Goal: Task Accomplishment & Management: Manage account settings

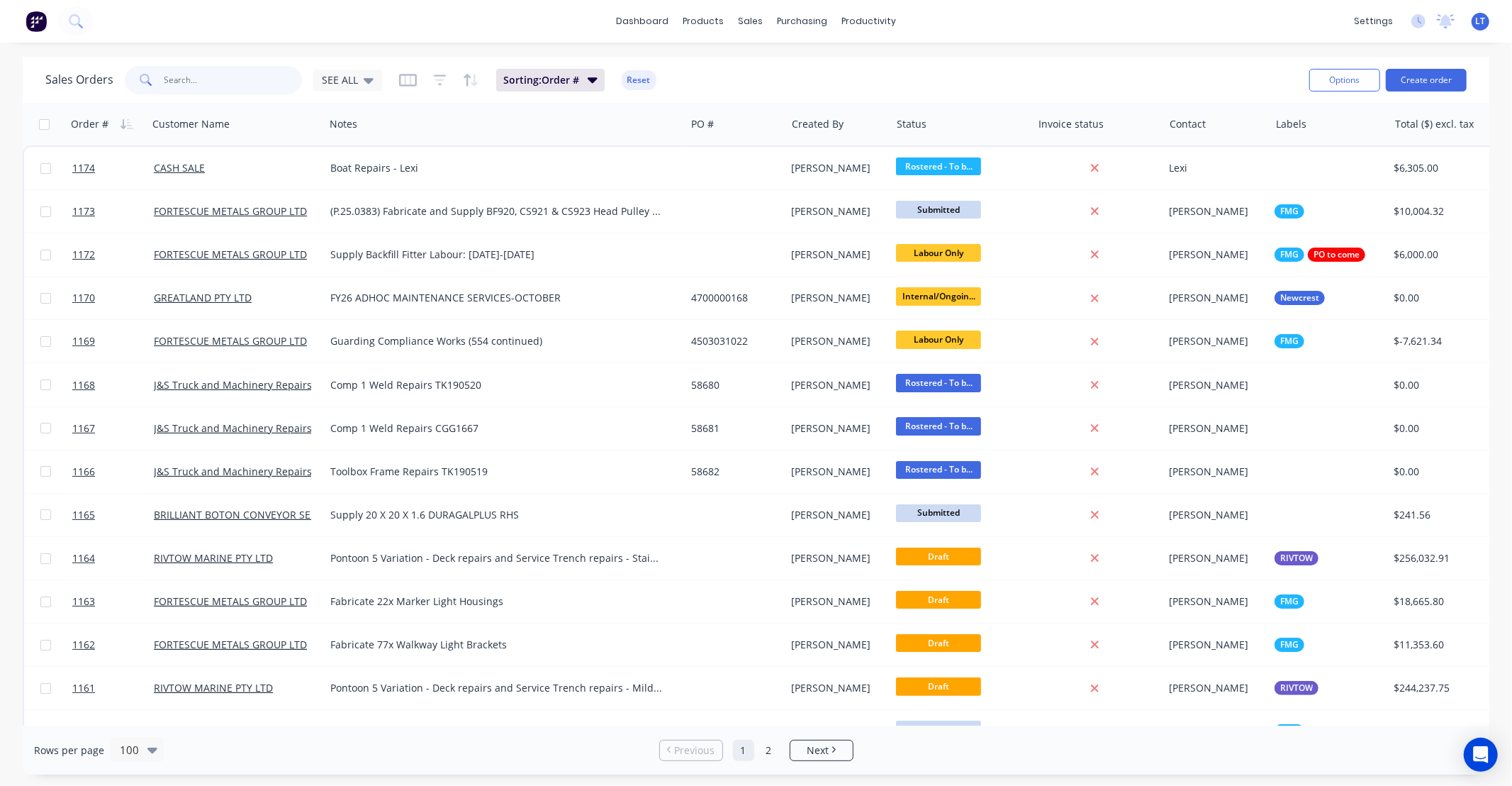
click at [267, 79] on input "text" at bounding box center [234, 79] width 139 height 28
type input "gas"
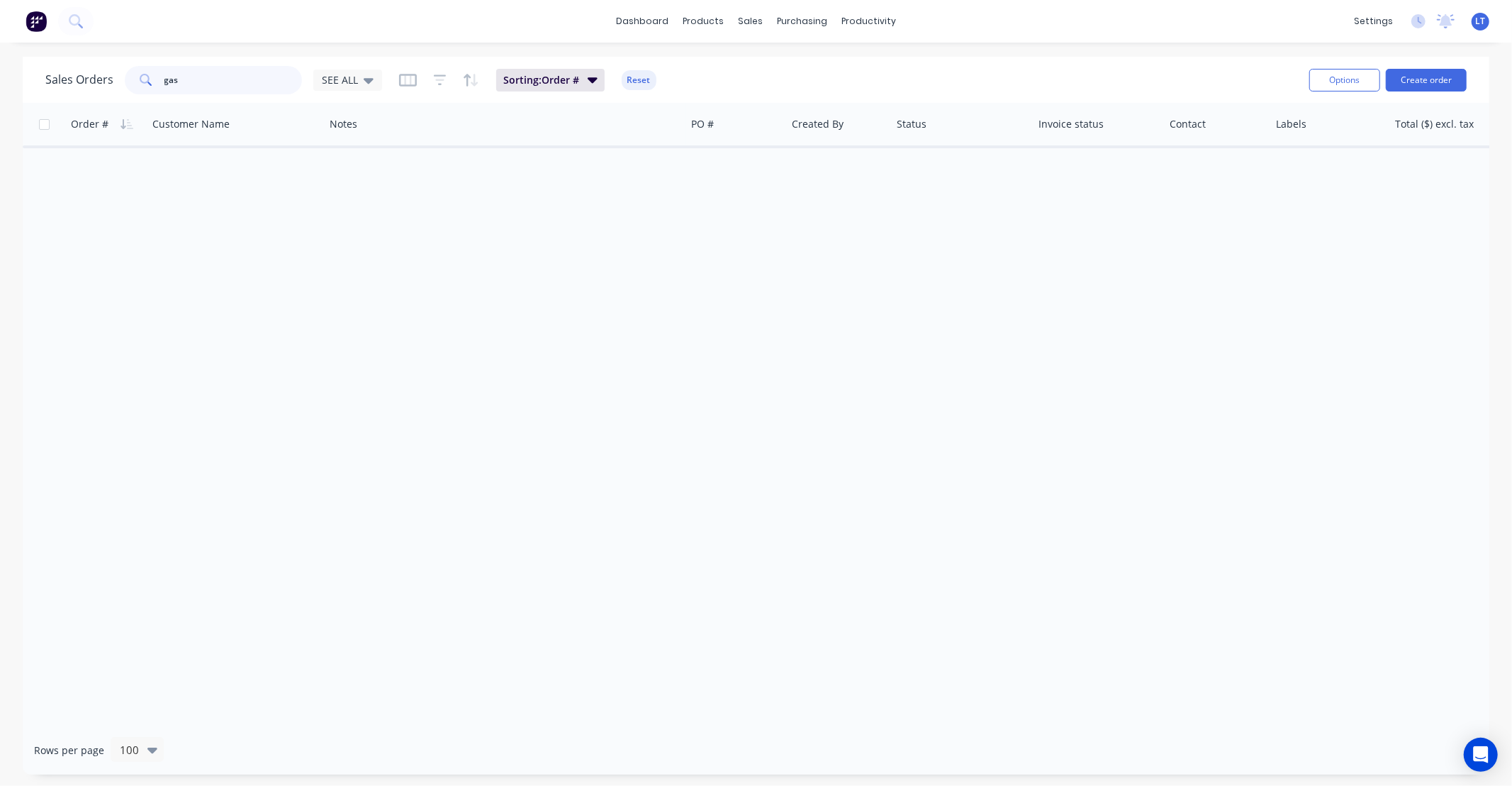
drag, startPoint x: 0, startPoint y: 61, endPoint x: 41, endPoint y: 52, distance: 42.0
click at [0, 58] on div "Sales Orders gas SEE ALL Sorting: Order # Reset Options Create order Order # Cu…" at bounding box center [756, 415] width 1512 height 718
click at [1408, 81] on button "Create order" at bounding box center [1426, 80] width 81 height 23
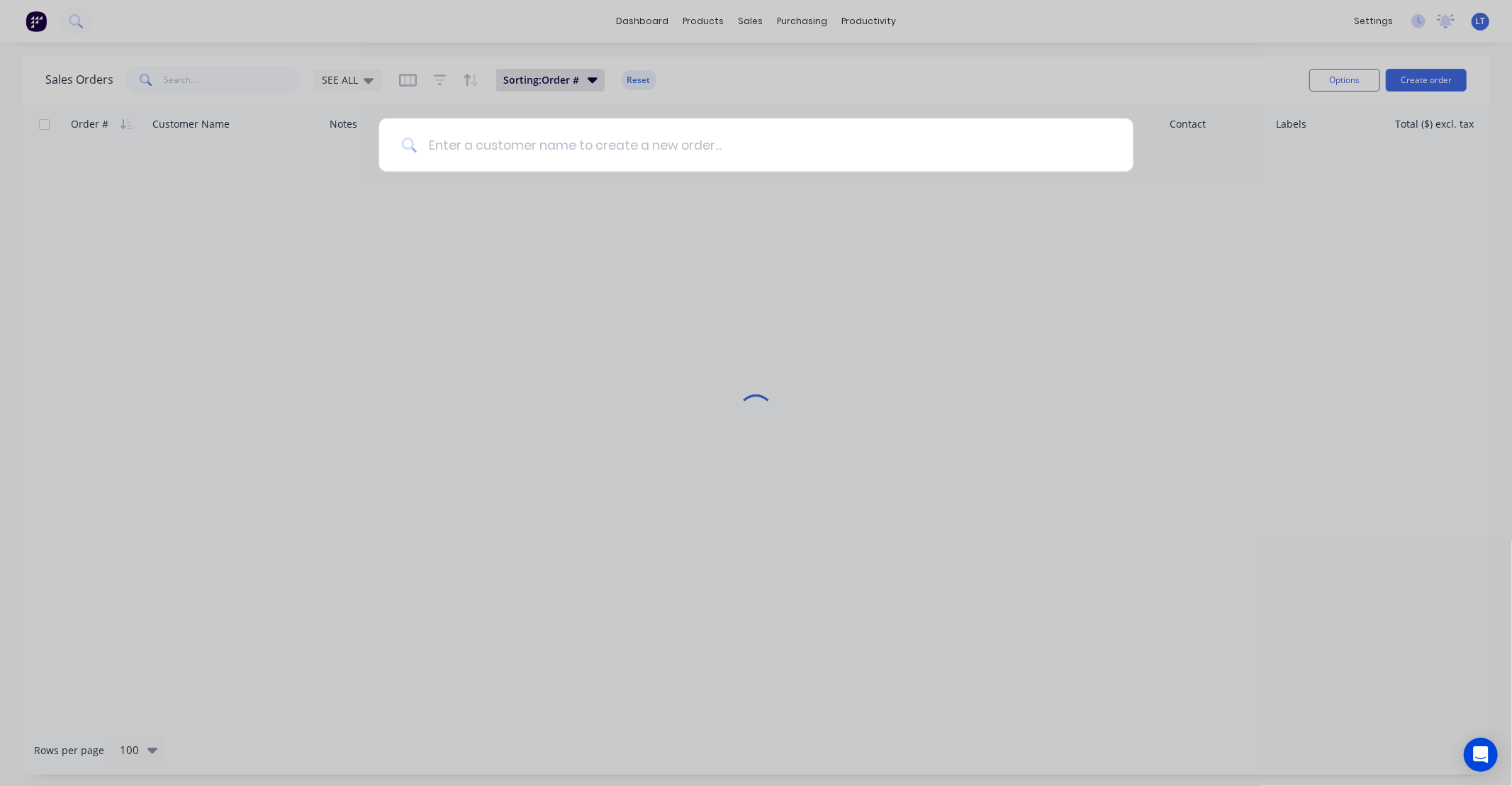
click at [728, 156] on input at bounding box center [764, 144] width 694 height 53
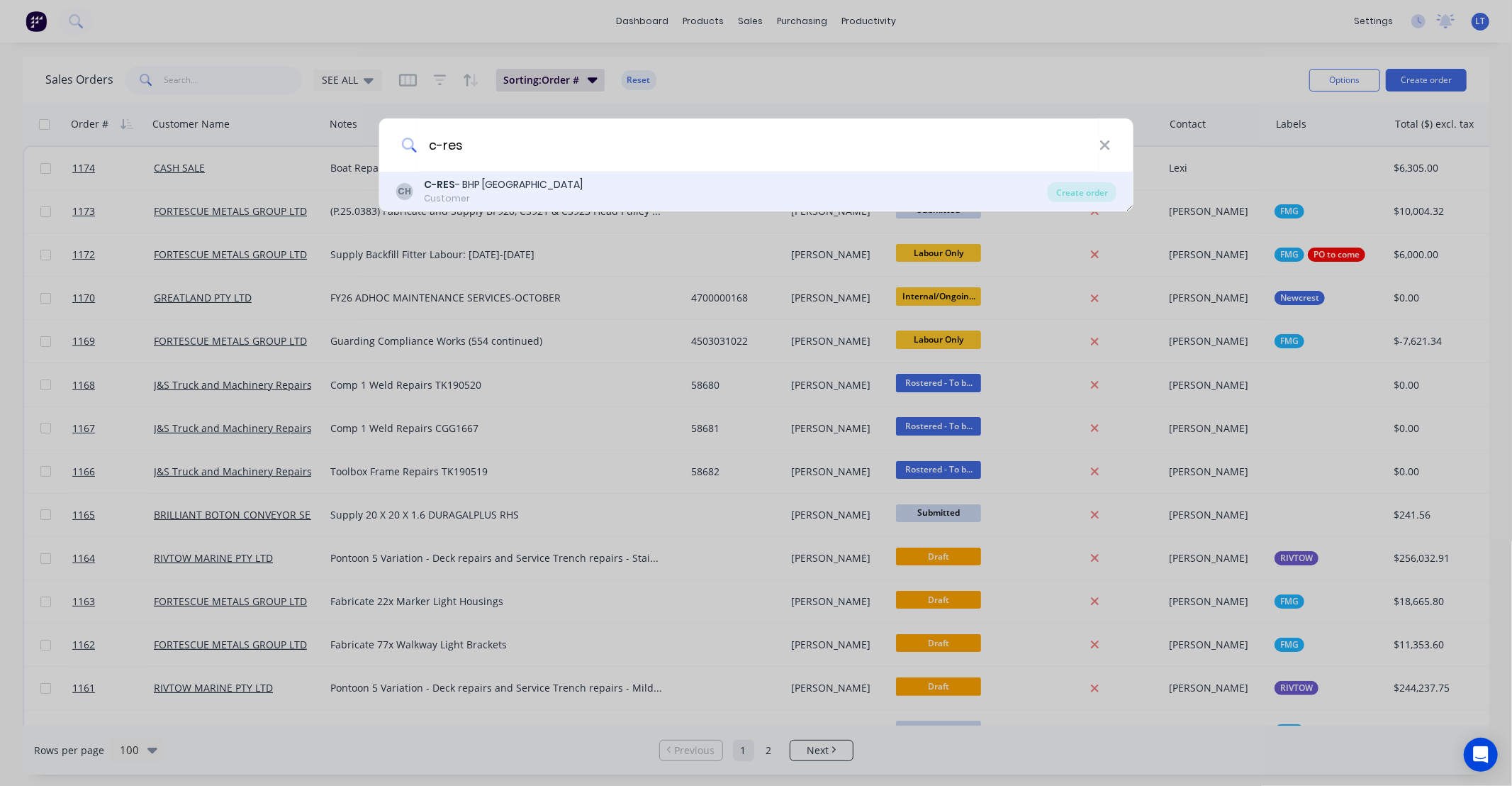
type input "c-res"
click at [527, 192] on div "C-RES - BHP Port Hedland" at bounding box center [503, 184] width 159 height 14
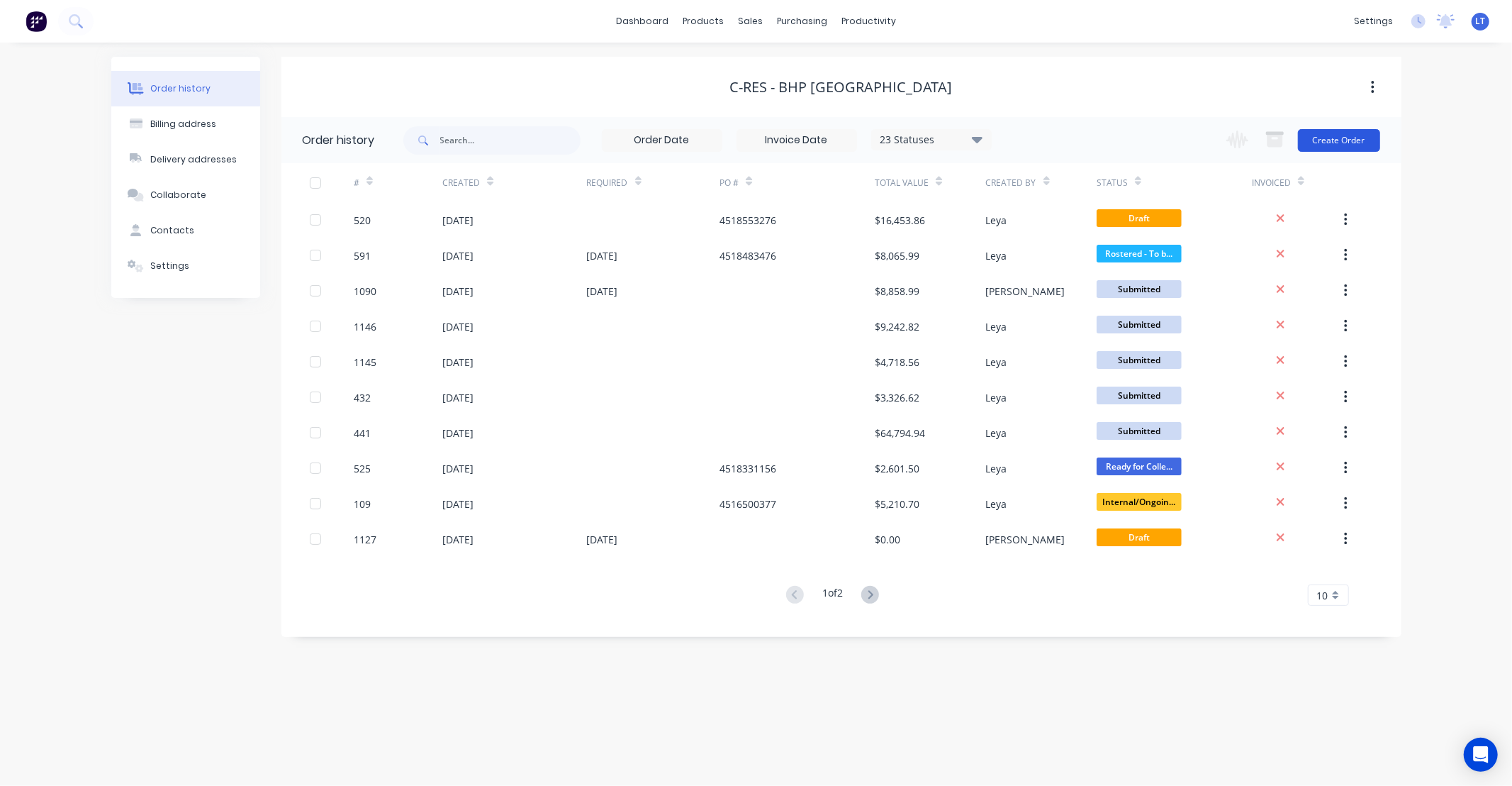
click at [1329, 138] on button "Create Order" at bounding box center [1339, 141] width 82 height 23
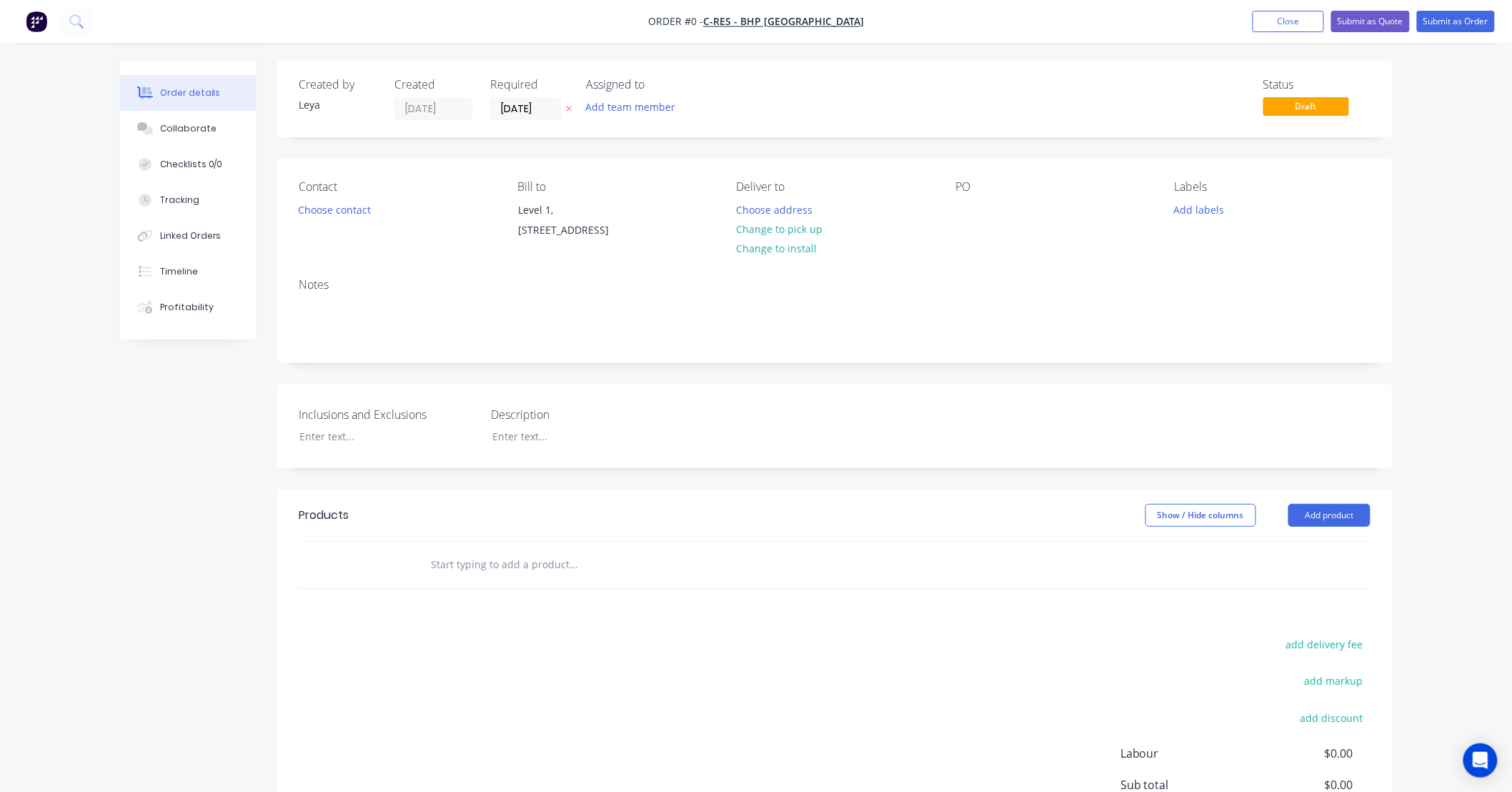
click at [573, 108] on icon "button" at bounding box center [569, 108] width 7 height 9
click at [1190, 209] on button "Add labels" at bounding box center [1199, 209] width 66 height 19
click at [1200, 337] on div at bounding box center [1200, 337] width 28 height 28
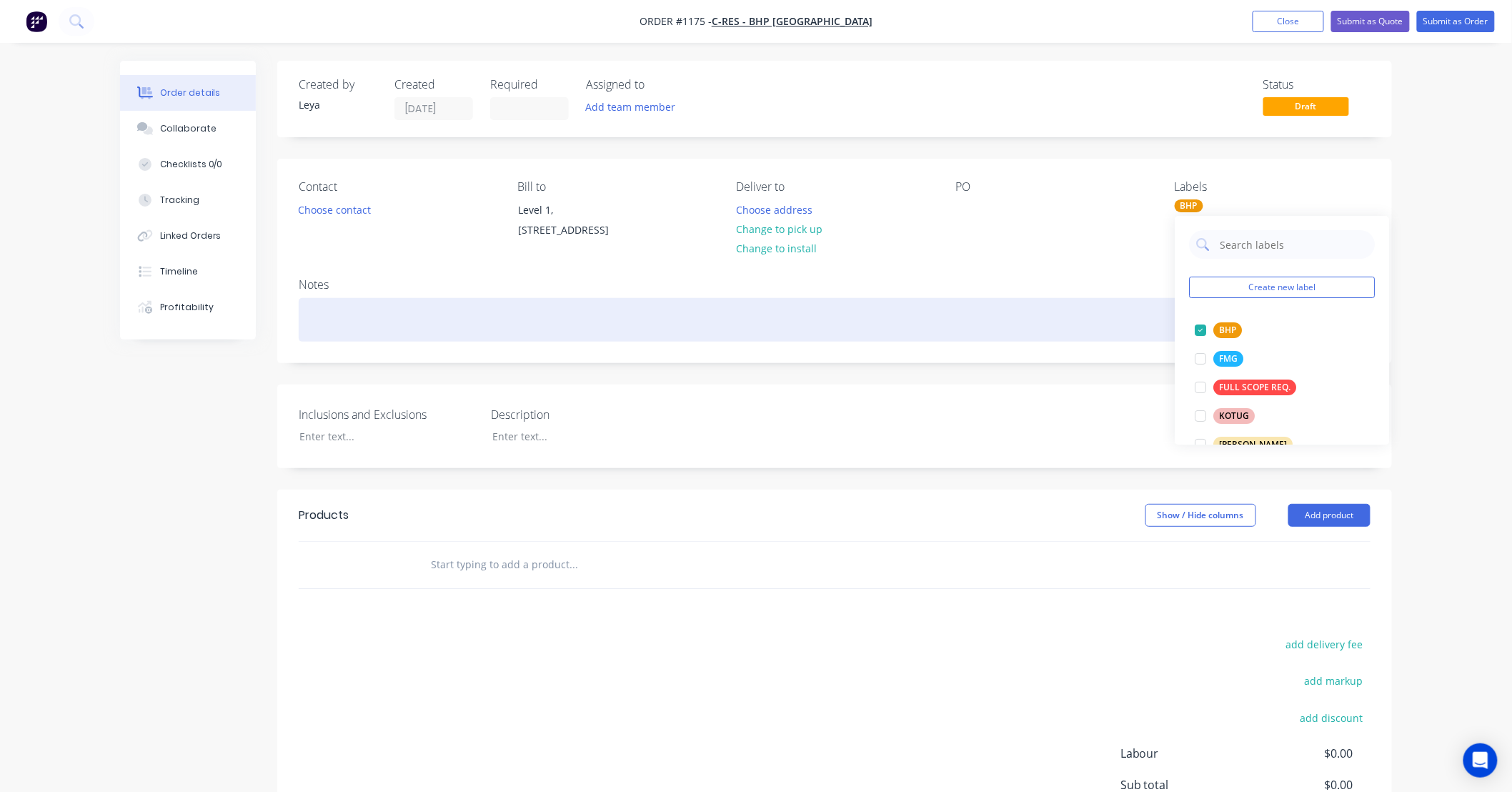
click at [401, 318] on div at bounding box center [835, 319] width 1071 height 44
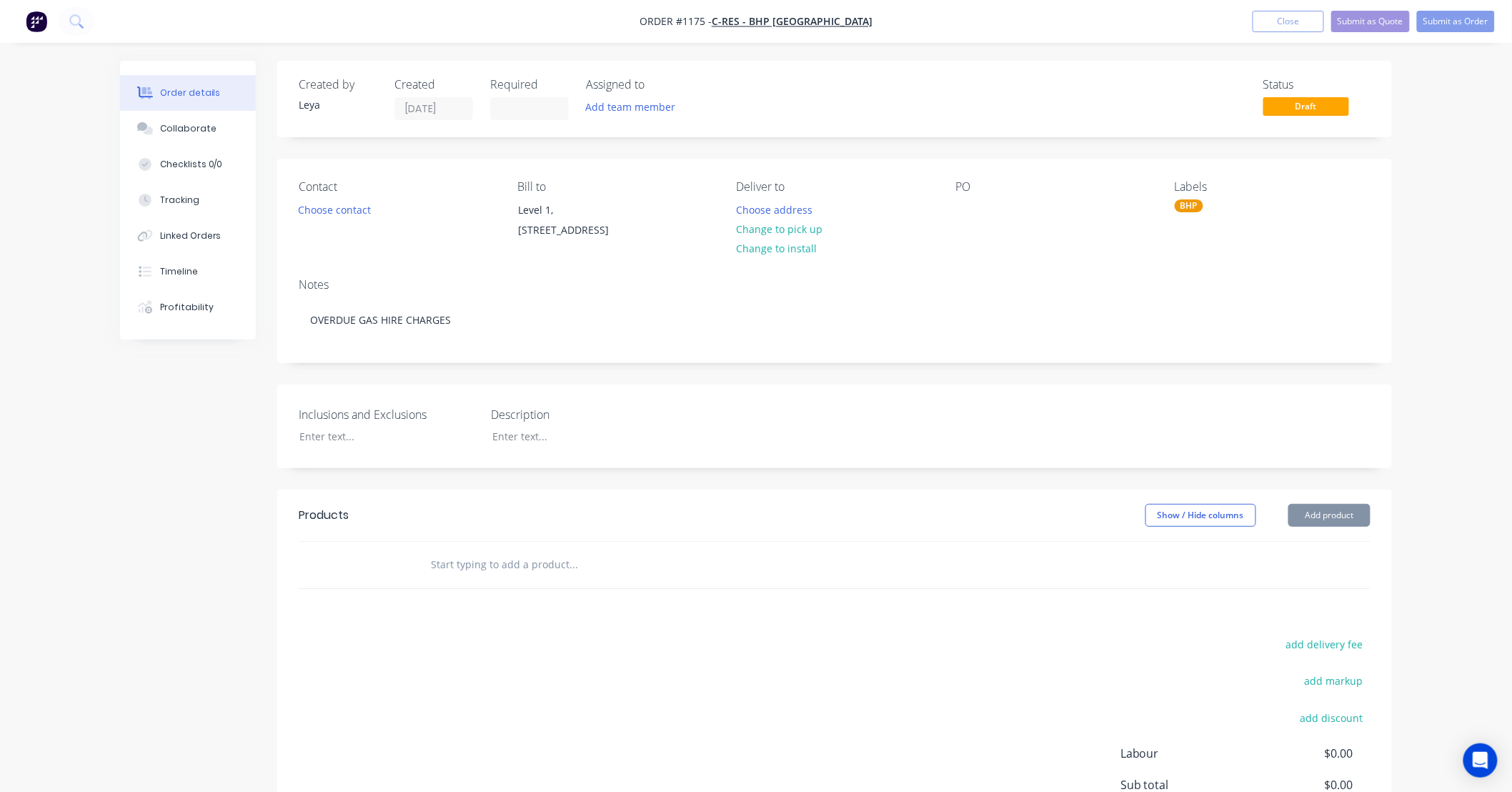
click at [634, 359] on div "Notes OVERDUE GAS HIRE CHARGES" at bounding box center [835, 314] width 1114 height 96
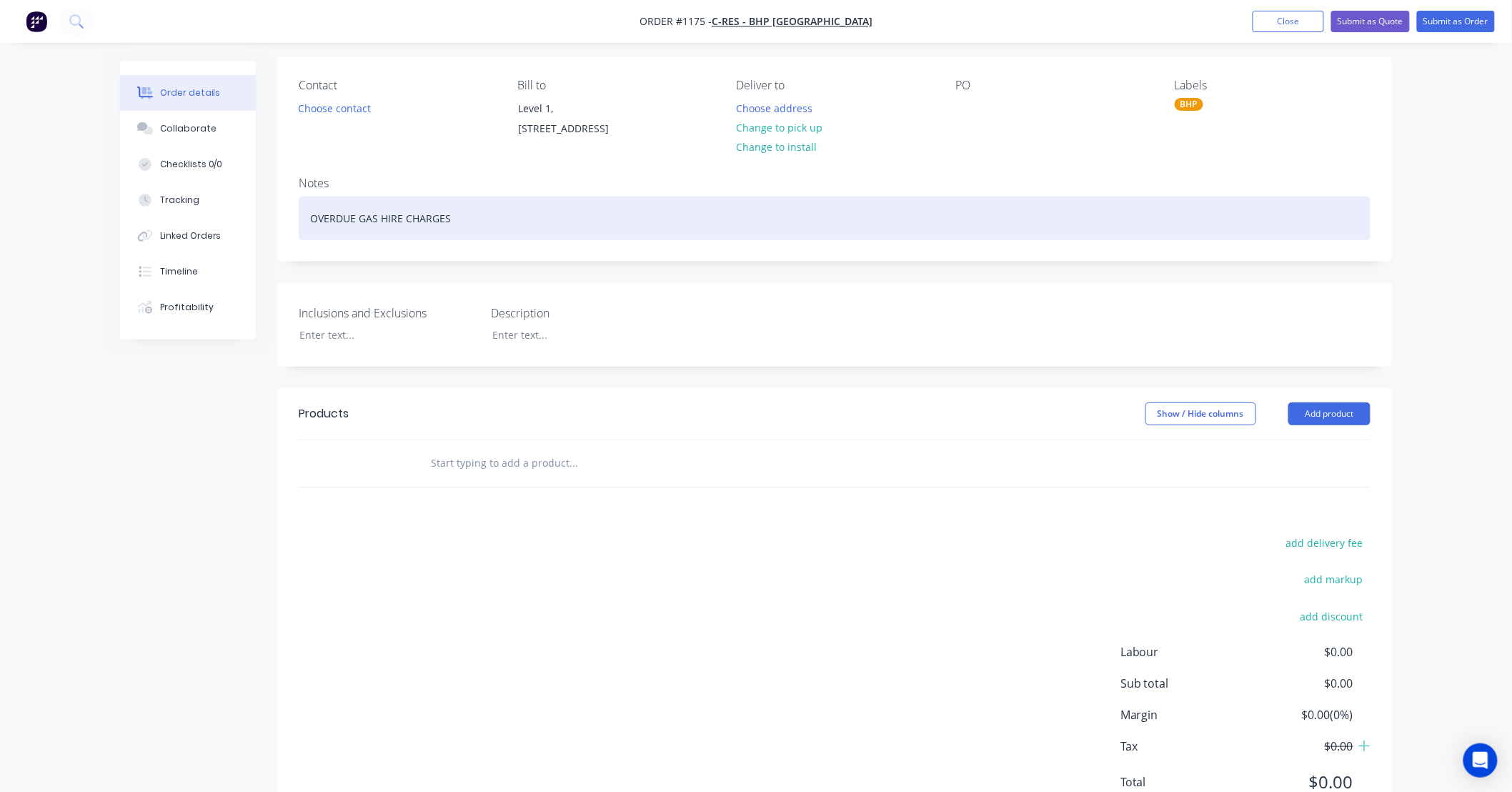
scroll to position [105, 0]
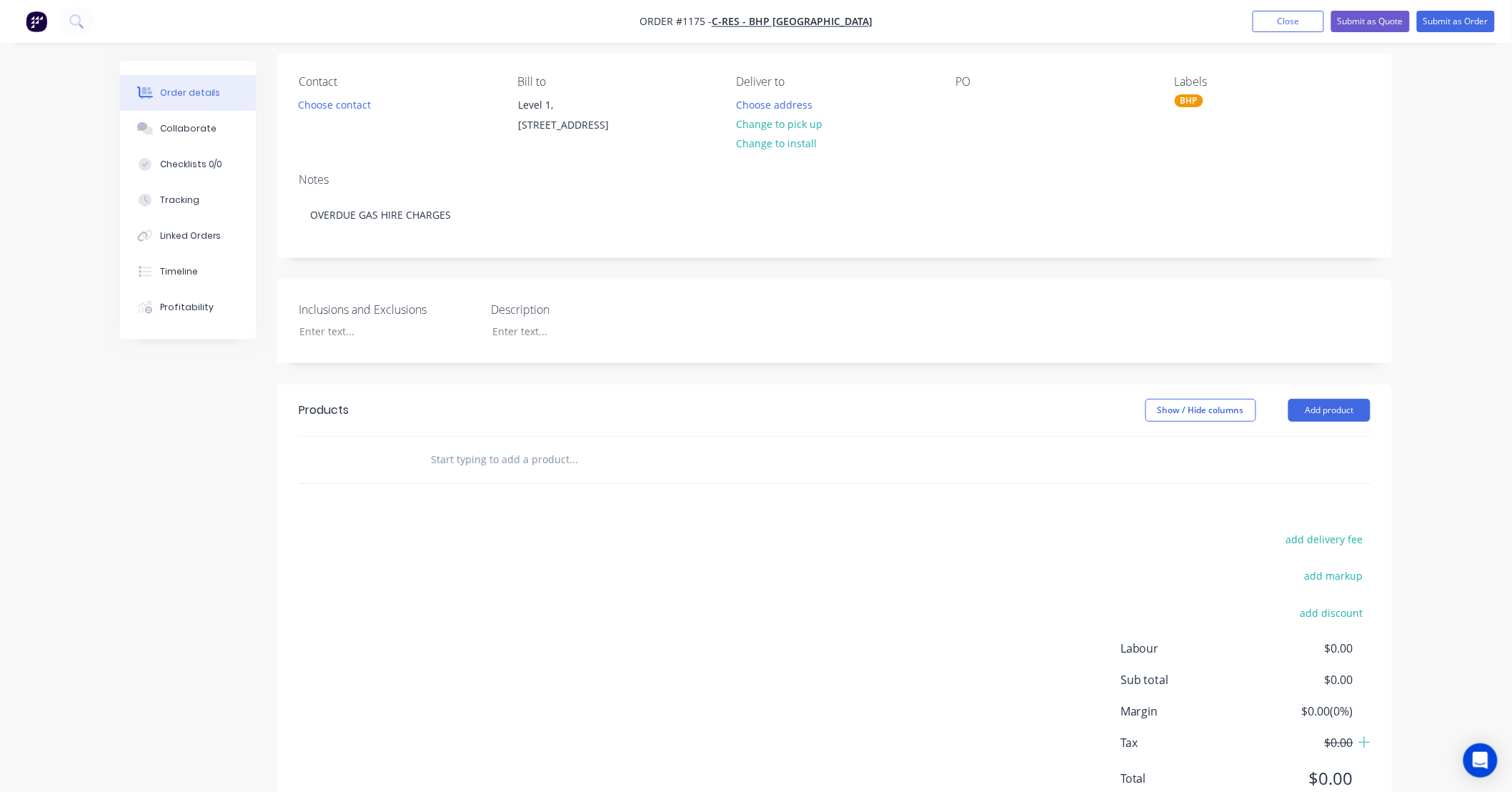
click at [559, 451] on input "text" at bounding box center [573, 459] width 285 height 28
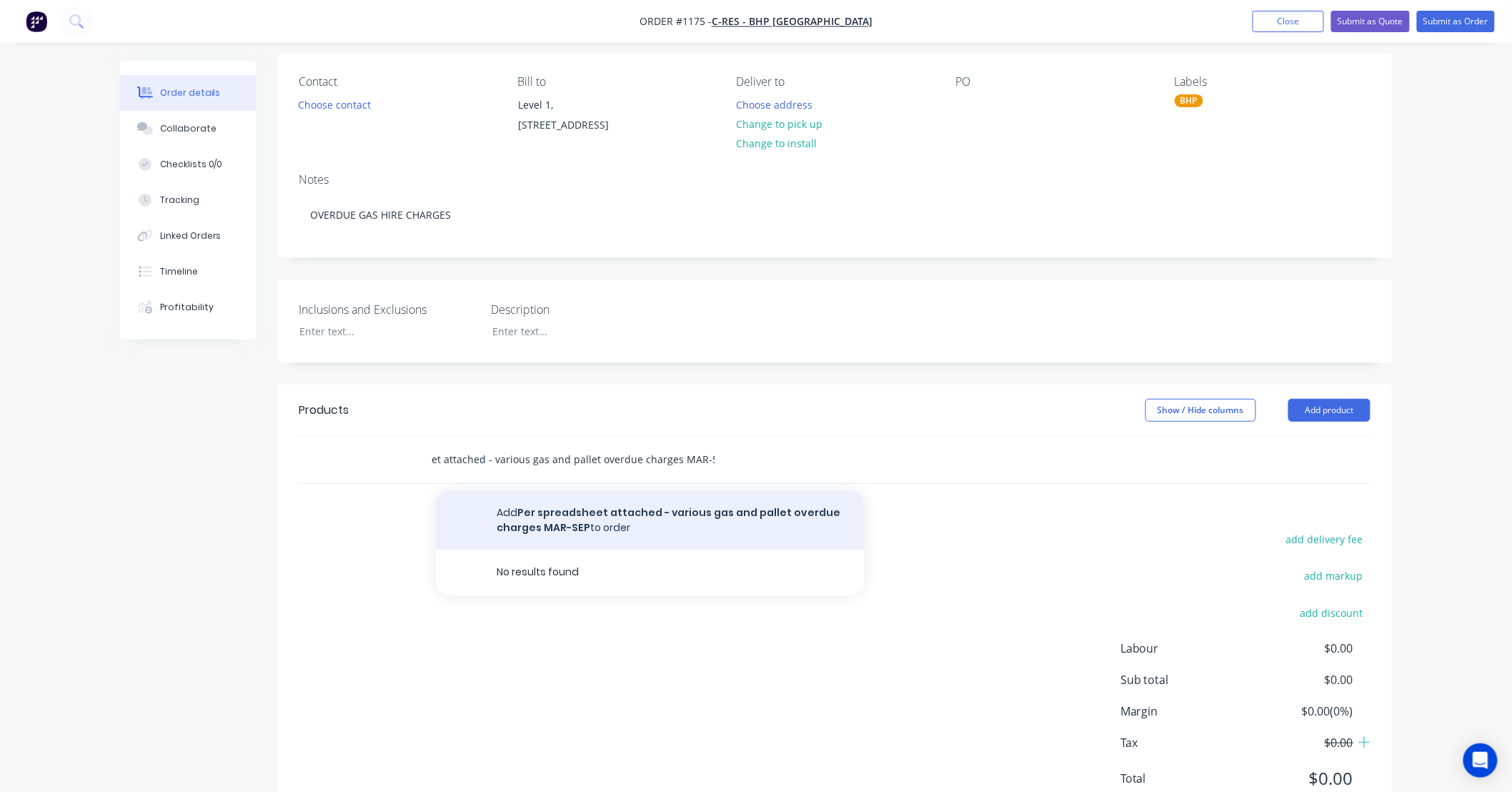
type input "Per spreadsheet attached - various gas and pallet overdue charges MAR-SEP"
click at [712, 509] on button "Add Per spreadsheet attached - various gas and pallet overdue charges MAR-SEP t…" at bounding box center [650, 520] width 429 height 58
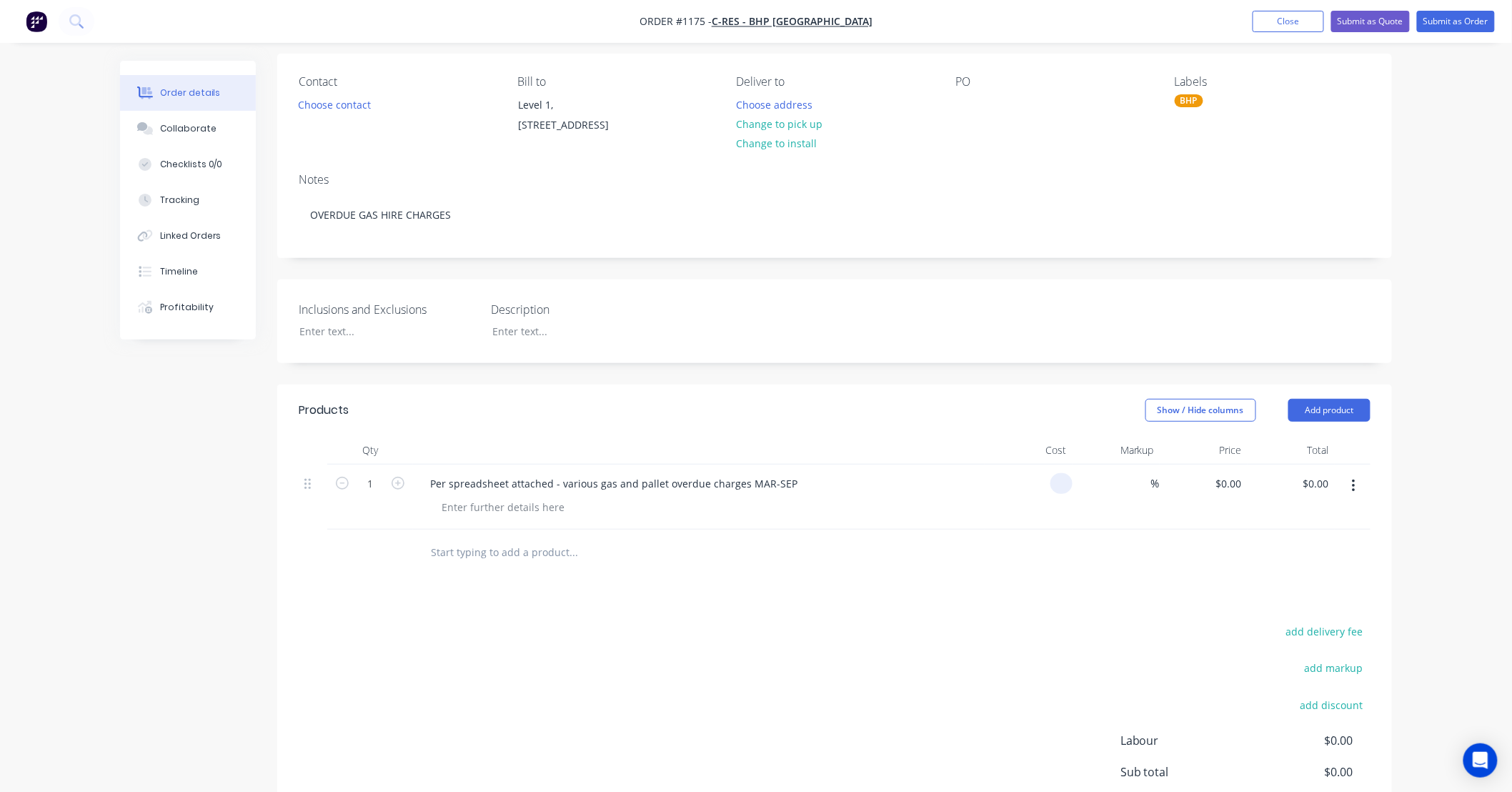
click at [1052, 486] on div at bounding box center [1061, 482] width 22 height 20
type input "$6,984.30"
type input "15"
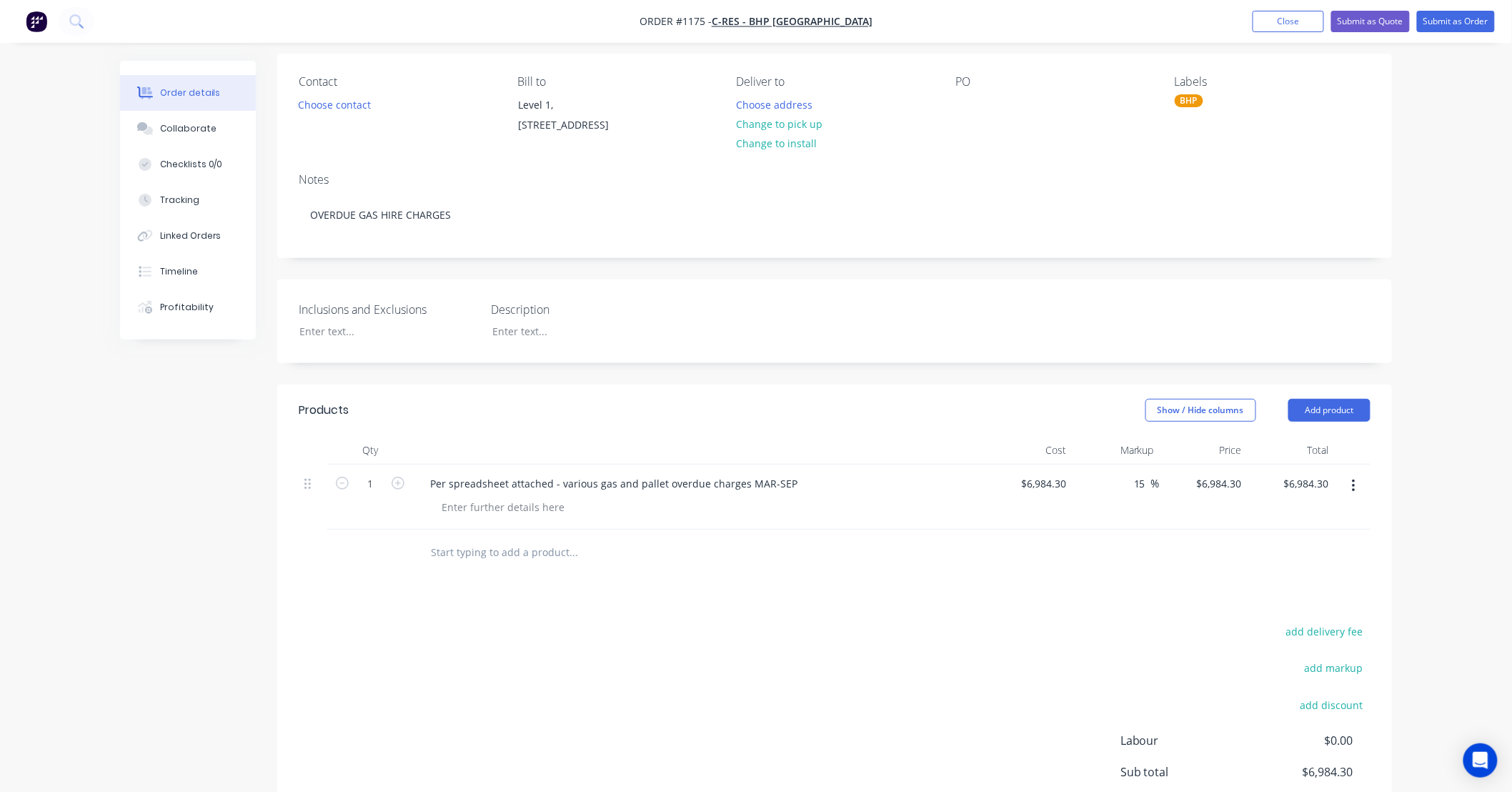
type input "8031.945"
type input "$8,031.95"
type input "$8,031.945"
click at [1417, 343] on div "Order details Collaborate Checklists 0/0 Tracking Linked Orders Timeline Profit…" at bounding box center [756, 417] width 1512 height 1045
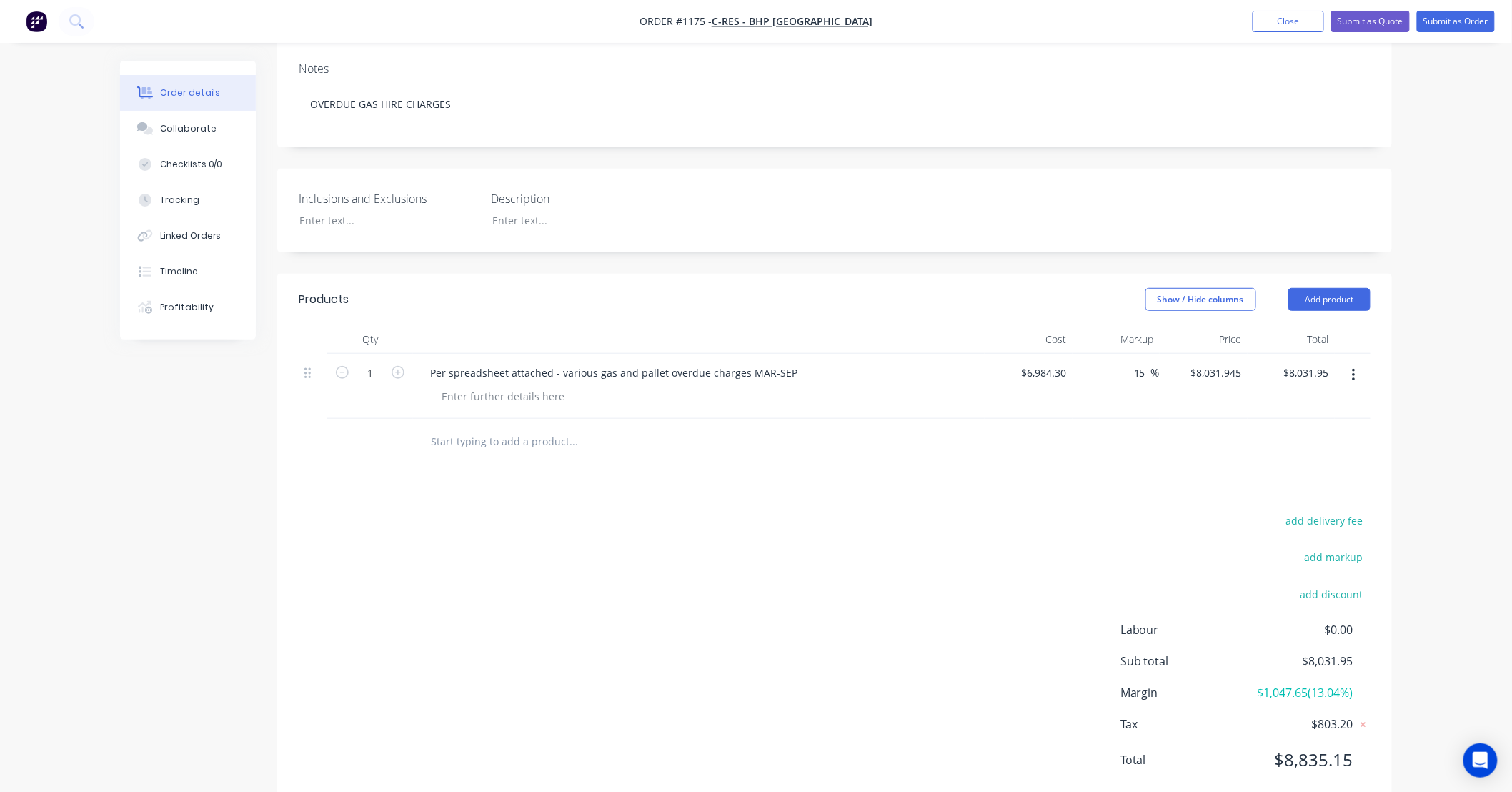
scroll to position [253, 0]
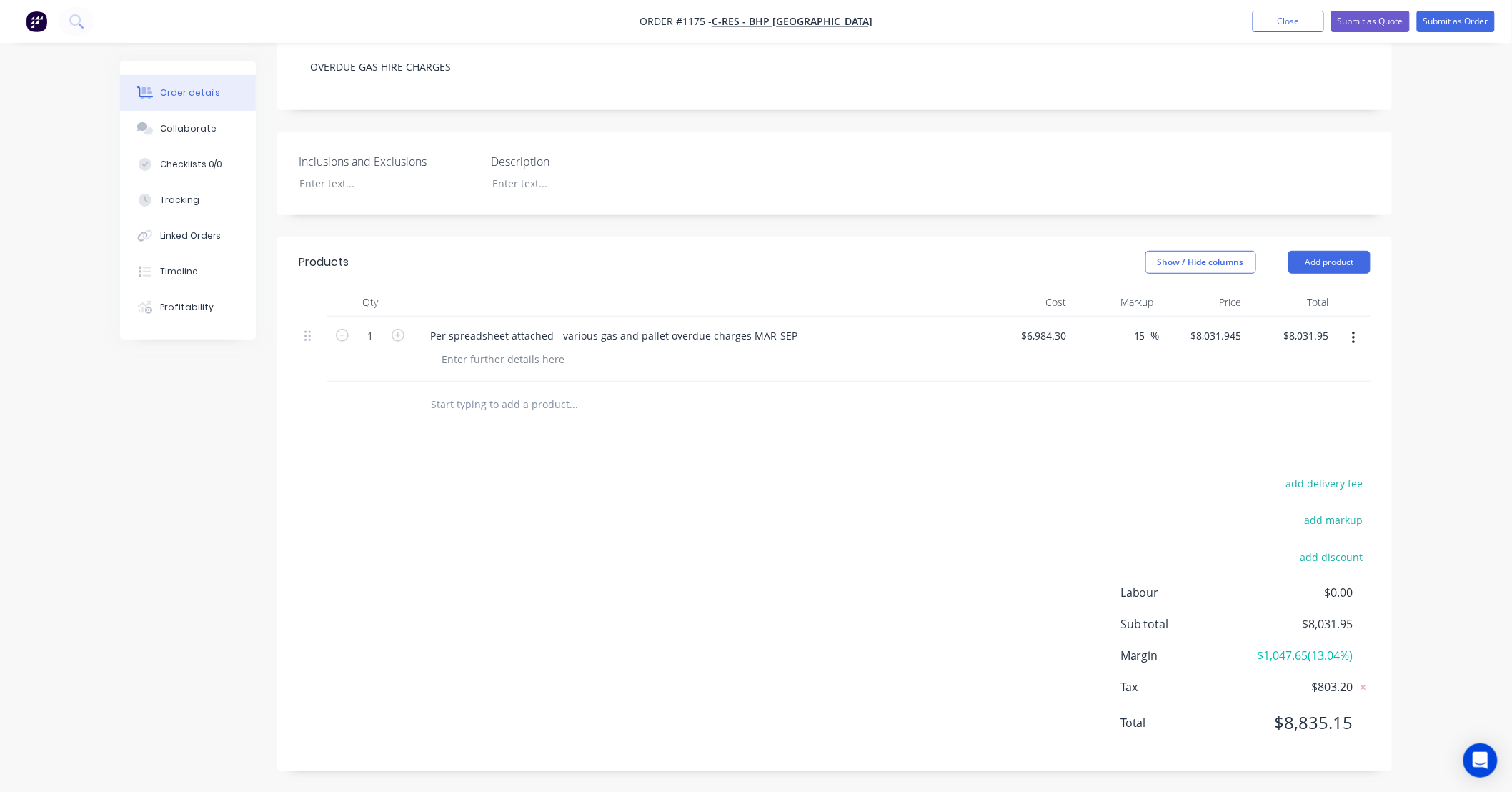
click at [1435, 305] on div "Order details Collaborate Checklists 0/0 Tracking Linked Orders Timeline Profit…" at bounding box center [756, 269] width 1512 height 1045
click at [1427, 248] on div "Order details Collaborate Checklists 0/0 Tracking Linked Orders Timeline Profit…" at bounding box center [756, 269] width 1512 height 1045
drag, startPoint x: 1427, startPoint y: 248, endPoint x: 1422, endPoint y: 211, distance: 37.3
click at [1422, 211] on div "Order details Collaborate Checklists 0/0 Tracking Linked Orders Timeline Profit…" at bounding box center [756, 269] width 1512 height 1045
click at [1425, 191] on div "Order details Collaborate Checklists 0/0 Tracking Linked Orders Timeline Profit…" at bounding box center [756, 269] width 1512 height 1045
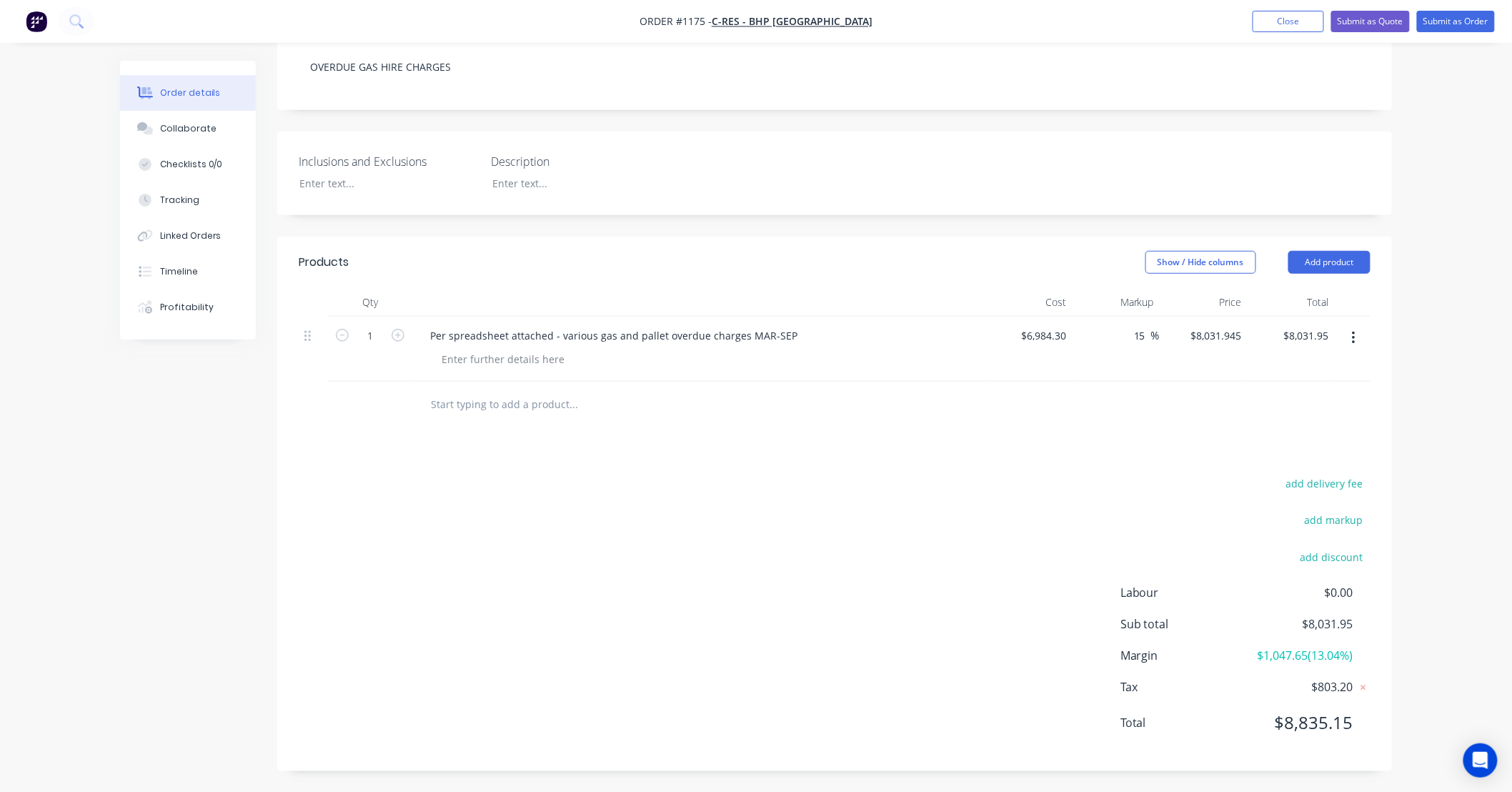
click at [1430, 161] on div "Order details Collaborate Checklists 0/0 Tracking Linked Orders Timeline Profit…" at bounding box center [756, 269] width 1512 height 1045
drag, startPoint x: 1430, startPoint y: 161, endPoint x: 1426, endPoint y: 129, distance: 32.2
click at [1426, 129] on div "Order details Collaborate Checklists 0/0 Tracking Linked Orders Timeline Profit…" at bounding box center [756, 269] width 1512 height 1045
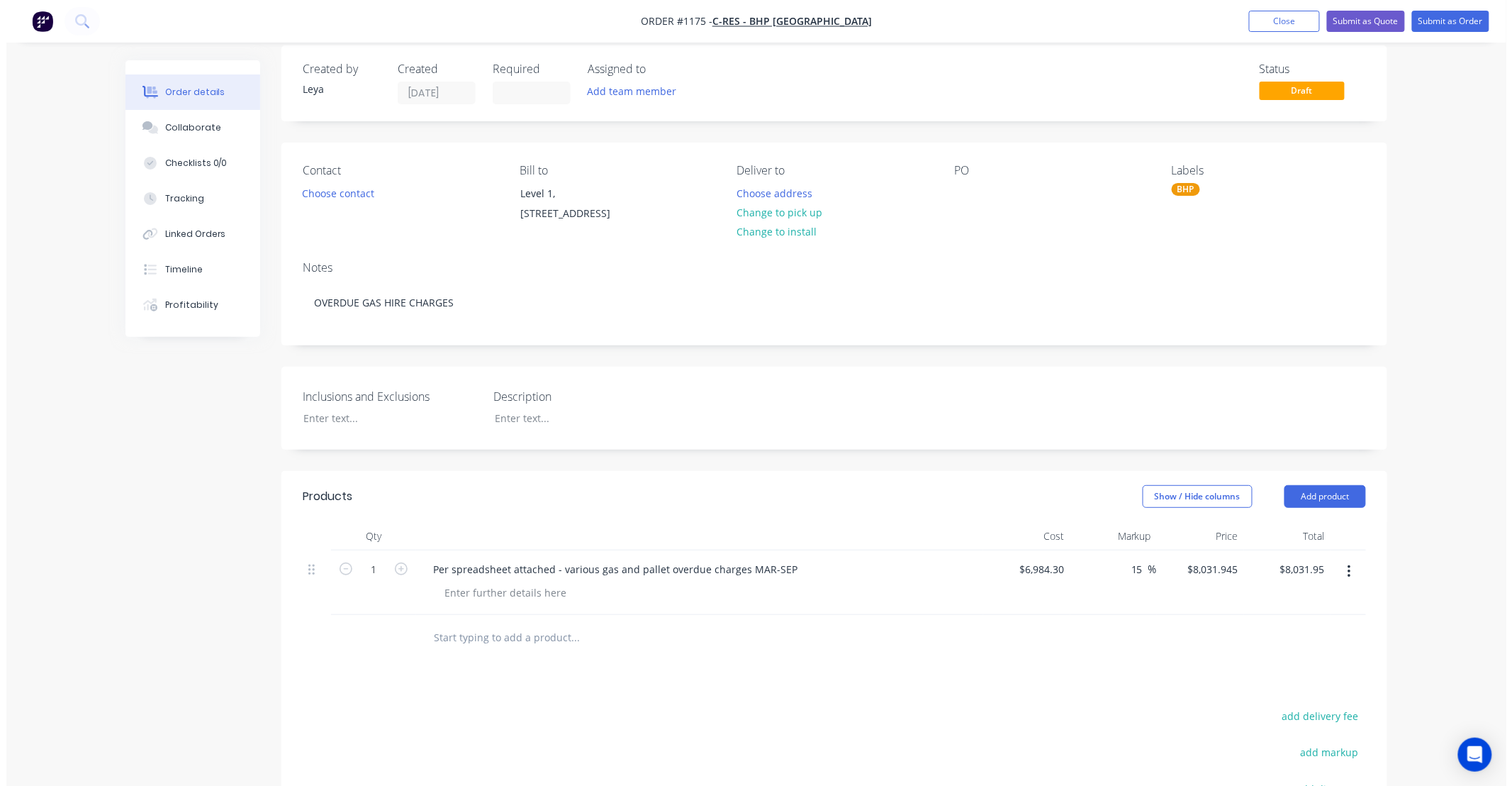
scroll to position [0, 0]
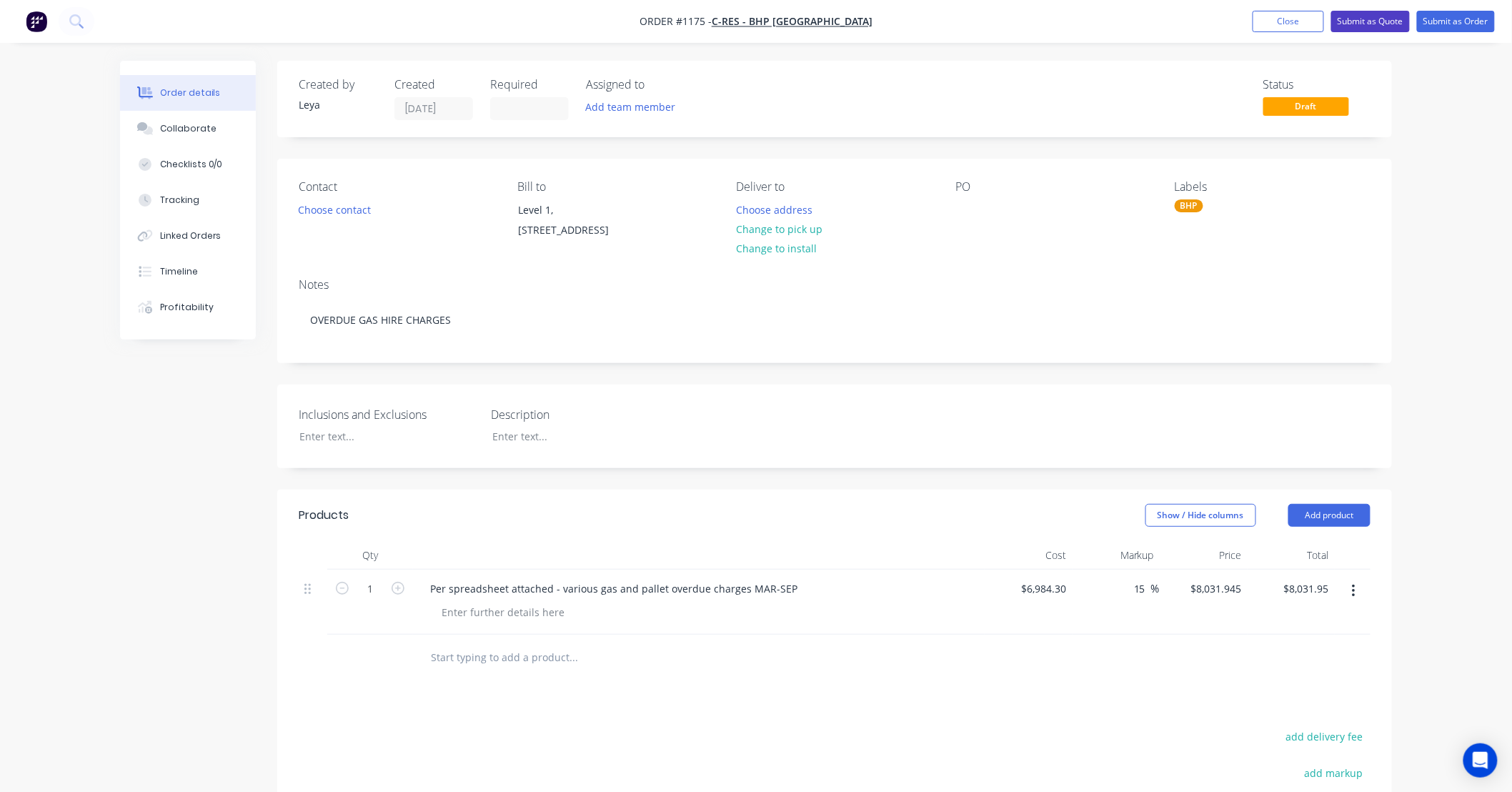
click at [1367, 20] on button "Submit as Quote" at bounding box center [1369, 21] width 79 height 21
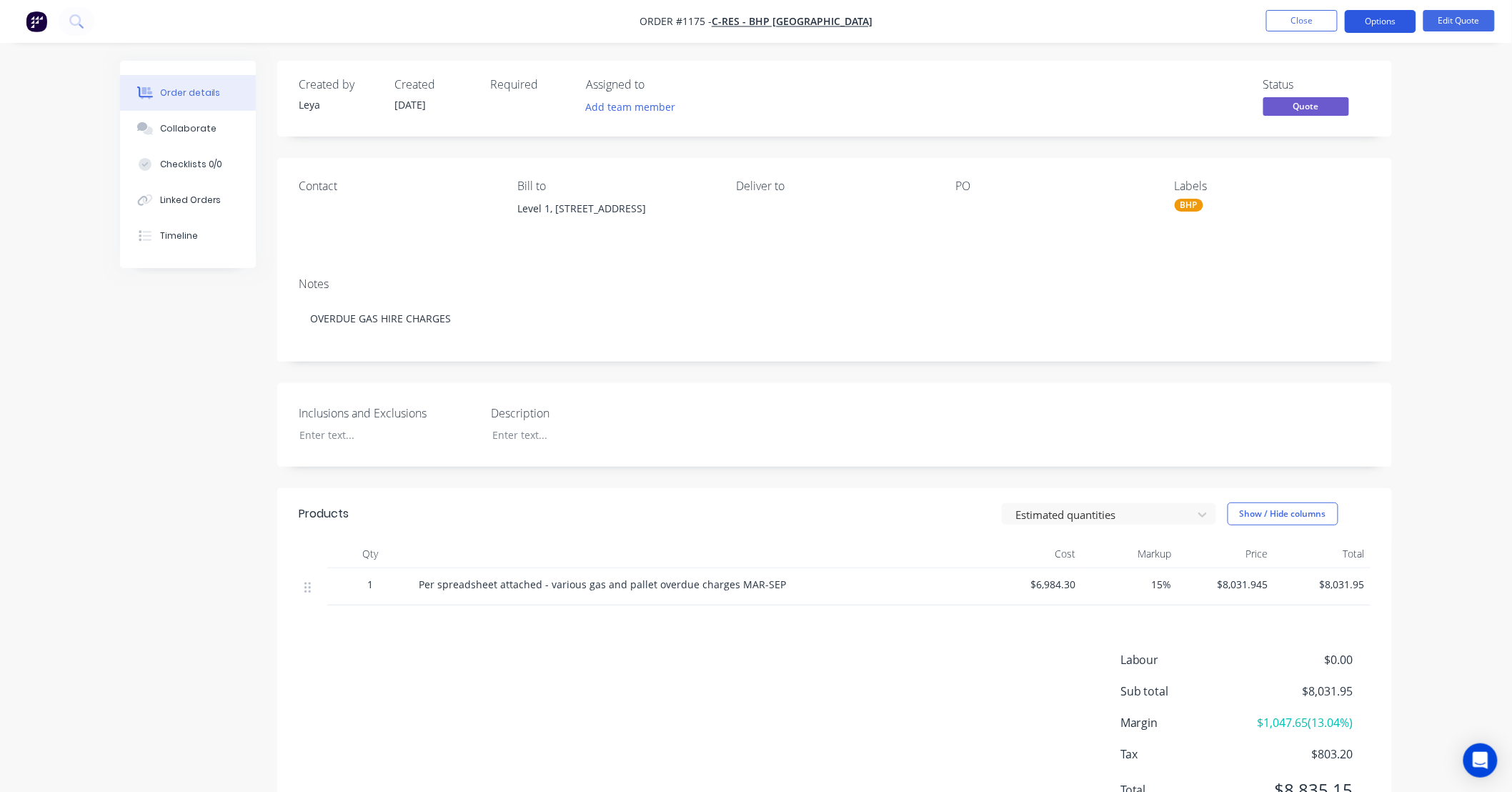
click at [1368, 22] on button "Options" at bounding box center [1380, 21] width 72 height 23
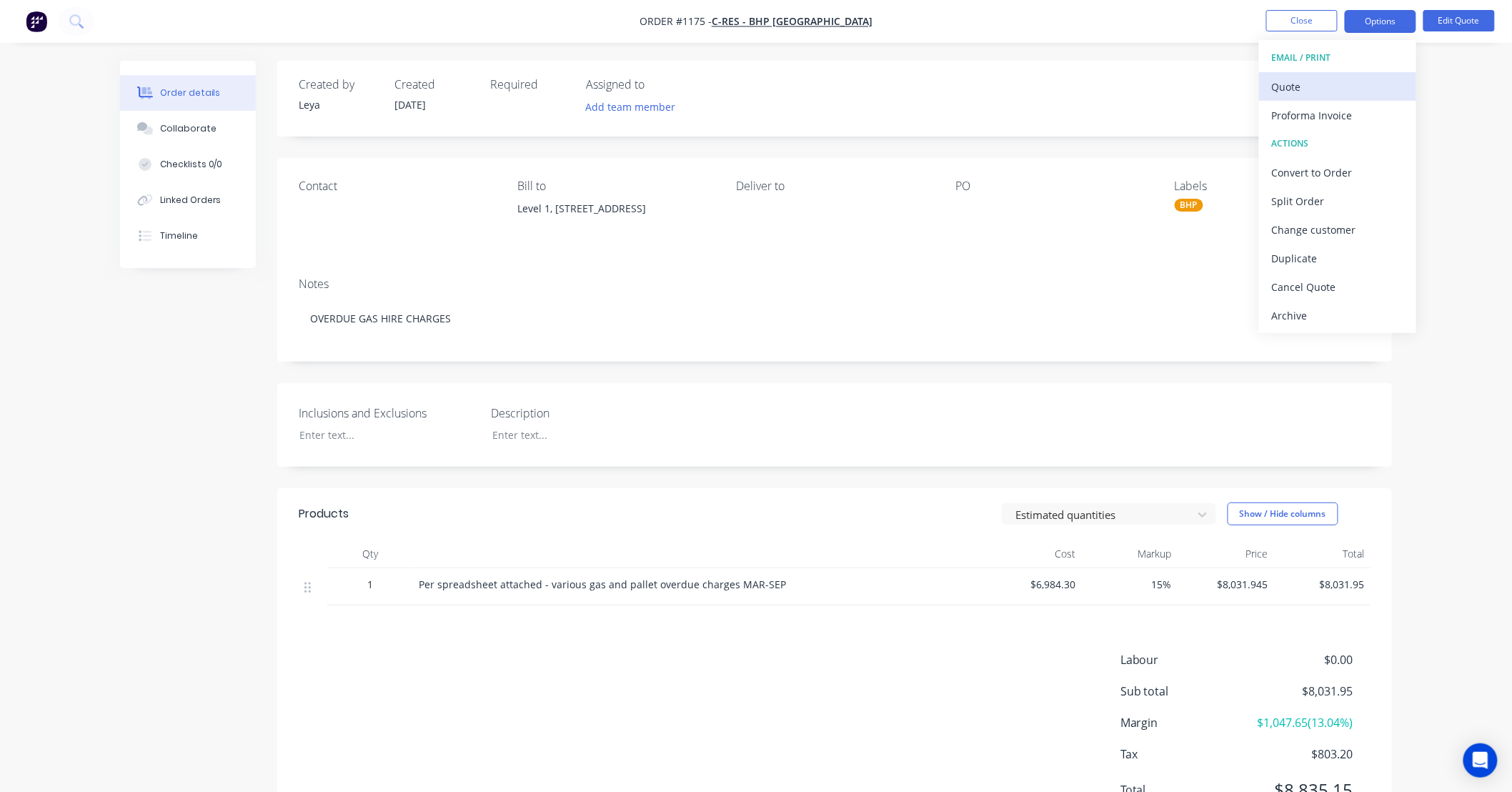
click at [1319, 88] on div "Quote" at bounding box center [1336, 86] width 131 height 20
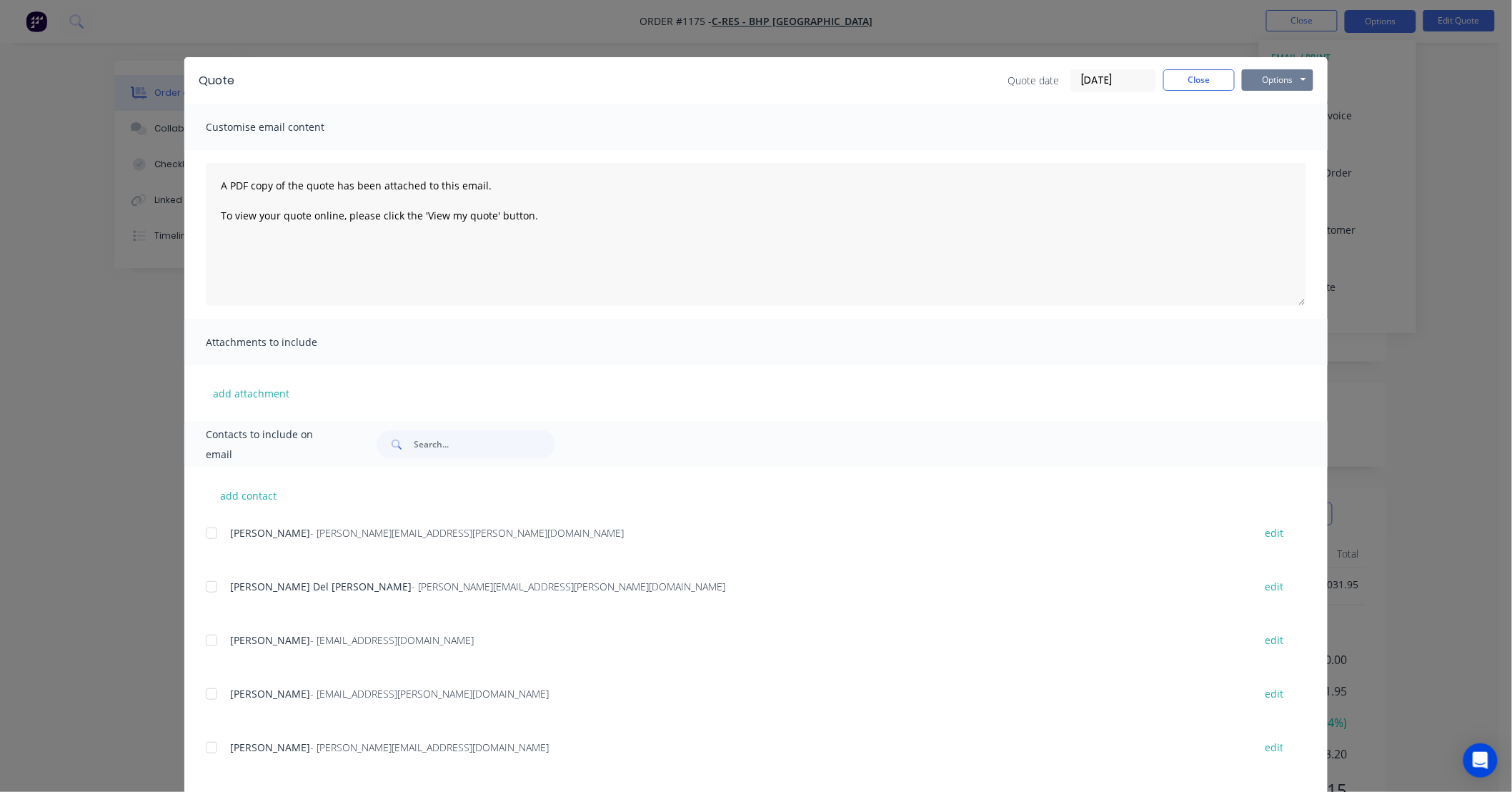
click at [1255, 82] on button "Options" at bounding box center [1277, 80] width 72 height 21
click at [1268, 129] on button "Print" at bounding box center [1287, 129] width 91 height 23
click at [1174, 82] on button "Close" at bounding box center [1199, 80] width 72 height 21
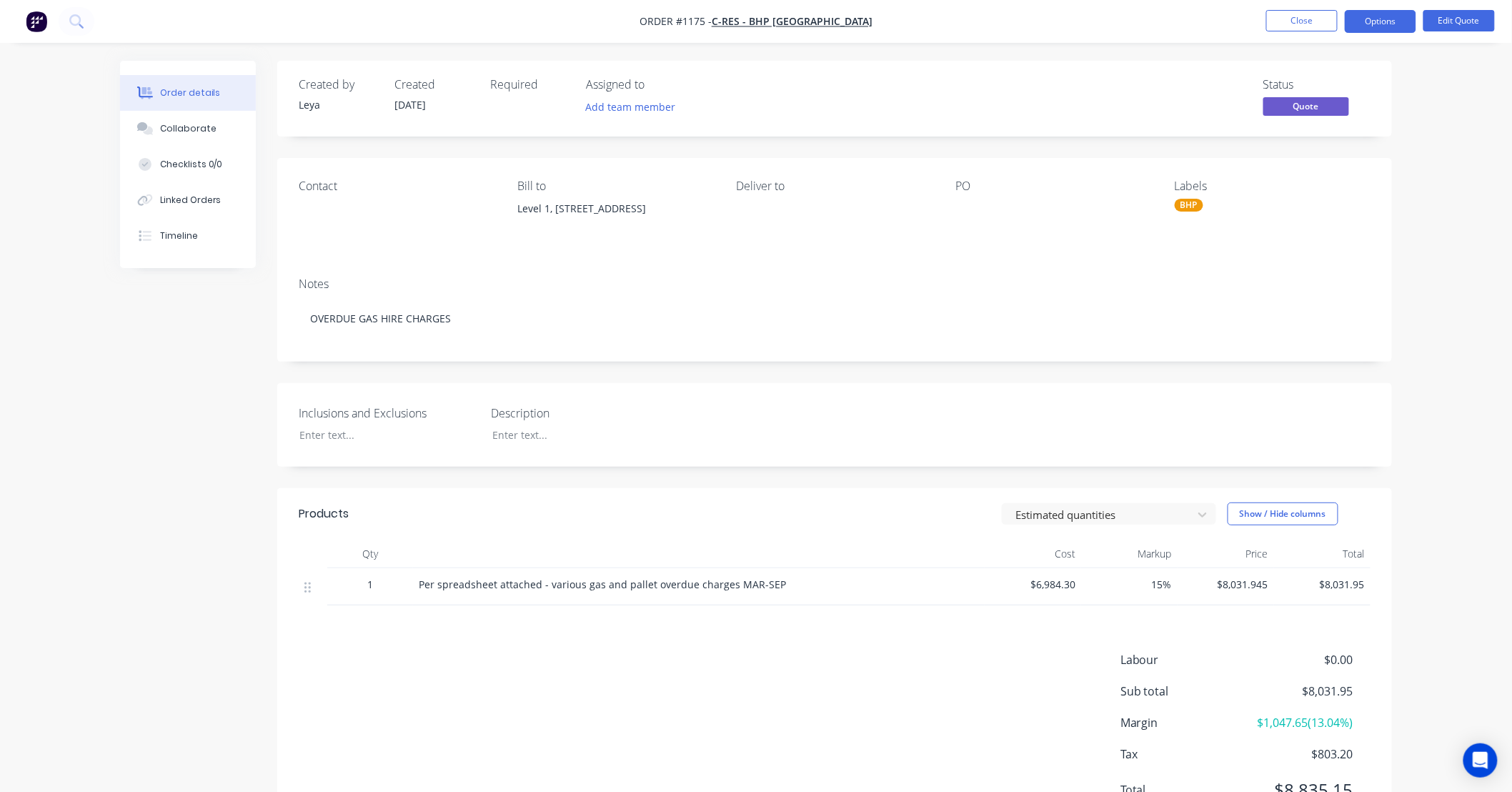
click at [1305, 110] on span "Quote" at bounding box center [1305, 106] width 85 height 17
click at [1466, 17] on button "Edit Quote" at bounding box center [1459, 20] width 72 height 21
click at [1387, 18] on div "Edit Quote ? Quote’s status will be changed to ‘Draft’. Edit Quote Don't edit" at bounding box center [756, 396] width 1512 height 792
click at [1368, 25] on button "Options" at bounding box center [1380, 21] width 72 height 23
click at [1331, 169] on div "Convert to Order" at bounding box center [1336, 172] width 131 height 20
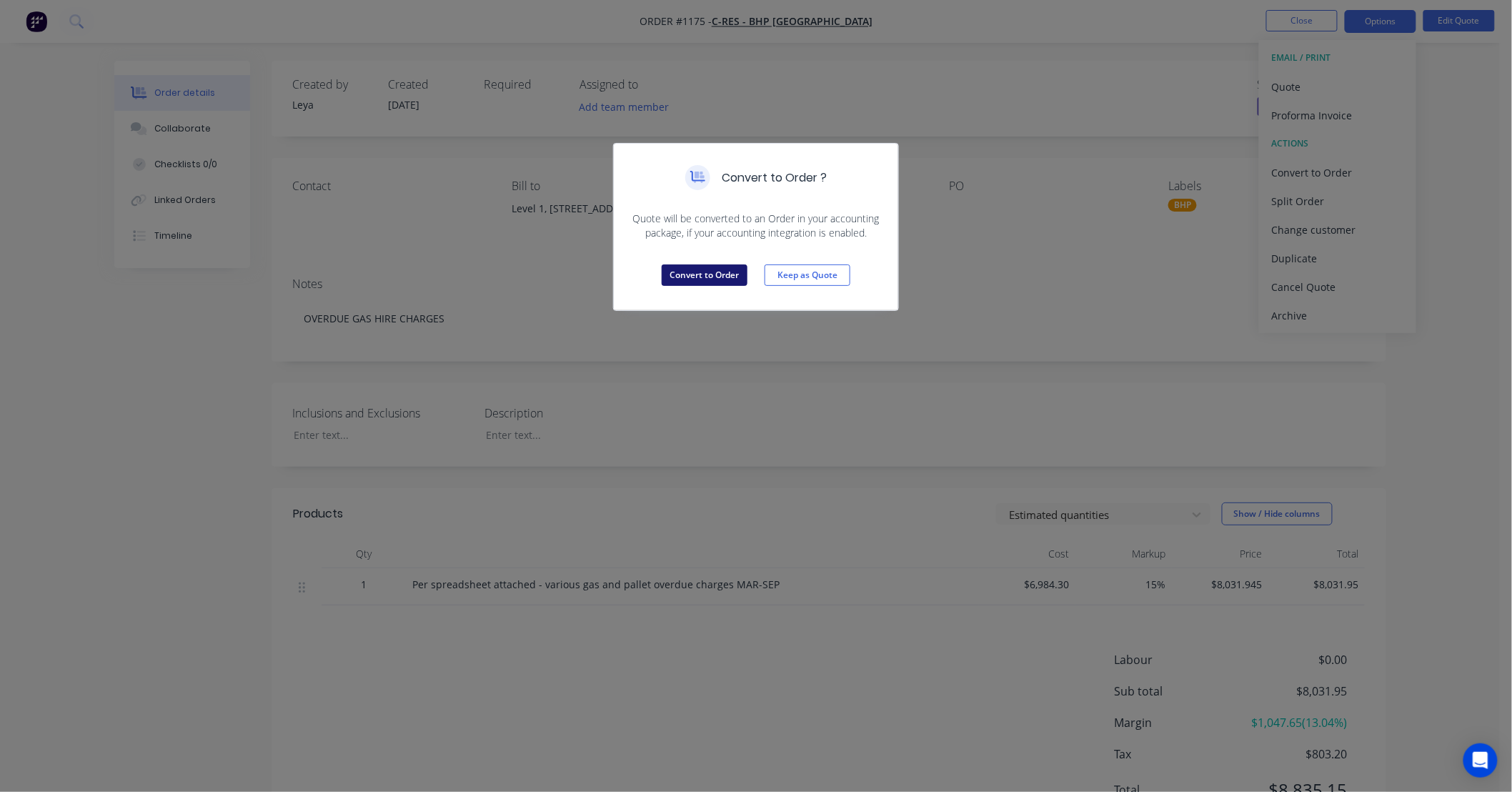
click at [704, 280] on button "Convert to Order" at bounding box center [705, 275] width 85 height 21
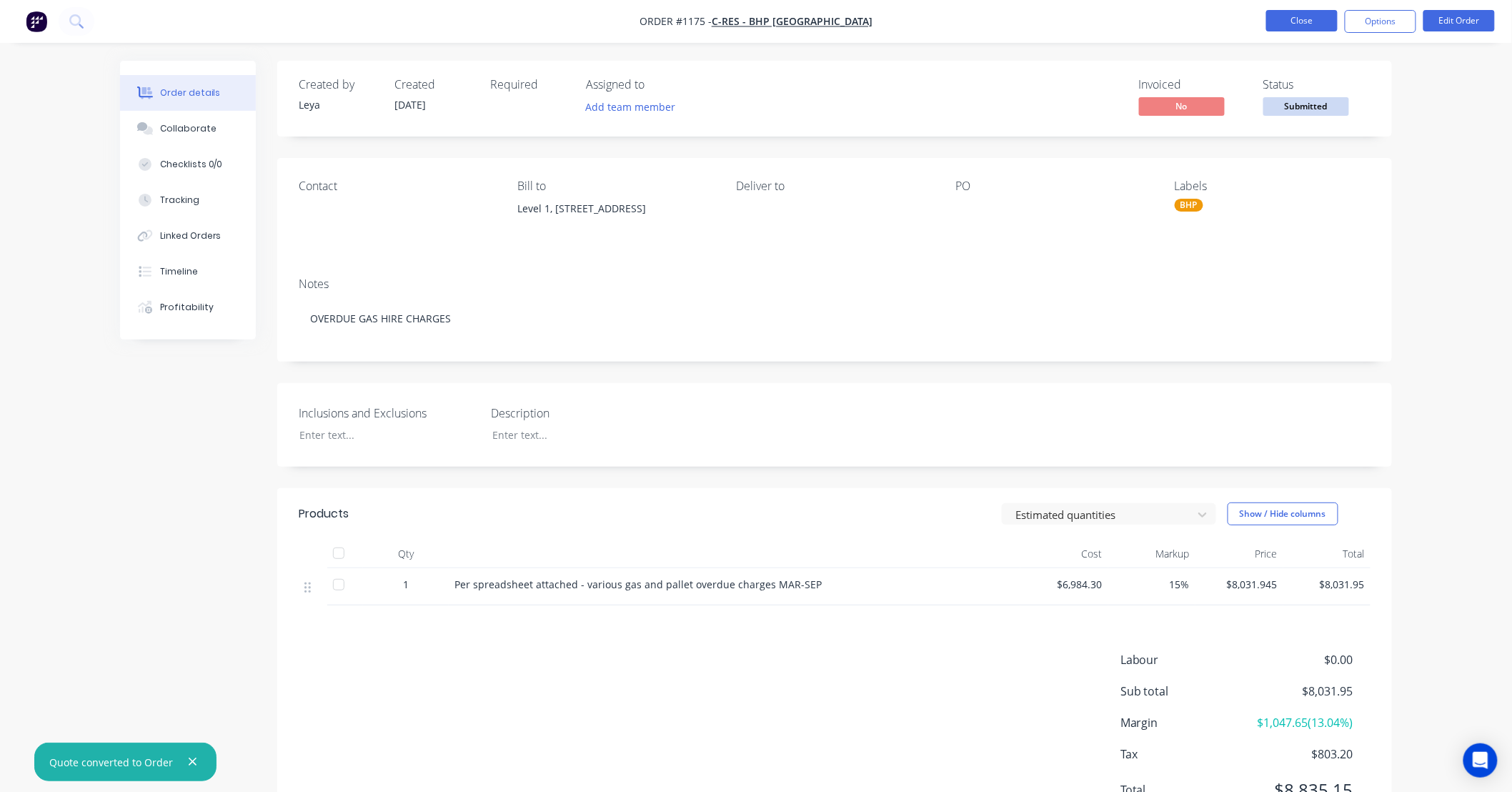
click at [1297, 30] on button "Close" at bounding box center [1301, 20] width 72 height 21
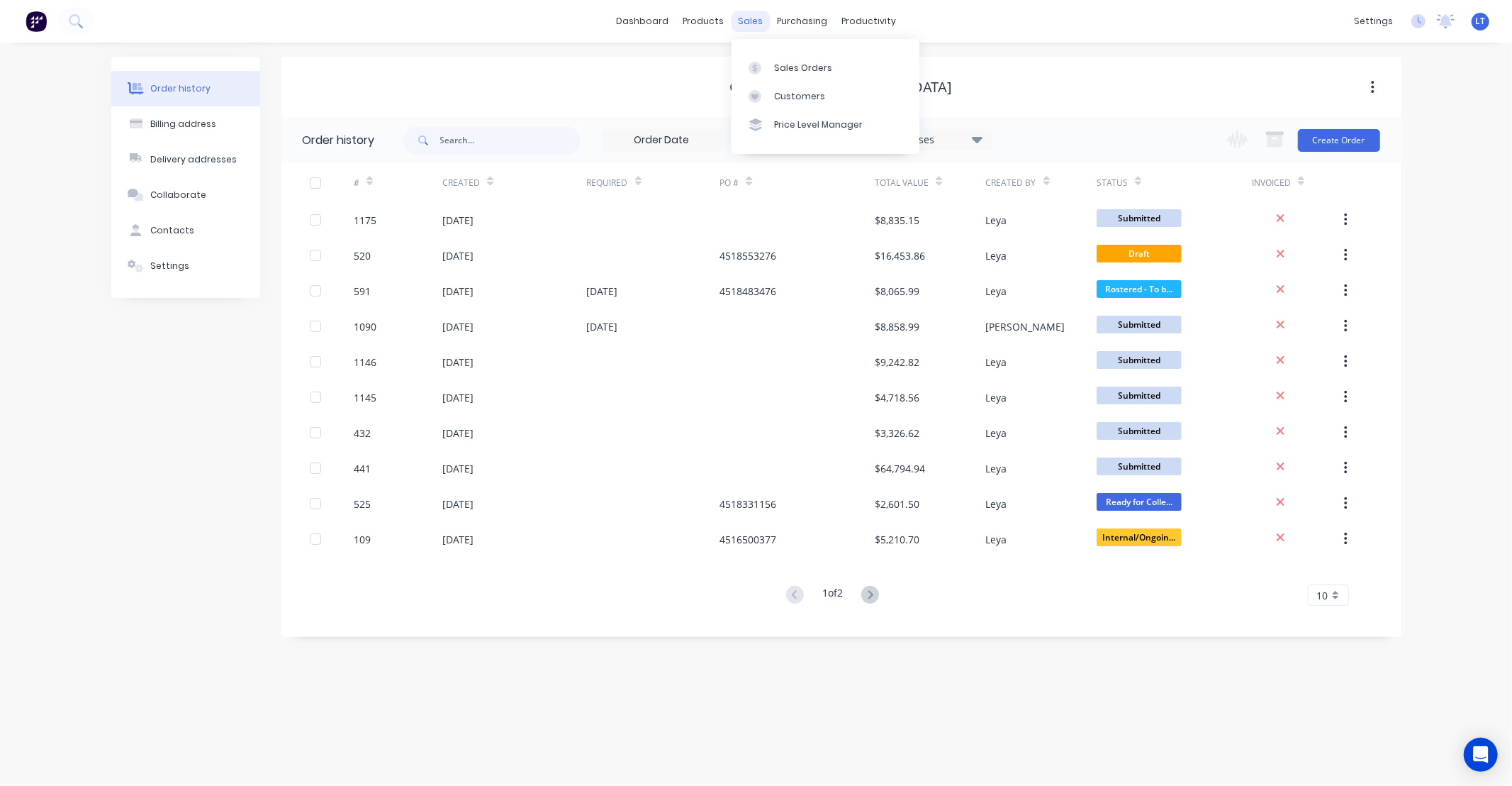
click at [755, 23] on div "sales" at bounding box center [750, 21] width 39 height 21
click at [783, 72] on div "Sales Orders" at bounding box center [803, 67] width 58 height 13
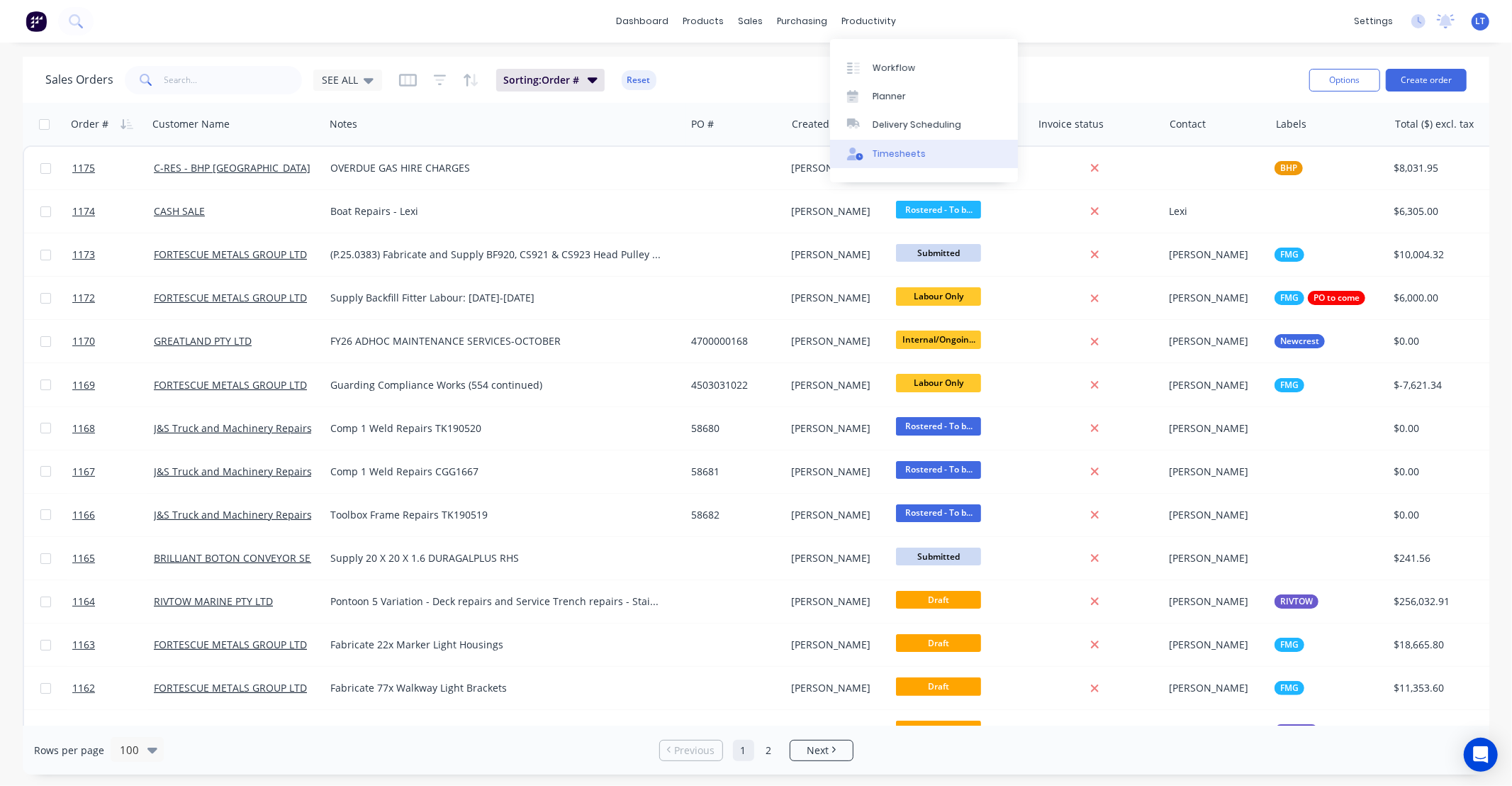
click at [912, 157] on div "Timesheets" at bounding box center [899, 153] width 53 height 13
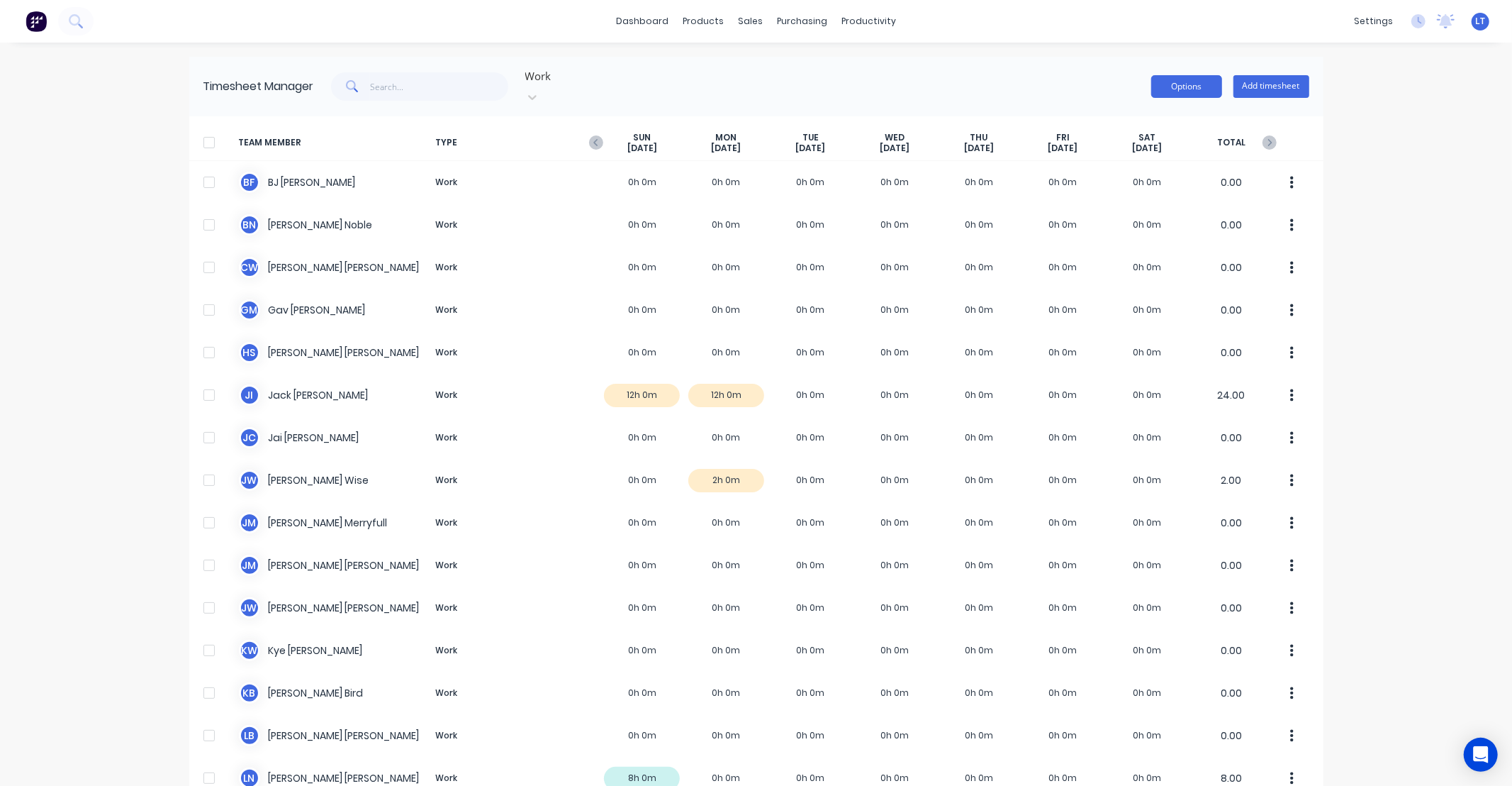
click at [1208, 85] on button "Options" at bounding box center [1186, 87] width 71 height 23
drag, startPoint x: 1381, startPoint y: 157, endPoint x: 1372, endPoint y: 103, distance: 54.7
click at [1372, 107] on div "dashboard products sales purchasing productivity dashboard products Product Cat…" at bounding box center [756, 393] width 1512 height 786
drag, startPoint x: 1377, startPoint y: 97, endPoint x: 1369, endPoint y: 74, distance: 24.4
click at [1369, 74] on div "dashboard products sales purchasing productivity dashboard products Product Cat…" at bounding box center [756, 393] width 1512 height 786
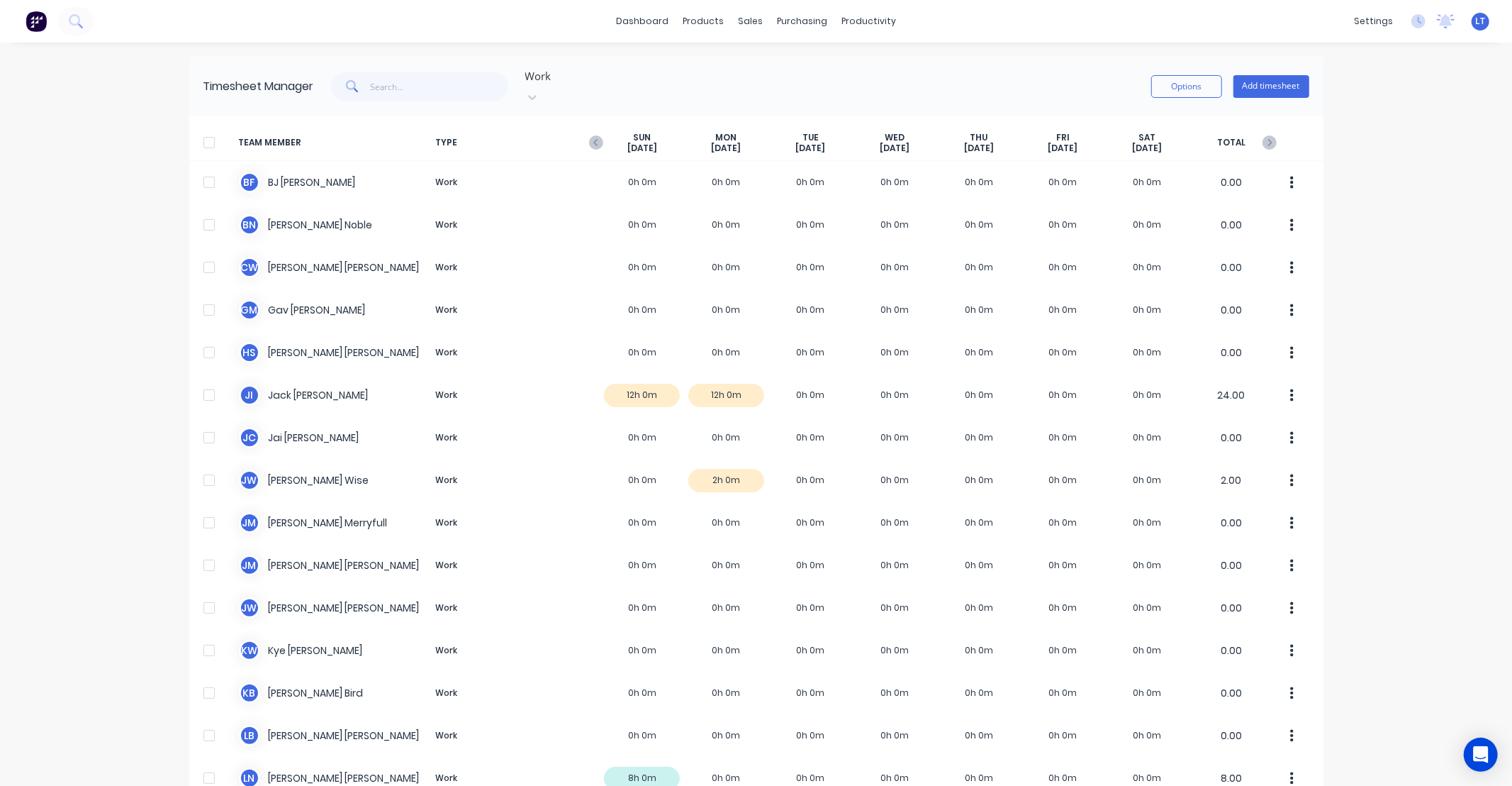
click at [1384, 130] on div "dashboard products sales purchasing productivity dashboard products Product Cat…" at bounding box center [756, 393] width 1512 height 786
drag, startPoint x: 824, startPoint y: 82, endPoint x: 804, endPoint y: 66, distance: 25.6
click at [796, 80] on div "Work Options Add timesheet" at bounding box center [811, 87] width 995 height 42
click at [1266, 93] on div "Timesheet Manager Work Options Add timesheet" at bounding box center [757, 87] width 1134 height 60
click at [1264, 76] on button "Add timesheet" at bounding box center [1271, 87] width 76 height 23
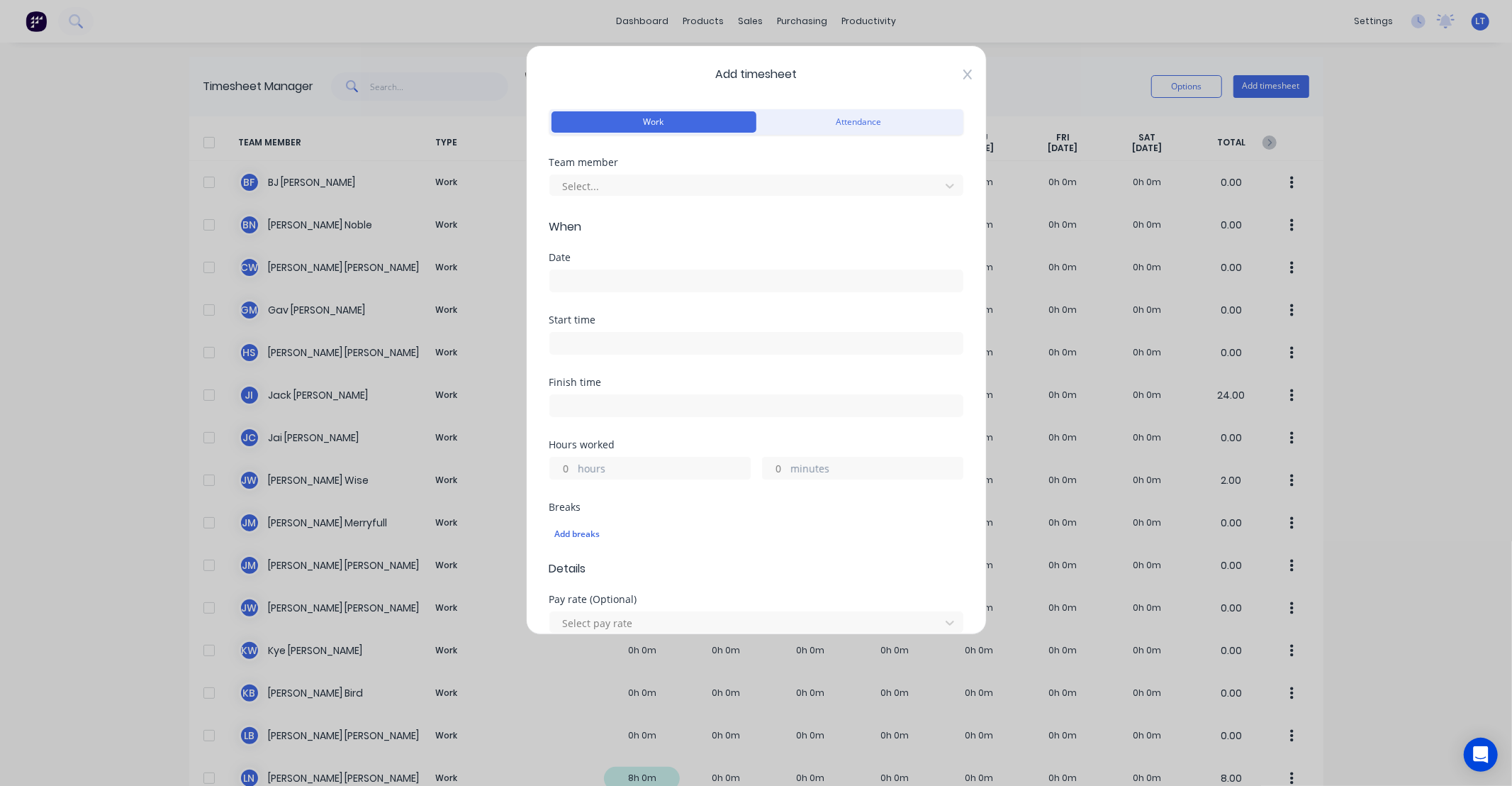
click at [963, 74] on icon at bounding box center [967, 74] width 9 height 12
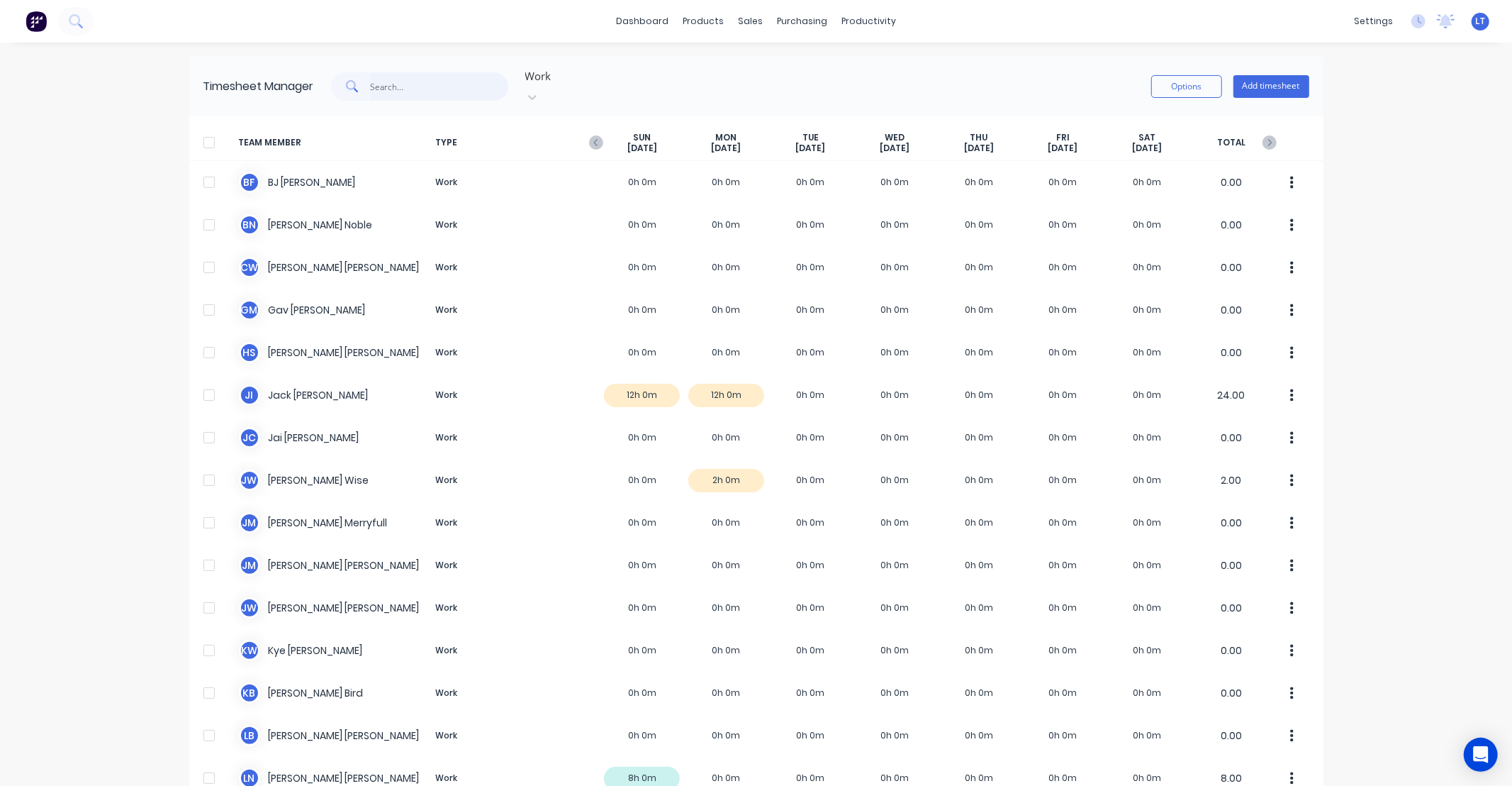
click at [444, 80] on input "text" at bounding box center [439, 86] width 139 height 28
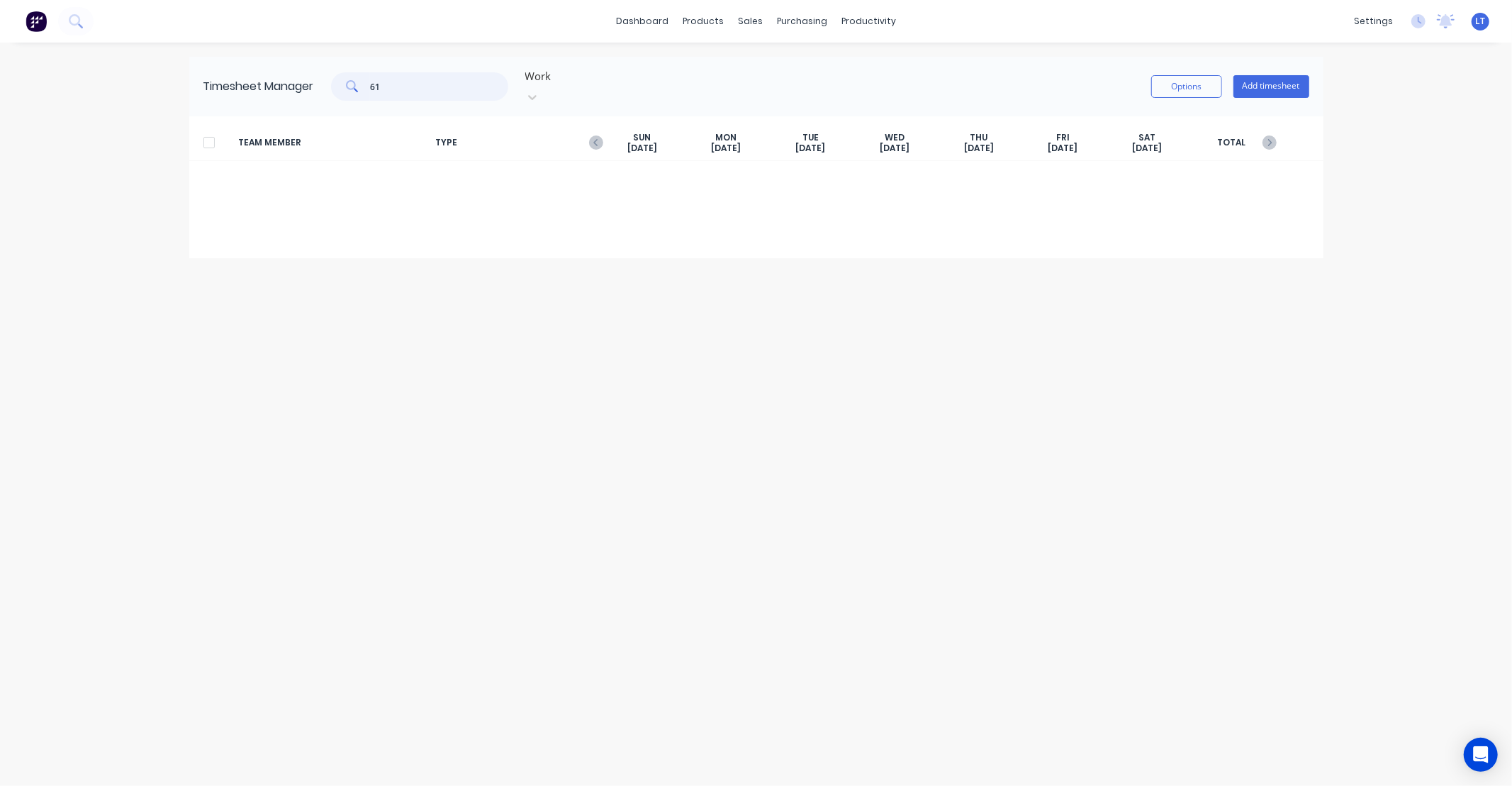
type input "1"
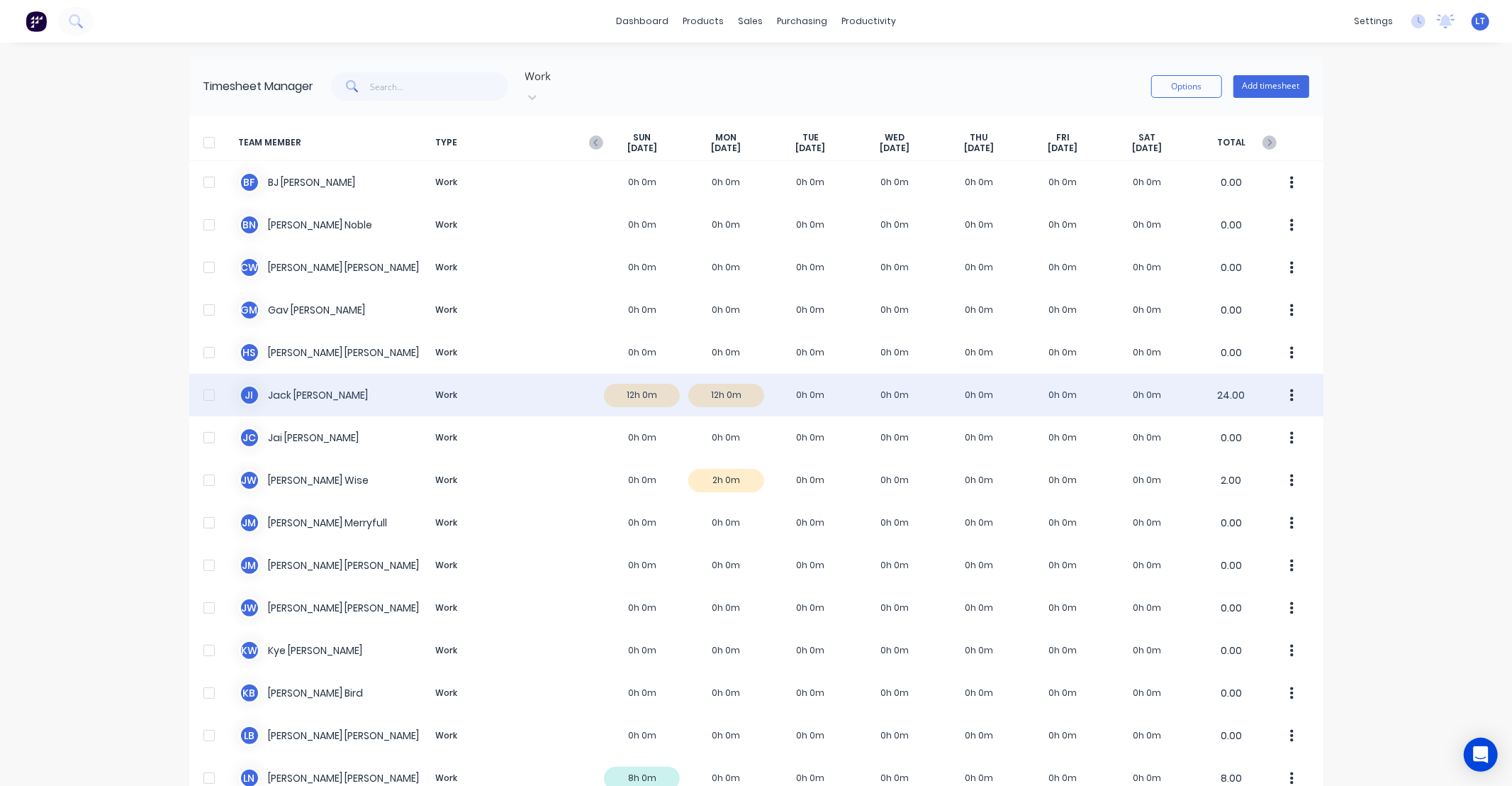
click at [639, 394] on div "J I Jack Isherwood Work 12h 0m 12h 0m 0h 0m 0h 0m 0h 0m 0h 0m 0h 0m 24.00" at bounding box center [757, 395] width 1134 height 42
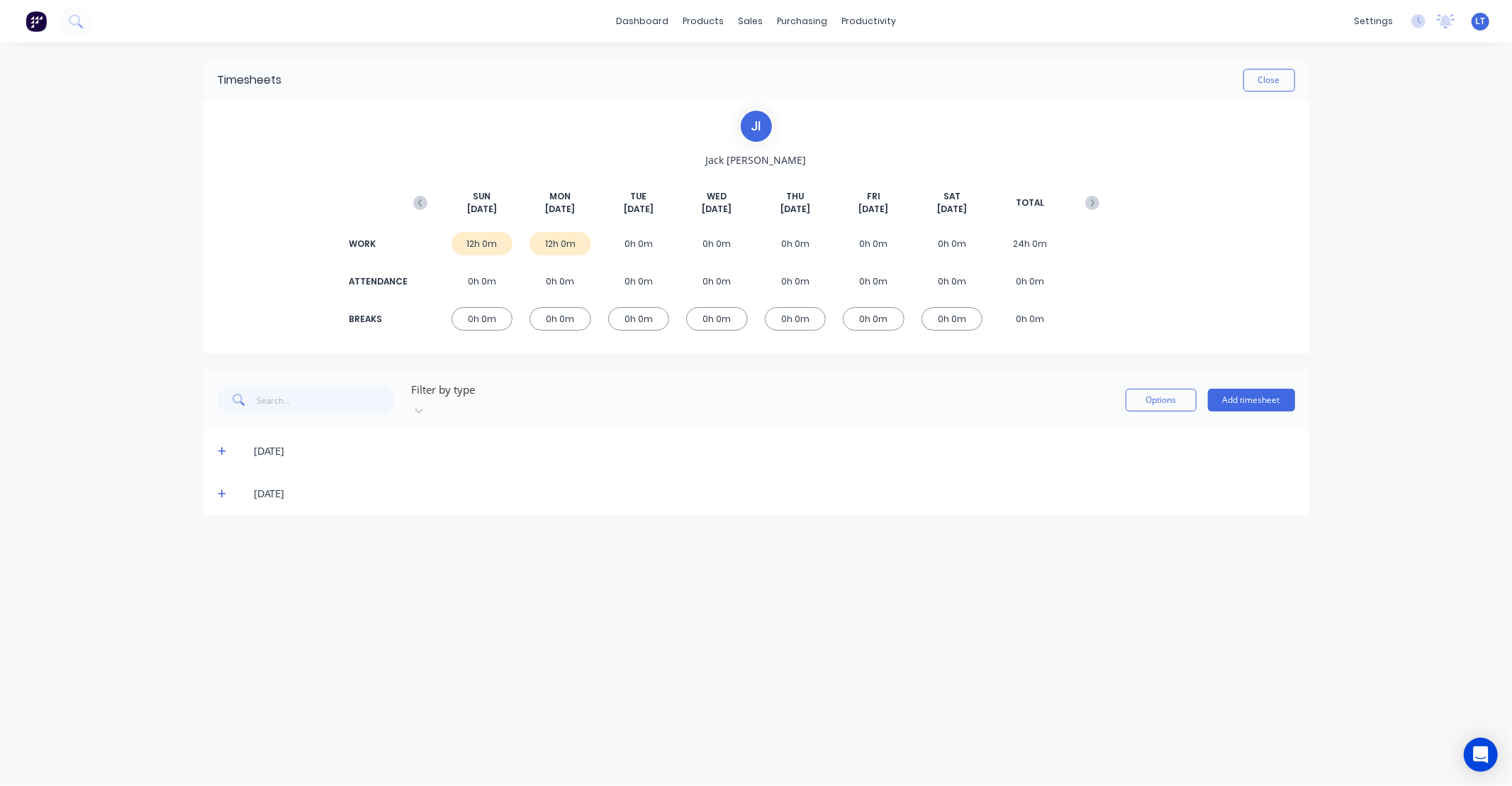
click at [216, 438] on div "28/09/25" at bounding box center [756, 451] width 1106 height 42
click at [221, 446] on icon at bounding box center [222, 451] width 10 height 10
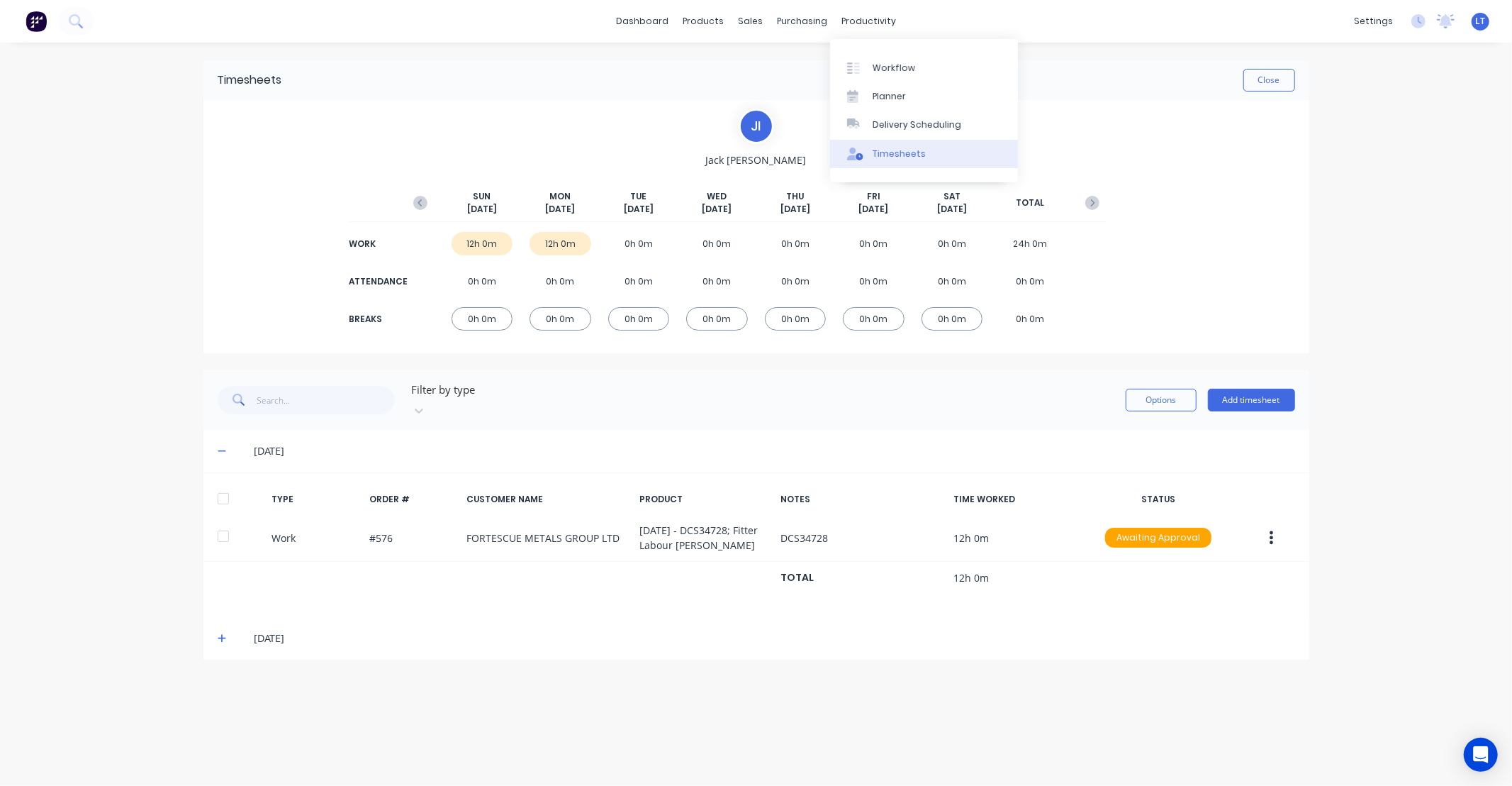
click at [915, 147] on div "Timesheets" at bounding box center [899, 153] width 53 height 13
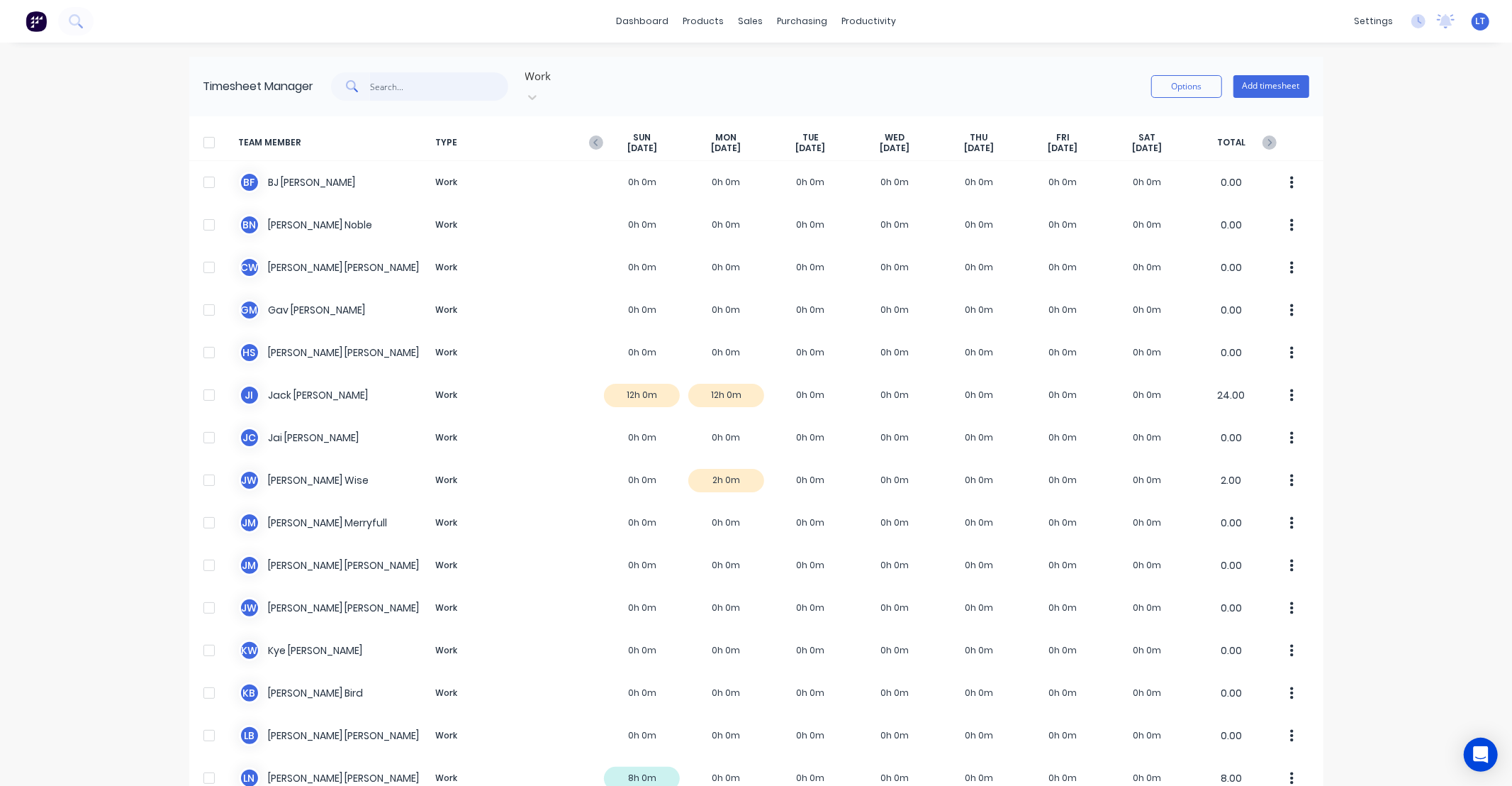
click at [441, 79] on input "text" at bounding box center [439, 86] width 139 height 28
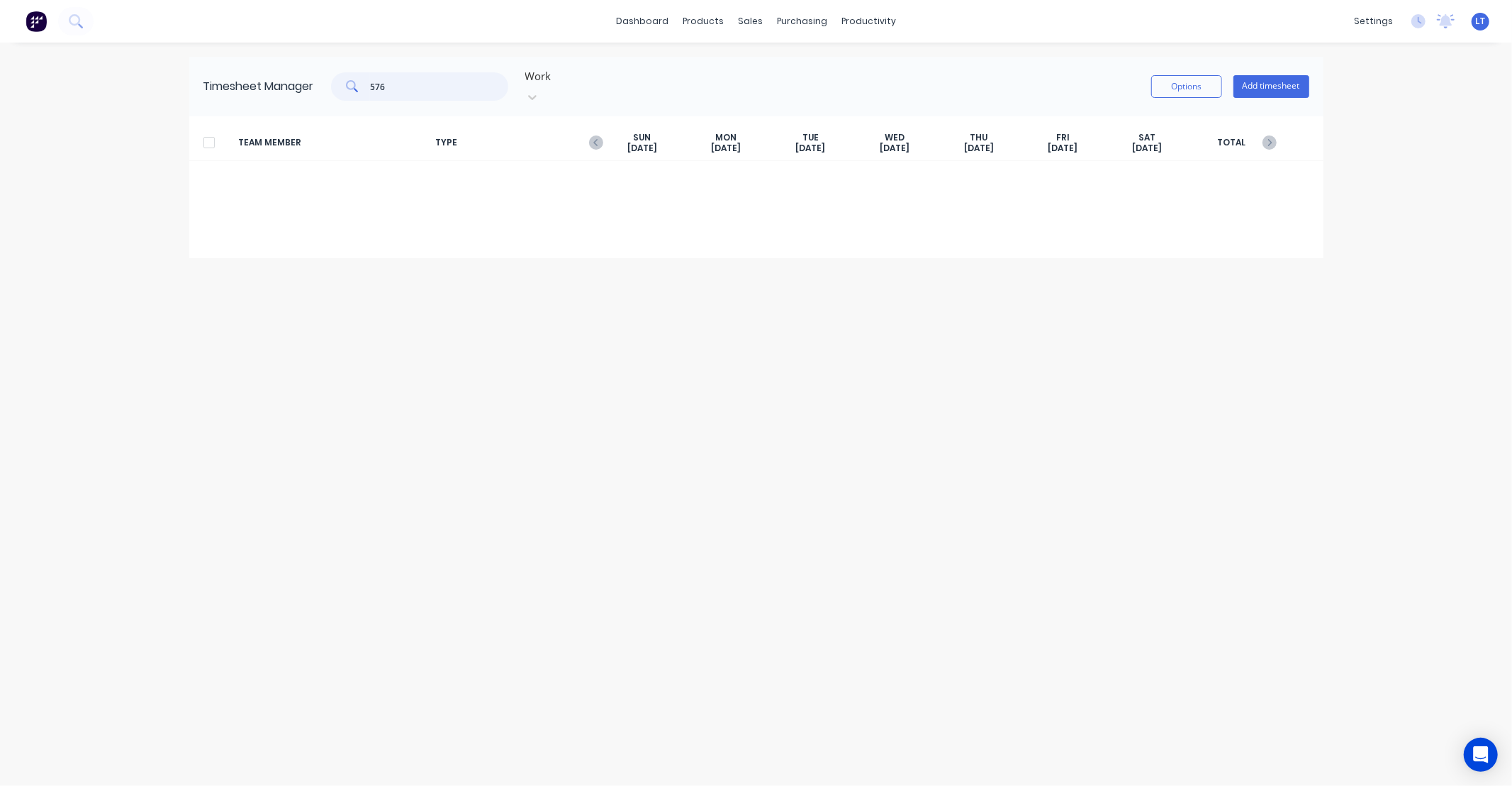
drag, startPoint x: 457, startPoint y: 83, endPoint x: 292, endPoint y: 88, distance: 165.1
click at [293, 88] on div "Timesheet Manager 576 Work Options Add timesheet" at bounding box center [757, 87] width 1134 height 60
type input "#"
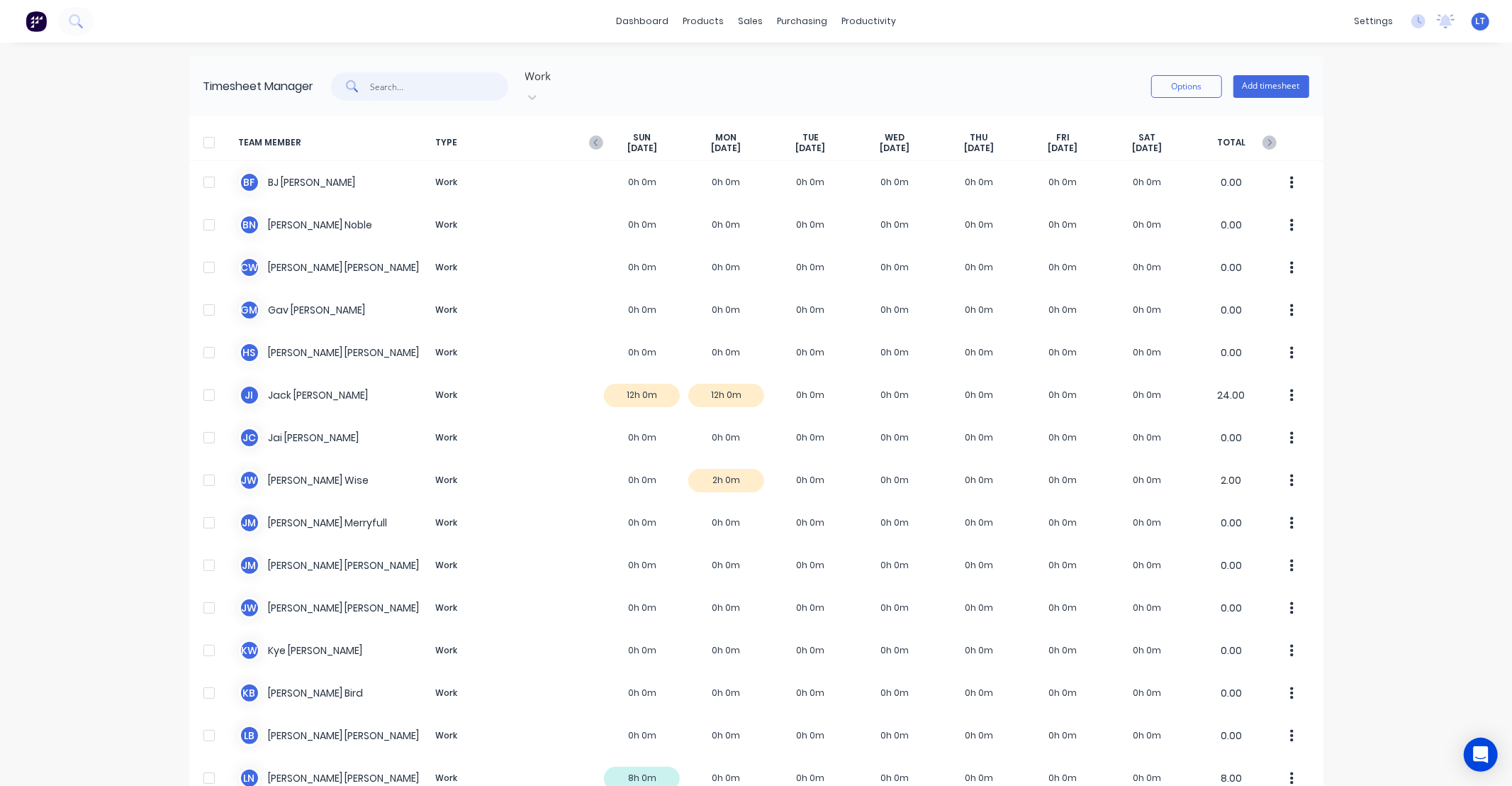
click at [436, 83] on input "text" at bounding box center [439, 86] width 139 height 28
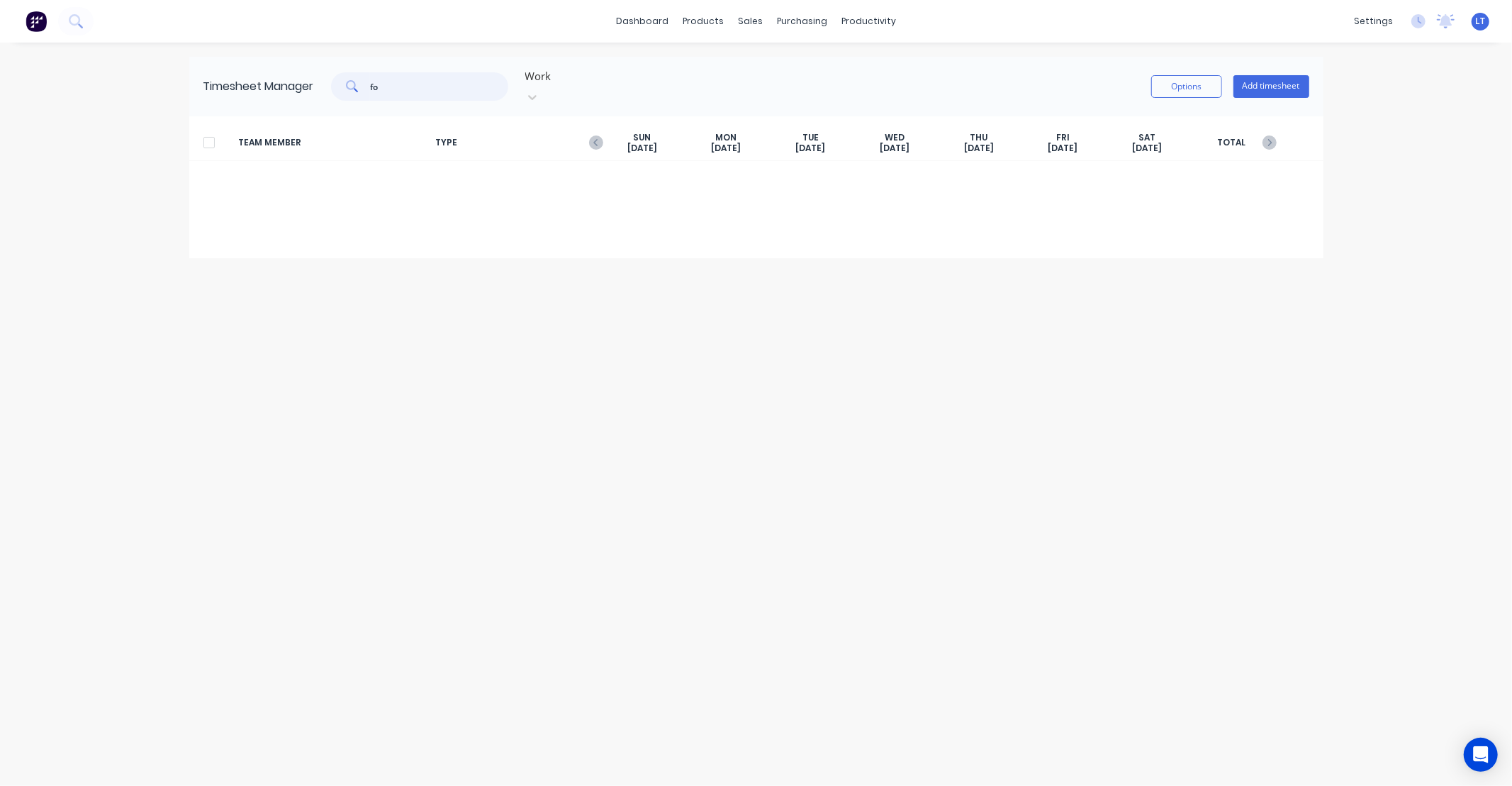
type input "f"
drag, startPoint x: 436, startPoint y: 86, endPoint x: 117, endPoint y: 27, distance: 324.4
click at [117, 27] on div "dashboard products sales purchasing productivity dashboard products Product Cat…" at bounding box center [756, 393] width 1512 height 786
type input "ports"
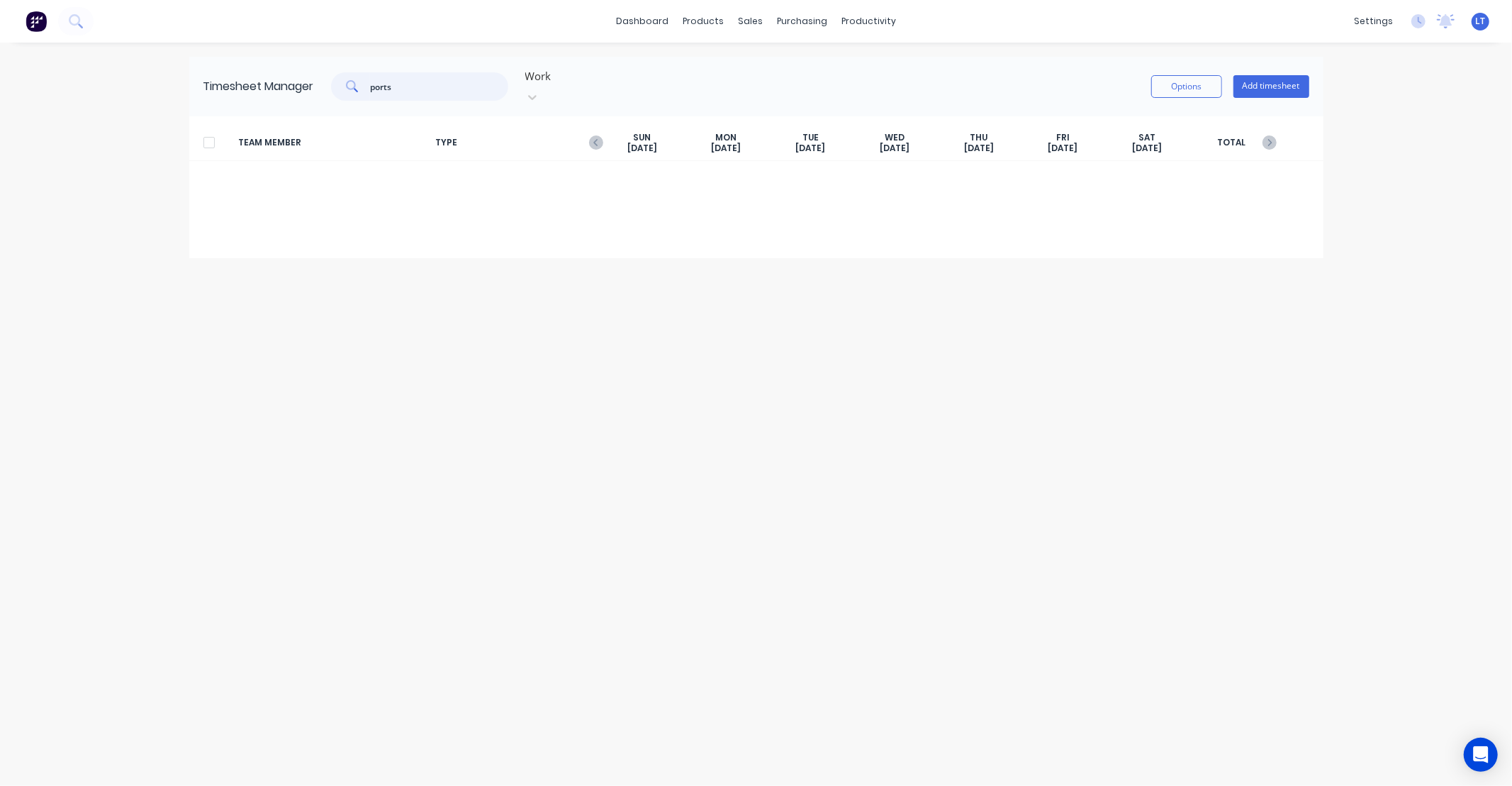
drag, startPoint x: 404, startPoint y: 86, endPoint x: 106, endPoint y: 76, distance: 298.2
click at [158, 83] on div "dashboard products sales purchasing productivity dashboard products Product Cat…" at bounding box center [756, 393] width 1512 height 786
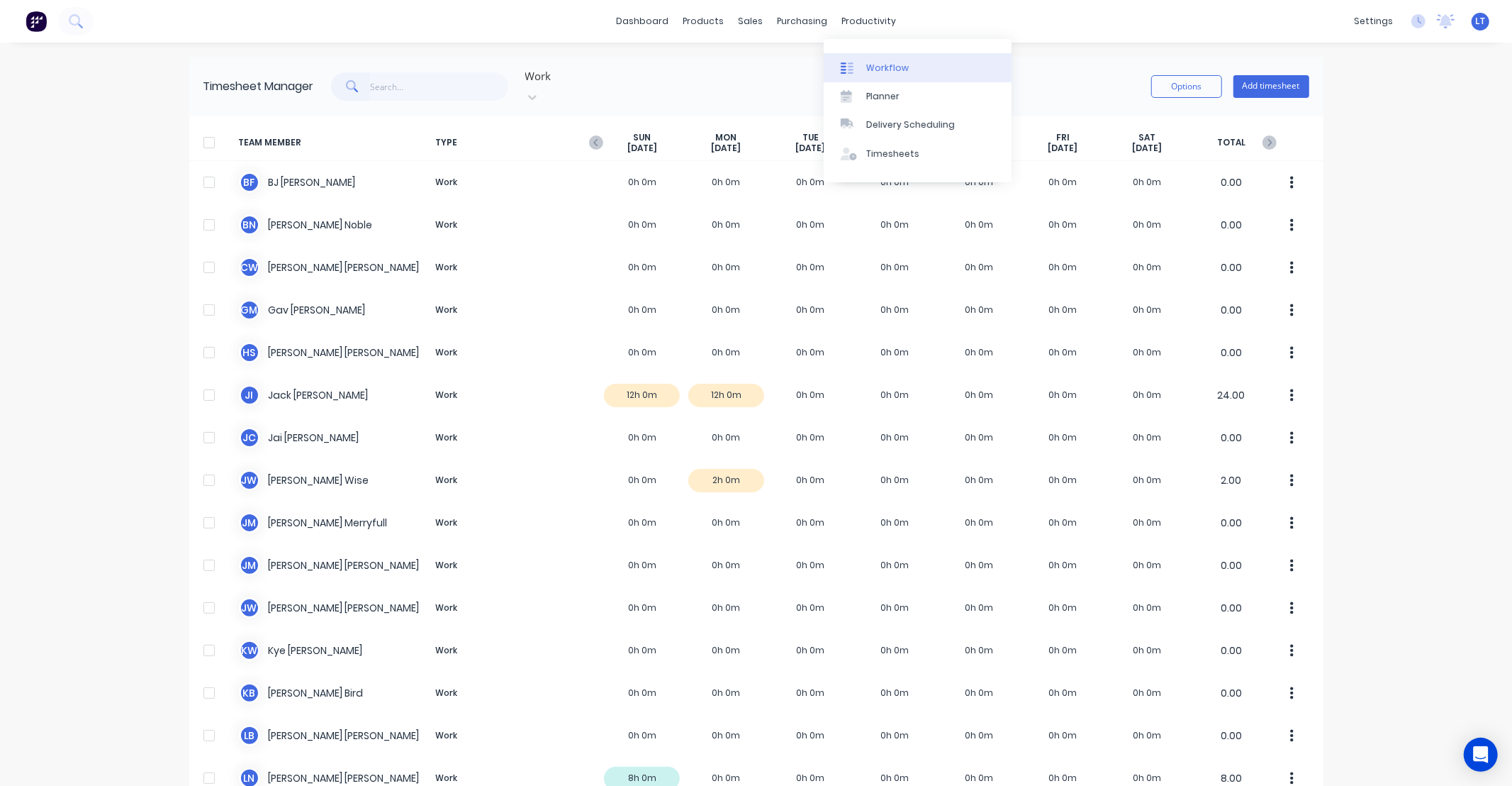
click at [896, 69] on div "Workflow" at bounding box center [887, 67] width 42 height 13
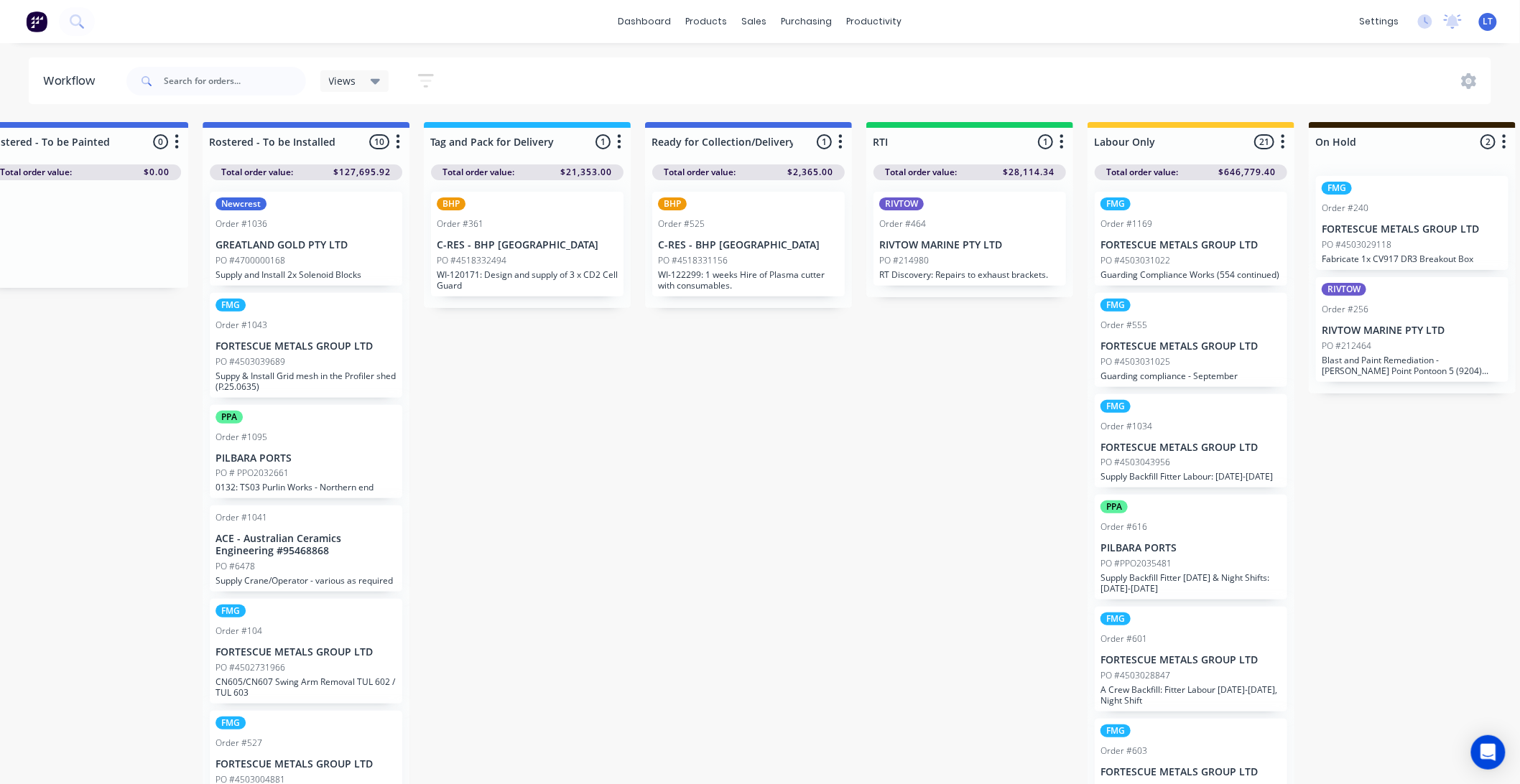
scroll to position [0, 1982]
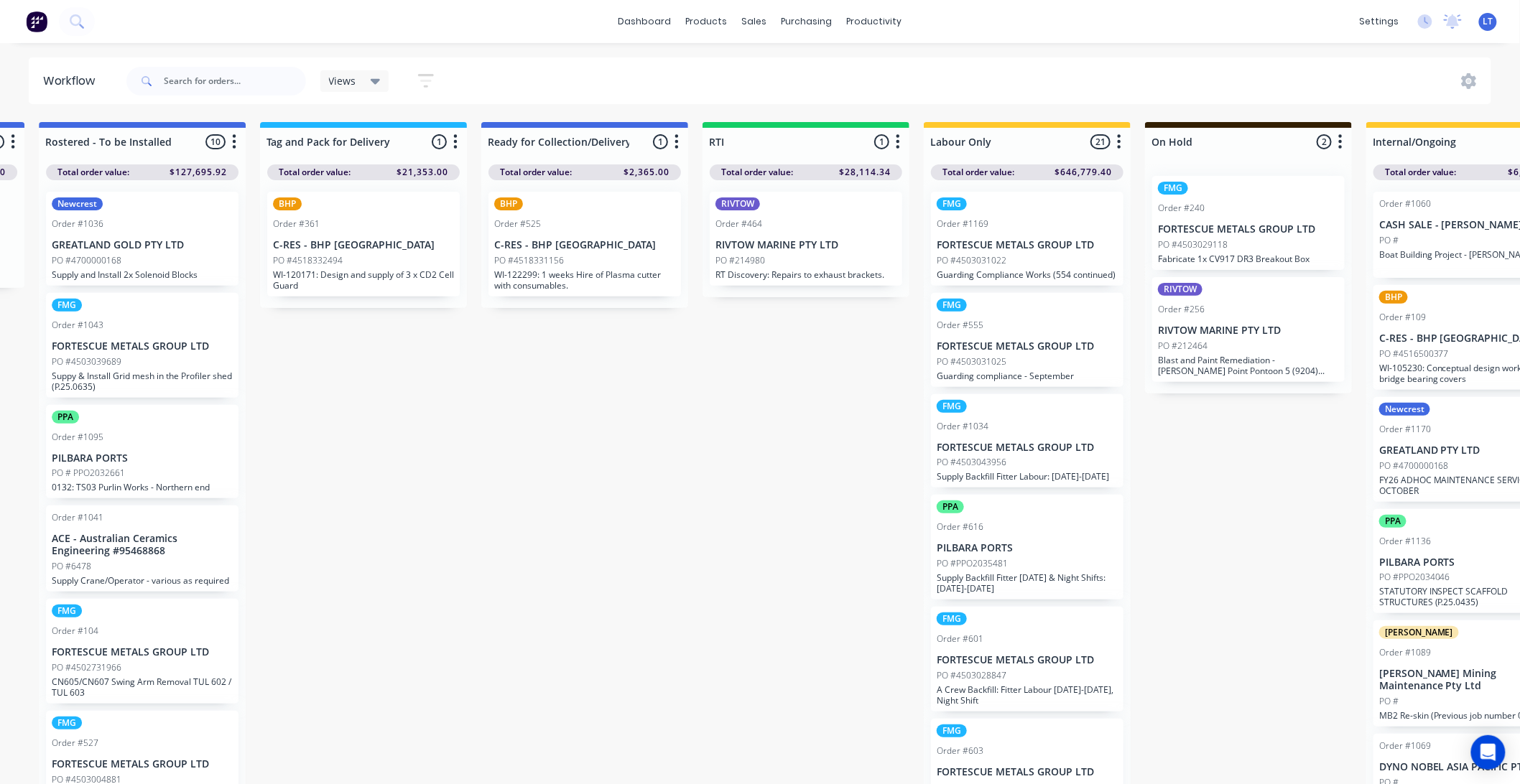
drag, startPoint x: 743, startPoint y: 541, endPoint x: 617, endPoint y: 531, distance: 126.4
drag, startPoint x: 723, startPoint y: 562, endPoint x: 664, endPoint y: 554, distance: 59.5
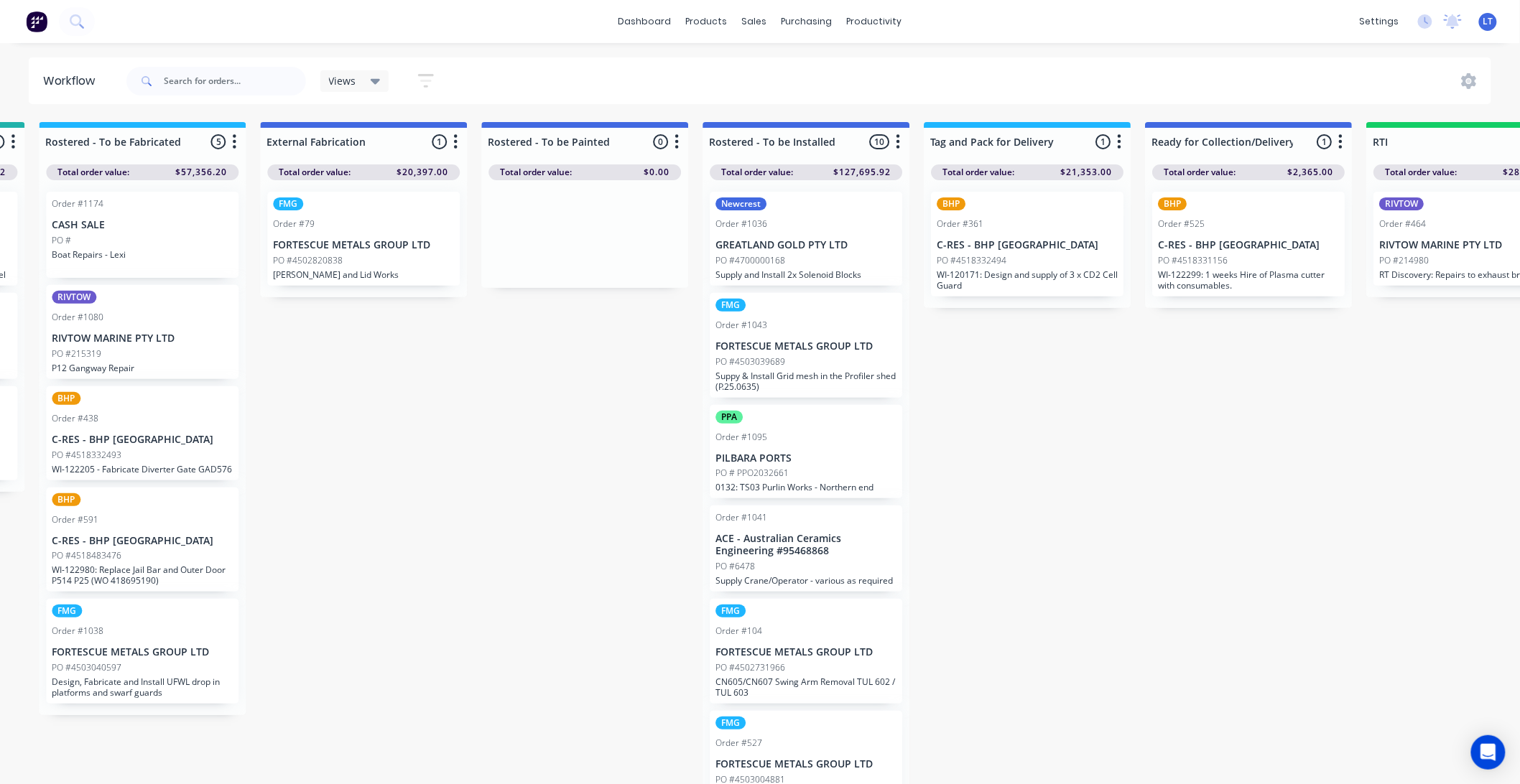
scroll to position [0, 1313]
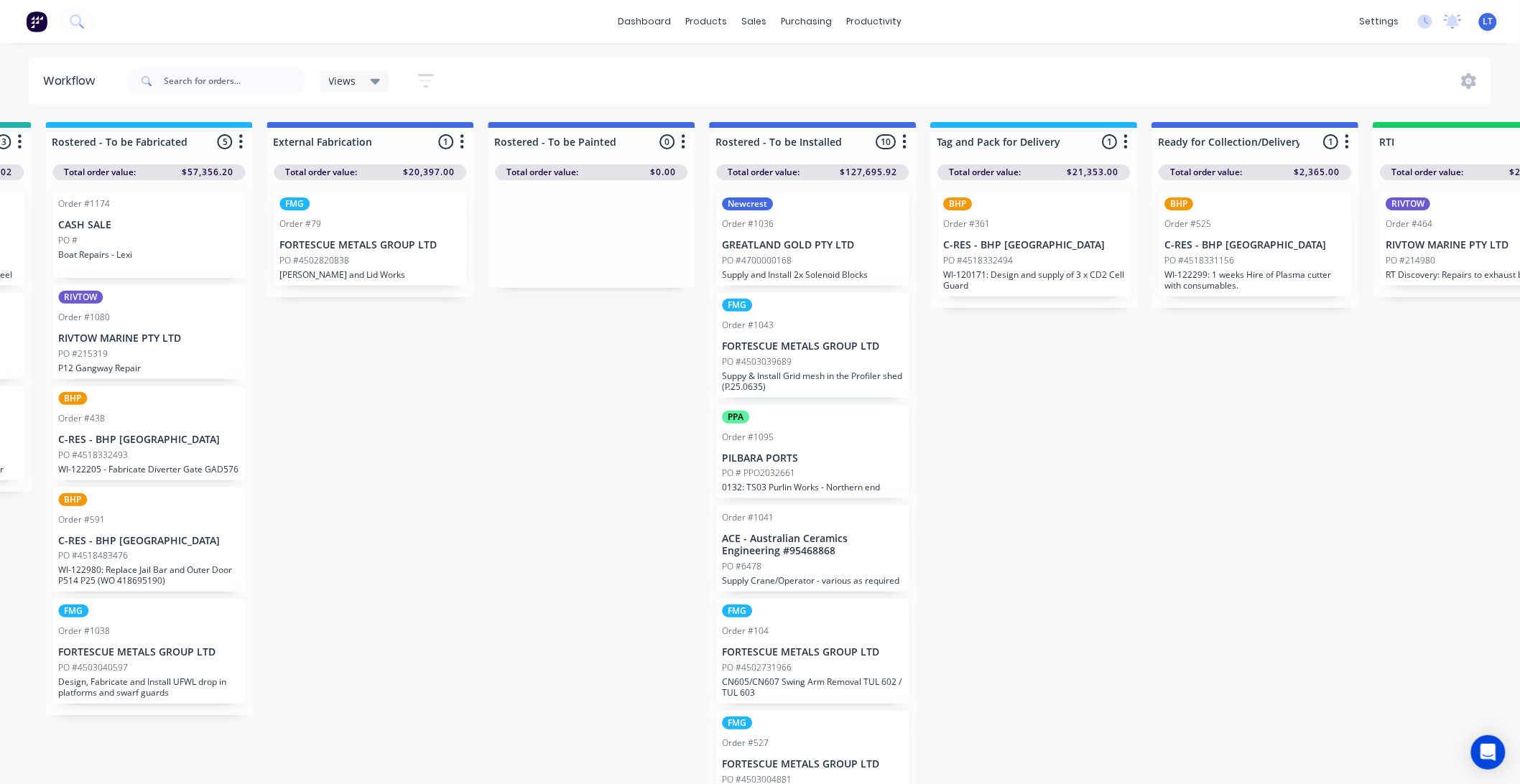
click at [1223, 391] on div "Submitted 63 Status colour #CDDAF4 hex #CDDAF4 Save Cancel Summaries Total orde…" at bounding box center [602, 456] width 3853 height 670
click at [765, 26] on div "sales" at bounding box center [754, 21] width 39 height 21
click at [780, 67] on div "Sales Orders" at bounding box center [809, 68] width 59 height 13
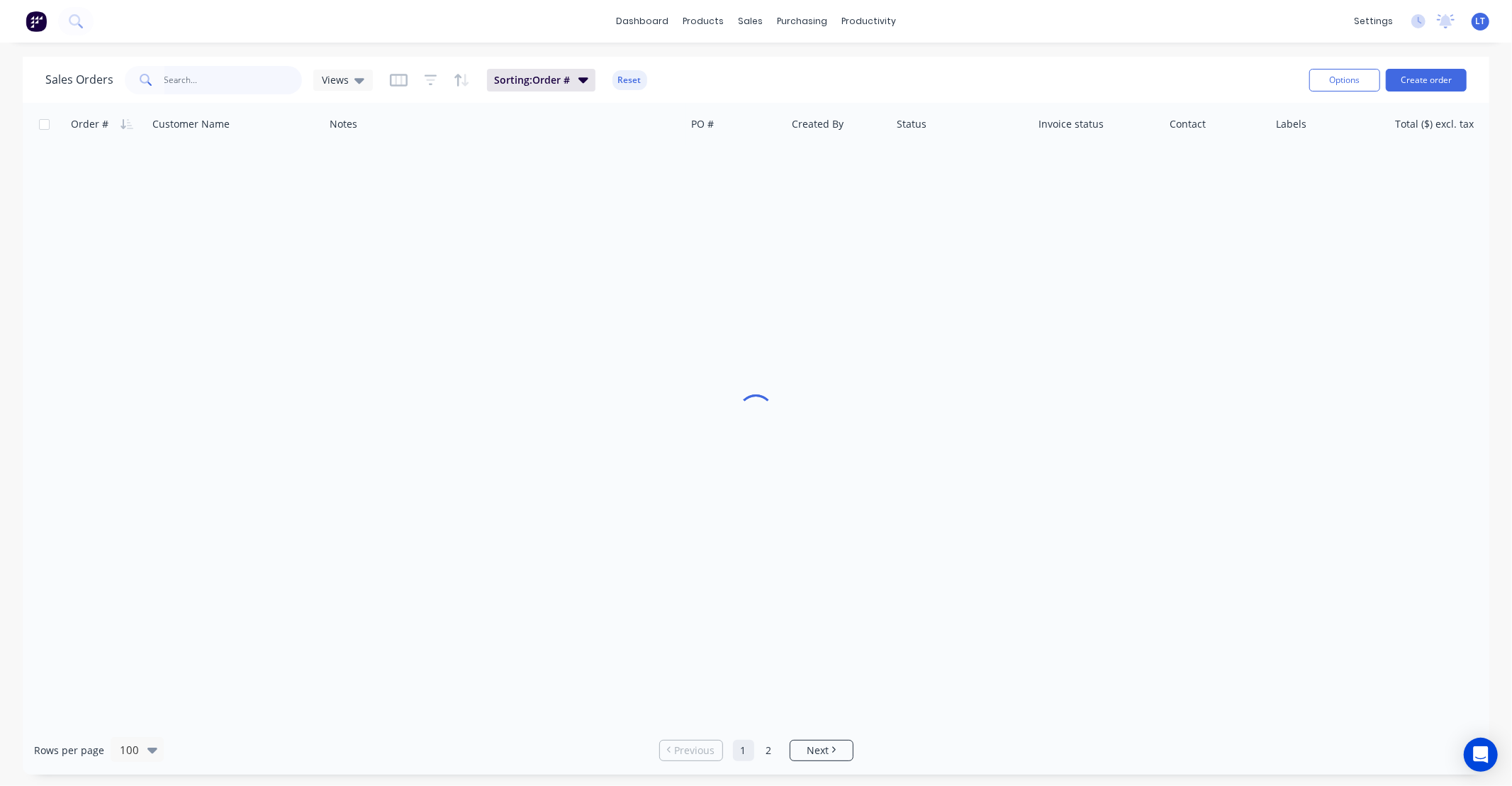
click at [188, 76] on input "text" at bounding box center [234, 79] width 139 height 28
type input "361"
click at [248, 72] on input "361" at bounding box center [234, 79] width 139 height 28
click at [789, 66] on div "Sales Orders" at bounding box center [803, 67] width 58 height 13
click at [248, 79] on input "361" at bounding box center [234, 79] width 139 height 28
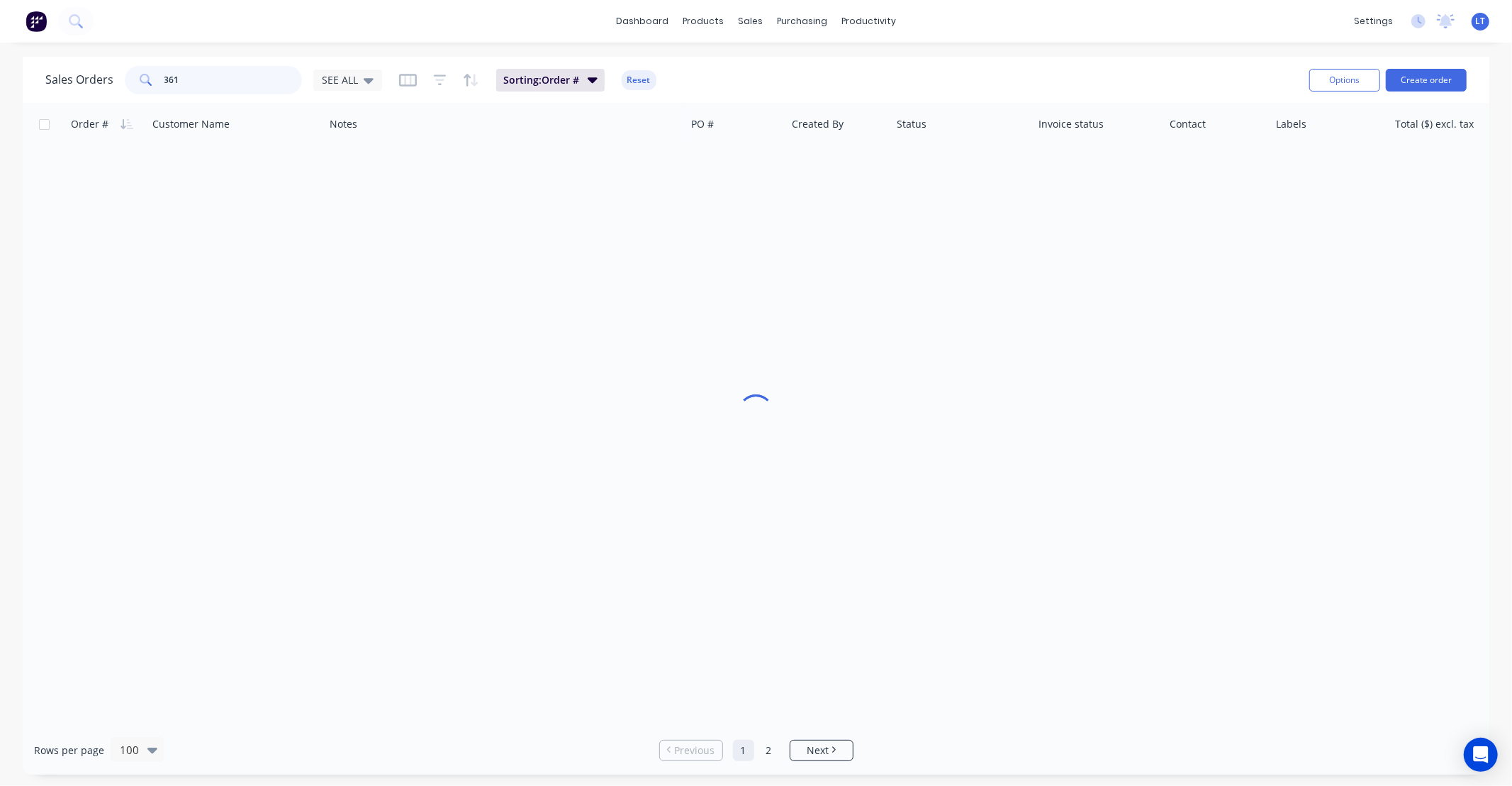
drag, startPoint x: 248, startPoint y: 79, endPoint x: 88, endPoint y: 76, distance: 160.0
click at [90, 76] on div "Sales Orders 361 SEE ALL" at bounding box center [214, 79] width 337 height 28
click at [675, 30] on link "dashboard" at bounding box center [641, 21] width 66 height 21
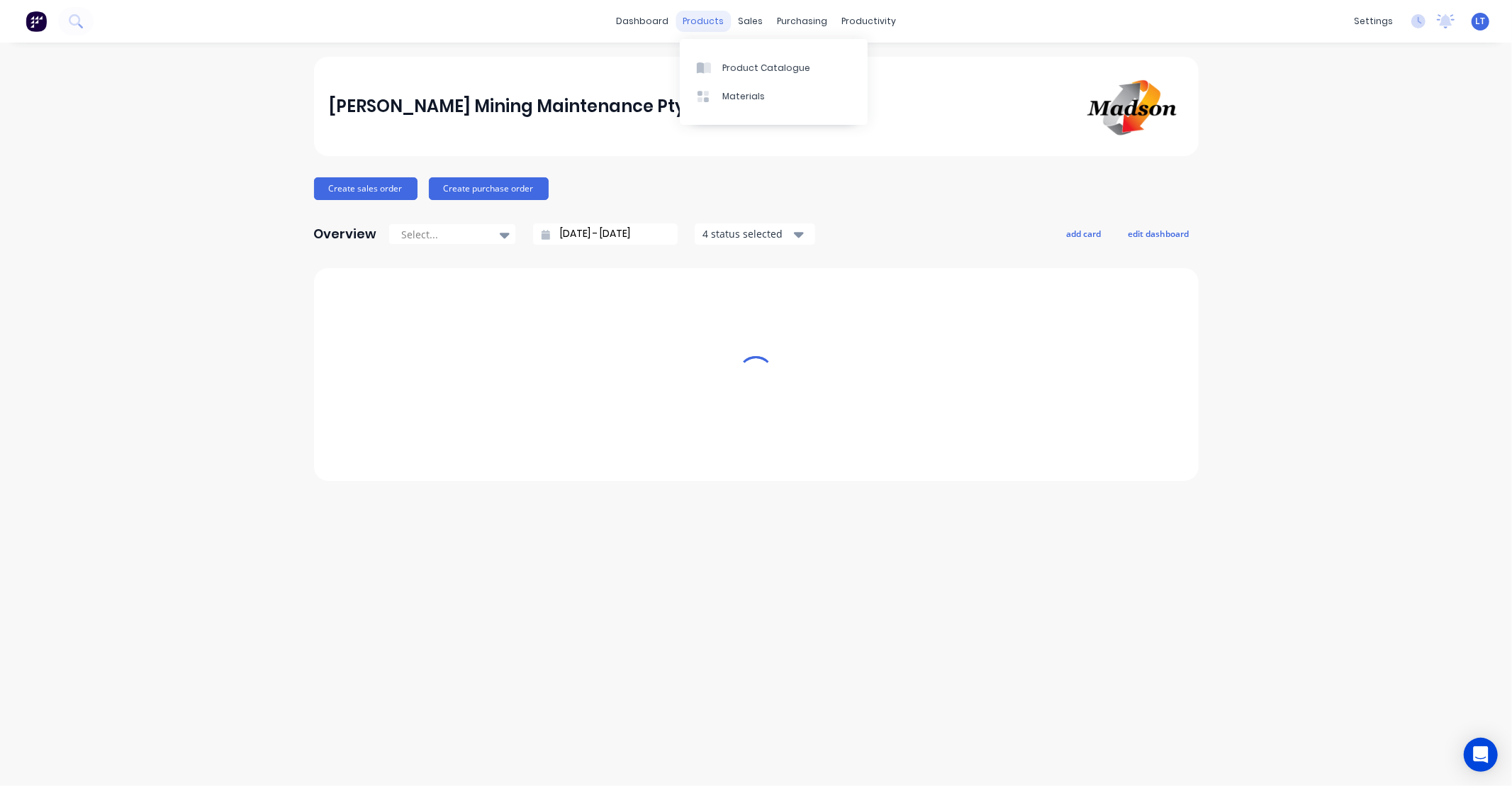
drag, startPoint x: 676, startPoint y: 30, endPoint x: 729, endPoint y: 21, distance: 53.8
click at [729, 21] on div "products" at bounding box center [702, 21] width 55 height 21
click at [780, 67] on div "Sales Orders" at bounding box center [803, 67] width 58 height 13
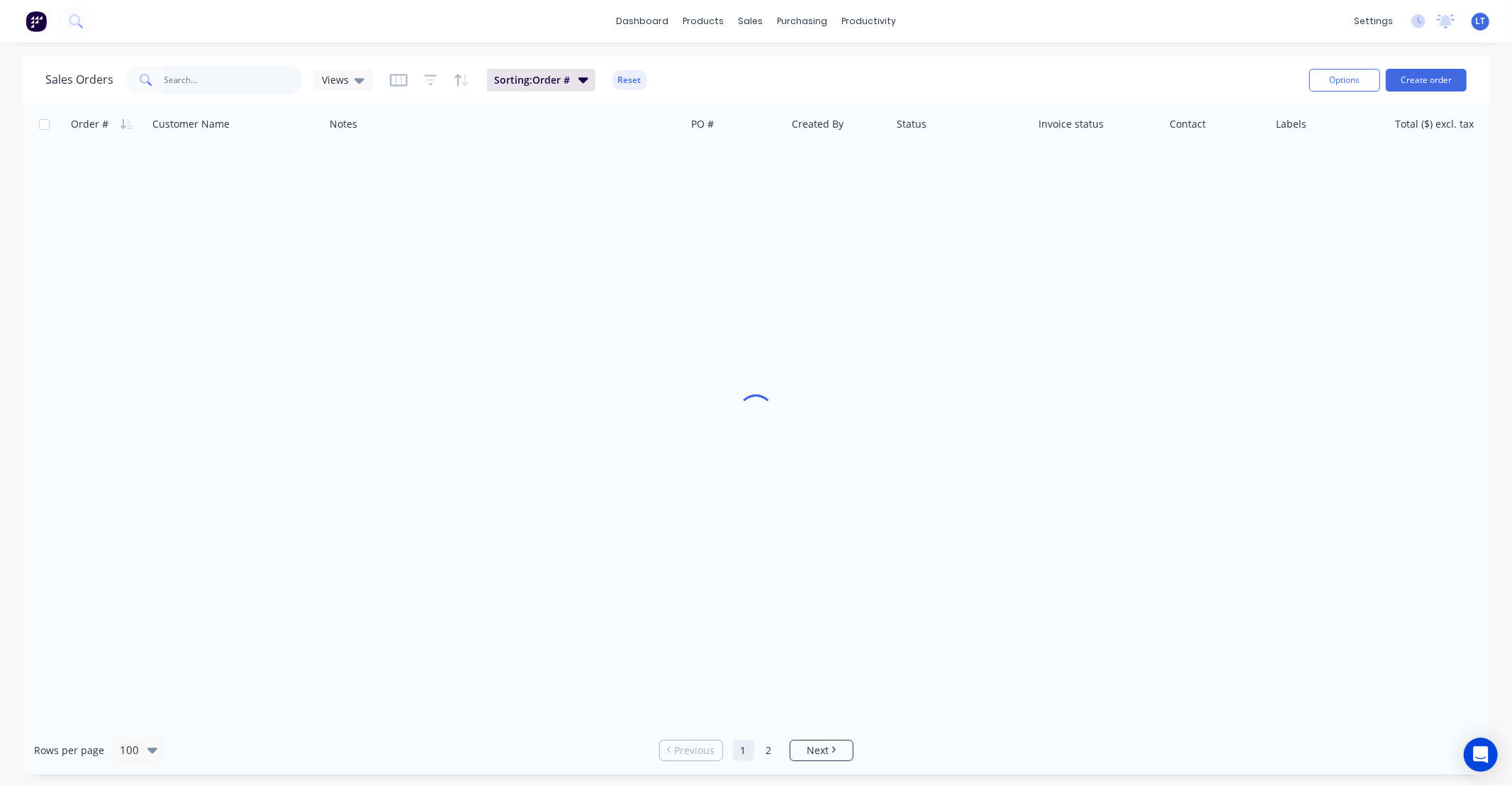
click at [214, 90] on input "text" at bounding box center [234, 79] width 139 height 28
type input "361"
click at [891, 725] on div "Rows per page 100 Previous 1 2 Next" at bounding box center [756, 749] width 1467 height 49
drag, startPoint x: 891, startPoint y: 725, endPoint x: 882, endPoint y: 726, distance: 9.1
click at [882, 726] on div "Rows per page 100 Previous 1 2 Next" at bounding box center [756, 749] width 1467 height 49
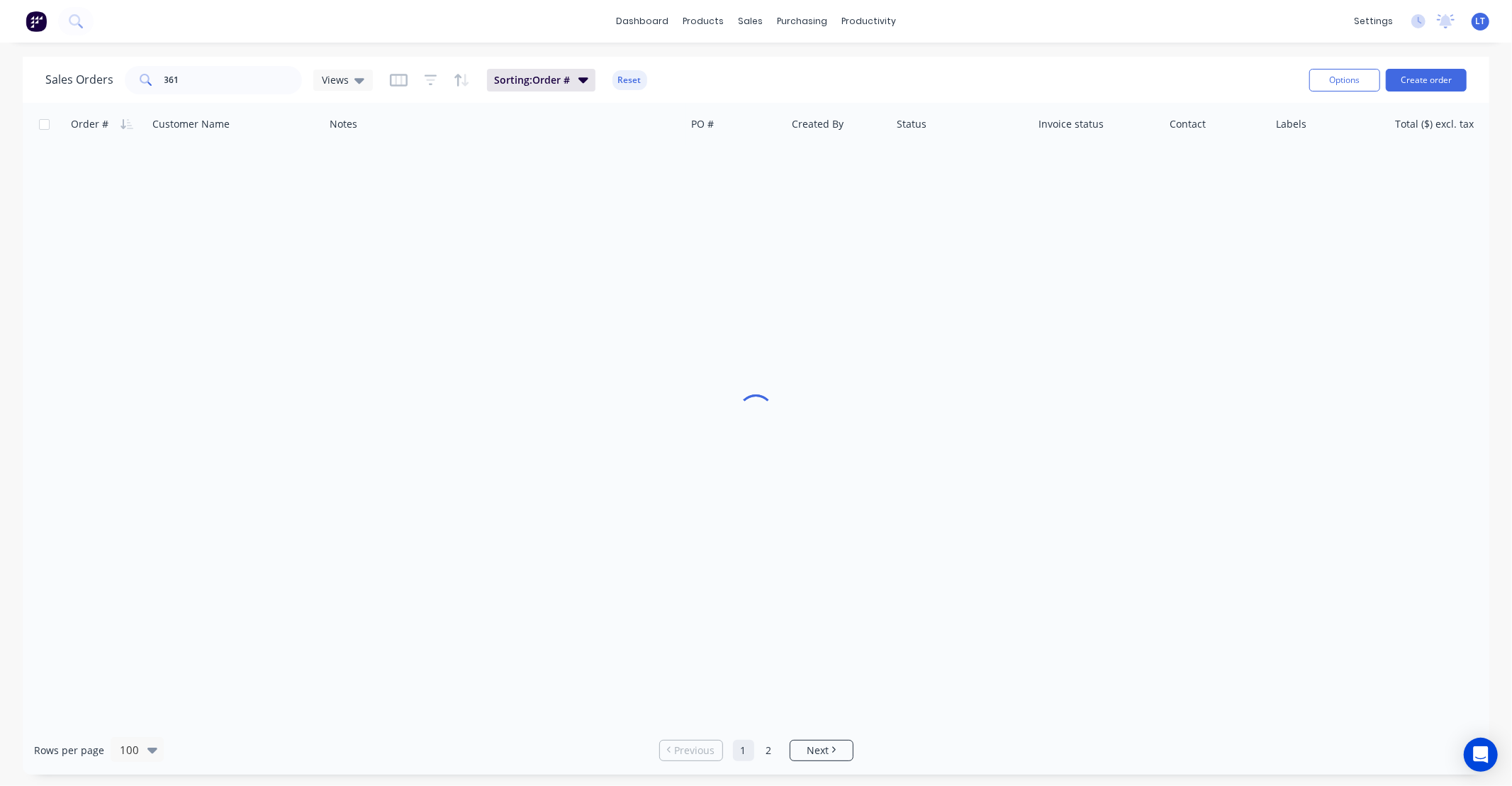
click at [22, 21] on button at bounding box center [36, 20] width 30 height 28
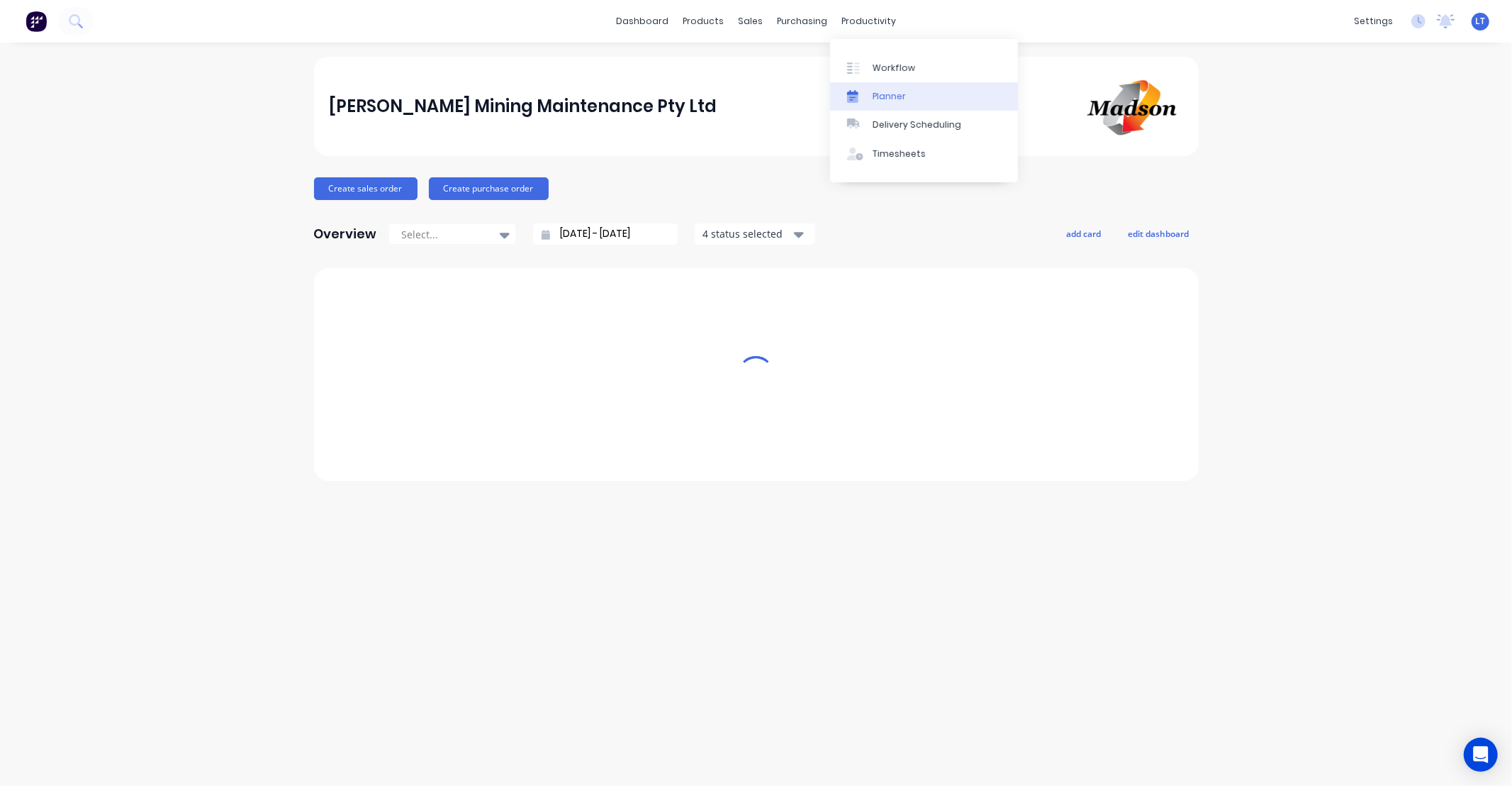
click at [901, 93] on div "Planner" at bounding box center [889, 95] width 34 height 13
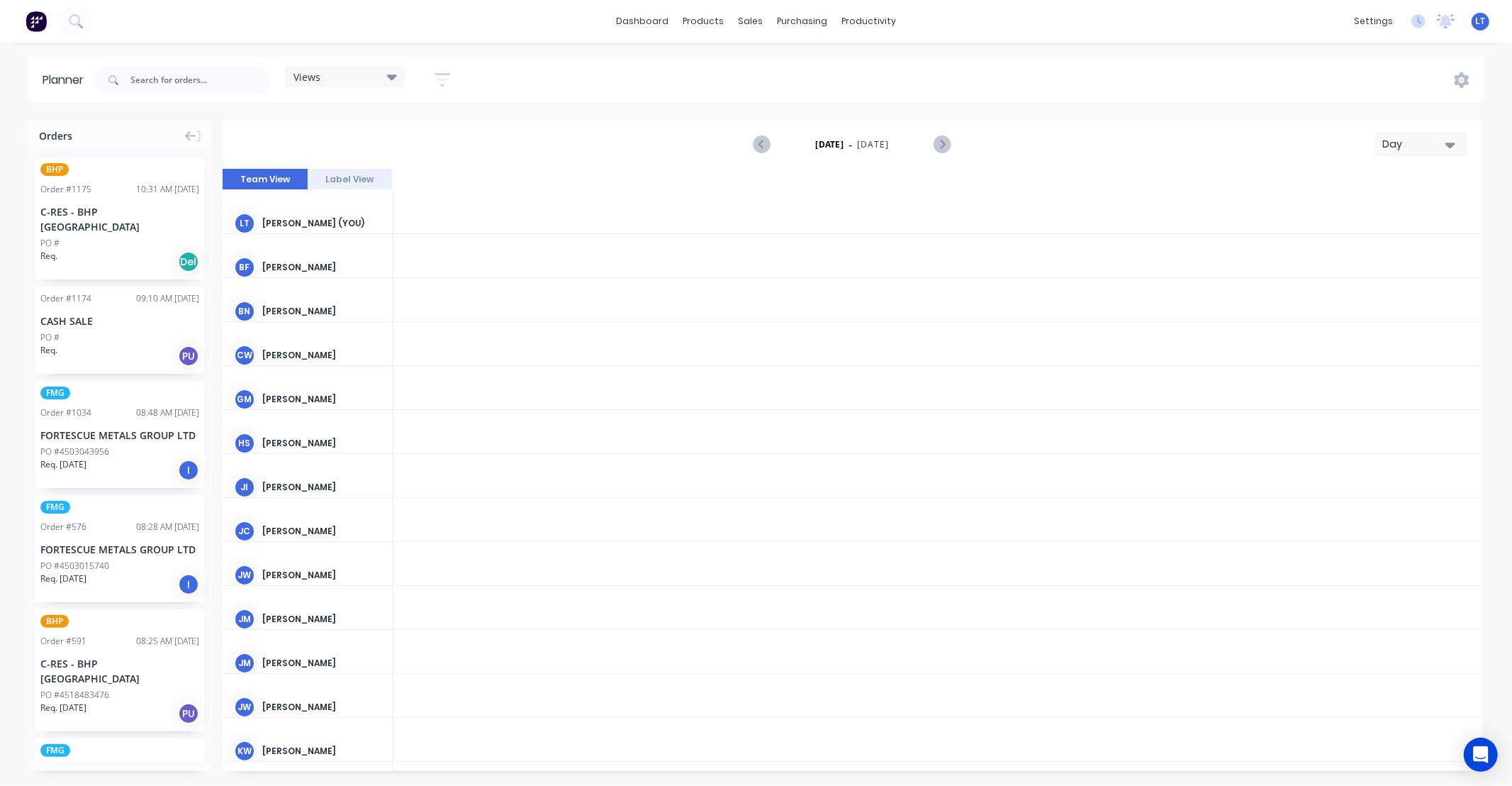
scroll to position [0, 2496]
click at [764, 66] on div at bounding box center [759, 67] width 21 height 13
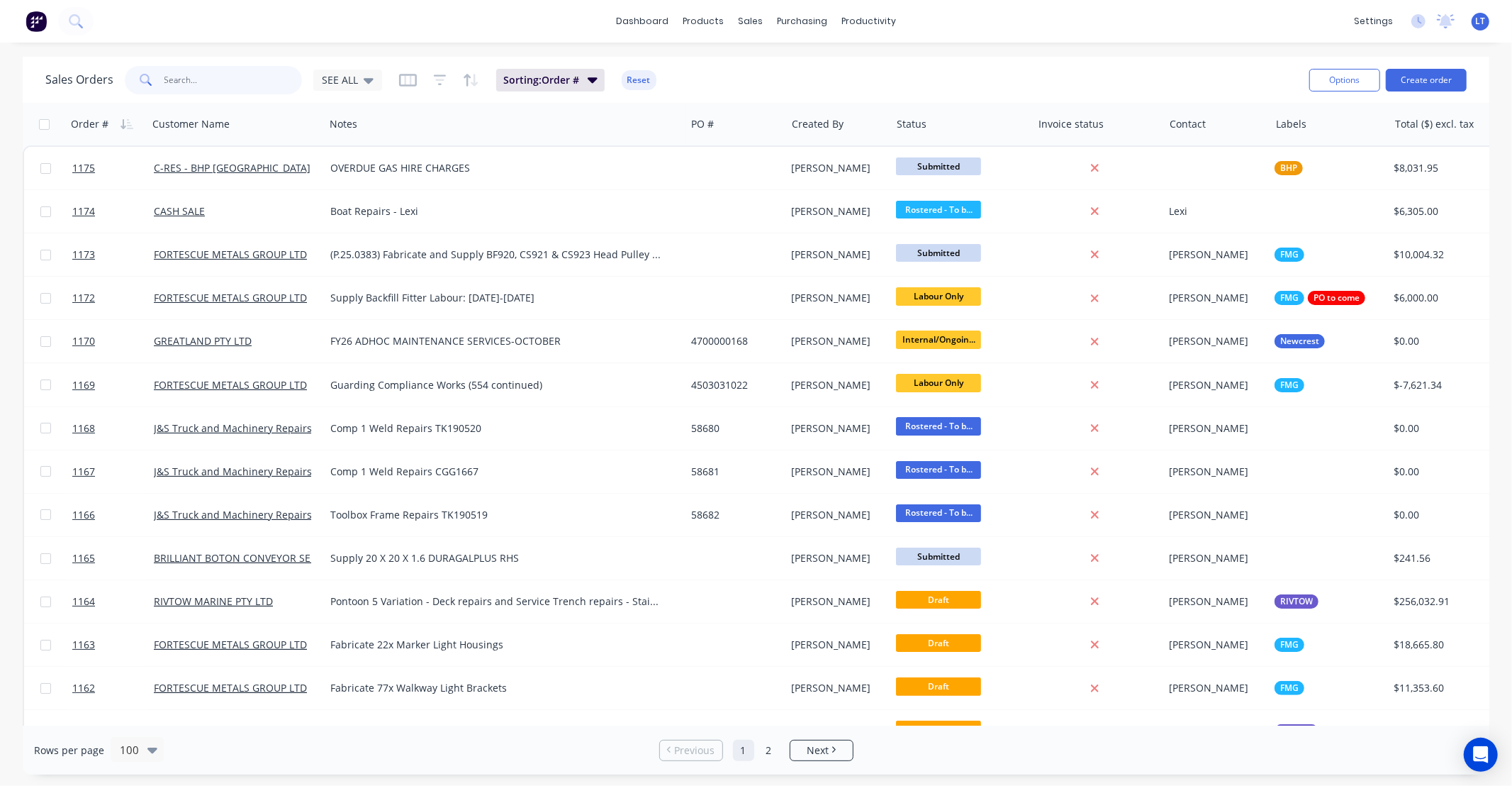
click at [243, 87] on input "text" at bounding box center [234, 79] width 139 height 28
type input "361"
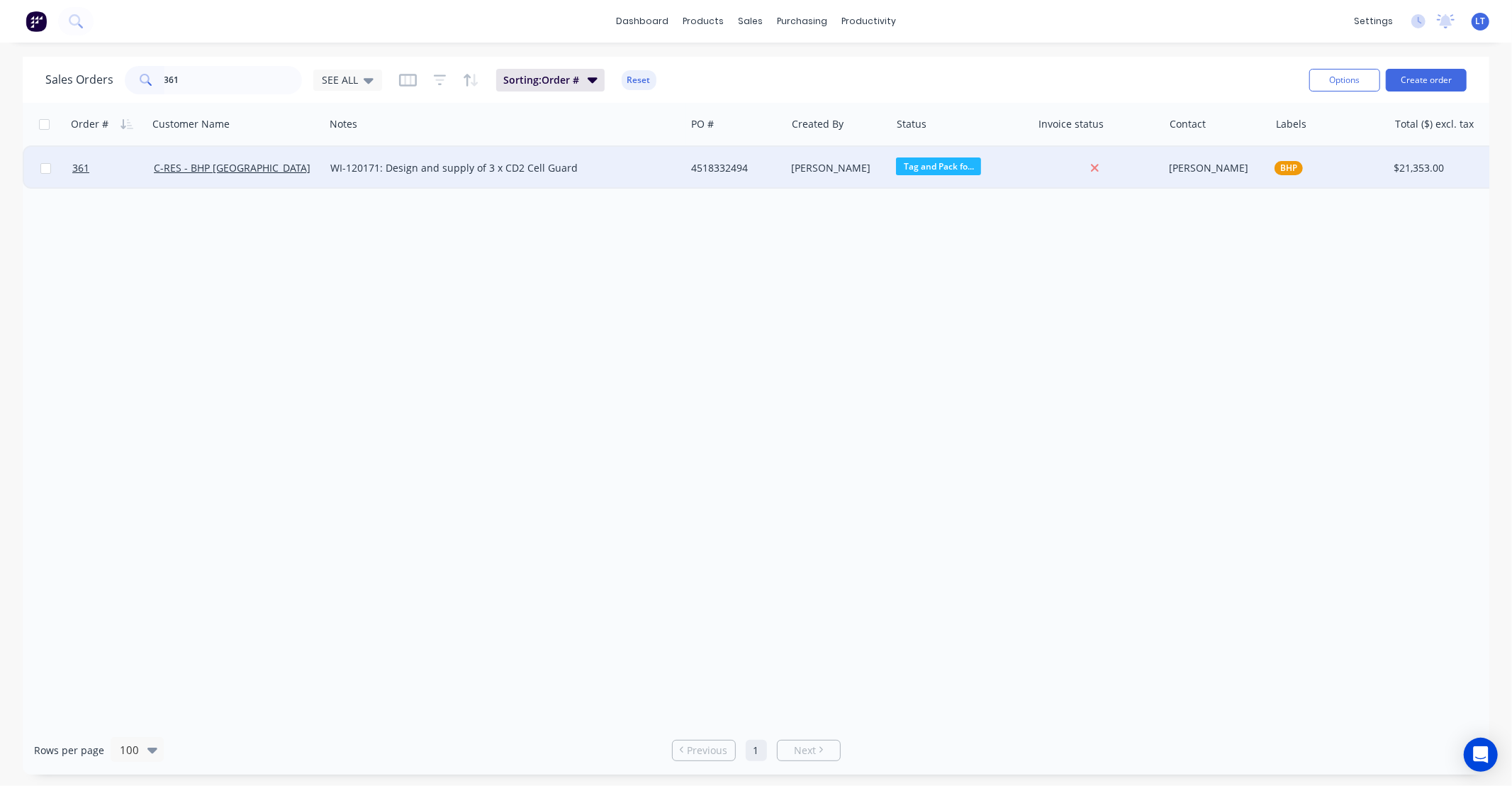
click at [682, 176] on div "WI-120171: Design and supply of 3 x CD2 Cell Guard" at bounding box center [505, 168] width 361 height 42
click at [841, 184] on div "[PERSON_NAME]" at bounding box center [838, 168] width 105 height 42
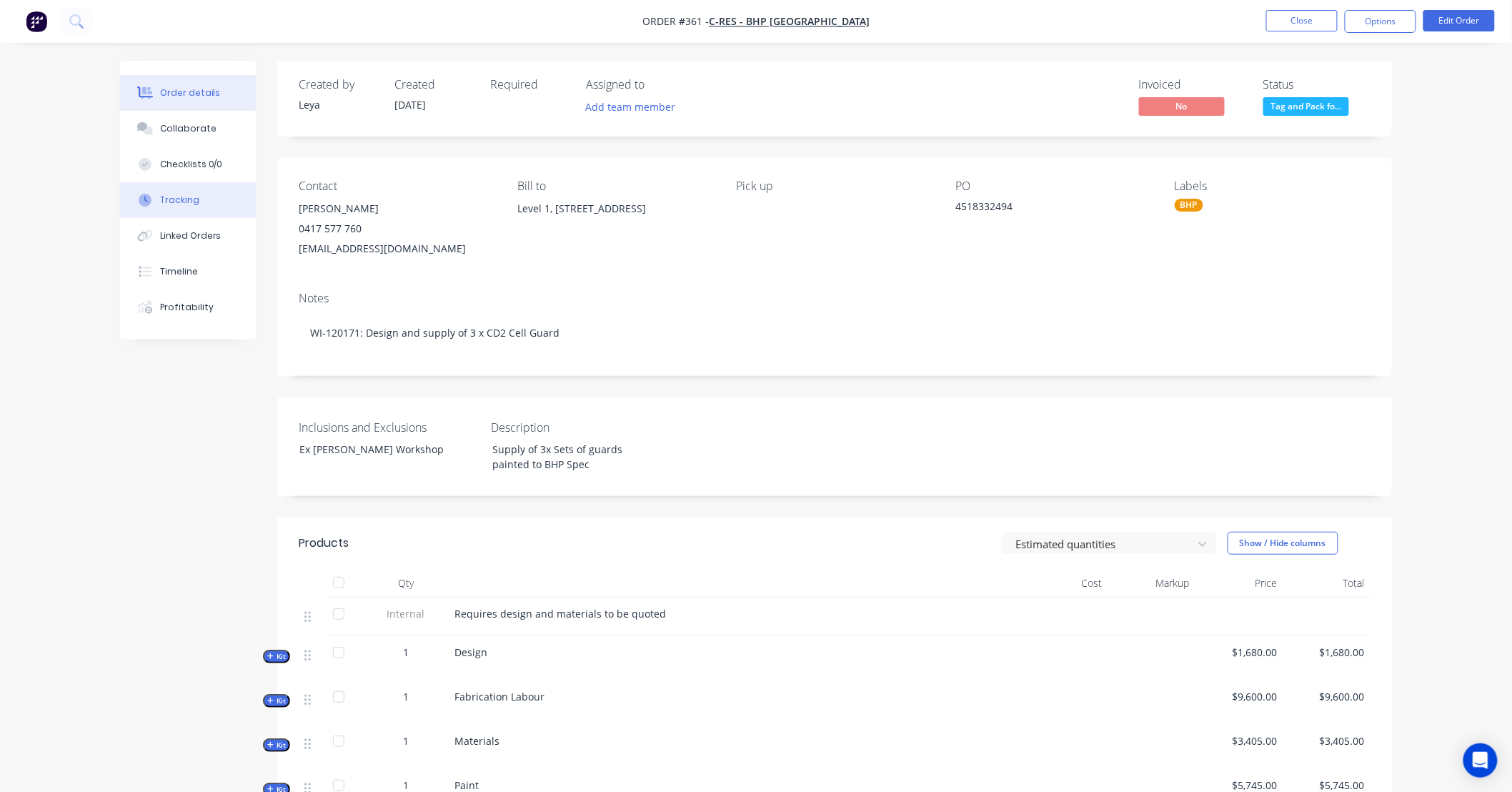
click at [181, 199] on div "Tracking" at bounding box center [180, 199] width 39 height 13
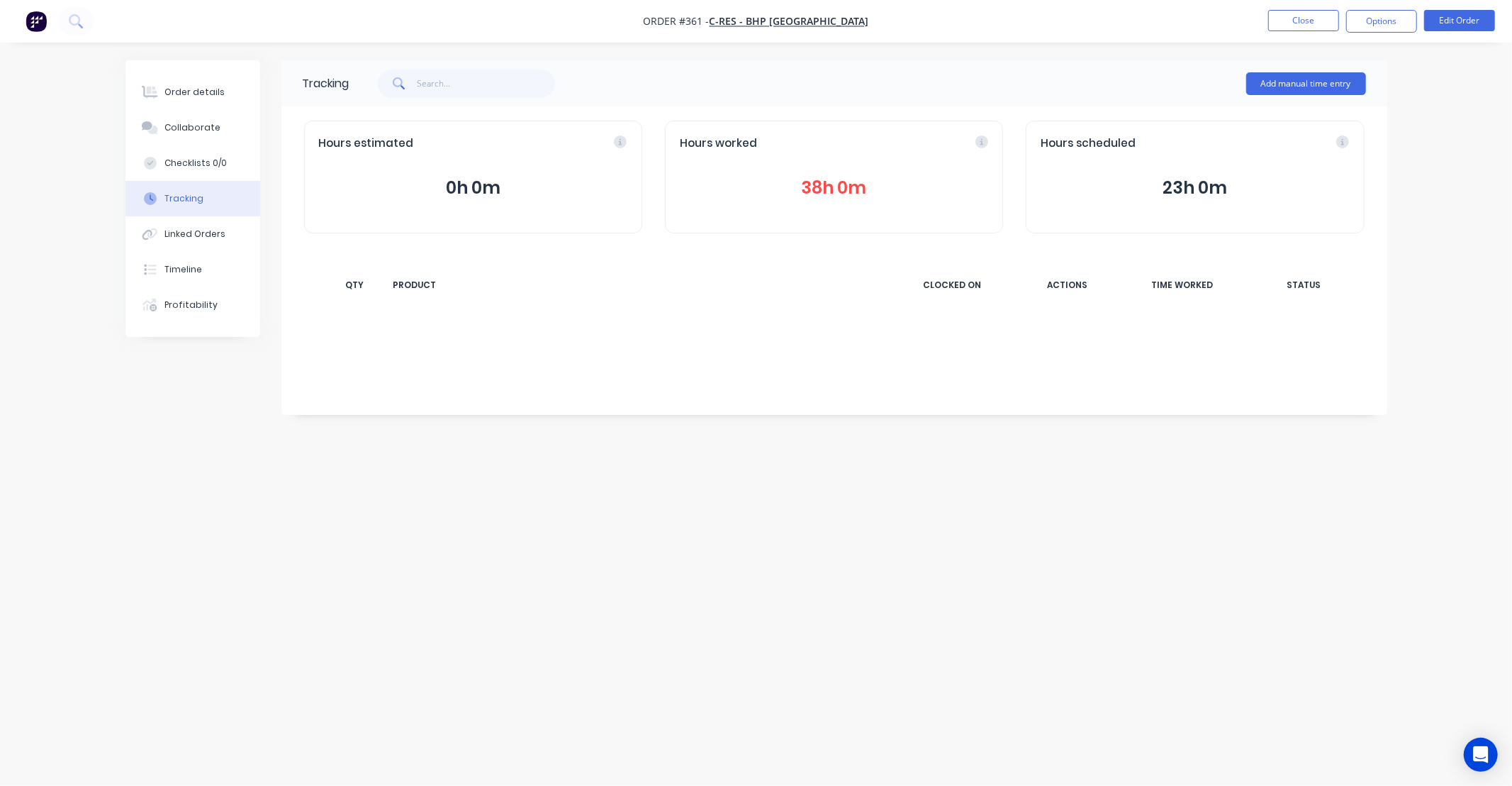
click at [840, 194] on button "38h 0m" at bounding box center [834, 188] width 308 height 27
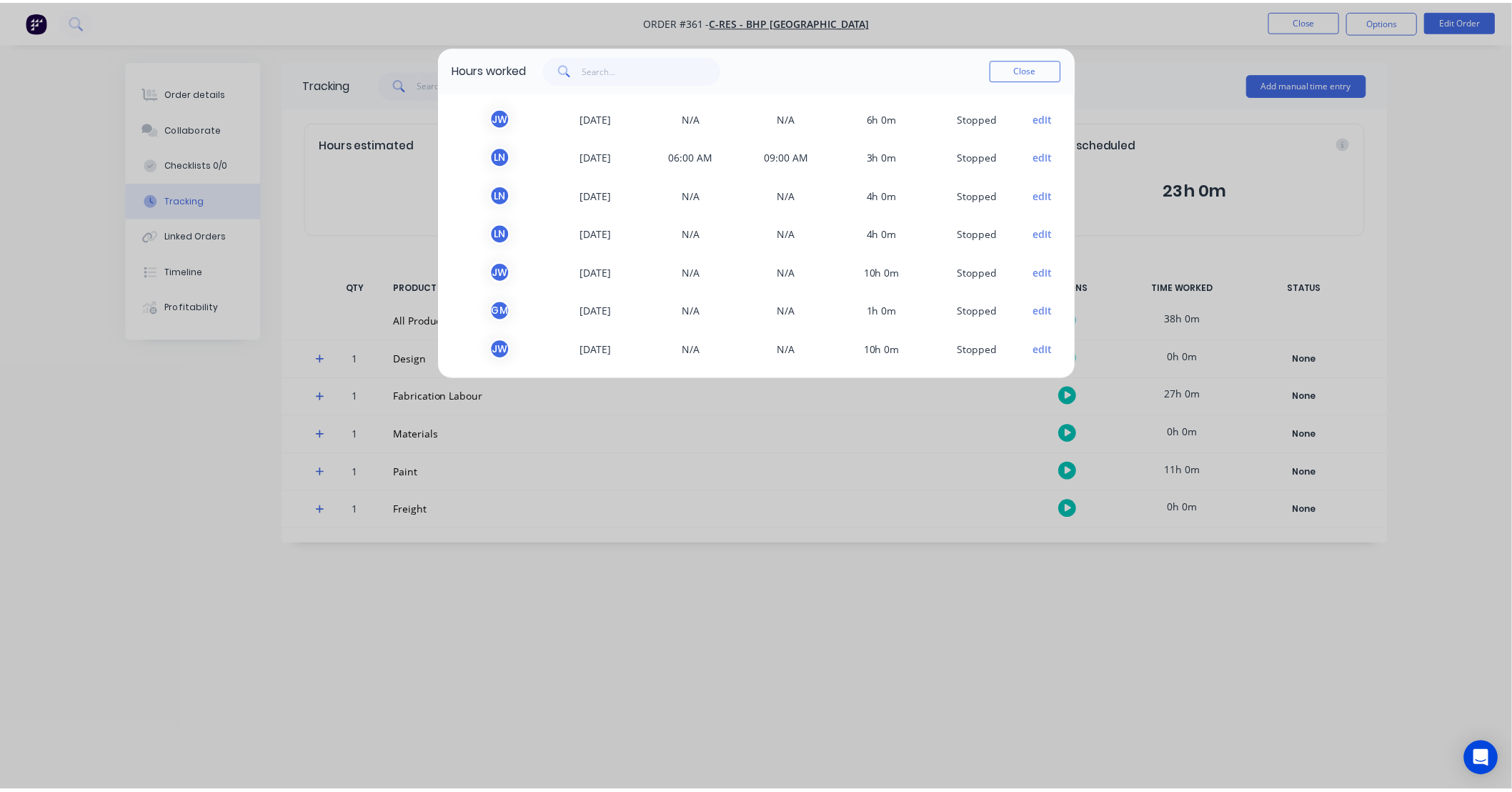
scroll to position [43, 0]
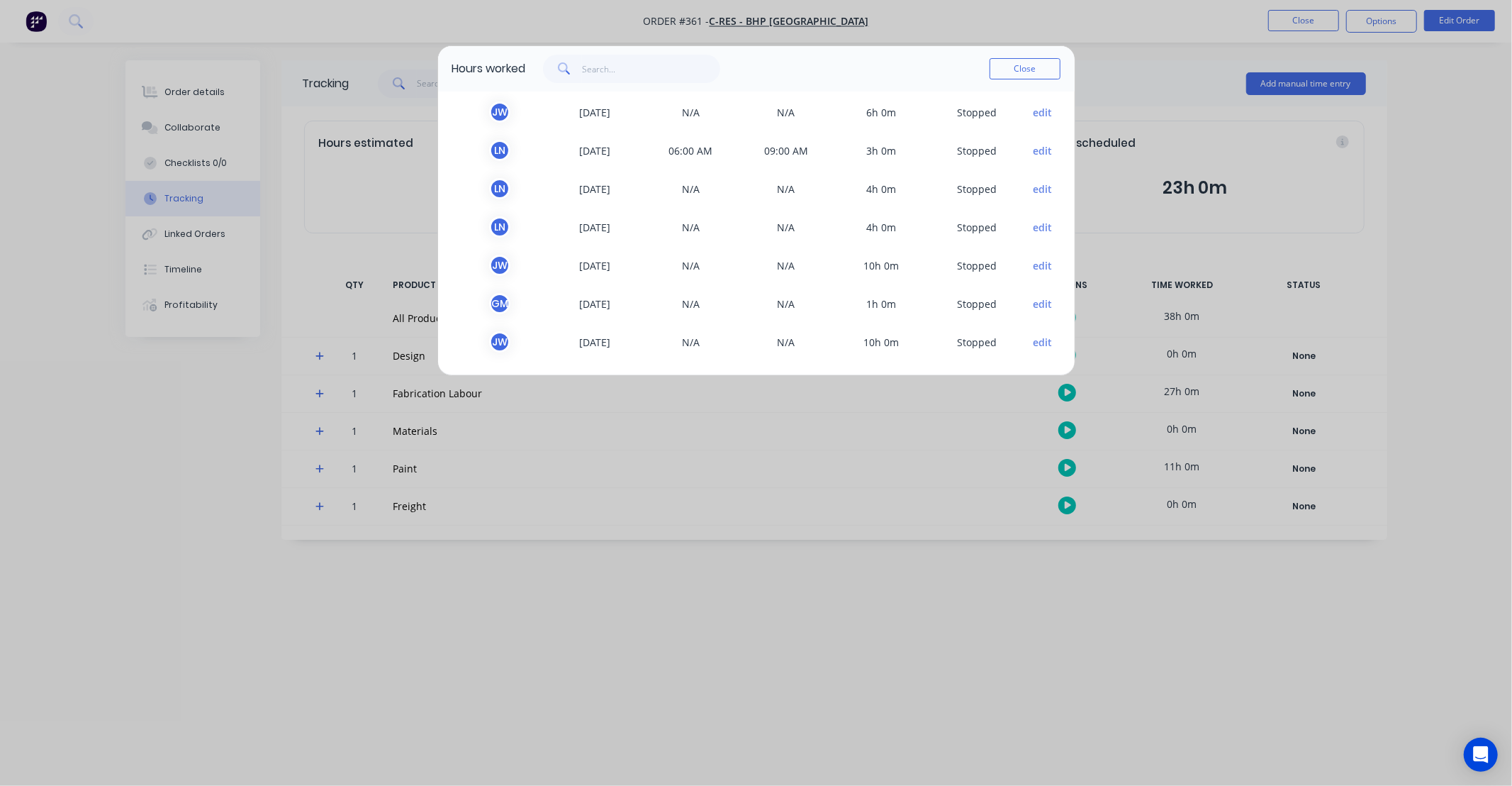
click at [1032, 345] on button "edit" at bounding box center [1042, 341] width 19 height 14
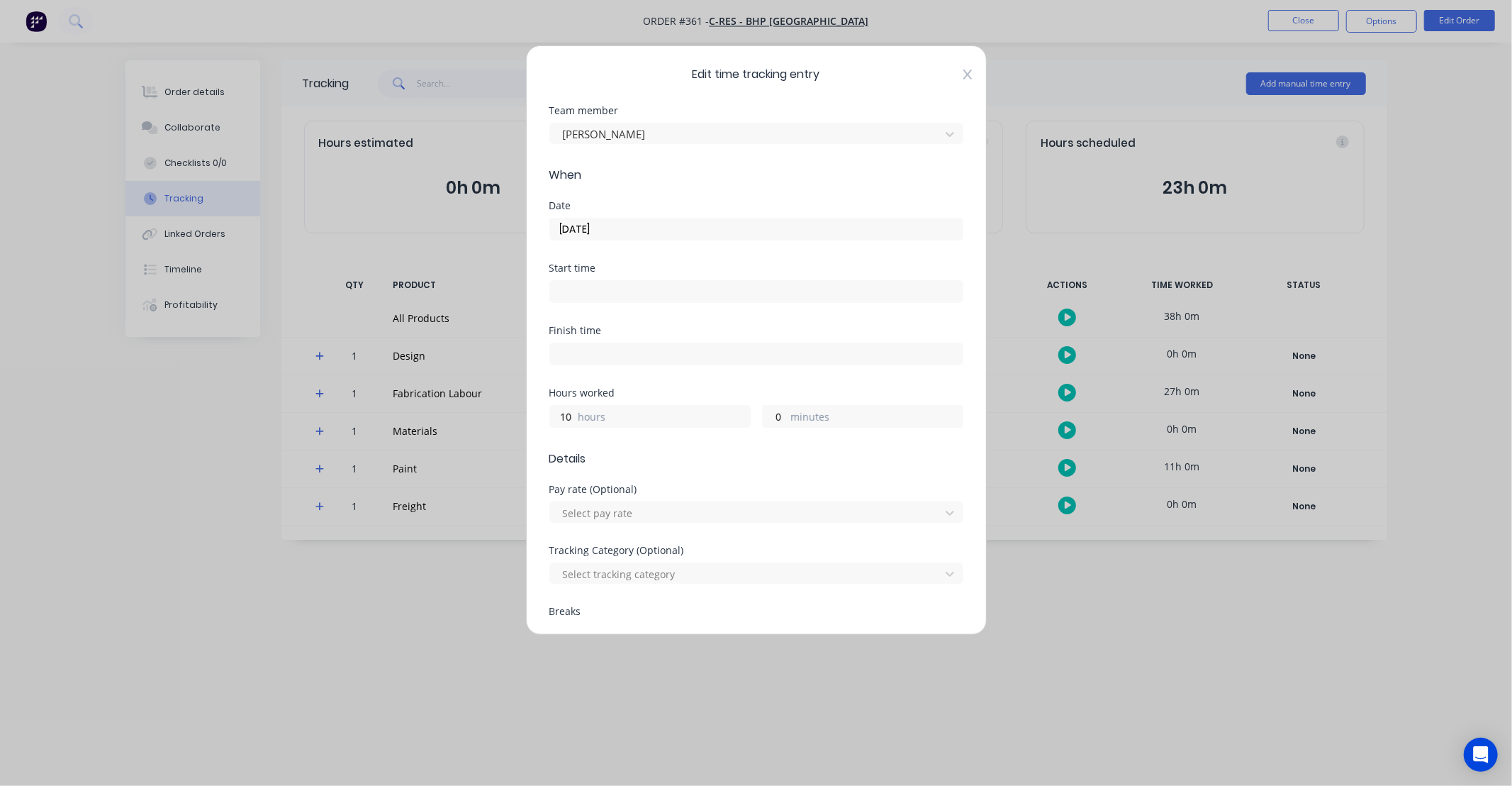
click at [963, 71] on icon at bounding box center [967, 74] width 9 height 10
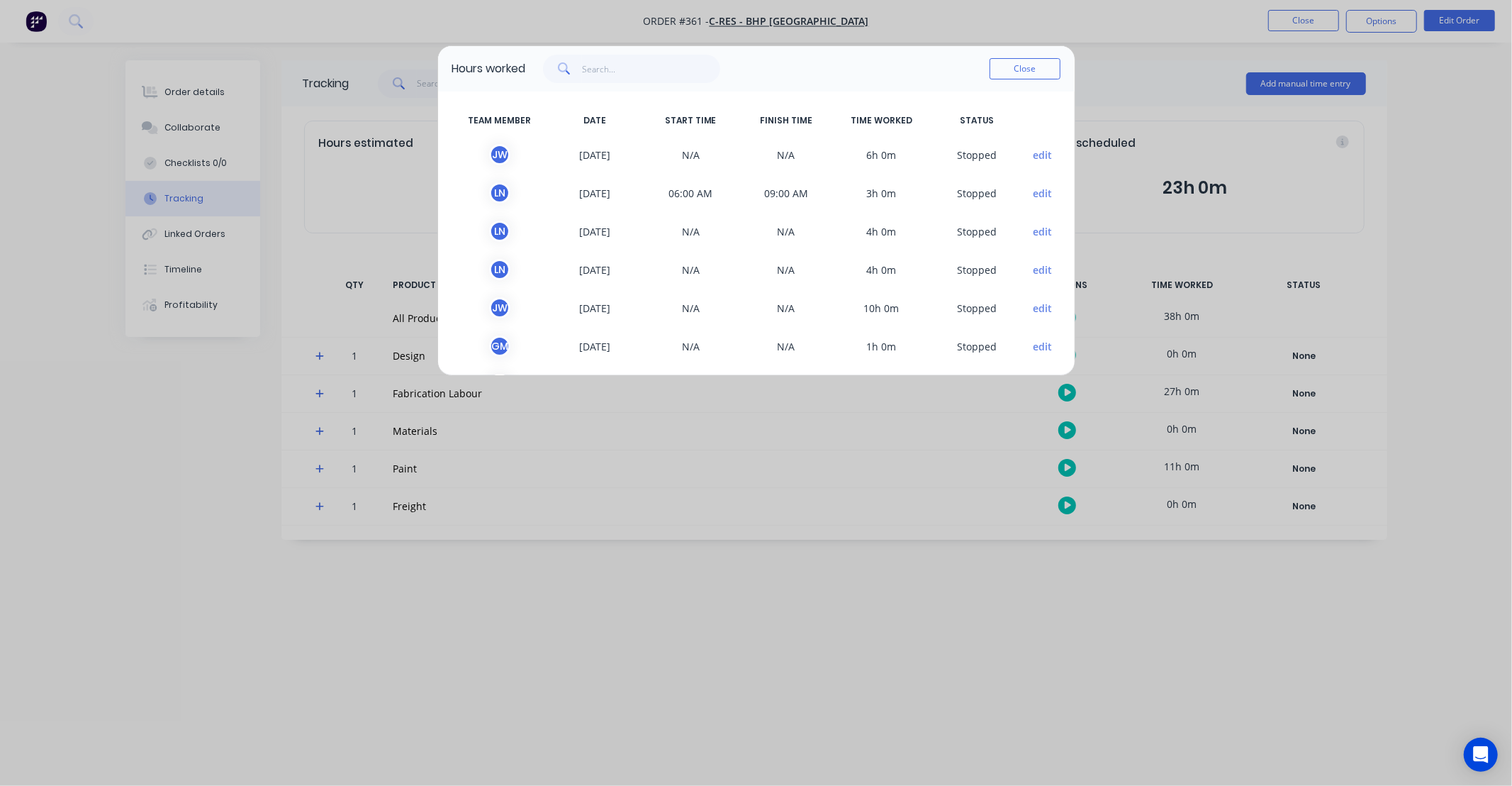
click at [1022, 67] on button "Close" at bounding box center [1026, 68] width 71 height 21
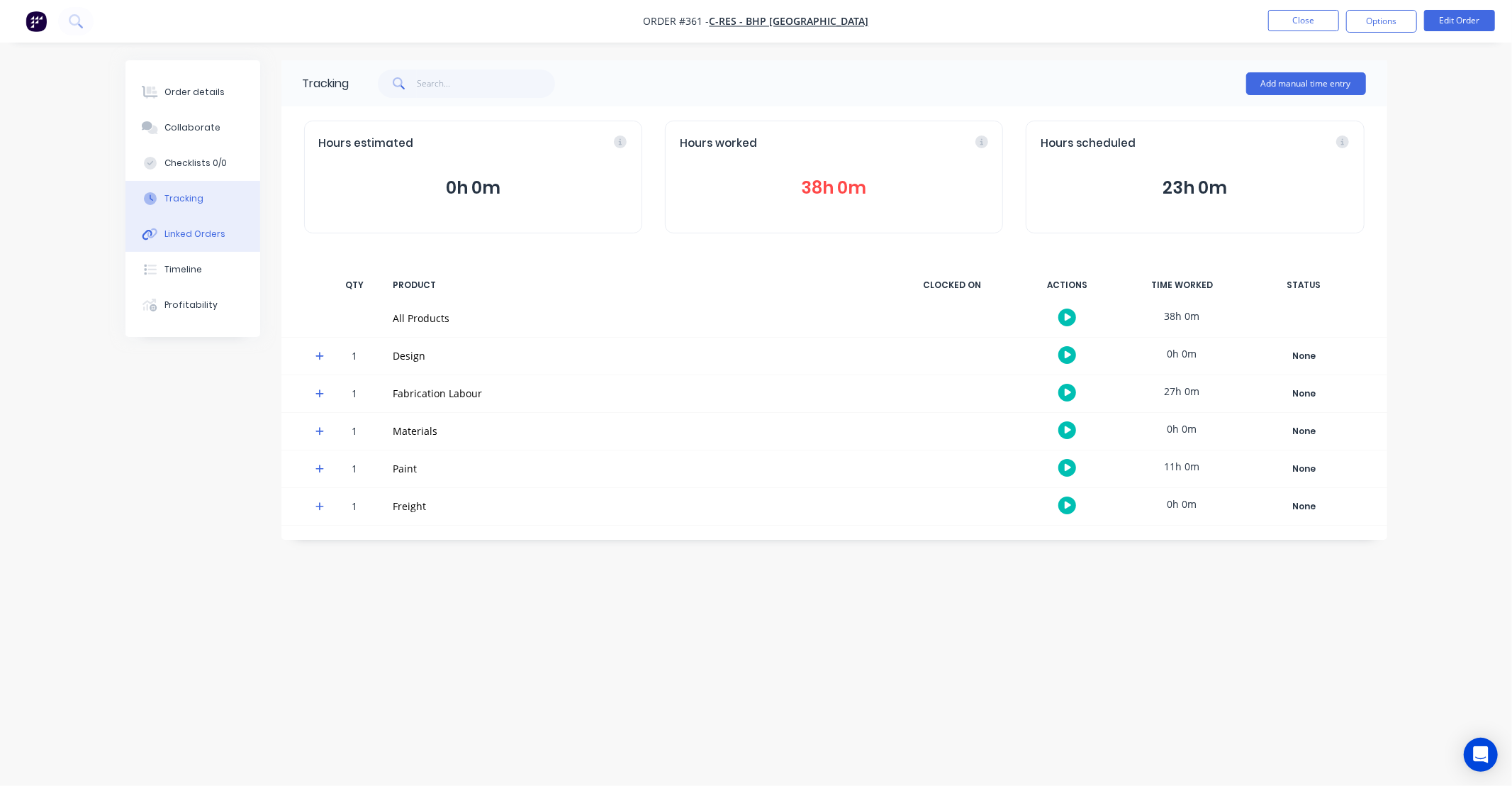
click at [210, 235] on div "Linked Orders" at bounding box center [195, 233] width 61 height 13
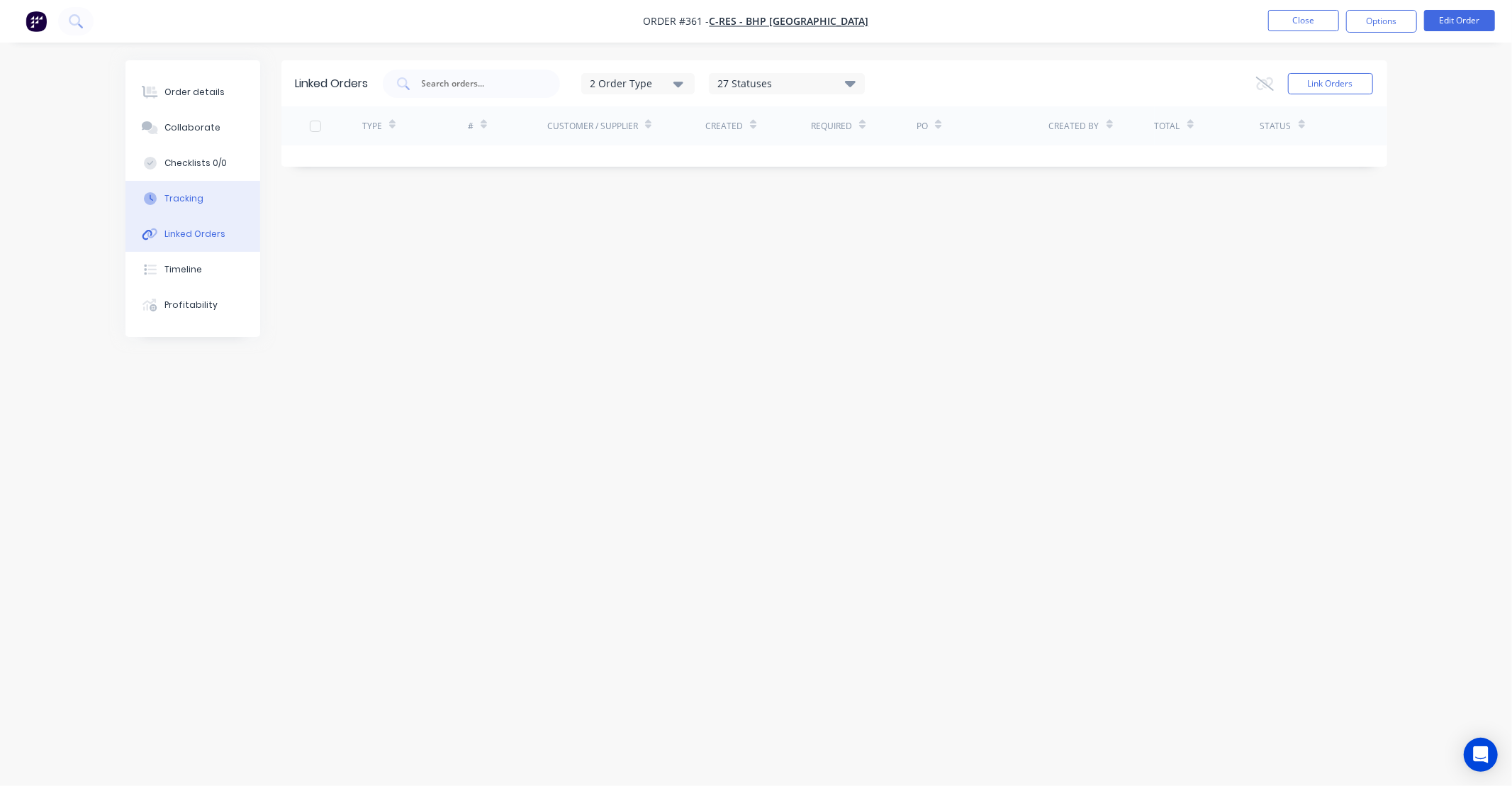
click at [201, 196] on button "Tracking" at bounding box center [193, 198] width 135 height 36
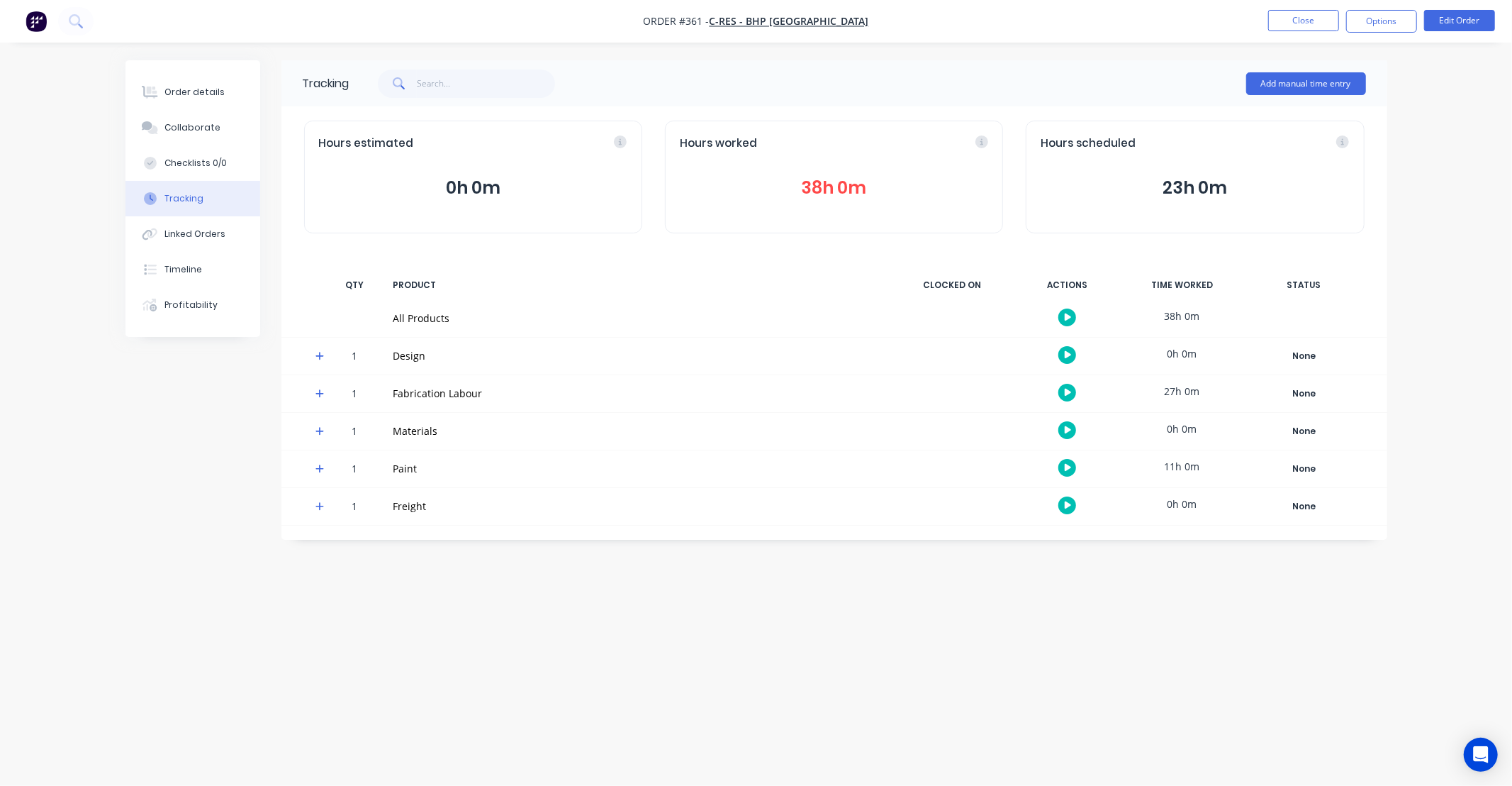
click at [1309, 31] on li "Close" at bounding box center [1304, 21] width 71 height 23
click at [1309, 25] on button "Close" at bounding box center [1304, 20] width 71 height 21
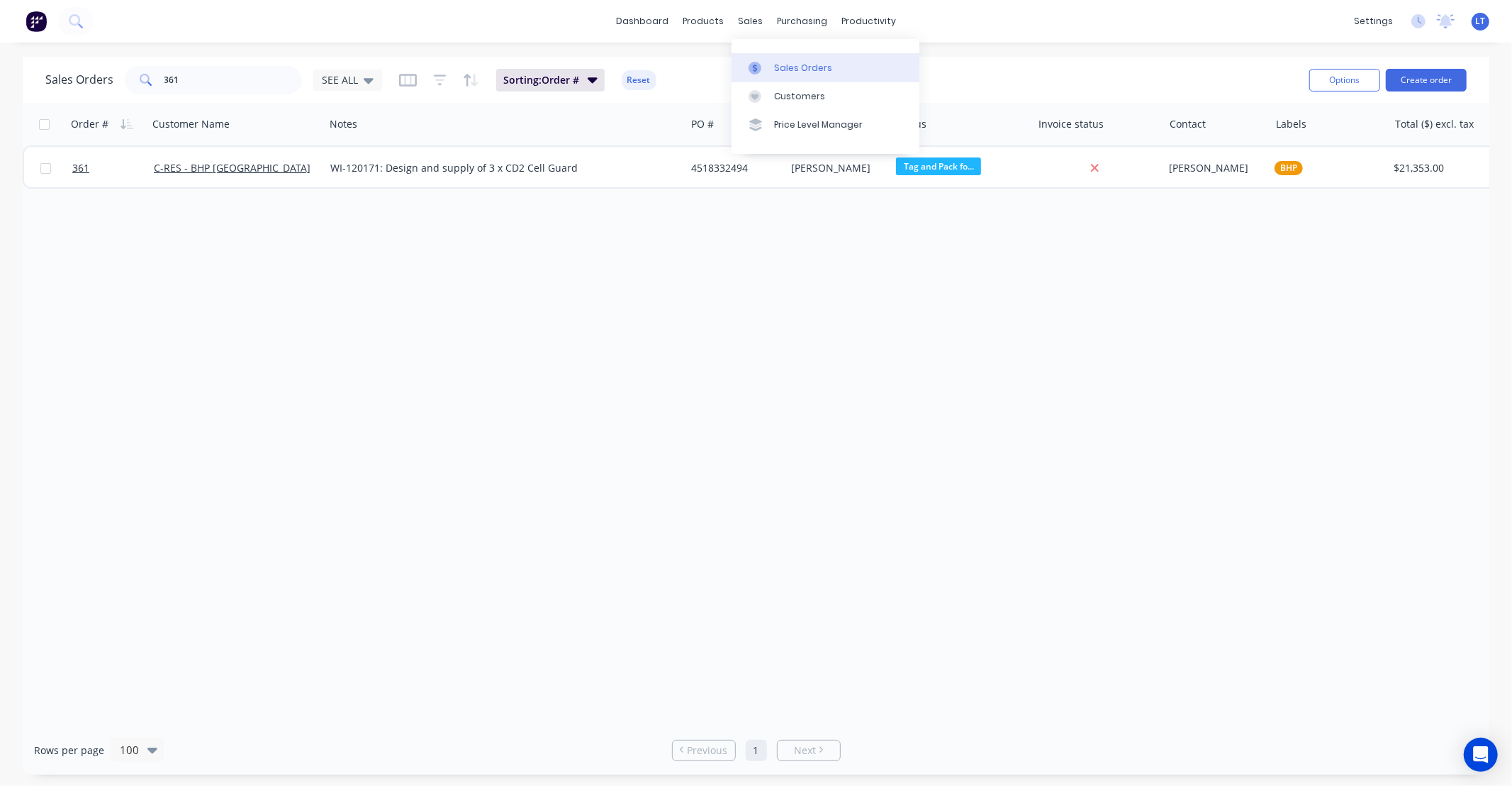
click at [767, 66] on div at bounding box center [759, 67] width 21 height 13
click at [1416, 86] on button "Create order" at bounding box center [1426, 80] width 81 height 23
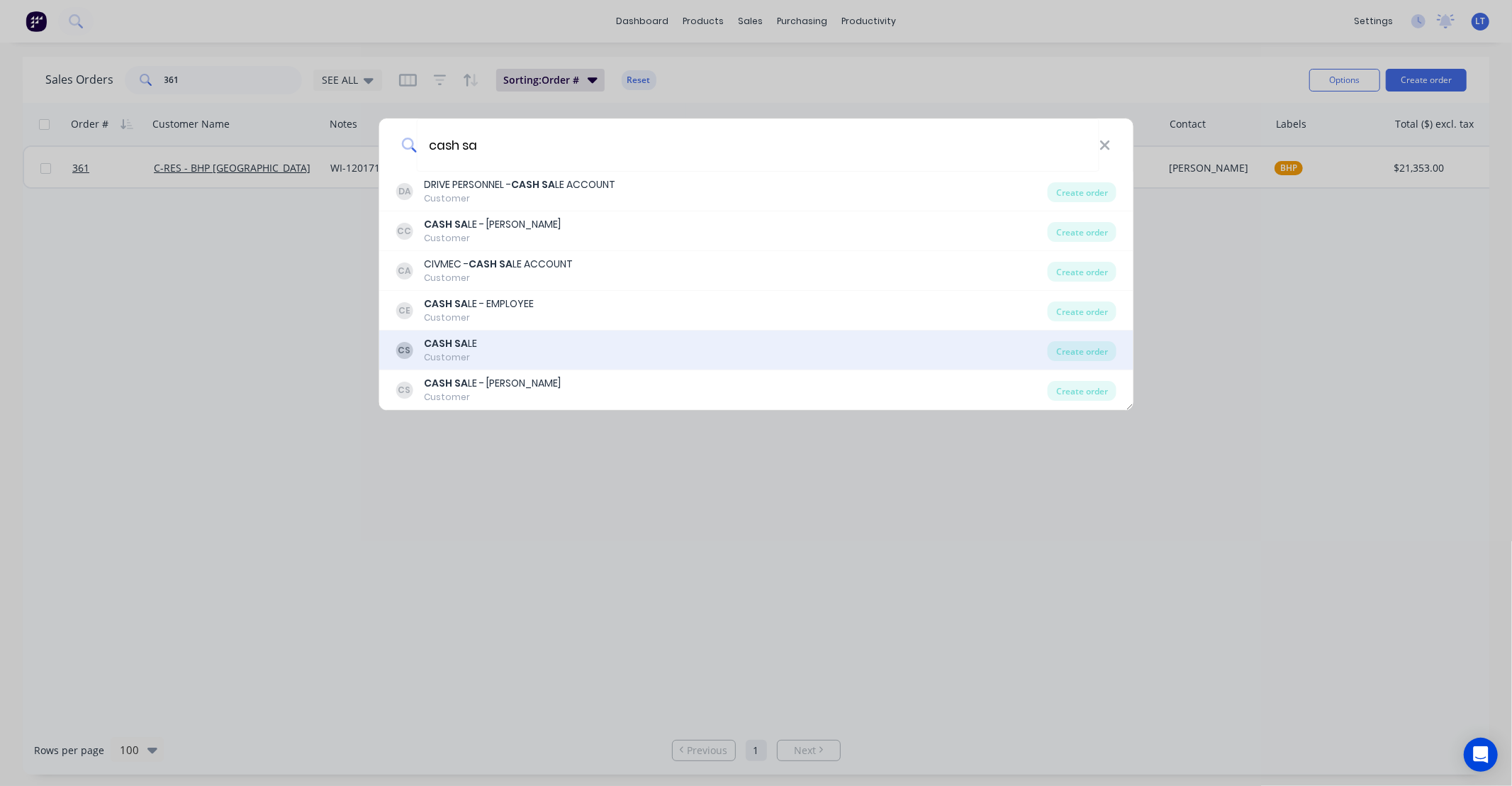
type input "cash sa"
click at [507, 350] on div "CS CASH SA LE Customer" at bounding box center [721, 350] width 652 height 28
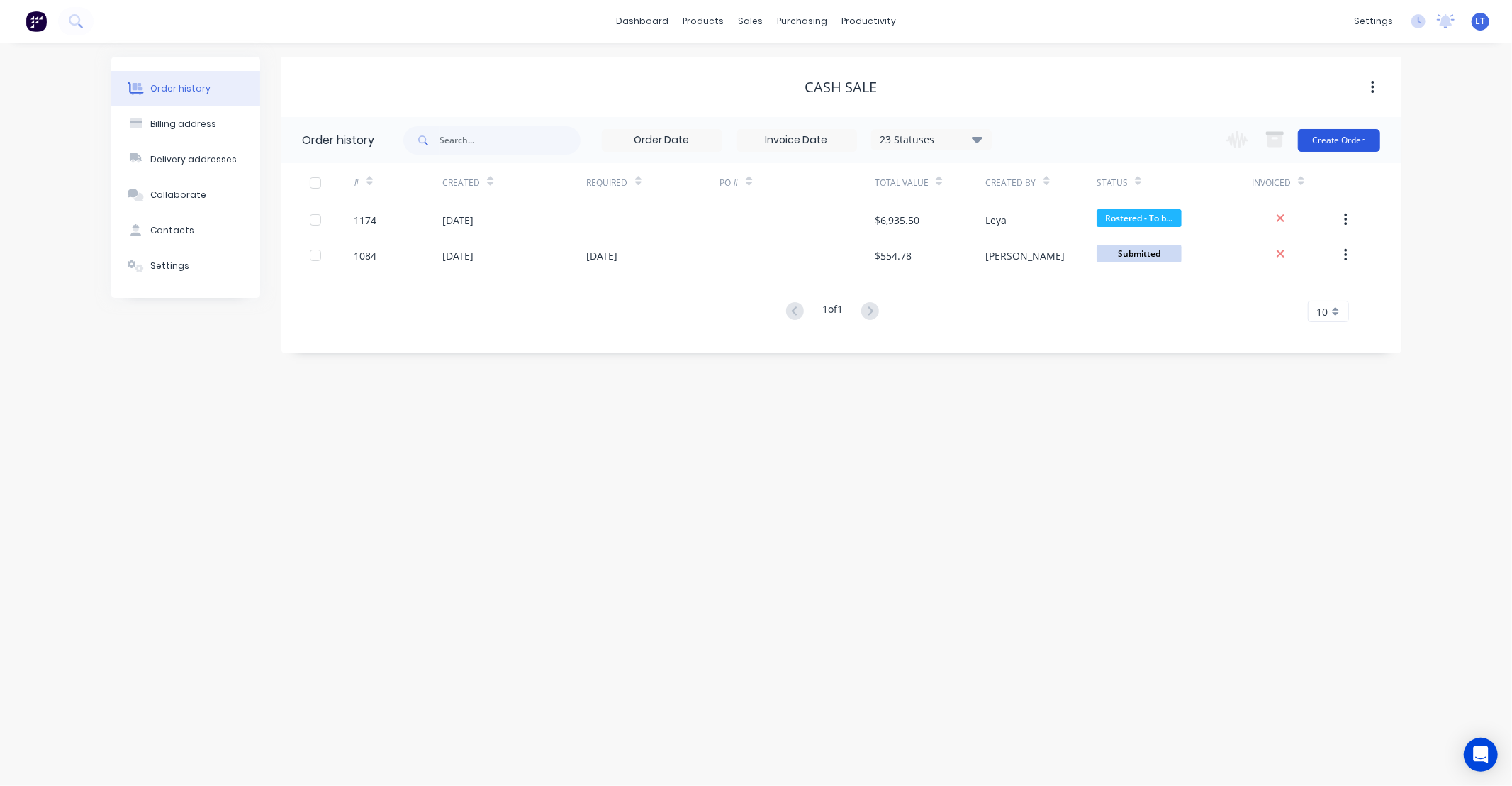
click at [1334, 136] on button "Create Order" at bounding box center [1339, 141] width 82 height 23
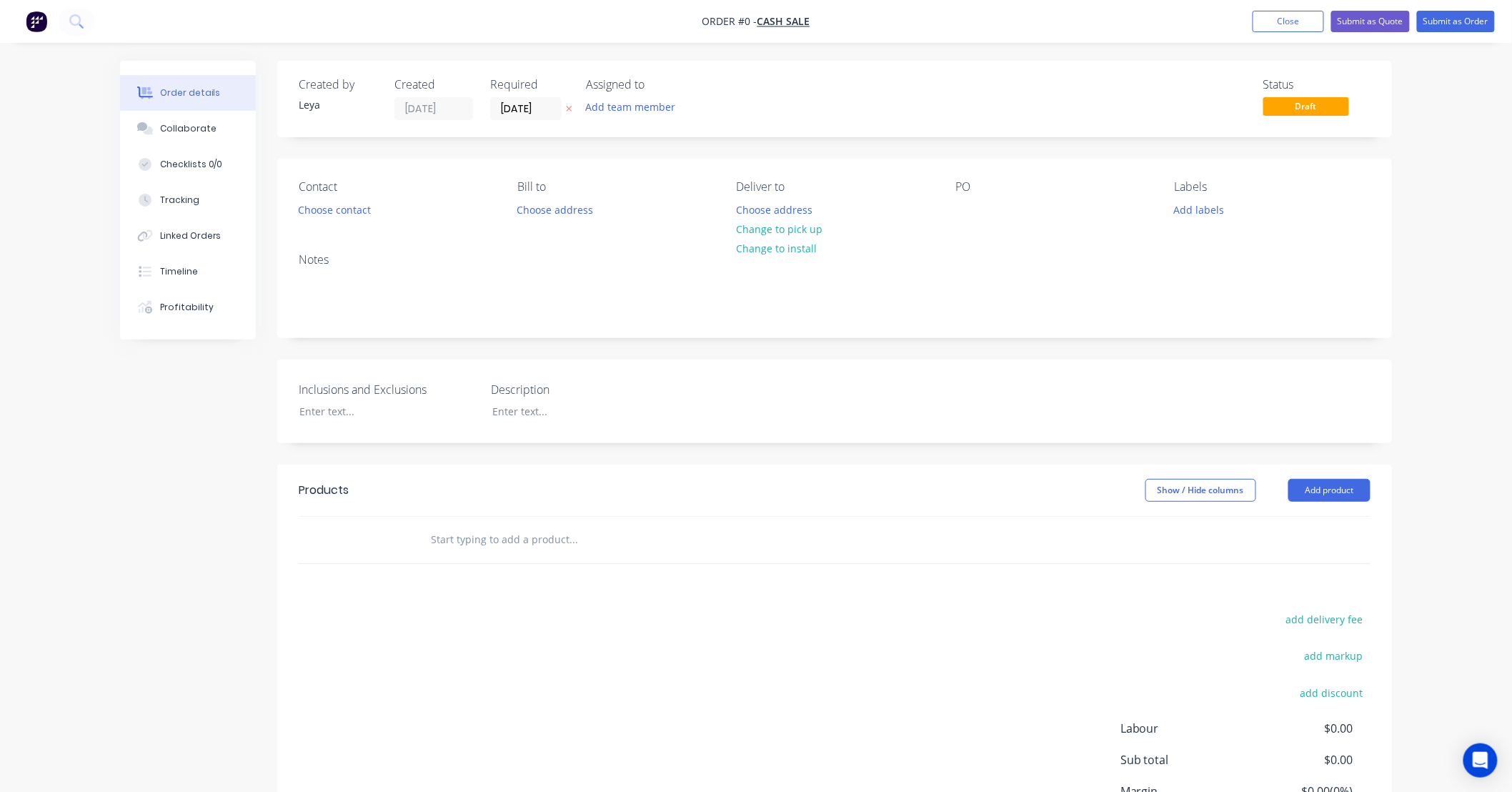
click at [534, 544] on input "text" at bounding box center [573, 539] width 285 height 28
click at [1307, 482] on button "Add product" at bounding box center [1329, 490] width 82 height 23
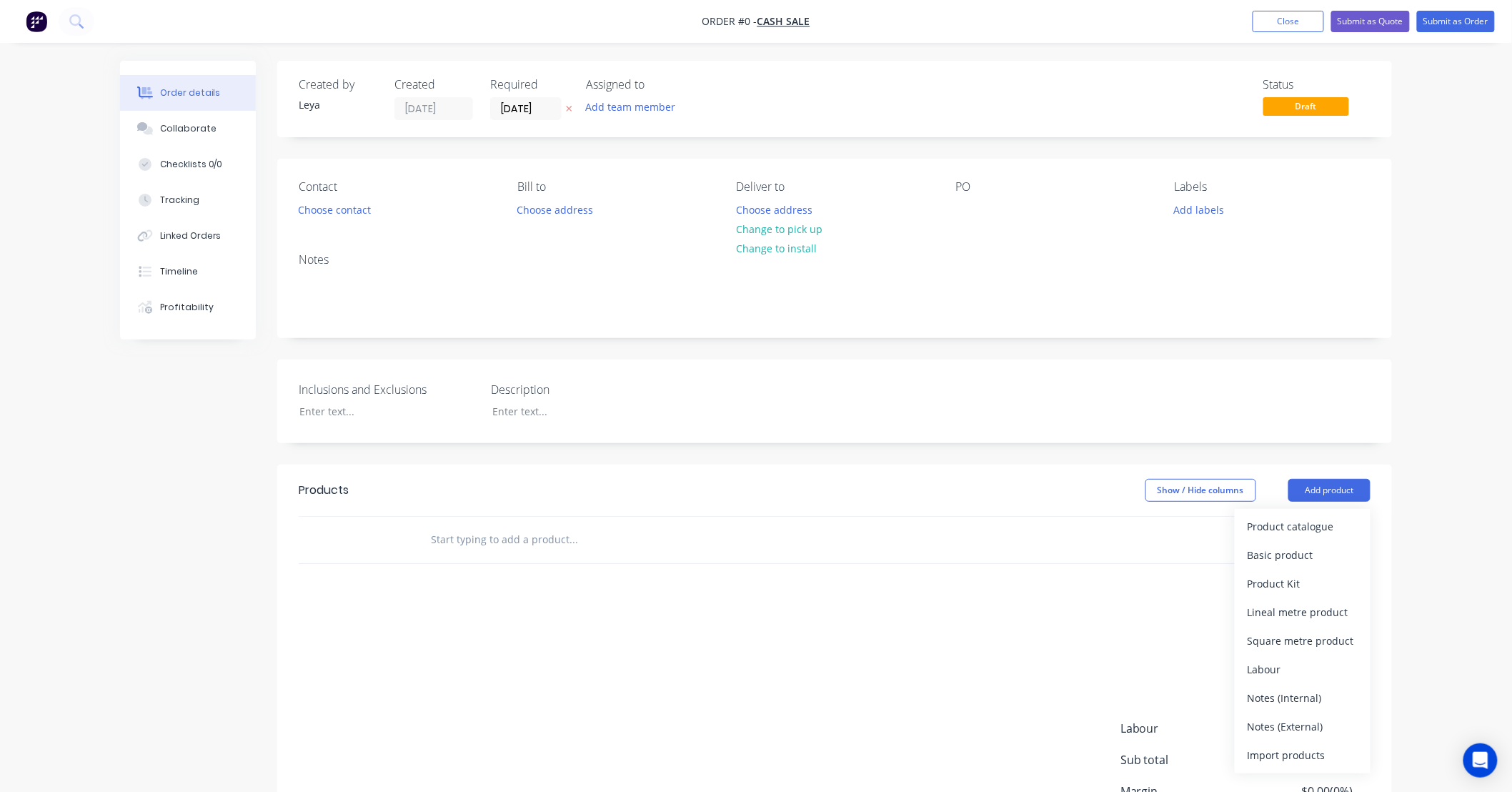
drag, startPoint x: 473, startPoint y: 550, endPoint x: 483, endPoint y: 544, distance: 11.7
click at [477, 548] on input "text" at bounding box center [573, 539] width 285 height 28
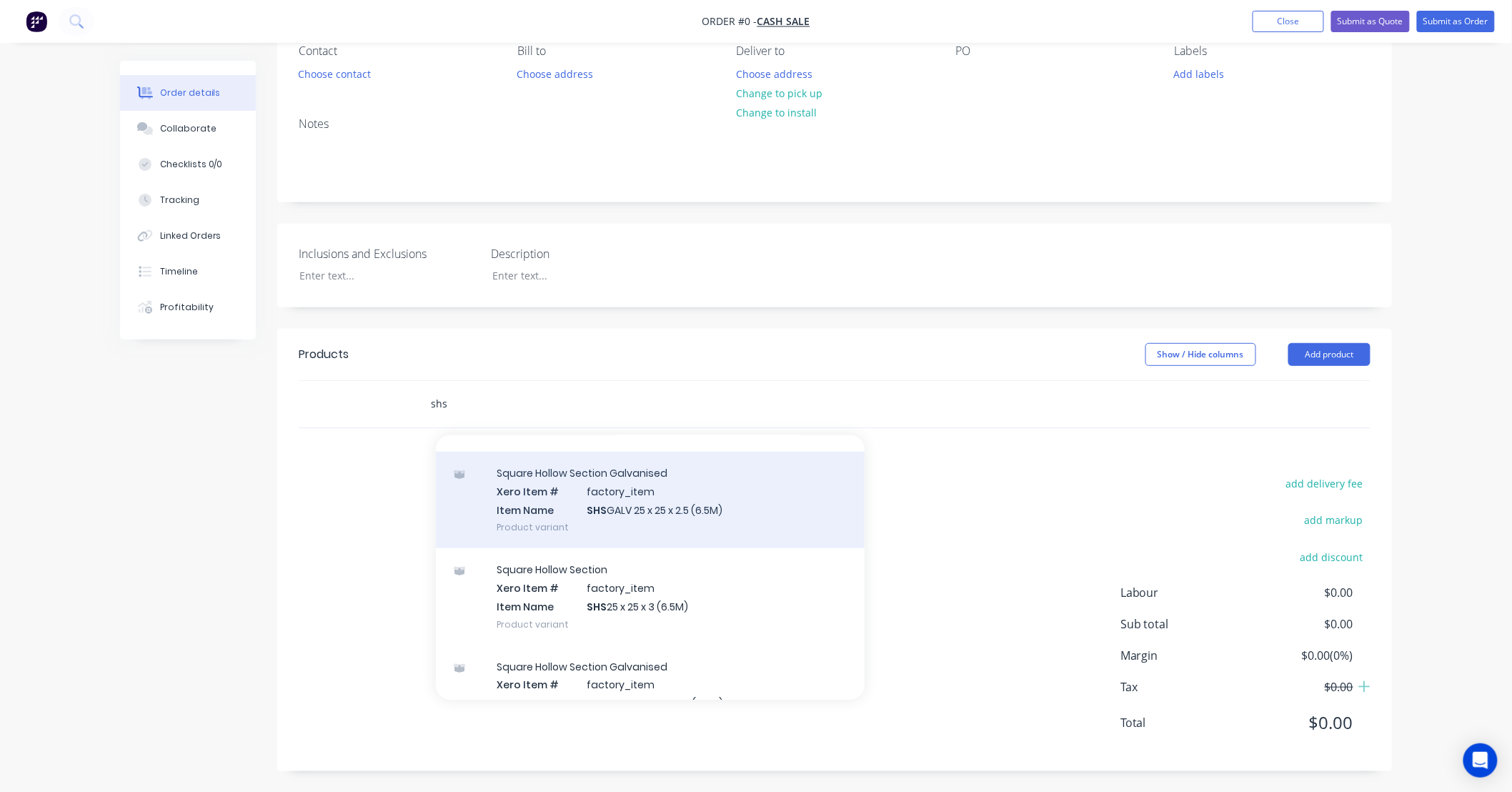
scroll to position [609, 0]
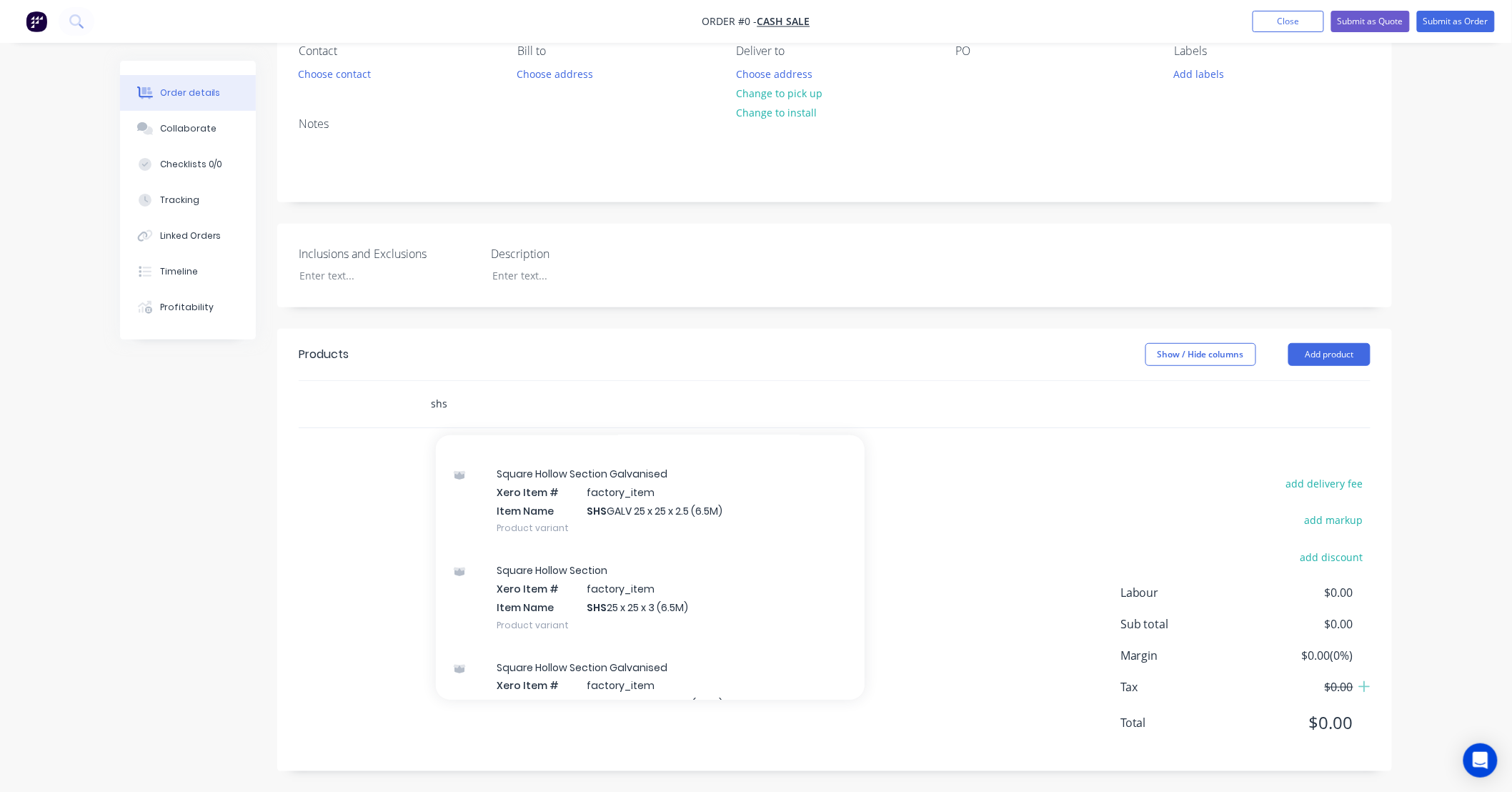
drag, startPoint x: 515, startPoint y: 412, endPoint x: 333, endPoint y: 409, distance: 182.0
click at [332, 408] on div "shs Add shs to order Square Hollow Section Xero Item # factory_item Item Name S…" at bounding box center [835, 404] width 1071 height 47
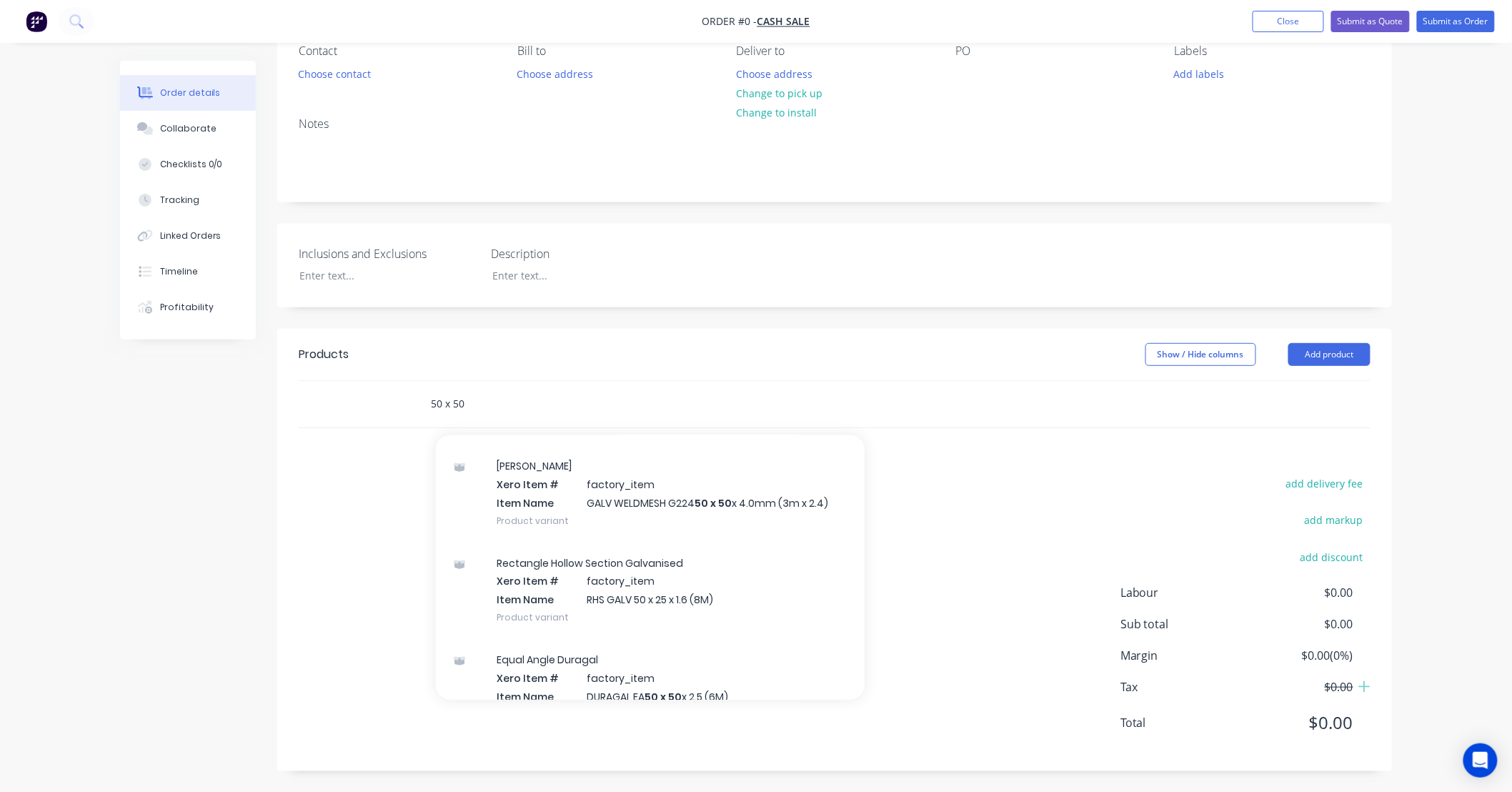
scroll to position [714, 0]
type input "50 x 50"
click at [960, 560] on div "add delivery fee add markup add discount Labour $0.00 Sub total $0.00 Margin $0…" at bounding box center [835, 611] width 1071 height 276
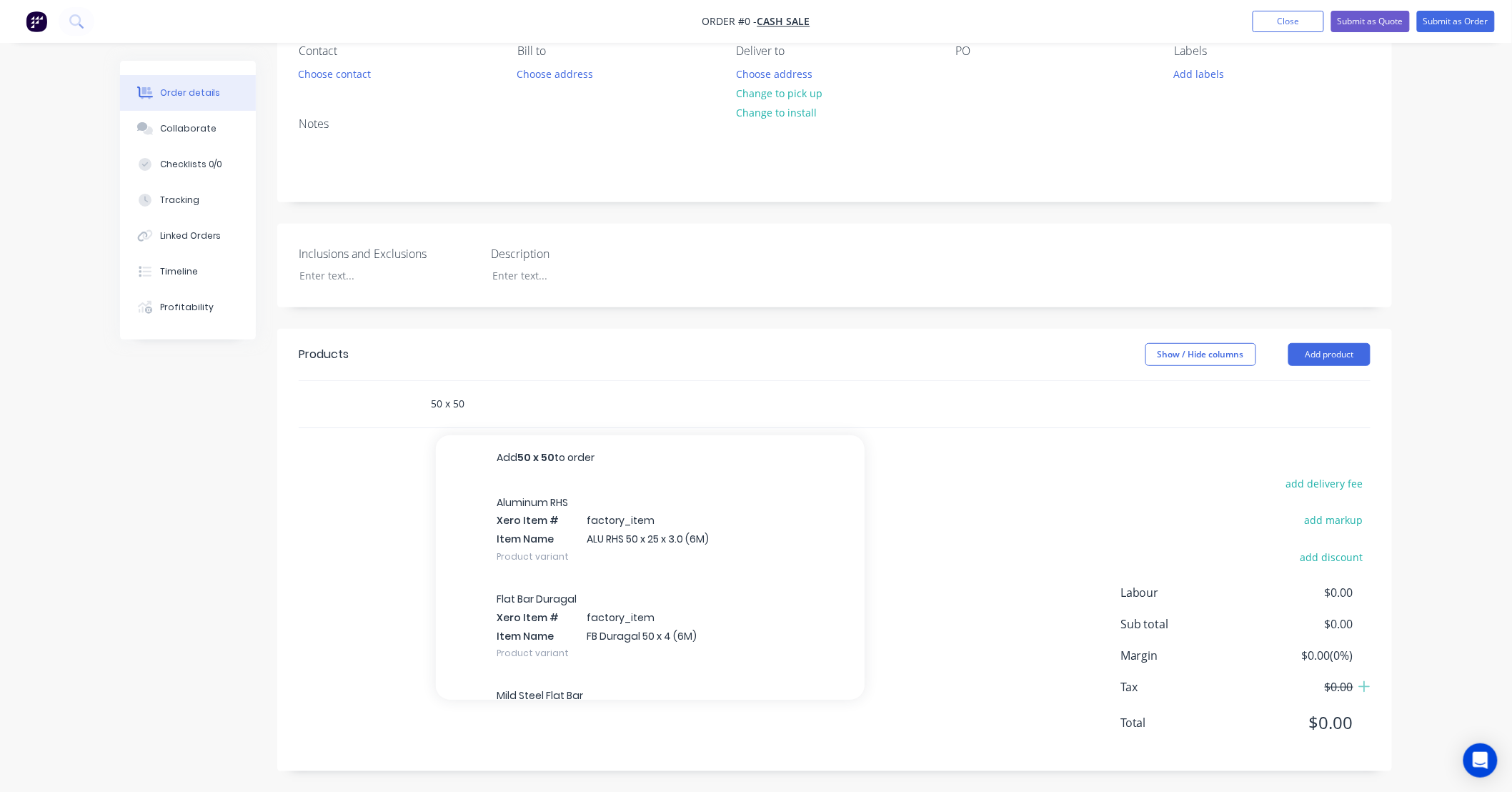
drag, startPoint x: 353, startPoint y: 400, endPoint x: 517, endPoint y: 402, distance: 164.0
click at [340, 400] on div "50 x 50 Add 50 x 50 to order Aluminum RHS Xero Item # factory_item Item Name AL…" at bounding box center [835, 404] width 1071 height 47
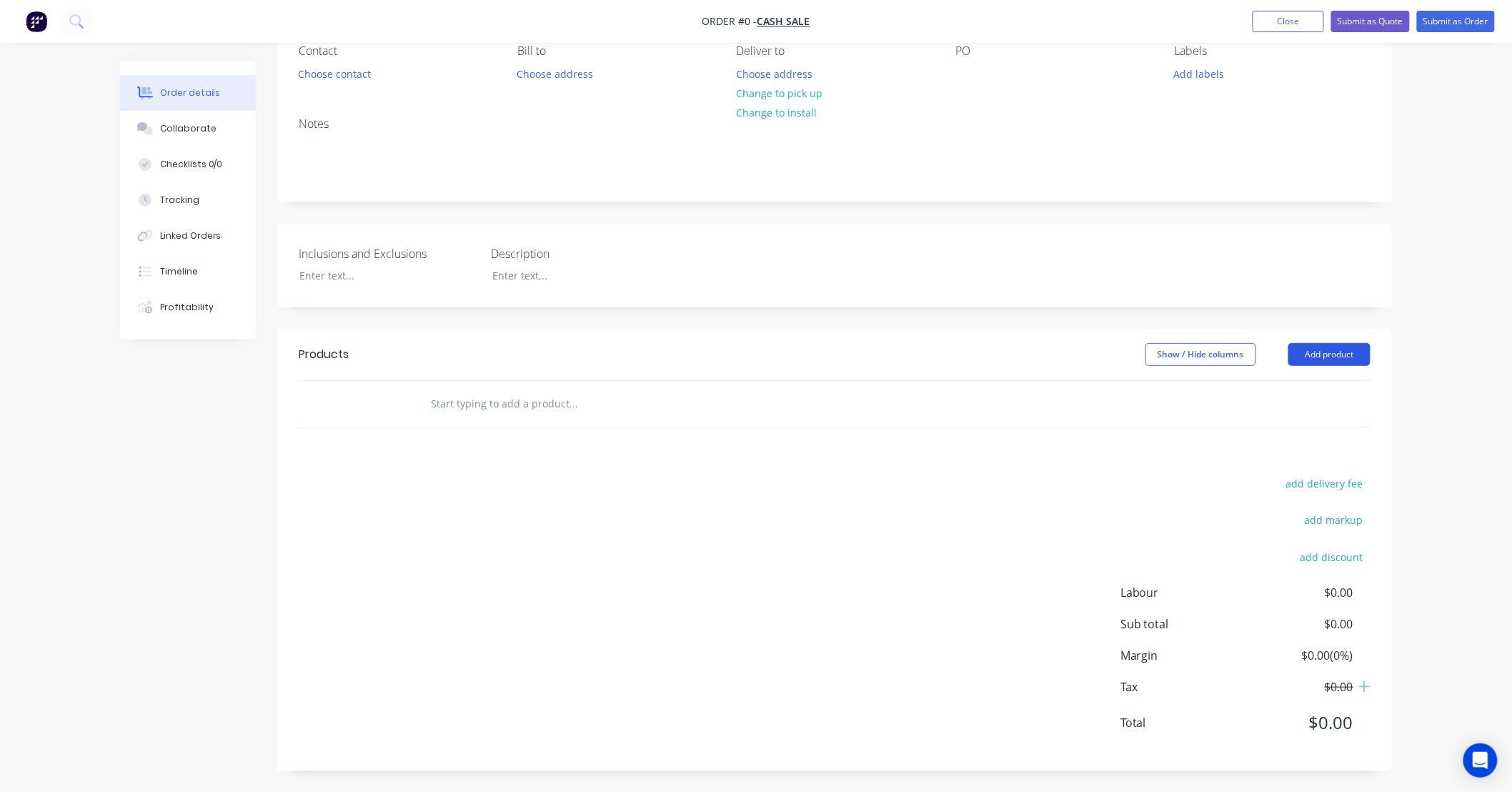
click at [1340, 353] on button "Add product" at bounding box center [1329, 354] width 82 height 23
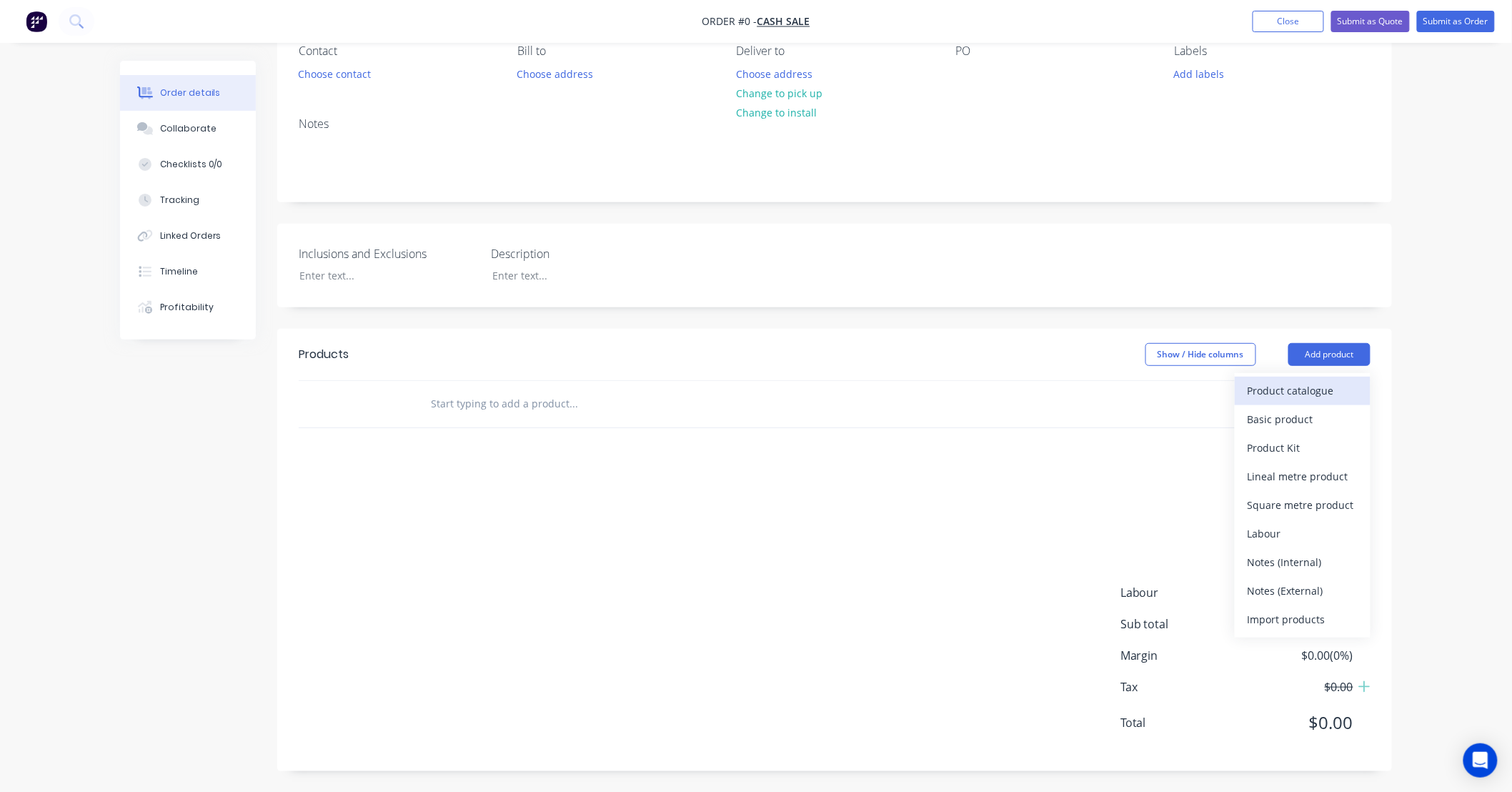
click at [1310, 395] on div "Product catalogue" at bounding box center [1301, 390] width 110 height 20
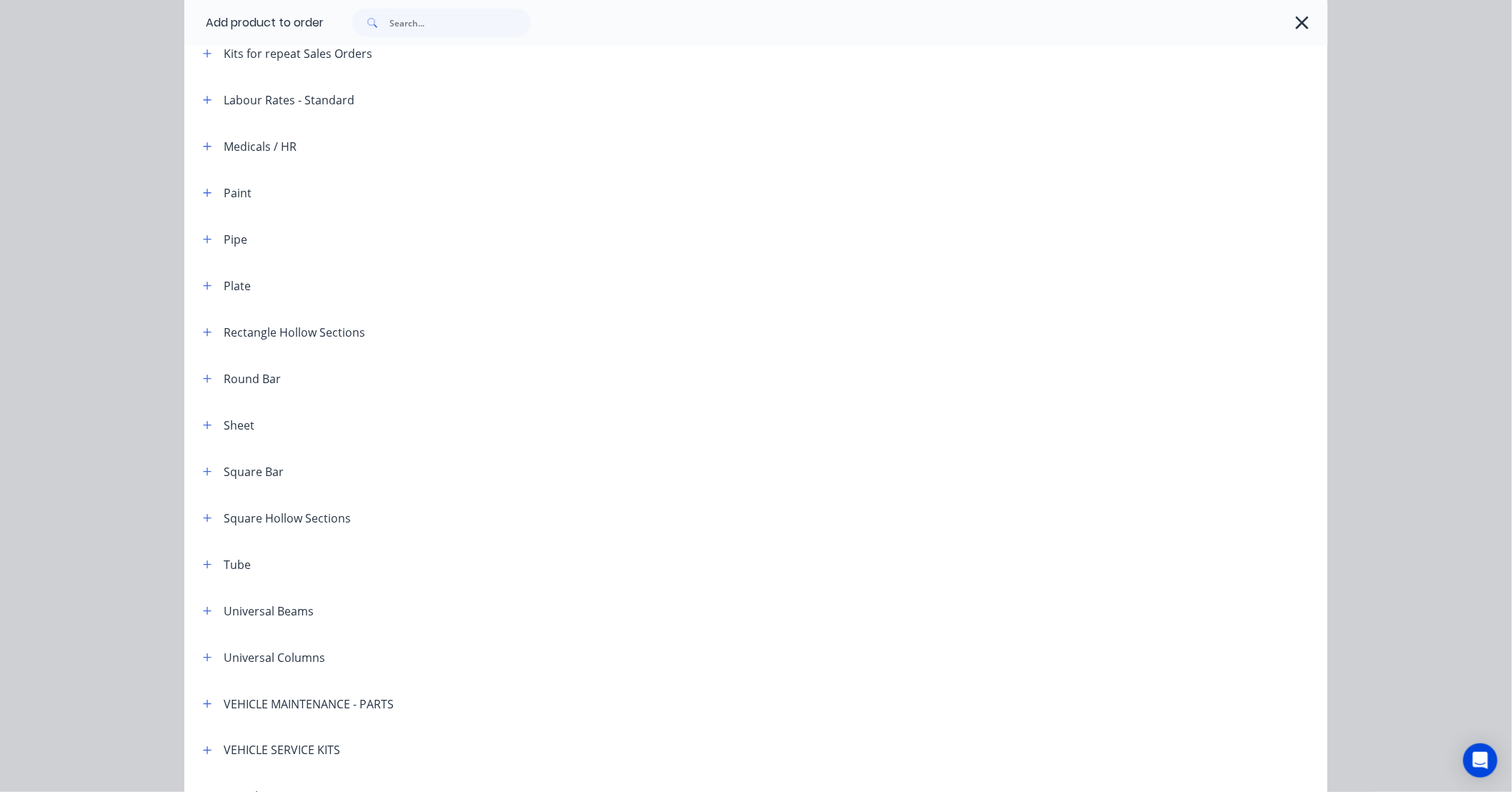
scroll to position [423, 0]
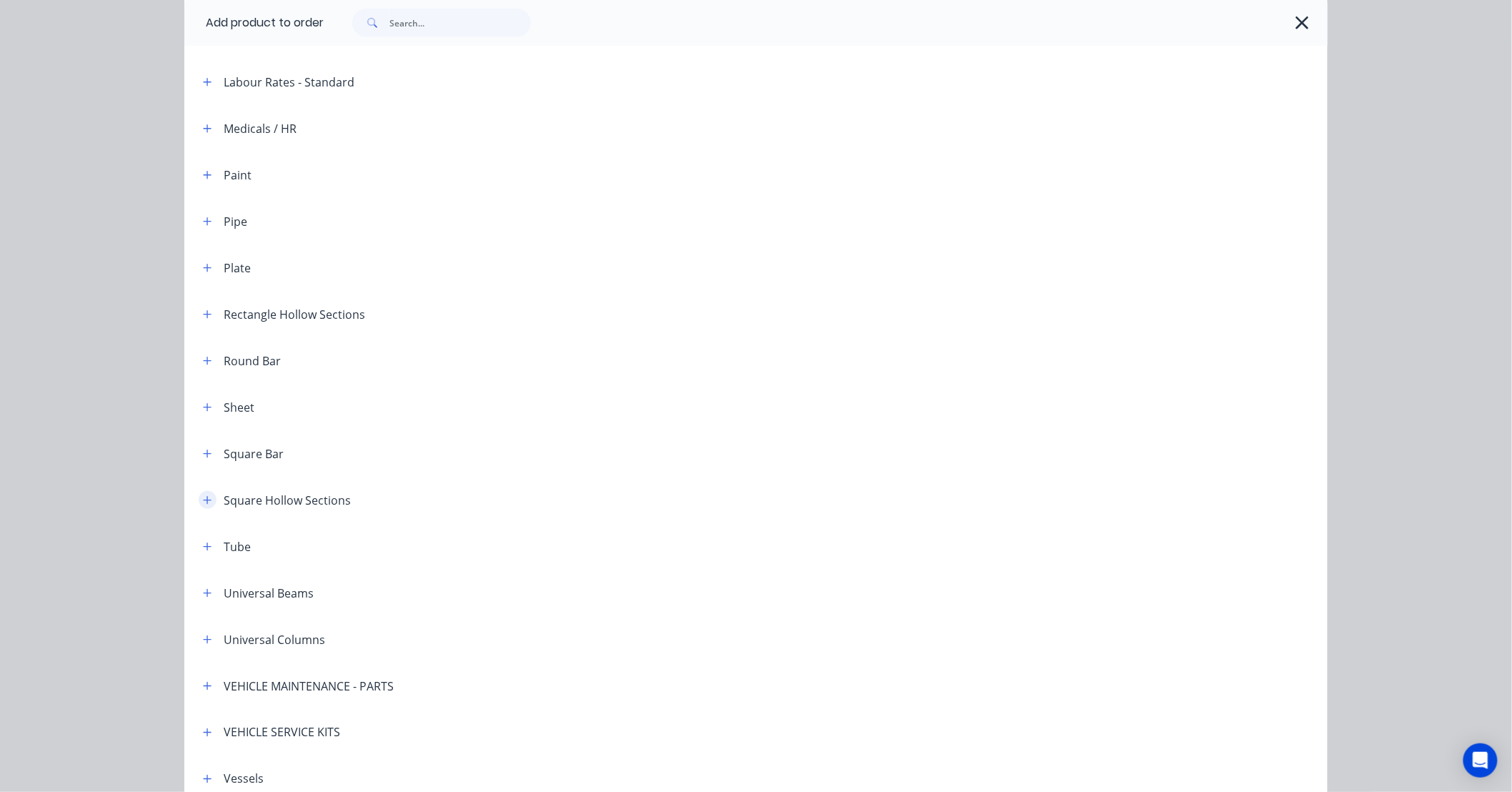
click at [203, 497] on icon "button" at bounding box center [207, 500] width 9 height 10
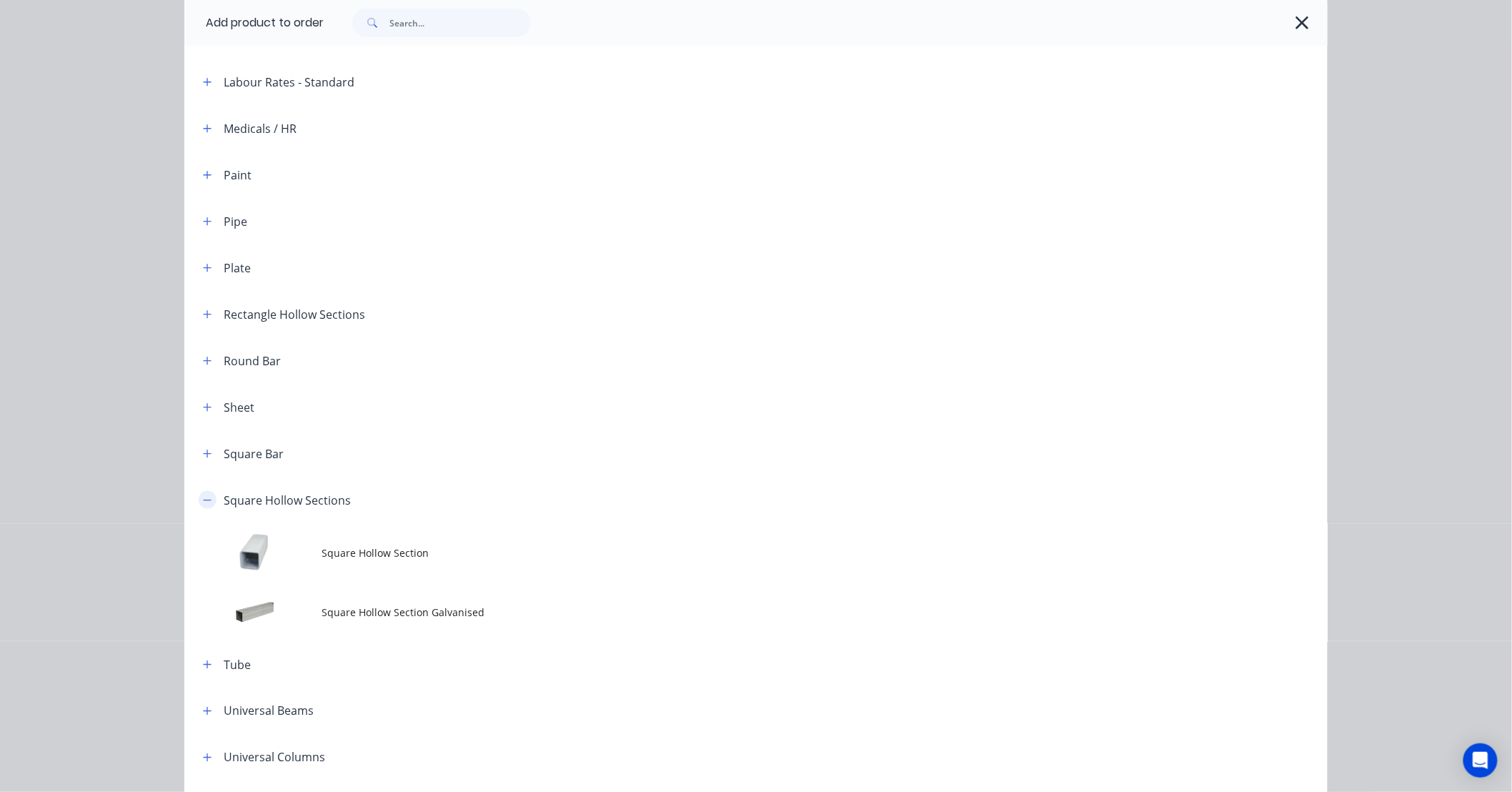
click at [206, 495] on button "button" at bounding box center [208, 500] width 17 height 17
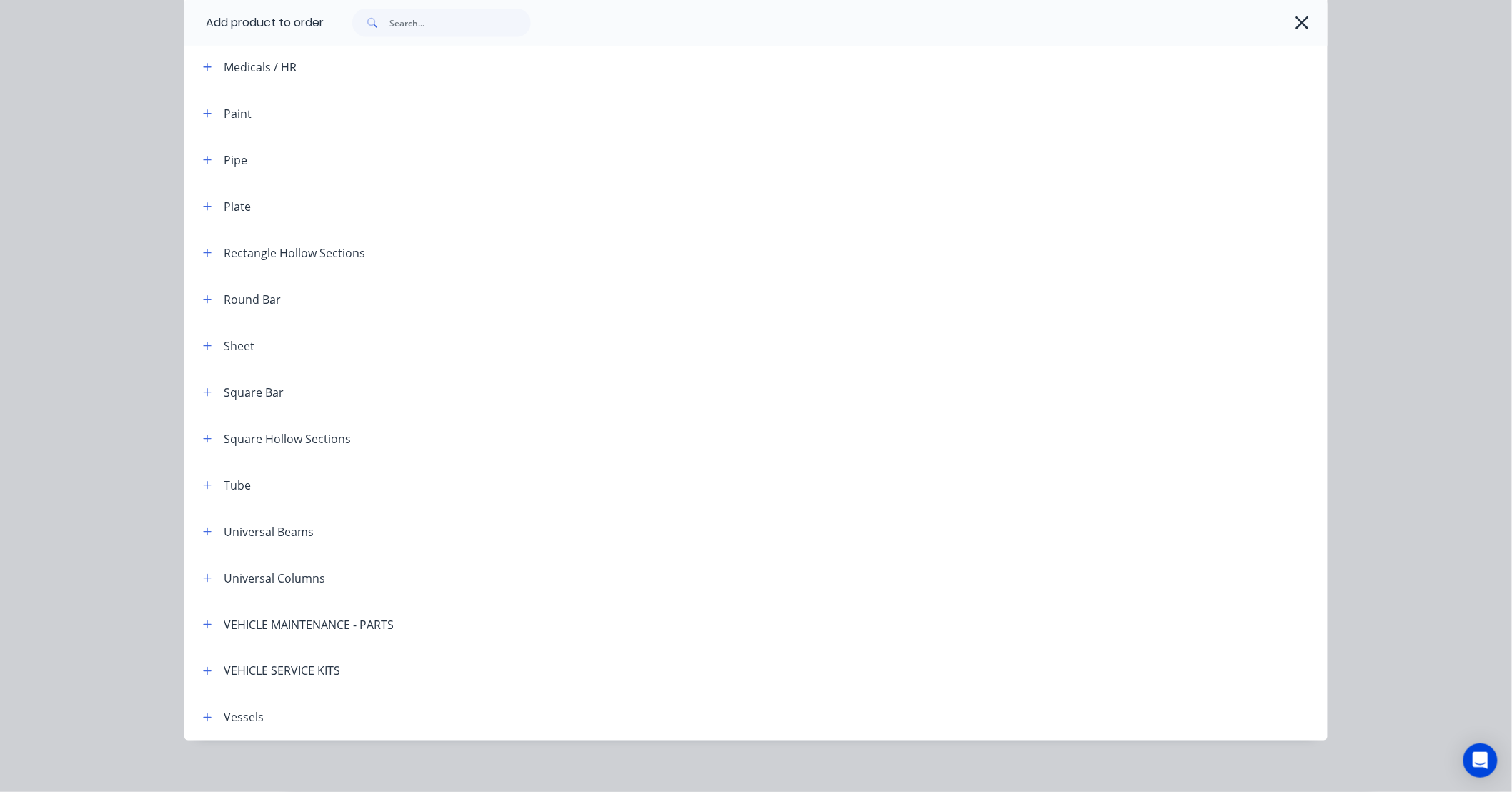
scroll to position [495, 0]
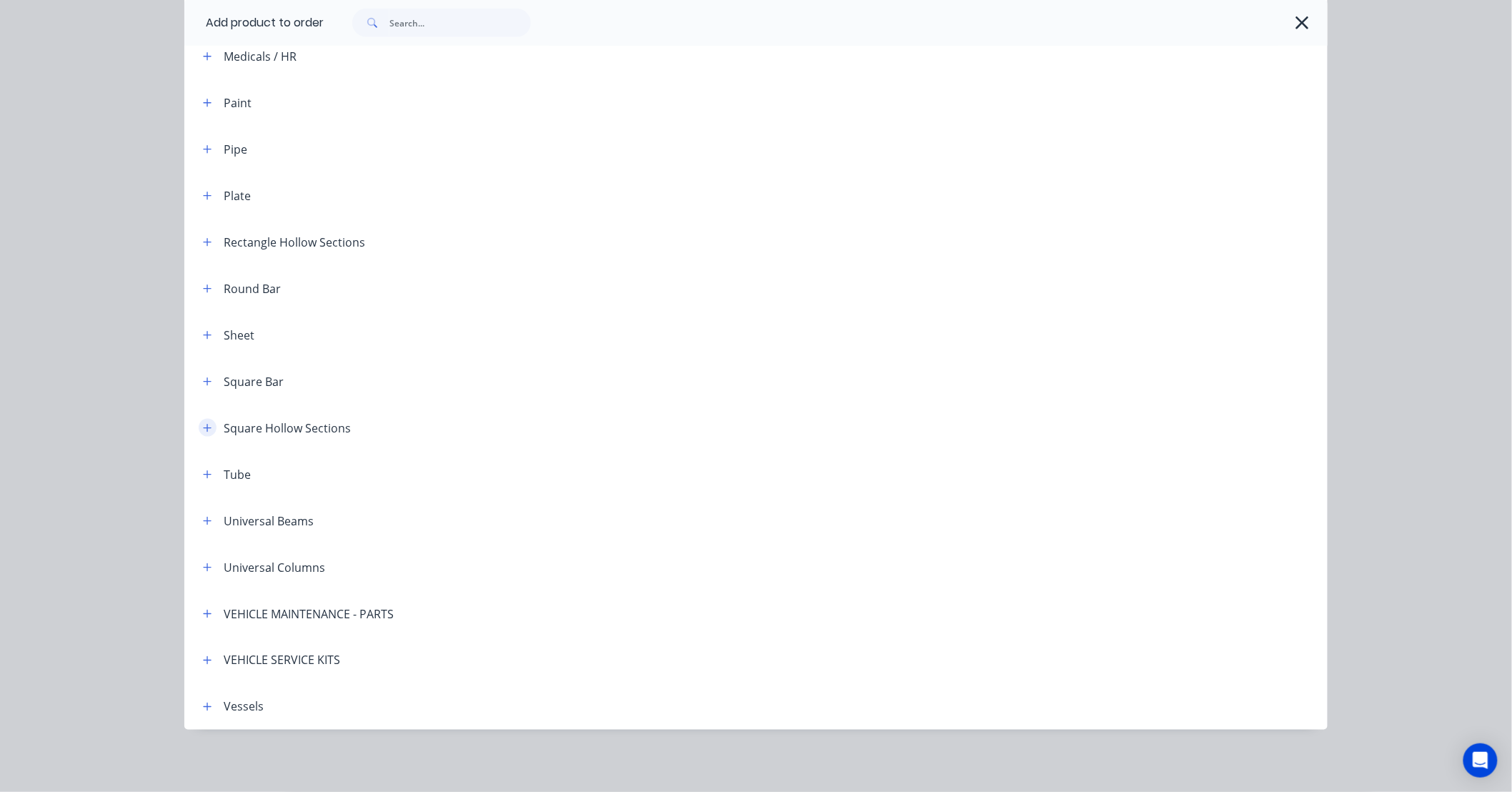
click at [208, 427] on button "button" at bounding box center [208, 427] width 17 height 17
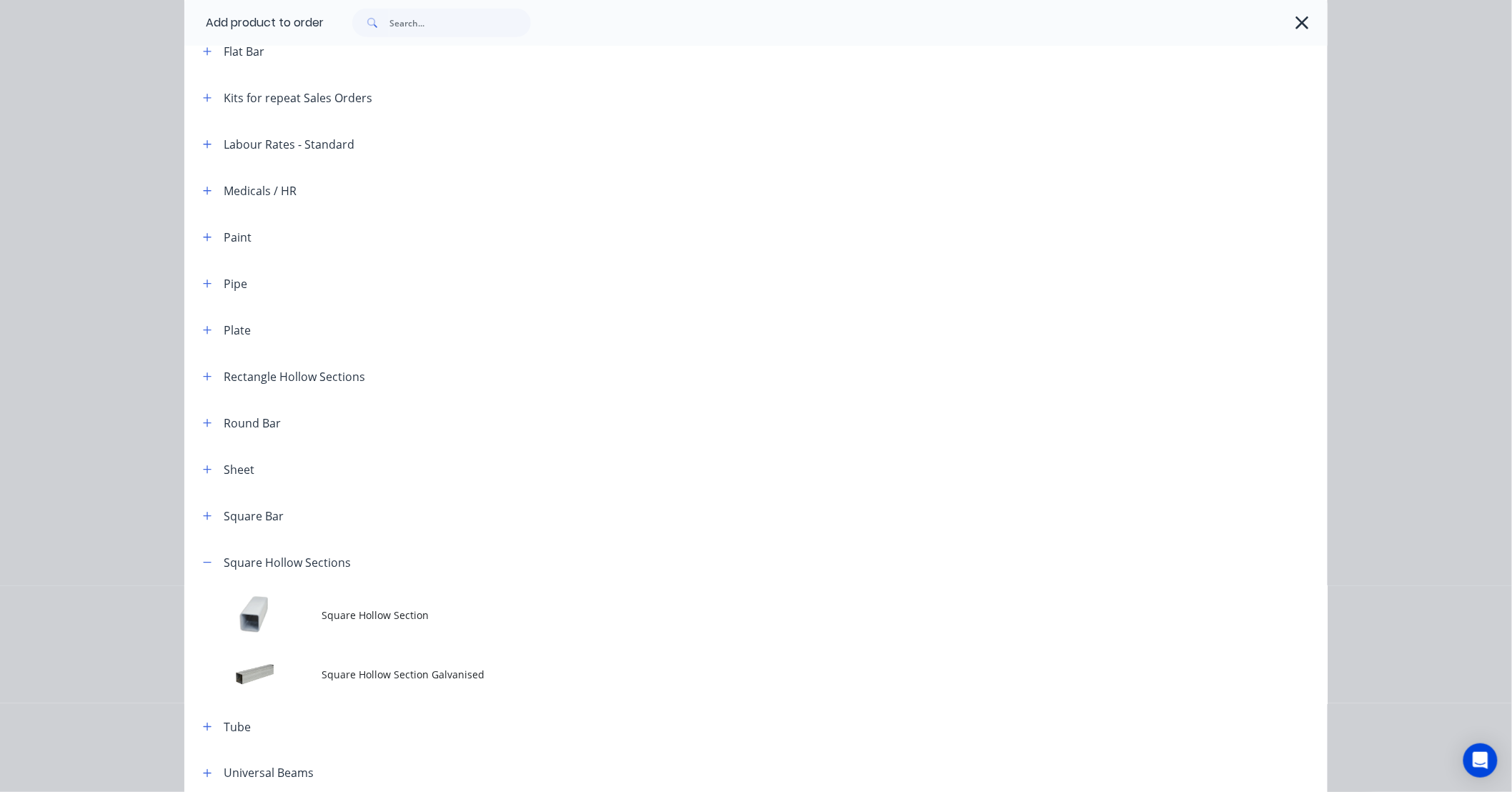
scroll to position [348, 0]
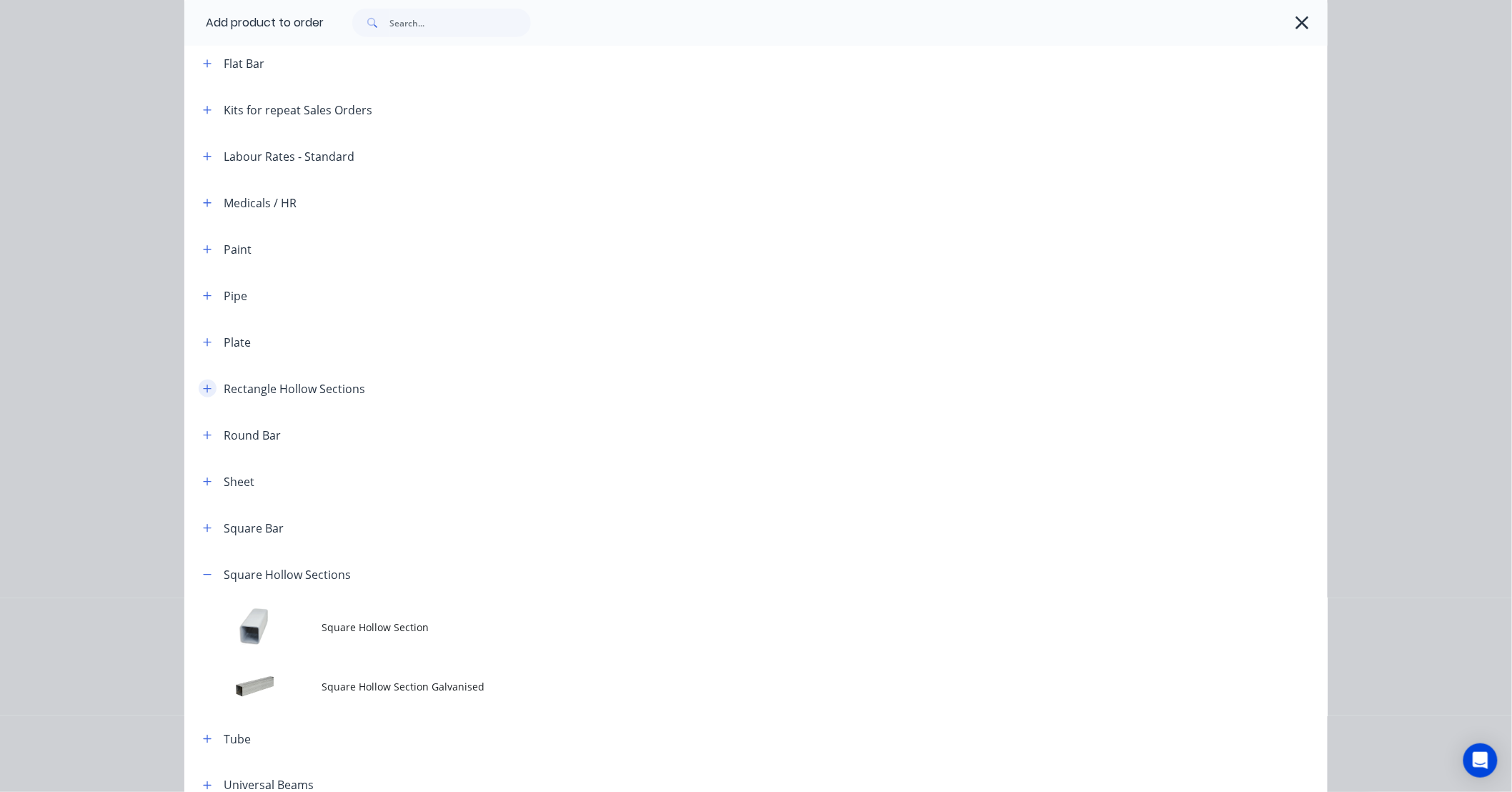
click at [208, 388] on button "button" at bounding box center [208, 388] width 17 height 17
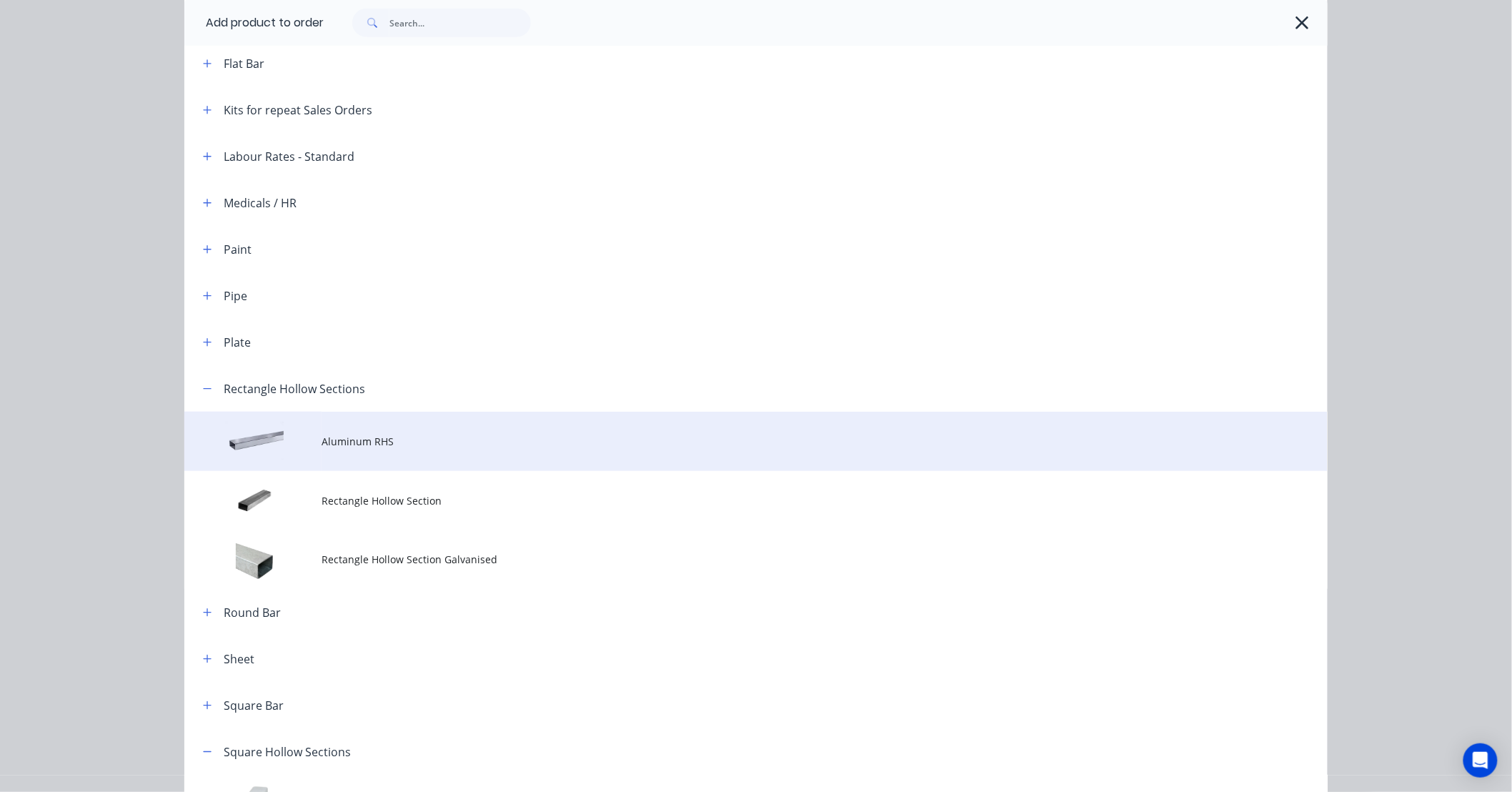
click at [380, 448] on td "Aluminum RHS" at bounding box center [824, 441] width 1005 height 59
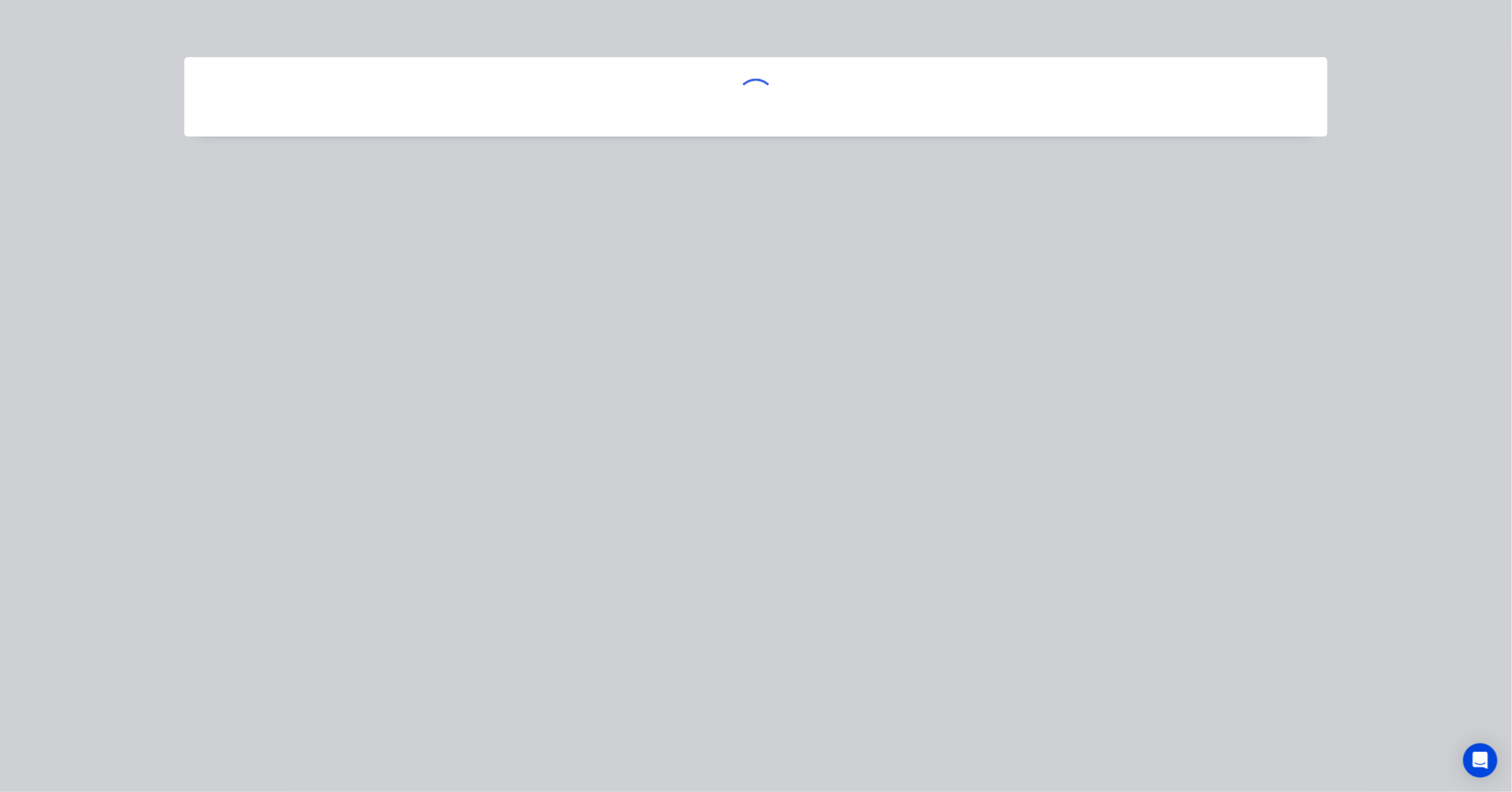
scroll to position [0, 0]
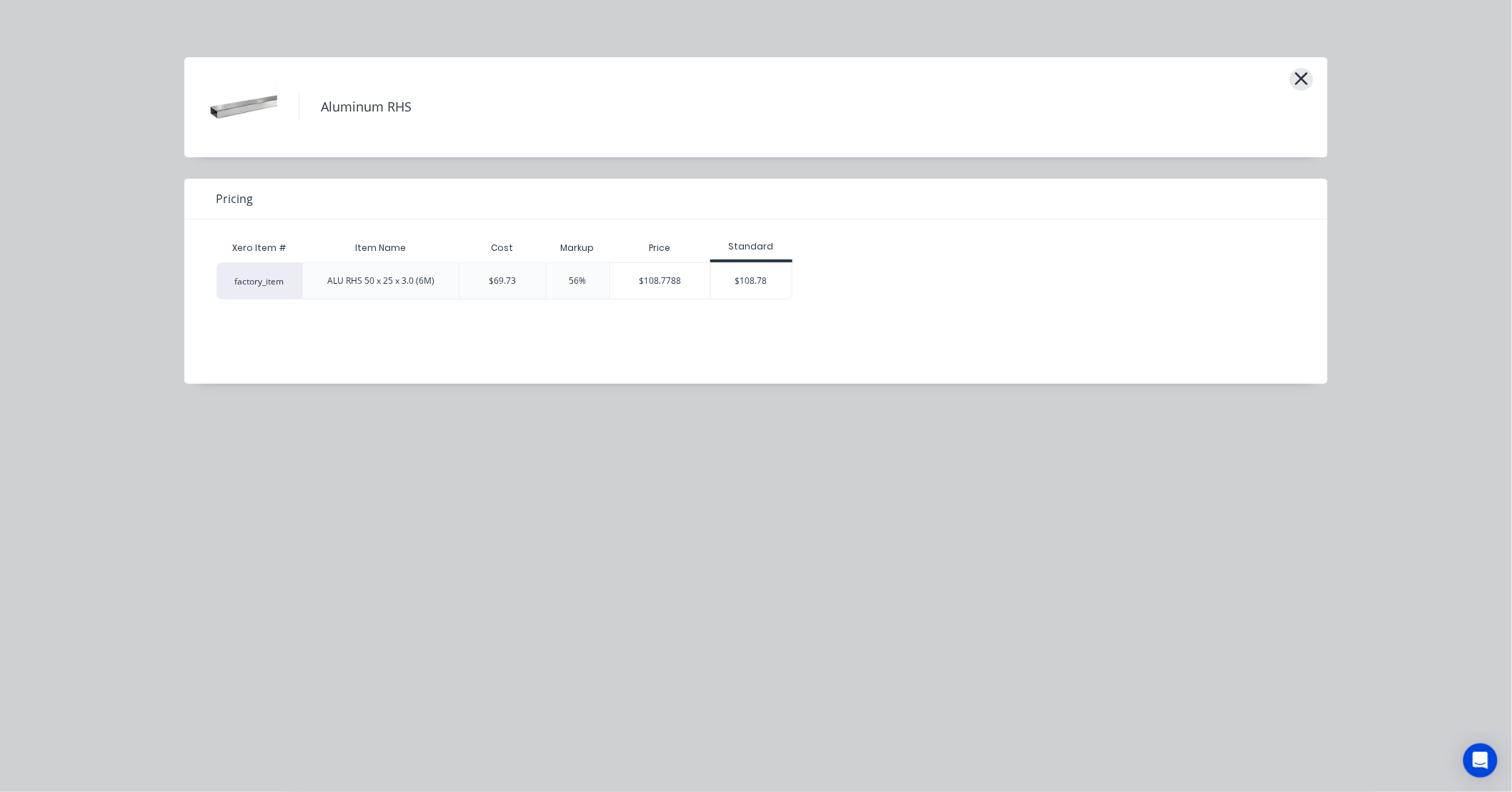
click at [1300, 79] on icon "button" at bounding box center [1300, 78] width 13 height 13
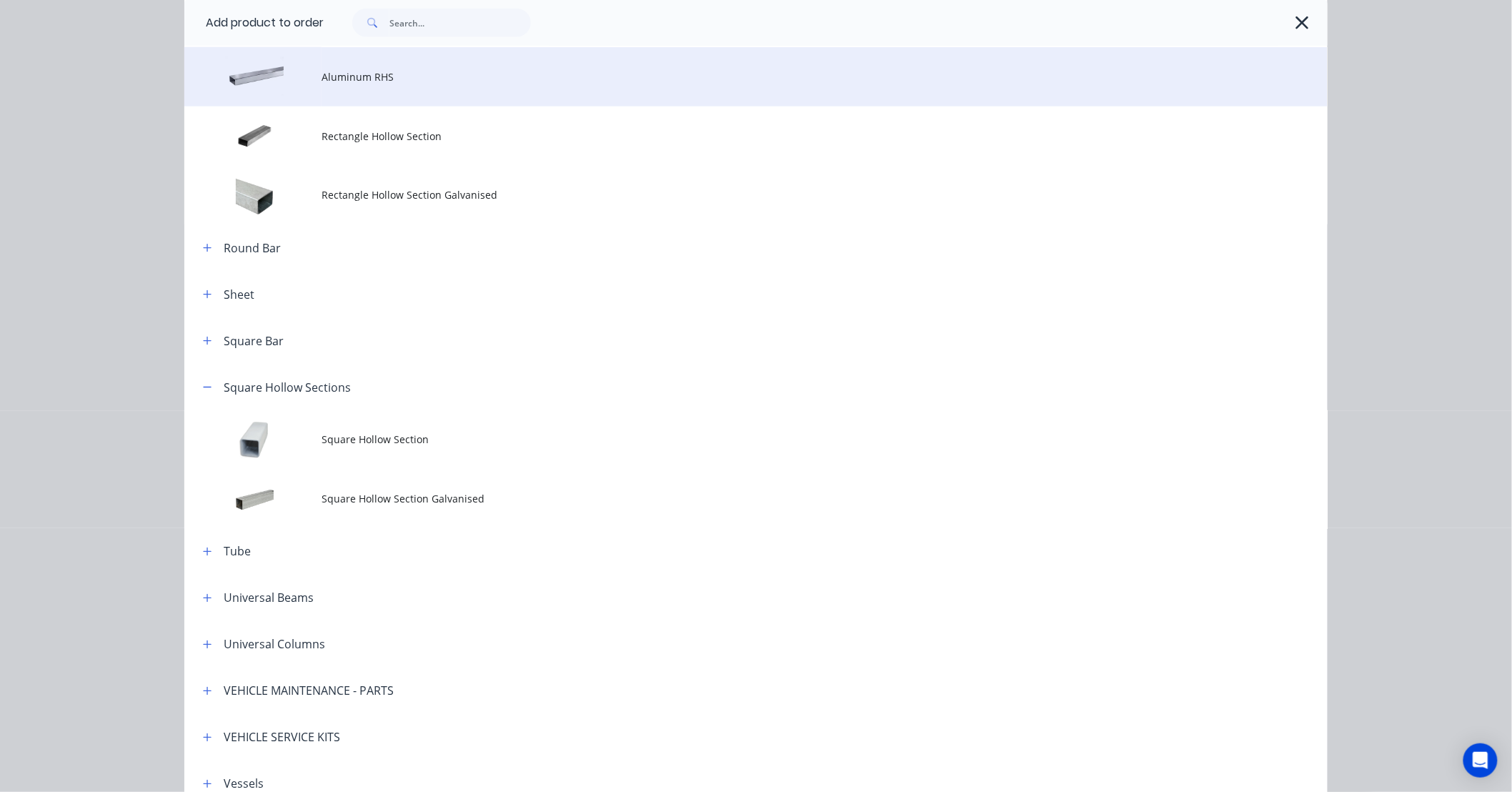
click at [372, 86] on td "Aluminum RHS" at bounding box center [824, 77] width 1005 height 59
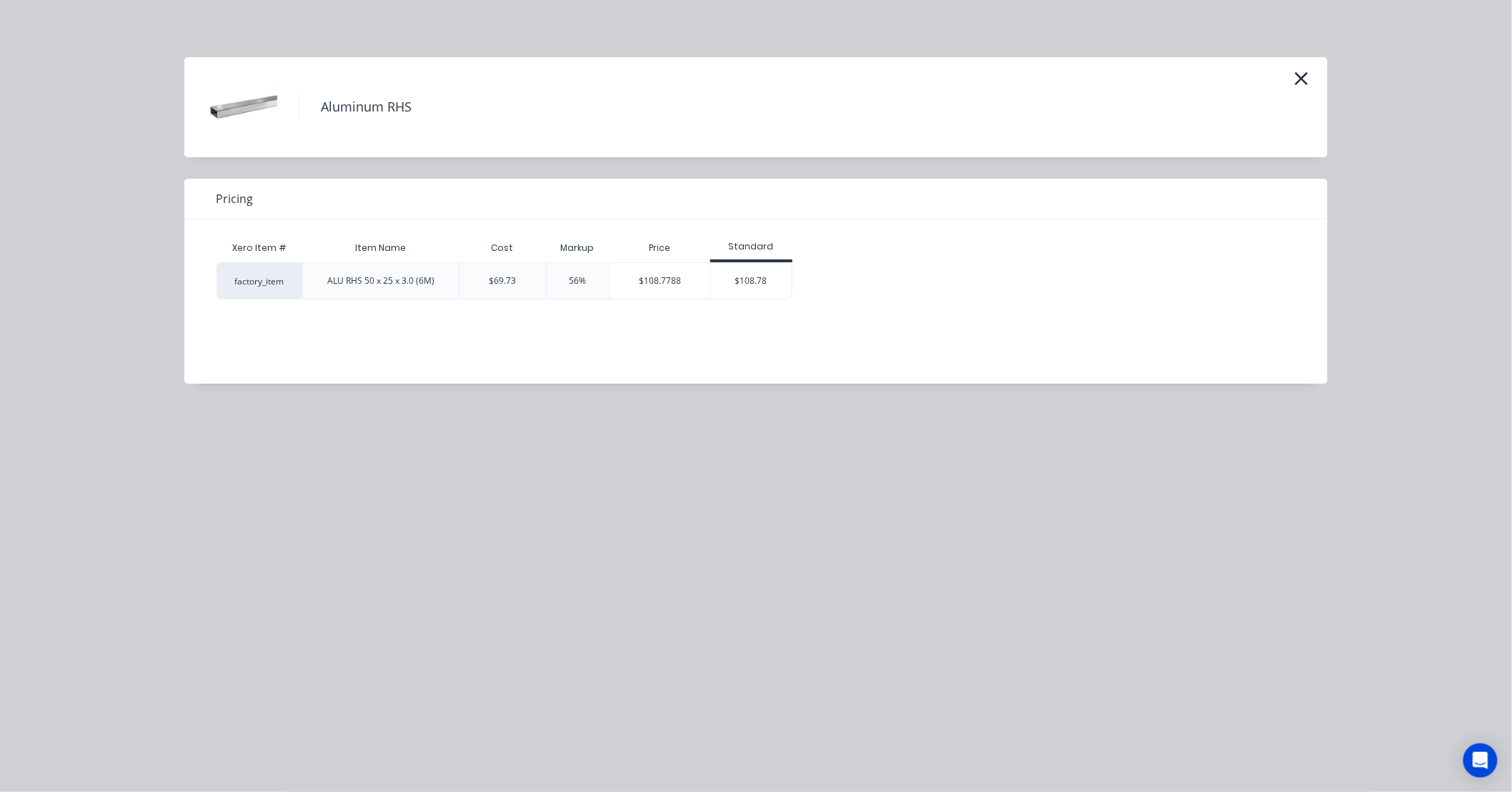
drag, startPoint x: 651, startPoint y: 326, endPoint x: 579, endPoint y: 334, distance: 72.4
click at [579, 334] on div "Xero Item # Item Name Cost Markup Price Standard factory_item ALU RHS 50 x 25 x…" at bounding box center [745, 290] width 1122 height 143
drag, startPoint x: 624, startPoint y: 394, endPoint x: 615, endPoint y: 401, distance: 11.4
click at [622, 395] on div "Aluminum RHS Pricing Xero Item # Item Name Cost Markup Price Standard factory_i…" at bounding box center [756, 396] width 1512 height 792
drag, startPoint x: 615, startPoint y: 401, endPoint x: 495, endPoint y: 432, distance: 123.9
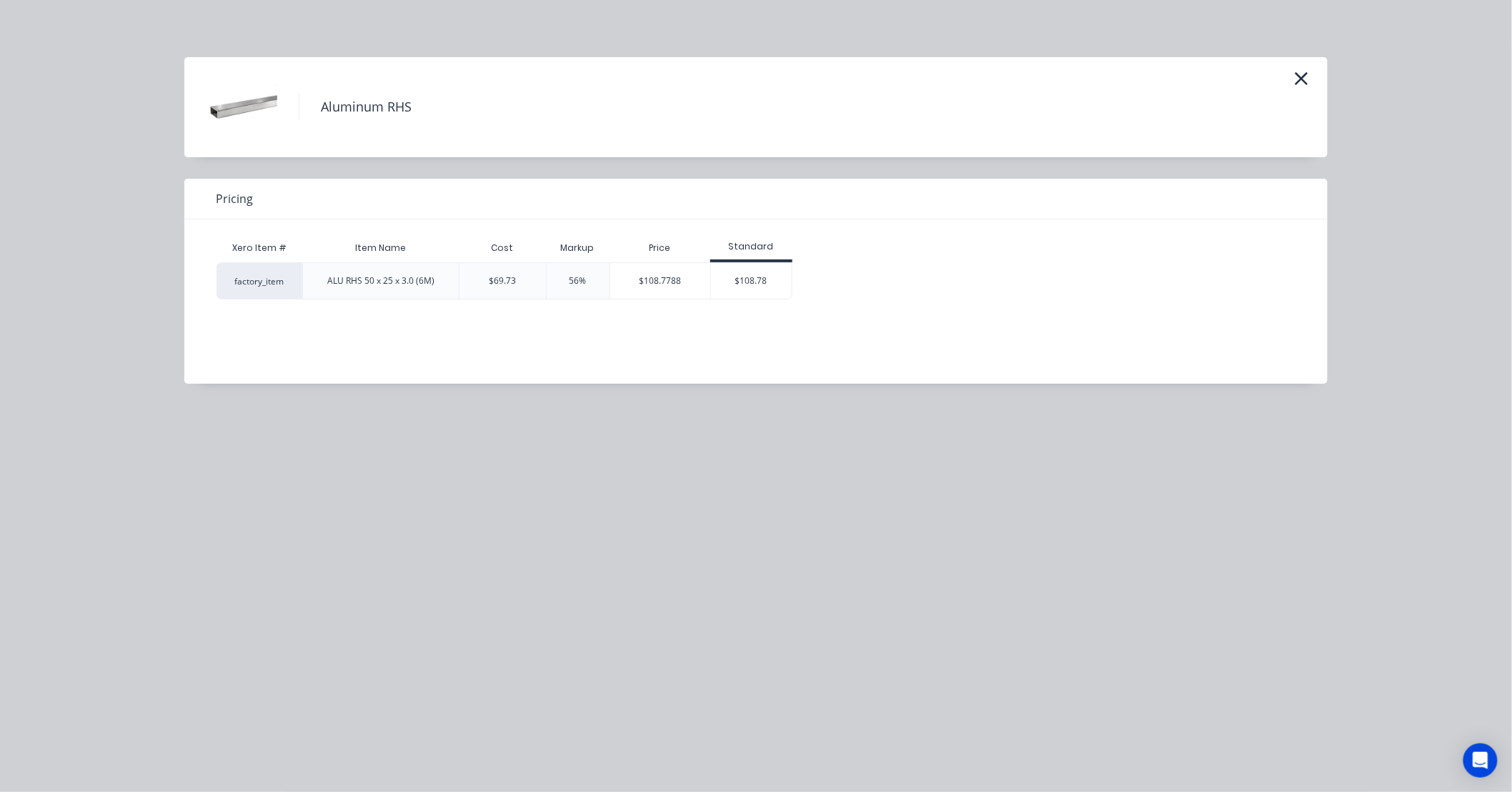
click at [495, 432] on div "Aluminum RHS Pricing Xero Item # Item Name Cost Markup Price Standard factory_i…" at bounding box center [756, 396] width 1512 height 792
click at [1302, 77] on icon "button" at bounding box center [1300, 78] width 13 height 13
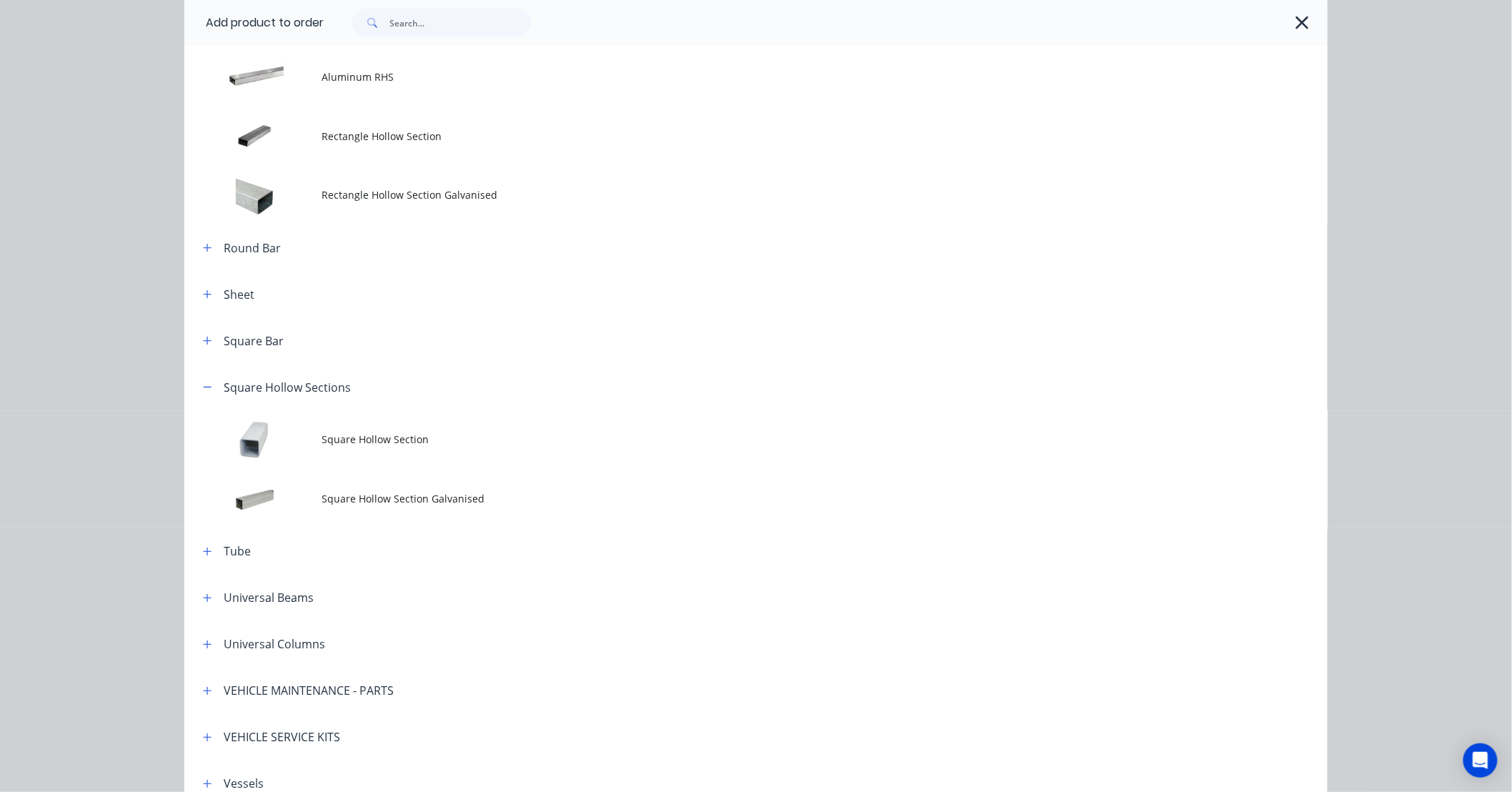
drag, startPoint x: 1290, startPoint y: 24, endPoint x: 1296, endPoint y: 30, distance: 8.5
click at [1295, 23] on icon "button" at bounding box center [1301, 22] width 15 height 20
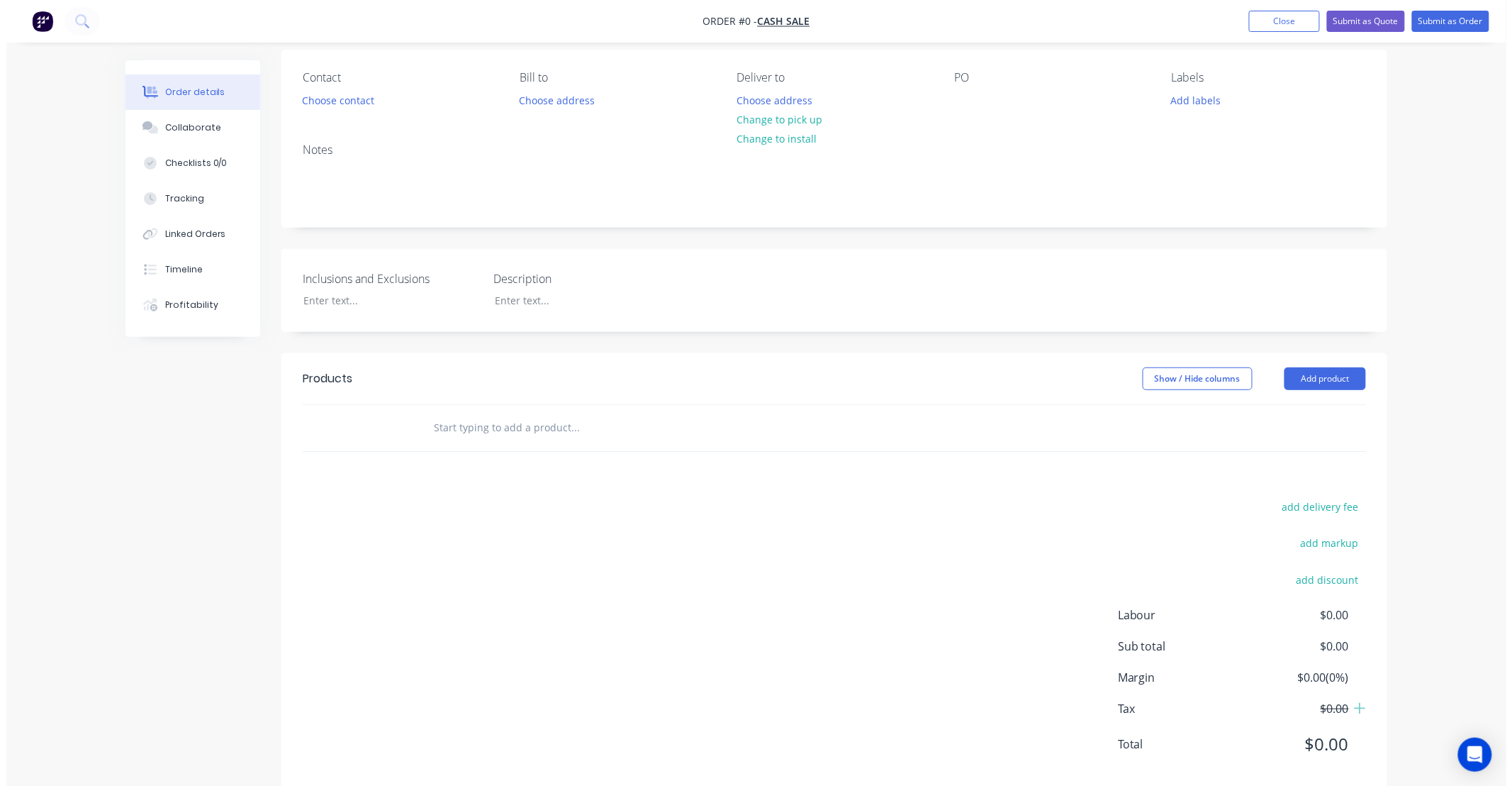
scroll to position [0, 0]
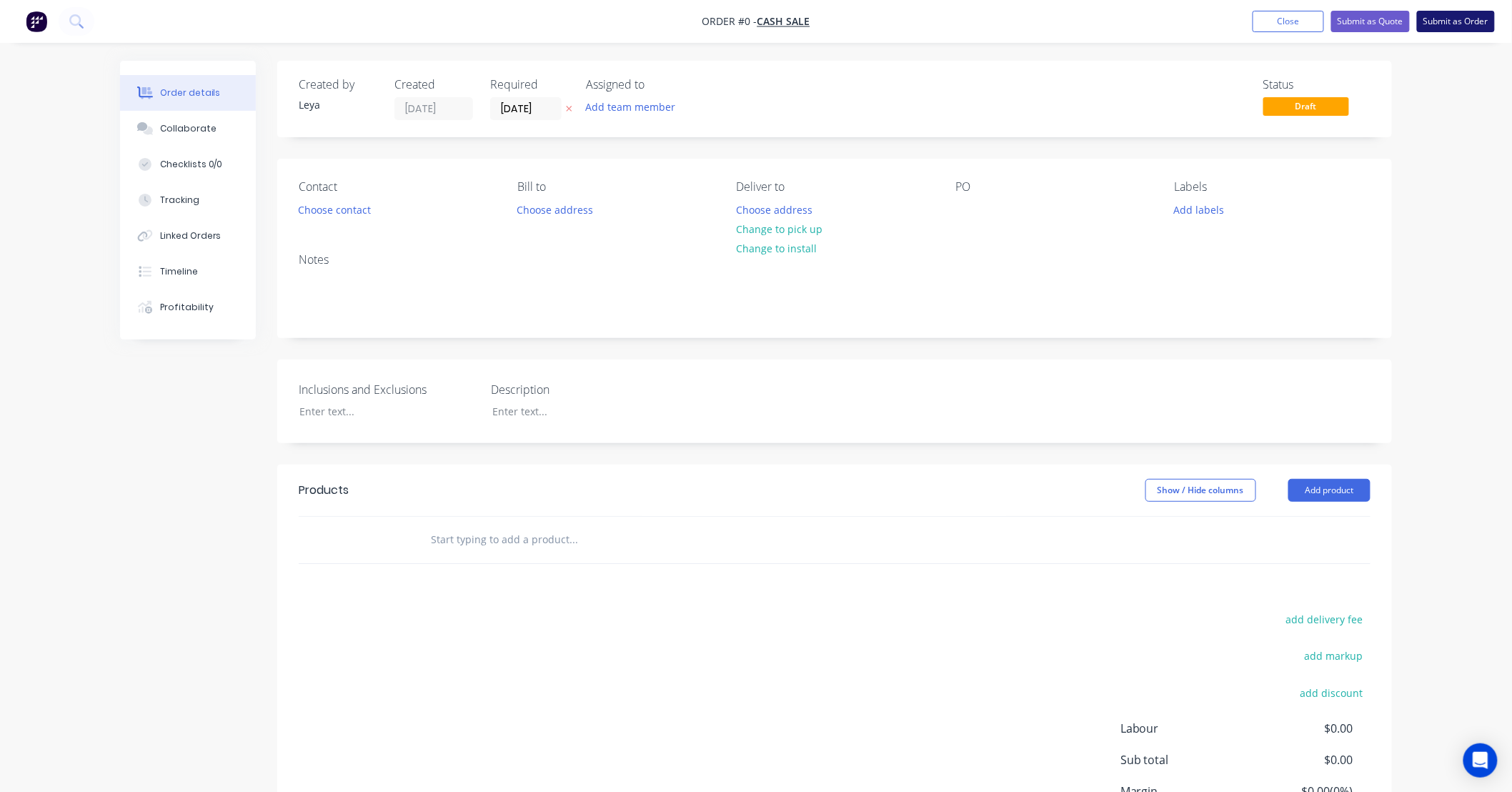
click at [1454, 24] on button "Submit as Order" at bounding box center [1456, 21] width 78 height 21
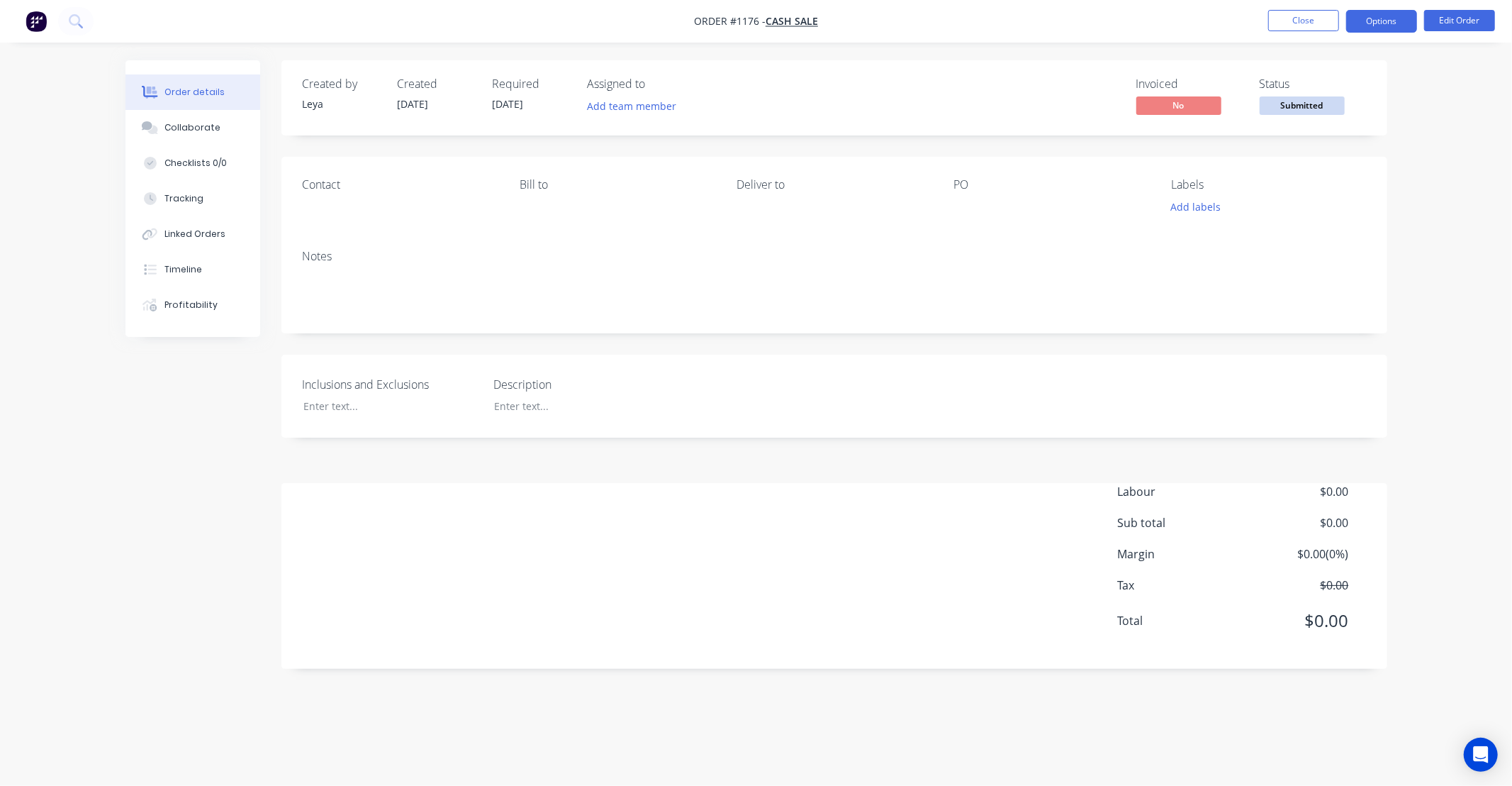
click at [1347, 23] on button "Options" at bounding box center [1382, 21] width 71 height 23
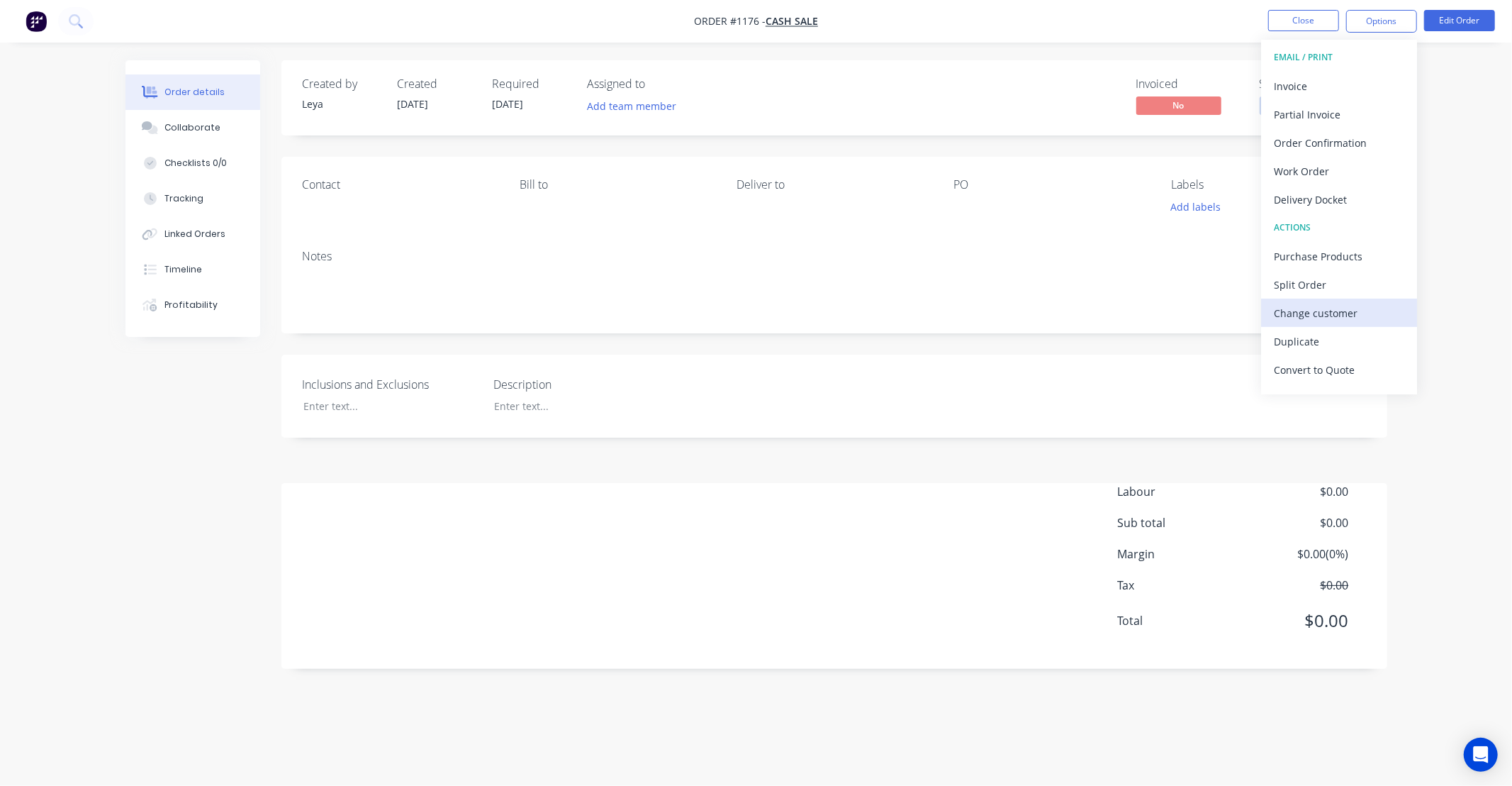
click at [1320, 315] on div "Change customer" at bounding box center [1339, 312] width 130 height 20
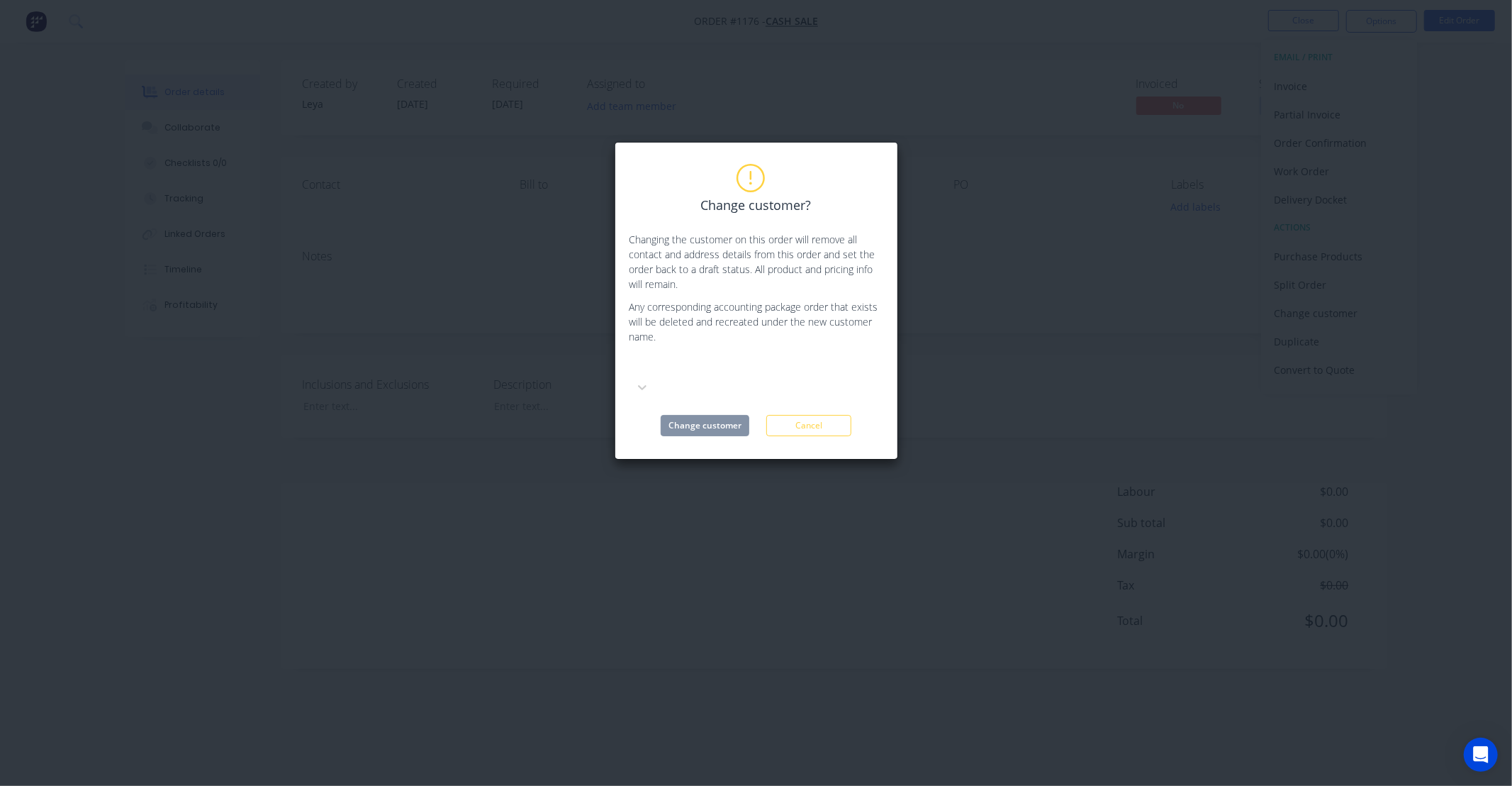
click at [740, 367] on div at bounding box center [736, 366] width 204 height 17
type input "asset"
drag, startPoint x: 756, startPoint y: 360, endPoint x: 627, endPoint y: 354, distance: 129.1
click at [627, 354] on div "Change customer? Changing the customer on this order will remove all contact an…" at bounding box center [756, 307] width 283 height 332
type input "ass"
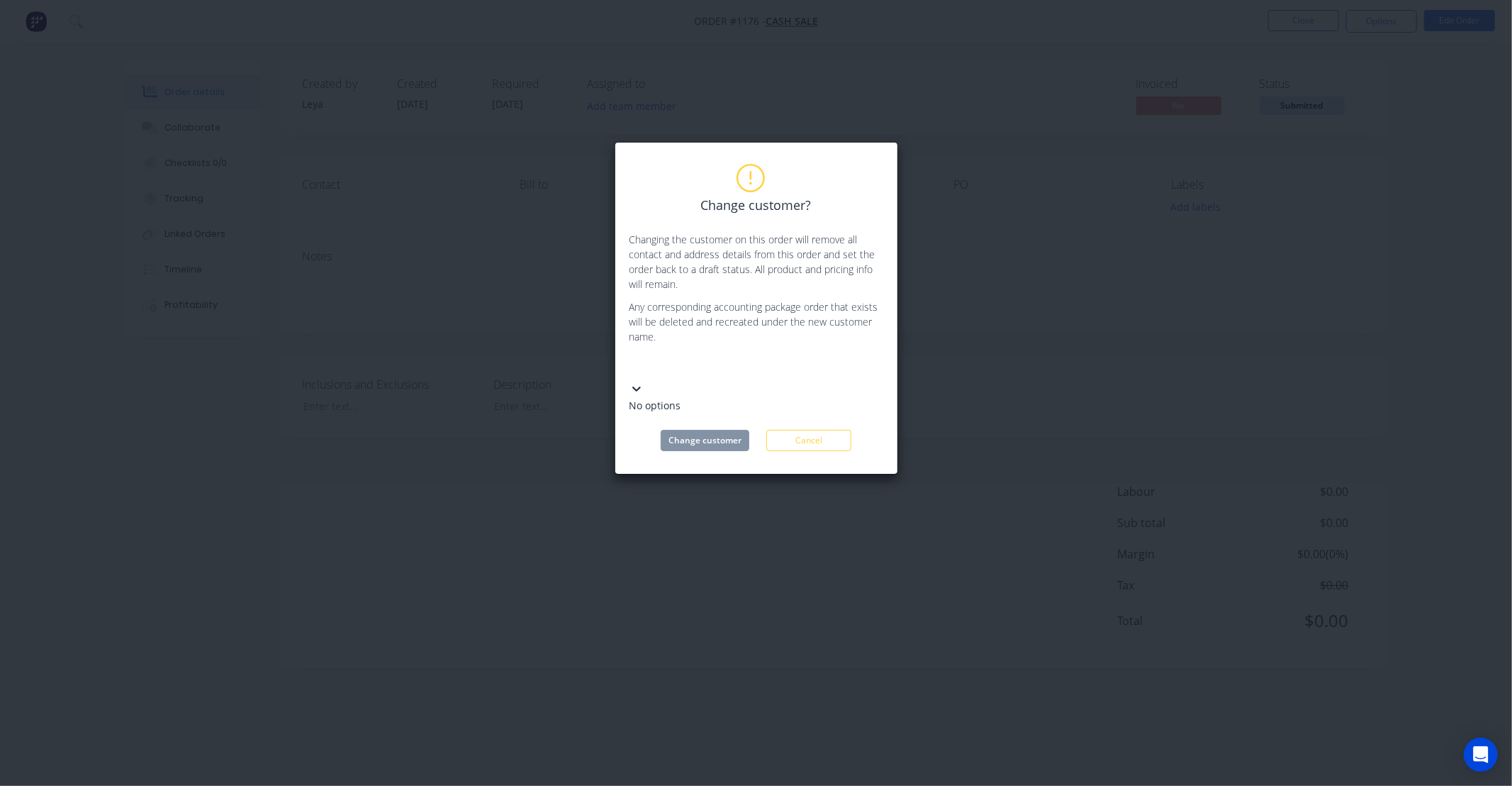
click at [861, 354] on div "Use Up and Down to choose options, press Enter to select the currently focused …" at bounding box center [757, 381] width 254 height 61
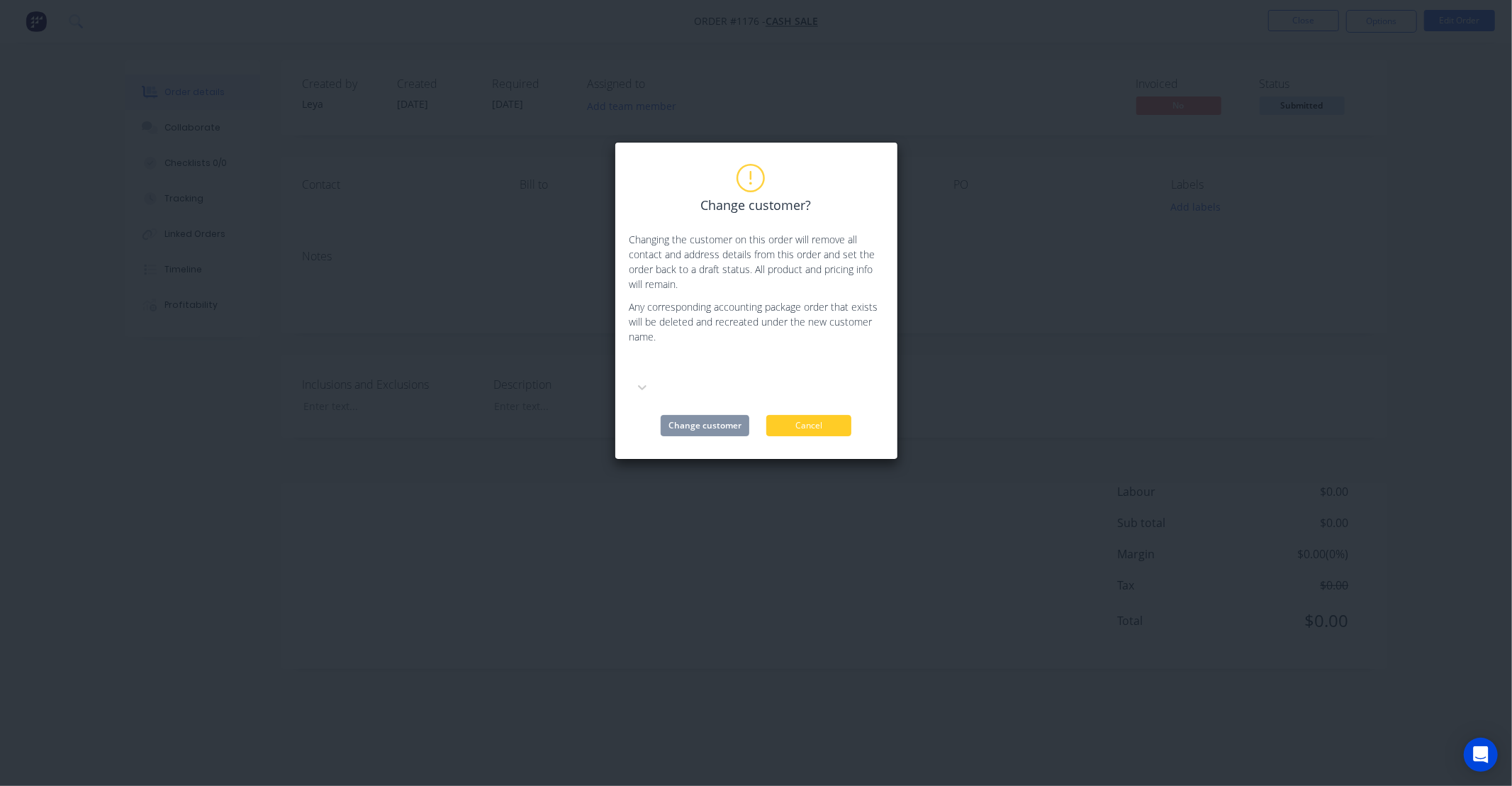
click at [827, 415] on button "Cancel" at bounding box center [809, 426] width 85 height 21
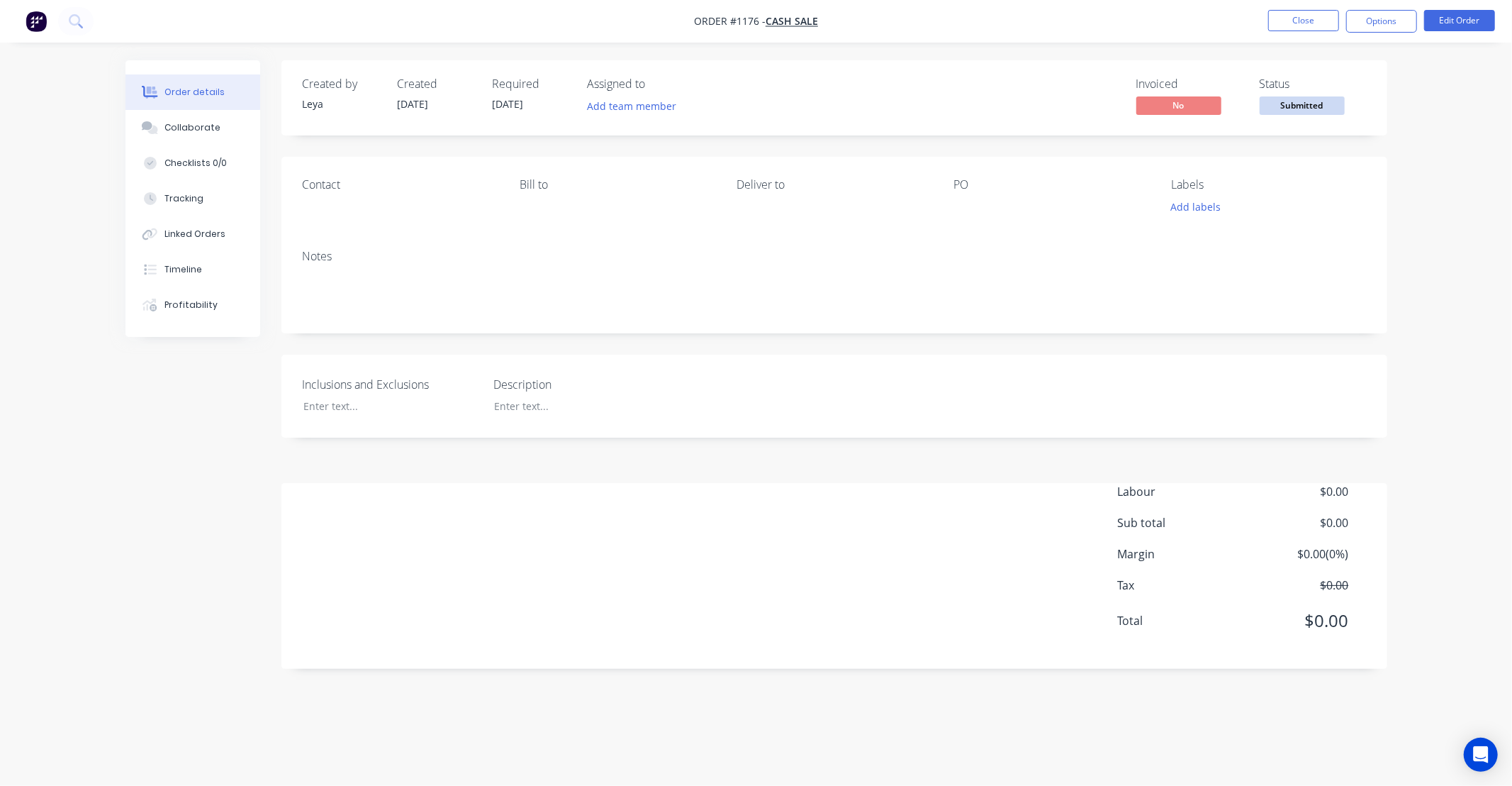
drag, startPoint x: 874, startPoint y: 344, endPoint x: 831, endPoint y: 343, distance: 43.0
click at [831, 343] on div "Created by Leya Created 30/09/25 Required 30/09/25 Assigned to Add team member …" at bounding box center [834, 365] width 1106 height 609
click at [1303, 23] on button "Close" at bounding box center [1304, 20] width 71 height 21
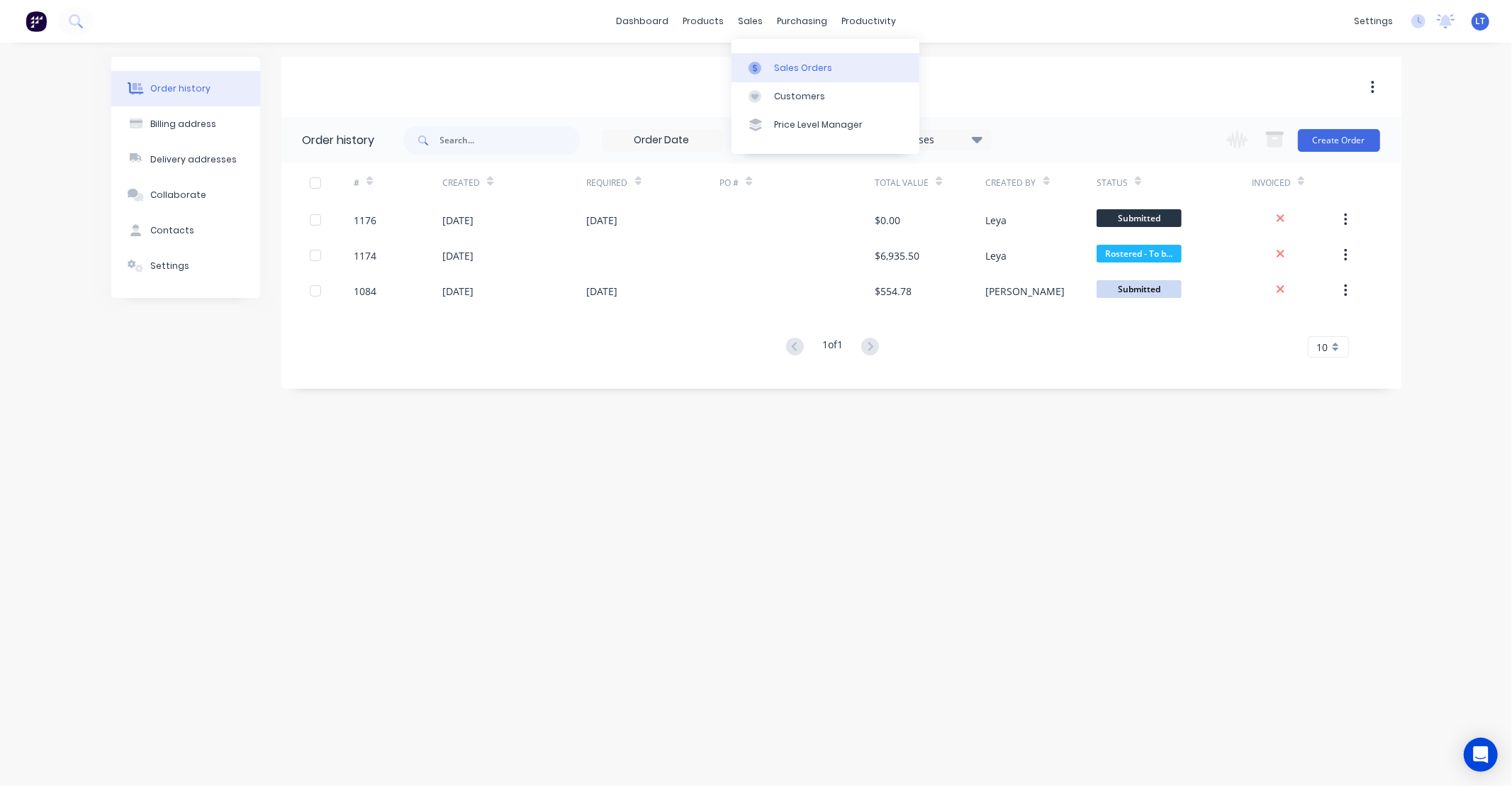
click at [778, 63] on div "Sales Orders" at bounding box center [803, 67] width 58 height 13
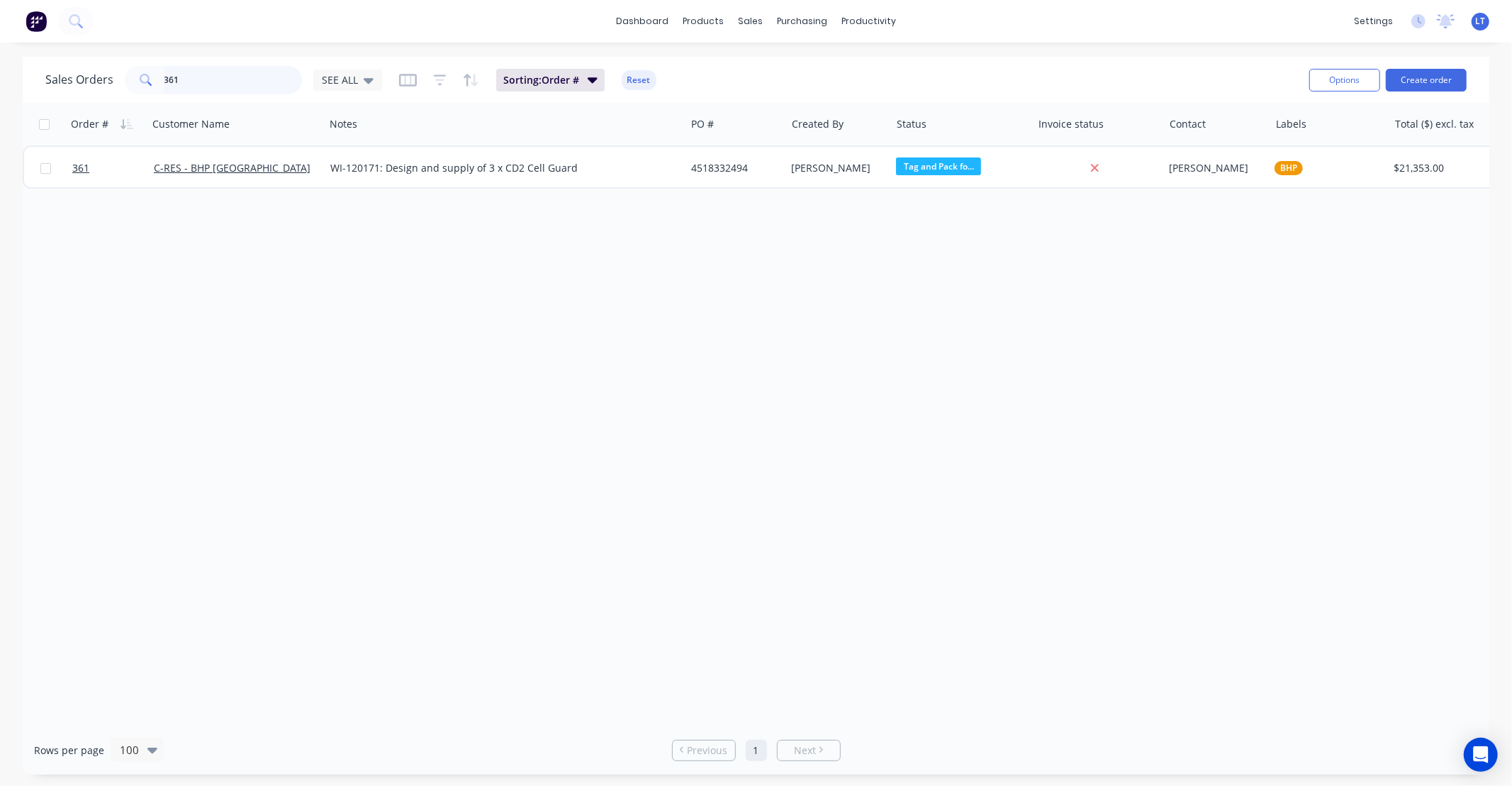
drag, startPoint x: 207, startPoint y: 80, endPoint x: 106, endPoint y: 82, distance: 101.0
click at [106, 82] on div "Sales Orders 361 SEE ALL" at bounding box center [214, 79] width 337 height 28
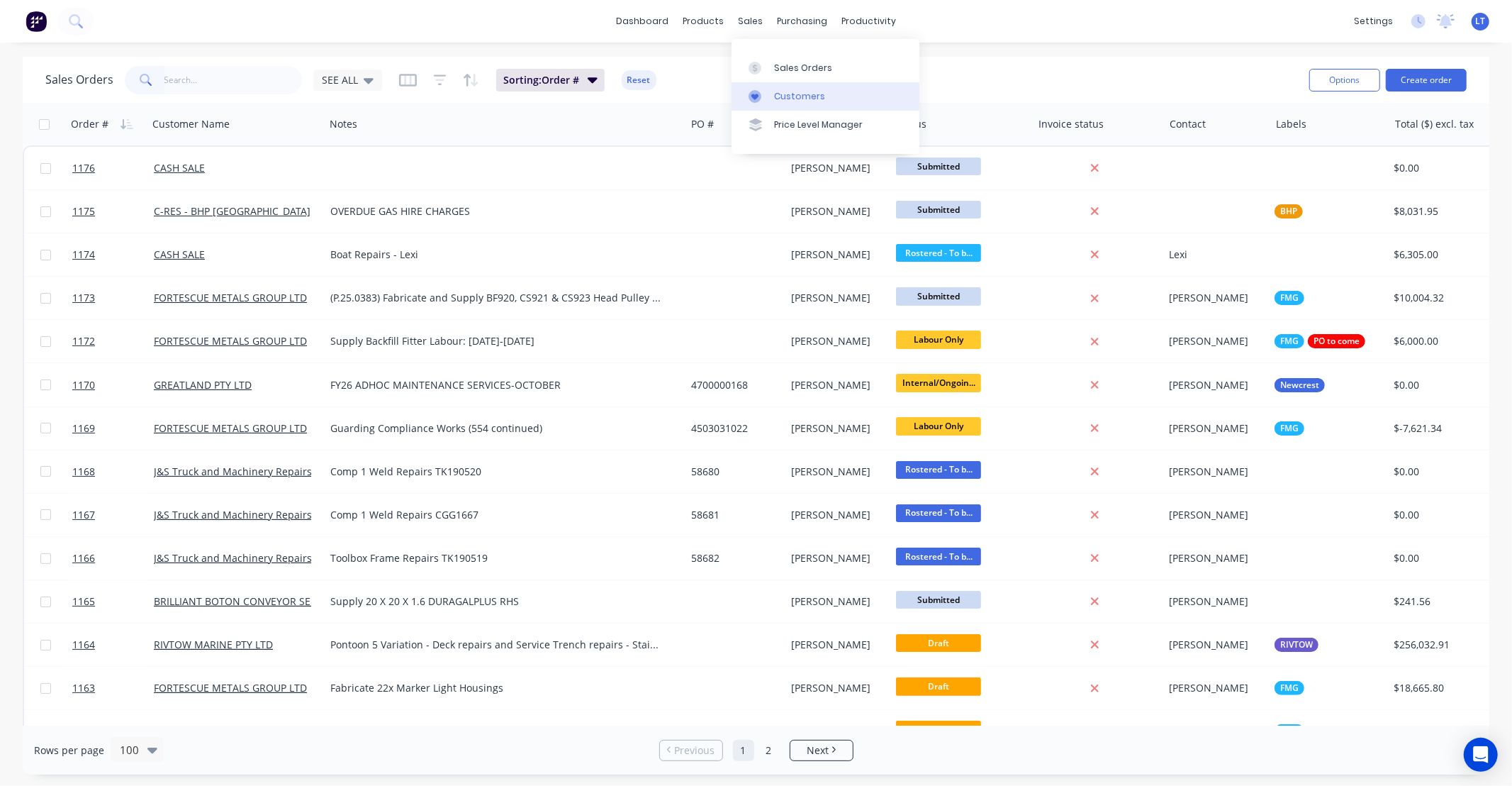
click at [778, 92] on div "Customers" at bounding box center [799, 95] width 51 height 13
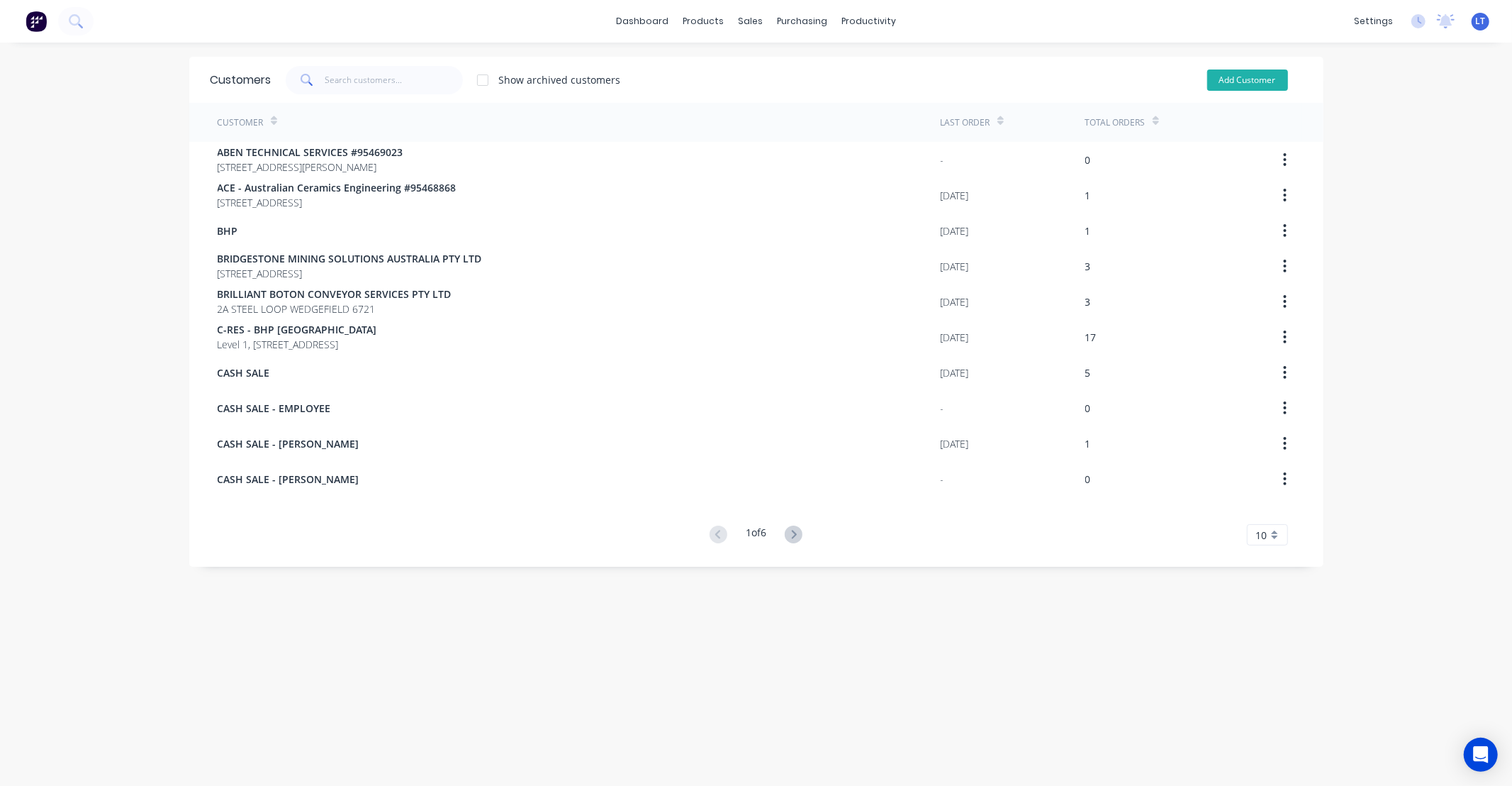
click at [1242, 82] on button "Add Customer" at bounding box center [1248, 80] width 81 height 21
select select "AU"
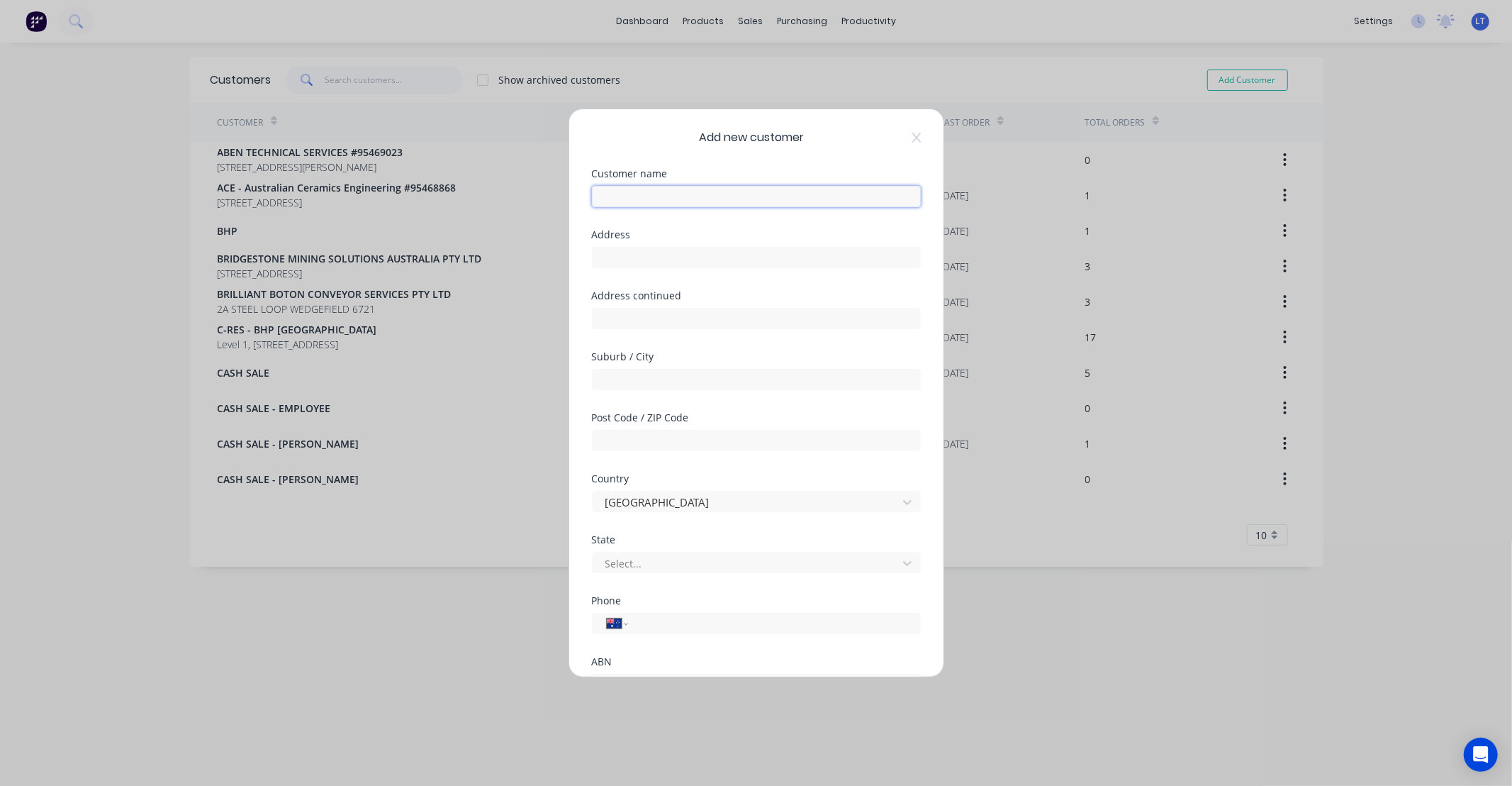
click at [743, 203] on input "text" at bounding box center [757, 196] width 329 height 21
type input "ASSET COMPLIANCE"
type input "PO Box 438"
type input "Port Hedland"
type input "6721"
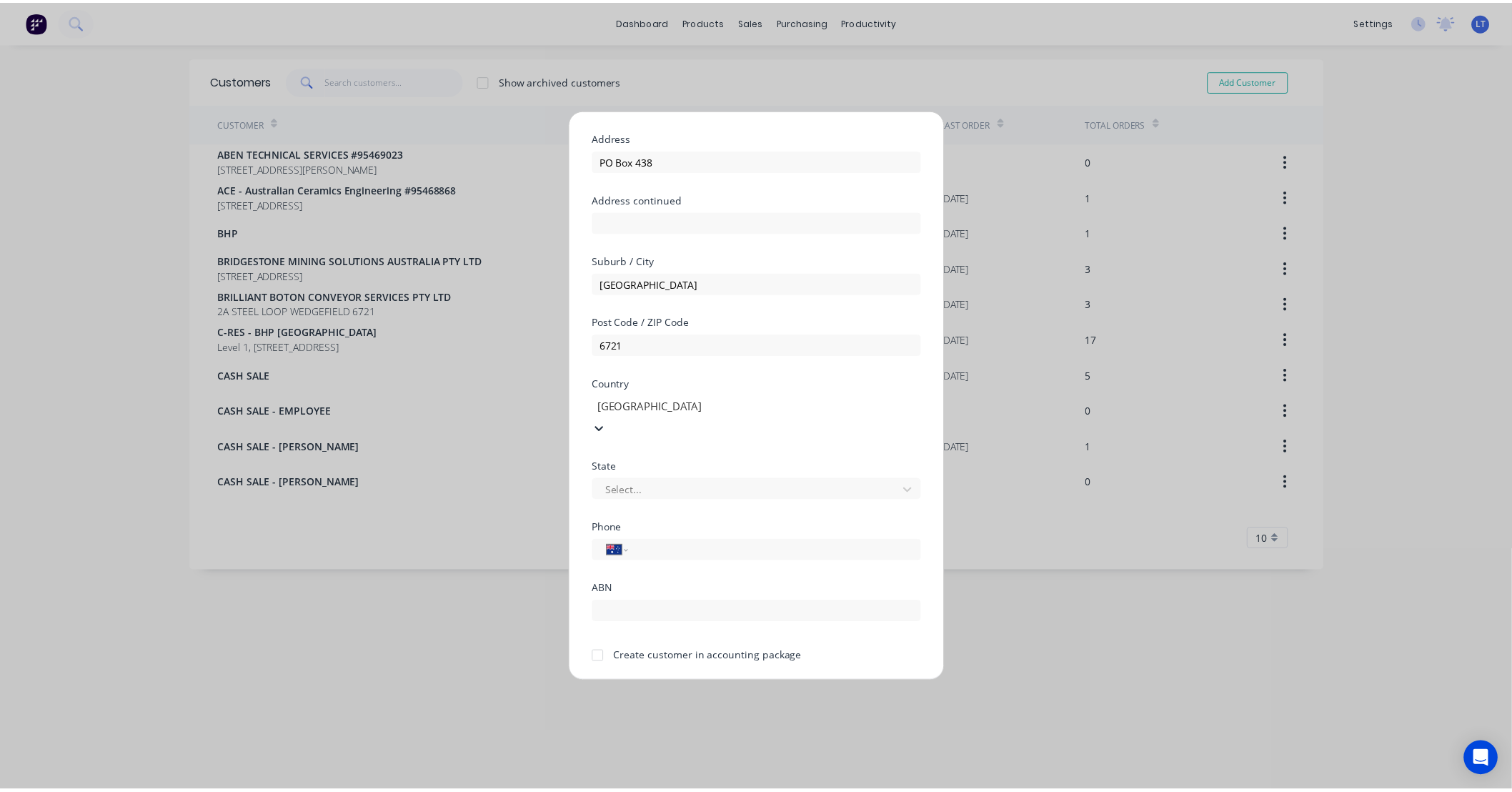
scroll to position [125, 0]
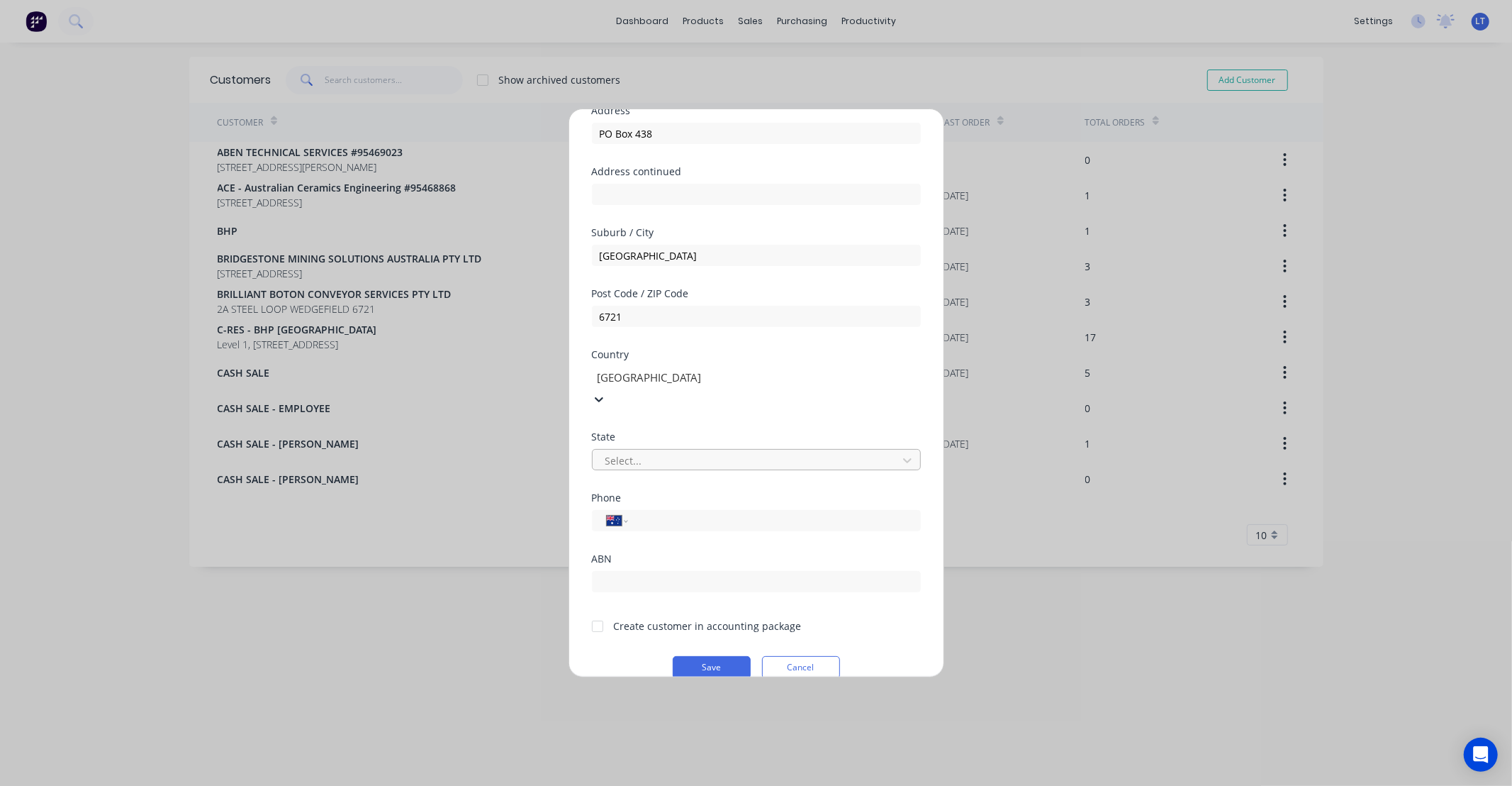
click at [657, 452] on div at bounding box center [746, 460] width 286 height 17
click at [663, 415] on div "State" at bounding box center [757, 415] width 329 height 10
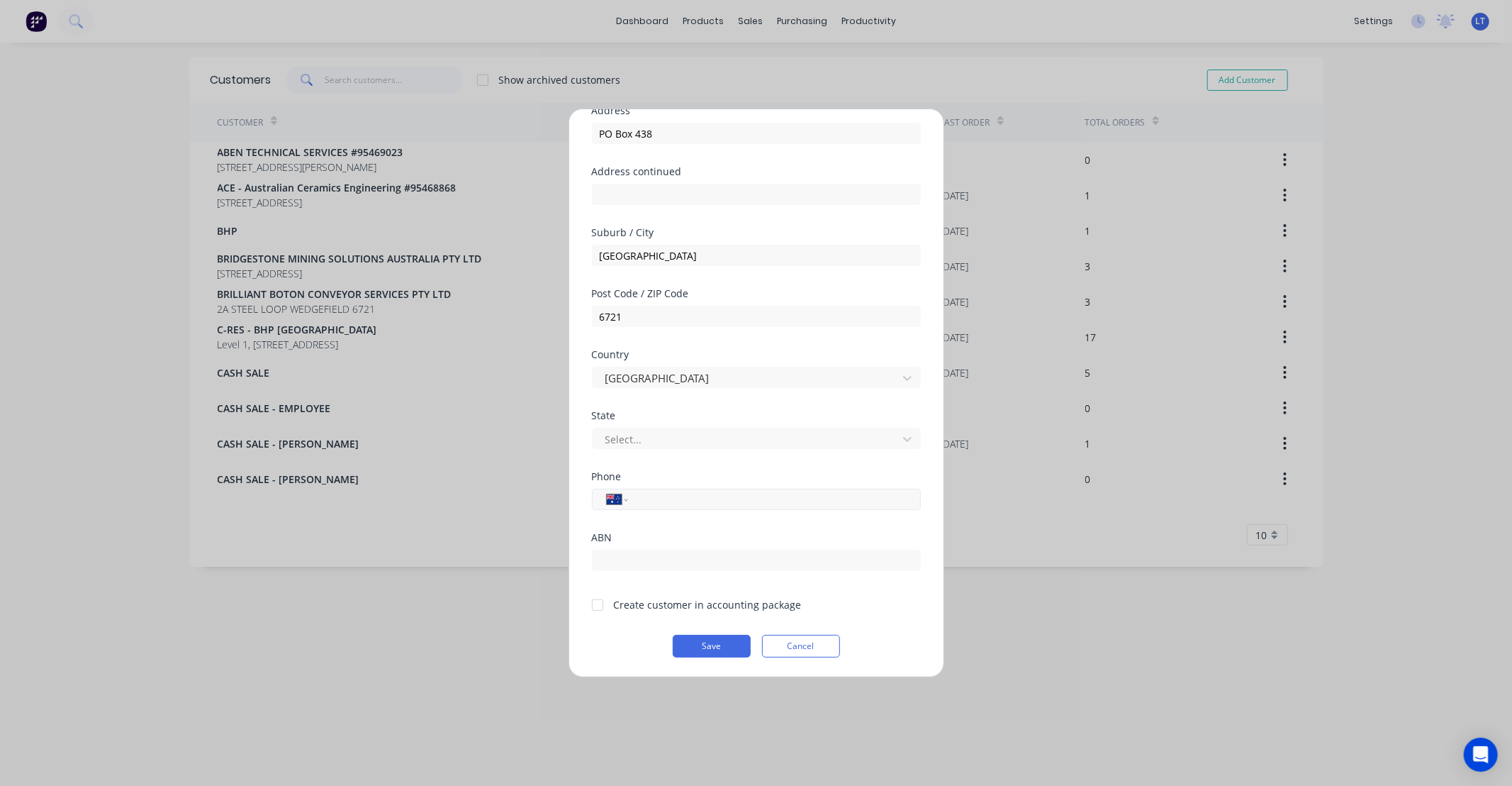
click at [689, 488] on div "International Afghanistan Åland Islands Albania Algeria American Samoa Andorra …" at bounding box center [757, 499] width 329 height 21
click at [684, 502] on input "tel" at bounding box center [770, 499] width 267 height 16
paste input "0409 499 692"
type input "0409 499 692"
click at [707, 563] on input "text" at bounding box center [757, 560] width 329 height 21
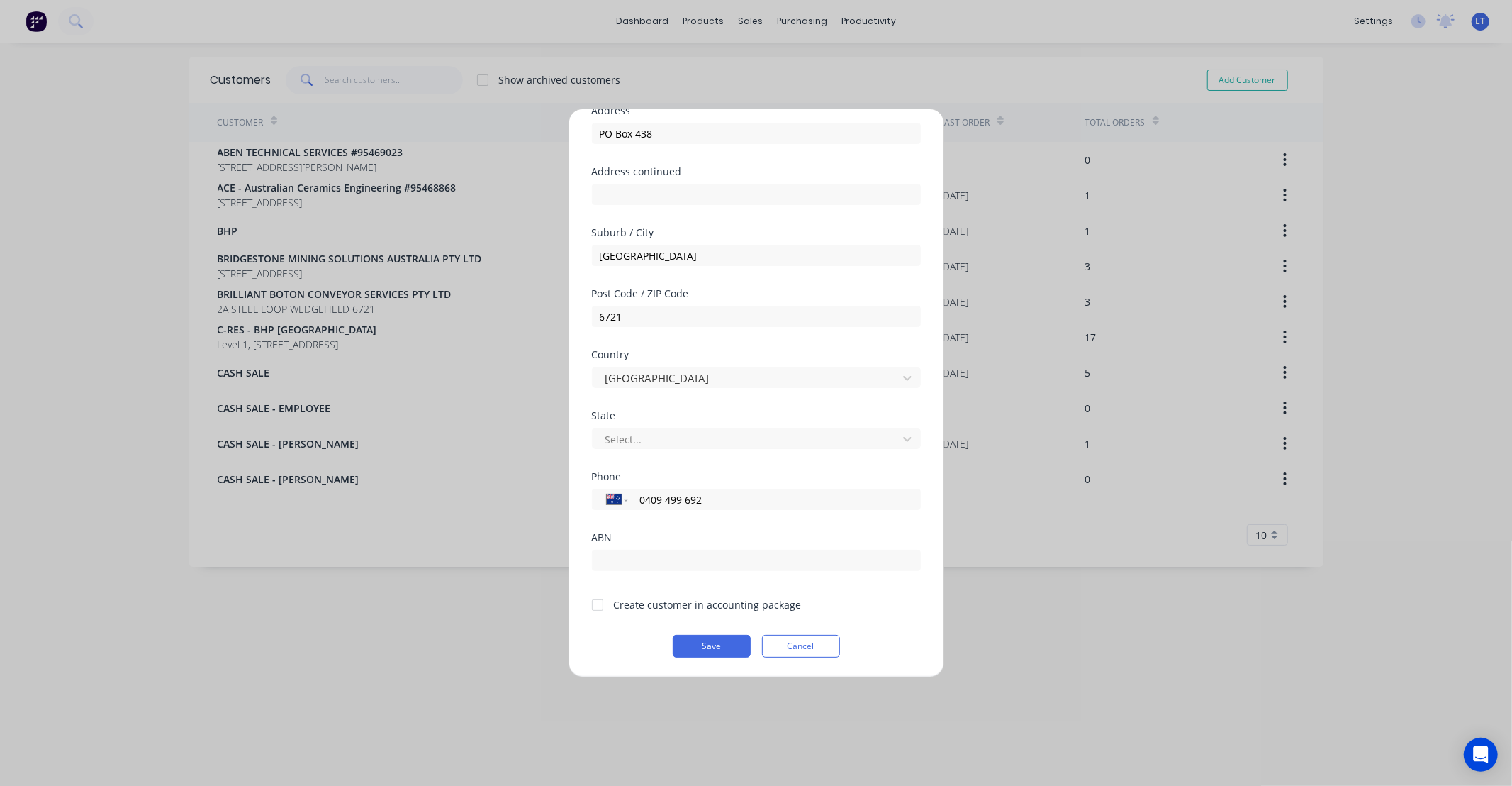
click at [721, 611] on div "Create customer in accounting package" at bounding box center [707, 604] width 188 height 14
click at [641, 603] on div "Create customer in accounting package" at bounding box center [707, 604] width 188 height 14
click at [600, 603] on div at bounding box center [597, 604] width 28 height 28
click at [702, 642] on button "Save" at bounding box center [712, 646] width 78 height 23
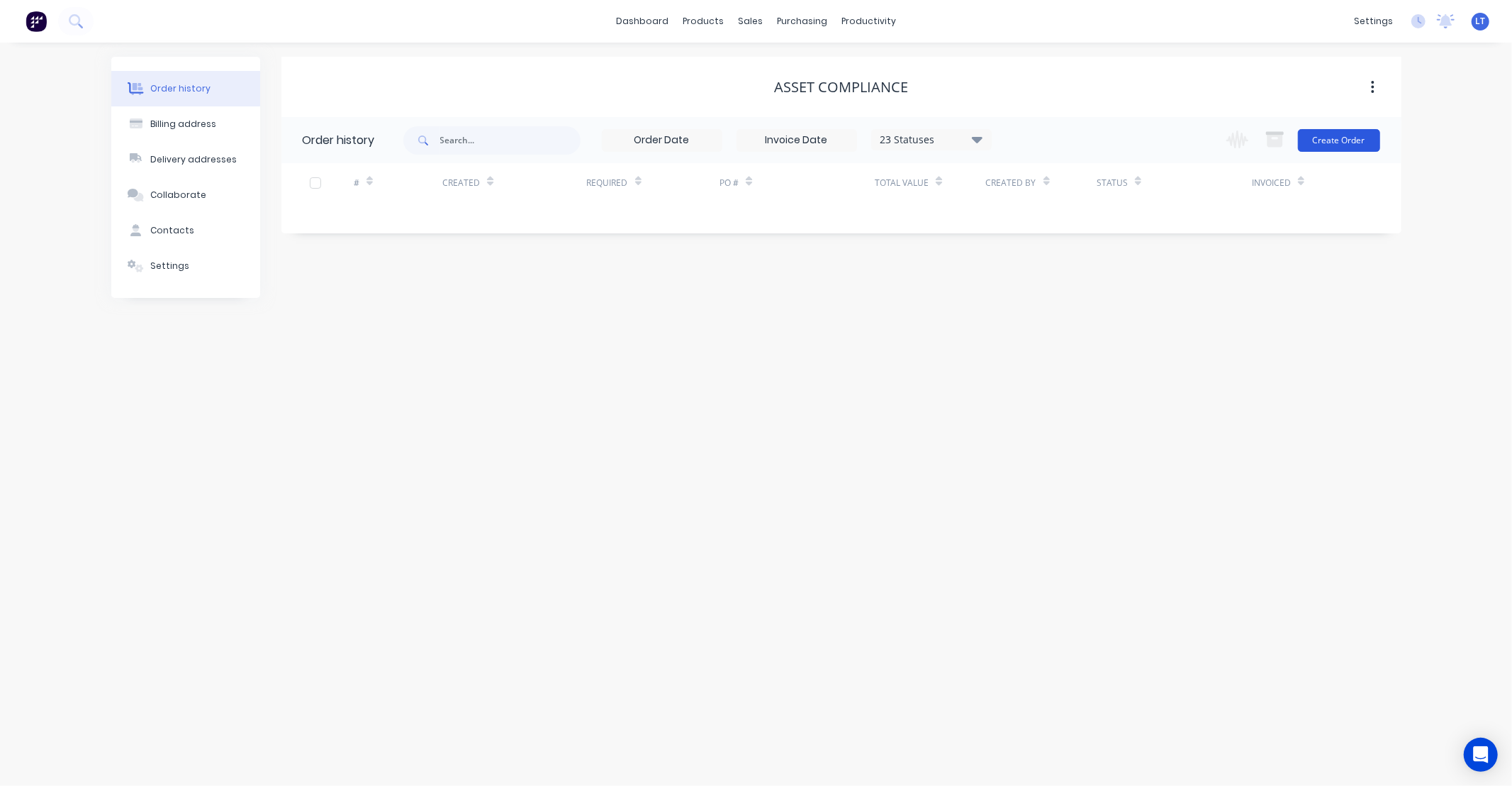
click at [1344, 139] on button "Create Order" at bounding box center [1339, 141] width 82 height 23
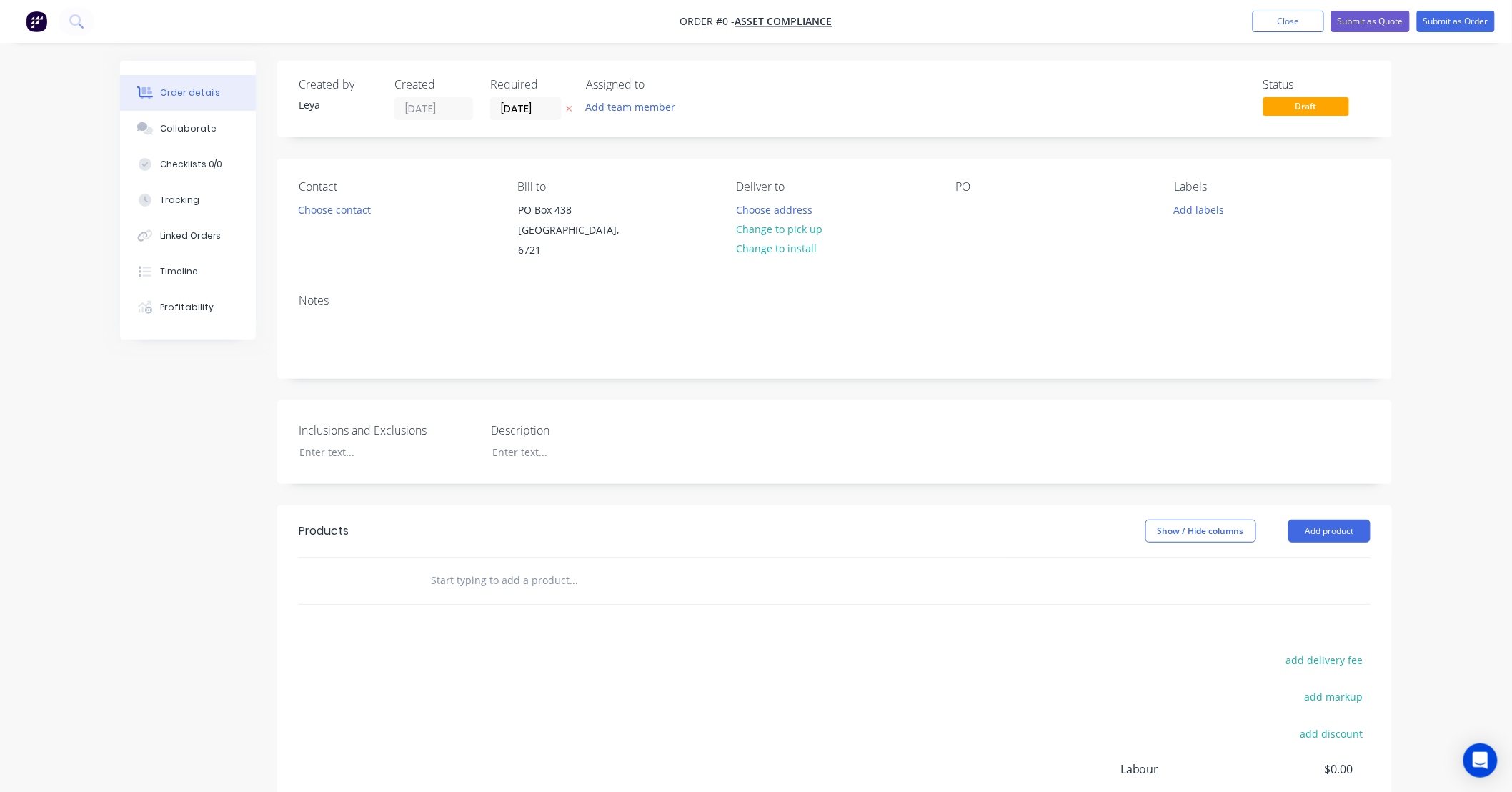
click at [586, 557] on div at bounding box center [670, 580] width 514 height 47
click at [591, 574] on input "text" at bounding box center [573, 579] width 285 height 28
type input "Aluminium SHS 50 x 50 x 3 - 1 Length"
click at [572, 618] on button "Add Aluminium SHS 50 x 50 x 3 - 1 Length to order" at bounding box center [650, 634] width 429 height 46
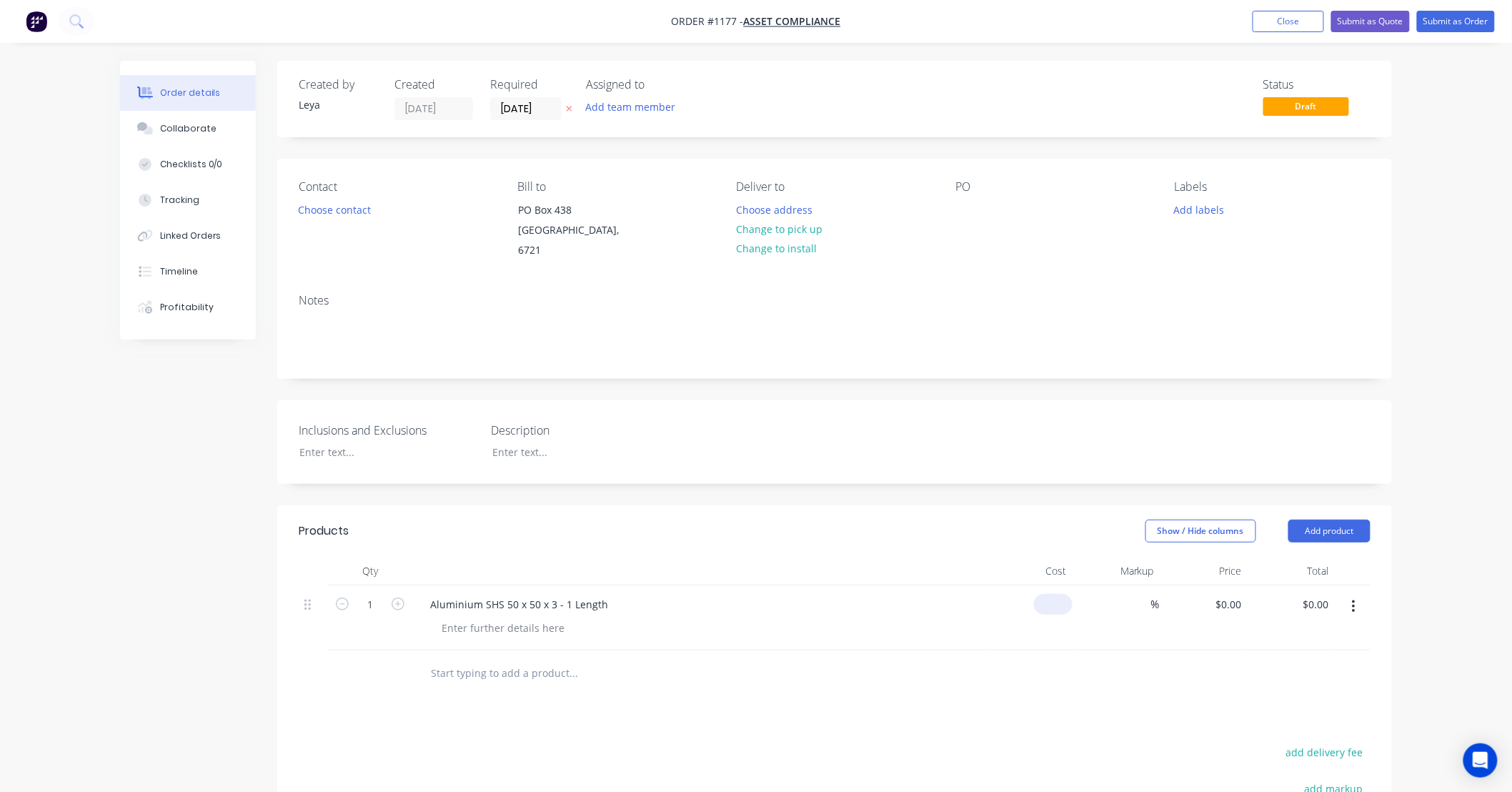
click at [1045, 591] on div "$0.00" at bounding box center [1028, 617] width 88 height 65
type input "$70.00"
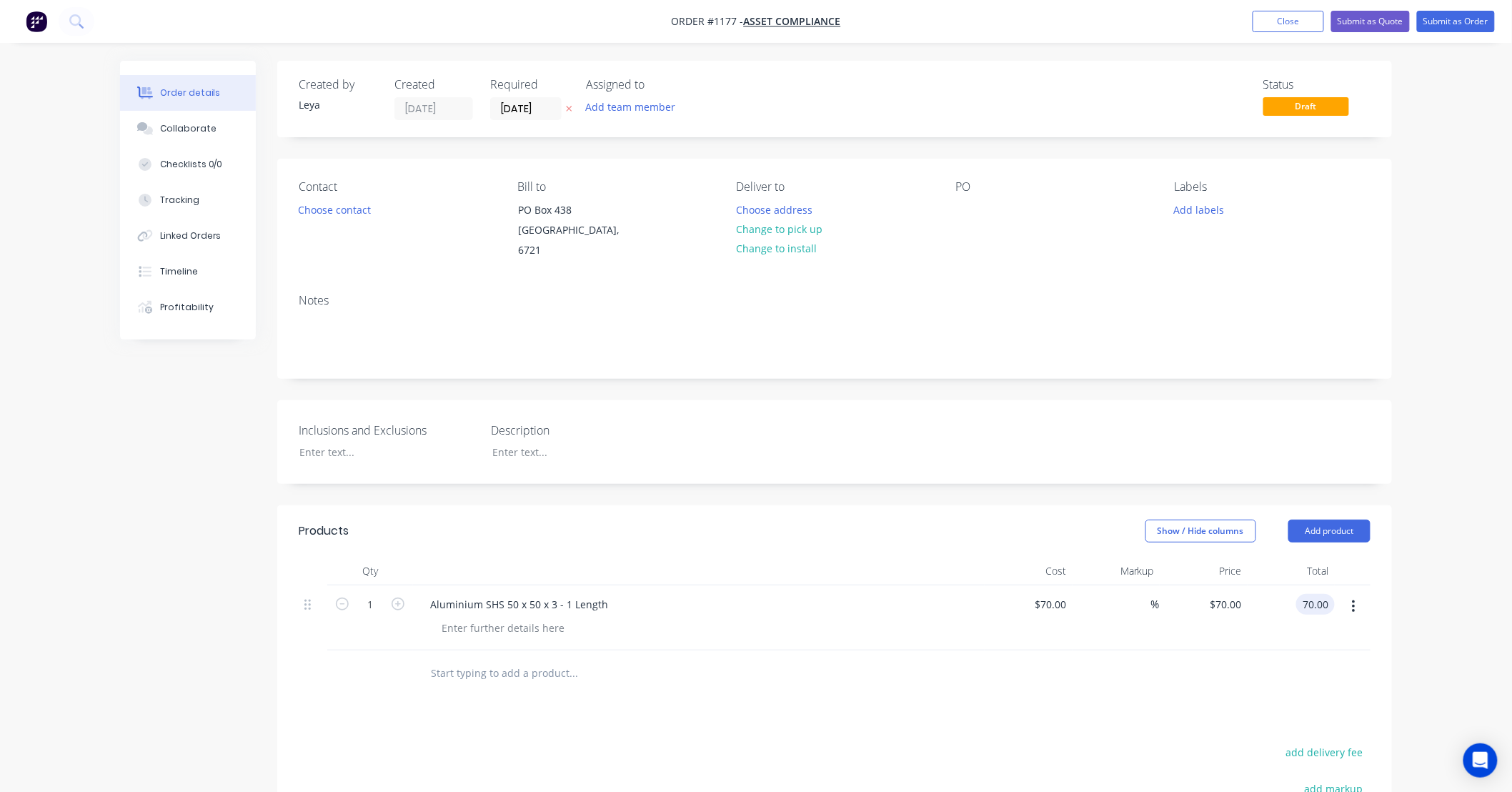
type input "$70.00"
click at [1068, 483] on div "Created by Leya Created 30/09/25 Required 30/09/25 Assigned to Add team member …" at bounding box center [835, 550] width 1114 height 978
click at [878, 480] on div "Created by Leya Created 30/09/25 Required 30/09/25 Assigned to Add team member …" at bounding box center [835, 550] width 1114 height 978
click at [811, 475] on div "Created by Leya Created 30/09/25 Required 30/09/25 Assigned to Add team member …" at bounding box center [835, 550] width 1114 height 978
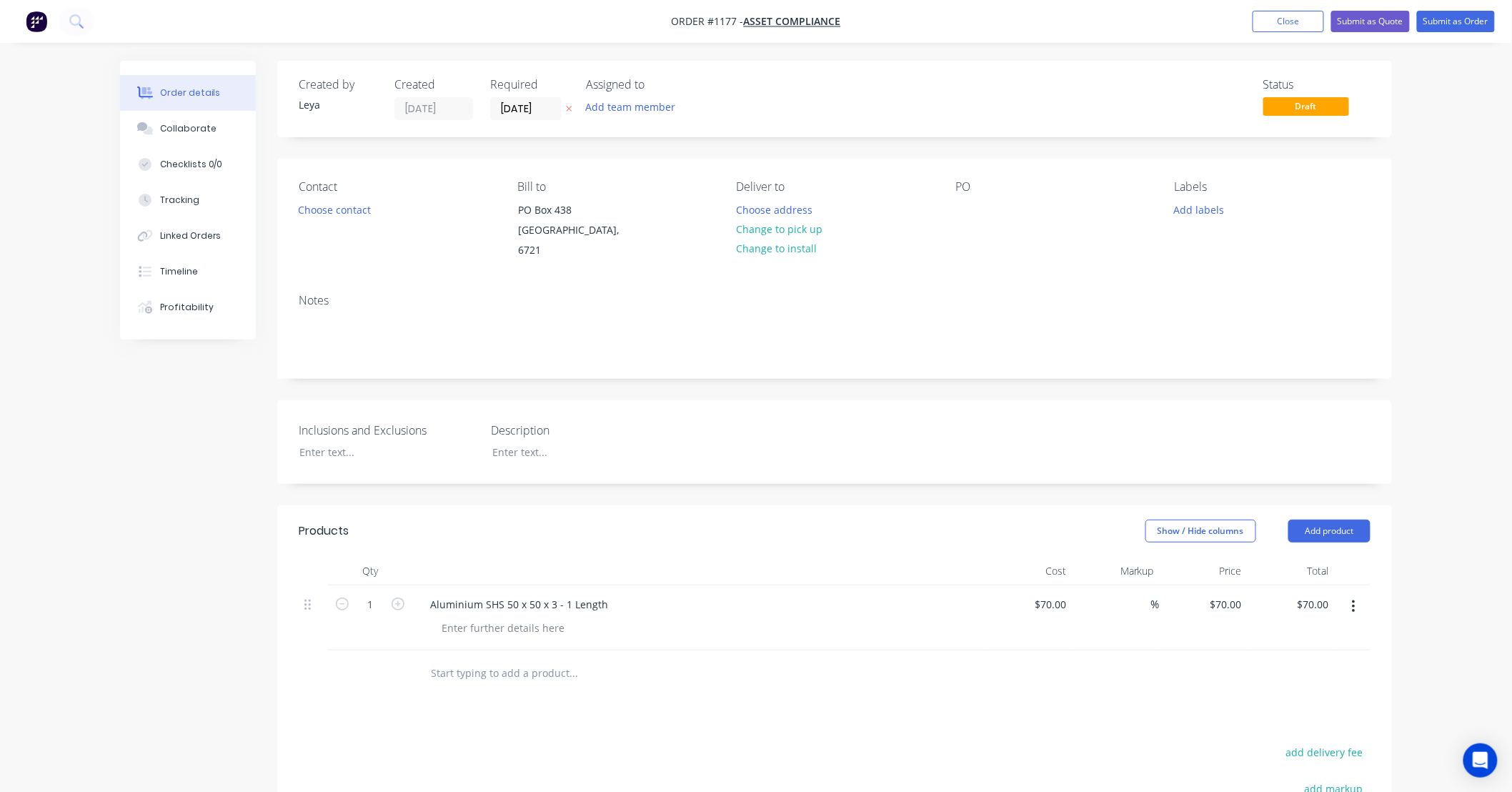
drag, startPoint x: 811, startPoint y: 475, endPoint x: 794, endPoint y: 475, distance: 17.0
click at [794, 475] on div "Created by Leya Created 30/09/25 Required 30/09/25 Assigned to Add team member …" at bounding box center [835, 550] width 1114 height 978
click at [873, 370] on div "Created by Leya Created 30/09/25 Required 30/09/25 Assigned to Add team member …" at bounding box center [835, 550] width 1114 height 978
drag, startPoint x: 872, startPoint y: 370, endPoint x: 841, endPoint y: 370, distance: 31.0
click at [841, 370] on div "Created by Leya Created 30/09/25 Required 30/09/25 Assigned to Add team member …" at bounding box center [835, 550] width 1114 height 978
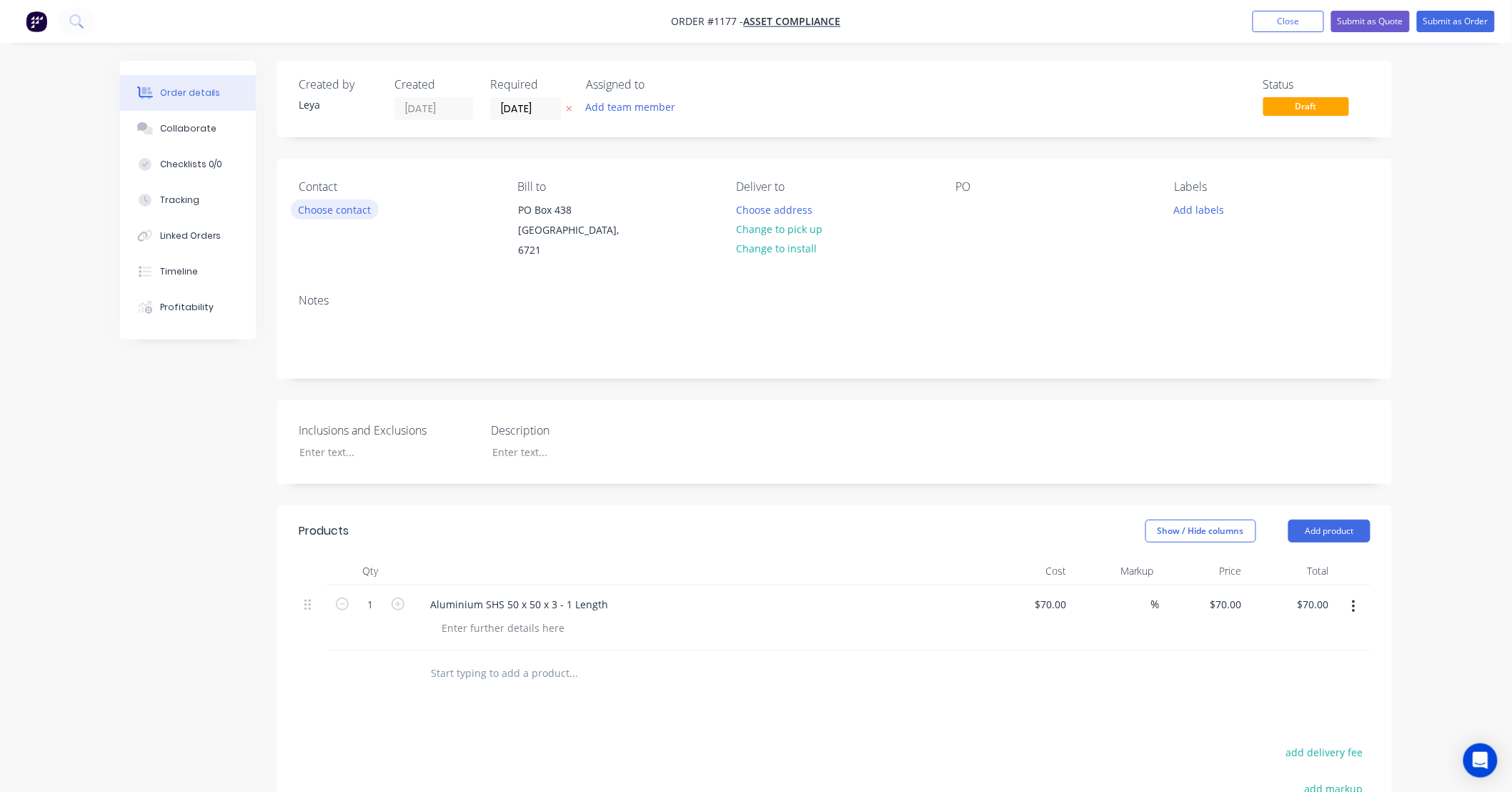
click at [334, 214] on button "Choose contact" at bounding box center [335, 209] width 88 height 19
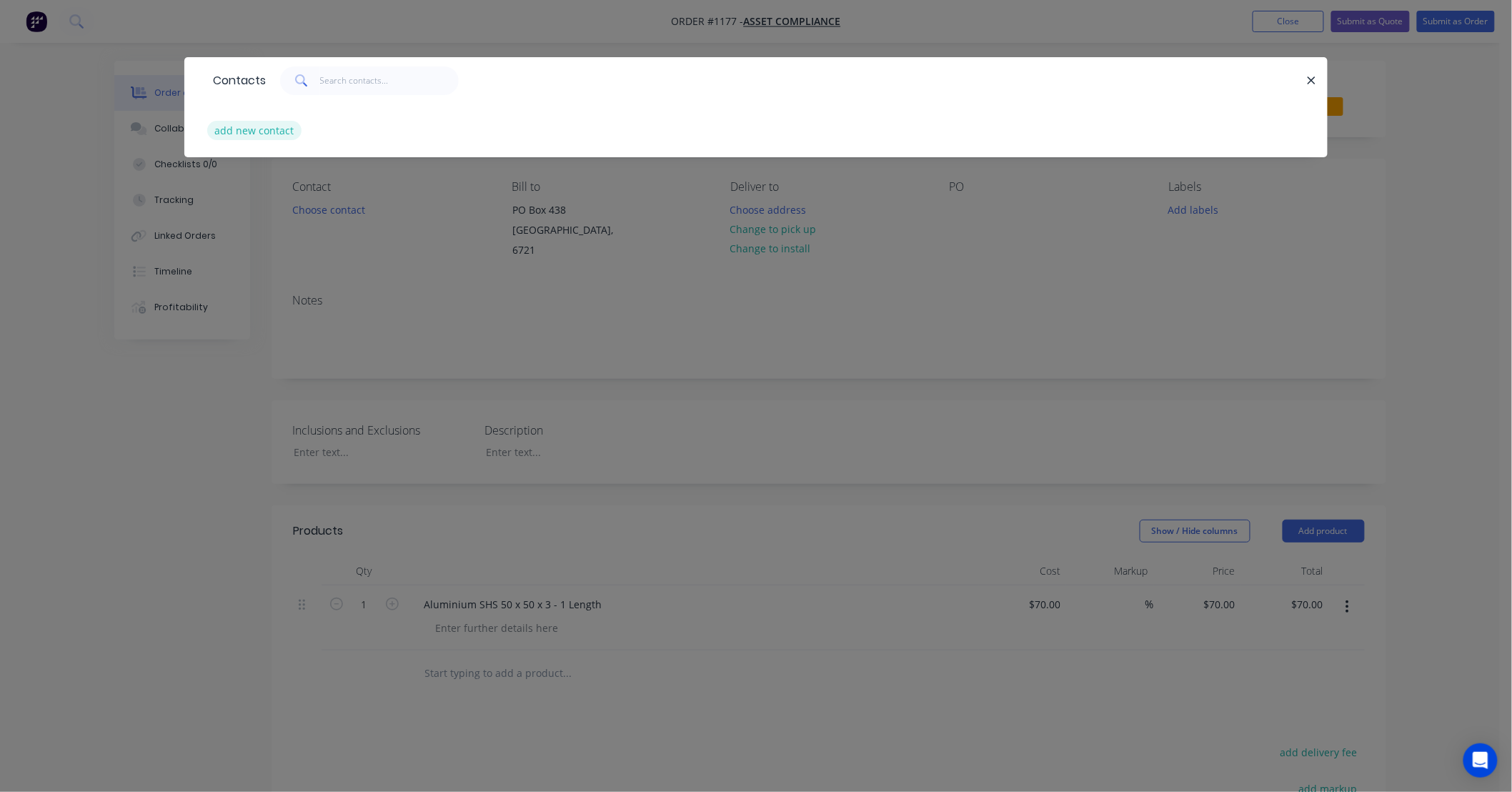
click at [282, 129] on button "add new contact" at bounding box center [253, 130] width 94 height 19
select select "AU"
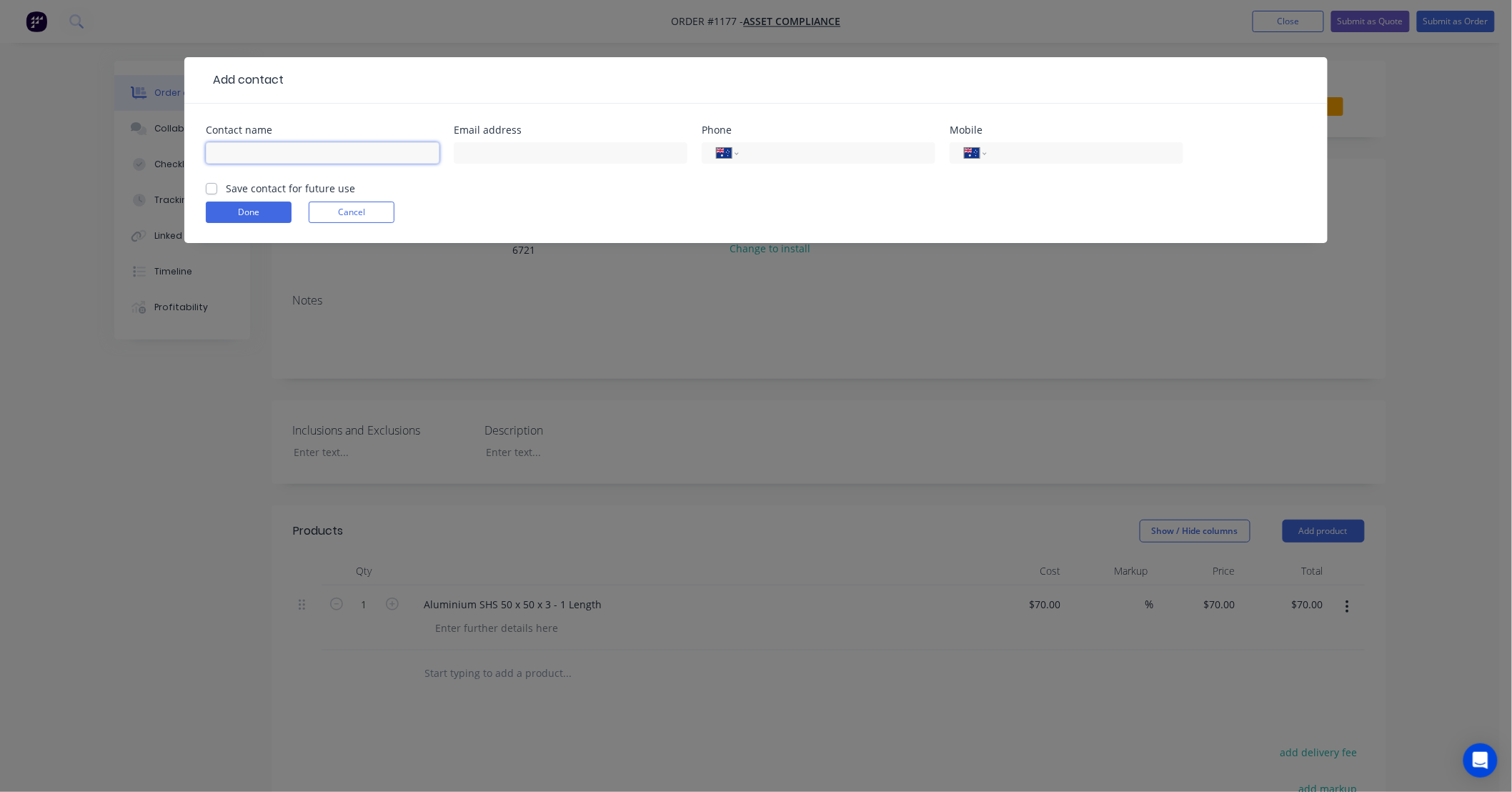
click at [309, 153] on input "text" at bounding box center [322, 152] width 234 height 21
type input "Matthew Haddon"
paste input "matt@assetcompliance.com.au"
type input "matt@assetcompliance.com.au"
click at [816, 163] on div "International Afghanistan Åland Islands Albania Algeria American Samoa Andorra …" at bounding box center [818, 159] width 234 height 42
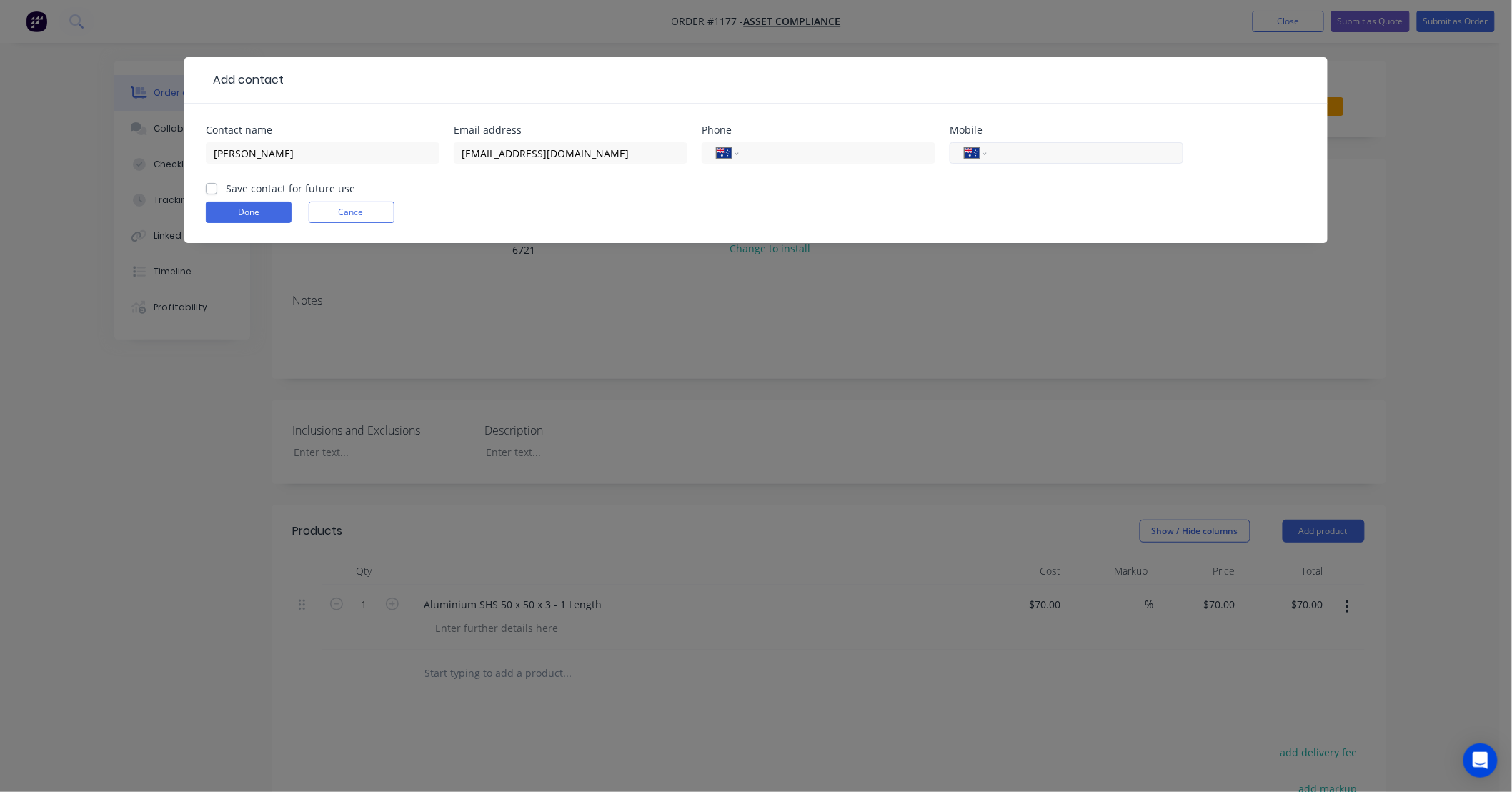
click at [1068, 152] on input "tel" at bounding box center [1082, 152] width 172 height 16
paste input "0409 499 692"
type input "0409 499 692"
click at [291, 185] on label "Save contact for future use" at bounding box center [290, 187] width 129 height 15
click at [217, 185] on input "Save contact for future use" at bounding box center [212, 187] width 12 height 14
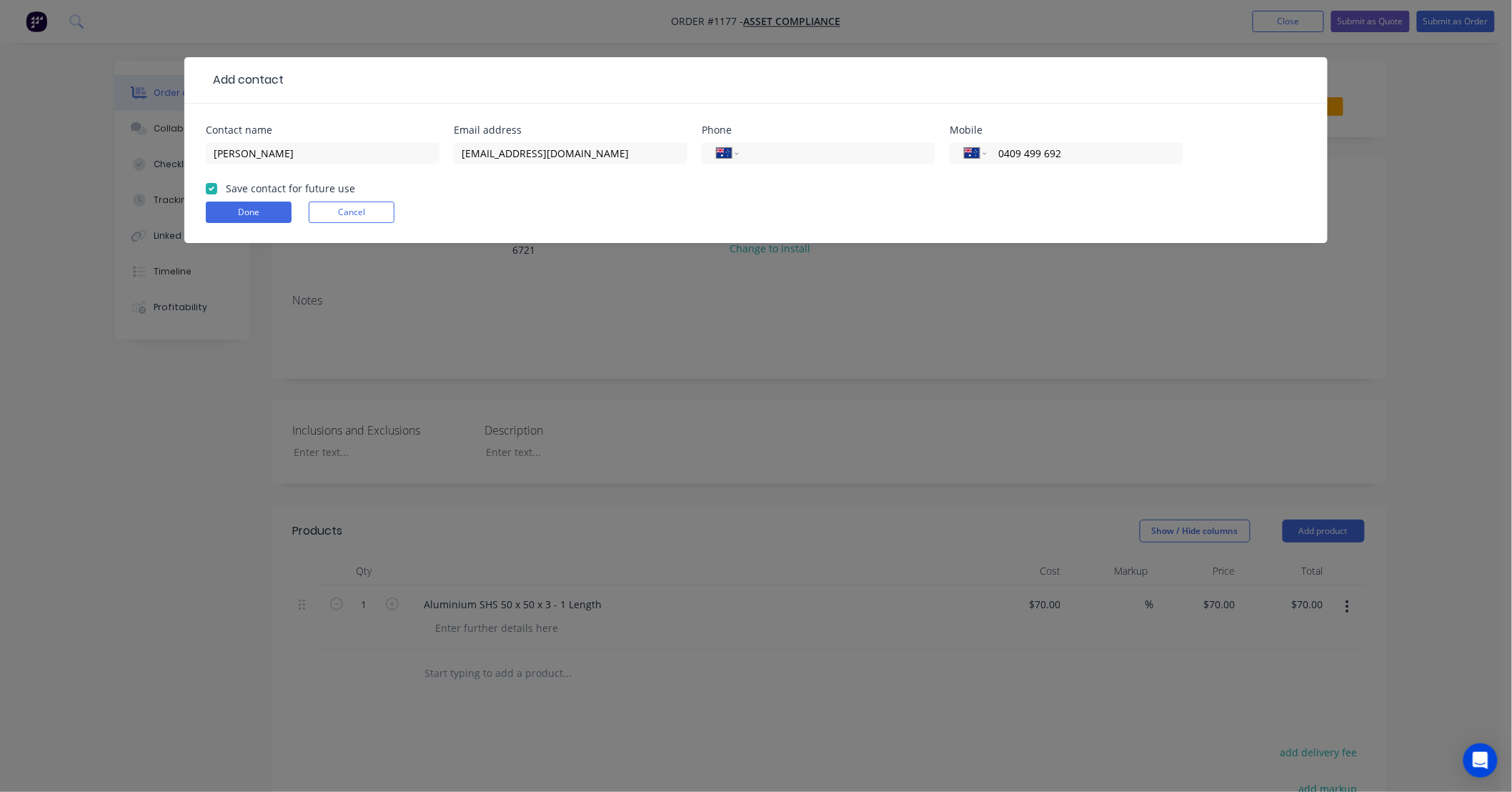
checkbox input "true"
click at [269, 213] on button "Done" at bounding box center [248, 213] width 85 height 21
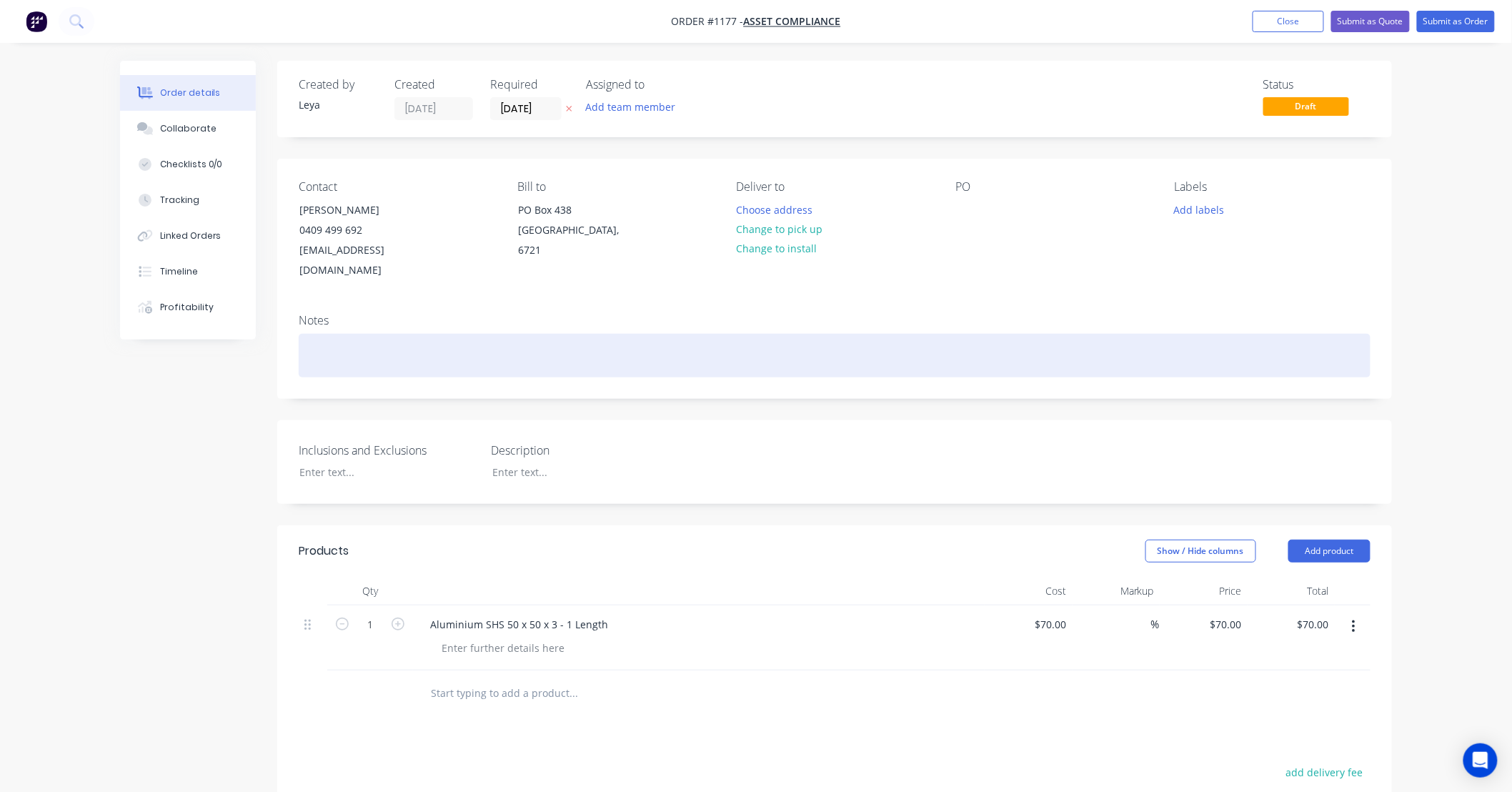
click at [509, 334] on div at bounding box center [835, 355] width 1071 height 44
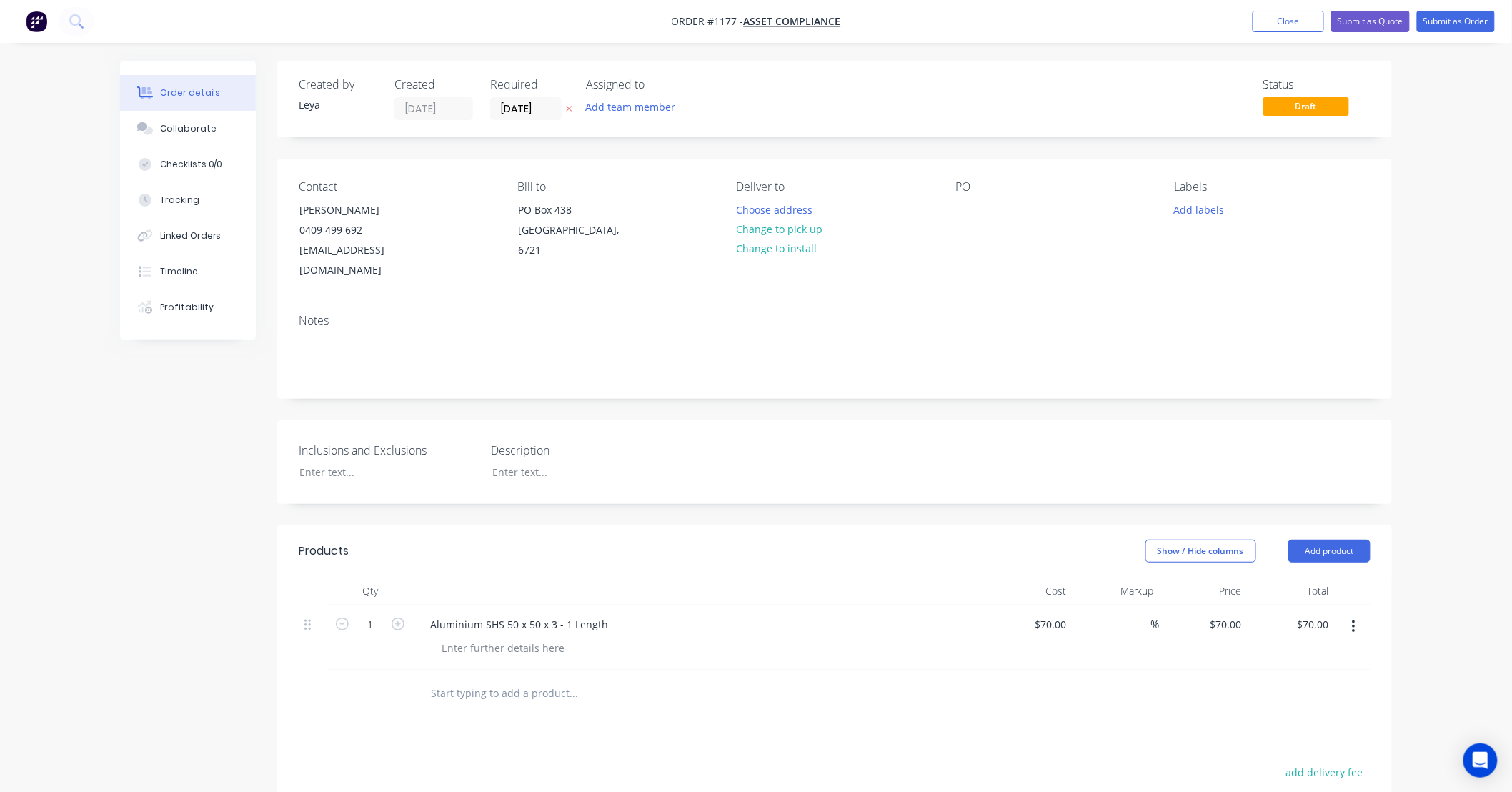
click at [588, 397] on div "Created by Leya Created 30/09/25 Required 30/09/25 Assigned to Add team member …" at bounding box center [835, 560] width 1114 height 999
drag, startPoint x: 658, startPoint y: 398, endPoint x: 608, endPoint y: 393, distance: 50.2
click at [608, 393] on div "Created by Leya Created 30/09/25 Required 30/09/25 Assigned to Add team member …" at bounding box center [835, 560] width 1114 height 999
click at [1444, 26] on button "Submit as Order" at bounding box center [1456, 21] width 78 height 21
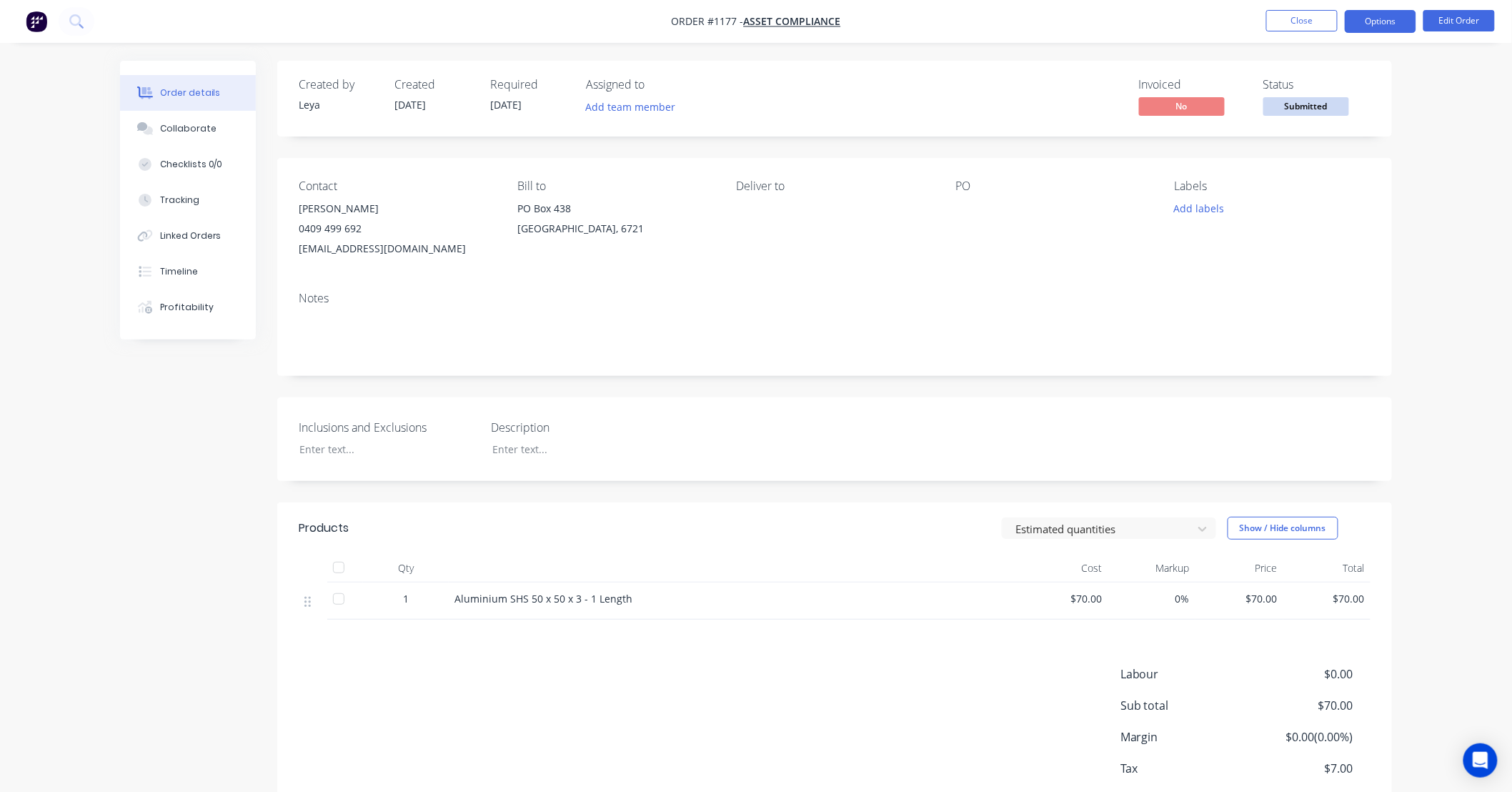
click at [1365, 20] on button "Options" at bounding box center [1380, 21] width 72 height 23
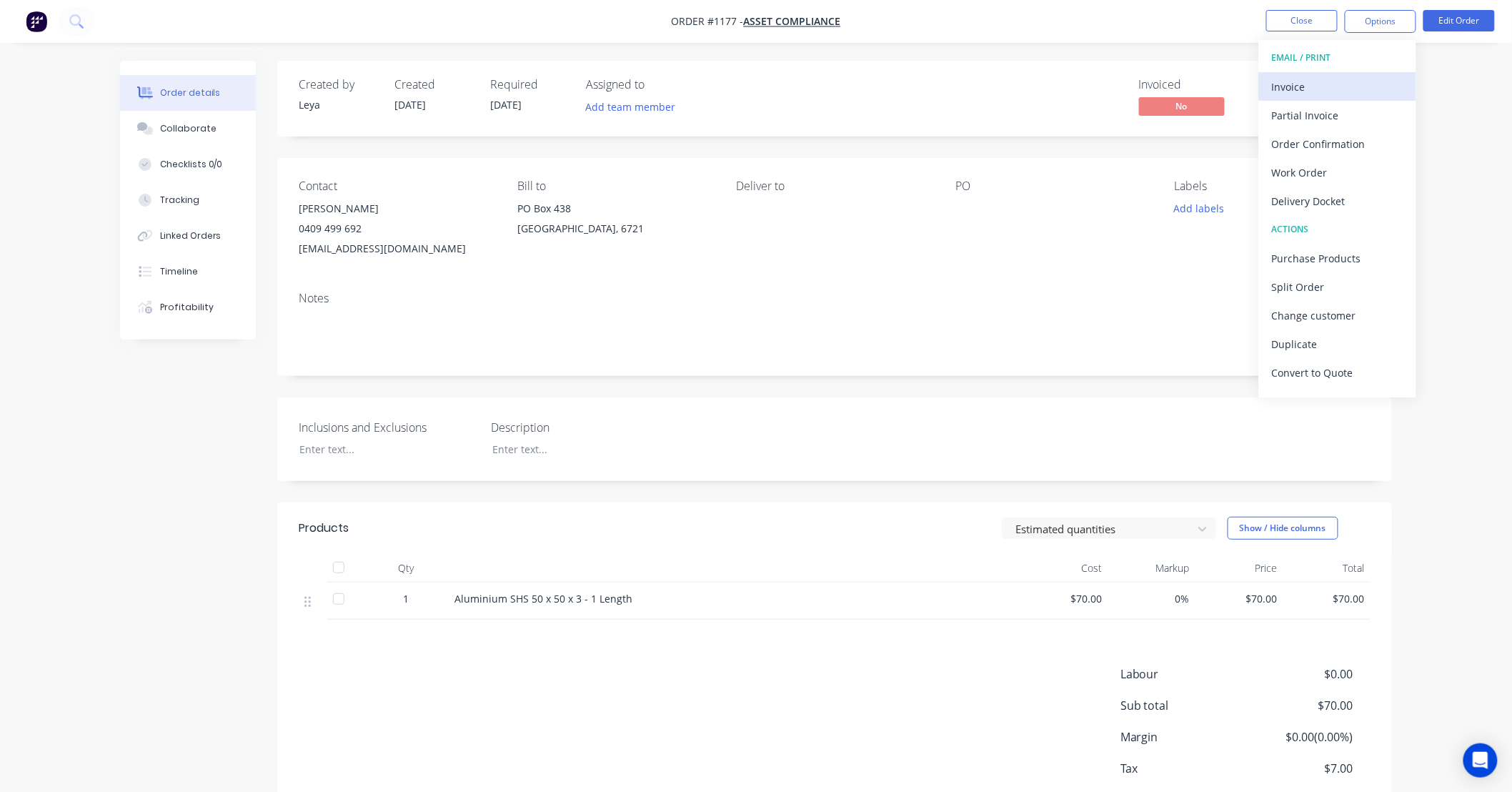
click at [1323, 82] on div "Invoice" at bounding box center [1336, 86] width 131 height 20
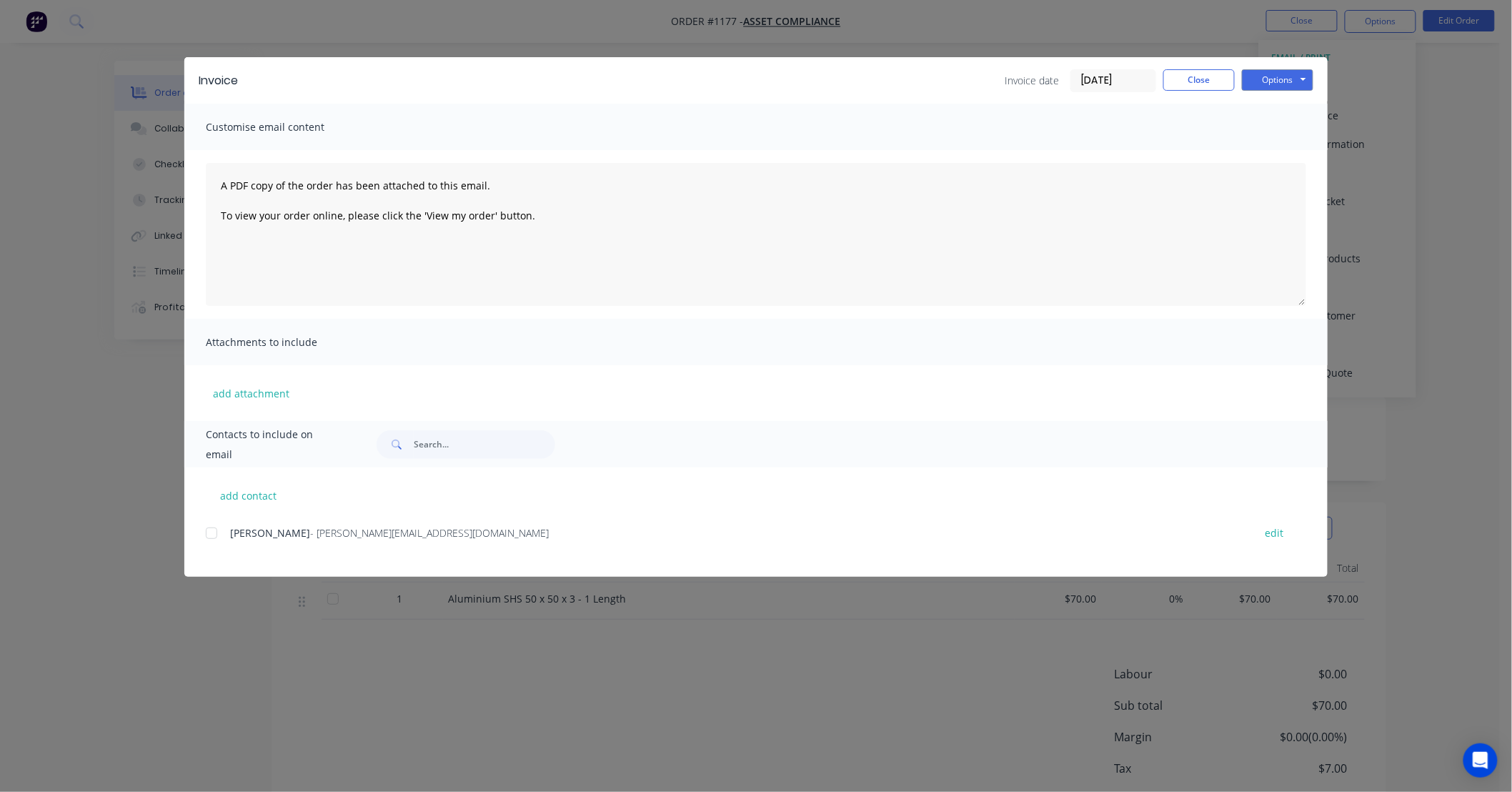
click at [1260, 66] on div "Invoice Invoice date 30/09/25 Close Options Preview Print Email" at bounding box center [756, 81] width 1143 height 47
click at [1260, 77] on button "Options" at bounding box center [1277, 80] width 72 height 21
click at [1269, 124] on button "Print" at bounding box center [1287, 129] width 91 height 23
click at [1214, 82] on button "Close" at bounding box center [1199, 80] width 72 height 21
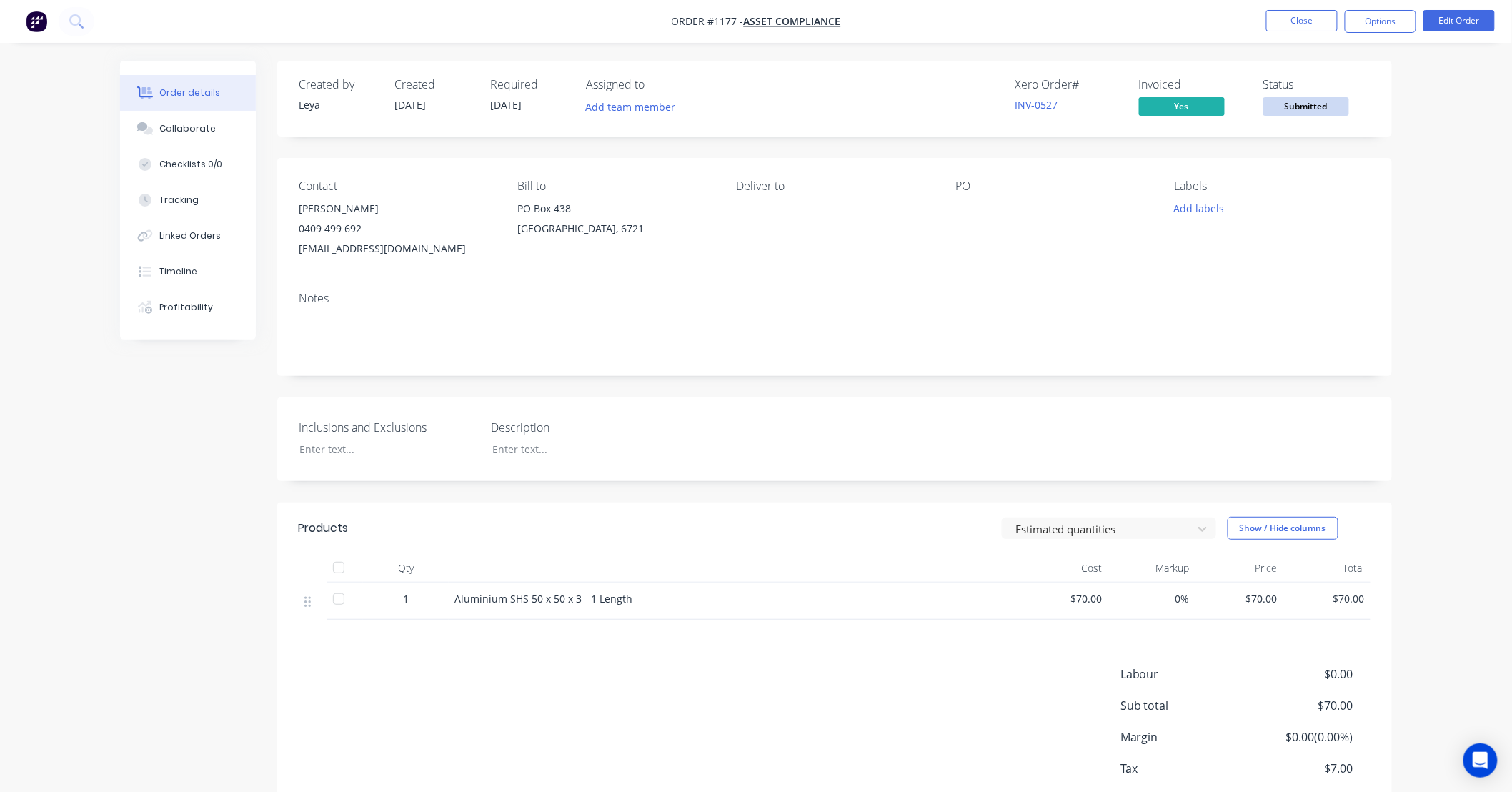
click at [645, 605] on div "Aluminium SHS 50 x 50 x 3 - 1 Length" at bounding box center [734, 598] width 560 height 15
click at [1433, 12] on button "Edit Order" at bounding box center [1459, 20] width 72 height 21
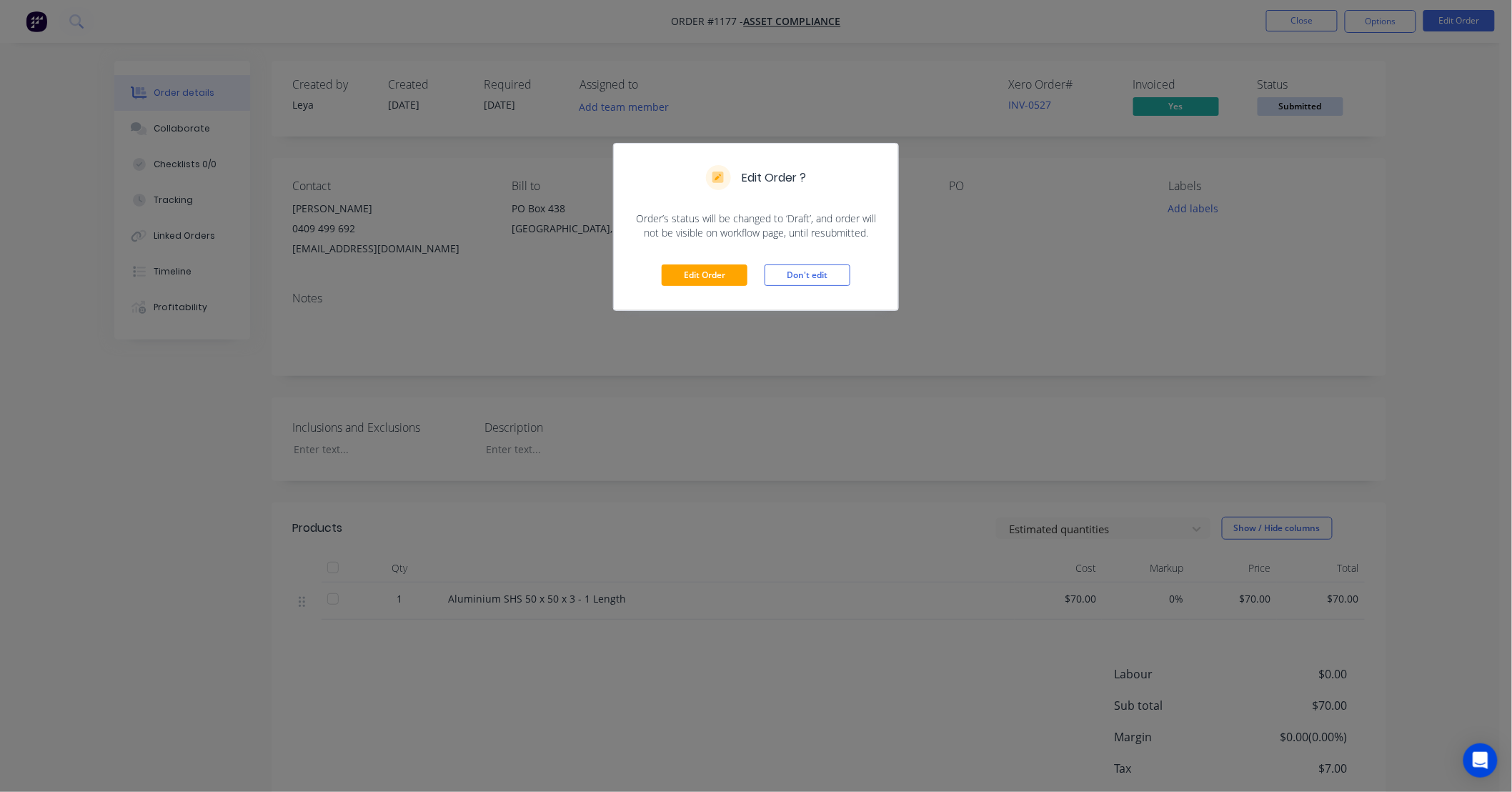
click at [723, 287] on div "Edit Order Don't edit" at bounding box center [755, 275] width 284 height 70
click at [721, 272] on button "Edit Order" at bounding box center [705, 275] width 85 height 21
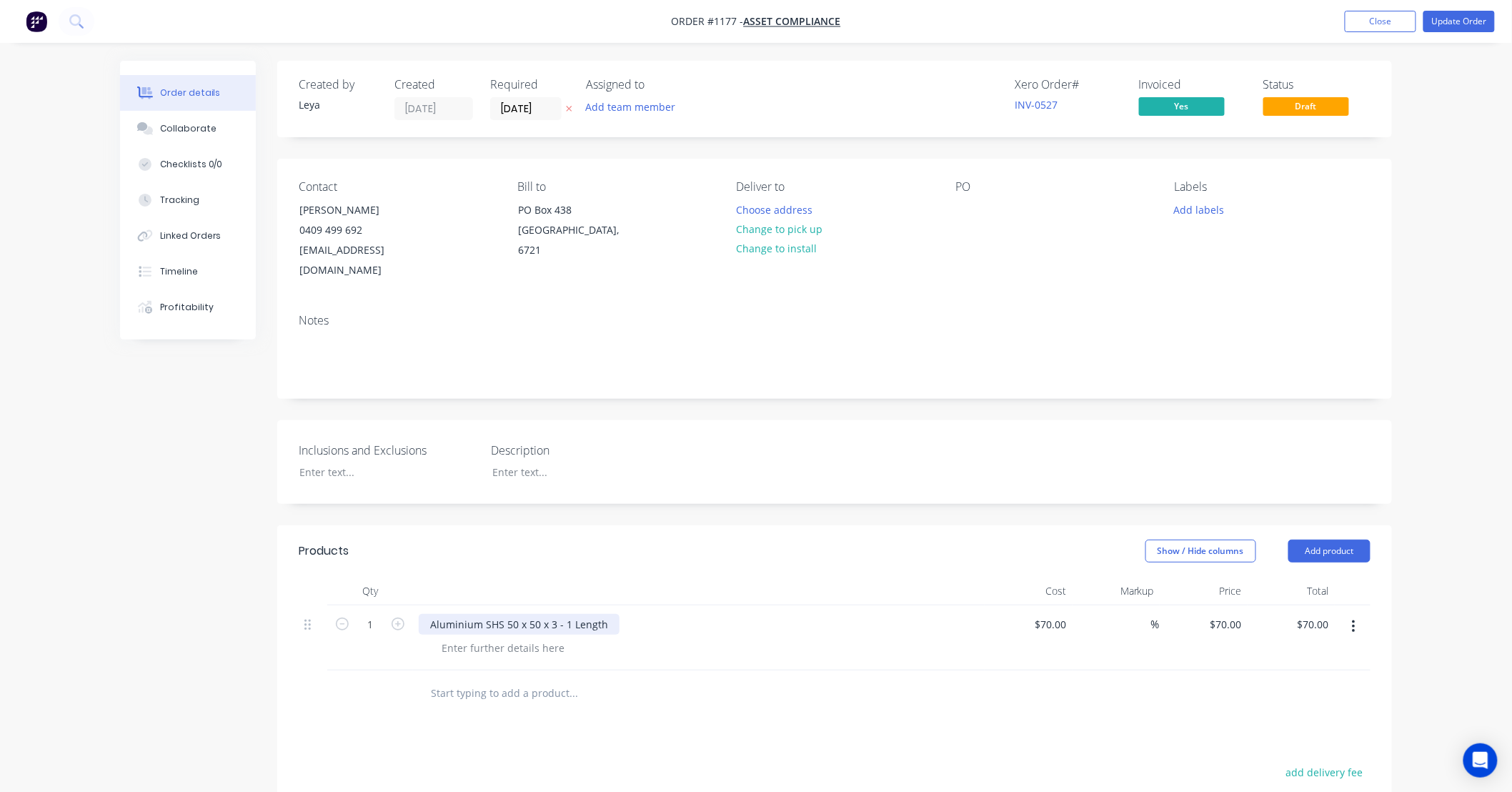
click at [550, 613] on div "Aluminium SHS 50 x 50 x 3 - 1 Length" at bounding box center [518, 623] width 201 height 20
click at [1444, 23] on button "Update Order" at bounding box center [1459, 21] width 72 height 21
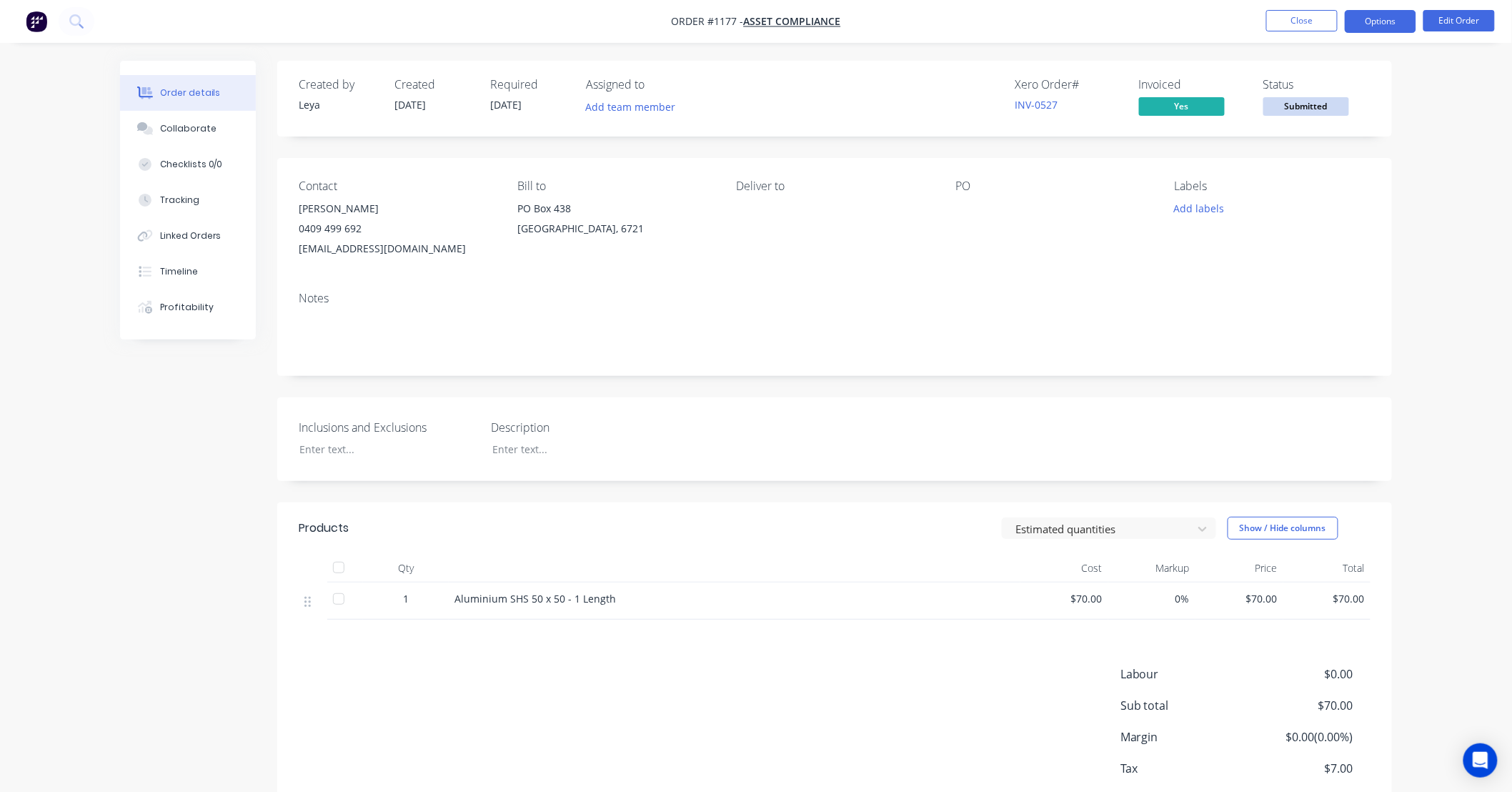
click at [1395, 18] on button "Options" at bounding box center [1380, 21] width 72 height 23
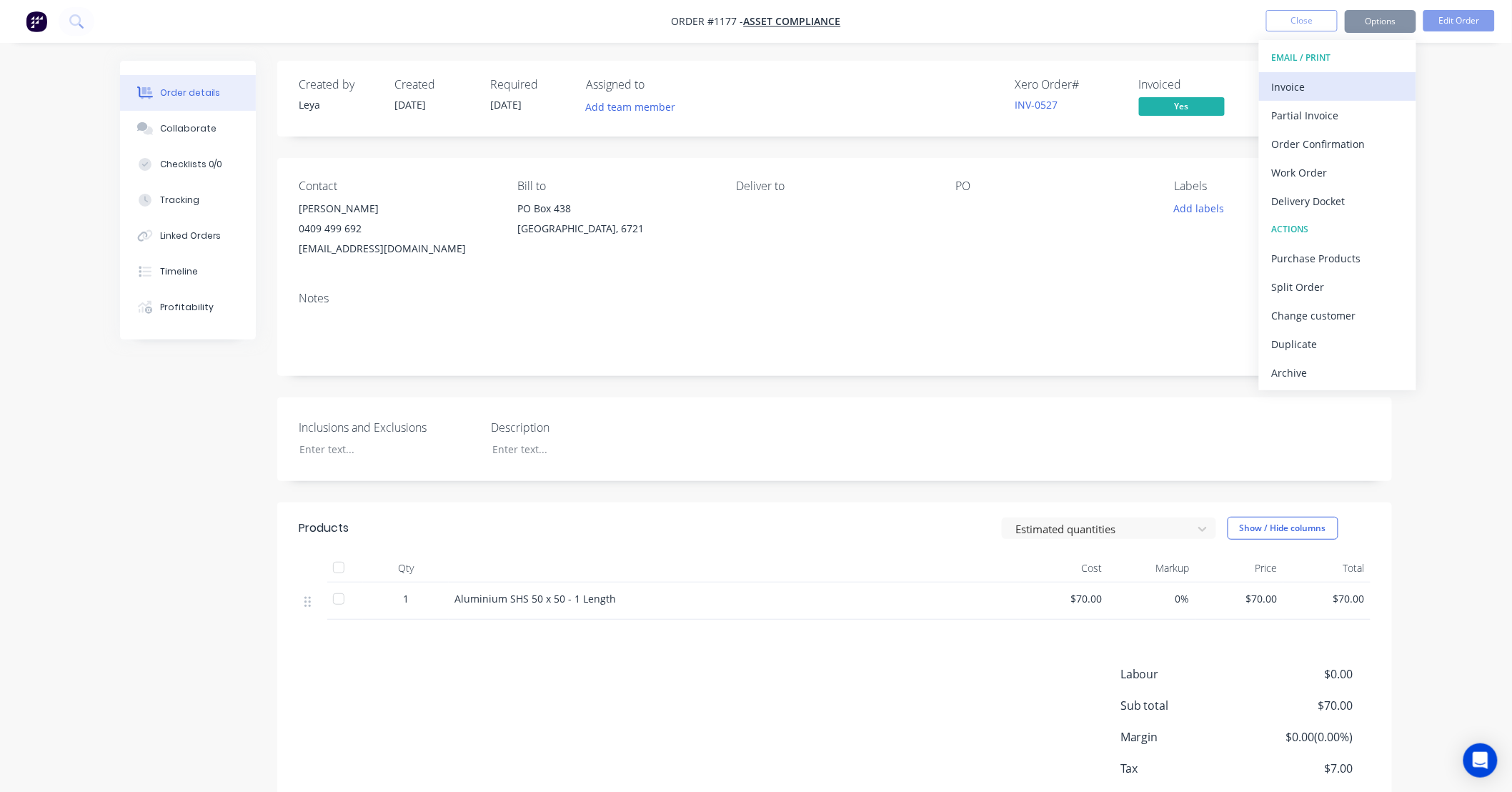
click at [1365, 72] on button "Invoice" at bounding box center [1337, 85] width 157 height 28
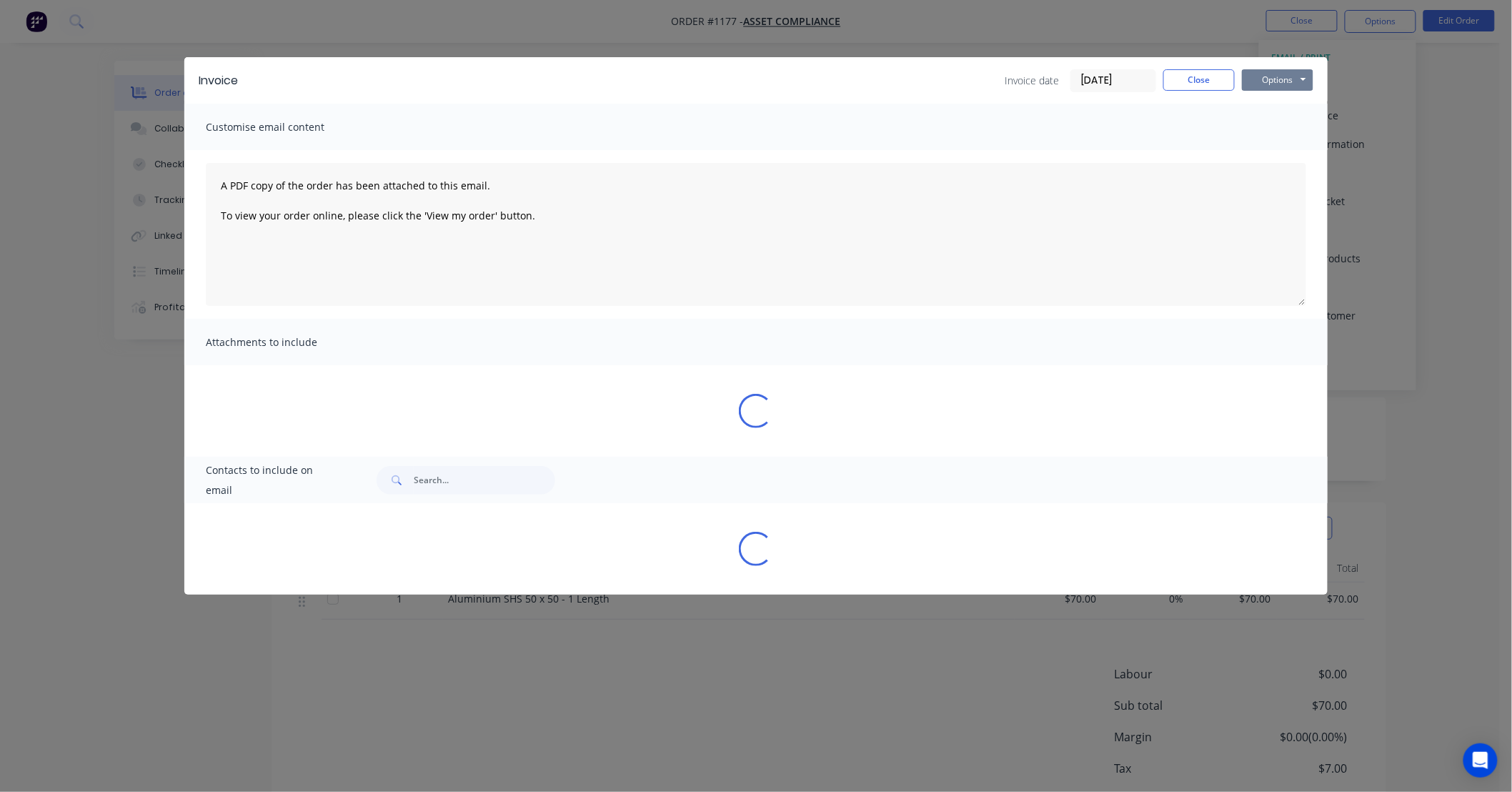
click at [1262, 80] on button "Options" at bounding box center [1277, 80] width 72 height 21
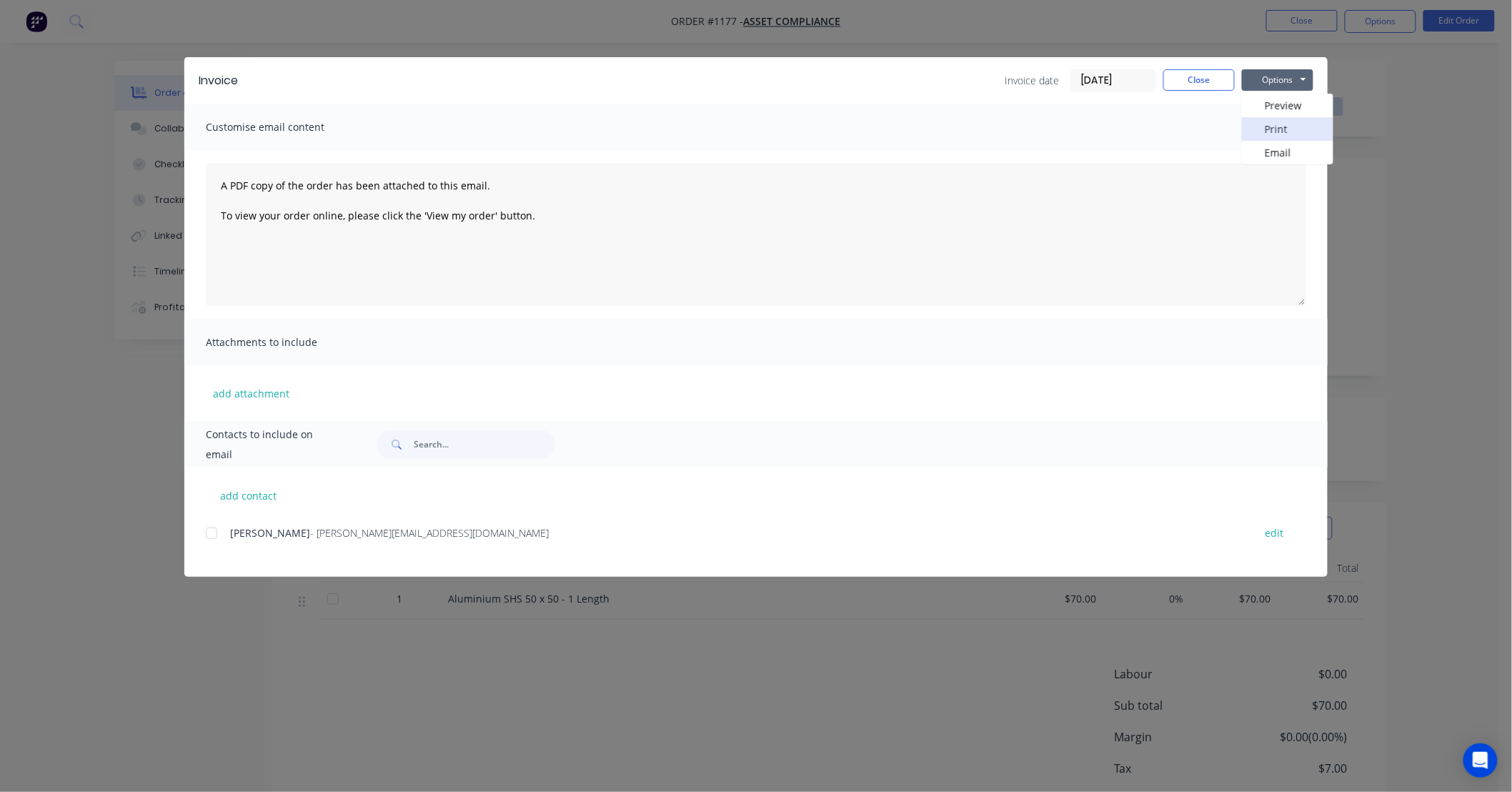
click at [1257, 133] on button "Print" at bounding box center [1287, 129] width 91 height 23
click at [1207, 77] on button "Close" at bounding box center [1199, 80] width 72 height 21
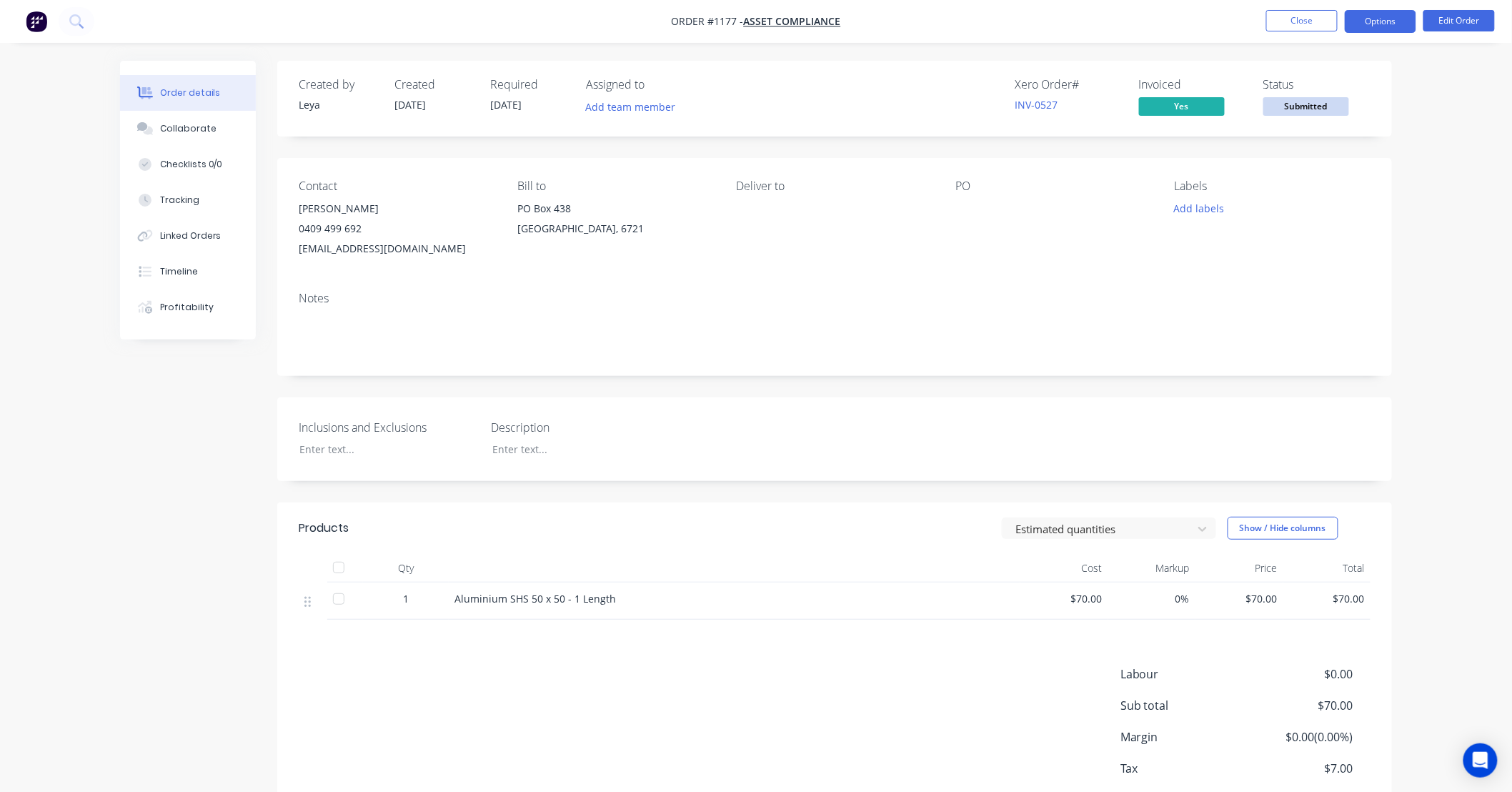
click at [1374, 26] on button "Options" at bounding box center [1380, 21] width 72 height 23
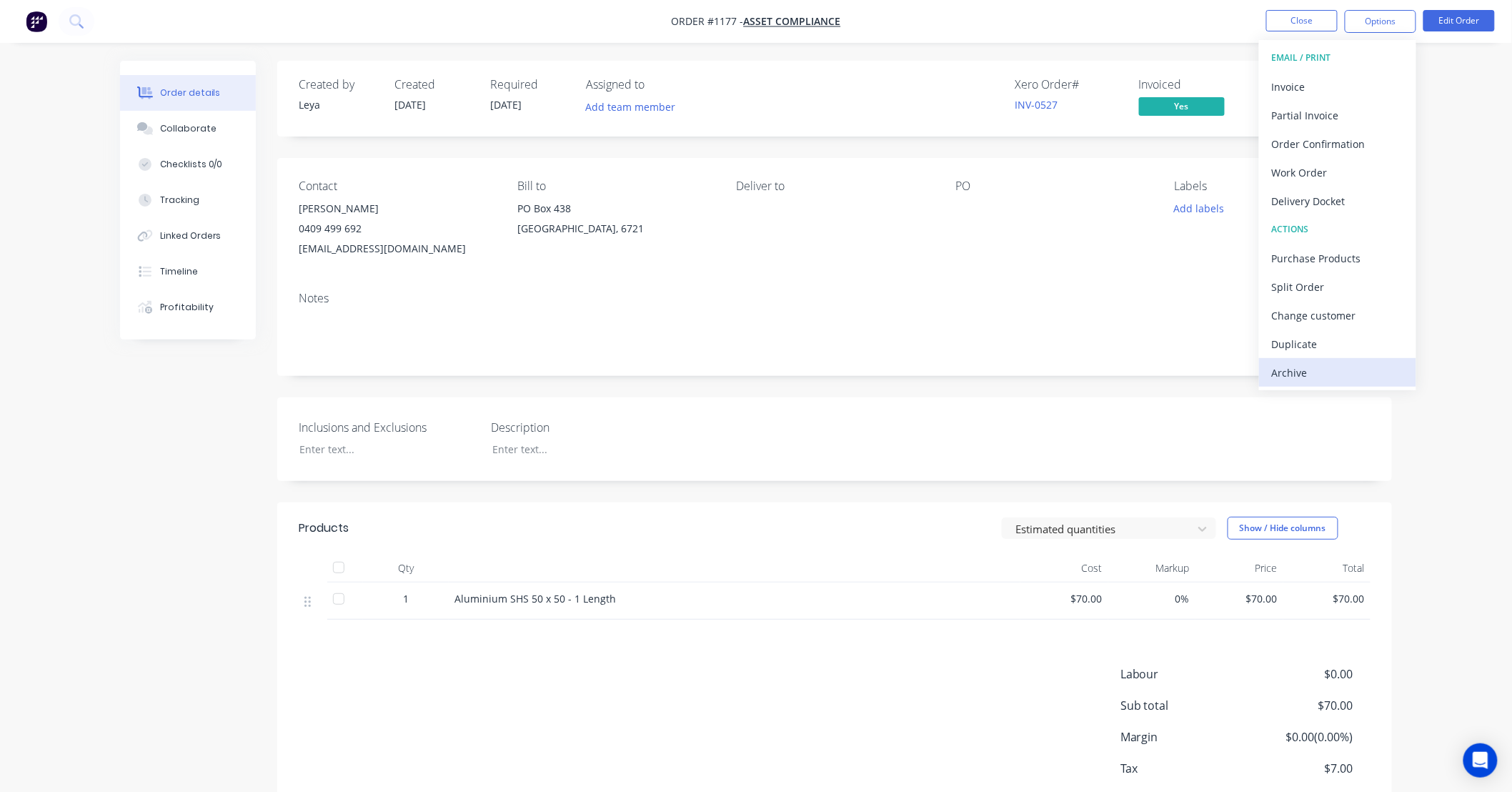
click at [1308, 368] on div "Archive" at bounding box center [1336, 372] width 131 height 20
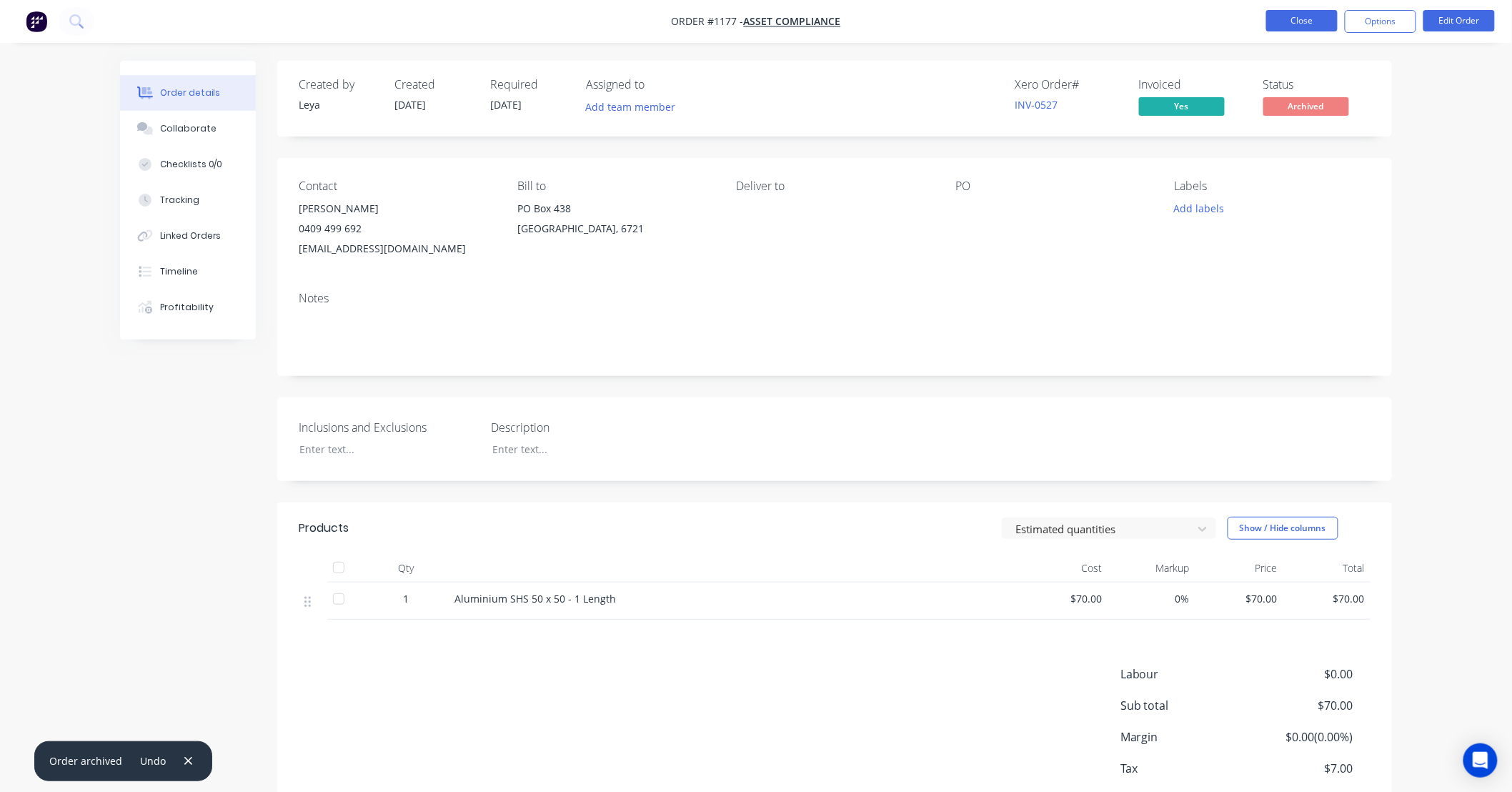
click at [1297, 20] on button "Close" at bounding box center [1301, 20] width 72 height 21
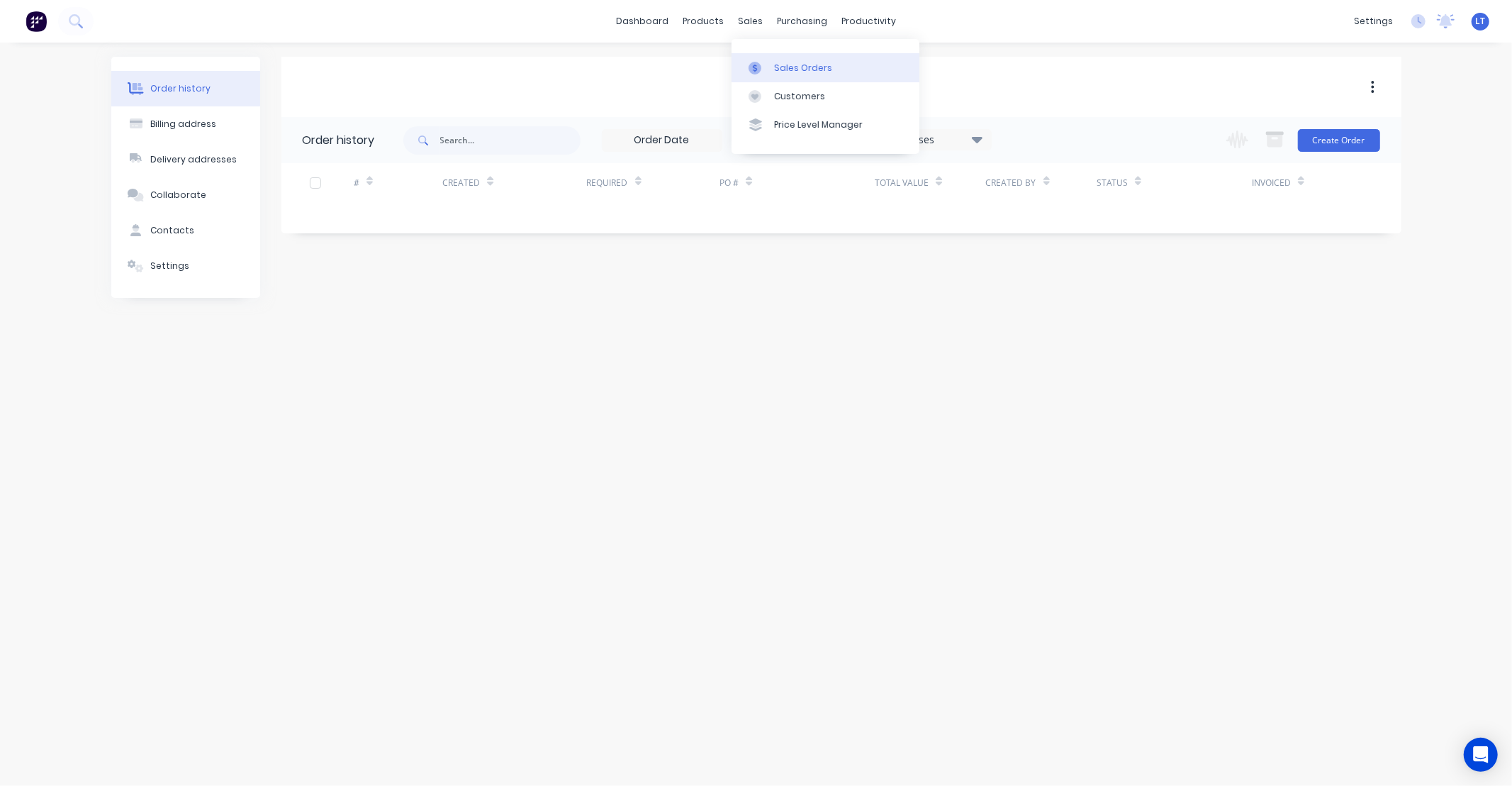
click at [774, 66] on div "Sales Orders" at bounding box center [803, 67] width 58 height 13
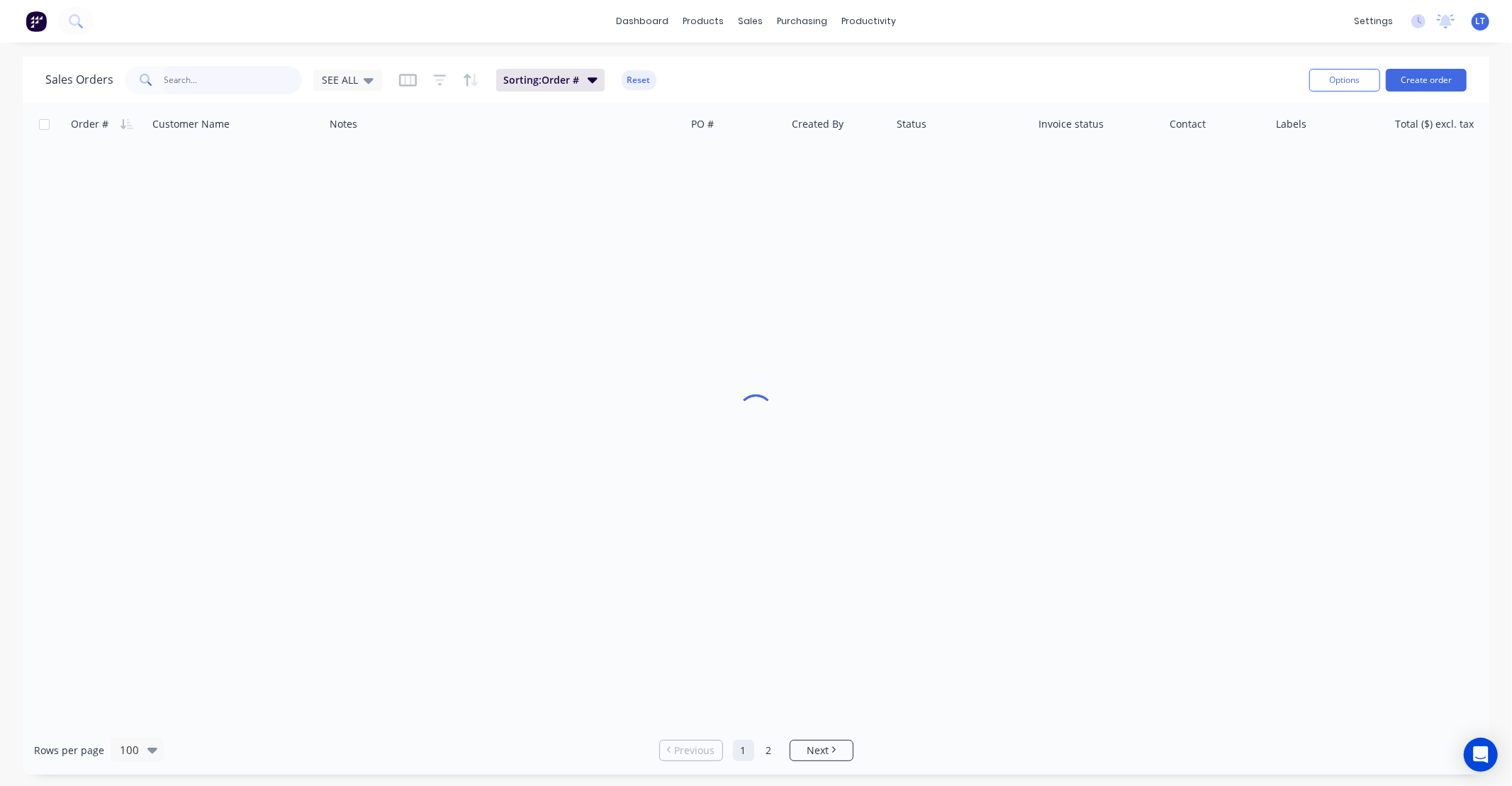
click at [255, 88] on input "text" at bounding box center [234, 79] width 139 height 28
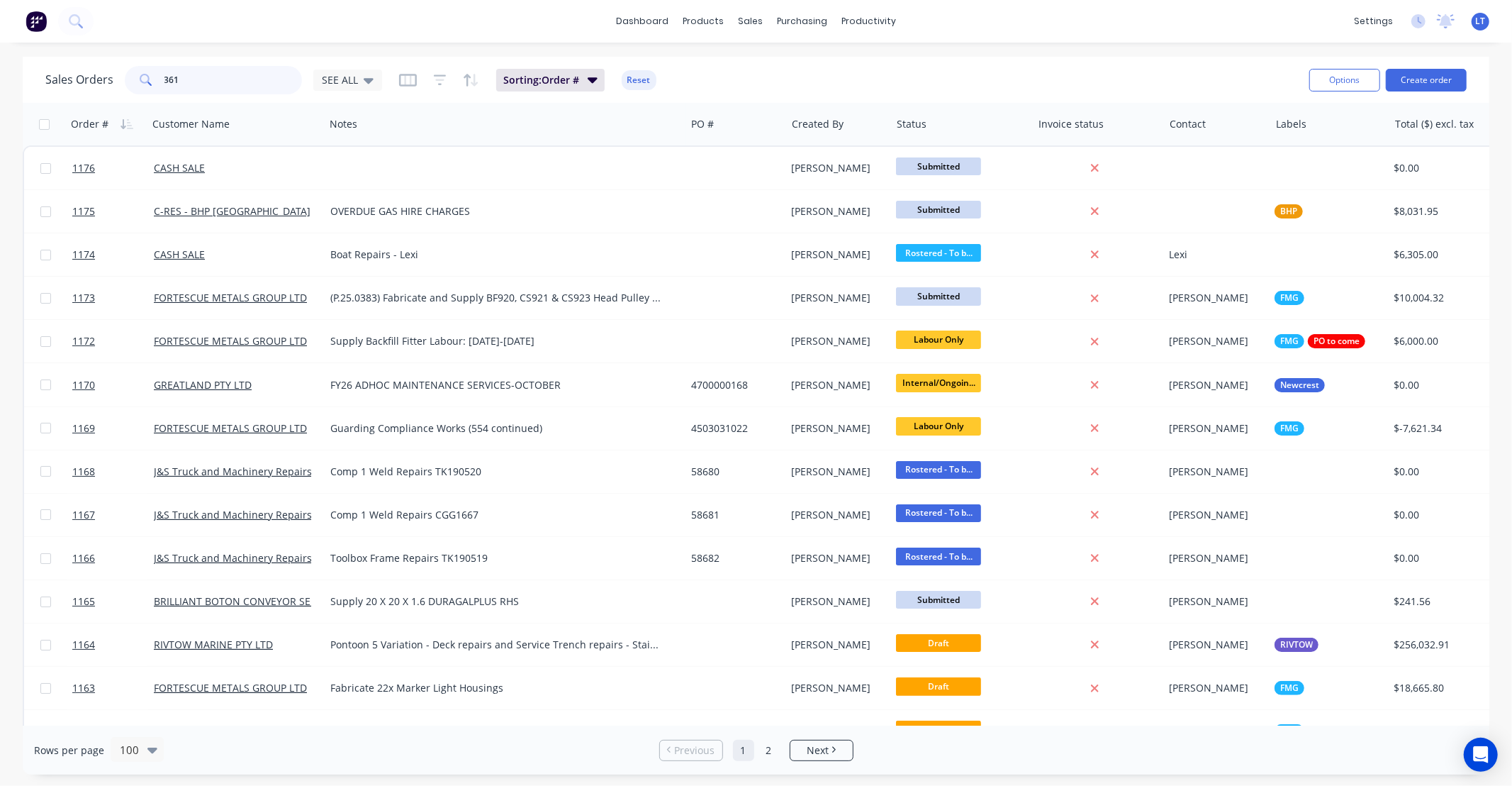
type input "361"
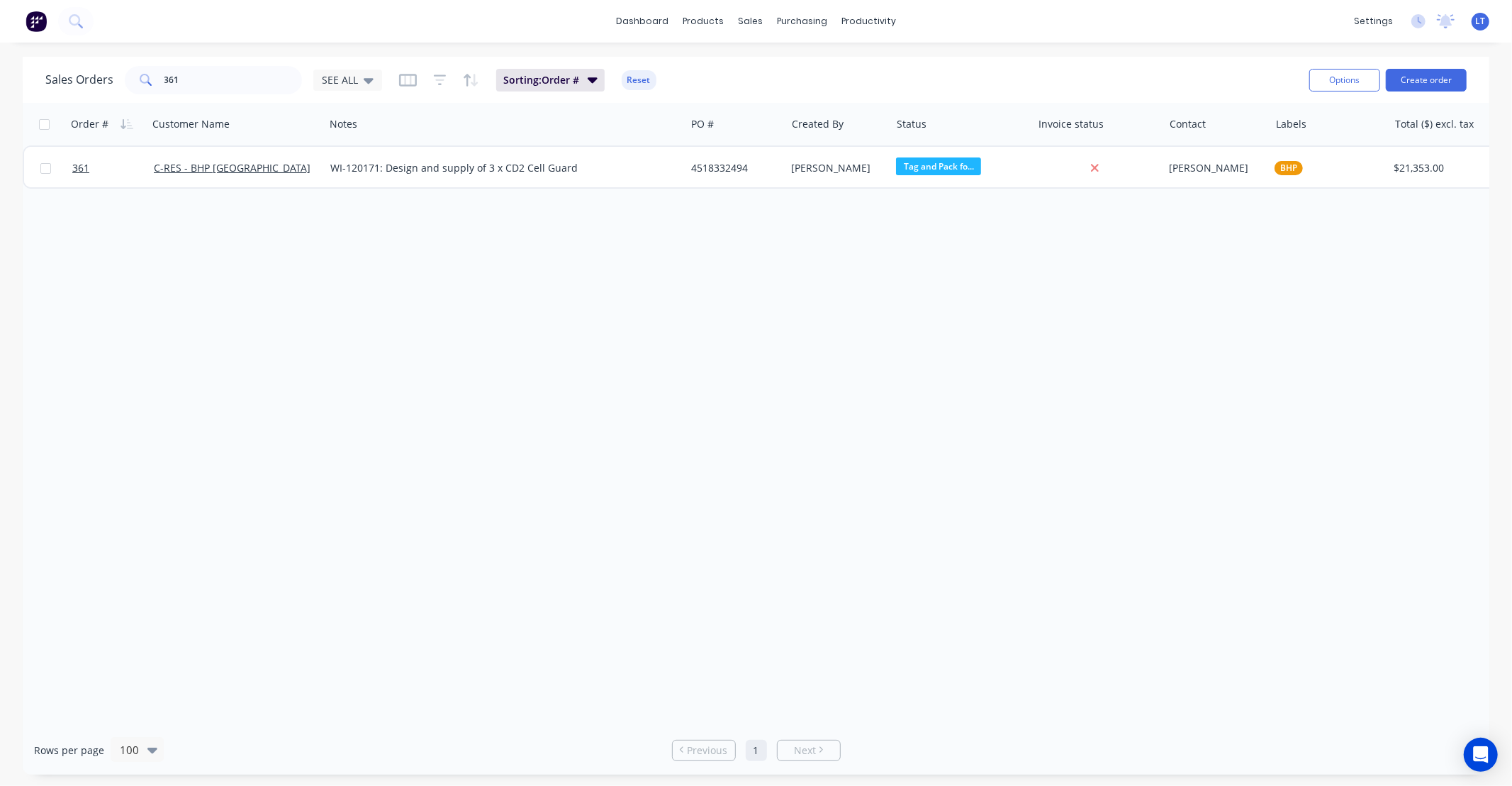
drag, startPoint x: 821, startPoint y: 300, endPoint x: 856, endPoint y: 204, distance: 102.2
click at [759, 289] on div "Order # Customer Name Notes PO # Created By Status Invoice status Contact Label…" at bounding box center [756, 414] width 1467 height 622
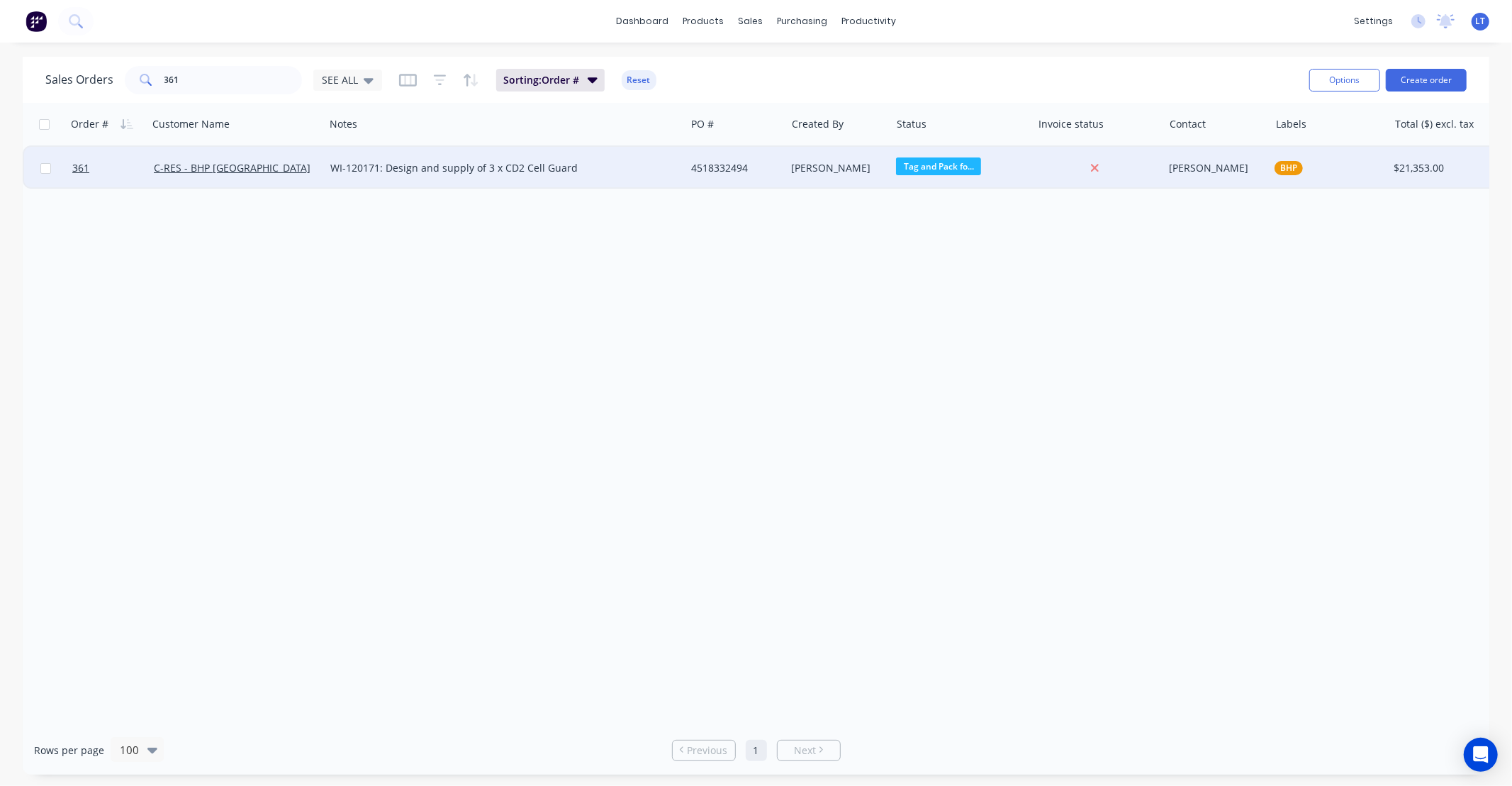
click at [861, 170] on div "[PERSON_NAME]" at bounding box center [836, 168] width 89 height 14
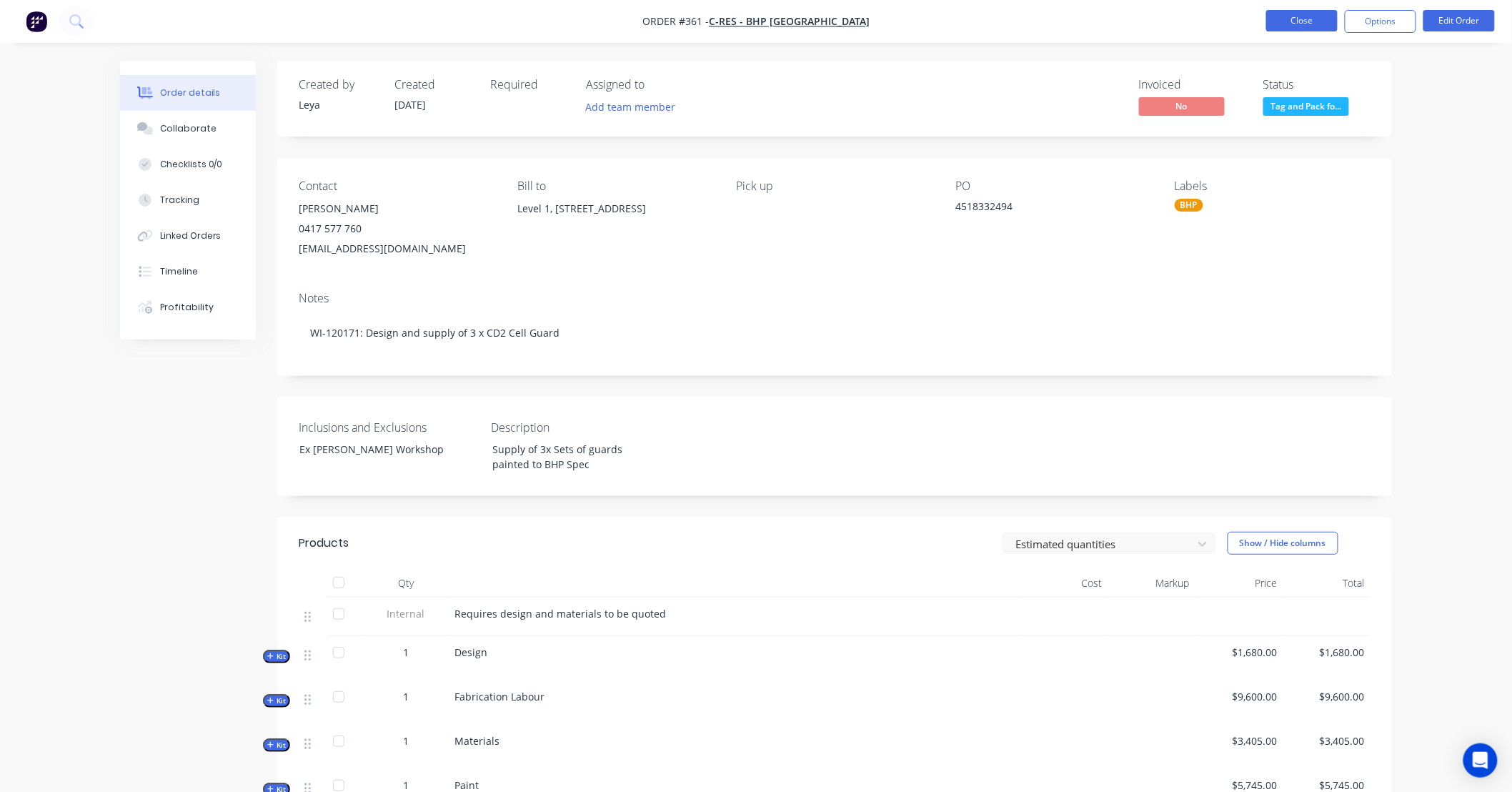
click at [1307, 15] on button "Close" at bounding box center [1301, 20] width 72 height 21
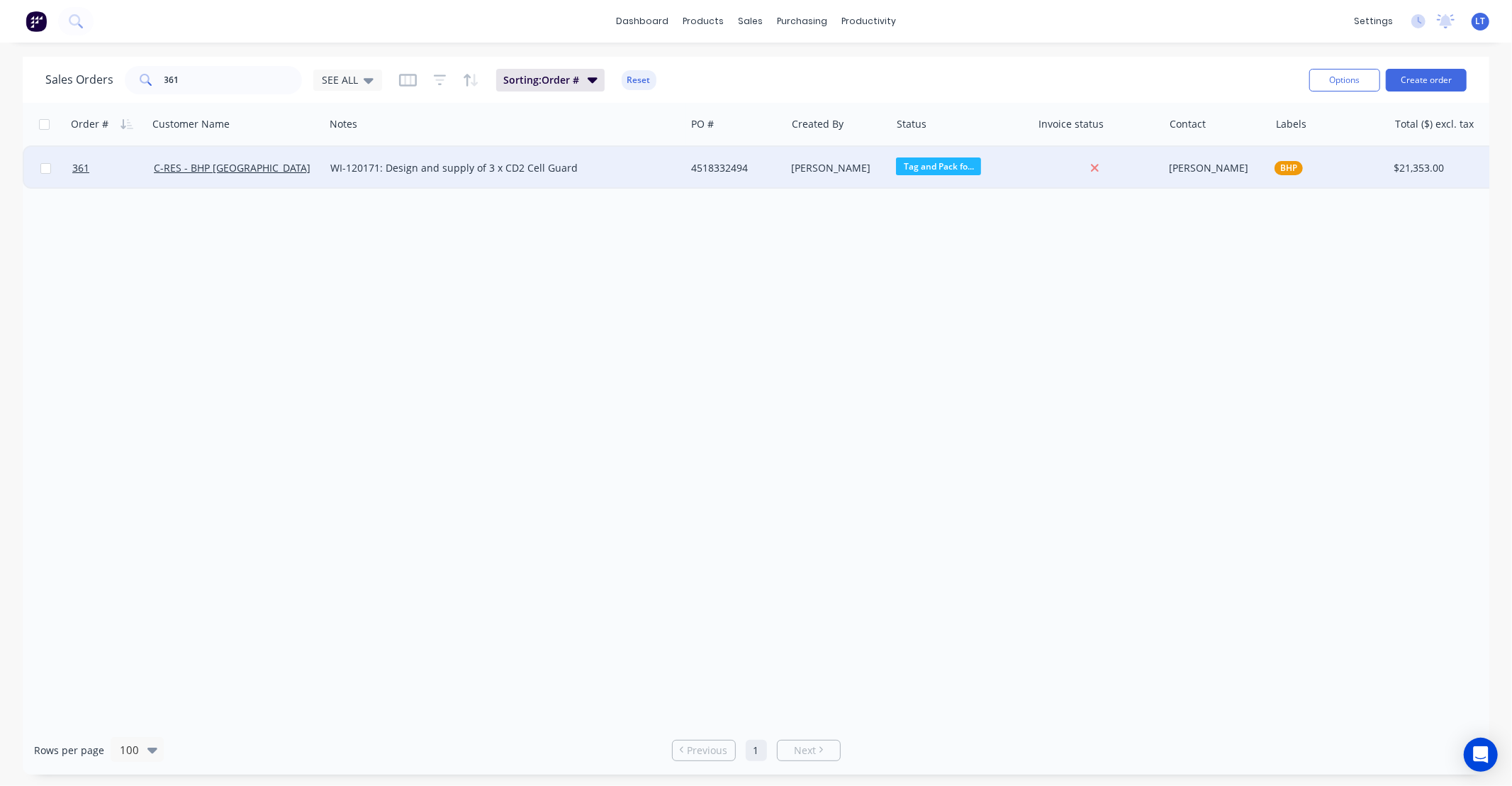
click at [748, 173] on div "4518332494" at bounding box center [734, 168] width 85 height 14
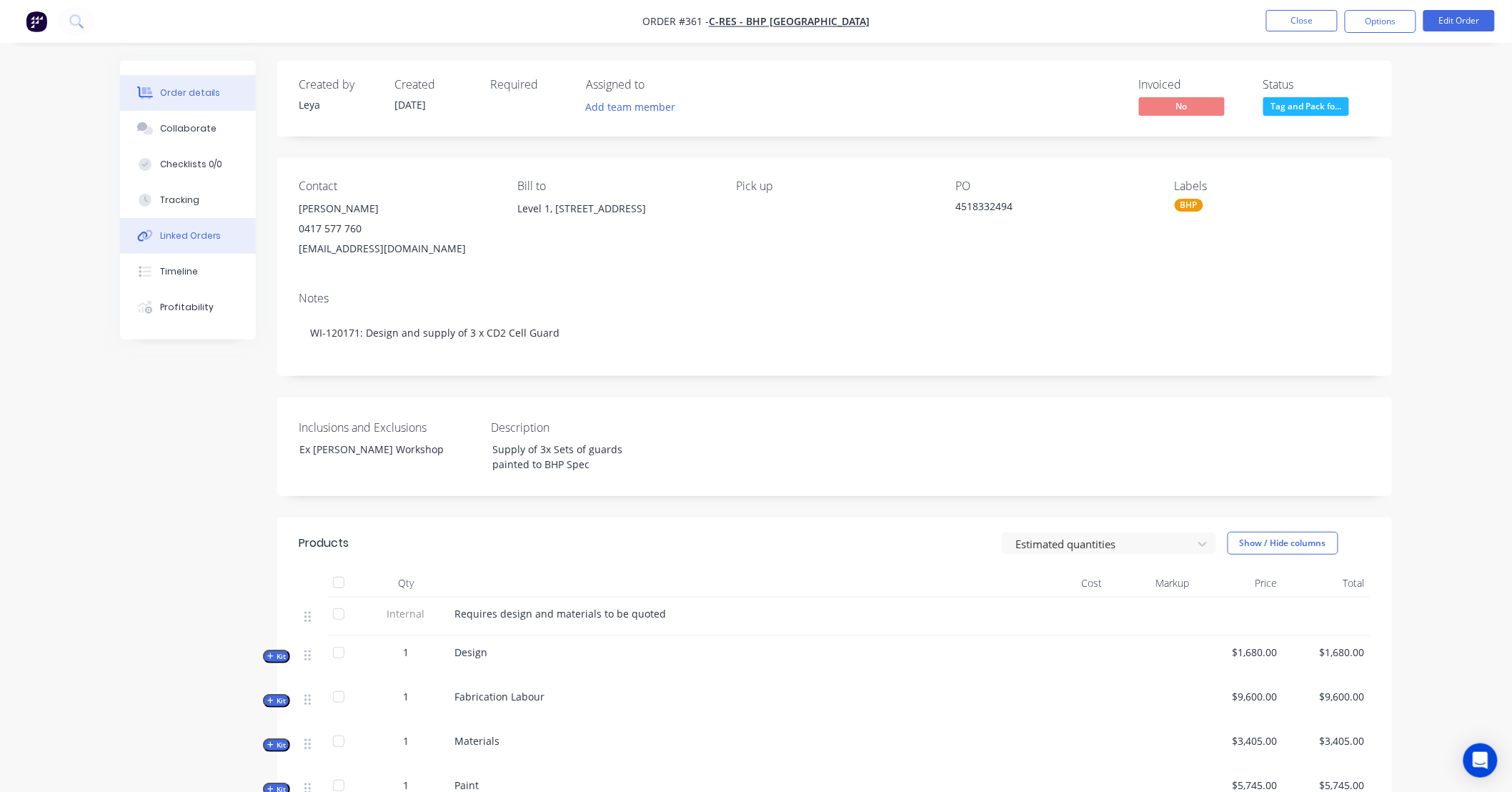
click at [218, 241] on button "Linked Orders" at bounding box center [188, 235] width 136 height 36
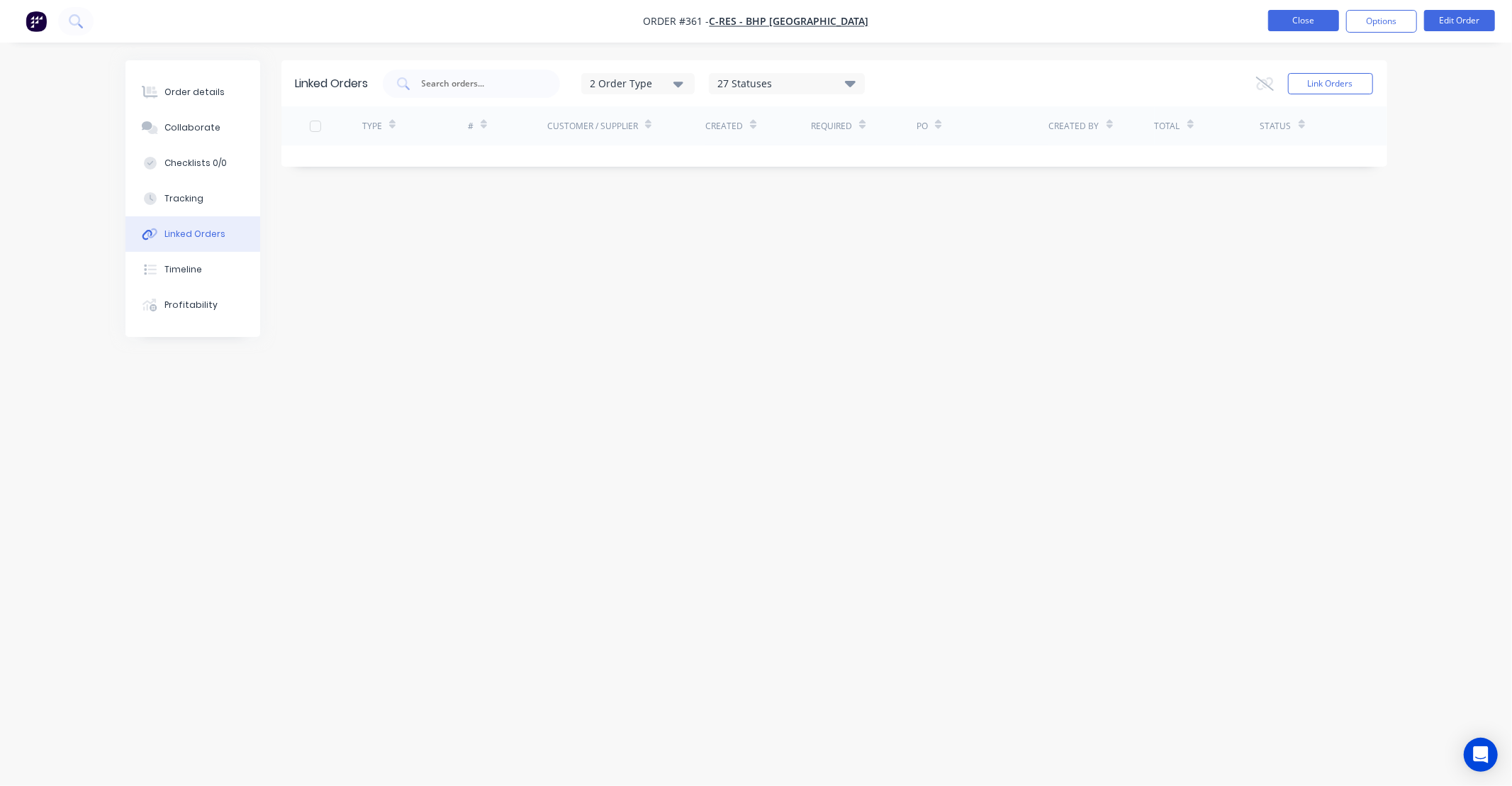
click at [1279, 24] on button "Close" at bounding box center [1304, 20] width 71 height 21
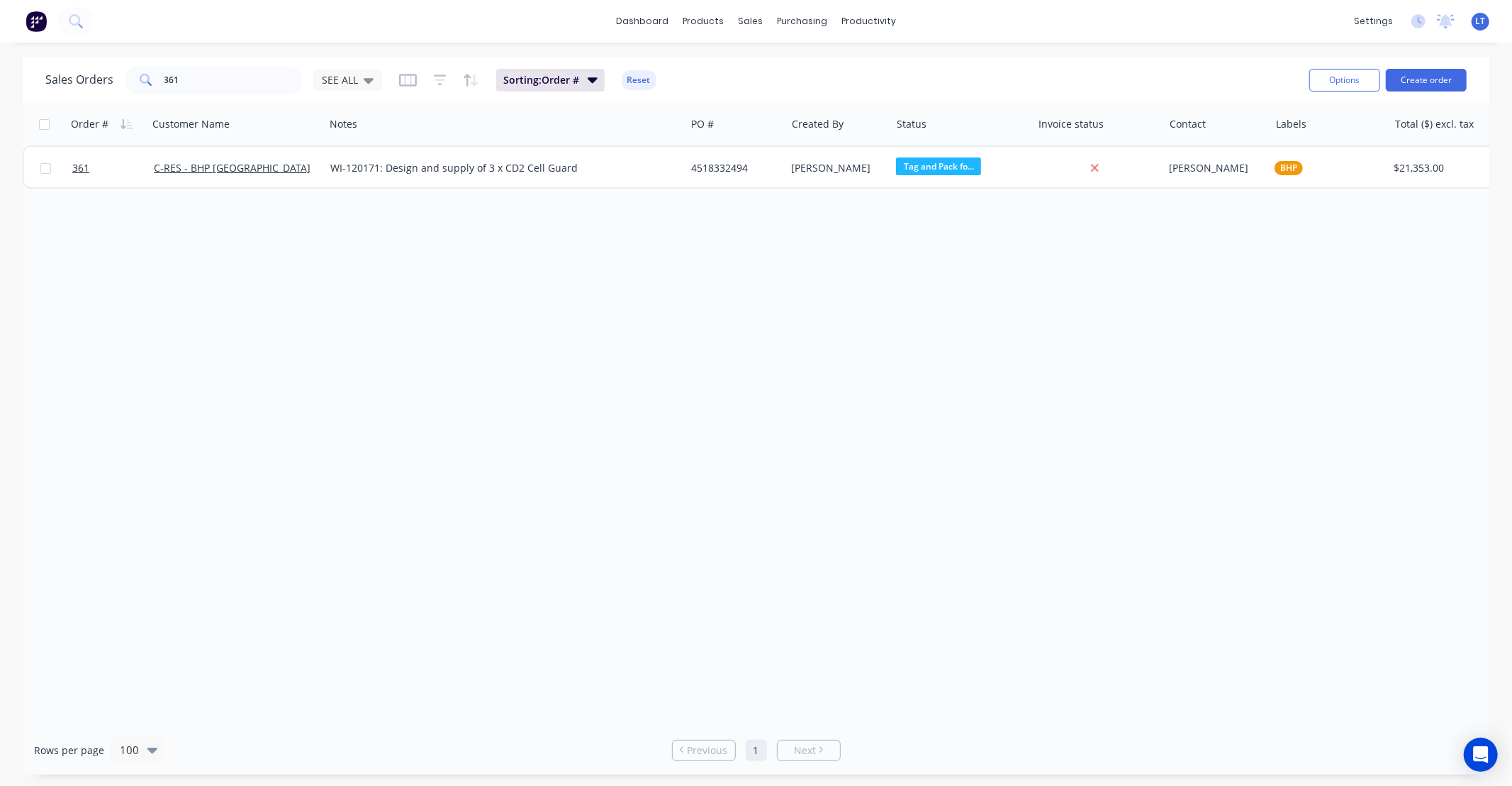
click at [667, 158] on div "WI-120171: Design and supply of 3 x CD2 Cell Guard" at bounding box center [505, 168] width 361 height 42
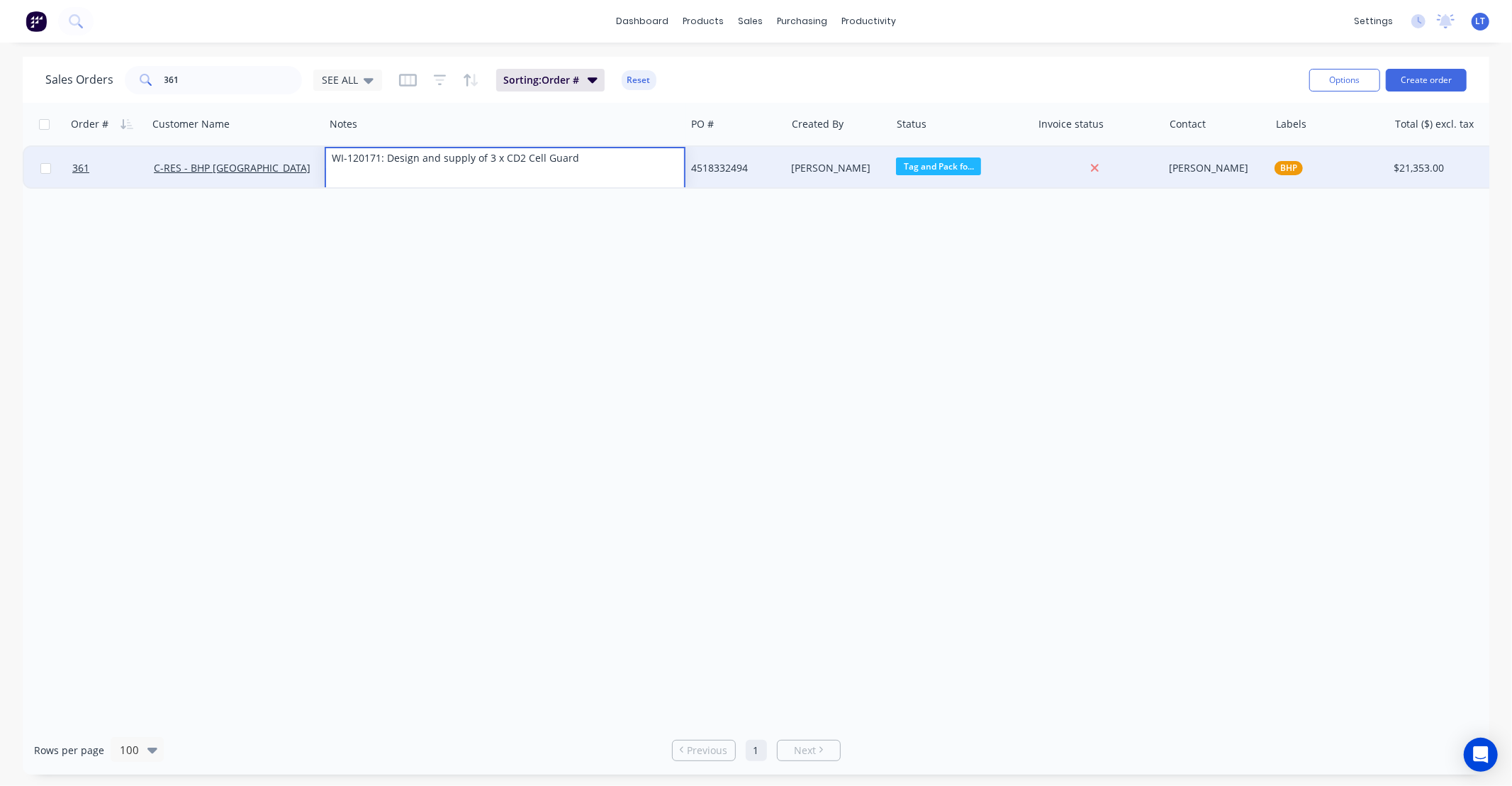
click at [839, 181] on div "[PERSON_NAME]" at bounding box center [838, 168] width 105 height 42
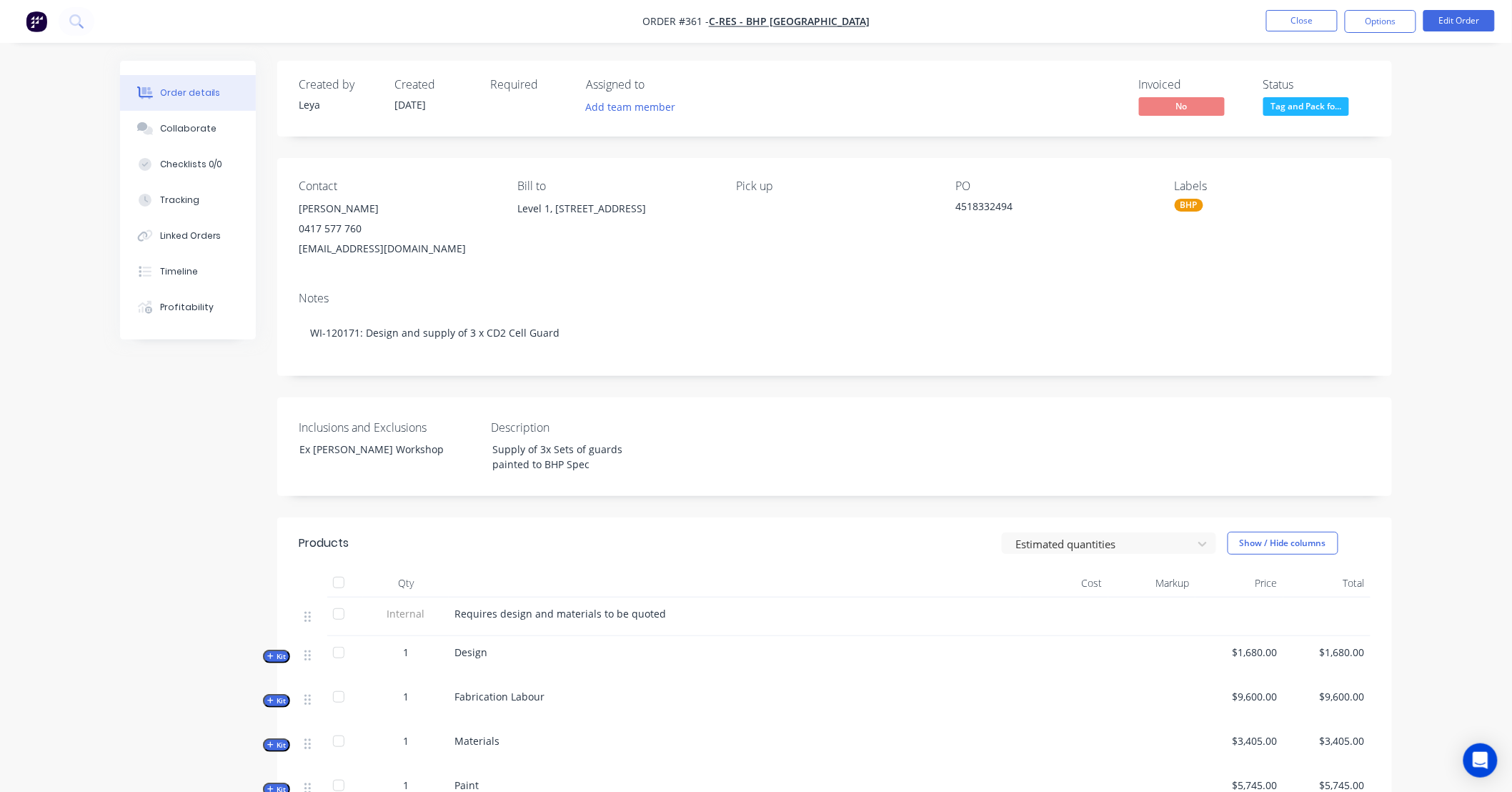
click at [925, 383] on div "Created by Leya Created 08/09/25 Required Assigned to Add team member Invoiced …" at bounding box center [835, 576] width 1114 height 1030
drag, startPoint x: 925, startPoint y: 383, endPoint x: 856, endPoint y: 384, distance: 69.0
click at [856, 384] on div "Created by Leya Created 08/09/25 Required Assigned to Add team member Invoiced …" at bounding box center [835, 576] width 1114 height 1030
click at [873, 382] on div "Created by Leya Created 08/09/25 Required Assigned to Add team member Invoiced …" at bounding box center [835, 576] width 1114 height 1030
drag, startPoint x: 873, startPoint y: 382, endPoint x: 798, endPoint y: 381, distance: 75.0
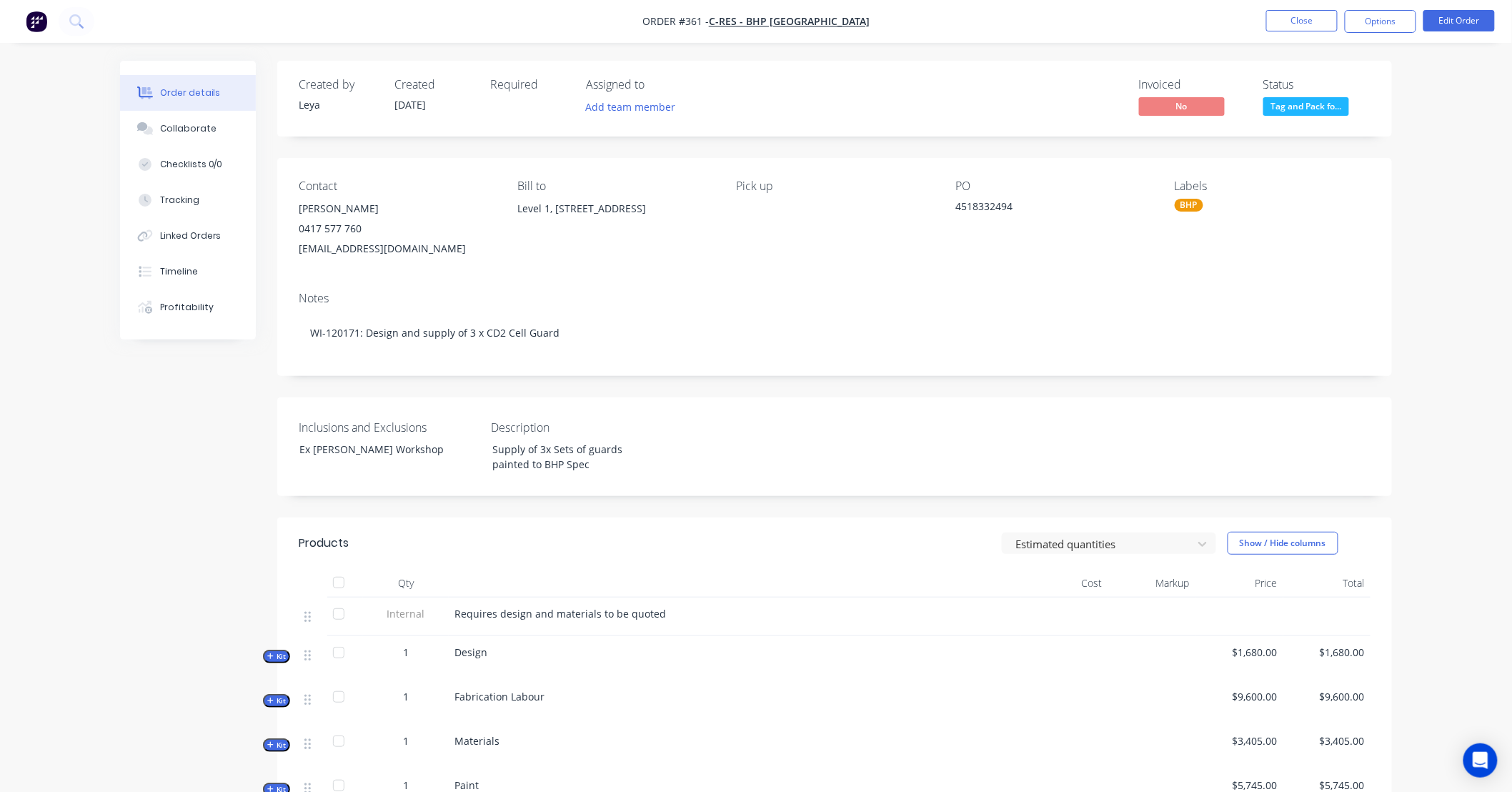
drag, startPoint x: 798, startPoint y: 381, endPoint x: 768, endPoint y: 381, distance: 30.0
click at [768, 381] on div "Created by Leya Created 08/09/25 Required Assigned to Add team member Invoiced …" at bounding box center [835, 576] width 1114 height 1030
click at [830, 383] on div "Created by Leya Created 08/09/25 Required Assigned to Add team member Invoiced …" at bounding box center [835, 576] width 1114 height 1030
click at [778, 381] on div "Created by Leya Created 08/09/25 Required Assigned to Add team member Invoiced …" at bounding box center [835, 576] width 1114 height 1030
click at [740, 380] on div "Created by Leya Created 08/09/25 Required Assigned to Add team member Invoiced …" at bounding box center [835, 576] width 1114 height 1030
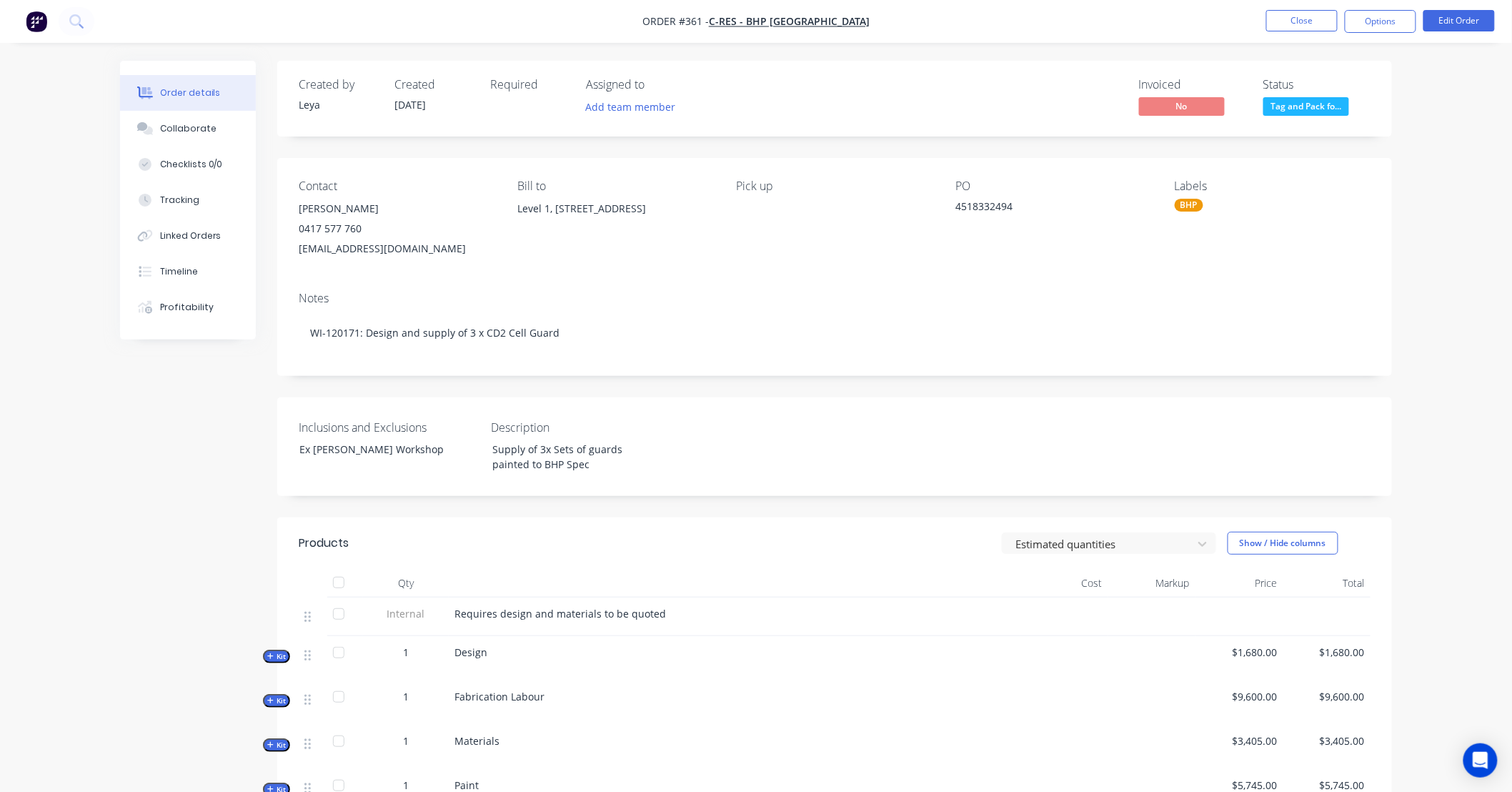
click at [701, 381] on div "Created by Leya Created 08/09/25 Required Assigned to Add team member Invoiced …" at bounding box center [835, 576] width 1114 height 1030
click at [754, 383] on div "Created by Leya Created 08/09/25 Required Assigned to Add team member Invoiced …" at bounding box center [835, 576] width 1114 height 1030
drag, startPoint x: 746, startPoint y: 384, endPoint x: 730, endPoint y: 384, distance: 16.0
click at [703, 384] on div "Created by Leya Created 08/09/25 Required Assigned to Add team member Invoiced …" at bounding box center [835, 576] width 1114 height 1030
click at [770, 386] on div "Created by Leya Created 08/09/25 Required Assigned to Add team member Invoiced …" at bounding box center [835, 576] width 1114 height 1030
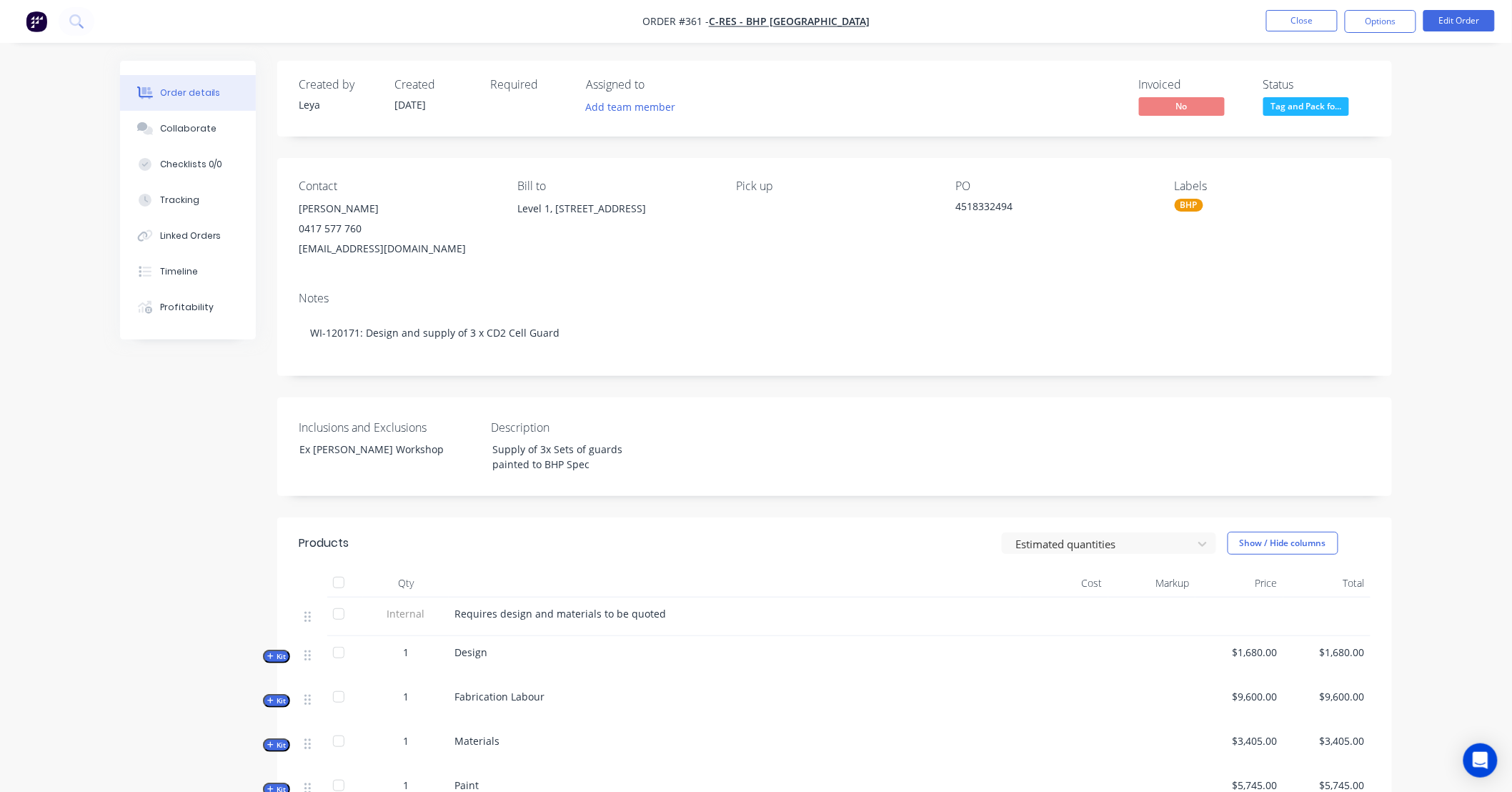
drag, startPoint x: 770, startPoint y: 386, endPoint x: 708, endPoint y: 386, distance: 62.0
drag, startPoint x: 708, startPoint y: 386, endPoint x: 694, endPoint y: 386, distance: 14.0
click at [694, 386] on div "Created by Leya Created 08/09/25 Required Assigned to Add team member Invoiced …" at bounding box center [835, 576] width 1114 height 1030
click at [208, 203] on button "Tracking" at bounding box center [188, 200] width 136 height 36
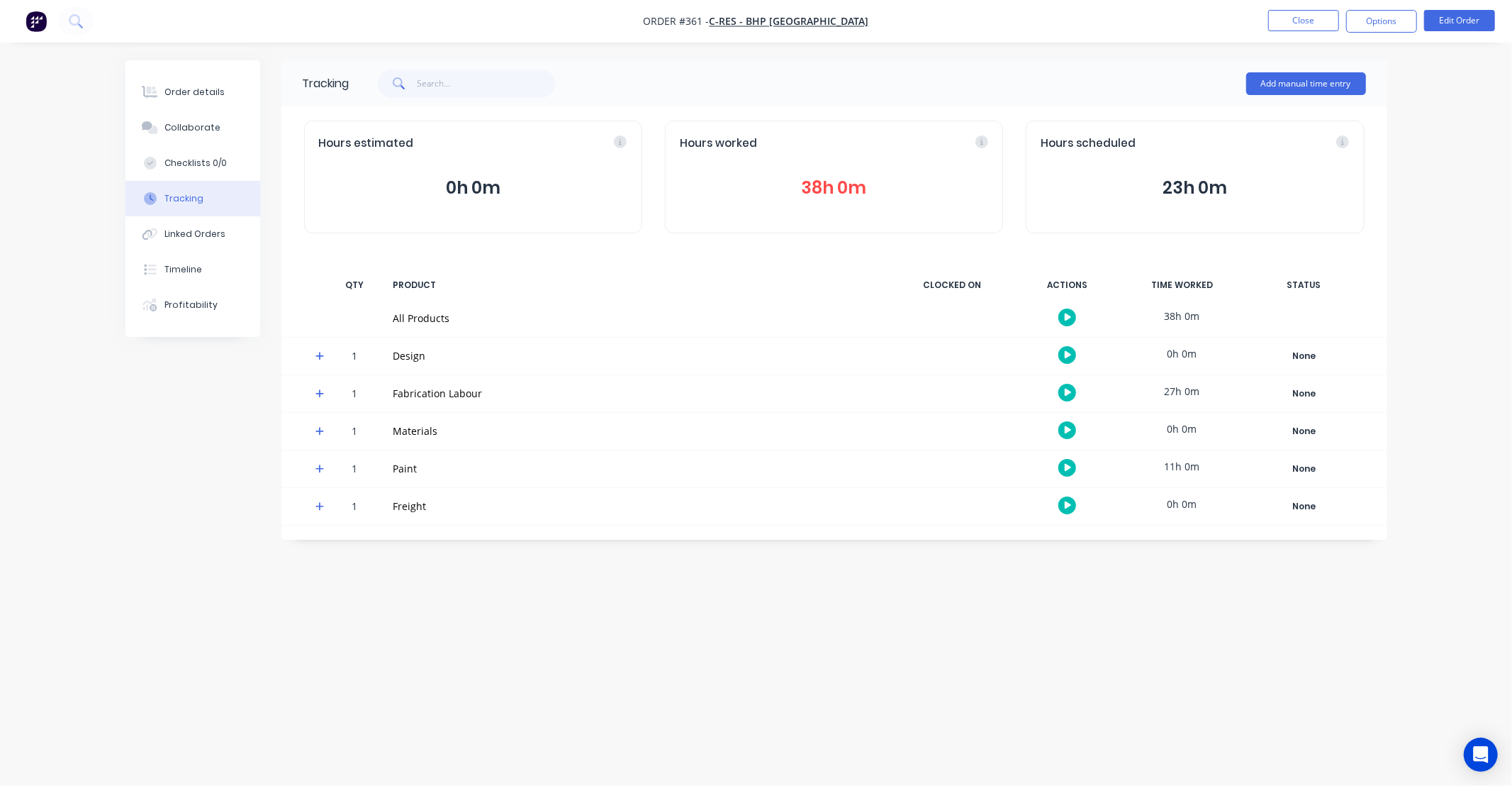
click at [824, 190] on button "38h 0m" at bounding box center [834, 188] width 308 height 27
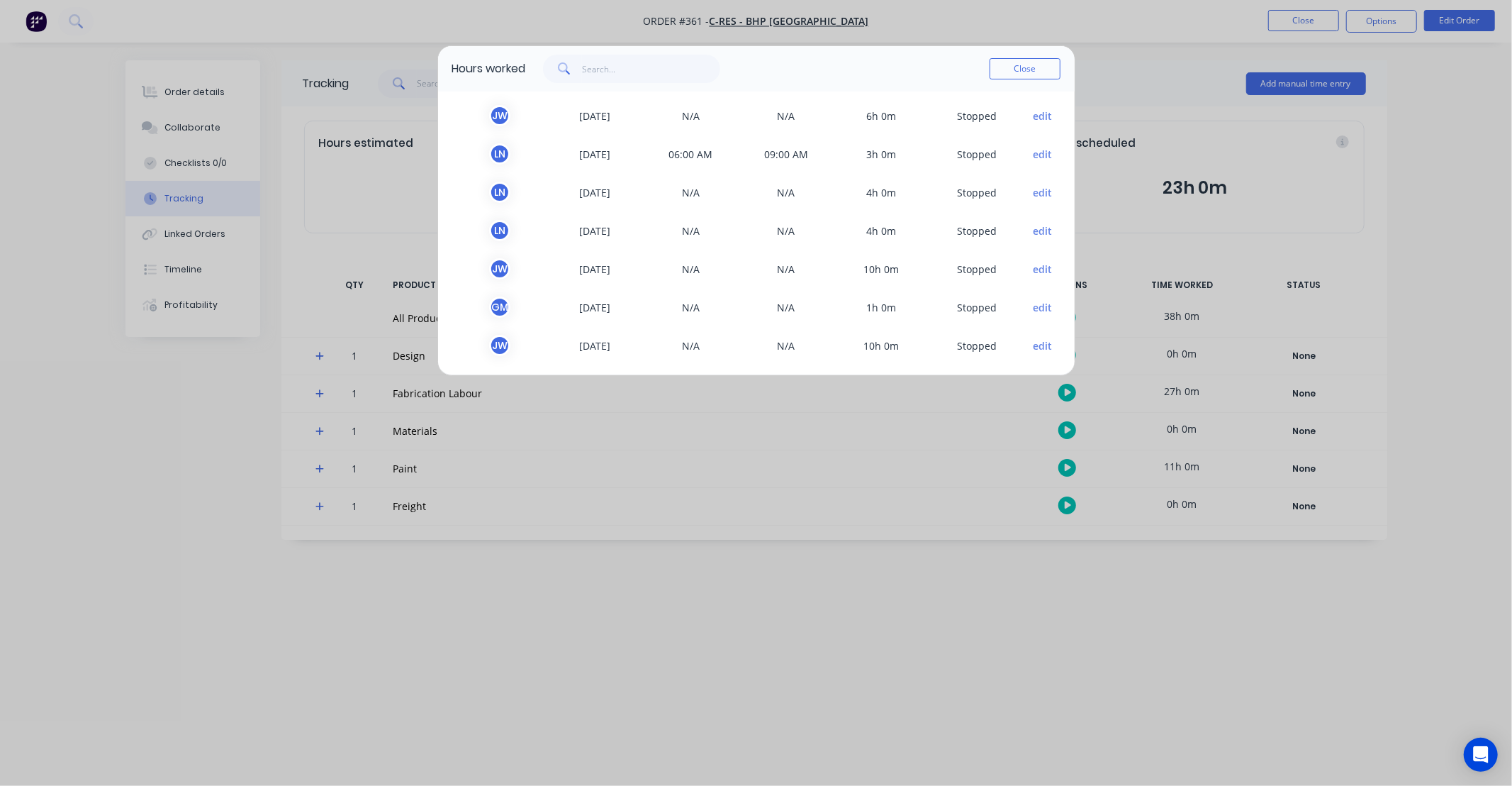
scroll to position [42, 0]
click at [1032, 342] on button "edit" at bounding box center [1042, 341] width 19 height 14
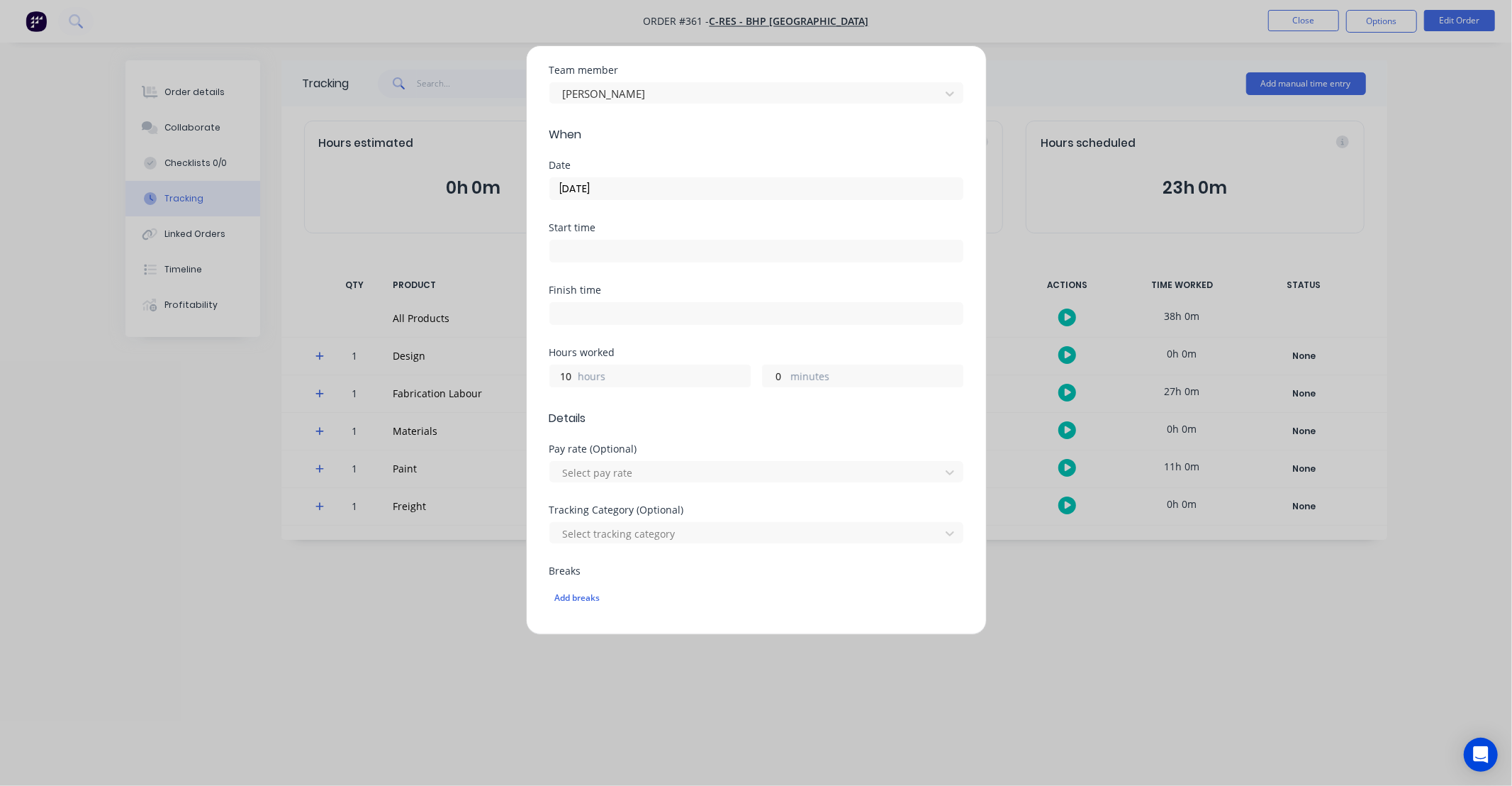
scroll to position [0, 0]
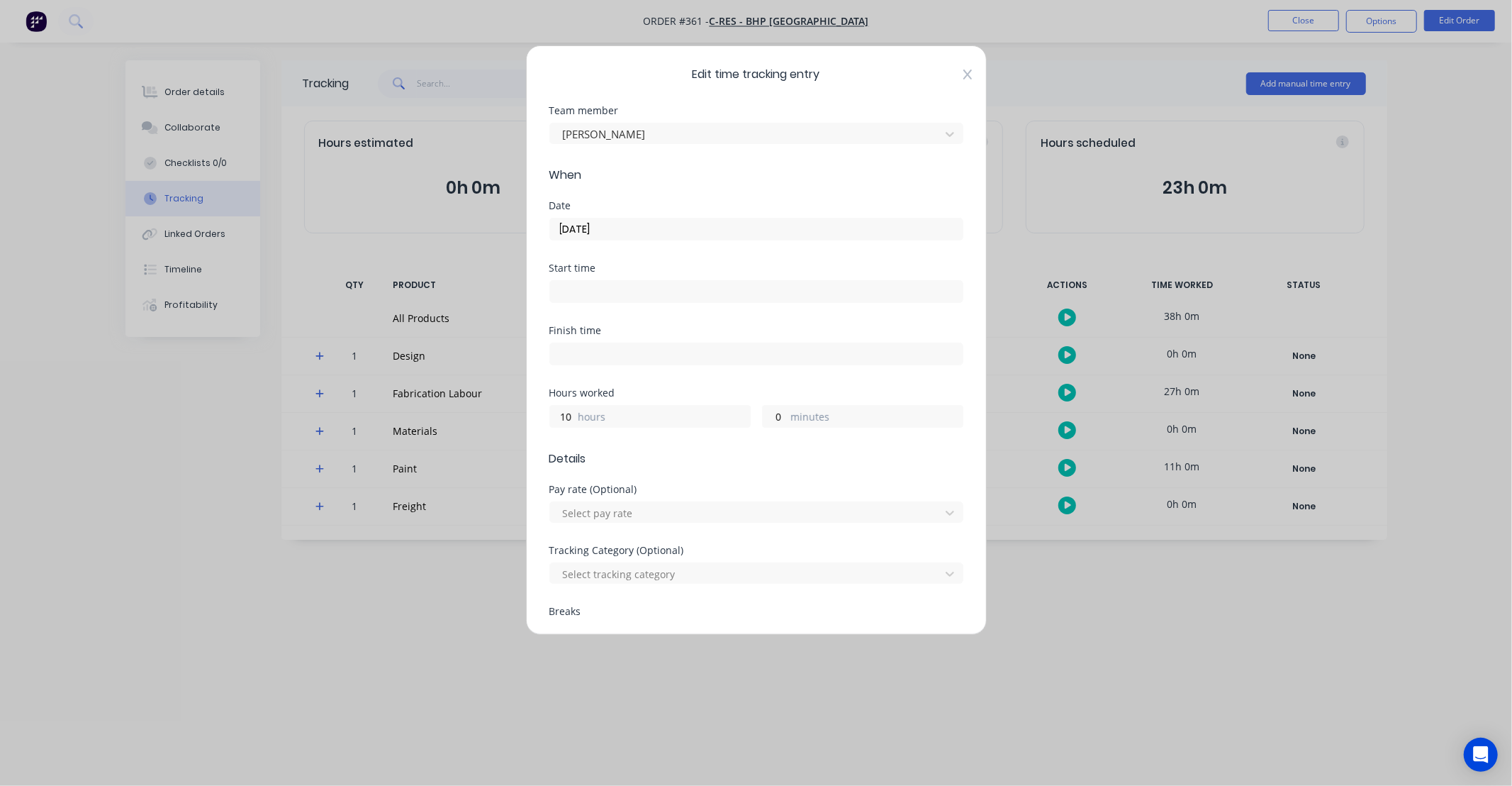
click at [963, 74] on icon at bounding box center [967, 74] width 9 height 10
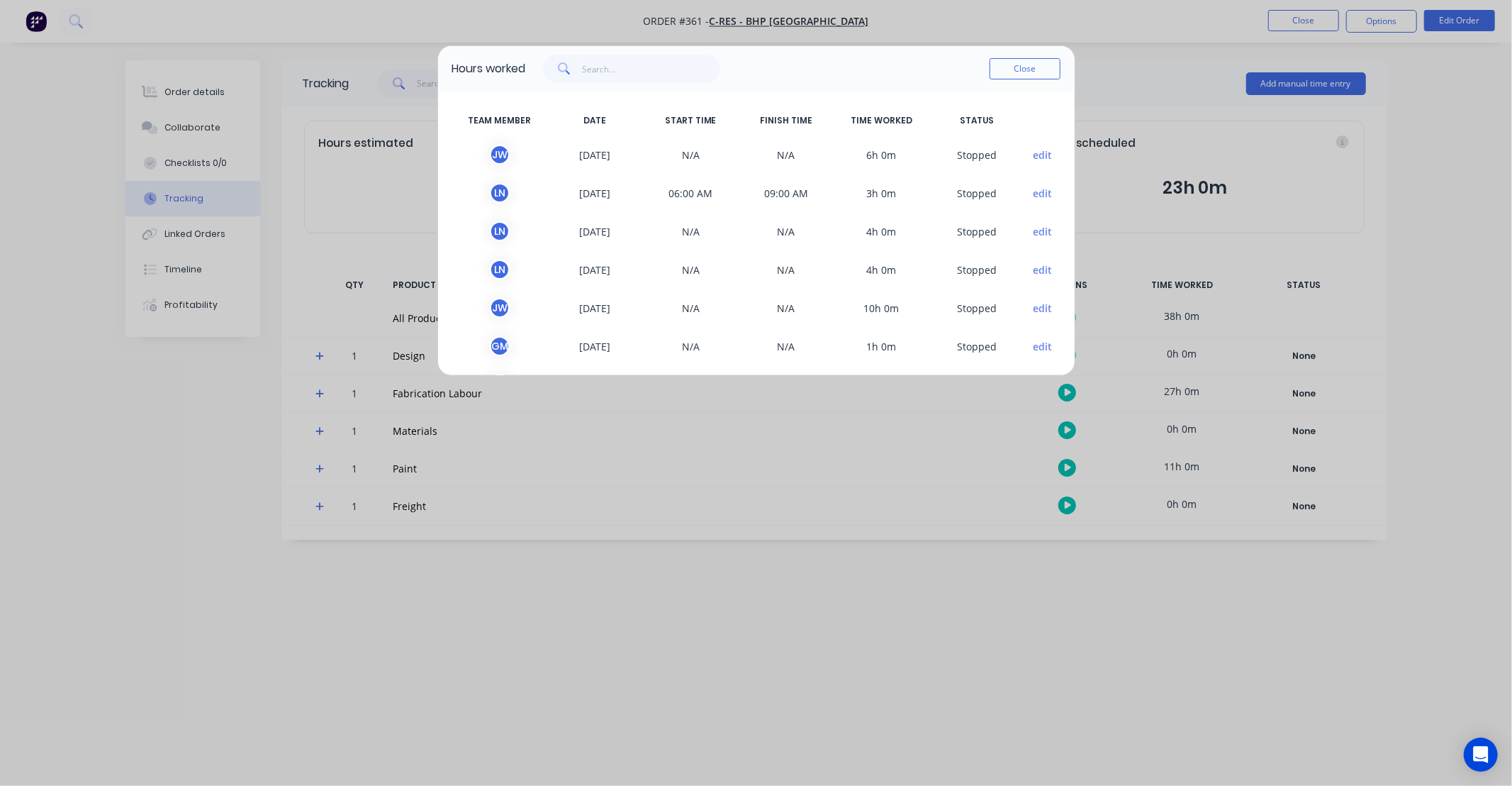
click at [1032, 344] on button "edit" at bounding box center [1042, 346] width 19 height 14
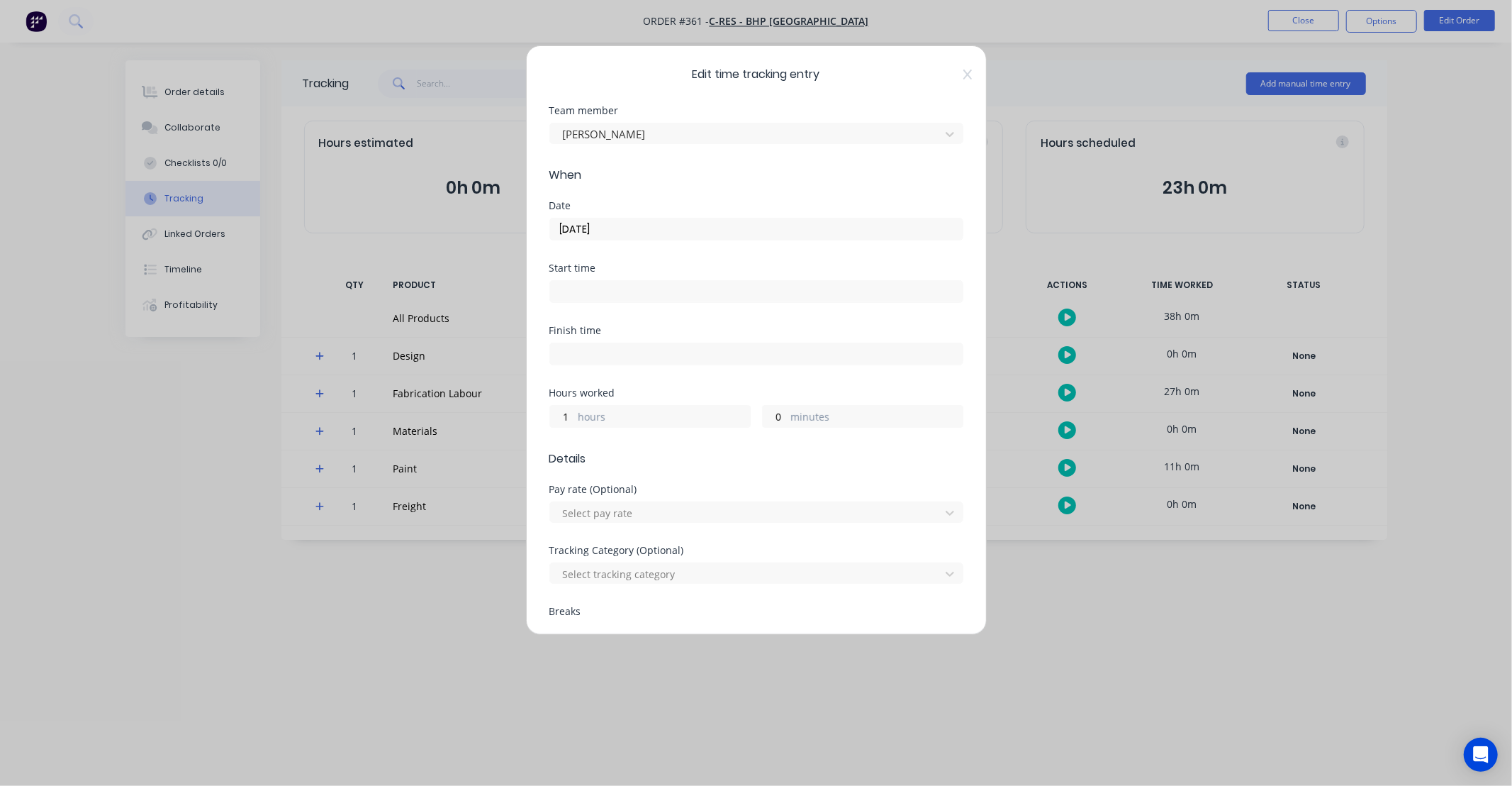
click at [961, 75] on div "Edit time tracking entry Team member Gav Myers When Date 23/09/2025 Start time …" at bounding box center [756, 340] width 460 height 590
click at [963, 75] on icon at bounding box center [967, 74] width 9 height 10
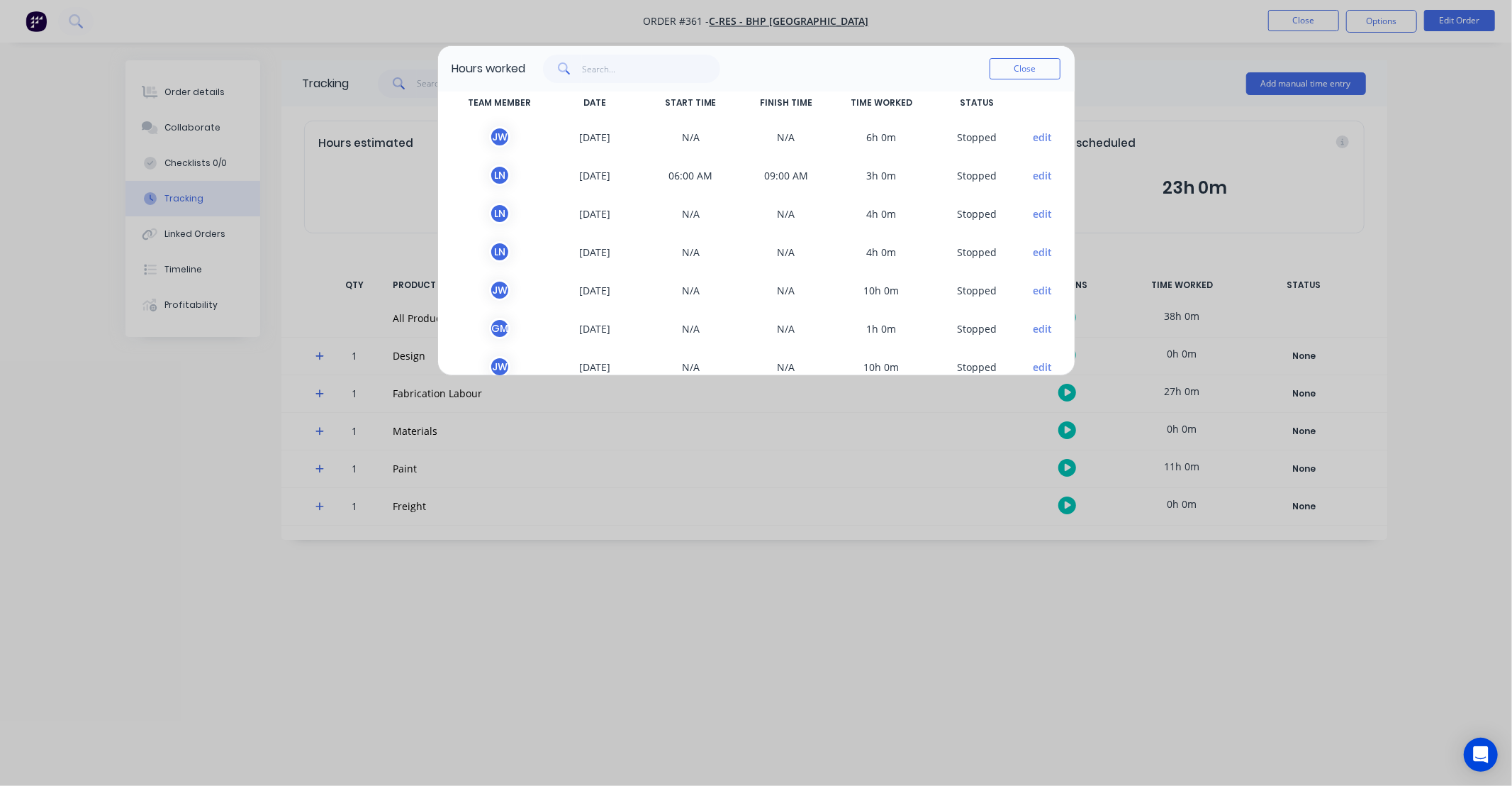
scroll to position [42, 0]
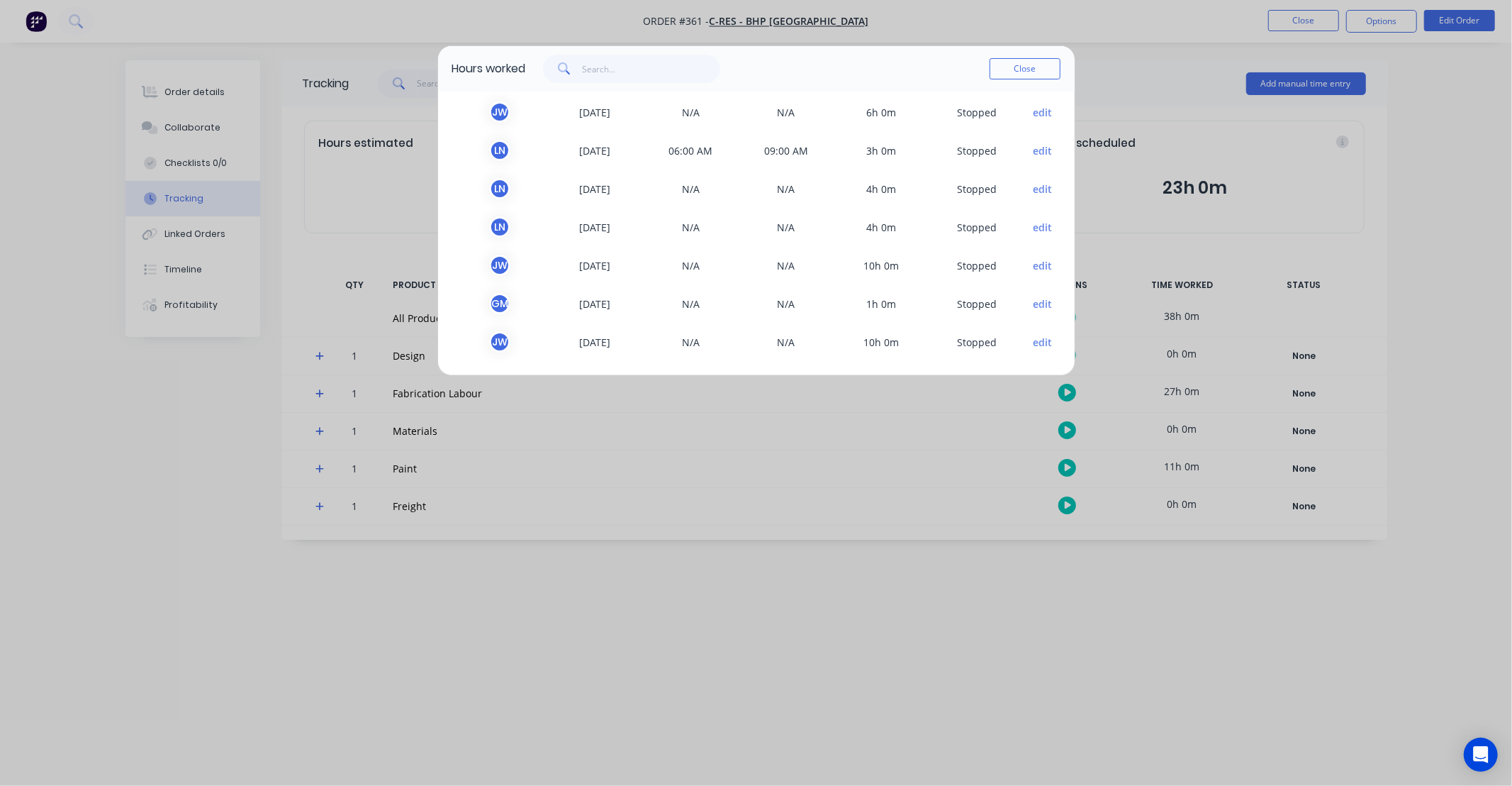
click at [1032, 267] on button "edit" at bounding box center [1042, 265] width 19 height 14
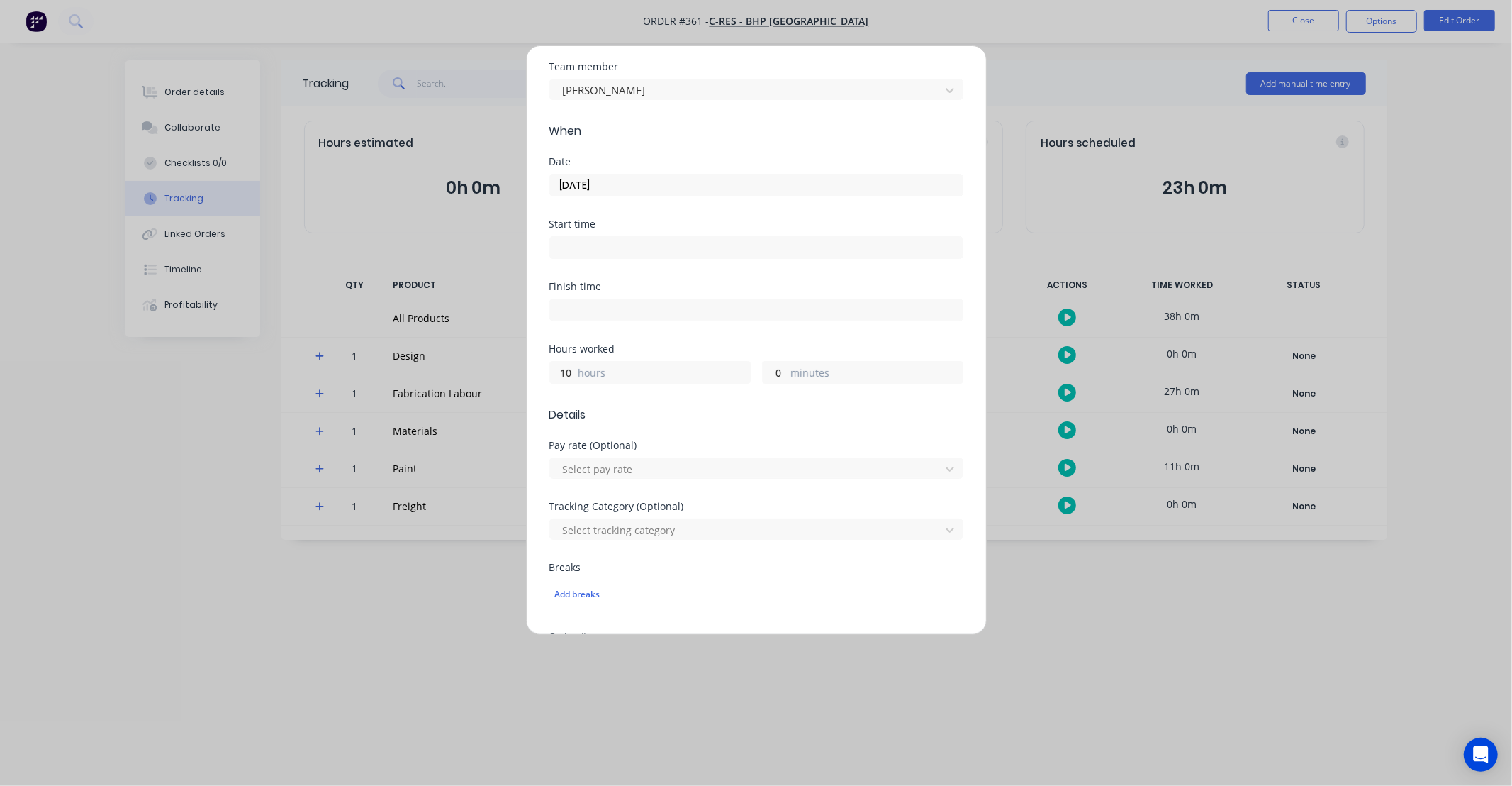
scroll to position [0, 0]
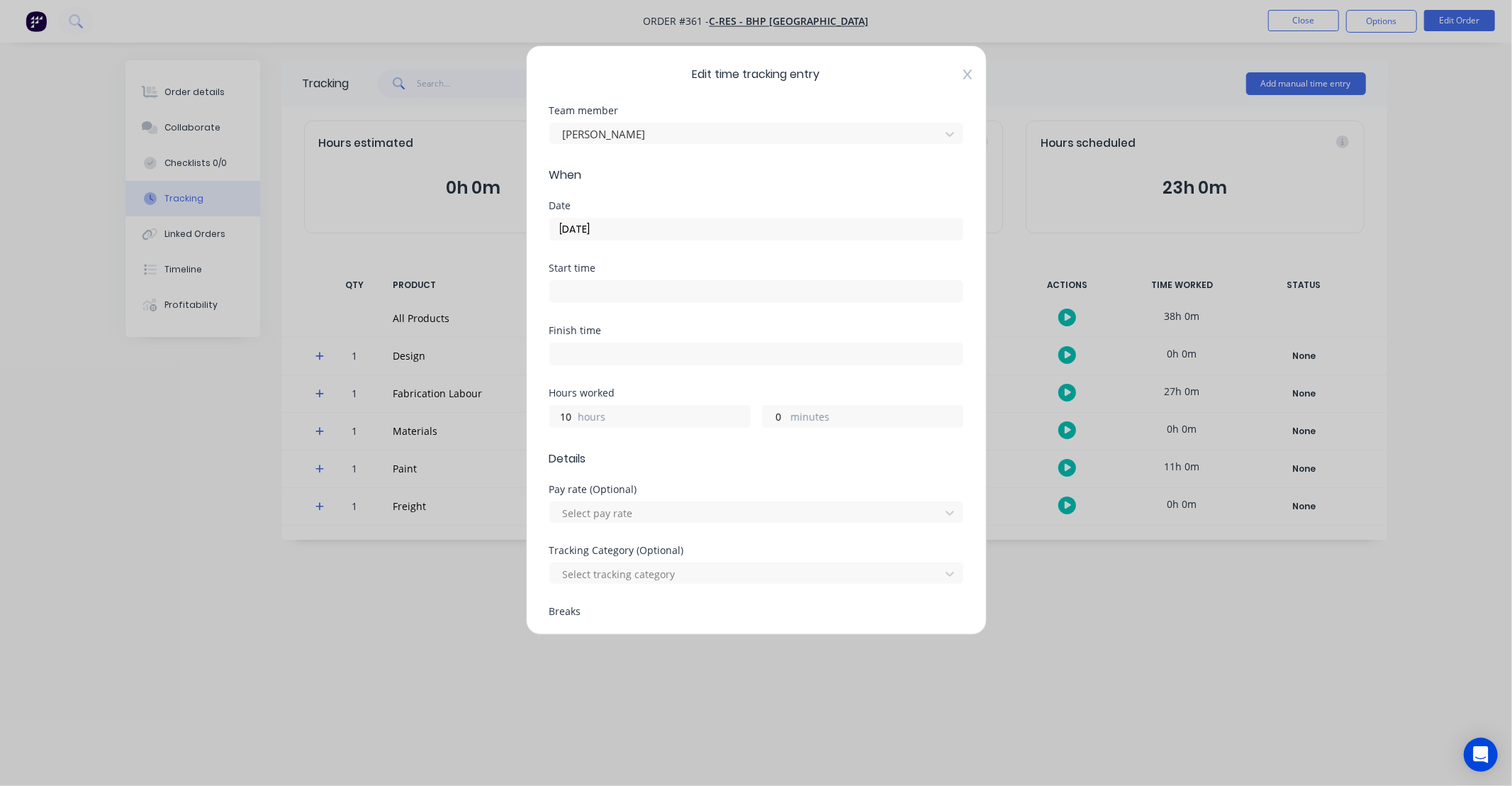
click at [963, 74] on icon at bounding box center [967, 74] width 9 height 12
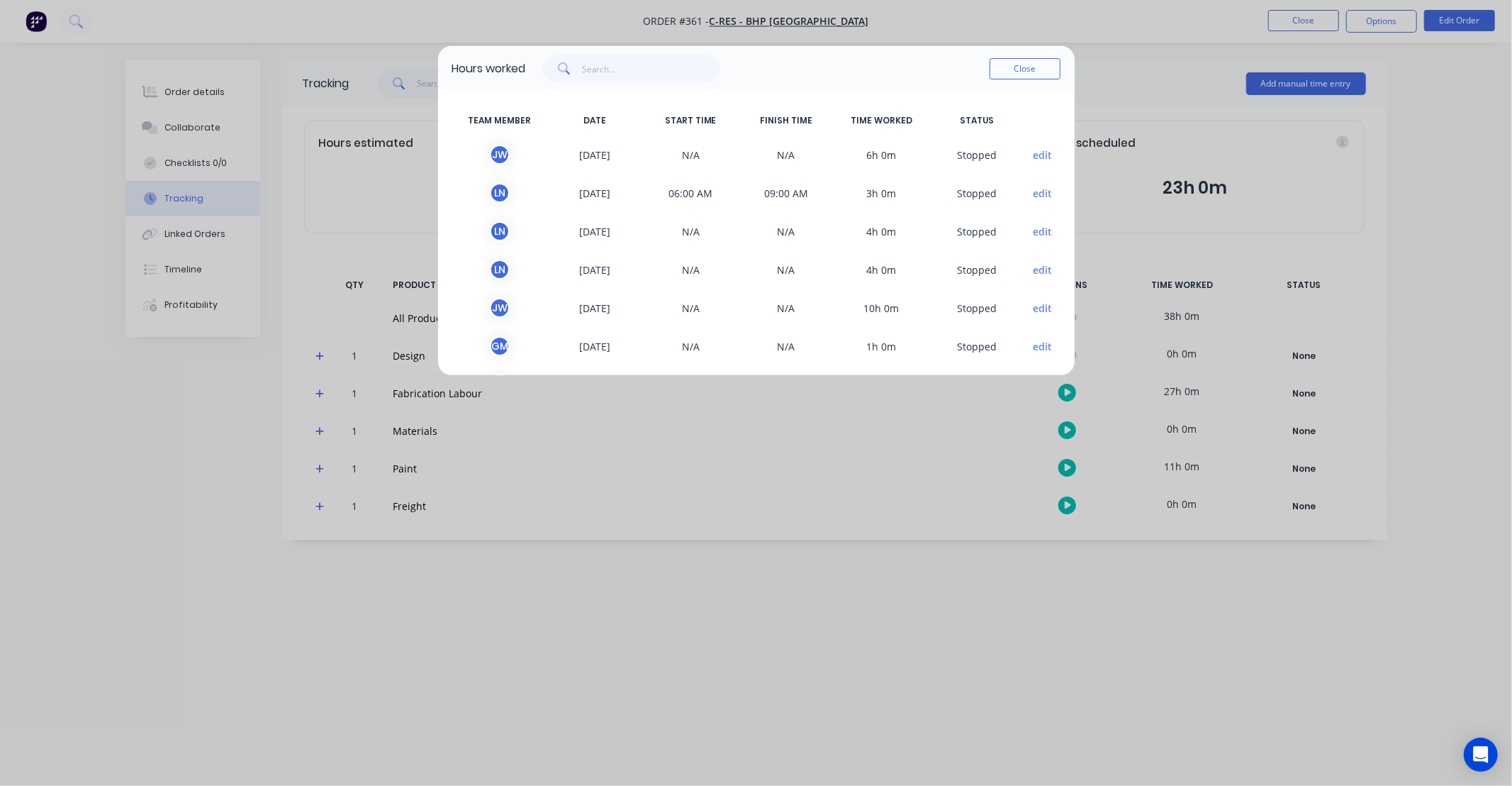
click at [1032, 270] on button "edit" at bounding box center [1042, 269] width 19 height 14
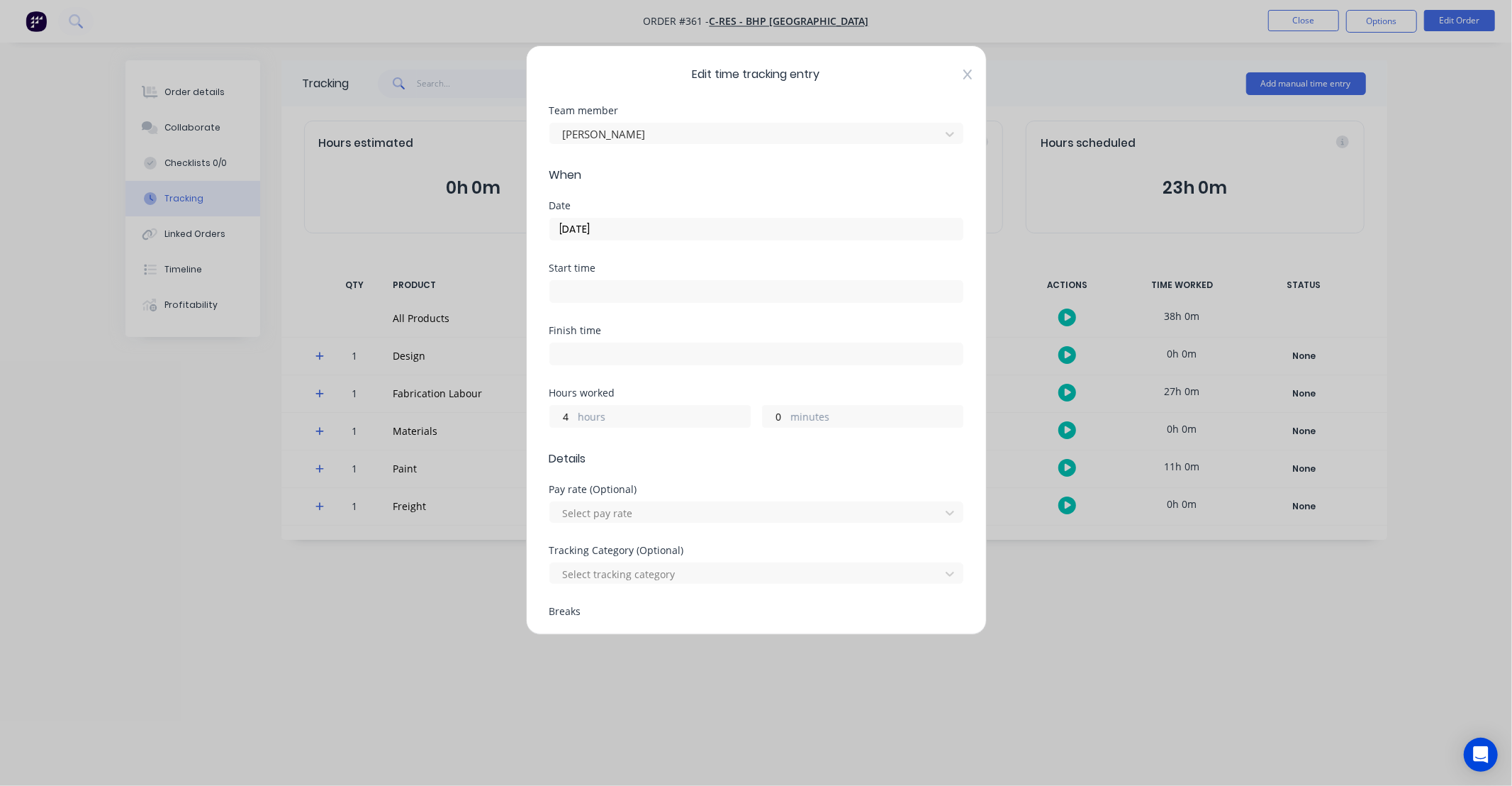
click at [963, 76] on icon at bounding box center [967, 74] width 9 height 10
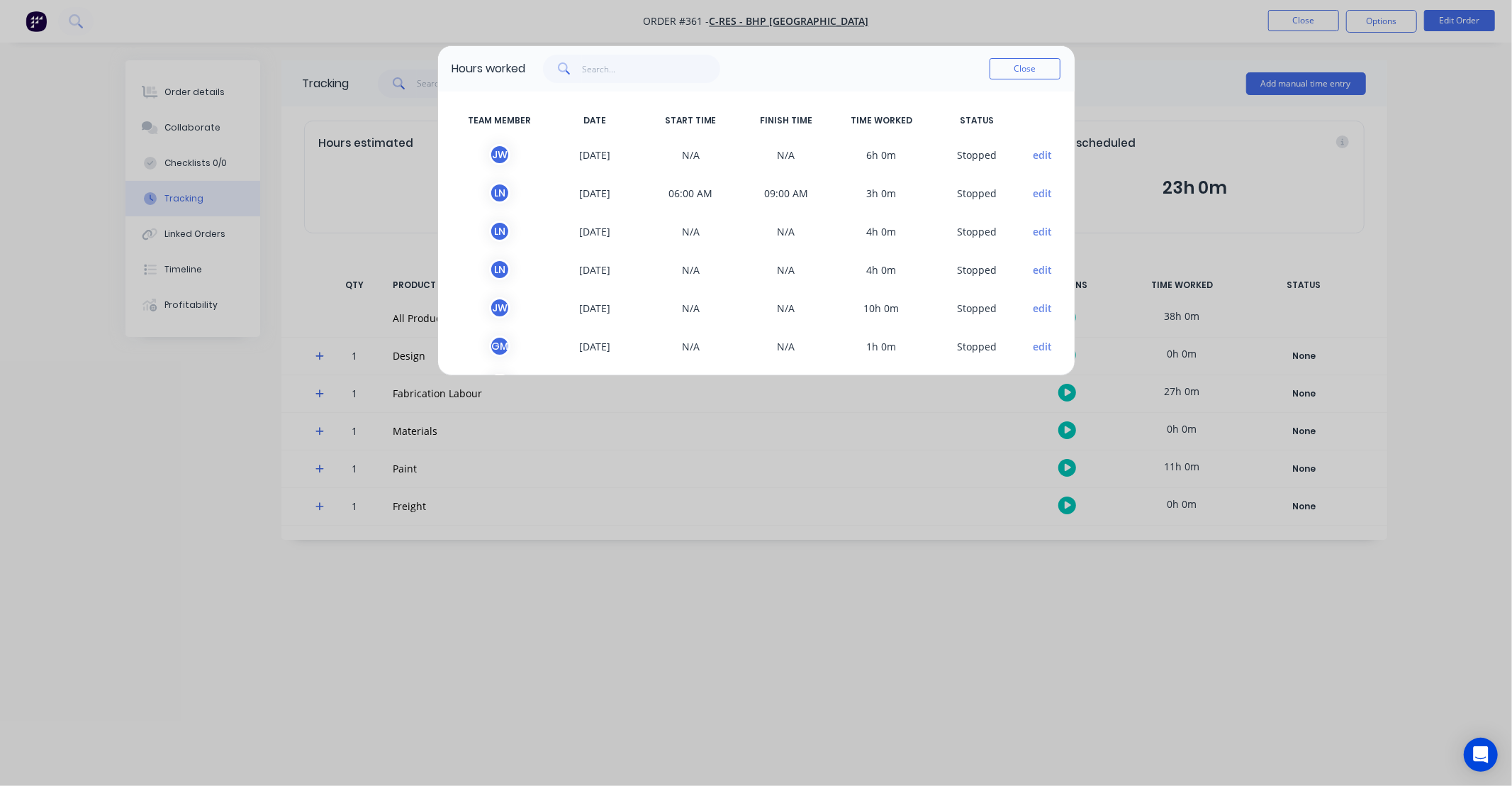
click at [1032, 229] on button "edit" at bounding box center [1042, 231] width 19 height 14
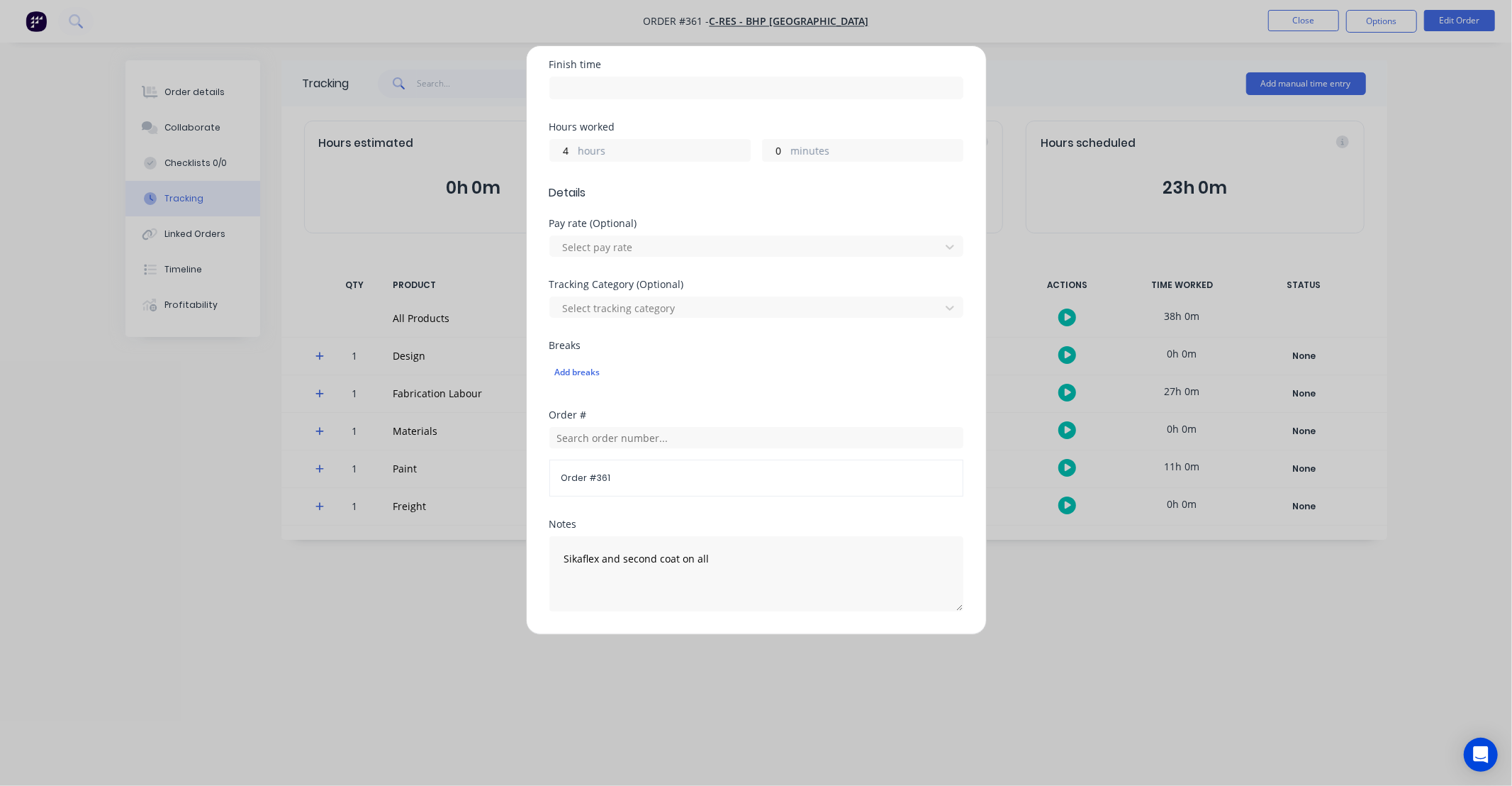
scroll to position [417, 0]
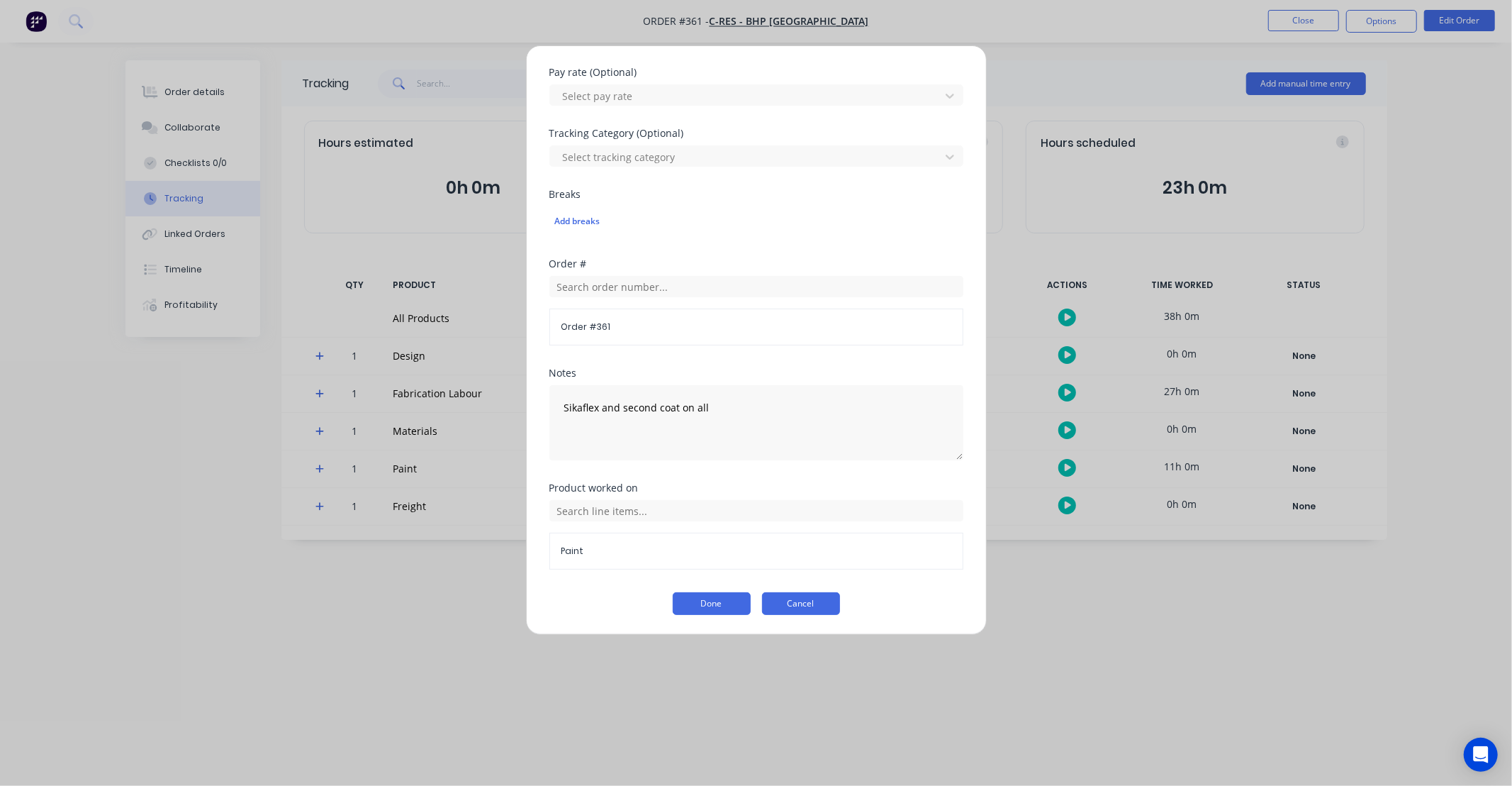
click at [815, 598] on button "Cancel" at bounding box center [800, 604] width 78 height 23
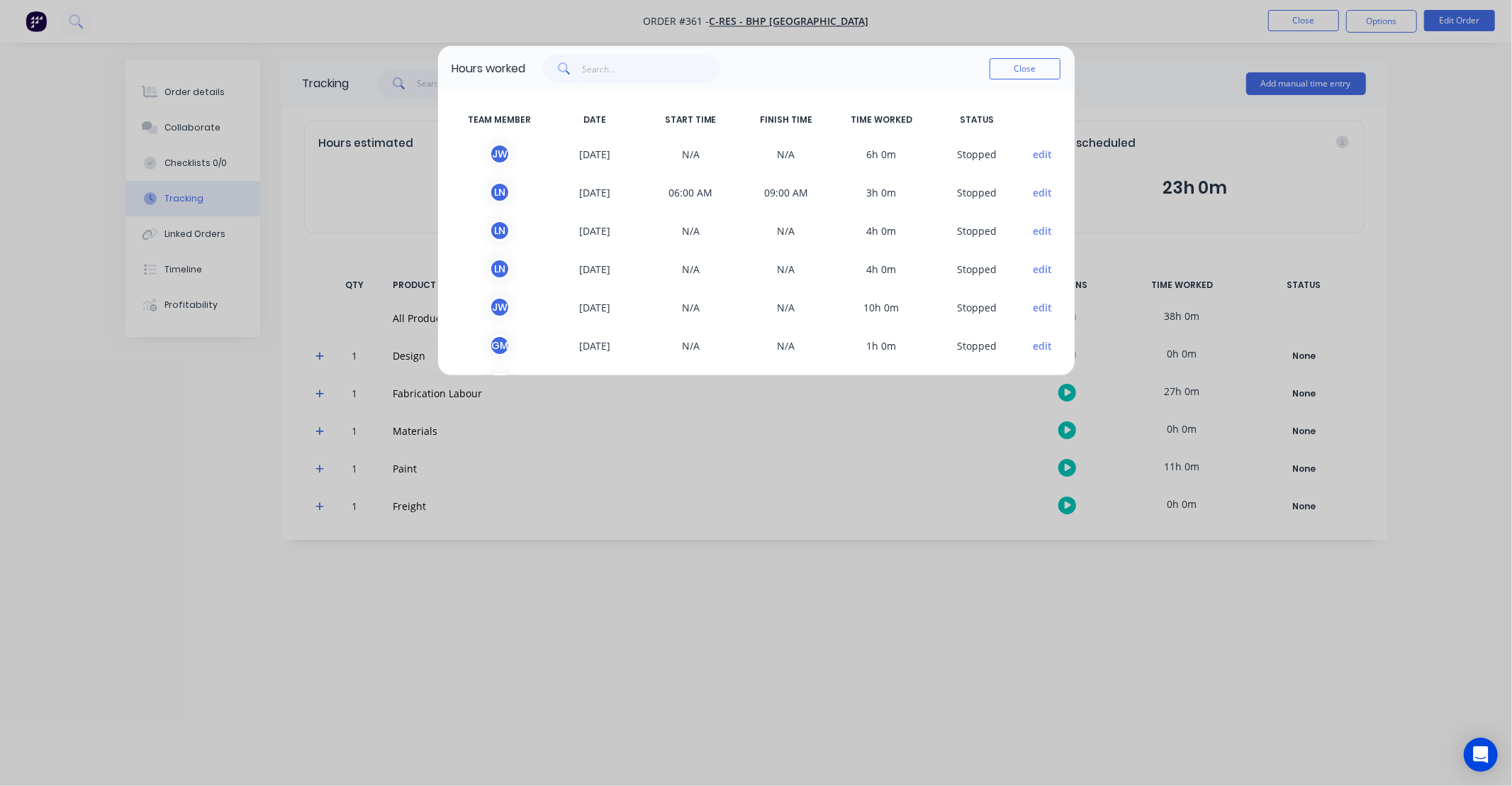
scroll to position [0, 0]
click at [1032, 190] on button "edit" at bounding box center [1042, 193] width 19 height 14
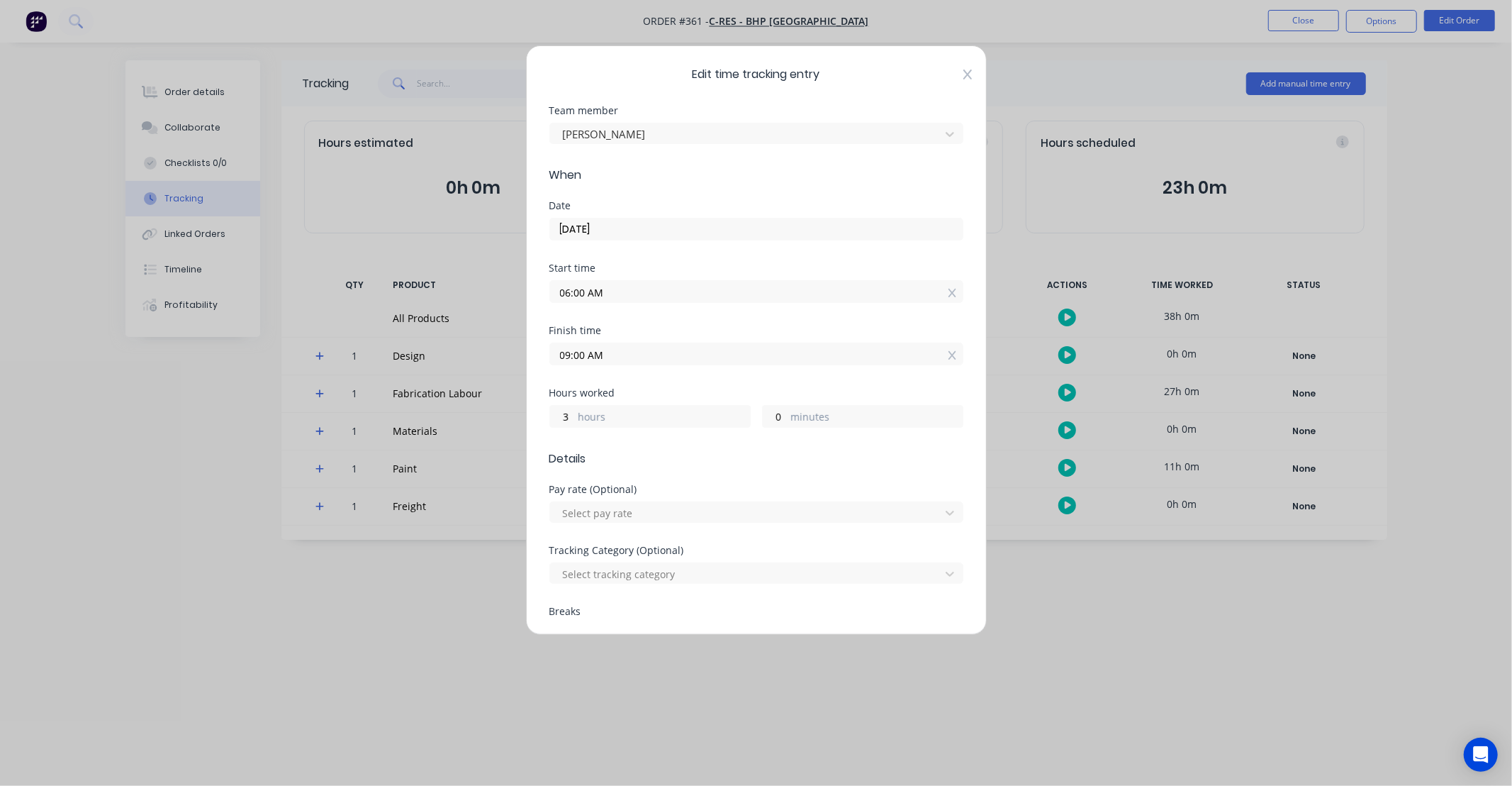
click at [963, 78] on icon at bounding box center [967, 74] width 9 height 12
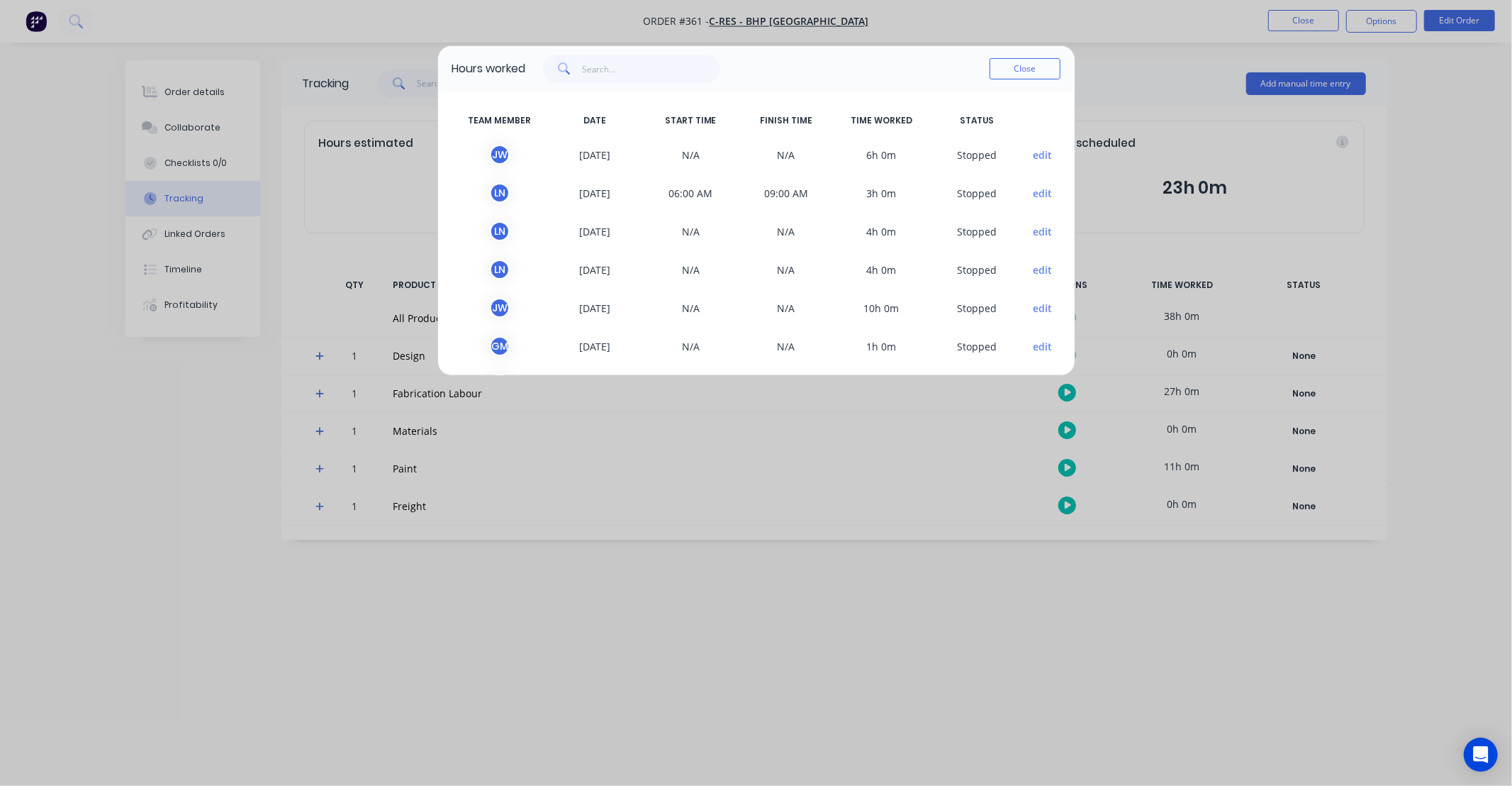
click at [1032, 157] on button "edit" at bounding box center [1042, 154] width 19 height 14
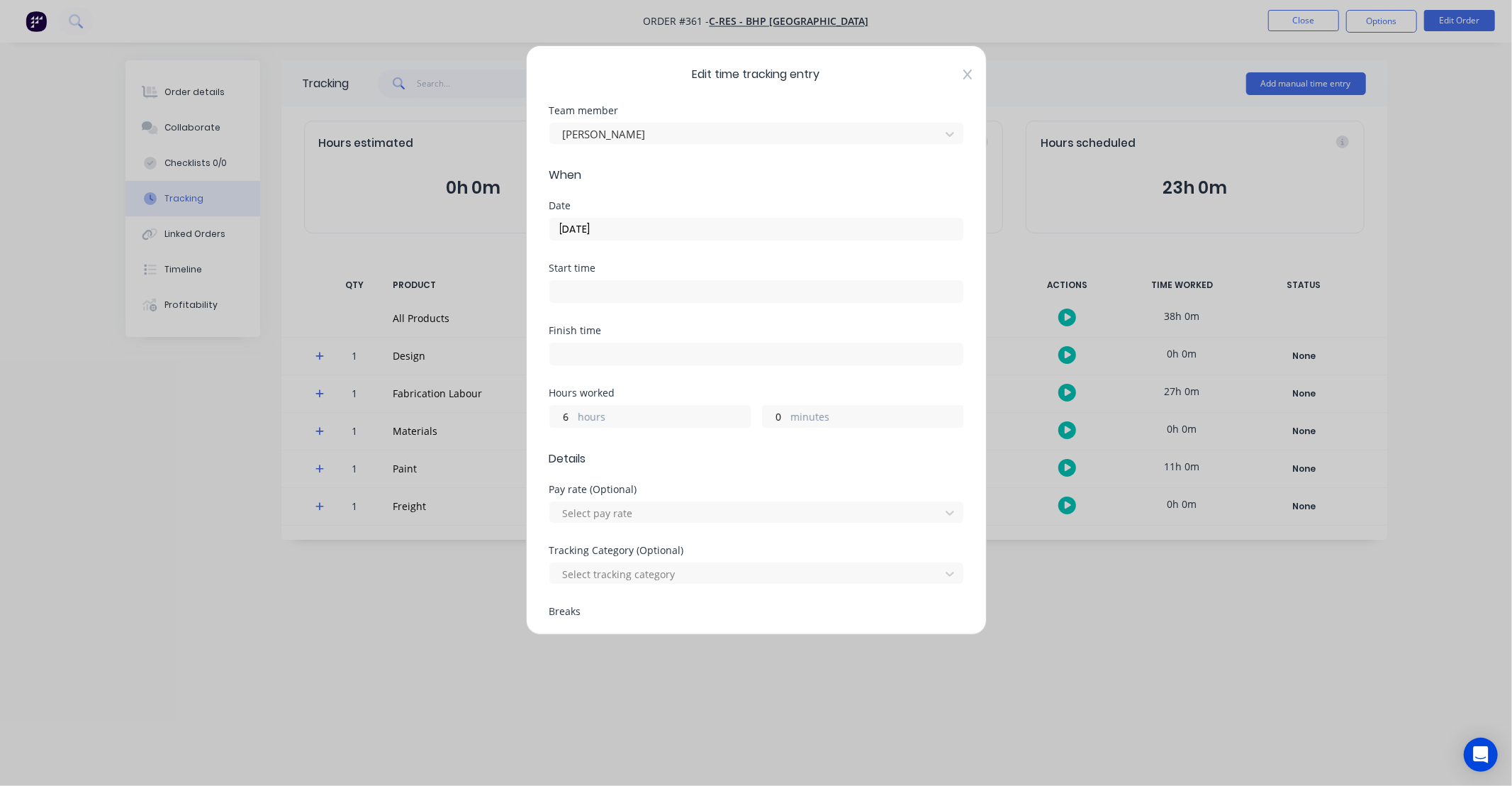
click at [963, 74] on icon at bounding box center [967, 74] width 9 height 10
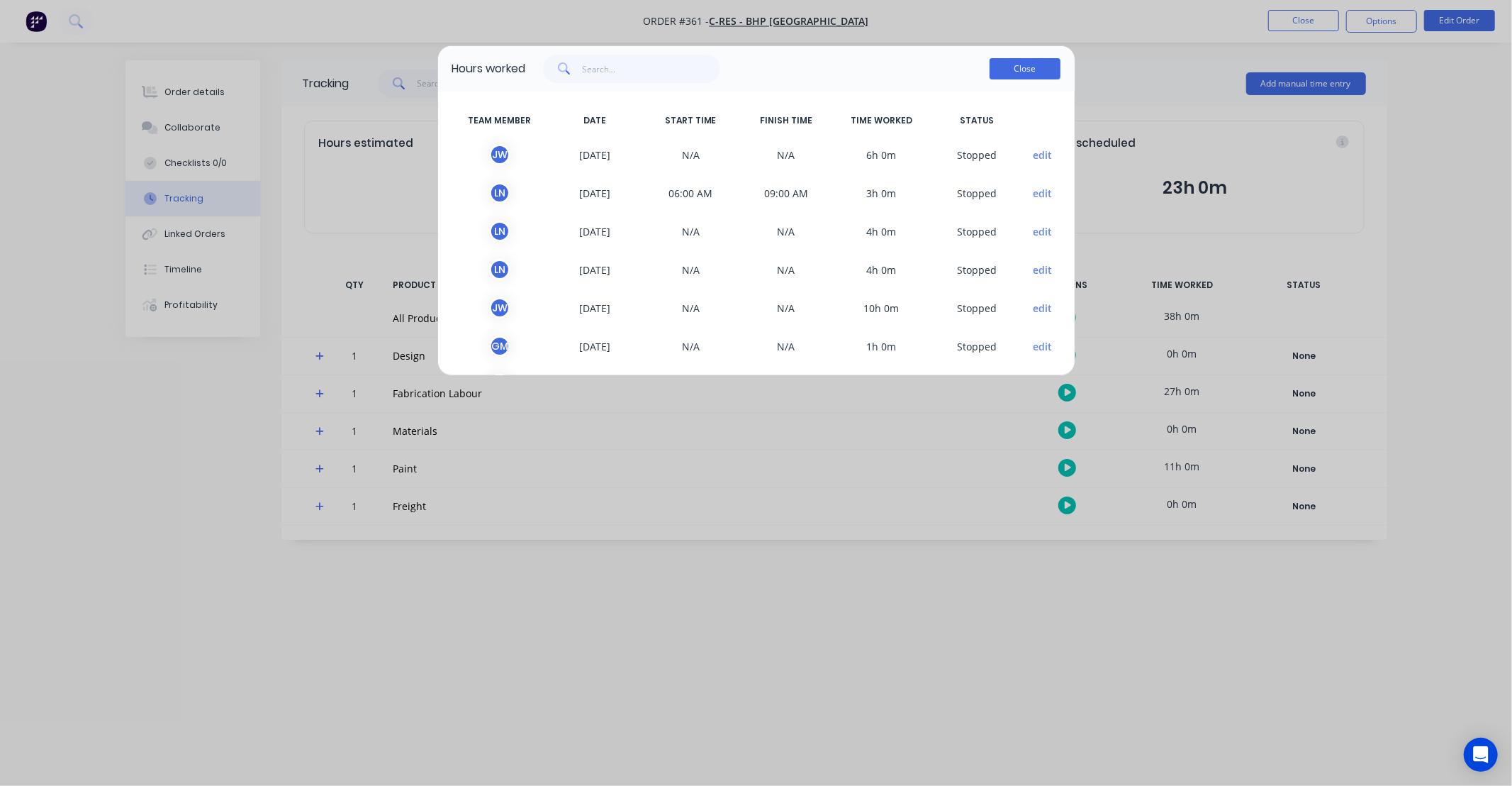
click at [1030, 74] on button "Close" at bounding box center [1026, 68] width 71 height 21
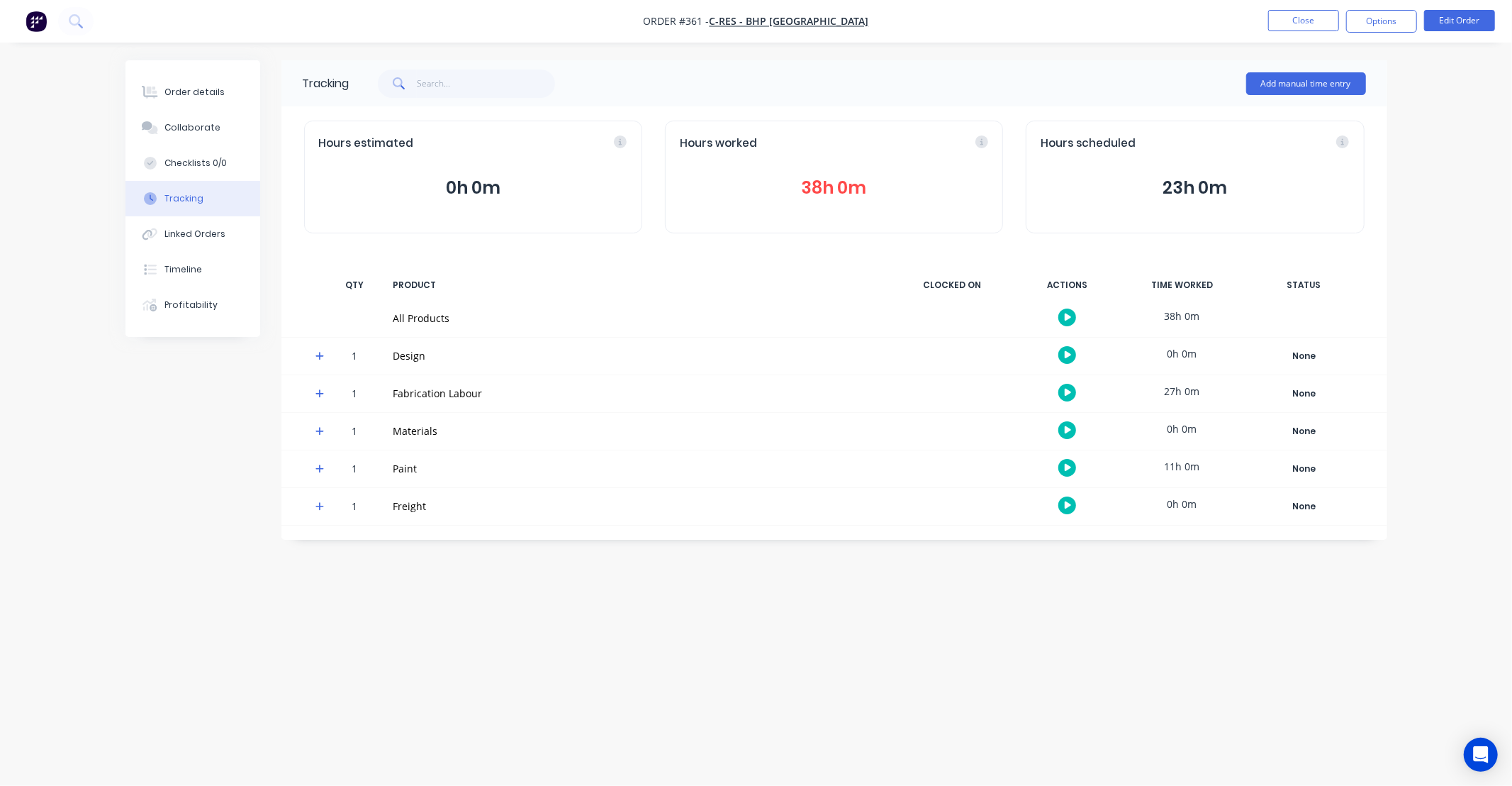
click at [1024, 565] on div "Tracking Add manual time entry Hours estimated 0h 0m Hours worked 38h 0m Hours …" at bounding box center [756, 366] width 1262 height 611
drag, startPoint x: 1021, startPoint y: 574, endPoint x: 920, endPoint y: 593, distance: 102.8
click at [920, 593] on div "Tracking Add manual time entry Hours estimated 0h 0m Hours worked 38h 0m Hours …" at bounding box center [756, 366] width 1262 height 611
click at [1289, 25] on button "Close" at bounding box center [1304, 20] width 71 height 21
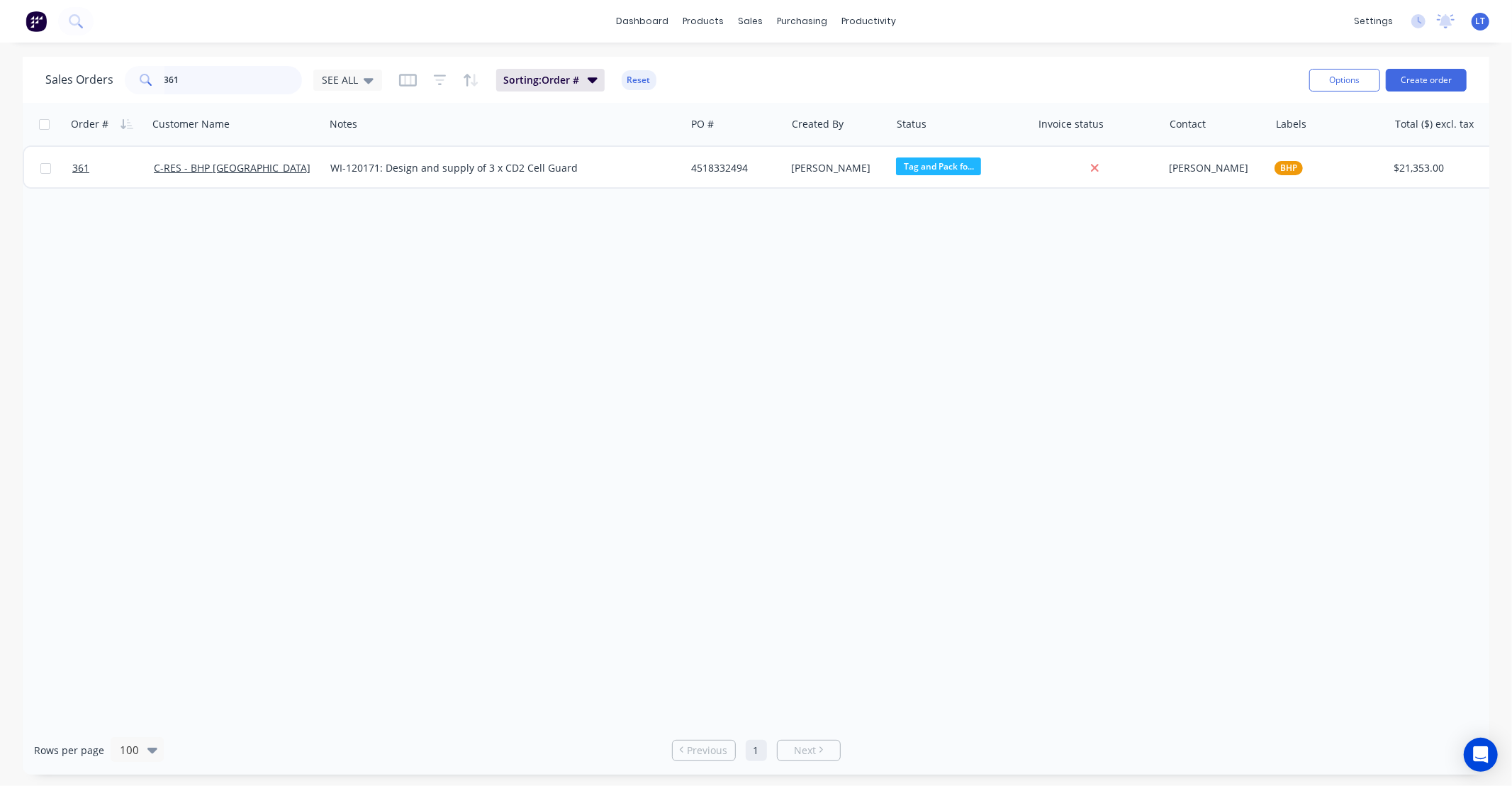
drag, startPoint x: 232, startPoint y: 86, endPoint x: 30, endPoint y: 79, distance: 202.1
click at [31, 79] on div "Sales Orders 361 SEE ALL Sorting: Order # Reset Options Create order" at bounding box center [756, 80] width 1467 height 46
drag, startPoint x: 203, startPoint y: 90, endPoint x: 11, endPoint y: 52, distance: 195.7
click at [0, 55] on div "dashboard products sales purchasing productivity dashboard products Product Cat…" at bounding box center [756, 393] width 1512 height 786
type input "361"
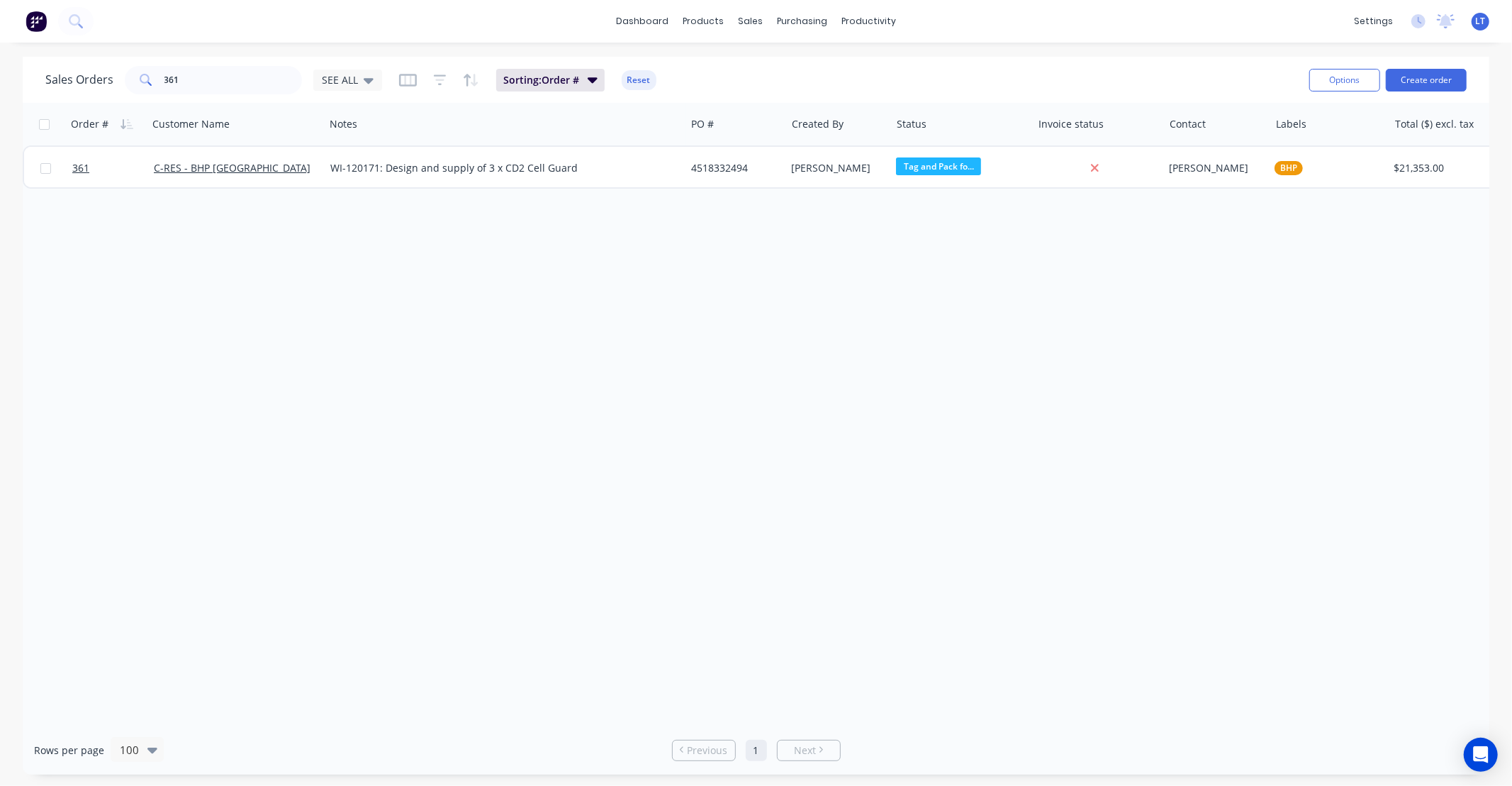
click at [753, 312] on div "Order # Customer Name Notes PO # Created By Status Invoice status Contact Label…" at bounding box center [756, 414] width 1467 height 622
drag, startPoint x: 753, startPoint y: 312, endPoint x: 688, endPoint y: 297, distance: 66.7
click at [663, 298] on div "Order # Customer Name Notes PO # Created By Status Invoice status Contact Label…" at bounding box center [756, 414] width 1467 height 622
drag, startPoint x: 1023, startPoint y: 329, endPoint x: 872, endPoint y: 313, distance: 151.8
drag, startPoint x: 872, startPoint y: 313, endPoint x: 732, endPoint y: 305, distance: 140.2
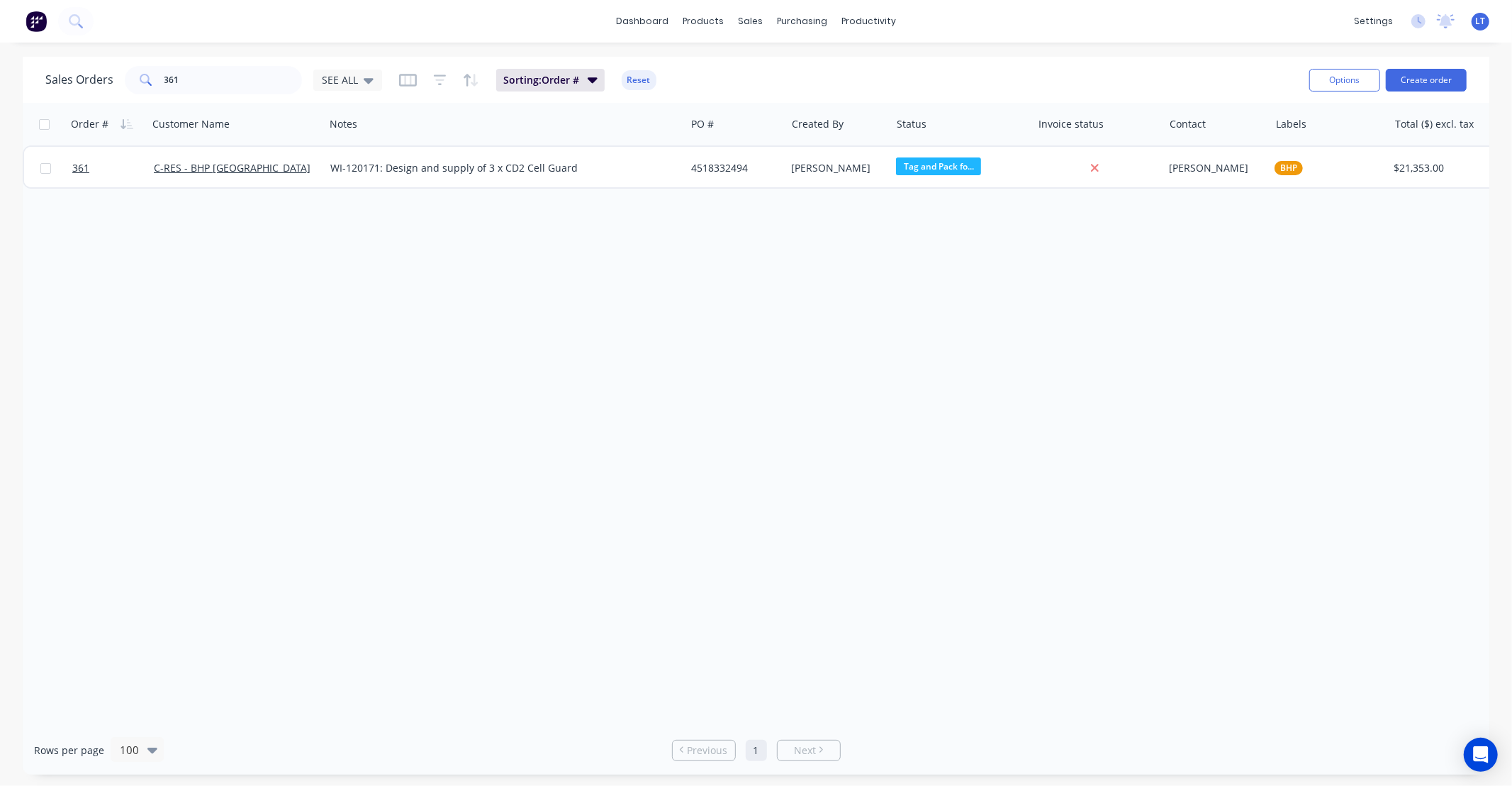
click at [732, 305] on div "Order # Customer Name Notes PO # Created By Status Invoice status Contact Label…" at bounding box center [756, 414] width 1467 height 622
click at [963, 321] on div "Order # Customer Name Notes PO # Created By Status Invoice status Contact Label…" at bounding box center [756, 414] width 1467 height 622
drag, startPoint x: 896, startPoint y: 316, endPoint x: 793, endPoint y: 318, distance: 103.0
click at [790, 307] on div "Order # Customer Name Notes PO # Created By Status Invoice status Contact Label…" at bounding box center [756, 414] width 1467 height 622
click at [687, 189] on div "Order # Customer Name Notes PO # Created By Status Invoice status Contact Label…" at bounding box center [756, 414] width 1467 height 622
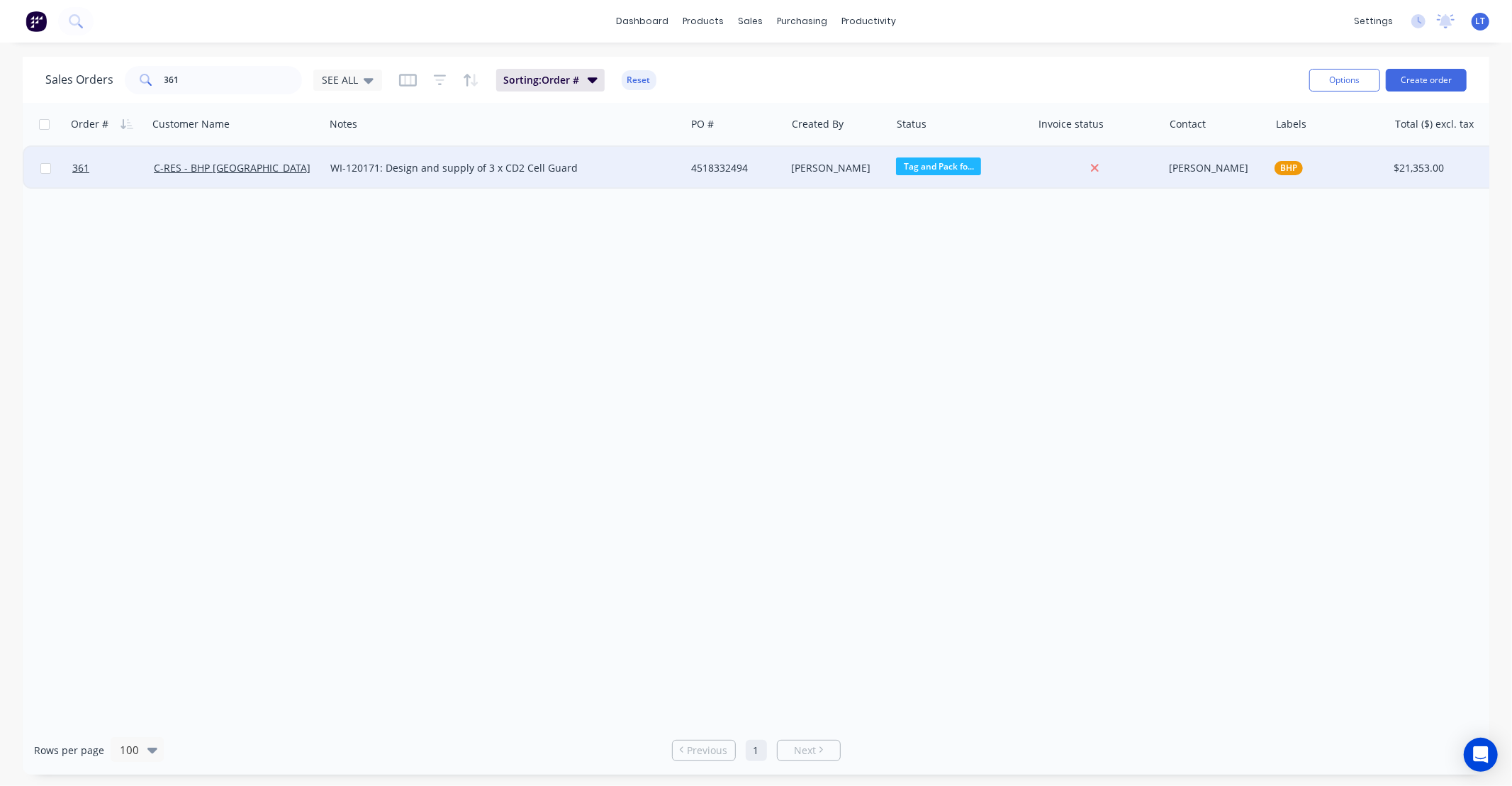
click at [693, 171] on div "4518332494" at bounding box center [734, 168] width 85 height 14
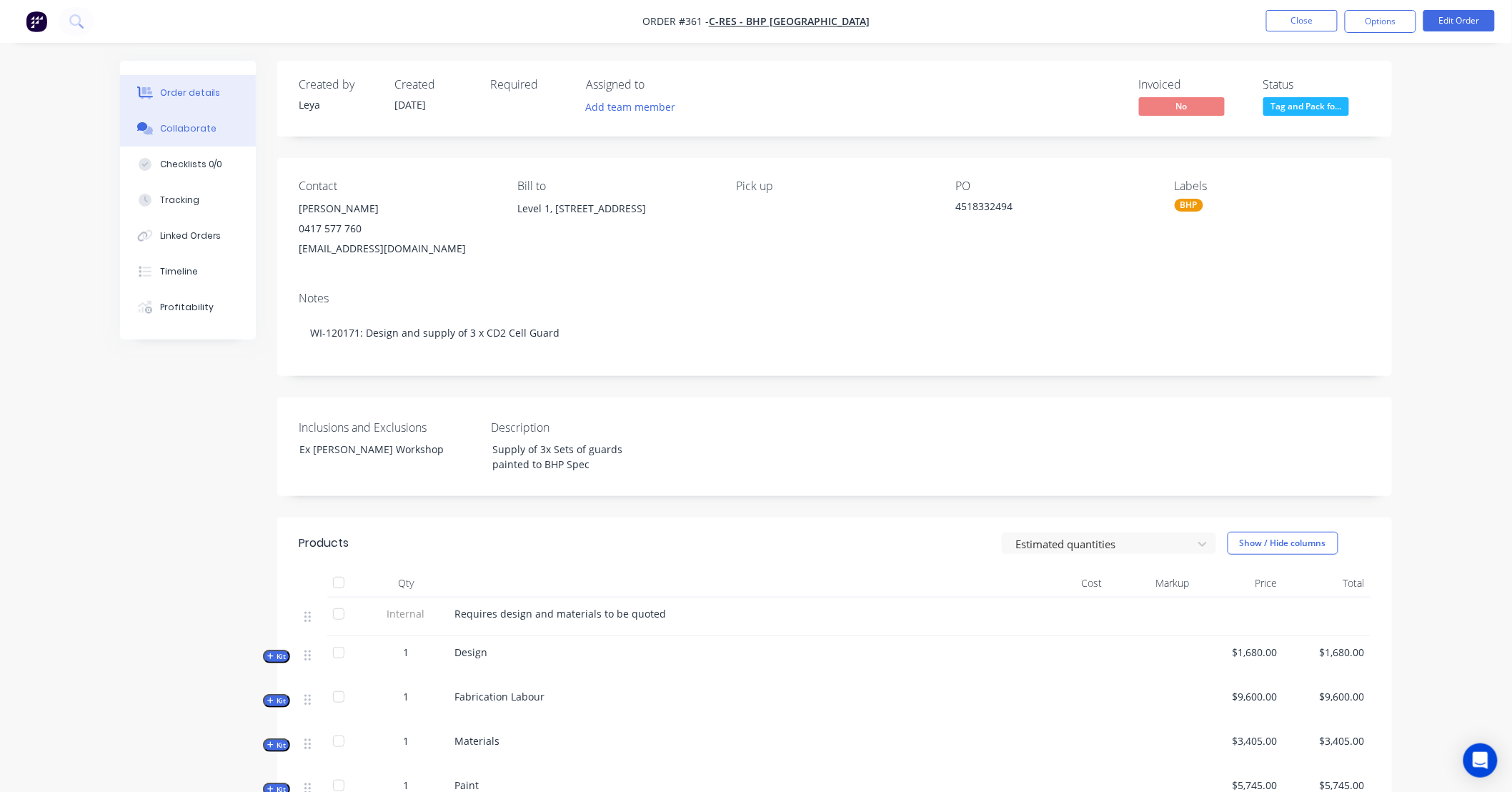
click at [205, 138] on button "Collaborate" at bounding box center [188, 128] width 136 height 36
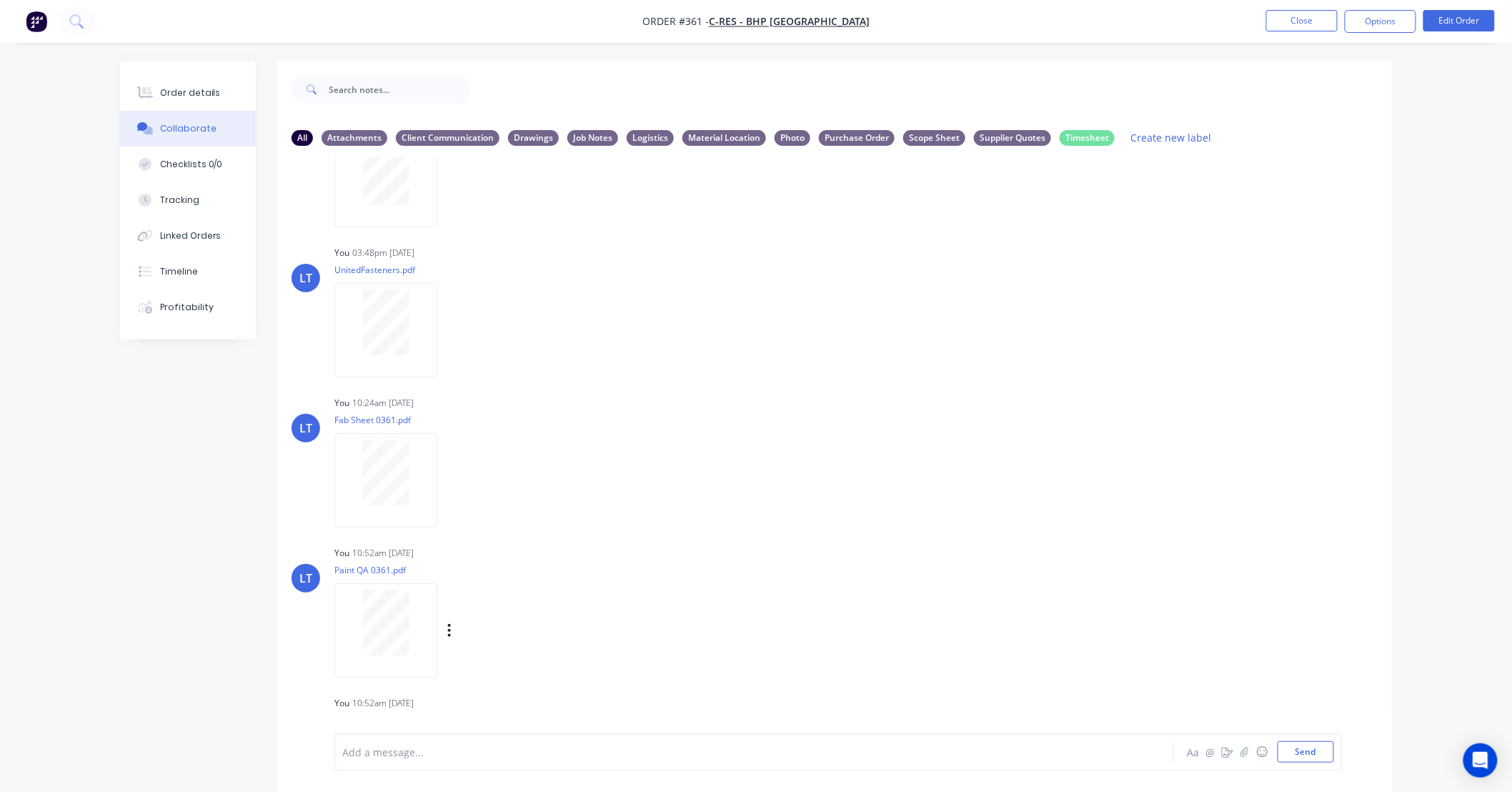
scroll to position [486, 0]
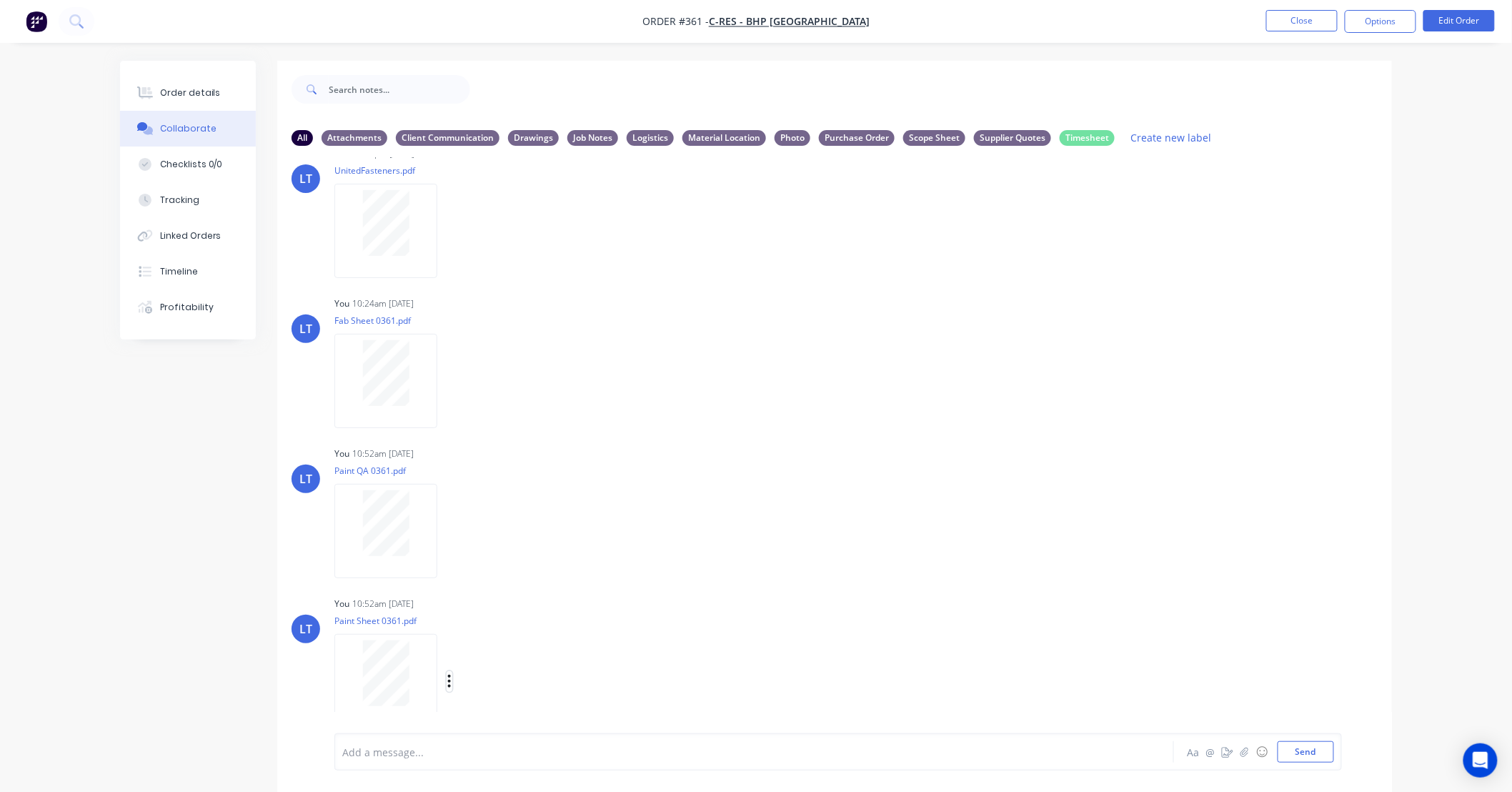
click at [448, 682] on icon "button" at bounding box center [449, 680] width 4 height 16
click at [488, 689] on button "Download" at bounding box center [543, 682] width 161 height 32
click at [450, 524] on icon "button" at bounding box center [449, 531] width 4 height 16
click at [521, 562] on button "Download" at bounding box center [543, 569] width 161 height 32
click at [875, 384] on div "LT You 10:24am 26/09/25 Fab Sheet 0361.pdf Labels Download Delete" at bounding box center [835, 357] width 1114 height 128
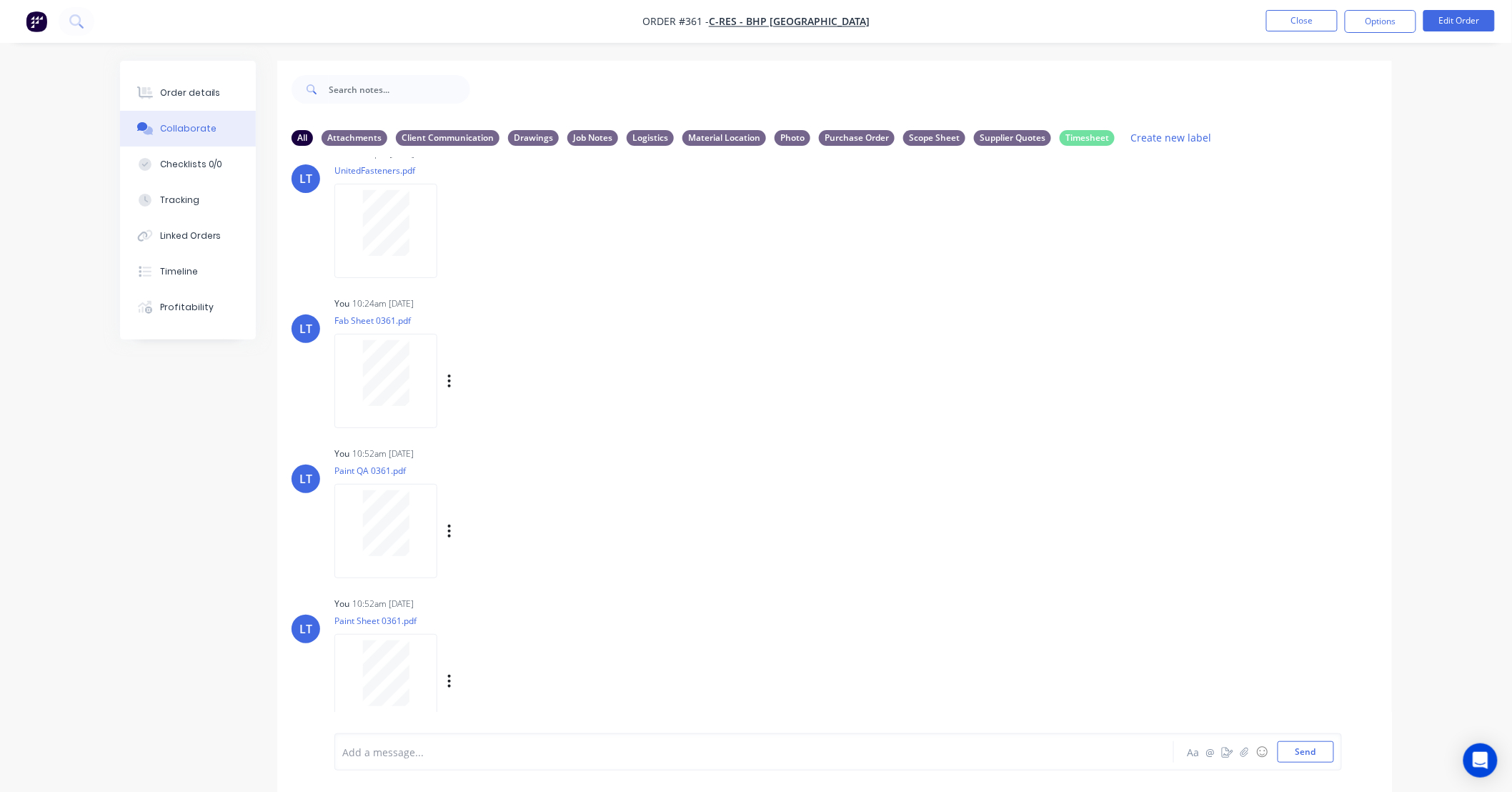
drag, startPoint x: 875, startPoint y: 384, endPoint x: 833, endPoint y: 370, distance: 44.3
click at [823, 370] on div "LT You 10:24am 26/09/25 Fab Sheet 0361.pdf Labels Download Delete" at bounding box center [835, 357] width 1114 height 128
click at [922, 370] on div "LT You 10:24am 26/09/25 Fab Sheet 0361.pdf Labels Download Delete" at bounding box center [835, 357] width 1114 height 128
drag, startPoint x: 922, startPoint y: 370, endPoint x: 846, endPoint y: 350, distance: 78.6
drag, startPoint x: 846, startPoint y: 350, endPoint x: 796, endPoint y: 337, distance: 51.7
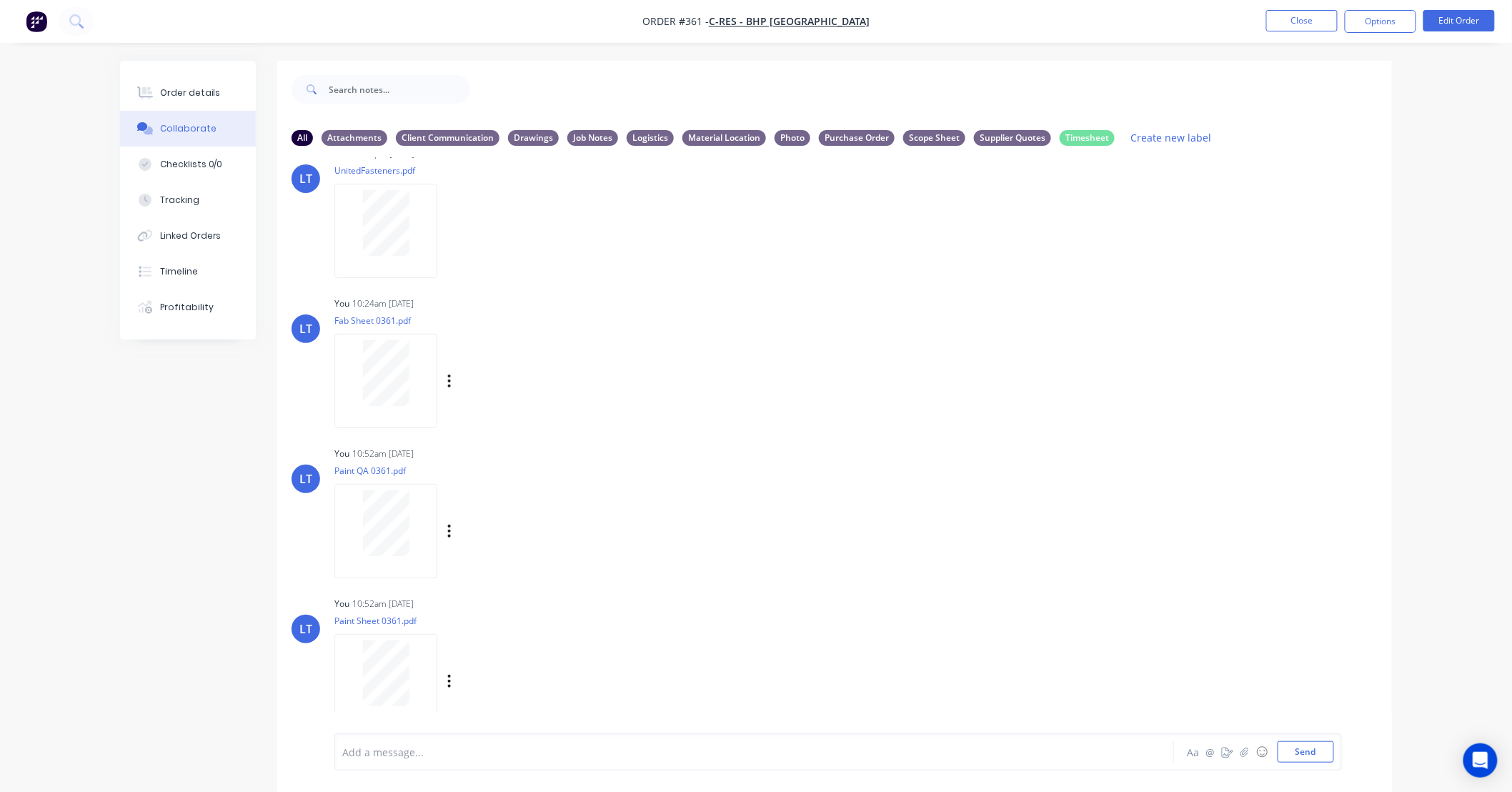
click at [793, 339] on div "LT You 10:24am 26/09/25 Fab Sheet 0361.pdf Labels Download Delete" at bounding box center [835, 357] width 1114 height 128
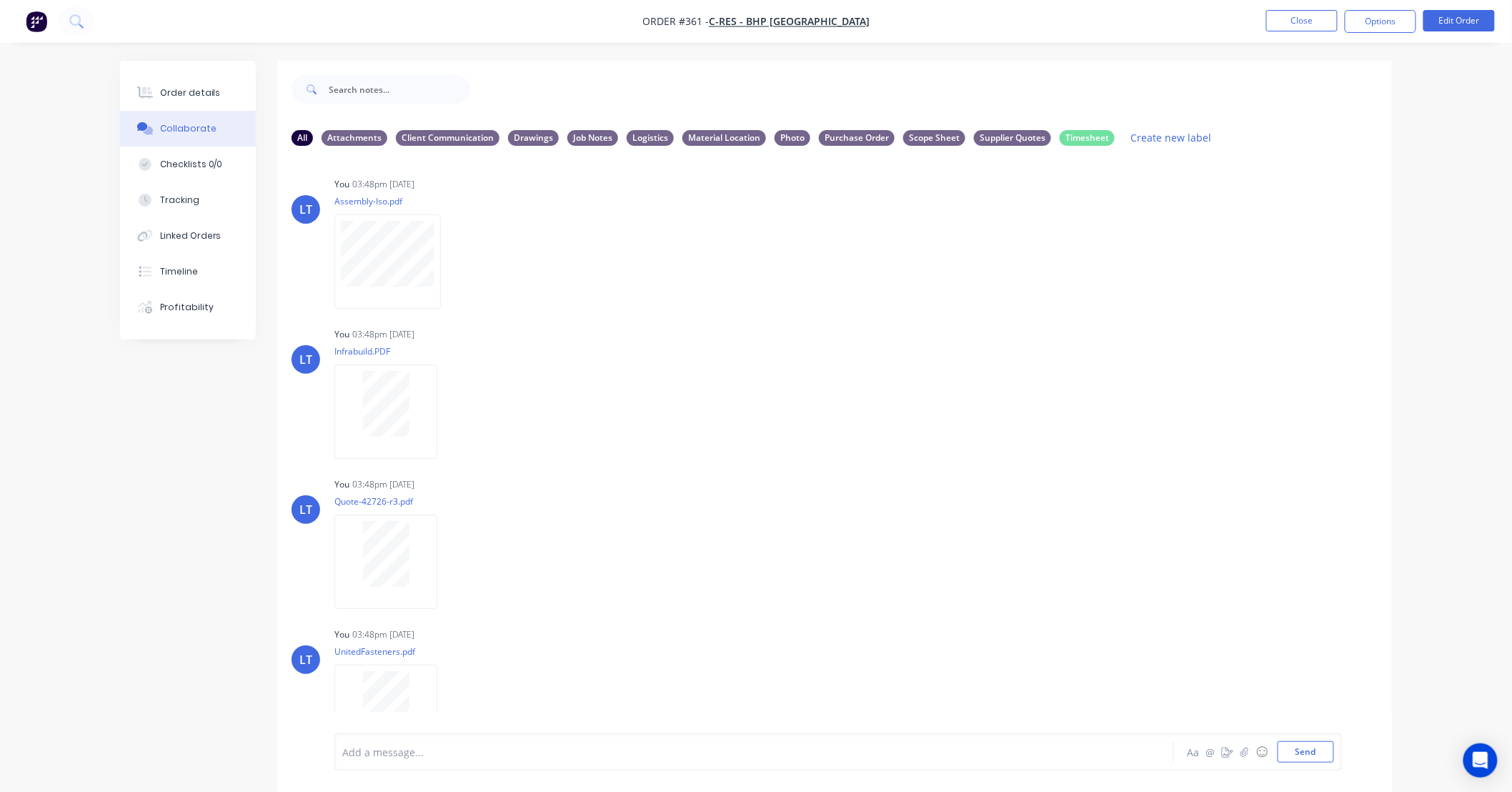
scroll to position [0, 0]
click at [1310, 22] on button "Close" at bounding box center [1301, 20] width 72 height 21
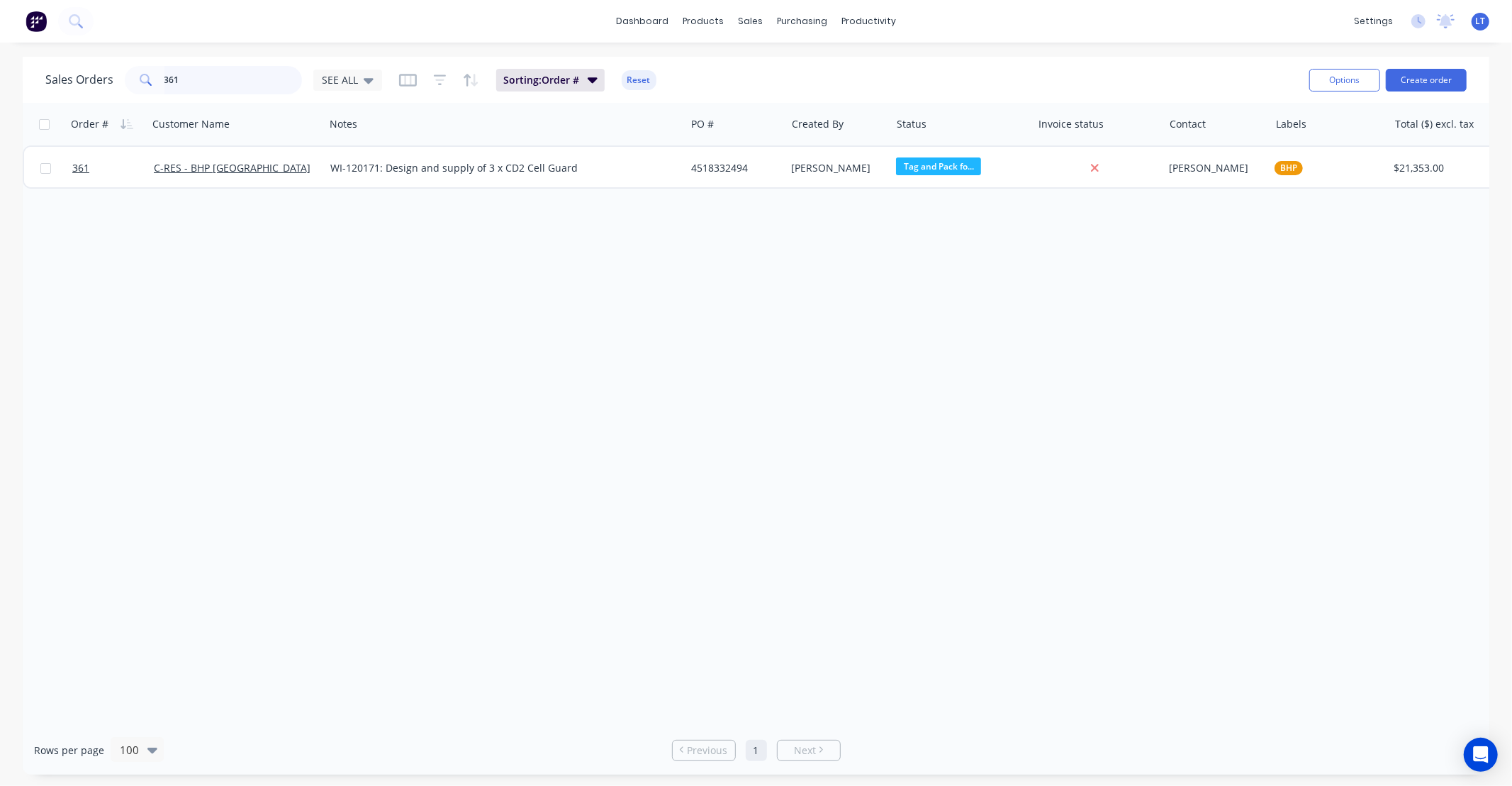
drag, startPoint x: 201, startPoint y: 76, endPoint x: 0, endPoint y: 65, distance: 201.3
click at [0, 65] on div "Sales Orders 361 SEE ALL Sorting: Order # Reset Options Create order Order # Cu…" at bounding box center [756, 415] width 1512 height 718
type input "1106"
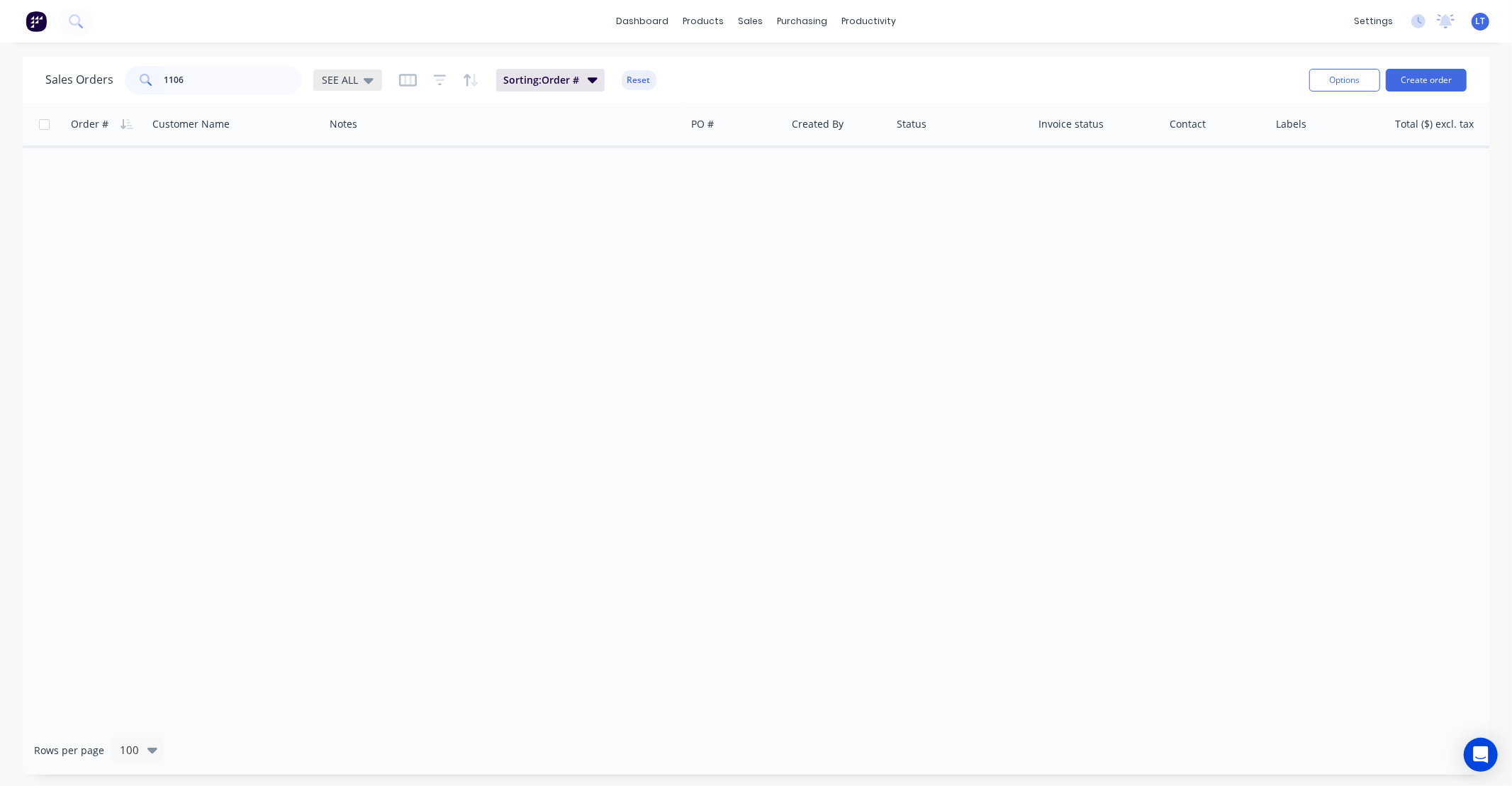
click at [358, 83] on div "SEE ALL" at bounding box center [348, 80] width 52 height 13
click at [386, 249] on button "Archived" at bounding box center [399, 256] width 162 height 16
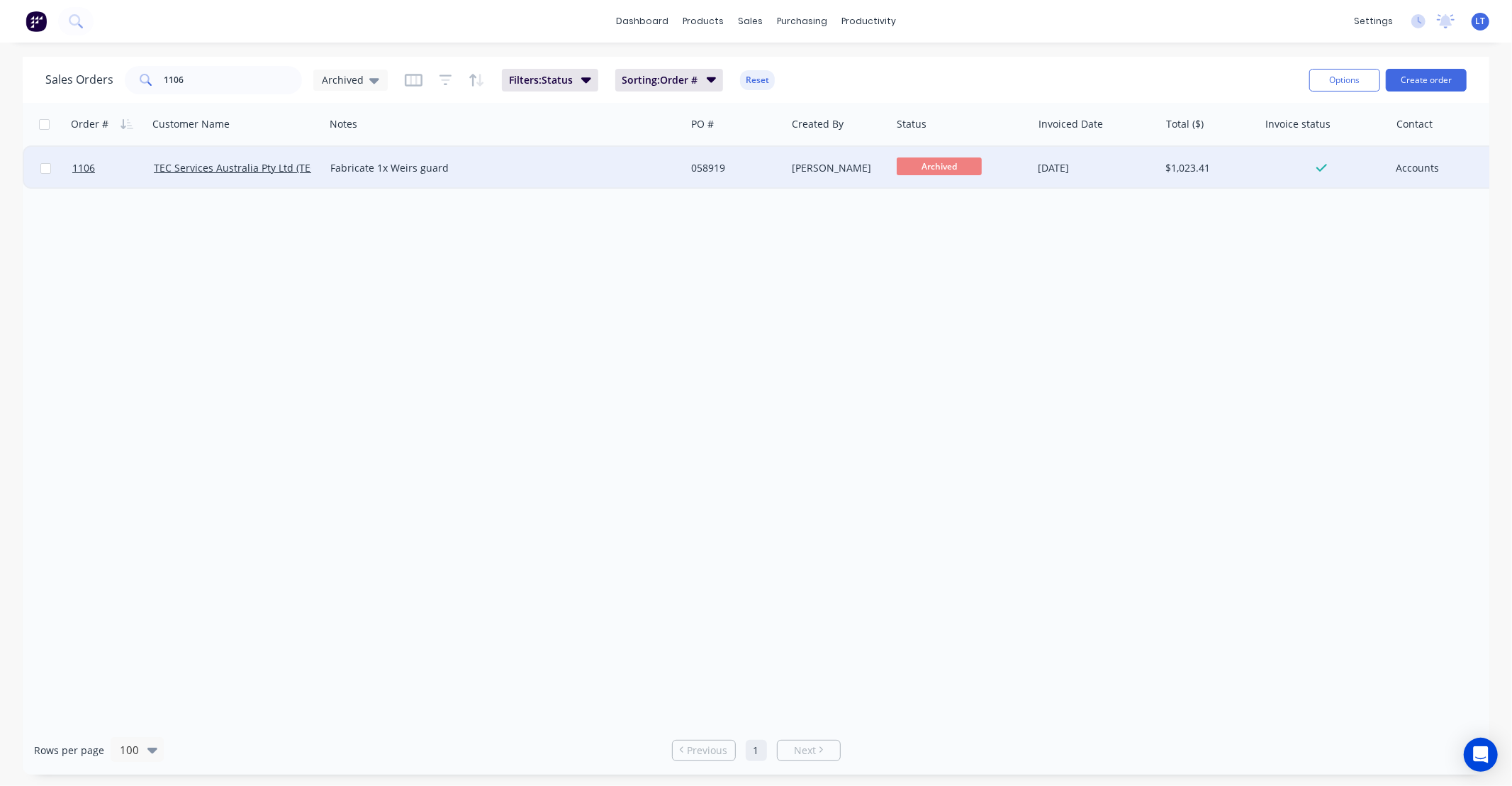
click at [832, 171] on div "Justin Warren" at bounding box center [836, 168] width 89 height 14
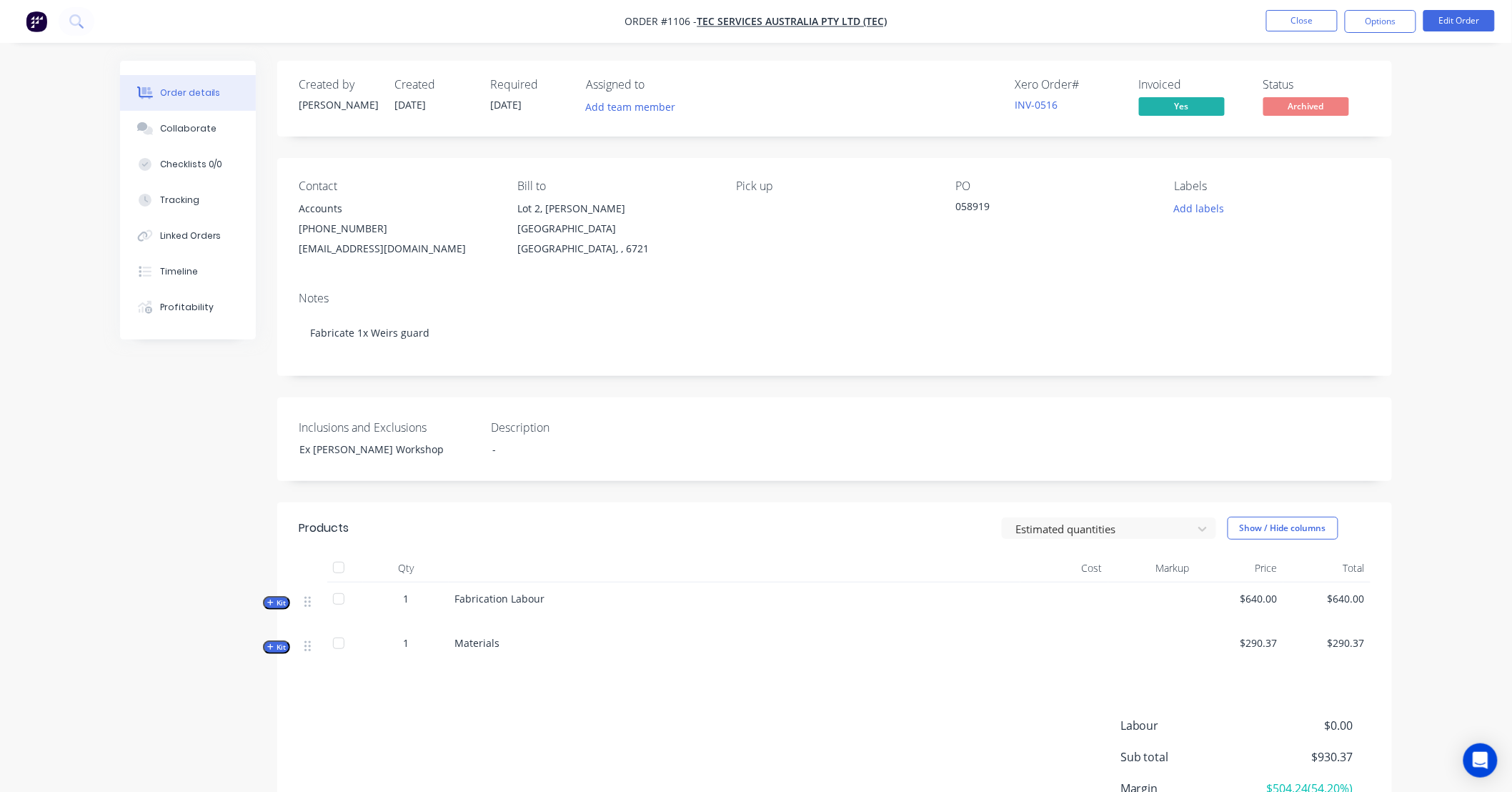
drag, startPoint x: 205, startPoint y: 140, endPoint x: 296, endPoint y: 153, distance: 91.9
click at [205, 140] on button "Collaborate" at bounding box center [188, 128] width 136 height 36
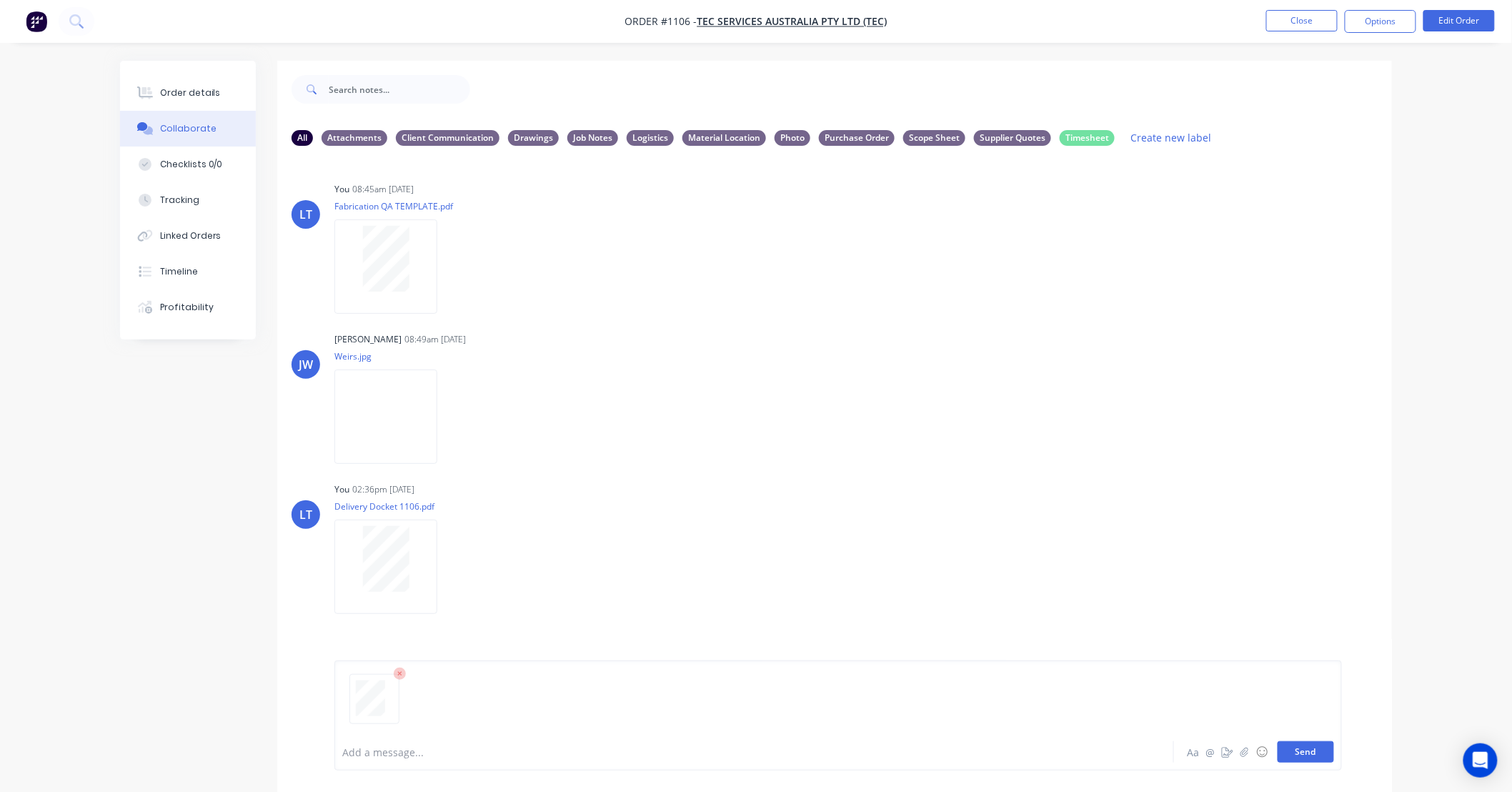
click at [1309, 760] on button "Send" at bounding box center [1305, 751] width 56 height 21
click at [1315, 756] on button "Send" at bounding box center [1305, 751] width 56 height 21
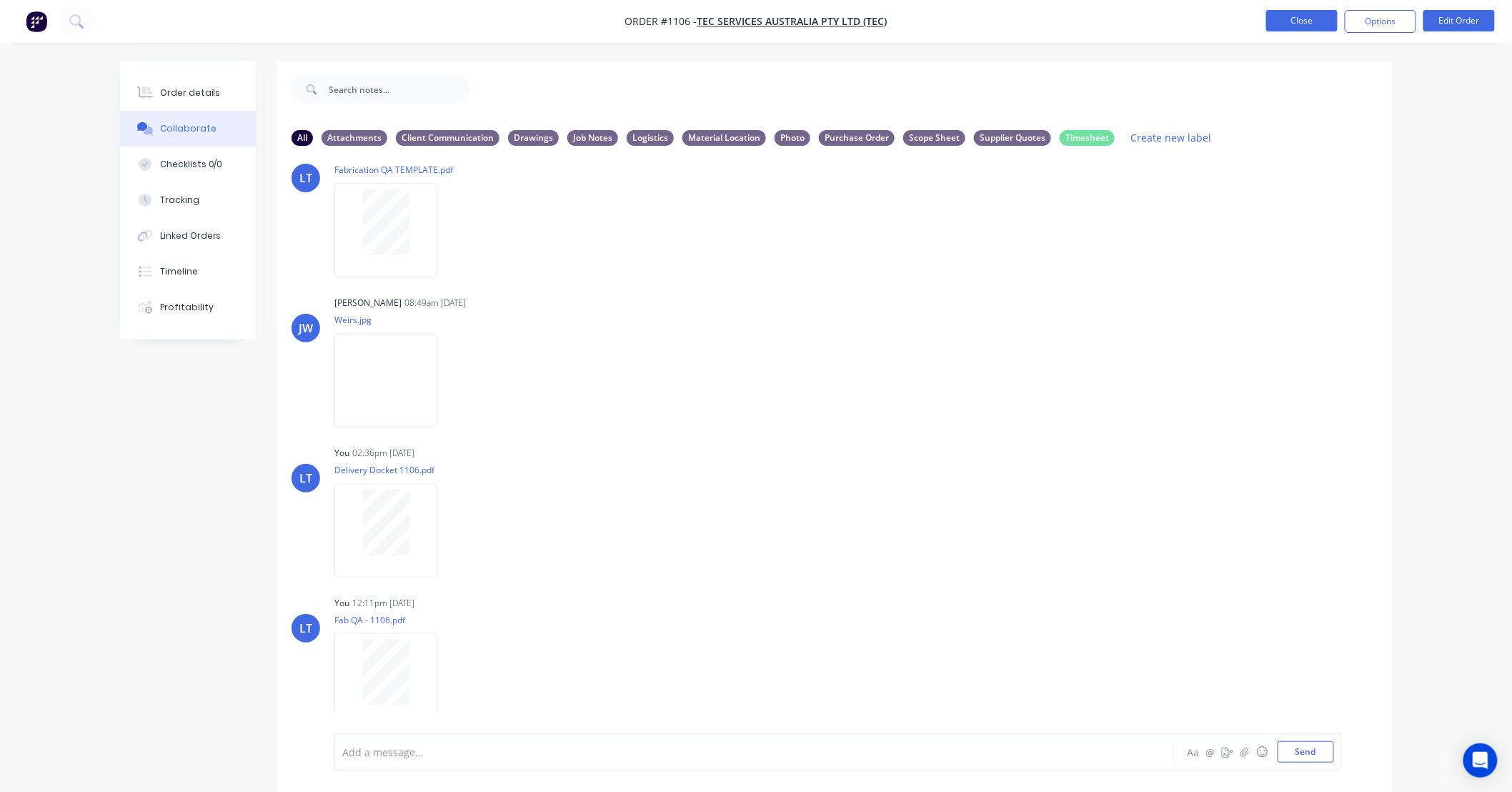
click at [1304, 24] on button "Close" at bounding box center [1301, 20] width 72 height 21
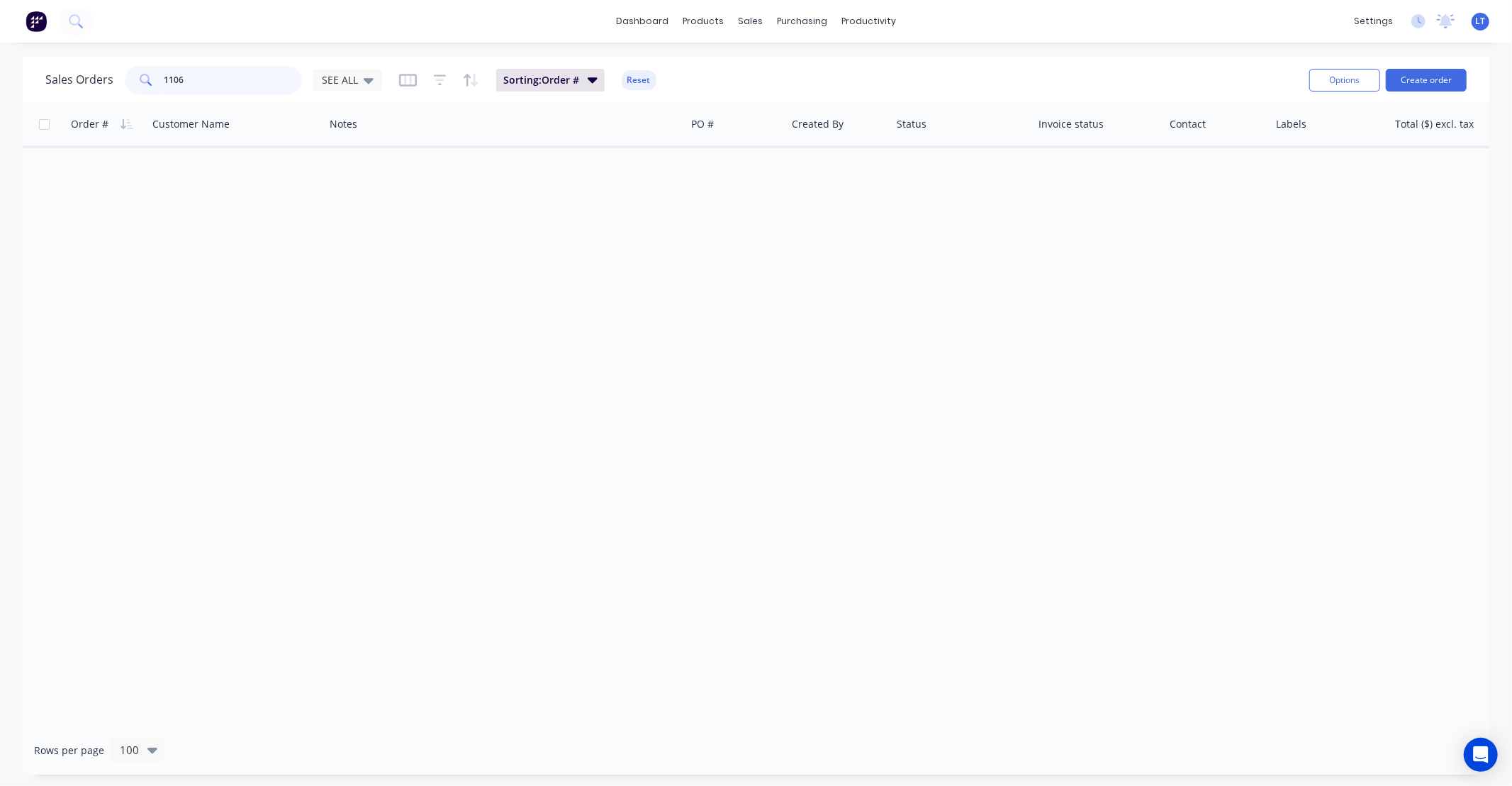
drag, startPoint x: 197, startPoint y: 86, endPoint x: 75, endPoint y: 86, distance: 122.0
click at [76, 86] on div "Sales Orders 1106 SEE ALL" at bounding box center [214, 79] width 337 height 28
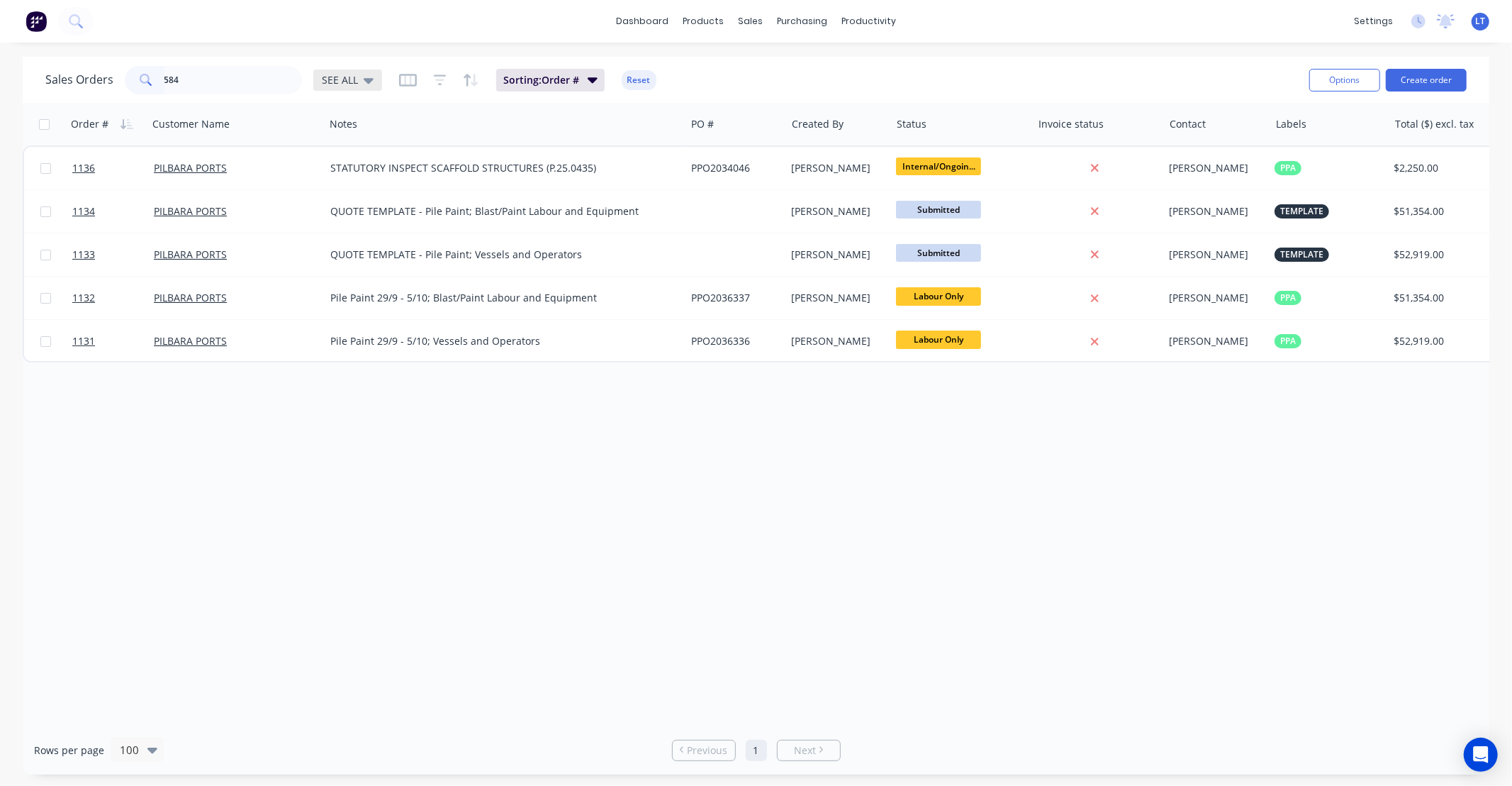
click at [364, 89] on div "SEE ALL" at bounding box center [347, 80] width 68 height 21
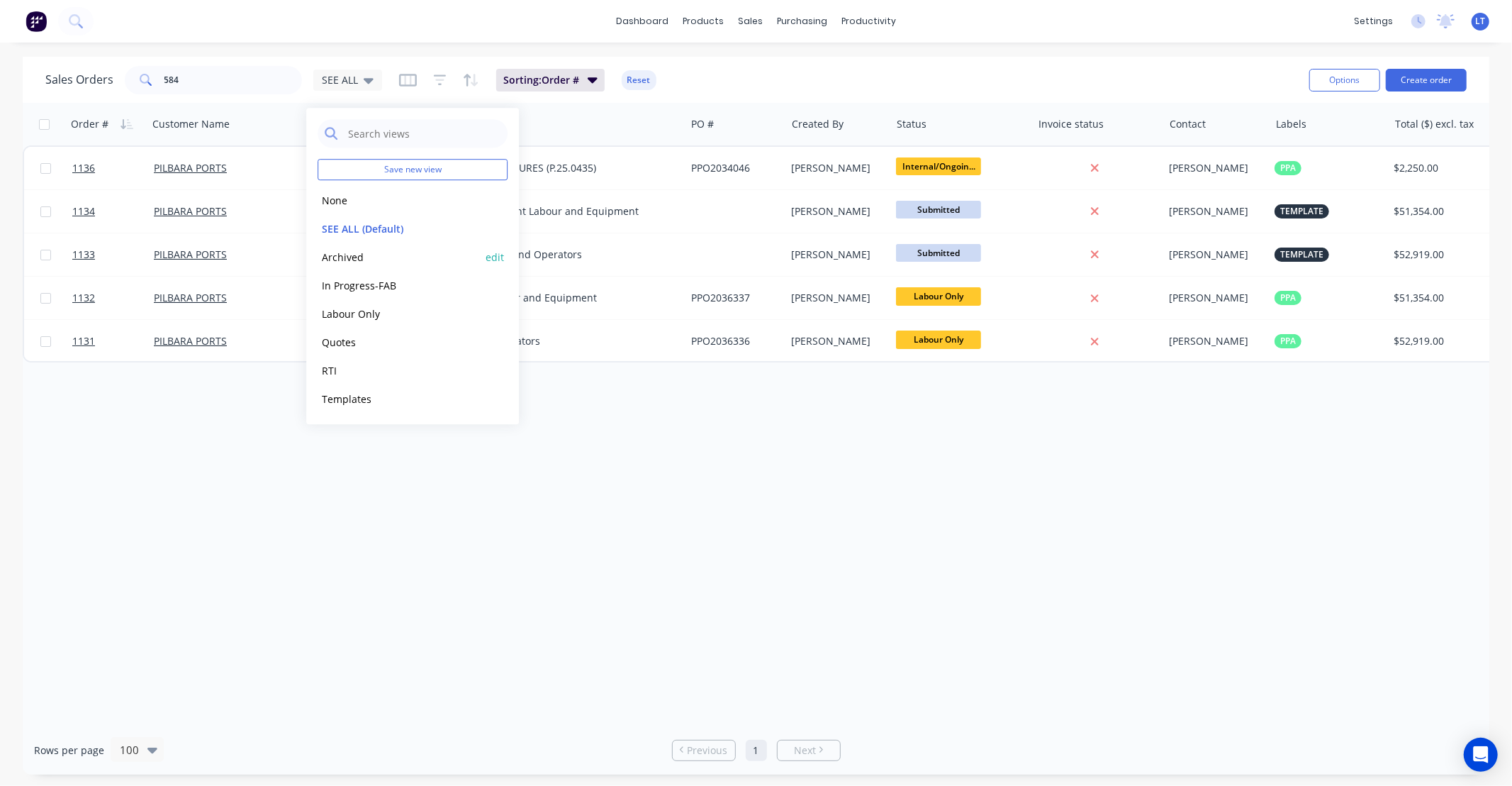
click at [369, 247] on div "Archived edit" at bounding box center [412, 256] width 190 height 28
click at [350, 257] on button "Archived" at bounding box center [399, 256] width 162 height 16
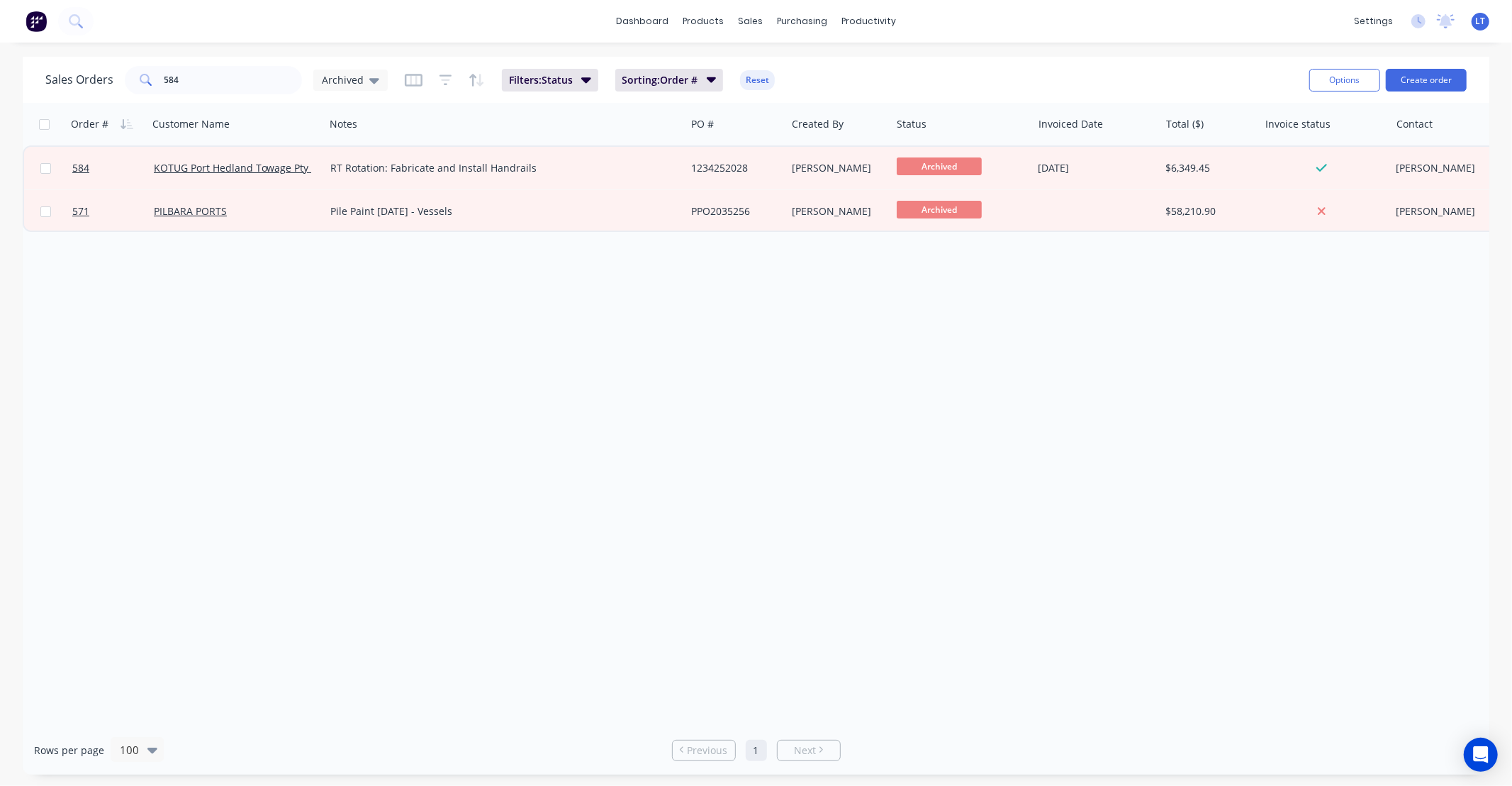
click at [541, 415] on div "Order # Customer Name Notes PO # Created By Status Invoiced Date Total ($) Invo…" at bounding box center [756, 414] width 1467 height 622
click at [461, 407] on div "Order # Customer Name Notes PO # Created By Status Invoiced Date Total ($) Invo…" at bounding box center [756, 414] width 1467 height 622
drag, startPoint x: 461, startPoint y: 407, endPoint x: 380, endPoint y: 399, distance: 81.4
click at [380, 399] on div "Order # Customer Name Notes PO # Created By Status Invoiced Date Total ($) Invo…" at bounding box center [756, 414] width 1467 height 622
drag, startPoint x: 222, startPoint y: 91, endPoint x: 206, endPoint y: 87, distance: 16.5
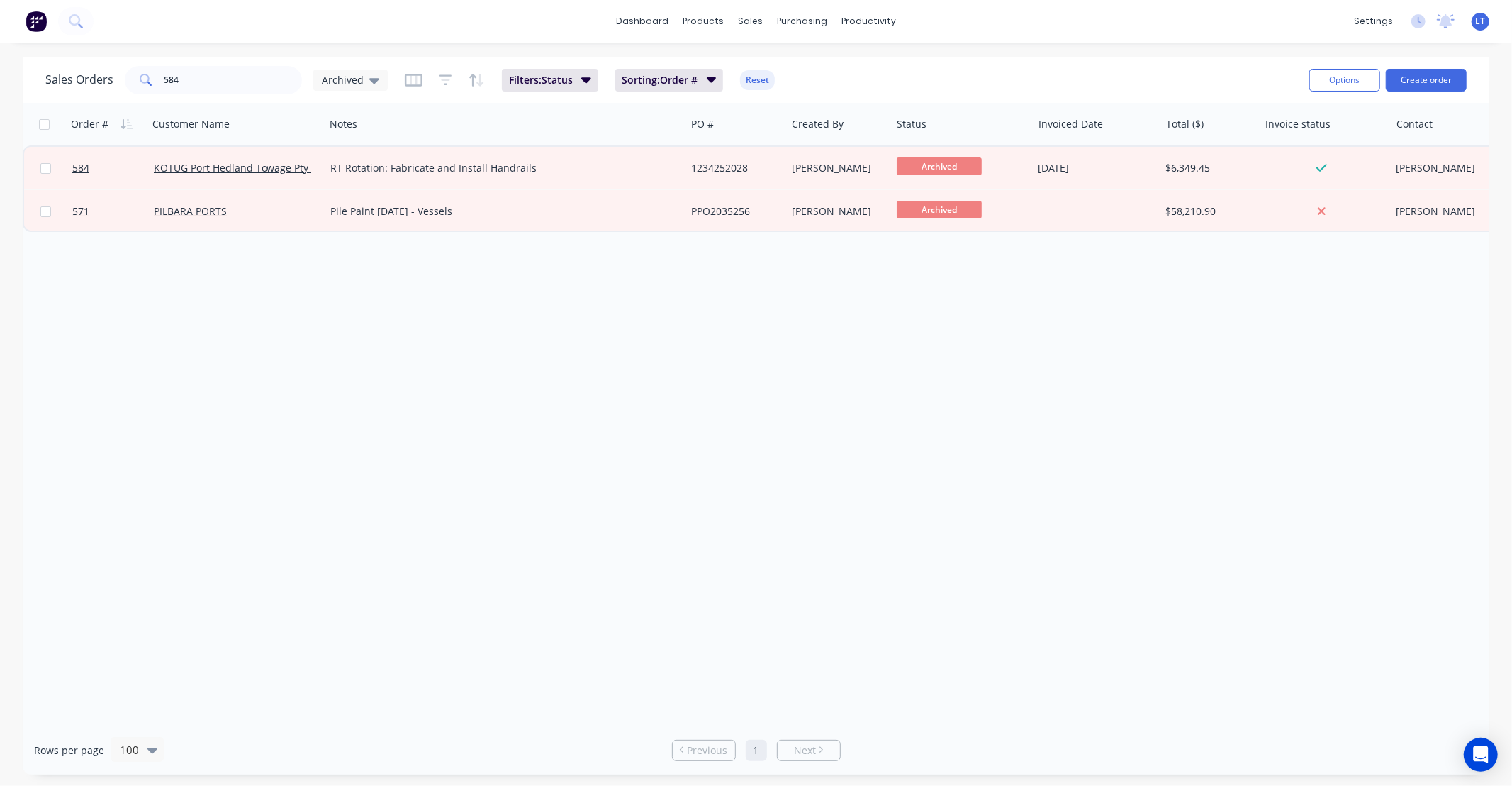
click at [207, 87] on div "Sales Orders 584 Archived Filters: Status Sorting: Order # Reset" at bounding box center [671, 80] width 1253 height 35
drag, startPoint x: 21, startPoint y: 52, endPoint x: 0, endPoint y: 37, distance: 25.8
click at [0, 37] on div "dashboard products sales purchasing productivity dashboard products Product Cat…" at bounding box center [756, 393] width 1512 height 786
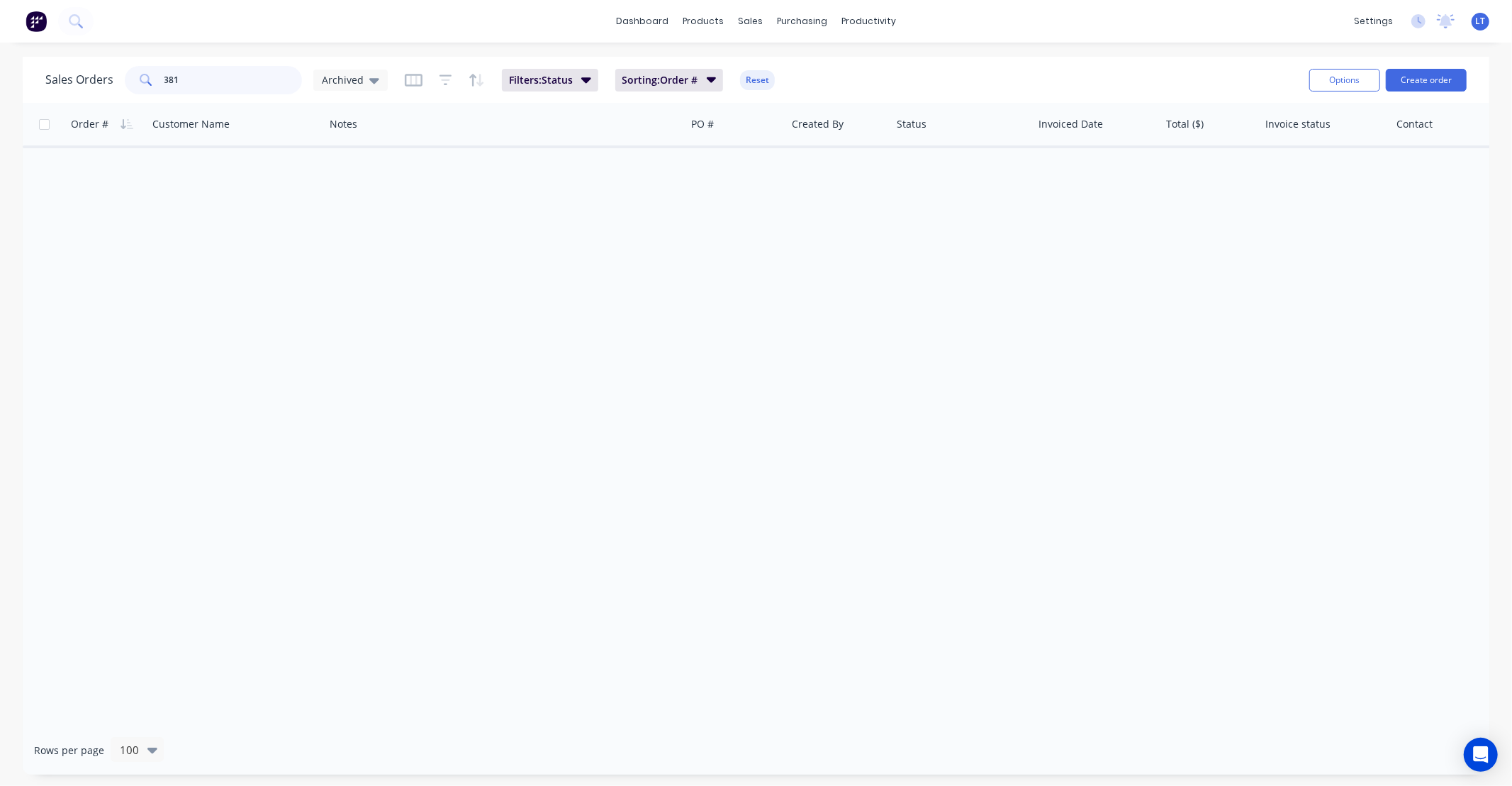
drag, startPoint x: 150, startPoint y: 76, endPoint x: 0, endPoint y: 88, distance: 150.5
click at [0, 90] on div "Sales Orders 381 Archived Filters: Status Sorting: Order # Reset Options Create…" at bounding box center [756, 415] width 1512 height 718
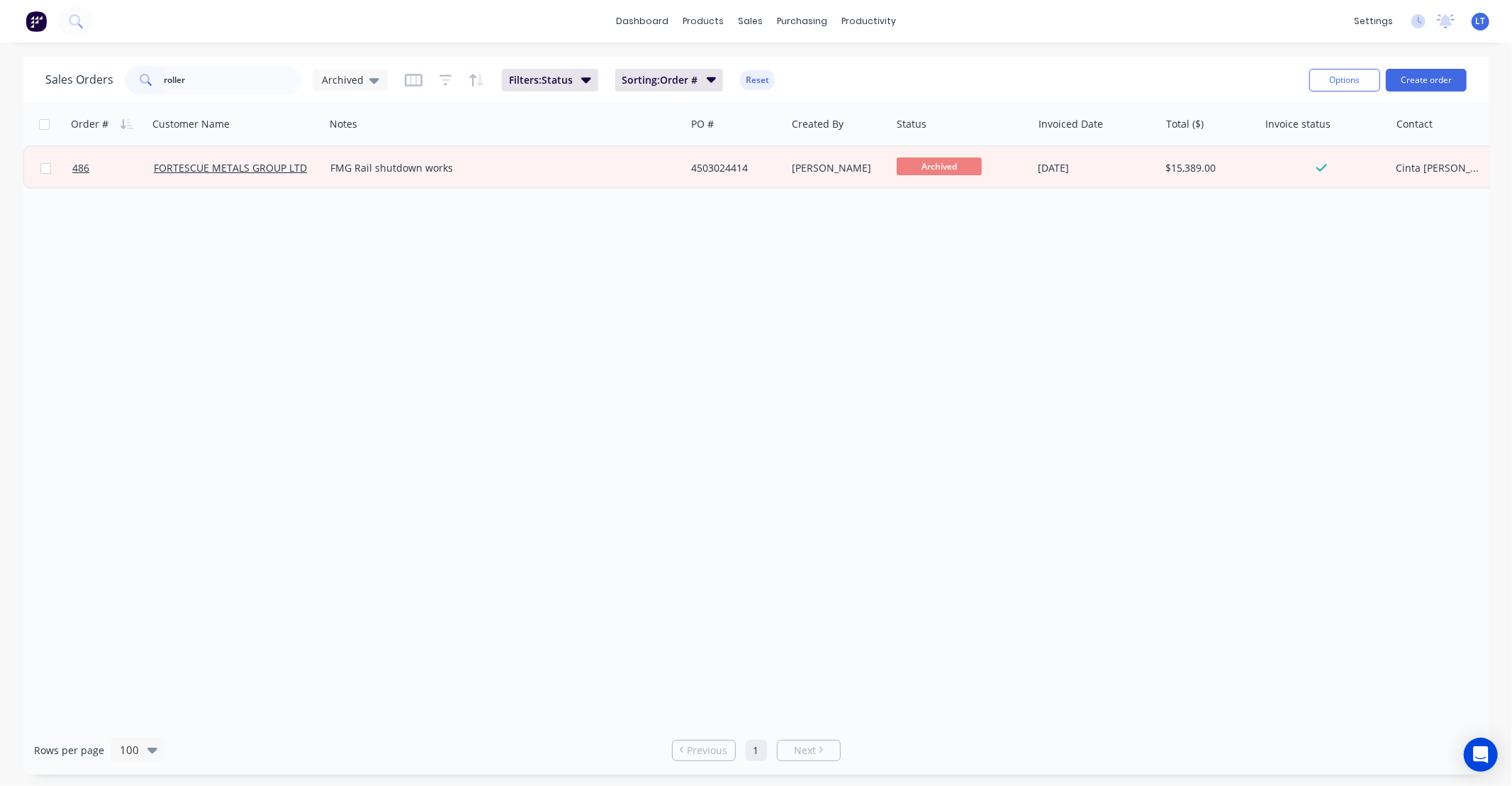
drag, startPoint x: 783, startPoint y: 354, endPoint x: 649, endPoint y: 338, distance: 135.0
click at [649, 338] on div "Order # Customer Name Notes PO # Created By Status Invoiced Date Total ($) Invo…" at bounding box center [756, 414] width 1467 height 622
drag, startPoint x: 232, startPoint y: 85, endPoint x: 0, endPoint y: 74, distance: 232.3
click at [0, 79] on div "Sales Orders roller Archived Filters: Status Sorting: Order # Reset Options Cre…" at bounding box center [756, 415] width 1512 height 718
click at [346, 79] on span "Archived" at bounding box center [342, 79] width 41 height 14
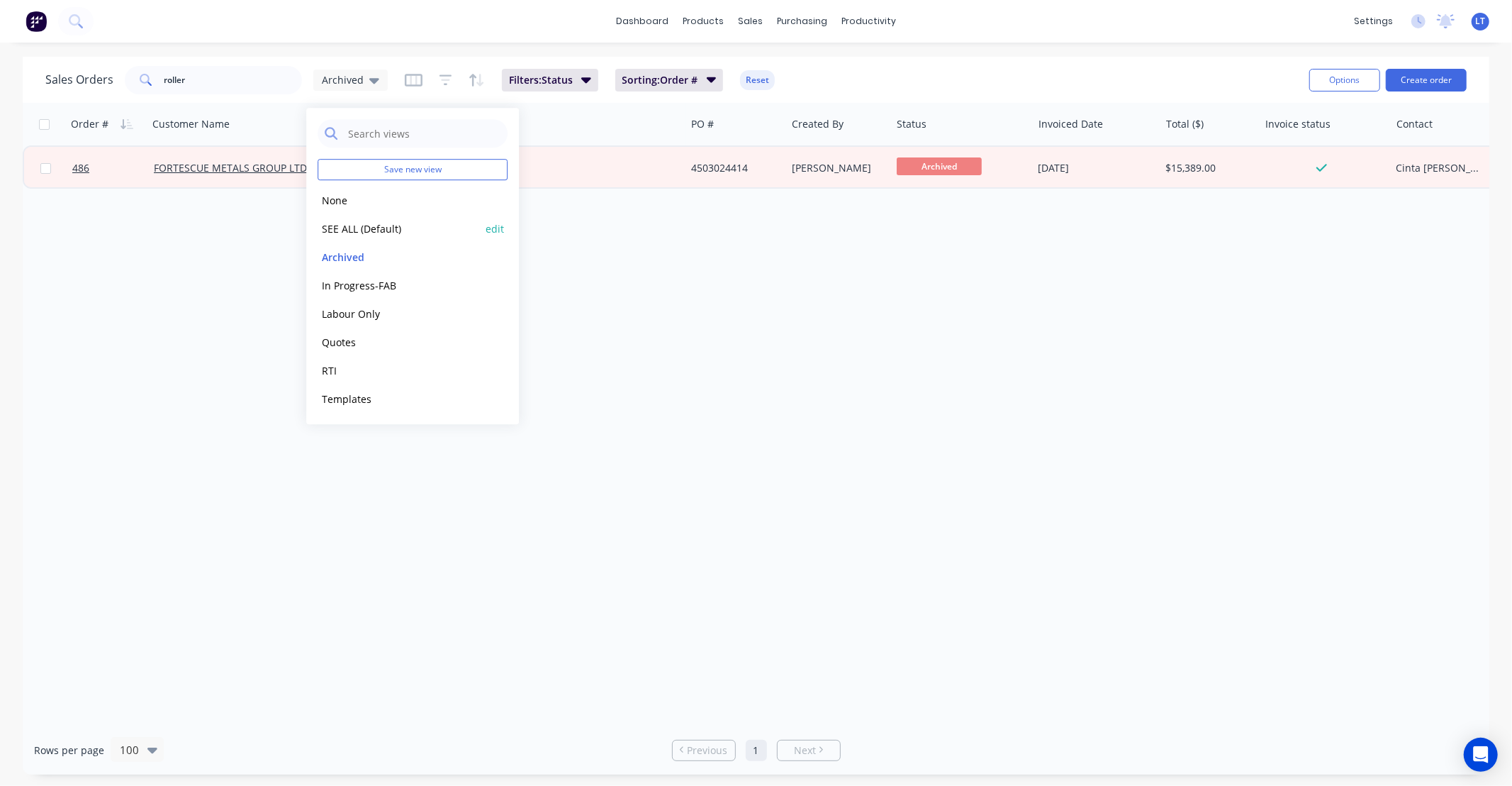
click at [379, 223] on button "SEE ALL (Default)" at bounding box center [399, 228] width 162 height 16
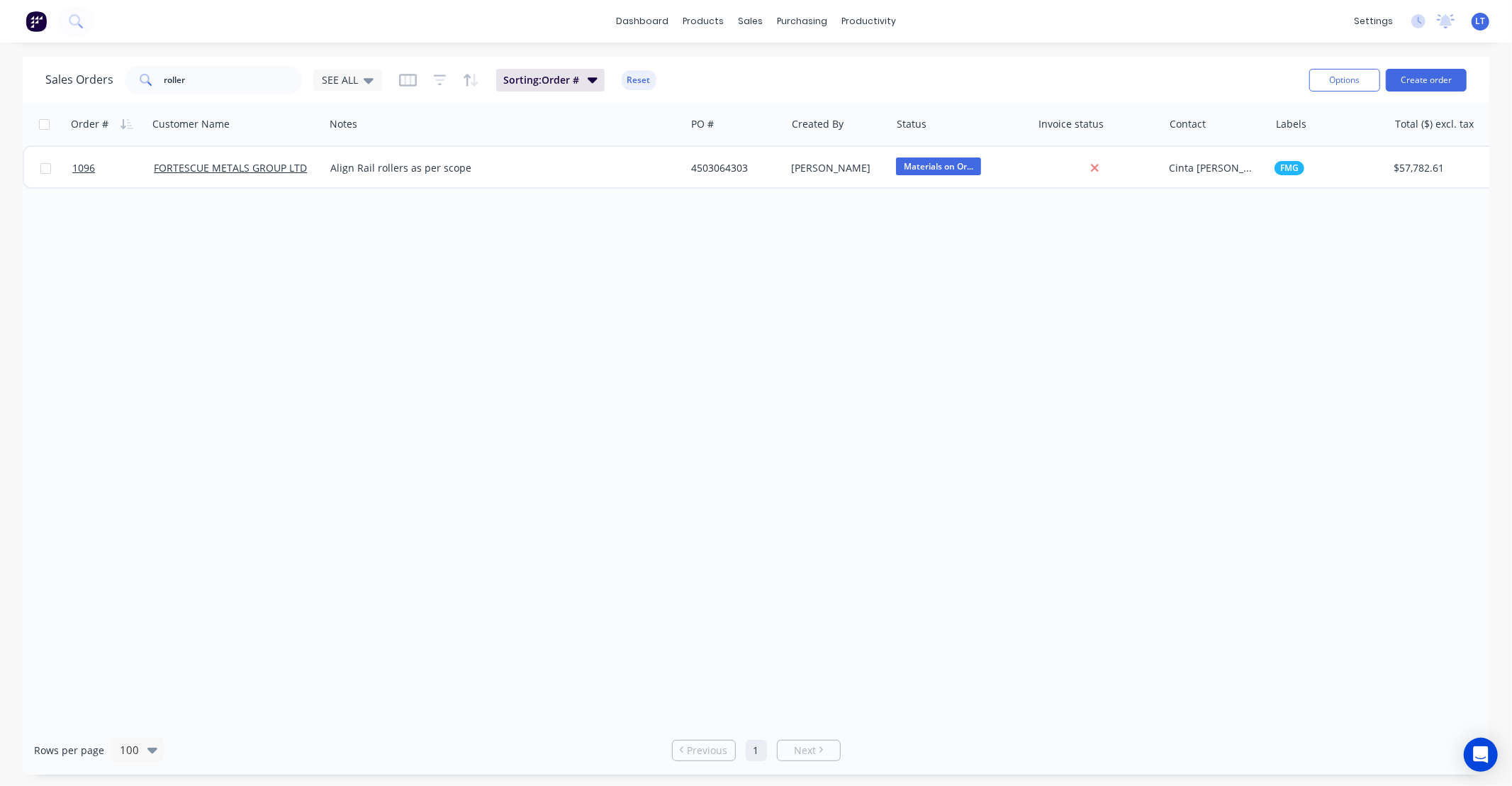
drag, startPoint x: 571, startPoint y: 277, endPoint x: 496, endPoint y: 276, distance: 75.0
click at [496, 276] on div "Order # Customer Name Notes PO # Created By Status Invoice status Contact Label…" at bounding box center [756, 414] width 1467 height 622
drag, startPoint x: 477, startPoint y: 273, endPoint x: 400, endPoint y: 272, distance: 77.0
click at [400, 272] on div "Order # Customer Name Notes PO # Created By Status Invoice status Contact Label…" at bounding box center [756, 414] width 1467 height 622
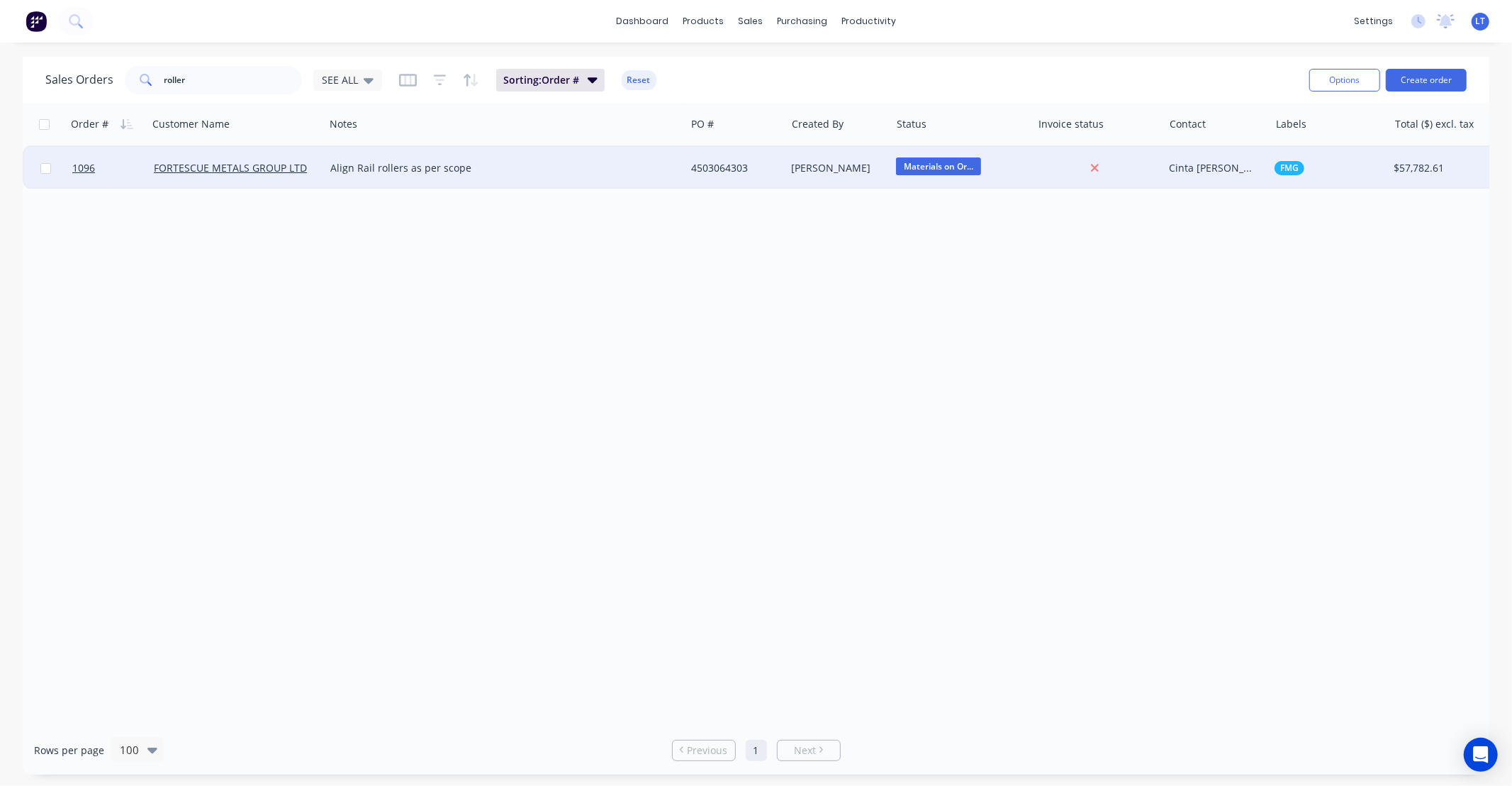
drag, startPoint x: 352, startPoint y: 270, endPoint x: 229, endPoint y: 158, distance: 166.4
click at [326, 270] on div "Order # Customer Name Notes PO # Created By Status Invoice status Contact Label…" at bounding box center [756, 414] width 1467 height 622
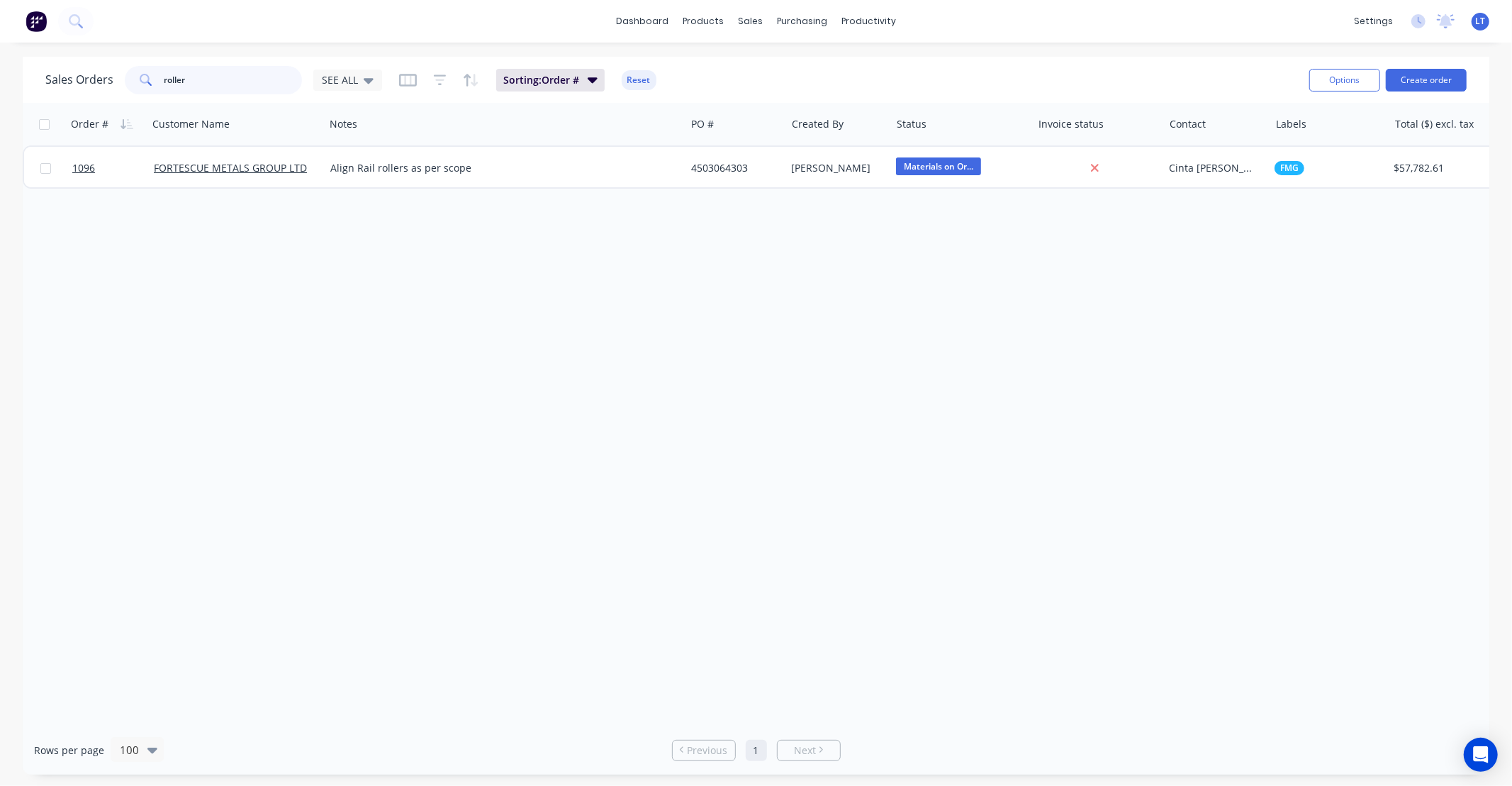
drag, startPoint x: 214, startPoint y: 88, endPoint x: 0, endPoint y: 37, distance: 220.0
click at [0, 37] on div "dashboard products sales purchasing productivity dashboard products Product Cat…" at bounding box center [756, 393] width 1512 height 786
type input "guards"
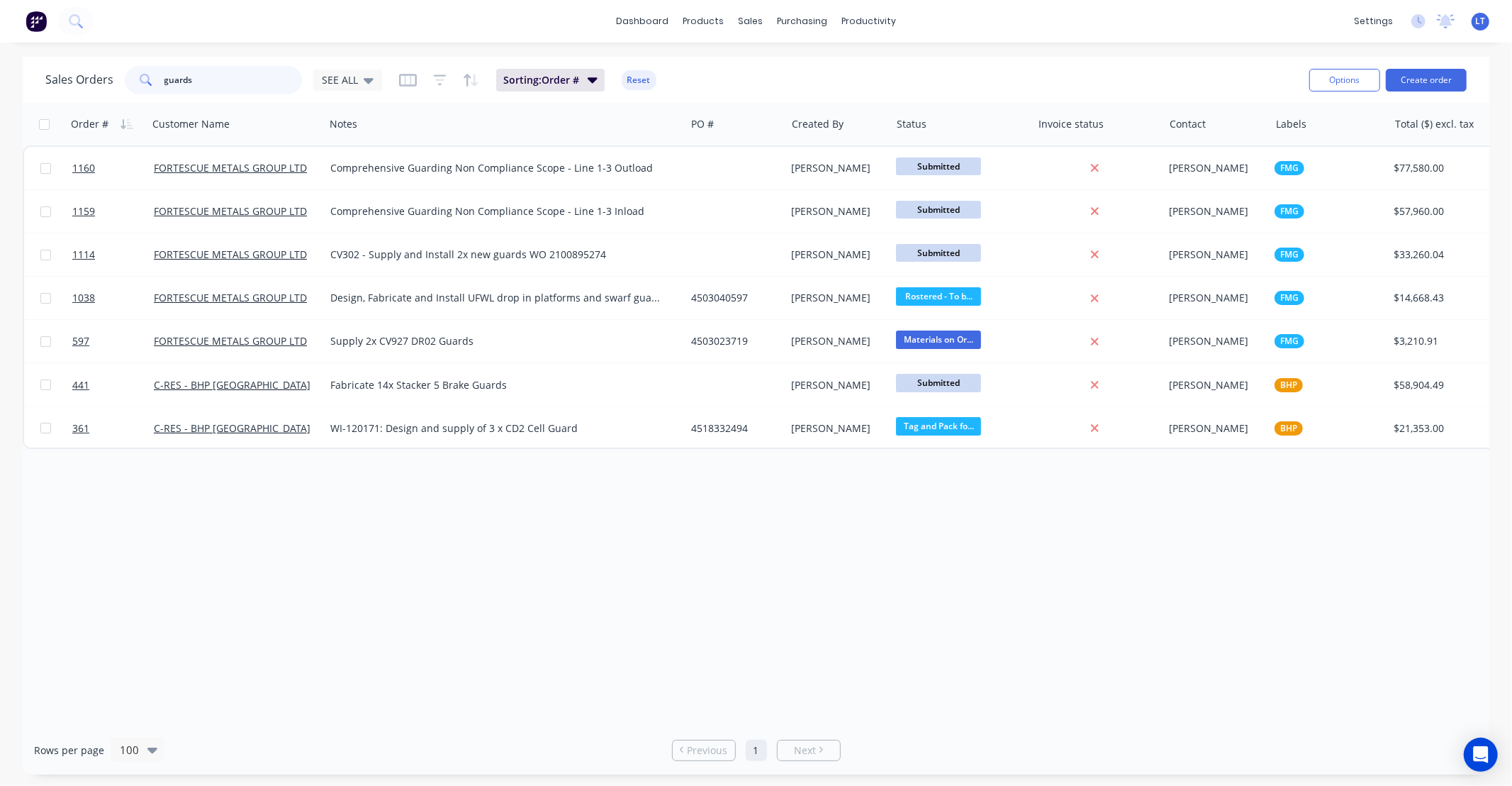
drag, startPoint x: 232, startPoint y: 85, endPoint x: 0, endPoint y: 71, distance: 232.4
click at [0, 71] on div "Sales Orders guards SEE ALL Sorting: Order # Reset Options Create order Order #…" at bounding box center [756, 415] width 1512 height 718
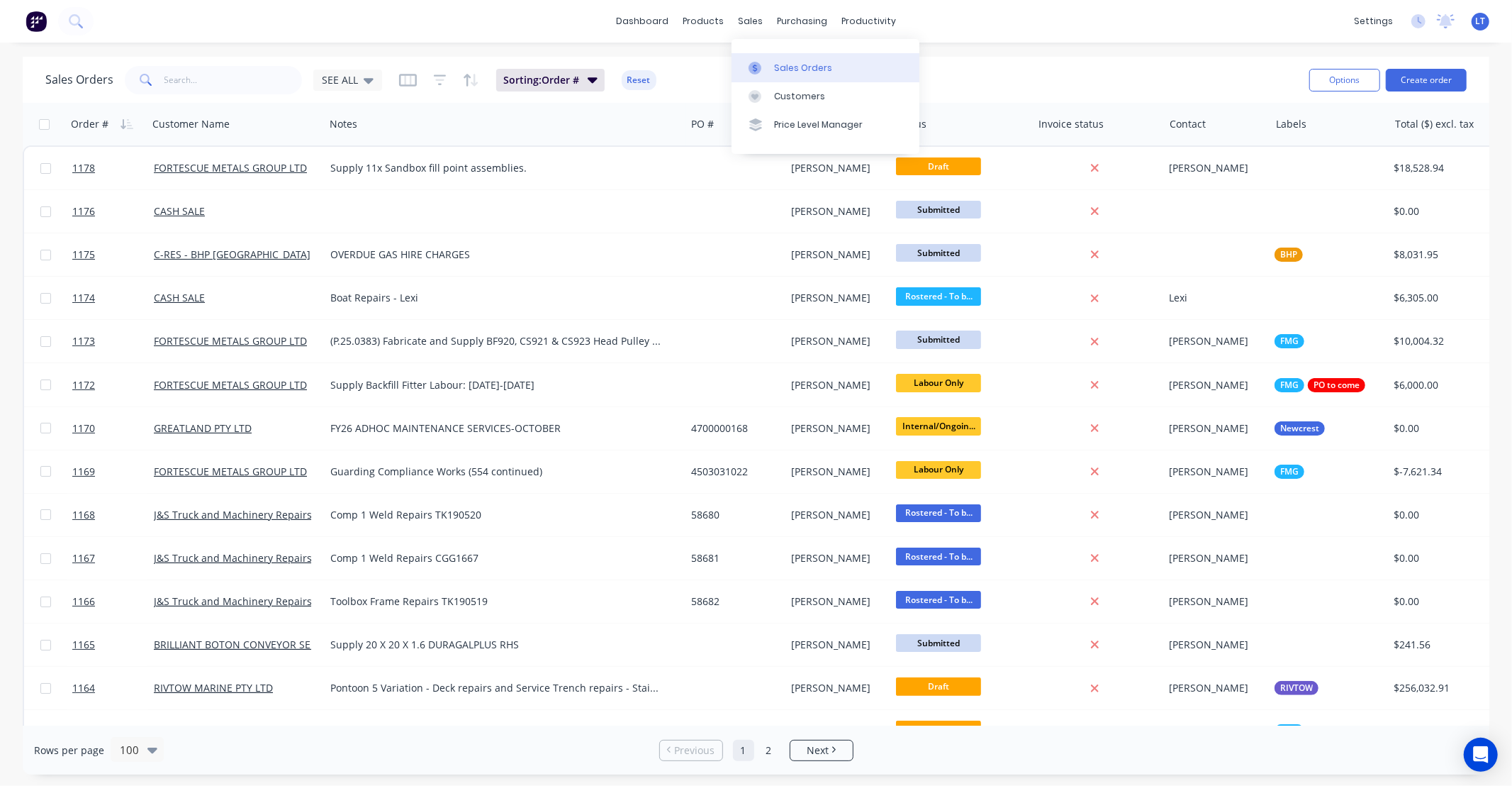
click at [774, 66] on div "Sales Orders" at bounding box center [803, 67] width 58 height 13
click at [351, 80] on span "SEE ALL" at bounding box center [340, 79] width 37 height 14
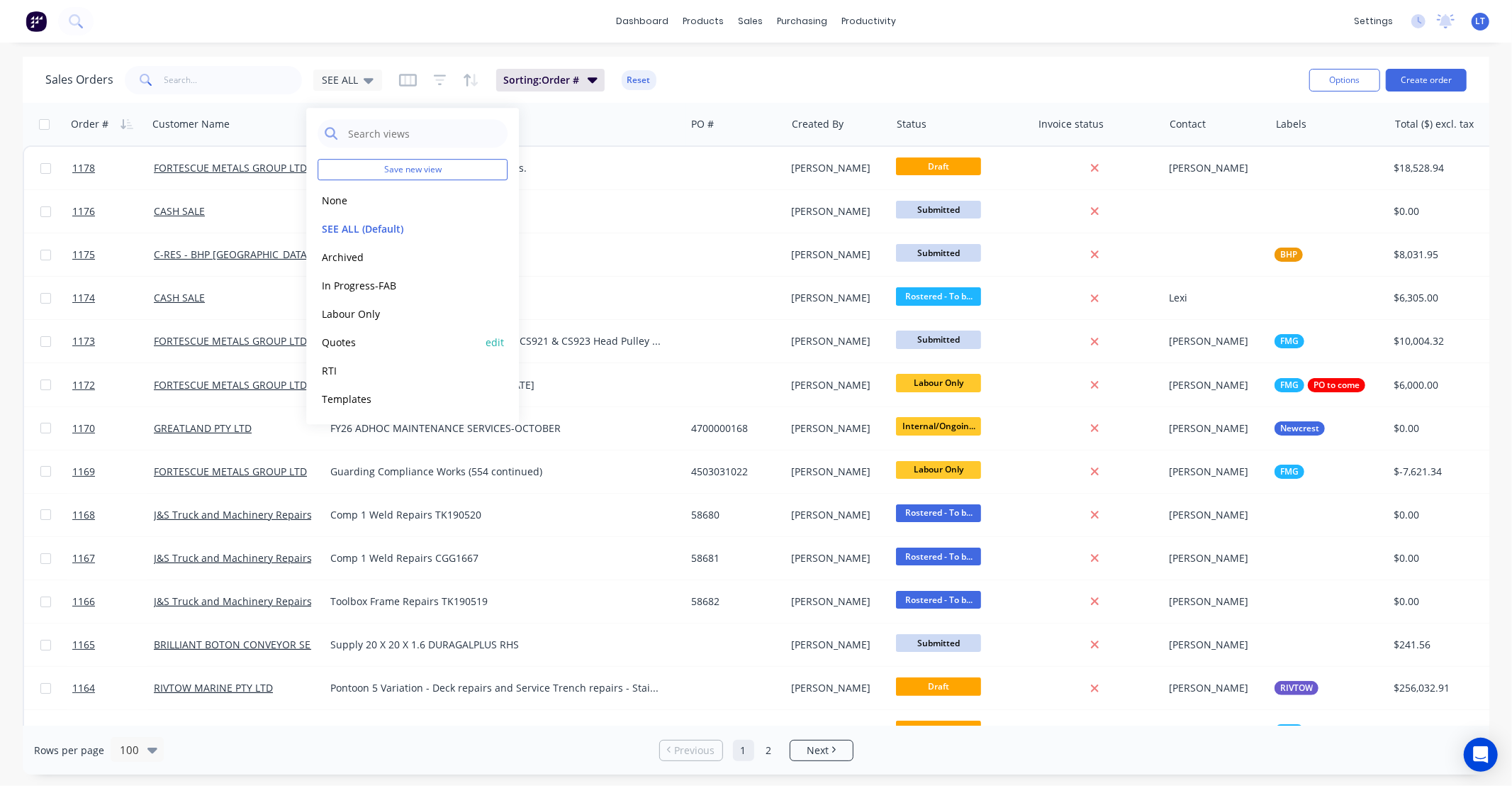
click at [369, 339] on button "Quotes" at bounding box center [399, 342] width 162 height 16
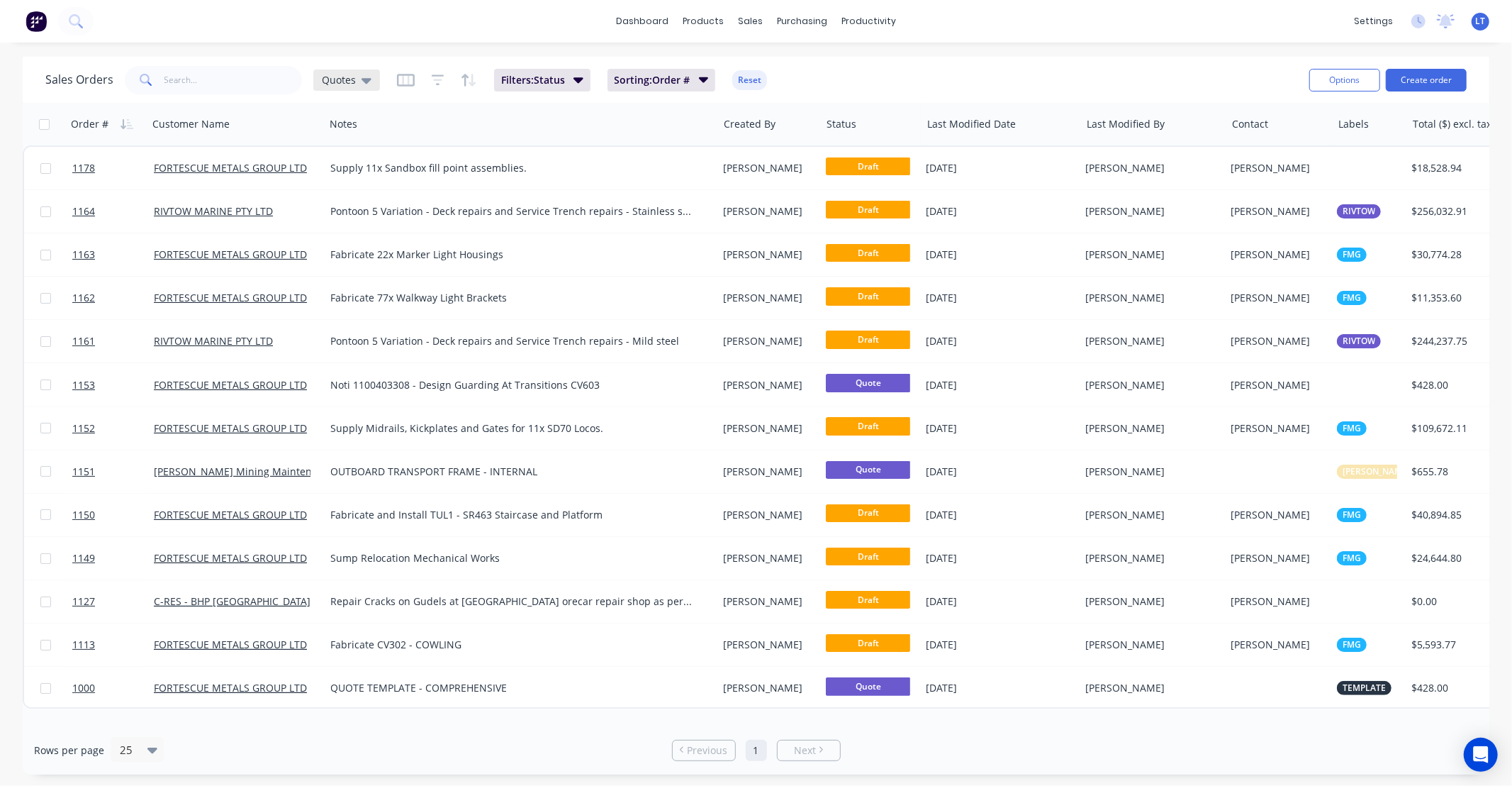
click at [351, 88] on div "Quotes" at bounding box center [346, 80] width 66 height 21
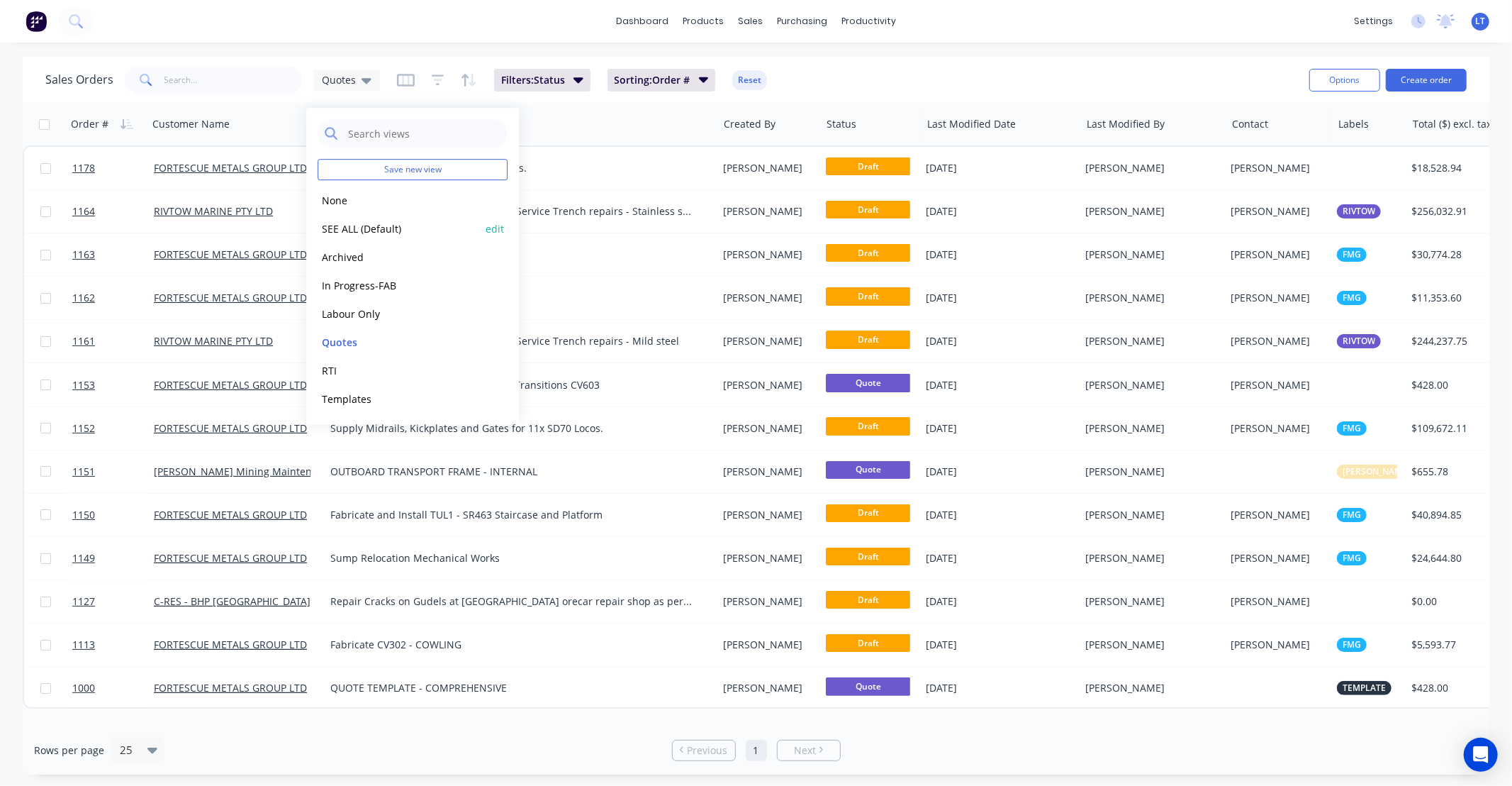
click at [395, 228] on button "SEE ALL (Default)" at bounding box center [399, 228] width 162 height 16
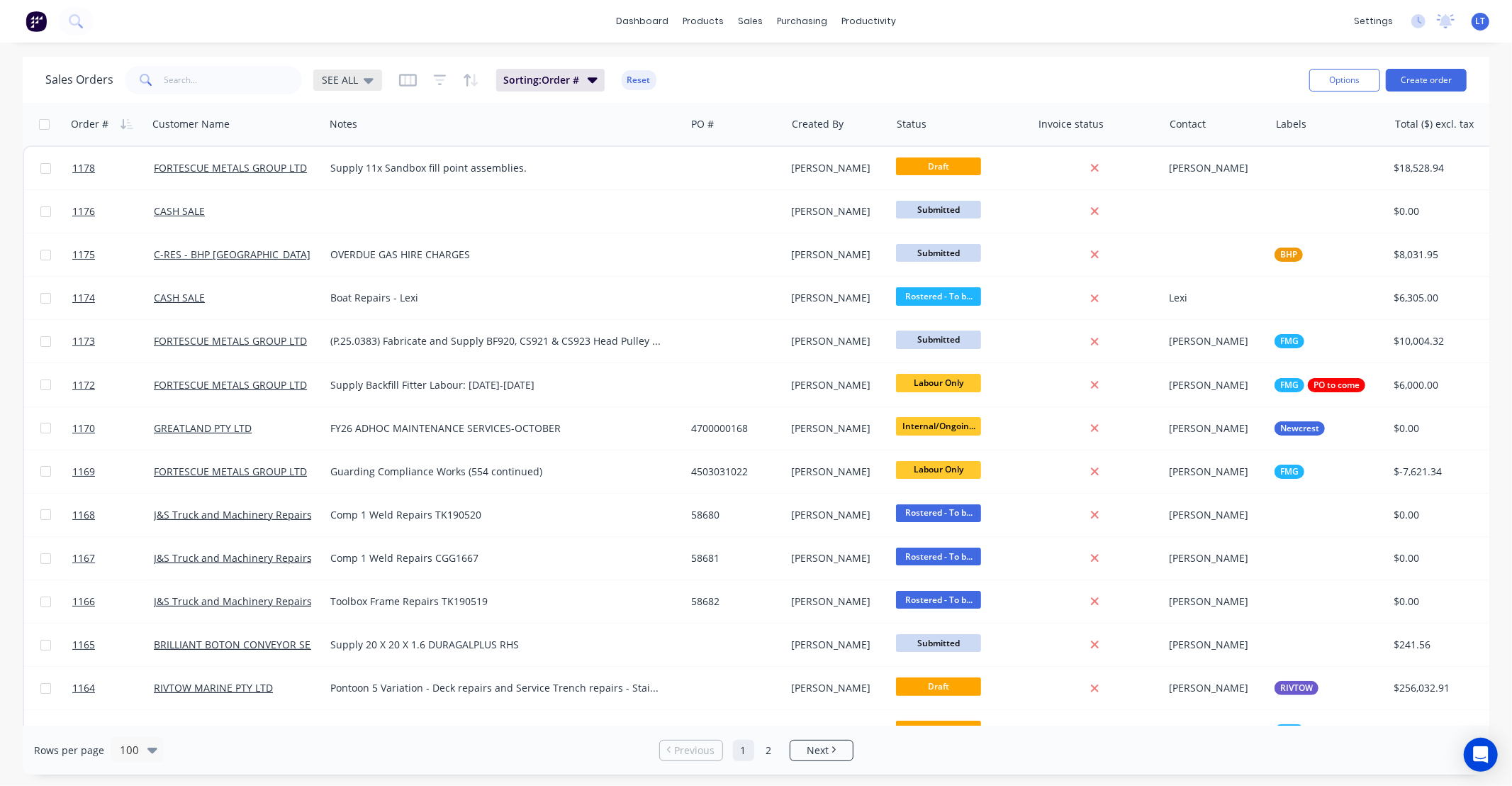
click at [364, 79] on icon at bounding box center [369, 81] width 10 height 6
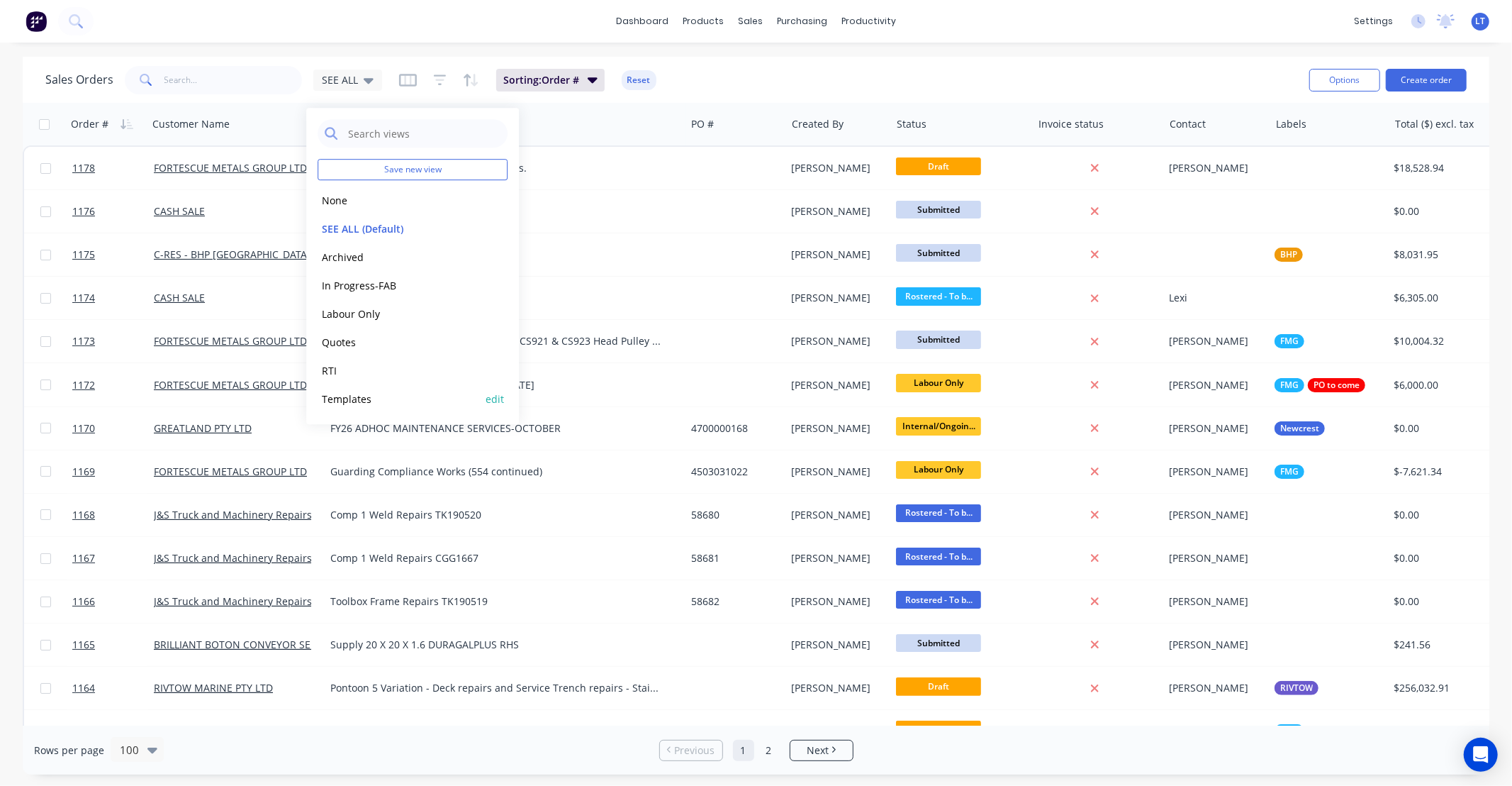
click at [382, 394] on button "Templates" at bounding box center [399, 399] width 162 height 16
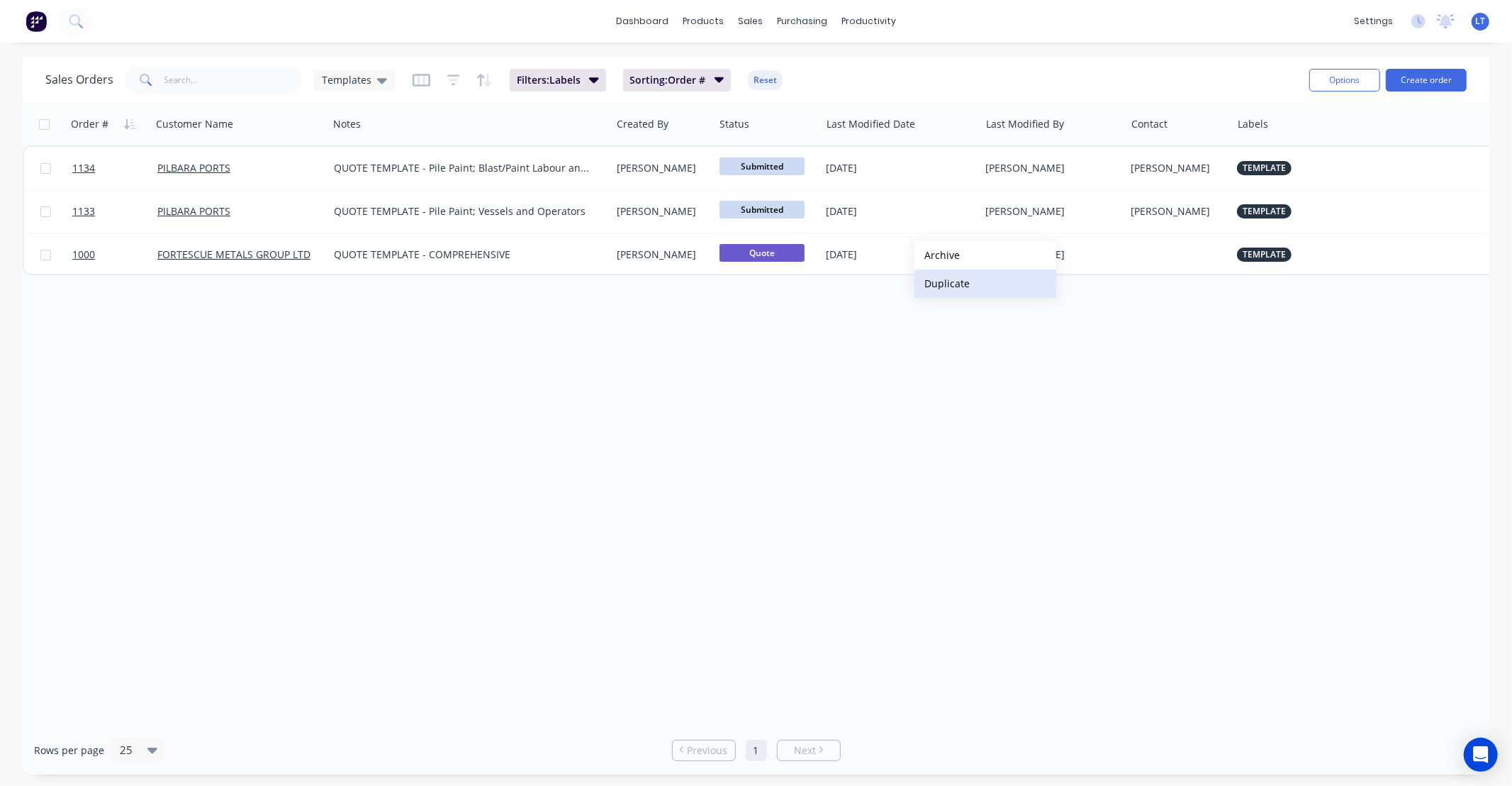
click at [949, 289] on button "Duplicate" at bounding box center [985, 283] width 142 height 28
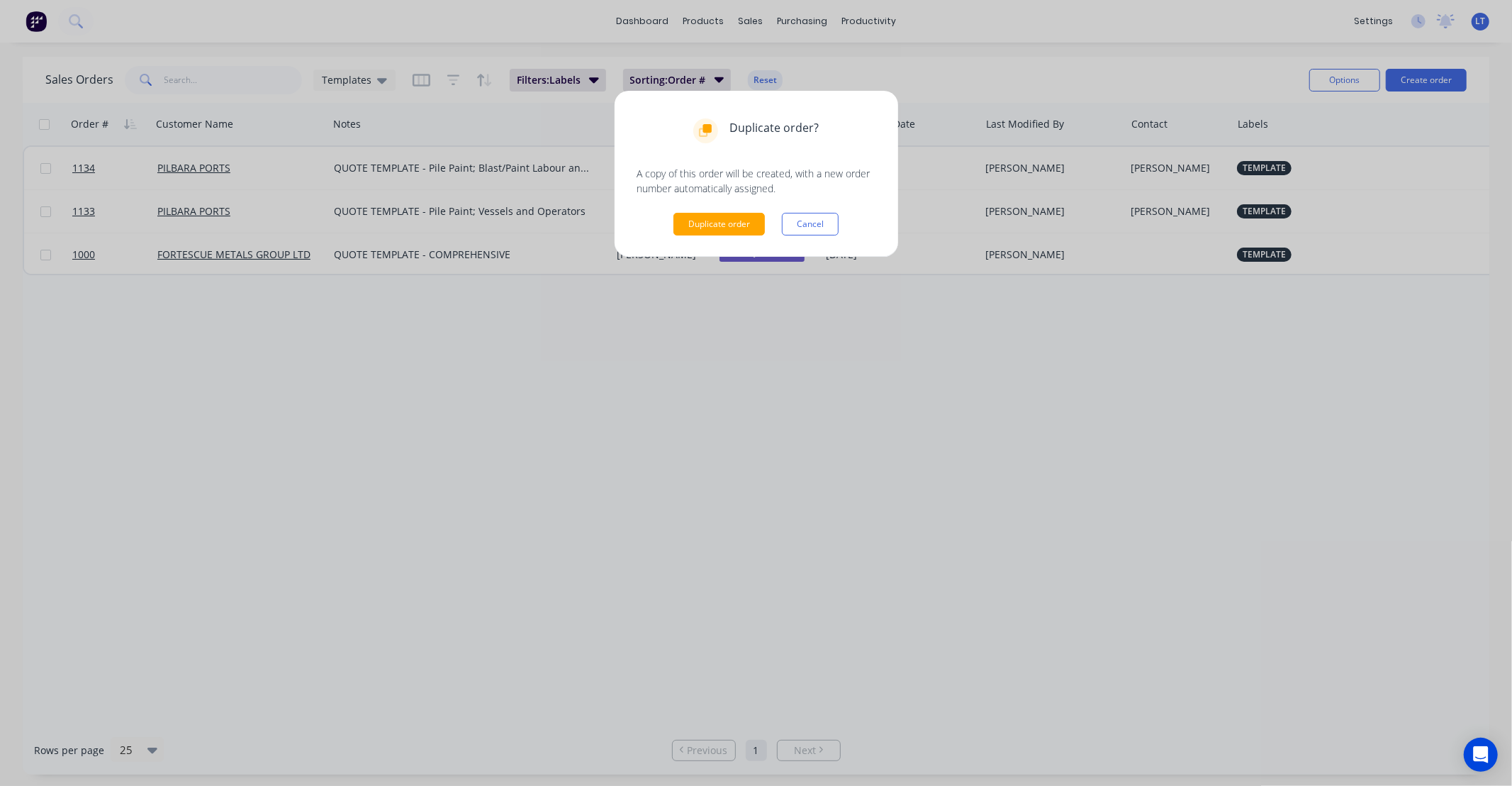
click at [713, 235] on div "Duplicate order? A copy of this order will be created, with a new order number …" at bounding box center [756, 173] width 283 height 166
click at [718, 227] on button "Duplicate order" at bounding box center [718, 224] width 91 height 23
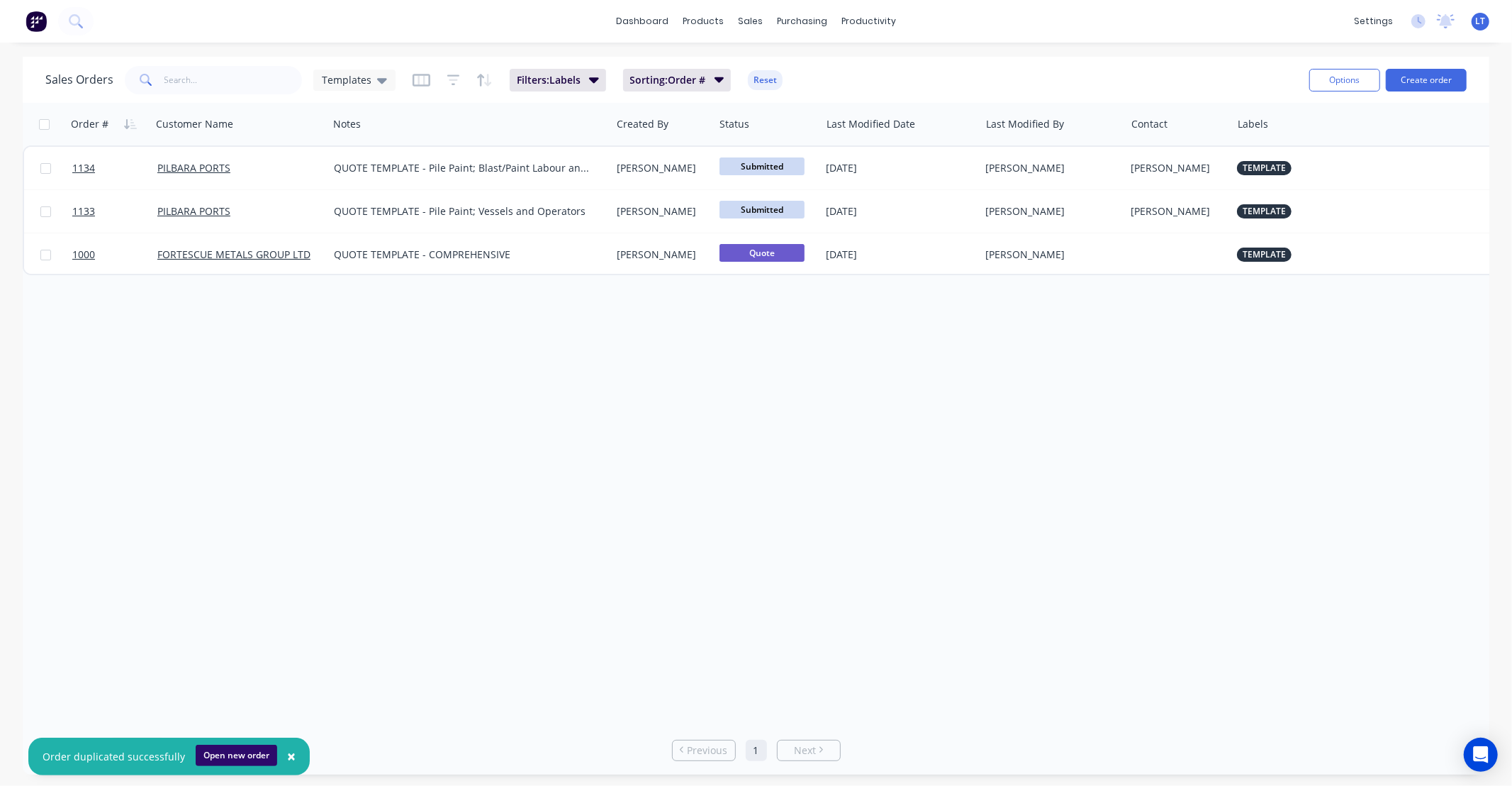
click at [224, 760] on button "Open new order" at bounding box center [236, 755] width 82 height 21
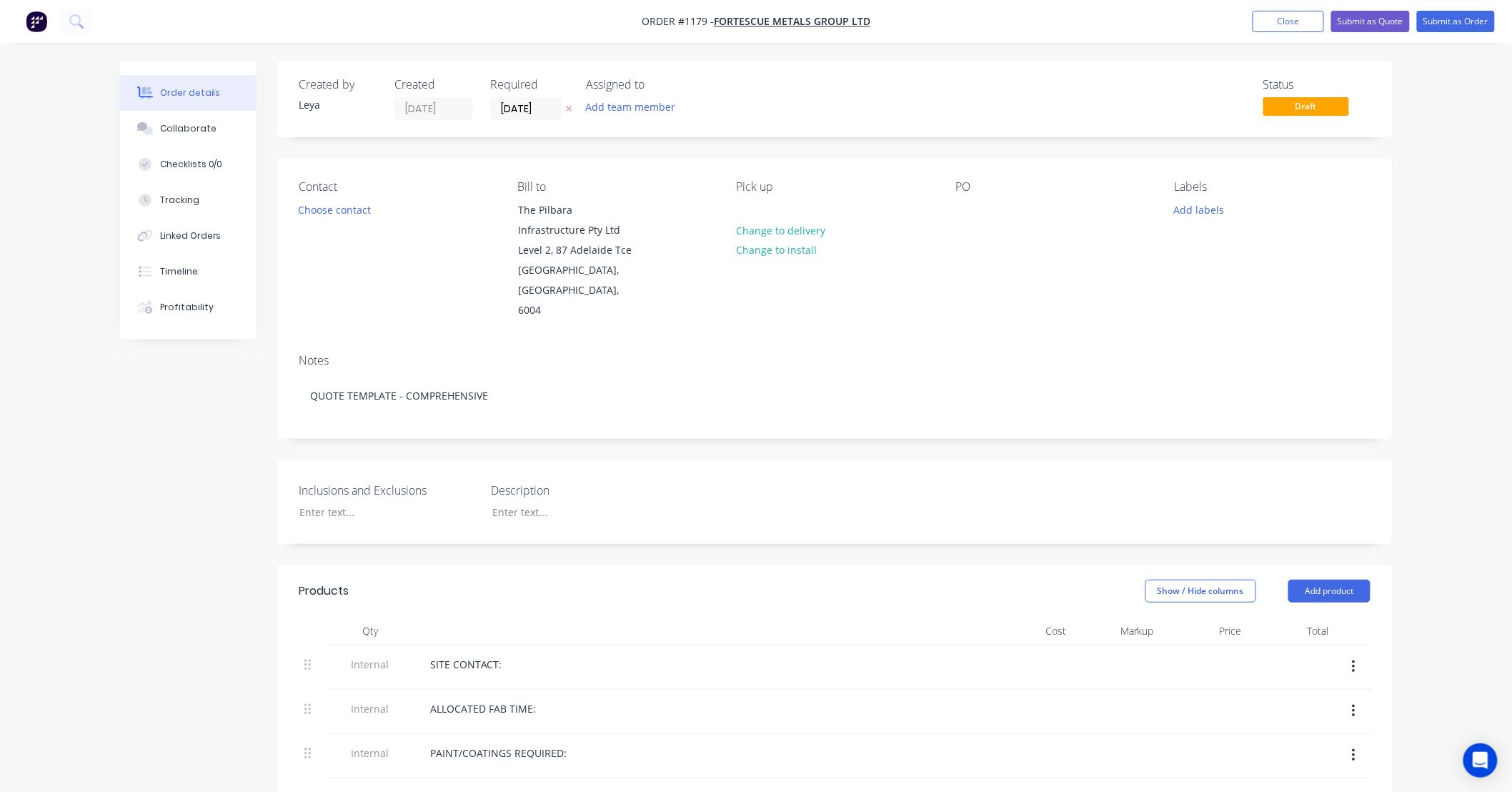
click at [572, 107] on icon "button" at bounding box center [570, 110] width 6 height 6
click at [1225, 212] on button "Add labels" at bounding box center [1199, 209] width 66 height 19
click at [1199, 366] on div at bounding box center [1200, 365] width 28 height 28
click at [351, 216] on button "Choose contact" at bounding box center [335, 209] width 88 height 19
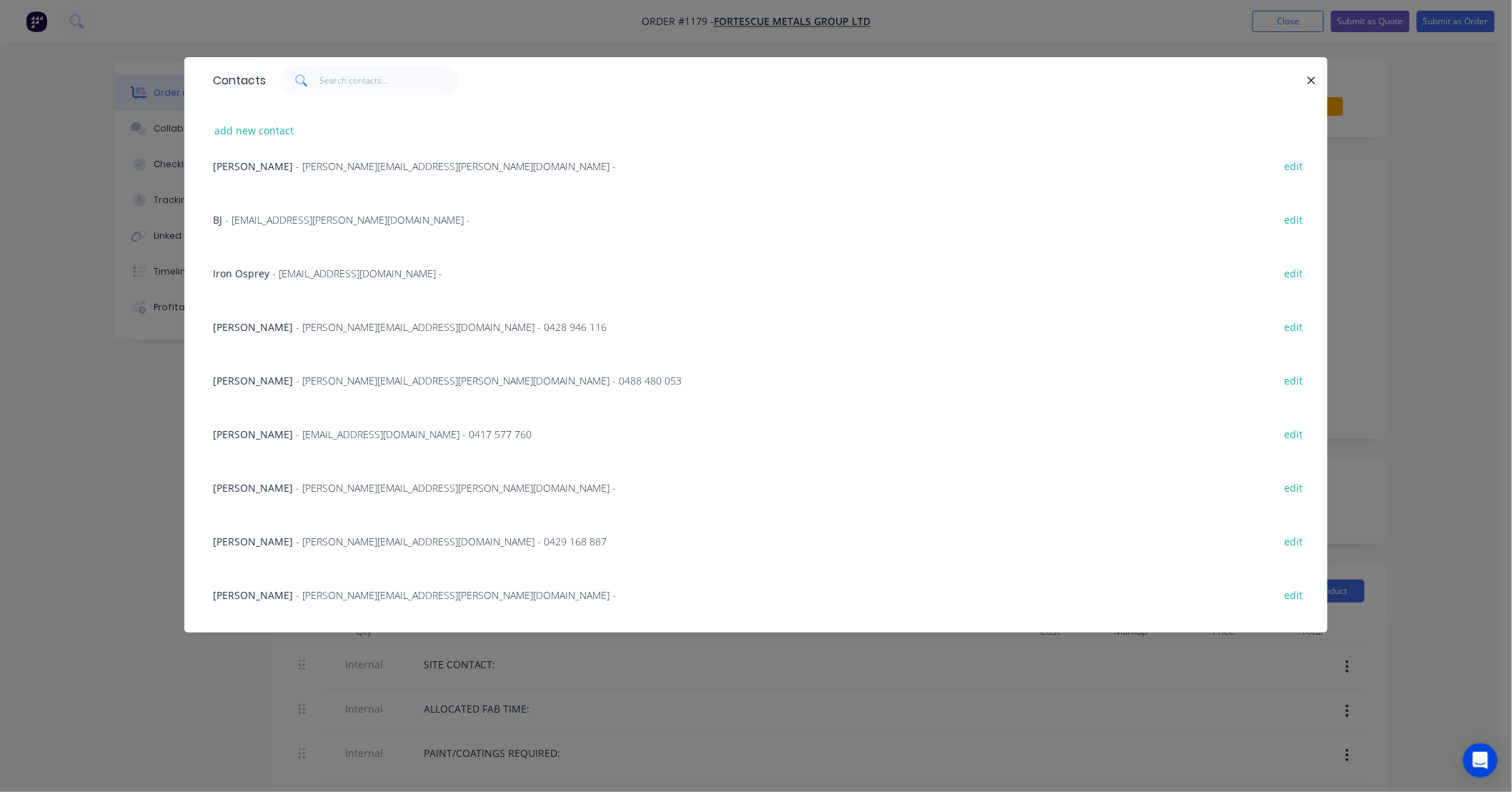
scroll to position [1401, 0]
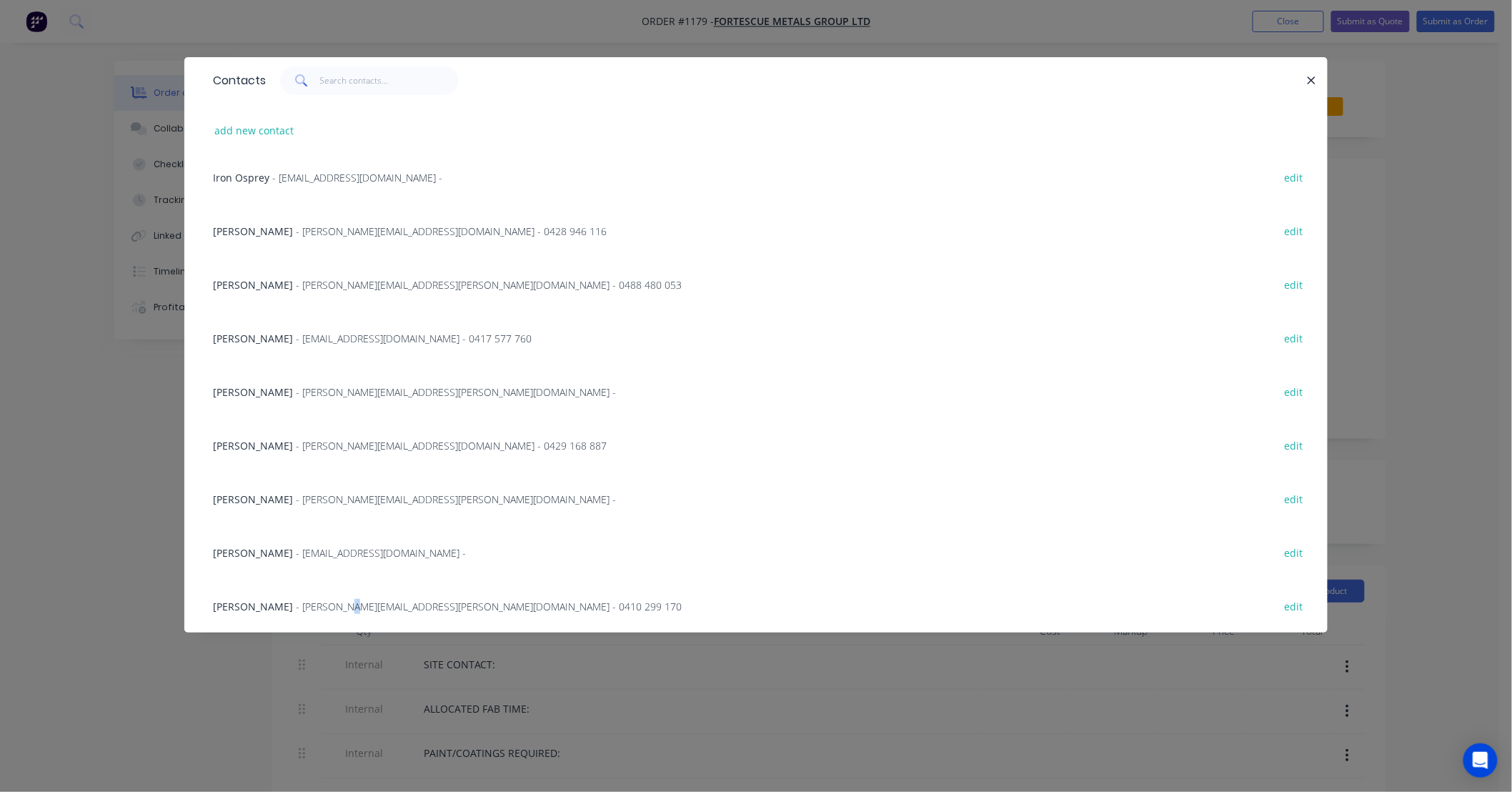
drag, startPoint x: 333, startPoint y: 586, endPoint x: 339, endPoint y: 609, distance: 23.8
click at [339, 609] on div "Mitchell Pereira - [EMAIL_ADDRESS][PERSON_NAME][DOMAIN_NAME] - 0410 299 170 edit" at bounding box center [756, 605] width 1101 height 53
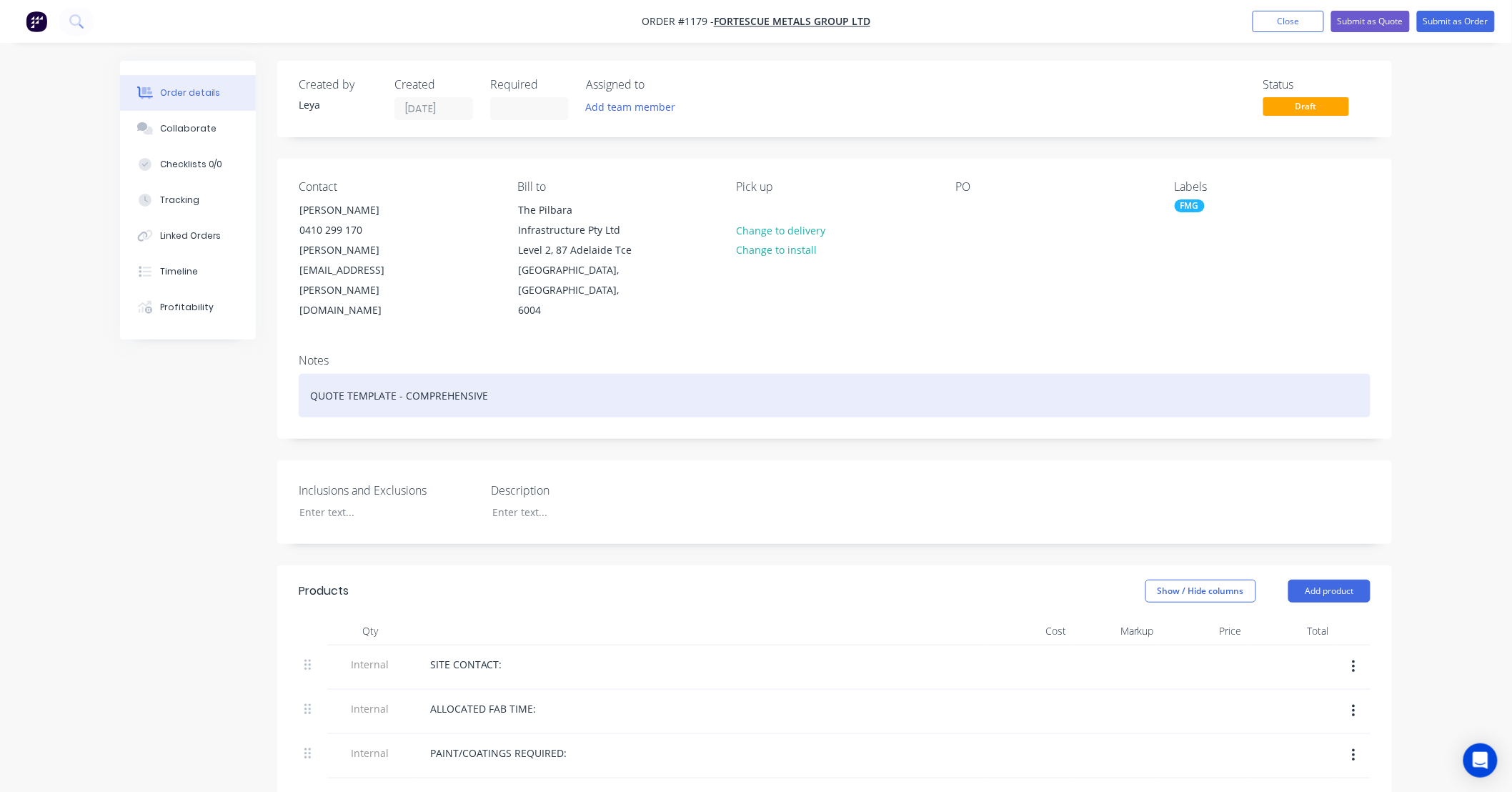
click at [472, 376] on div "QUOTE TEMPLATE - COMPREHENSIVE" at bounding box center [835, 395] width 1071 height 44
drag, startPoint x: 551, startPoint y: 375, endPoint x: 127, endPoint y: 321, distance: 427.4
paste div
click at [310, 374] on div "Supply 3x CS921, CS922 & BF920 roller guards to better allow drainage of build …" at bounding box center [835, 395] width 1071 height 44
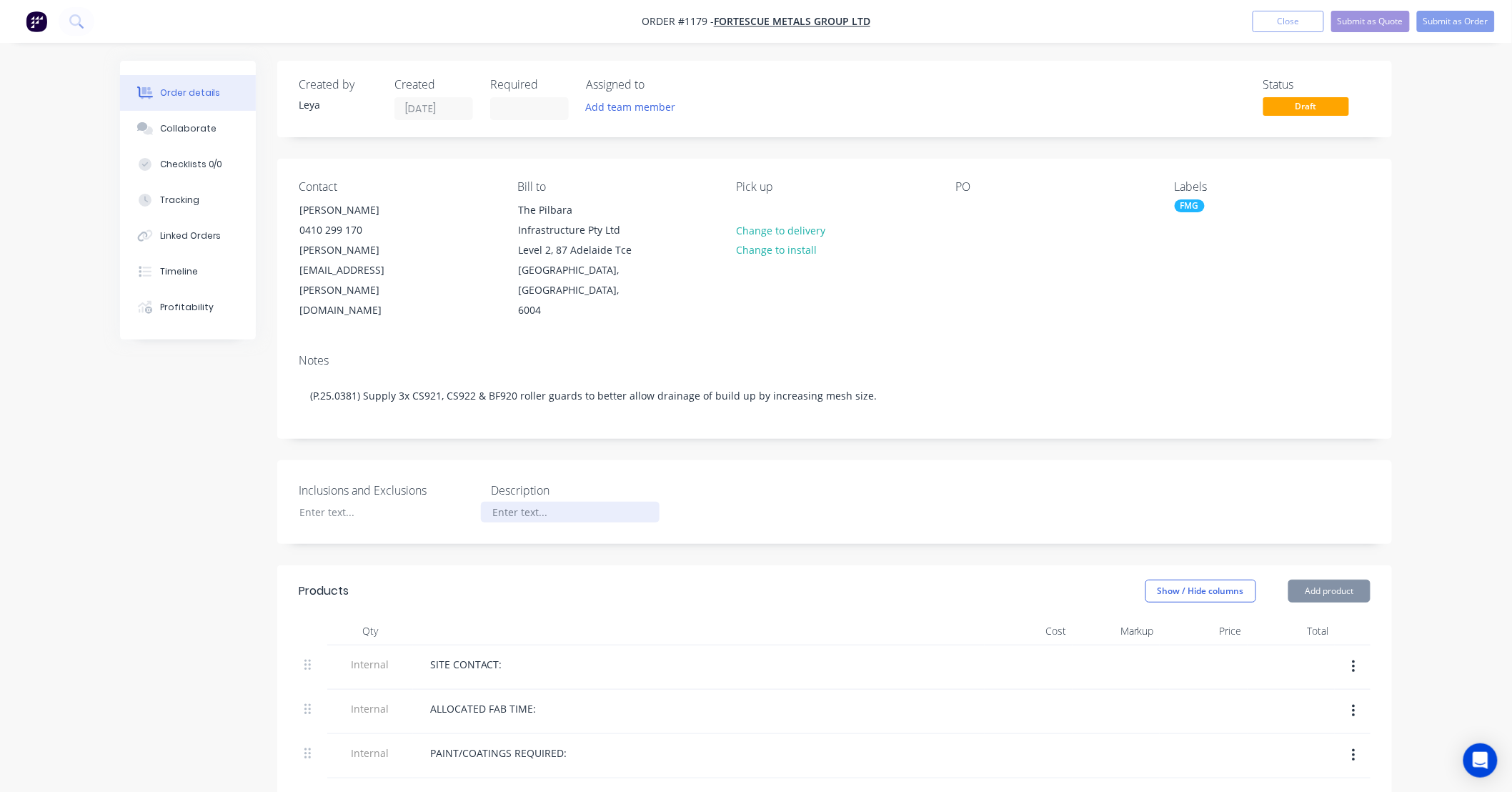
click at [580, 502] on div at bounding box center [570, 512] width 179 height 20
paste div
click at [408, 481] on label "Inclusions and Exclusions" at bounding box center [388, 490] width 179 height 17
click at [419, 502] on div at bounding box center [378, 512] width 179 height 20
paste div
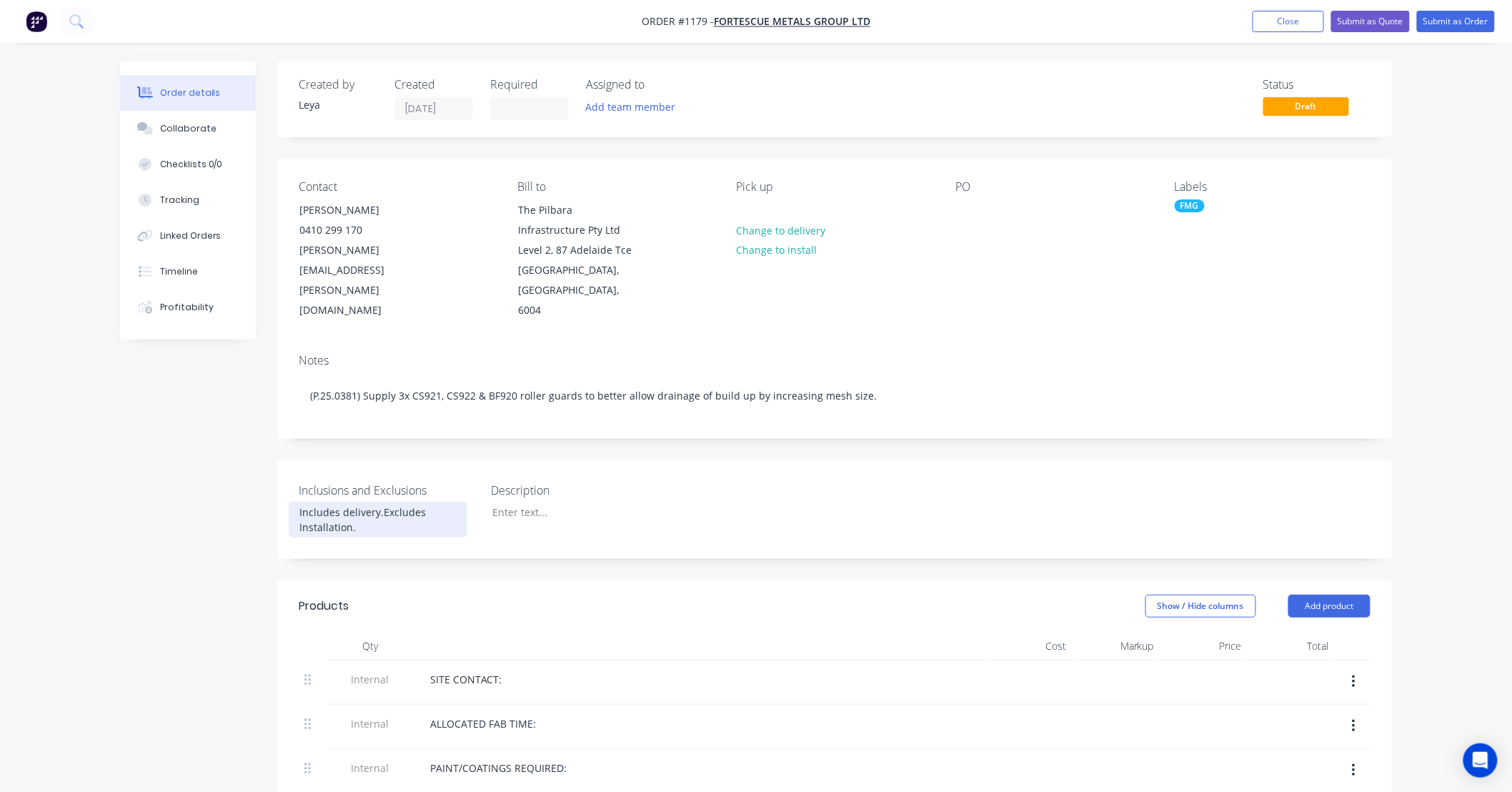
drag, startPoint x: 379, startPoint y: 490, endPoint x: 448, endPoint y: 494, distance: 69.1
click at [481, 460] on div "Inclusions and Exclusions Includes delivery. Excludes Installation. Description" at bounding box center [835, 510] width 1114 height 99
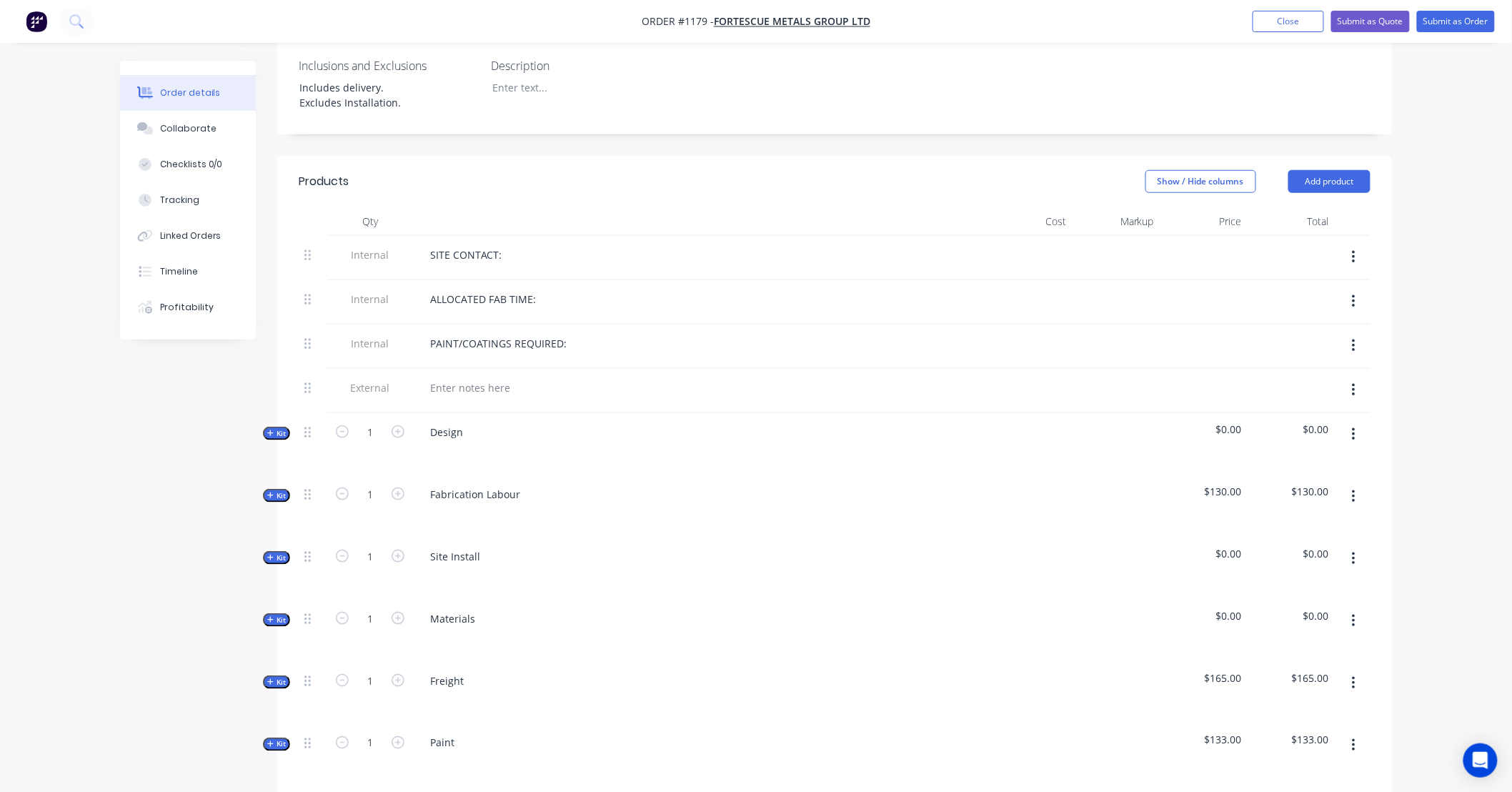
scroll to position [450, 0]
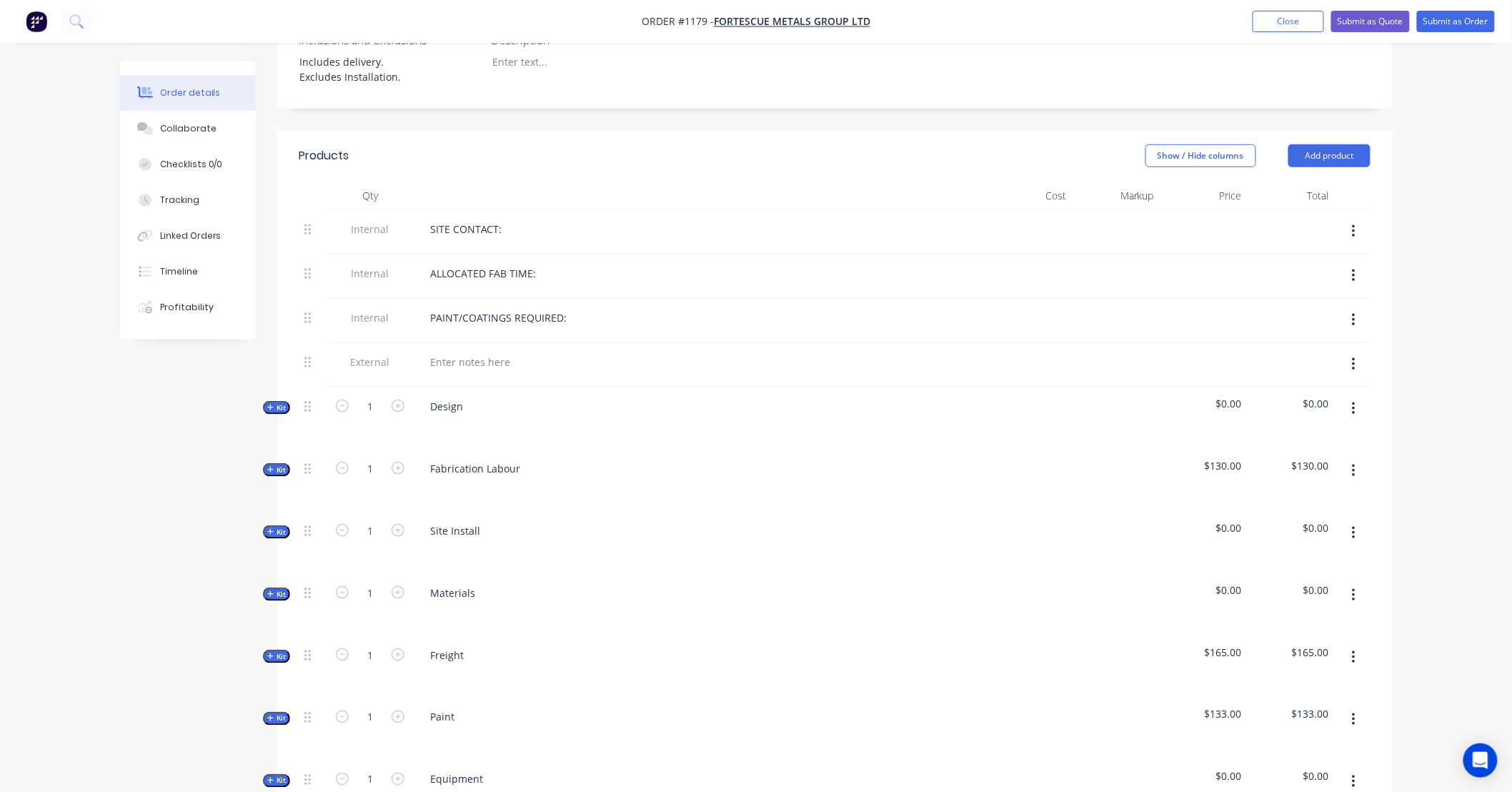
click at [279, 402] on span "Kit" at bounding box center [276, 407] width 18 height 11
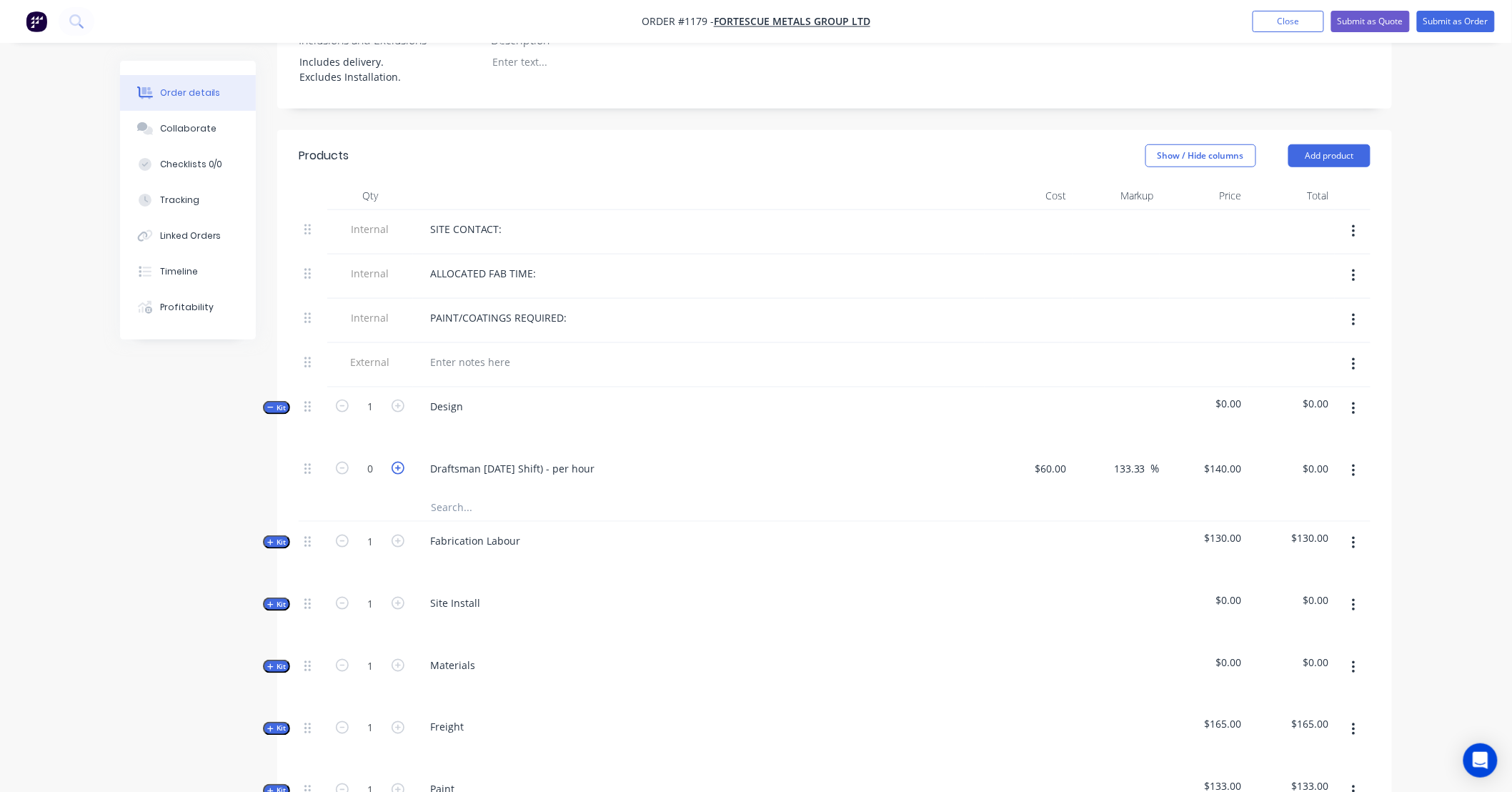
click at [400, 461] on icon "button" at bounding box center [397, 467] width 13 height 13
type input "1"
type input "$140.00"
click at [400, 461] on icon "button" at bounding box center [397, 467] width 13 height 13
type input "2"
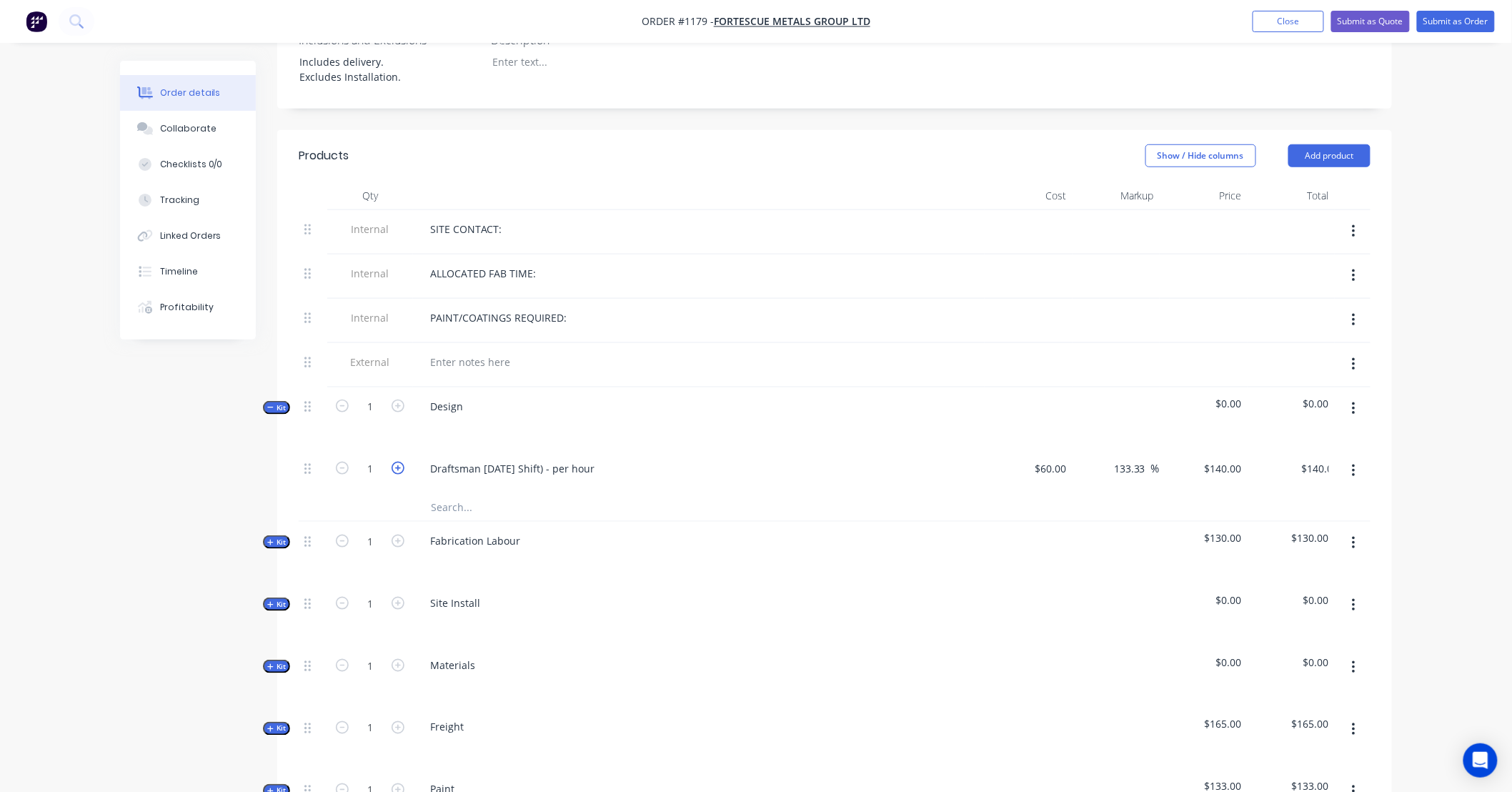
type input "$280.00"
click at [400, 461] on icon "button" at bounding box center [397, 467] width 13 height 13
type input "3"
type input "$420.00"
click at [400, 461] on icon "button" at bounding box center [397, 467] width 13 height 13
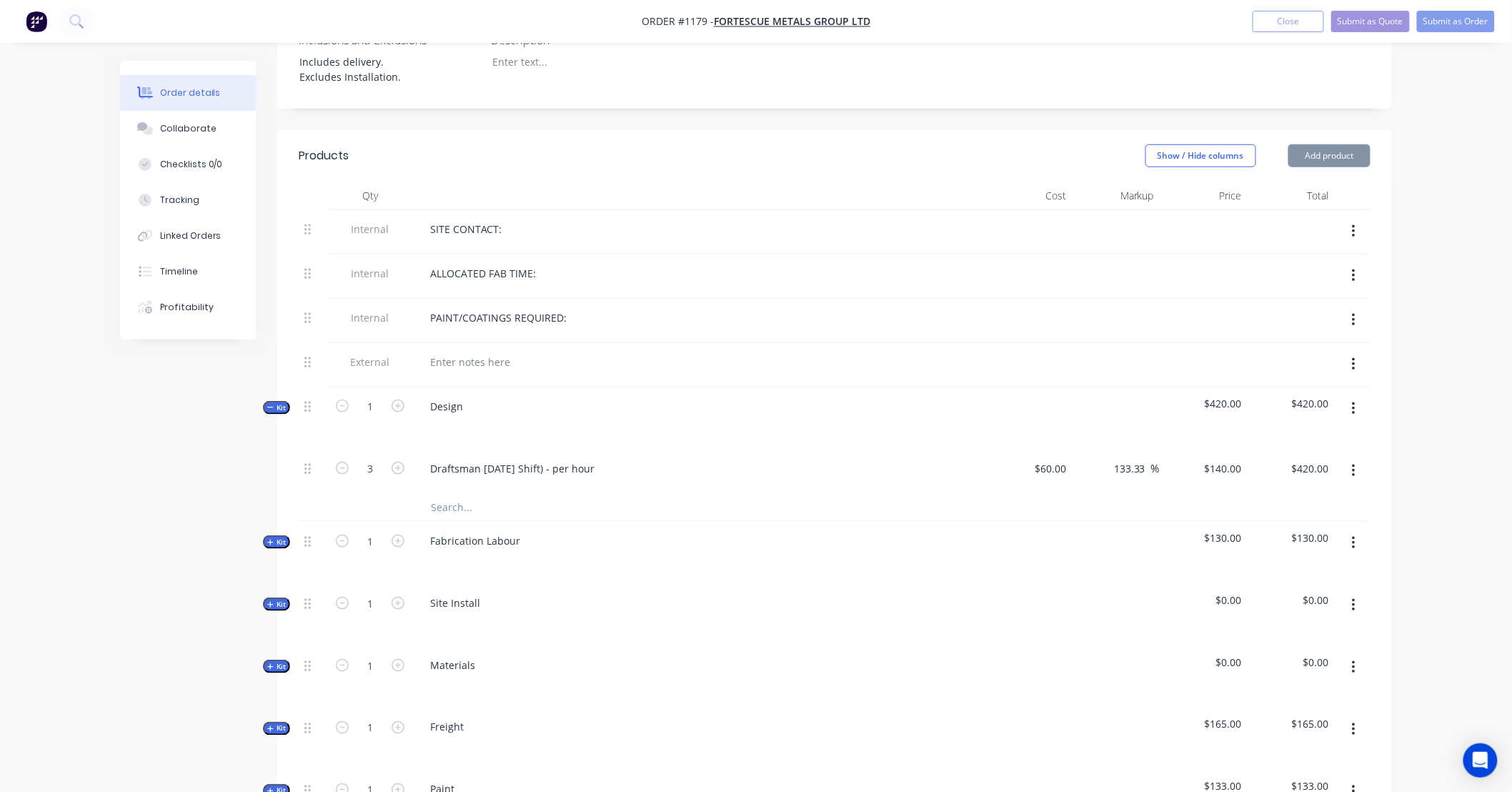
type input "4"
type input "$560.00"
click at [1219, 458] on div "140 $140.00" at bounding box center [1223, 468] width 50 height 20
type input "160"
type input "166.67"
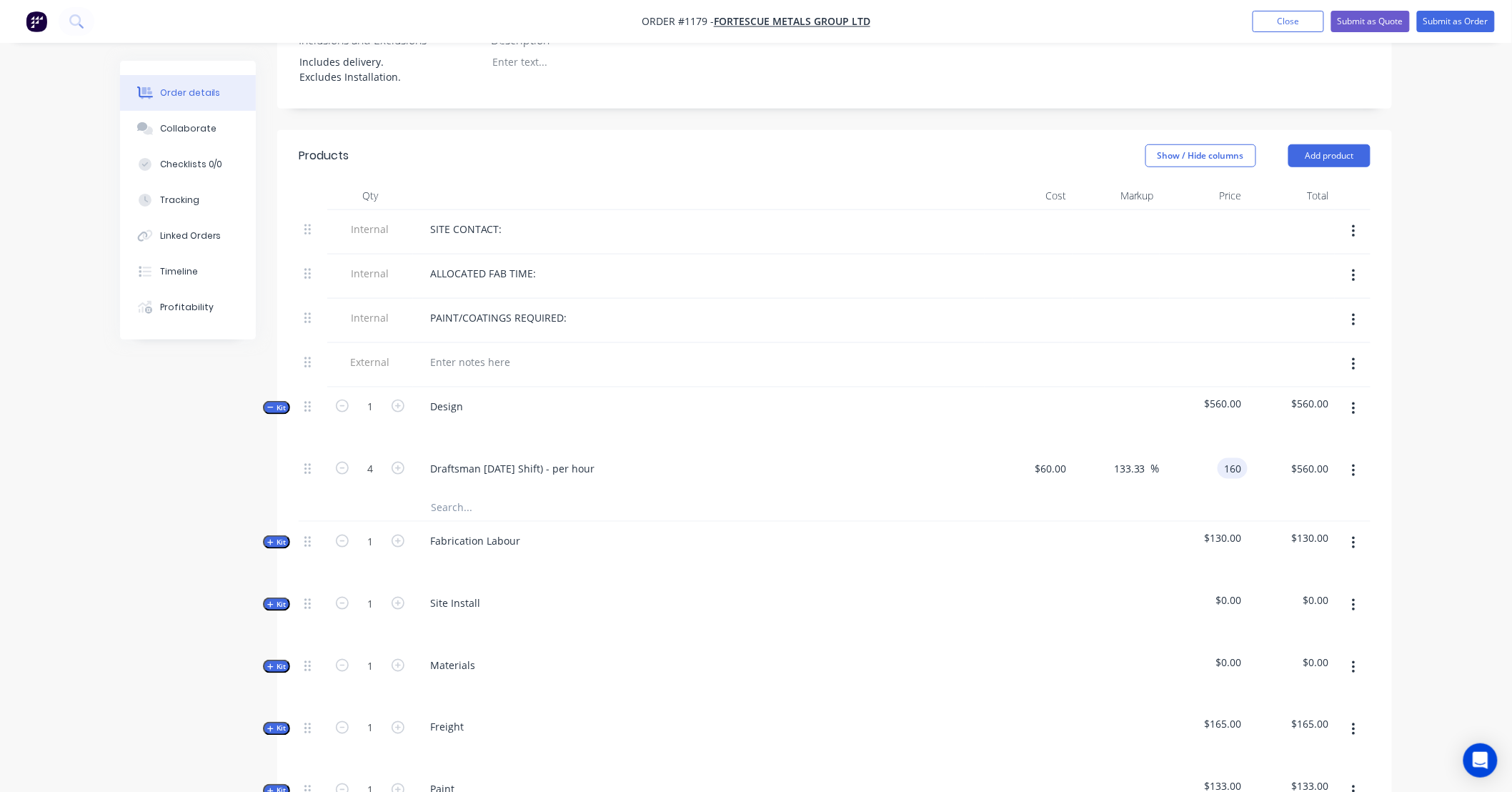
type input "$160.00"
type input "$640.00"
click at [1437, 442] on div "Order details Collaborate Checklists 0/0 Tracking Linked Orders Timeline Profit…" at bounding box center [756, 489] width 1512 height 1880
click at [279, 402] on span "Kit" at bounding box center [276, 407] width 18 height 11
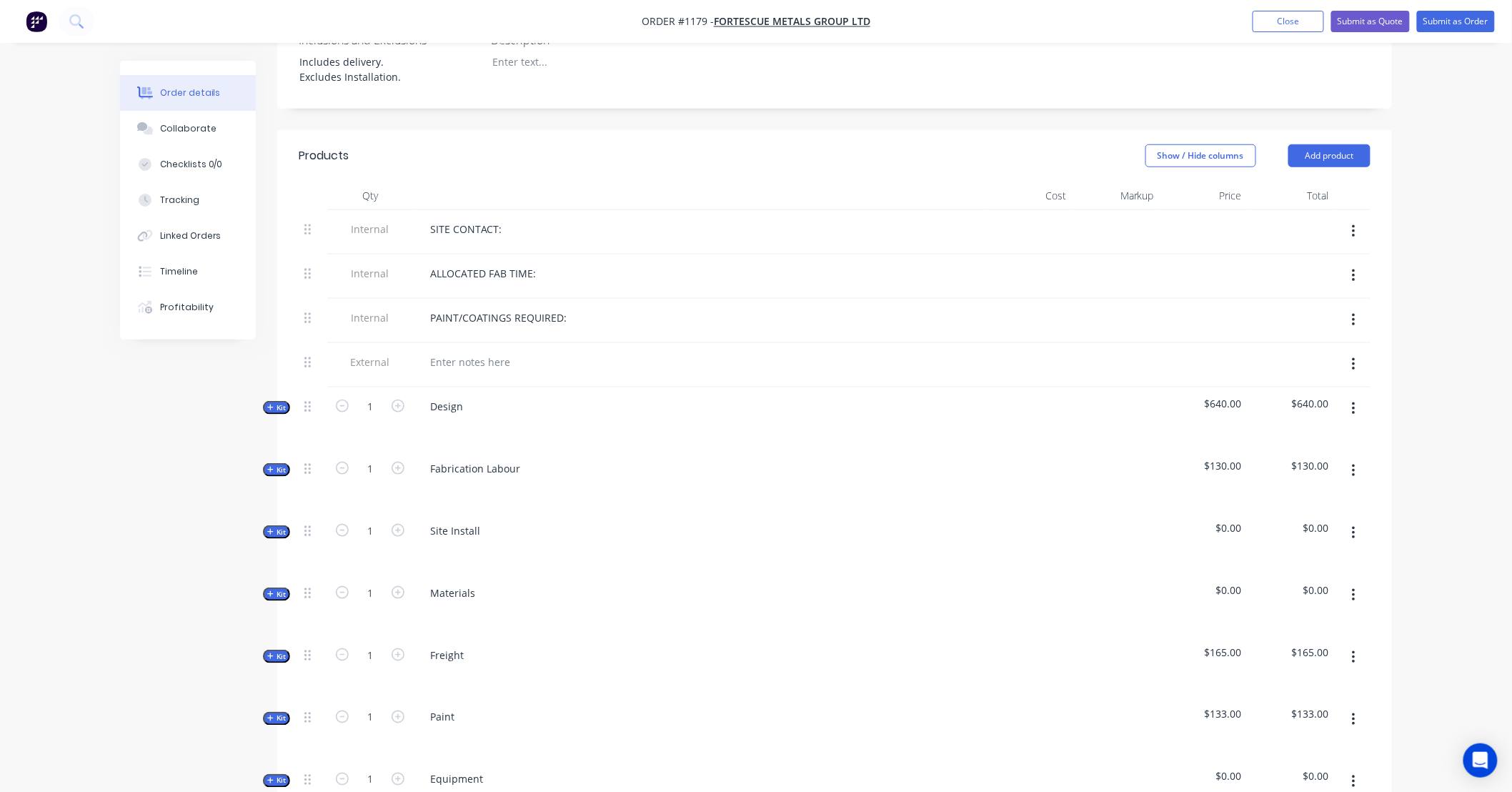
click at [273, 441] on div "Created by Leya Created 30/09/25 Required Assigned to Add team member Status Dr…" at bounding box center [756, 484] width 1271 height 1747
click at [275, 463] on button "Kit" at bounding box center [277, 470] width 27 height 14
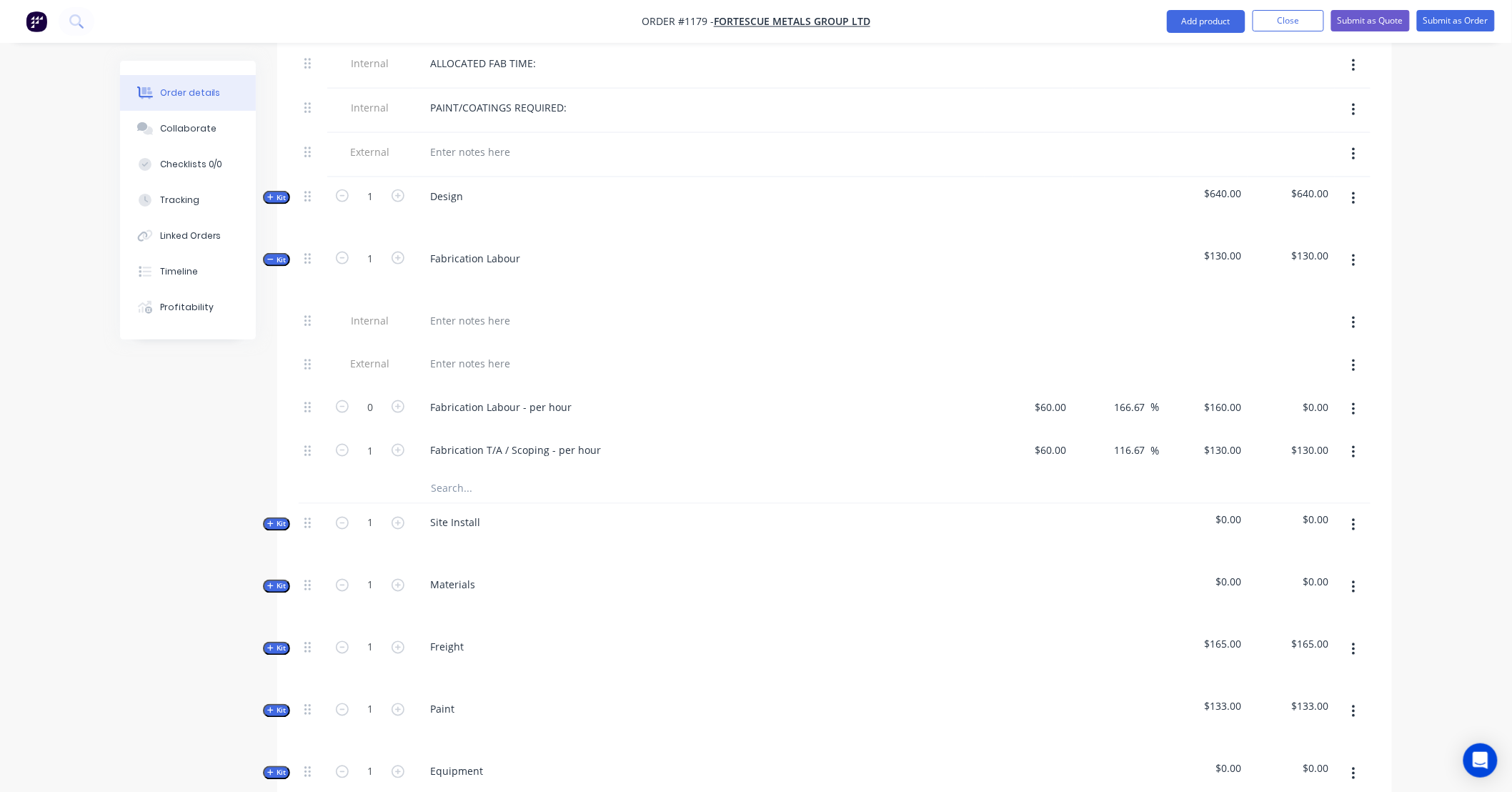
scroll to position [661, 0]
click at [395, 399] on icon "button" at bounding box center [397, 405] width 13 height 13
type input "1"
type input "$160.00"
click at [397, 399] on icon "button" at bounding box center [397, 405] width 13 height 13
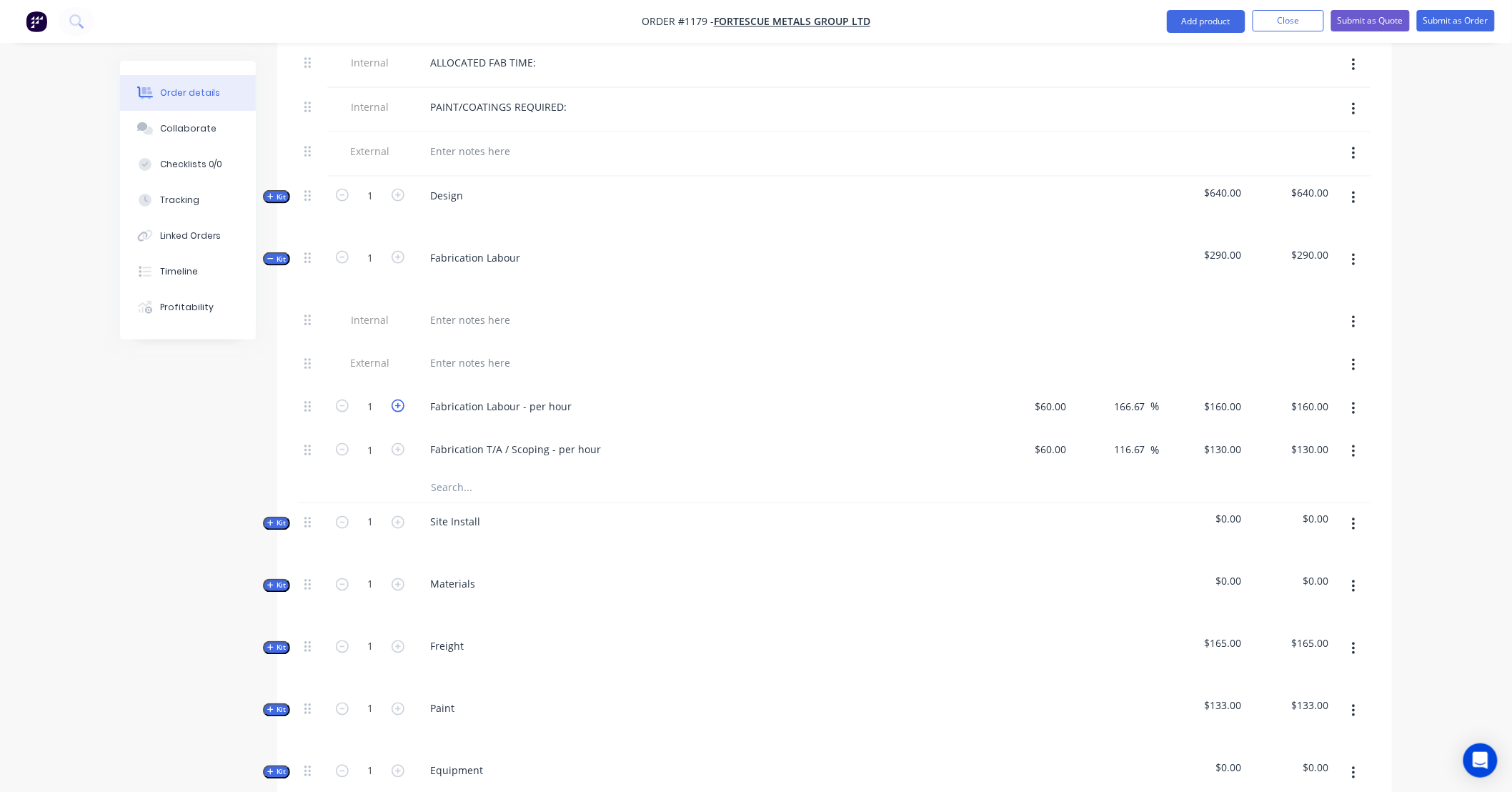
type input "2"
type input "$320.00"
click at [397, 399] on icon "button" at bounding box center [397, 405] width 13 height 13
type input "3"
type input "$480.00"
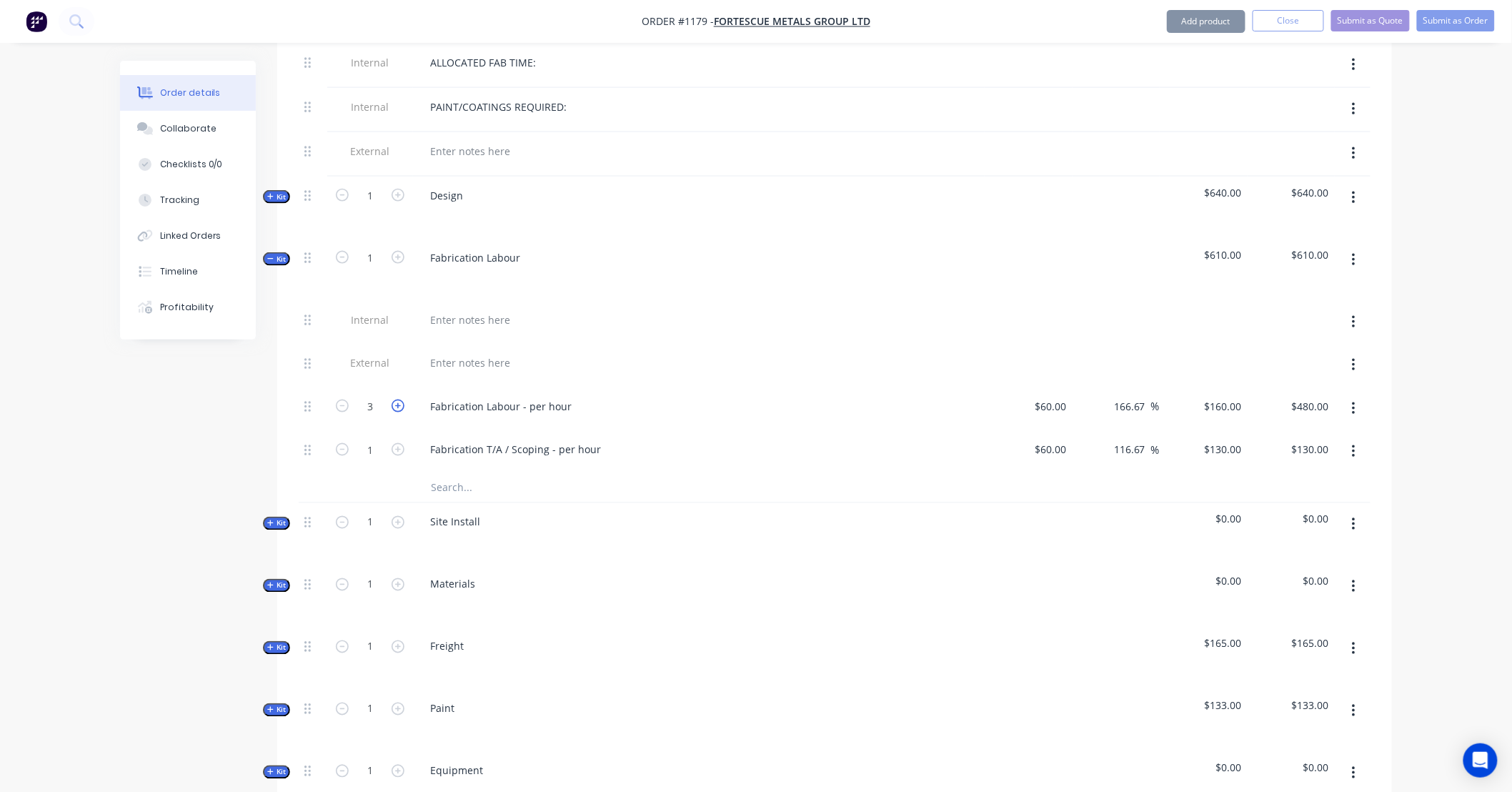
click at [397, 399] on icon "button" at bounding box center [397, 405] width 13 height 13
type input "4"
type input "$640.00"
click at [395, 443] on icon "button" at bounding box center [397, 448] width 13 height 13
type input "2"
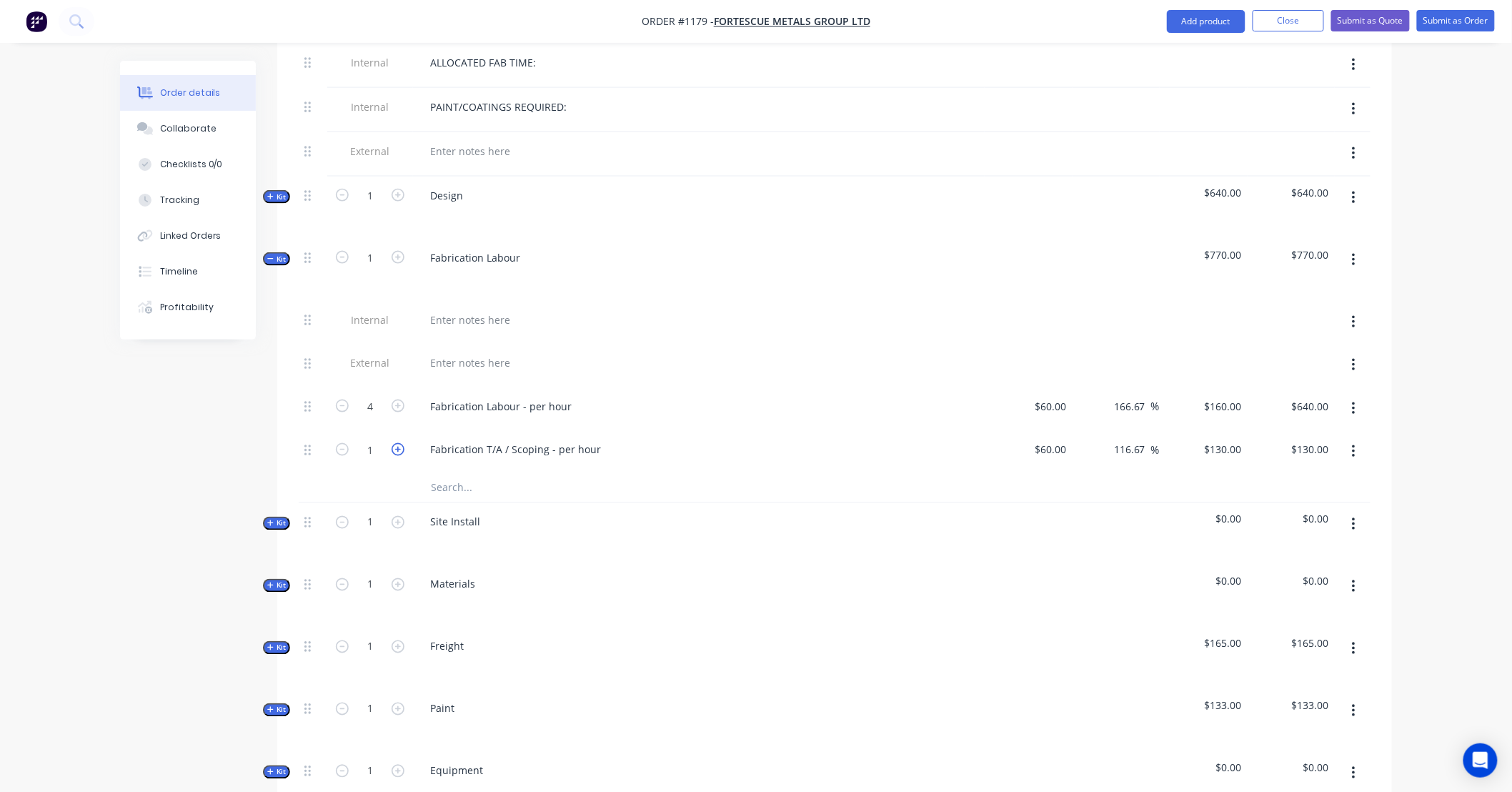
type input "$260.00"
click at [395, 443] on icon "button" at bounding box center [397, 448] width 13 height 13
type input "3"
type input "$390.00"
click at [340, 443] on icon "button" at bounding box center [342, 448] width 13 height 13
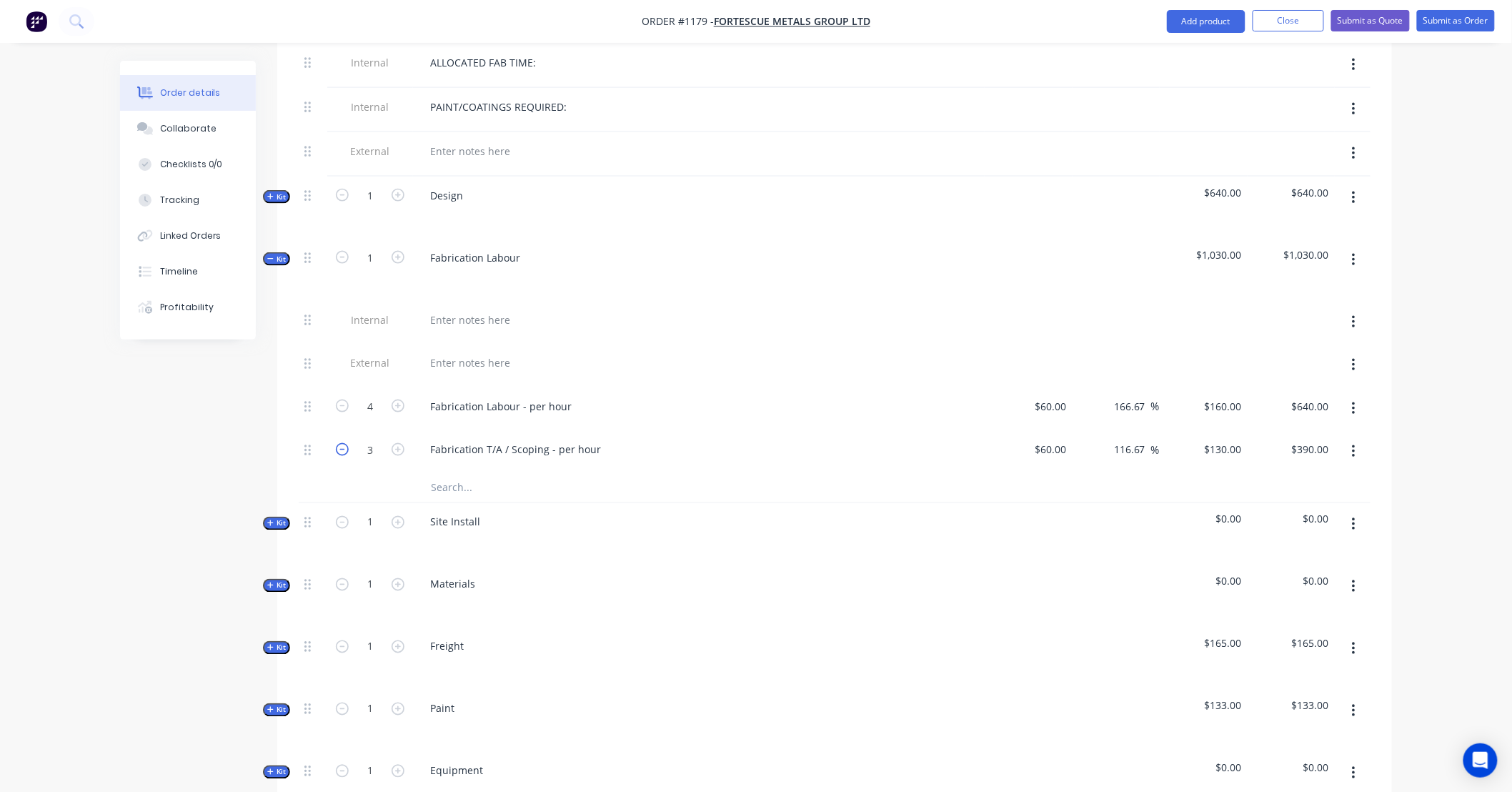
type input "2"
type input "$260.00"
click at [279, 253] on span "Kit" at bounding box center [276, 258] width 18 height 11
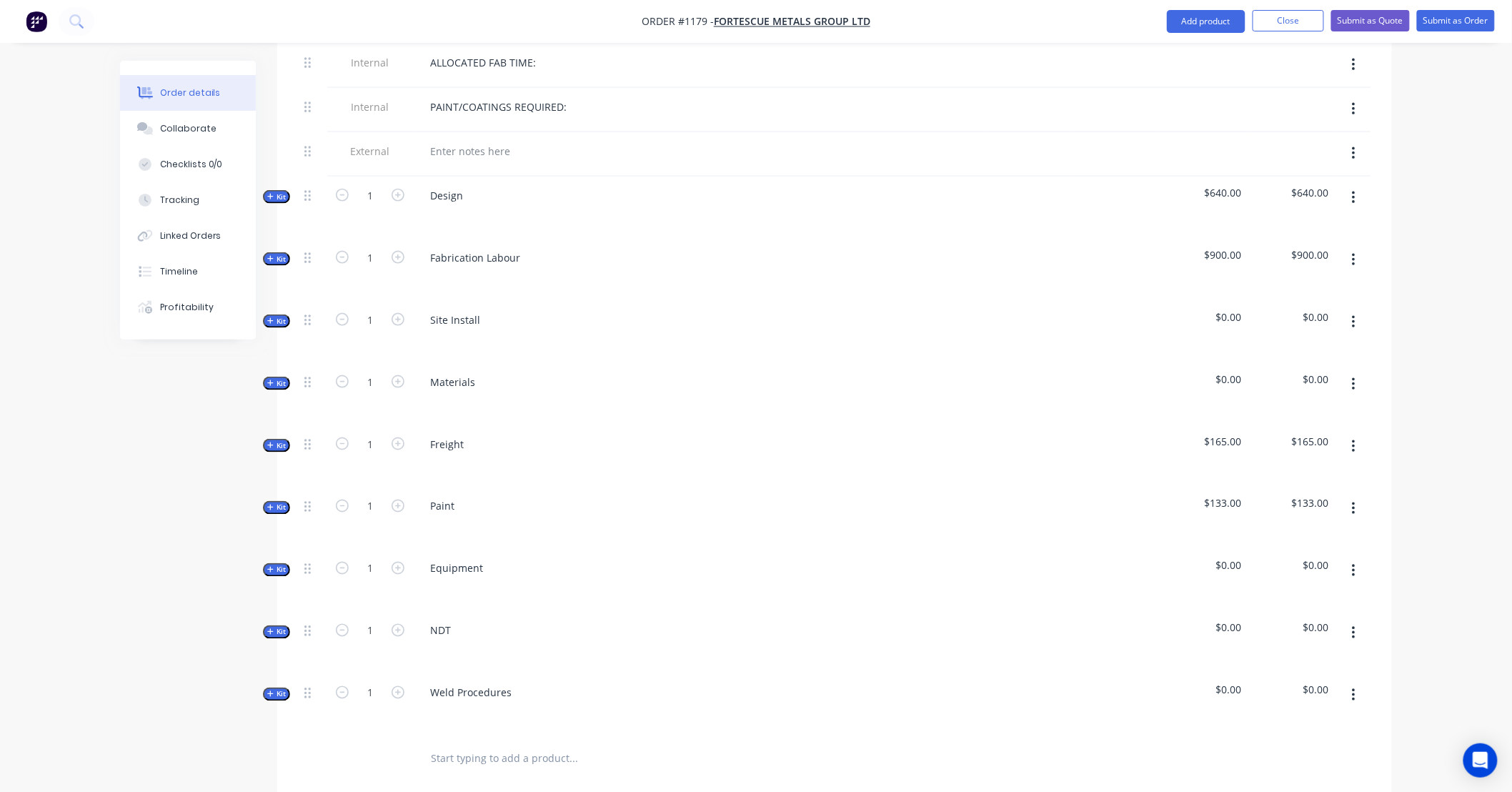
click at [1356, 310] on button "button" at bounding box center [1353, 322] width 34 height 25
click at [1326, 435] on div "Delete" at bounding box center [1301, 445] width 110 height 20
click at [281, 315] on span "Kit" at bounding box center [276, 320] width 18 height 11
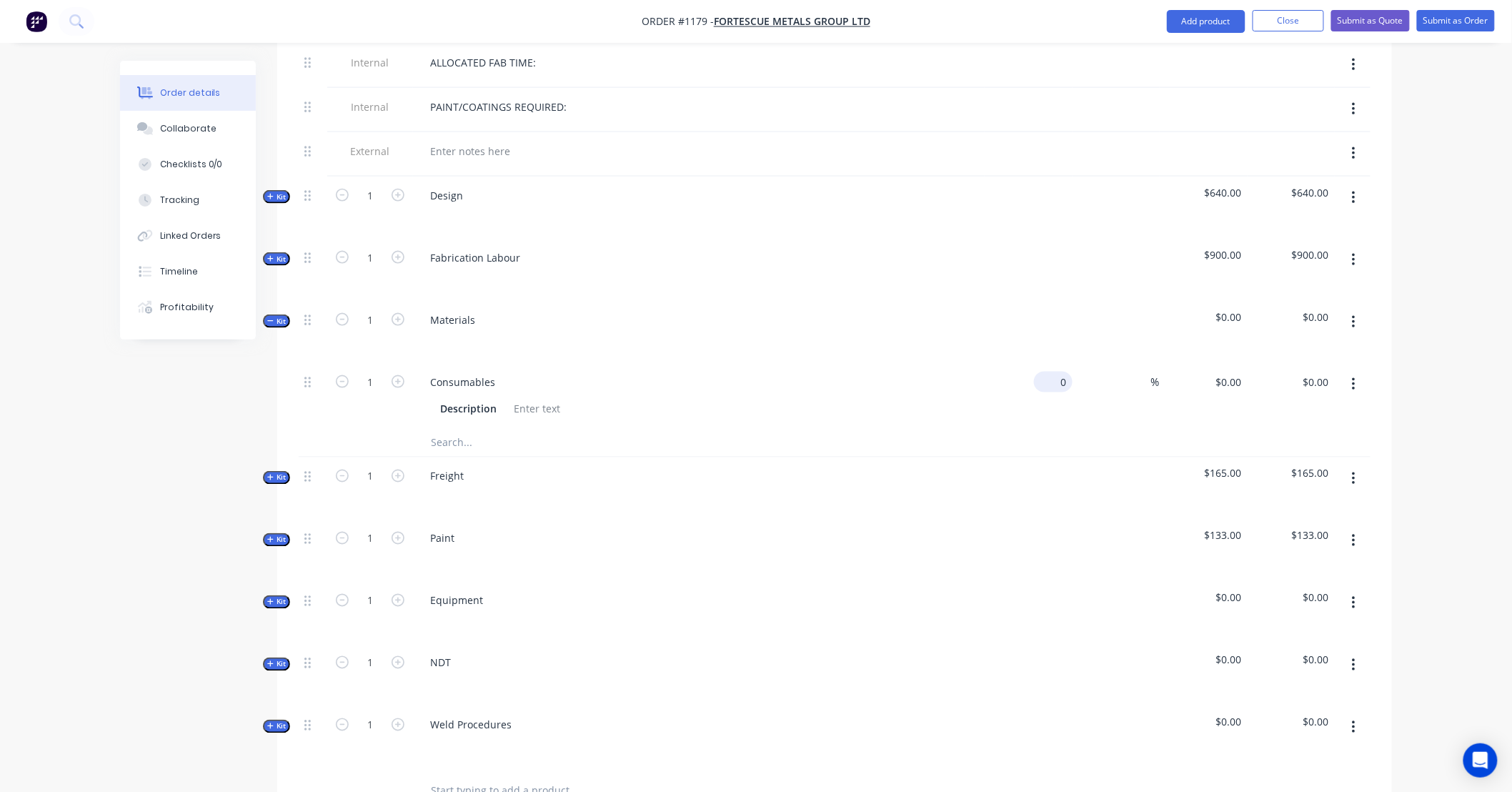
click at [1066, 372] on input "0" at bounding box center [1056, 381] width 33 height 20
type input "$50.00"
type input "100"
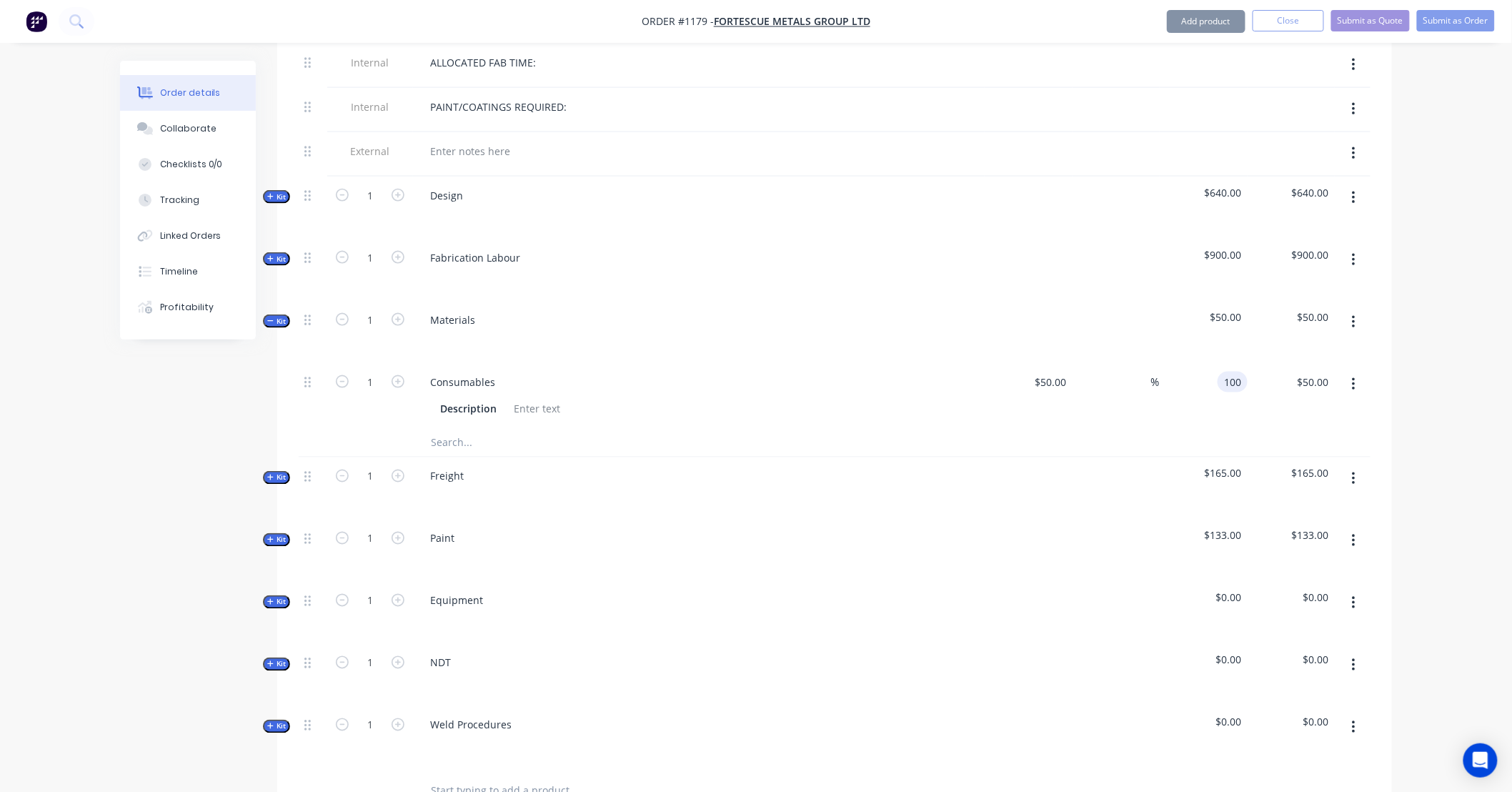
type input "100"
type input "$100.00"
click at [505, 428] on input "text" at bounding box center [573, 442] width 285 height 28
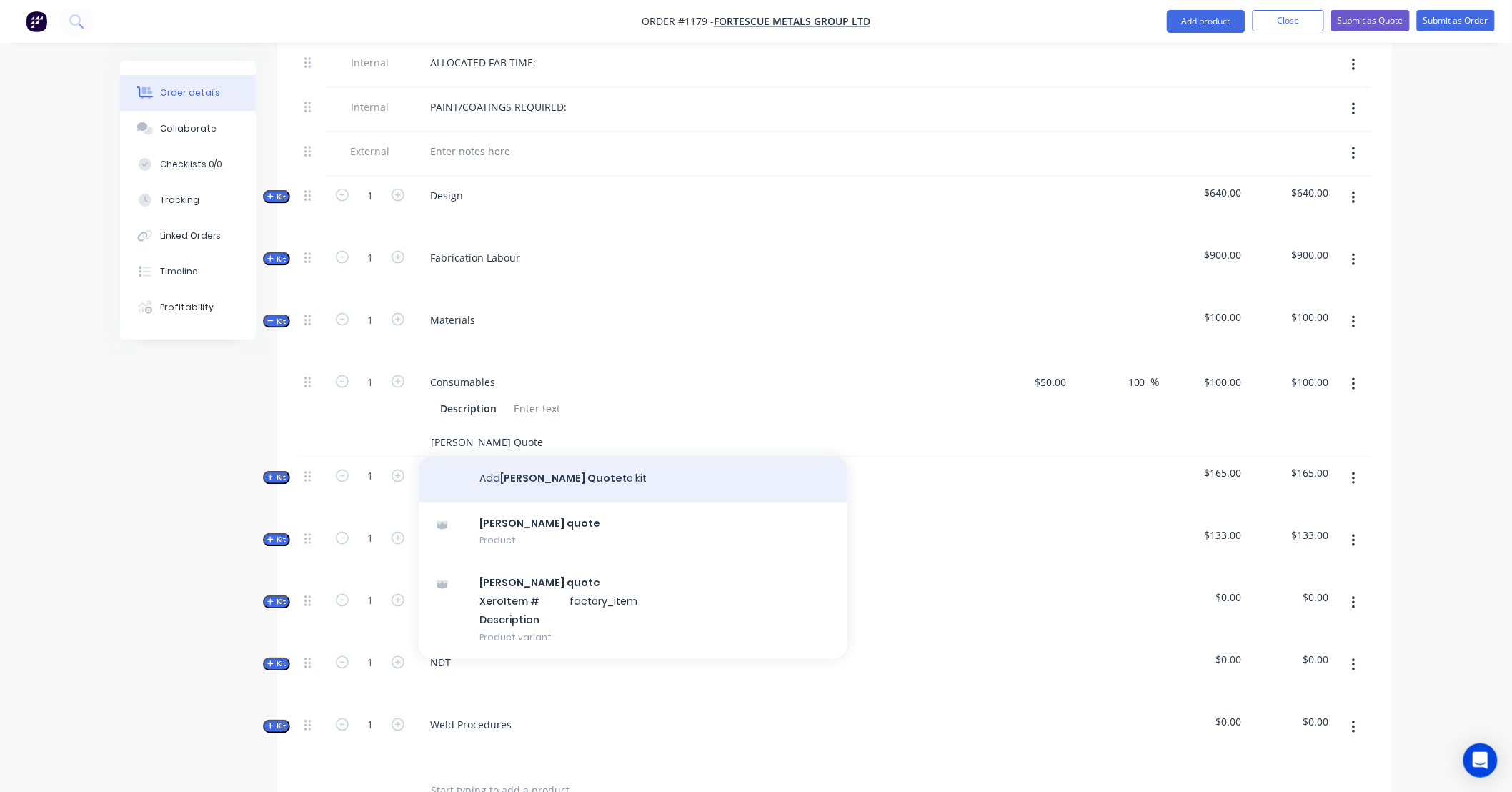
type input "Simmonds Quote"
click at [635, 462] on button "Add Simmonds Quote to kit" at bounding box center [633, 478] width 429 height 46
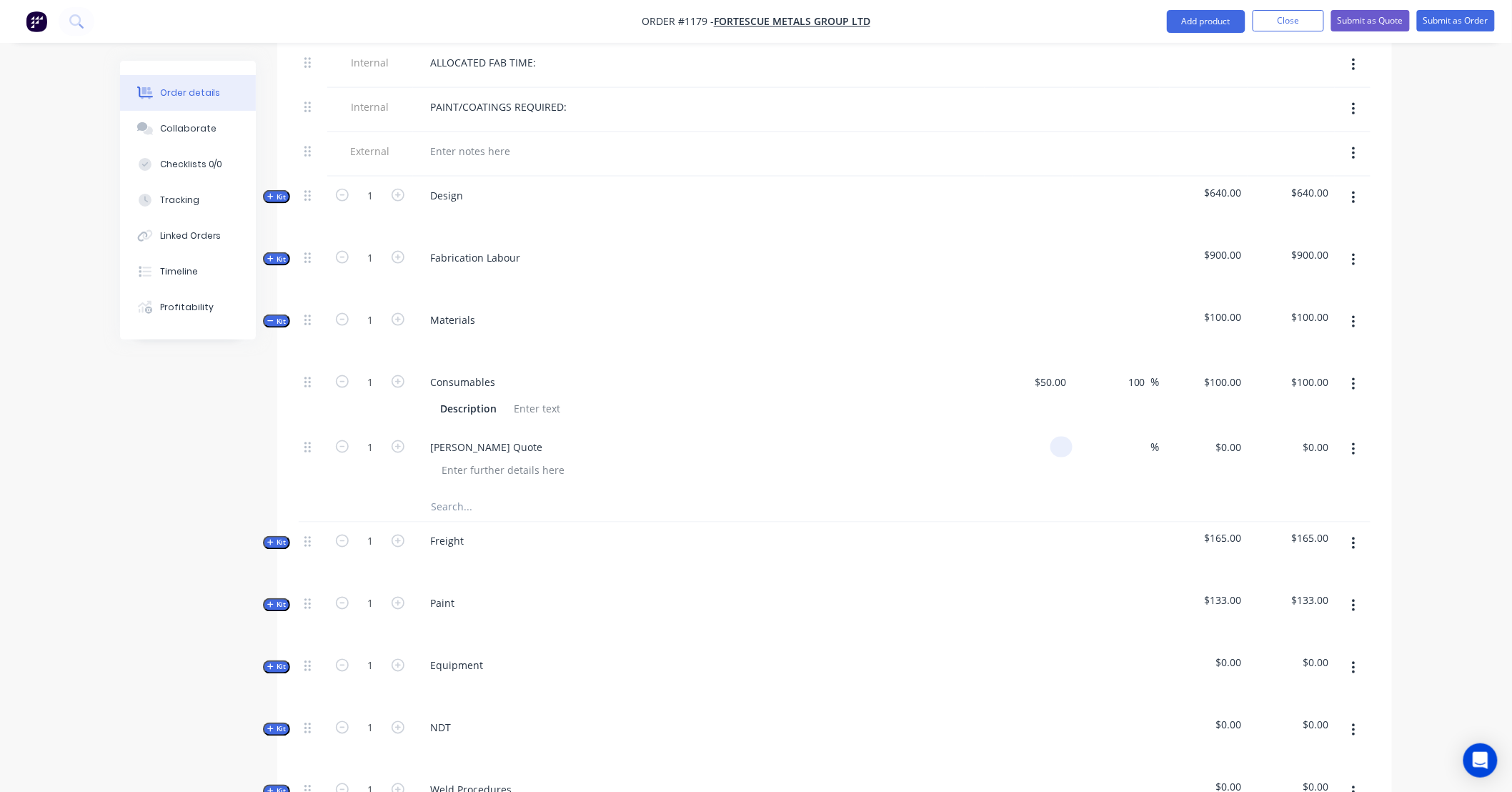
click at [1036, 428] on div at bounding box center [1028, 460] width 88 height 65
type input "$402.90"
type input "550"
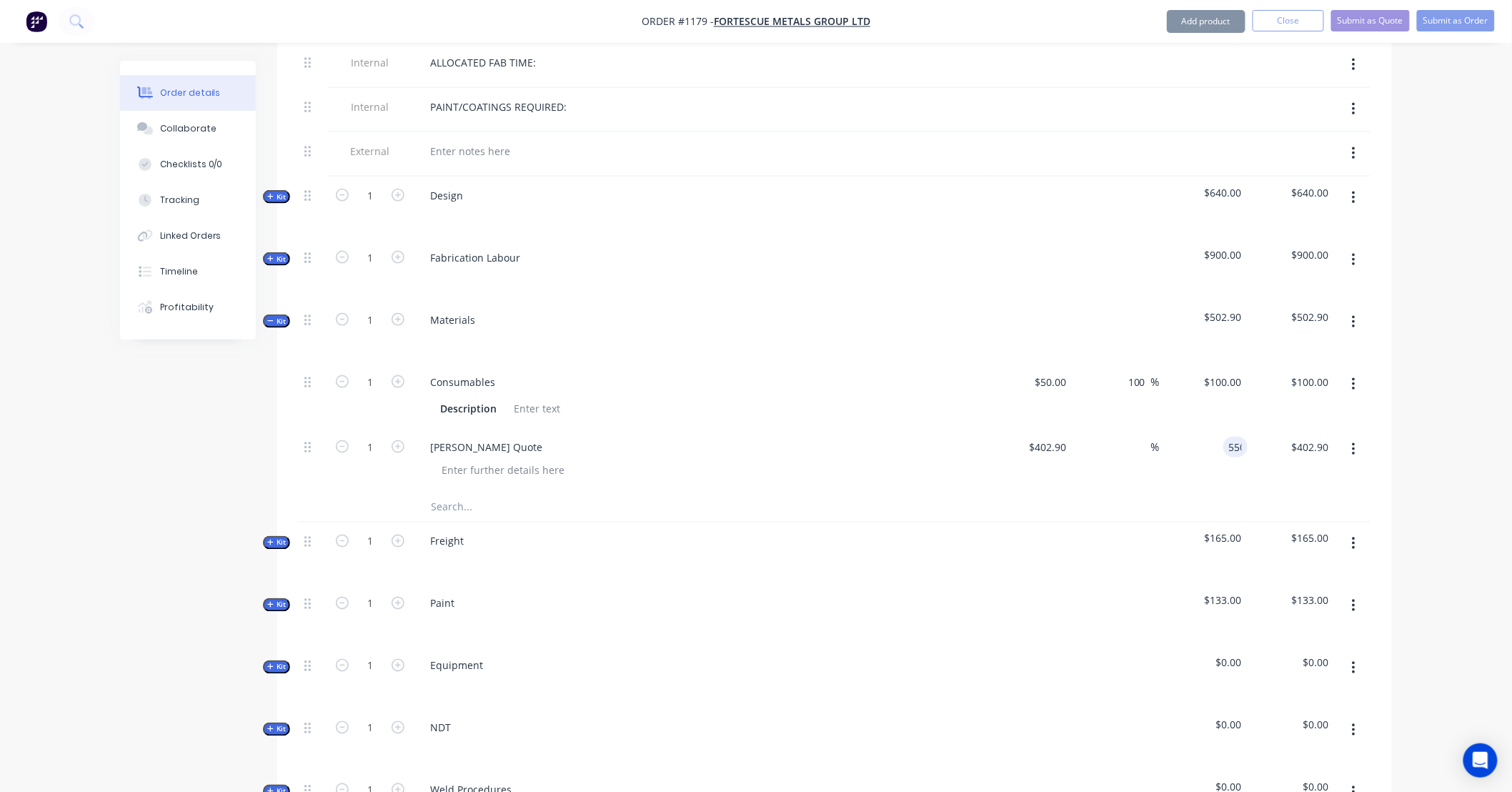
type input "402.90"
type input "36.51"
type input "$550.00"
click at [275, 315] on span "Kit" at bounding box center [276, 320] width 18 height 11
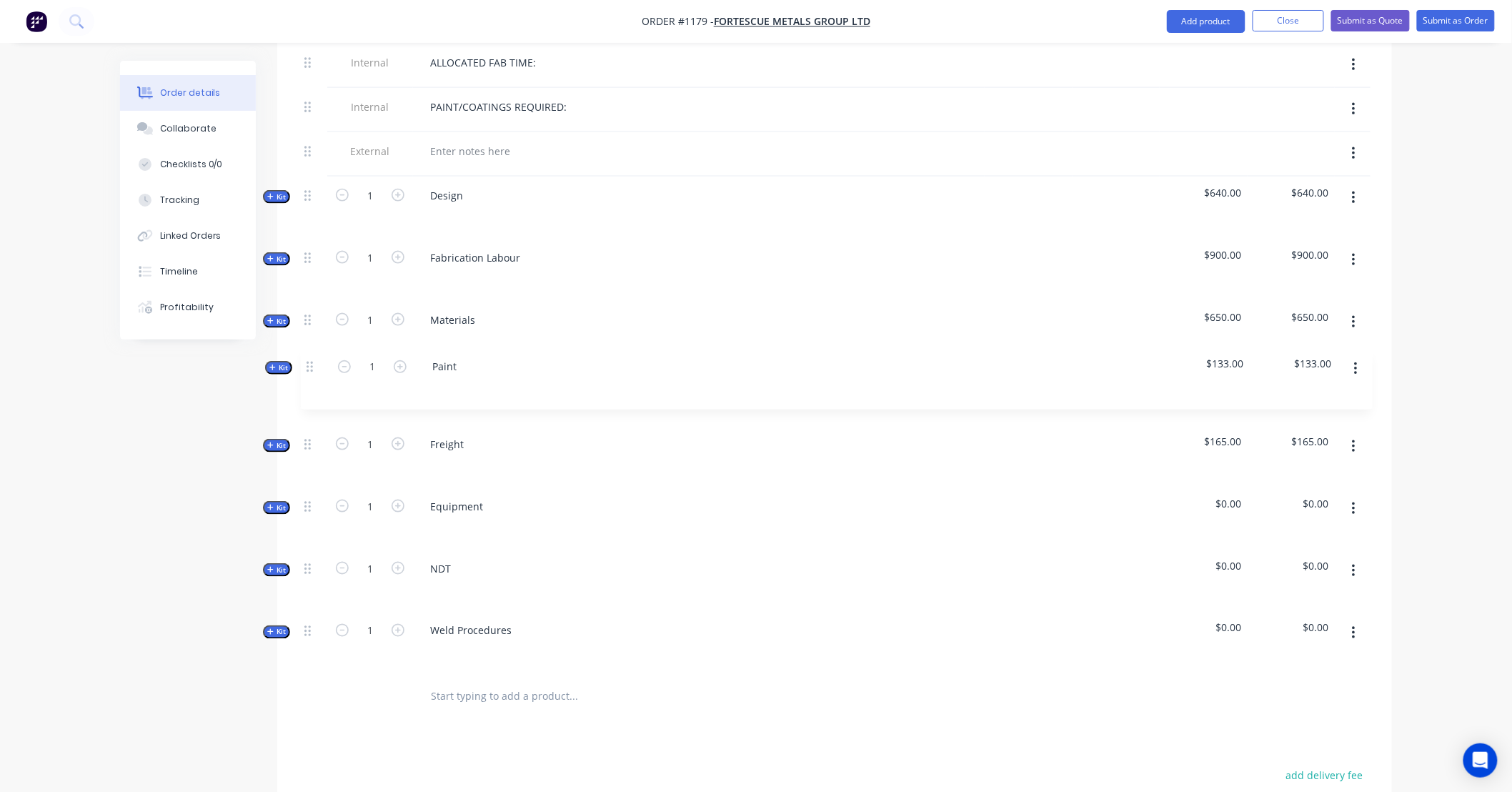
drag, startPoint x: 308, startPoint y: 426, endPoint x: 310, endPoint y: 364, distance: 62.0
click at [310, 364] on div "Internal SITE CONTACT: Internal ALLOCATED FAB TIME: Internal PAINT/COATINGS REQ…" at bounding box center [835, 336] width 1071 height 675
click at [278, 378] on span "Kit" at bounding box center [276, 382] width 18 height 11
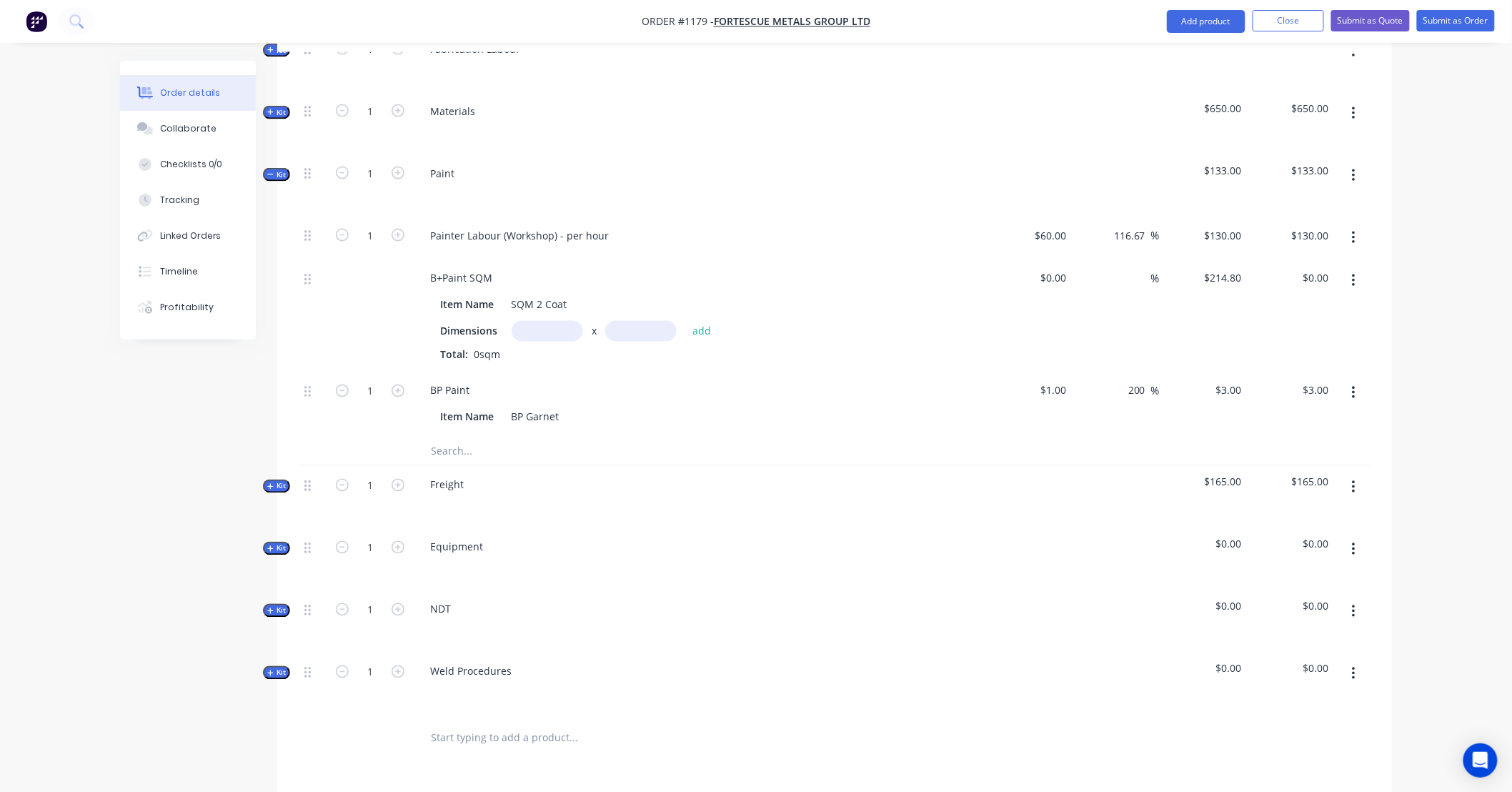
scroll to position [873, 0]
click at [397, 225] on icon "button" at bounding box center [397, 231] width 13 height 13
type input "2"
type input "$260.00"
click at [397, 225] on icon "button" at bounding box center [397, 231] width 13 height 13
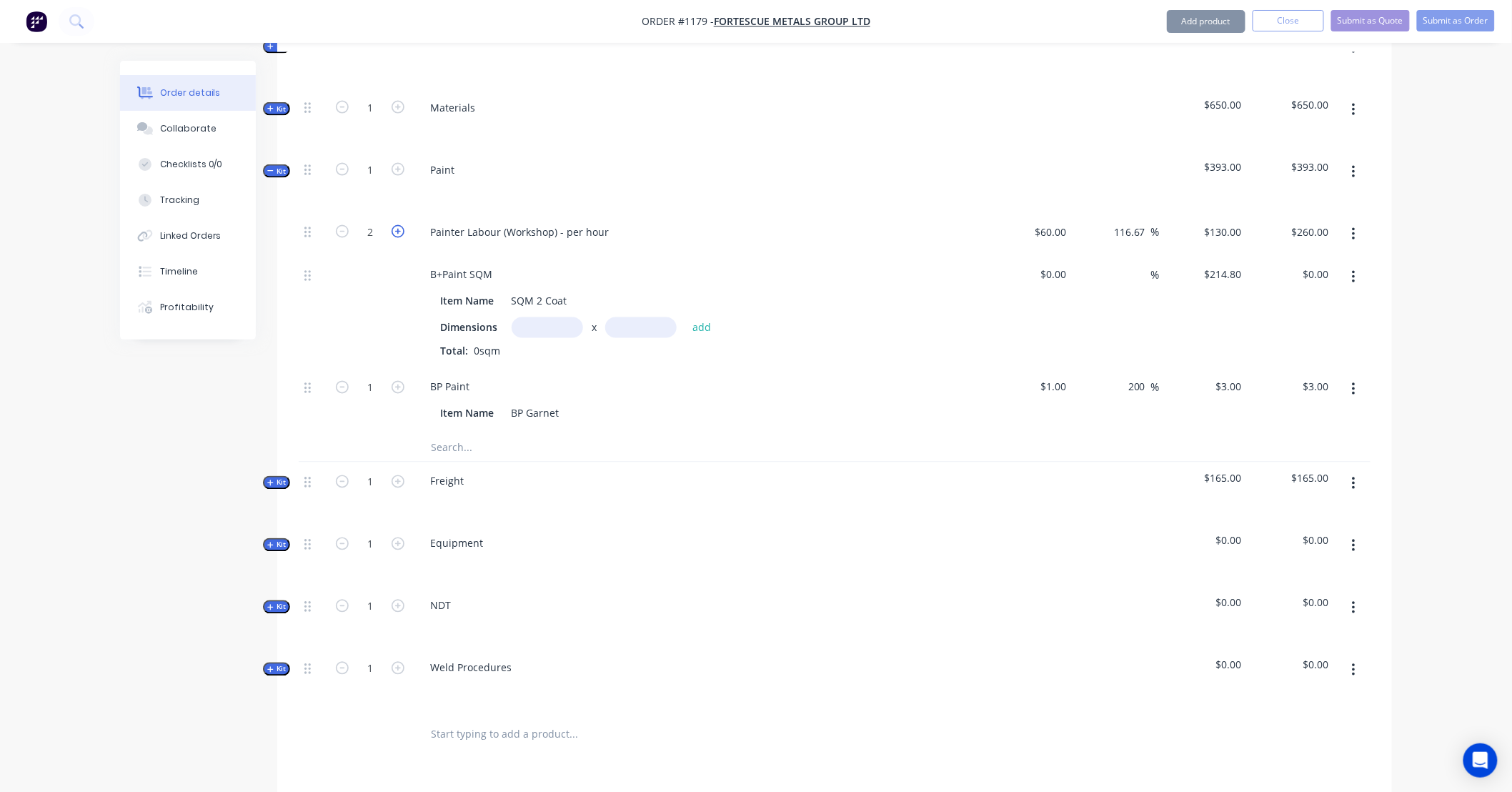
type input "3"
type input "$390.00"
click at [397, 225] on icon "button" at bounding box center [397, 231] width 13 height 13
type input "4"
type input "$520.00"
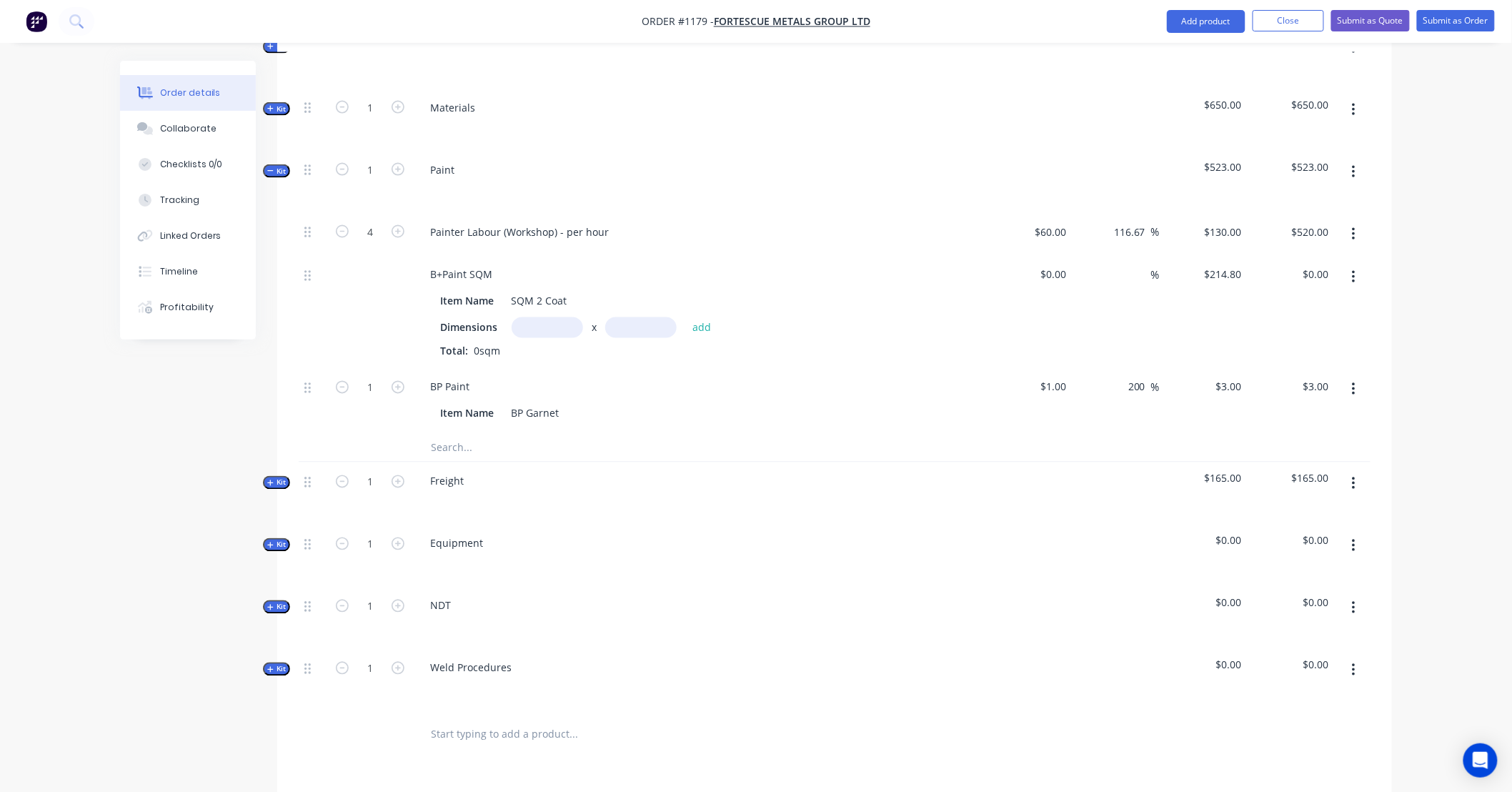
click at [531, 317] on input "text" at bounding box center [547, 327] width 72 height 20
type input "1m"
click at [650, 317] on input "text" at bounding box center [641, 327] width 72 height 20
type input "3m"
click at [707, 318] on button "add" at bounding box center [702, 328] width 34 height 19
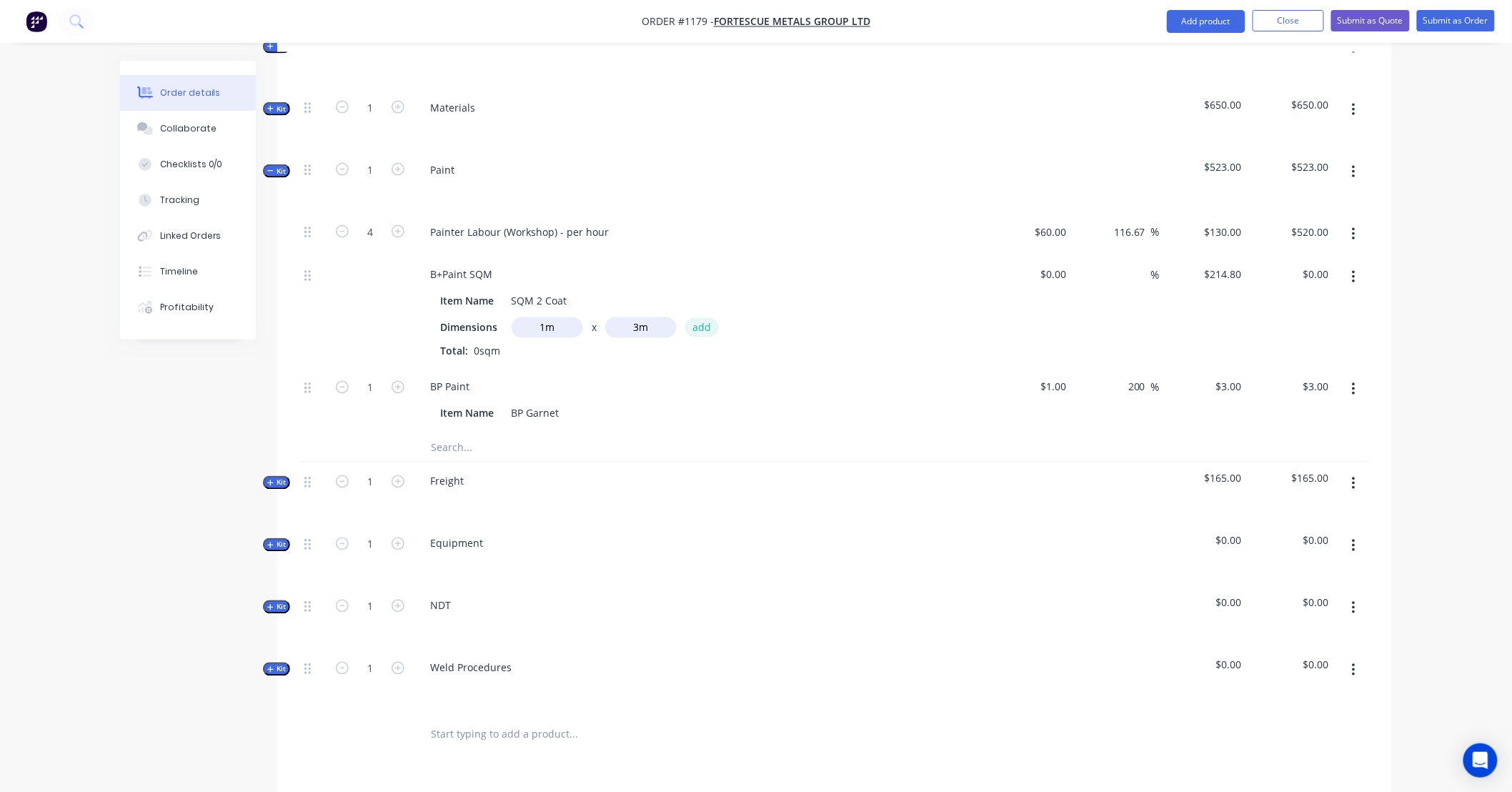
type input "$644.40"
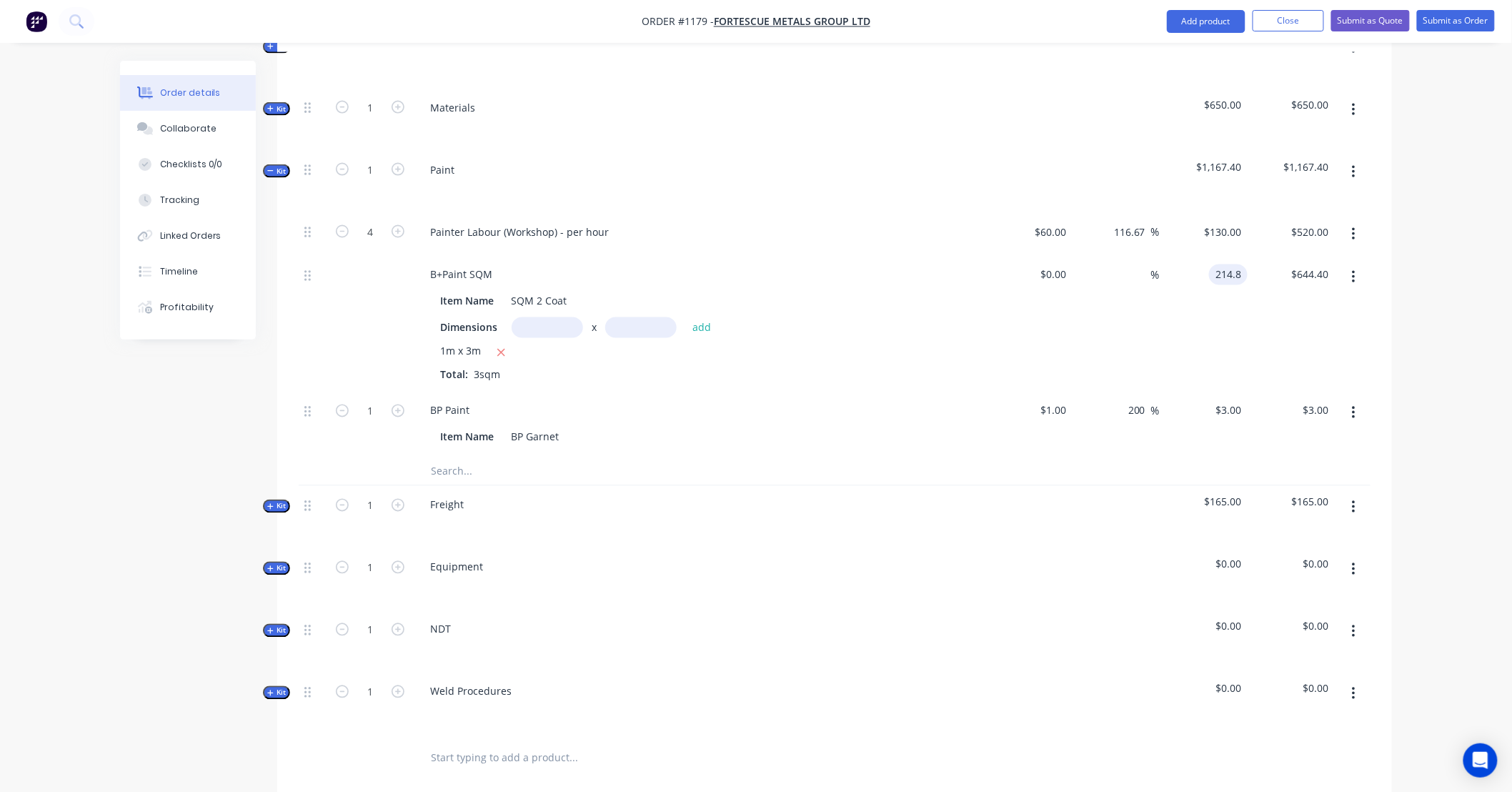
click at [1217, 264] on input "214.8" at bounding box center [1231, 274] width 33 height 20
type input "$179.00"
type input "537.00"
type input "0"
type input "$537.00"
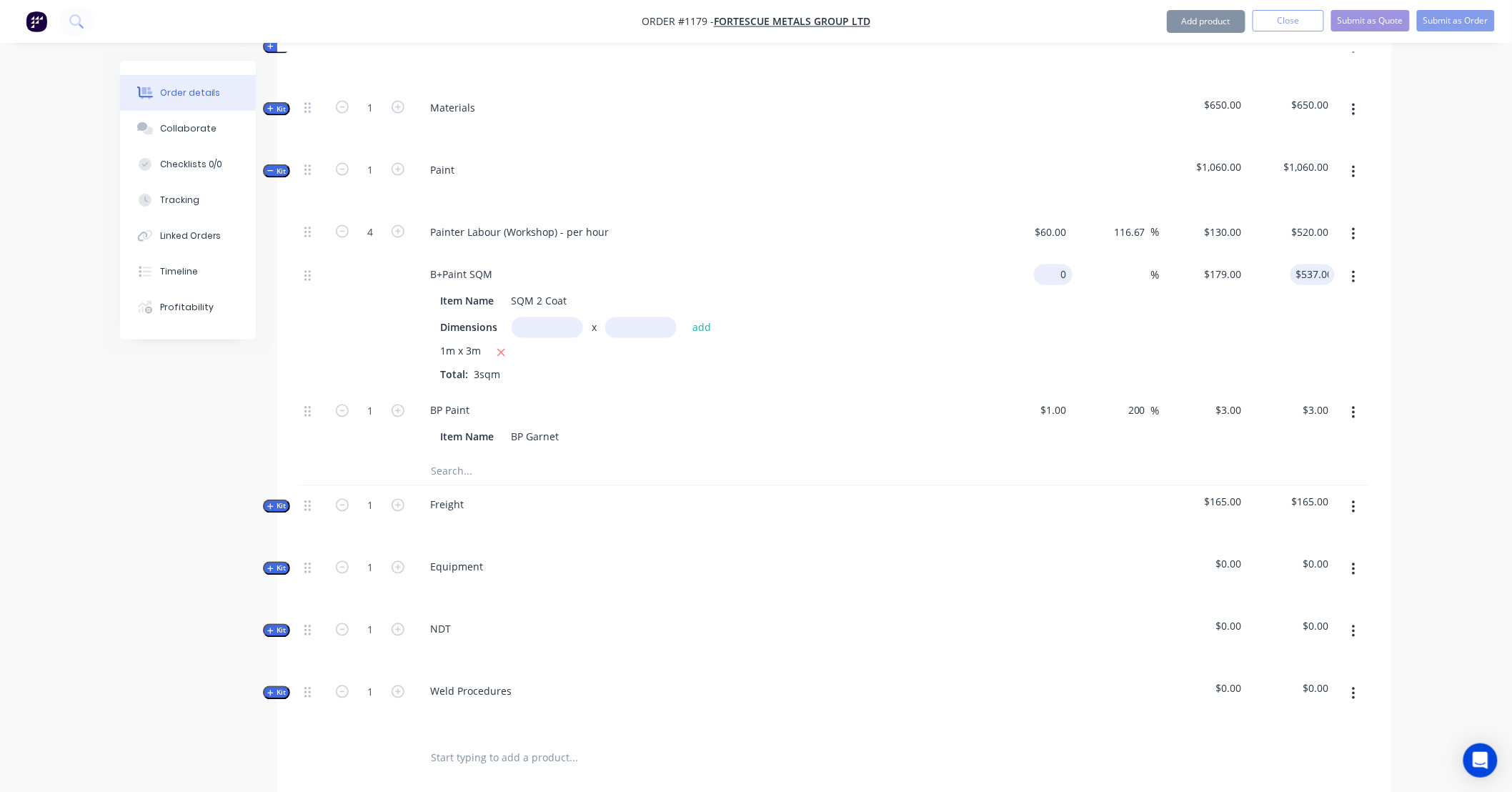
click at [1053, 264] on div "0 $0.00" at bounding box center [1053, 274] width 39 height 20
type input "$89.50"
type input "$268.50"
click at [1232, 264] on input "89.5" at bounding box center [1228, 274] width 39 height 20
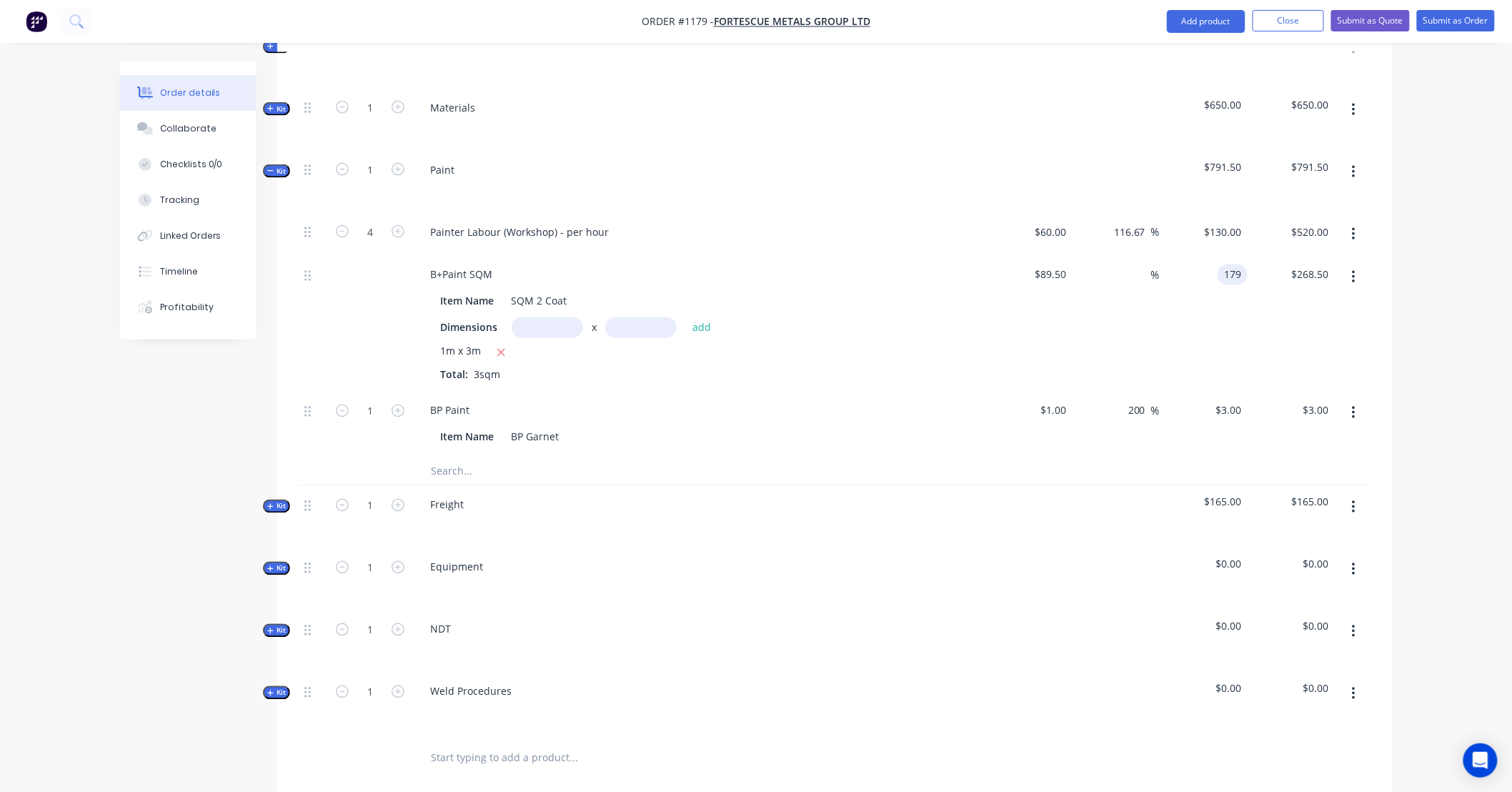
type input "179"
type input "100"
type input "$179.00"
type input "$537.00"
click at [1452, 246] on div "Order details Collaborate Checklists 0/0 Tracking Linked Orders Timeline Profit…" at bounding box center [756, 136] width 1512 height 2018
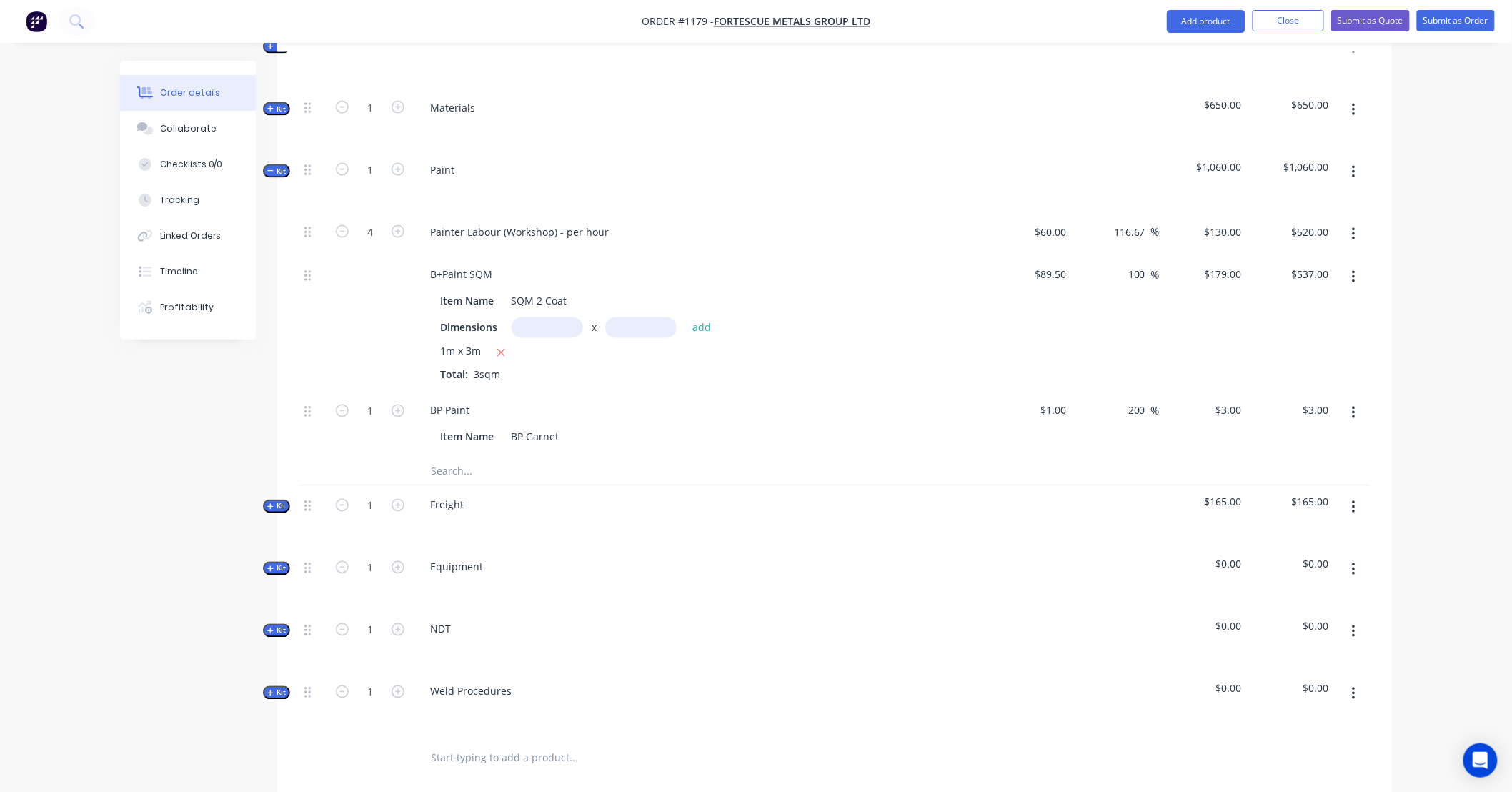
drag, startPoint x: 1452, startPoint y: 246, endPoint x: 1441, endPoint y: 215, distance: 32.9
click at [1441, 215] on div "Order details Collaborate Checklists 0/0 Tracking Linked Orders Timeline Profit…" at bounding box center [756, 136] width 1512 height 2018
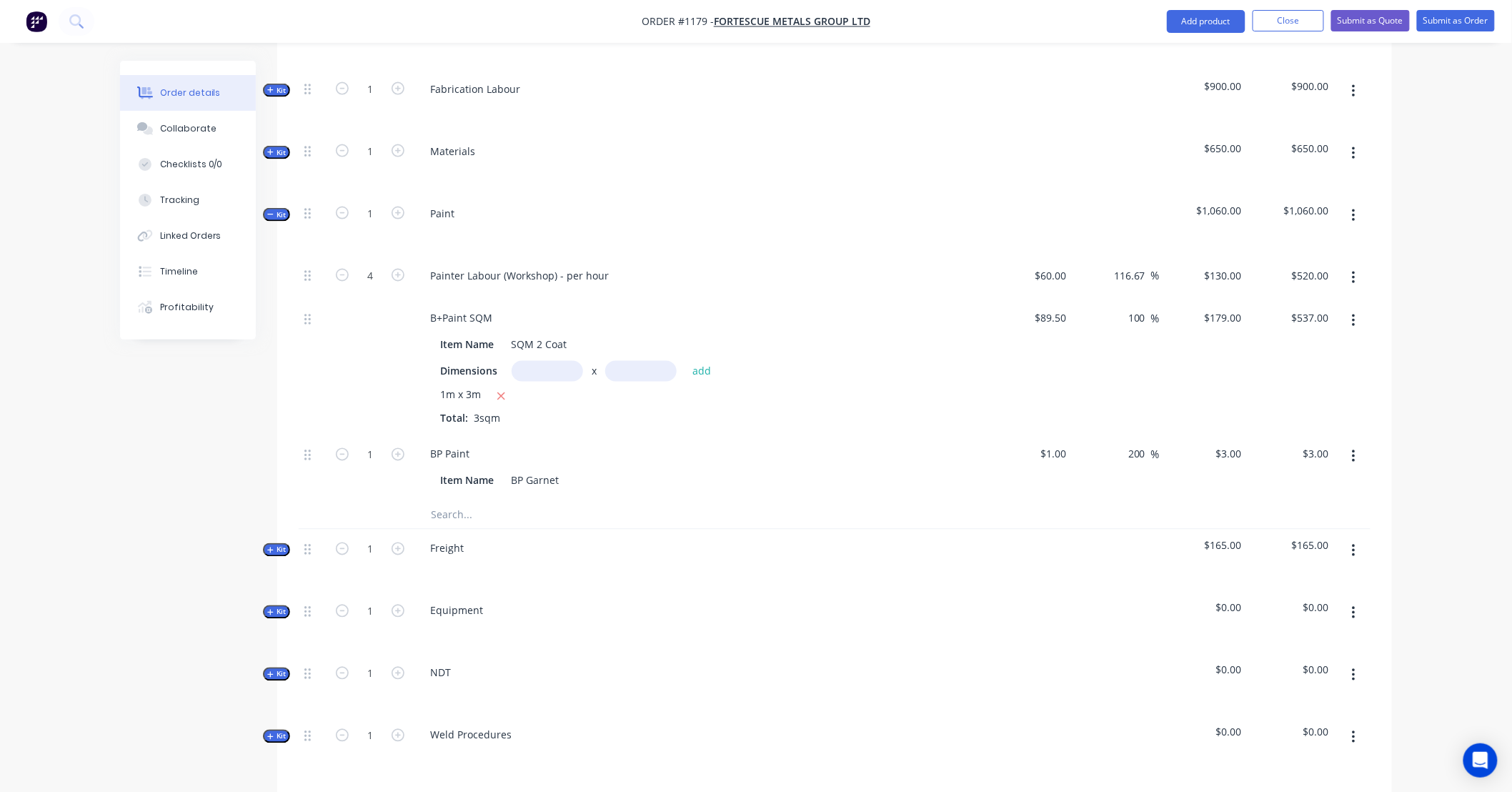
scroll to position [819, 0]
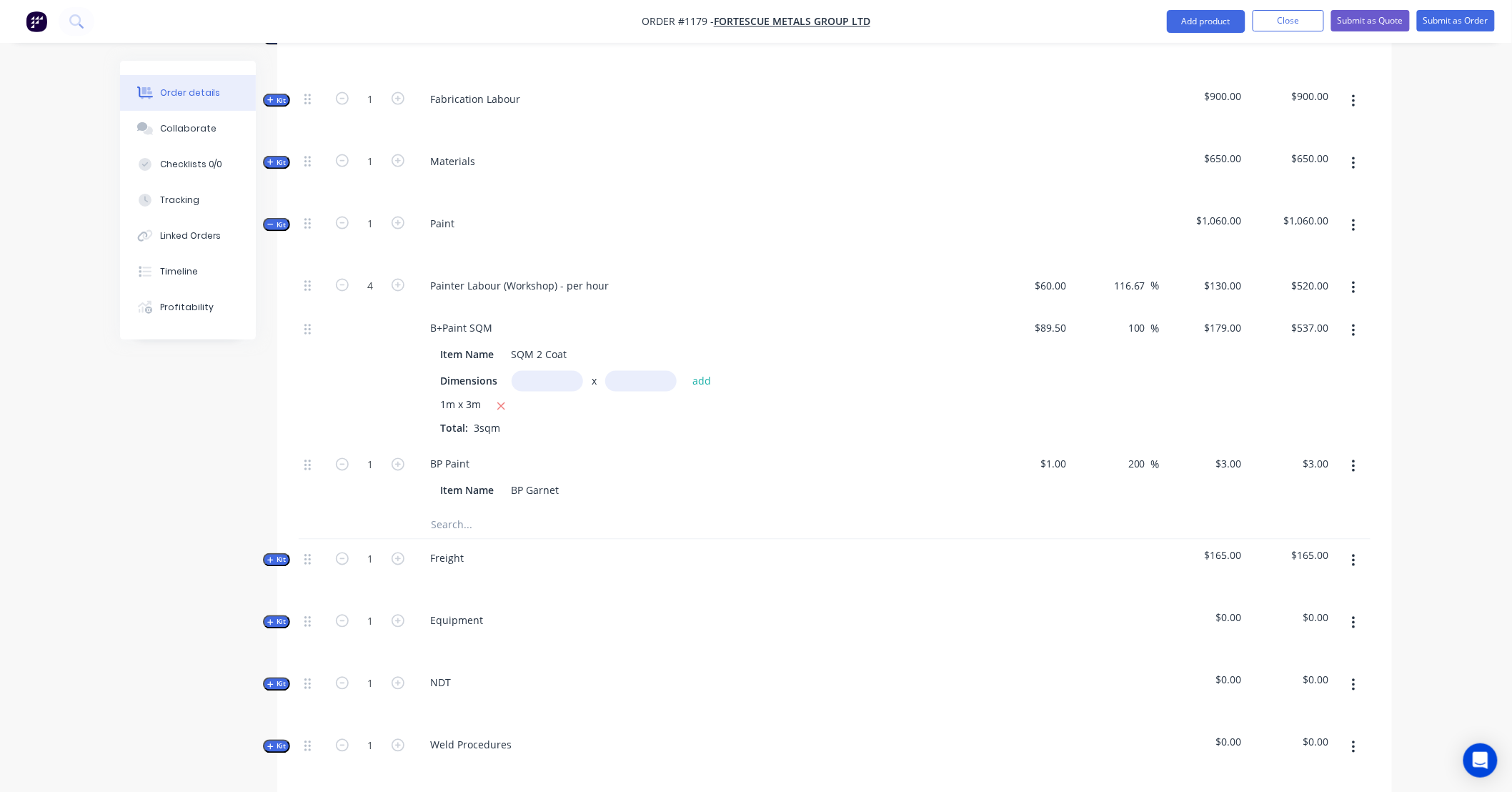
click at [1350, 453] on button "button" at bounding box center [1353, 466] width 34 height 25
click at [1339, 551] on div "Delete" at bounding box center [1301, 561] width 110 height 20
click at [283, 219] on span "Kit" at bounding box center [276, 224] width 18 height 11
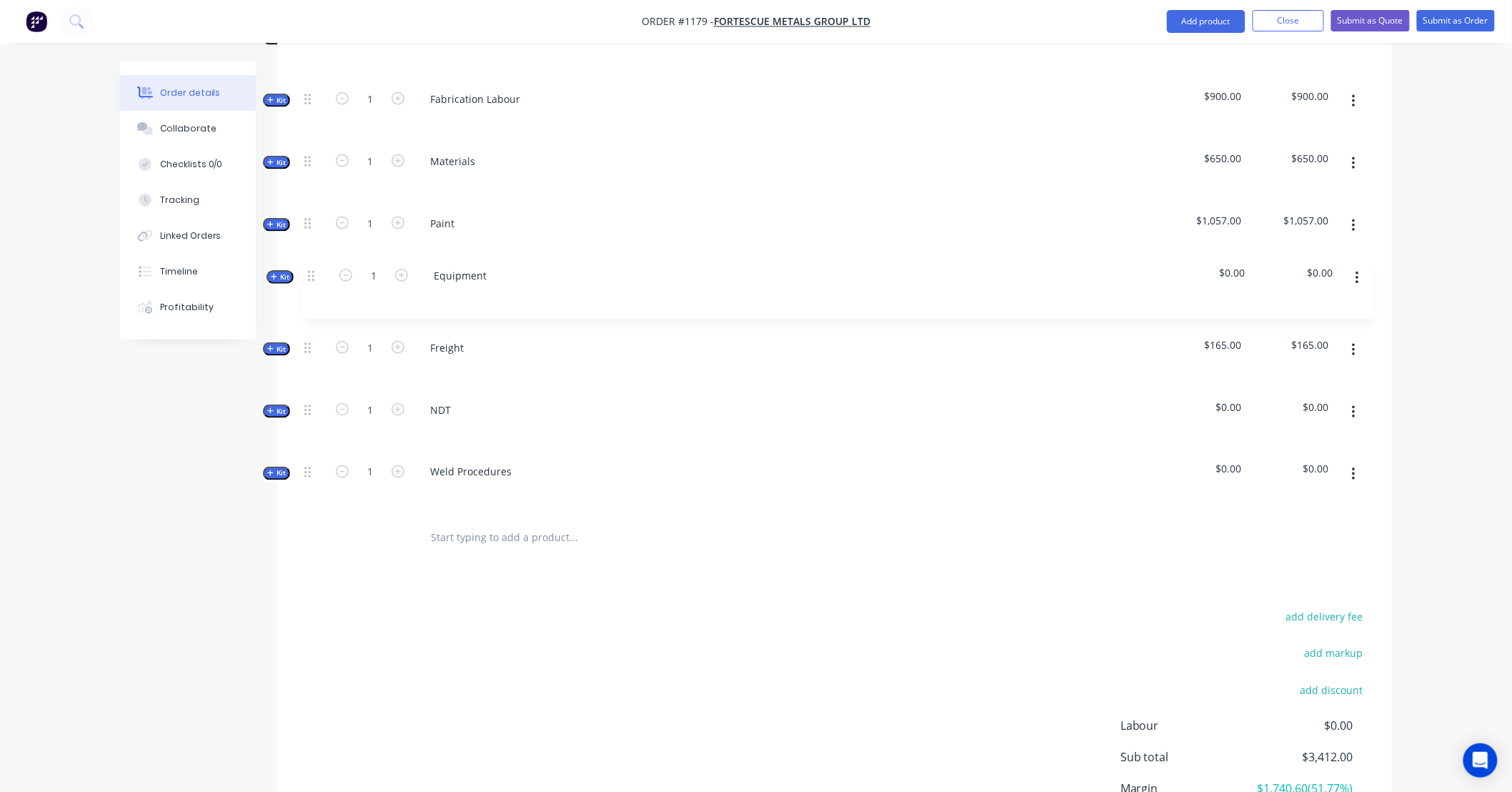
drag, startPoint x: 309, startPoint y: 326, endPoint x: 312, endPoint y: 248, distance: 78.1
click at [312, 248] on div "Internal SITE CONTACT: Internal ALLOCATED FAB TIME: Internal PAINT/COATINGS REQ…" at bounding box center [835, 178] width 1071 height 675
click at [273, 282] on icon "button" at bounding box center [270, 285] width 7 height 7
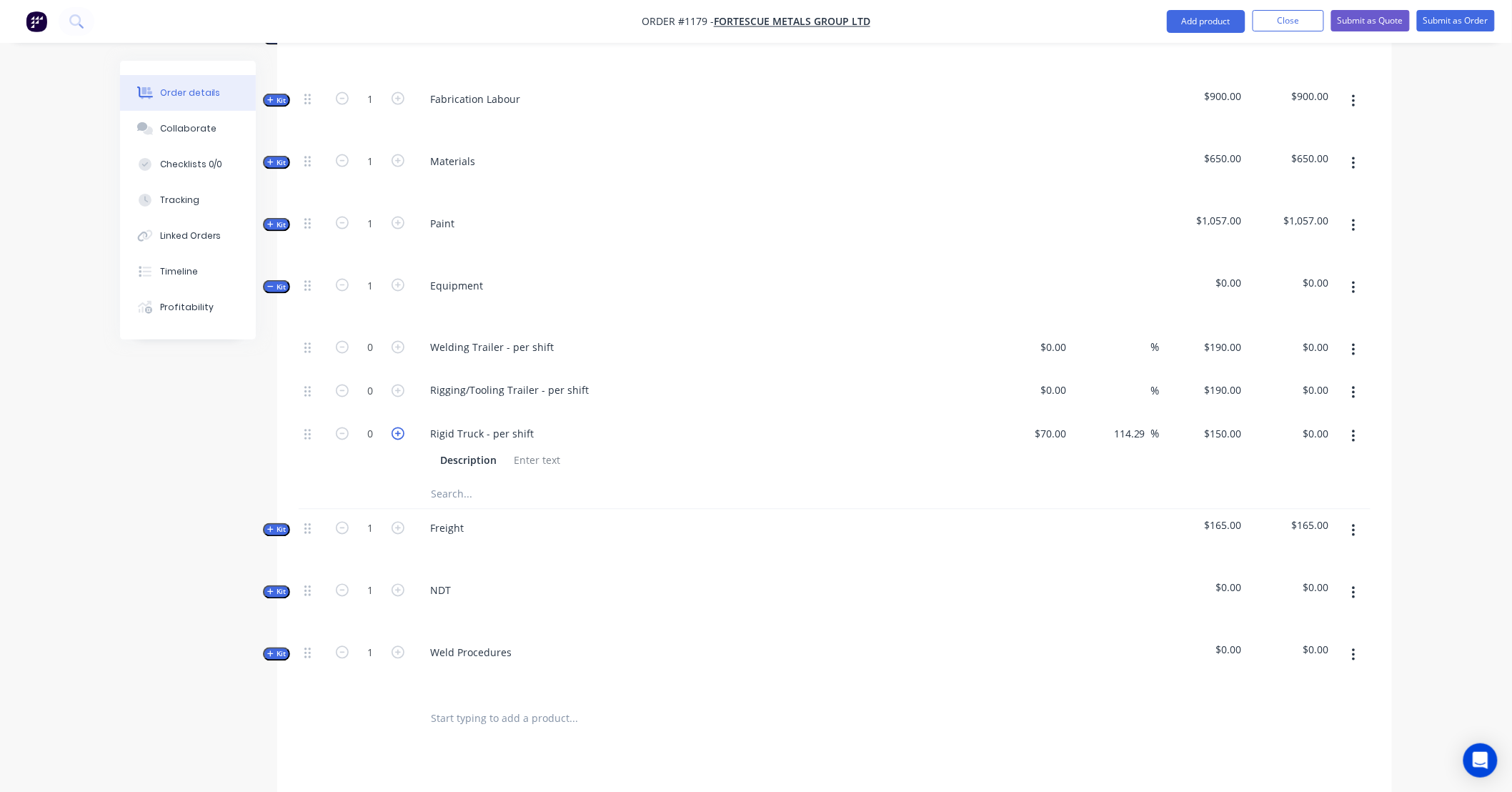
click at [398, 427] on icon "button" at bounding box center [397, 433] width 13 height 13
type input "1"
type input "$150.00"
click at [1358, 380] on button "button" at bounding box center [1353, 393] width 34 height 25
click at [1350, 478] on div "Delete" at bounding box center [1301, 487] width 110 height 20
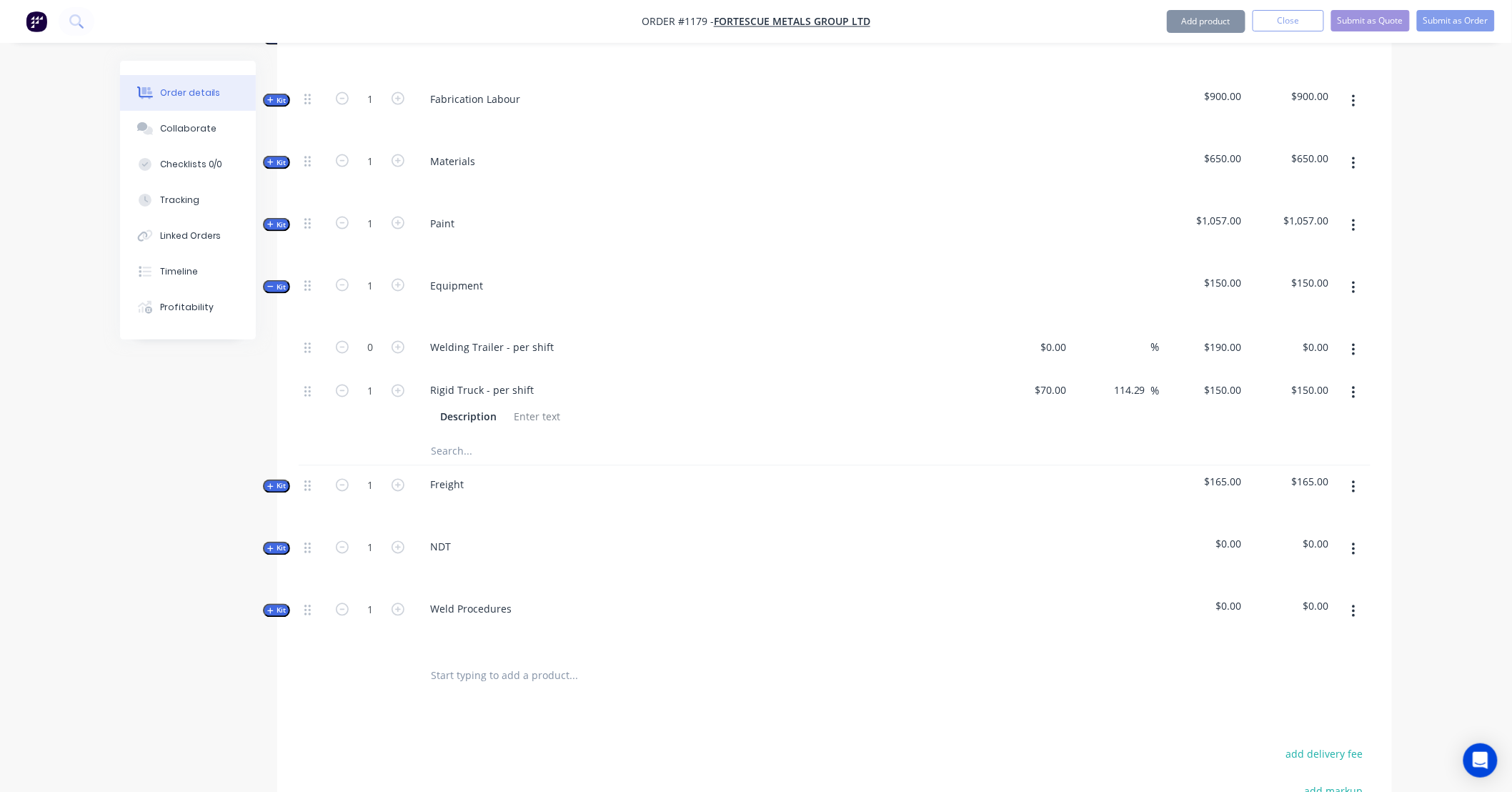
click at [1349, 337] on button "button" at bounding box center [1353, 349] width 34 height 25
click at [1341, 435] on div "Delete" at bounding box center [1301, 445] width 110 height 20
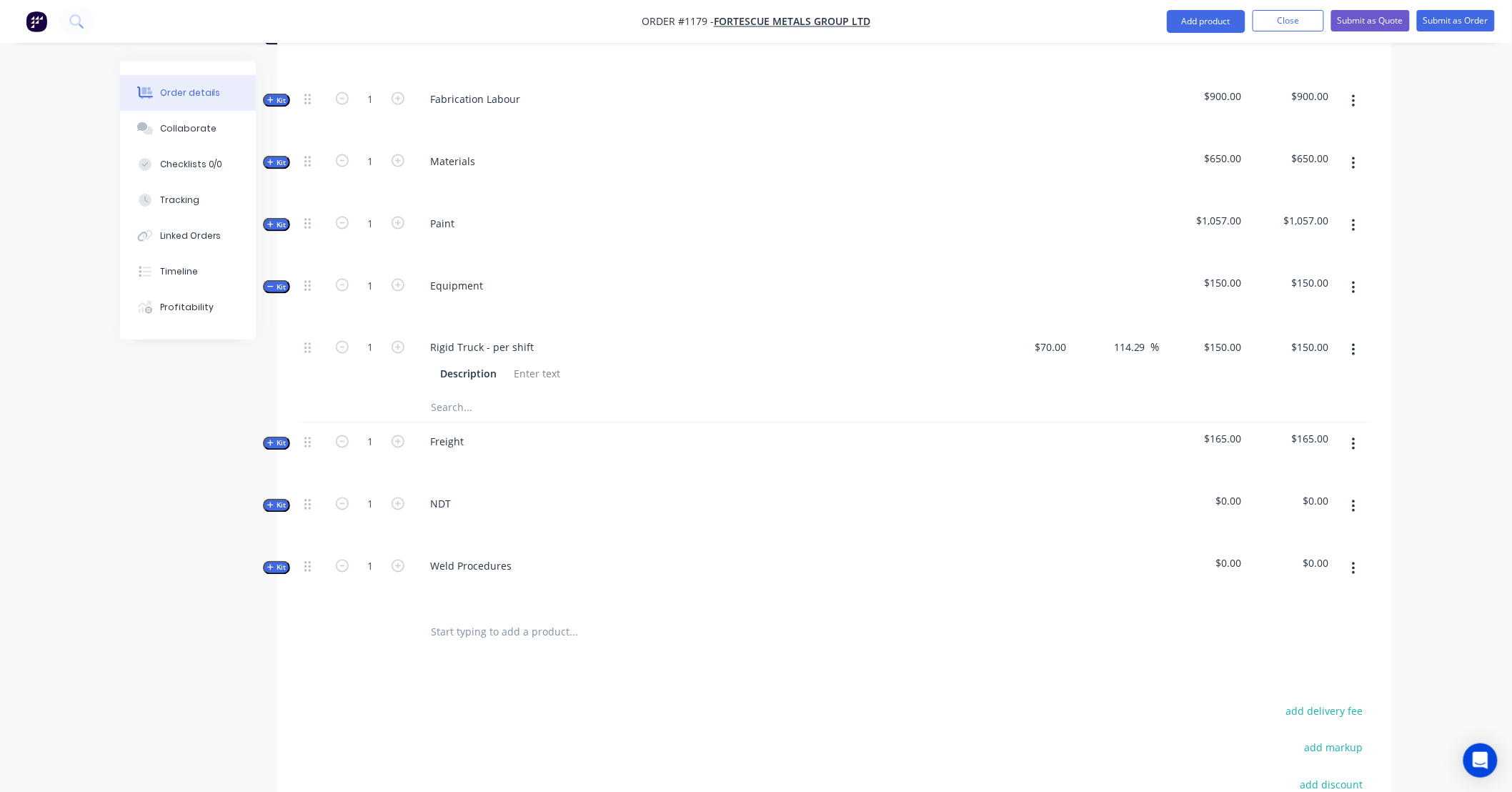
click at [283, 281] on span "Kit" at bounding box center [276, 286] width 18 height 11
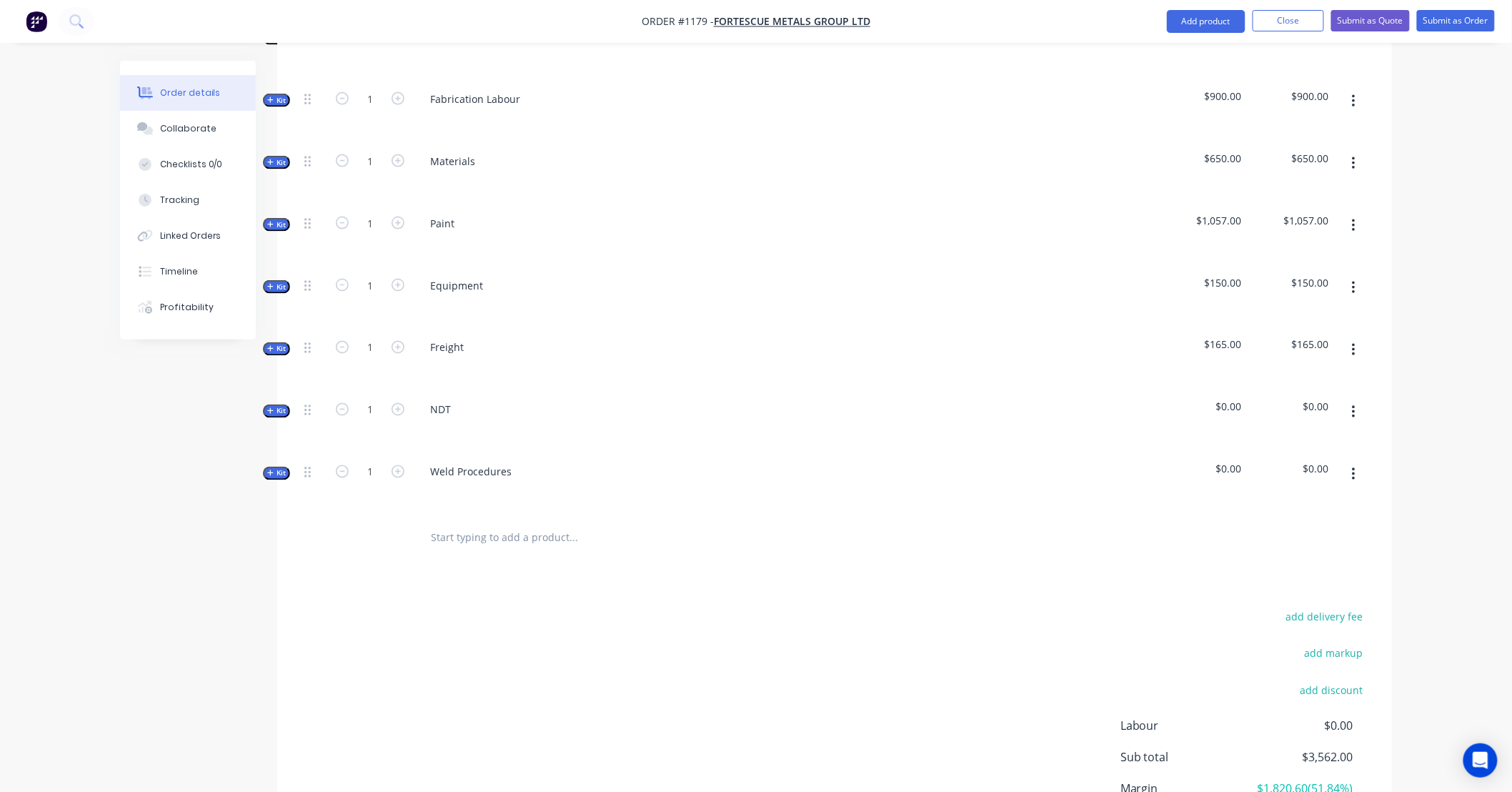
click at [282, 344] on span "Kit" at bounding box center [276, 348] width 18 height 11
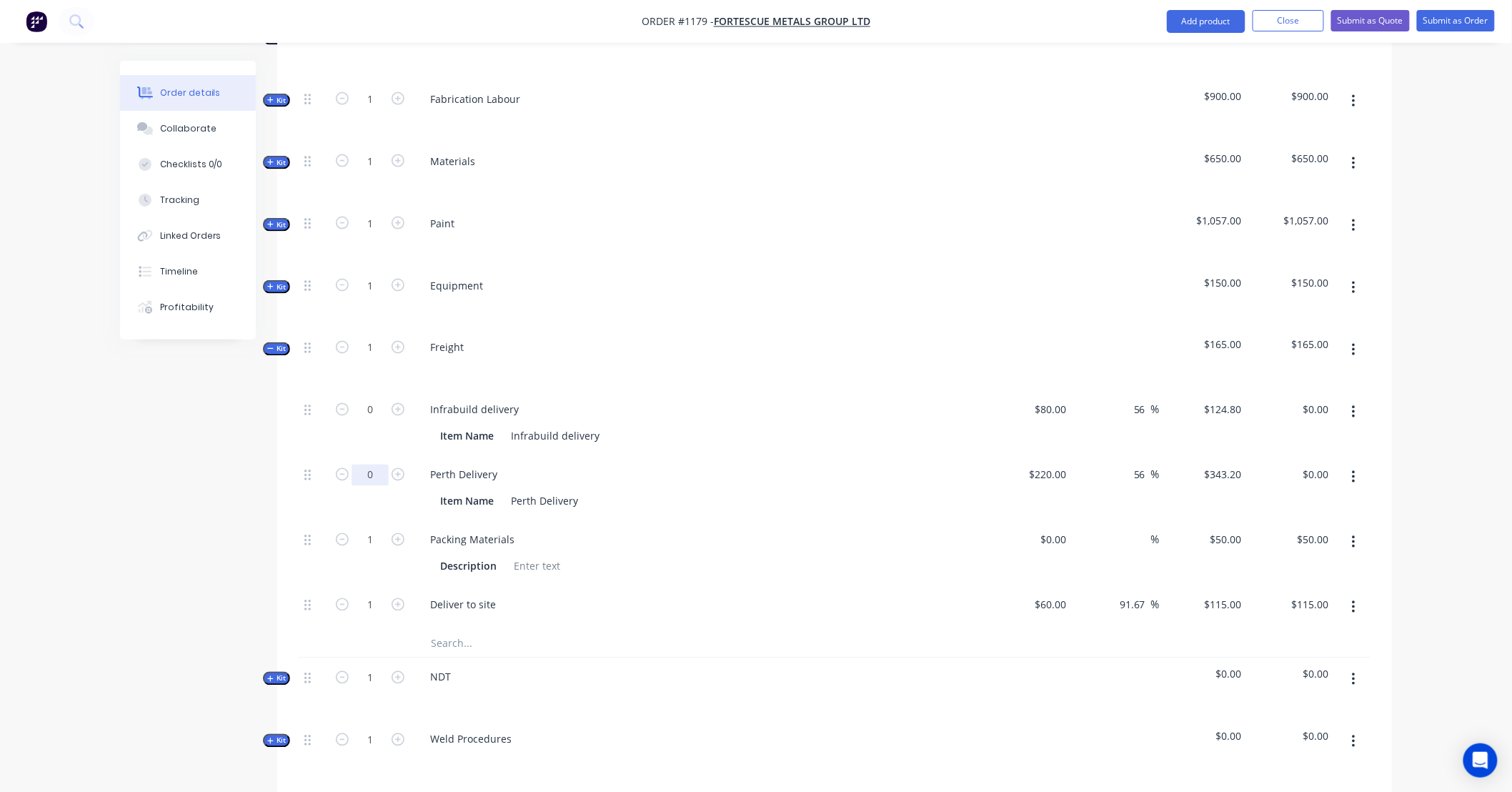
click at [373, 464] on input "0" at bounding box center [370, 475] width 37 height 21
type input "1.5"
type input "343.2"
type input "$514.80"
click at [1233, 464] on input "343.2" at bounding box center [1226, 474] width 45 height 20
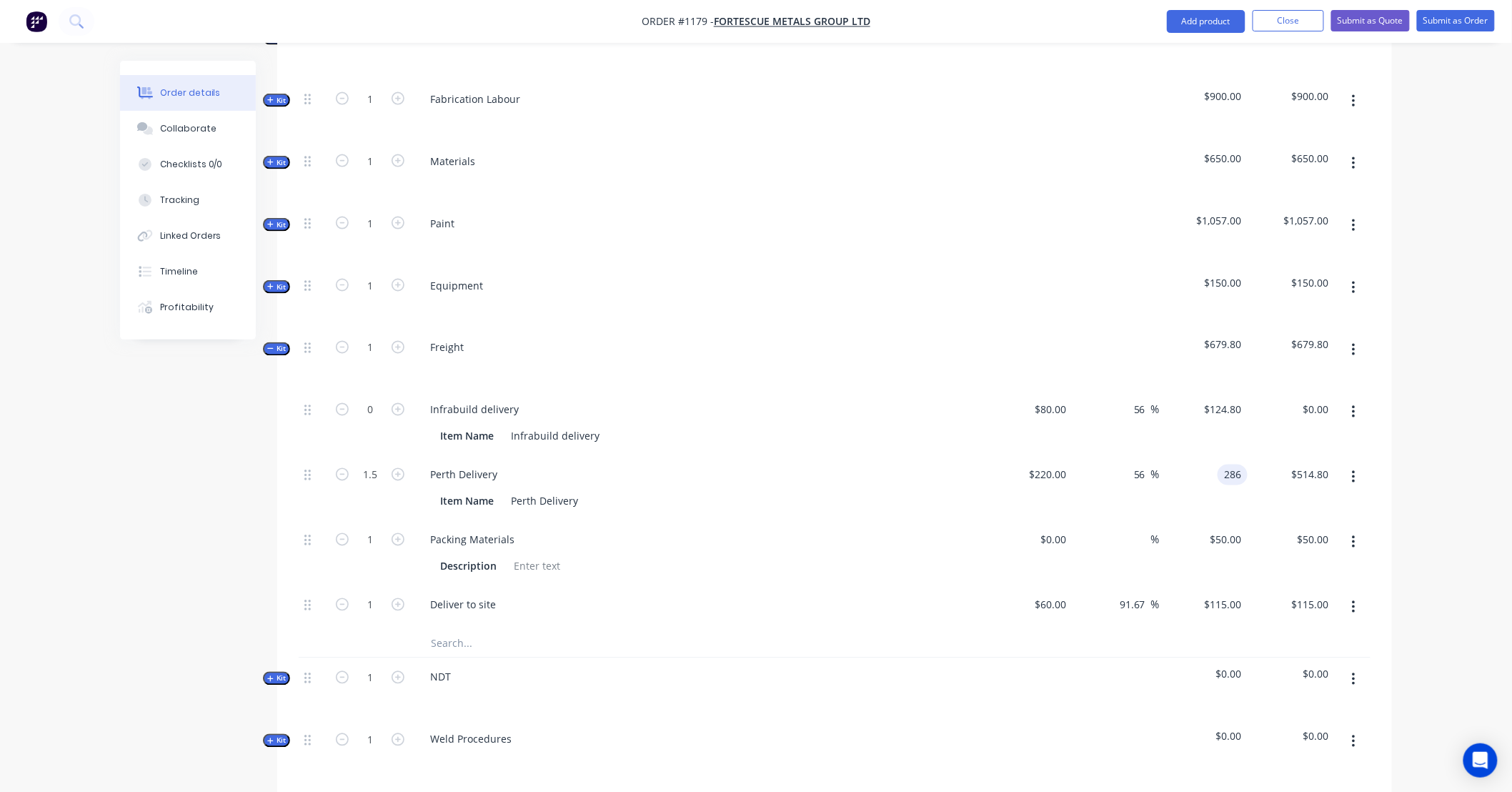
type input "286"
type input "30"
type input "$286.00"
type input "$429.00"
click at [1353, 406] on icon "button" at bounding box center [1353, 412] width 3 height 13
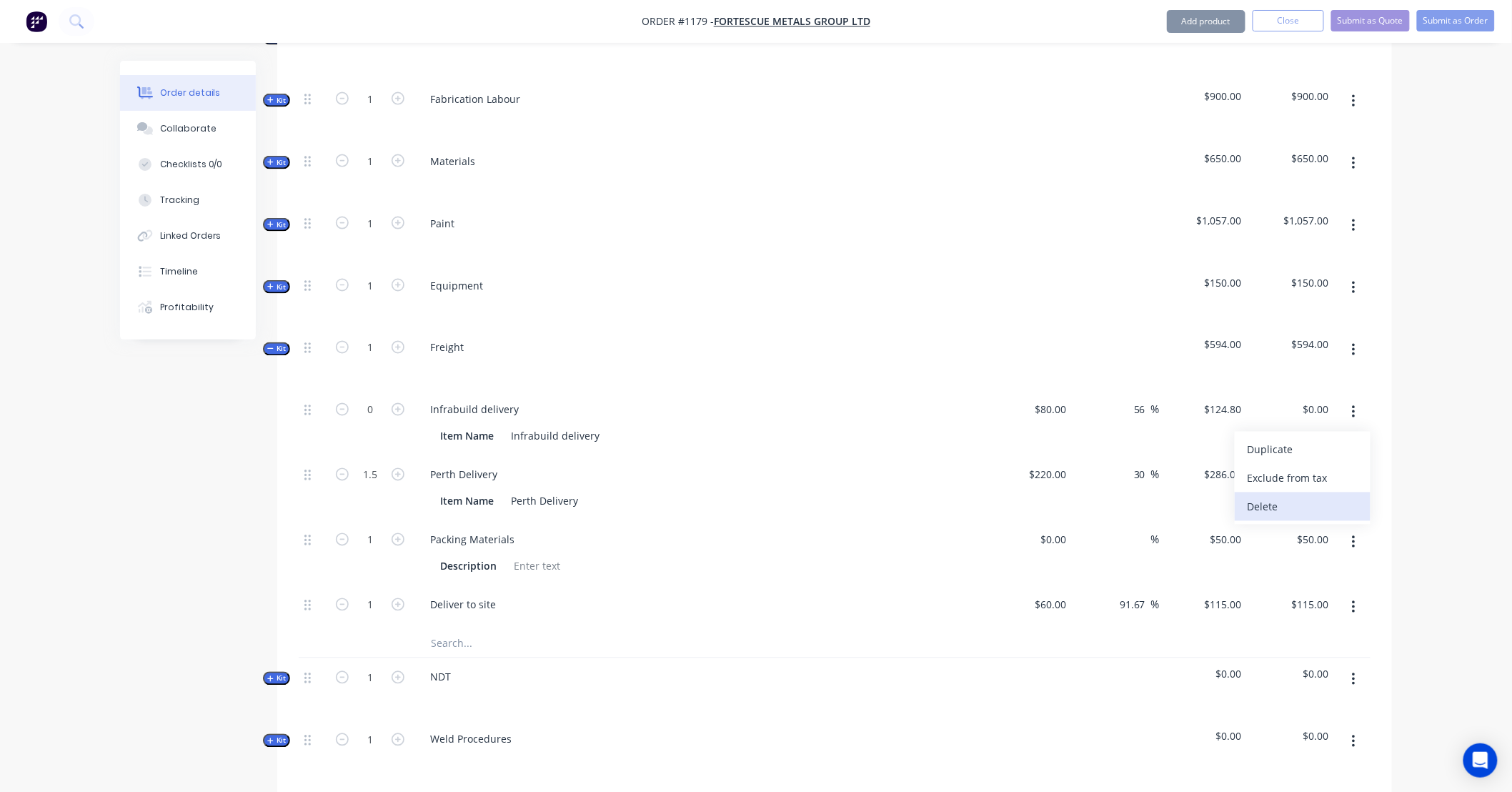
click at [1353, 497] on div "Delete" at bounding box center [1301, 507] width 110 height 20
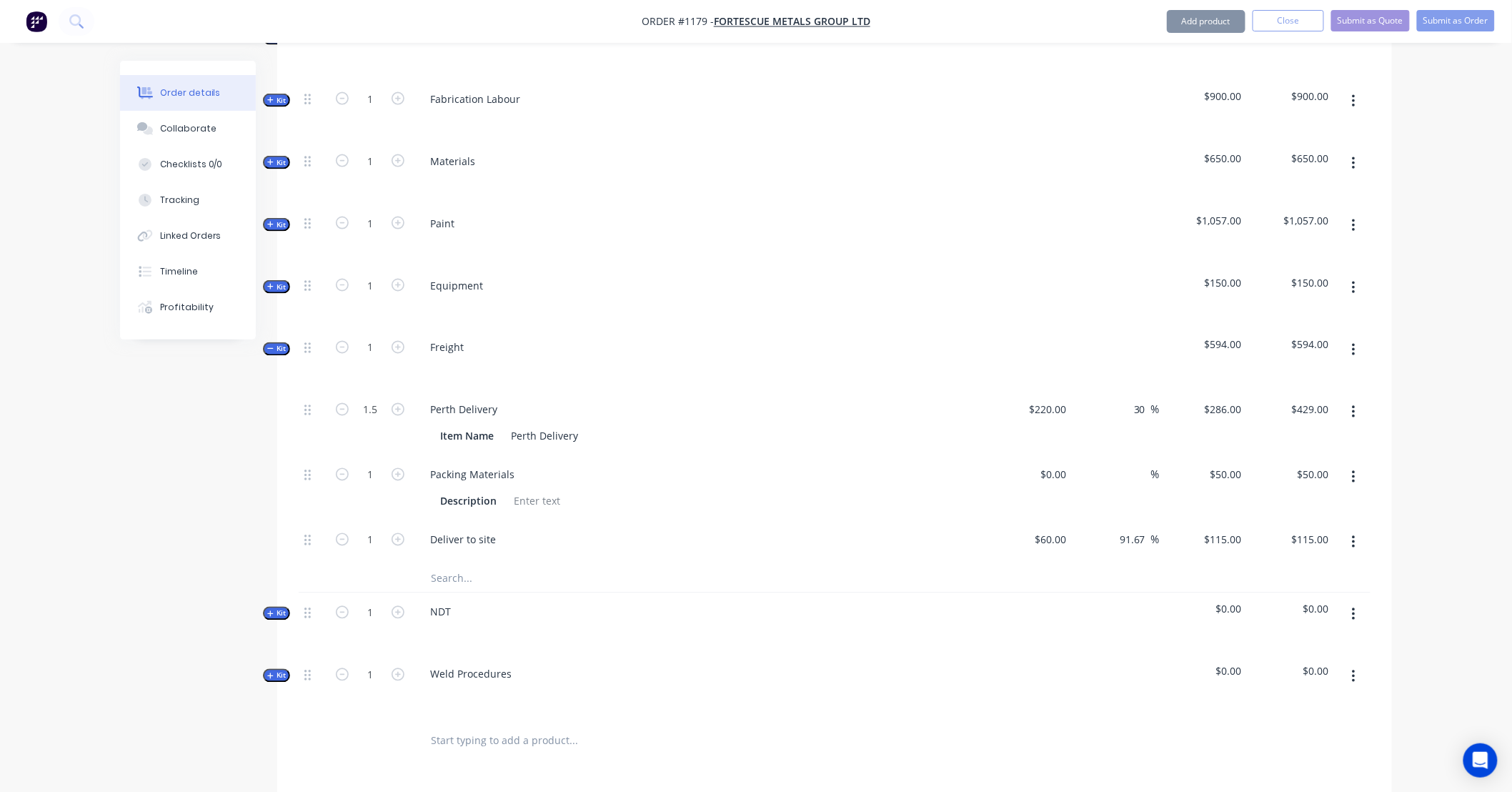
click at [1352, 470] on icon "button" at bounding box center [1354, 478] width 4 height 16
click at [1341, 562] on div "Delete" at bounding box center [1301, 572] width 110 height 20
click at [1355, 464] on button "button" at bounding box center [1353, 477] width 34 height 25
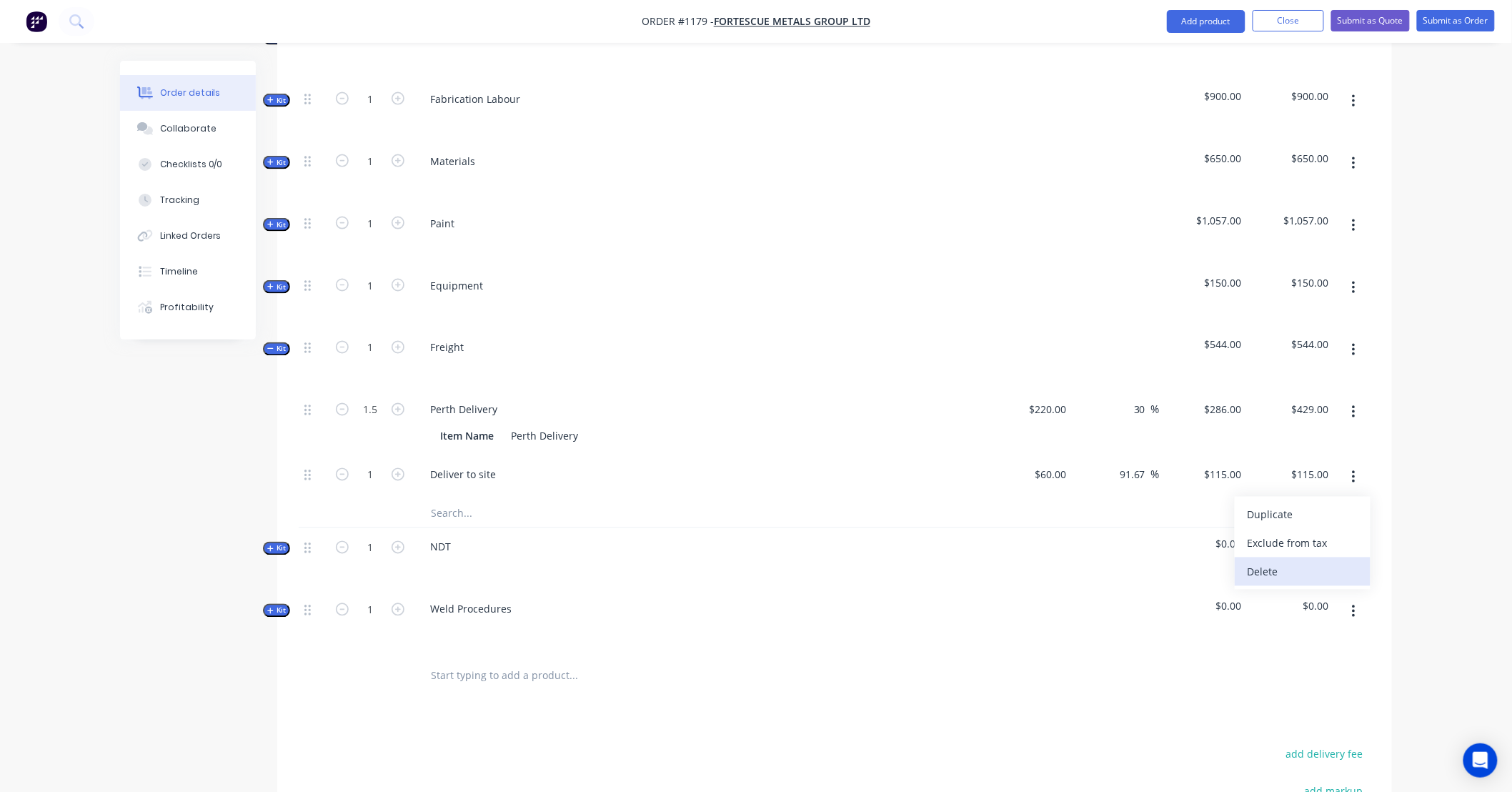
click at [1348, 562] on div "Delete" at bounding box center [1301, 572] width 110 height 20
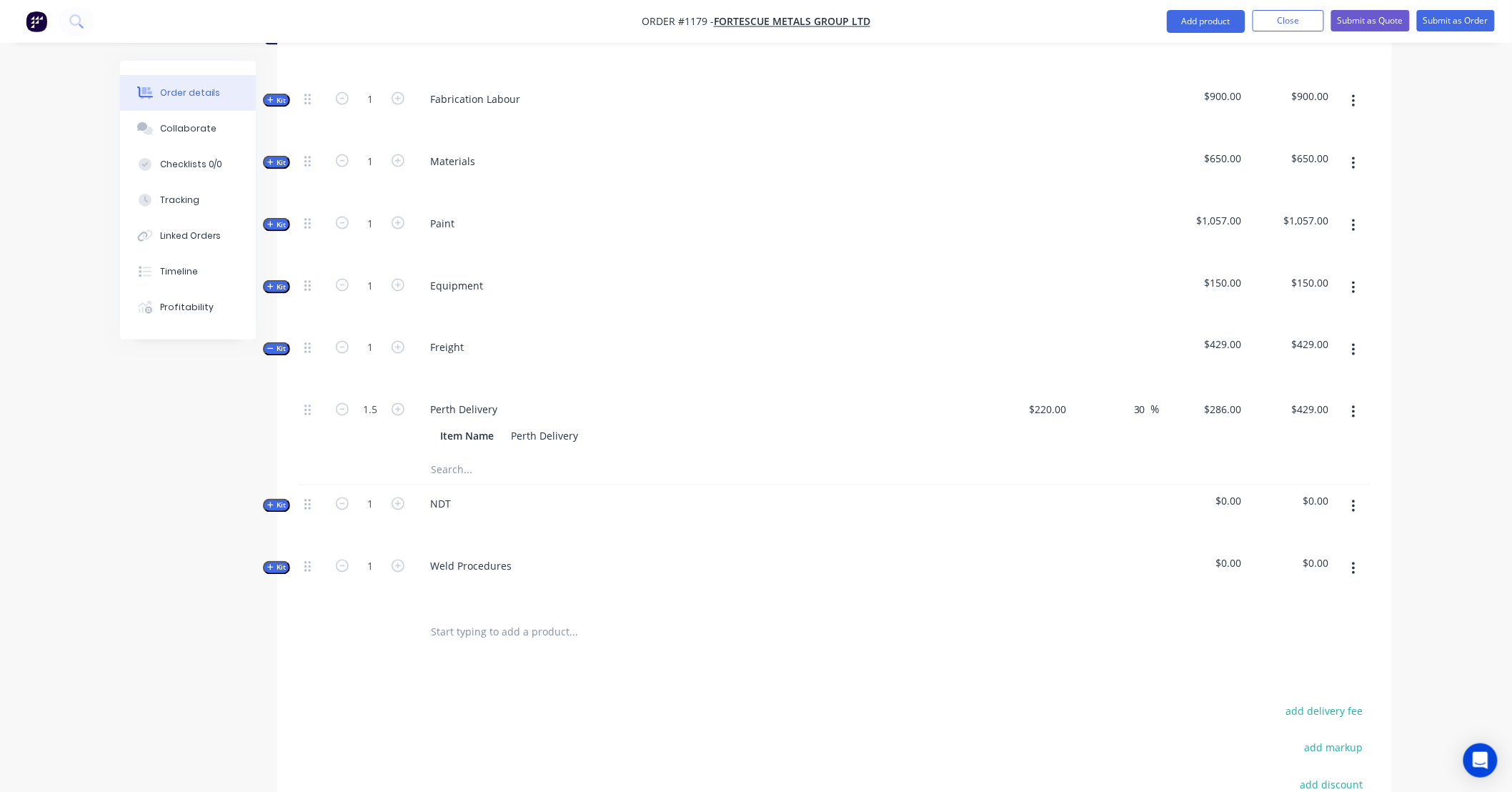
click at [1358, 494] on button "button" at bounding box center [1353, 507] width 34 height 25
click at [1338, 619] on div "Delete" at bounding box center [1301, 629] width 110 height 20
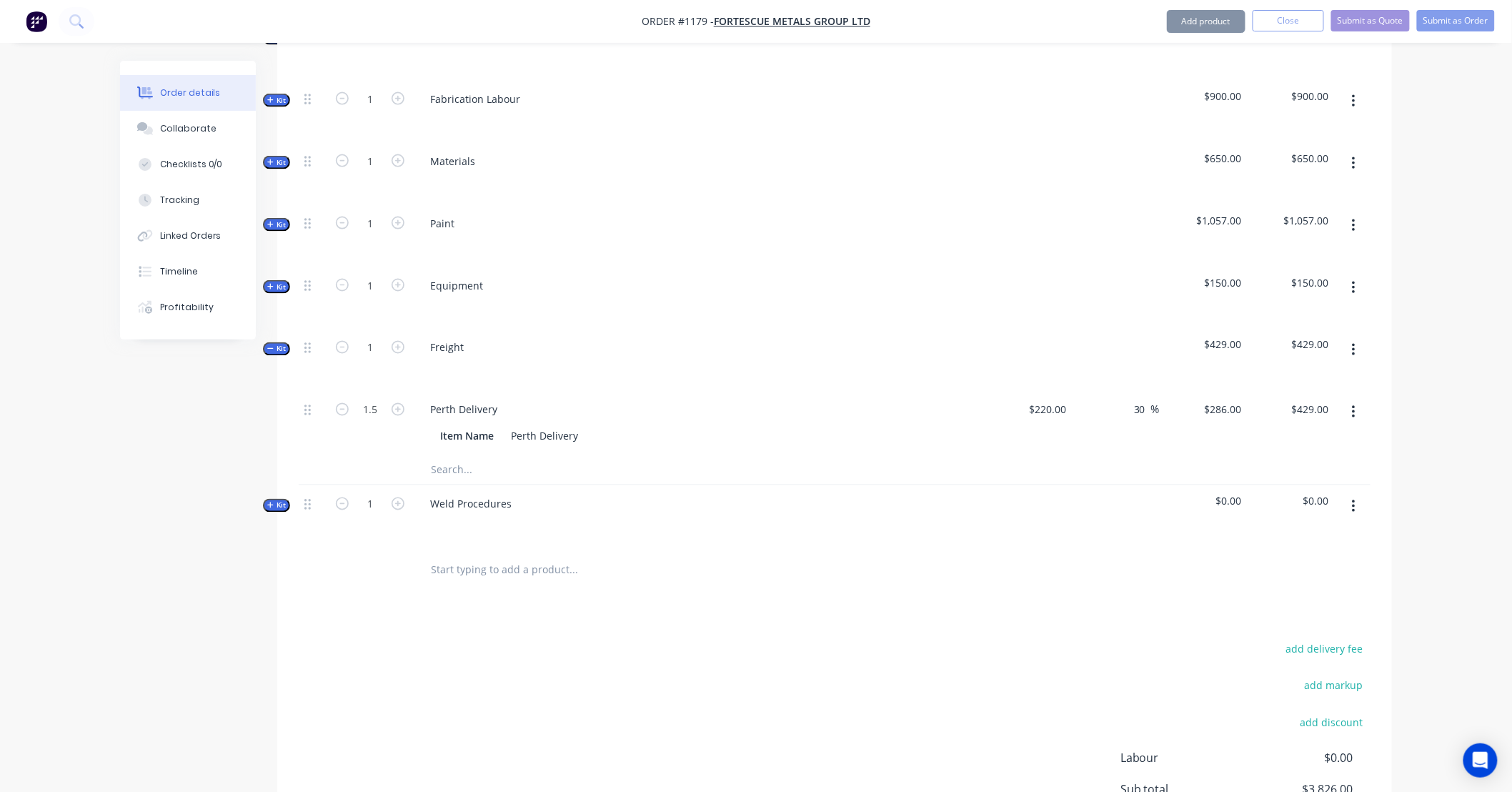
click at [1354, 500] on icon "button" at bounding box center [1353, 506] width 3 height 13
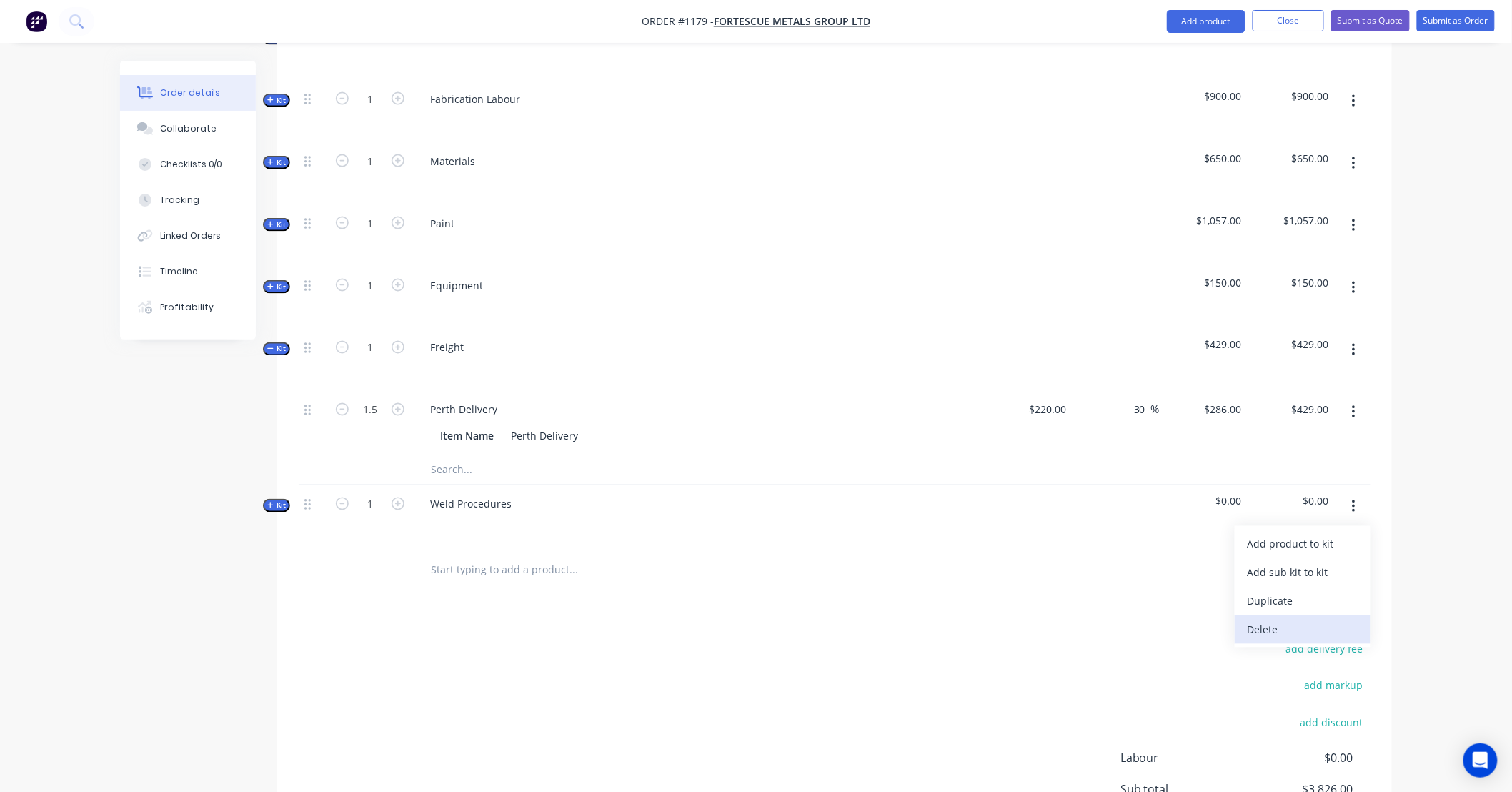
click at [1335, 619] on div "Delete" at bounding box center [1301, 629] width 110 height 20
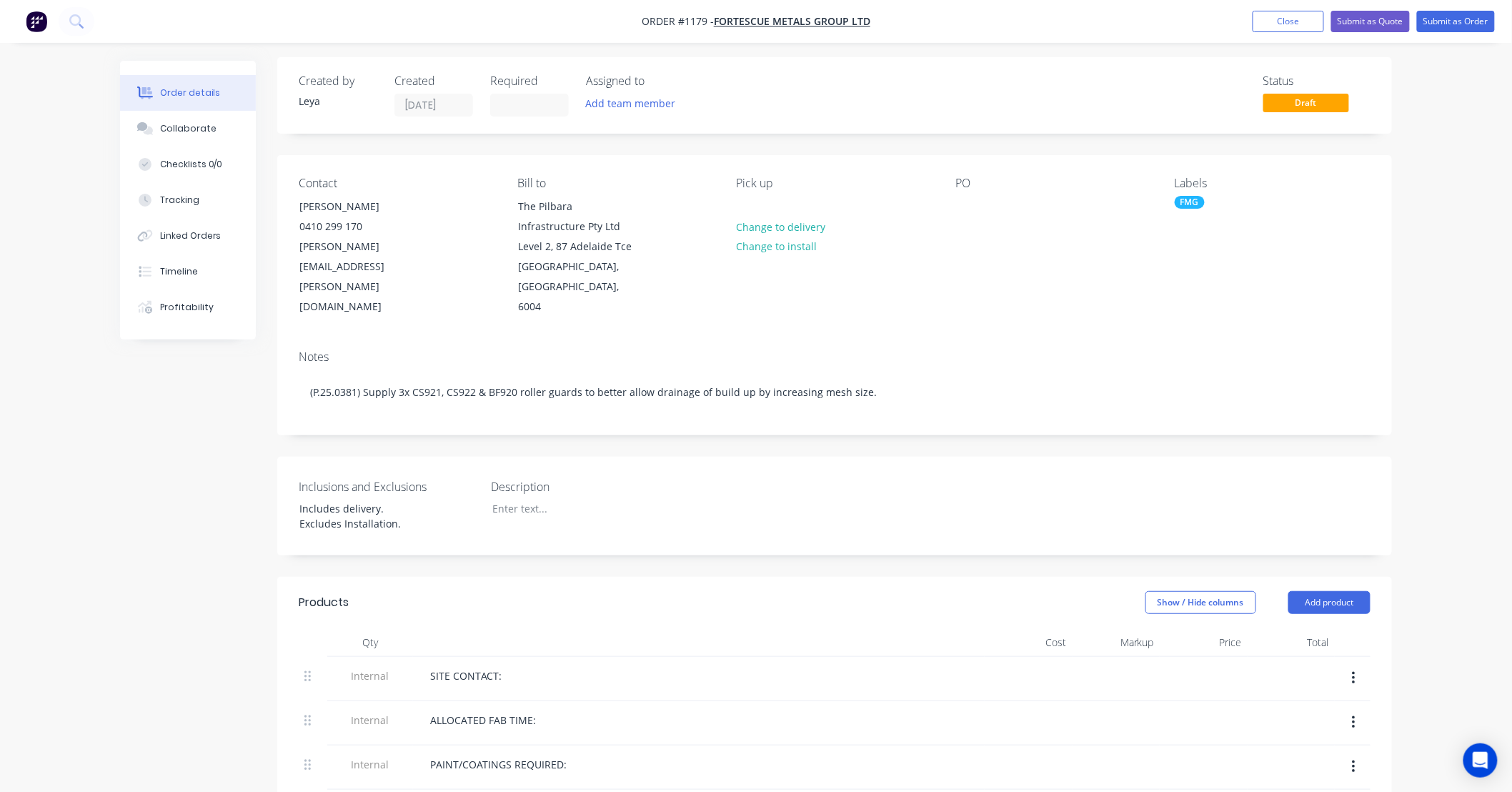
scroll to position [0, 0]
click at [1430, 20] on button "Submit as Order" at bounding box center [1456, 21] width 78 height 21
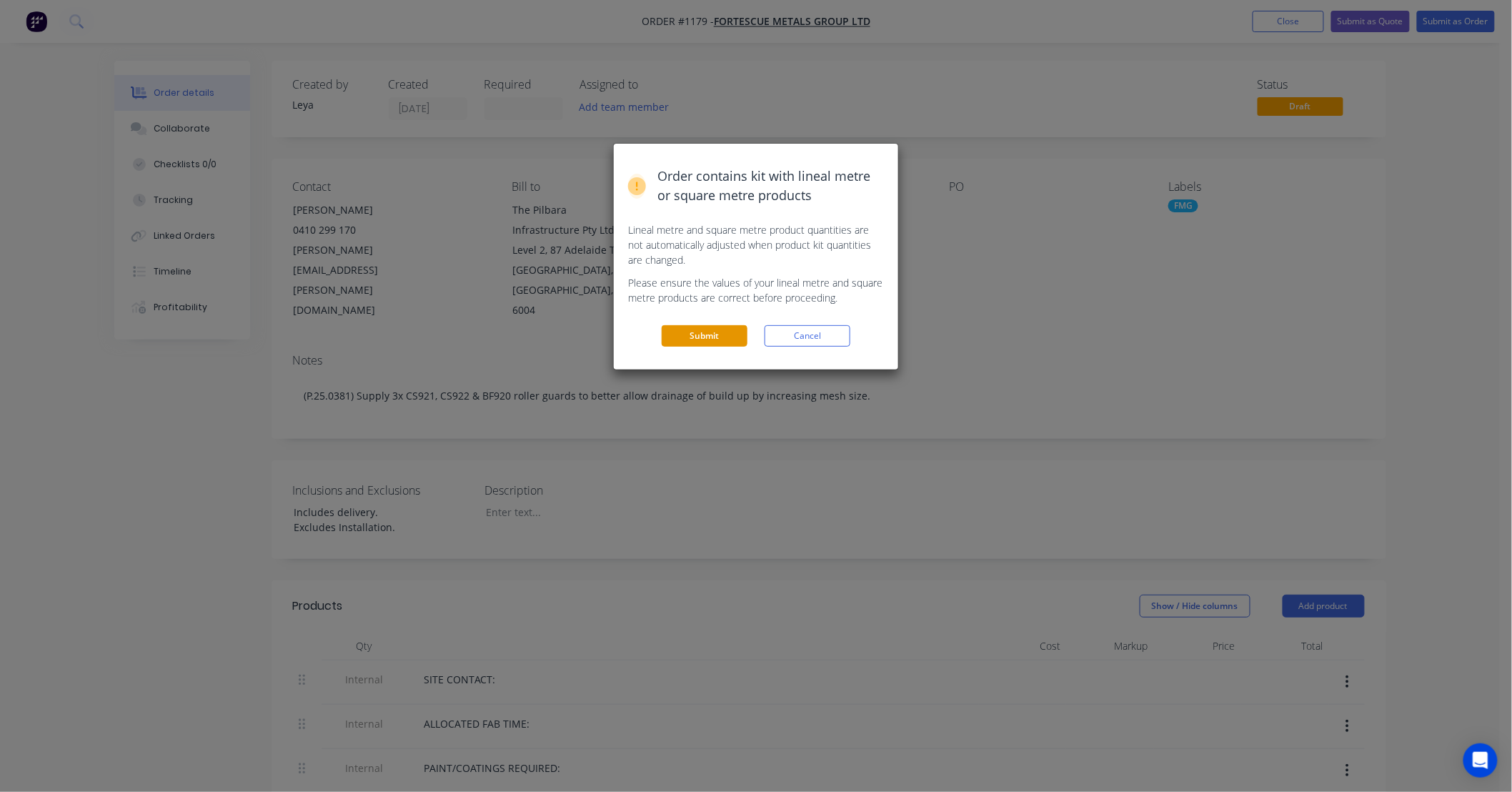
click at [745, 332] on button "Submit" at bounding box center [705, 336] width 85 height 21
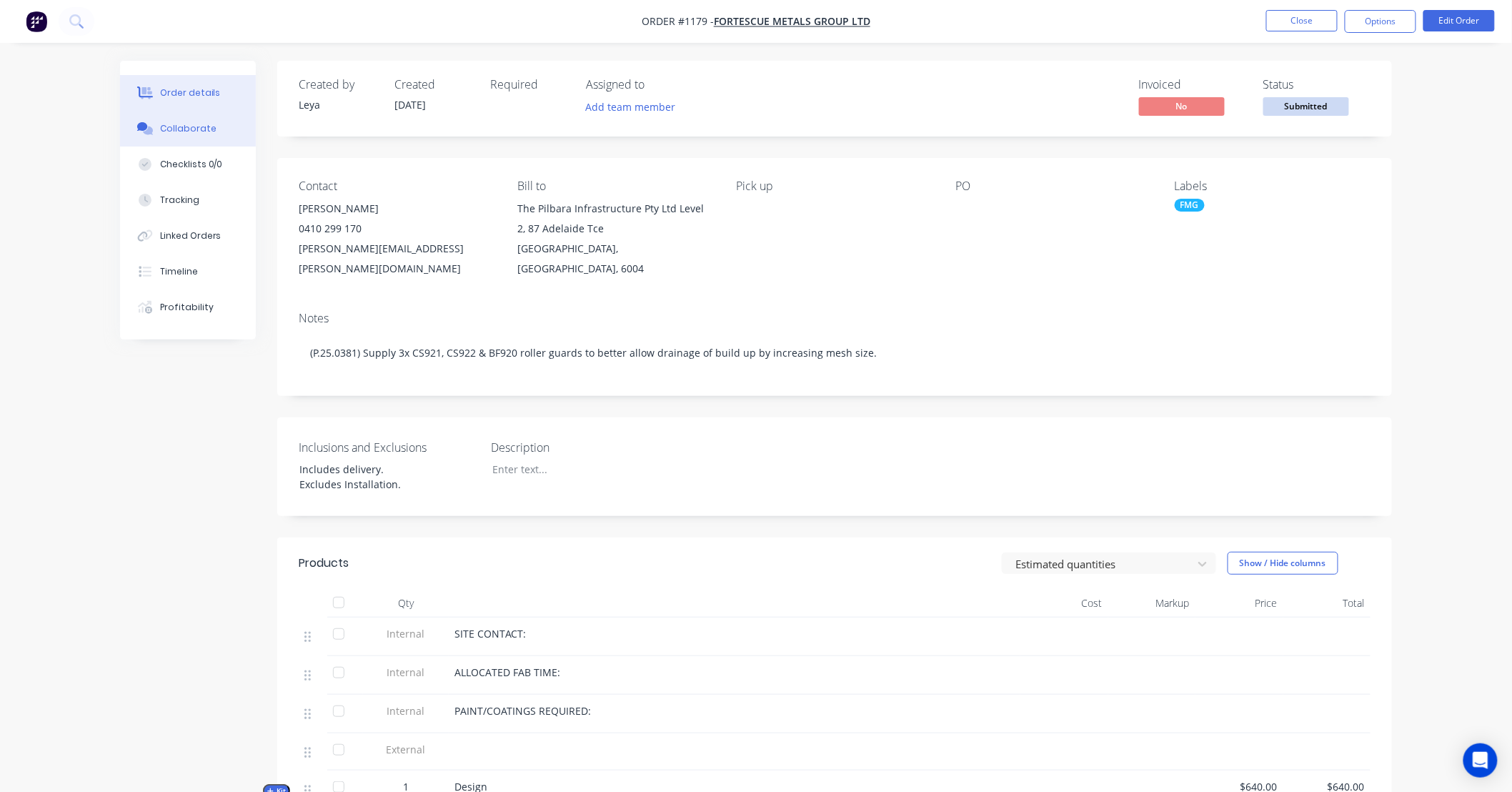
click at [204, 131] on div "Collaborate" at bounding box center [188, 128] width 56 height 13
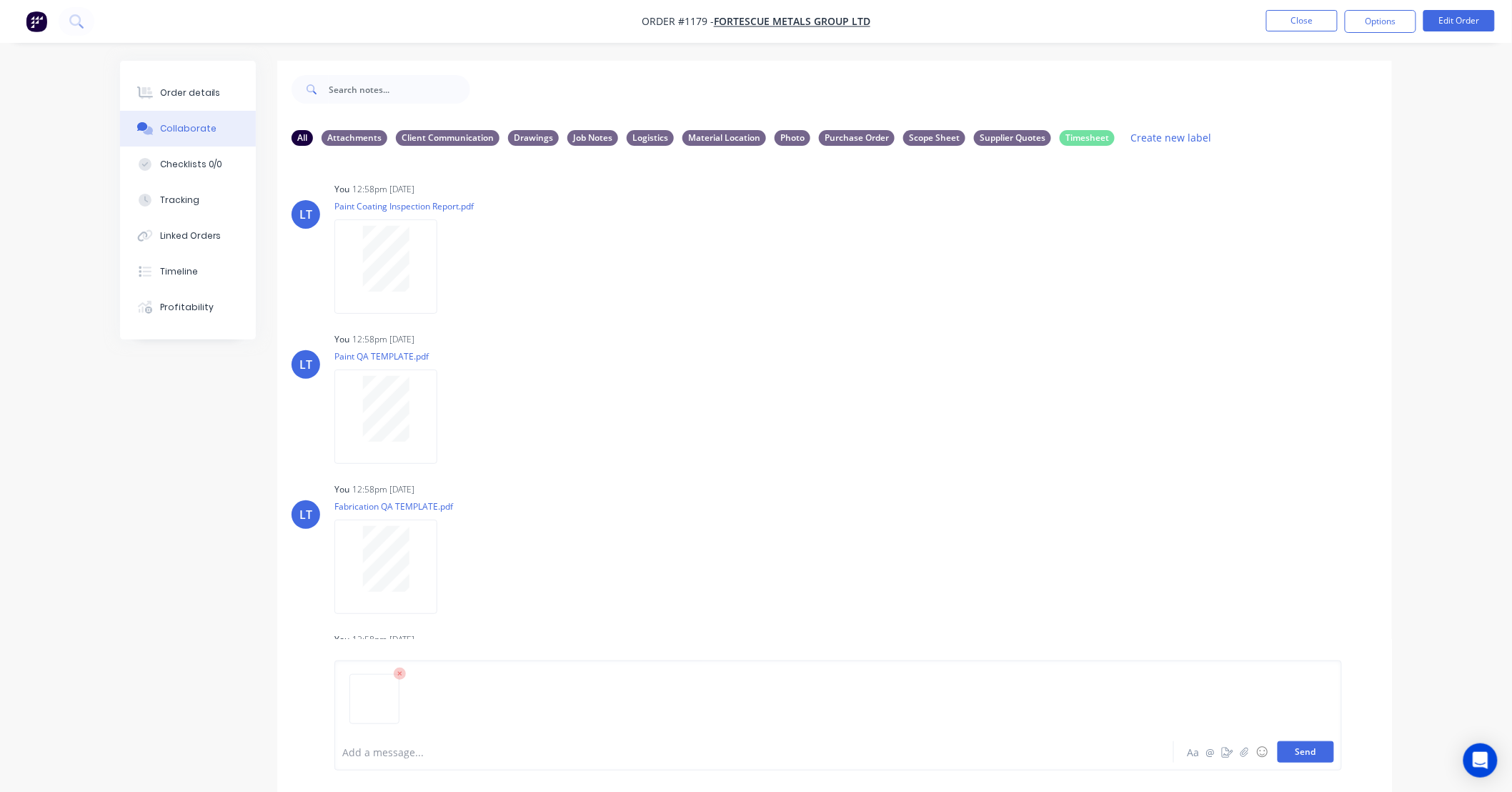
click at [1314, 751] on button "Send" at bounding box center [1305, 751] width 56 height 21
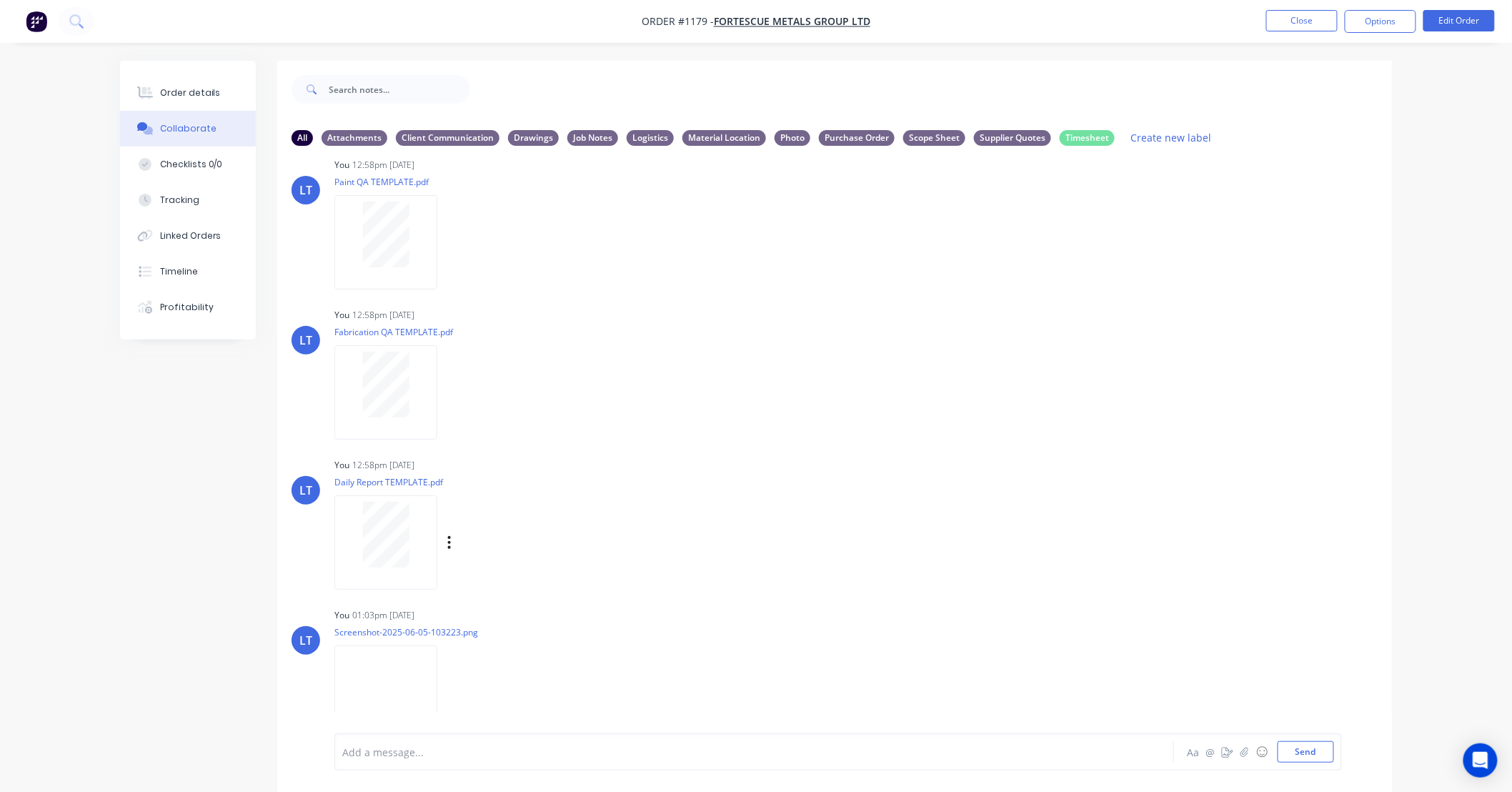
scroll to position [185, 0]
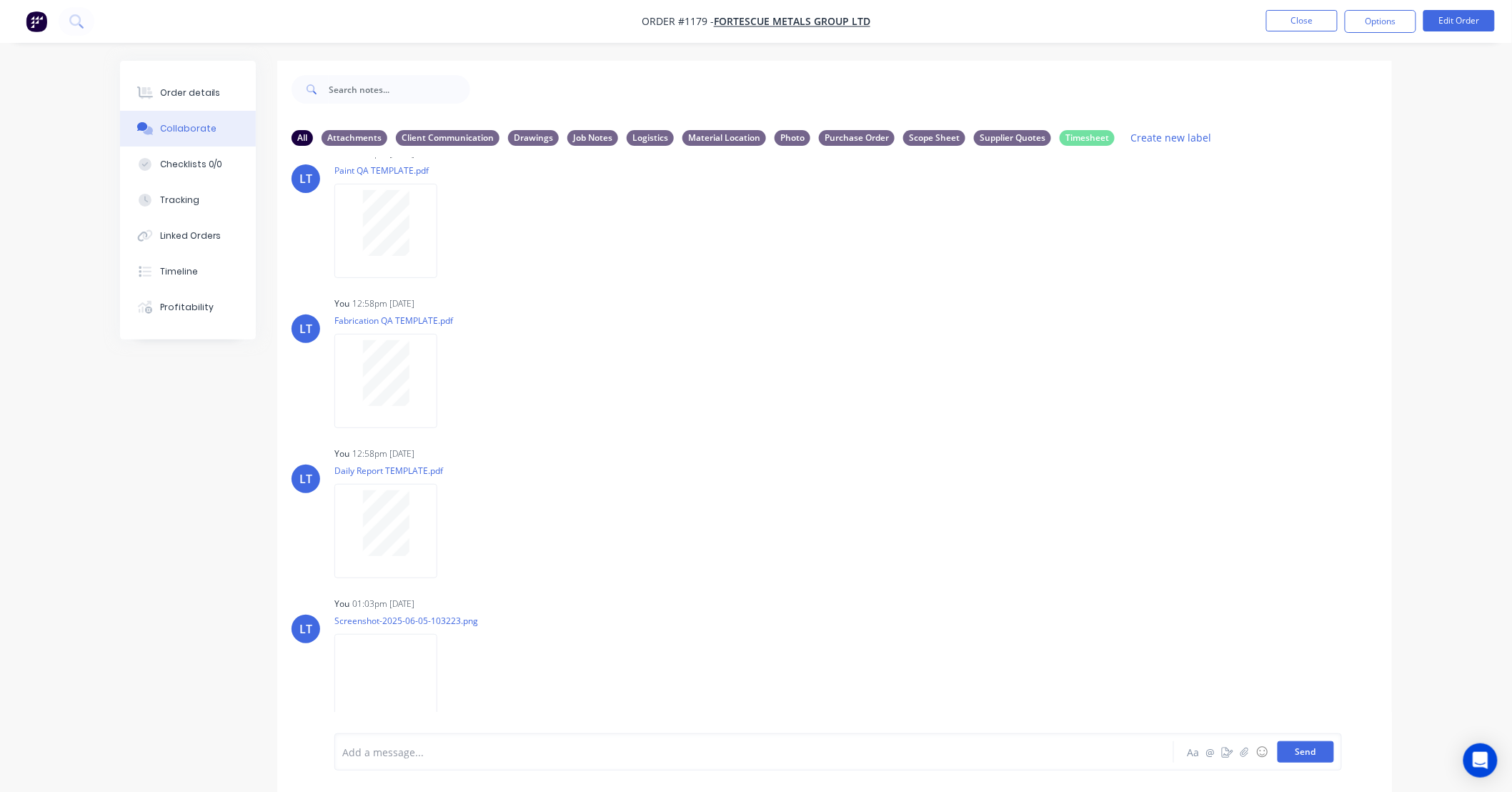
click at [1320, 755] on button "Send" at bounding box center [1305, 751] width 56 height 21
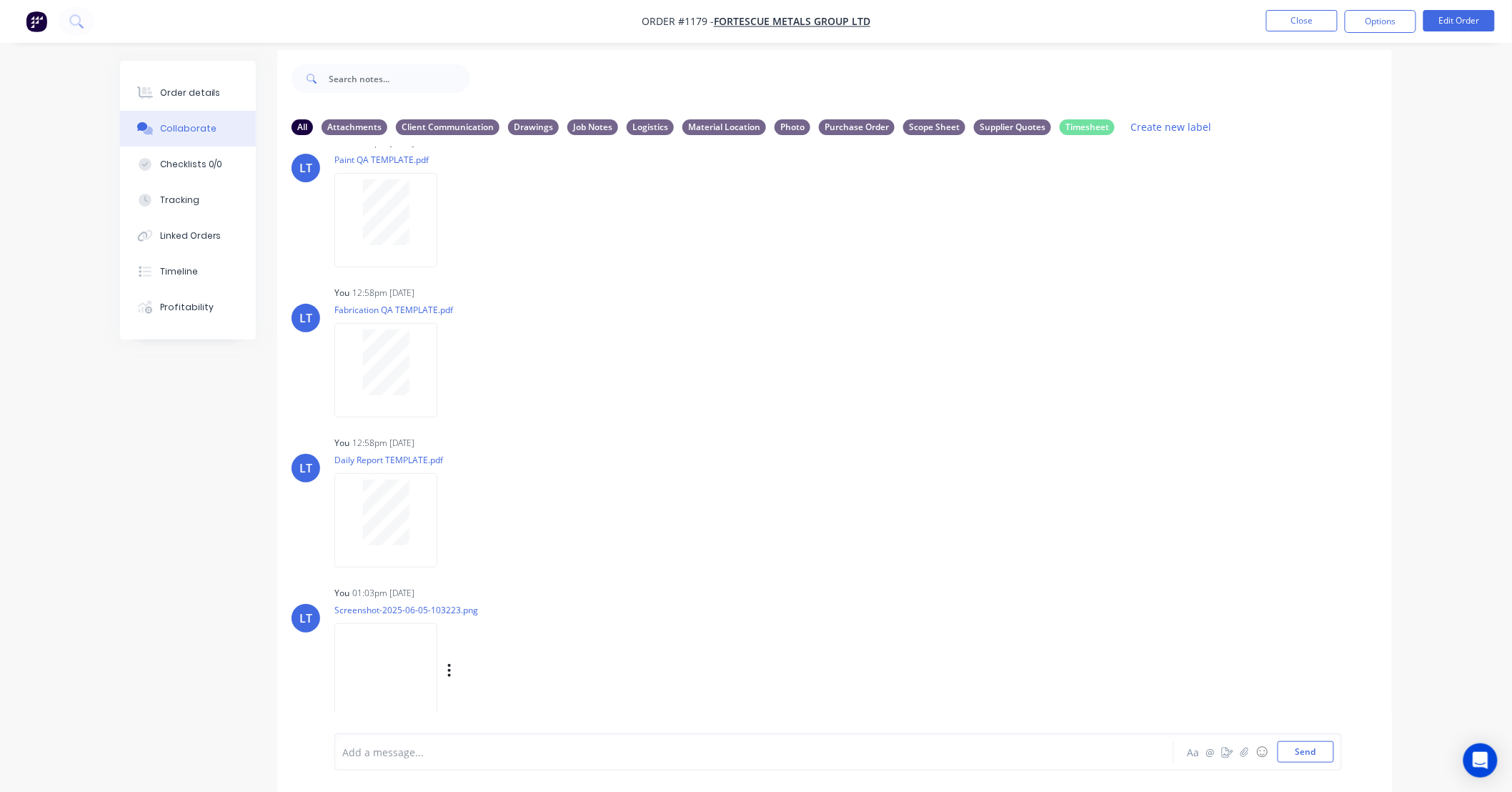
scroll to position [22, 0]
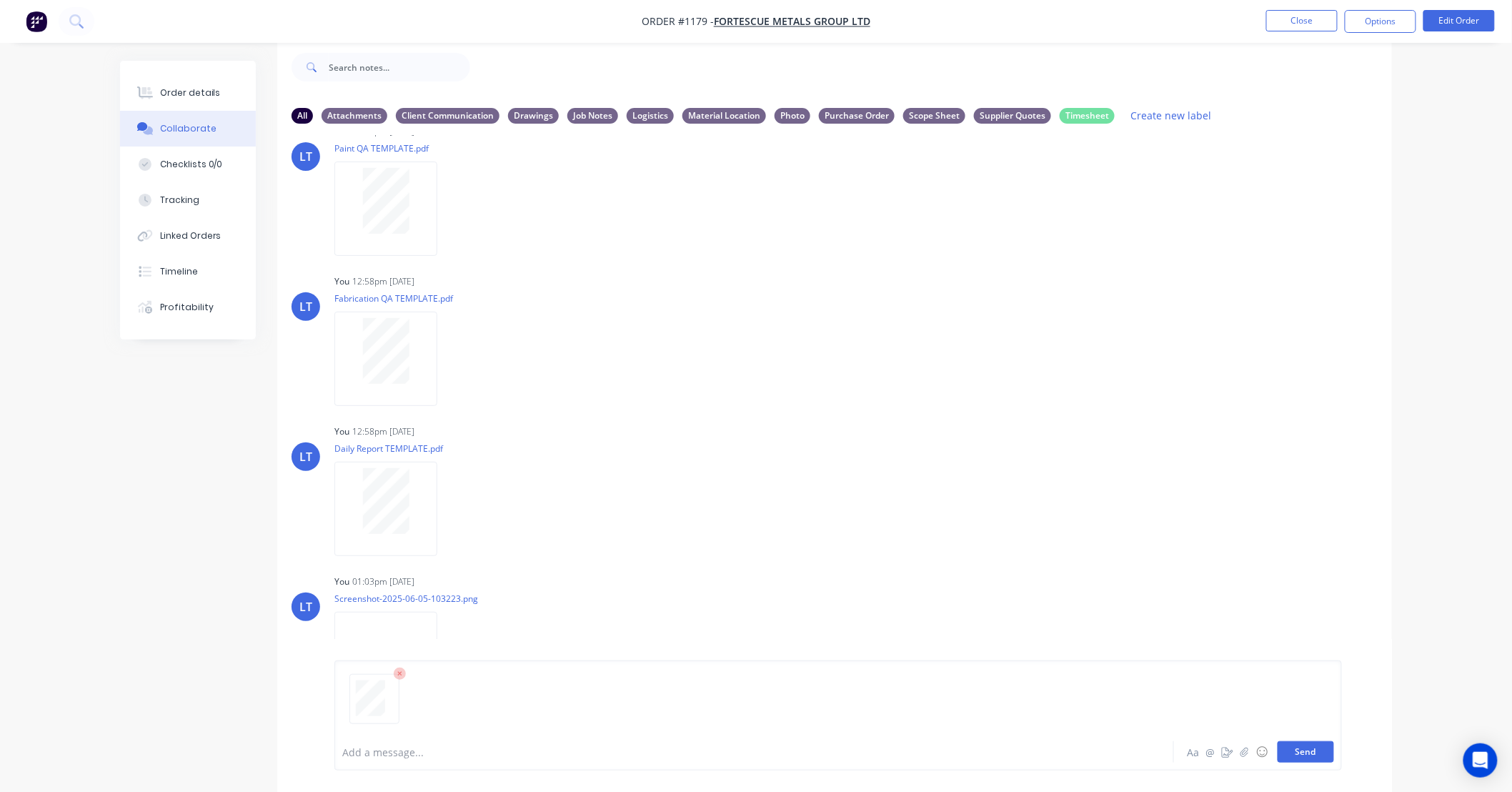
click at [1316, 757] on button "Send" at bounding box center [1305, 751] width 56 height 21
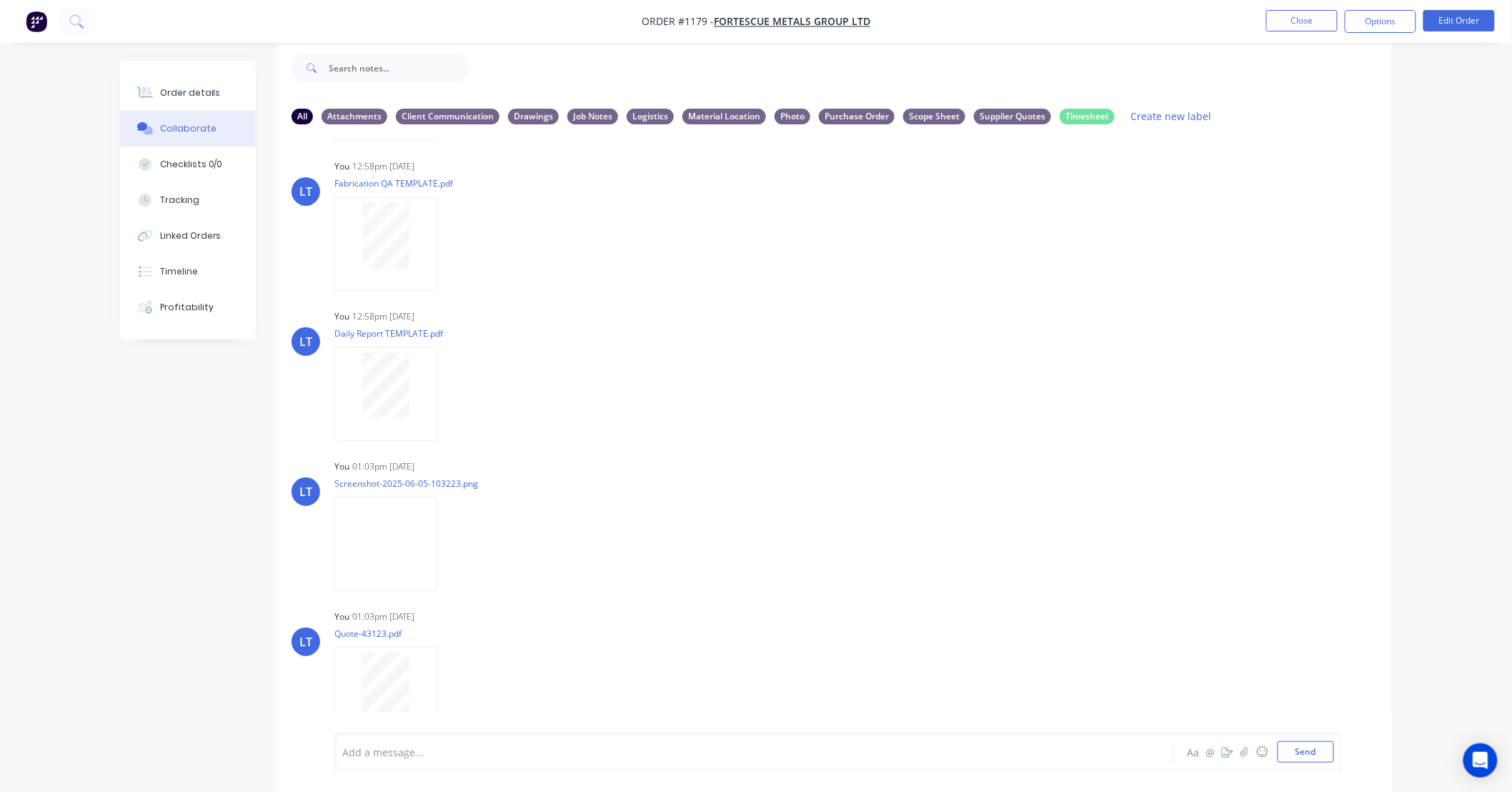
scroll to position [336, 0]
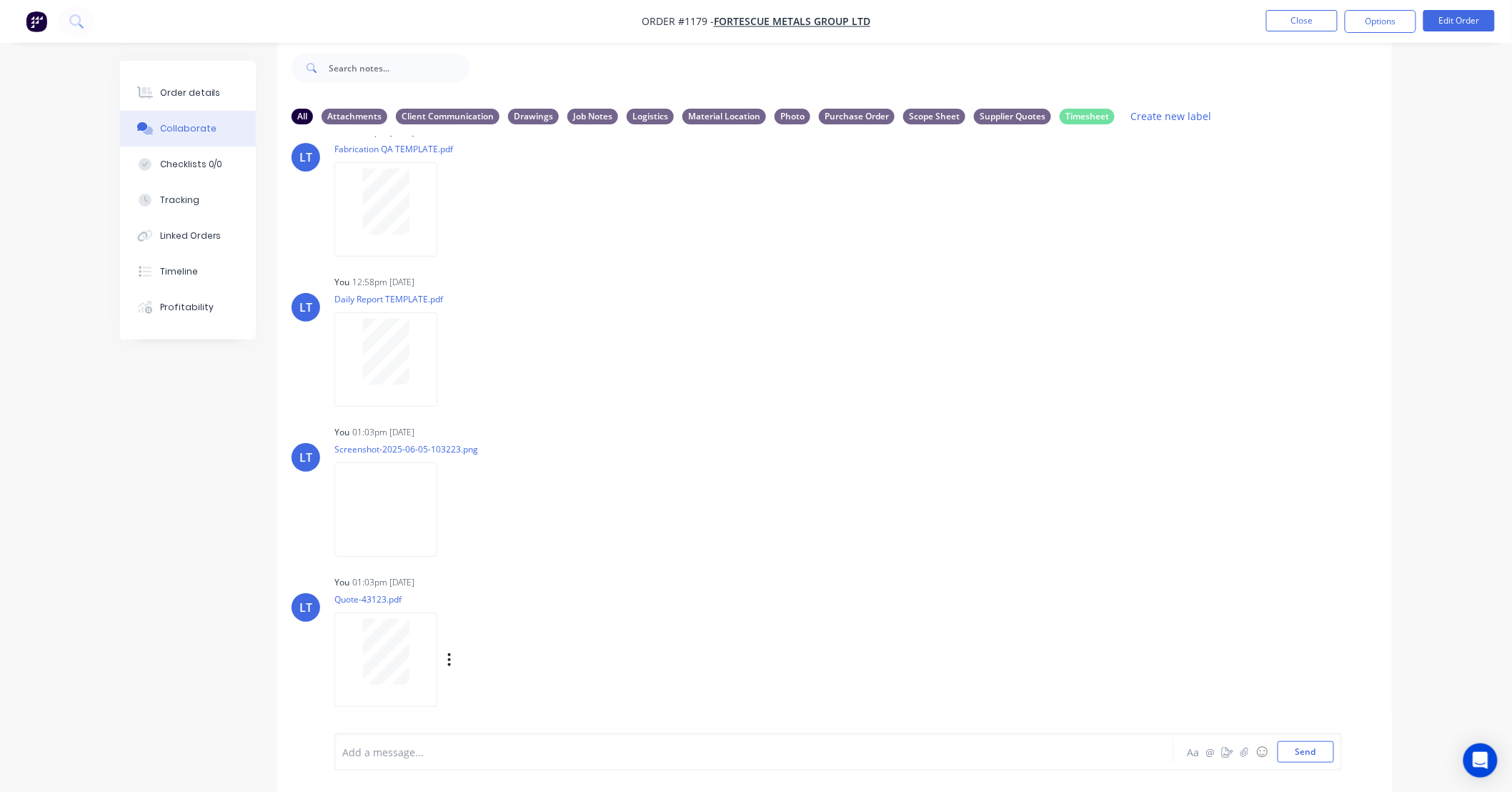
click at [452, 660] on div "Labels Download Delete" at bounding box center [523, 659] width 161 height 20
click at [448, 660] on icon "button" at bounding box center [449, 659] width 4 height 16
click at [483, 634] on button "Labels" at bounding box center [543, 629] width 161 height 32
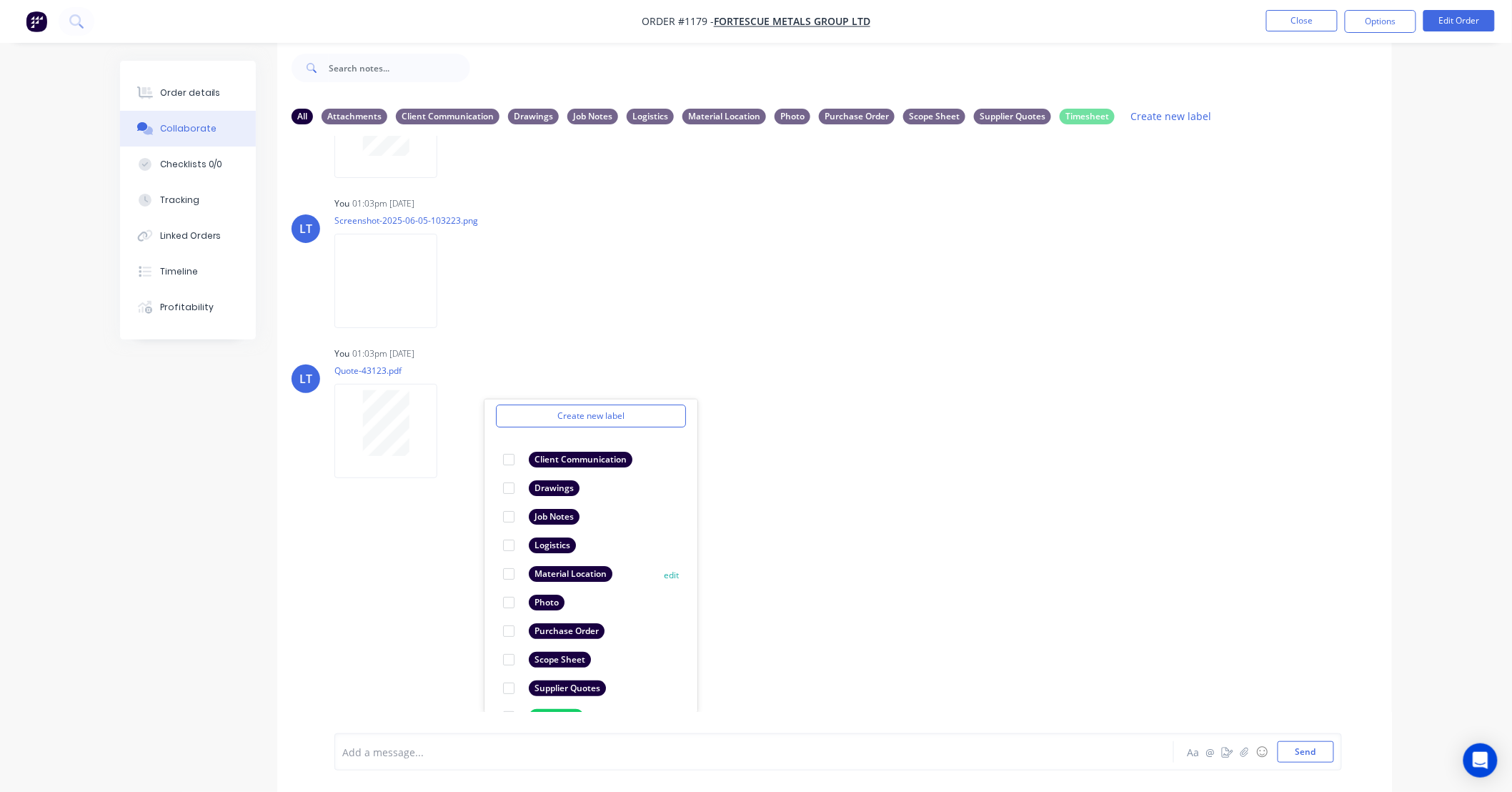
scroll to position [82, 0]
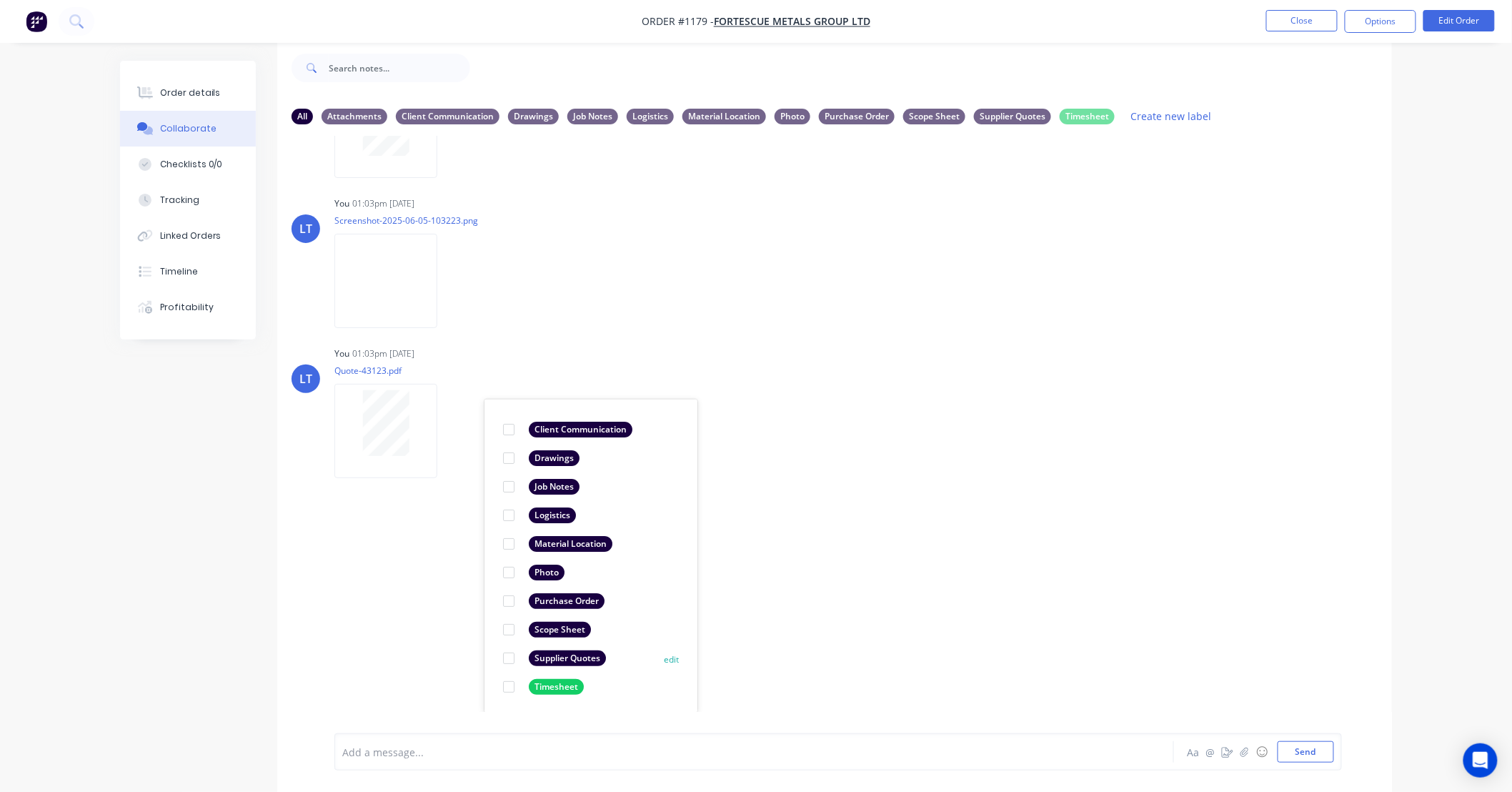
click at [509, 657] on div at bounding box center [508, 657] width 28 height 28
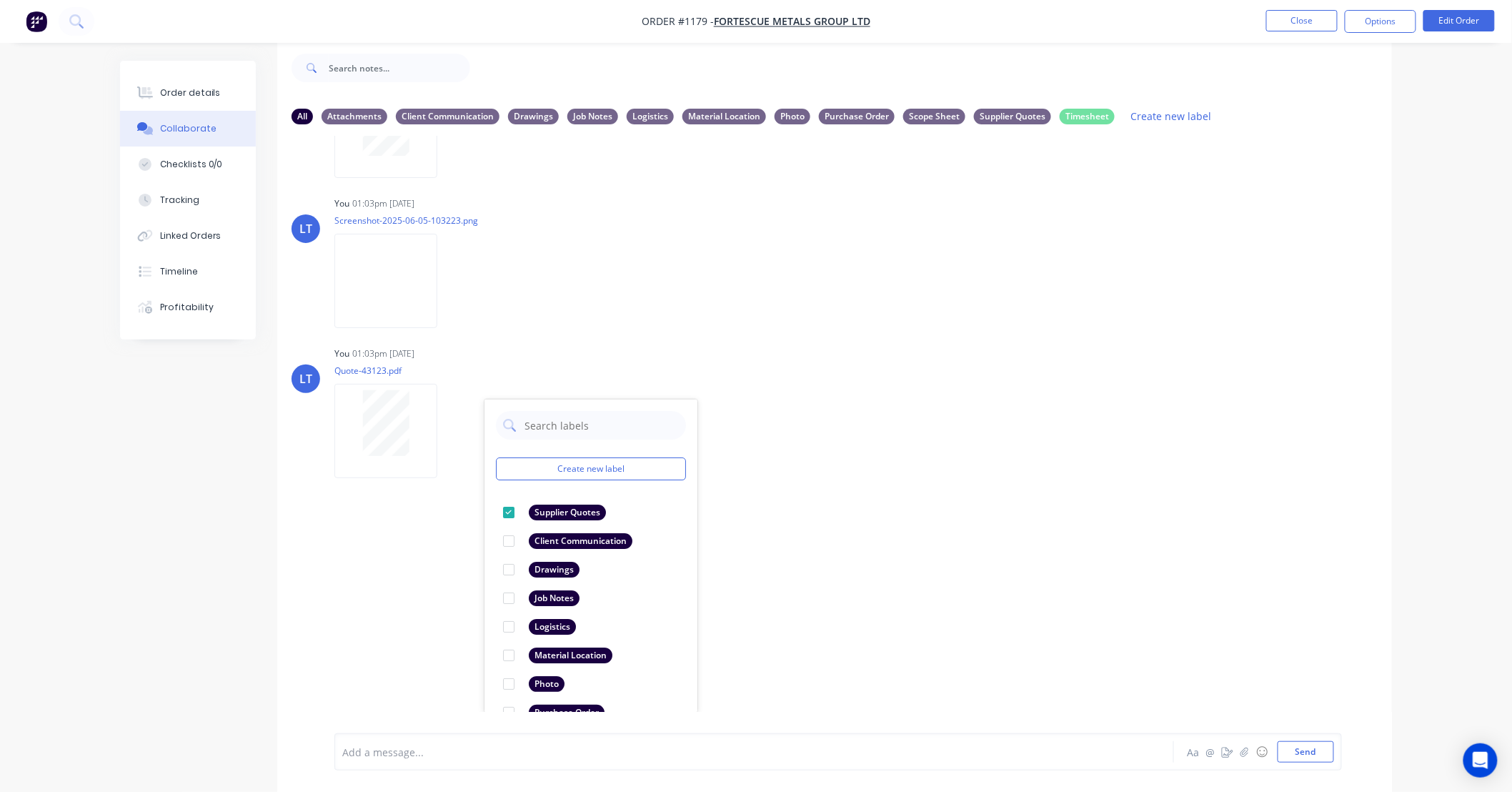
scroll to position [337, 0]
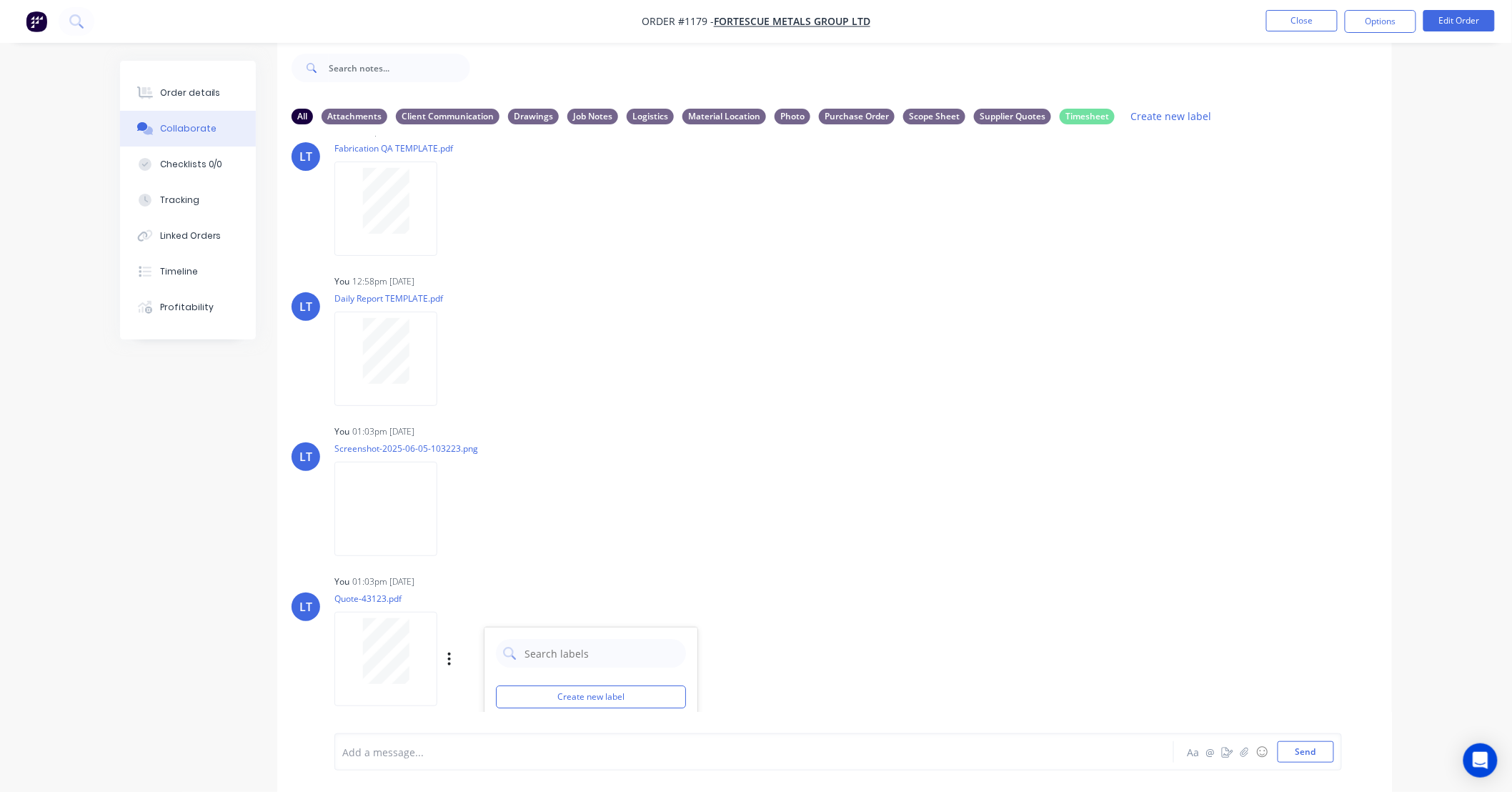
drag, startPoint x: 1022, startPoint y: 599, endPoint x: 925, endPoint y: 602, distance: 97.0
click at [925, 602] on div "LT You 01:03pm 30/09/25 Quote-43123.pdf Labels Download Delete Create new label…" at bounding box center [835, 635] width 1114 height 128
click at [1311, 13] on button "Close" at bounding box center [1301, 20] width 72 height 21
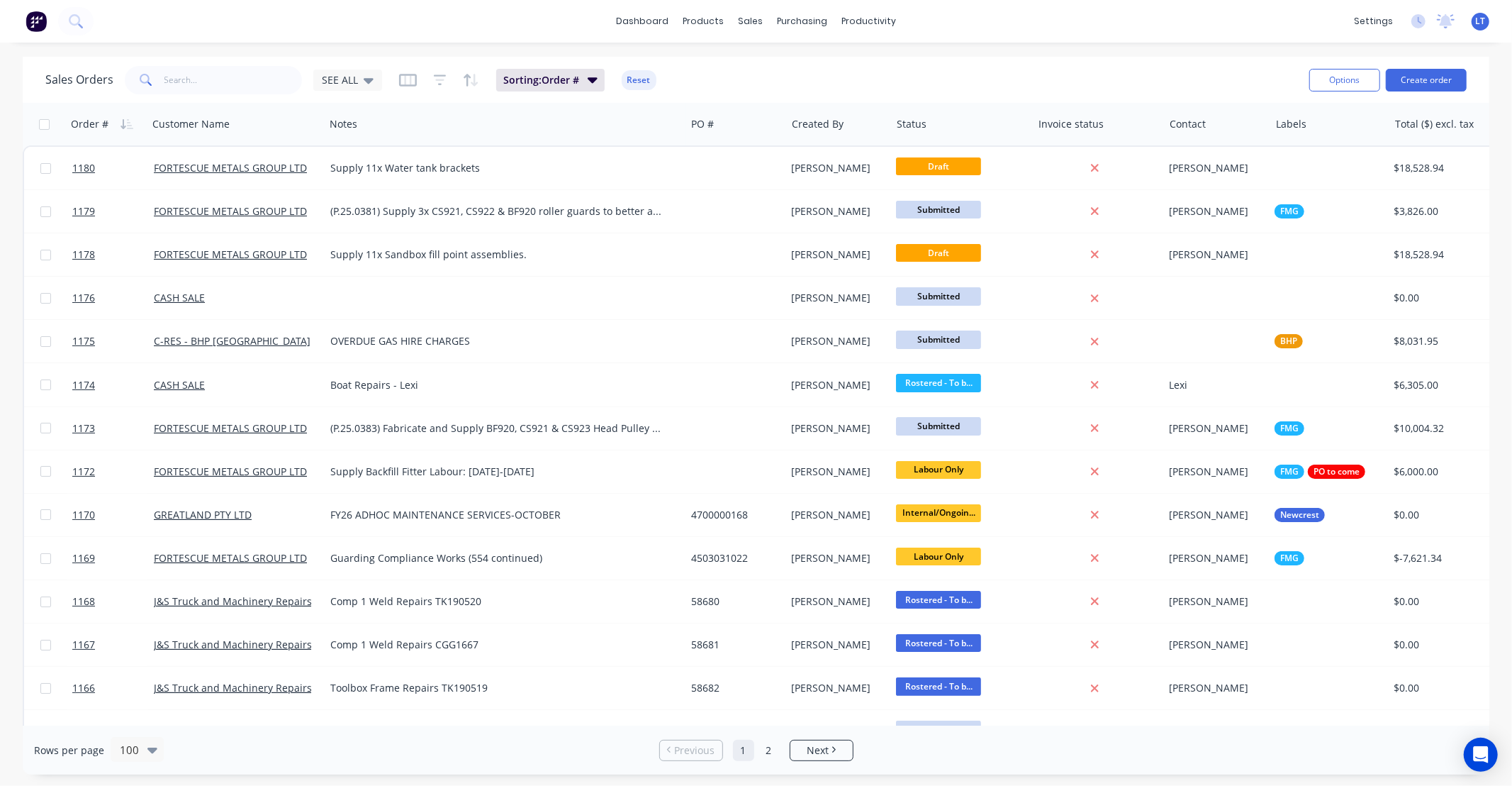
drag, startPoint x: 847, startPoint y: 725, endPoint x: 831, endPoint y: 725, distance: 16.0
click at [831, 725] on div "Rows per page 100 Previous 1 2 Next" at bounding box center [756, 749] width 1467 height 49
click at [769, 68] on div at bounding box center [759, 67] width 21 height 13
click at [337, 82] on span "SEE ALL" at bounding box center [340, 79] width 37 height 14
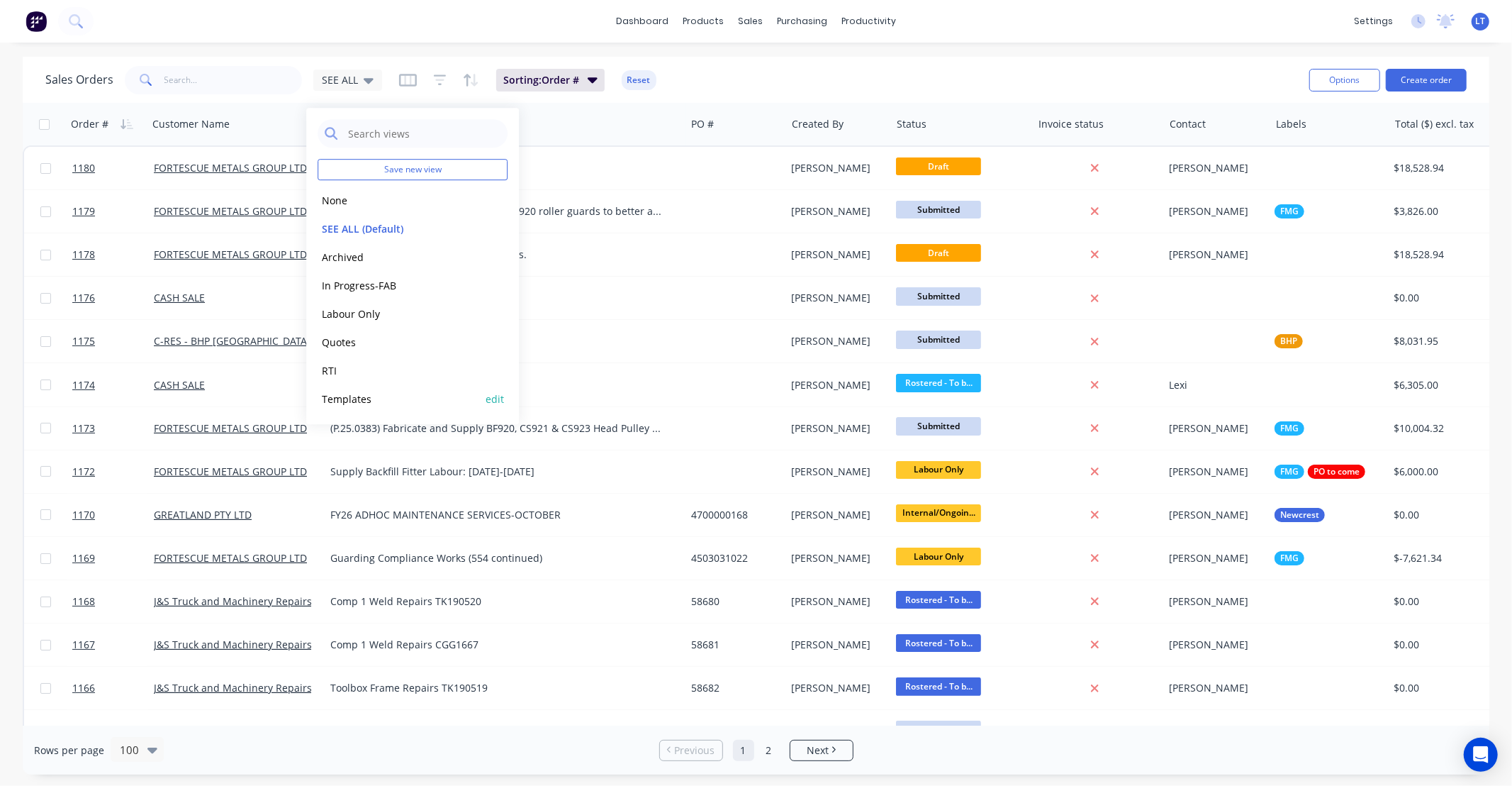
click at [406, 392] on button "Templates" at bounding box center [399, 399] width 162 height 16
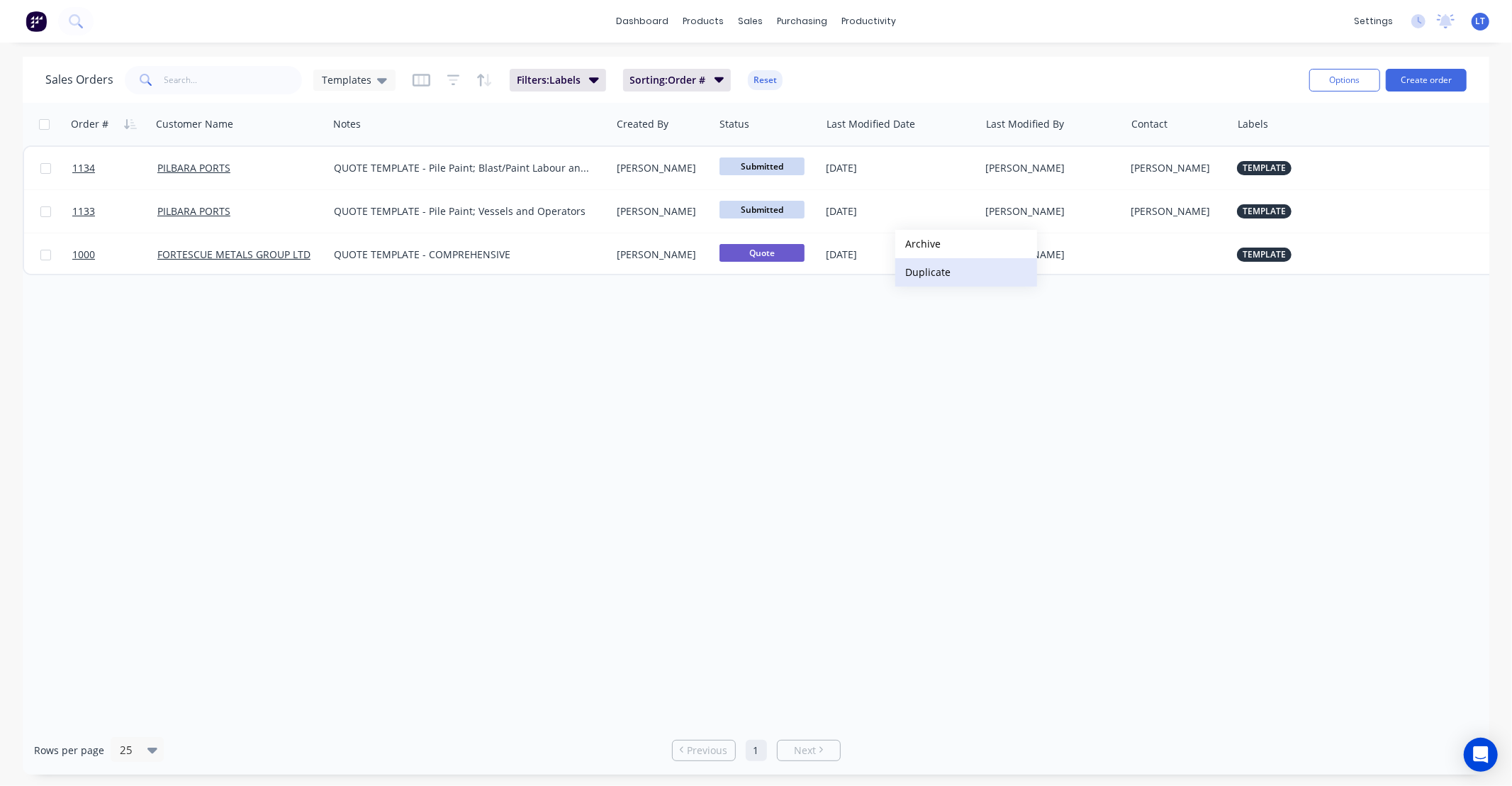
click at [943, 276] on button "Duplicate" at bounding box center [966, 272] width 142 height 28
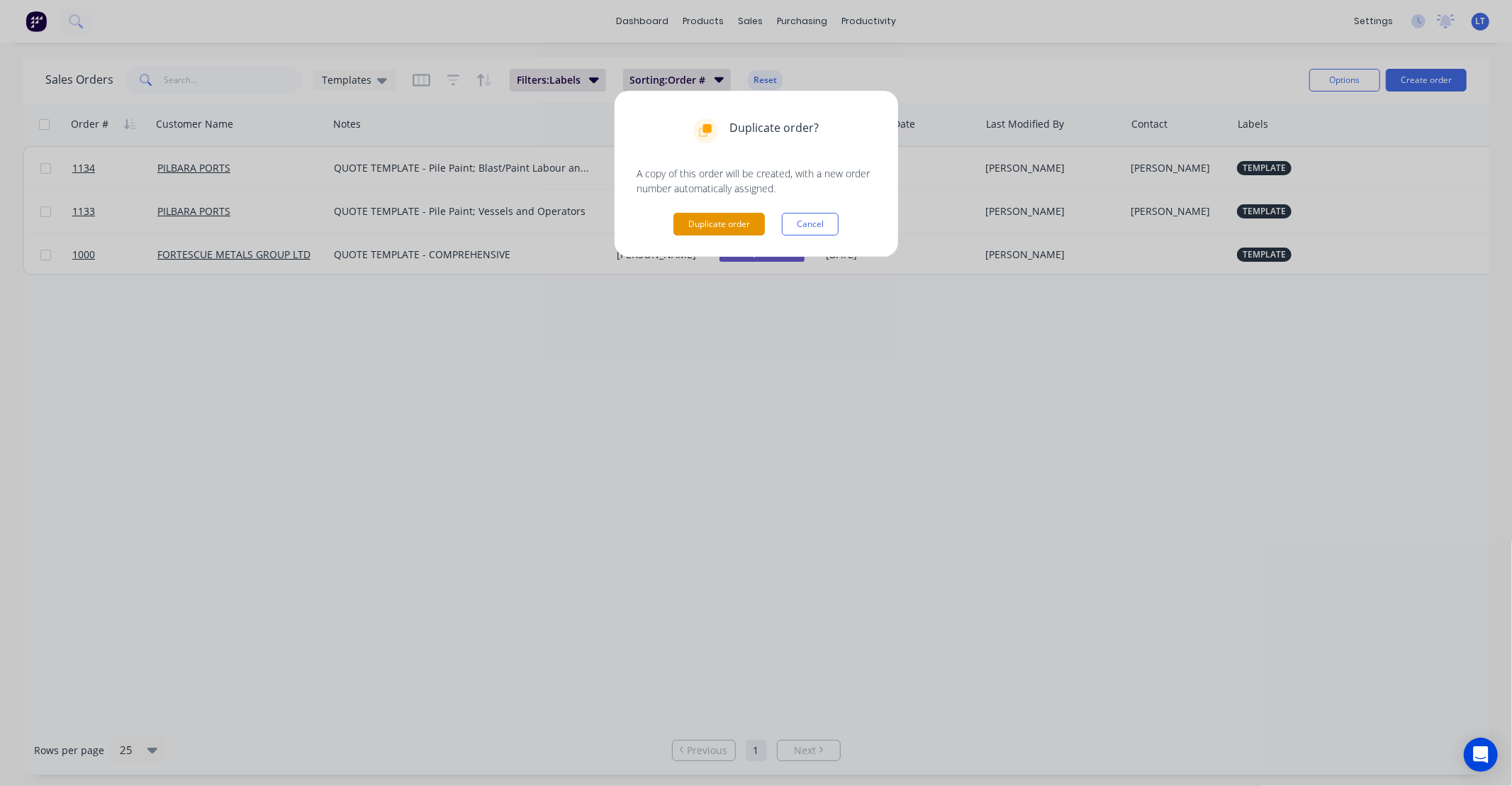
click at [721, 227] on button "Duplicate order" at bounding box center [718, 224] width 91 height 23
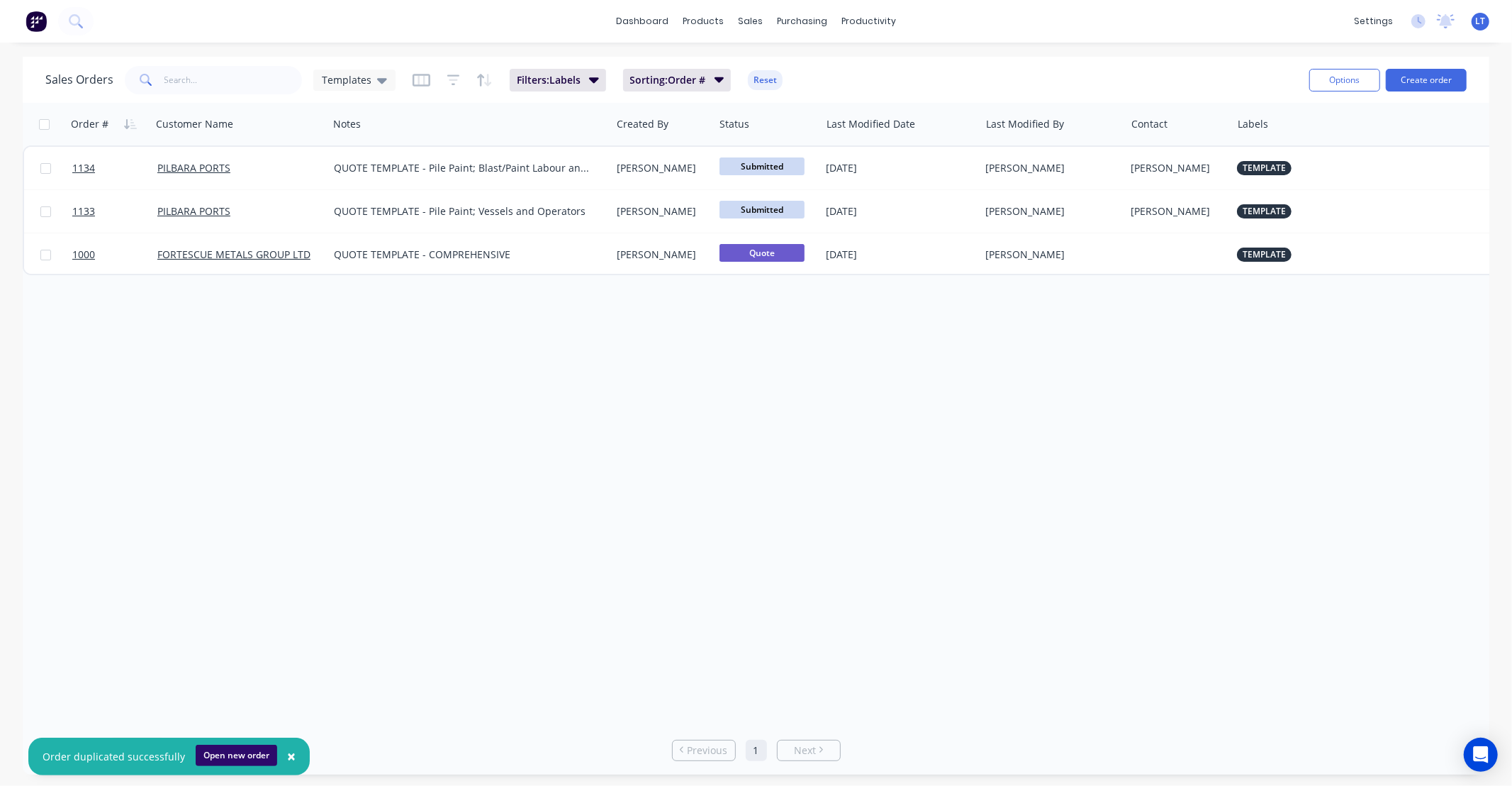
click at [244, 754] on button "Open new order" at bounding box center [236, 755] width 82 height 21
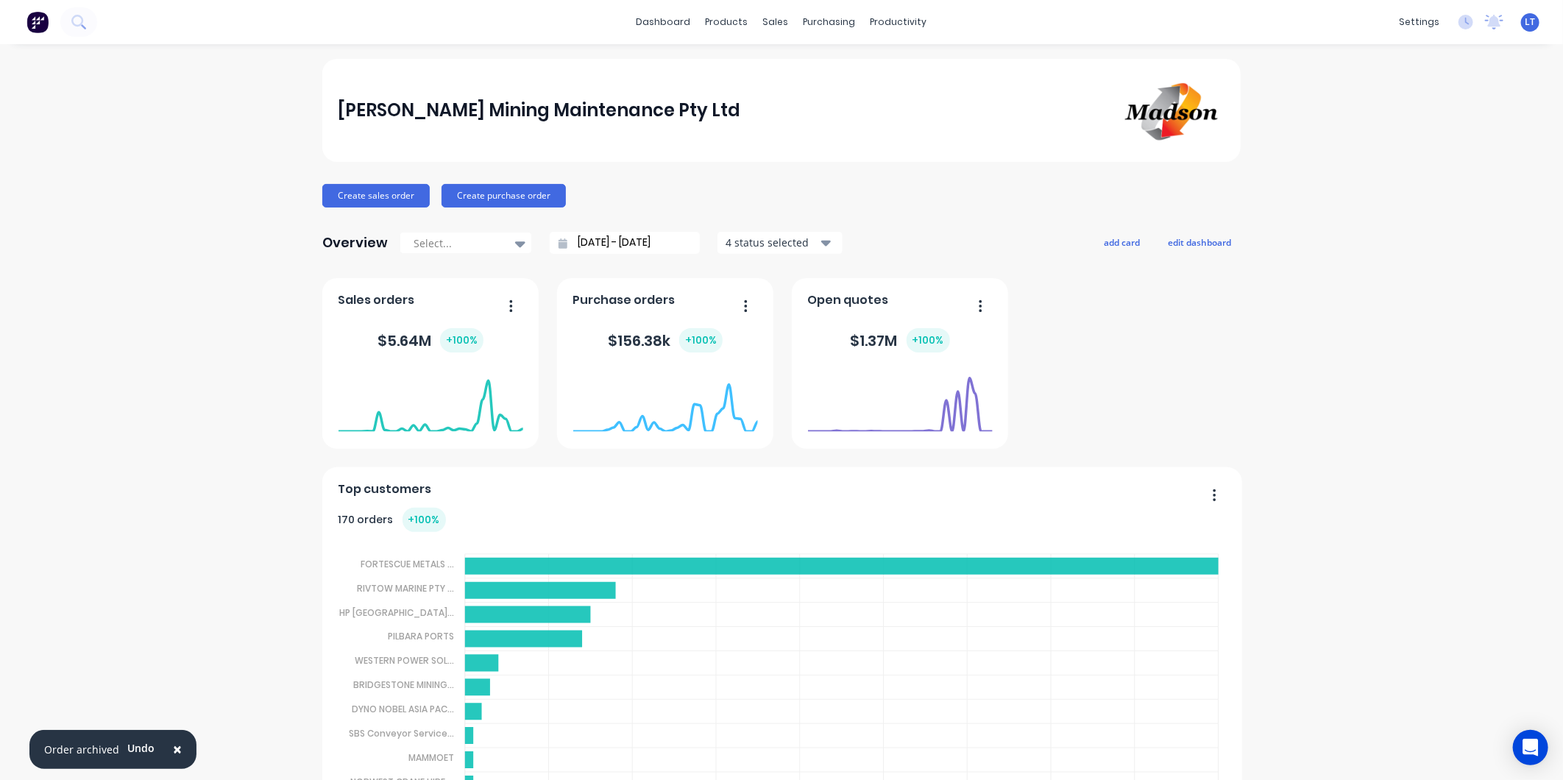
drag, startPoint x: 1238, startPoint y: 380, endPoint x: 1189, endPoint y: 378, distance: 49.3
click at [1189, 378] on div "Purchase orders $ 156.38k + 100 % Open quotes $ 1.37M + 100 % Top customers 170…" at bounding box center [781, 552] width 919 height 549
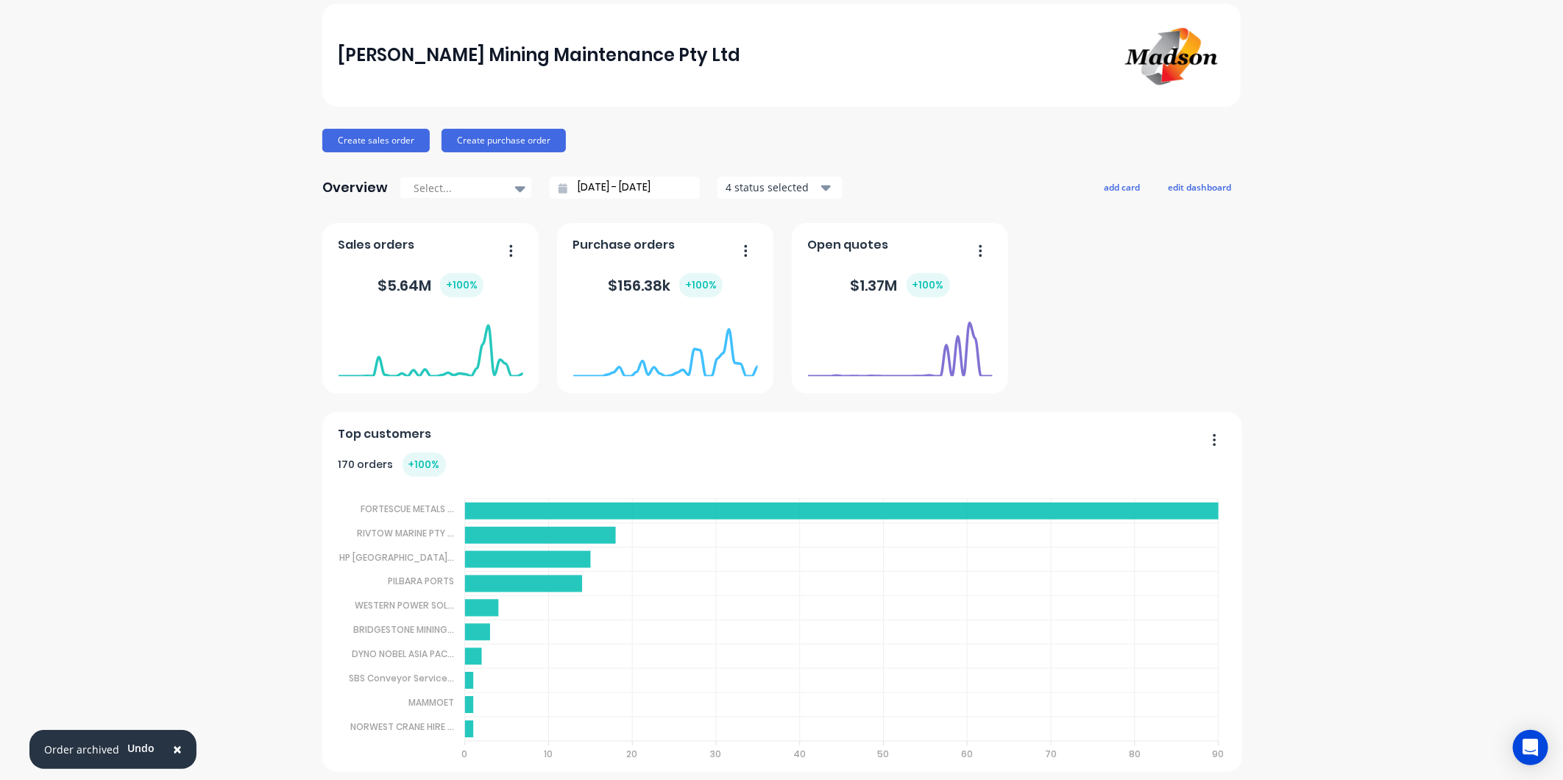
scroll to position [61, 0]
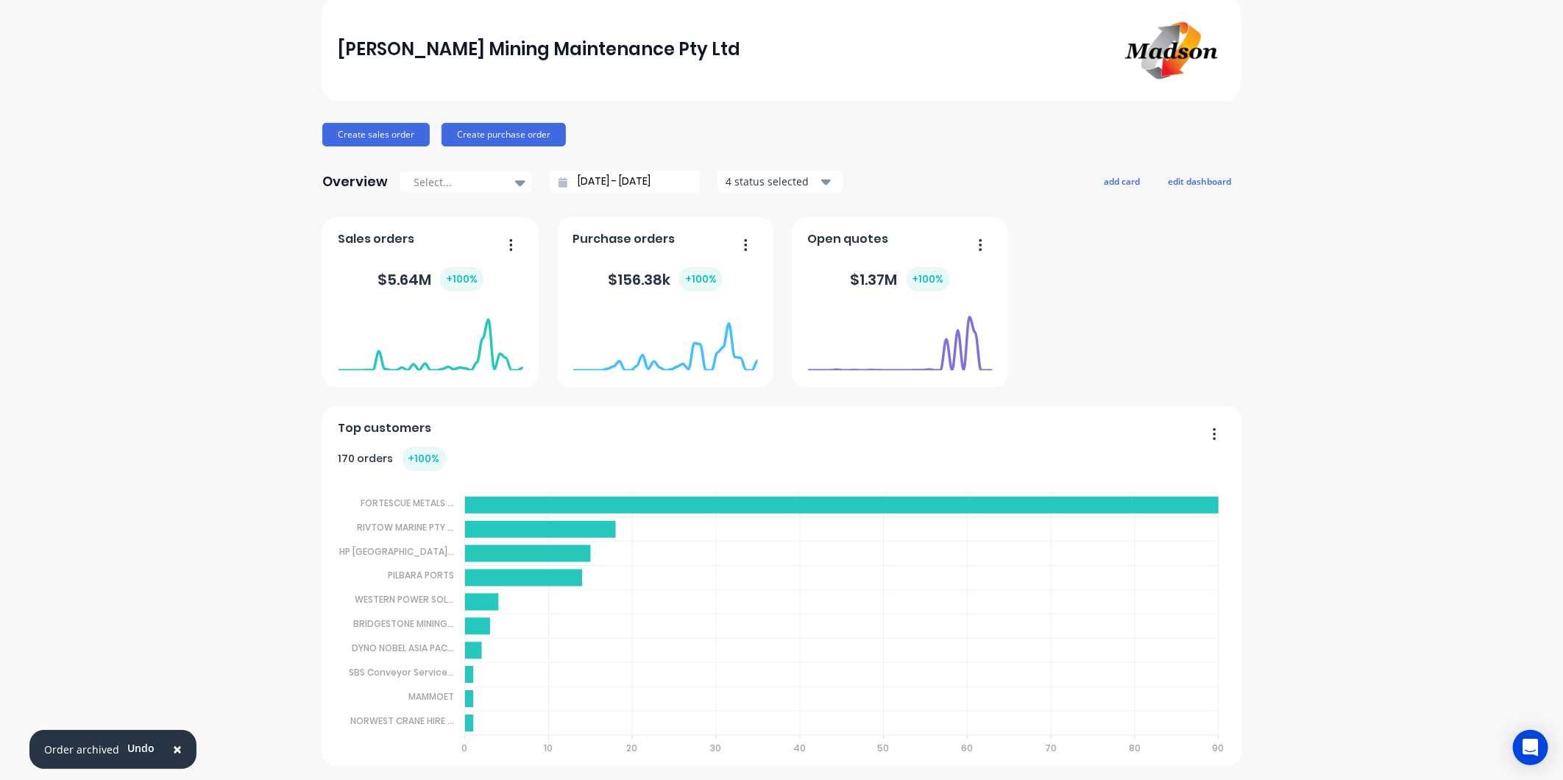
click at [1138, 392] on div "Purchase orders $ 156.38k + 100 % Open quotes $ 1.37M + 100 % Top customers 170…" at bounding box center [781, 491] width 919 height 549
drag, startPoint x: 1138, startPoint y: 392, endPoint x: 1116, endPoint y: 308, distance: 87.5
click at [1116, 308] on div "Purchase orders $ 156.38k + 100 % Open quotes $ 1.37M + 100 % Top customers 170…" at bounding box center [781, 491] width 919 height 549
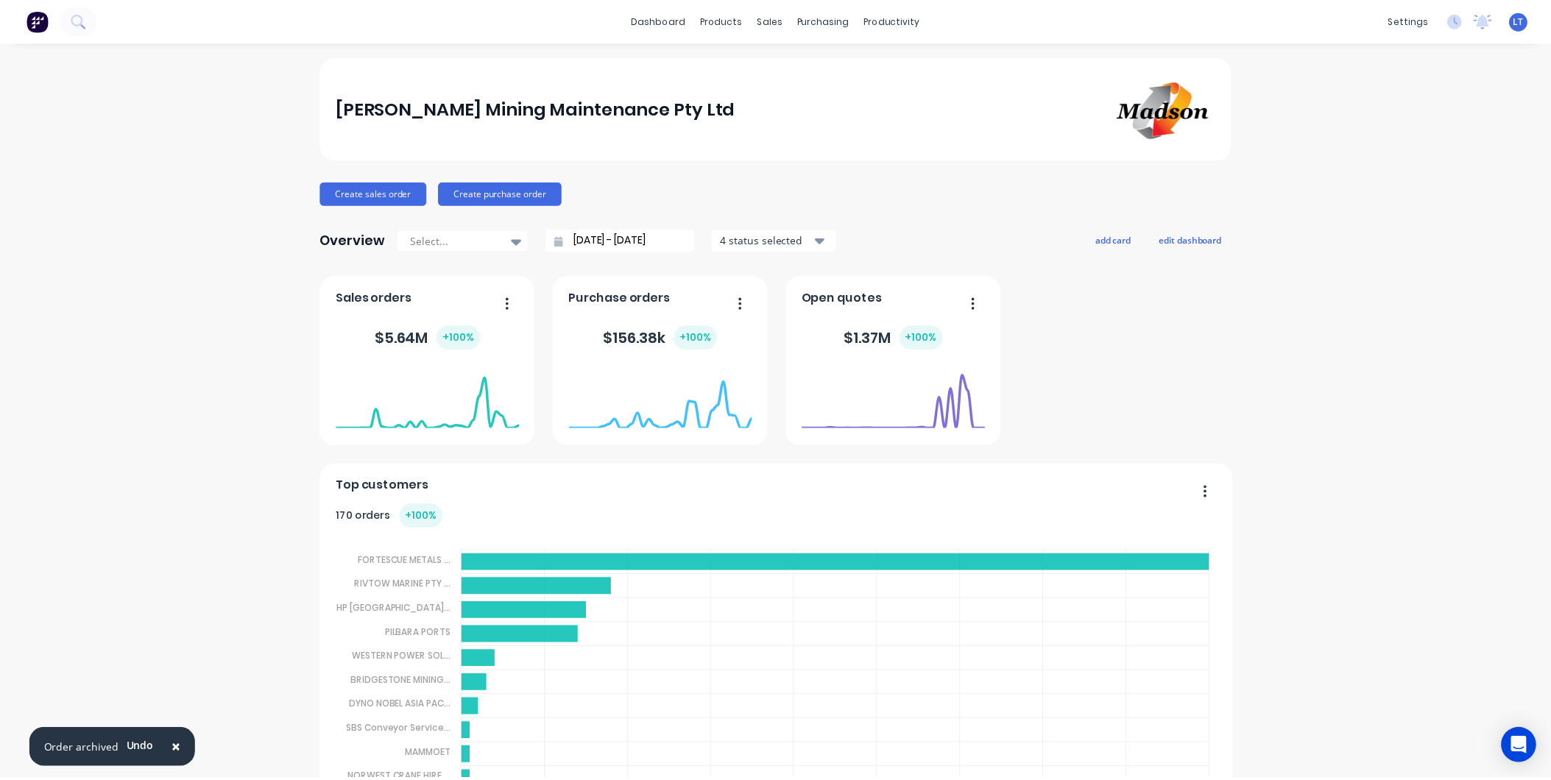
scroll to position [0, 0]
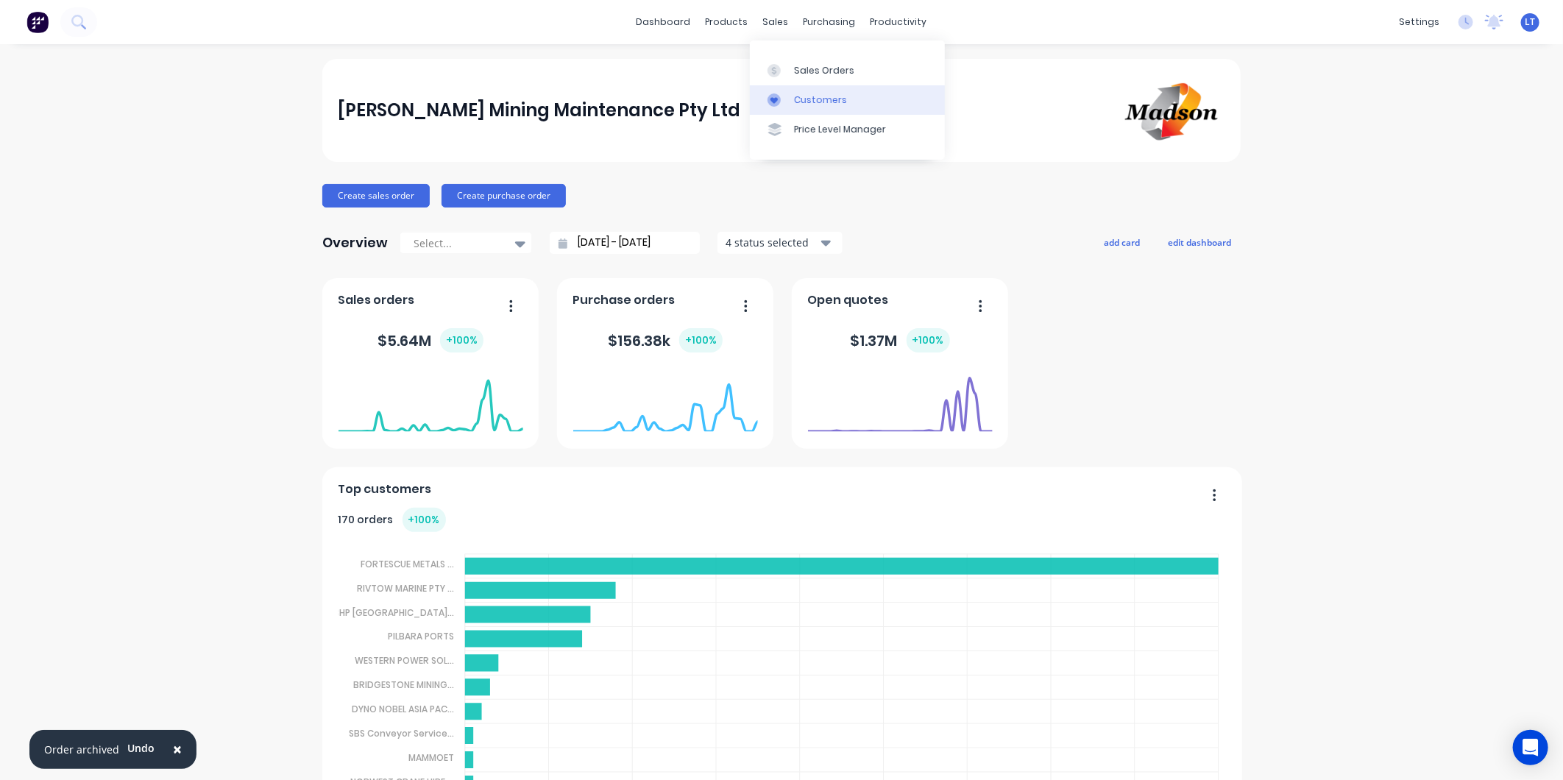
click at [805, 102] on div "Customers" at bounding box center [820, 99] width 53 height 13
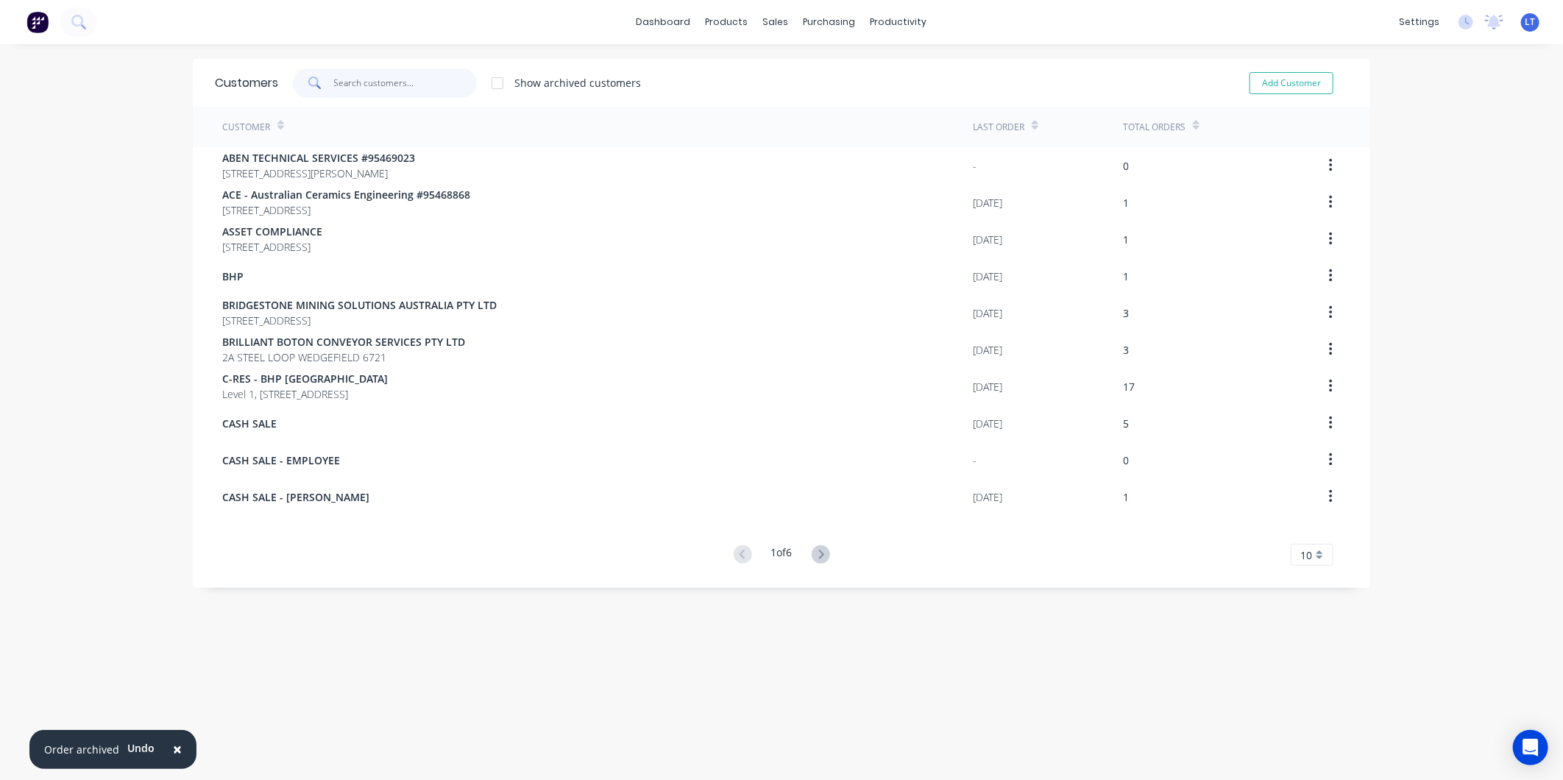
click at [347, 82] on input "text" at bounding box center [406, 82] width 144 height 29
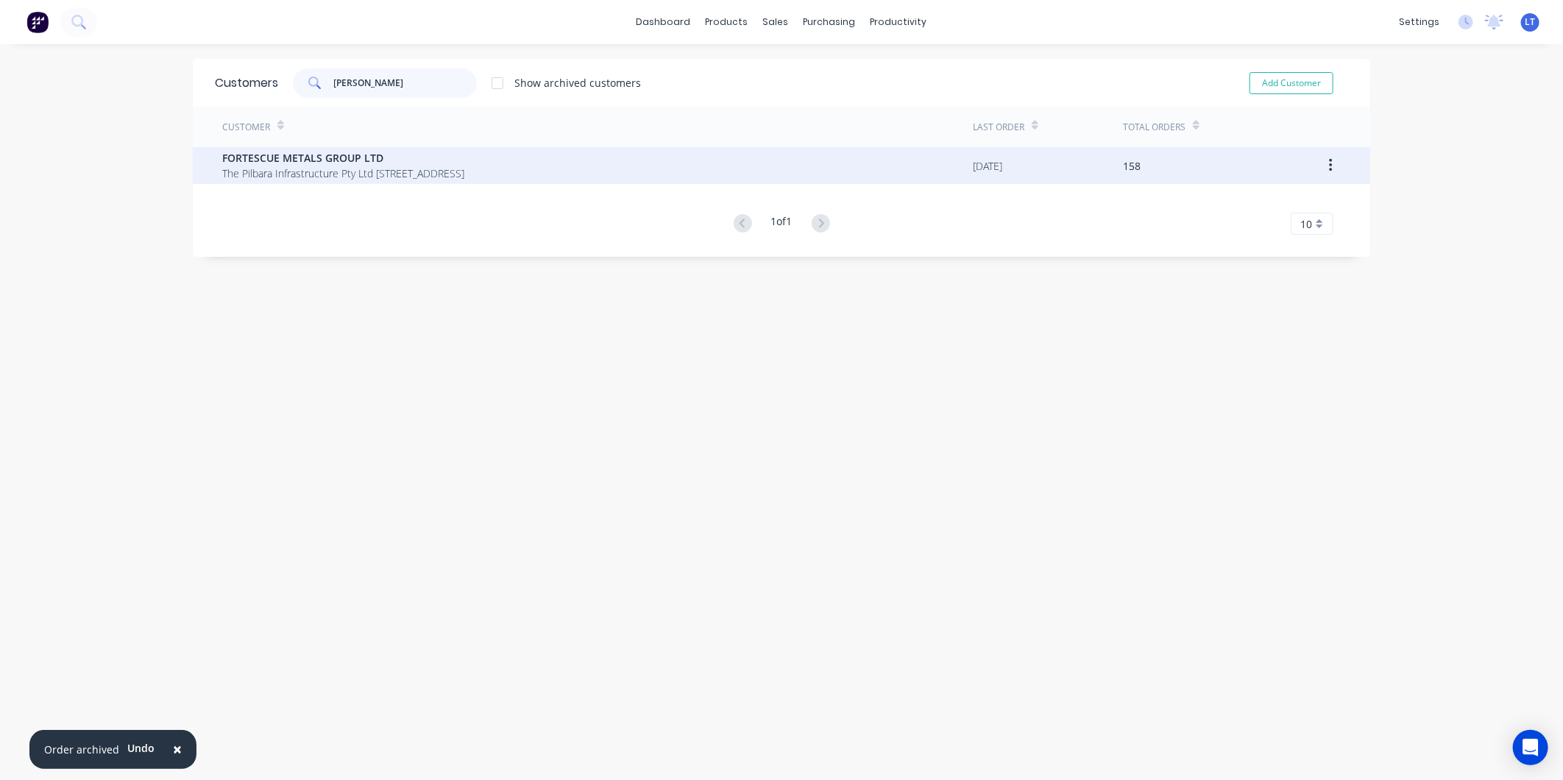
type input "fortes"
click at [443, 162] on span "FORTESCUE METALS GROUP LTD" at bounding box center [343, 157] width 242 height 15
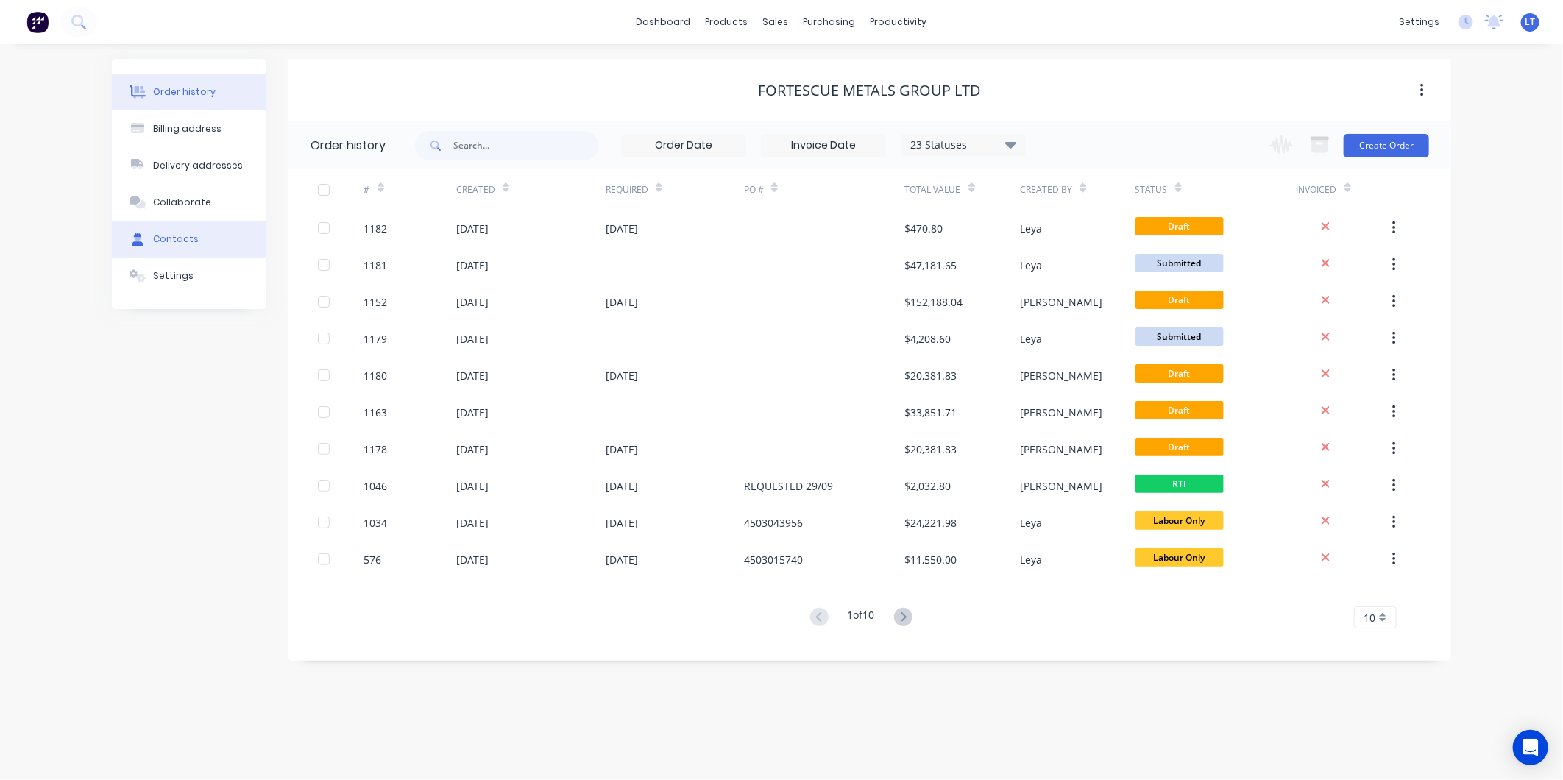
click at [213, 248] on button "Contacts" at bounding box center [189, 239] width 155 height 37
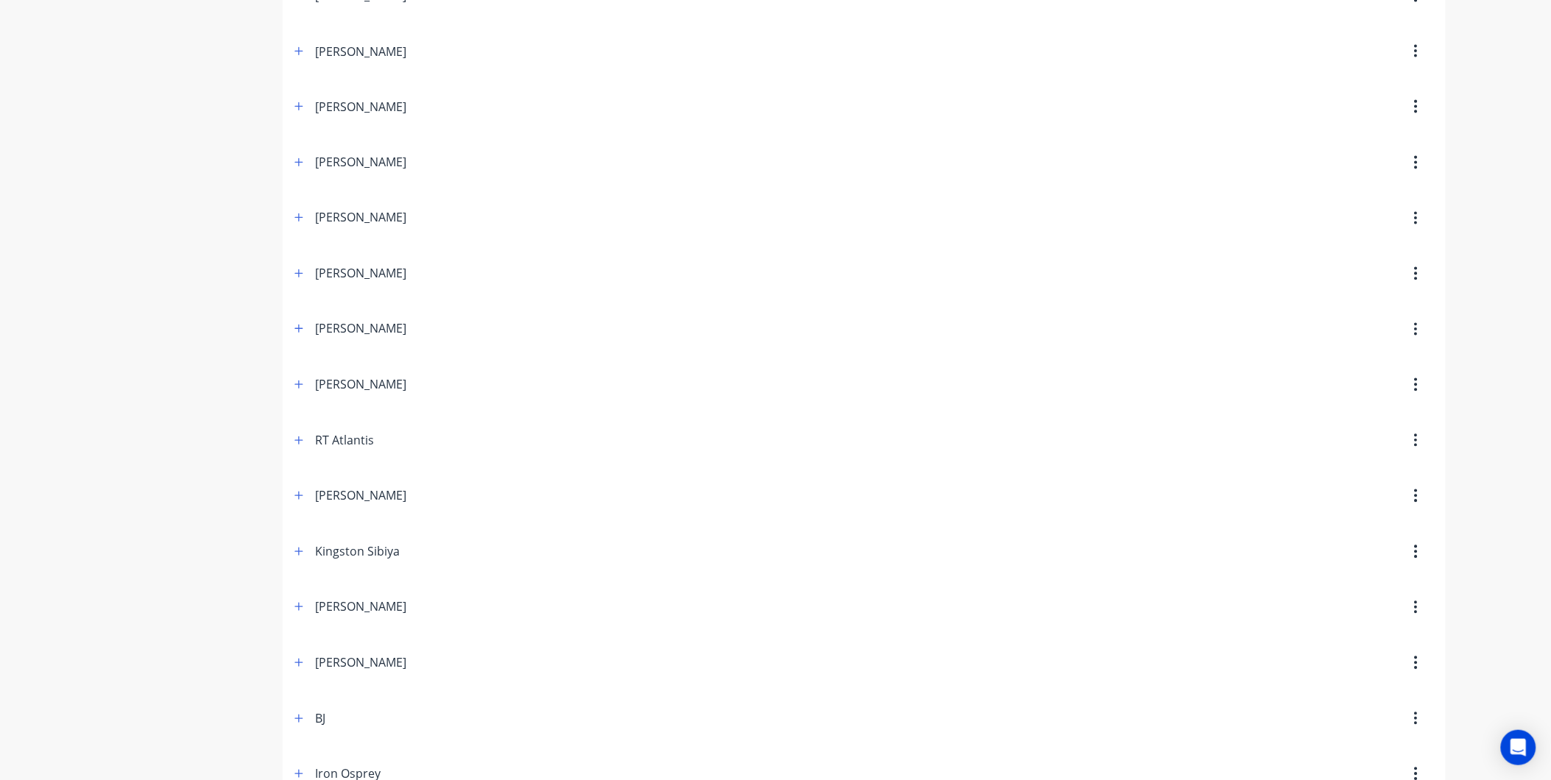
scroll to position [872, 0]
click at [293, 211] on button "button" at bounding box center [299, 214] width 18 height 18
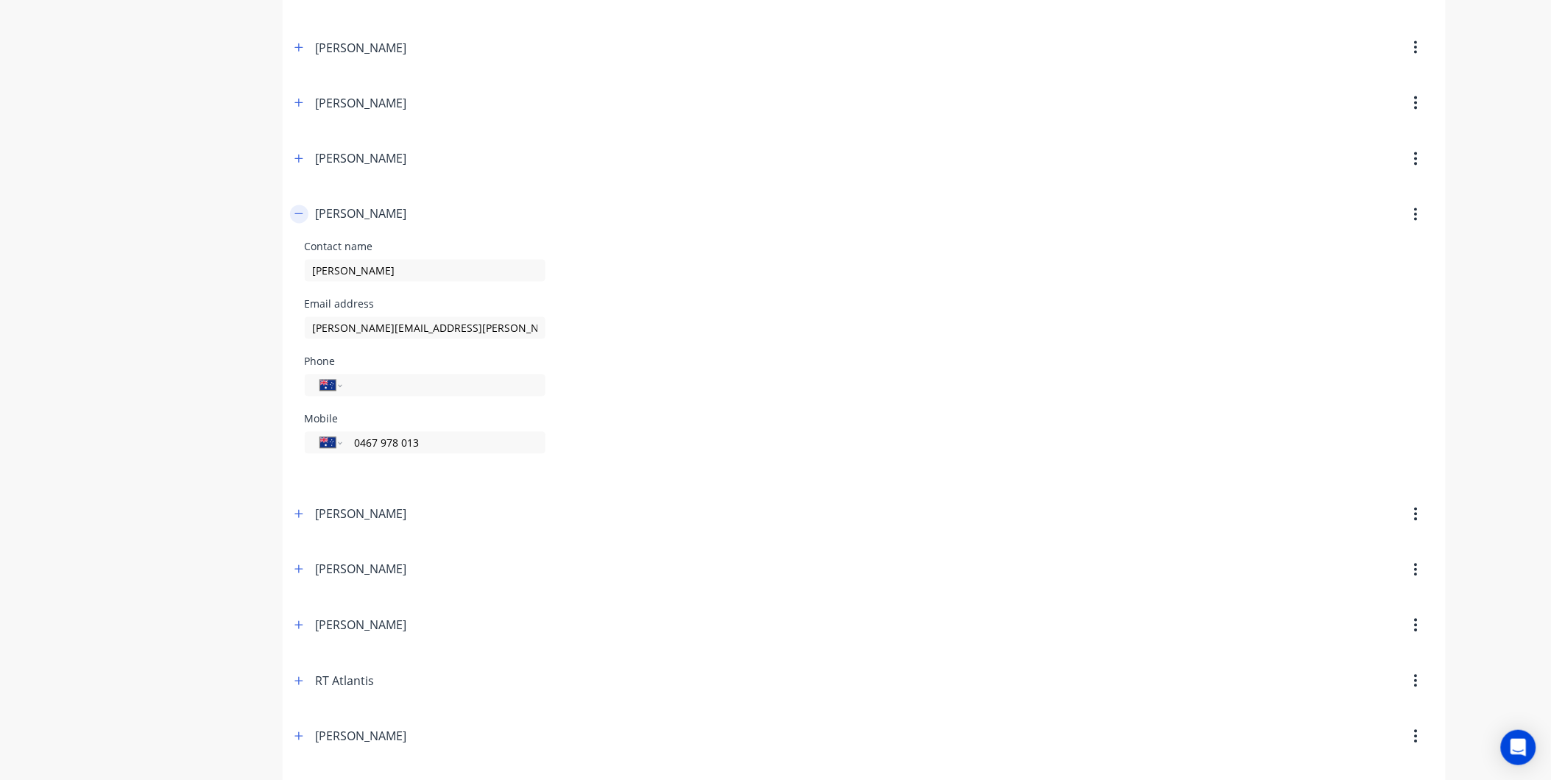
click at [297, 211] on icon "button" at bounding box center [298, 214] width 9 height 10
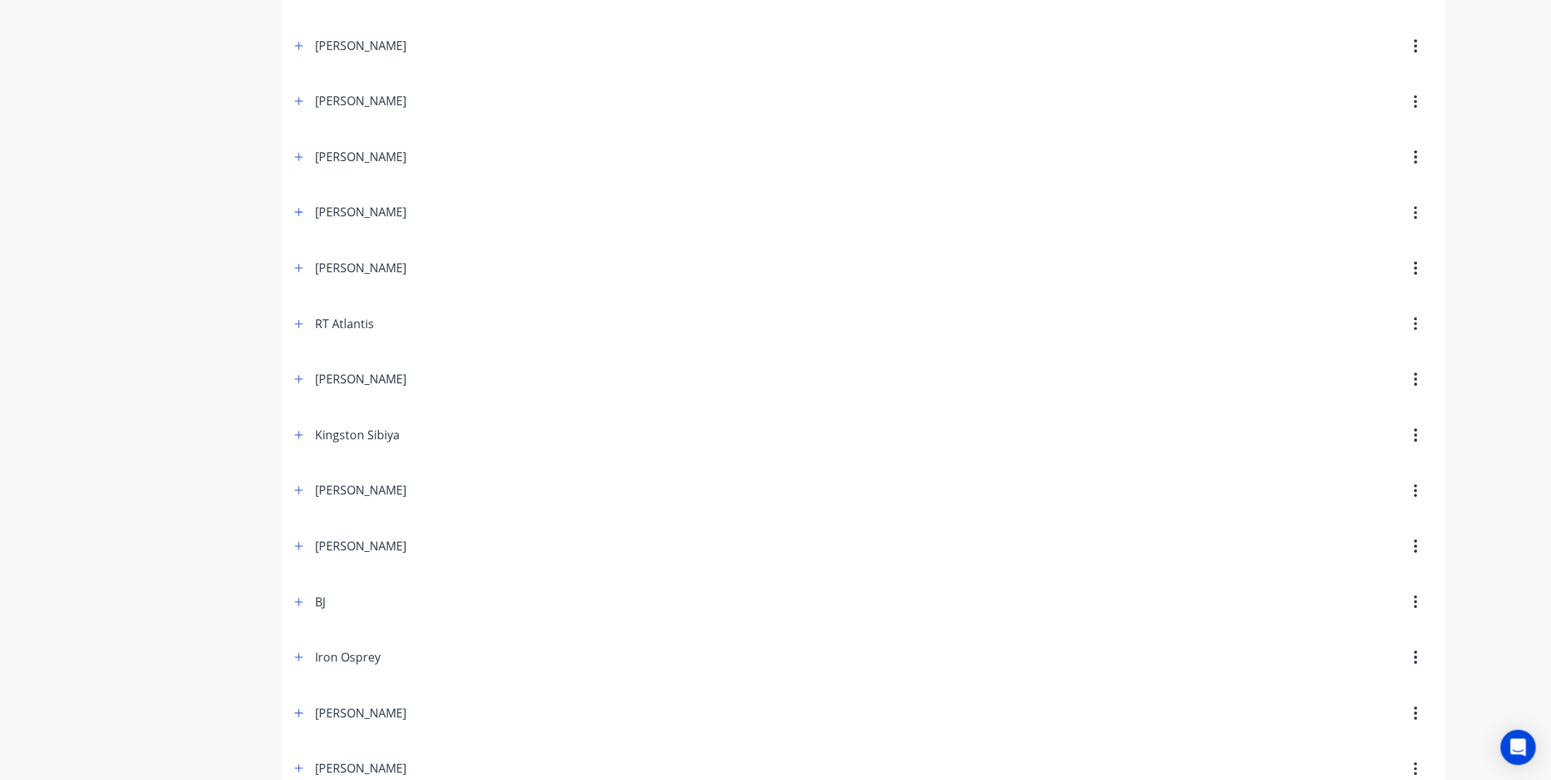
scroll to position [1008, 0]
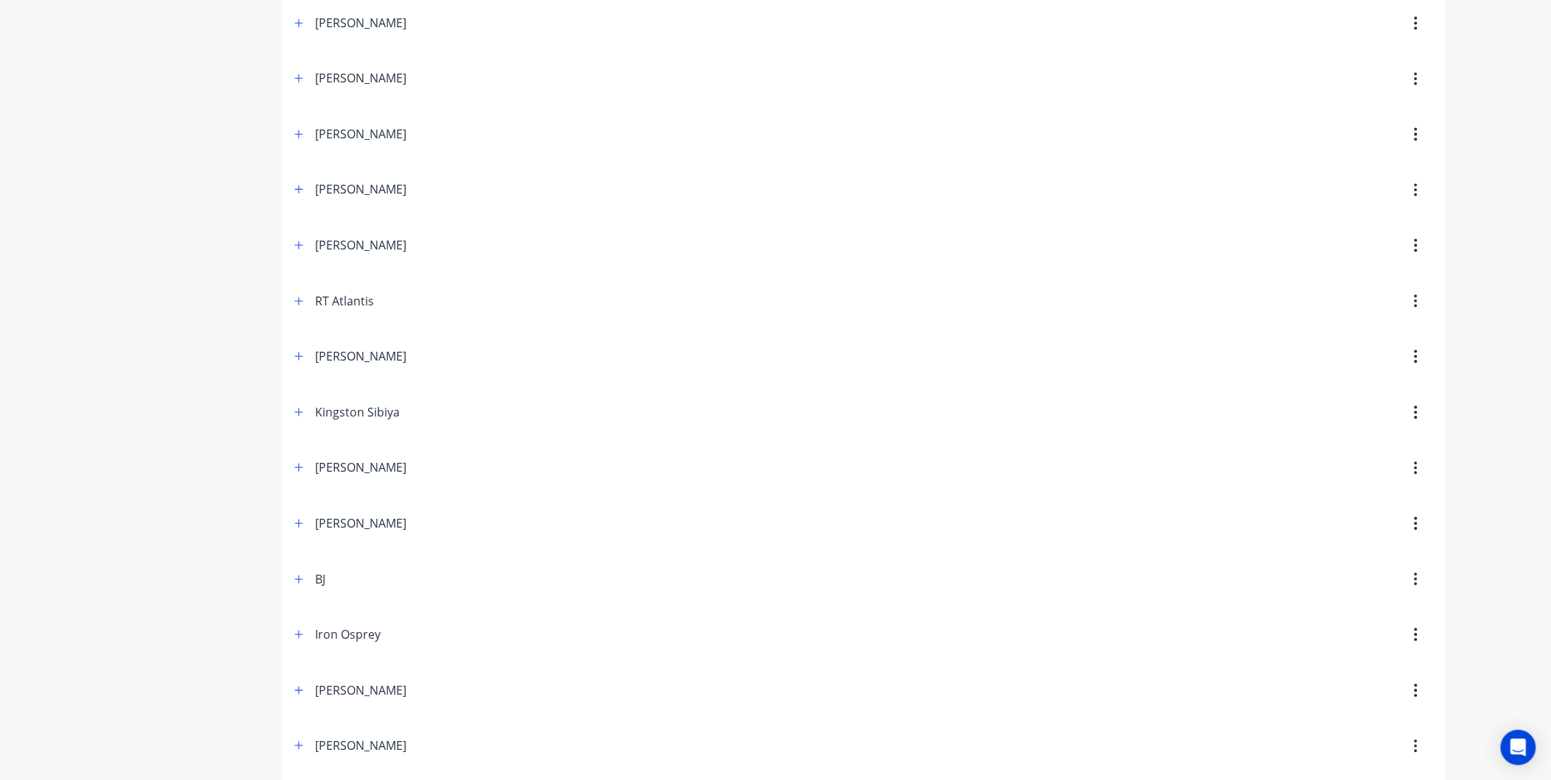
click at [1435, 305] on div at bounding box center [1300, 301] width 289 height 26
click at [1423, 308] on button "button" at bounding box center [1416, 301] width 35 height 26
click at [1399, 339] on div "Delete" at bounding box center [1363, 339] width 113 height 21
click at [1500, 356] on div "Order history Billing address Delivery addresses Collaborate Contacts Settings …" at bounding box center [775, 79] width 1551 height 2087
click at [326, 583] on div "BJ" at bounding box center [322, 579] width 12 height 18
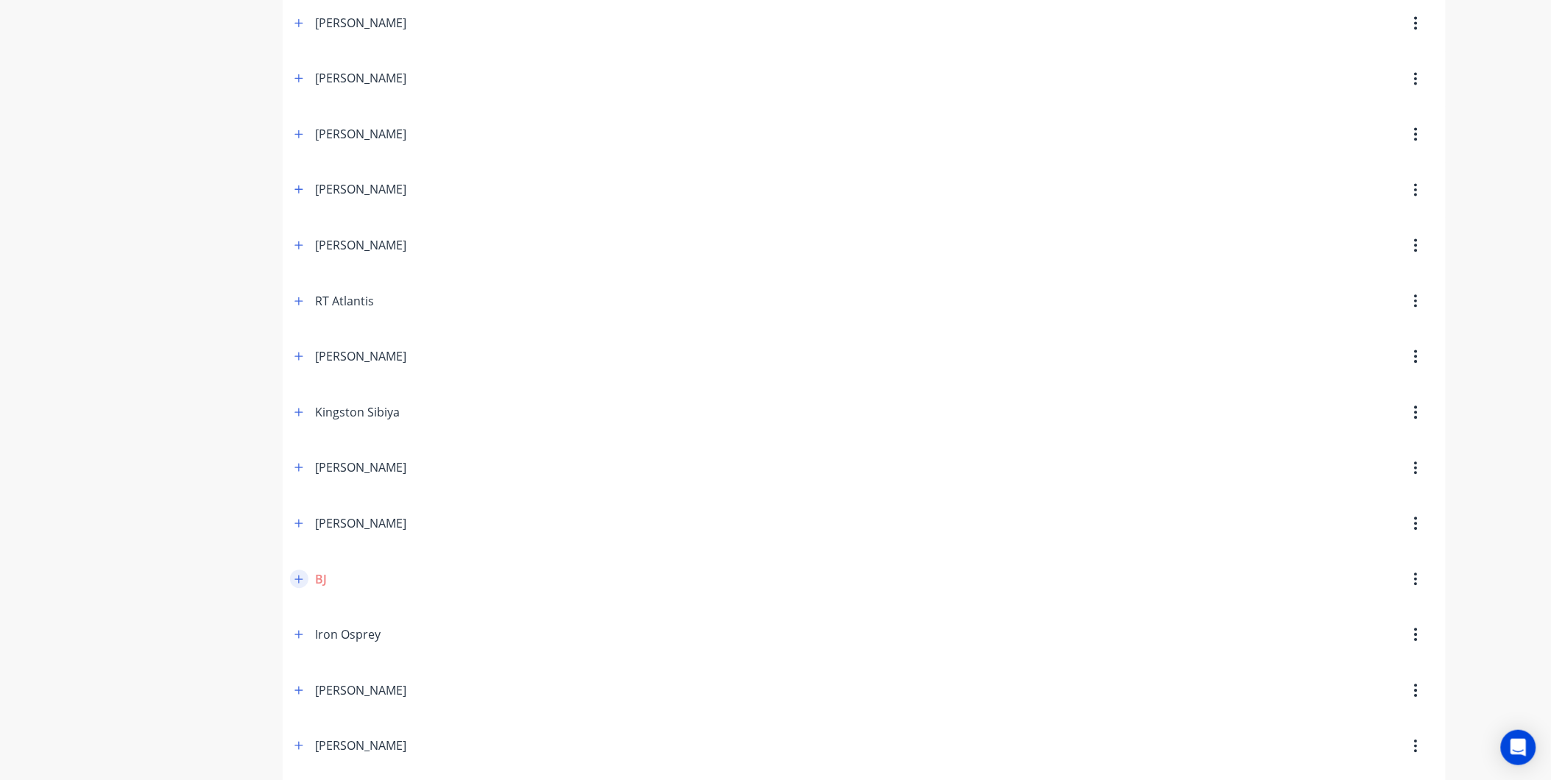
click at [297, 583] on icon "button" at bounding box center [298, 579] width 8 height 8
click at [297, 579] on icon "button" at bounding box center [298, 579] width 8 height 1
click at [1417, 585] on icon "button" at bounding box center [1416, 579] width 4 height 16
click at [1396, 617] on div "Delete" at bounding box center [1363, 617] width 113 height 21
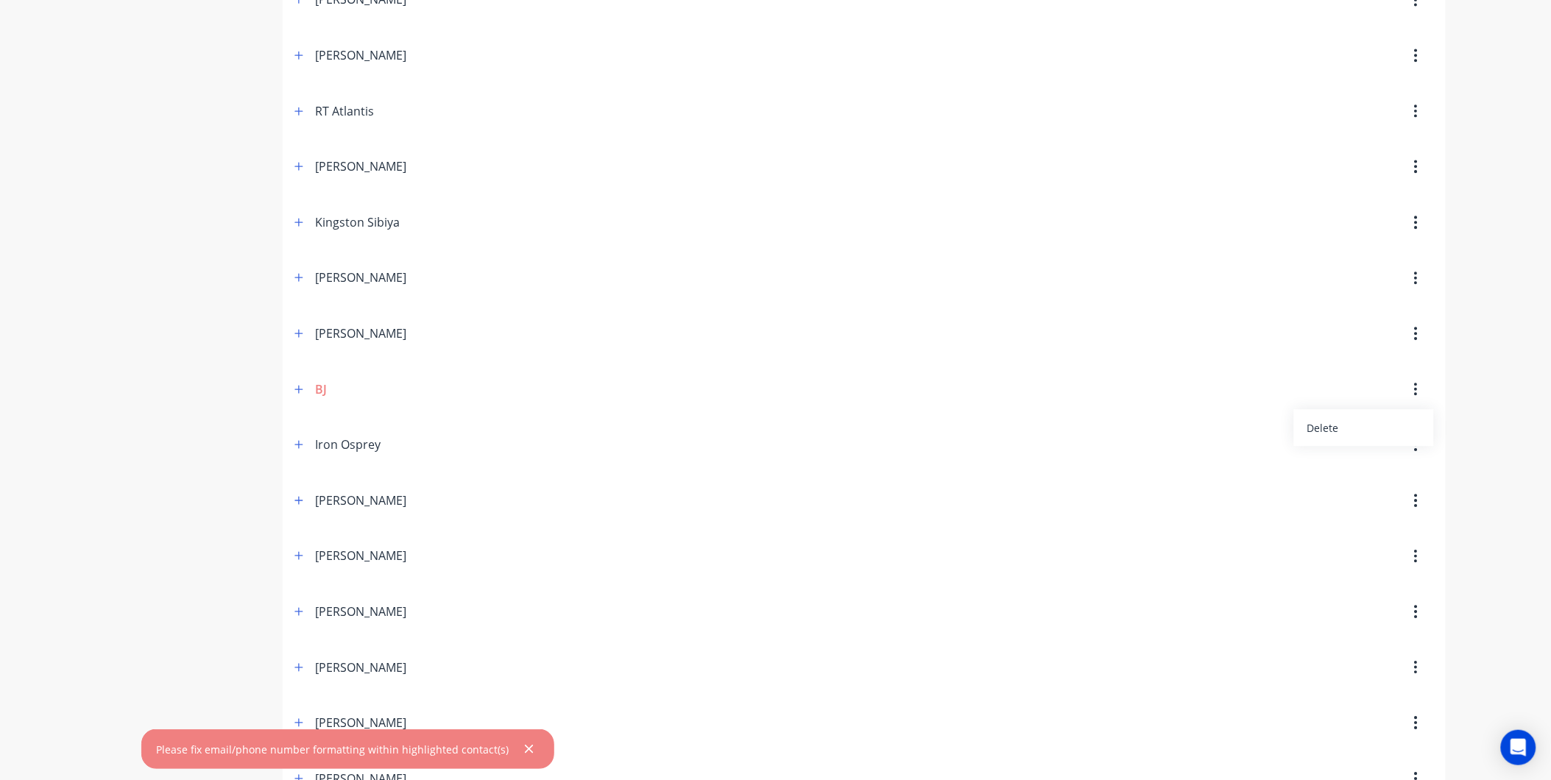
scroll to position [1200, 0]
click at [1415, 456] on button "button" at bounding box center [1416, 443] width 35 height 26
click at [1404, 493] on div "Delete" at bounding box center [1363, 482] width 113 height 21
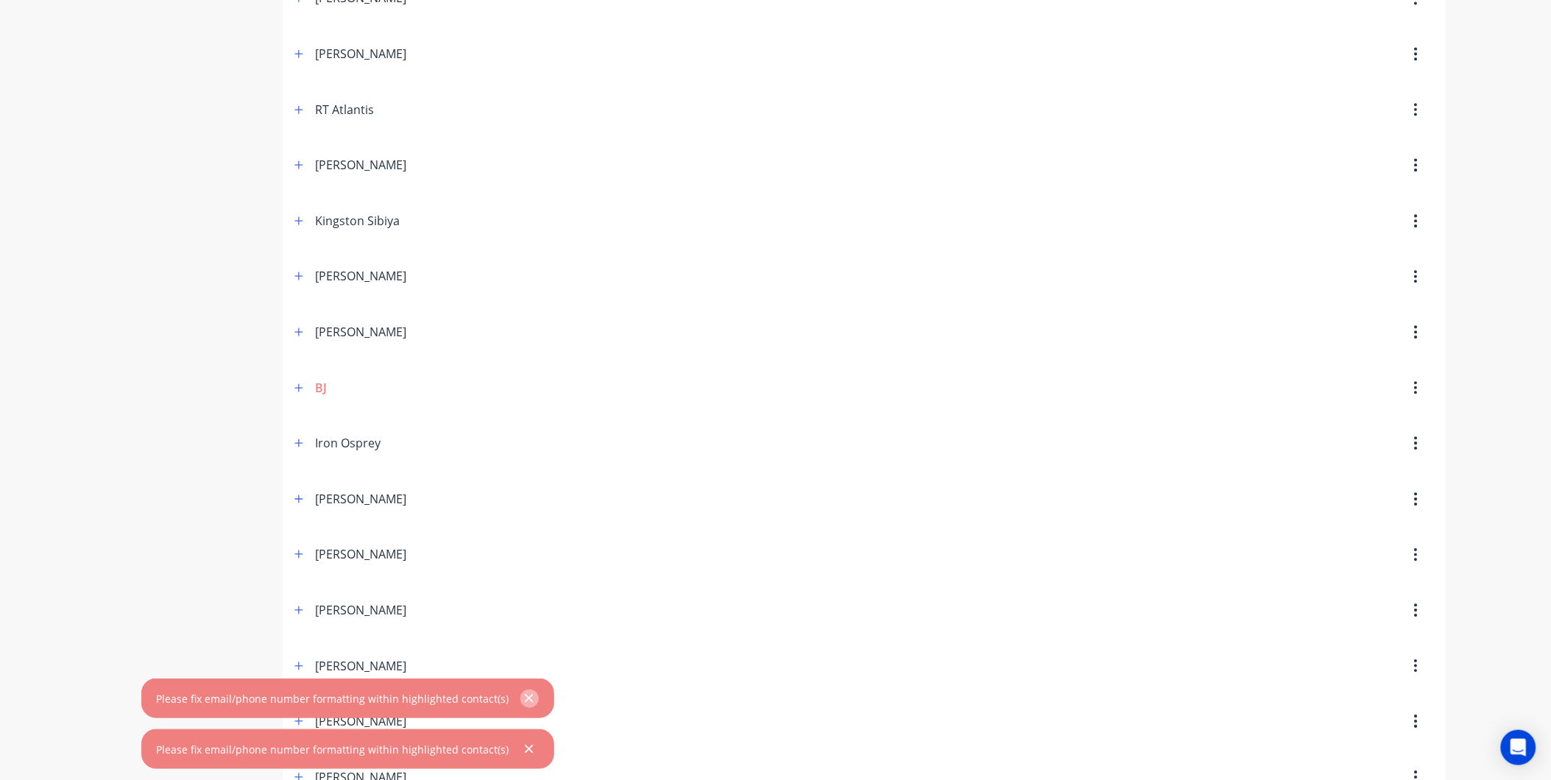
click at [524, 698] on icon "button" at bounding box center [529, 698] width 10 height 13
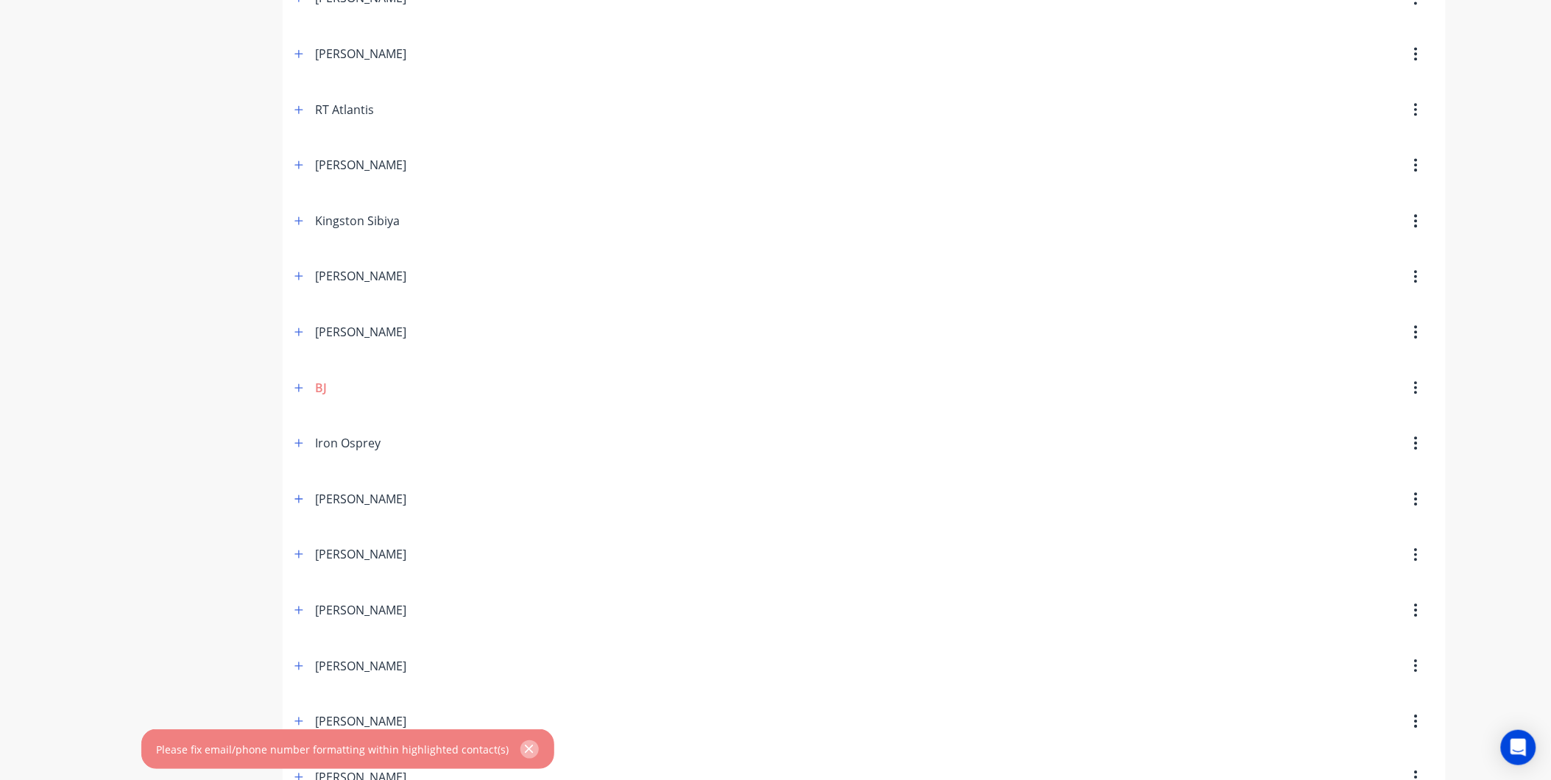
click at [524, 749] on icon "button" at bounding box center [529, 749] width 10 height 13
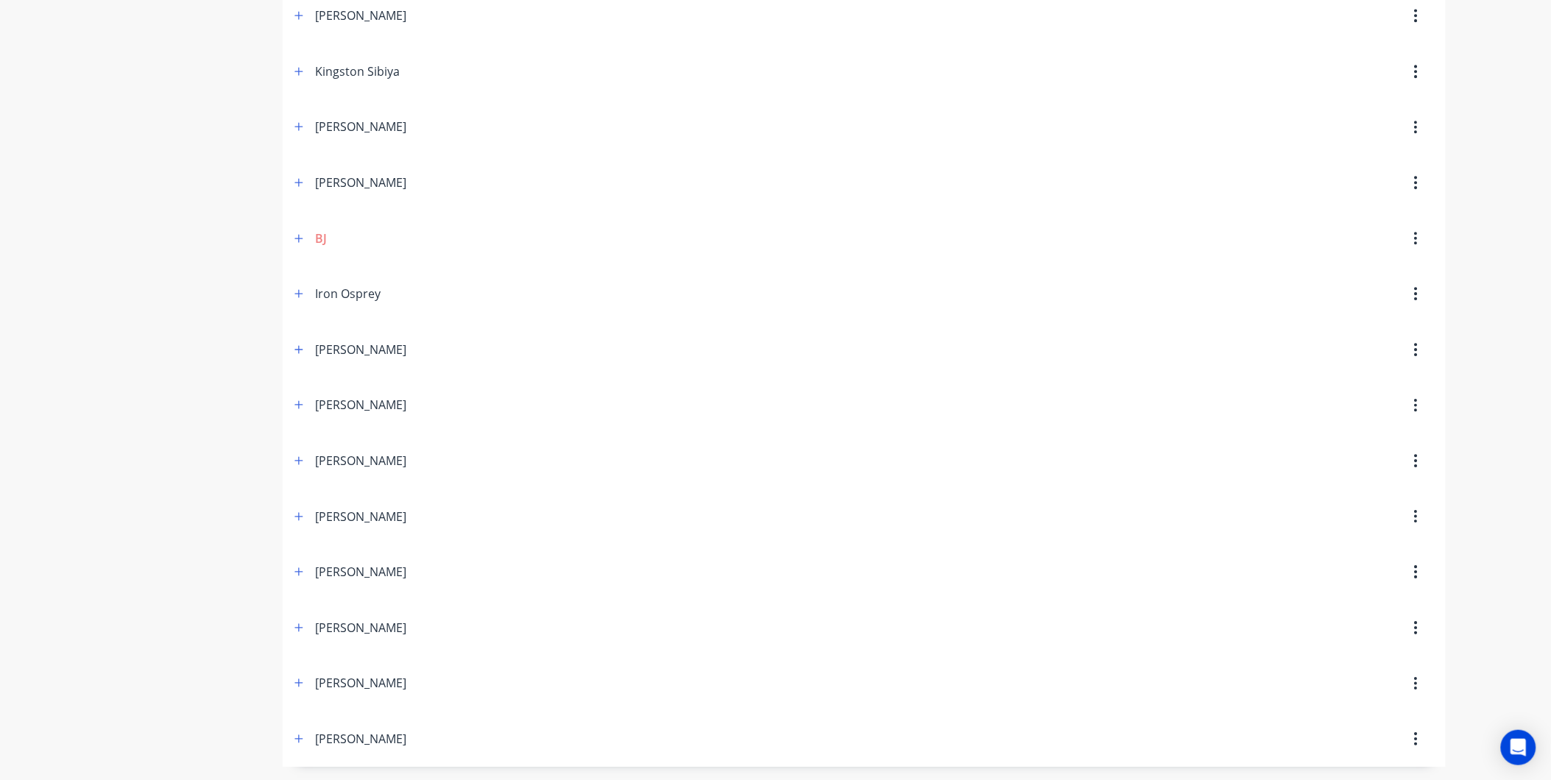
scroll to position [1356, 0]
click at [1421, 458] on button "button" at bounding box center [1416, 459] width 35 height 26
click at [1394, 506] on div "Delete" at bounding box center [1363, 497] width 113 height 21
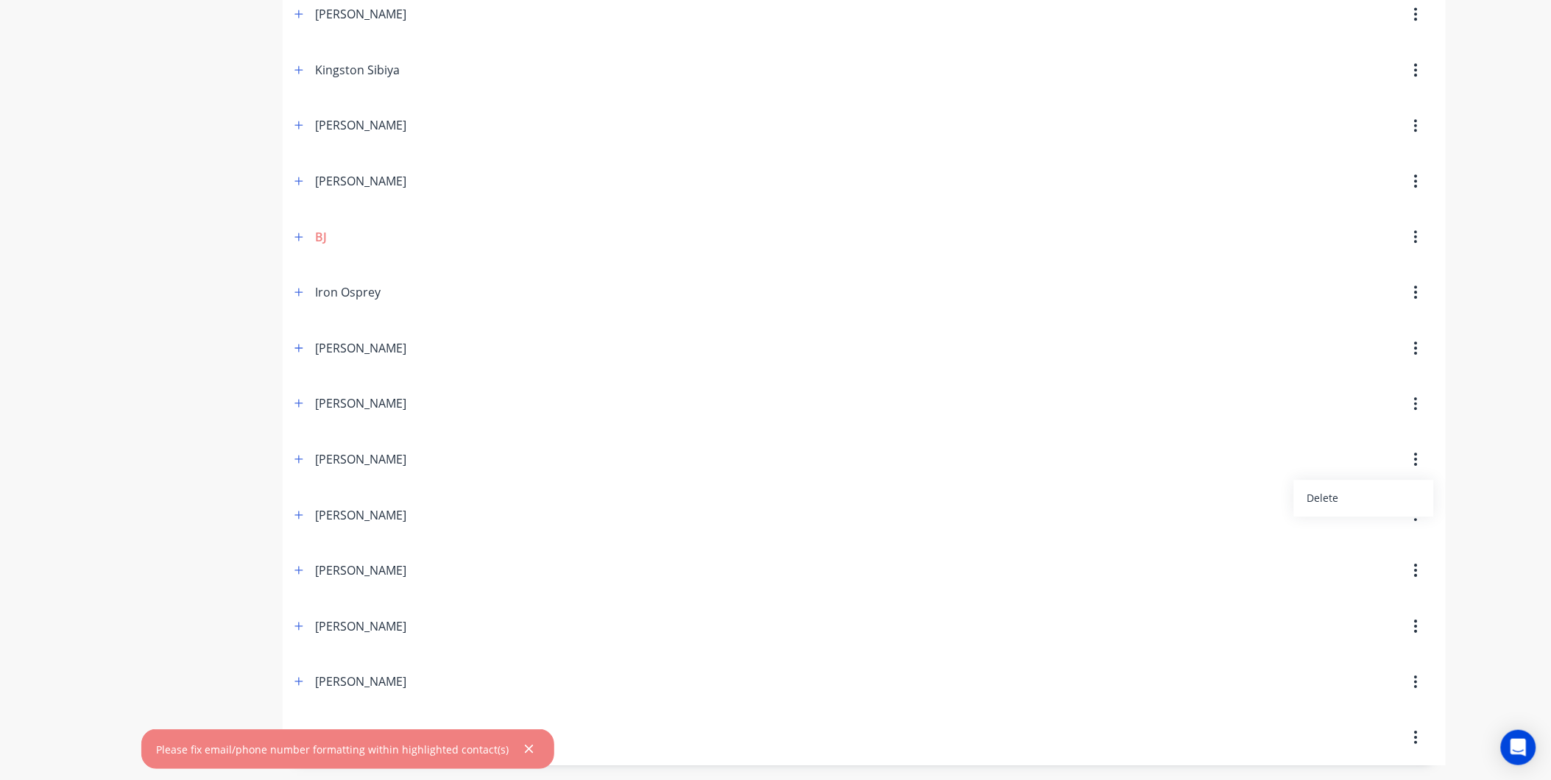
drag, startPoint x: 166, startPoint y: 494, endPoint x: 184, endPoint y: 488, distance: 18.6
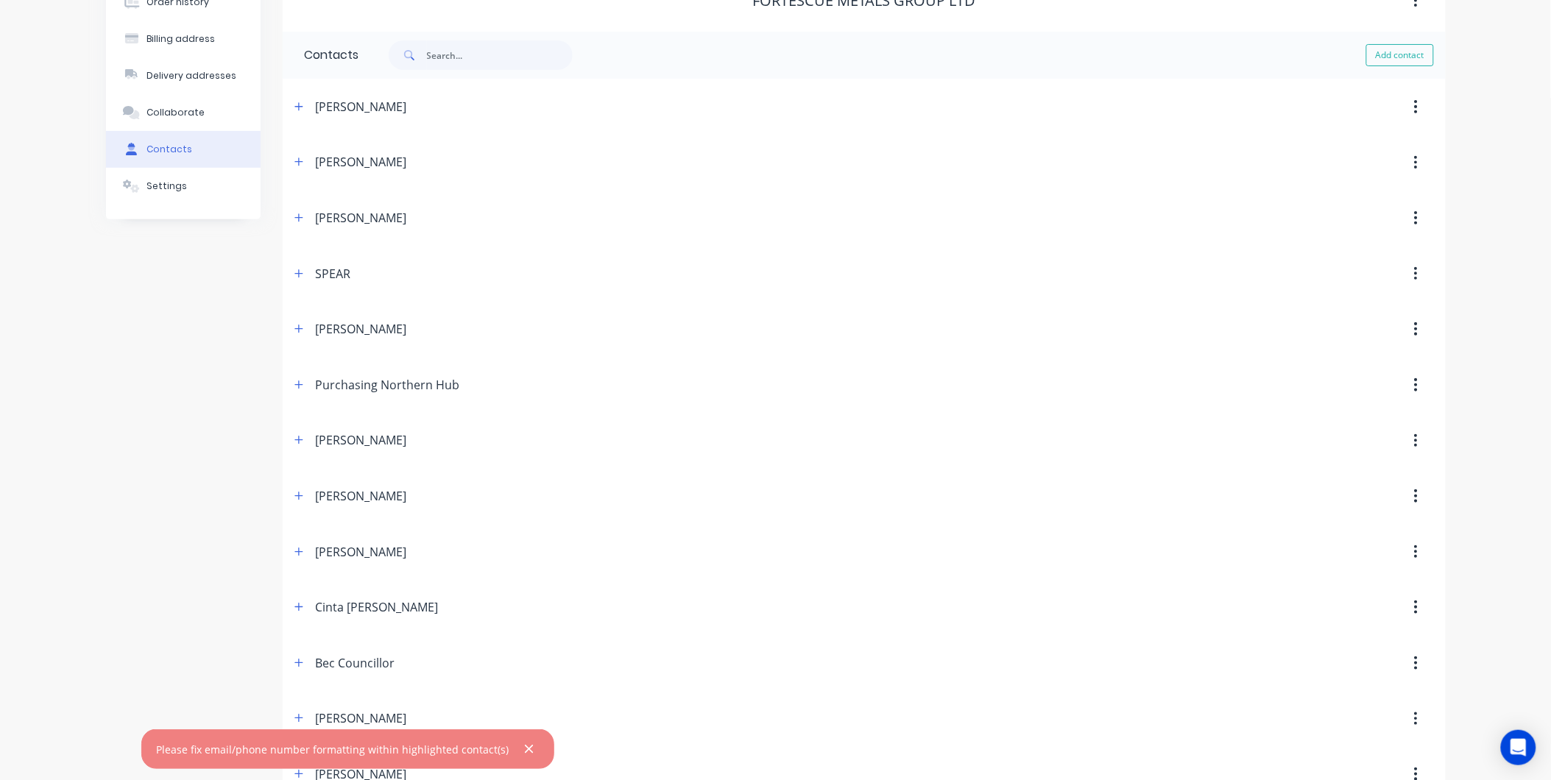
scroll to position [0, 0]
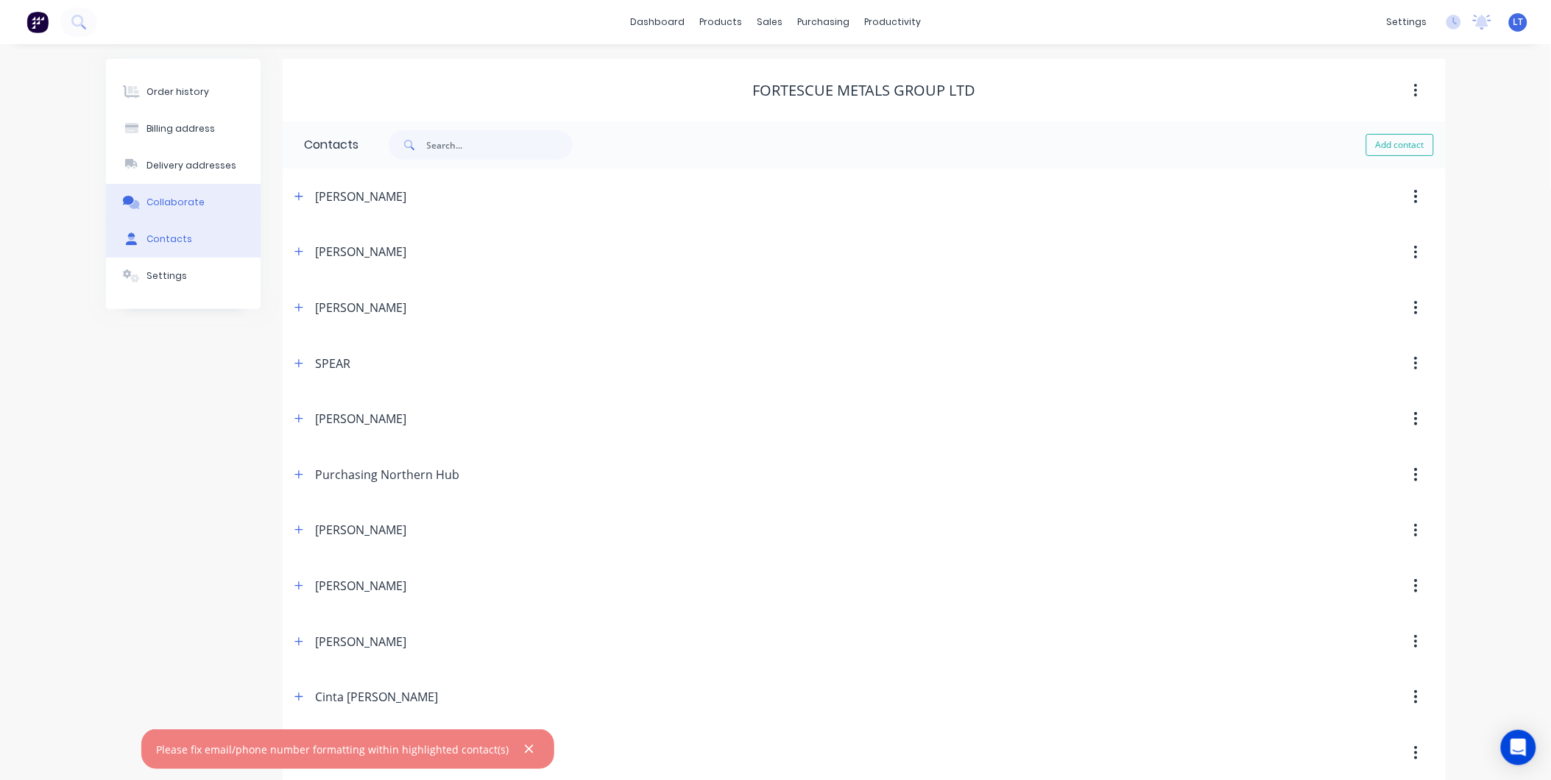
click at [185, 218] on button "Collaborate" at bounding box center [183, 202] width 155 height 37
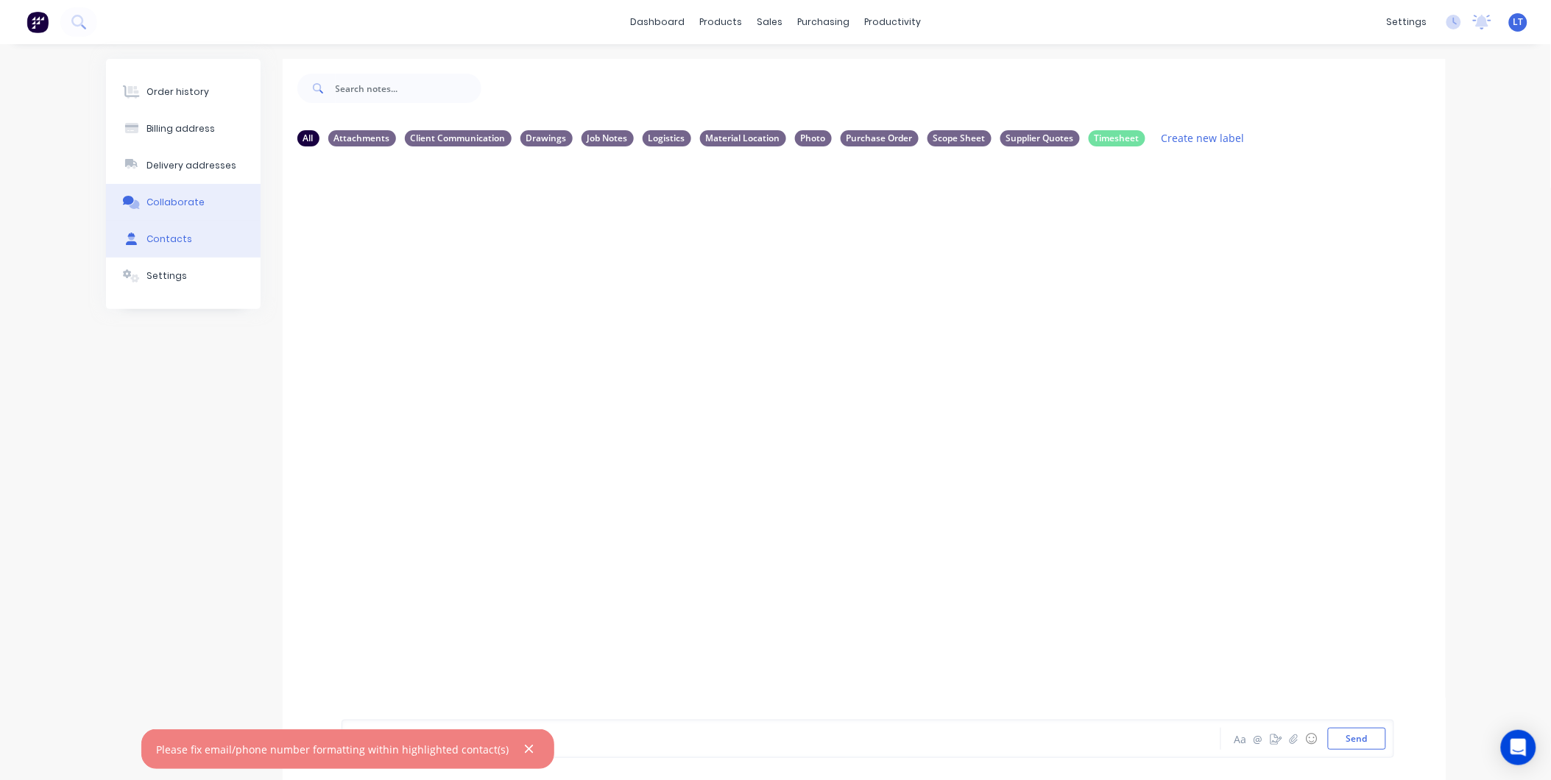
click at [189, 241] on button "Contacts" at bounding box center [183, 239] width 155 height 37
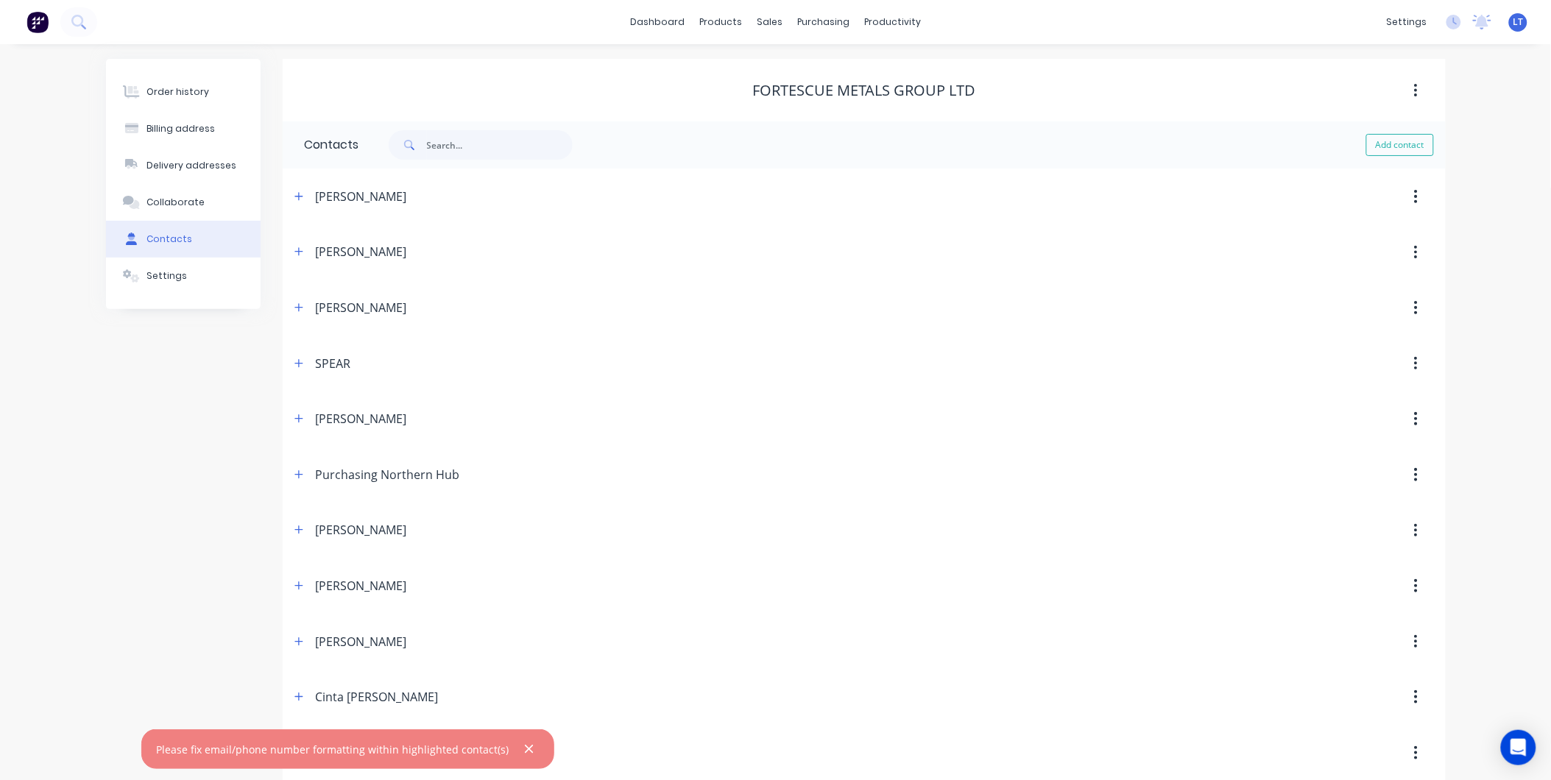
drag, startPoint x: 247, startPoint y: 395, endPoint x: 155, endPoint y: 392, distance: 92.1
click at [524, 753] on icon "button" at bounding box center [529, 749] width 10 height 13
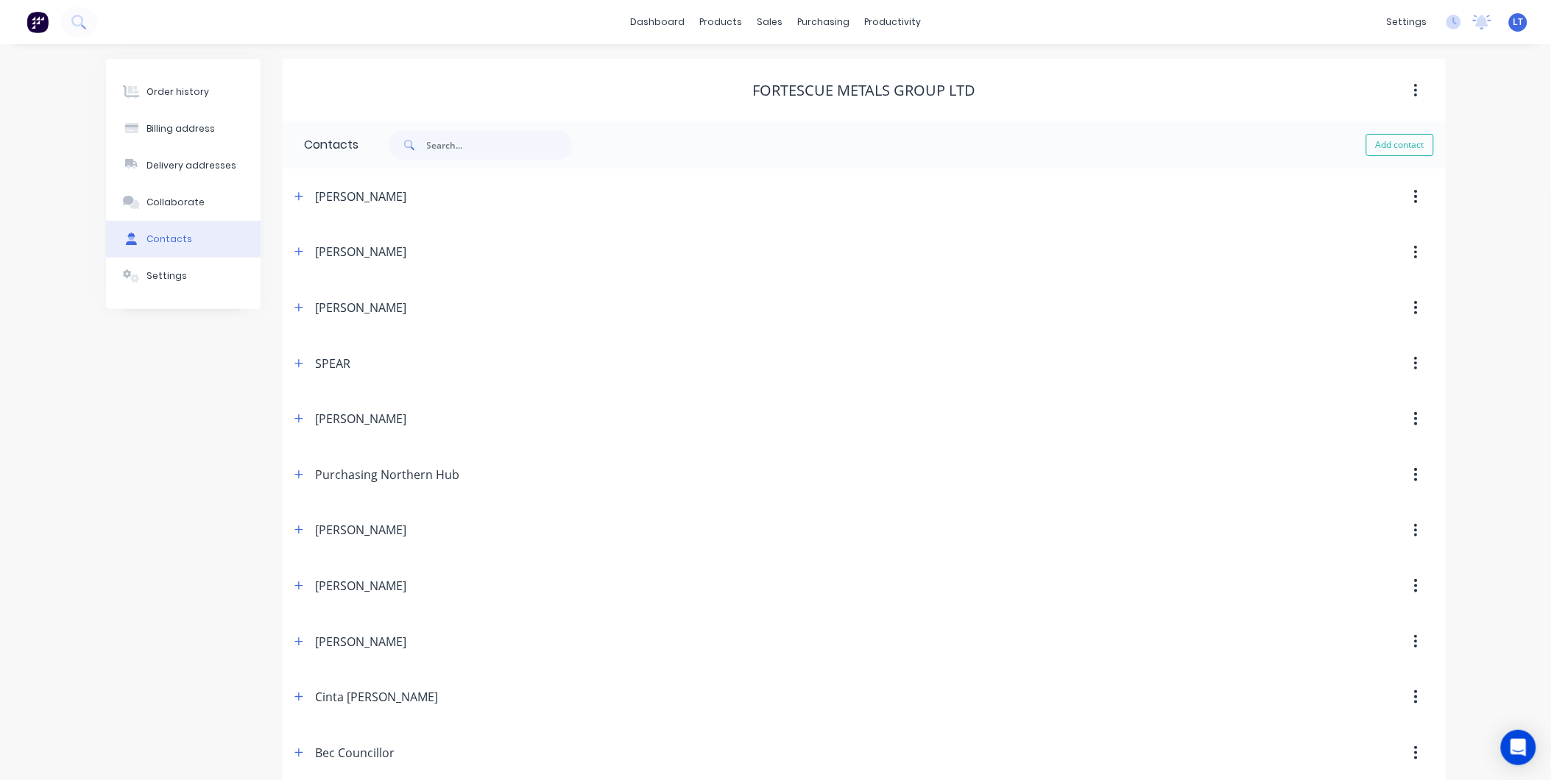
drag, startPoint x: 199, startPoint y: 487, endPoint x: 141, endPoint y: 476, distance: 59.1
drag, startPoint x: 182, startPoint y: 449, endPoint x: 109, endPoint y: 439, distance: 73.5
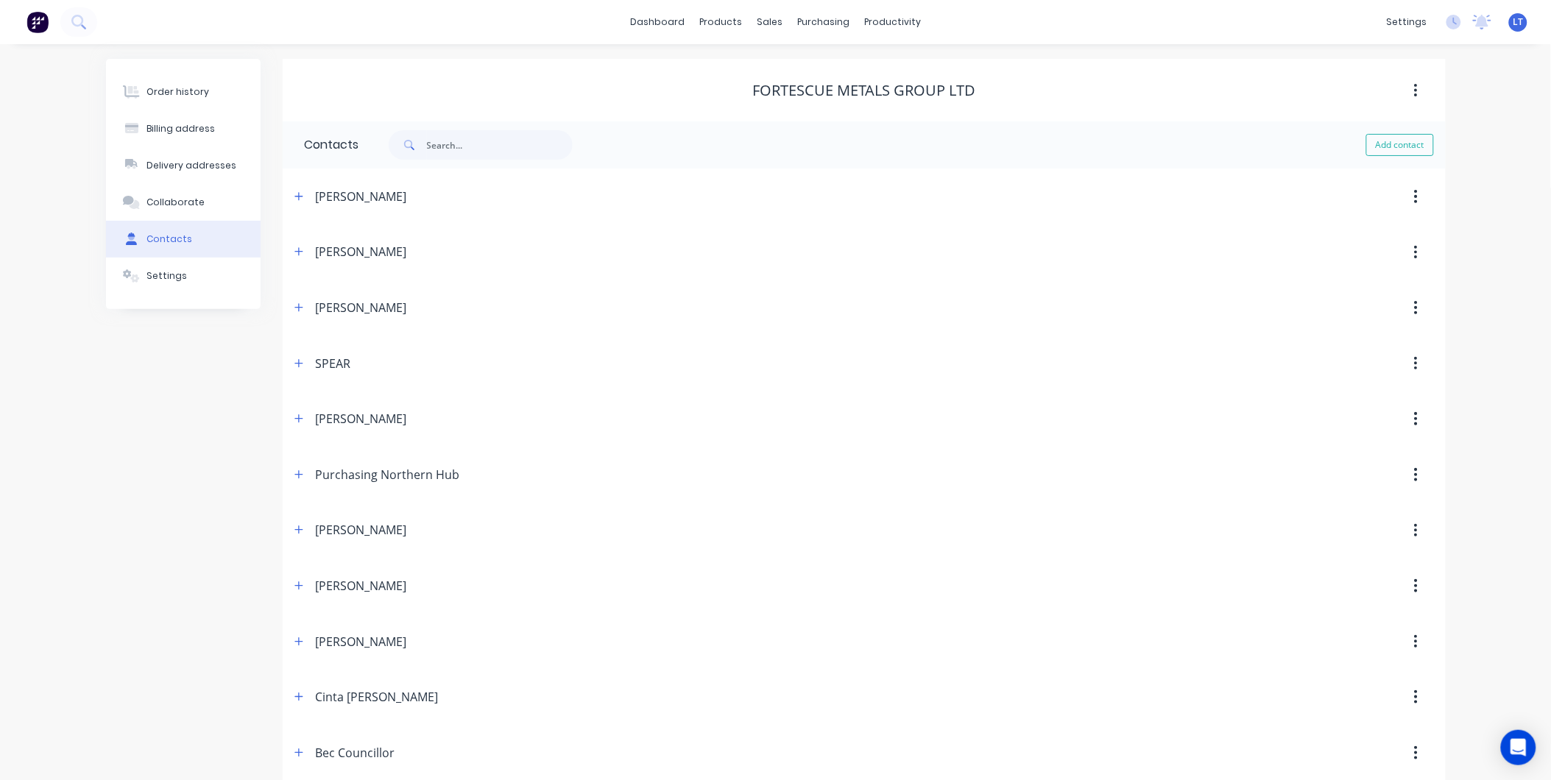
drag, startPoint x: 112, startPoint y: 434, endPoint x: 85, endPoint y: 425, distance: 28.6
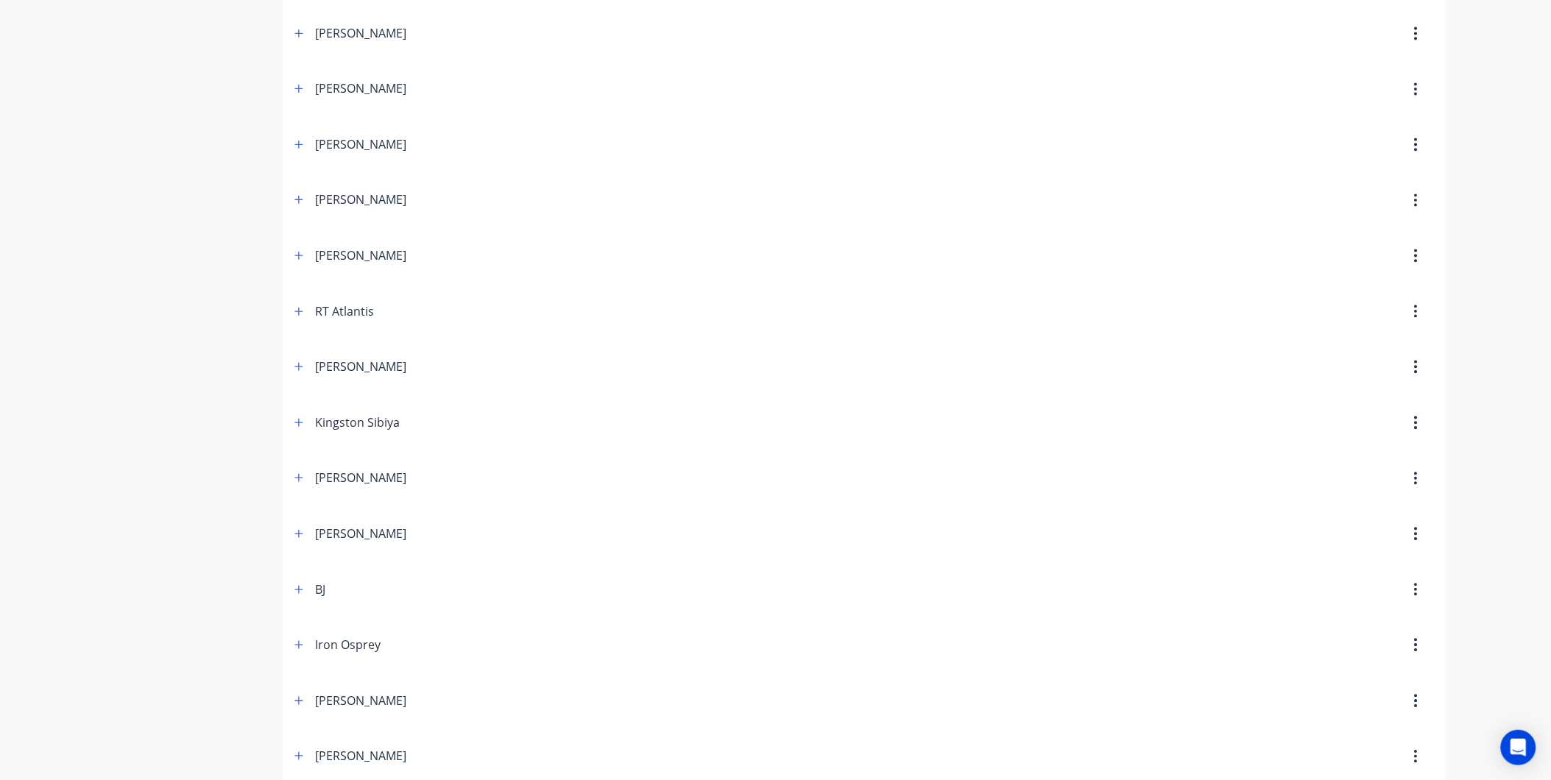
scroll to position [1008, 0]
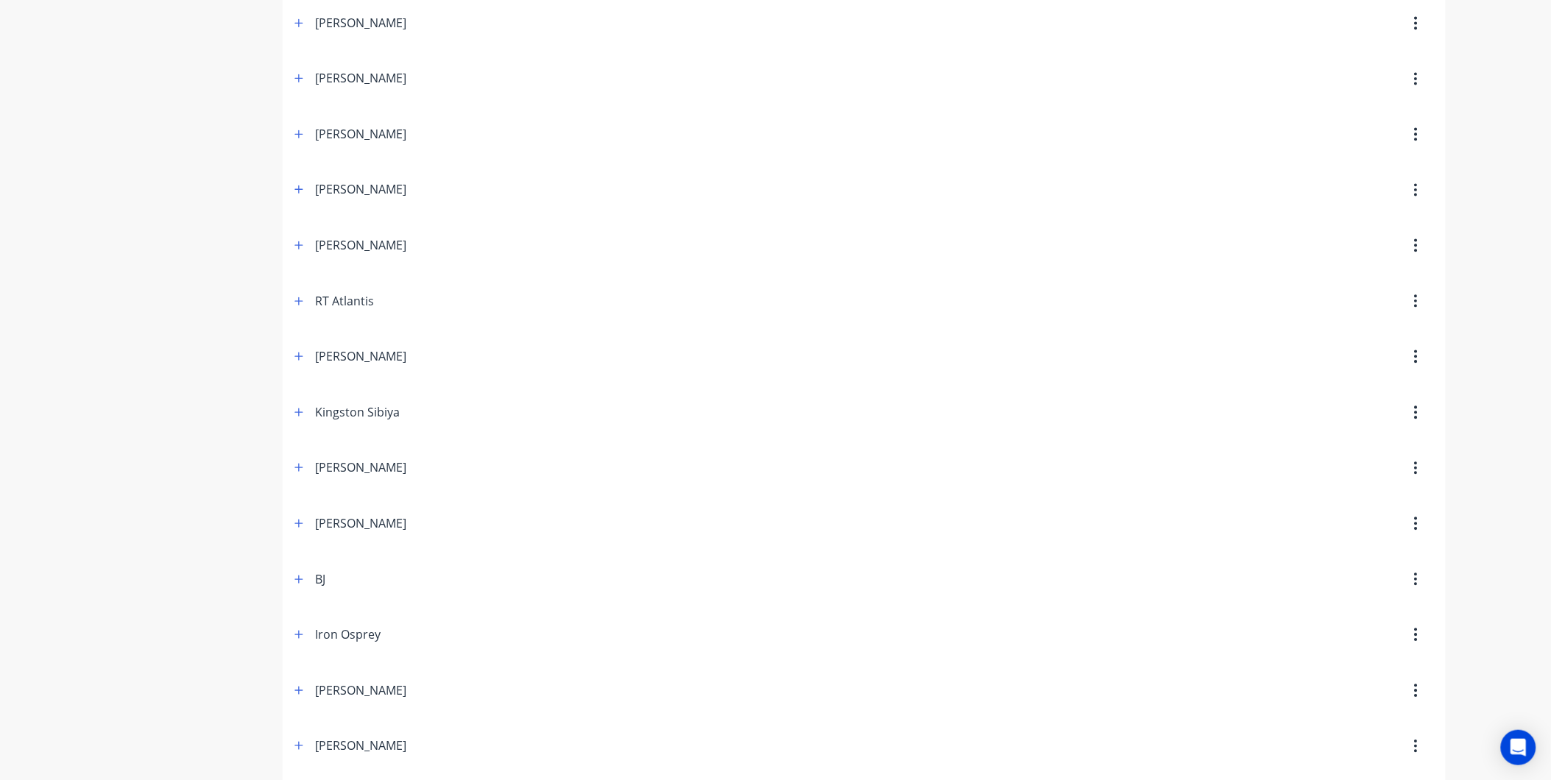
click at [1410, 306] on button "button" at bounding box center [1416, 301] width 35 height 26
click at [1399, 344] on div "Delete" at bounding box center [1363, 339] width 113 height 21
click at [297, 748] on icon "button" at bounding box center [302, 748] width 10 height 13
click at [233, 430] on div "Order history Billing address Delivery addresses Collaborate Contacts Settings" at bounding box center [183, 78] width 155 height 2057
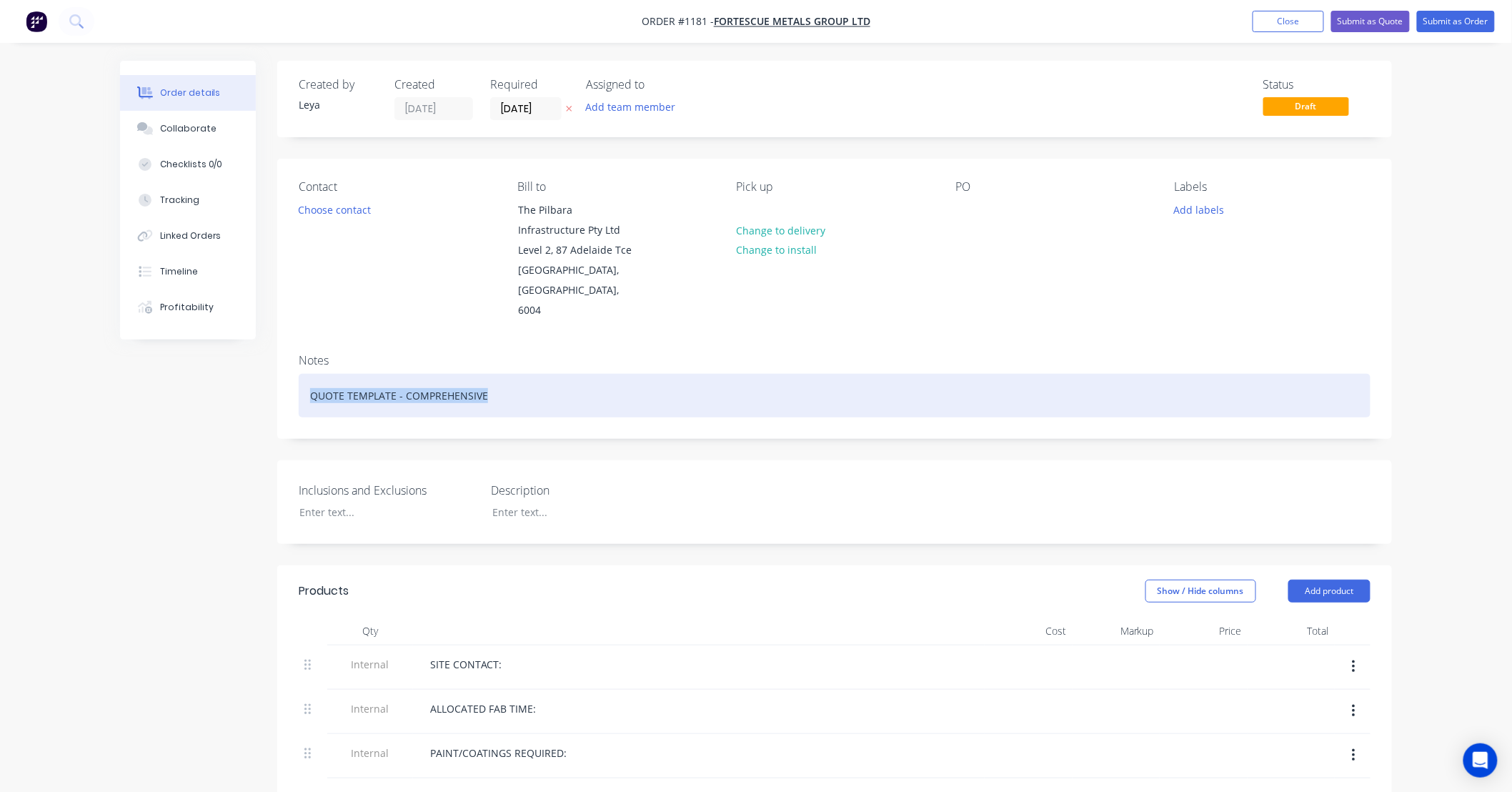
drag, startPoint x: 486, startPoint y: 380, endPoint x: 113, endPoint y: 363, distance: 373.4
paste div
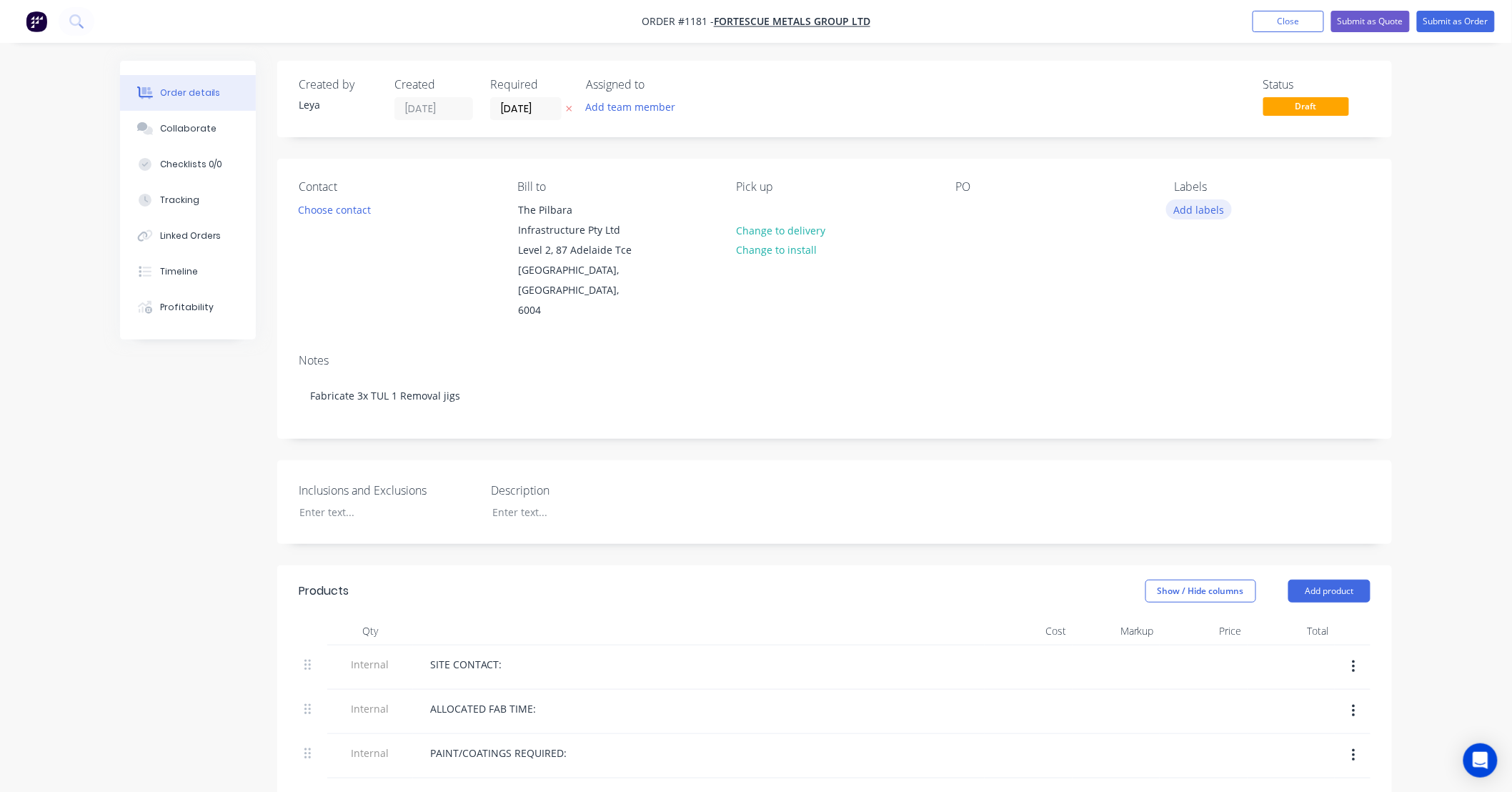
click at [1193, 208] on button "Add labels" at bounding box center [1199, 209] width 66 height 19
click at [1200, 361] on div at bounding box center [1200, 365] width 28 height 28
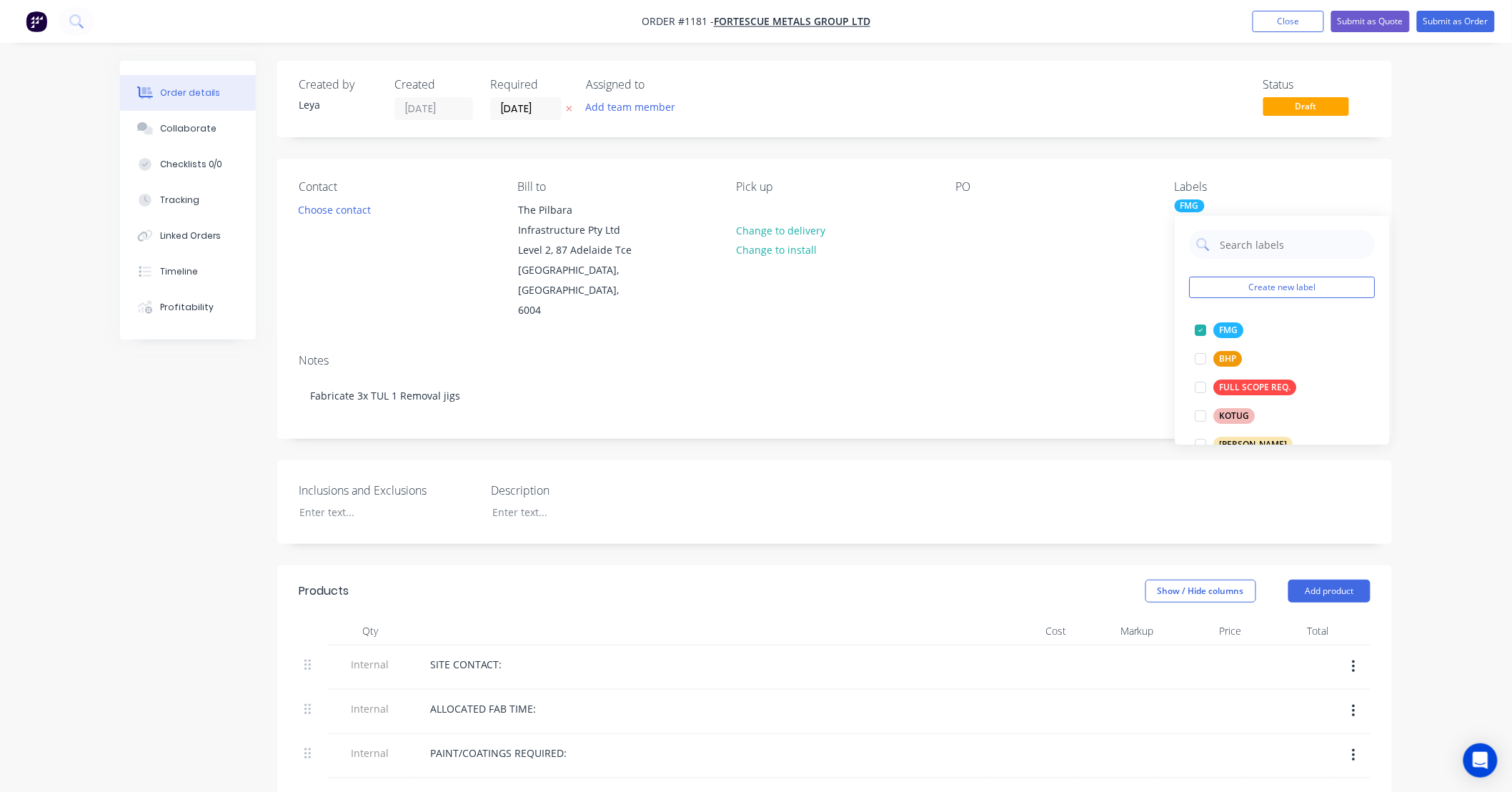
click at [568, 110] on icon "button" at bounding box center [569, 108] width 7 height 9
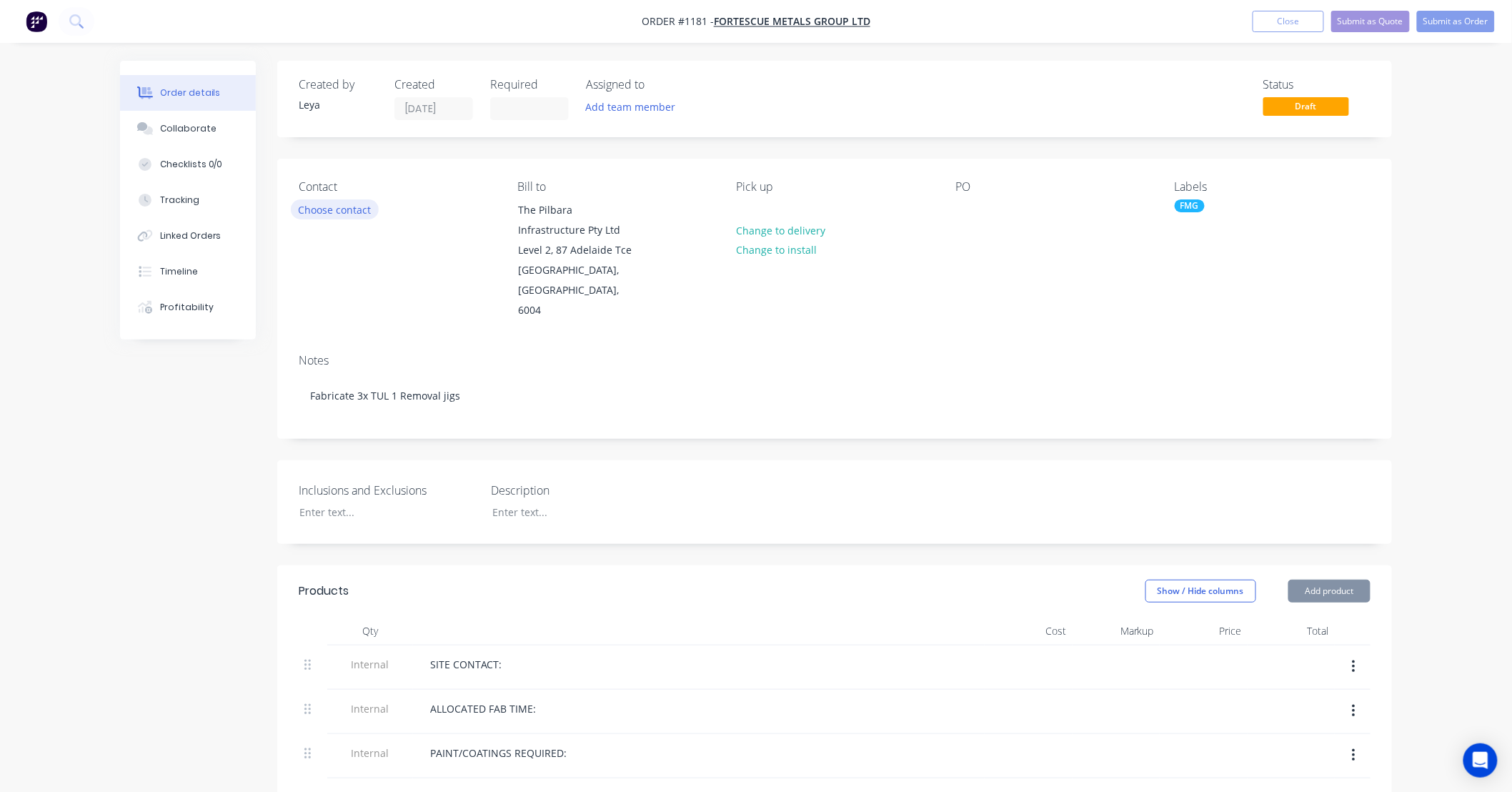
click at [337, 211] on button "Choose contact" at bounding box center [335, 209] width 88 height 19
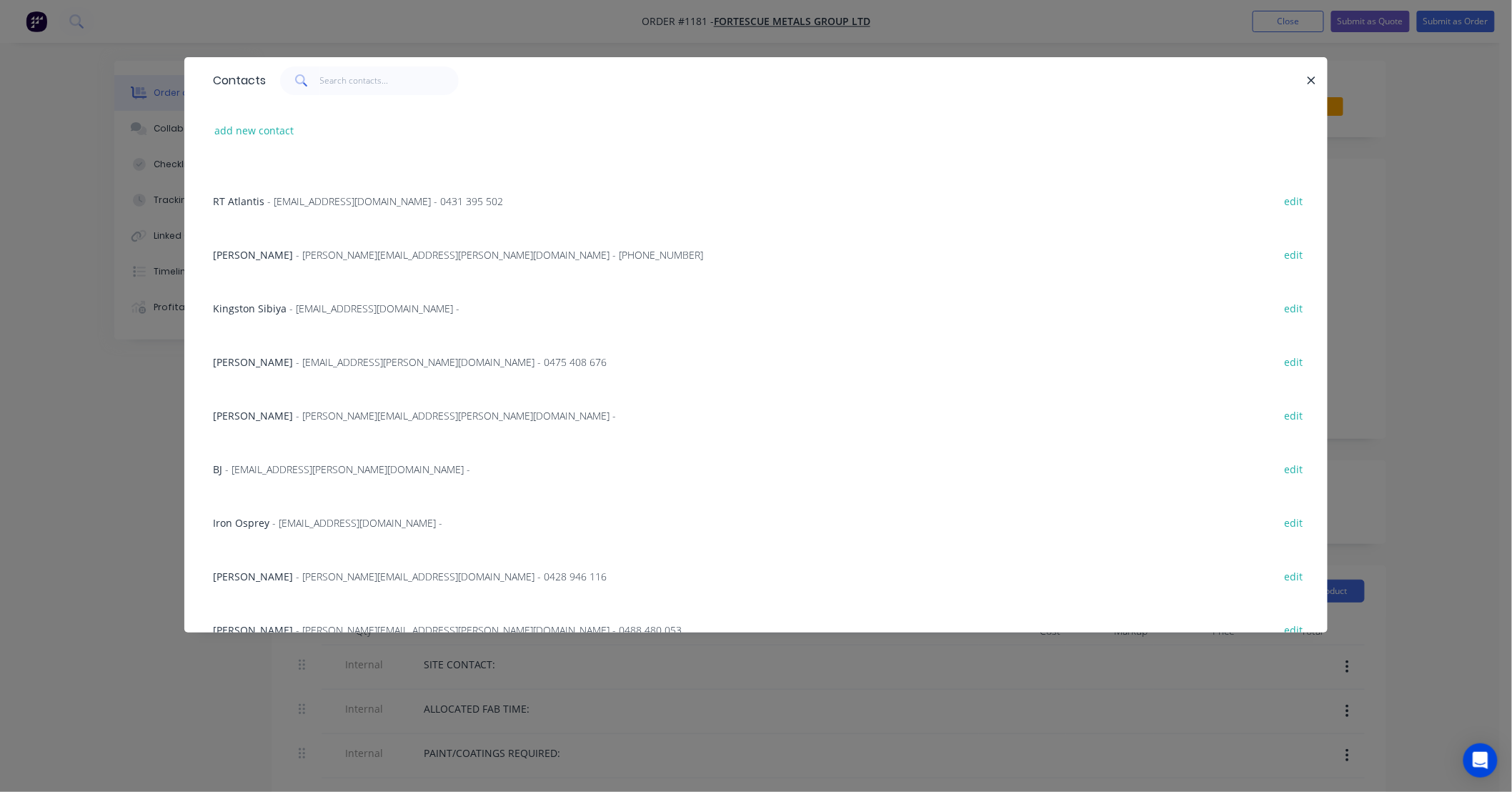
scroll to position [1058, 0]
click at [1284, 200] on button "edit" at bounding box center [1293, 198] width 34 height 19
select select "AU"
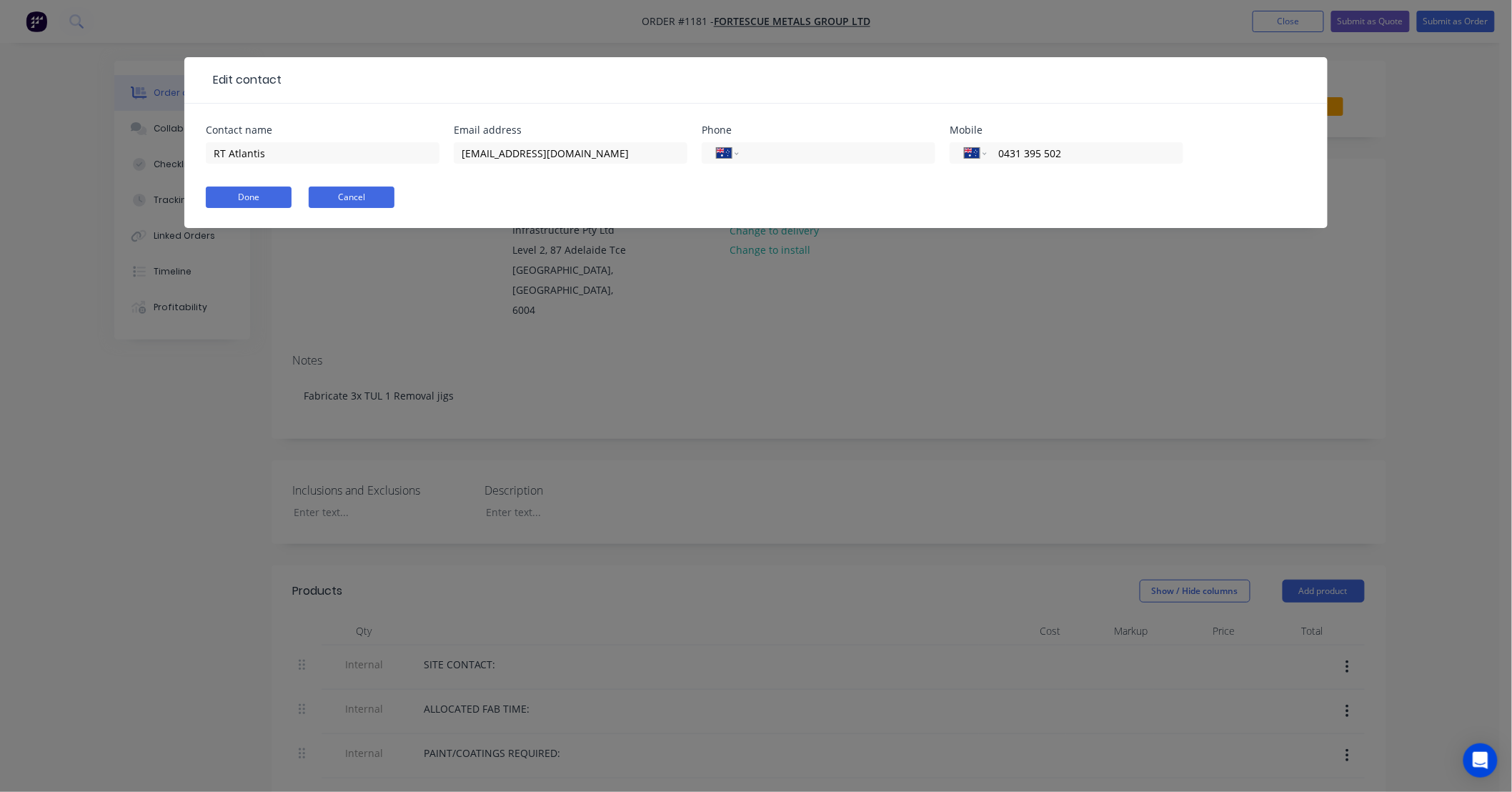
click at [345, 207] on button "Cancel" at bounding box center [351, 197] width 85 height 21
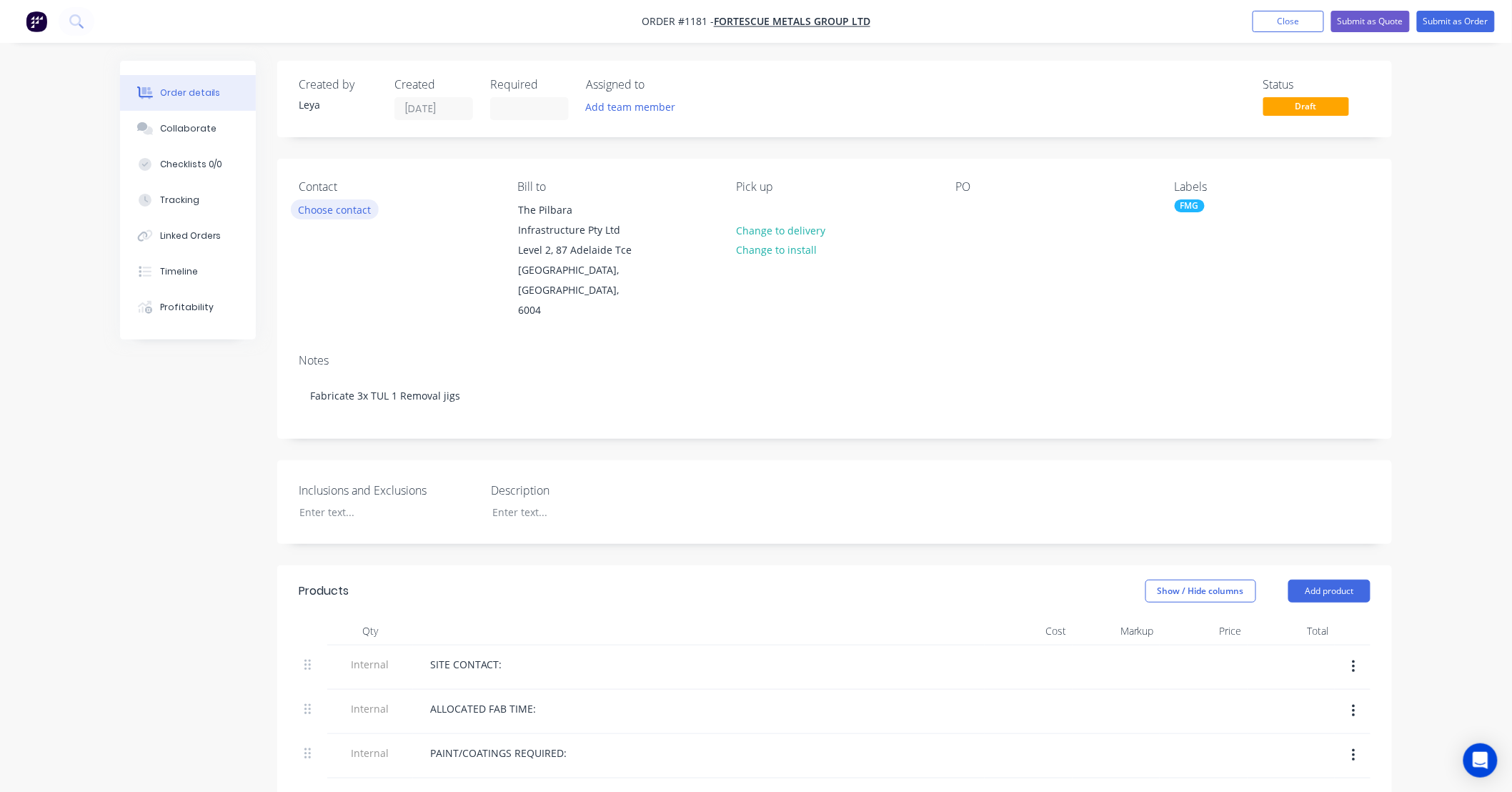
click at [340, 210] on button "Choose contact" at bounding box center [335, 209] width 88 height 19
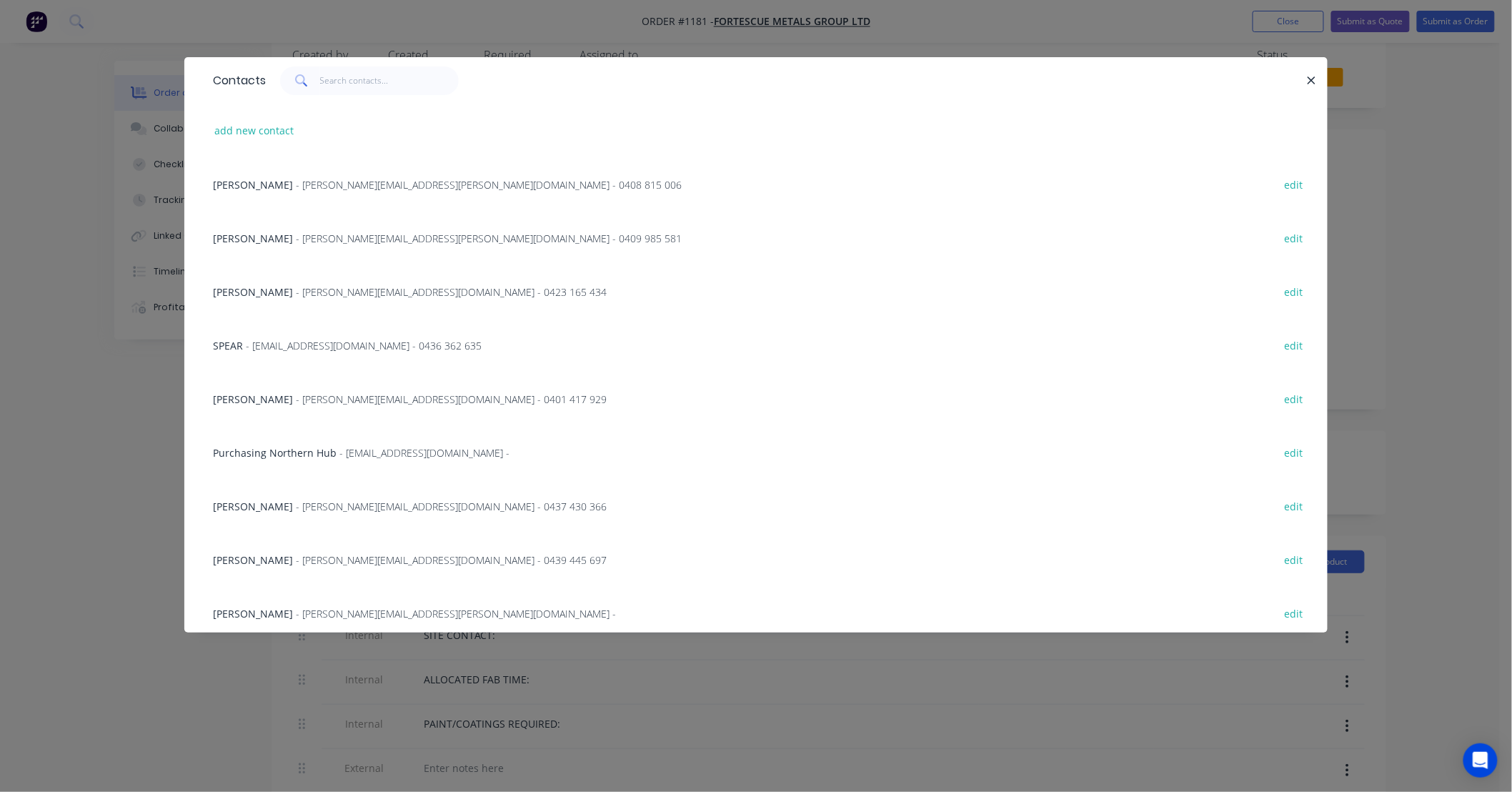
scroll to position [25, 0]
click at [266, 136] on button "add new contact" at bounding box center [253, 130] width 94 height 19
select select "AU"
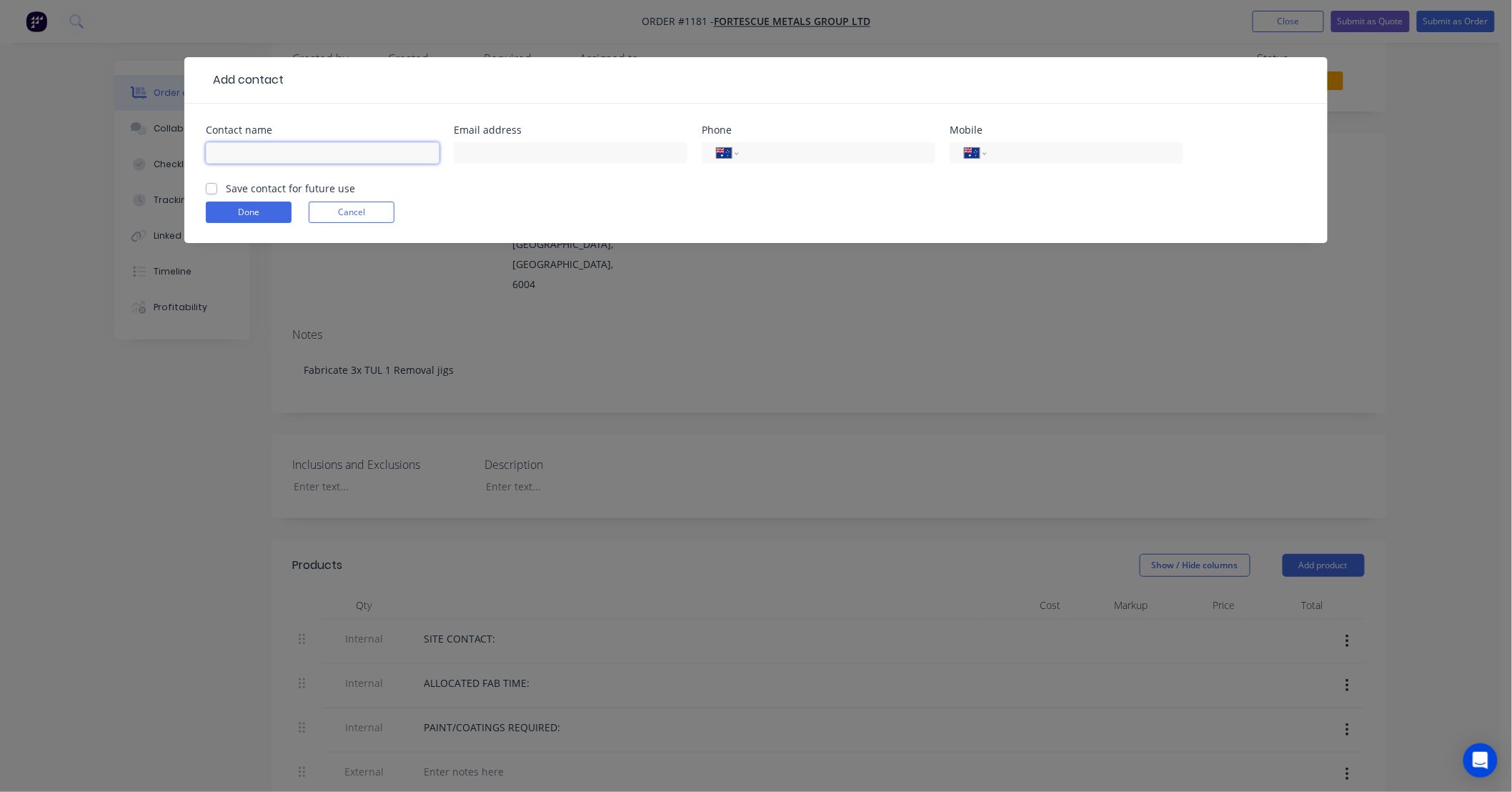
click at [277, 151] on input "text" at bounding box center [322, 152] width 234 height 21
paste input "[PERSON_NAME]"
type input "[PERSON_NAME]"
click at [490, 146] on input "text" at bounding box center [570, 152] width 234 height 21
paste input "[PERSON_NAME][EMAIL_ADDRESS][PERSON_NAME][DOMAIN_NAME]"
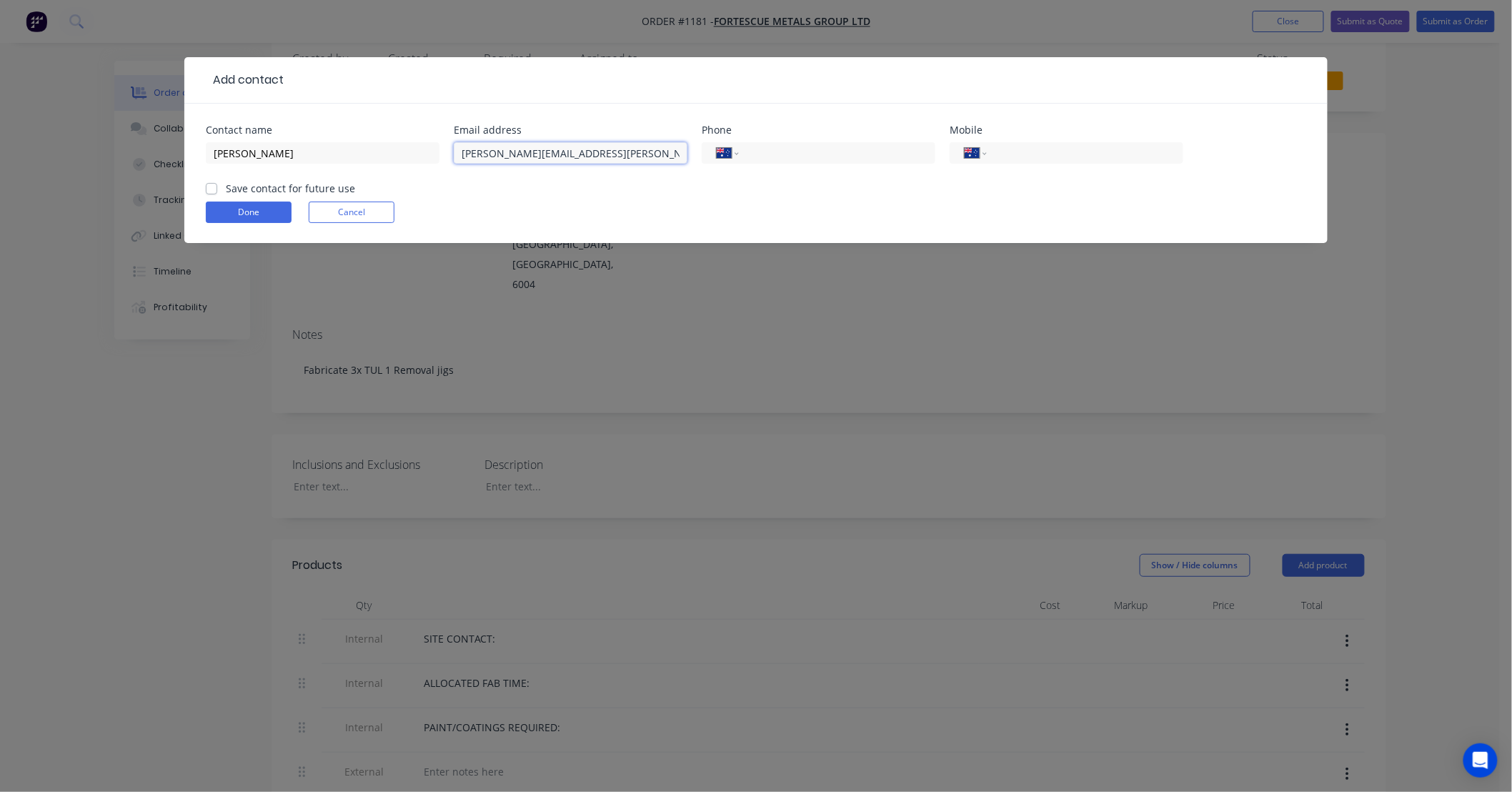
type input "[PERSON_NAME][EMAIL_ADDRESS][PERSON_NAME][DOMAIN_NAME]"
click at [1014, 145] on input "tel" at bounding box center [1082, 152] width 172 height 16
paste input "0408 716 457"
type input "0408 716 457"
click at [314, 183] on label "Save contact for future use" at bounding box center [290, 187] width 129 height 15
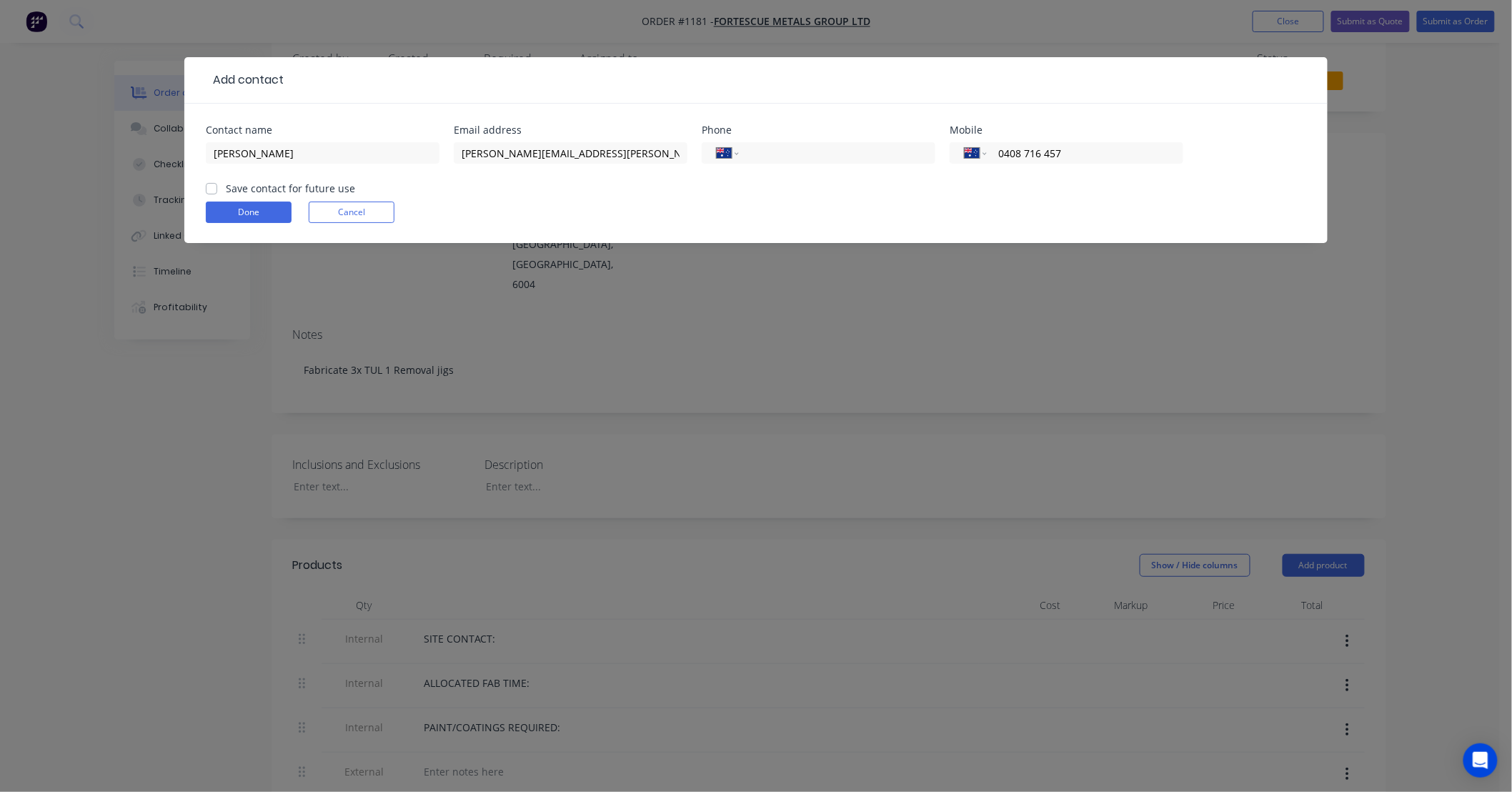
click at [217, 183] on input "Save contact for future use" at bounding box center [212, 187] width 12 height 14
click at [274, 183] on label "Save contact for future use" at bounding box center [290, 187] width 129 height 15
click at [217, 183] on input "Save contact for future use" at bounding box center [212, 187] width 12 height 14
checkbox input "false"
click at [263, 215] on button "Done" at bounding box center [248, 213] width 85 height 21
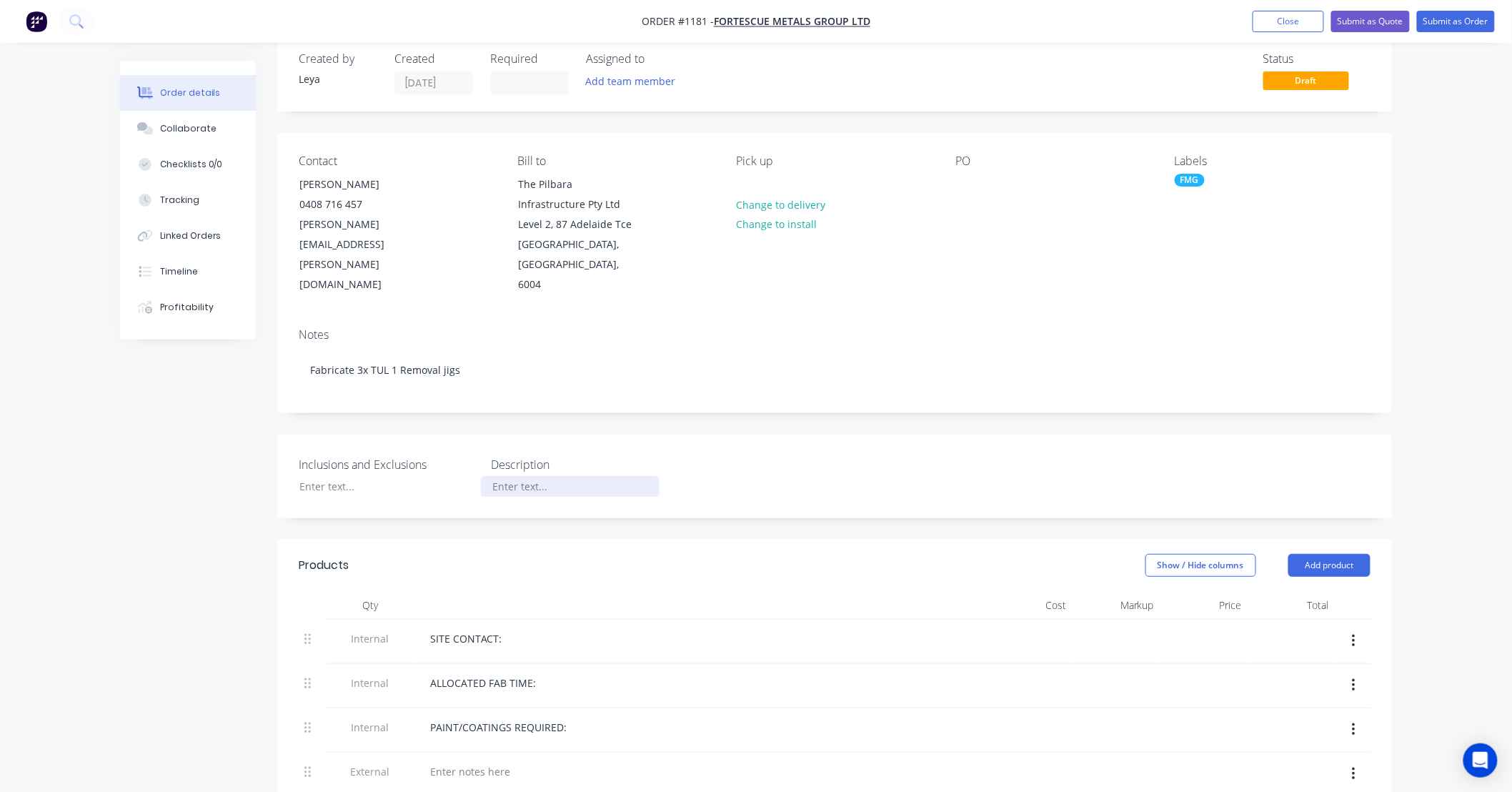
click at [525, 476] on div at bounding box center [570, 485] width 179 height 20
paste div
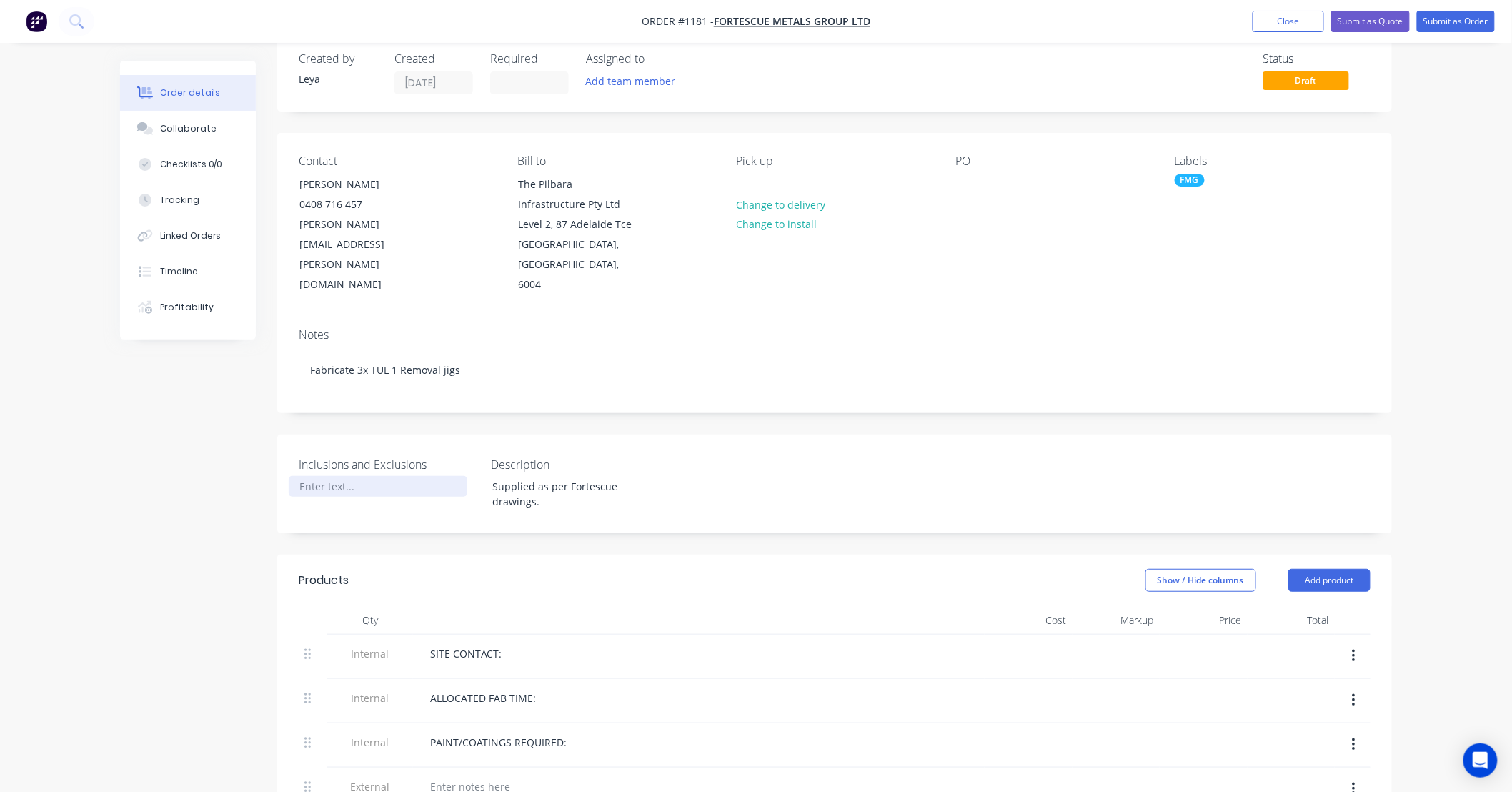
click at [355, 476] on div at bounding box center [378, 485] width 179 height 20
paste div
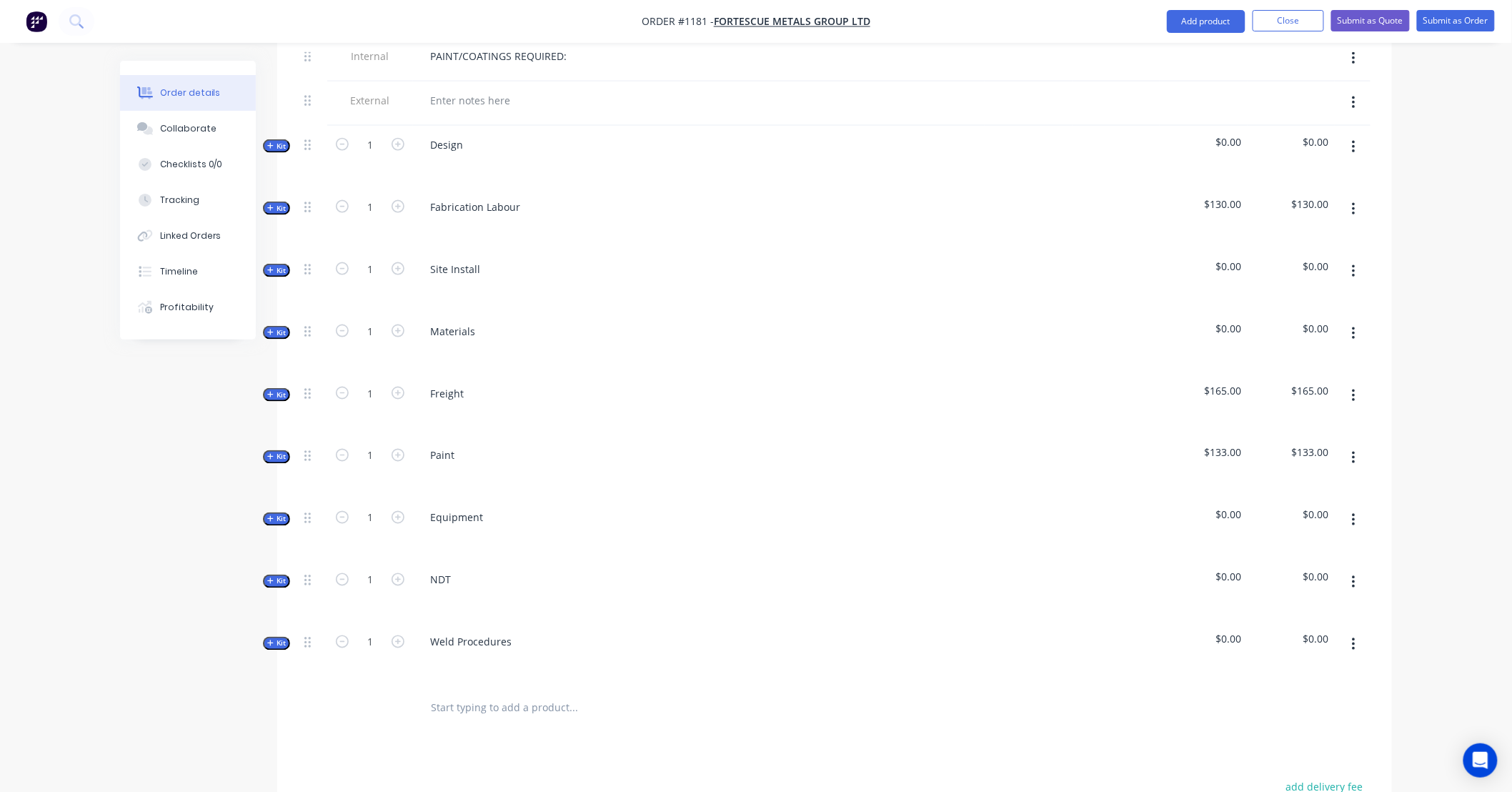
scroll to position [714, 0]
click at [1346, 443] on button "button" at bounding box center [1353, 455] width 34 height 25
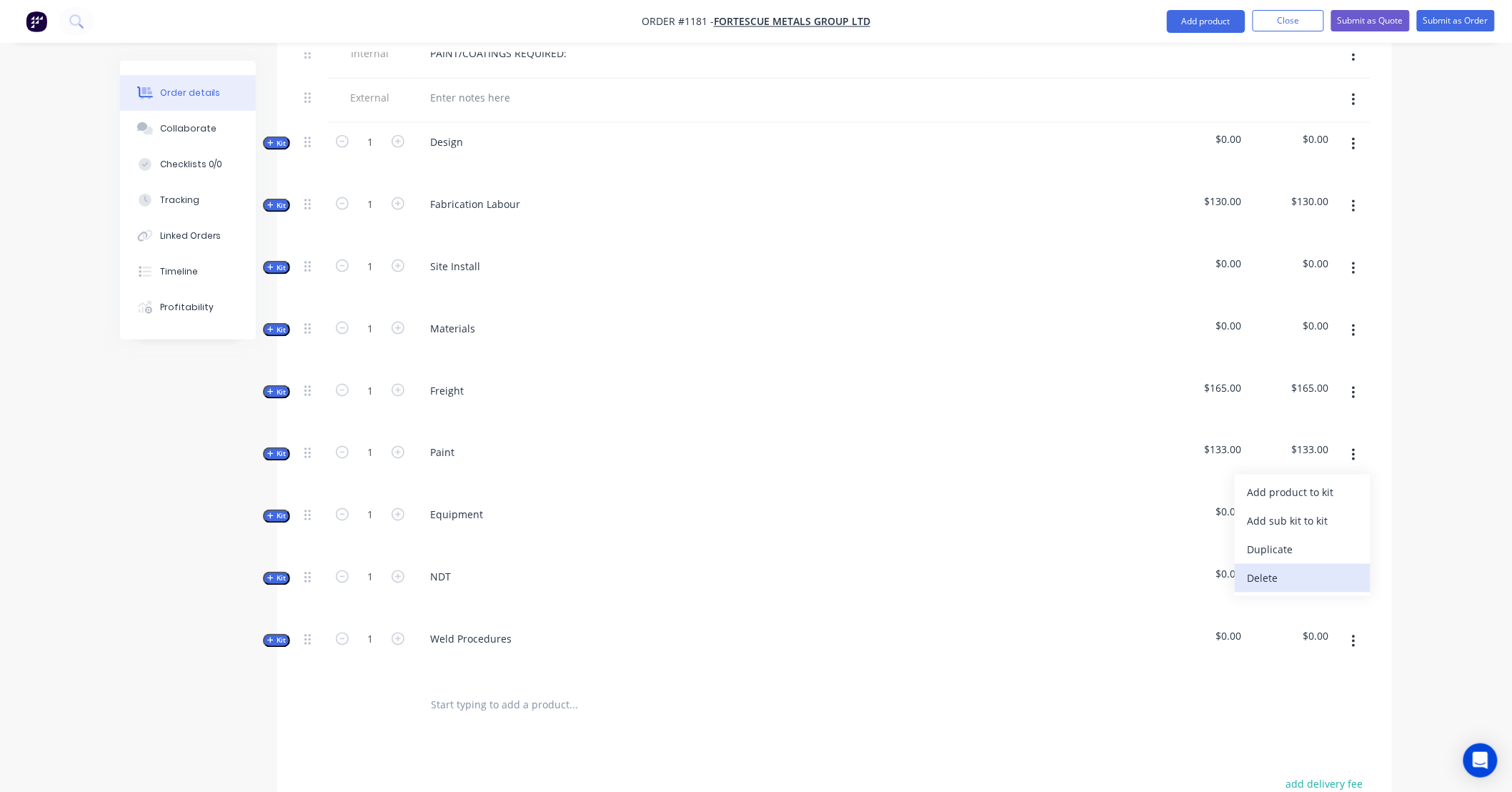
click at [1349, 568] on div "Delete" at bounding box center [1301, 578] width 110 height 20
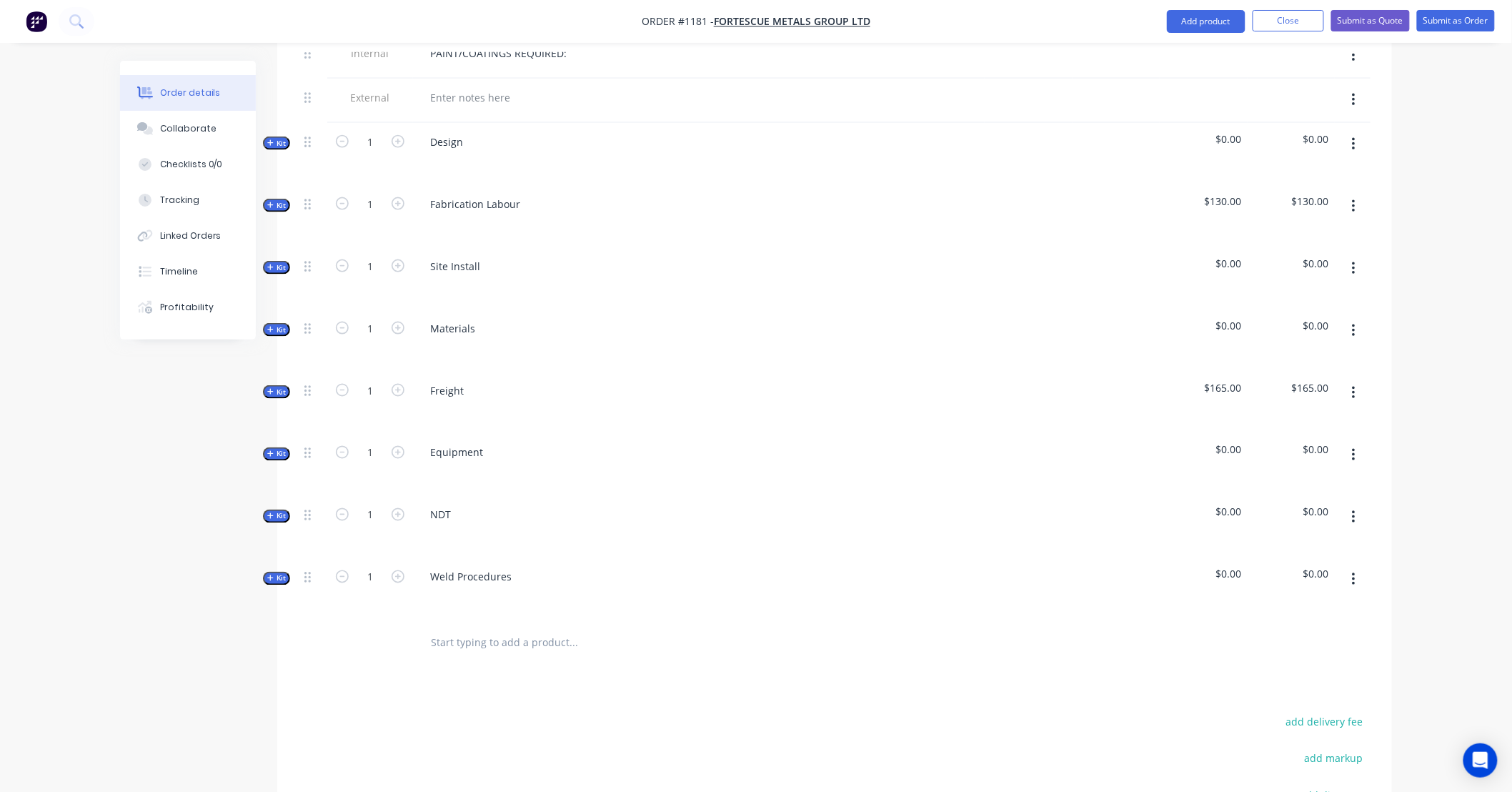
click at [1352, 261] on icon "button" at bounding box center [1354, 269] width 4 height 16
click at [1341, 381] on div "Delete" at bounding box center [1301, 391] width 110 height 20
click at [283, 138] on span "Kit" at bounding box center [276, 143] width 18 height 11
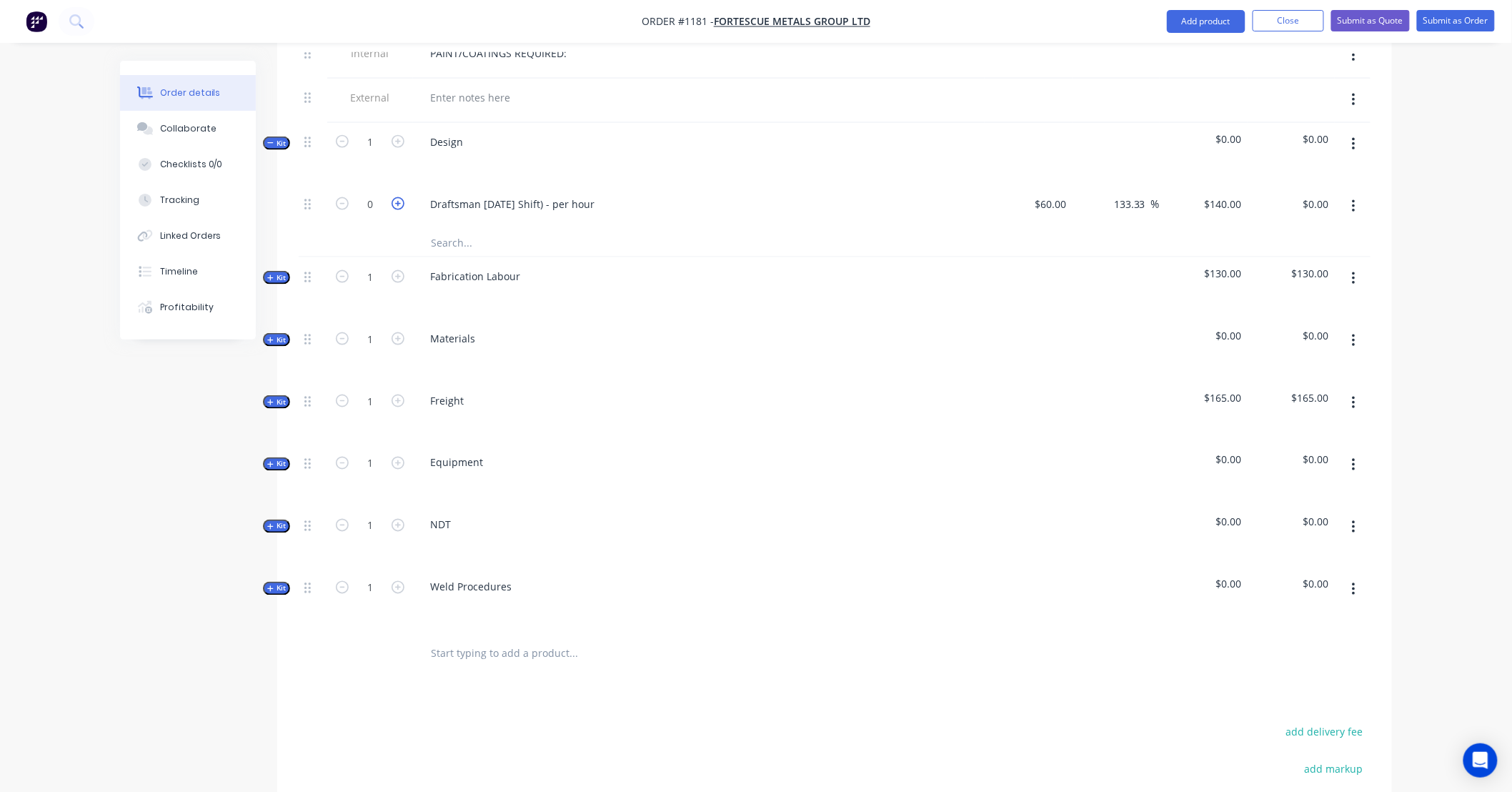
click at [398, 197] on icon "button" at bounding box center [397, 203] width 13 height 13
type input "1"
type input "$140.00"
click at [398, 197] on icon "button" at bounding box center [397, 203] width 13 height 13
type input "2"
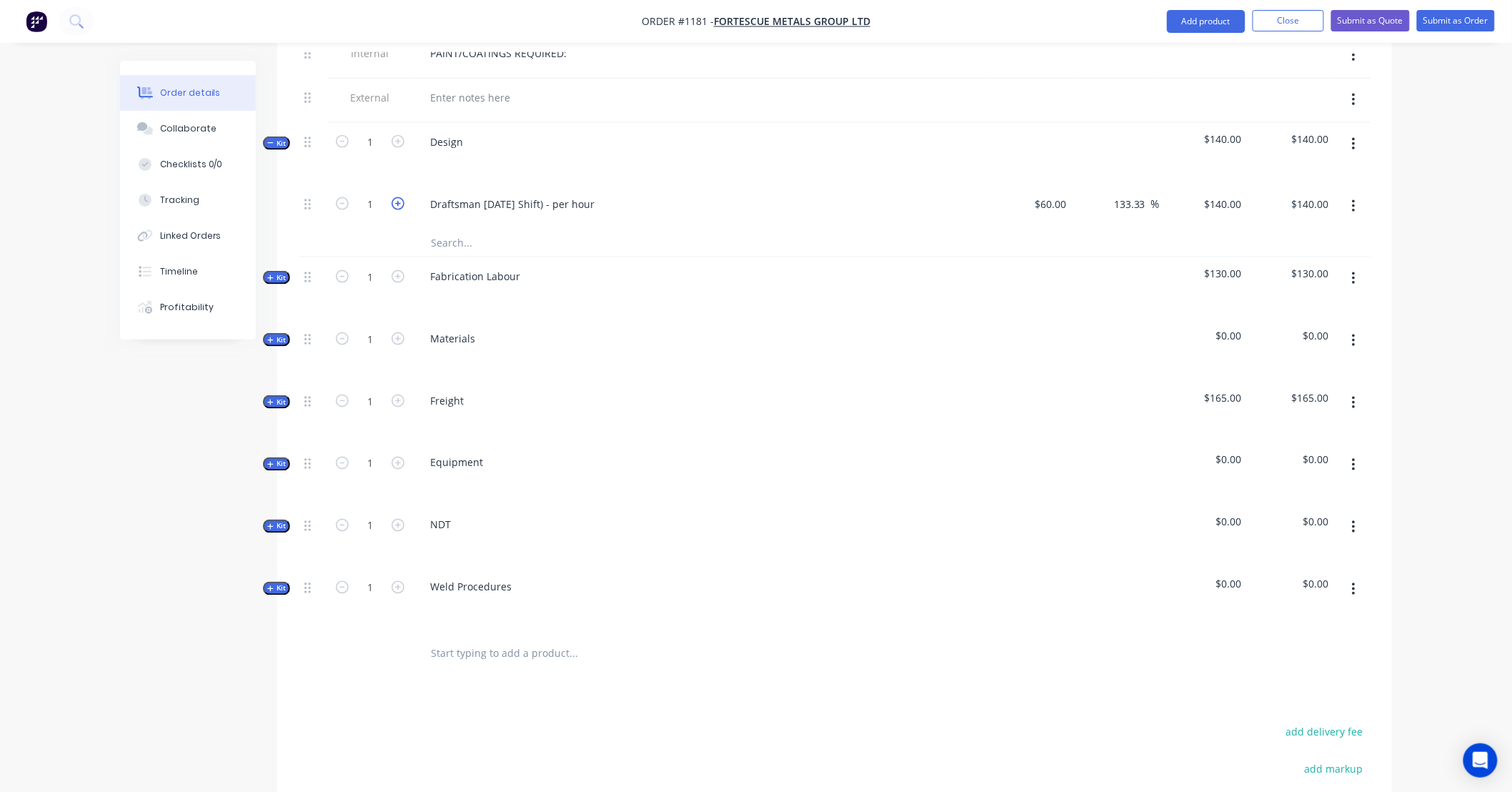
type input "$280.00"
click at [398, 197] on icon "button" at bounding box center [397, 203] width 13 height 13
type input "3"
type input "$420.00"
click at [398, 197] on icon "button" at bounding box center [397, 203] width 13 height 13
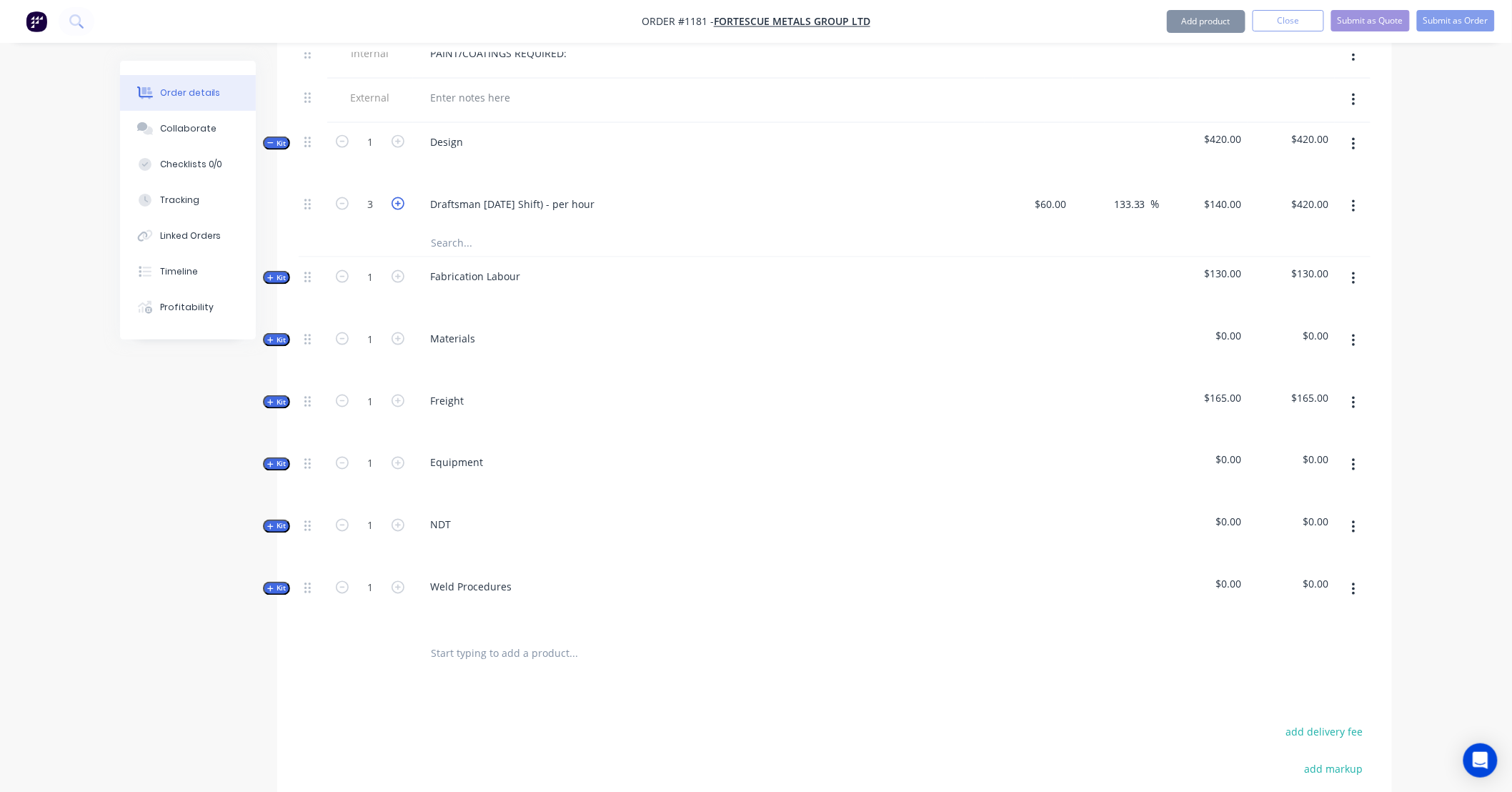
type input "4"
type input "$560.00"
click at [398, 197] on icon "button" at bounding box center [397, 203] width 13 height 13
type input "5"
type input "$700.00"
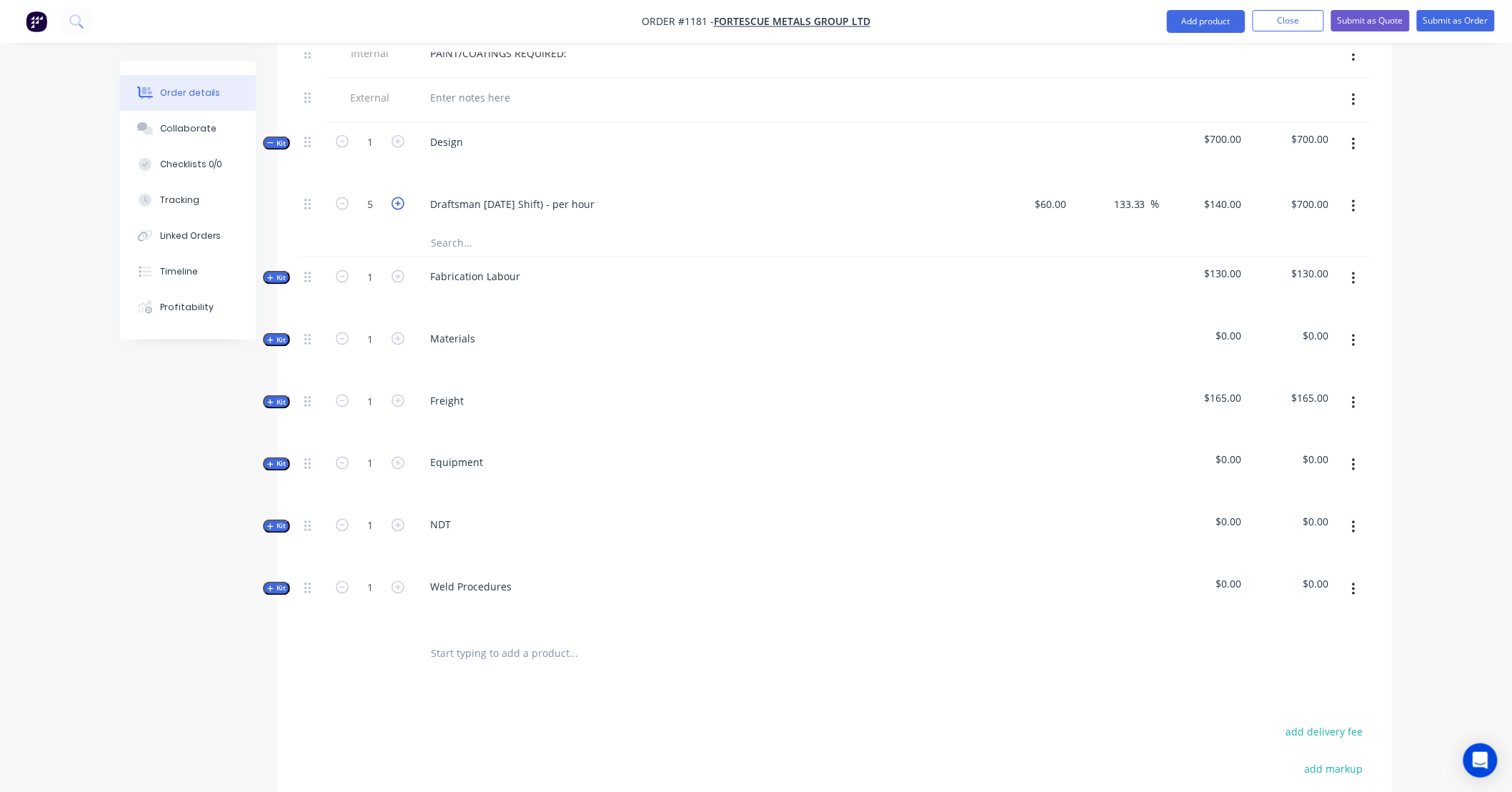
click at [398, 197] on icon "button" at bounding box center [397, 203] width 13 height 13
type input "6"
type input "$840.00"
click at [529, 193] on div "Draftsman [DATE] Shift) - per hour" at bounding box center [511, 203] width 187 height 20
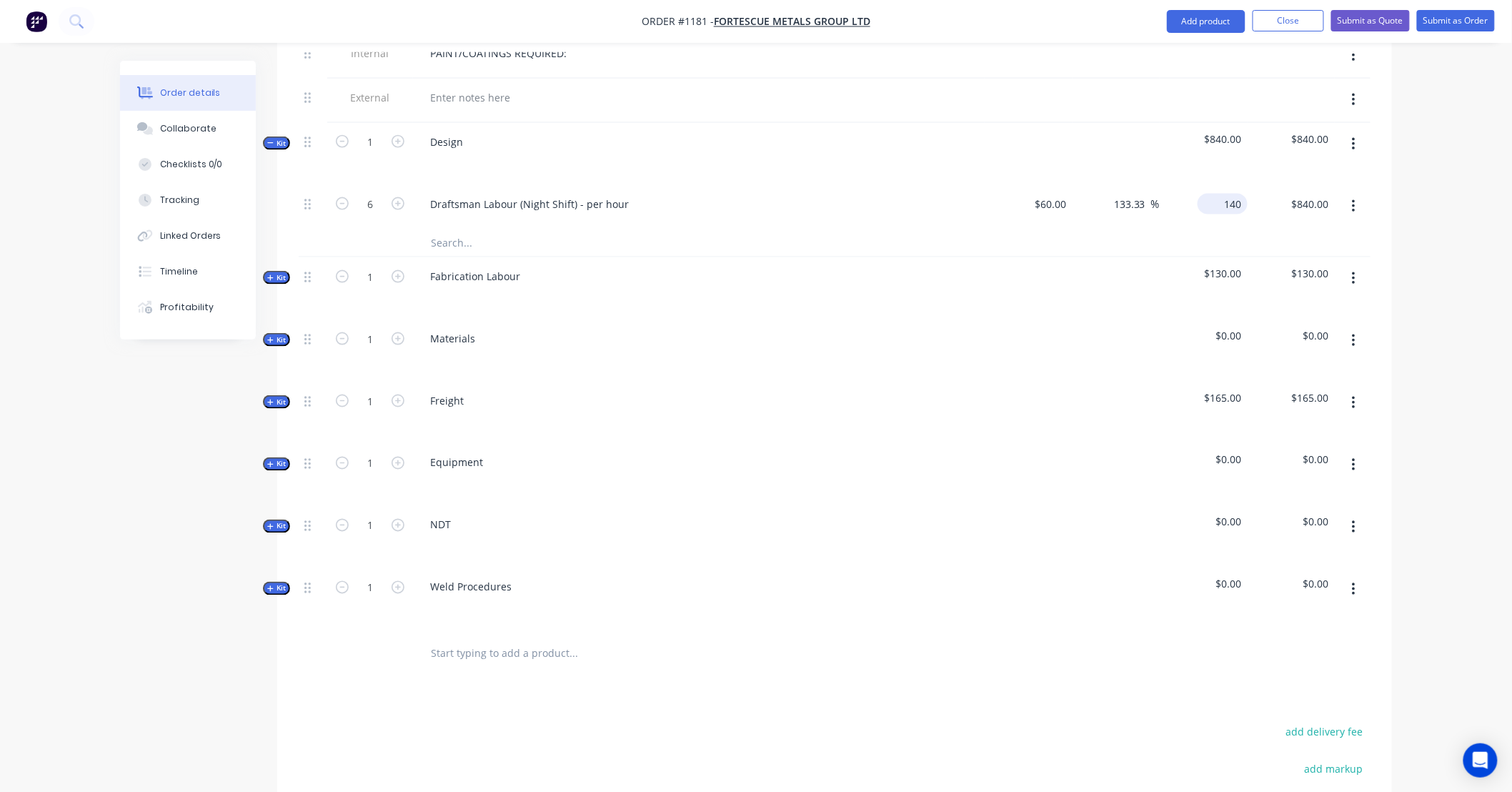
click at [1219, 193] on div "140 $140.00" at bounding box center [1223, 203] width 50 height 20
type input "176"
type input "193.33"
type input "$176.00"
type input "1056.00"
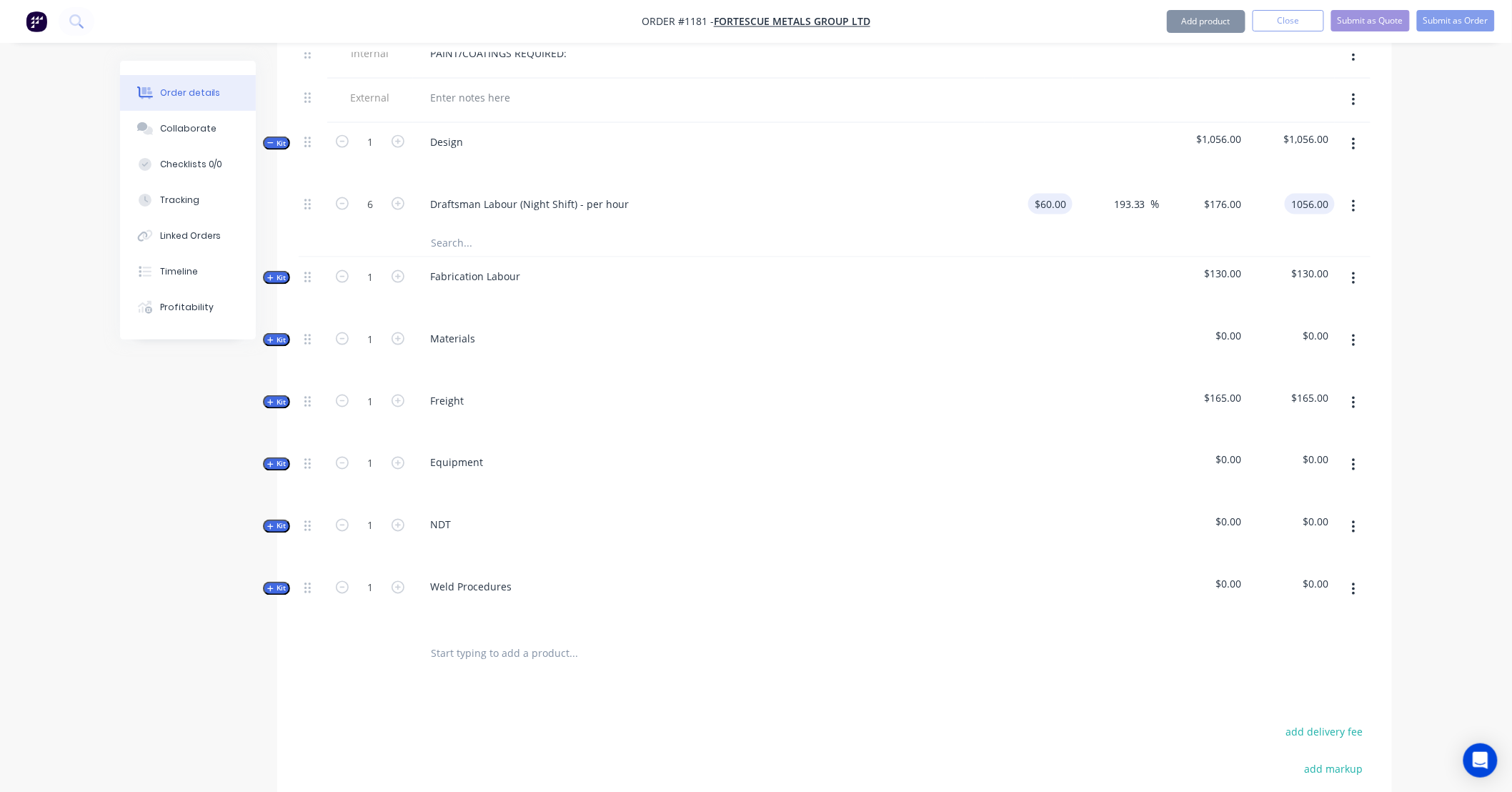
type input "60"
type input "$1,056.00"
click at [1067, 193] on input "60" at bounding box center [1063, 203] width 18 height 20
type input "$66.00"
type input "$193.60"
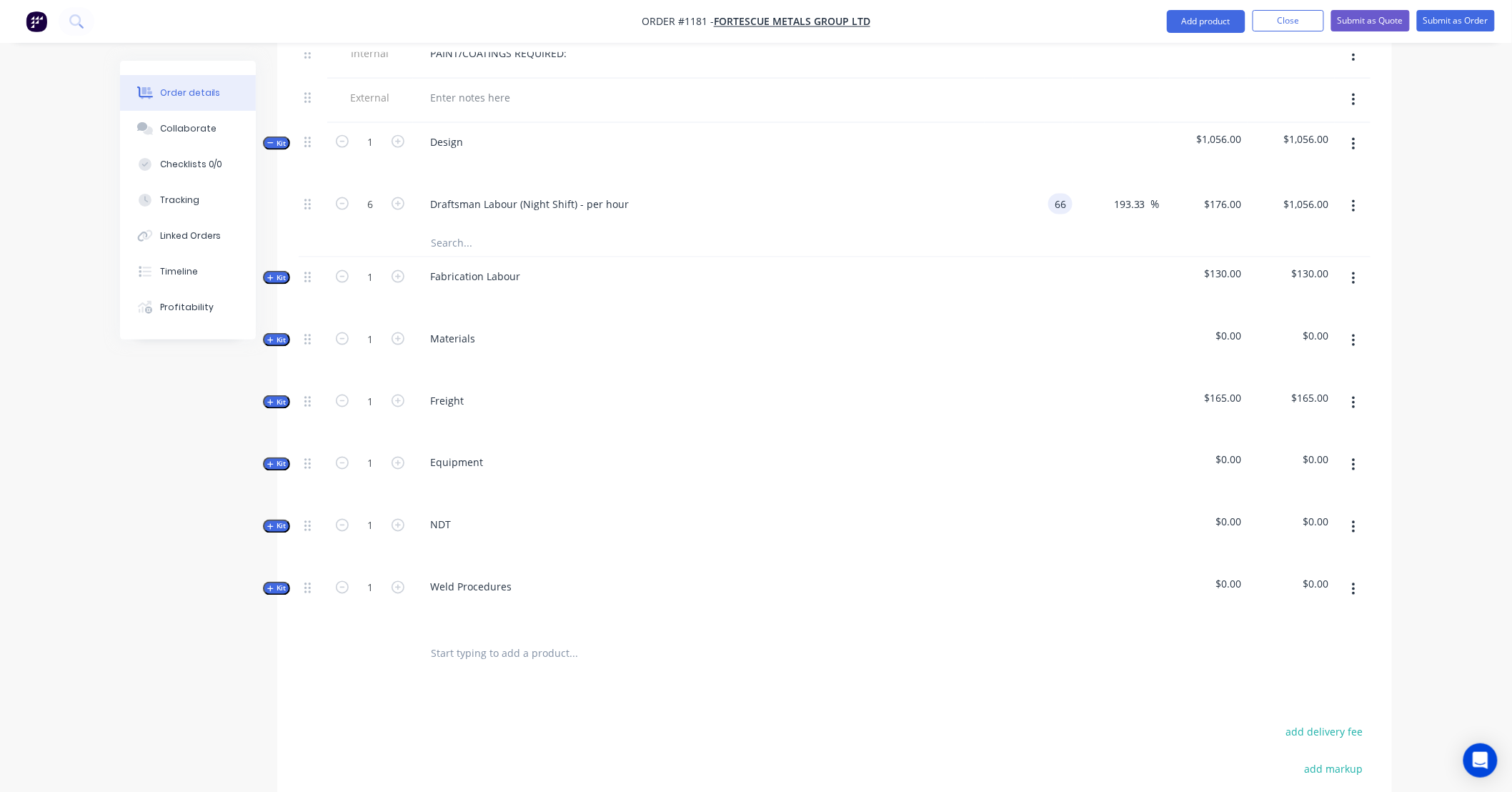
type input "$1,161.60"
type input "193.5978"
type input "$1,161.59"
type input "176"
type input "166.67"
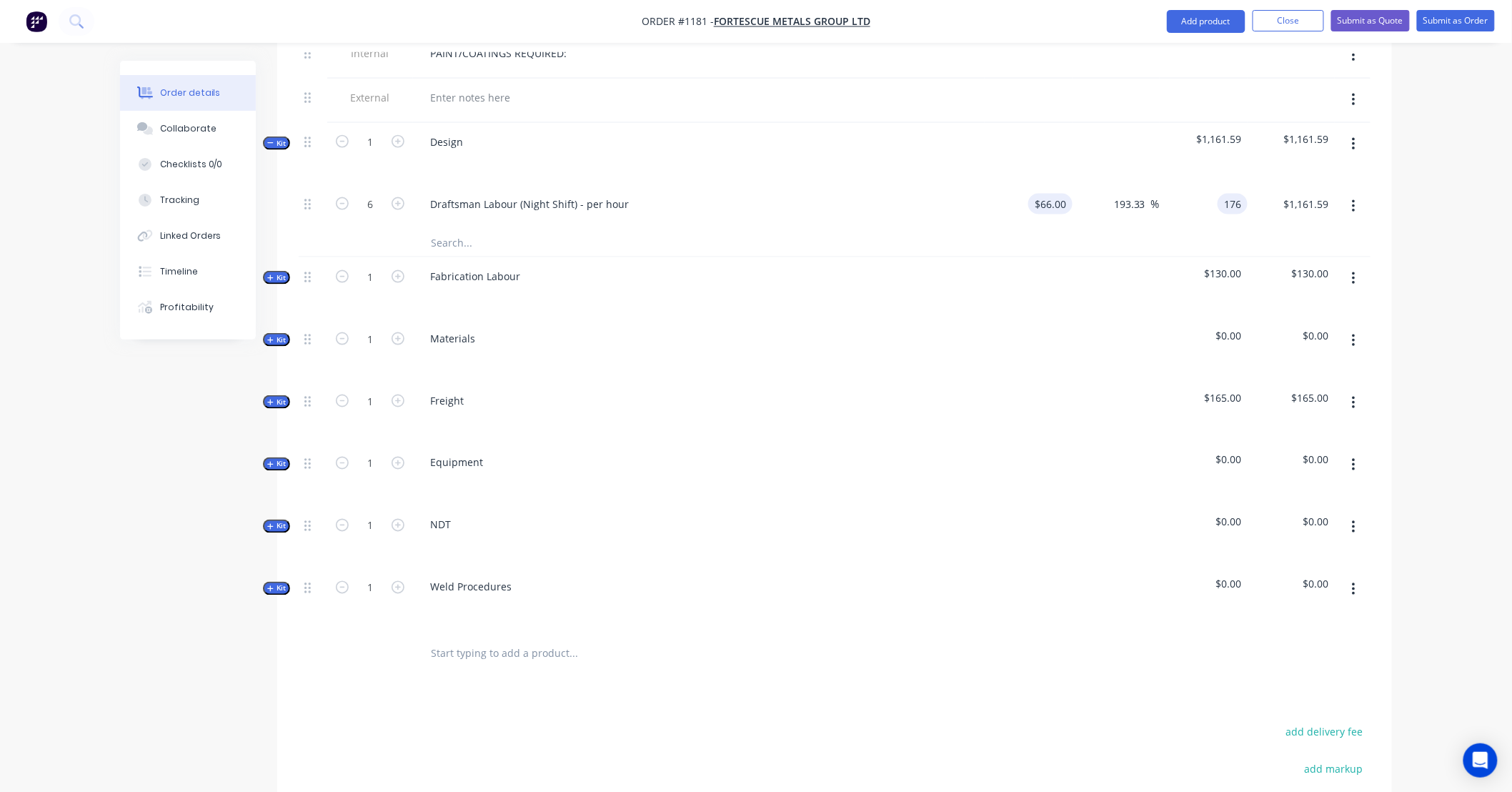
type input "$176.00"
type input "$1,056.00"
click at [1396, 252] on div "Order details Collaborate Checklists 0/0 Tracking Linked Orders Timeline Profit…" at bounding box center [756, 194] width 1300 height 1695
click at [279, 138] on span "Kit" at bounding box center [276, 143] width 18 height 11
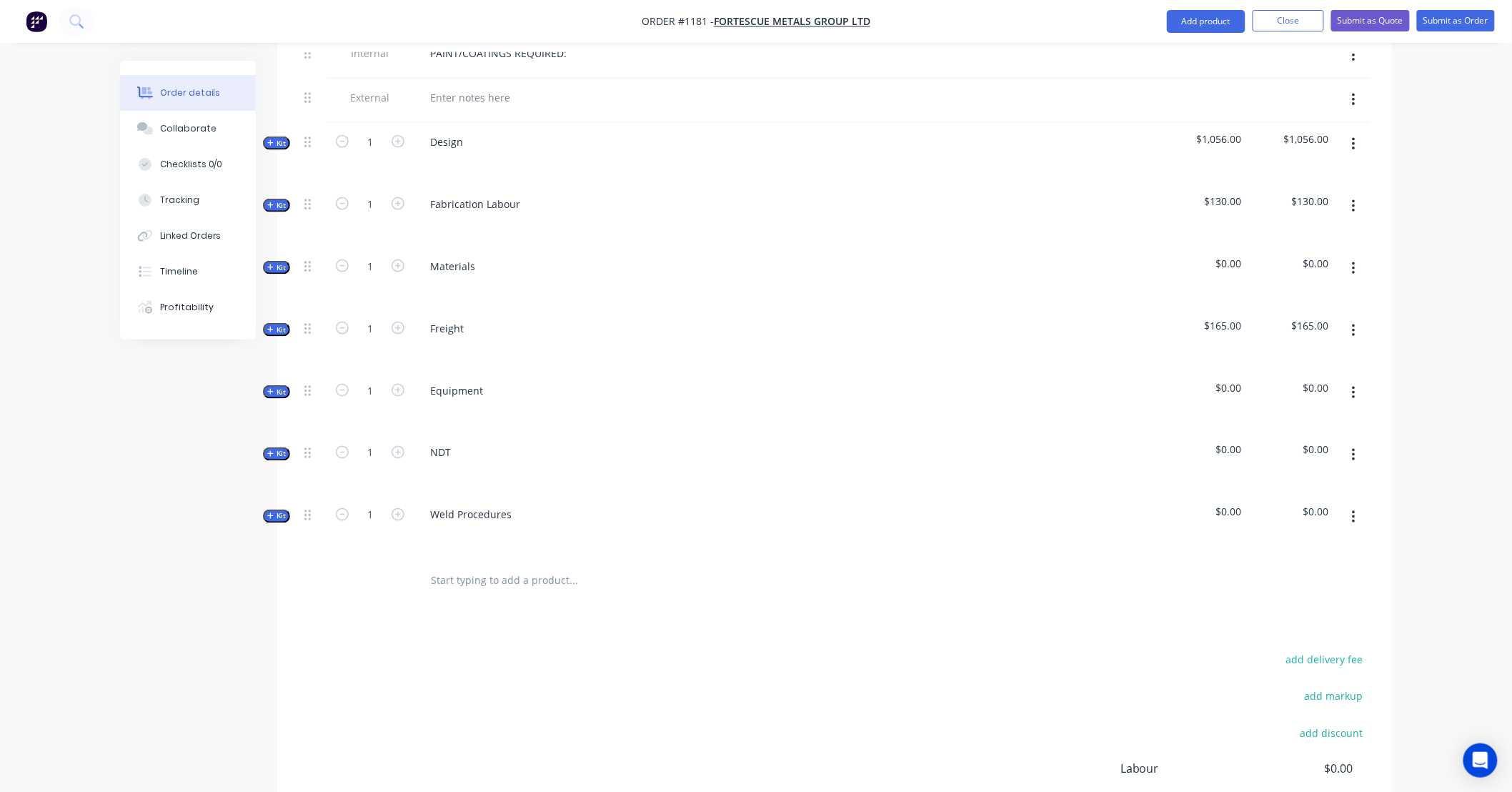
click at [280, 200] on span "Kit" at bounding box center [276, 205] width 18 height 11
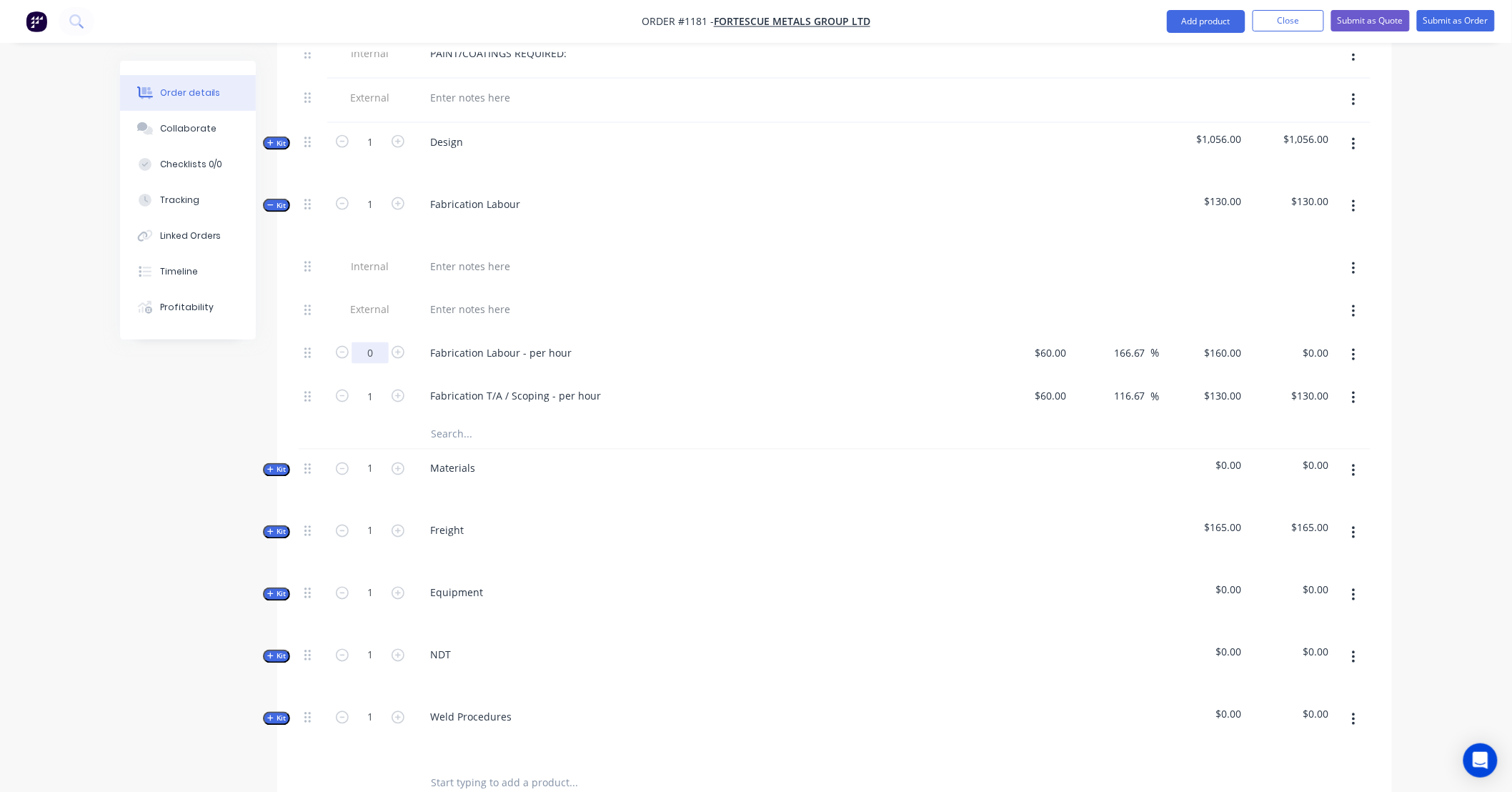
click at [380, 343] on input "0" at bounding box center [370, 353] width 37 height 21
type input "60"
type input "$9,600.00"
drag, startPoint x: 1441, startPoint y: 354, endPoint x: 1429, endPoint y: 354, distance: 12.0
click at [1437, 354] on div "Order details Collaborate Checklists 0/0 Tracking Linked Orders Timeline Profit…" at bounding box center [756, 228] width 1512 height 1885
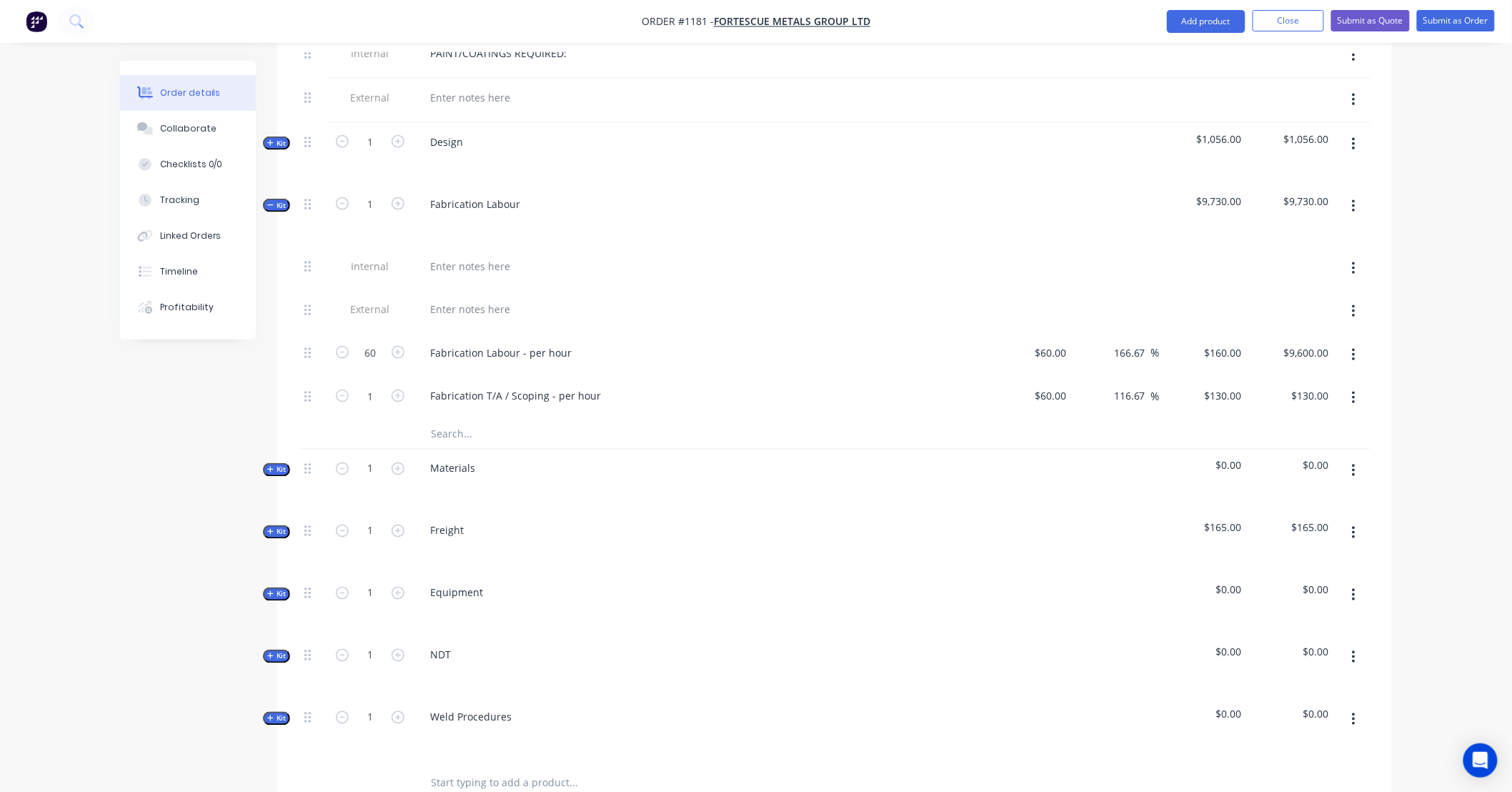
click at [1360, 343] on button "button" at bounding box center [1353, 355] width 34 height 25
click at [1340, 382] on div "Duplicate" at bounding box center [1301, 392] width 110 height 20
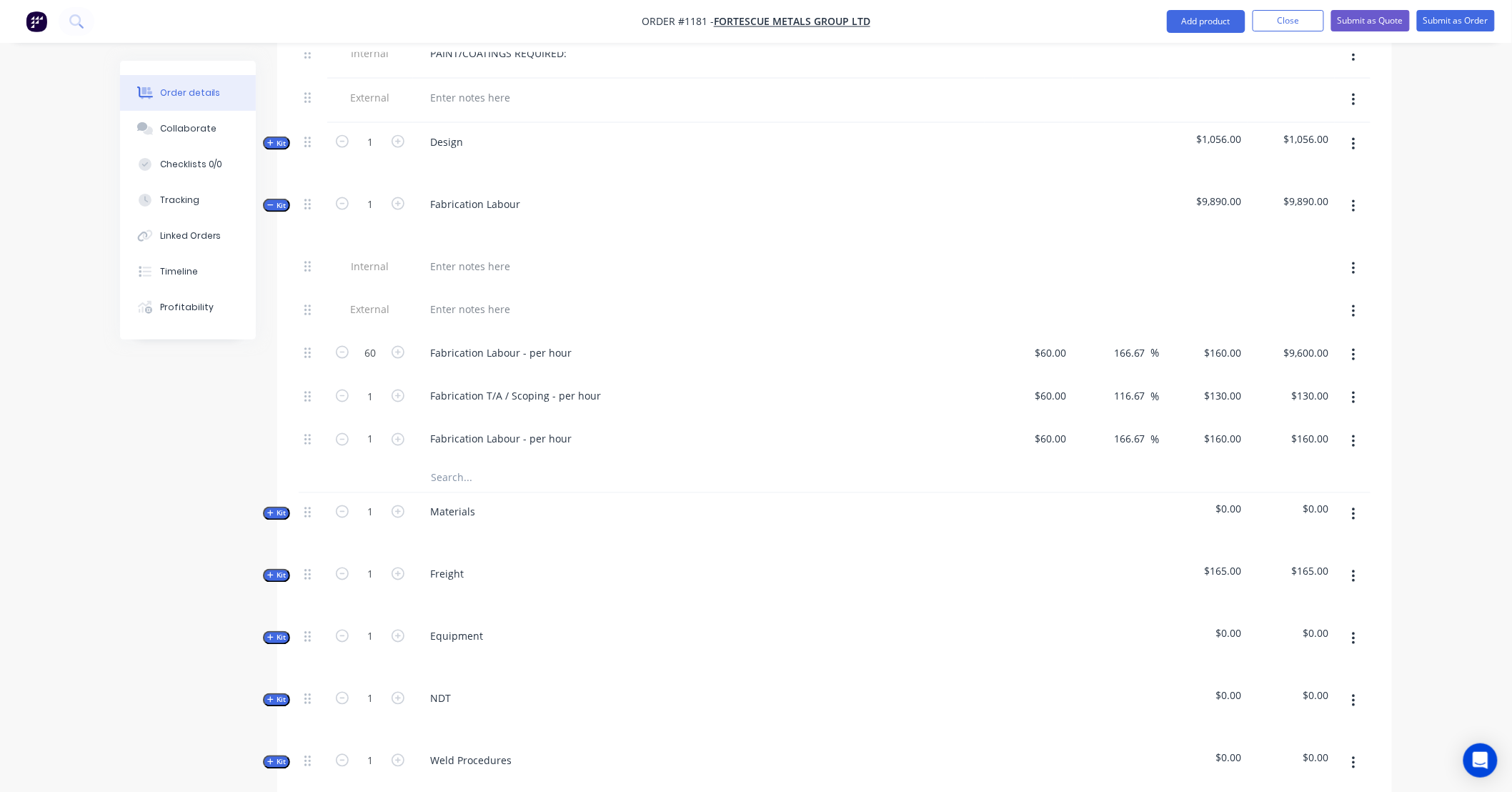
click at [1352, 390] on icon "button" at bounding box center [1354, 398] width 4 height 16
click at [1328, 482] on div "Delete" at bounding box center [1301, 492] width 110 height 20
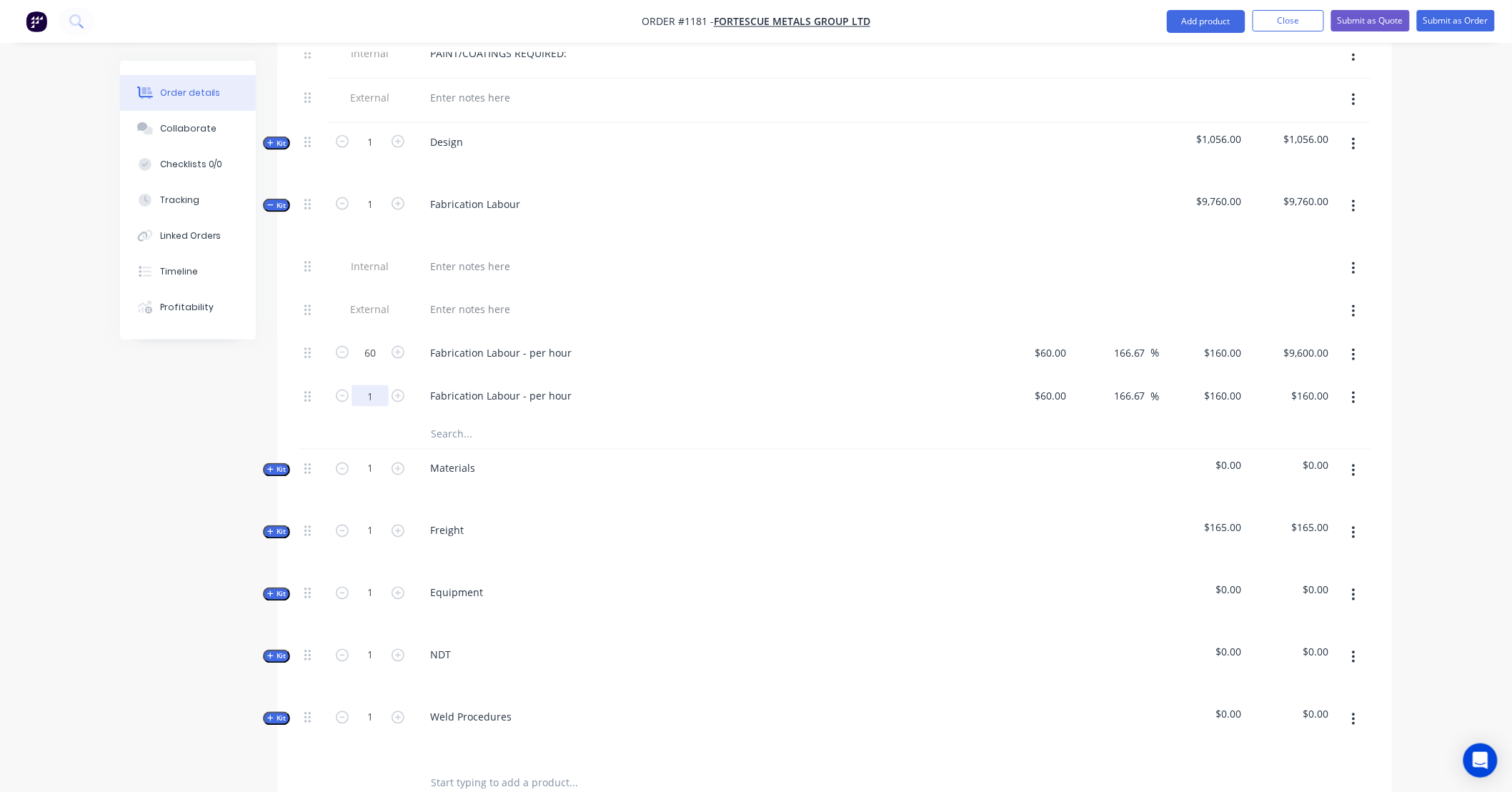
click at [377, 385] on input "1" at bounding box center [370, 396] width 37 height 21
type input "60"
type input "$9,600.00"
click at [150, 405] on div "Created by [PERSON_NAME] Created [DATE] Required Assigned to Add team member St…" at bounding box center [756, 259] width 1271 height 1825
click at [204, 394] on div "Created by [PERSON_NAME] Created [DATE] Required Assigned to Add team member St…" at bounding box center [756, 259] width 1271 height 1825
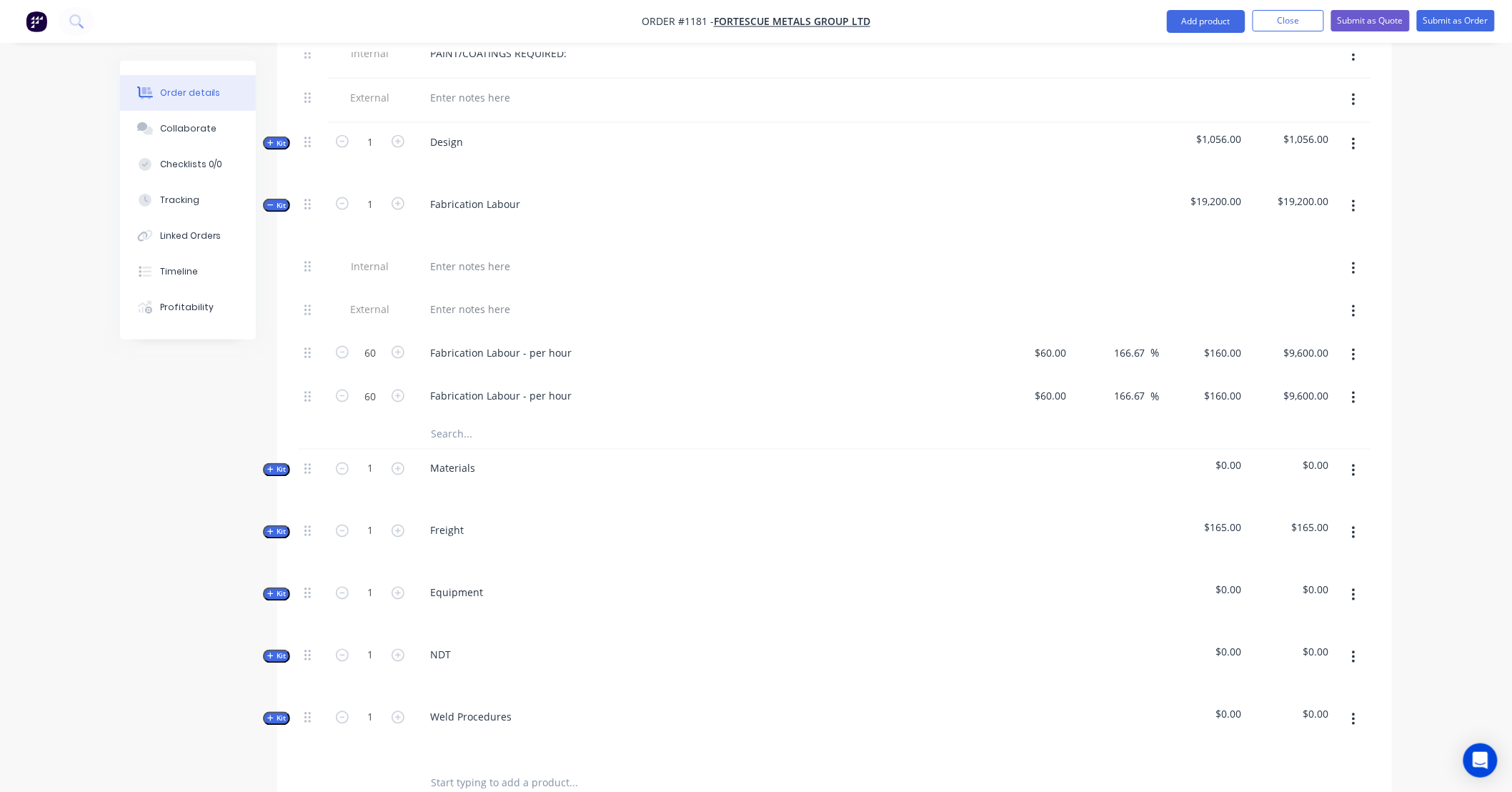
drag, startPoint x: 204, startPoint y: 394, endPoint x: 180, endPoint y: 388, distance: 24.7
click at [174, 390] on div "Created by [PERSON_NAME] Created [DATE] Required Assigned to Add team member St…" at bounding box center [756, 259] width 1271 height 1825
click at [231, 382] on div "Created by [PERSON_NAME] Created [DATE] Required Assigned to Add team member St…" at bounding box center [756, 259] width 1271 height 1825
drag, startPoint x: 231, startPoint y: 382, endPoint x: 214, endPoint y: 375, distance: 18.4
click at [198, 383] on div "Created by [PERSON_NAME] Created [DATE] Required Assigned to Add team member St…" at bounding box center [756, 259] width 1271 height 1825
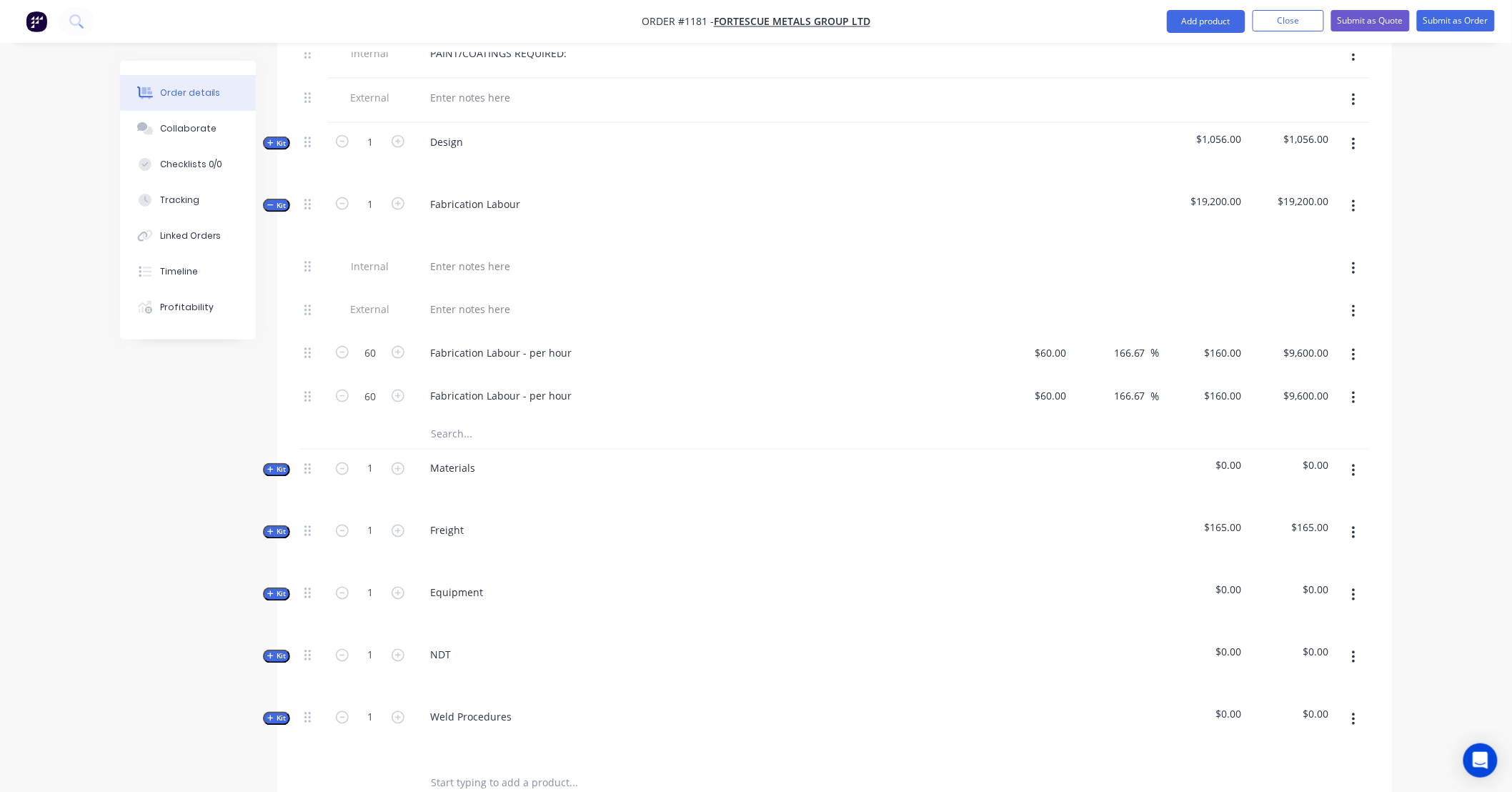
click at [273, 202] on icon "button" at bounding box center [270, 205] width 7 height 7
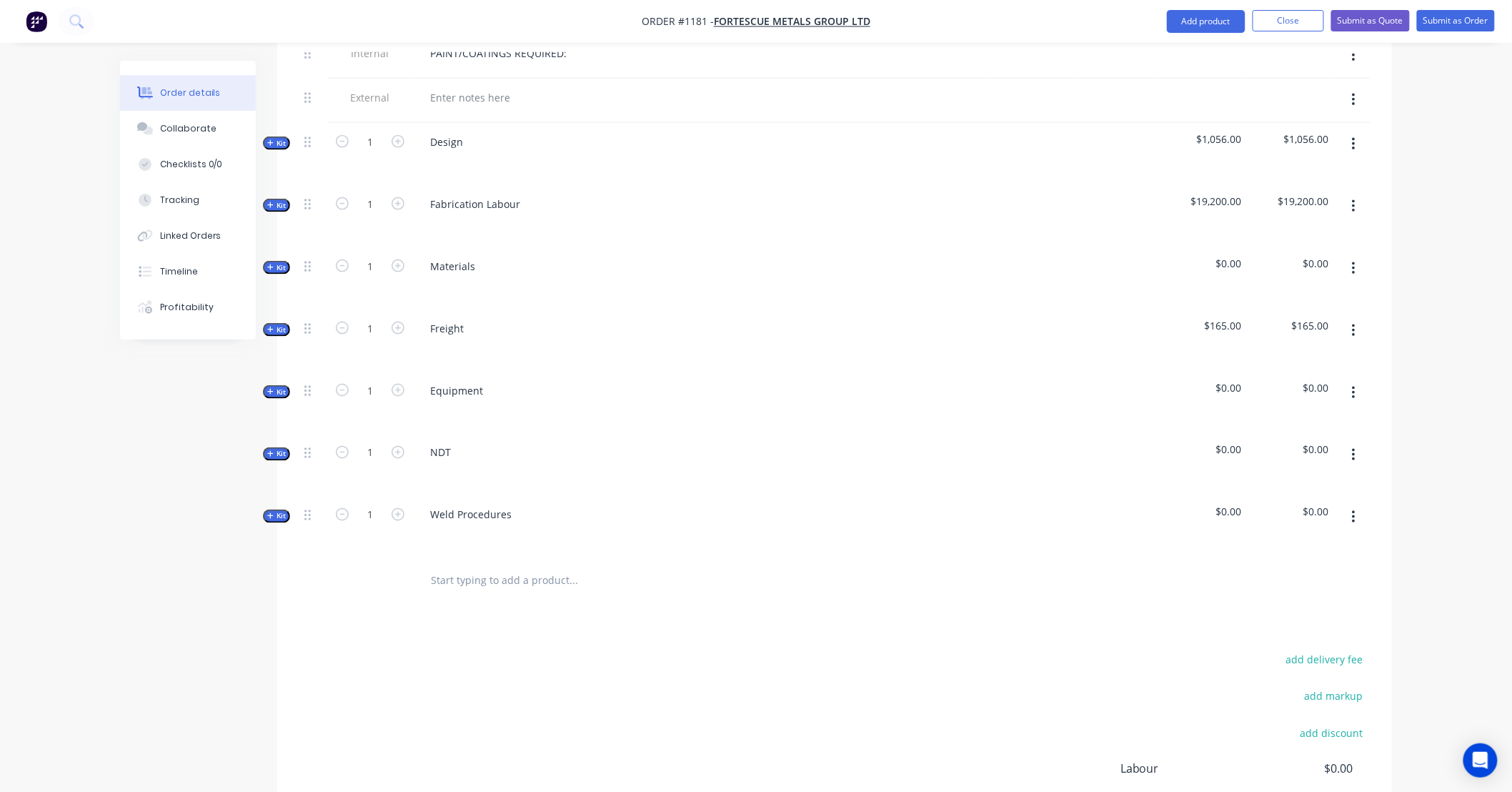
click at [275, 262] on span "Kit" at bounding box center [276, 267] width 18 height 11
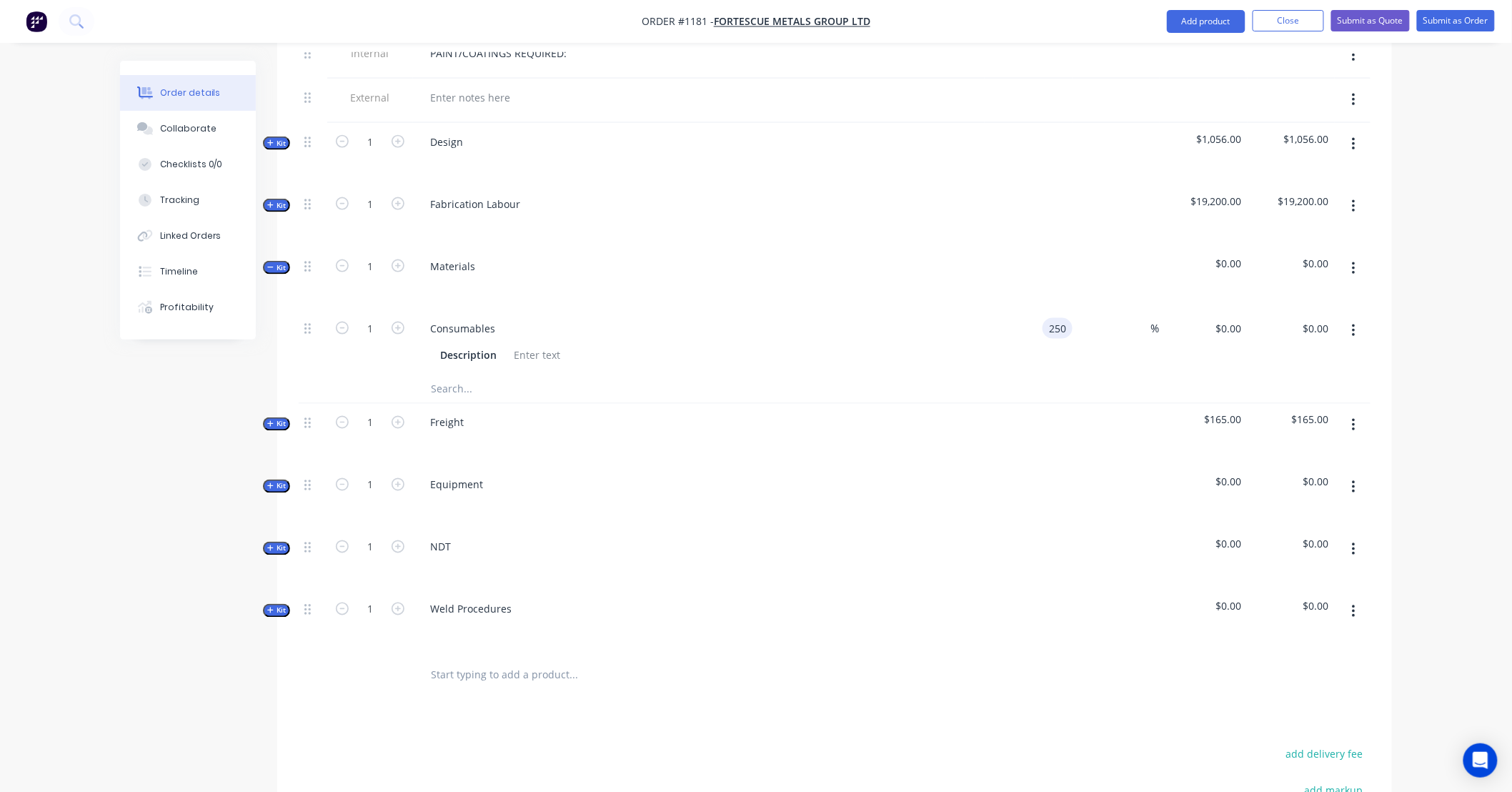
type input "$250.00"
type input "500"
type input "100"
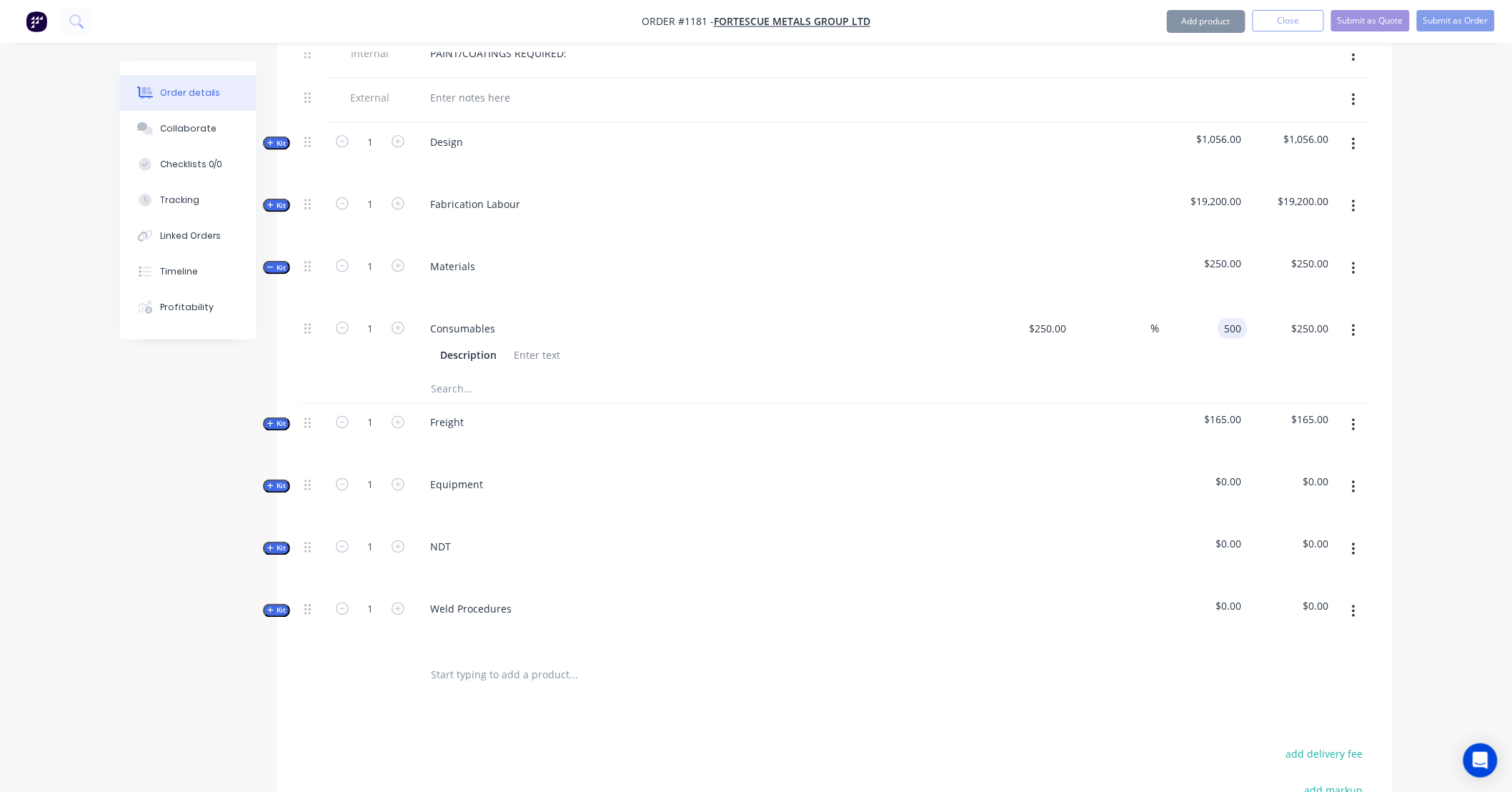
type input "$500.00"
click at [453, 375] on input "text" at bounding box center [573, 388] width 285 height 28
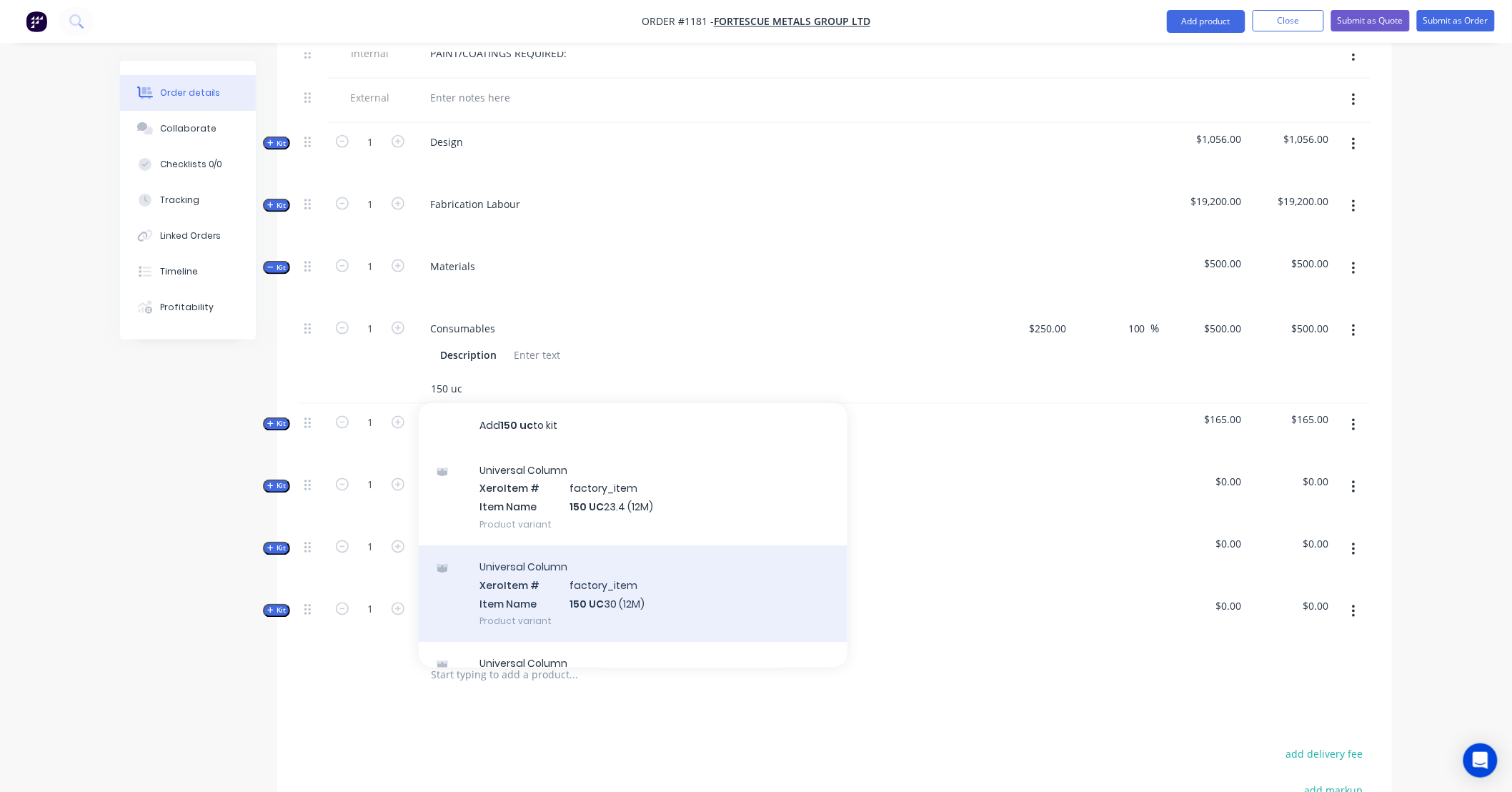
type input "150 uc"
click at [694, 580] on div "Universal Column Xero Item # factory_item Item Name 150 UC 30 (12M) Product var…" at bounding box center [633, 593] width 429 height 96
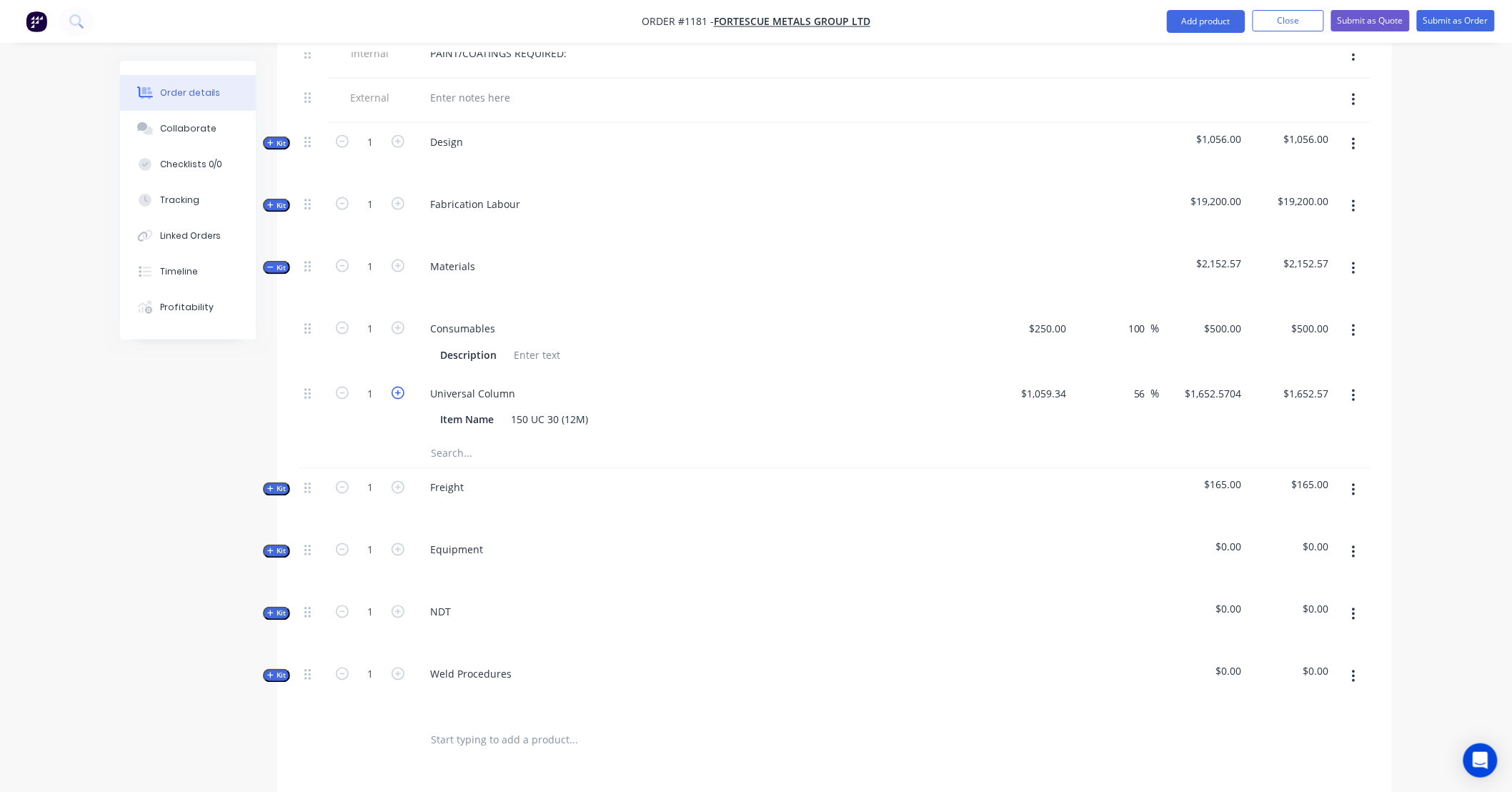
click at [398, 386] on icon "button" at bounding box center [397, 392] width 13 height 13
type input "2"
type input "$3,305.14"
click at [398, 386] on icon "button" at bounding box center [397, 392] width 13 height 13
type input "3"
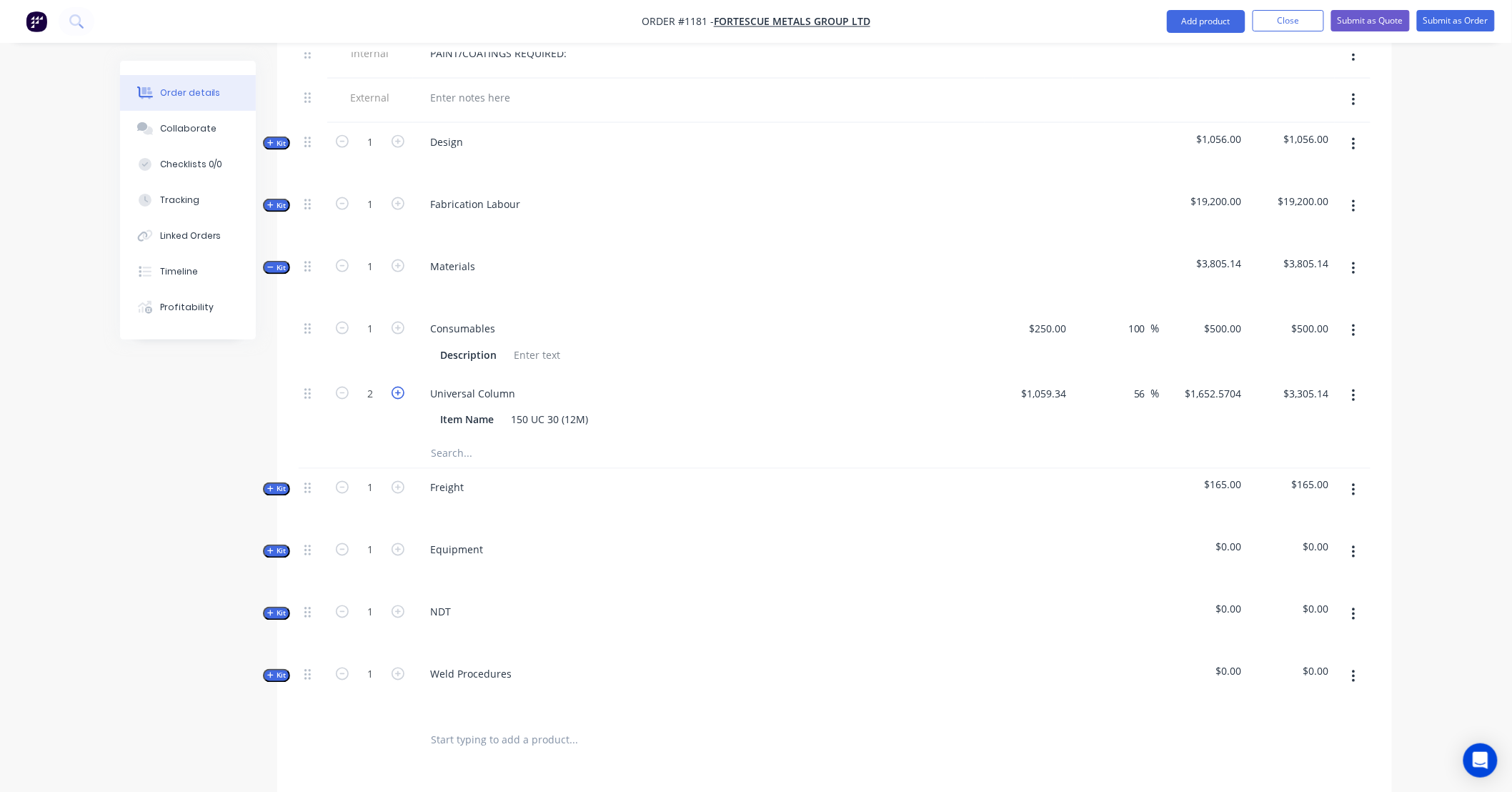
type input "$4,957.71"
click at [1032, 383] on input "1059.34" at bounding box center [1046, 393] width 52 height 20
type input "$867.78"
type input "$1,353.7368"
type input "$4,061.21"
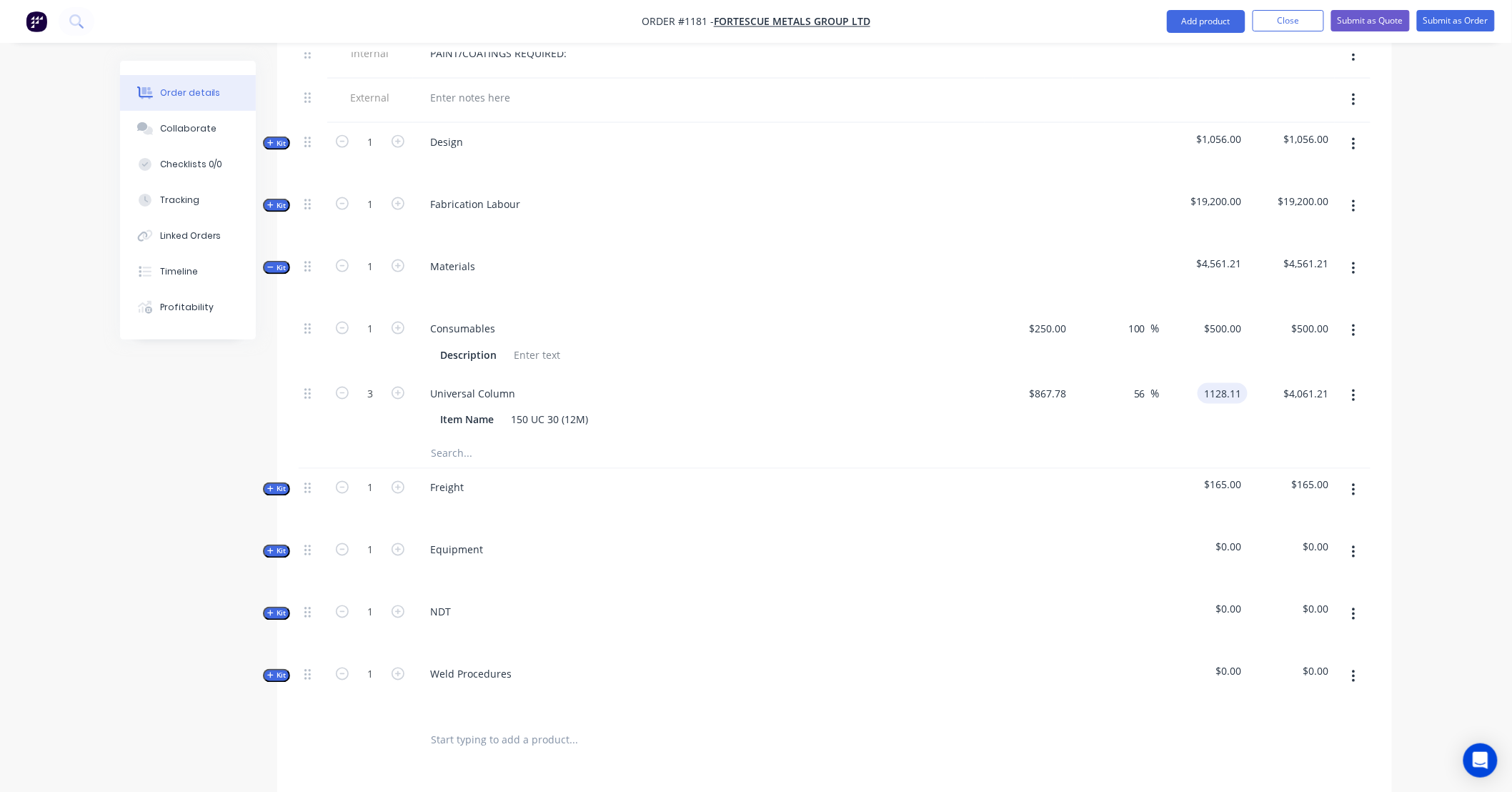
type input "1128.11"
type input "30"
type input "$1,128.11"
type input "3384.33"
type input "867.78"
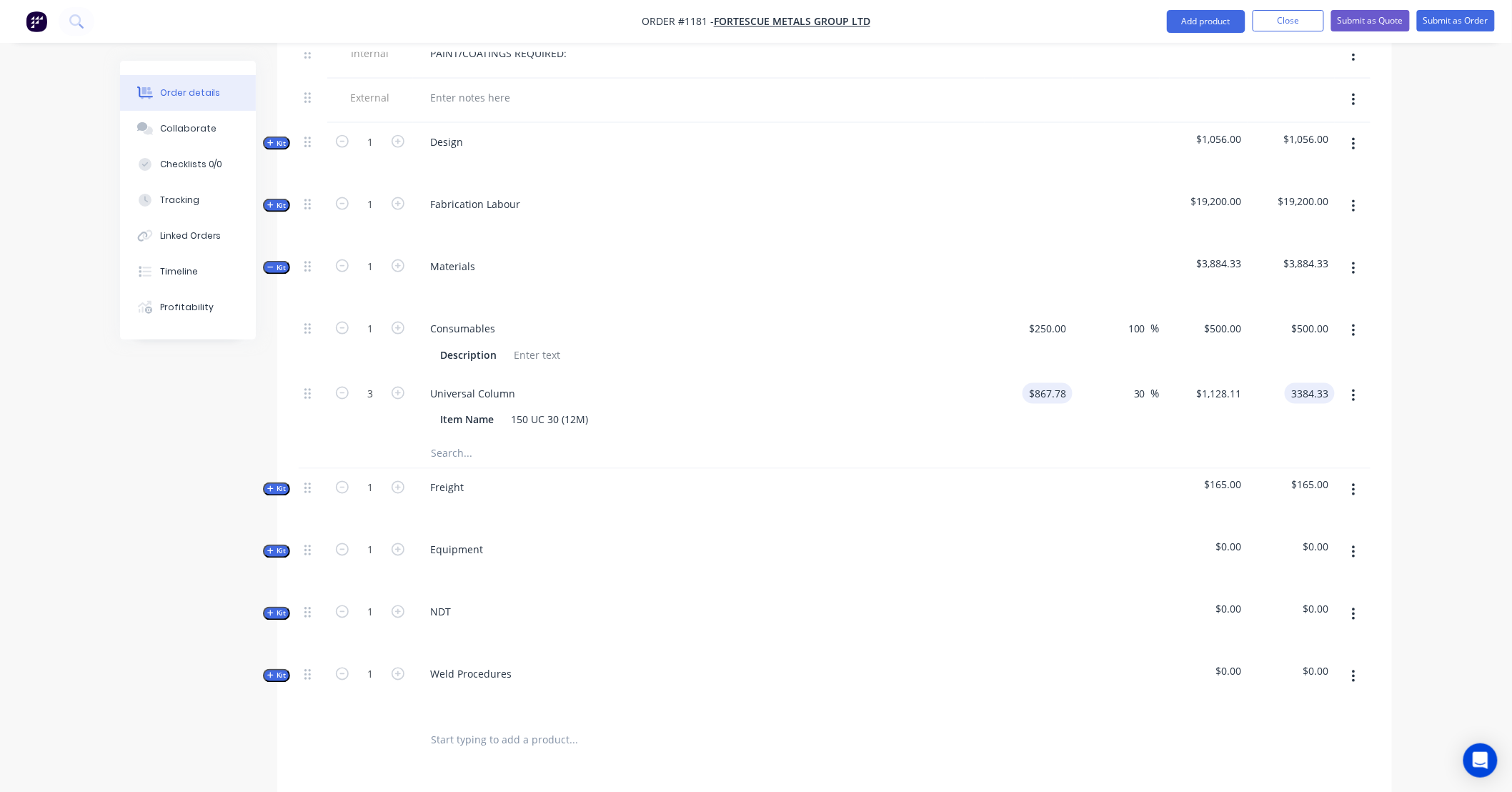
type input "$3,384.33"
click at [1054, 383] on input "867.78" at bounding box center [1050, 393] width 45 height 20
type input "$1,059.34"
type input "$1,377.1371"
type input "$4,131.41"
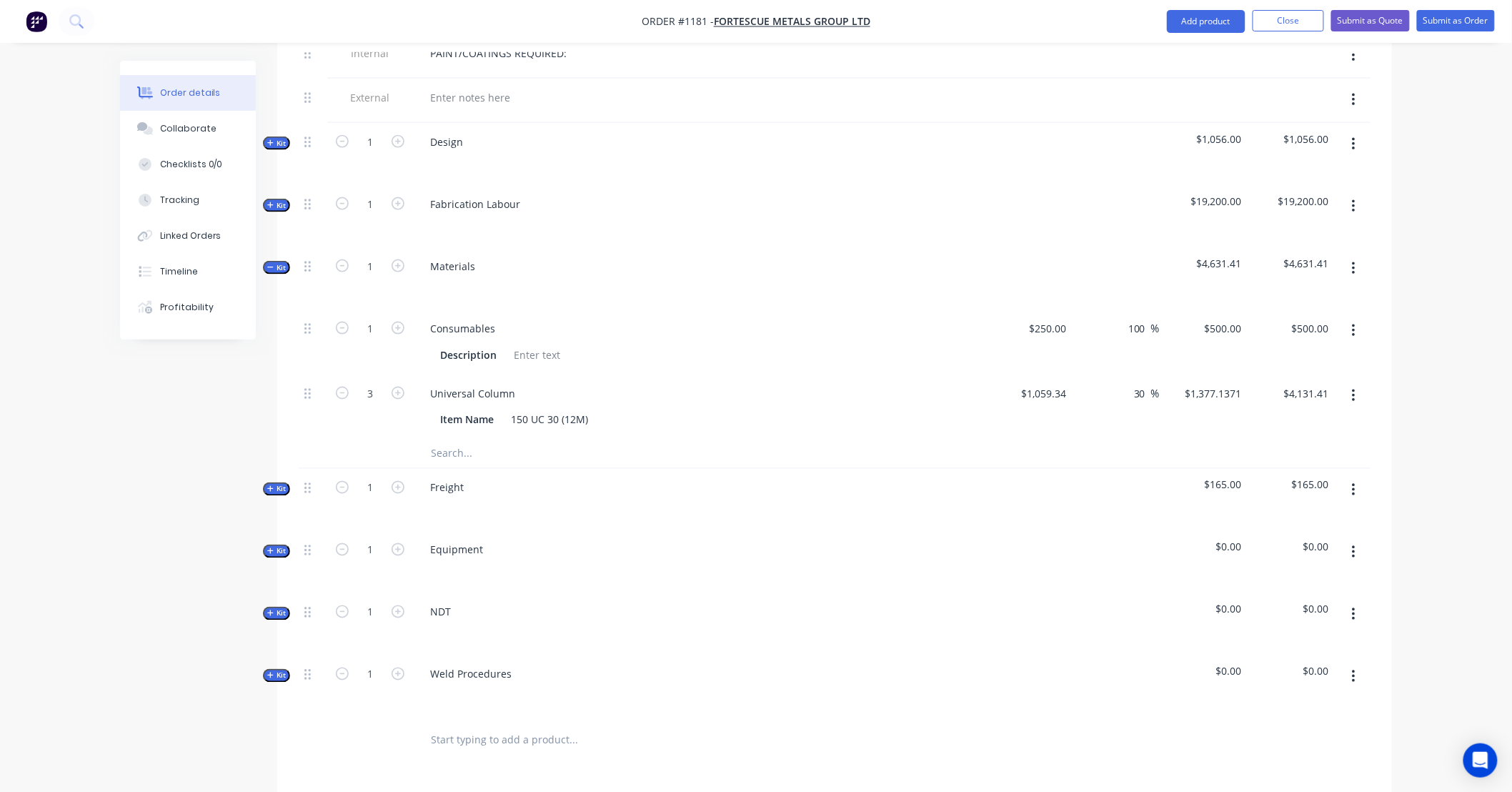
type input "1377.142"
type input "$4,131.43"
type input "$1,377.14"
type input "$4,131.42"
click at [1441, 355] on div "Order details Collaborate Checklists 0/0 Tracking Linked Orders Timeline Profit…" at bounding box center [756, 207] width 1512 height 1842
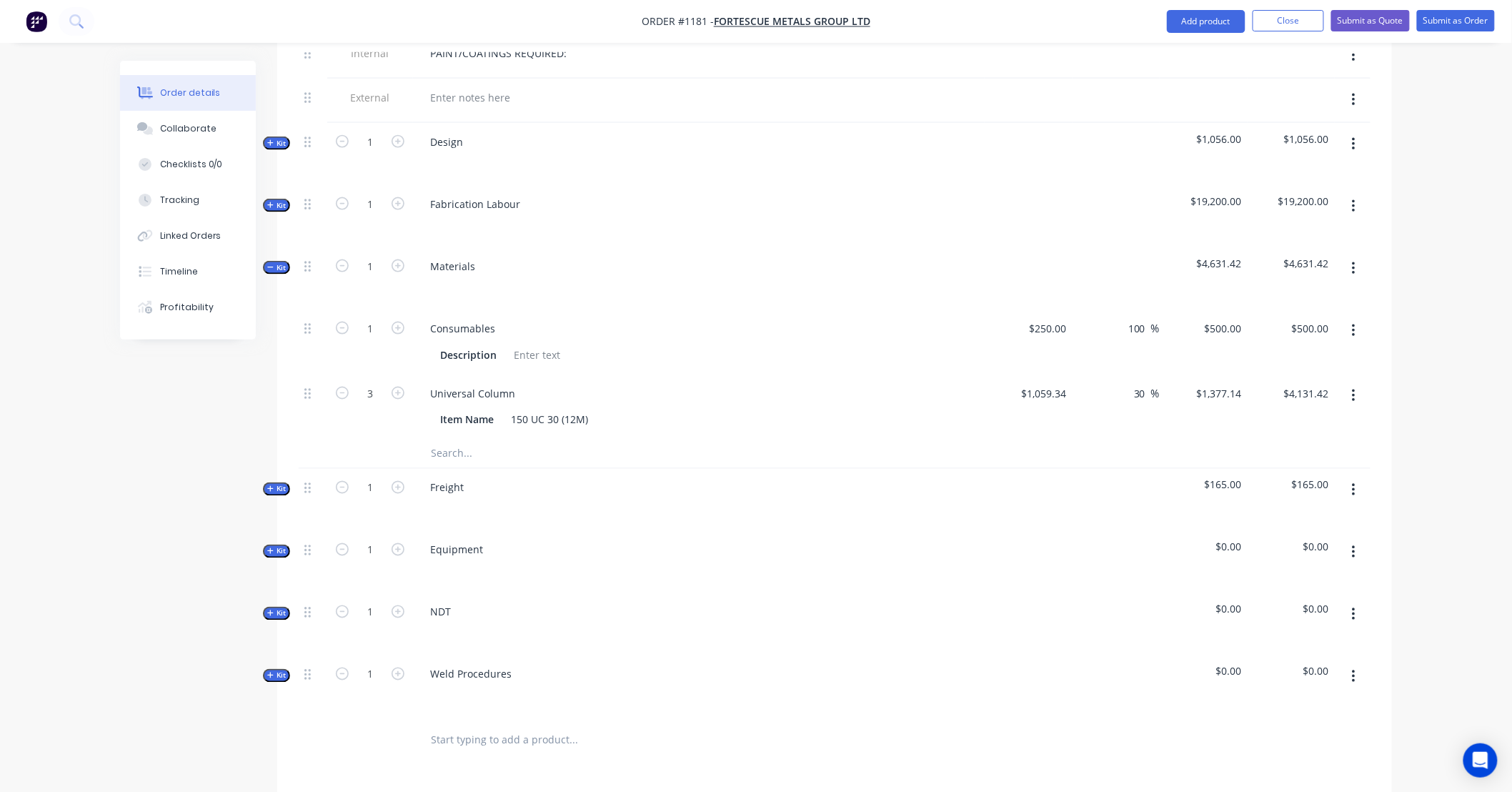
click at [470, 440] on input "text" at bounding box center [573, 453] width 285 height 28
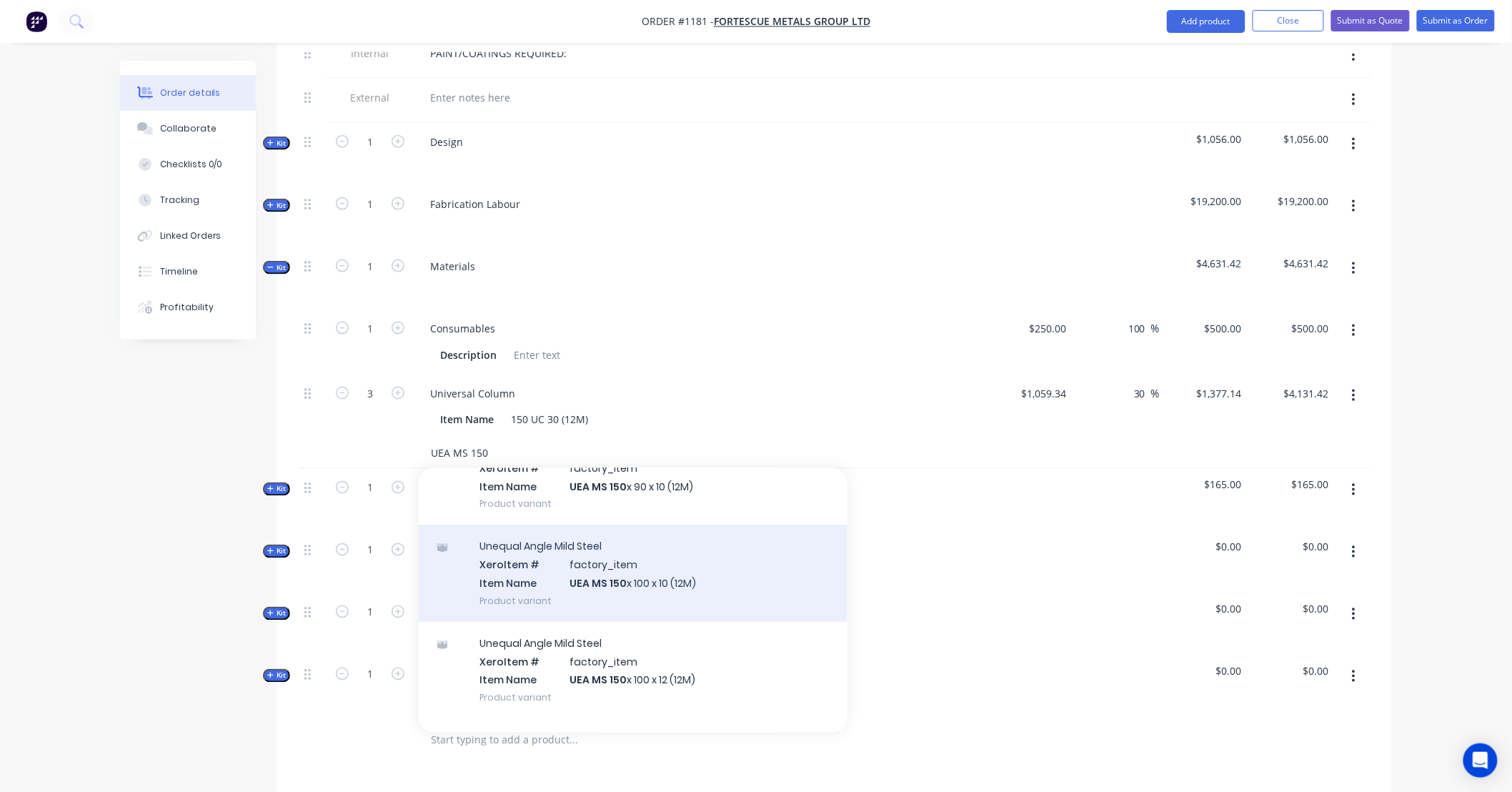
scroll to position [184, 0]
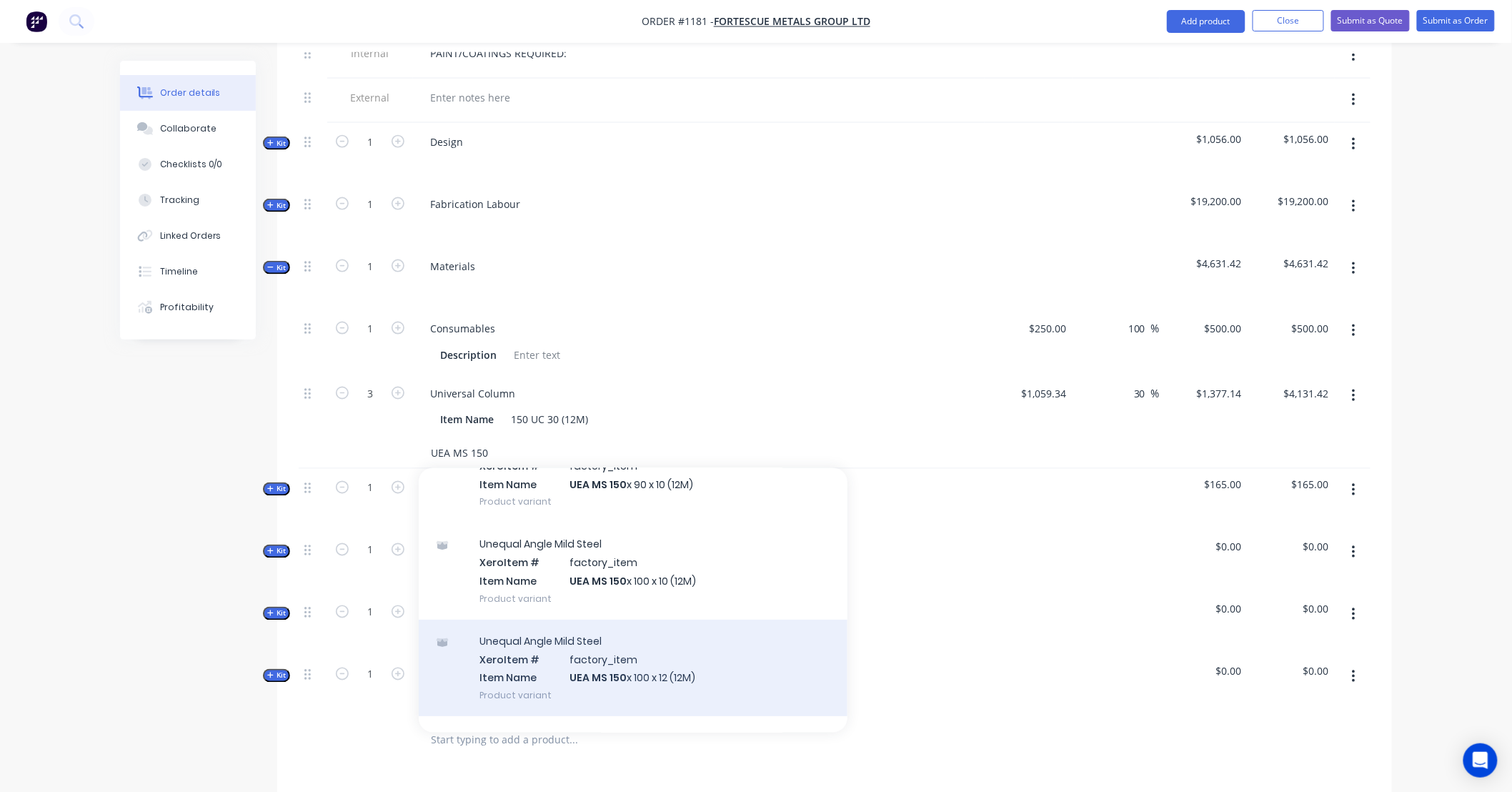
type input "UEA MS 150"
click at [743, 653] on div "Unequal Angle Mild Steel Xero Item # factory_item Item Name UEA MS 150 x 100 x …" at bounding box center [633, 667] width 429 height 96
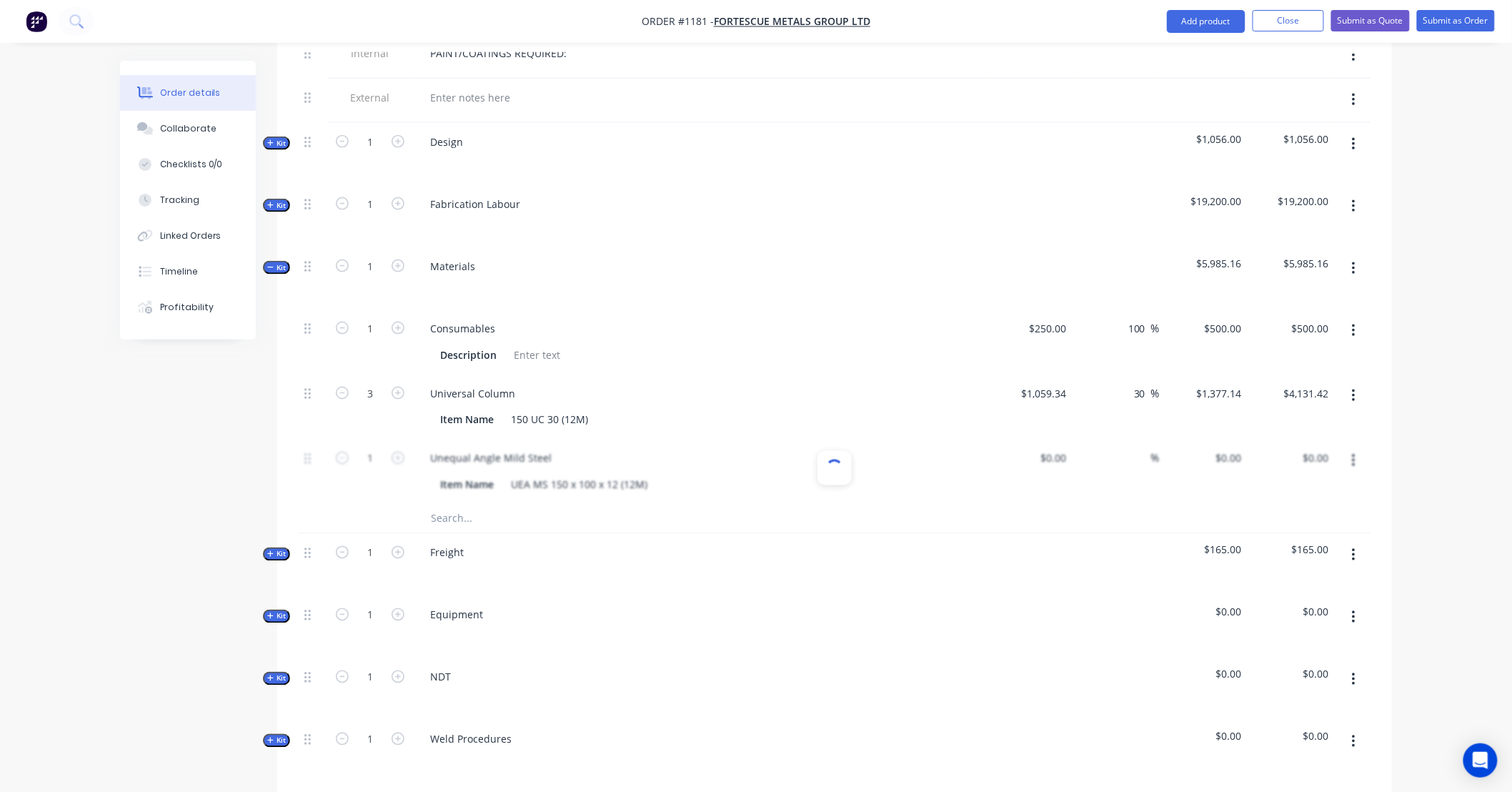
type input "$867.78"
type input "56"
type input "$1,353.7368"
type input "$1,353.74"
click at [384, 448] on input "1" at bounding box center [370, 459] width 37 height 21
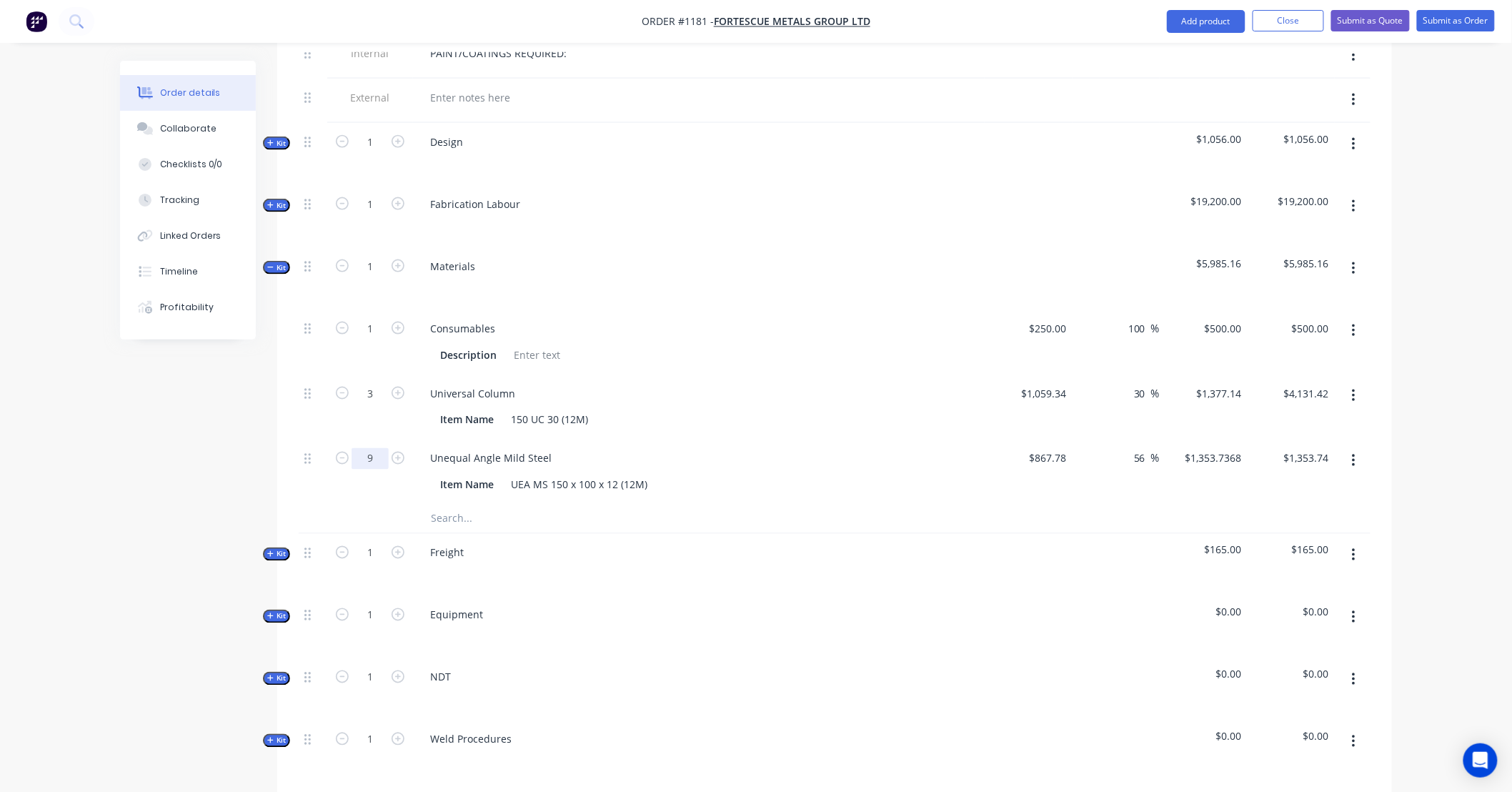
type input "9"
type input "$12,183.63"
click at [1035, 448] on input "867.78" at bounding box center [1050, 458] width 45 height 20
type input "$867.78"
type input "1128.11"
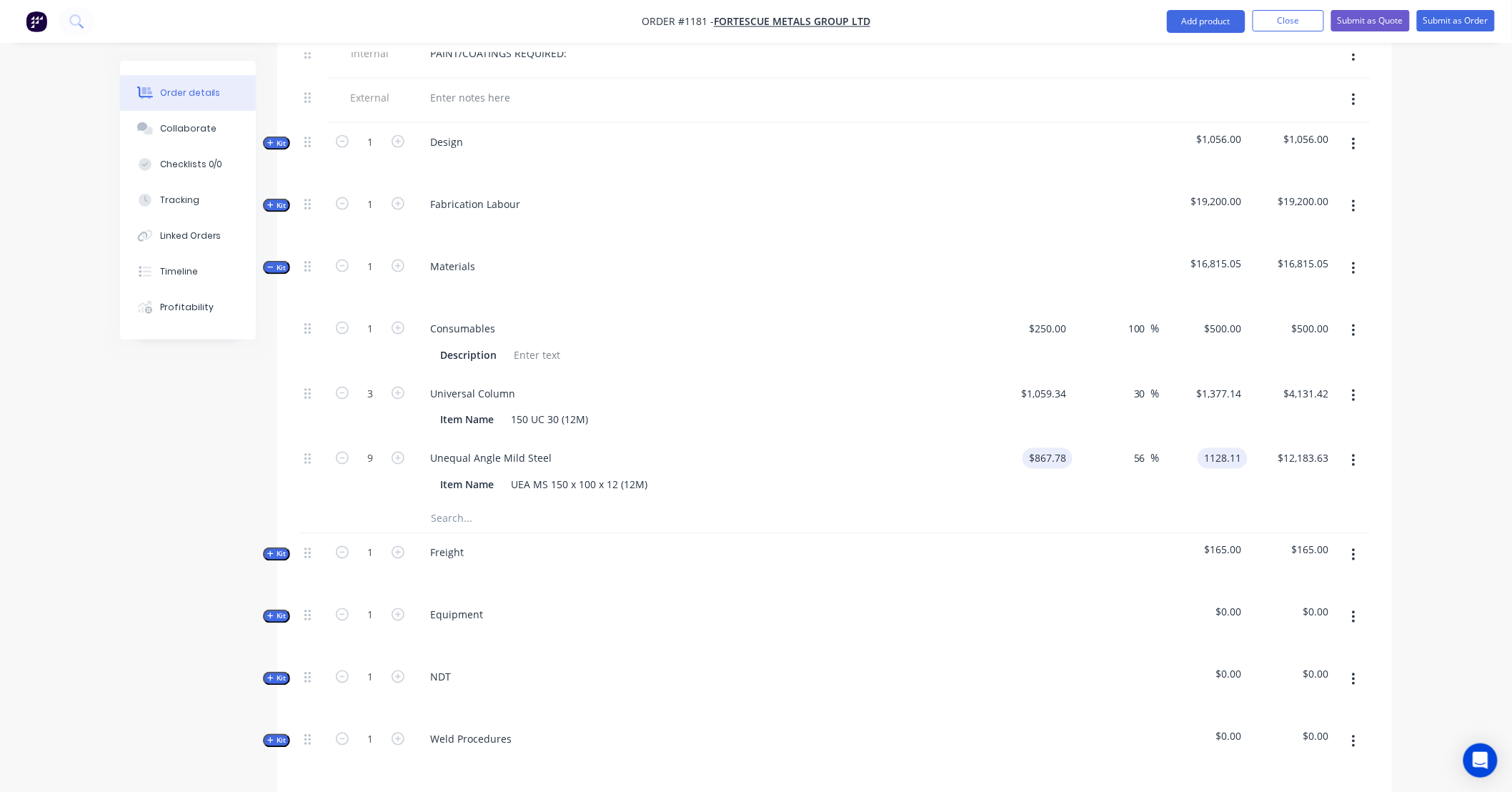
type input "30"
type input "$1,128.11"
type input "$10,152.99"
click at [464, 505] on input "text" at bounding box center [573, 518] width 285 height 28
type input "Laser Cutter"
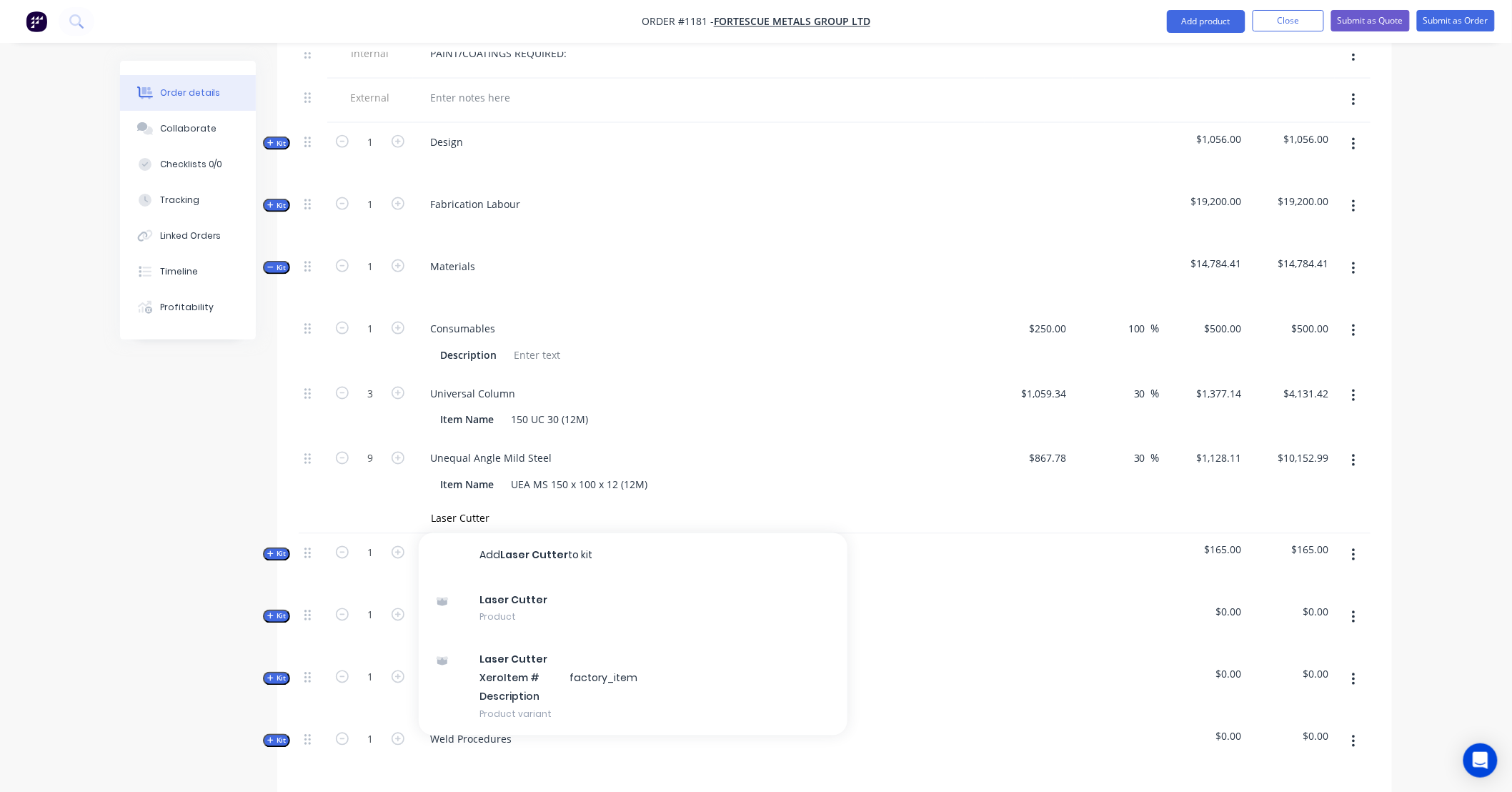
click at [486, 540] on button "Add Laser Cutter to kit" at bounding box center [633, 555] width 429 height 46
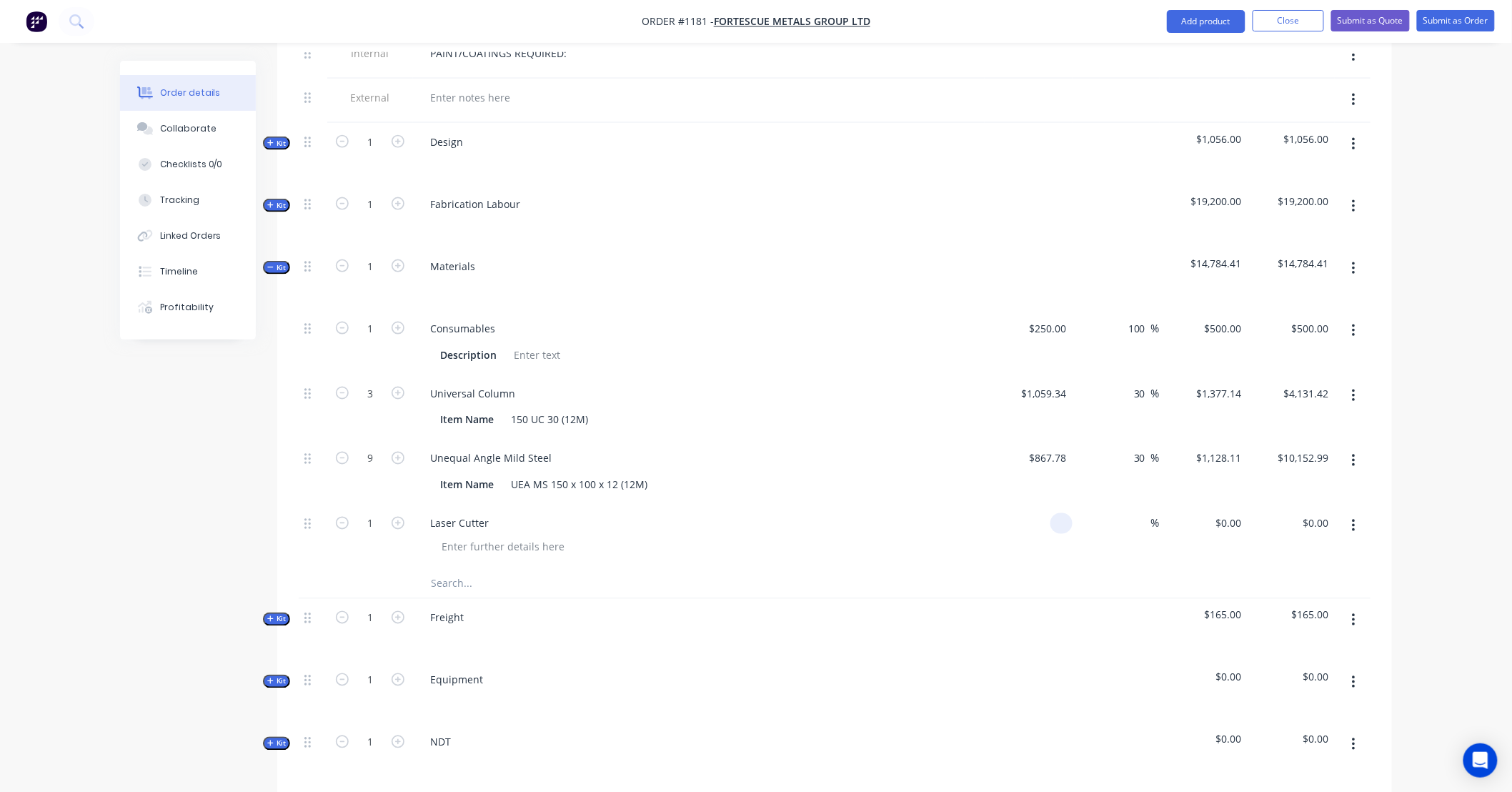
click at [1034, 508] on div at bounding box center [1028, 537] width 88 height 65
type input "$0.00"
click at [384, 512] on input "1" at bounding box center [370, 523] width 37 height 21
type input "36"
click at [1060, 512] on input "0" at bounding box center [1056, 522] width 33 height 20
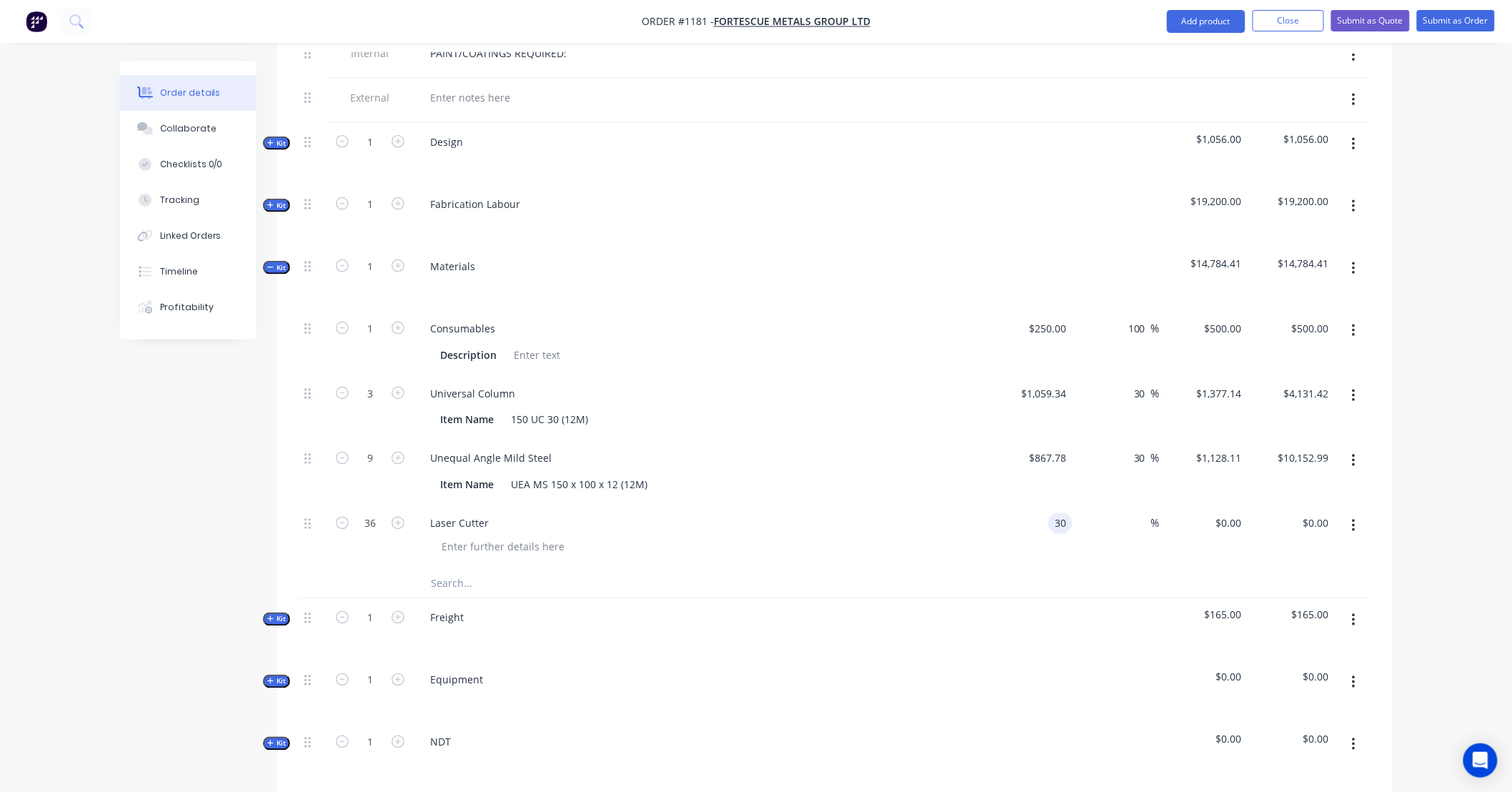
type input "$30.00"
type input "$1,080.00"
type input "45"
type input "50"
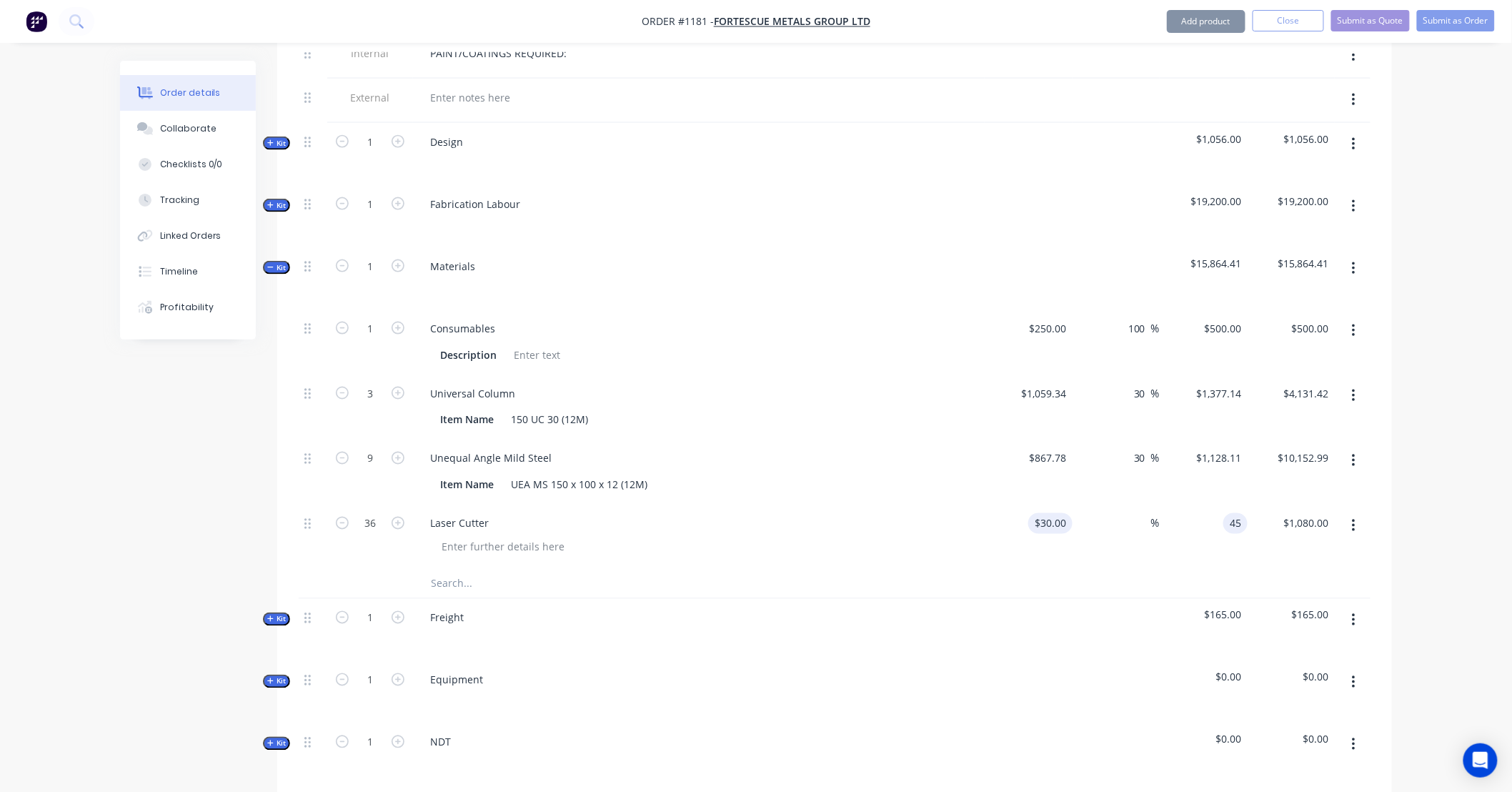
type input "$45.00"
type input "$1,620.00"
click at [496, 570] on input "text" at bounding box center [573, 583] width 285 height 28
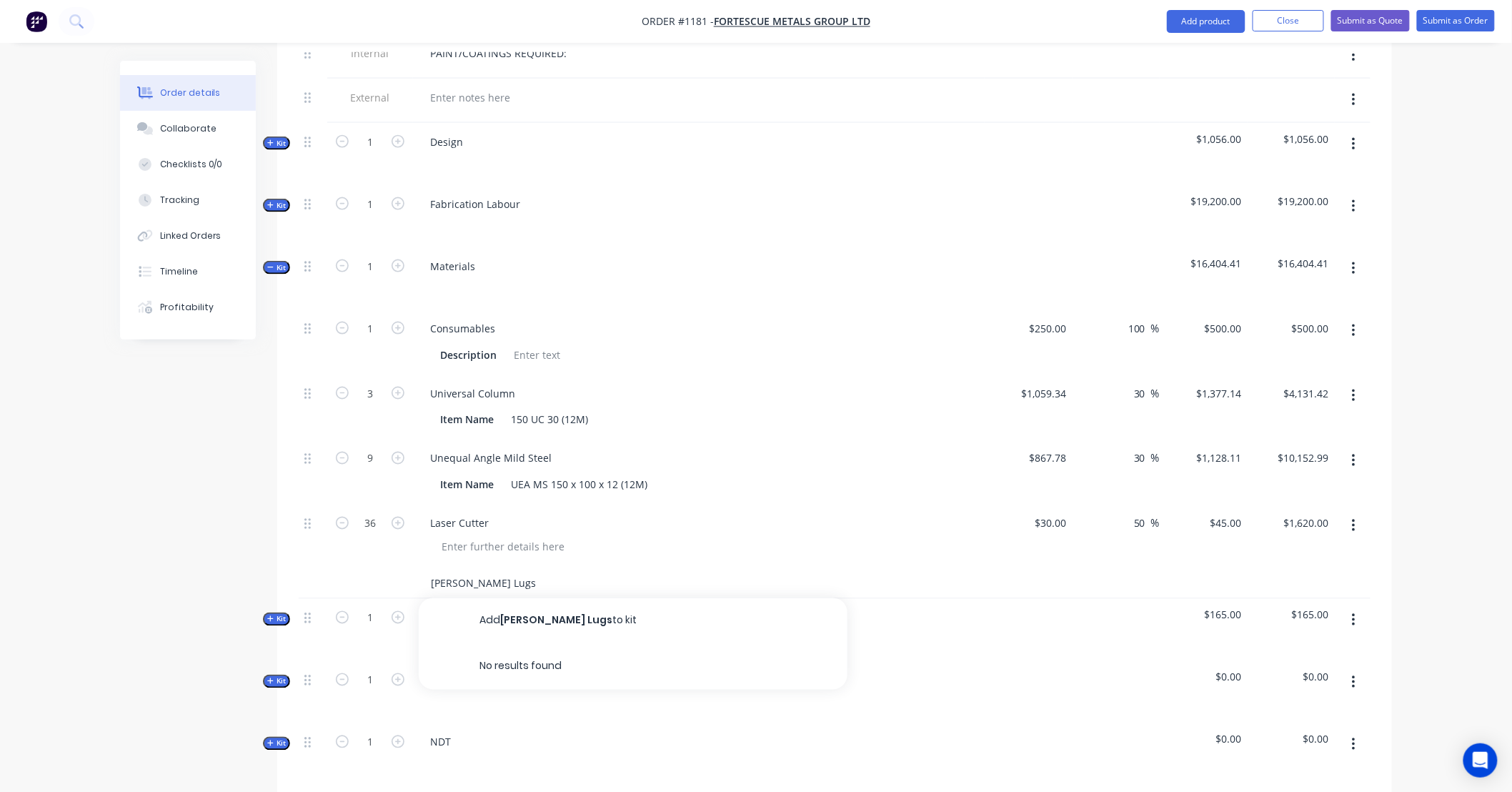
type input "[PERSON_NAME] Lugs"
click at [500, 605] on button "Add [PERSON_NAME] Lugs to kit" at bounding box center [633, 620] width 429 height 46
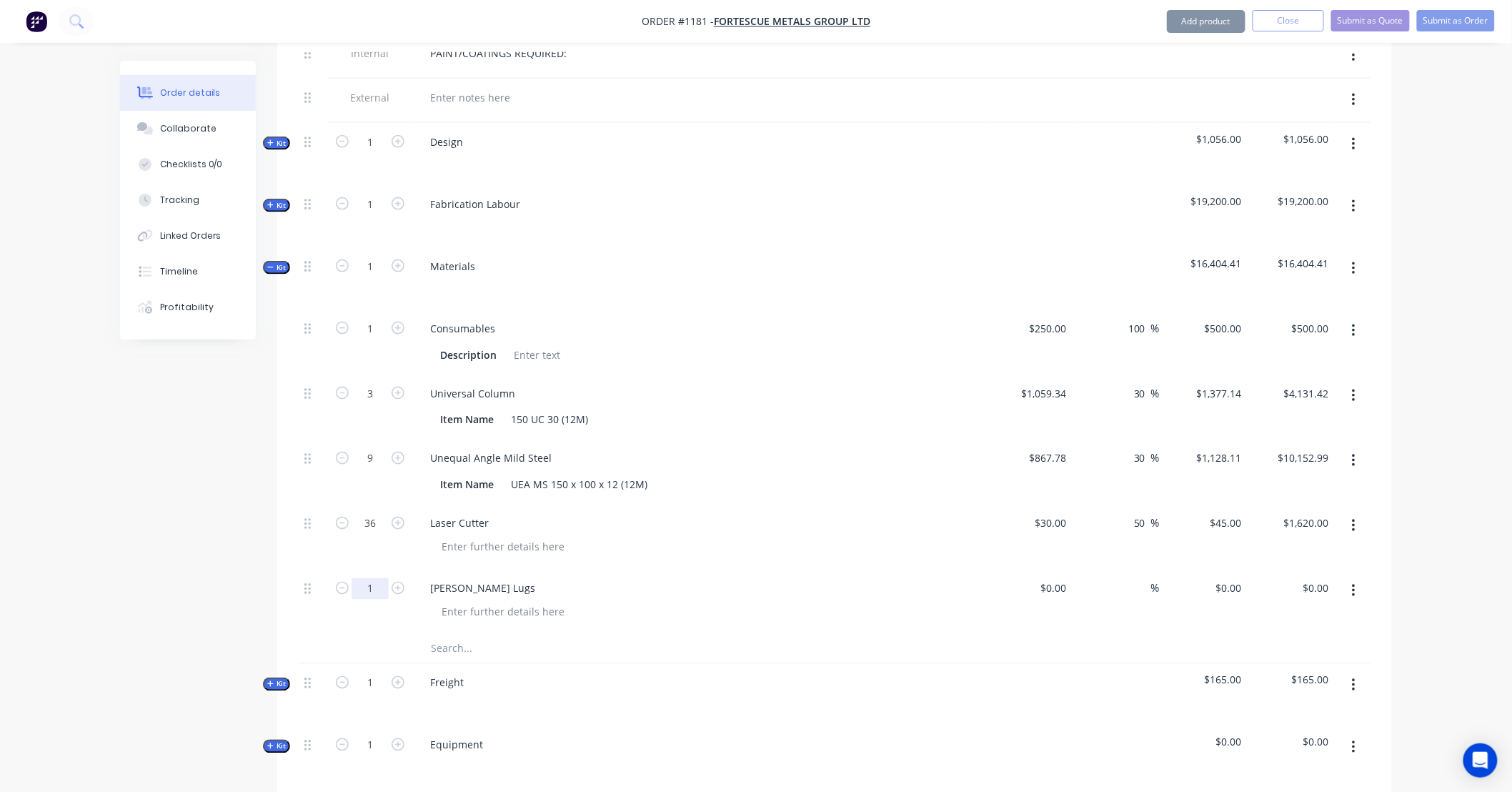
click at [378, 578] on input "1" at bounding box center [370, 588] width 37 height 21
type input "12"
click at [1046, 570] on div "$0.00" at bounding box center [1028, 602] width 88 height 65
type input "$220.00"
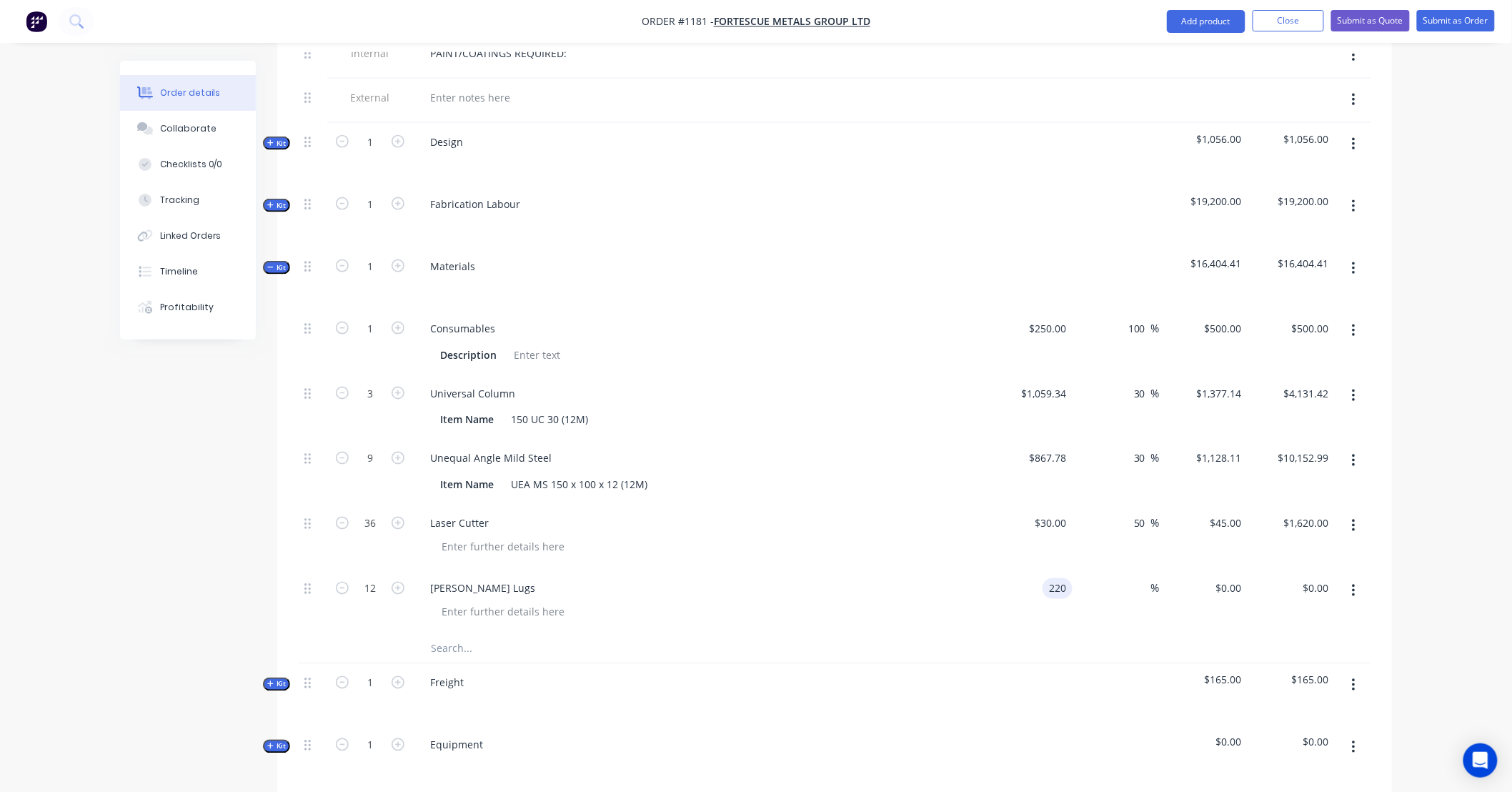
type input "$2,640.00"
type input "260"
type input "2640.00"
type input "18.18"
type input "$260.00"
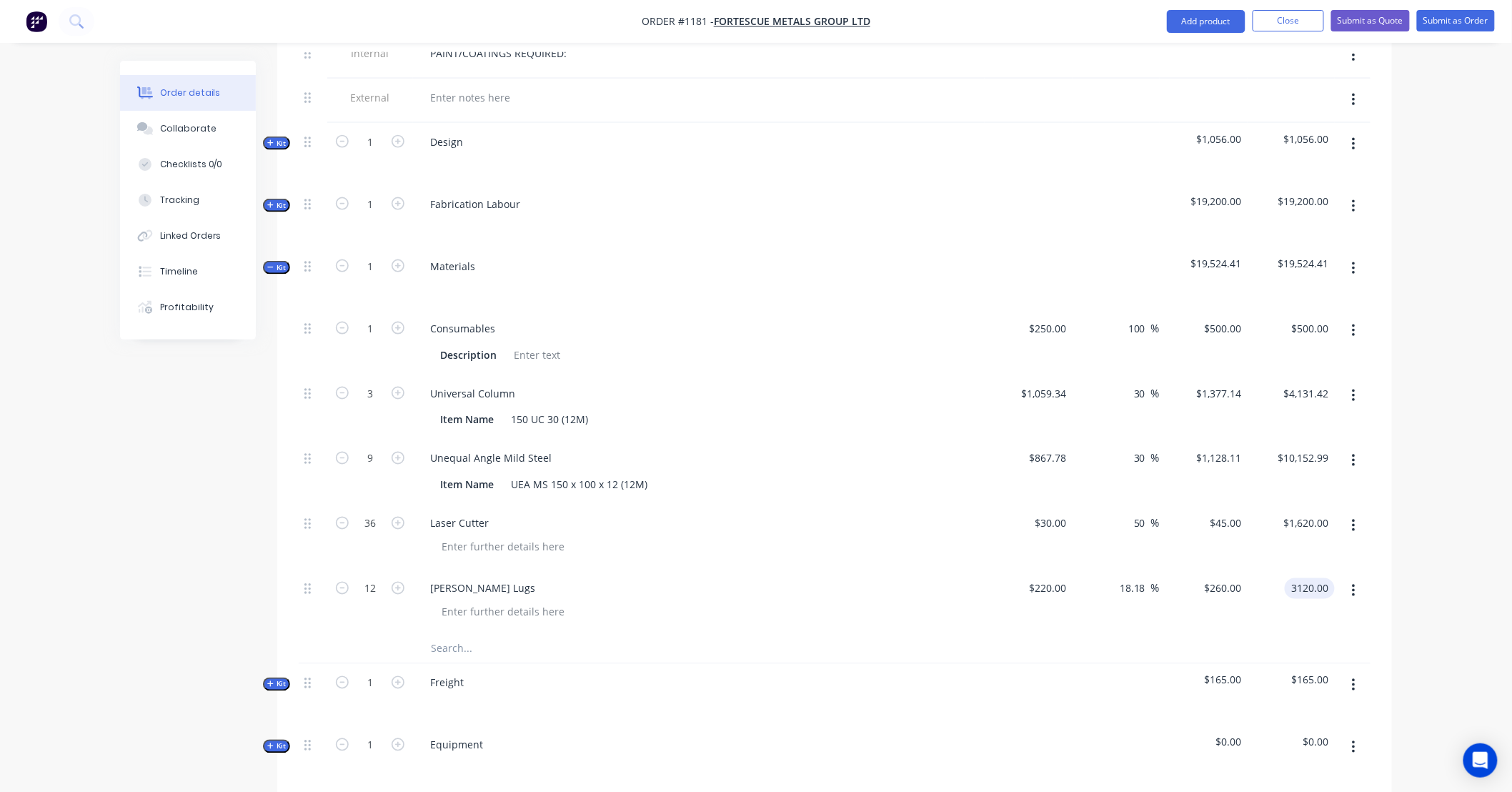
type input "$3,120.00"
click at [486, 635] on input "text" at bounding box center [573, 648] width 285 height 28
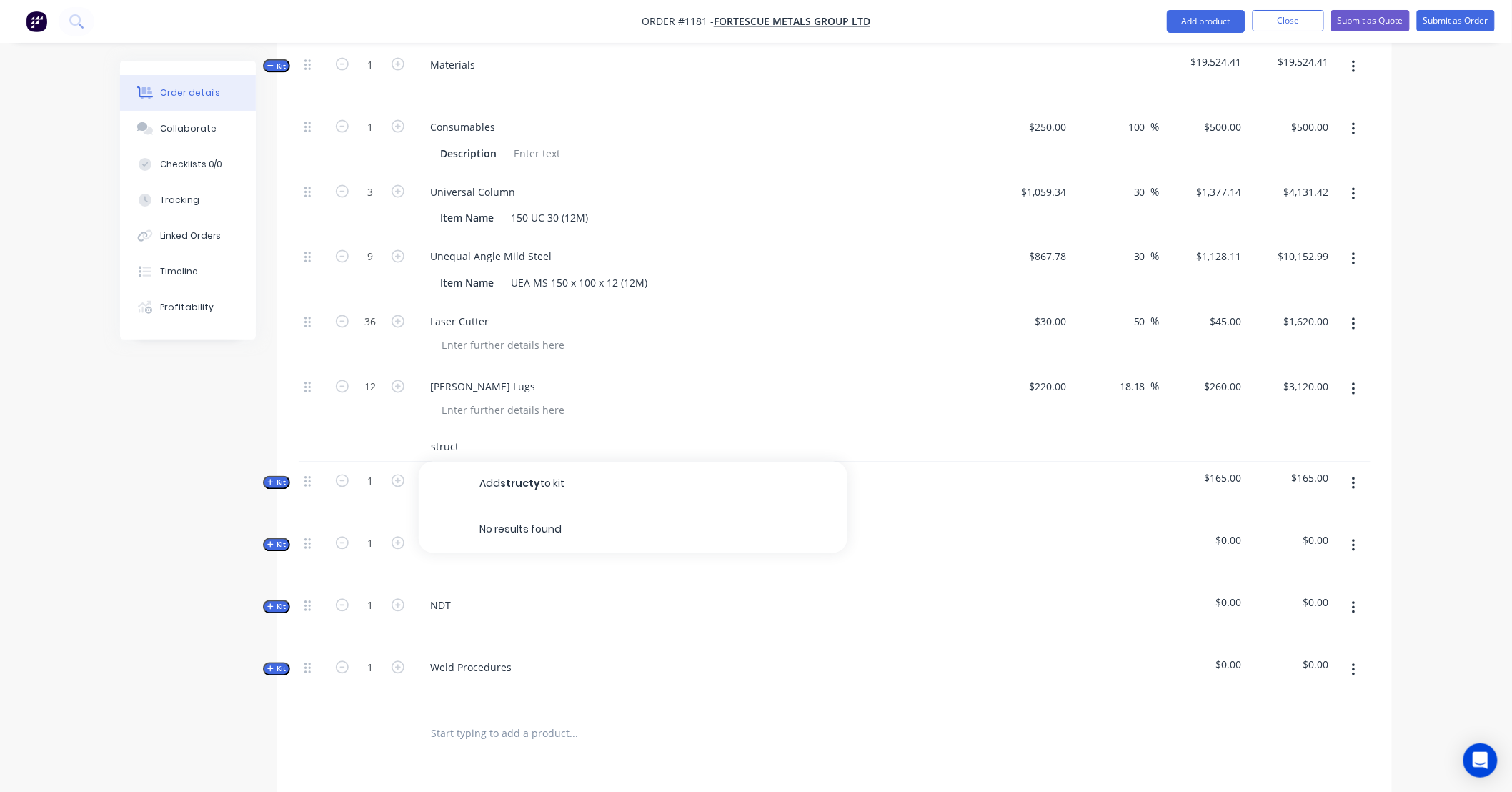
scroll to position [926, 0]
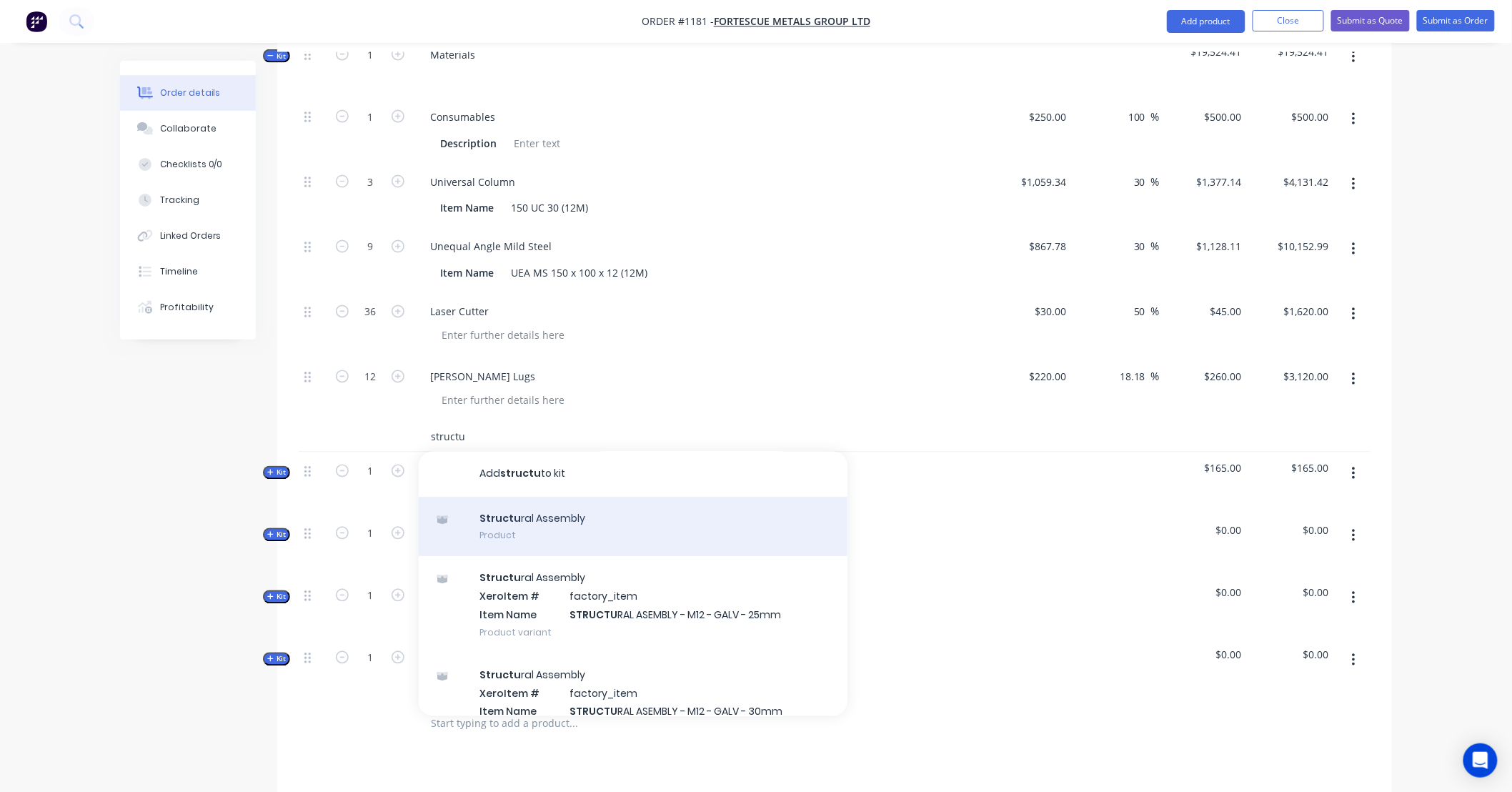
type input "structu"
click at [656, 498] on div "Structu ral Assembly Product" at bounding box center [633, 527] width 429 height 60
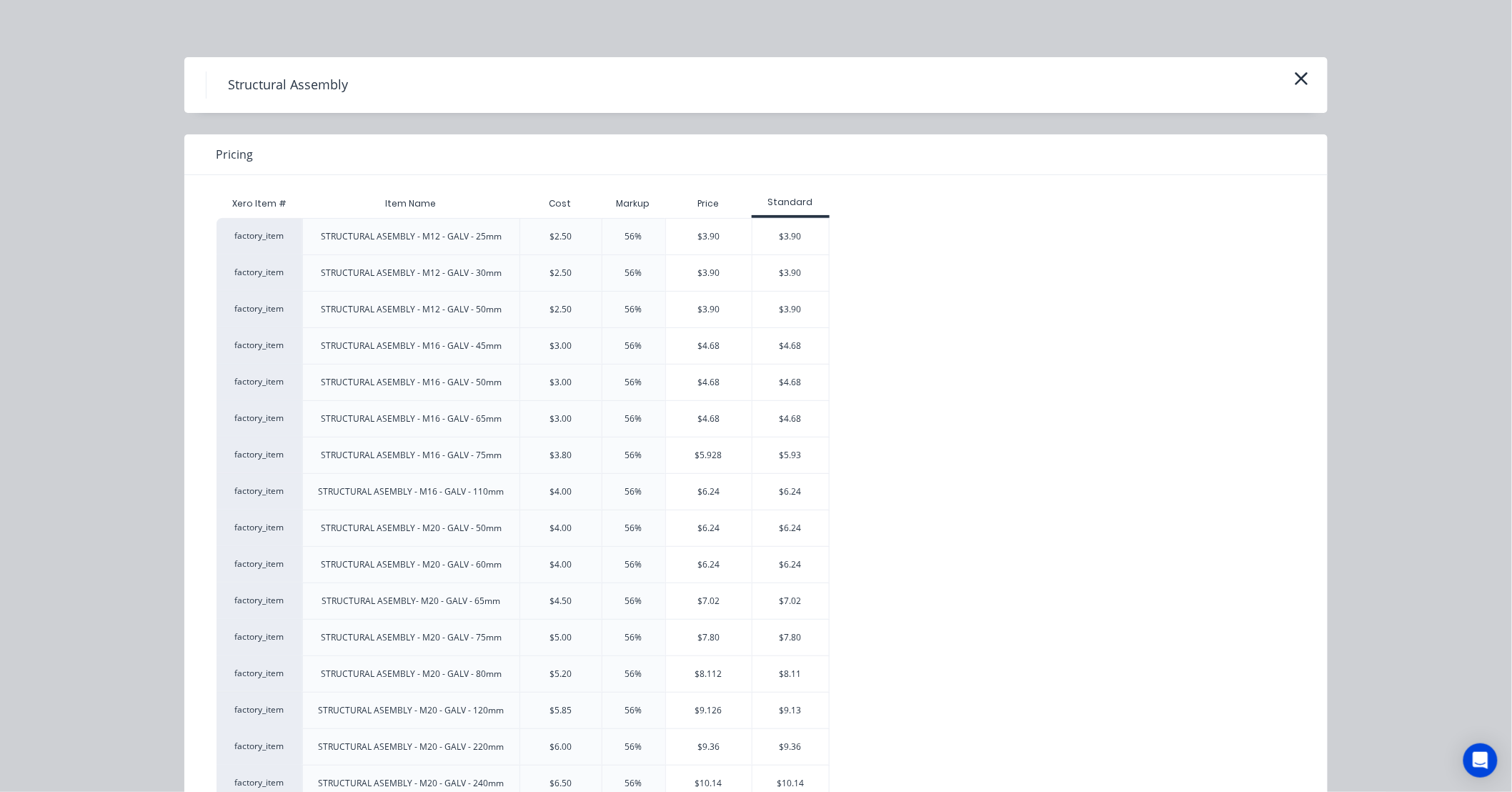
scroll to position [846, 0]
click at [770, 313] on div "$3.90" at bounding box center [790, 309] width 77 height 36
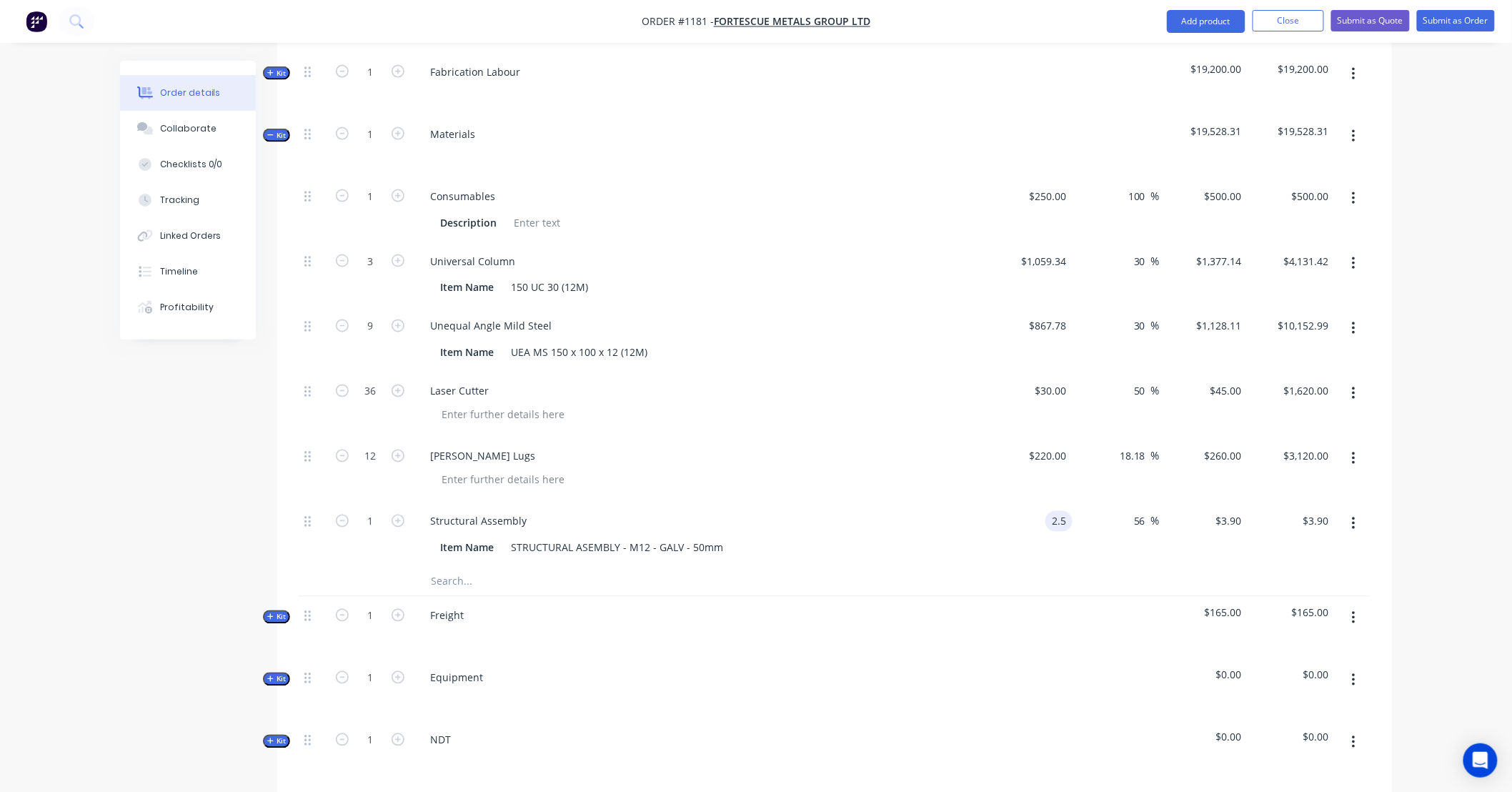
click at [1054, 511] on input "2.5" at bounding box center [1062, 520] width 21 height 20
type input "$2.50"
click at [1229, 511] on input "3.9" at bounding box center [1231, 520] width 33 height 20
type input "3.25"
type input "30"
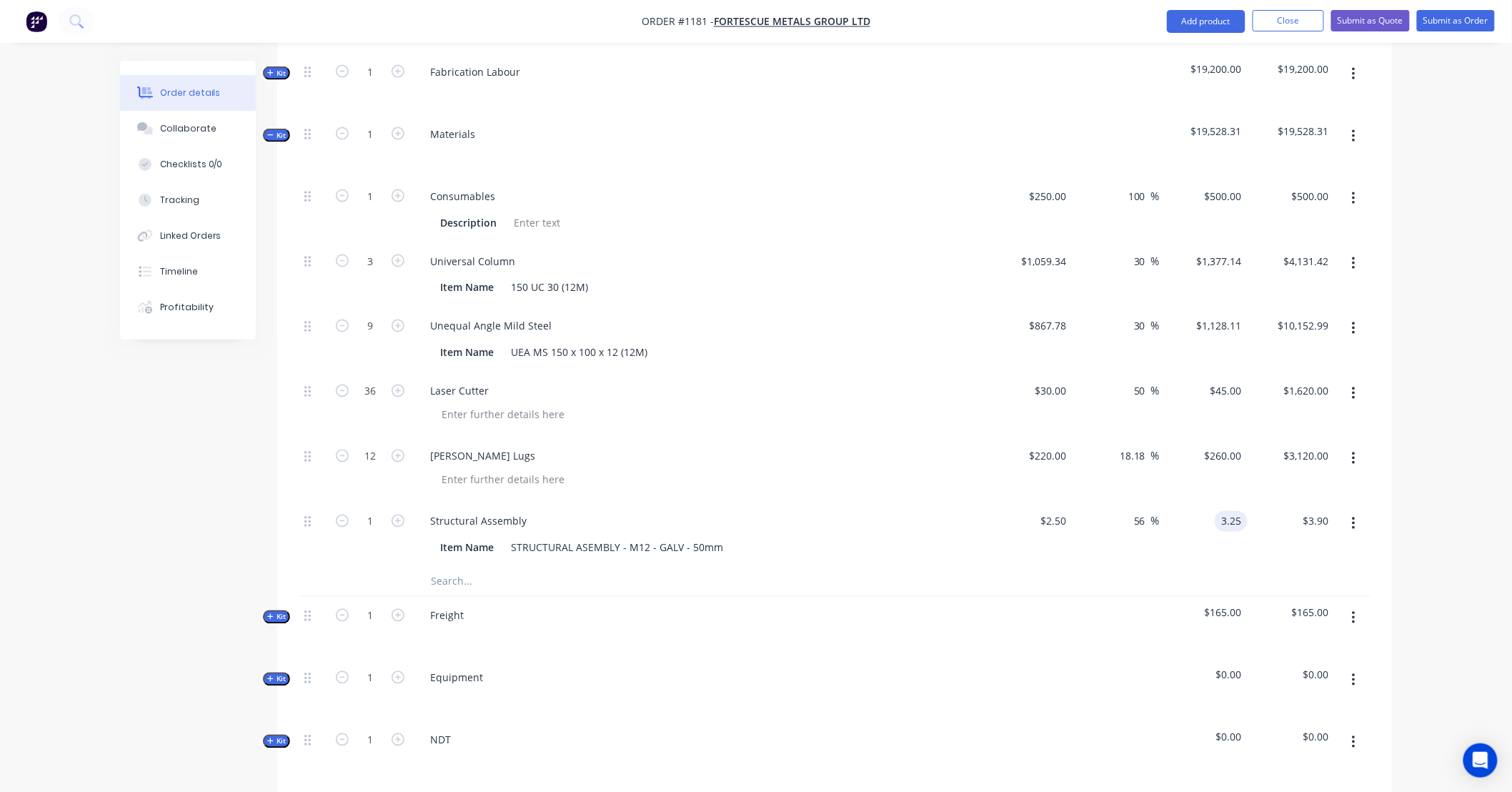
type input "$3.25"
click at [378, 511] on input "1" at bounding box center [370, 521] width 37 height 21
type input "300"
type input "$975.00"
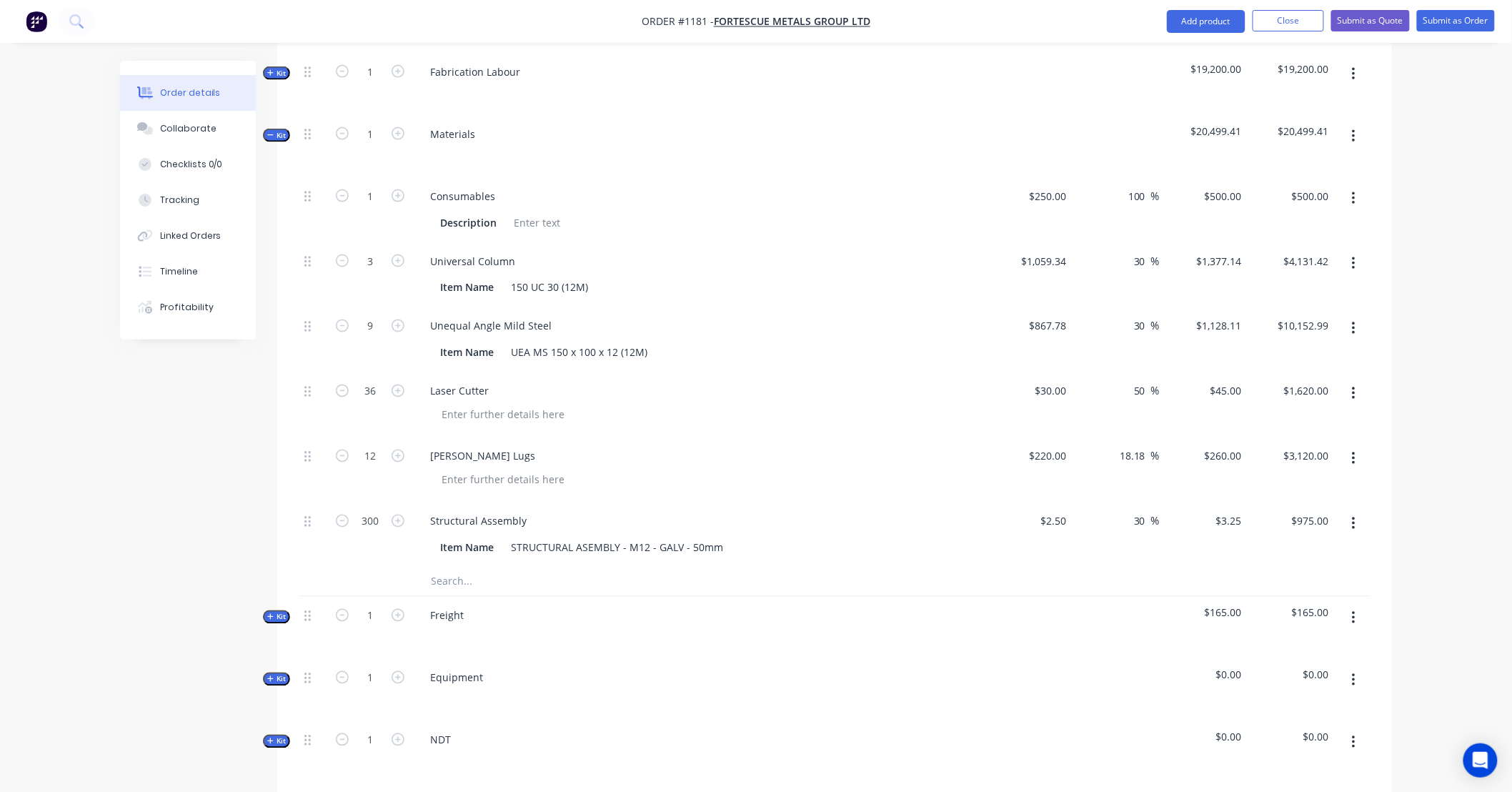
drag, startPoint x: 1452, startPoint y: 508, endPoint x: 1435, endPoint y: 544, distance: 39.8
click at [1435, 544] on div "Order details Collaborate Checklists 0/0 Tracking Linked Orders Timeline Profit…" at bounding box center [756, 205] width 1512 height 2102
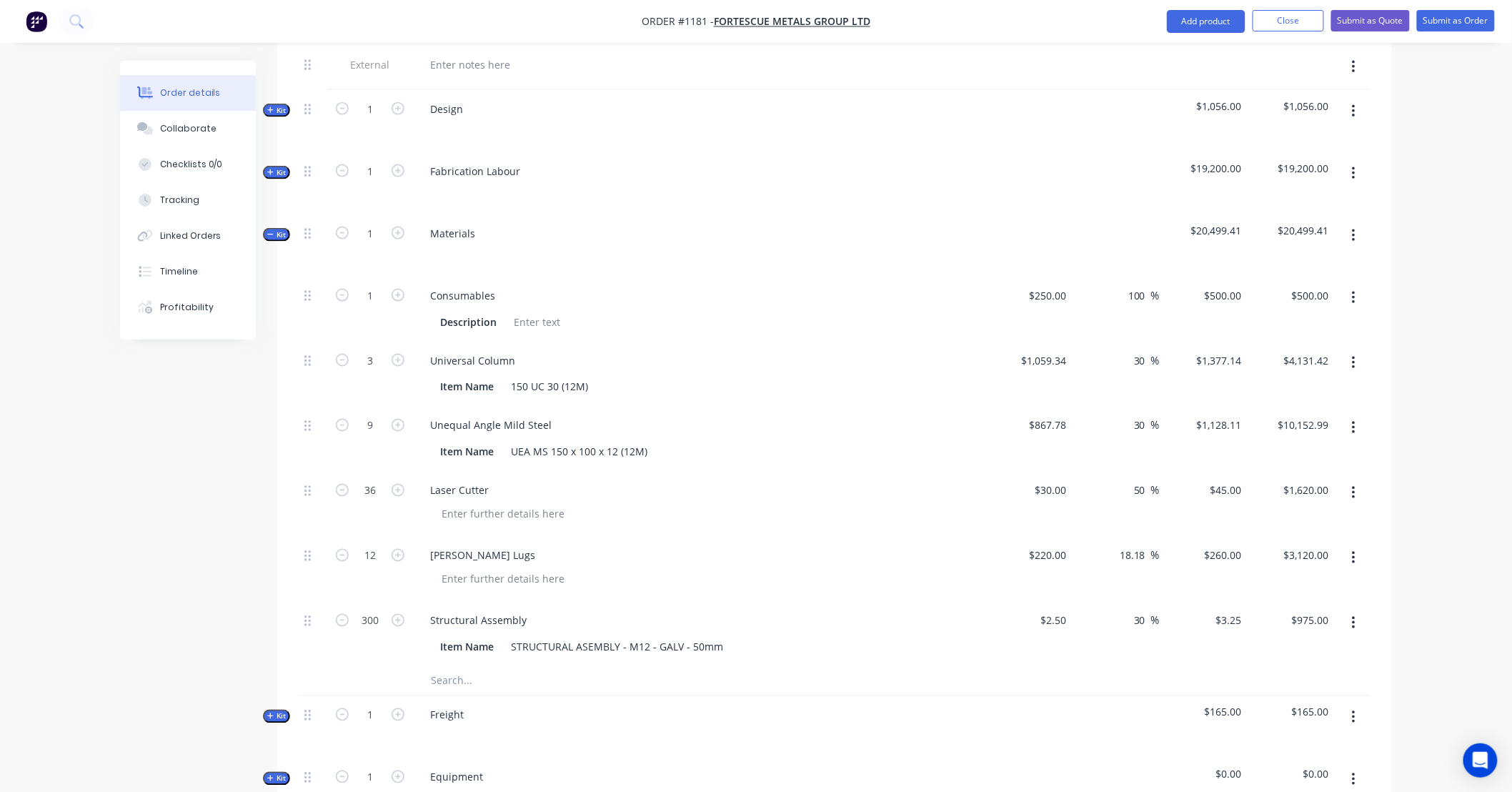
scroll to position [741, 0]
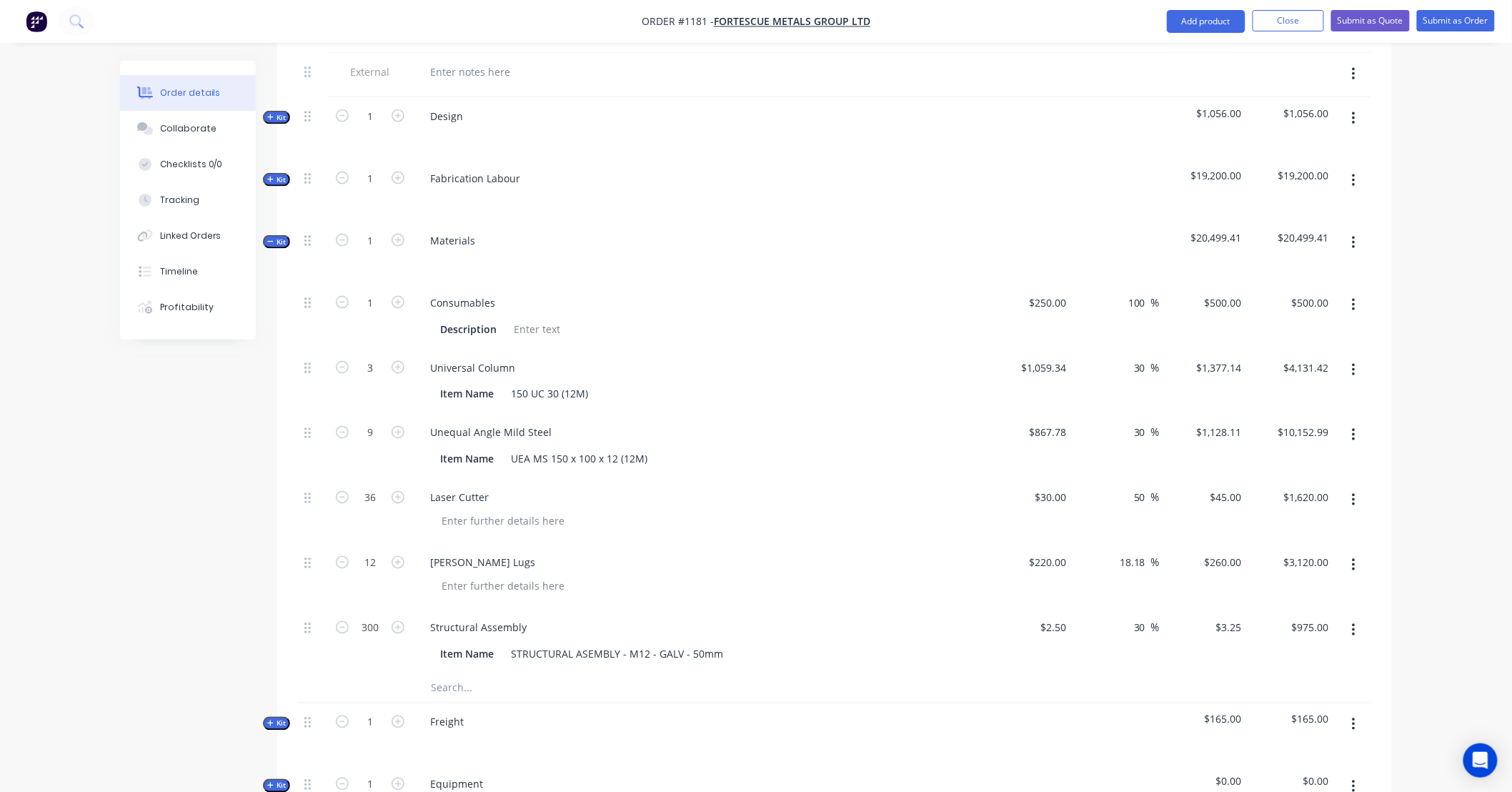
click at [272, 238] on icon "button" at bounding box center [270, 241] width 7 height 7
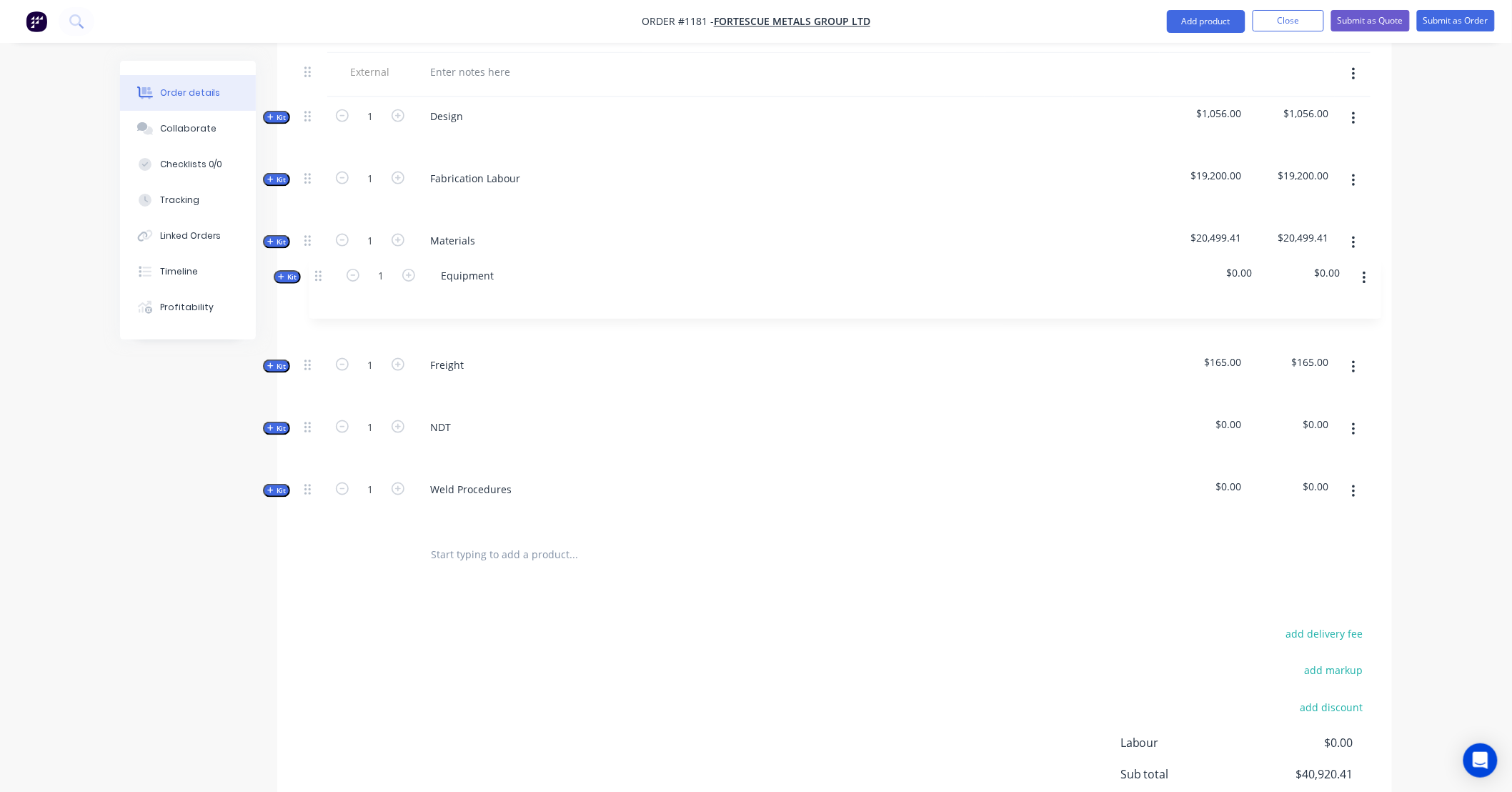
drag, startPoint x: 312, startPoint y: 347, endPoint x: 318, endPoint y: 275, distance: 72.2
click at [318, 275] on div "Internal SITE CONTACT: Internal ALLOCATED FAB TIME: Internal PAINT/COATINGS REQ…" at bounding box center [835, 226] width 1071 height 612
click at [272, 301] on icon "button" at bounding box center [270, 304] width 6 height 6
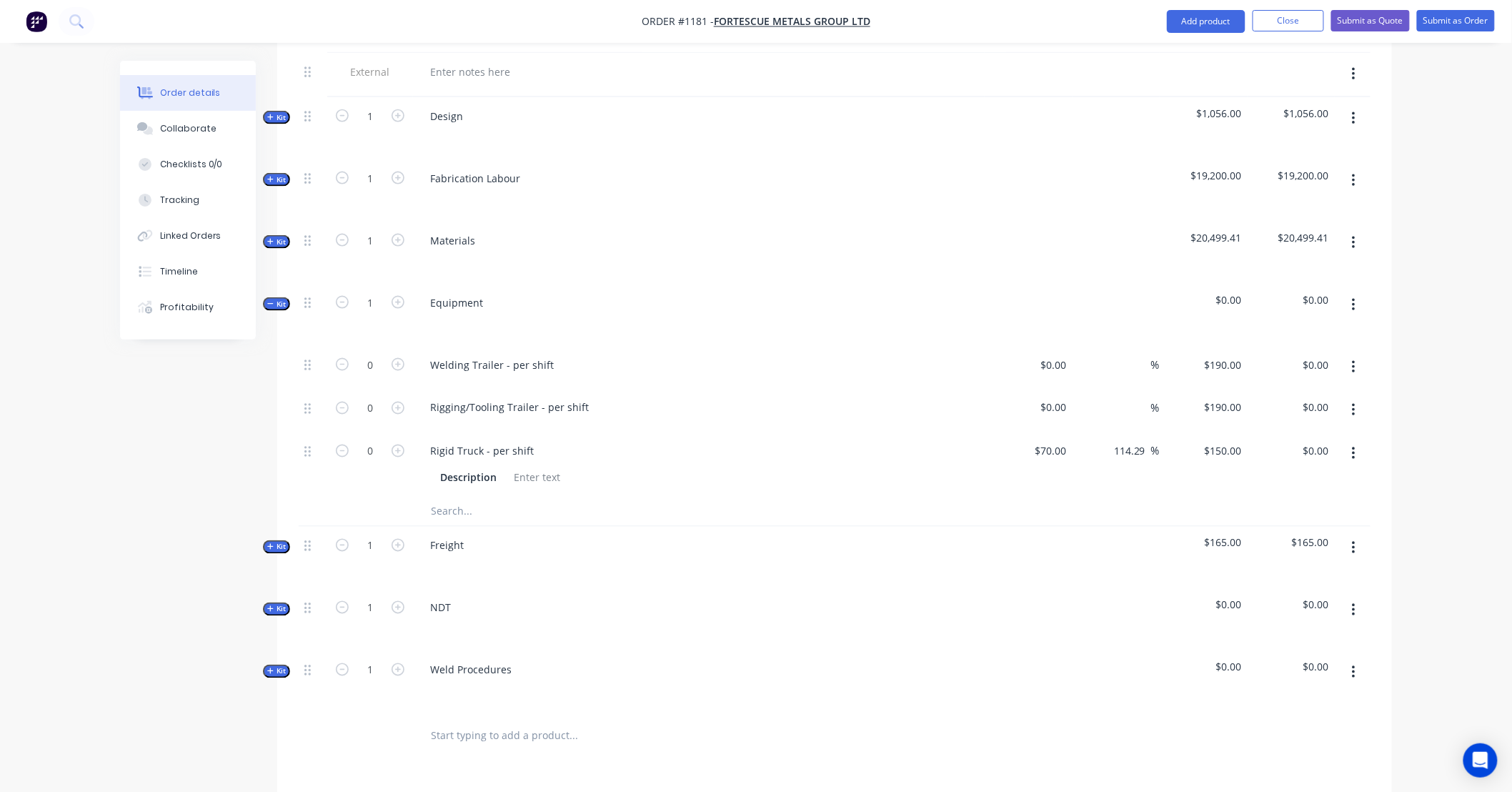
click at [477, 497] on input "text" at bounding box center [573, 511] width 285 height 28
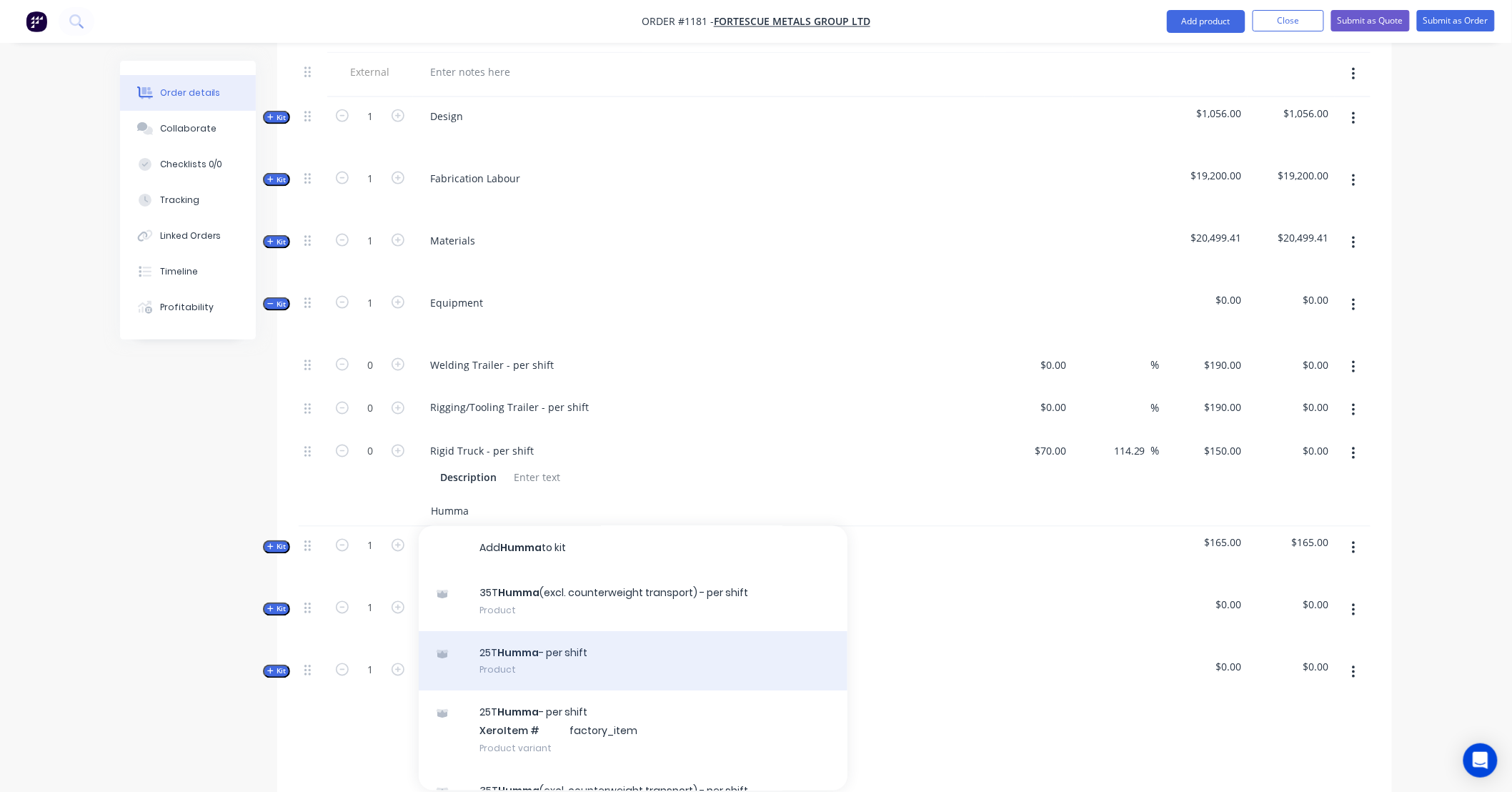
type input "Humma"
click at [594, 641] on div "25T Humma - per shift Product" at bounding box center [633, 662] width 429 height 60
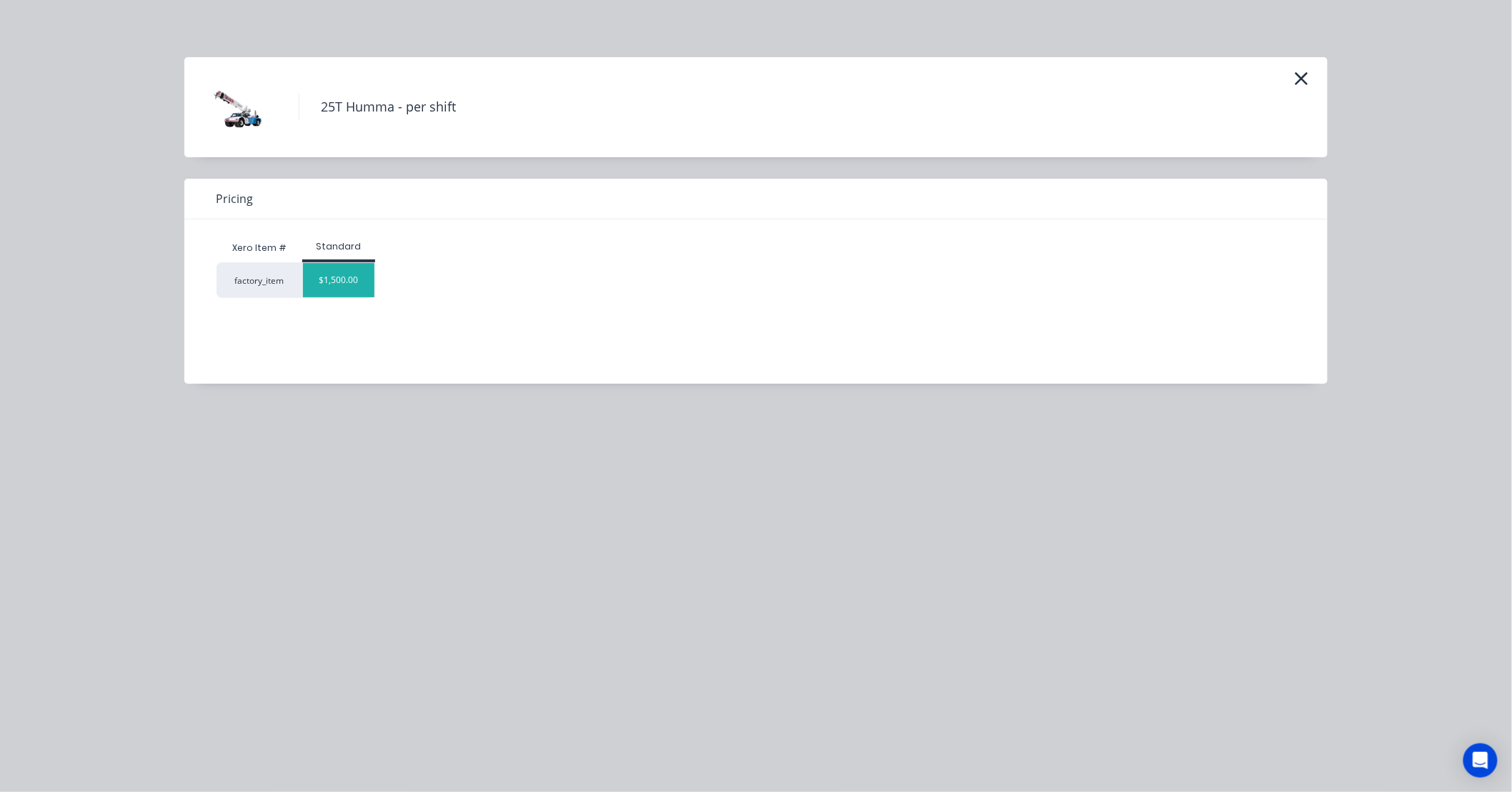
click at [327, 288] on div "$1,500.00" at bounding box center [339, 280] width 72 height 34
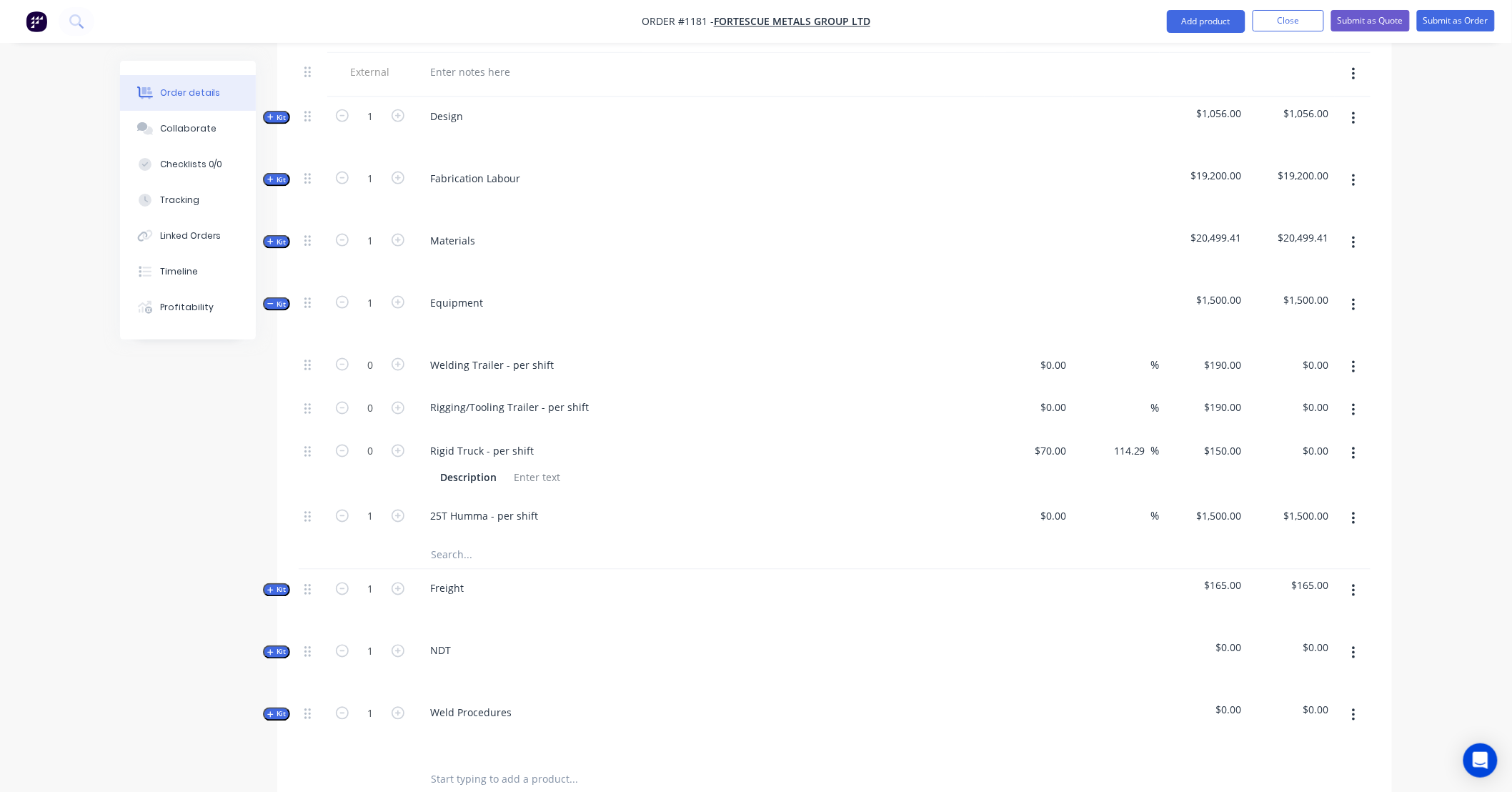
click at [1347, 354] on button "button" at bounding box center [1353, 367] width 34 height 25
click at [1353, 451] on div "Delete" at bounding box center [1301, 461] width 110 height 20
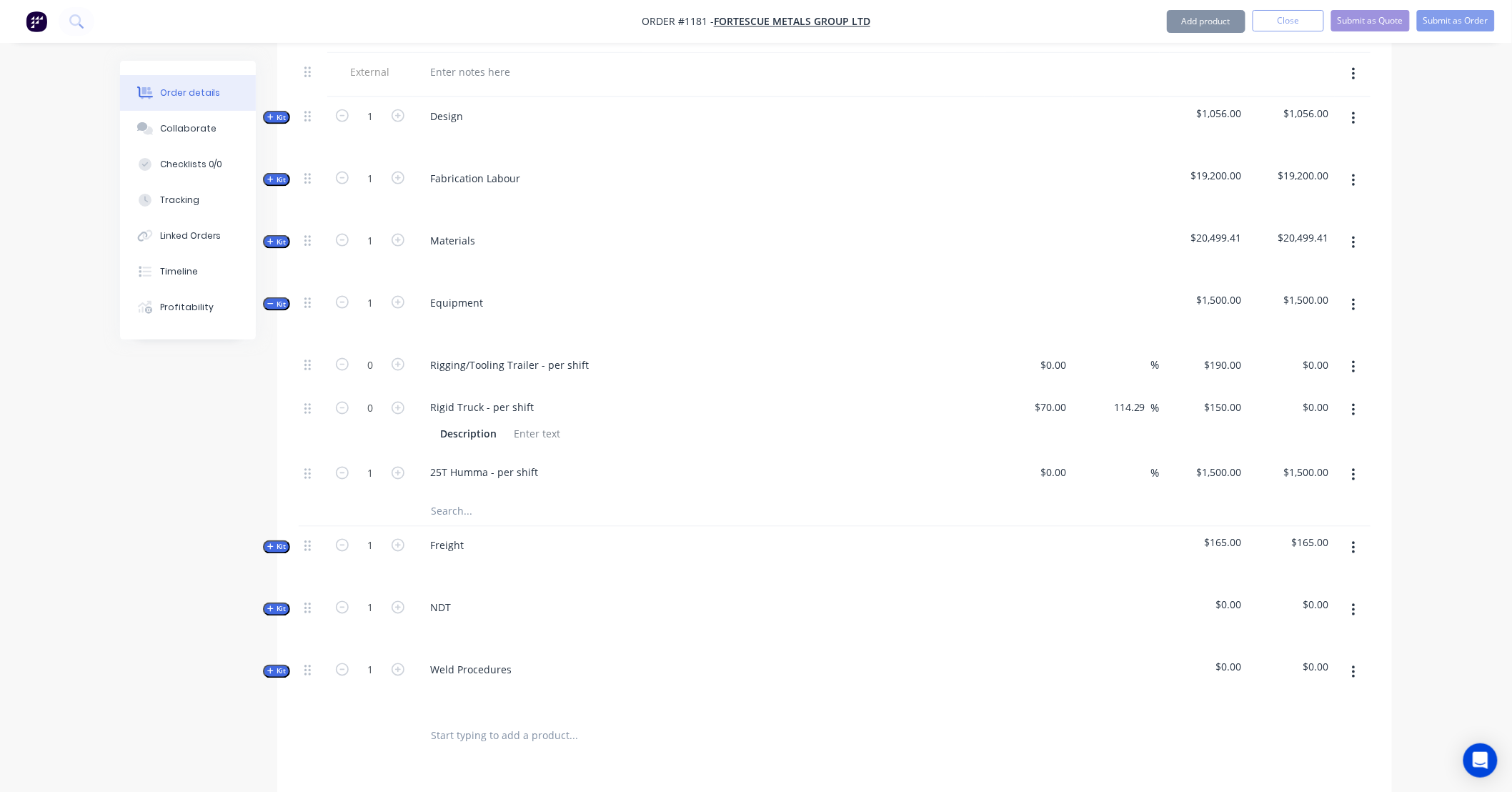
click at [1358, 354] on button "button" at bounding box center [1353, 367] width 34 height 25
drag, startPoint x: 1349, startPoint y: 440, endPoint x: 1358, endPoint y: 369, distance: 71.6
click at [1349, 451] on div "Delete" at bounding box center [1301, 461] width 110 height 20
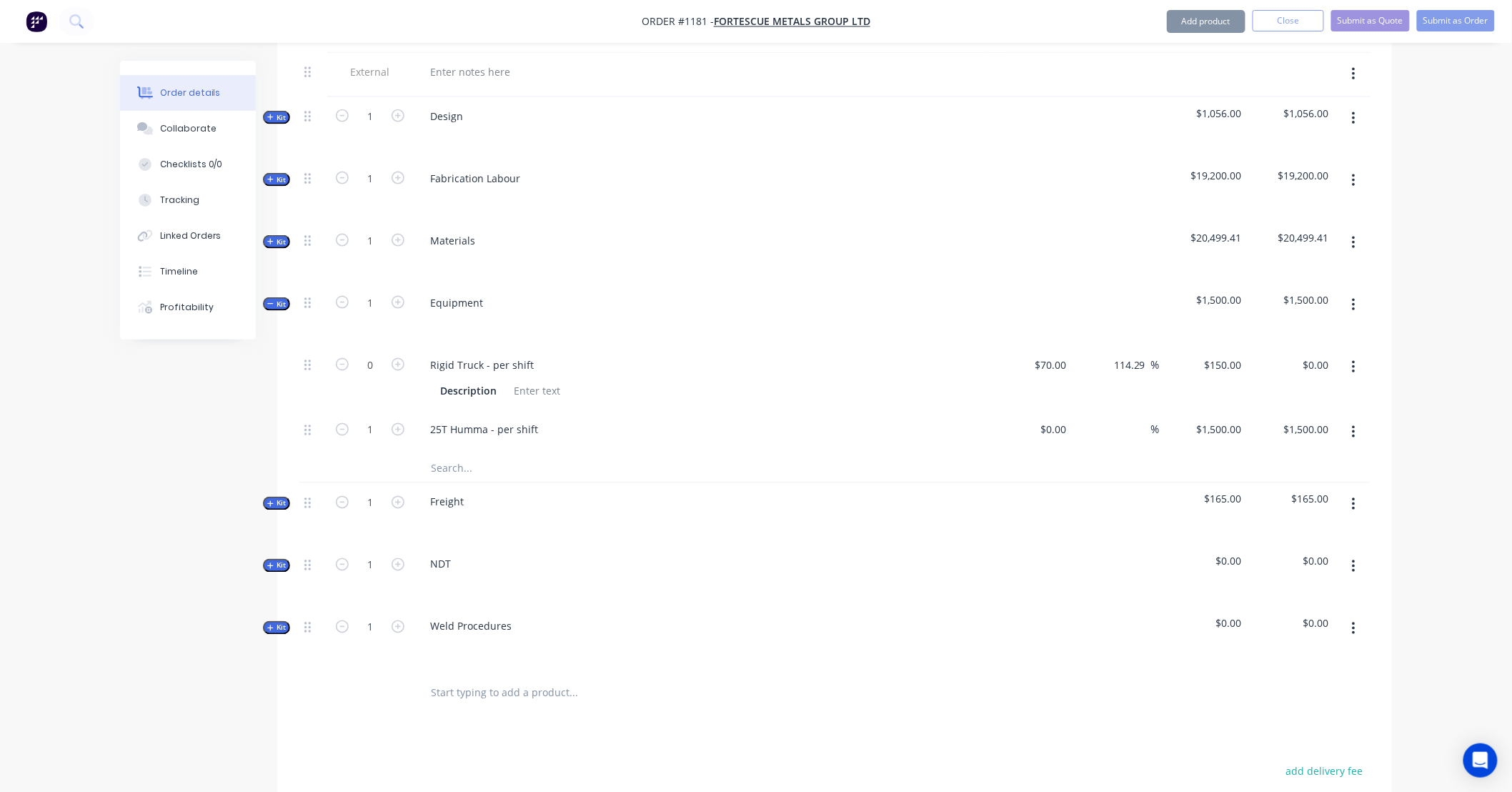
click at [1359, 354] on button "button" at bounding box center [1353, 367] width 34 height 25
click at [1341, 451] on div "Delete" at bounding box center [1301, 461] width 110 height 20
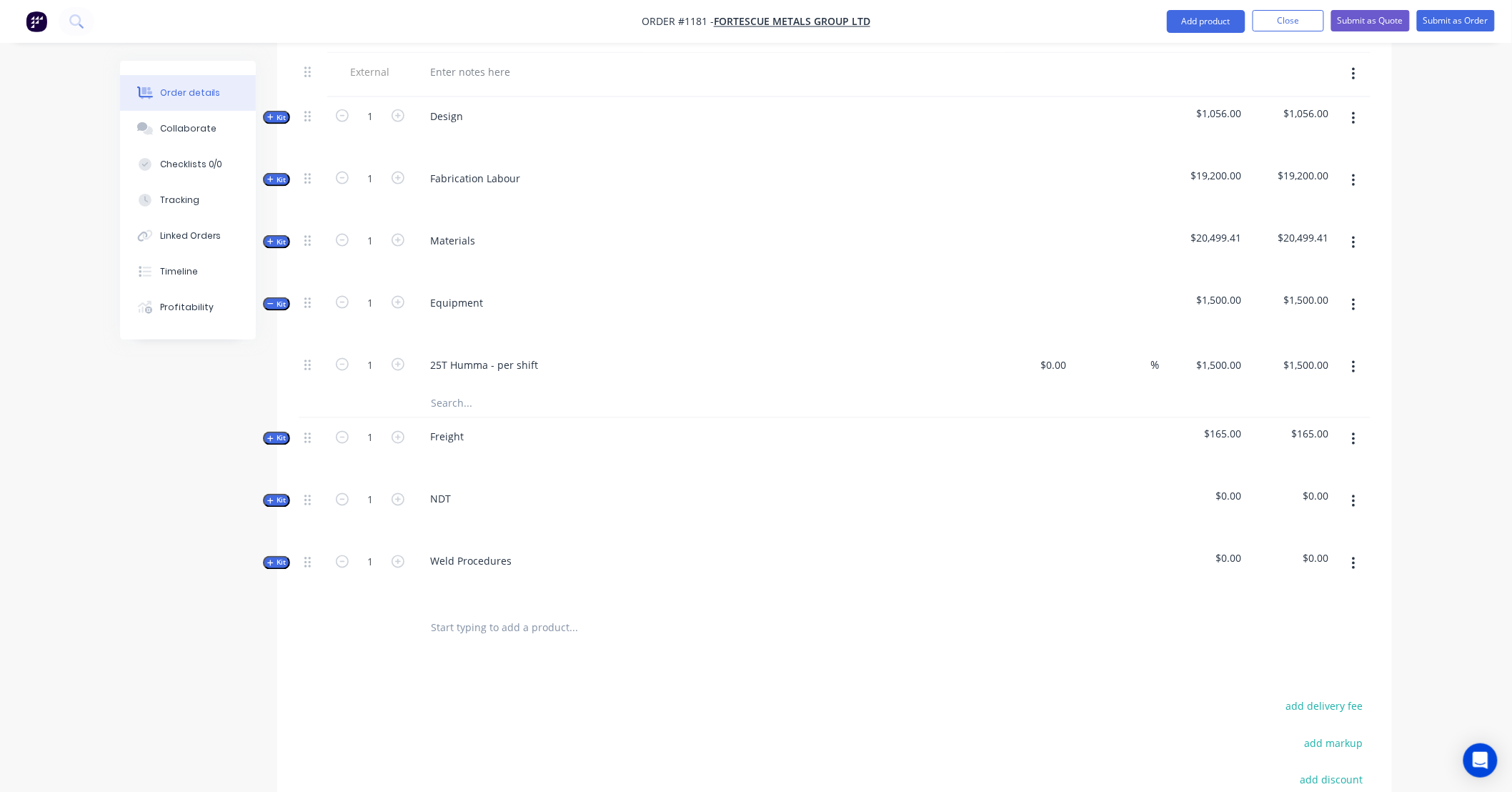
click at [279, 299] on span "Kit" at bounding box center [276, 304] width 18 height 11
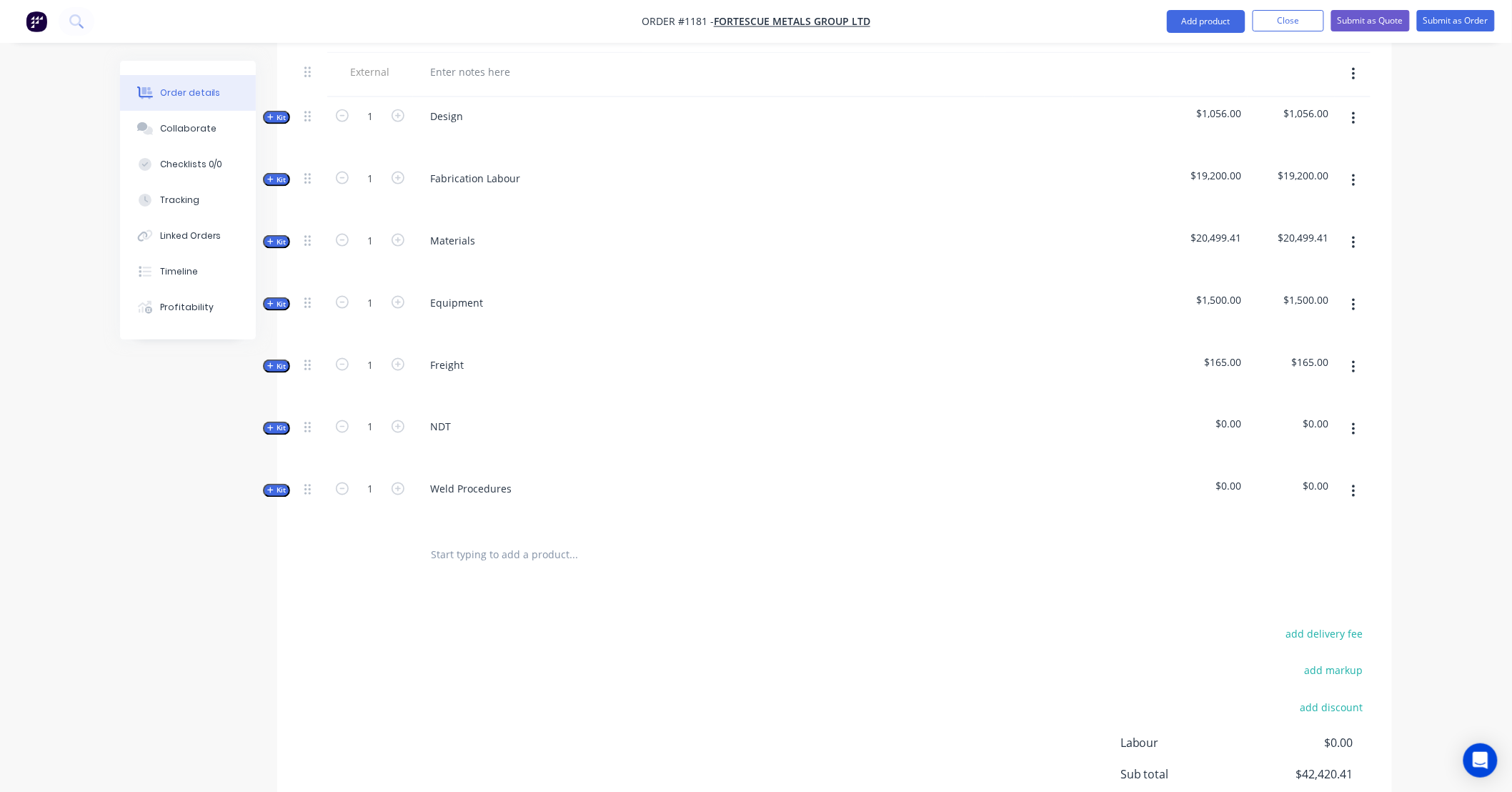
click at [279, 361] on span "Kit" at bounding box center [276, 366] width 18 height 11
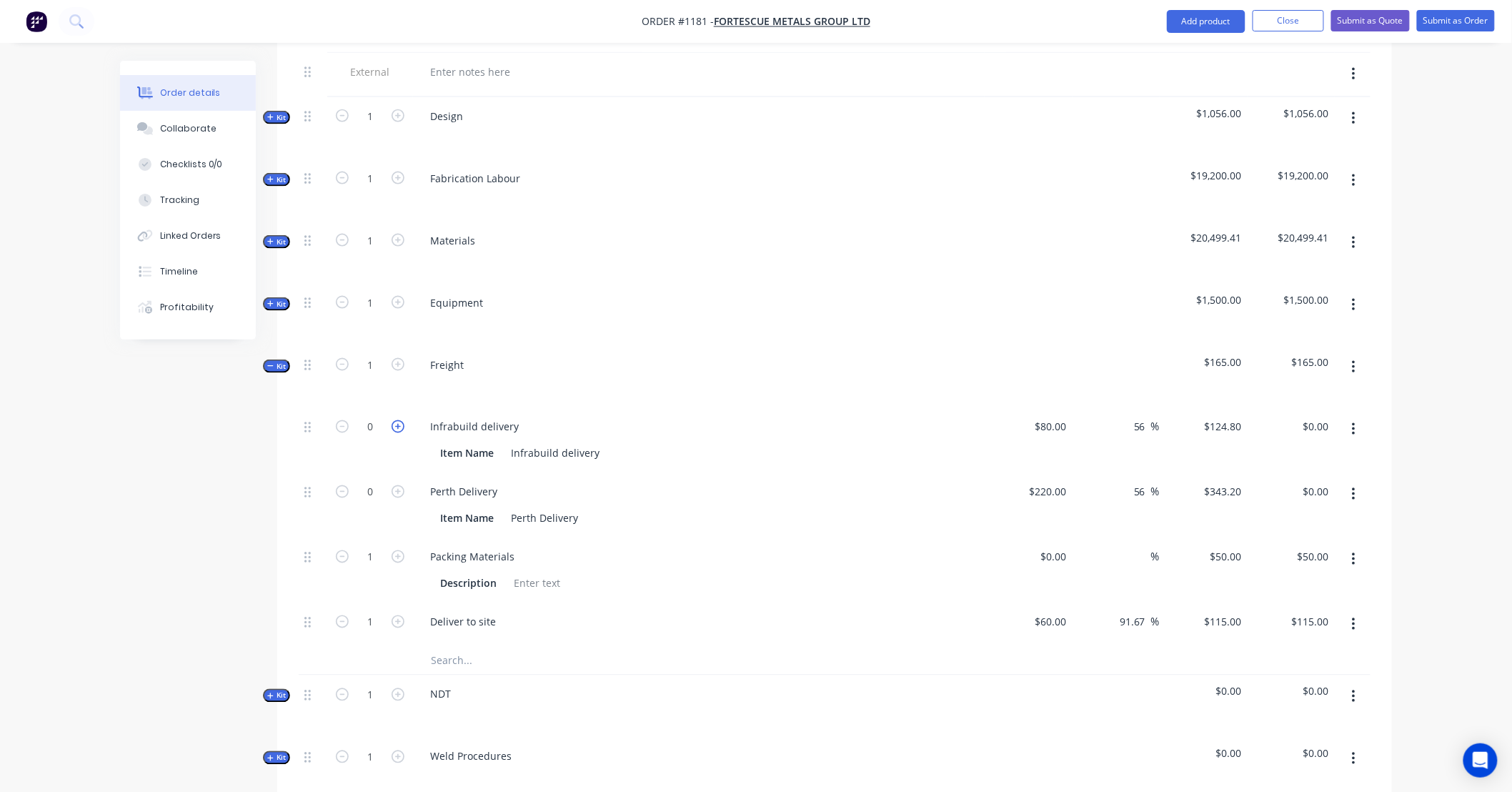
click at [401, 420] on icon "button" at bounding box center [397, 426] width 13 height 13
type input "1"
type input "$124.80"
click at [401, 420] on icon "button" at bounding box center [397, 426] width 13 height 13
type input "2"
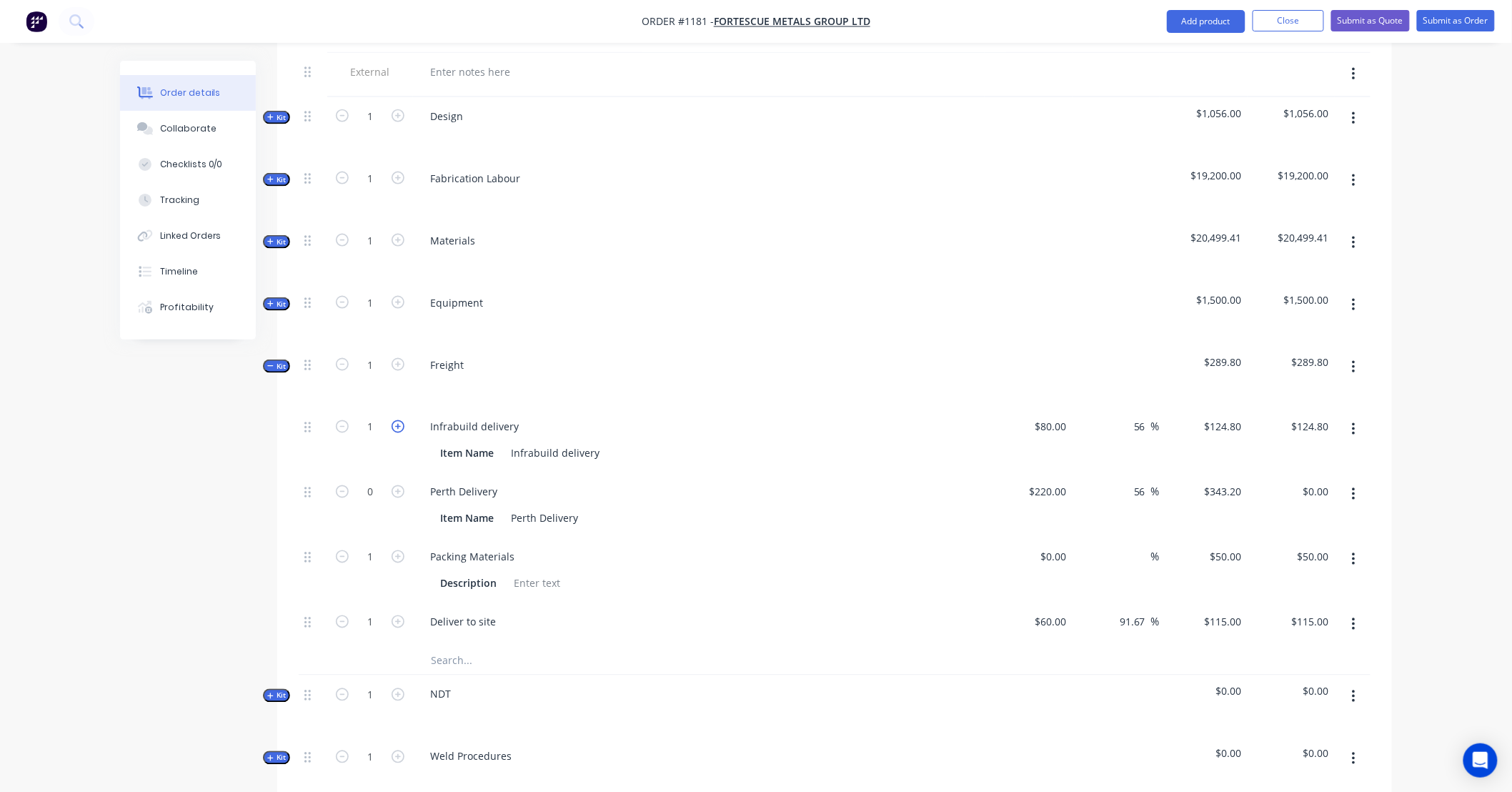
type input "$249.60"
click at [369, 481] on input "0" at bounding box center [370, 492] width 37 height 21
type input "1.5"
type input "$514.80"
click at [1047, 416] on div "80 $80.00" at bounding box center [1050, 426] width 45 height 20
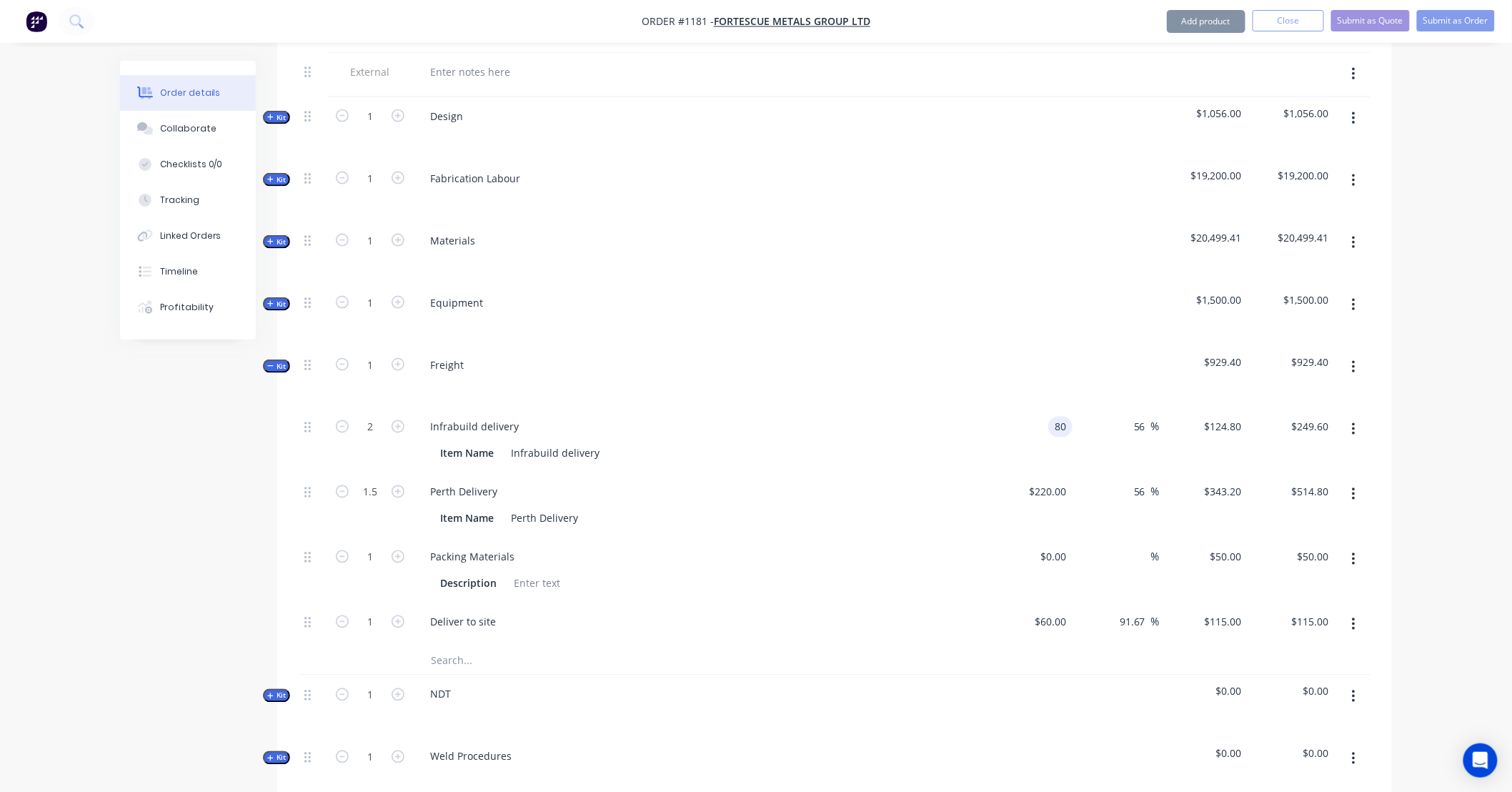
type input "$80.00"
type input "104"
type input "30"
type input "$104.00"
type input "$208.00"
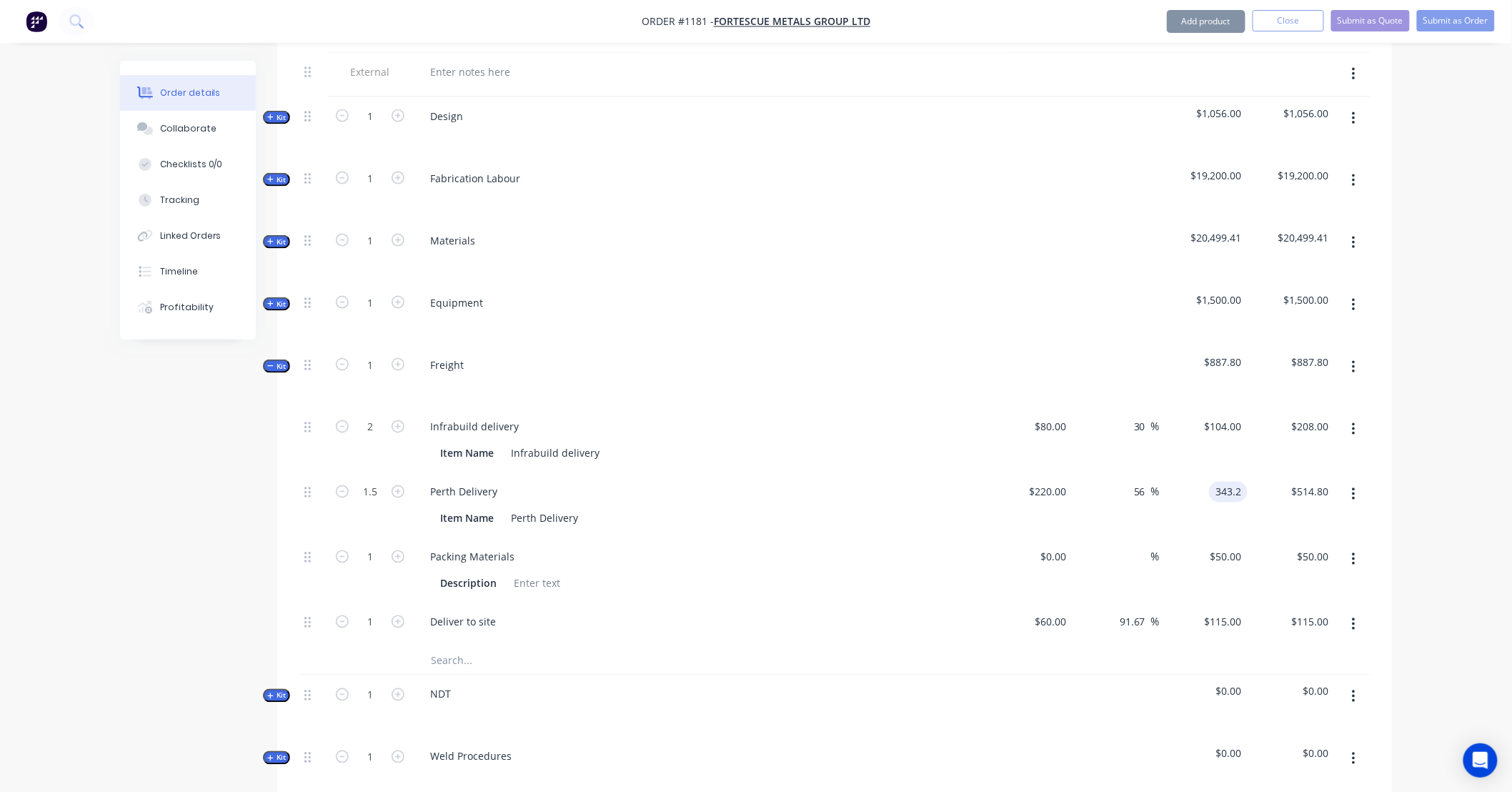
click at [1219, 481] on input "343.2" at bounding box center [1231, 491] width 33 height 20
type input "1"
type input "286"
type input "30"
type input "$286.00"
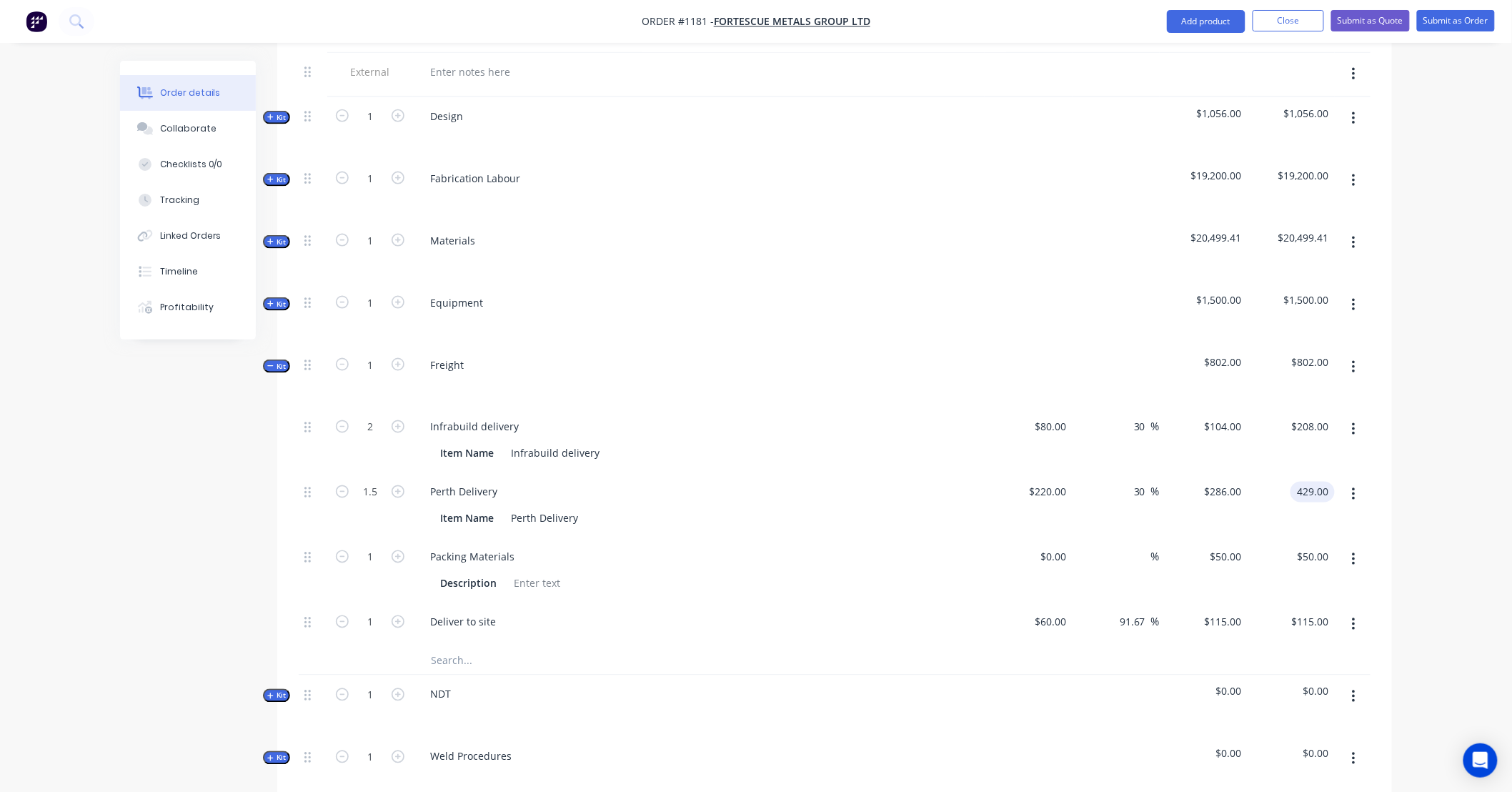
type input "$429.00"
click at [1352, 551] on icon "button" at bounding box center [1354, 559] width 4 height 16
click at [1353, 648] on div "Duplicate Exclude from tax Delete" at bounding box center [1302, 625] width 136 height 93
click at [1352, 644] on div "Delete" at bounding box center [1301, 653] width 110 height 20
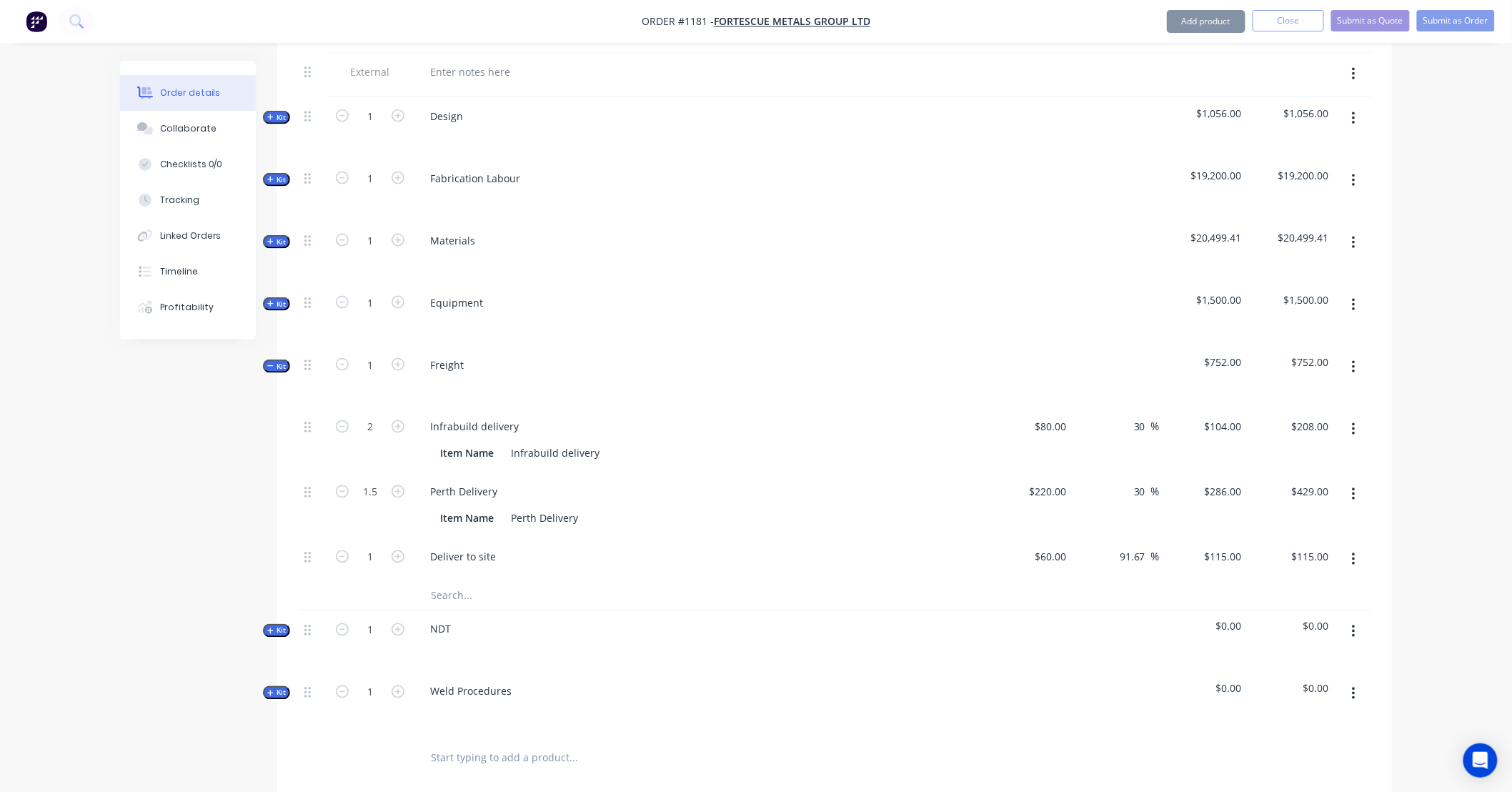
click at [1346, 546] on button "button" at bounding box center [1353, 559] width 34 height 25
click at [1355, 644] on div "Delete" at bounding box center [1301, 653] width 110 height 20
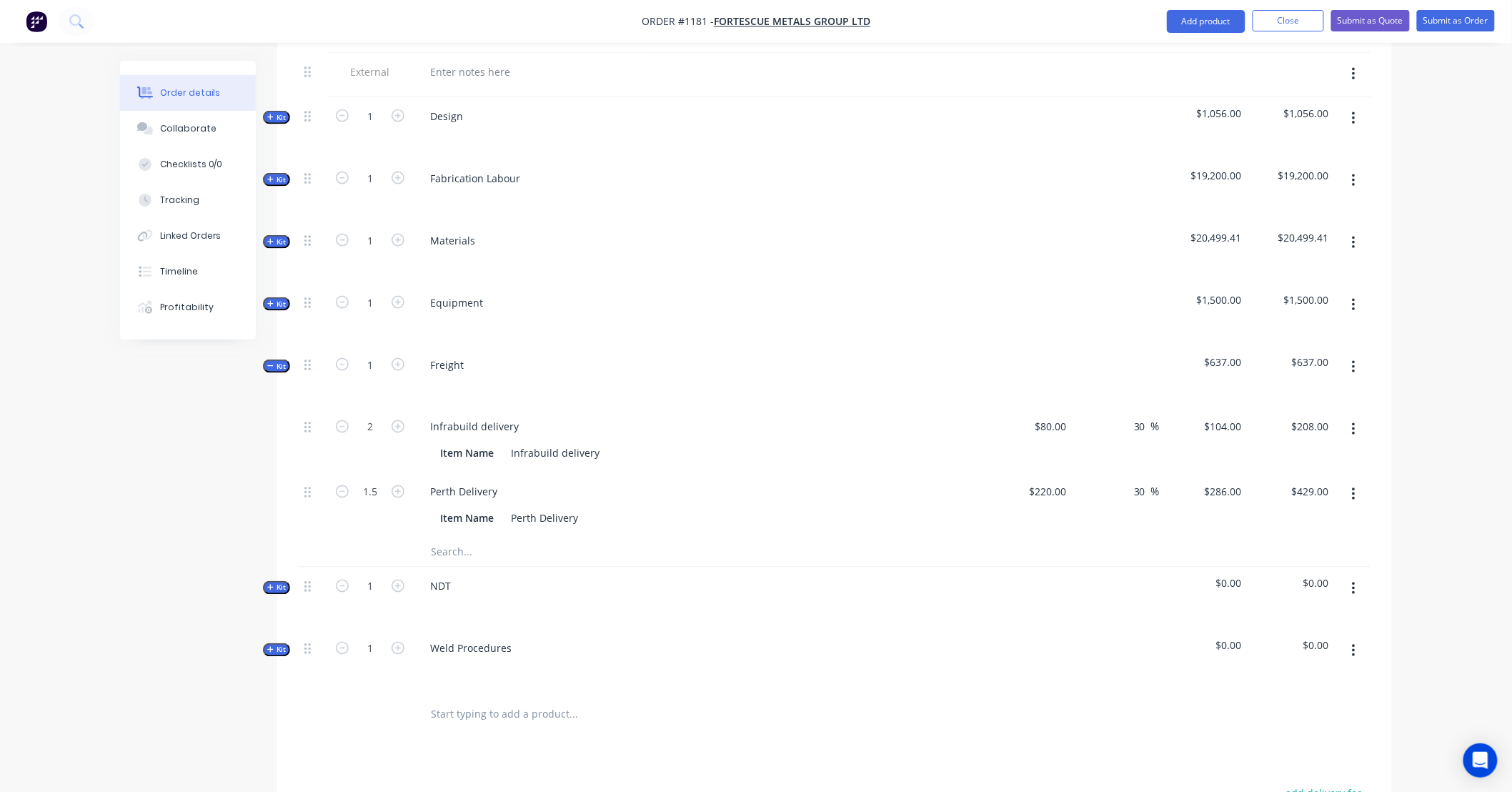
click at [1352, 582] on icon "button" at bounding box center [1353, 588] width 3 height 13
click at [1333, 702] on div "Delete" at bounding box center [1301, 711] width 110 height 20
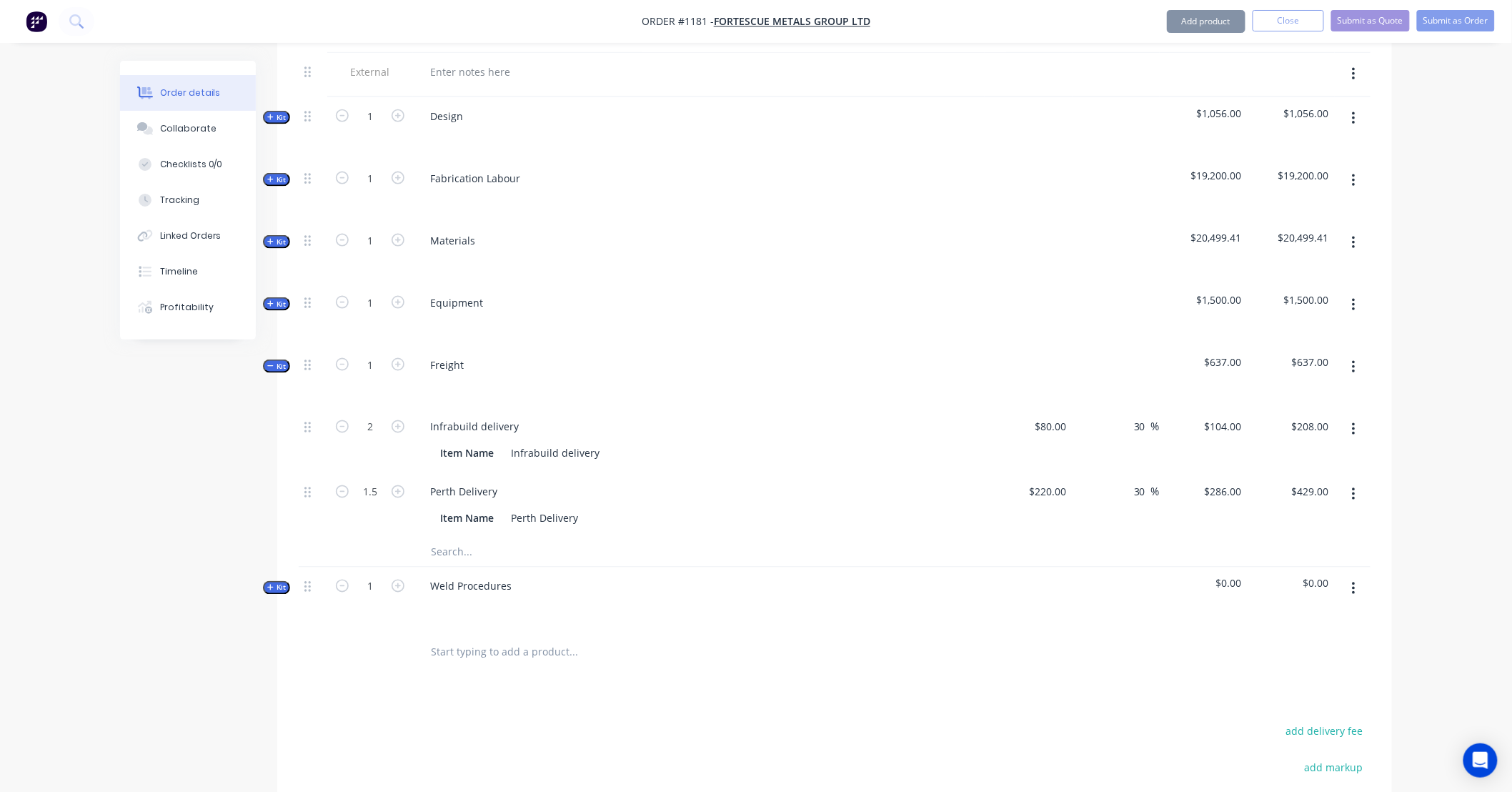
click at [1352, 580] on icon "button" at bounding box center [1354, 588] width 4 height 16
click at [1319, 702] on div "Delete" at bounding box center [1301, 711] width 110 height 20
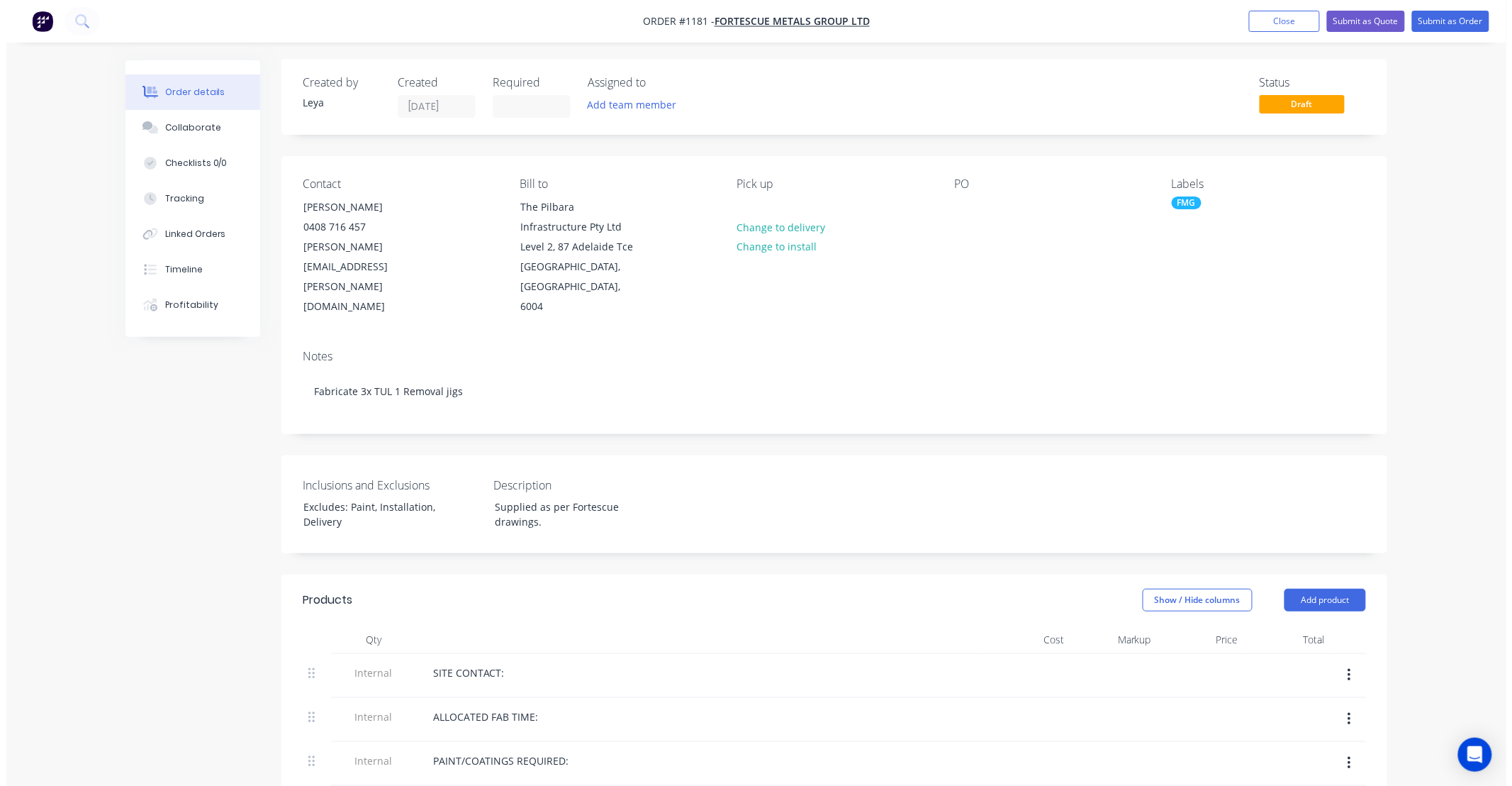
scroll to position [0, 0]
click at [1441, 27] on button "Submit as Order" at bounding box center [1445, 21] width 77 height 21
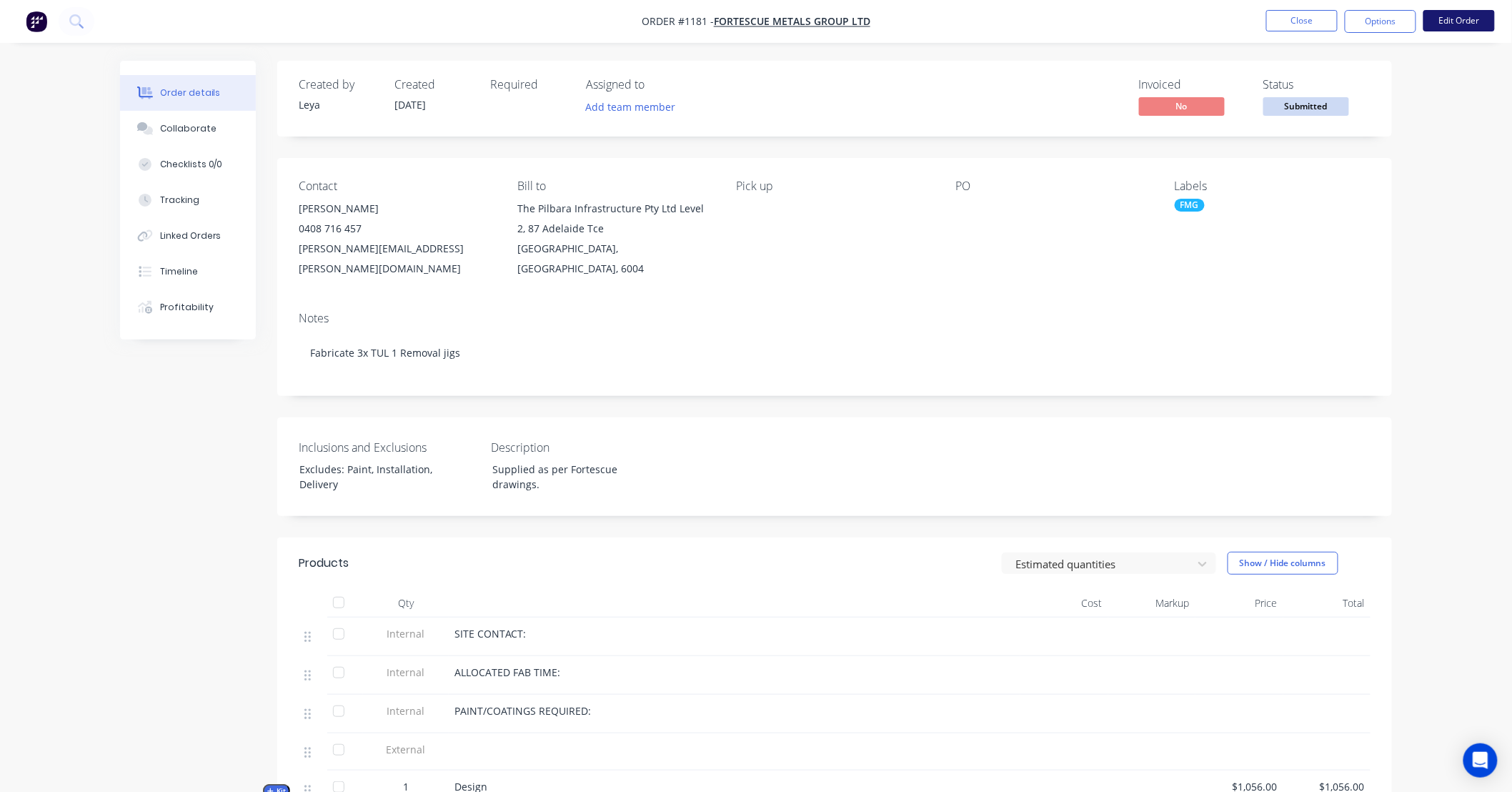
click at [1451, 20] on button "Edit Order" at bounding box center [1459, 20] width 72 height 21
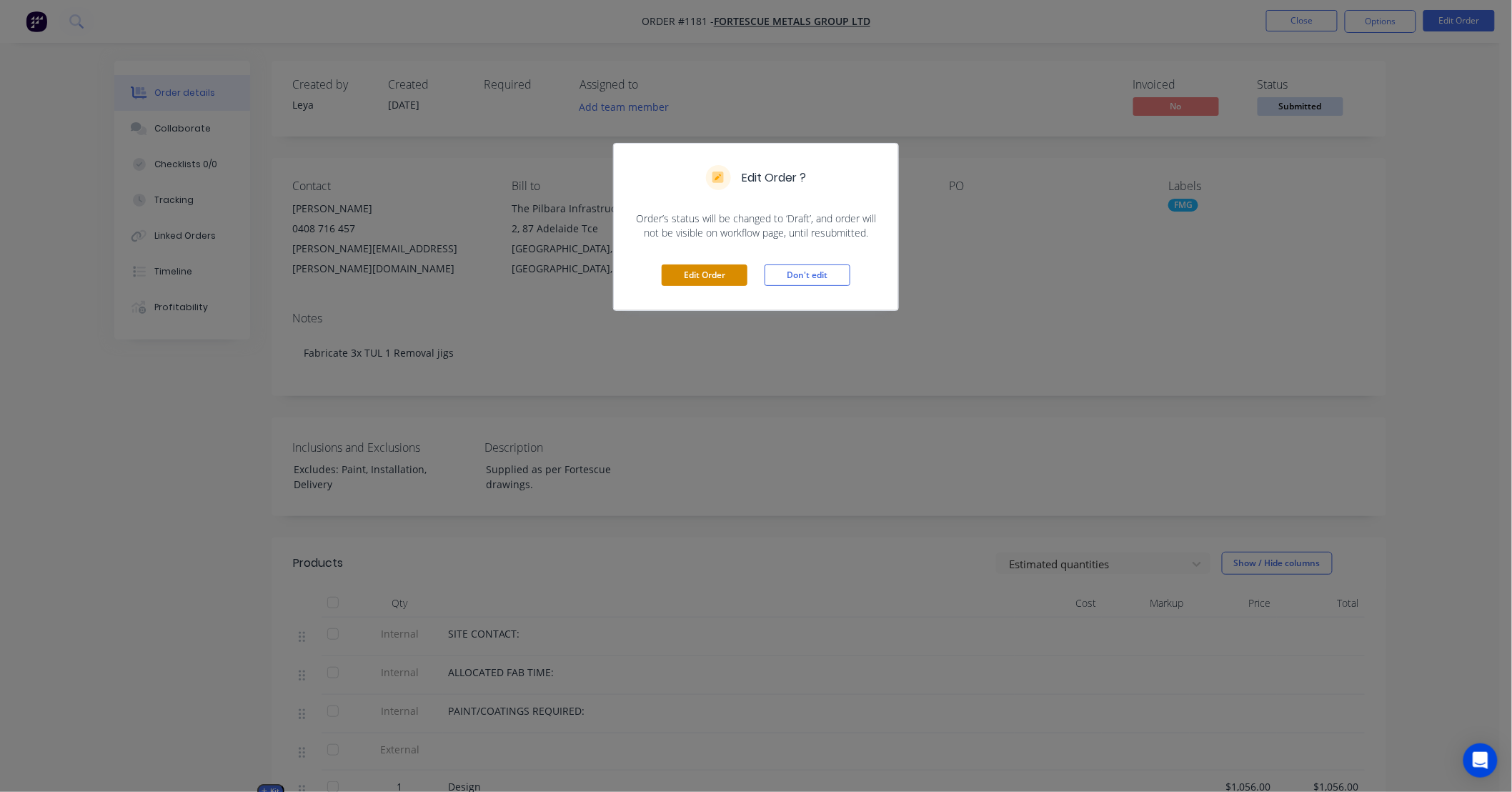
click at [706, 277] on button "Edit Order" at bounding box center [705, 275] width 85 height 21
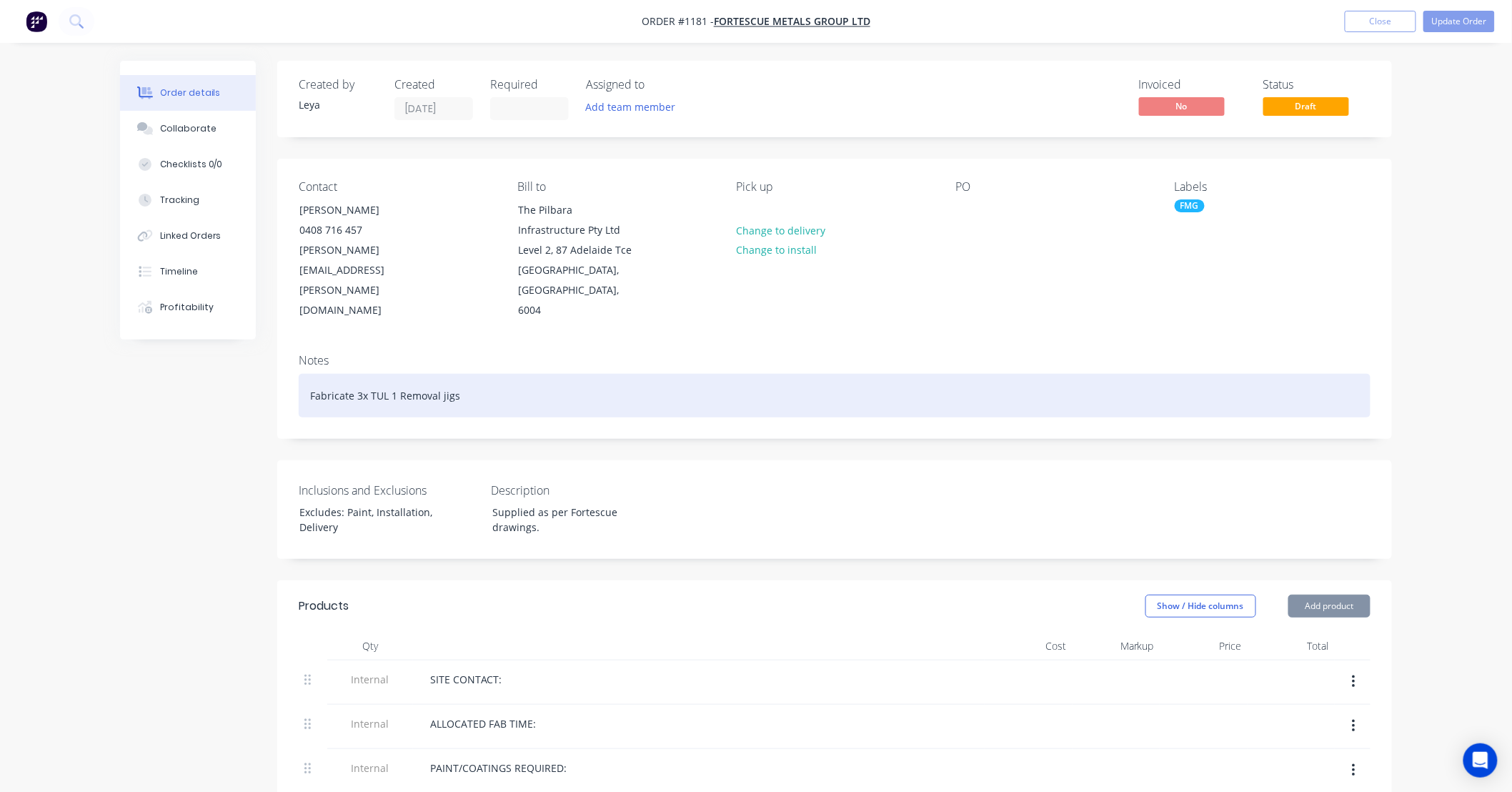
click at [312, 374] on div "Fabricate 3x TUL 1 Removal jigs" at bounding box center [835, 395] width 1071 height 44
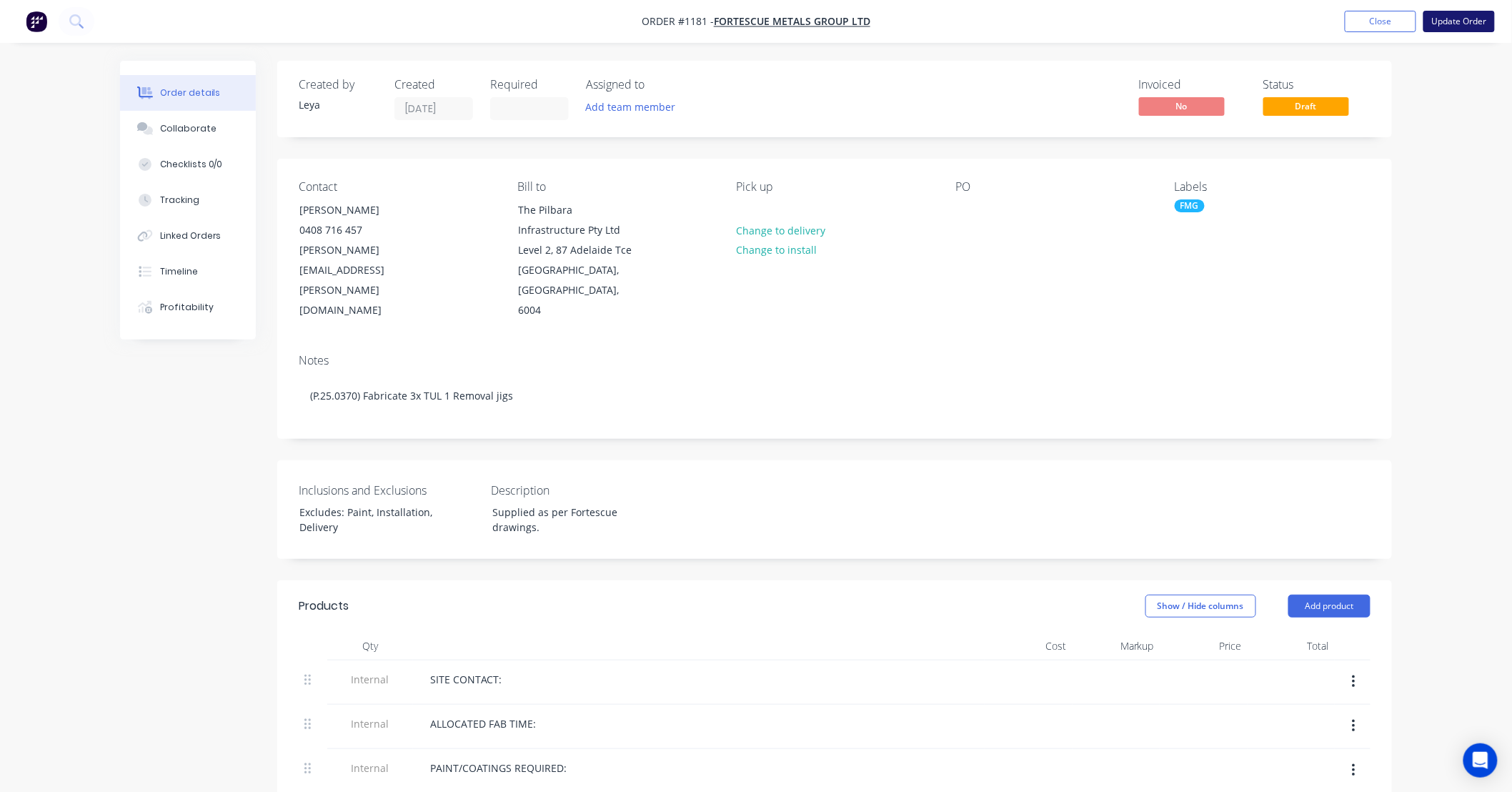
click at [1459, 15] on button "Update Order" at bounding box center [1459, 21] width 72 height 21
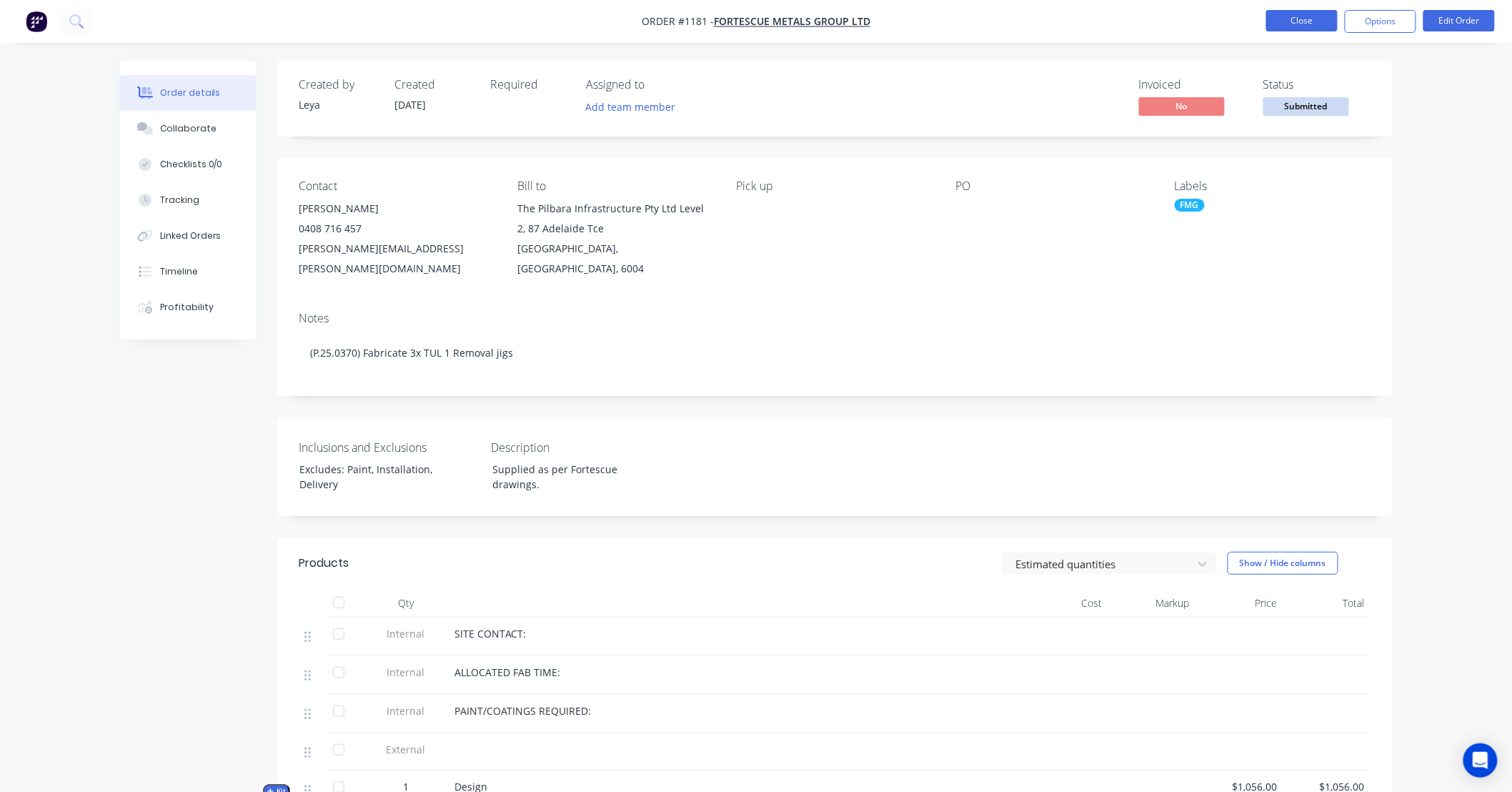
click at [1289, 16] on button "Close" at bounding box center [1301, 20] width 72 height 21
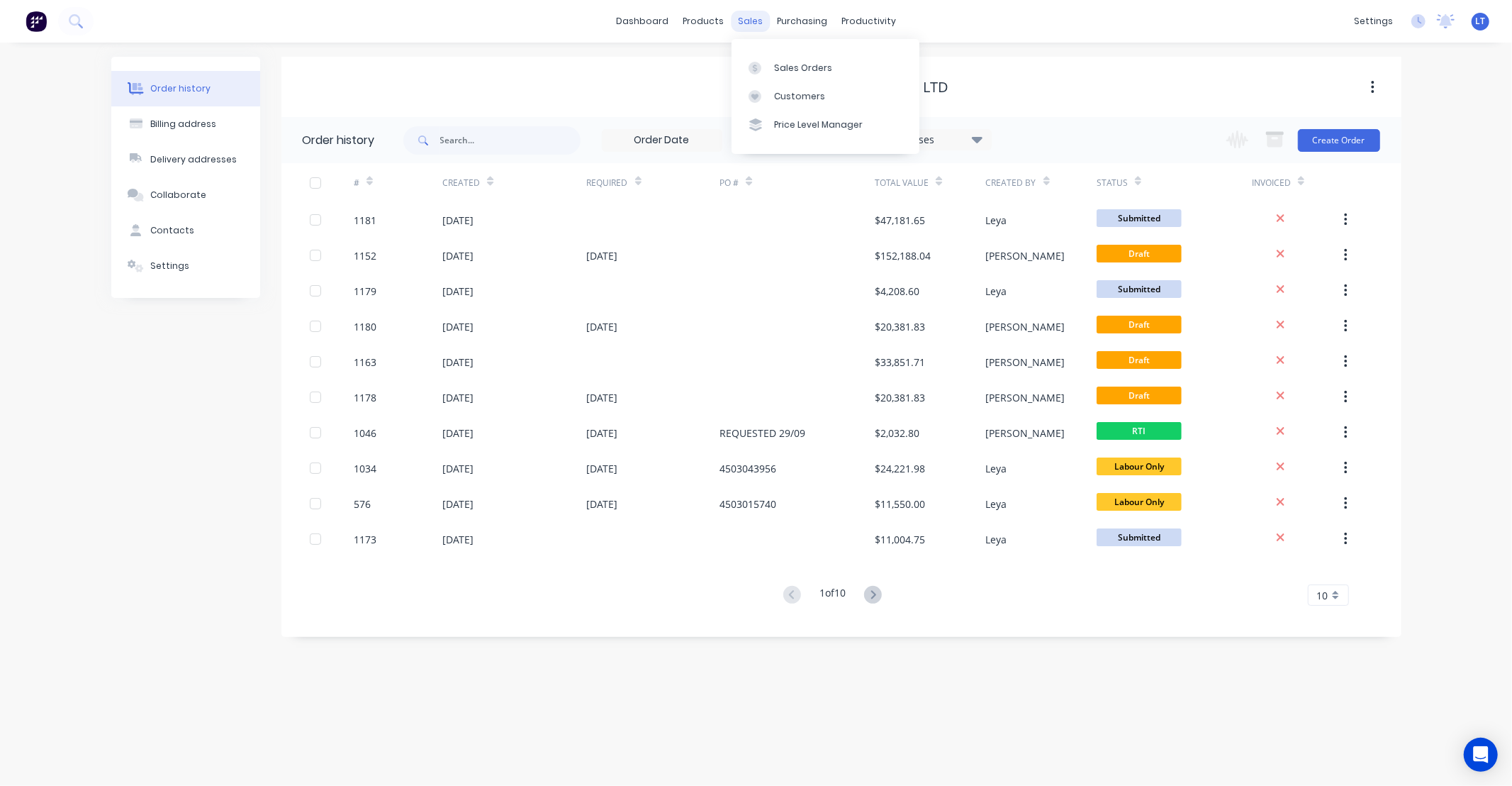
click at [738, 22] on div "sales" at bounding box center [750, 21] width 39 height 21
click at [783, 66] on div "Sales Orders" at bounding box center [803, 67] width 58 height 13
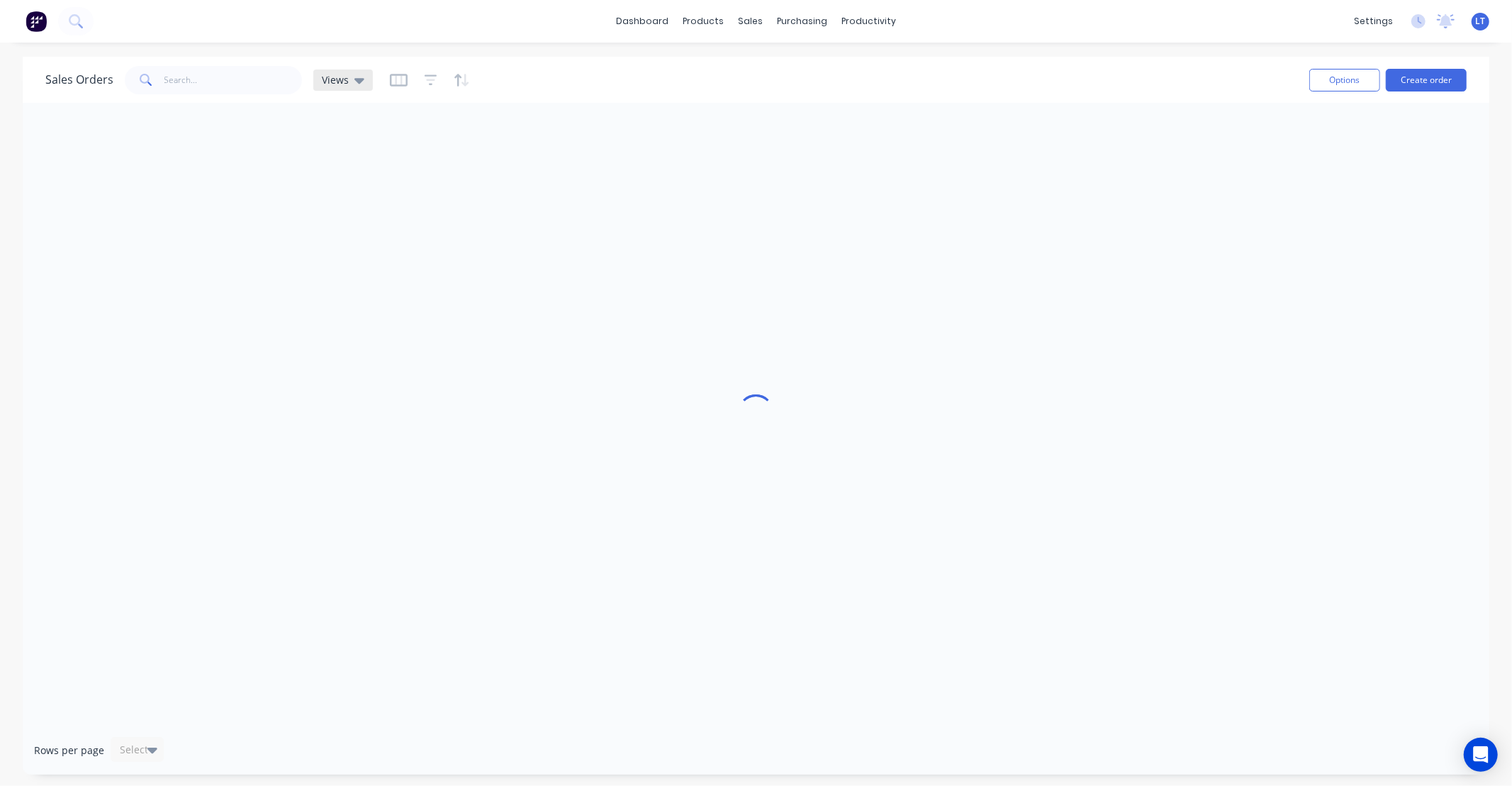
click at [354, 81] on icon at bounding box center [359, 80] width 10 height 15
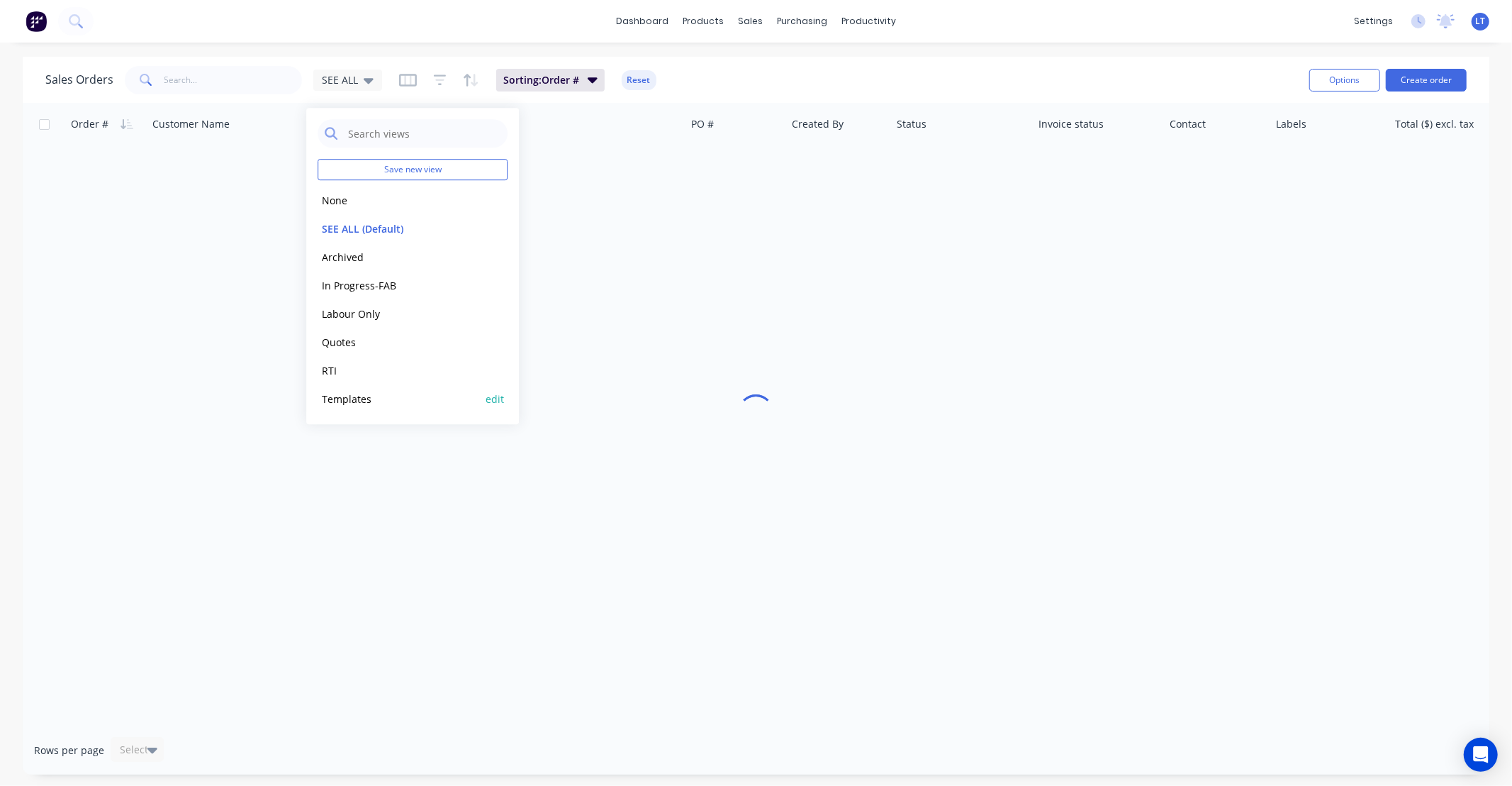
click at [372, 391] on button "Templates" at bounding box center [399, 399] width 162 height 16
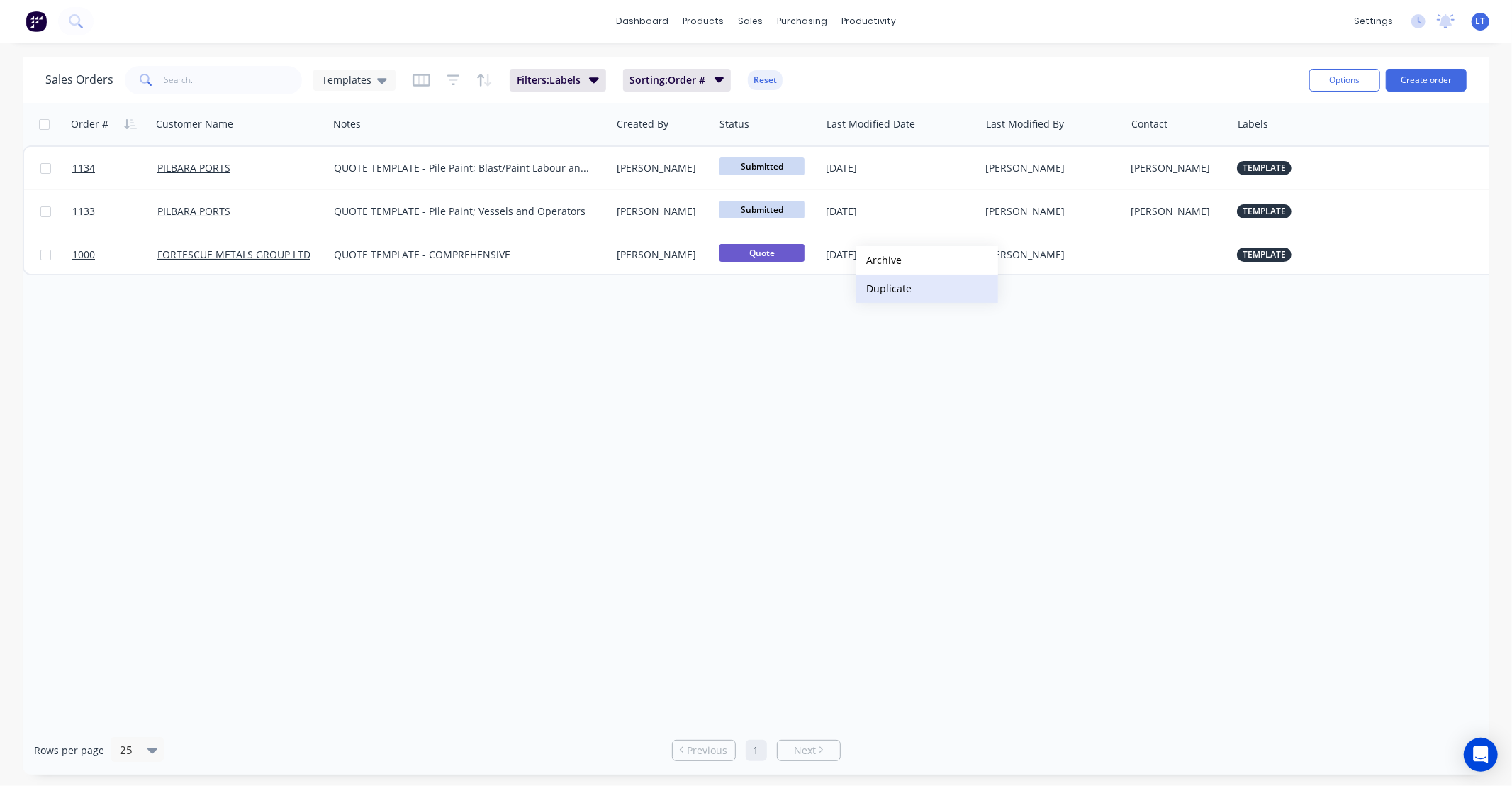
click at [910, 291] on button "Duplicate" at bounding box center [926, 288] width 142 height 28
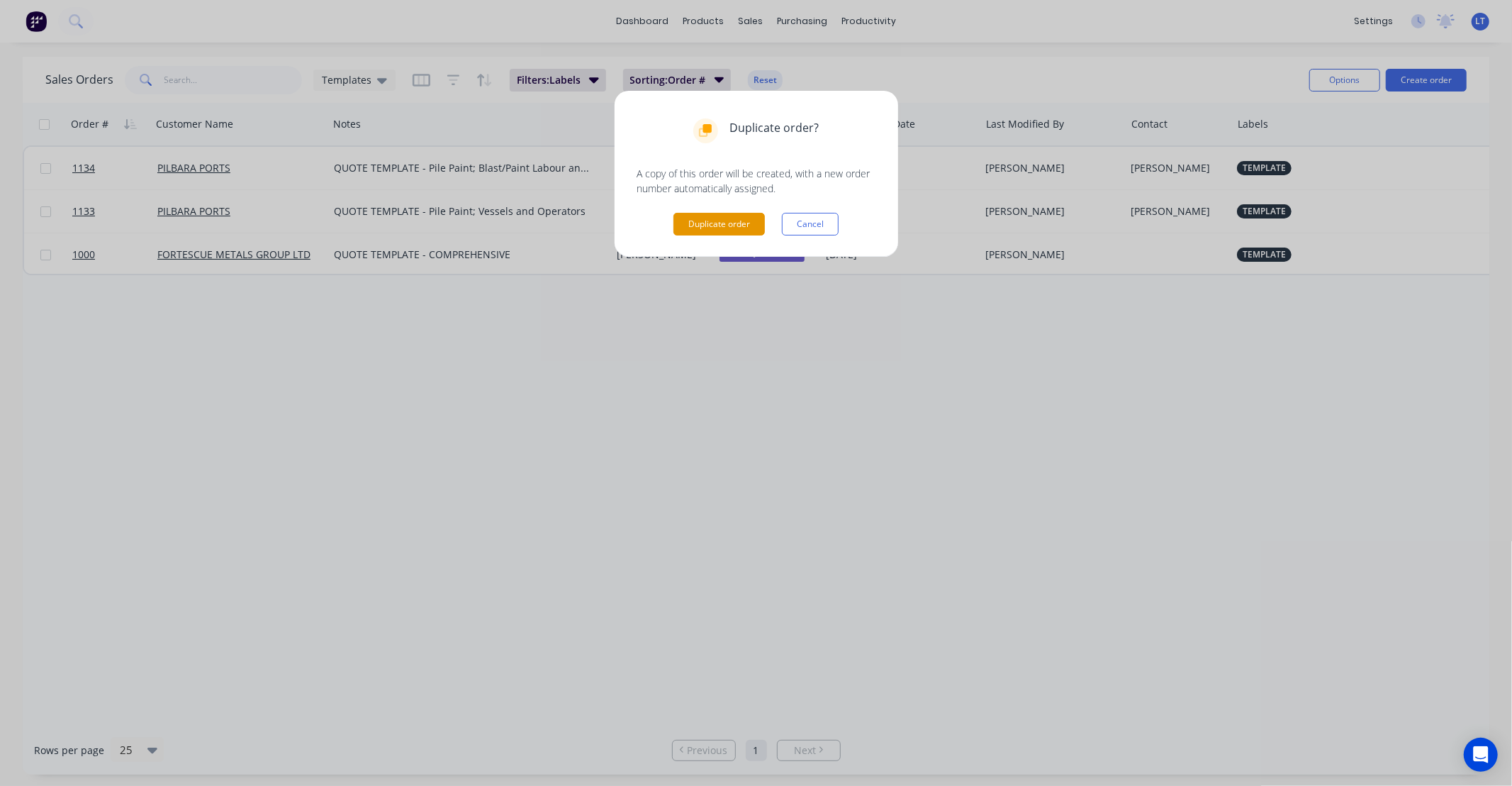
click at [702, 224] on button "Duplicate order" at bounding box center [718, 224] width 91 height 23
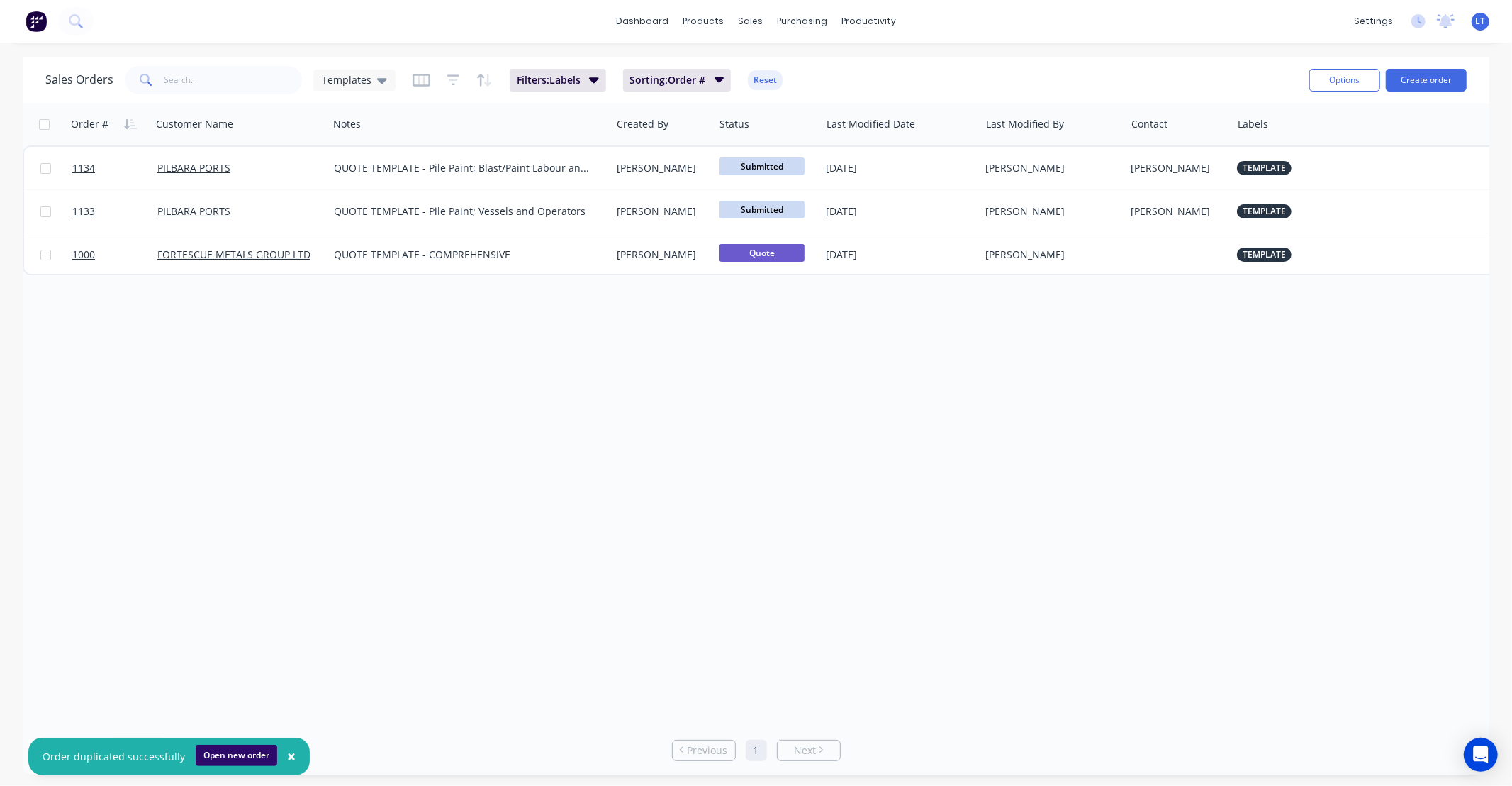
click at [235, 756] on button "Open new order" at bounding box center [236, 755] width 82 height 21
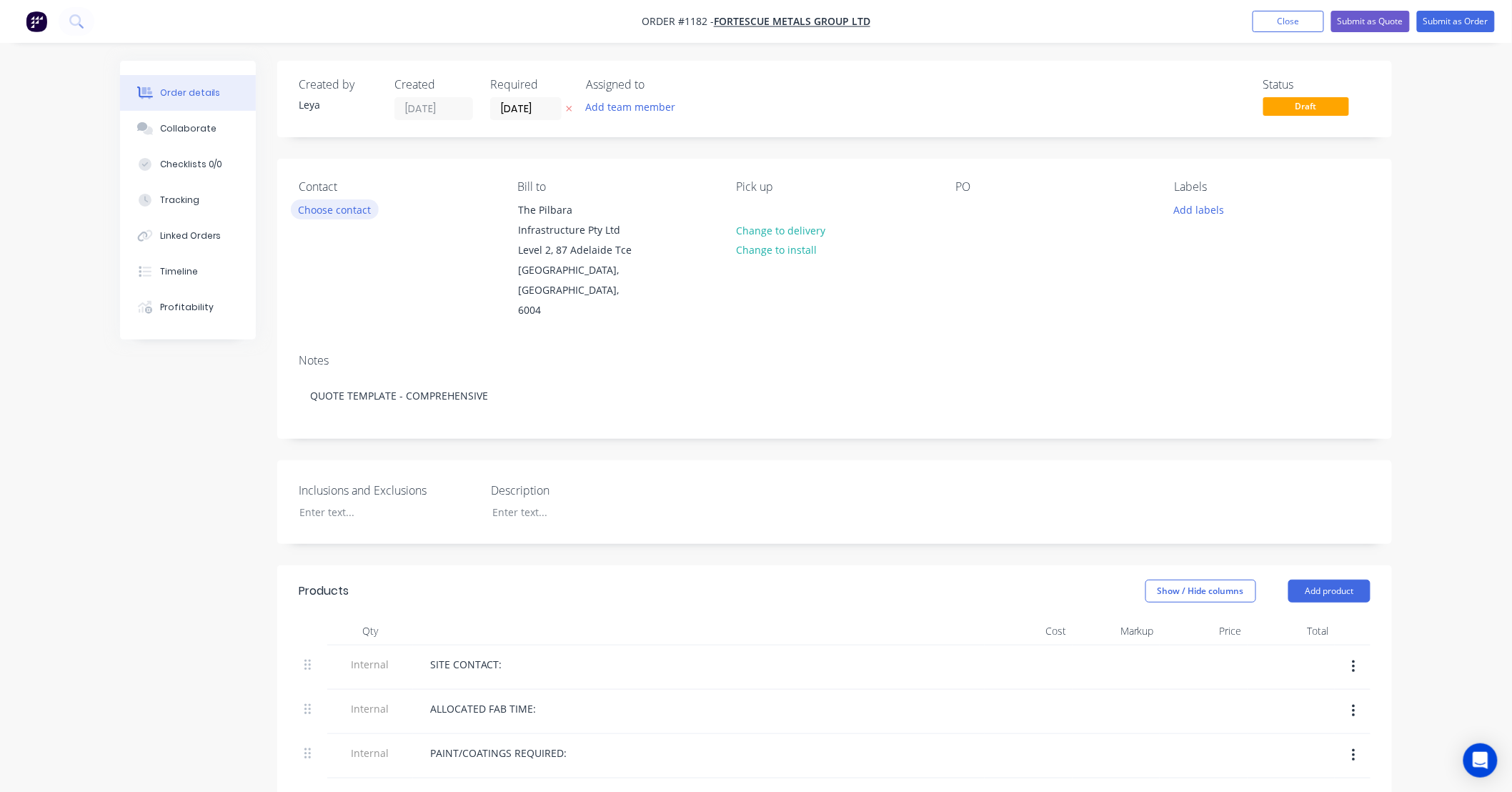
click at [351, 203] on button "Choose contact" at bounding box center [335, 209] width 88 height 19
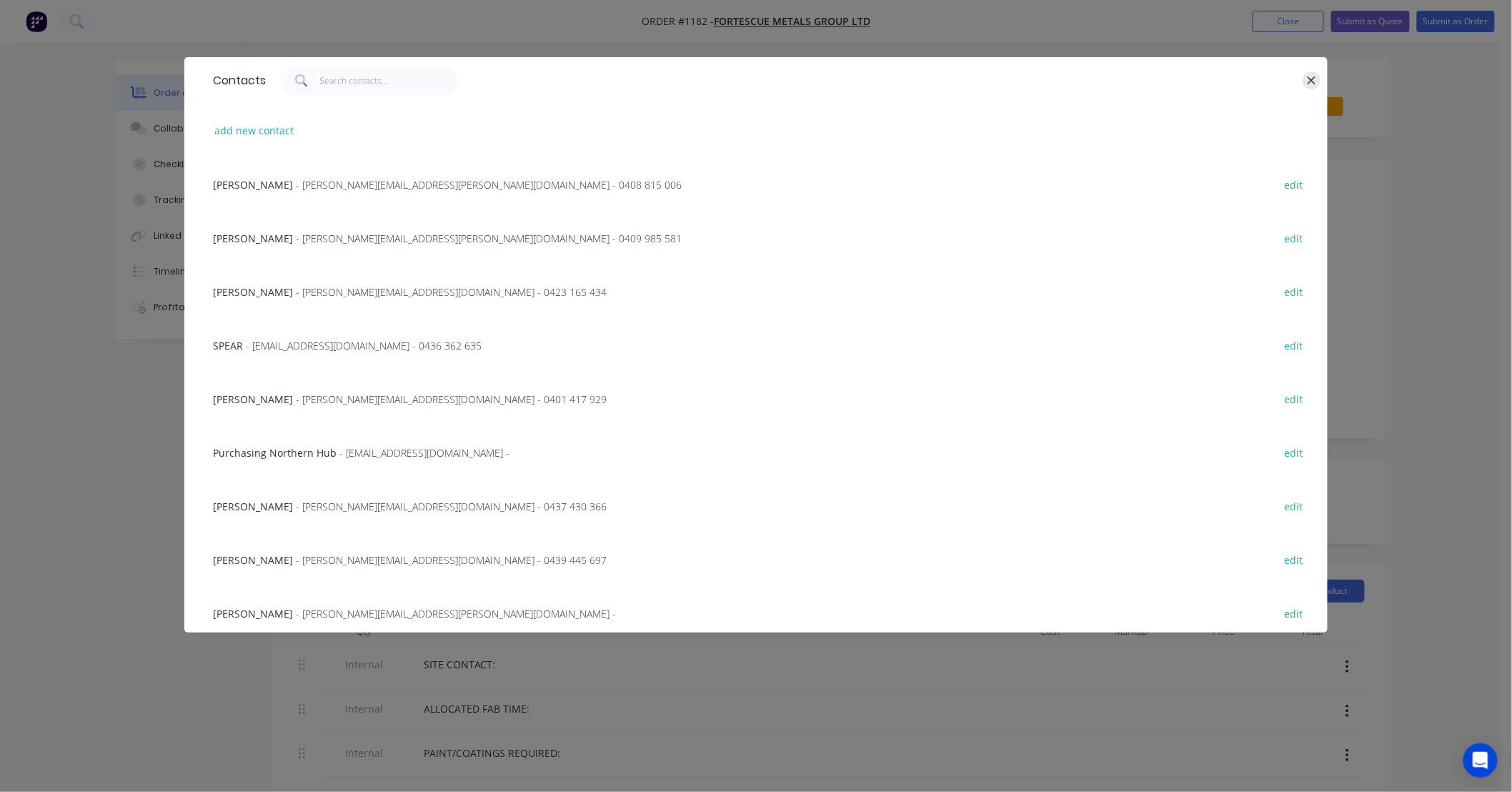
click at [1317, 84] on button "button" at bounding box center [1311, 81] width 17 height 17
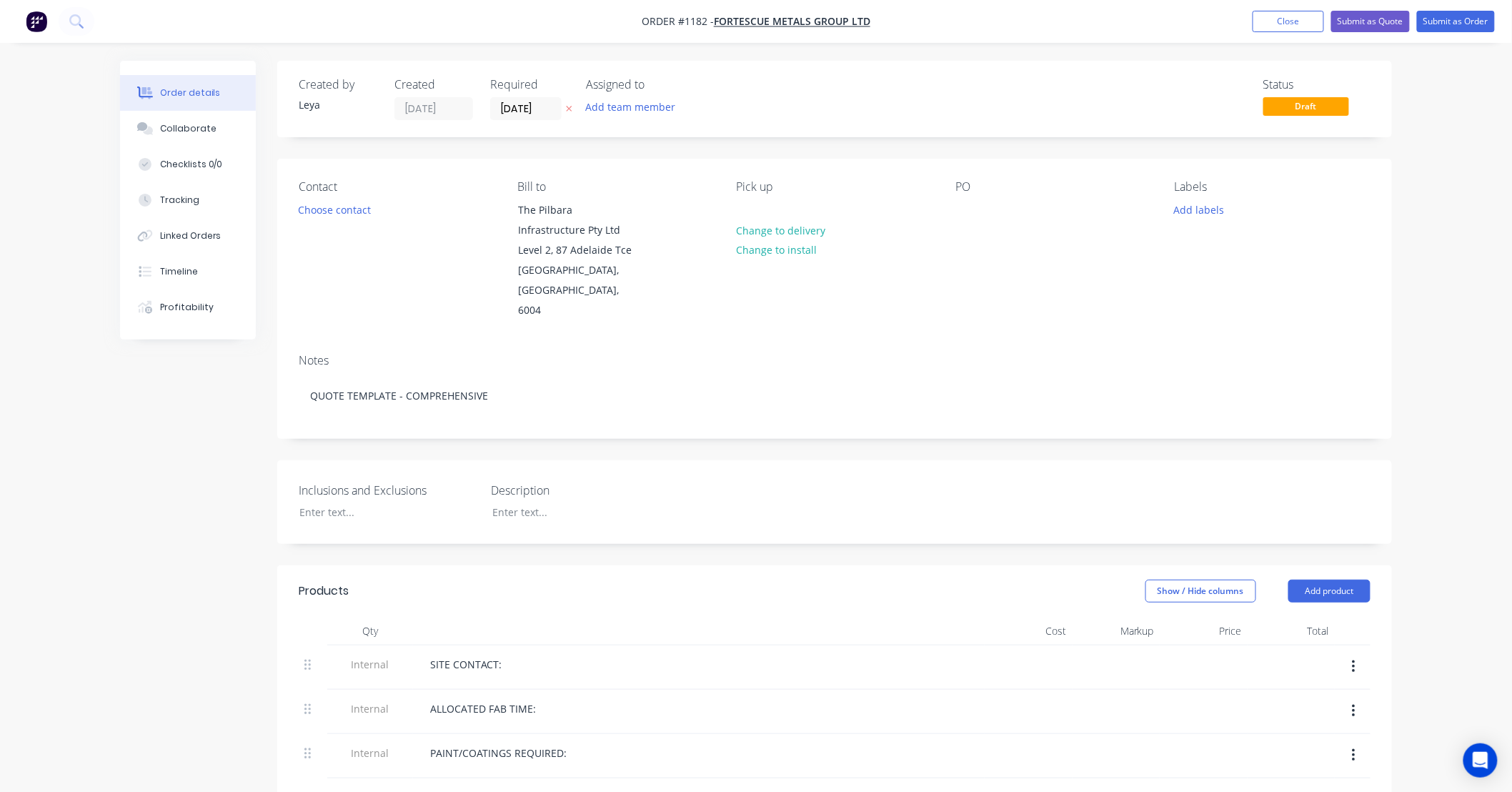
click at [572, 107] on icon "button" at bounding box center [570, 110] width 6 height 6
click at [345, 212] on button "Choose contact" at bounding box center [335, 209] width 88 height 19
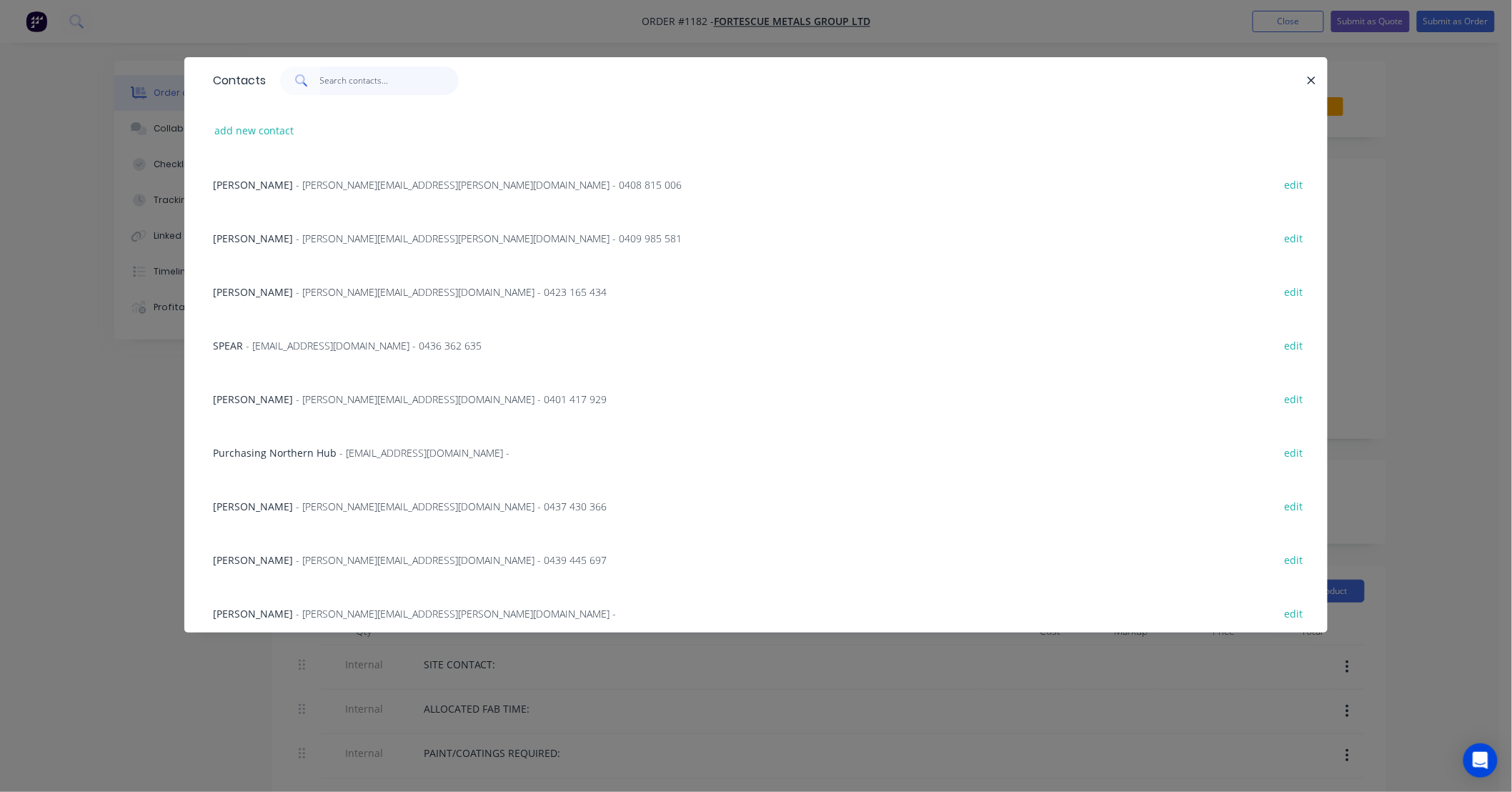
click at [372, 84] on input "text" at bounding box center [390, 80] width 140 height 28
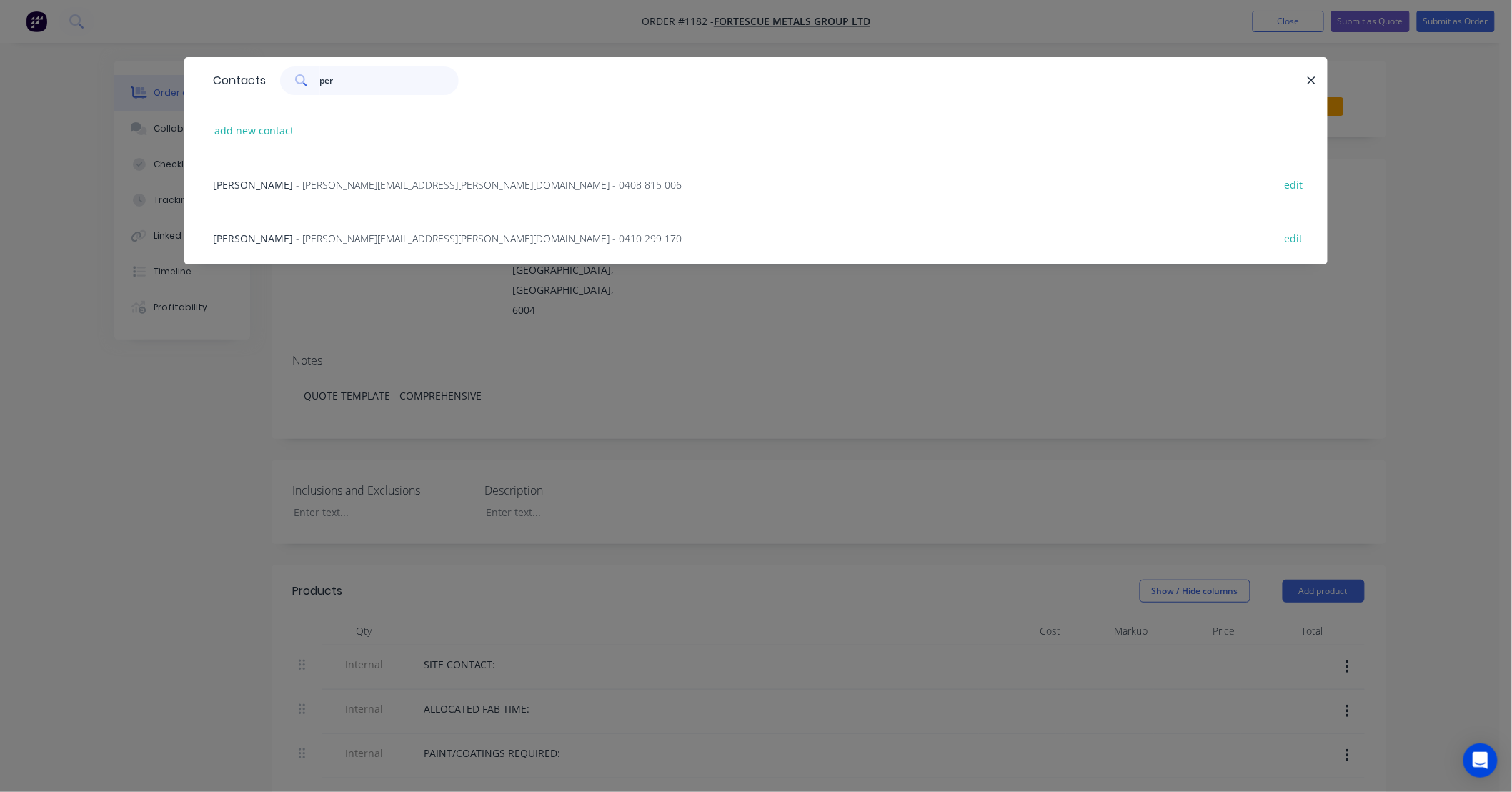
type input "per"
click at [312, 237] on span "- mitchell.pereira@fortescue.com - 0410 299 170" at bounding box center [488, 238] width 385 height 14
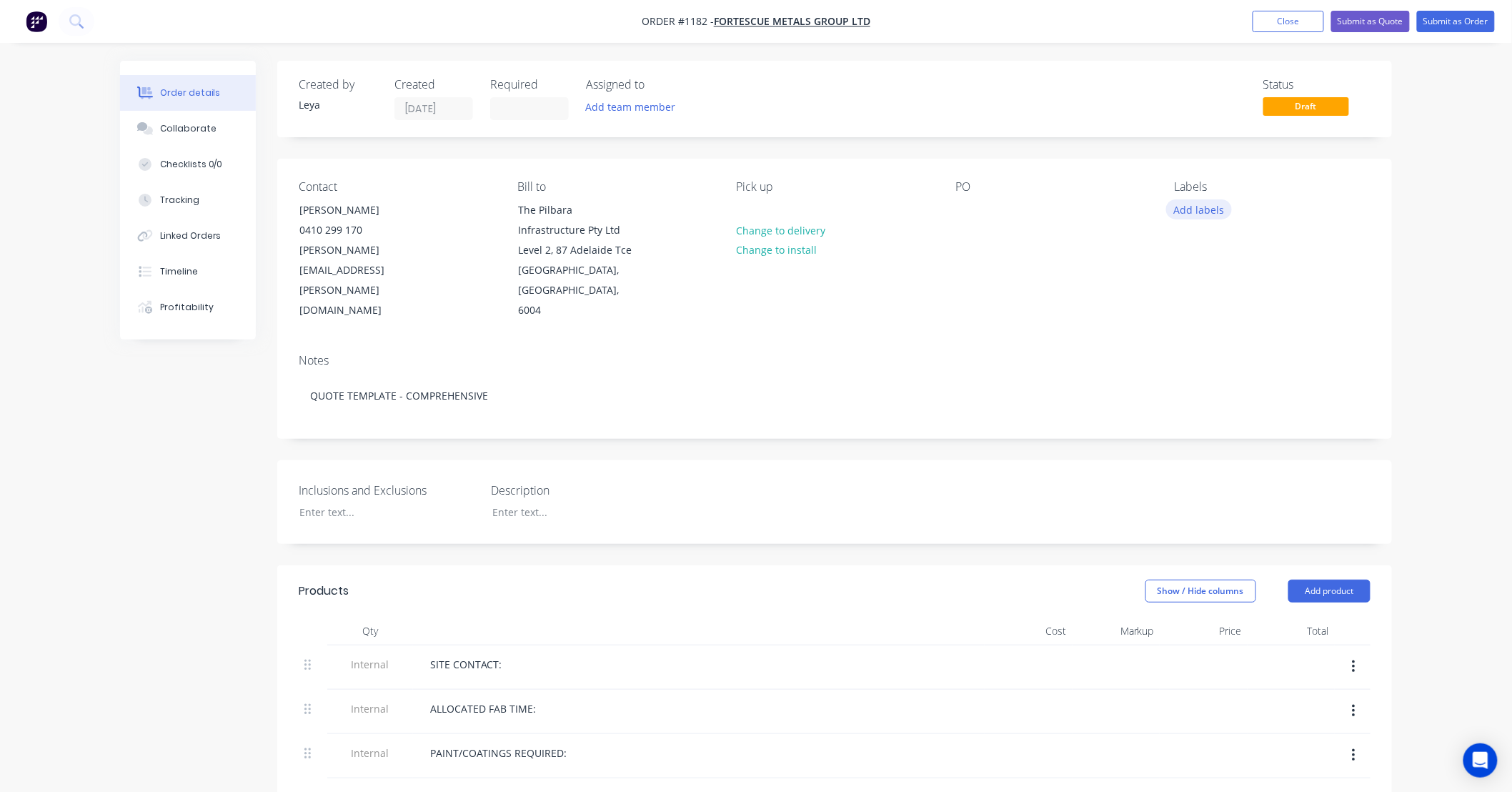
click at [1190, 215] on button "Add labels" at bounding box center [1199, 209] width 66 height 19
click at [1197, 367] on div at bounding box center [1200, 365] width 28 height 28
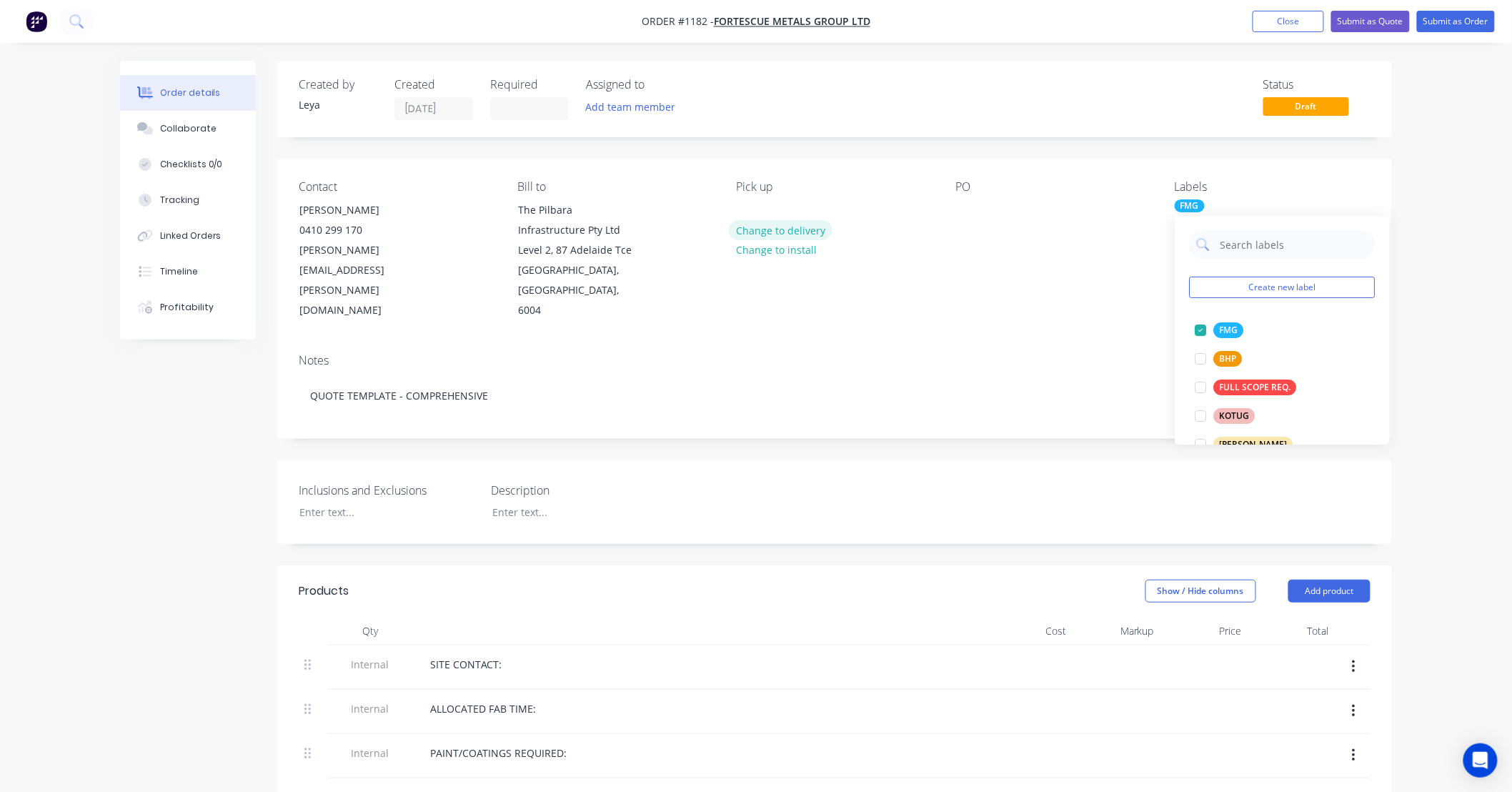
click at [813, 230] on button "Change to delivery" at bounding box center [780, 230] width 104 height 19
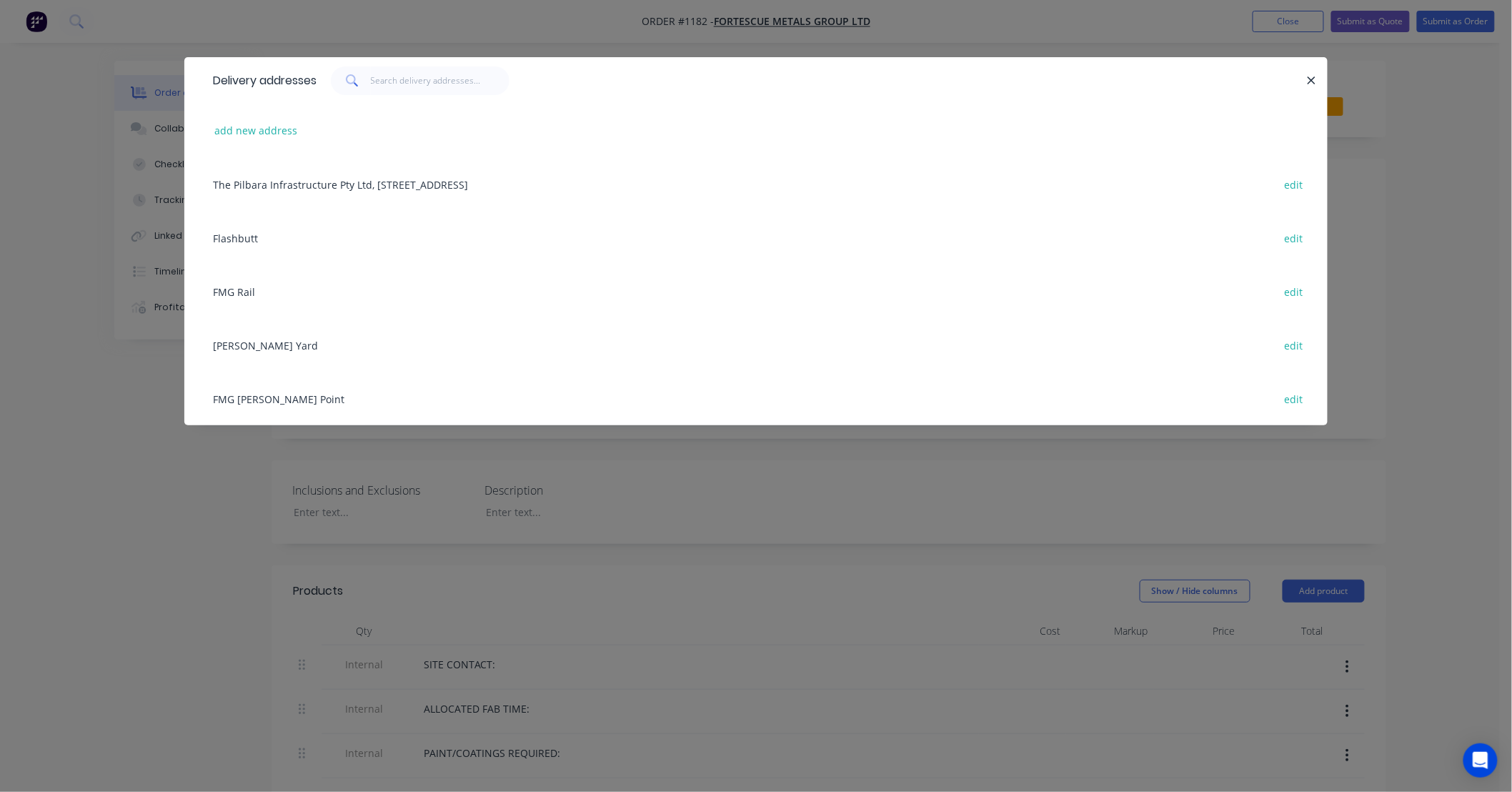
click at [308, 396] on div "FMG Anderson Point edit" at bounding box center [756, 398] width 1101 height 53
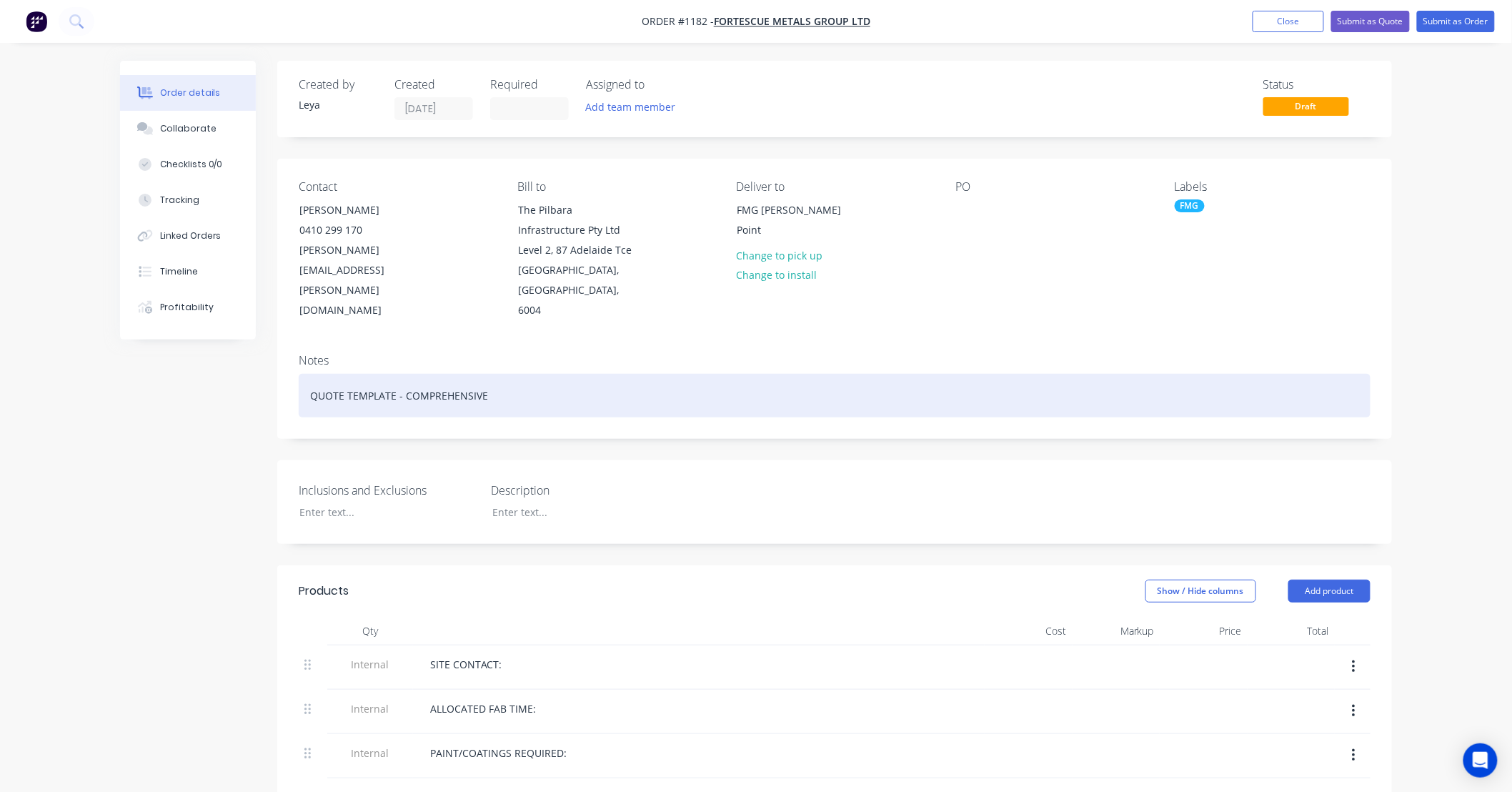
click at [475, 383] on div "QUOTE TEMPLATE - COMPREHENSIVE" at bounding box center [835, 395] width 1071 height 44
drag, startPoint x: 516, startPoint y: 379, endPoint x: 246, endPoint y: 376, distance: 270.0
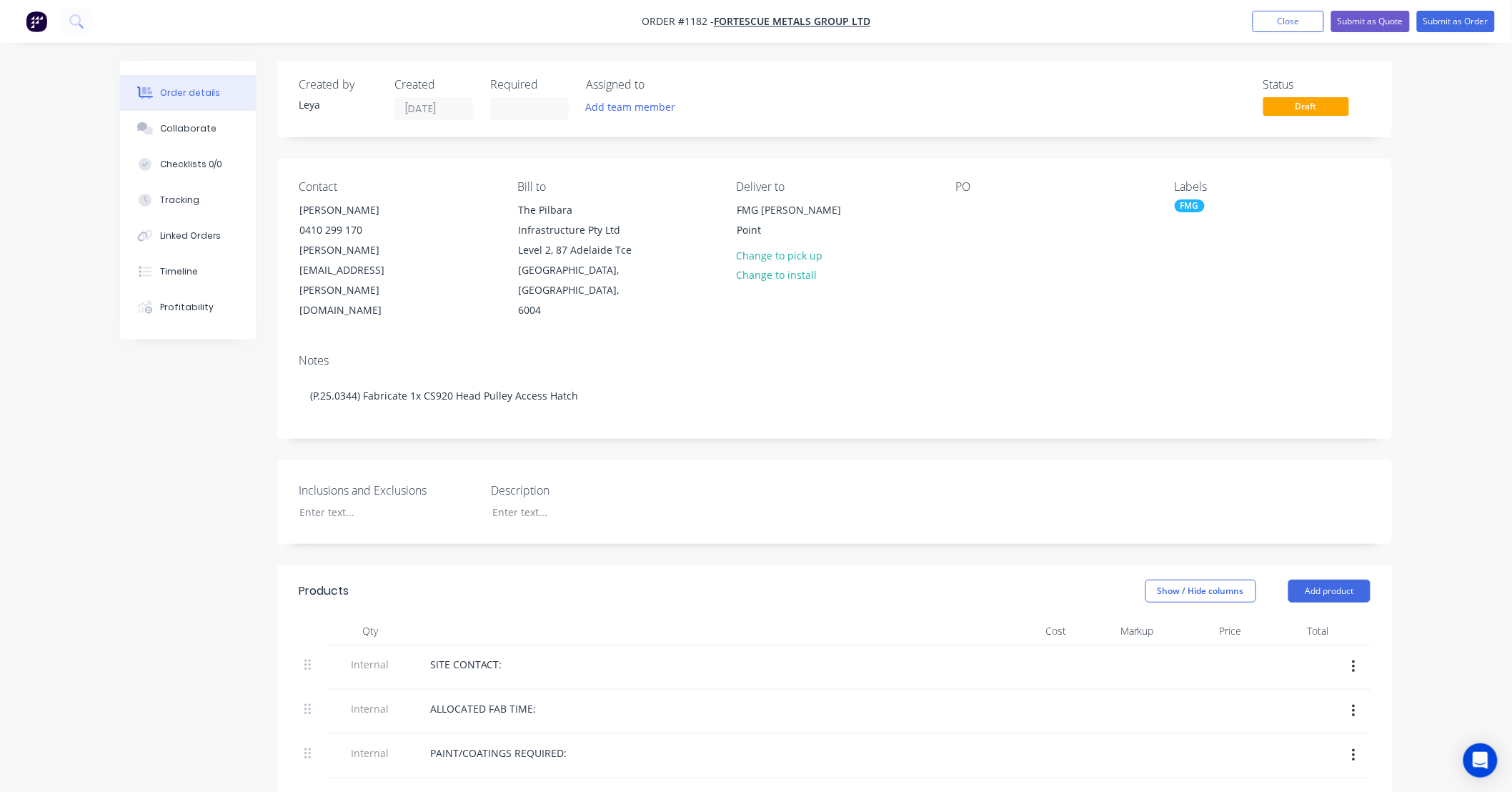
click at [542, 505] on div "Inclusions and Exclusions Description" at bounding box center [835, 502] width 1114 height 83
click at [553, 502] on div at bounding box center [570, 512] width 179 height 20
paste div
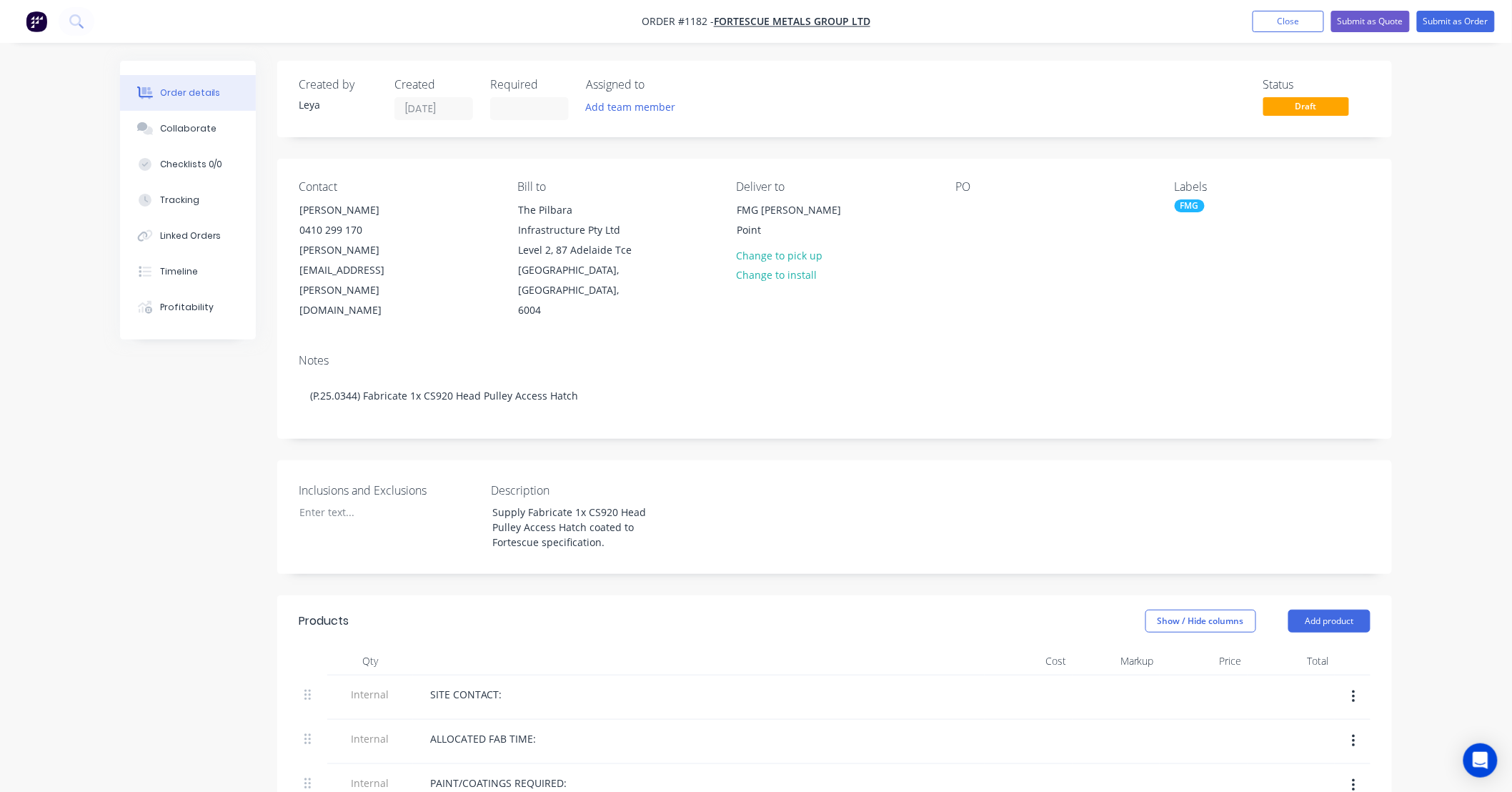
click at [858, 460] on div "Inclusions and Exclusions Description Supply Fabricate 1x CS920 Head Pulley Acc…" at bounding box center [835, 516] width 1114 height 114
click at [344, 502] on div at bounding box center [378, 512] width 179 height 20
paste div
drag, startPoint x: 216, startPoint y: 501, endPoint x: 153, endPoint y: 495, distance: 63.3
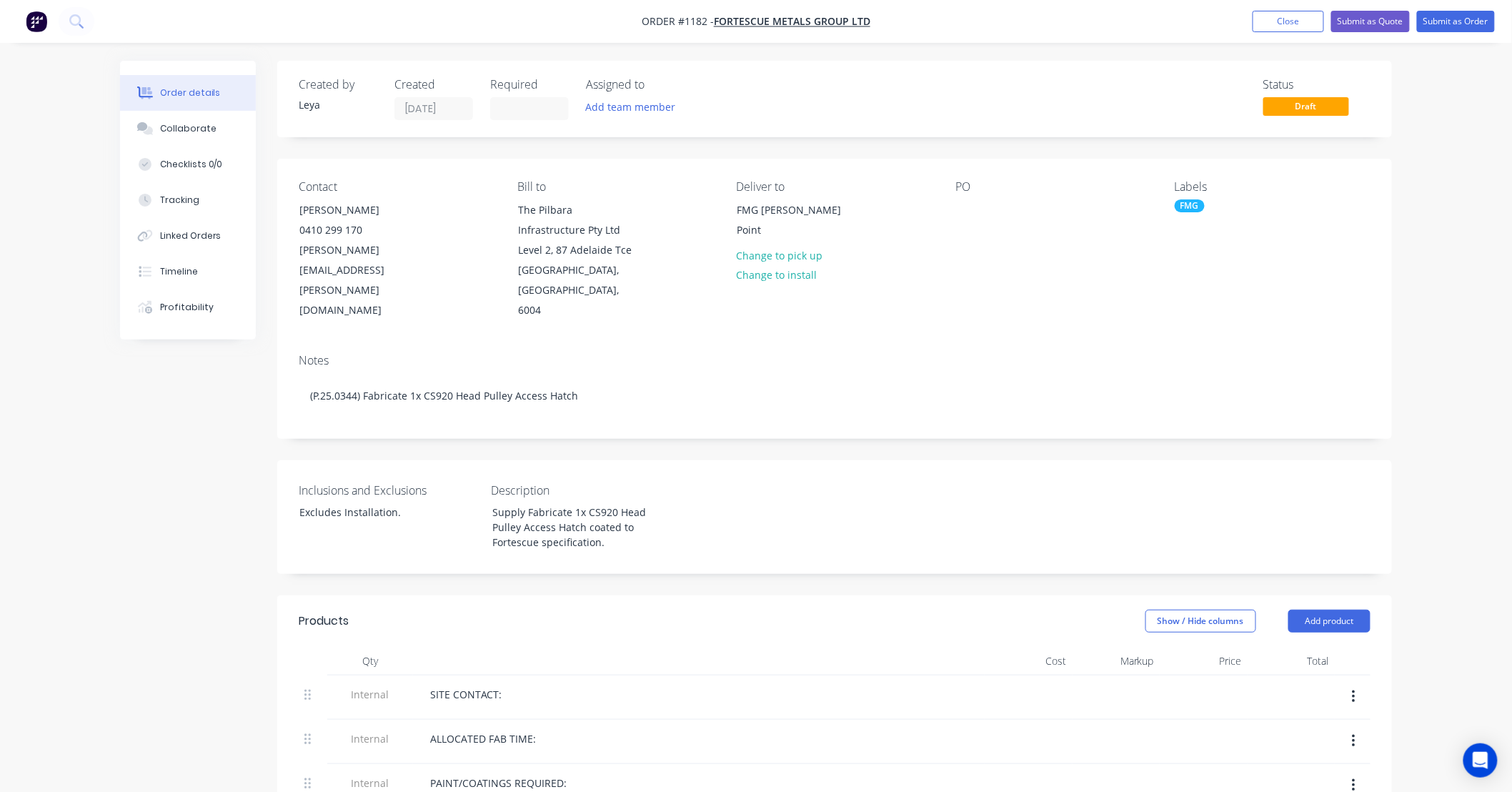
click at [1280, 518] on div "Inclusions and Exclusions Excludes Installation. Description Supply Fabricate 1…" at bounding box center [835, 516] width 1114 height 114
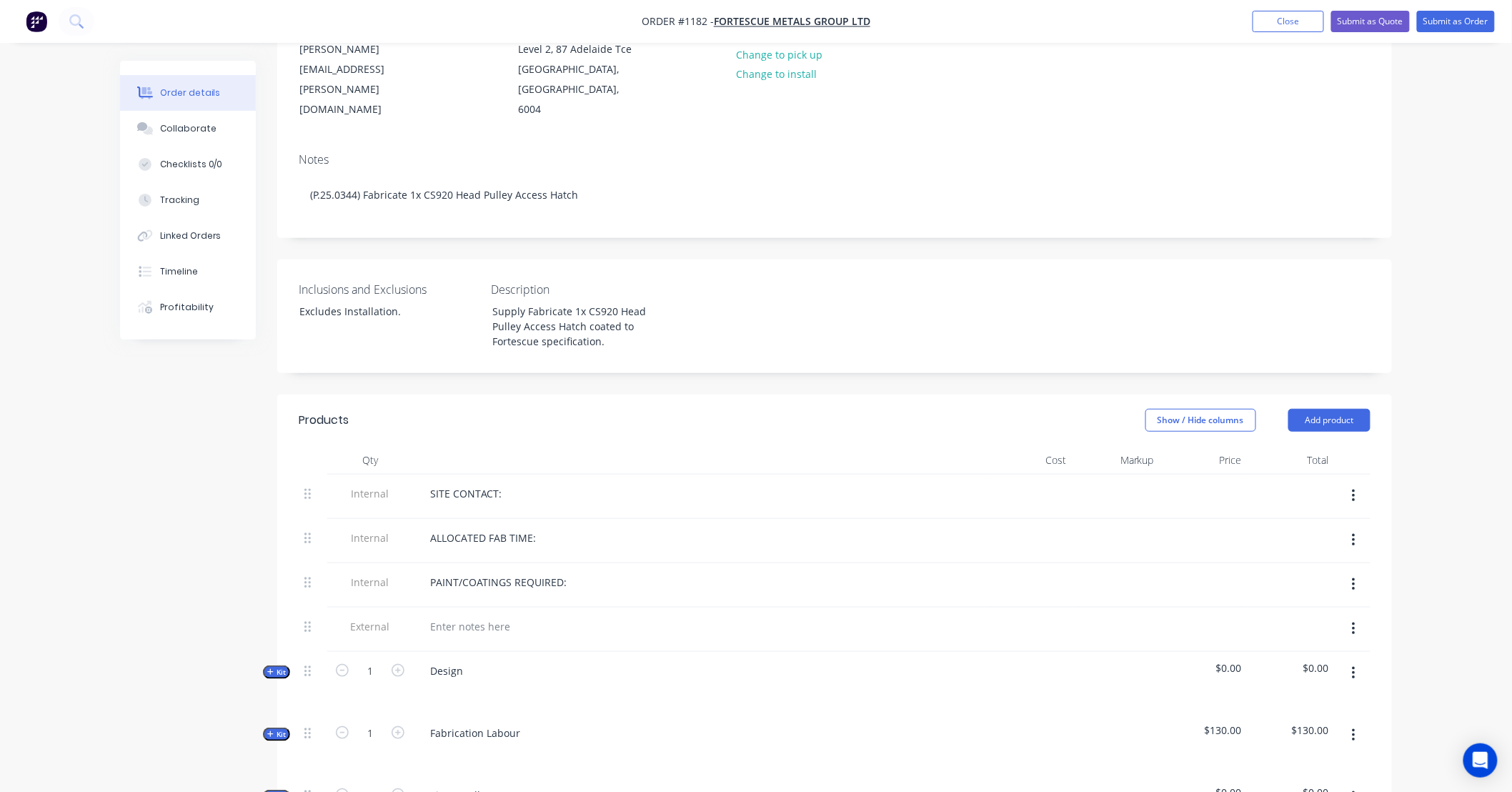
scroll to position [212, 0]
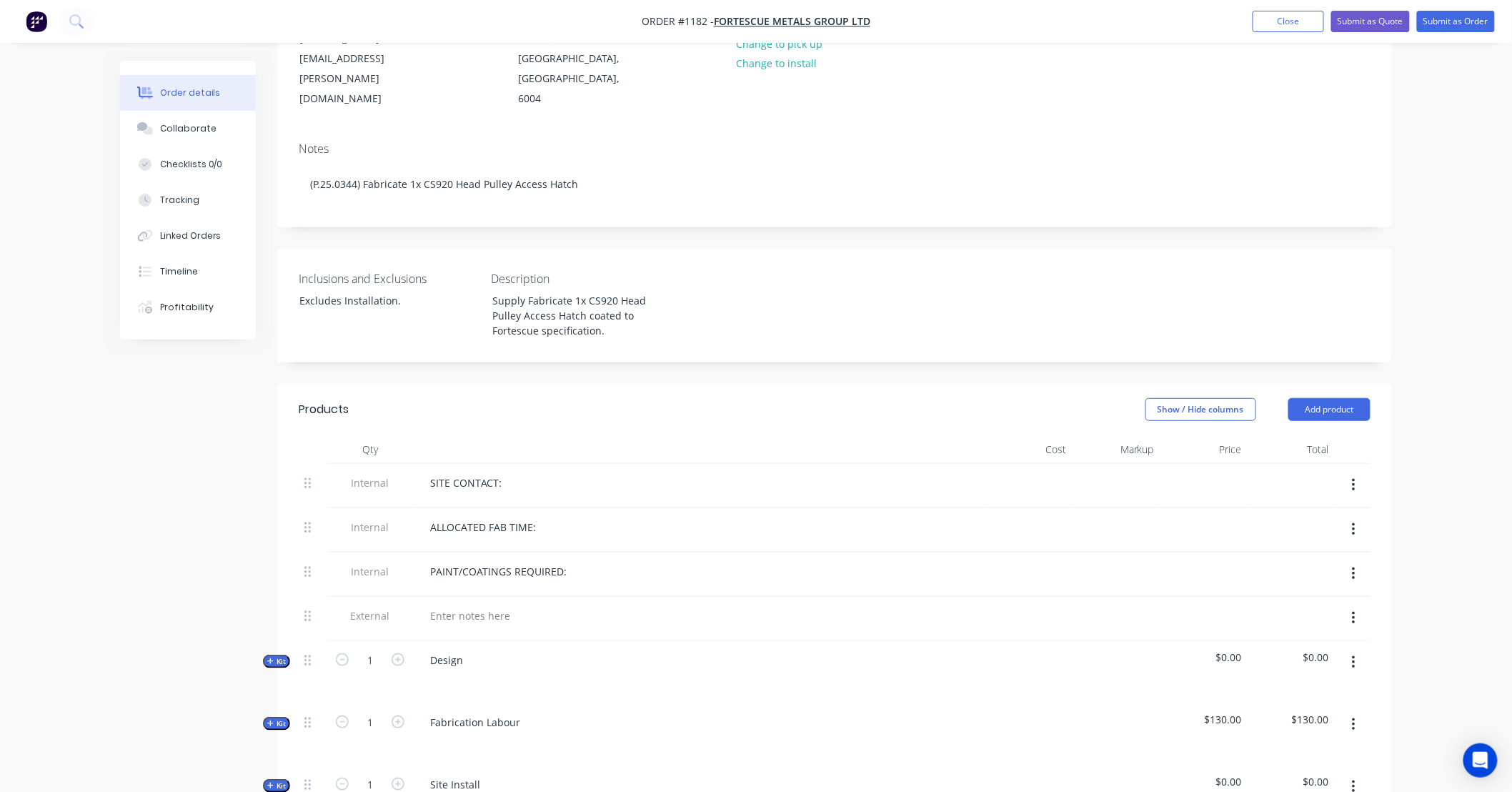
click at [267, 656] on span "Kit" at bounding box center [276, 661] width 18 height 11
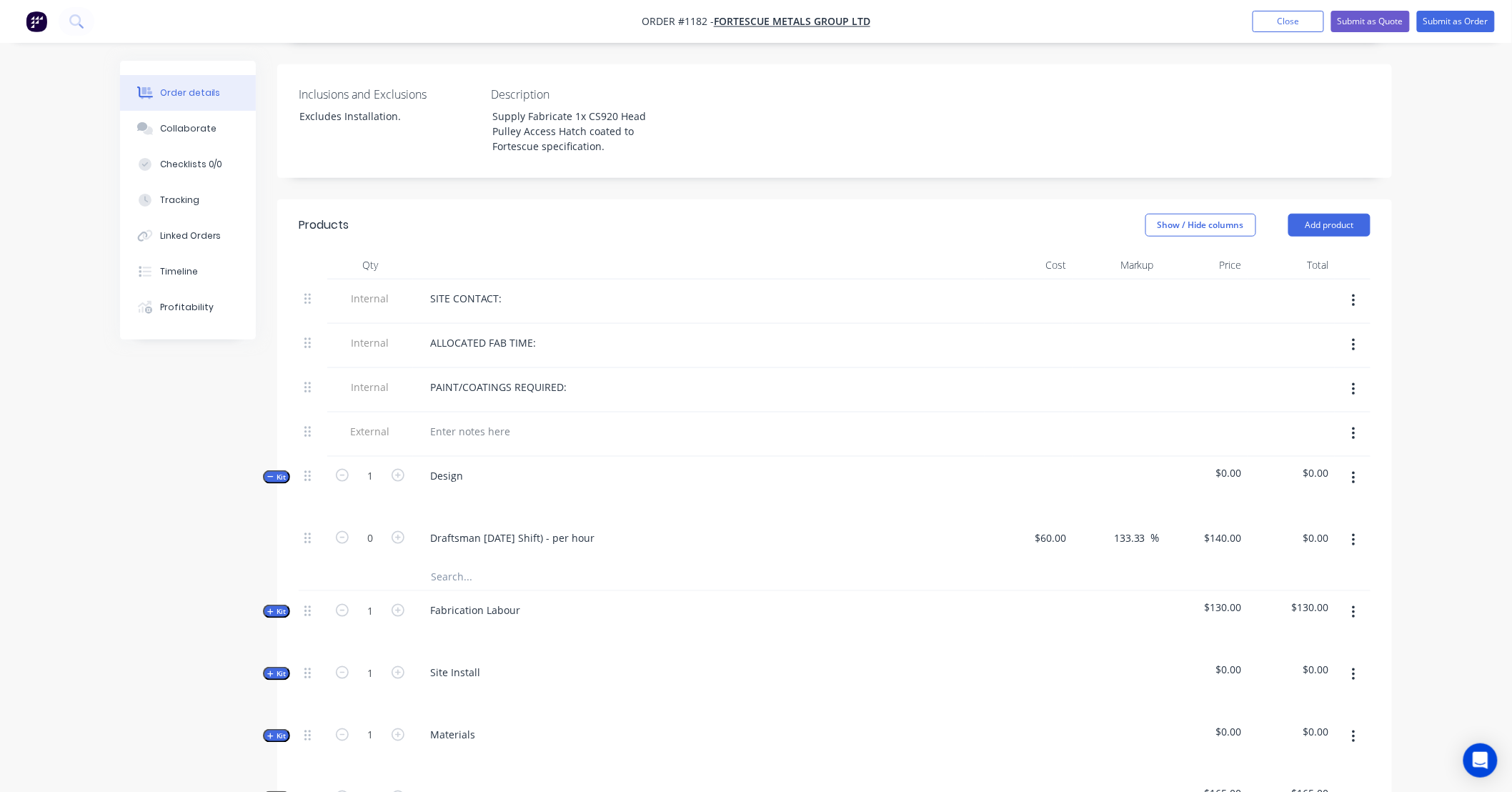
scroll to position [397, 0]
click at [397, 530] on icon "button" at bounding box center [397, 536] width 13 height 13
type input "1"
type input "$140.00"
click at [397, 530] on icon "button" at bounding box center [397, 536] width 13 height 13
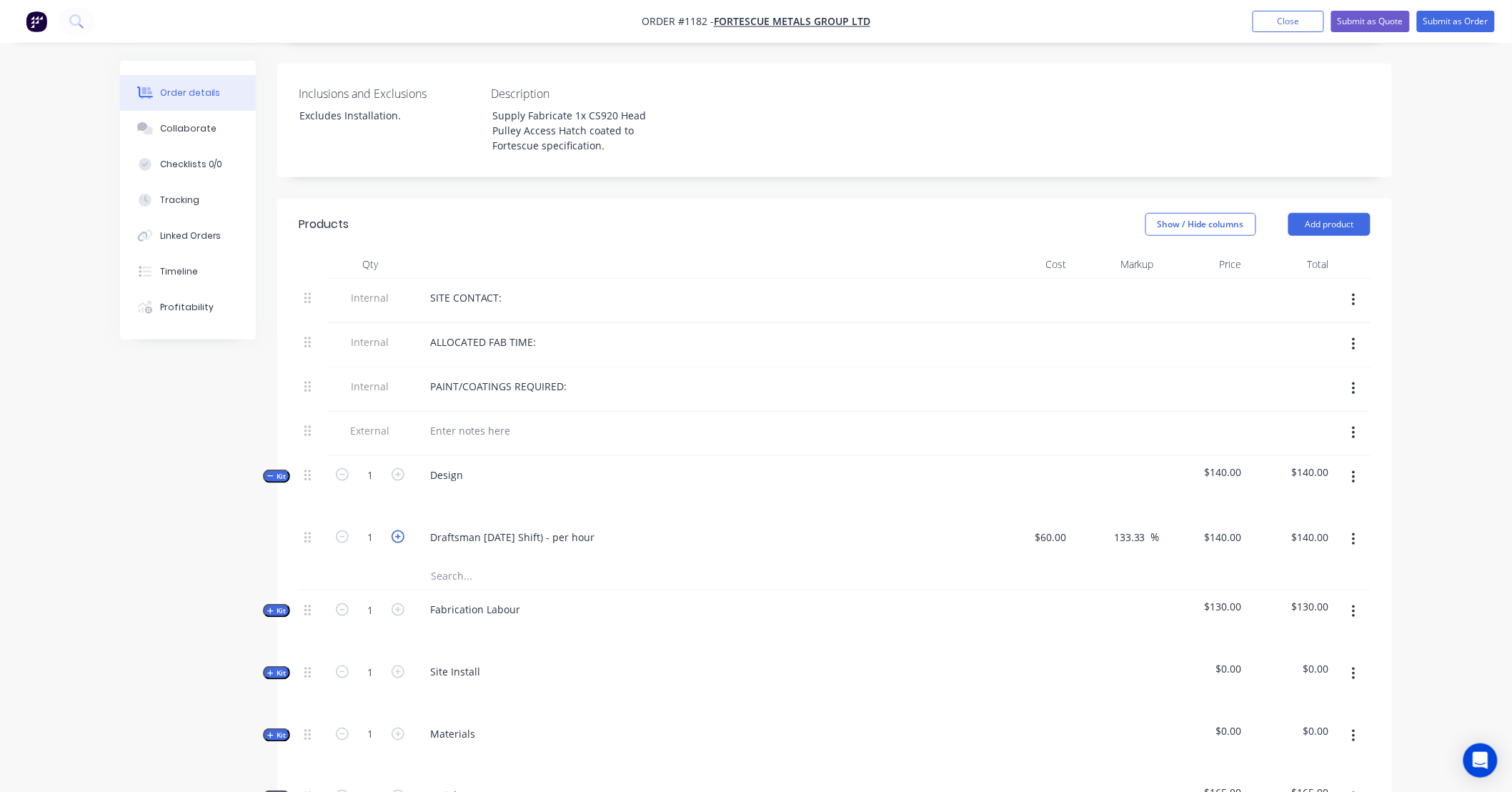
type input "2"
type input "$280.00"
click at [397, 530] on icon "button" at bounding box center [397, 536] width 13 height 13
type input "3"
type input "$420.00"
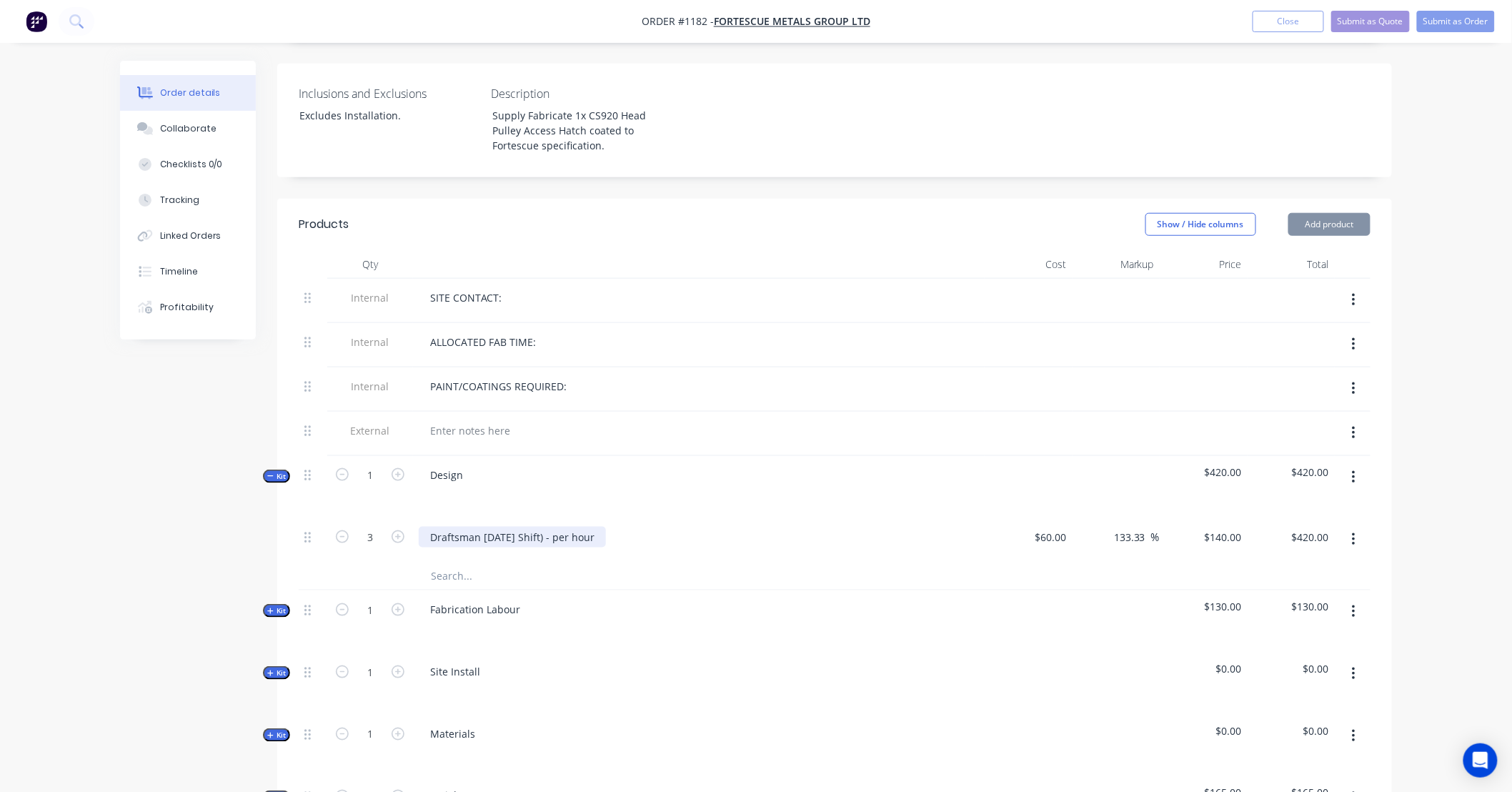
drag, startPoint x: 397, startPoint y: 517, endPoint x: 509, endPoint y: 512, distance: 112.1
click at [398, 530] on icon "button" at bounding box center [397, 536] width 13 height 13
type input "4"
type input "$560.00"
click at [1209, 518] on div "140 140" at bounding box center [1203, 540] width 88 height 44
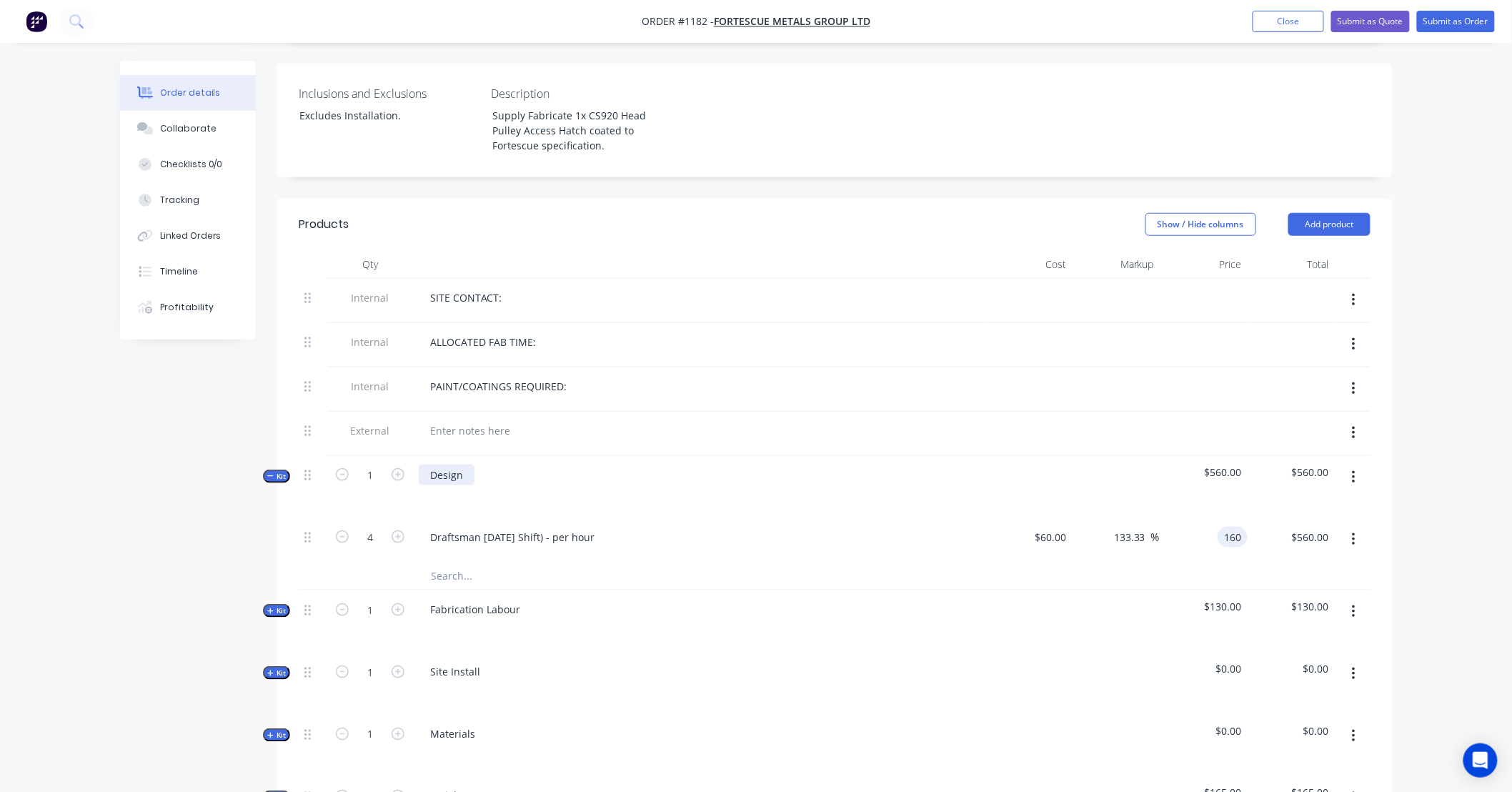
type input "160"
type input "166.67"
type input "$160.00"
type input "$640.00"
click at [432, 464] on div "Design" at bounding box center [445, 474] width 55 height 20
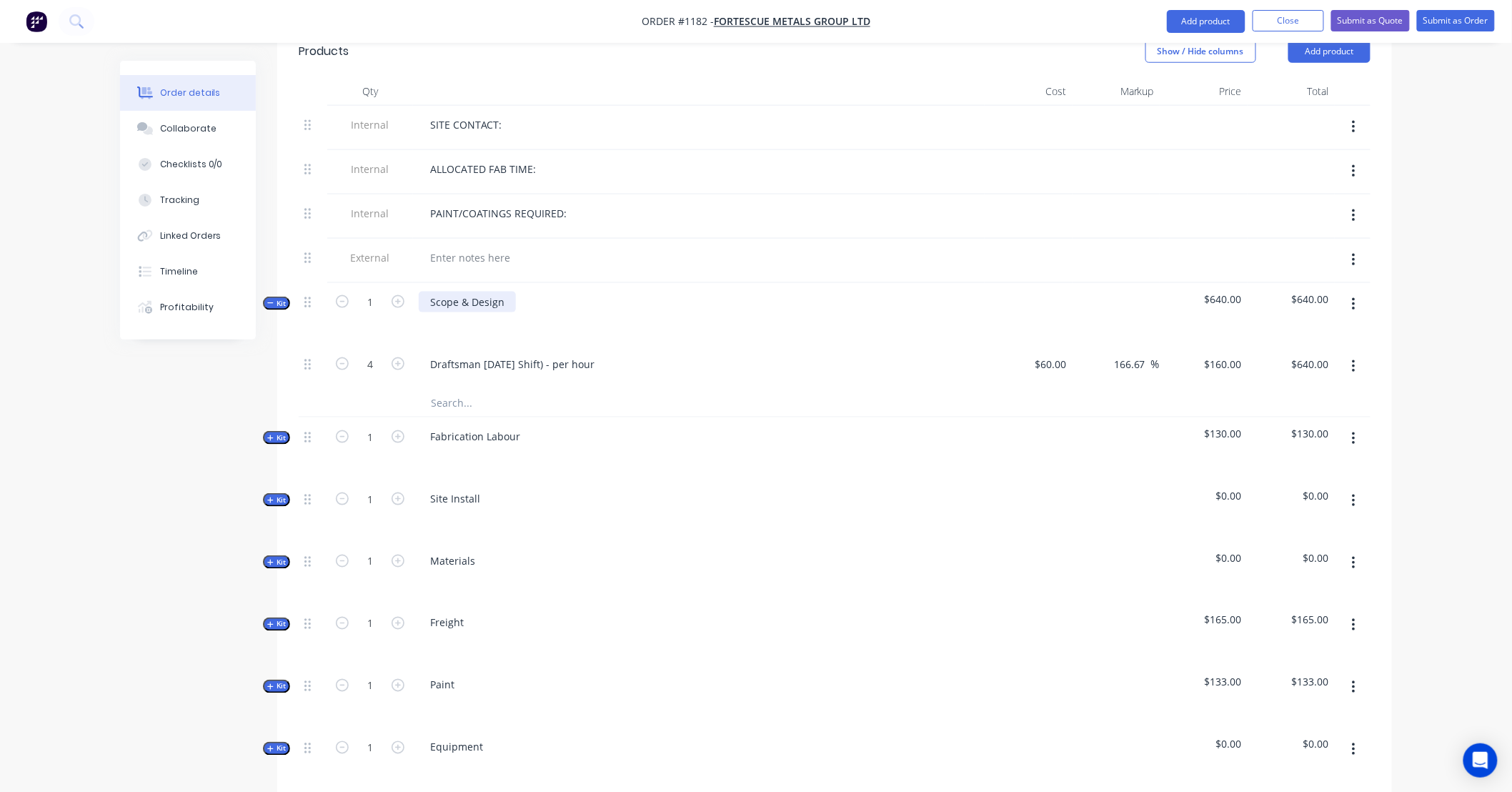
scroll to position [635, 0]
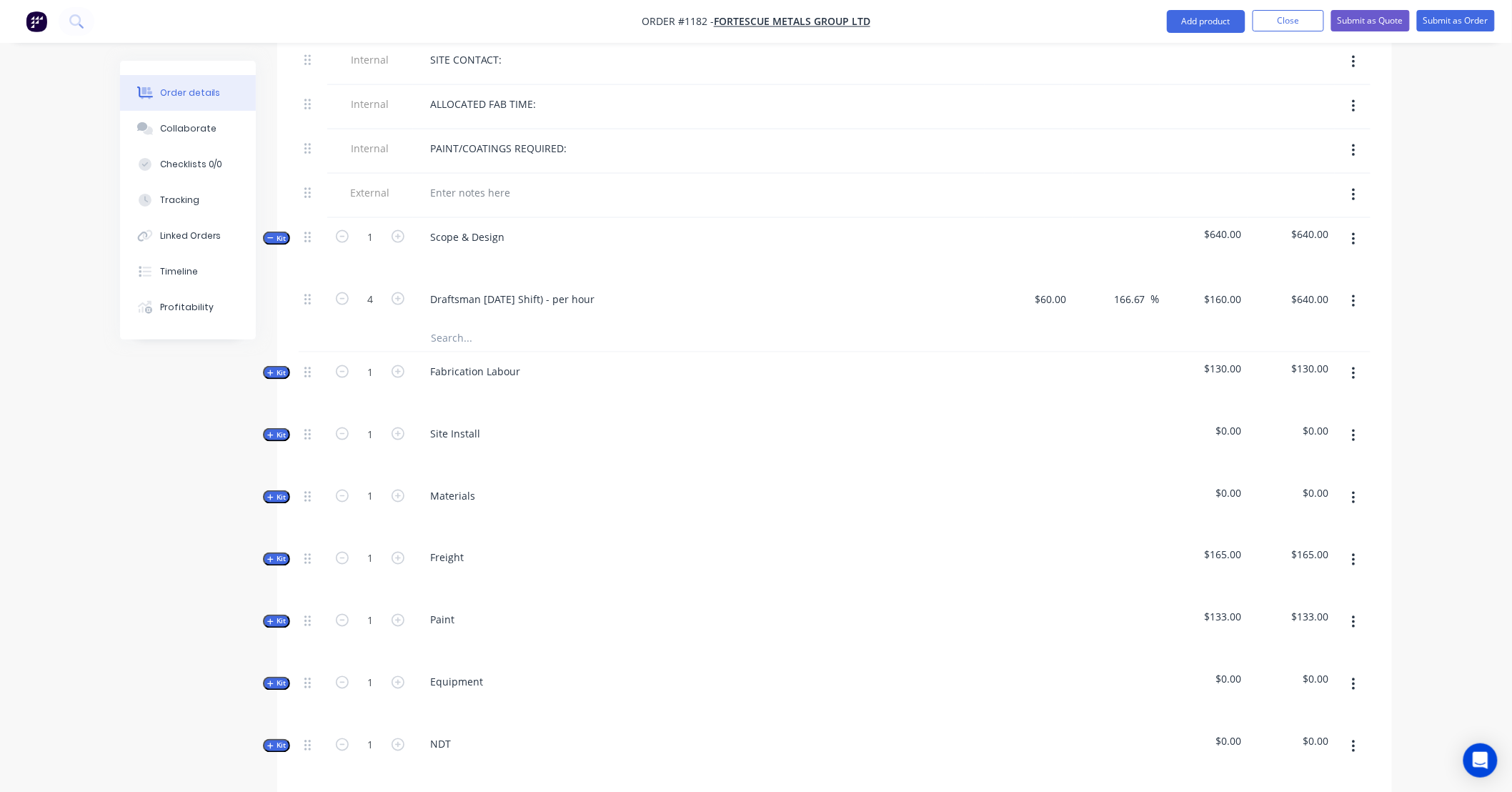
click at [279, 233] on span "Kit" at bounding box center [276, 238] width 18 height 11
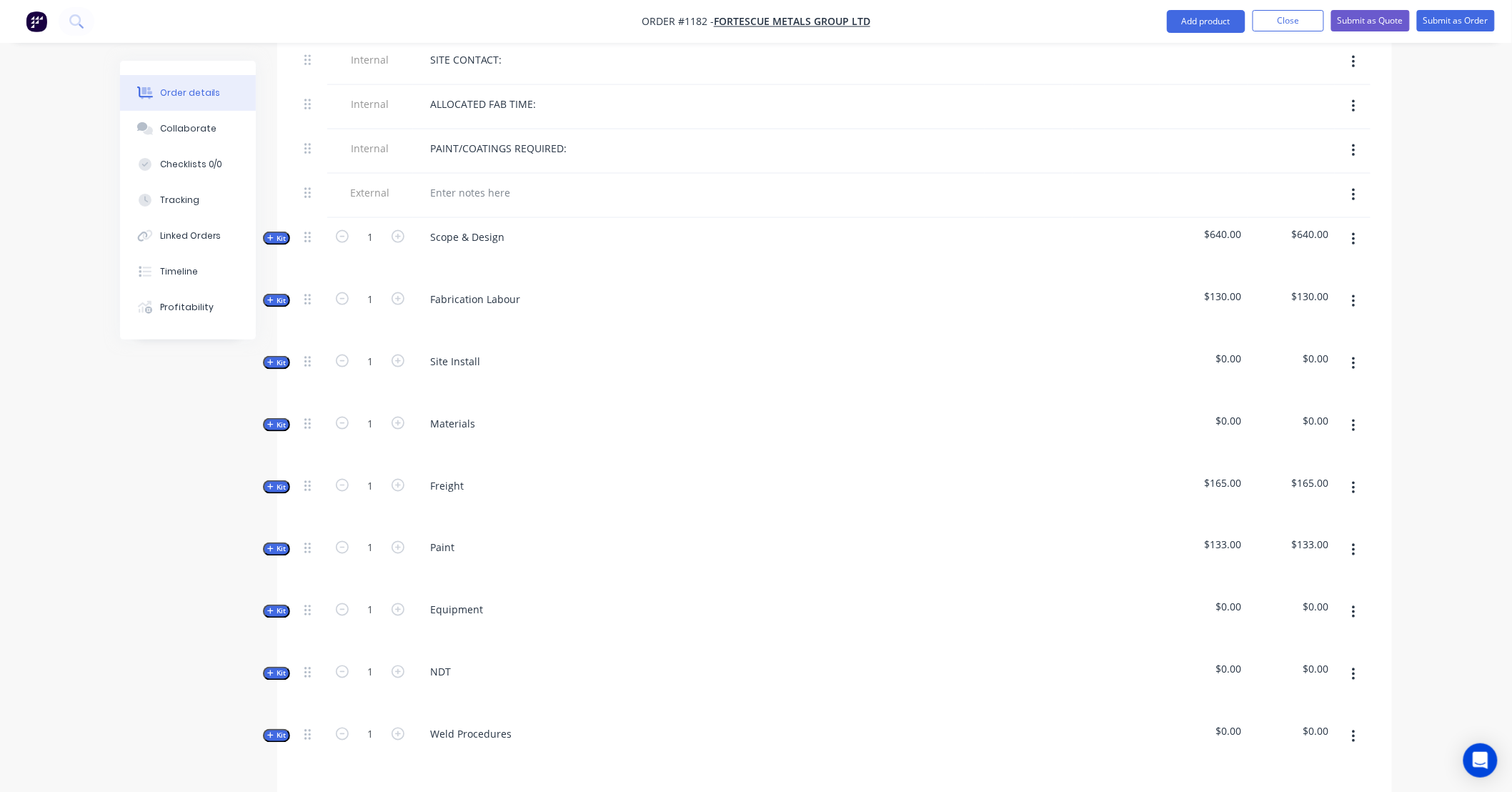
click at [279, 295] on span "Kit" at bounding box center [276, 300] width 18 height 11
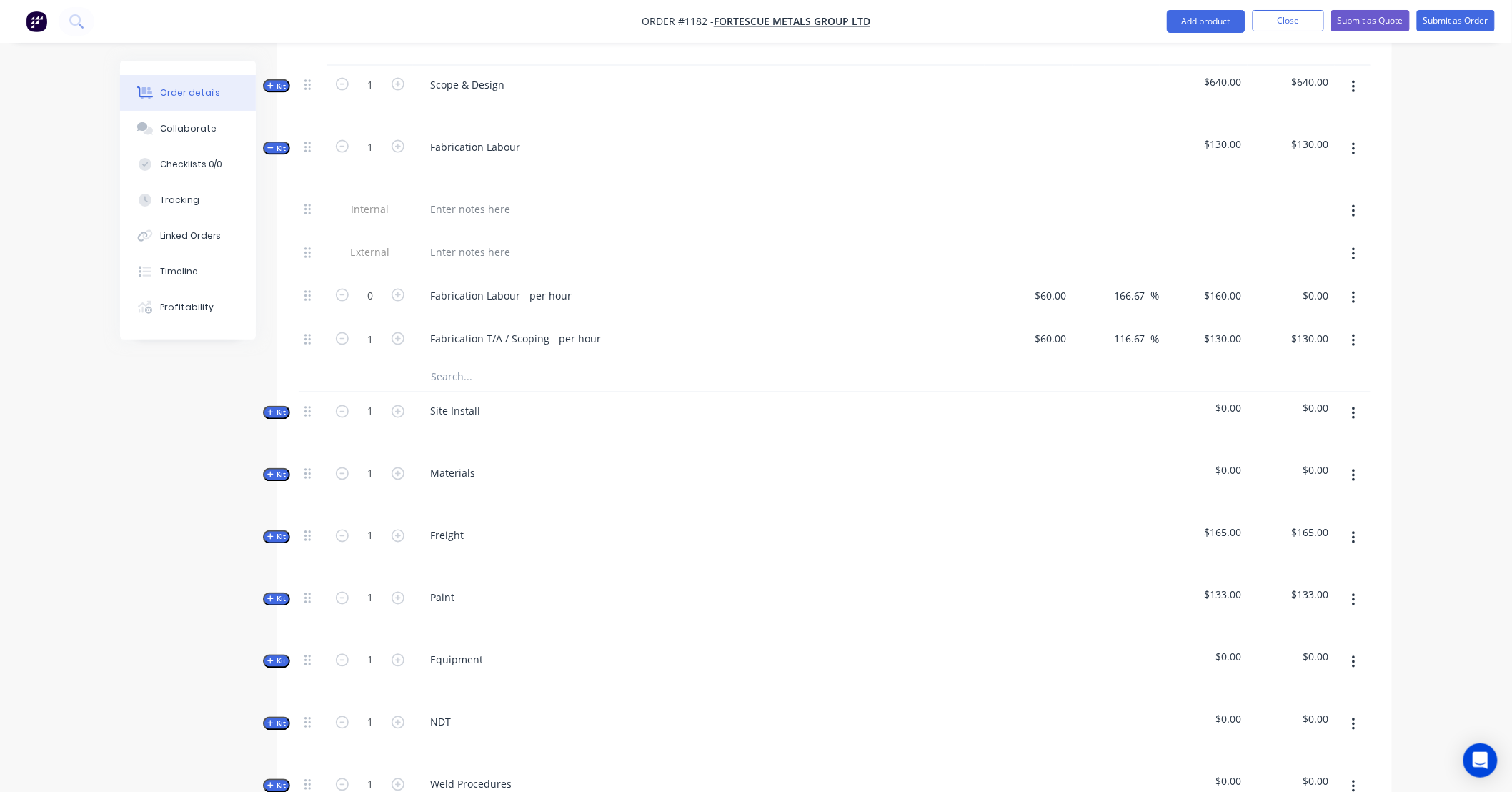
scroll to position [794, 0]
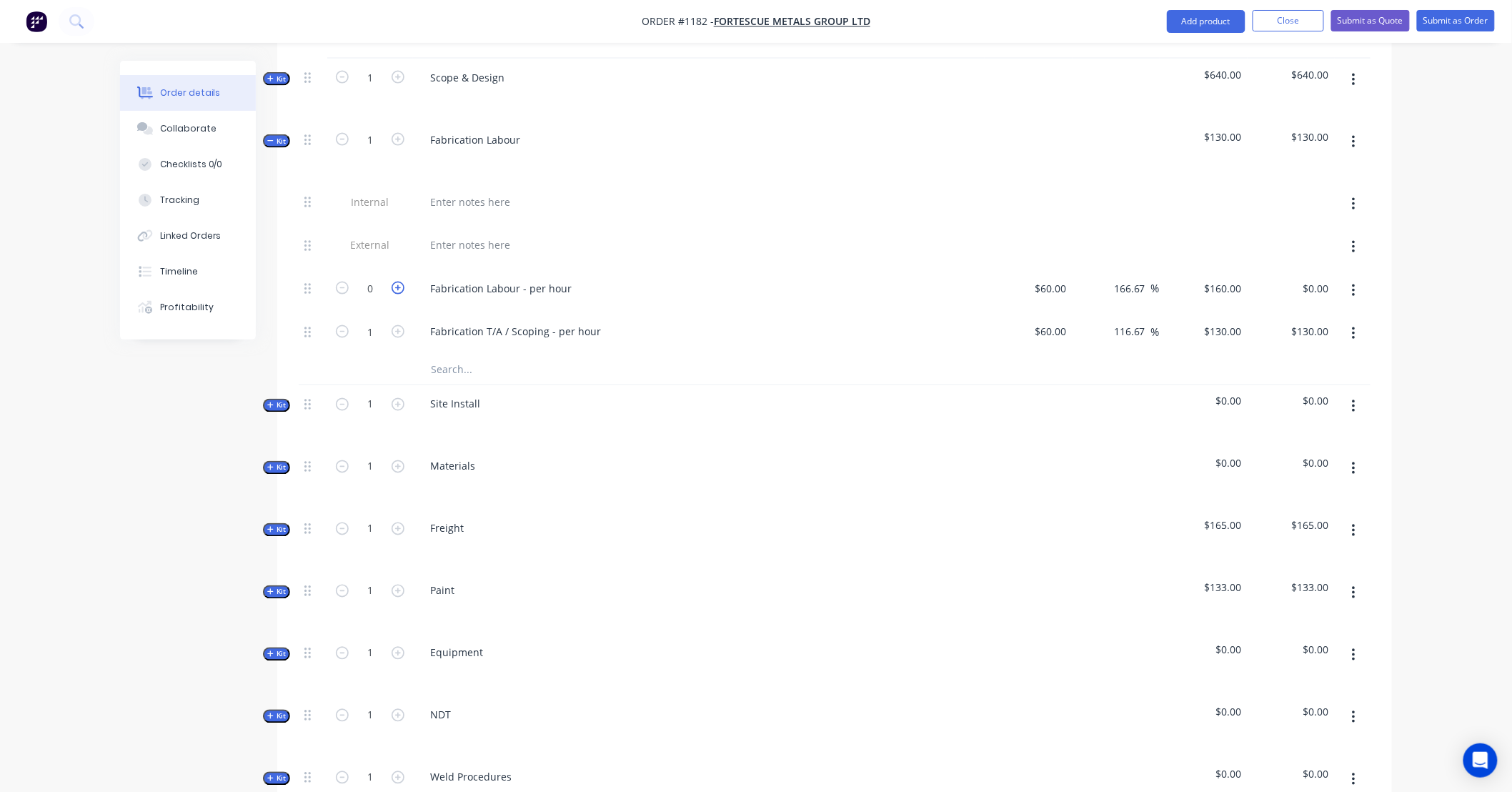
click at [402, 281] on icon "button" at bounding box center [397, 287] width 13 height 13
type input "1"
type input "$160.00"
click at [402, 281] on icon "button" at bounding box center [397, 287] width 13 height 13
type input "2"
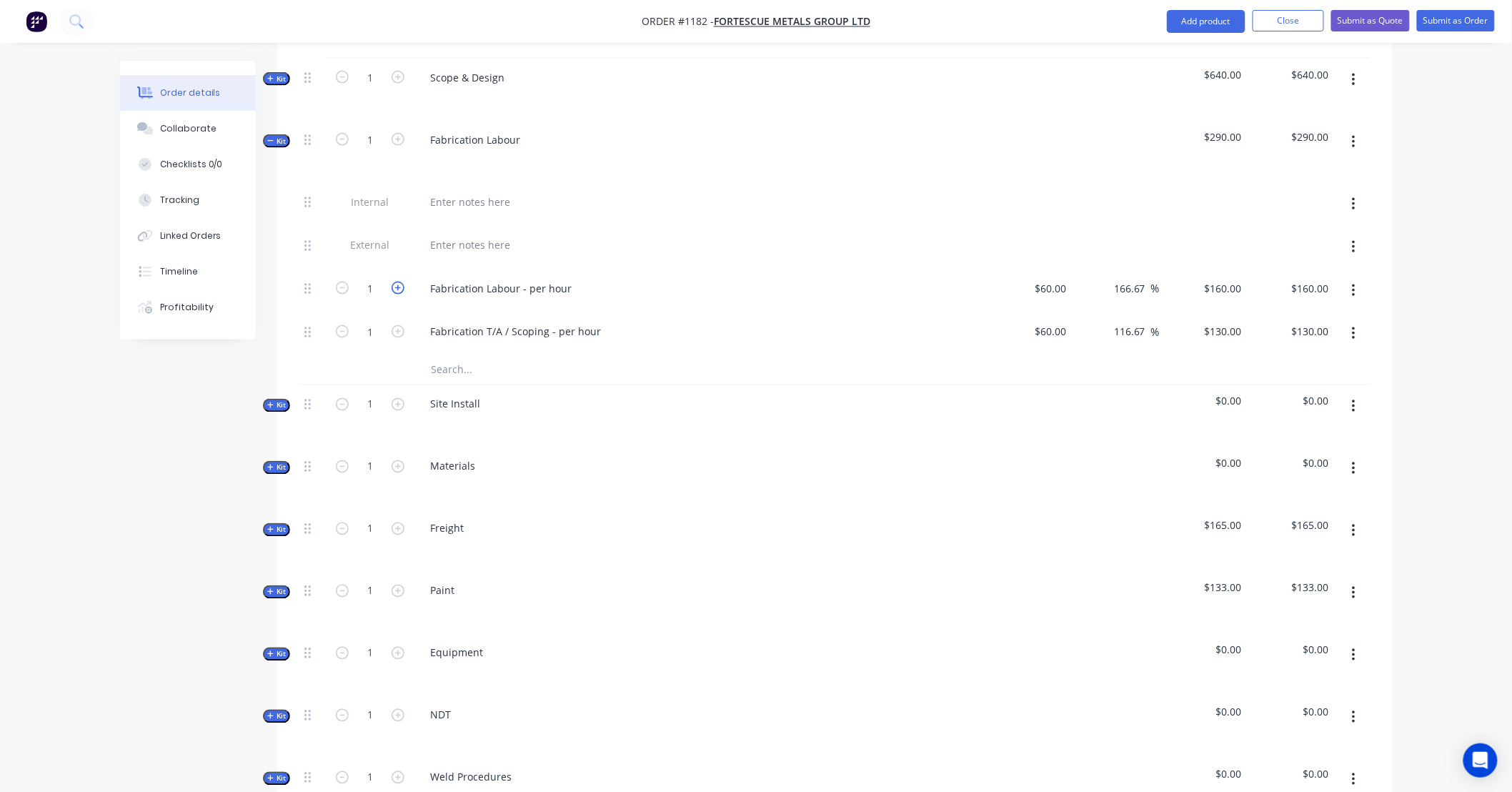
type input "$320.00"
click at [402, 281] on icon "button" at bounding box center [397, 287] width 13 height 13
type input "3"
type input "$480.00"
click at [402, 281] on icon "button" at bounding box center [397, 287] width 13 height 13
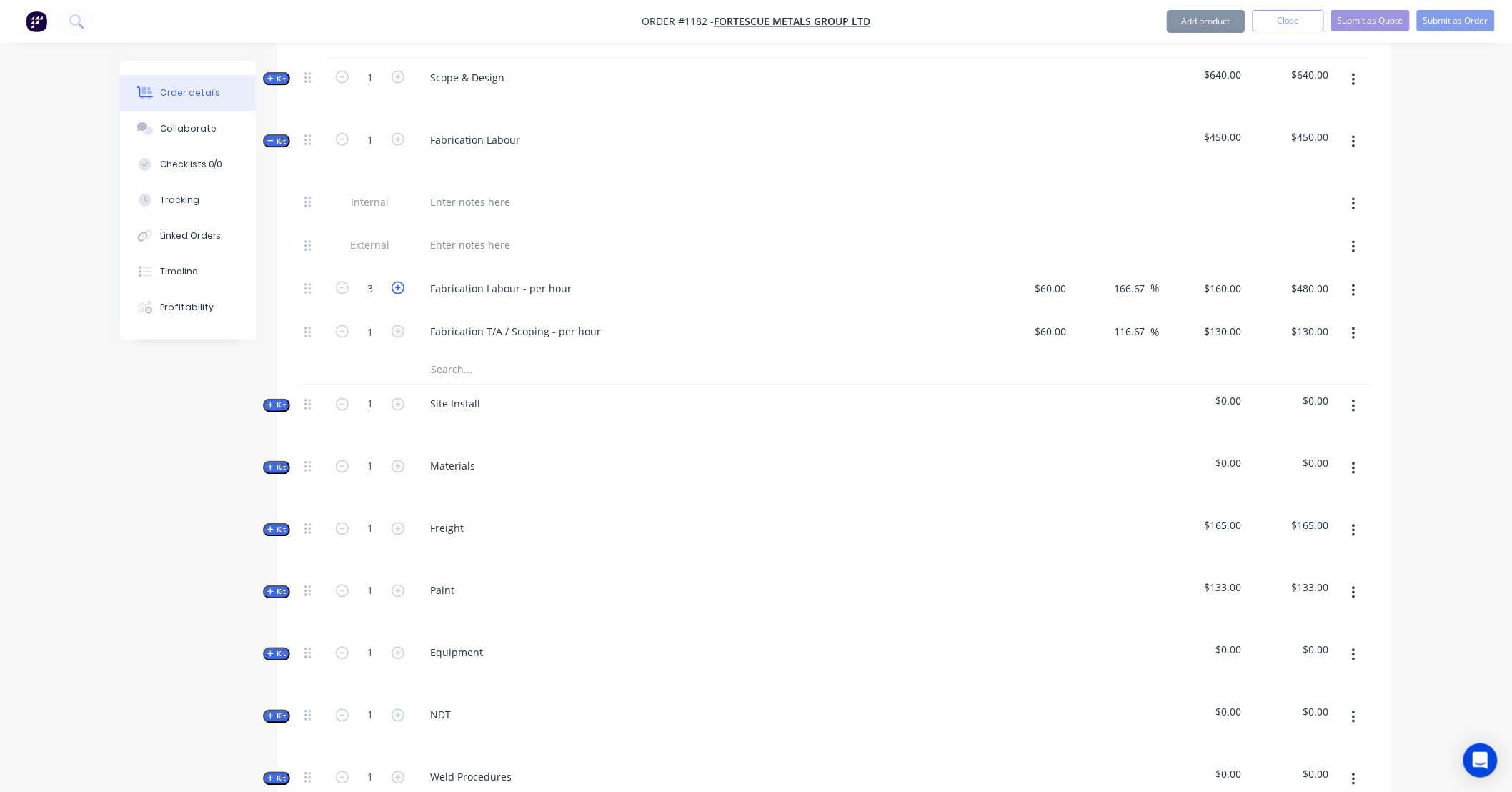
type input "4"
type input "$640.00"
click at [402, 281] on icon "button" at bounding box center [397, 287] width 13 height 13
type input "5"
type input "$800.00"
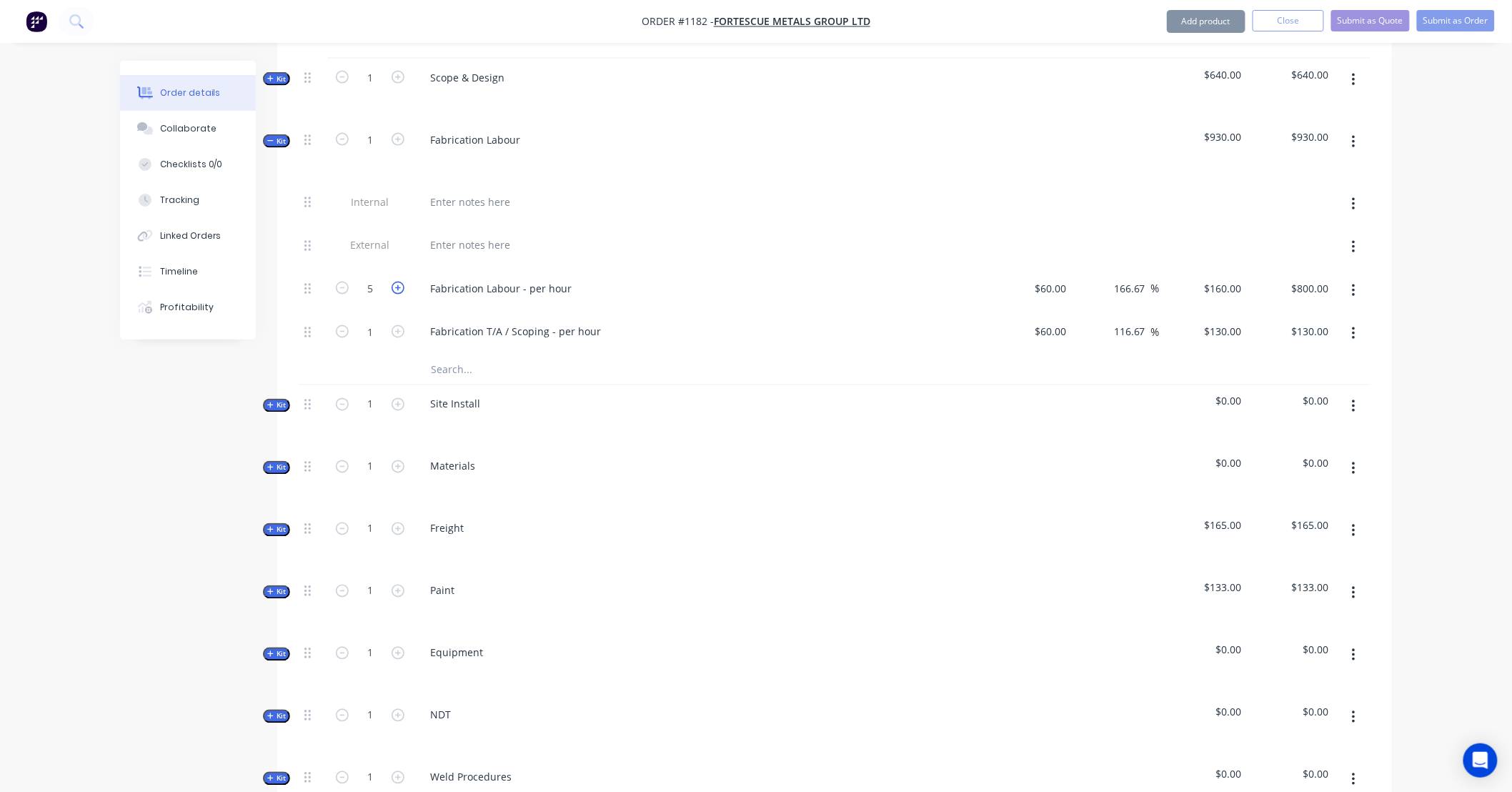
click at [402, 281] on icon "button" at bounding box center [397, 287] width 13 height 13
type input "6"
type input "$960.00"
click at [1348, 320] on button "button" at bounding box center [1353, 333] width 34 height 25
click at [1345, 418] on div "Delete" at bounding box center [1301, 428] width 110 height 20
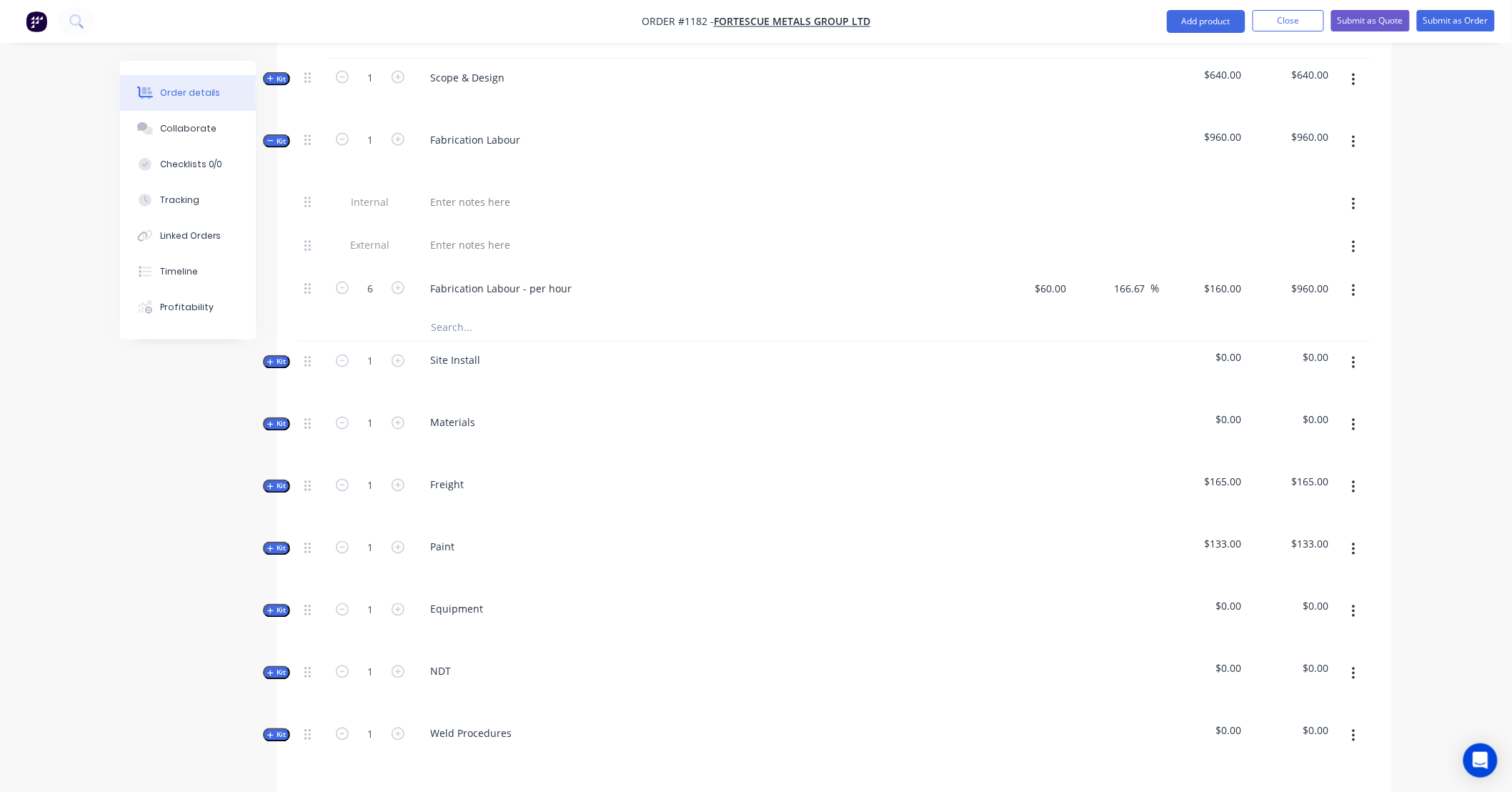
click at [280, 136] on span "Kit" at bounding box center [276, 141] width 18 height 11
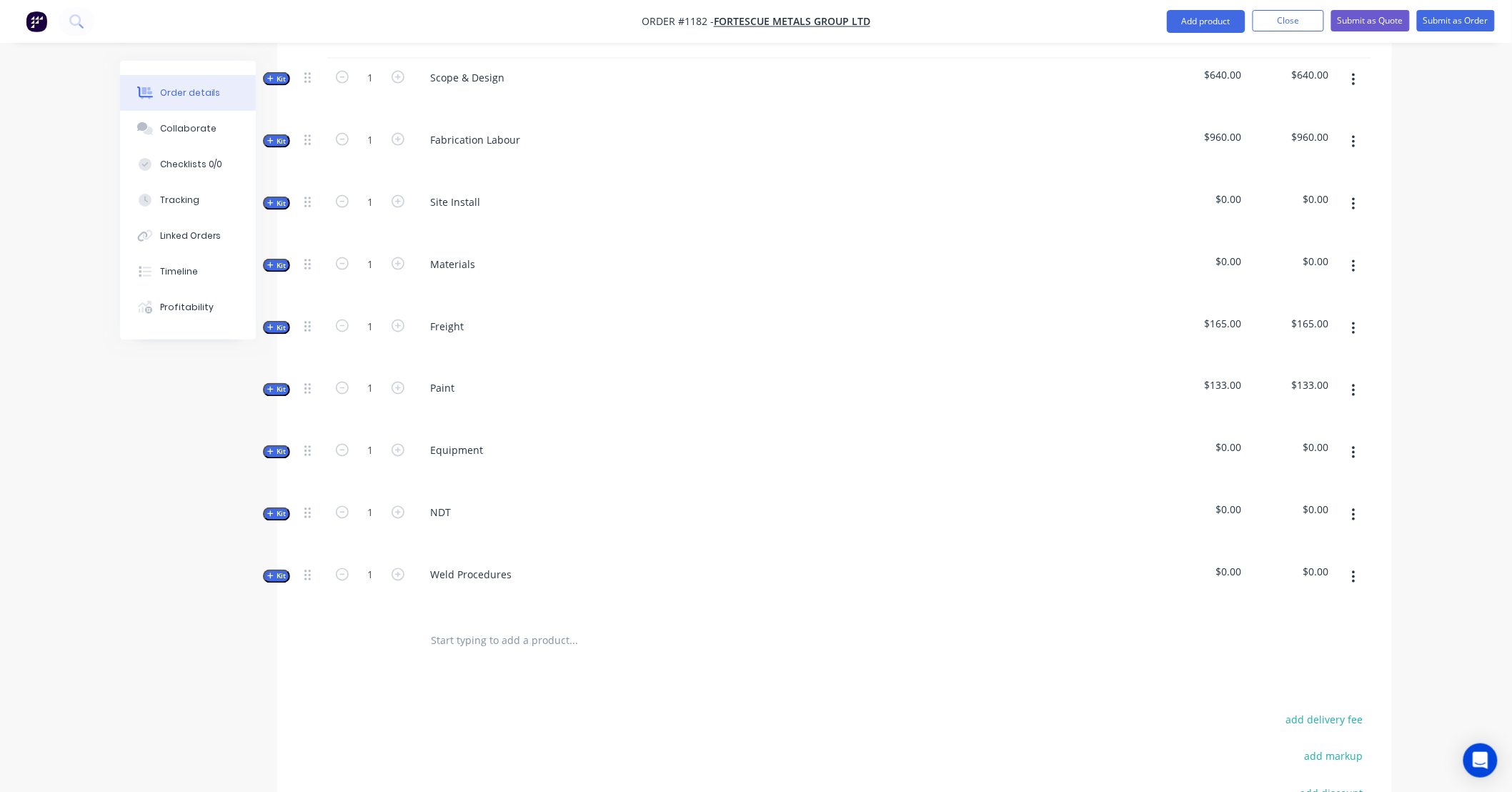
click at [1352, 196] on icon "button" at bounding box center [1354, 204] width 4 height 16
click at [1336, 317] on div "Delete" at bounding box center [1301, 327] width 110 height 20
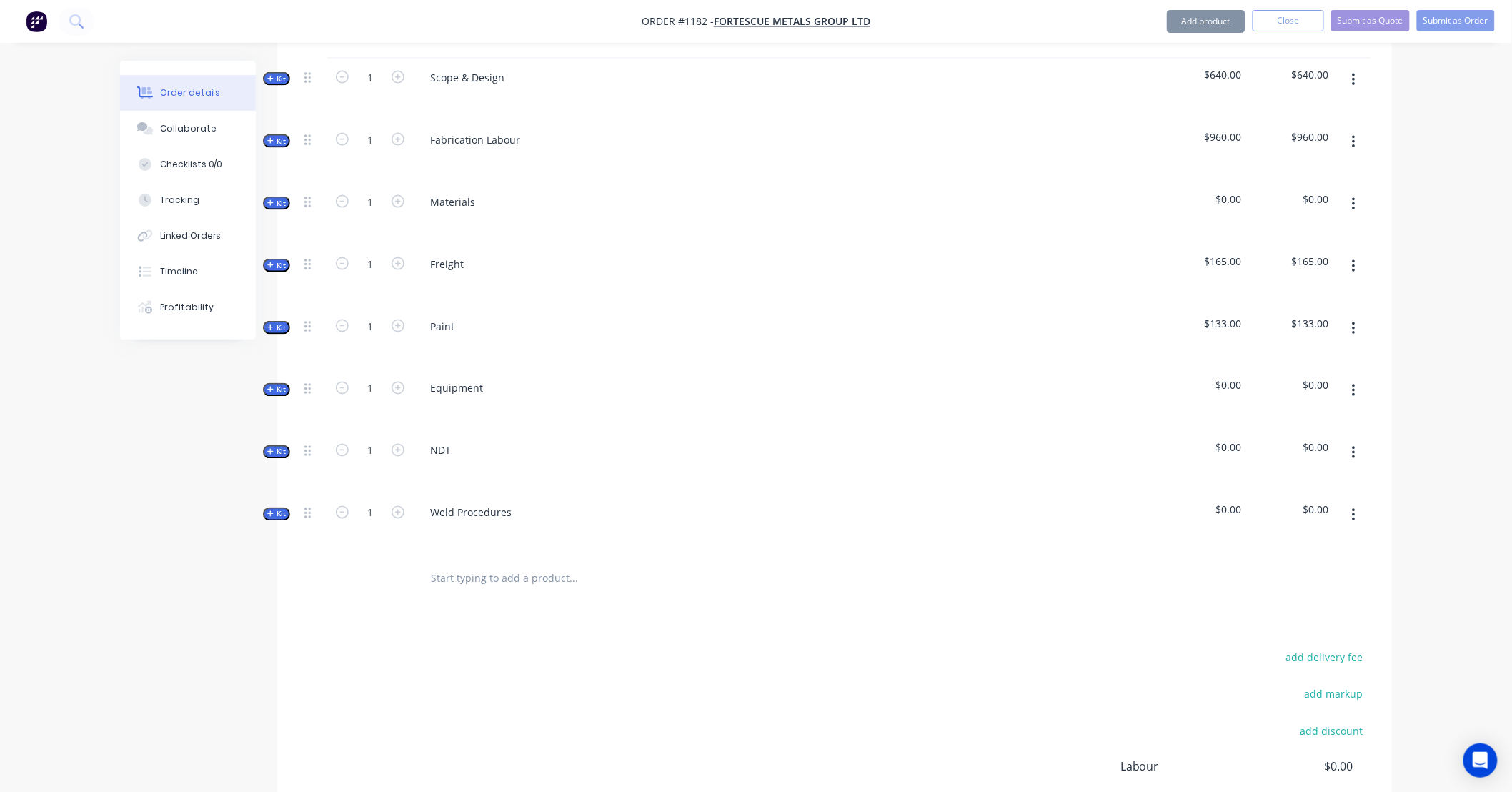
click at [269, 199] on icon "button" at bounding box center [270, 202] width 7 height 7
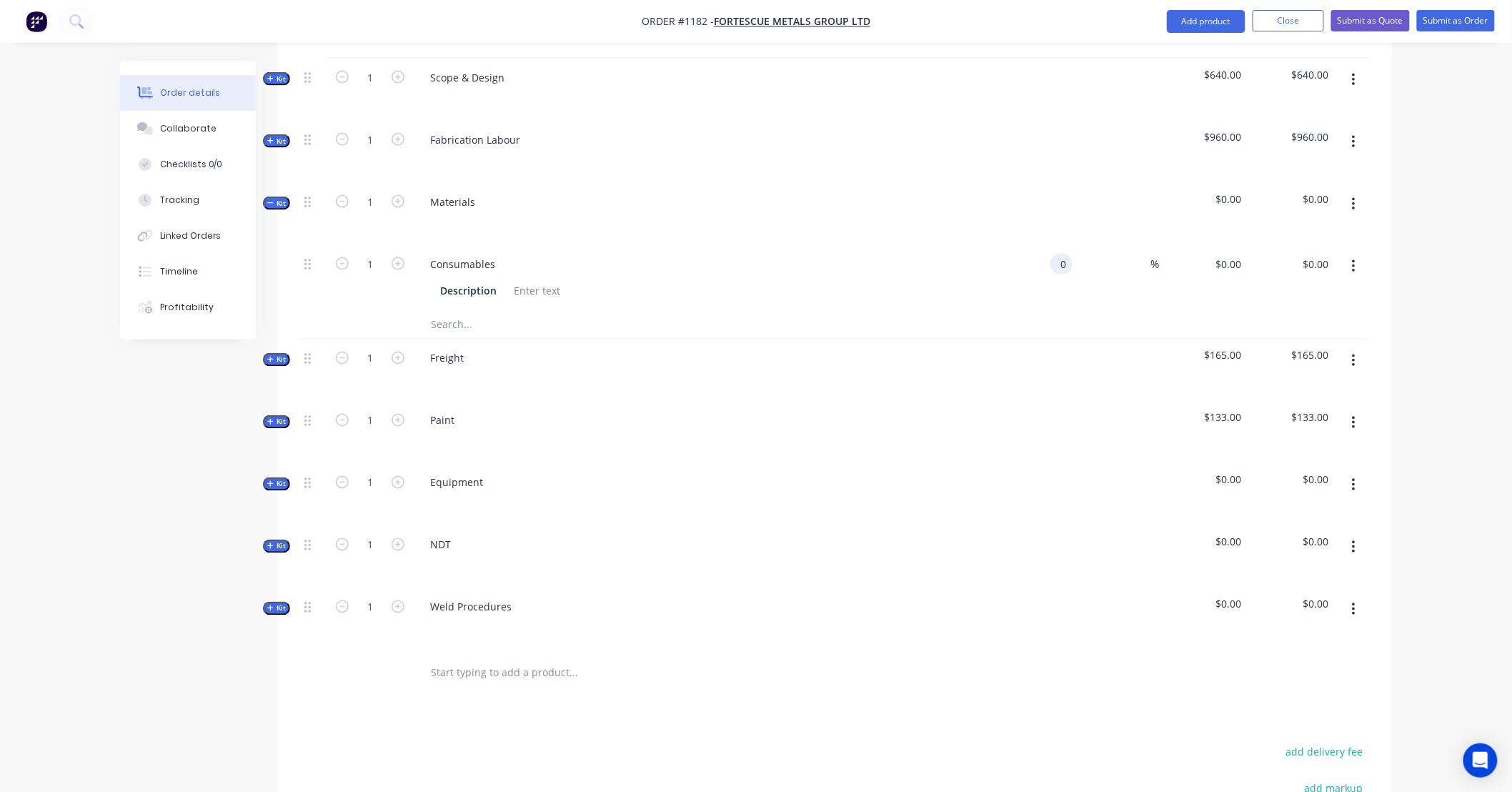
click at [1046, 245] on div "0 0" at bounding box center [1028, 277] width 88 height 65
type input "$100.00"
click at [475, 310] on input "text" at bounding box center [573, 323] width 285 height 28
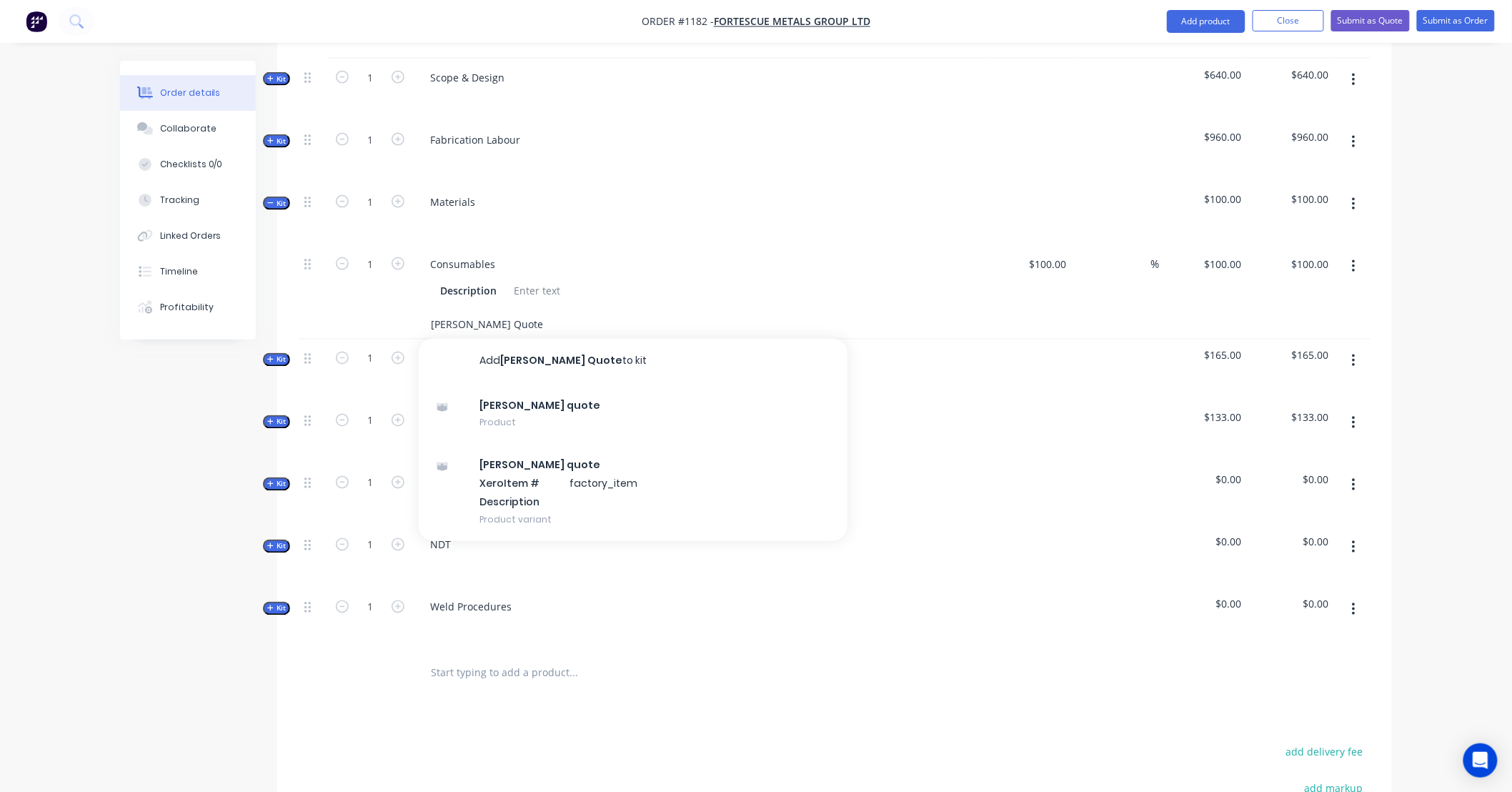
type input "Simmonds Quote"
click at [481, 342] on button "Add Simmonds Quote to kit" at bounding box center [633, 361] width 429 height 46
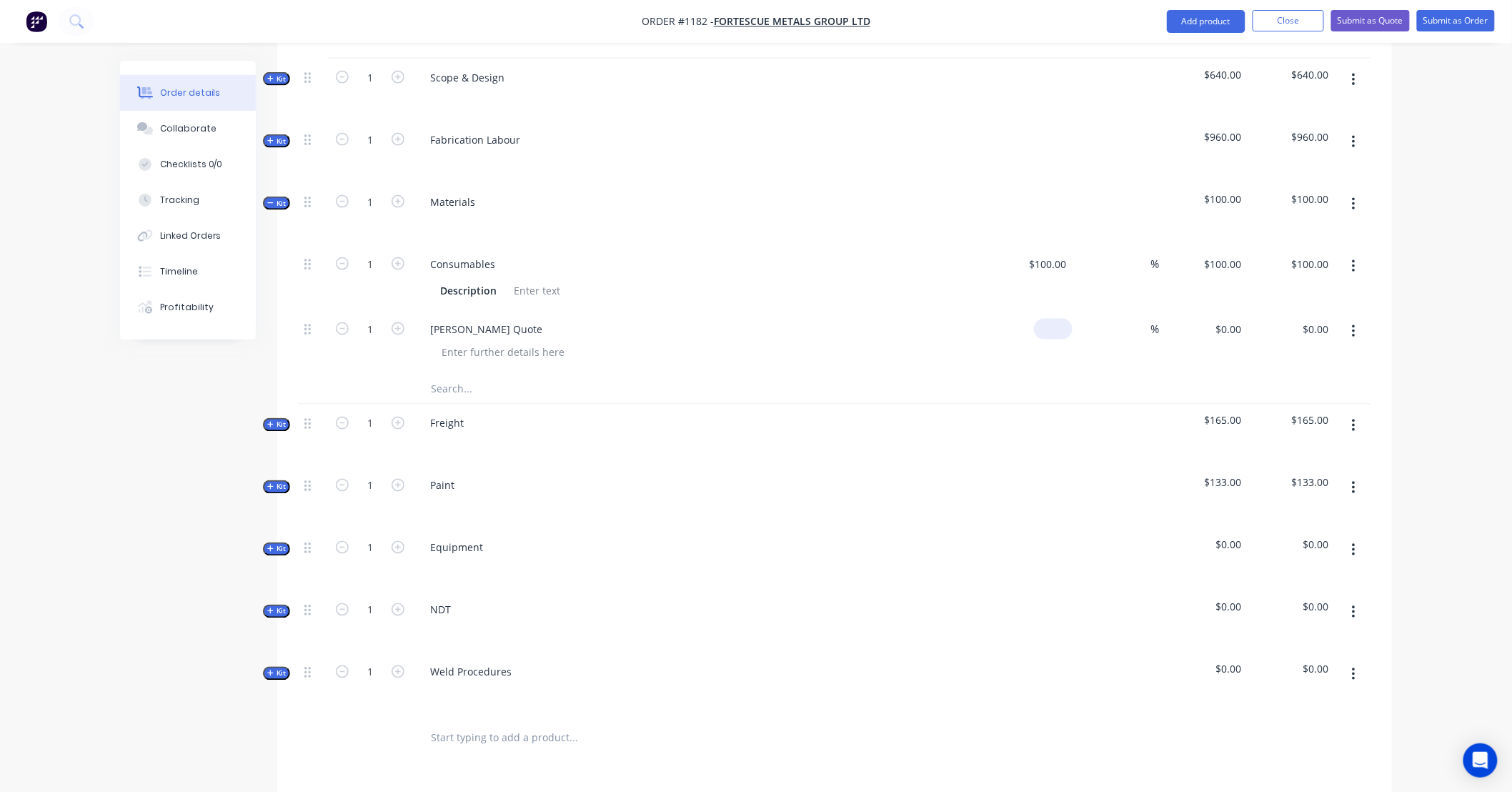
click at [1044, 314] on div "$0.00" at bounding box center [1028, 342] width 88 height 65
type input "$158.88"
type input "200"
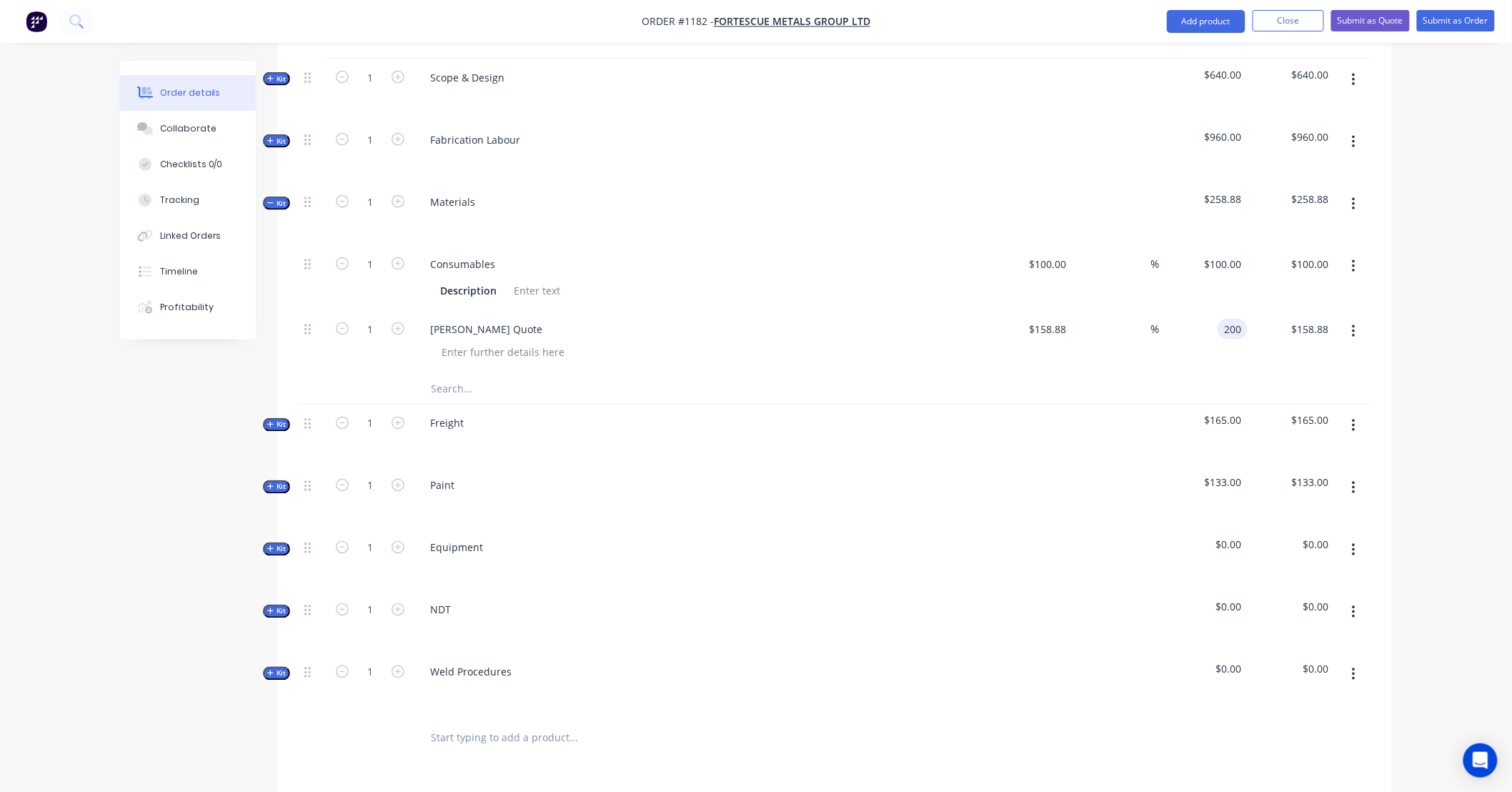
type input "25.88"
type input "$200.00"
click at [483, 375] on input "text" at bounding box center [573, 388] width 285 height 28
type input "McNaughtans Quote"
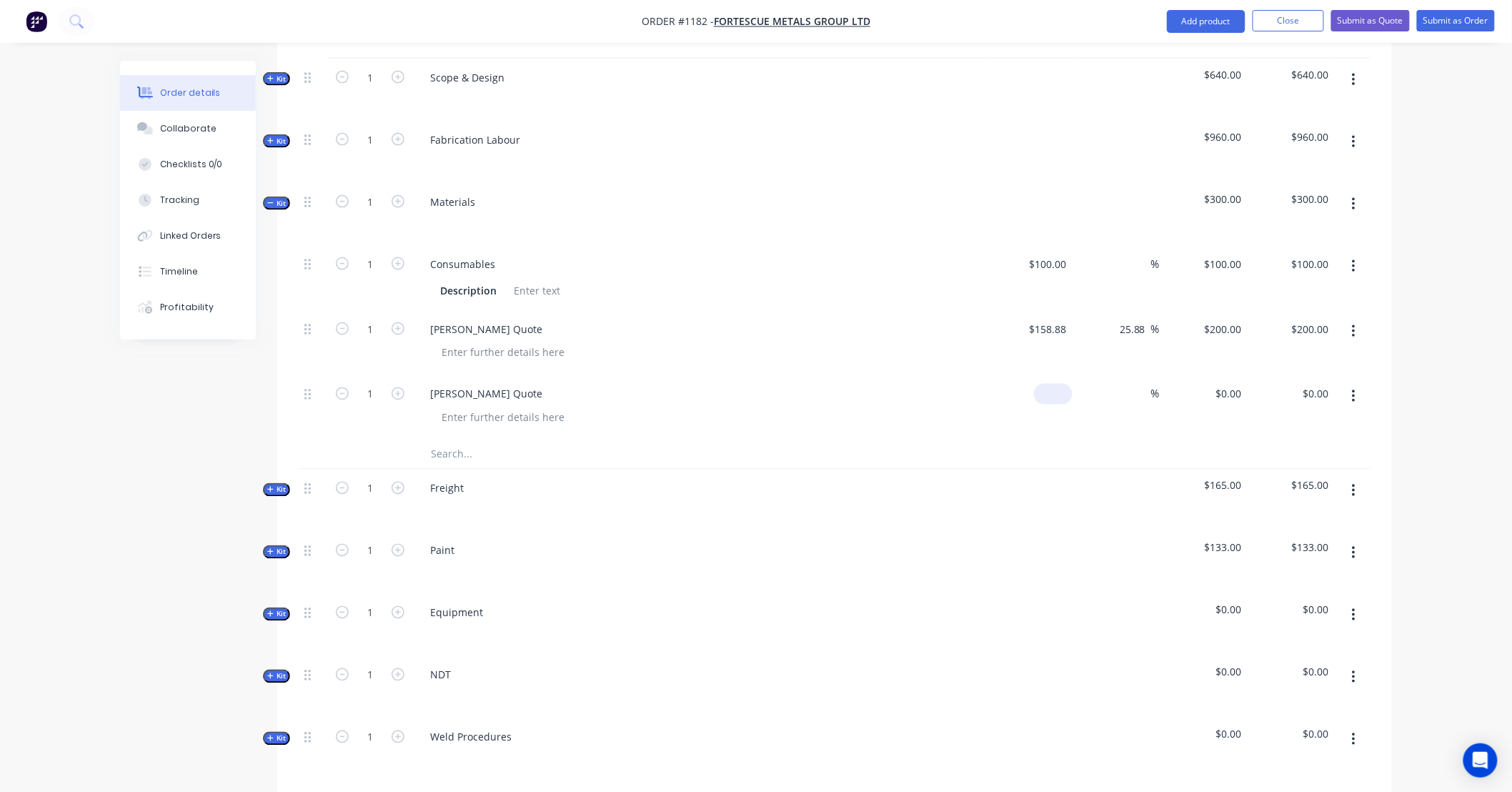
click at [1062, 383] on input at bounding box center [1056, 393] width 33 height 20
type input "$35.69"
type input "55"
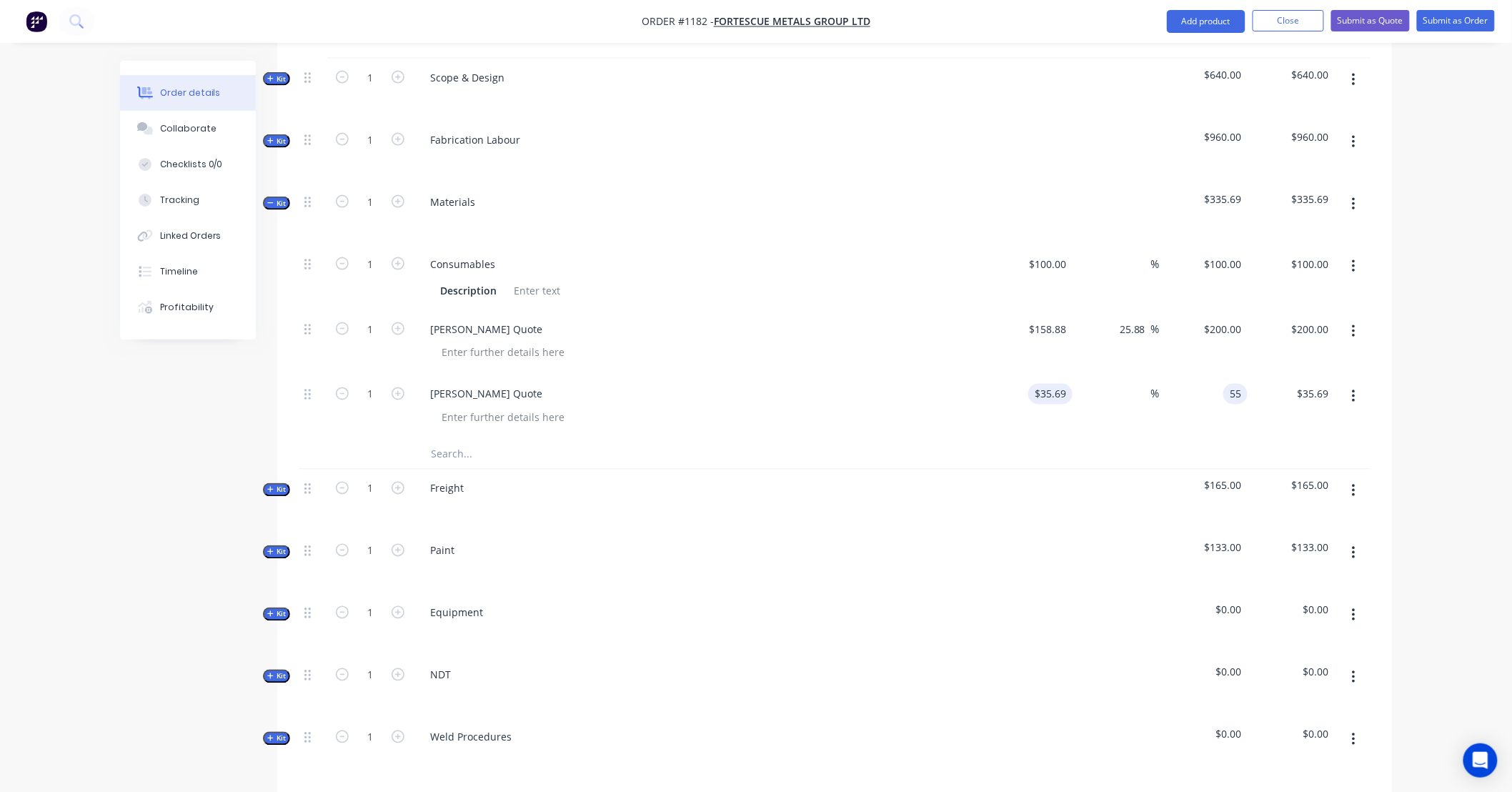
type input "54.1"
type input "$55.00"
click at [526, 440] on input "text" at bounding box center [573, 453] width 285 height 28
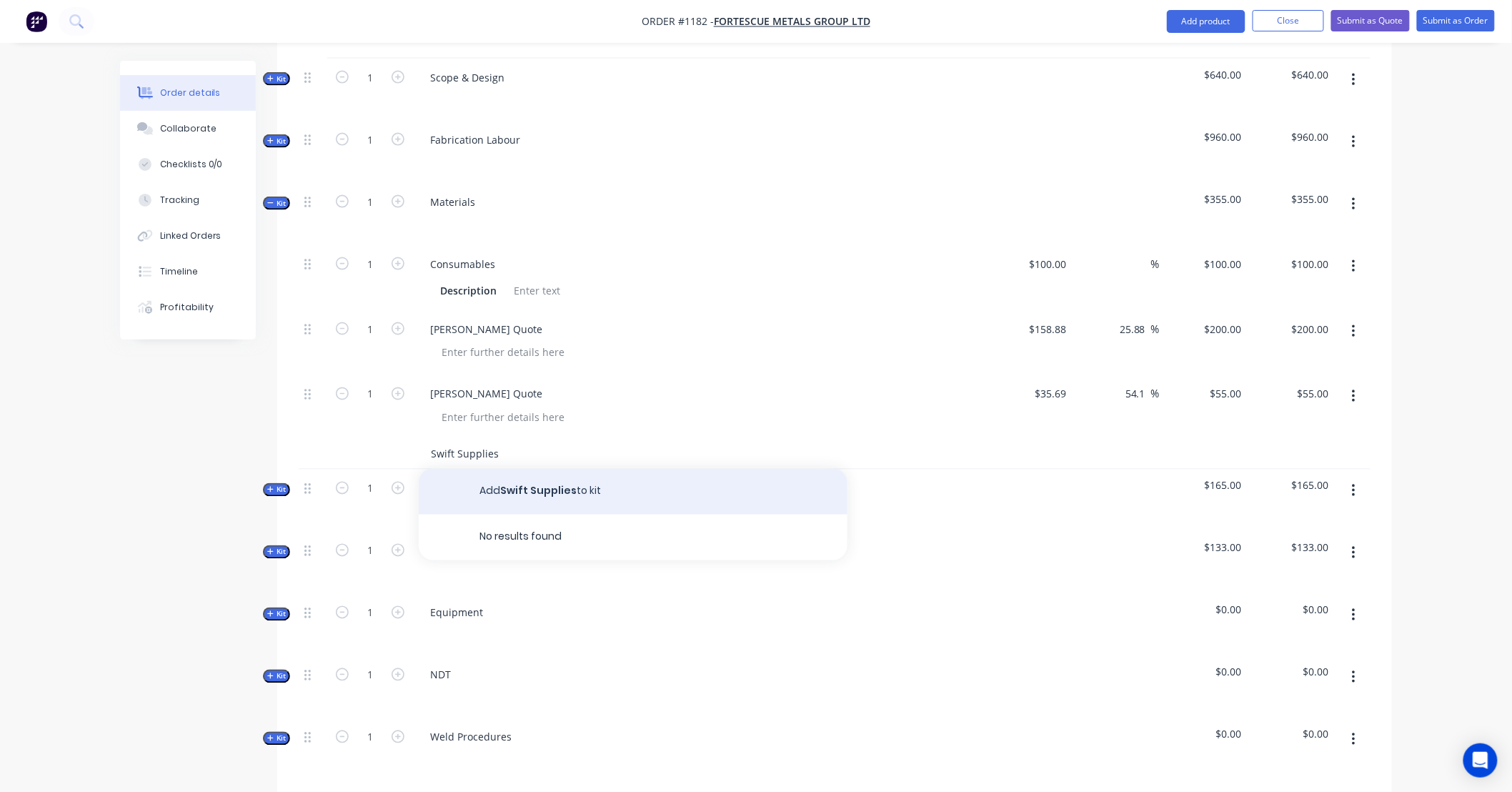
type input "Swift Supplies"
click at [560, 472] on button "Add Swift Supplies to kit" at bounding box center [633, 491] width 429 height 46
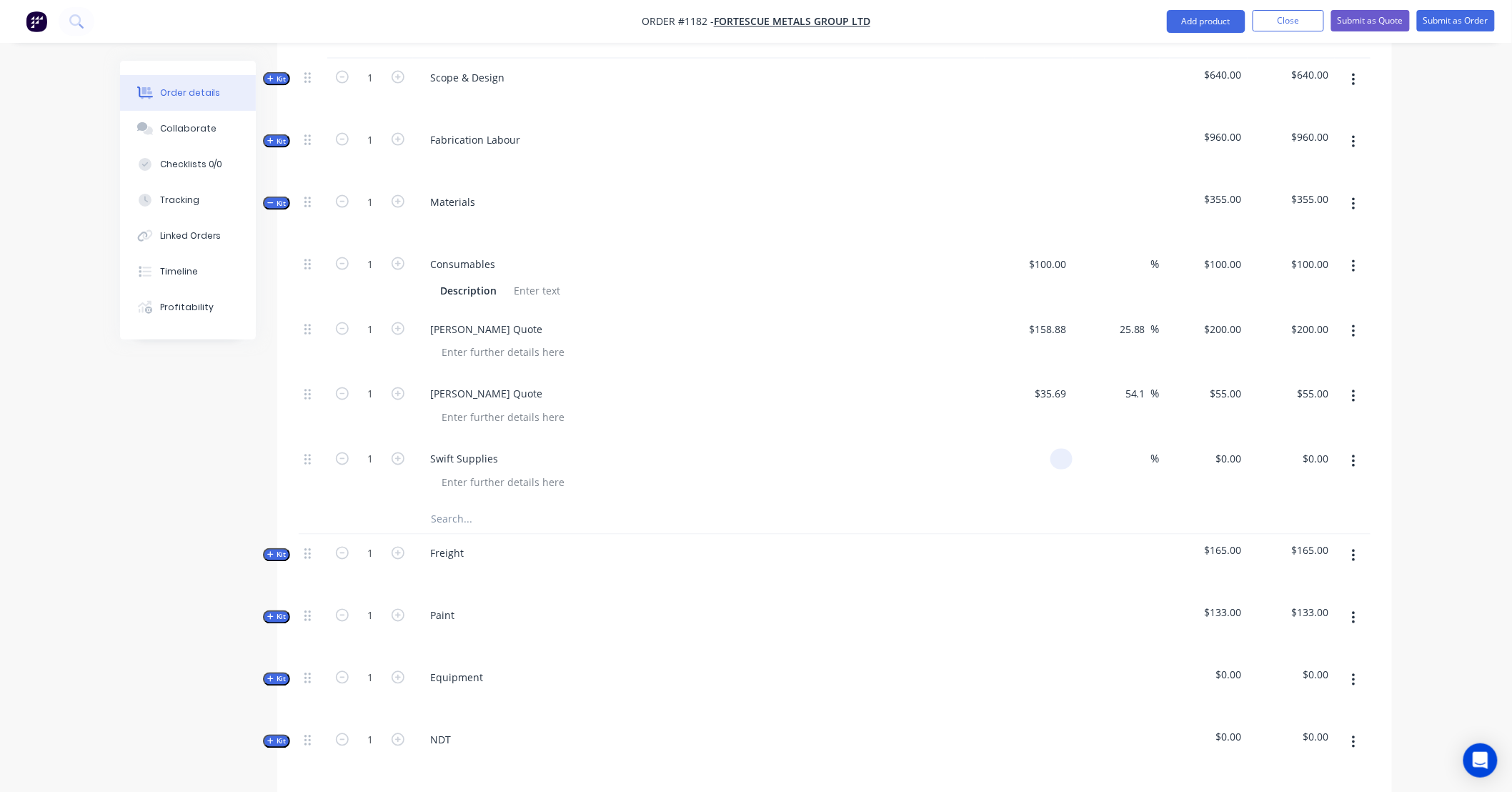
click at [1048, 446] on div at bounding box center [1028, 472] width 88 height 65
type input "$76.78"
type input "110"
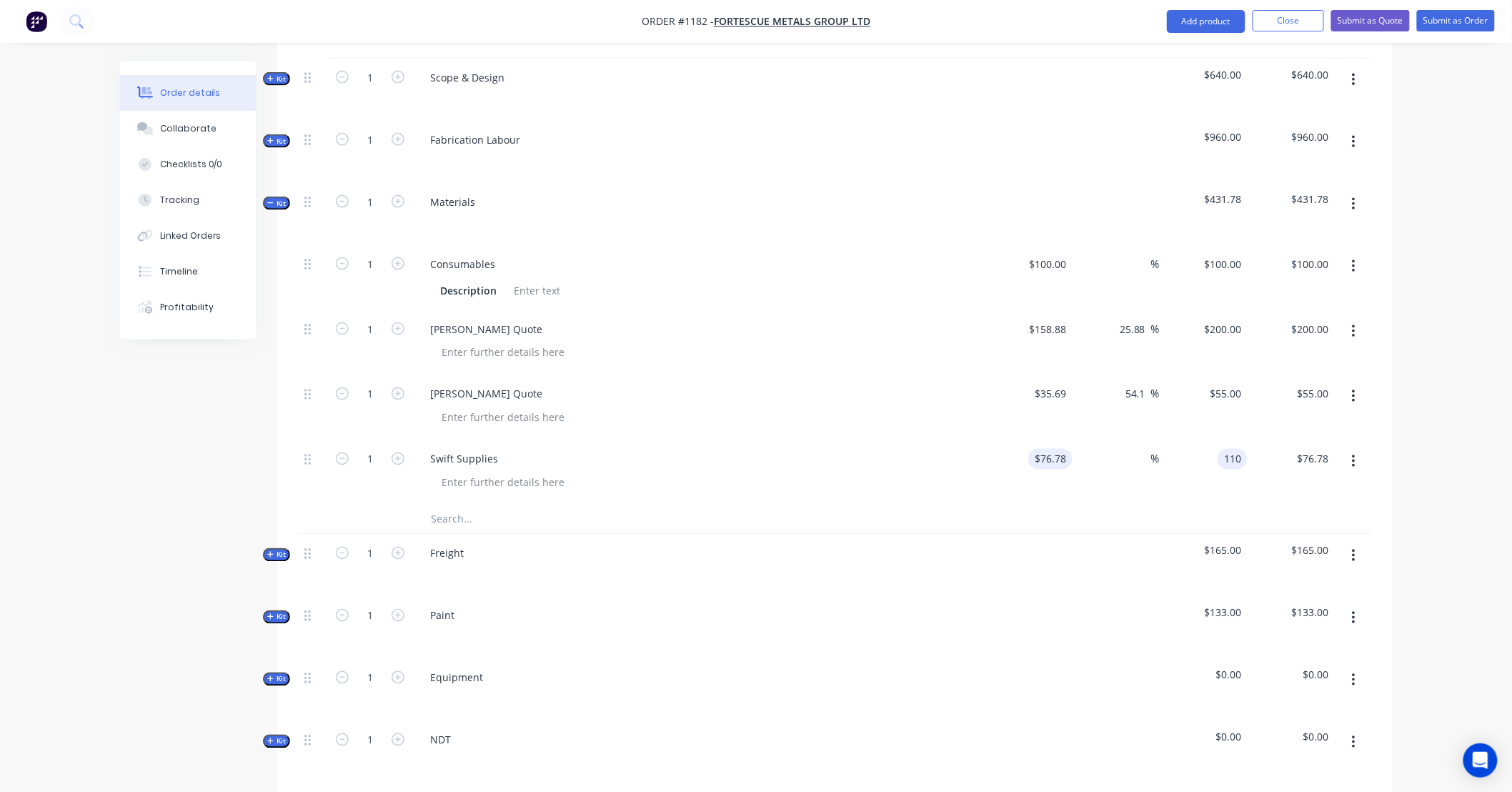
type input "43.27"
type input "$110.00"
click at [522, 505] on input "text" at bounding box center [573, 518] width 285 height 28
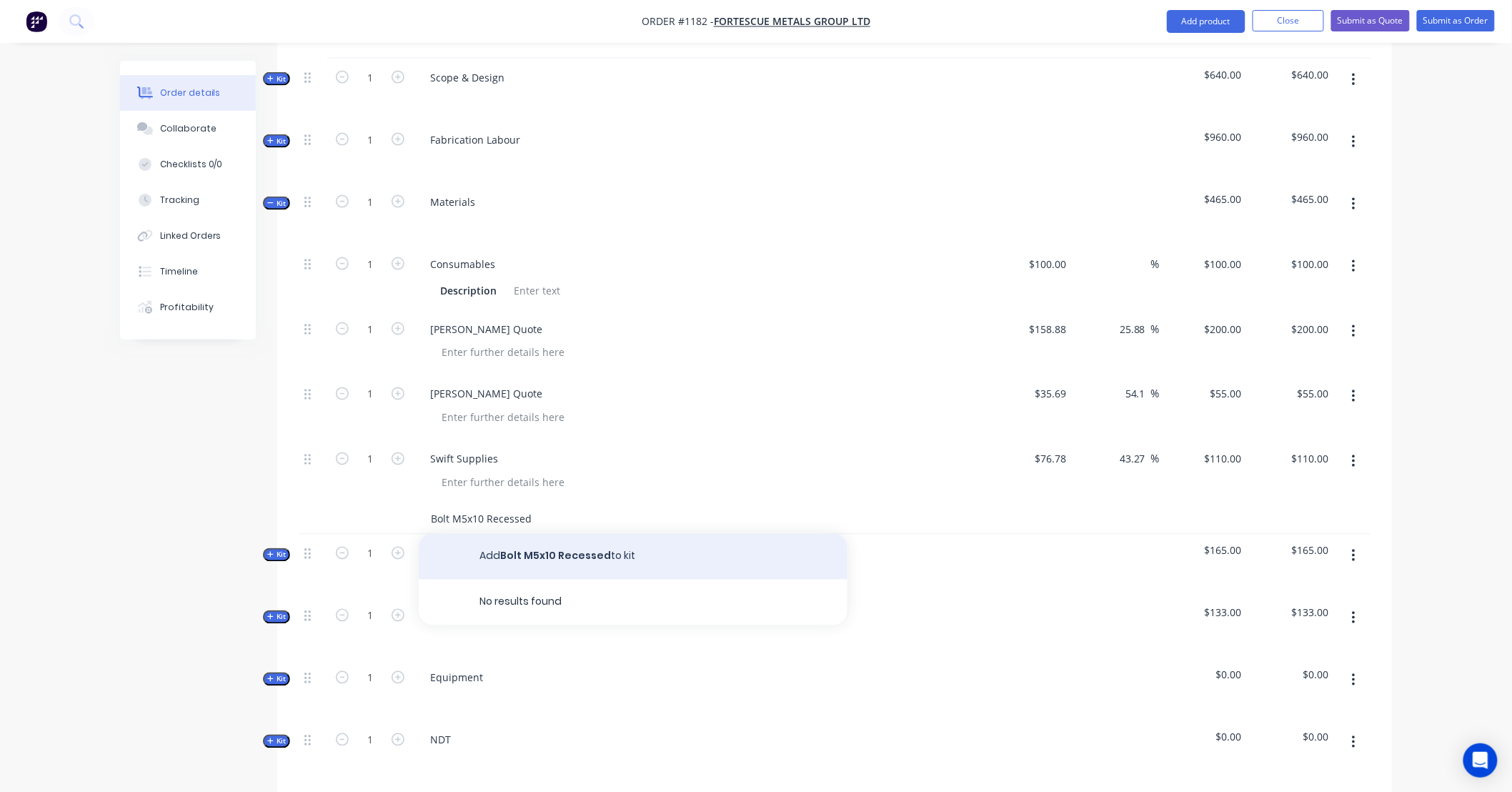
type input "Bolt M5x10 Recessed"
click at [540, 538] on button "Add Bolt M5x10 Recessed to kit" at bounding box center [633, 556] width 429 height 46
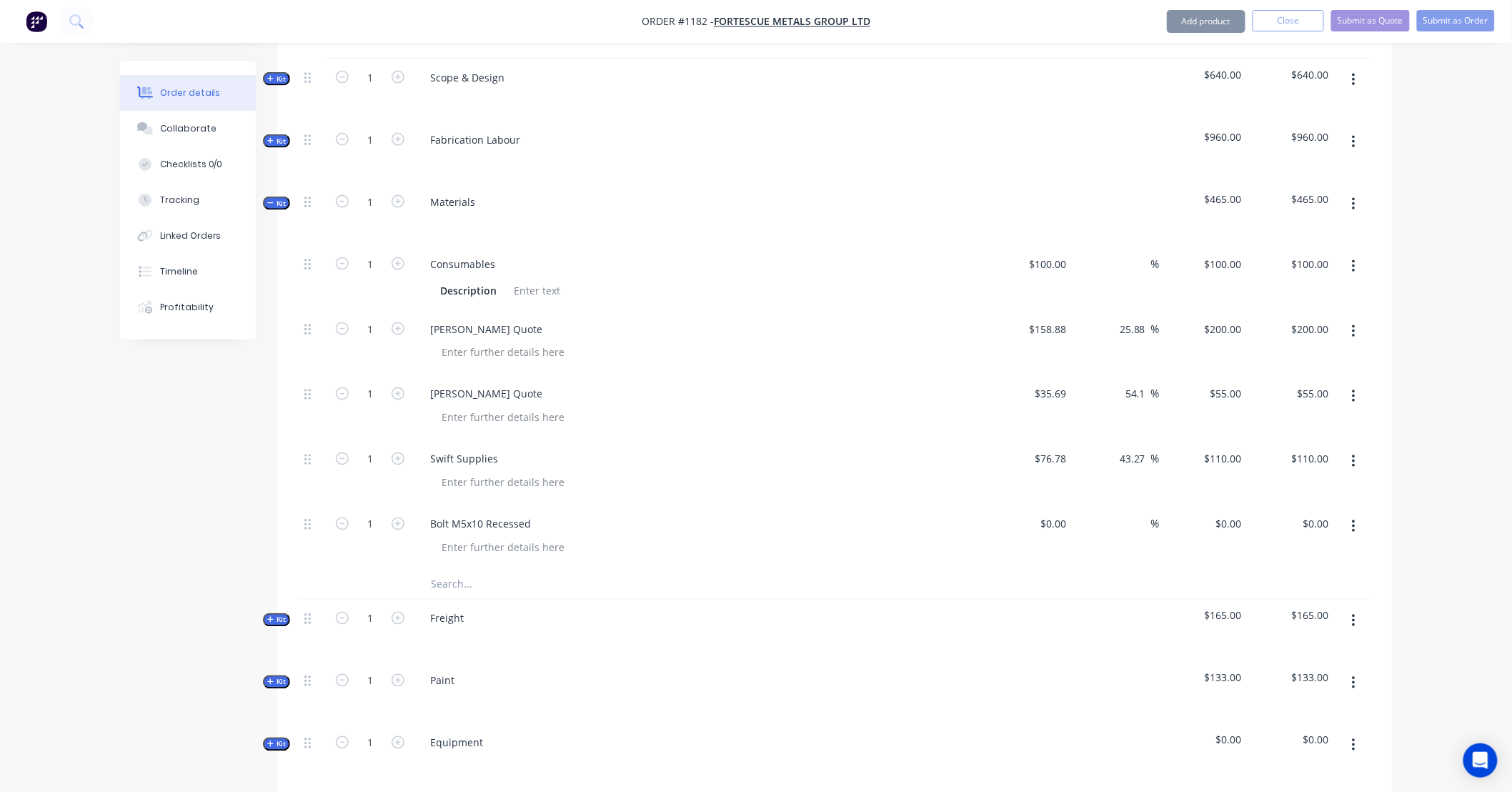
click at [389, 515] on button "button" at bounding box center [397, 522] width 18 height 15
click at [380, 513] on input "2" at bounding box center [370, 524] width 37 height 21
type input "4"
click at [1053, 513] on div "$0.00" at bounding box center [1053, 523] width 39 height 20
type input "$1.00"
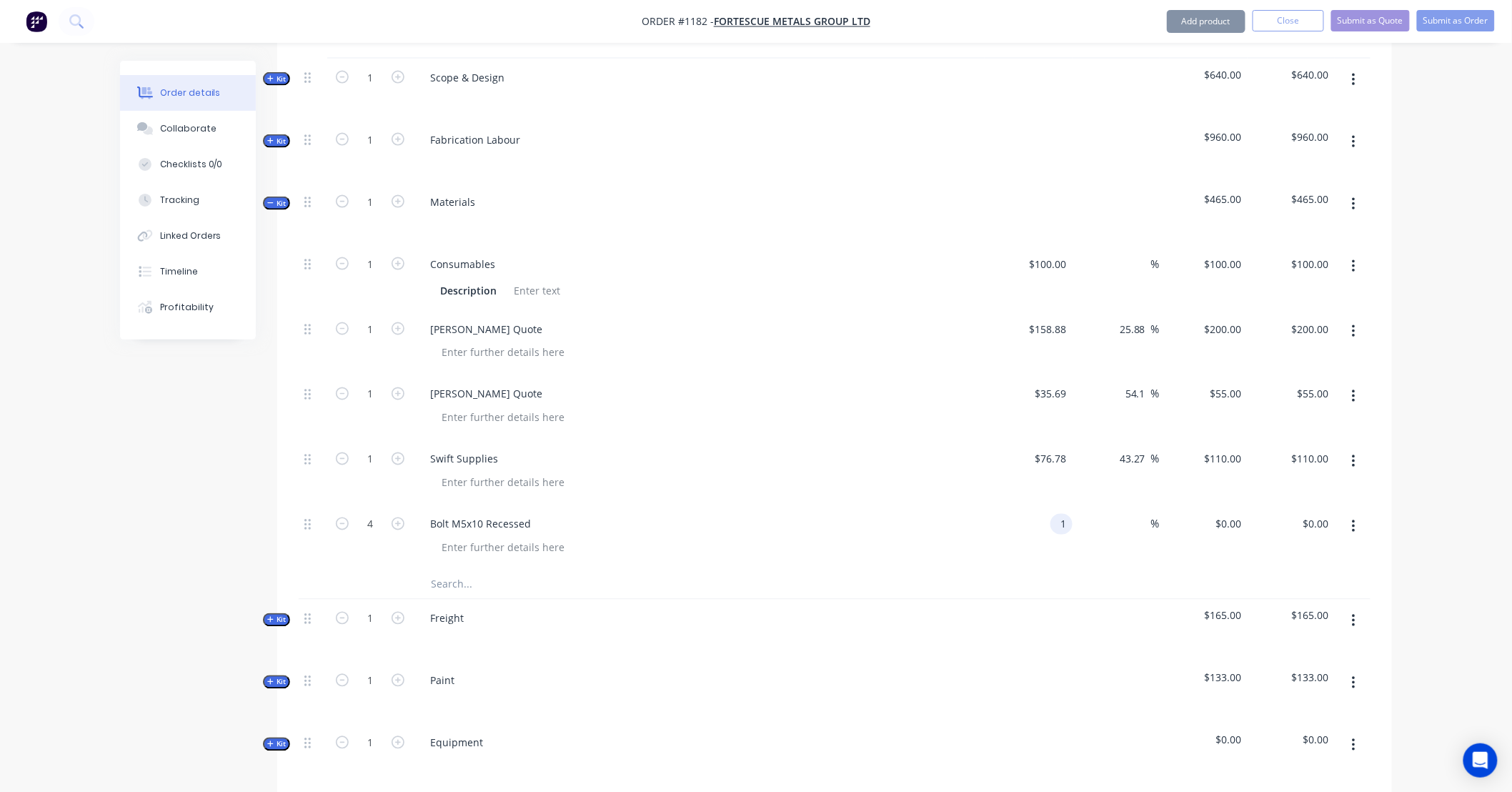
type input "$1.00"
type input "$4.00"
type input "2"
type input "100"
type input "$2.00"
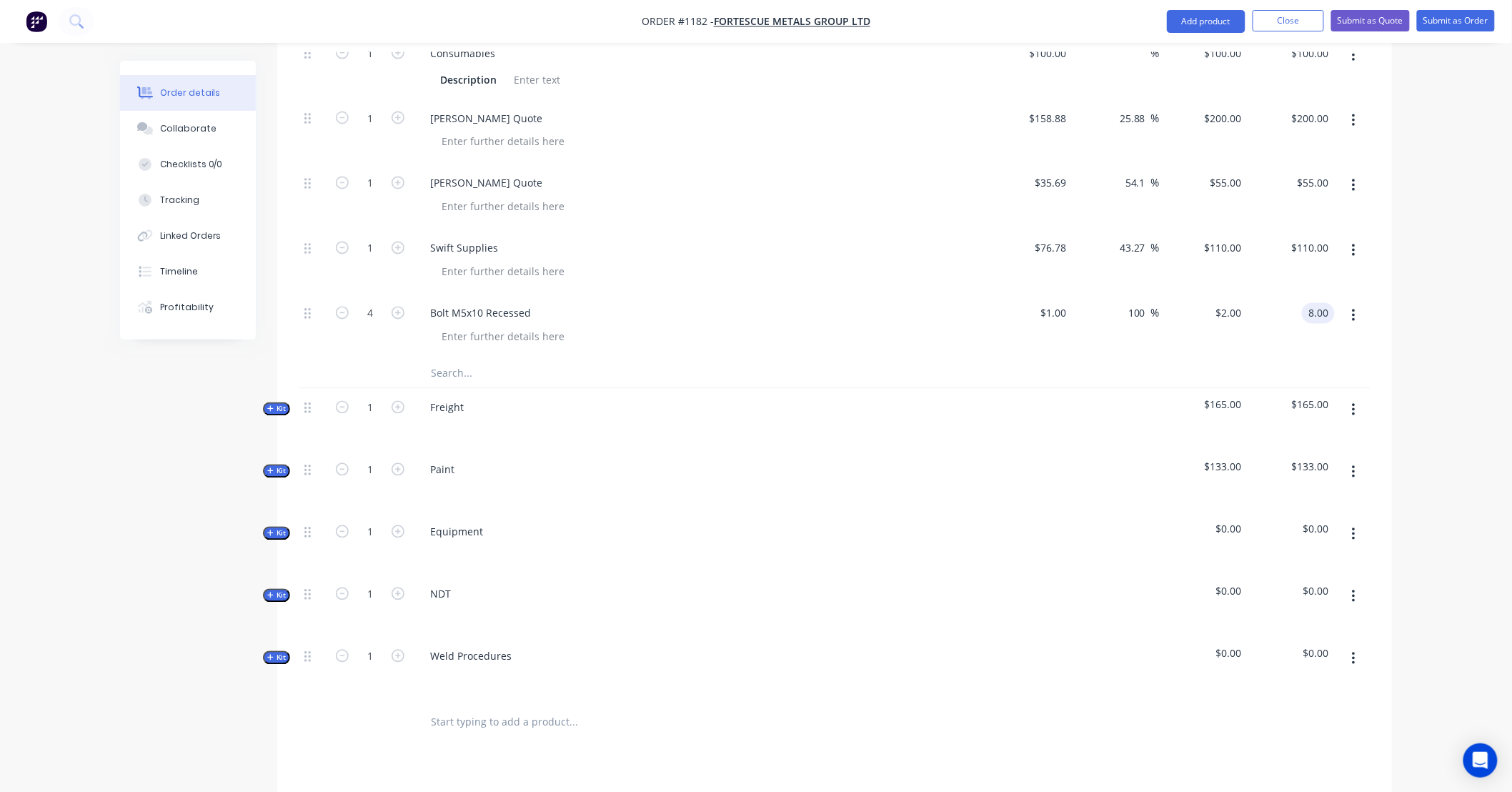
scroll to position [1006, 0]
type input "$8.00"
click at [457, 359] on input "text" at bounding box center [573, 373] width 285 height 28
type input "Nut M5 Nyloc"
click at [529, 391] on button "Add Nut M5 Nyloc to kit" at bounding box center [633, 410] width 429 height 46
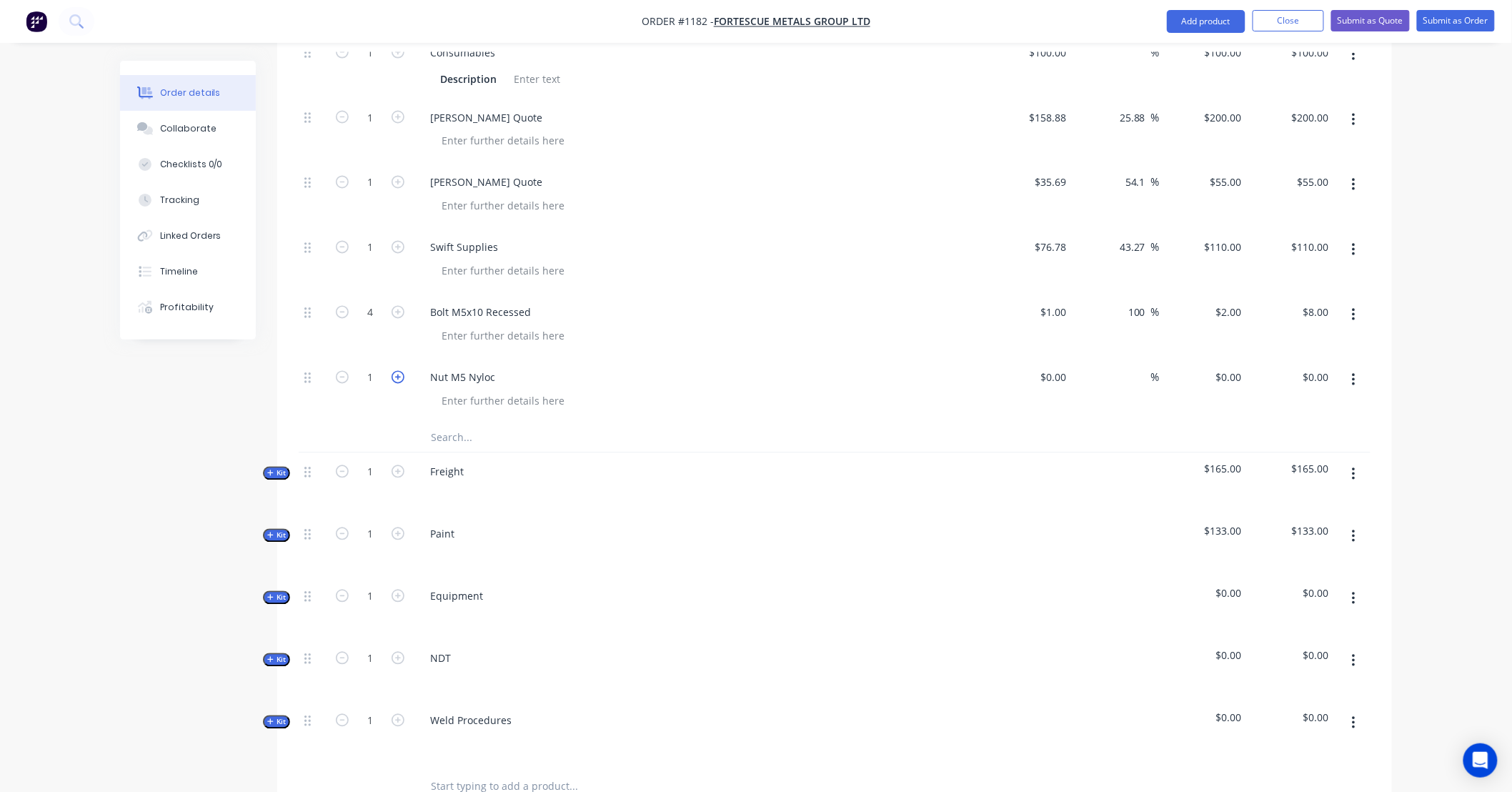
click at [403, 371] on icon "button" at bounding box center [397, 377] width 13 height 13
type input "4"
click at [1051, 367] on div "$0.00" at bounding box center [1053, 377] width 39 height 20
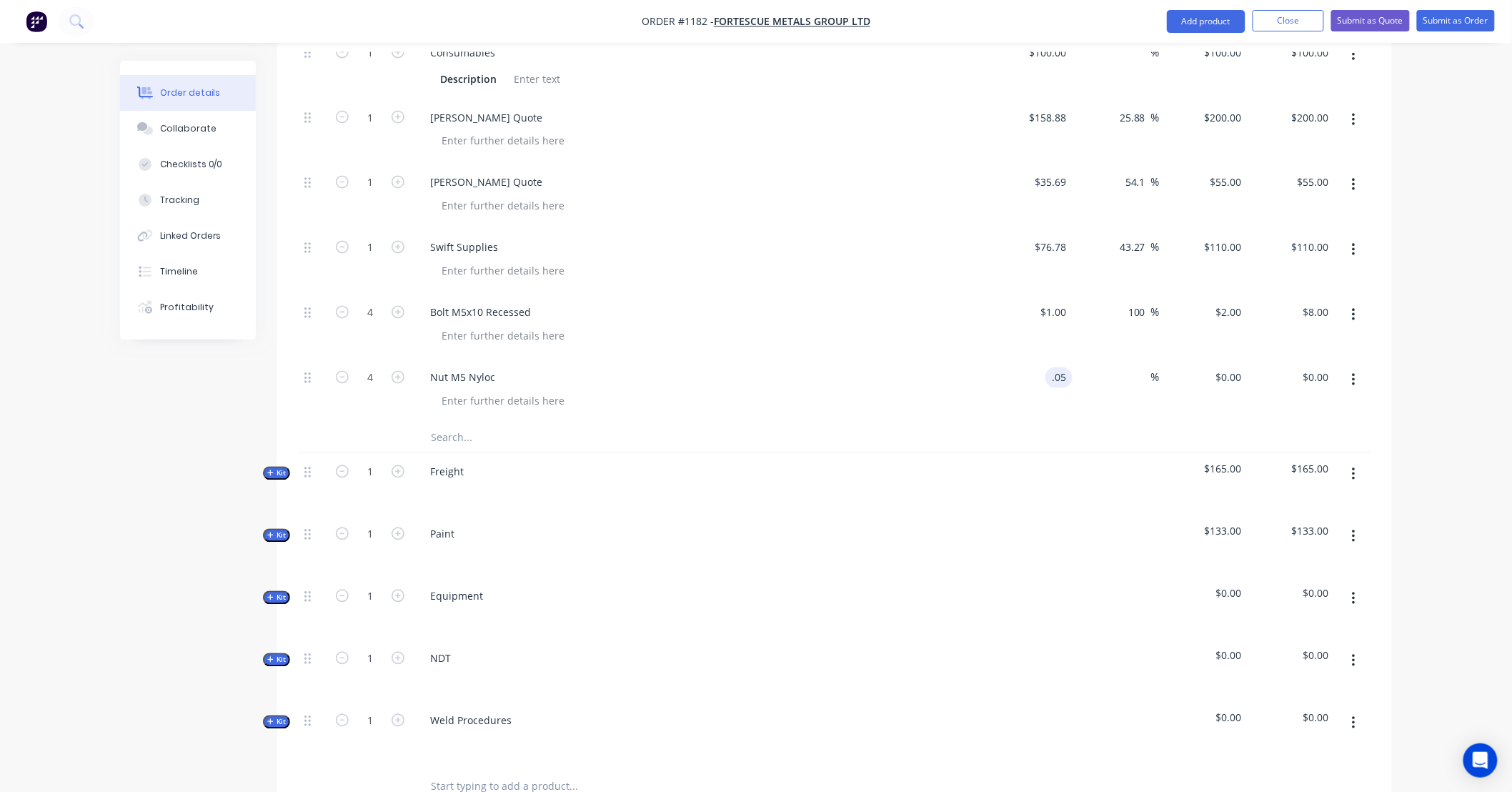
type input "$0.05"
type input "$0.20"
type input "0.05"
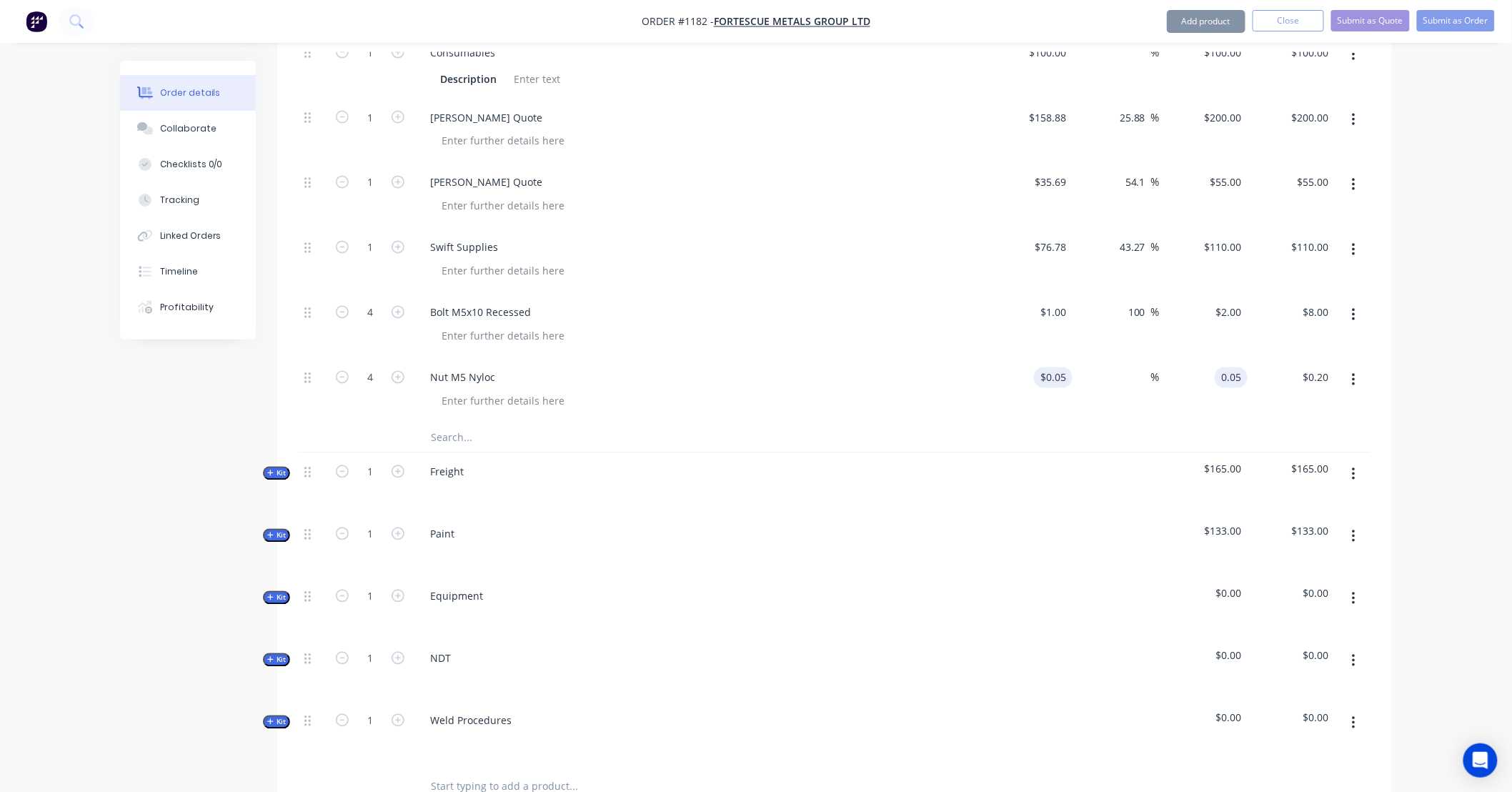
type input "$0.05"
type input "$0.50"
type input "$2.00"
type input "1"
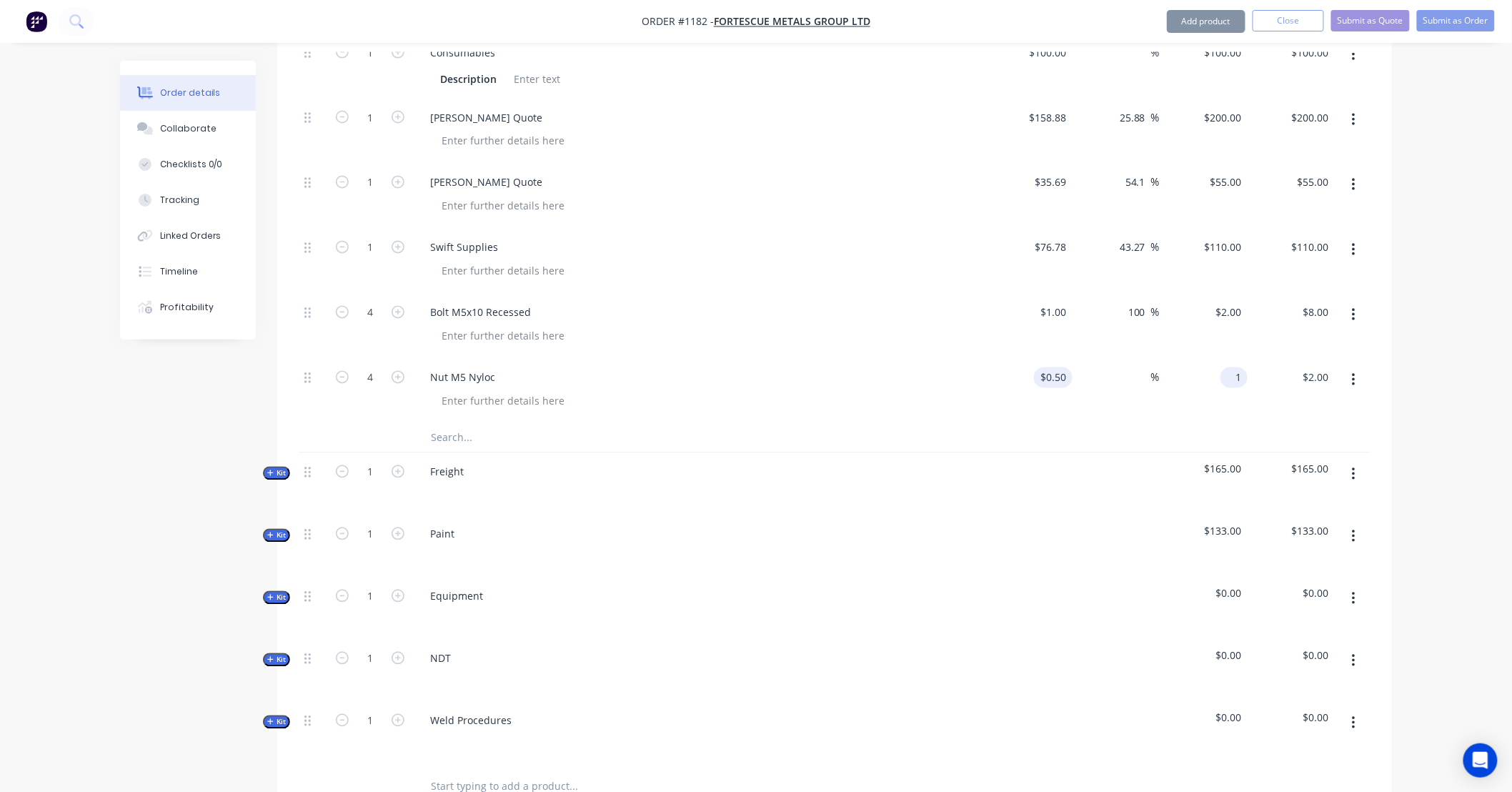
type input "100"
type input "$1.00"
type input "$4.00"
click at [450, 423] on input "text" at bounding box center [573, 437] width 285 height 28
type input "N"
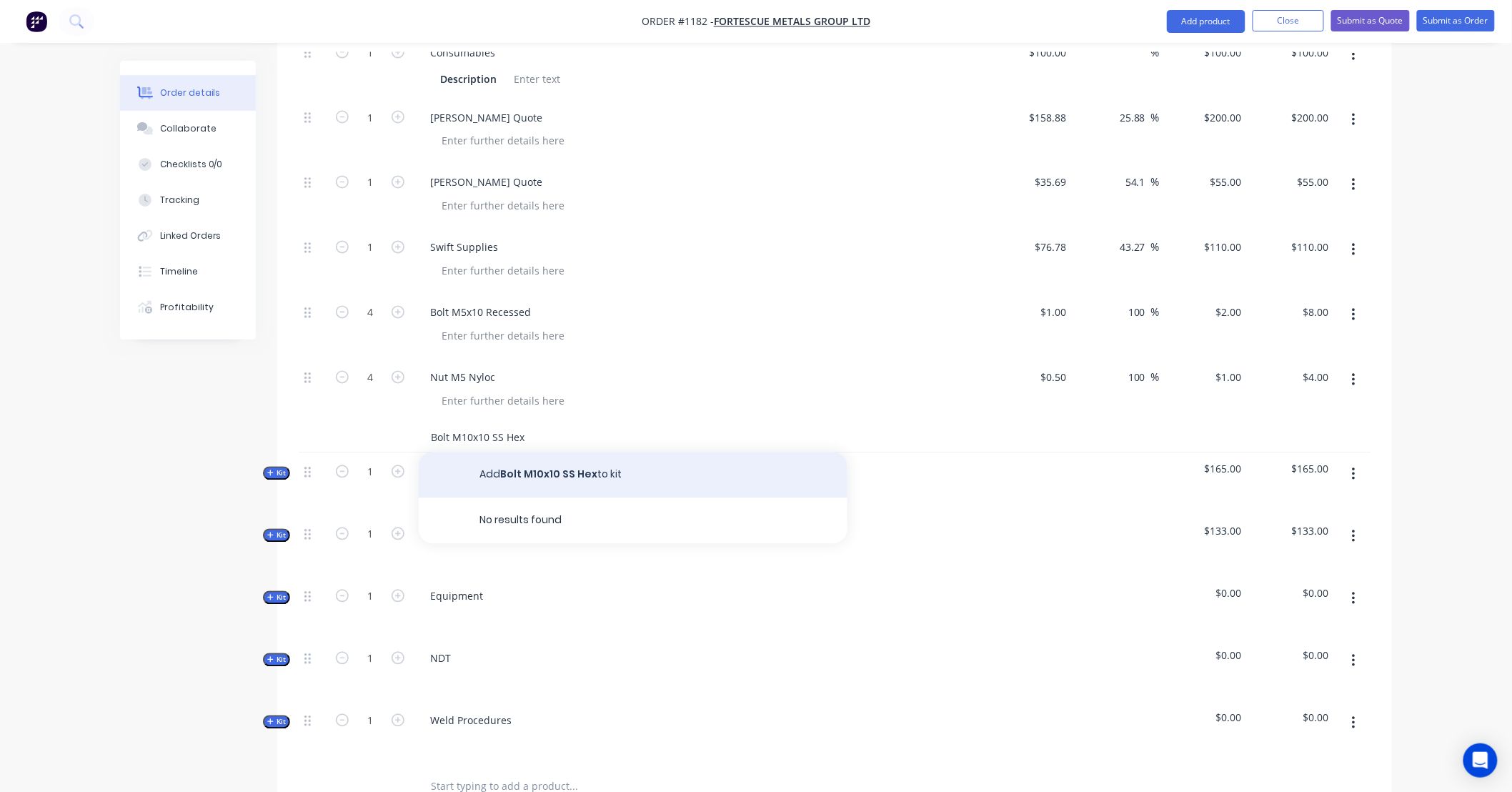
type input "Bolt M10x10 SS Hex"
click at [547, 452] on button "Add Bolt M10x10 SS Hex to kit" at bounding box center [633, 475] width 429 height 46
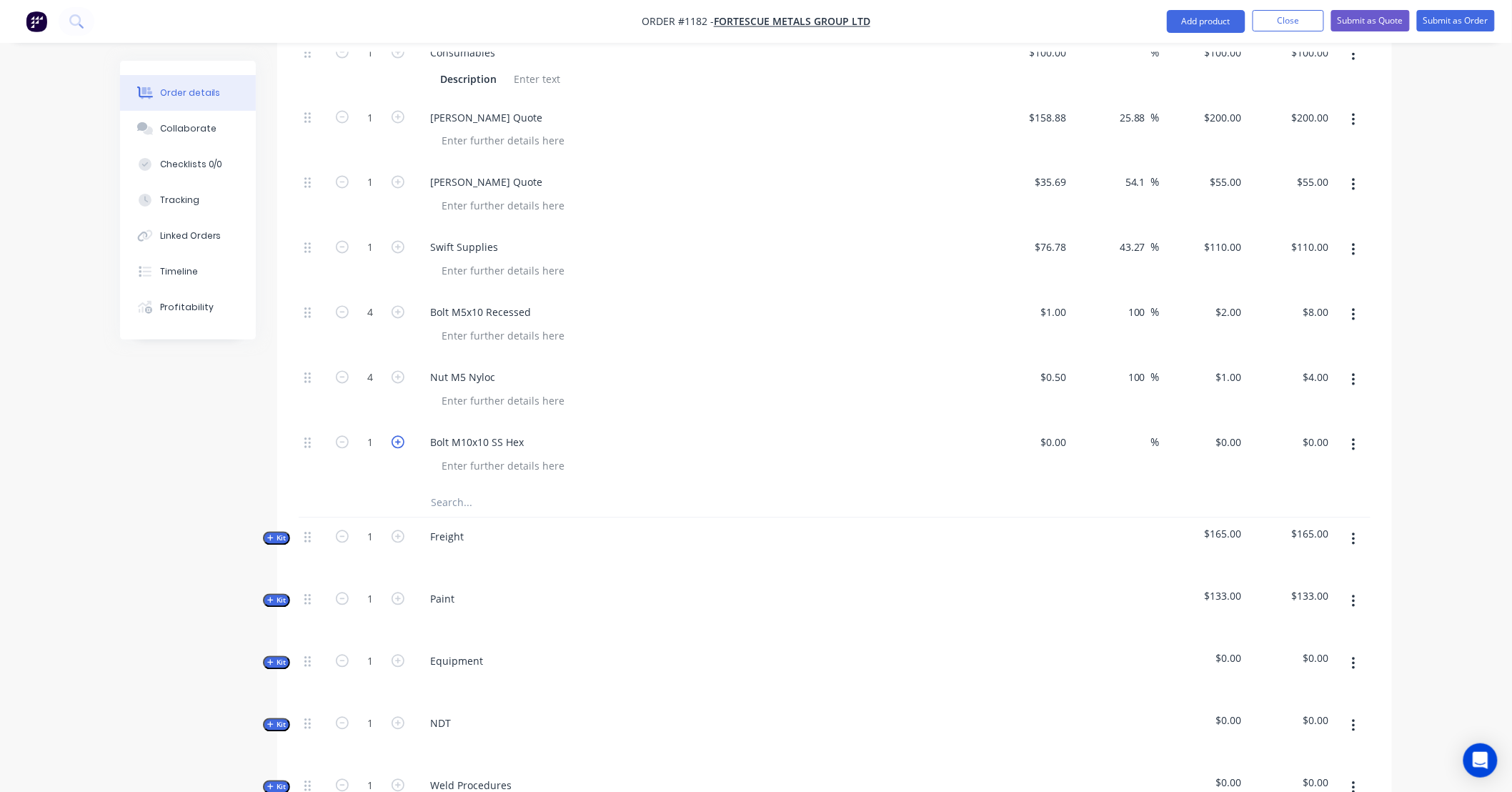
click at [395, 436] on icon "button" at bounding box center [397, 442] width 13 height 13
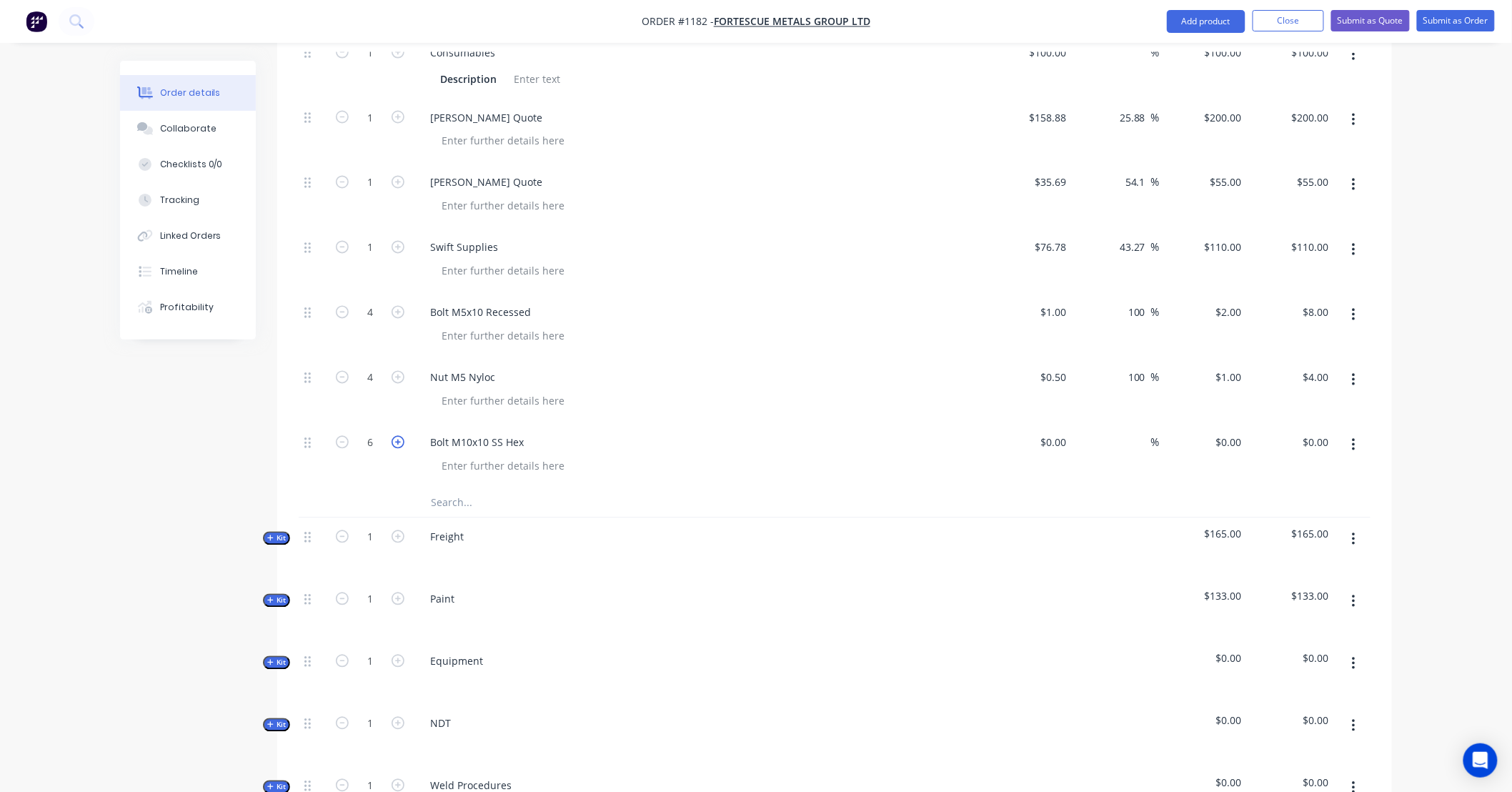
click at [395, 436] on icon "button" at bounding box center [397, 442] width 13 height 13
click at [342, 436] on icon "button" at bounding box center [342, 442] width 13 height 13
type input "6"
click at [1043, 423] on div at bounding box center [1028, 455] width 88 height 65
type input "$2.50"
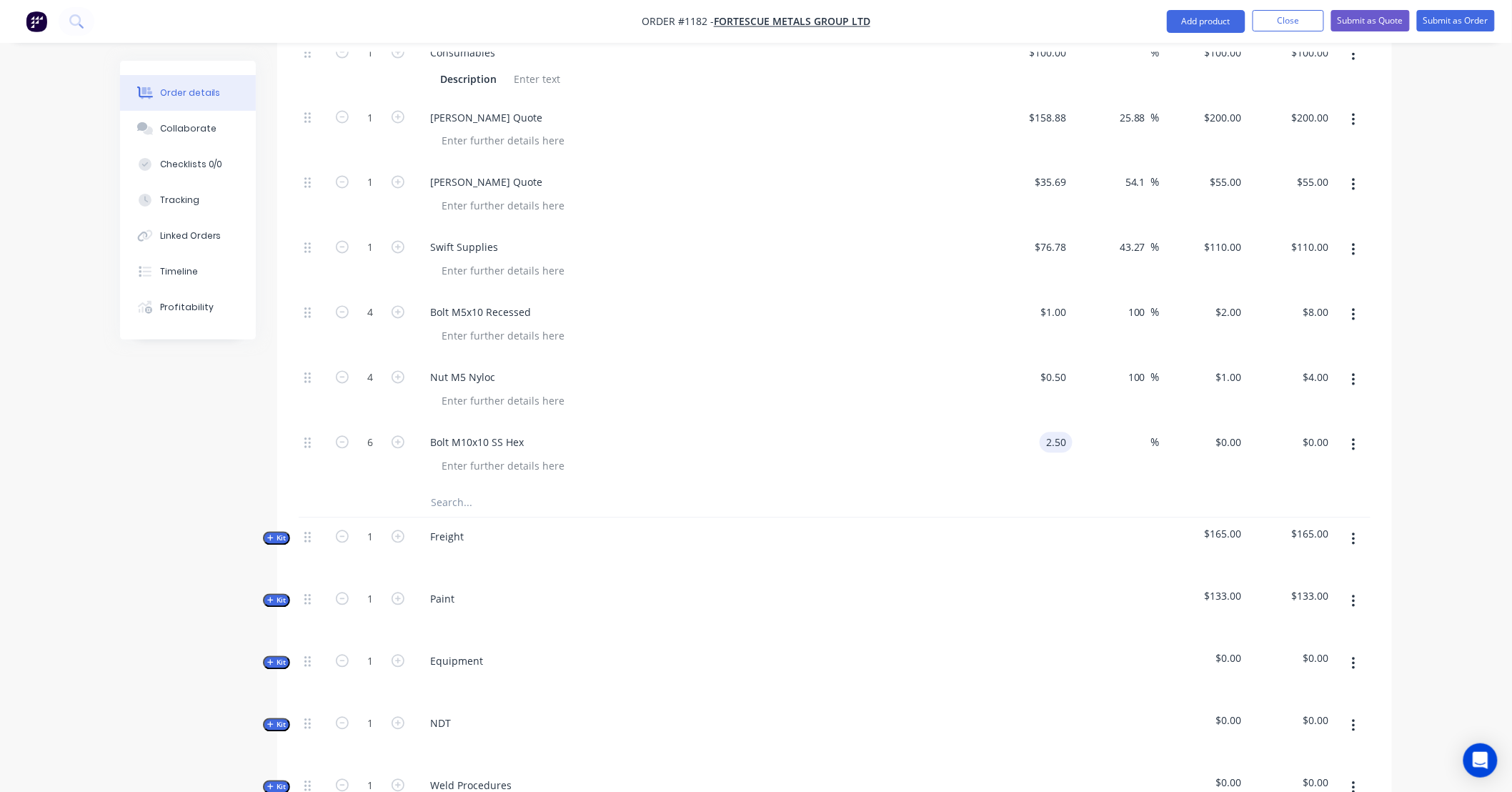
type input "$2.50"
type input "$15.00"
type input "3.25"
type input "30"
type input "$3.25"
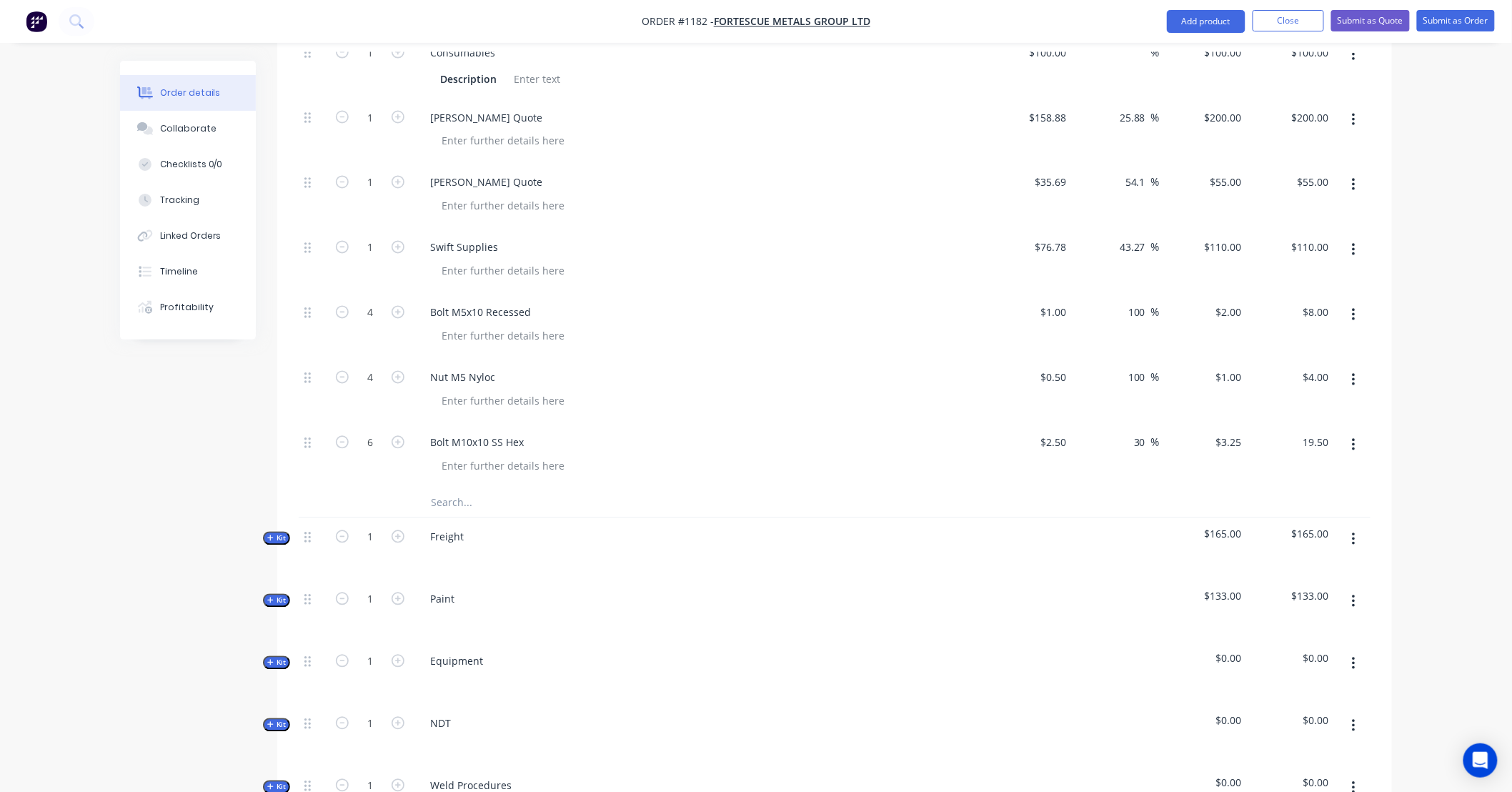
type input "$19.50"
drag, startPoint x: 432, startPoint y: 483, endPoint x: 503, endPoint y: 480, distance: 71.1
click at [432, 488] on input "text" at bounding box center [573, 502] width 285 height 28
paste input "NYLOC - M10 STAINLESS"
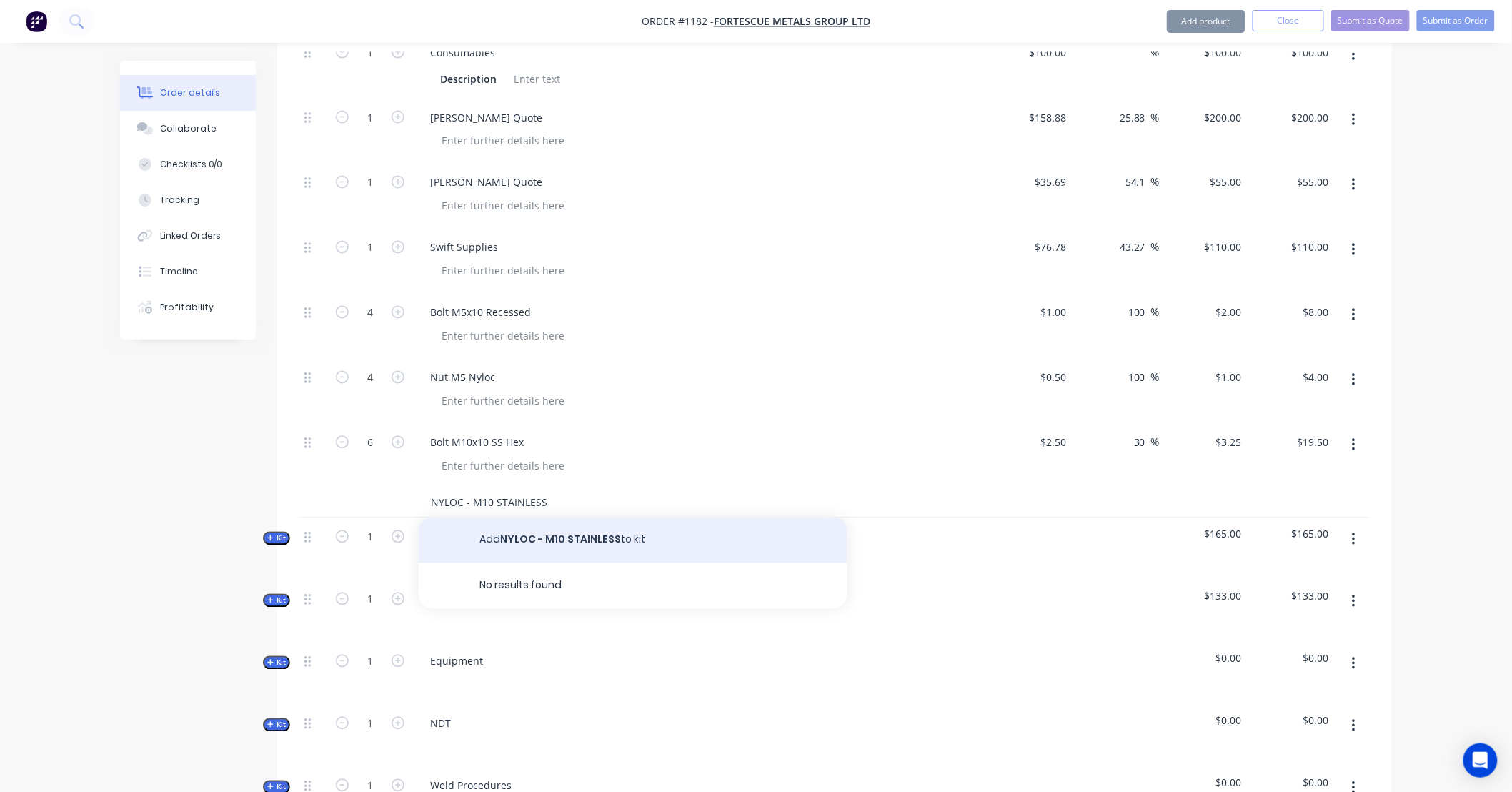
type input "NYLOC - M10 STAINLESS"
click at [538, 524] on div "Freight" at bounding box center [698, 549] width 572 height 62
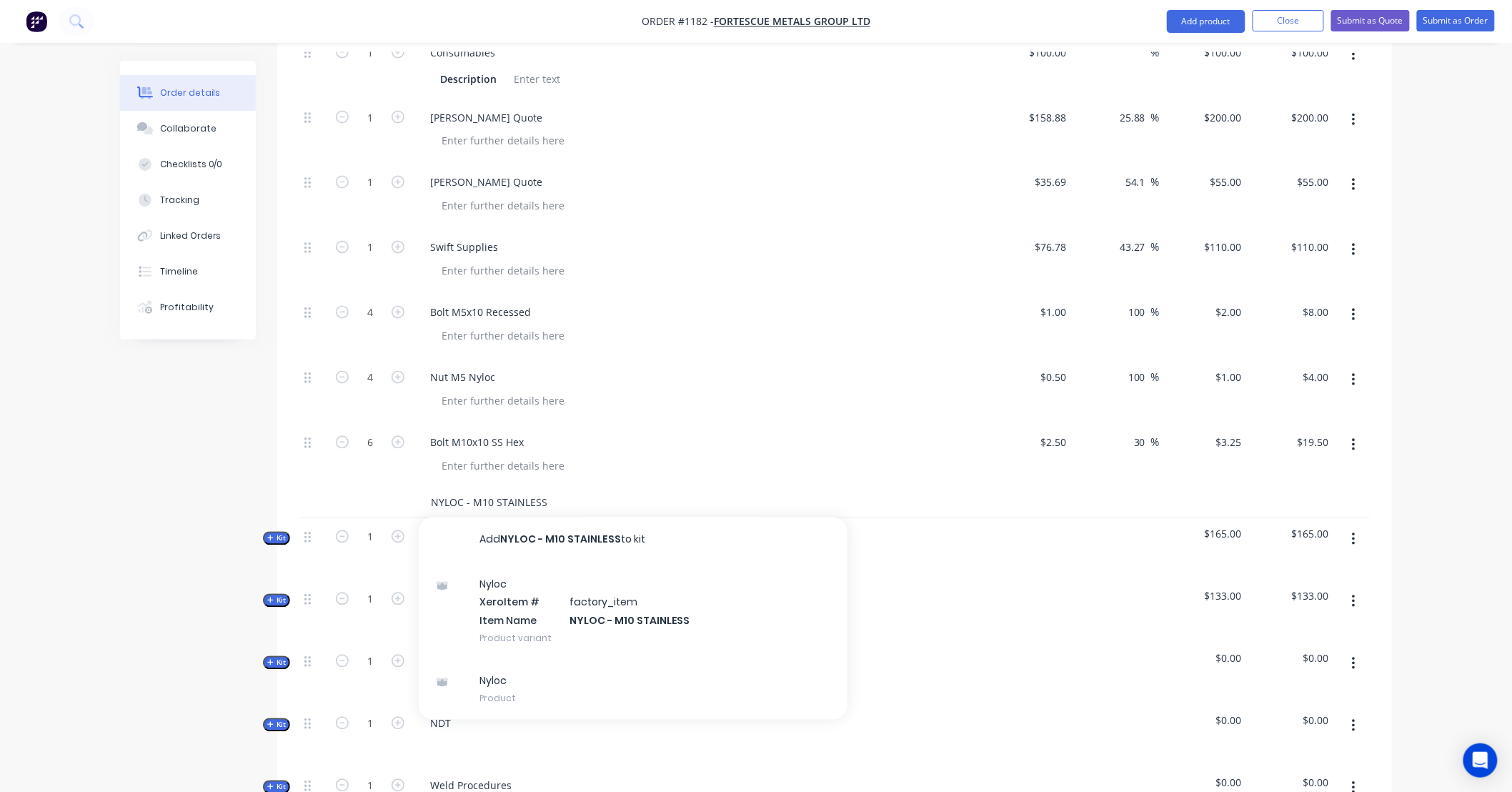
click at [552, 488] on input "NYLOC - M10 STAINLESS" at bounding box center [573, 502] width 285 height 28
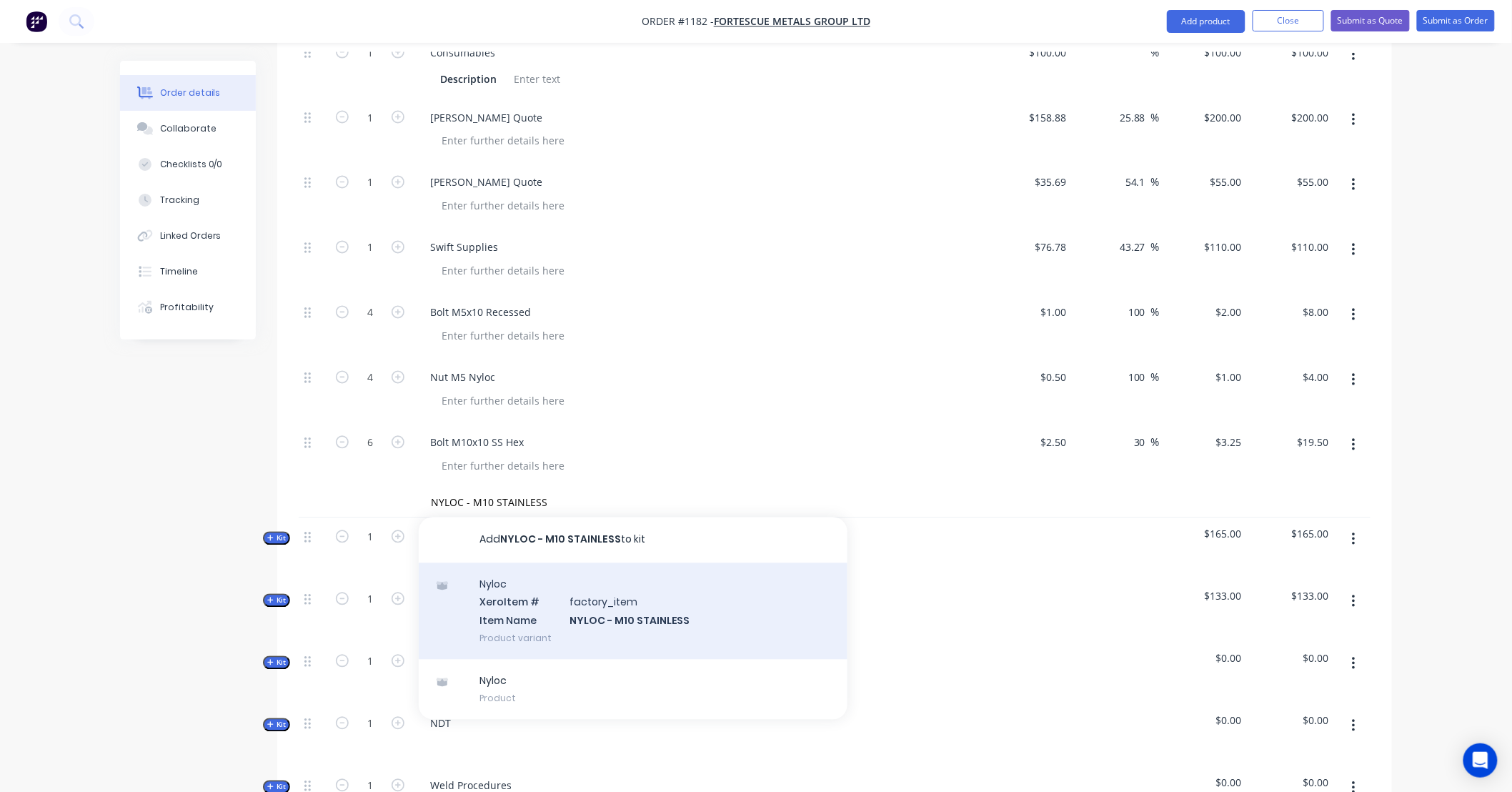
click at [715, 601] on div "Nyloc Xero Item # factory_item Item Name NYLOC - M10 STAINLESS Product variant" at bounding box center [633, 610] width 429 height 96
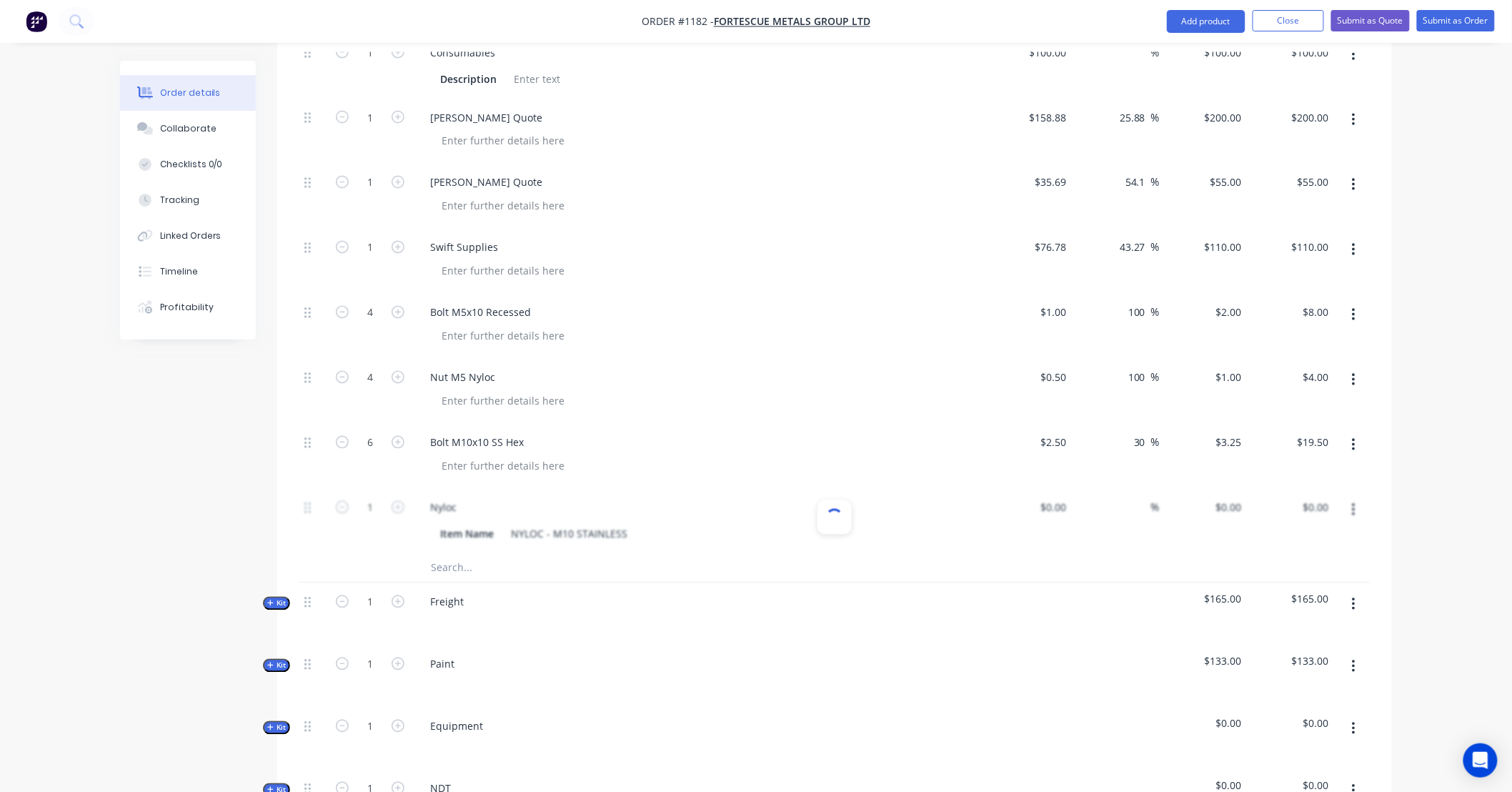
type input "$0.50"
type input "56"
type input "$0.78"
click at [401, 501] on icon "button" at bounding box center [397, 507] width 13 height 13
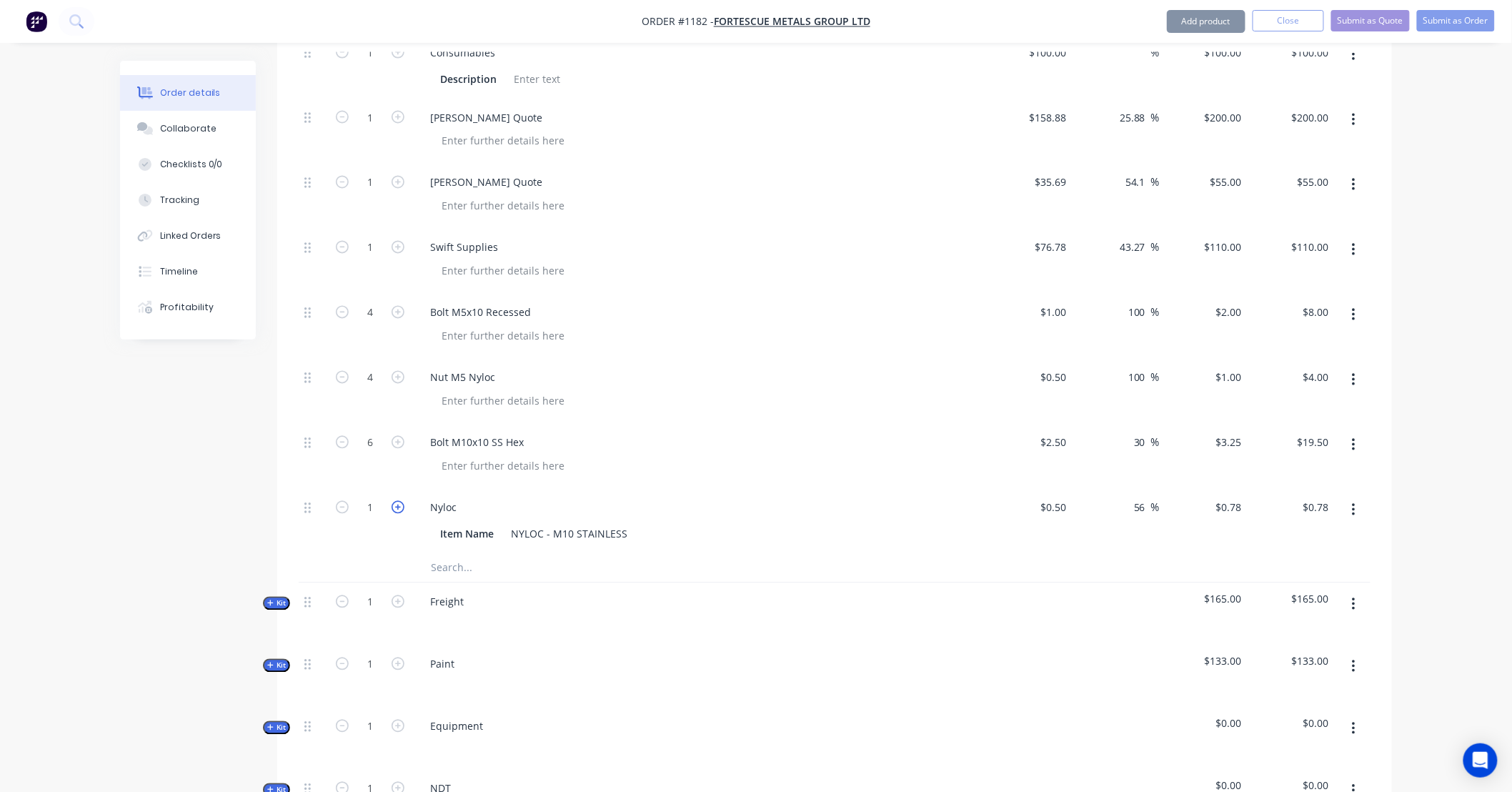
type input "2"
type input "$1.56"
click at [401, 501] on icon "button" at bounding box center [397, 507] width 13 height 13
type input "3"
type input "$2.34"
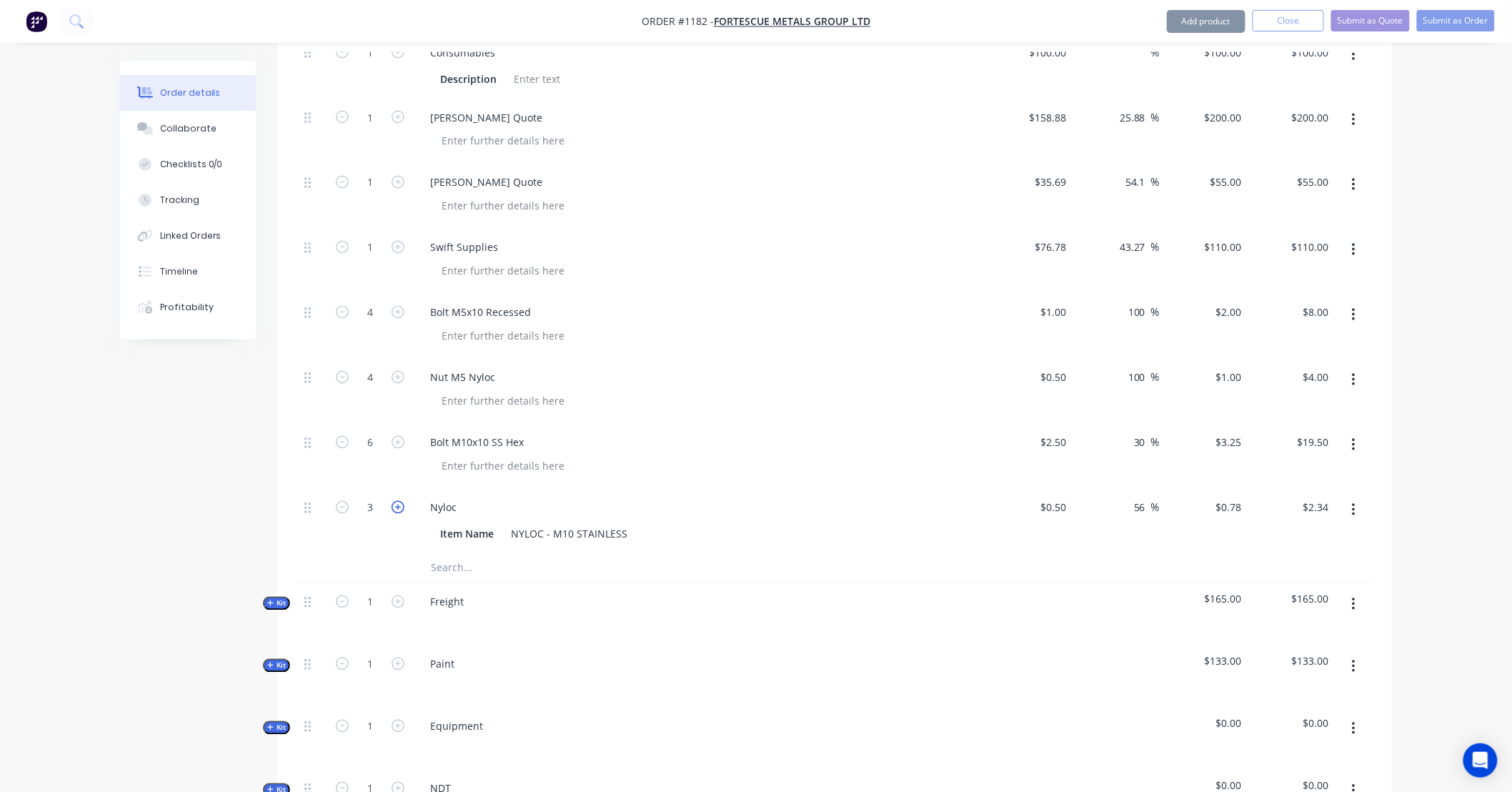
click at [401, 501] on icon "button" at bounding box center [397, 507] width 13 height 13
type input "4"
type input "$3.12"
click at [401, 501] on icon "button" at bounding box center [397, 507] width 13 height 13
type input "5"
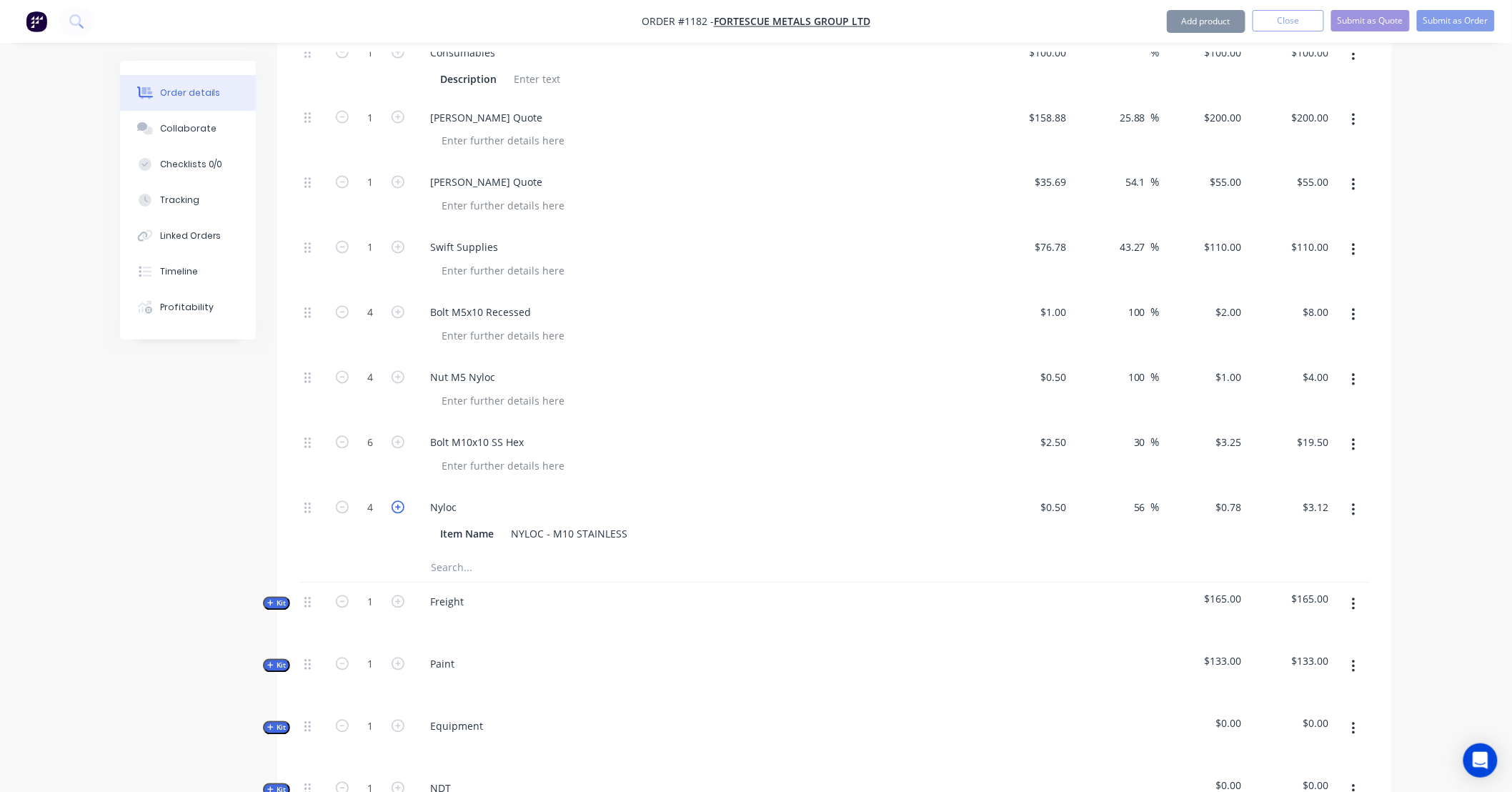
type input "$3.90"
click at [401, 501] on icon "button" at bounding box center [397, 507] width 13 height 13
type input "6"
type input "$4.68"
click at [1220, 497] on input "0.78" at bounding box center [1233, 507] width 27 height 20
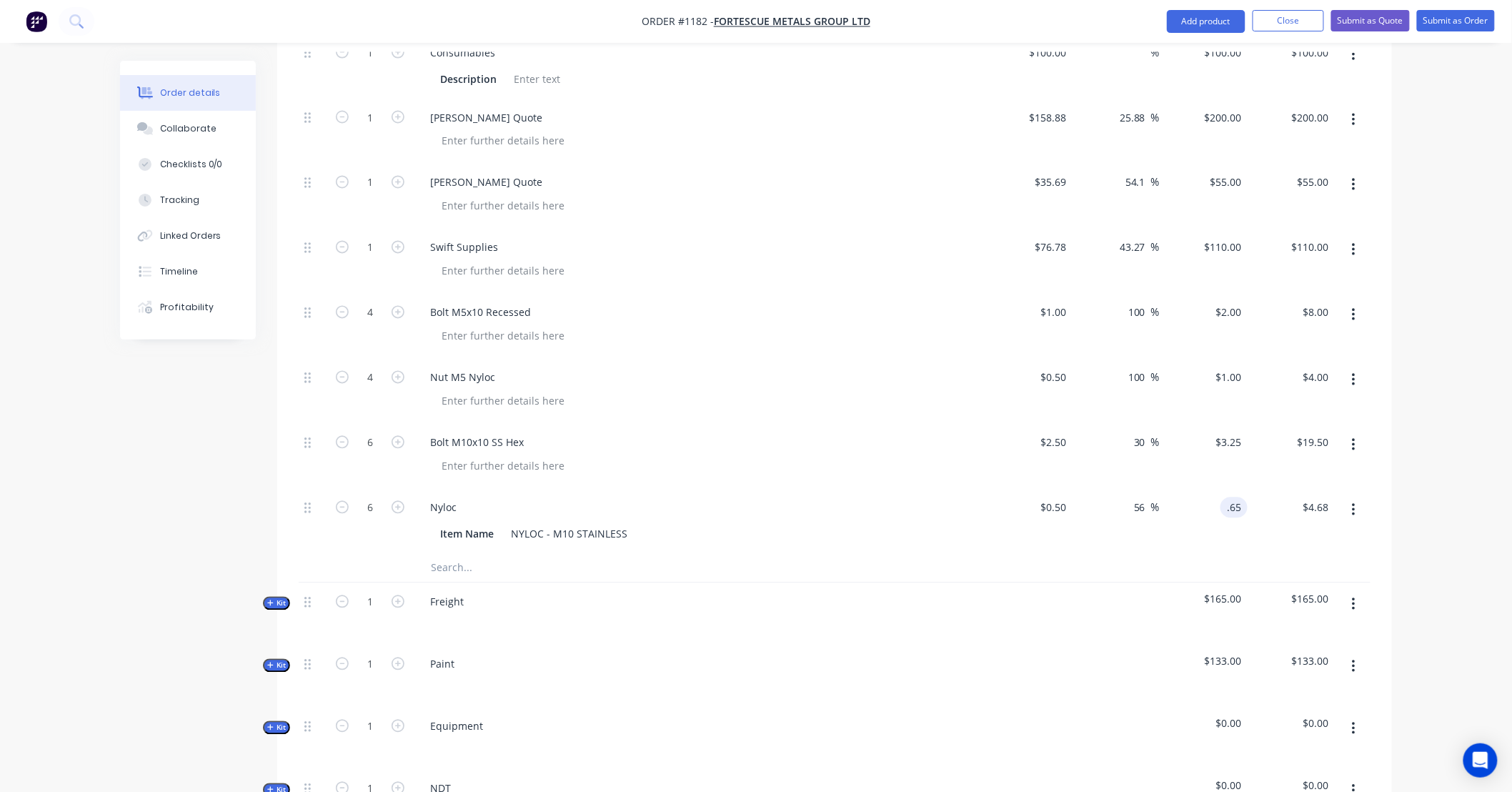
type input ".65"
type input "30"
type input "$0.65"
click at [456, 557] on input "text" at bounding box center [573, 567] width 285 height 28
paste input "615"
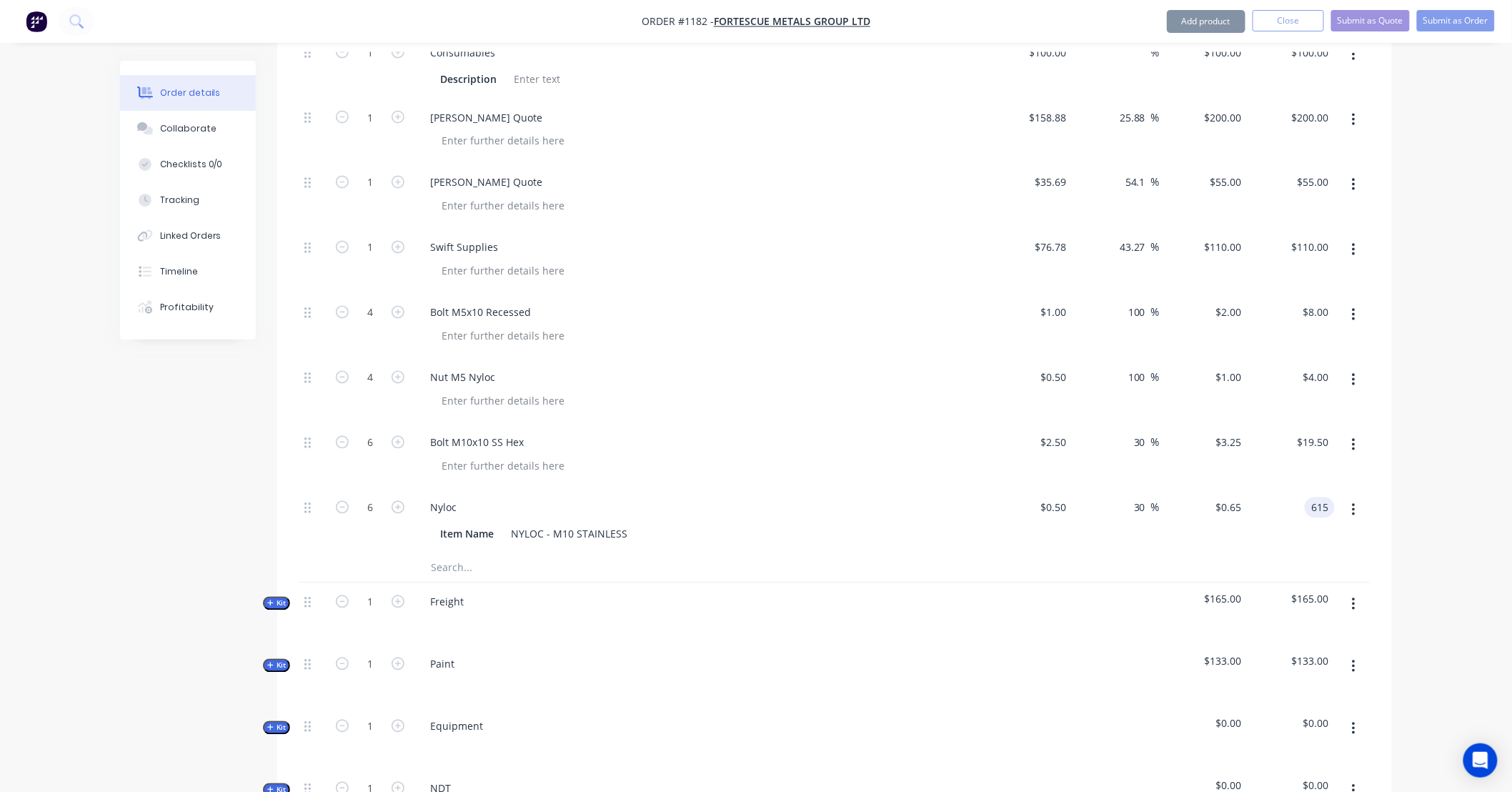
type input "615"
type input "20400"
type input "$102.50"
type input "$615.00"
click at [462, 553] on input "text" at bounding box center [573, 567] width 285 height 28
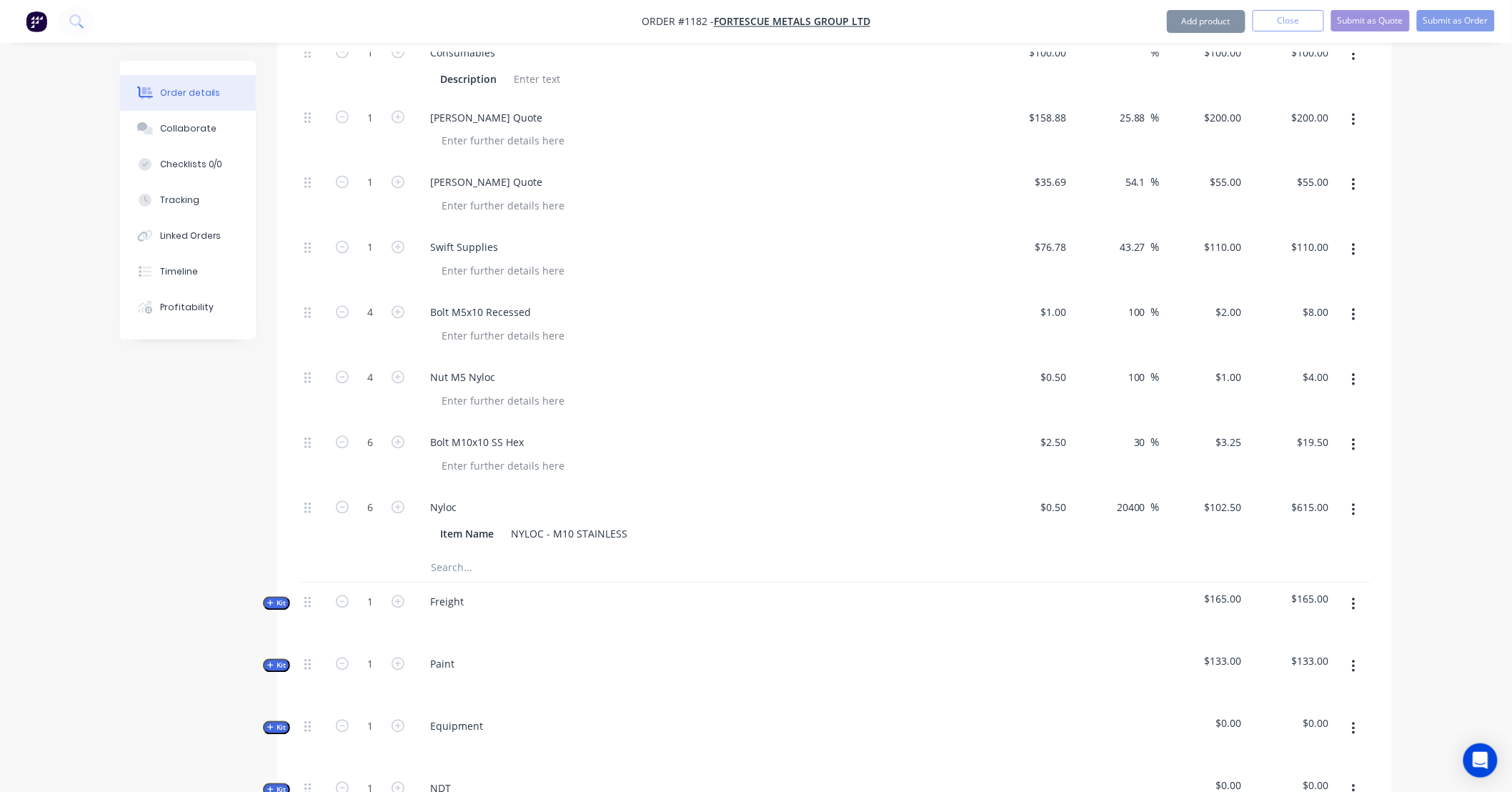
paste input "Bolt - M6X15 SS Hex"
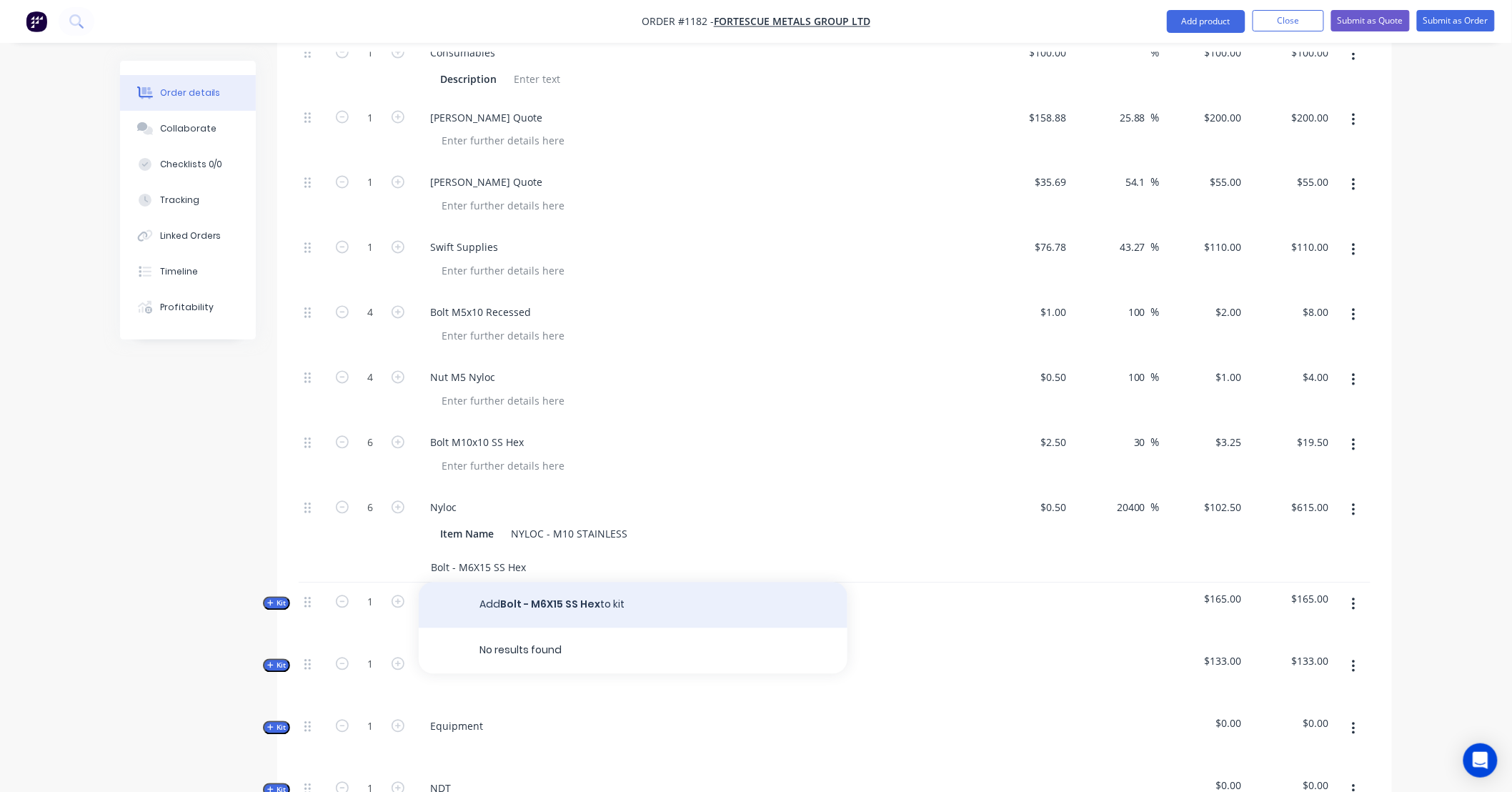
type input "Bolt - M6X15 SS Hex"
click at [529, 583] on button "Add Bolt - M6X15 SS Hex to kit" at bounding box center [633, 605] width 429 height 46
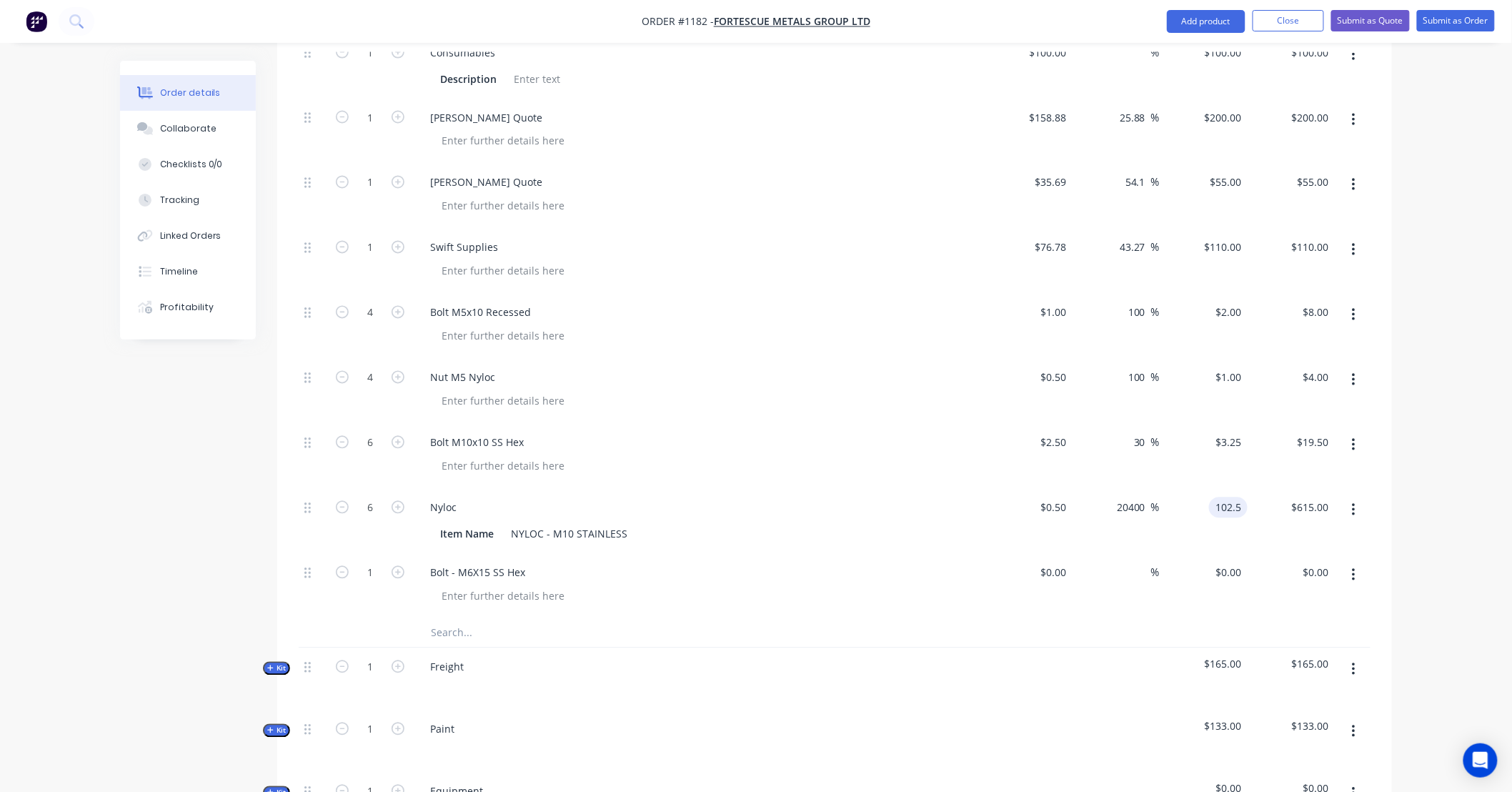
click at [1222, 497] on input "102.5" at bounding box center [1231, 507] width 33 height 20
type input ".65"
type input "30"
type input "$0.65"
type input "$3.90"
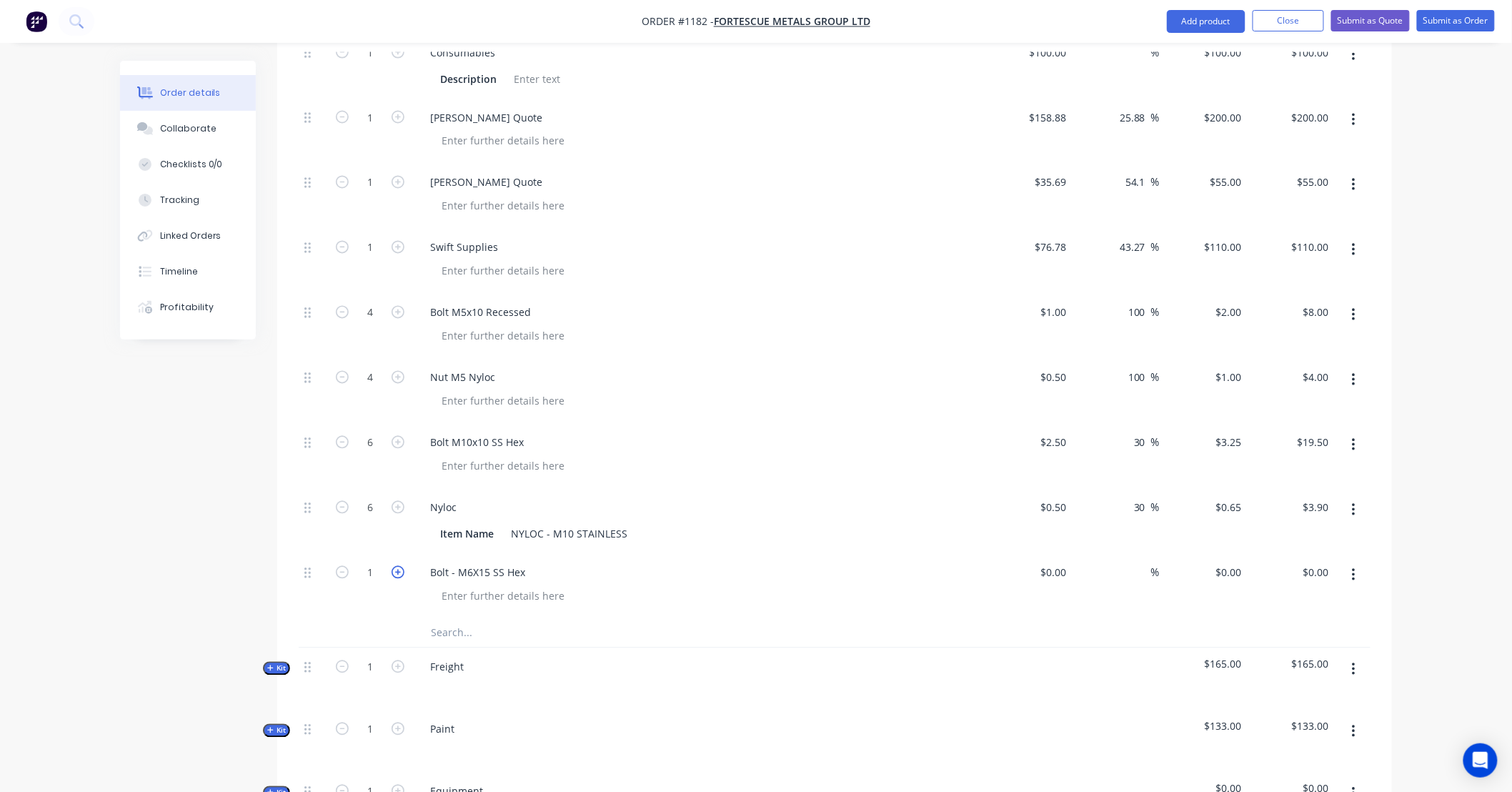
click at [396, 566] on icon "button" at bounding box center [397, 572] width 13 height 13
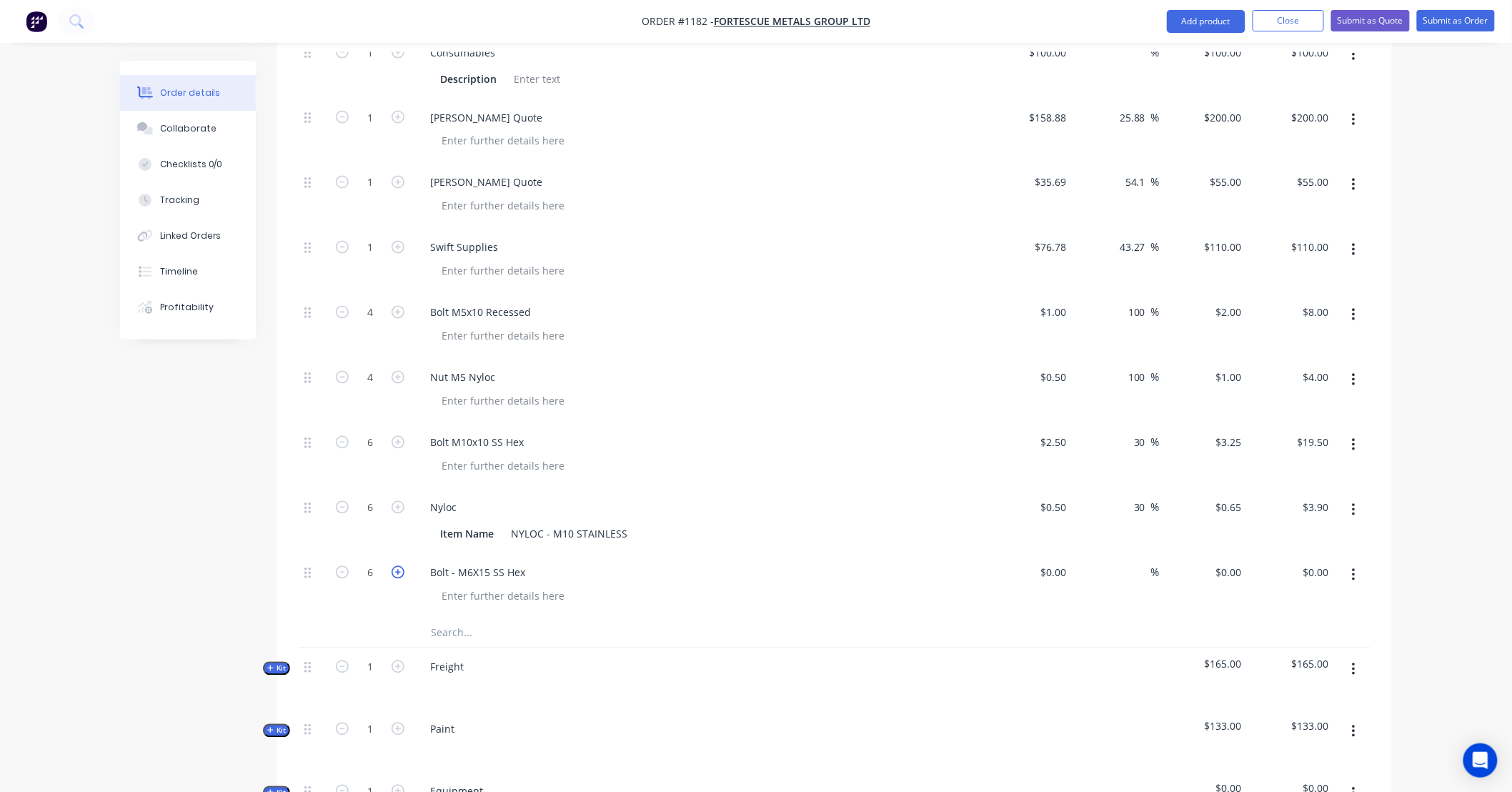
click at [396, 566] on icon "button" at bounding box center [397, 572] width 13 height 13
type input "8"
click at [1052, 562] on div at bounding box center [1061, 572] width 22 height 20
type input "$1.50"
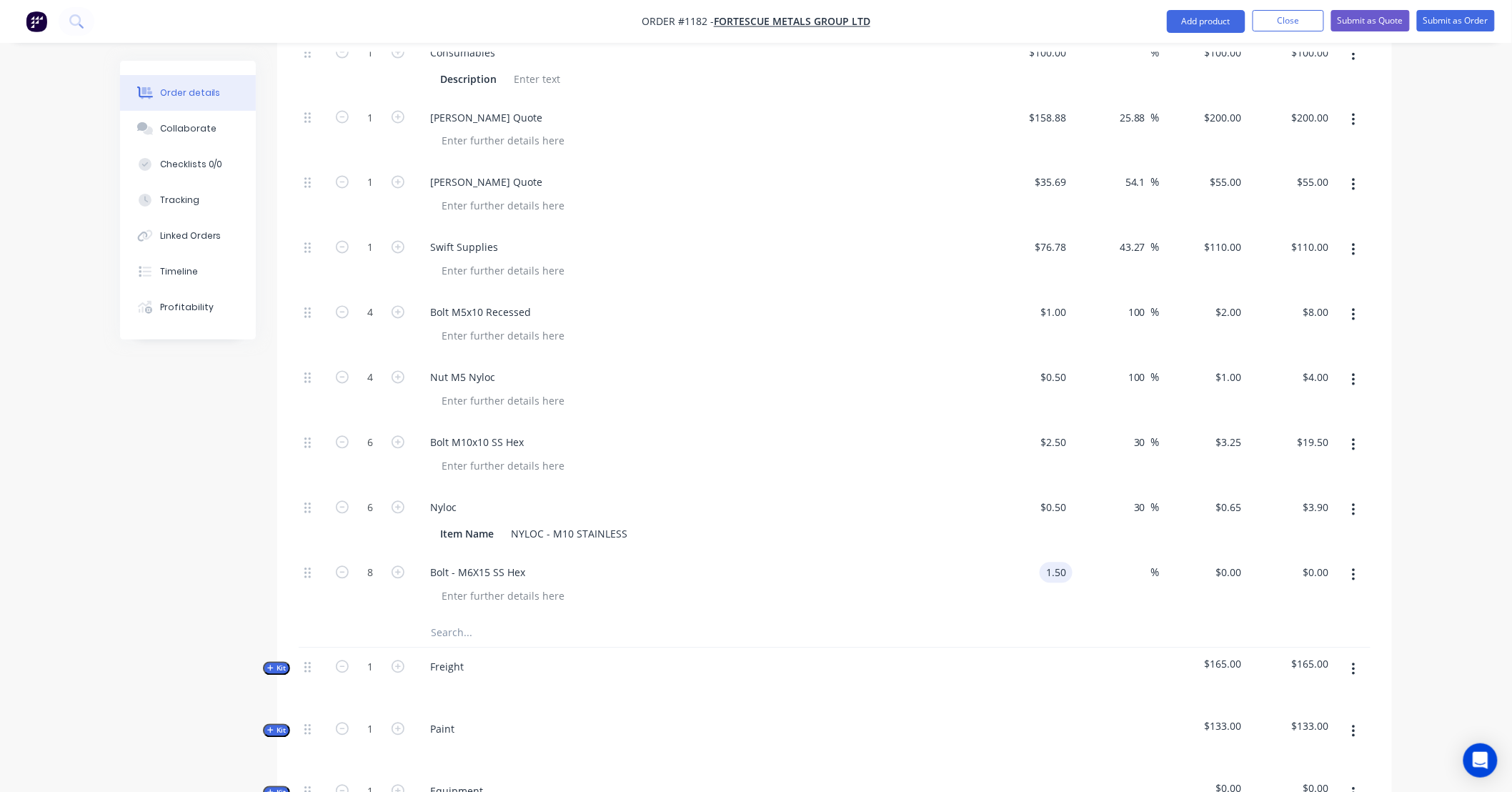
type input "$1.50"
type input "$12.00"
type input "2.50"
type input "66.67"
type input "$2.50"
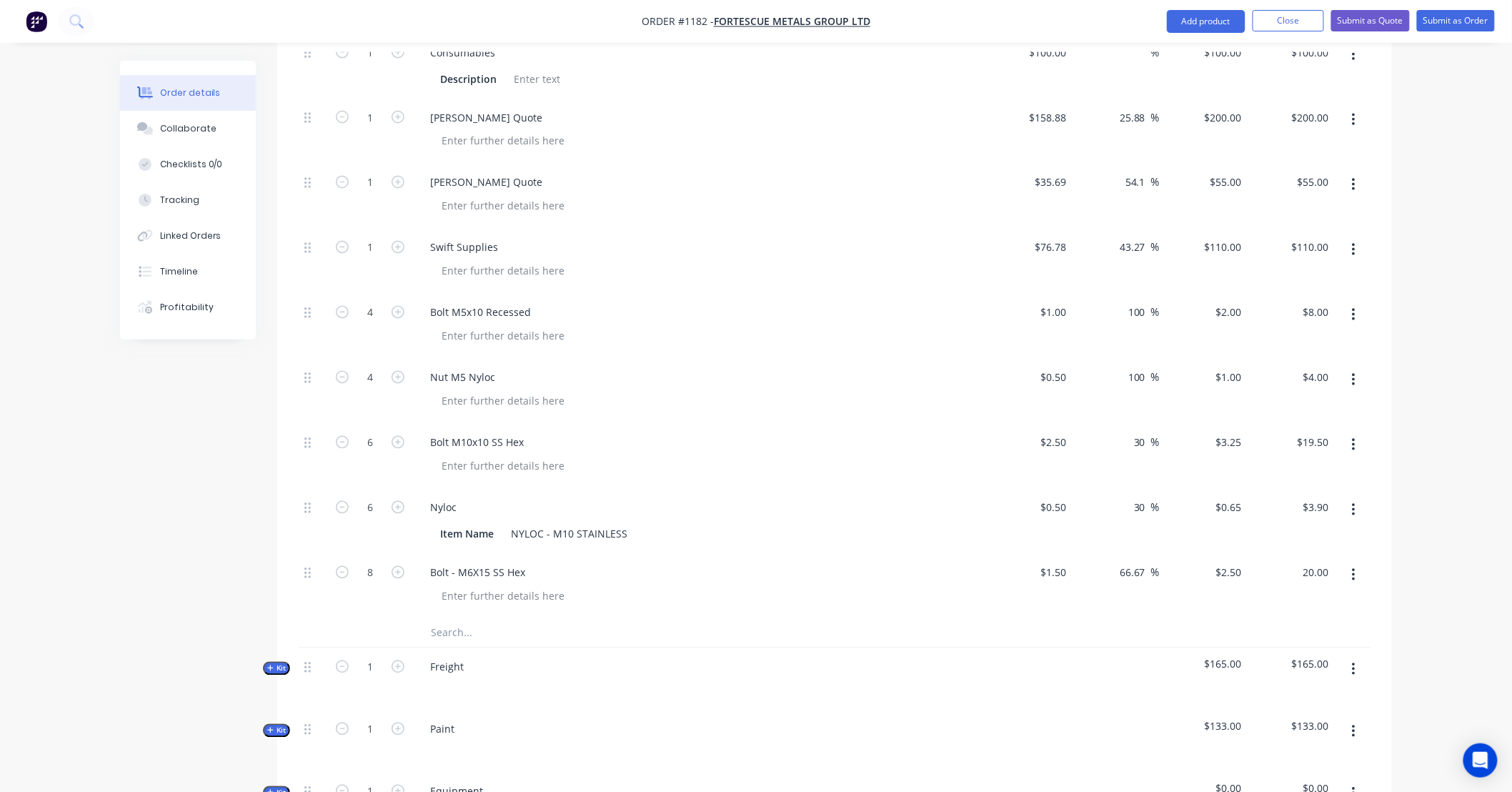
click at [442, 618] on input "text" at bounding box center [573, 632] width 285 height 28
type input "$20.00"
click at [487, 621] on input "text" at bounding box center [573, 632] width 285 height 28
paste input "Nut - M6 Nylock"
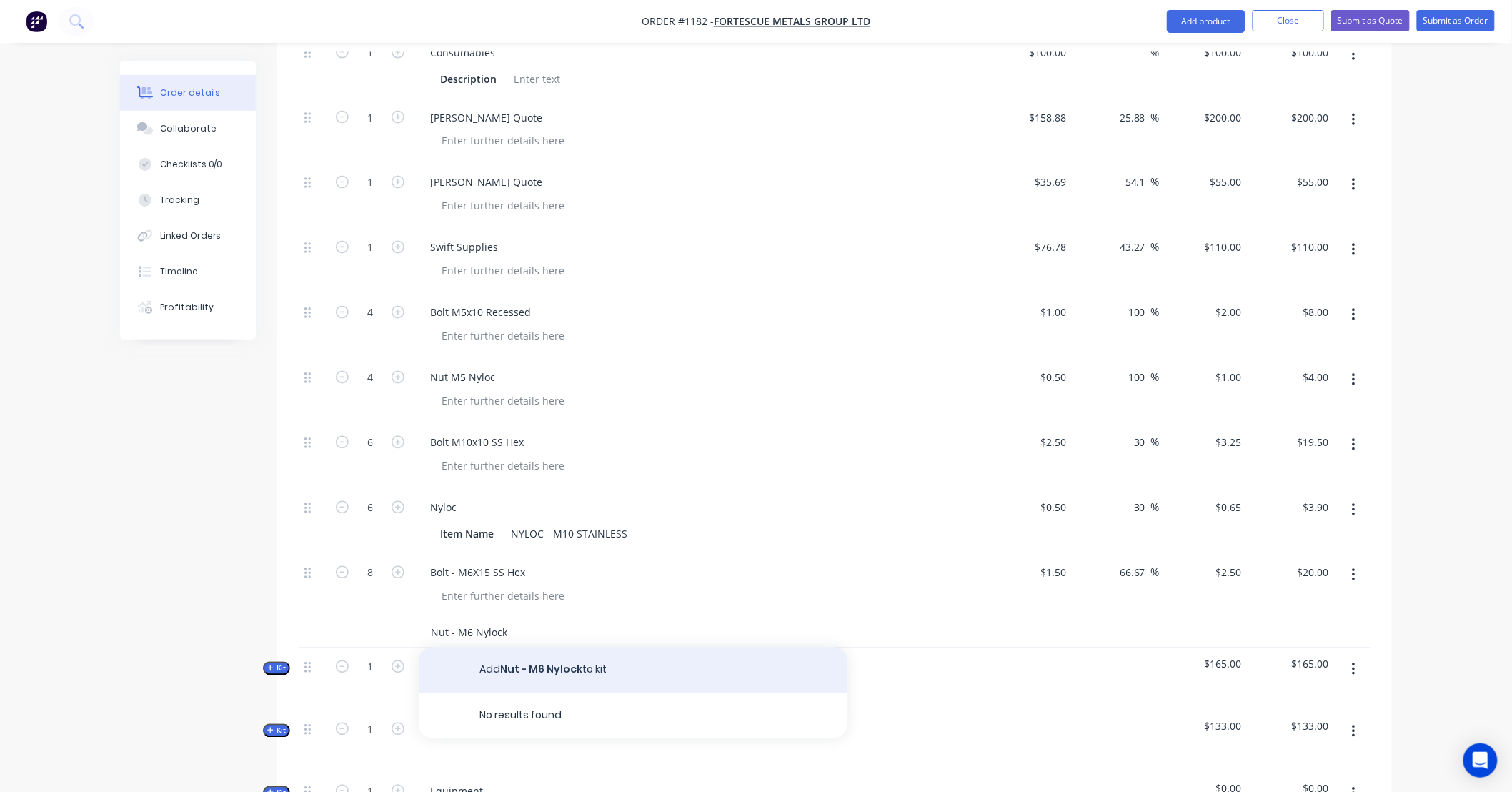
type input "Nut - M6 Nylock"
click at [522, 648] on button "Add Nut - M6 Nylock to kit" at bounding box center [633, 670] width 429 height 46
type input "Nut - M6 Nylock"
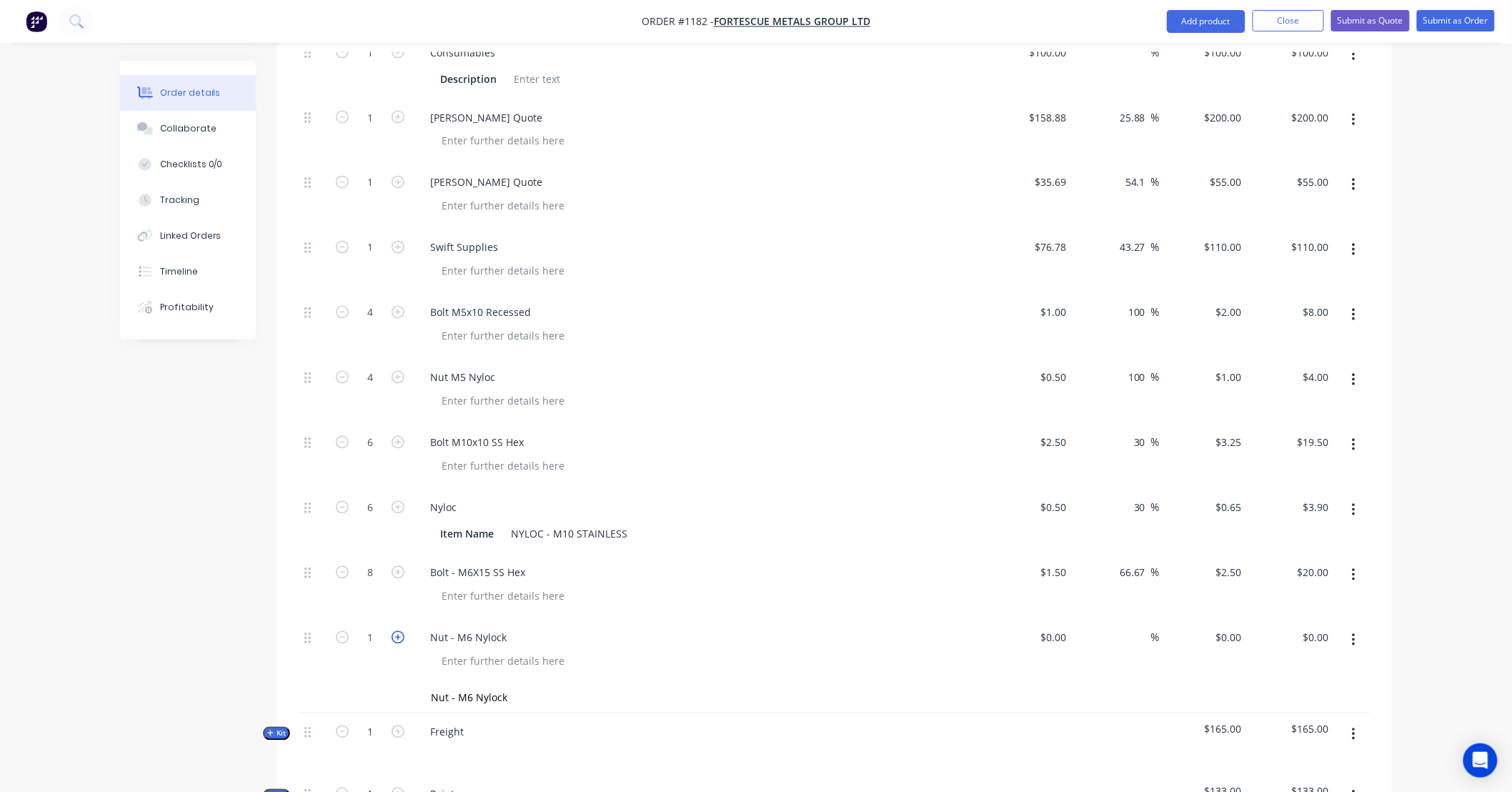
click at [395, 631] on icon "button" at bounding box center [397, 637] width 13 height 13
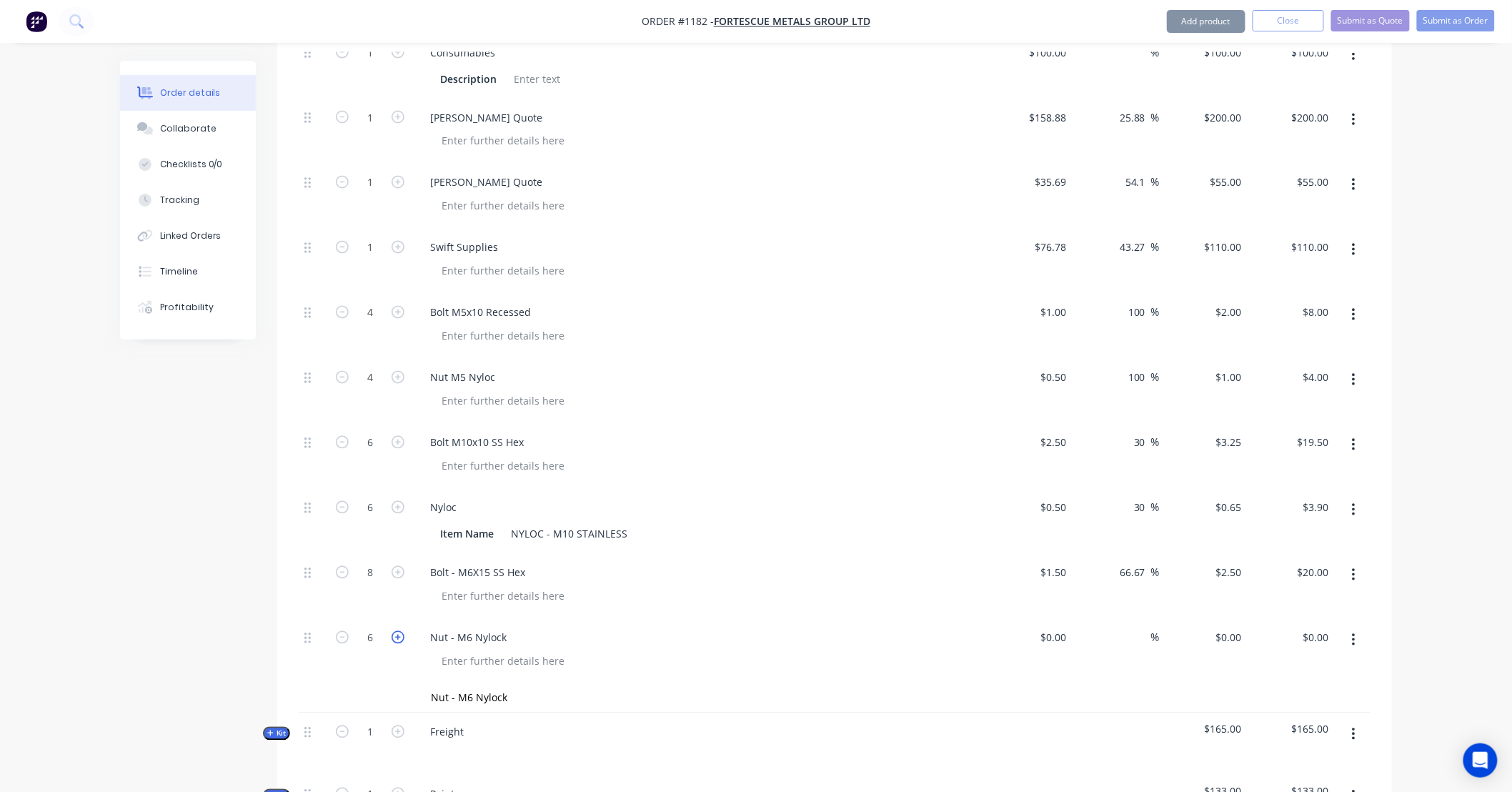
click at [395, 631] on icon "button" at bounding box center [397, 637] width 13 height 13
type input "8"
click at [1065, 627] on input at bounding box center [1056, 637] width 33 height 20
type input "$0.50"
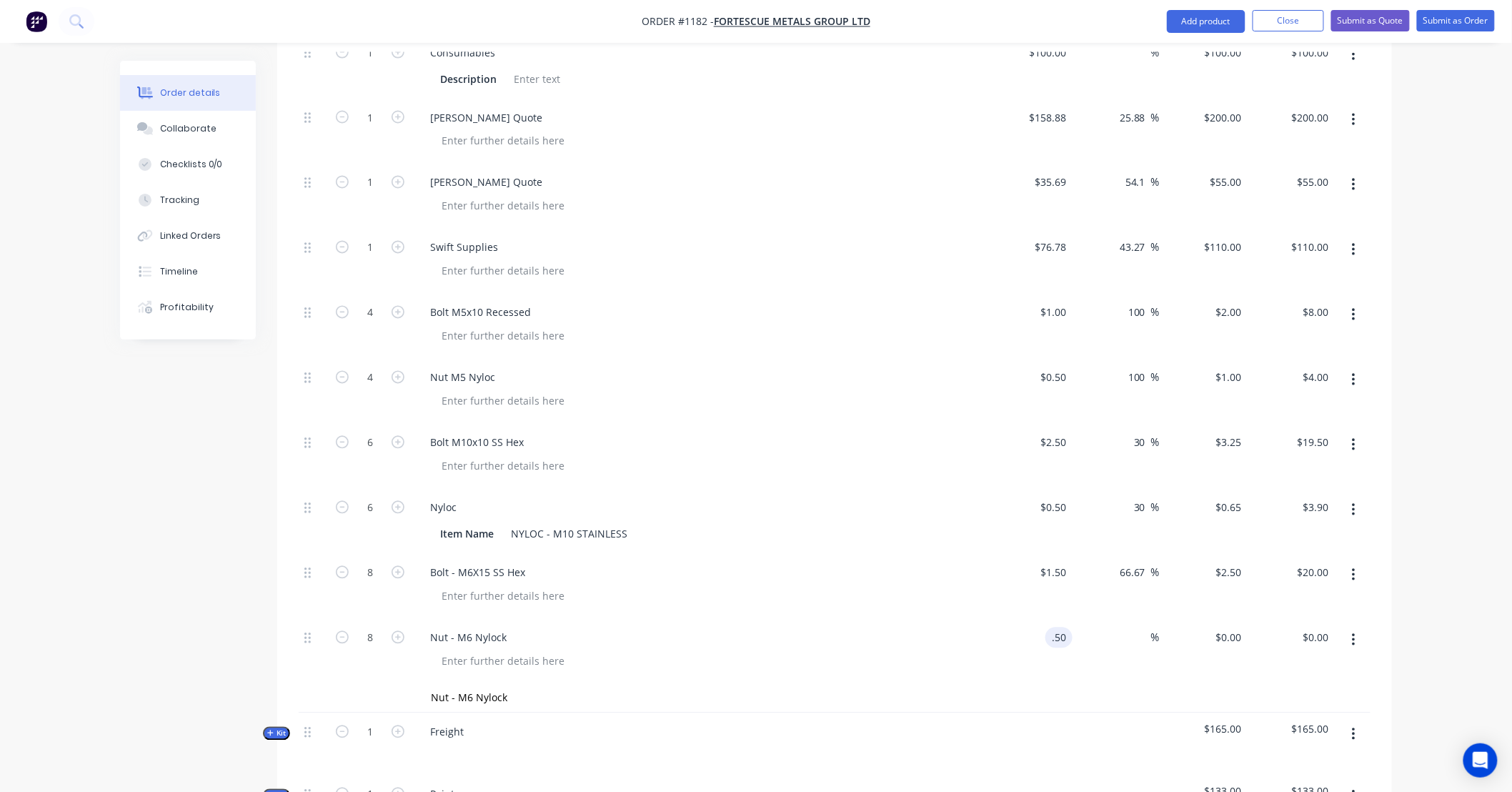
type input "$0.50"
type input "$4.00"
type input "1"
type input "100"
type input "$1.00"
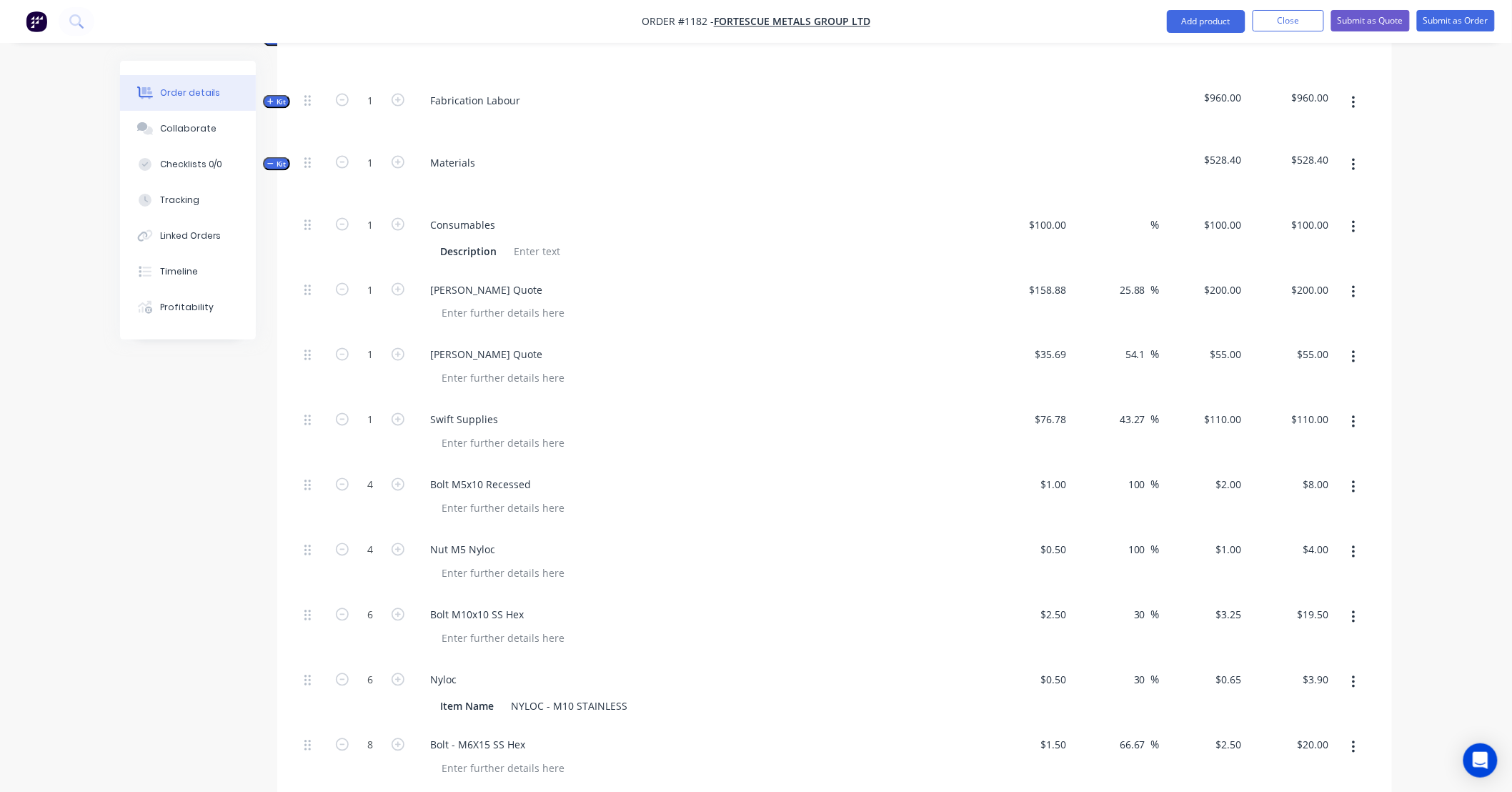
scroll to position [846, 0]
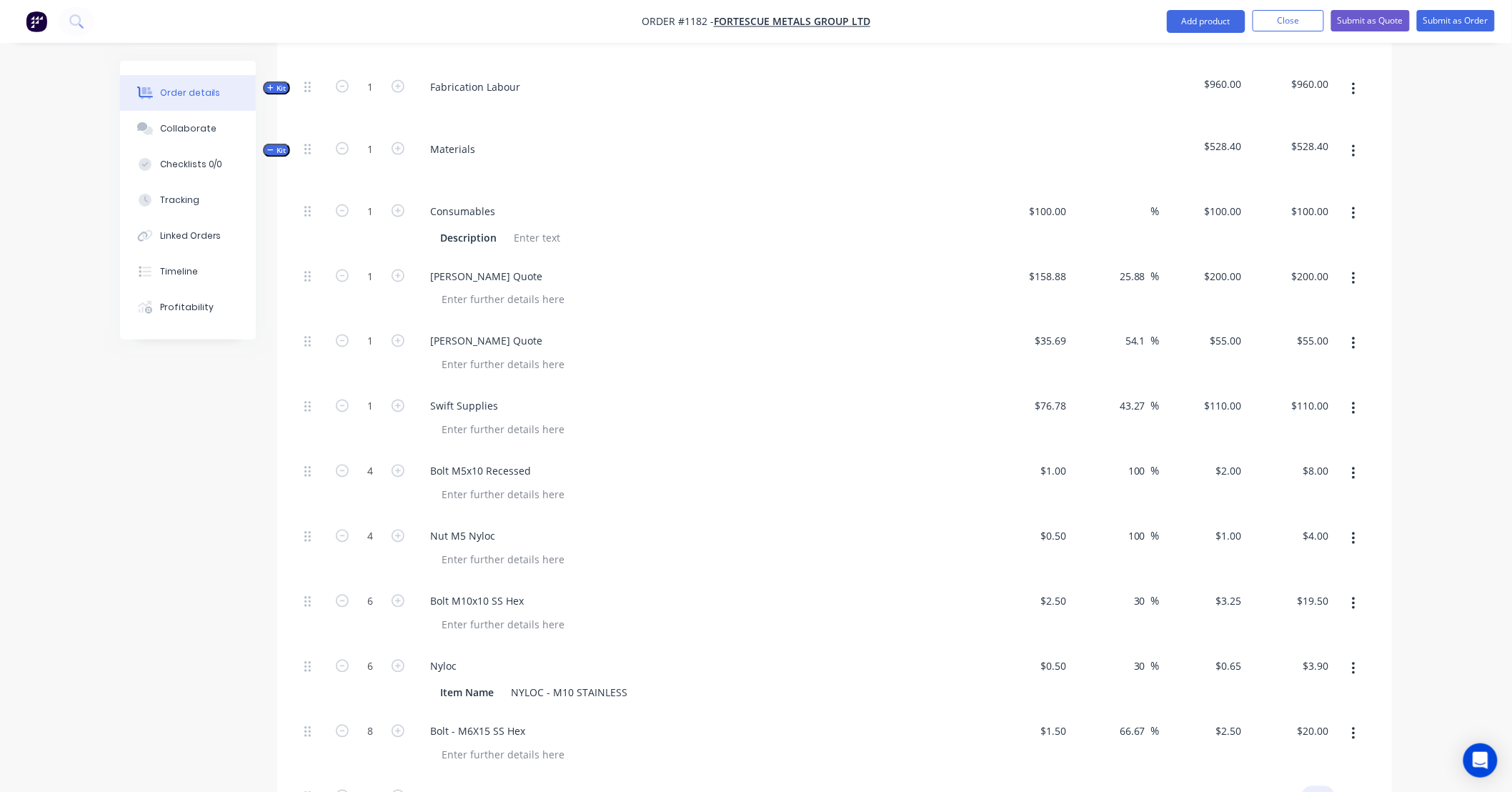
type input "$8.00"
click at [275, 145] on span "Kit" at bounding box center [276, 149] width 18 height 11
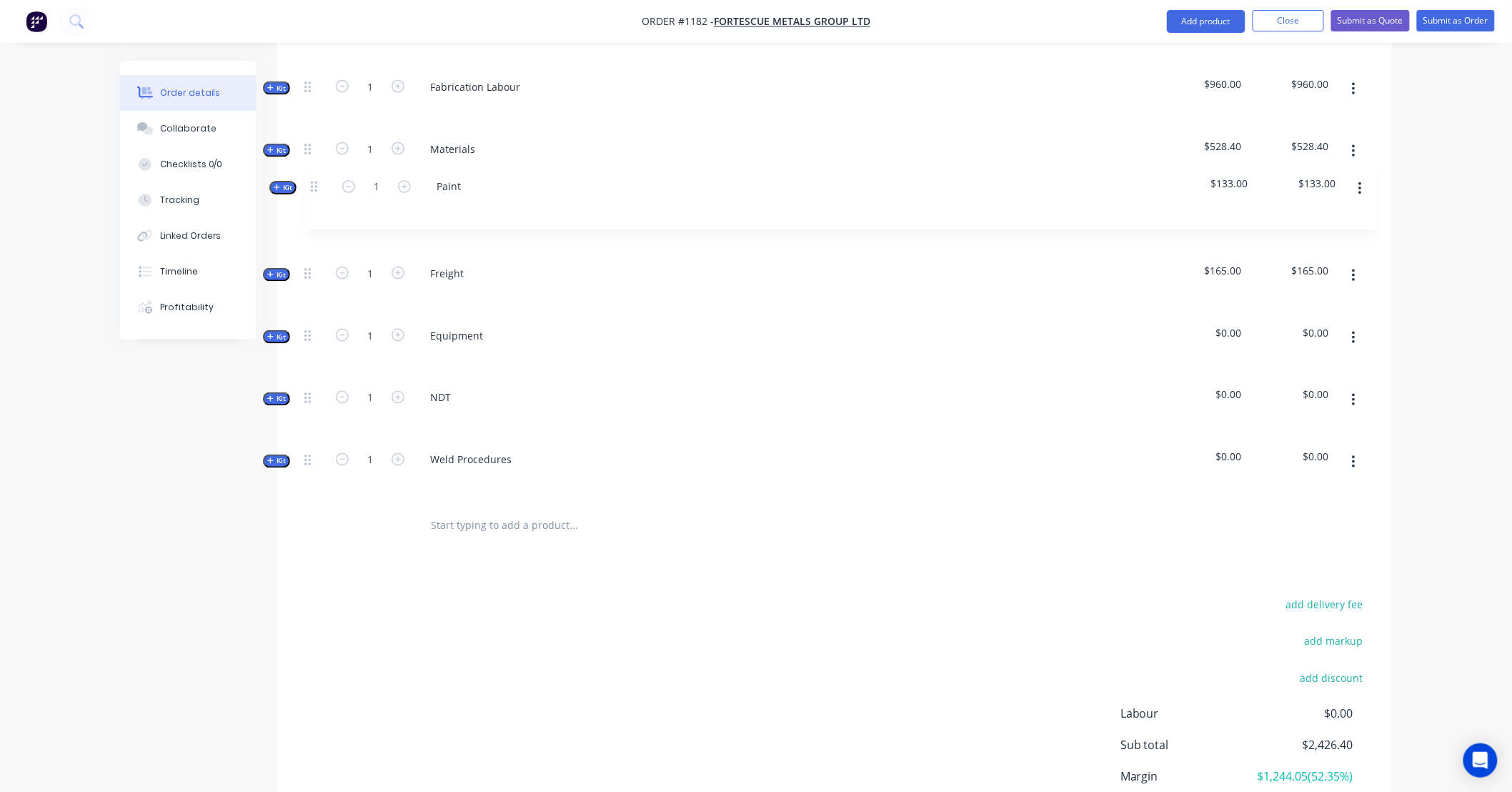
drag, startPoint x: 306, startPoint y: 253, endPoint x: 312, endPoint y: 180, distance: 73.2
click at [312, 180] on div "Internal SITE CONTACT: Internal ALLOCATED FAB TIME: Internal PAINT/COATINGS REQ…" at bounding box center [835, 165] width 1071 height 675
click at [275, 207] on span "Kit" at bounding box center [276, 212] width 18 height 11
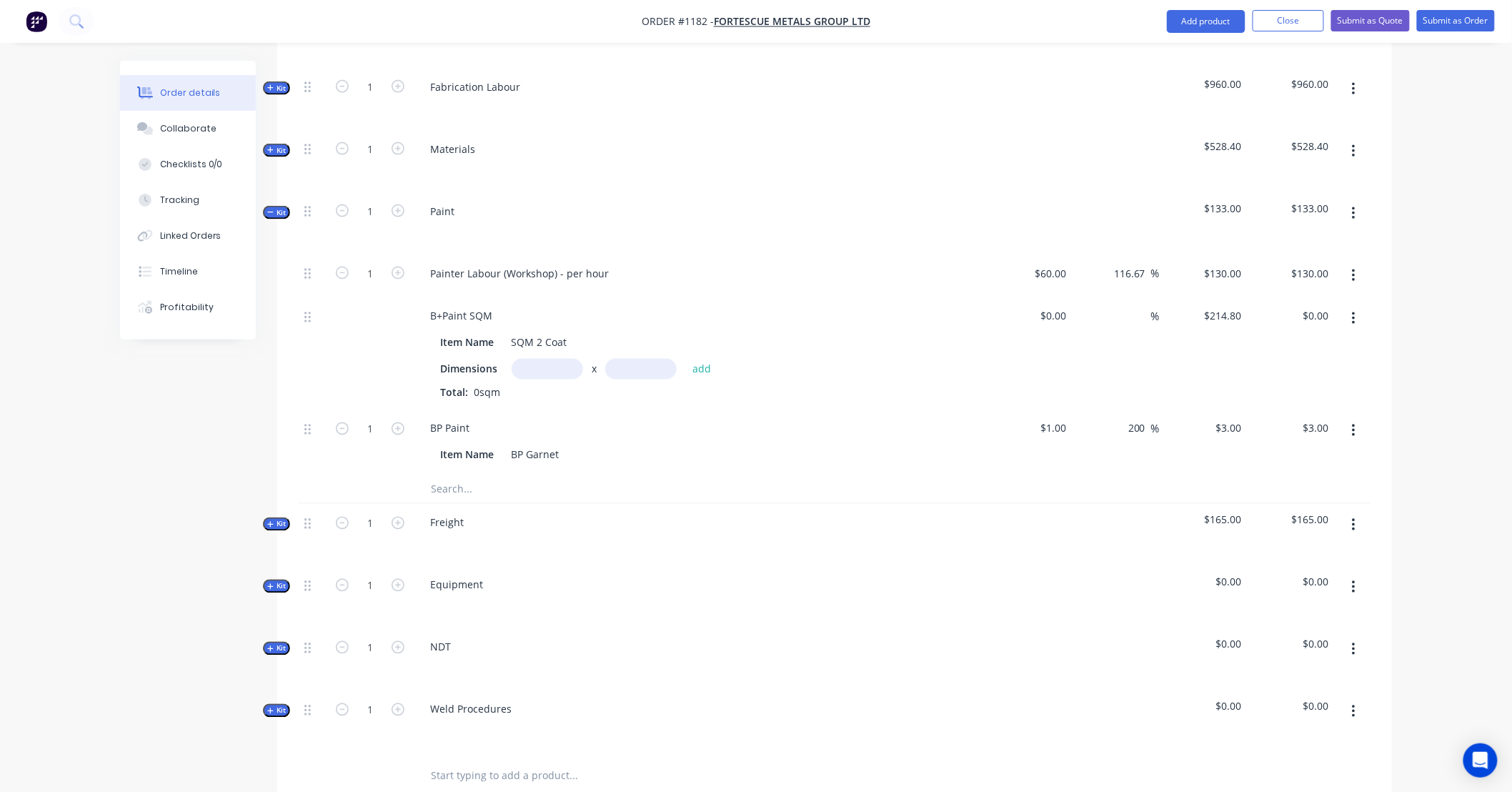
click at [484, 476] on input "text" at bounding box center [573, 488] width 285 height 28
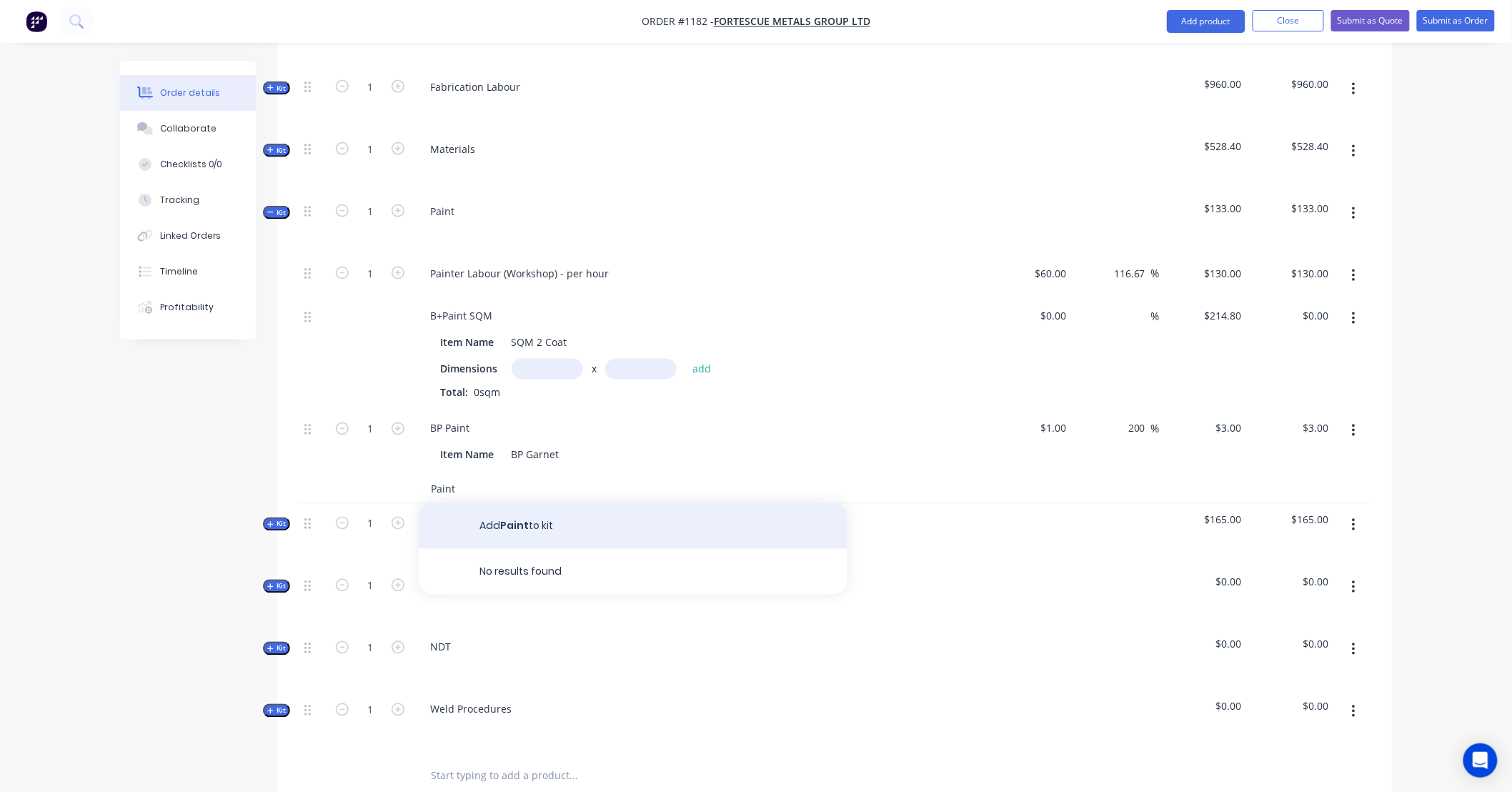
type input "Paint"
click at [502, 503] on button "Add Paint to kit" at bounding box center [633, 525] width 429 height 46
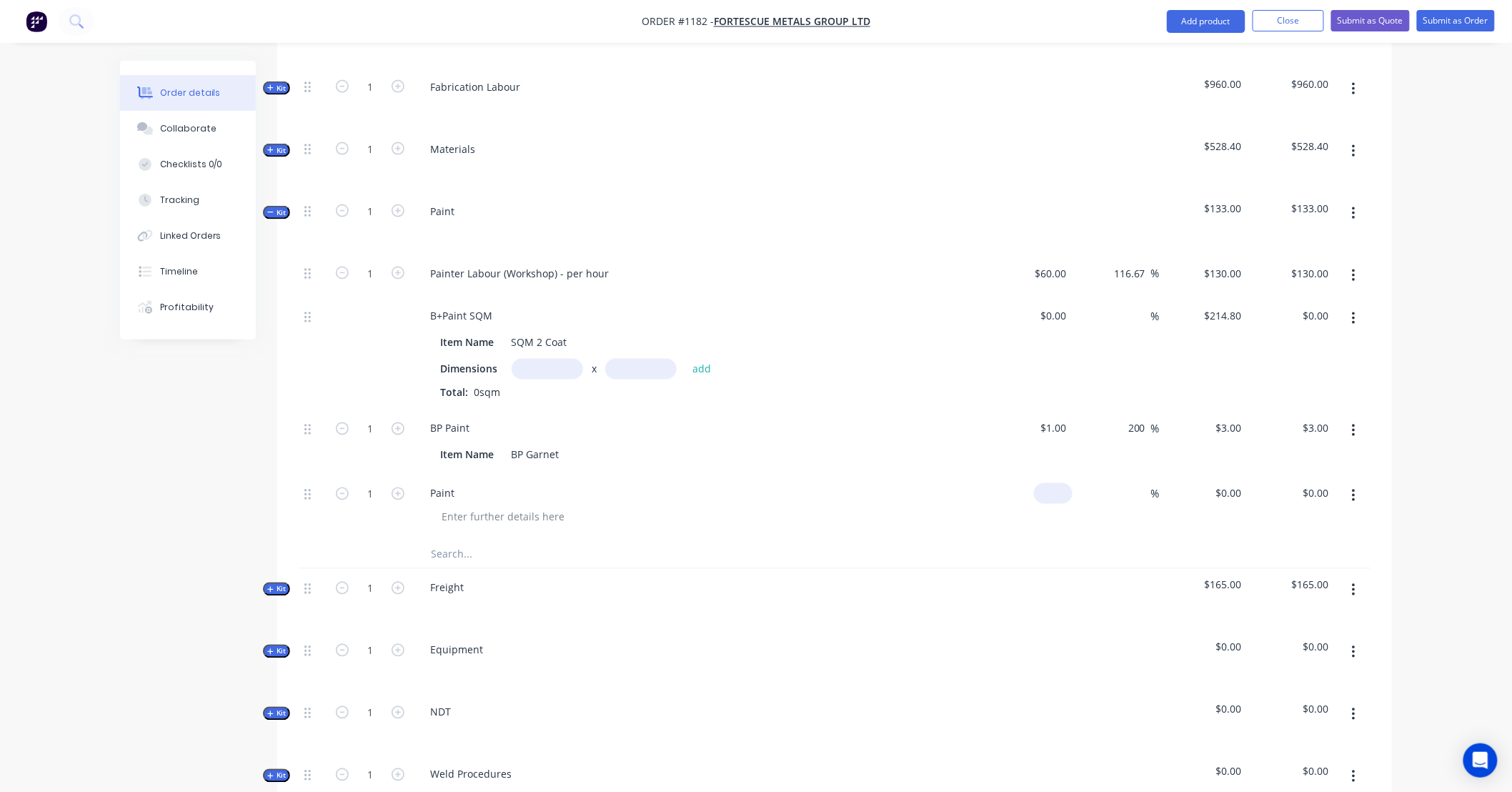
click at [1060, 483] on input at bounding box center [1056, 493] width 33 height 20
type input "$899.00"
click at [1355, 268] on icon "button" at bounding box center [1354, 276] width 4 height 16
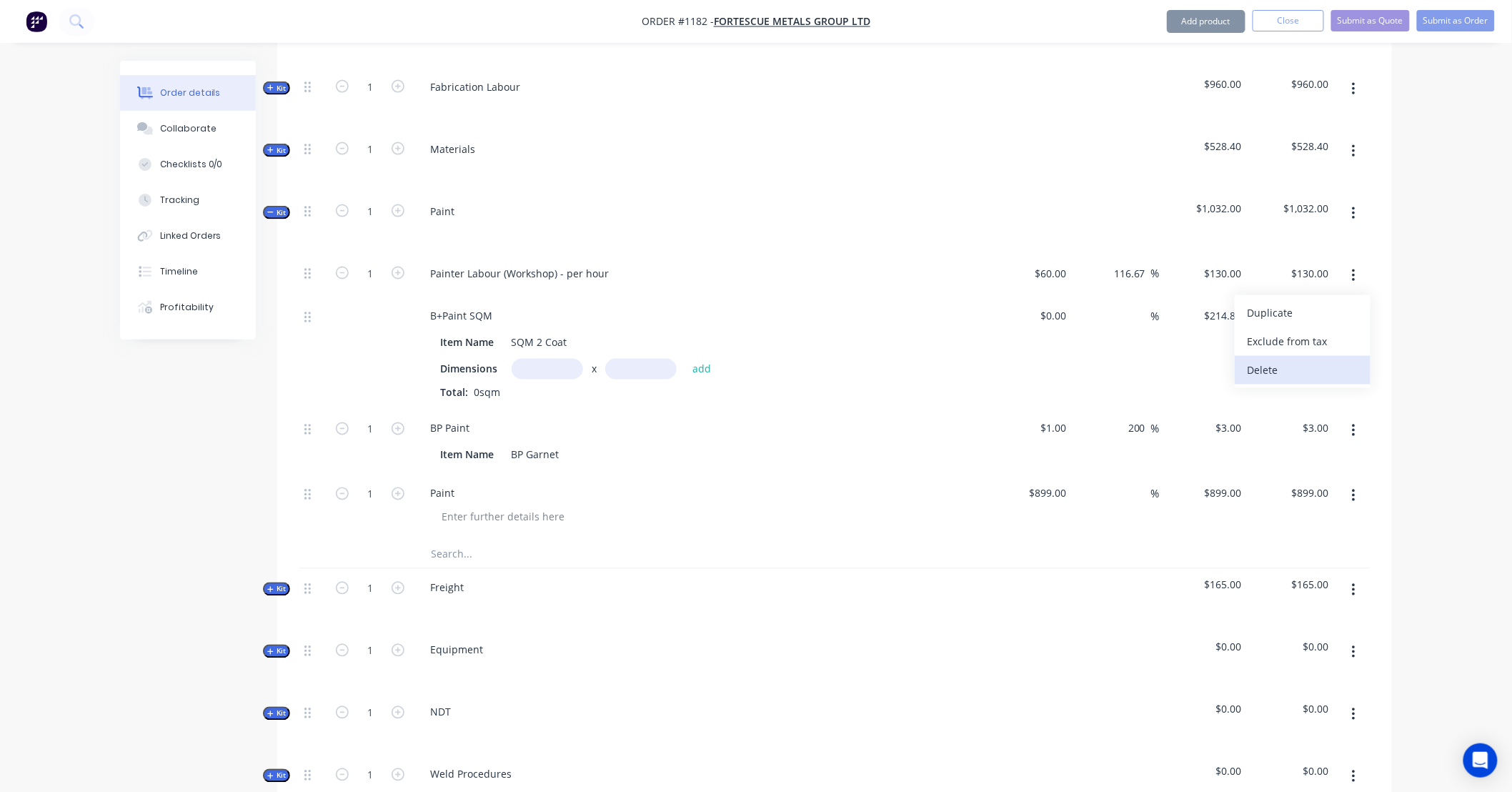
click at [1341, 360] on div "Delete" at bounding box center [1301, 370] width 110 height 20
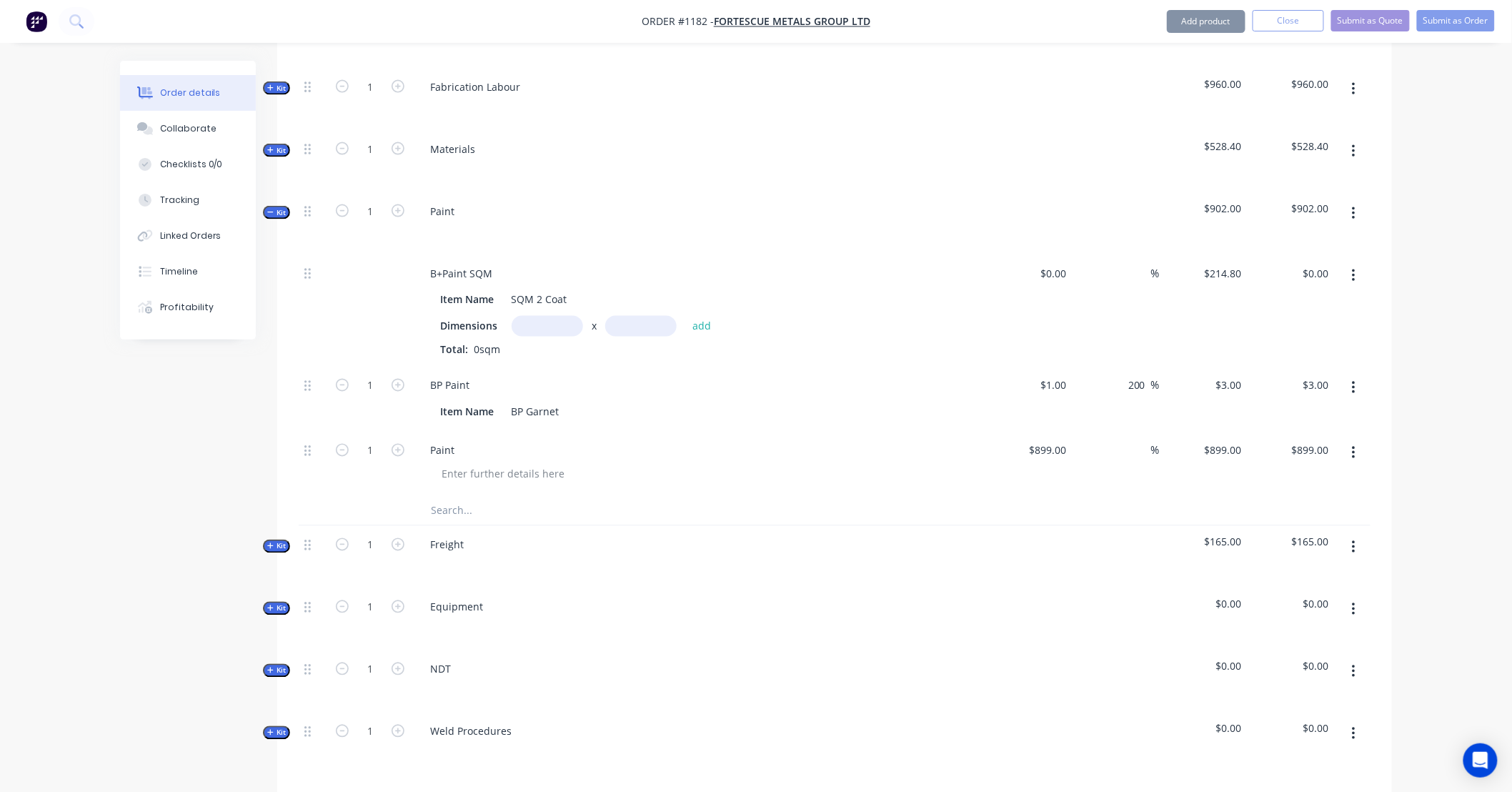
click at [1356, 263] on button "button" at bounding box center [1353, 276] width 34 height 25
click at [1344, 360] on div "Delete" at bounding box center [1301, 370] width 110 height 20
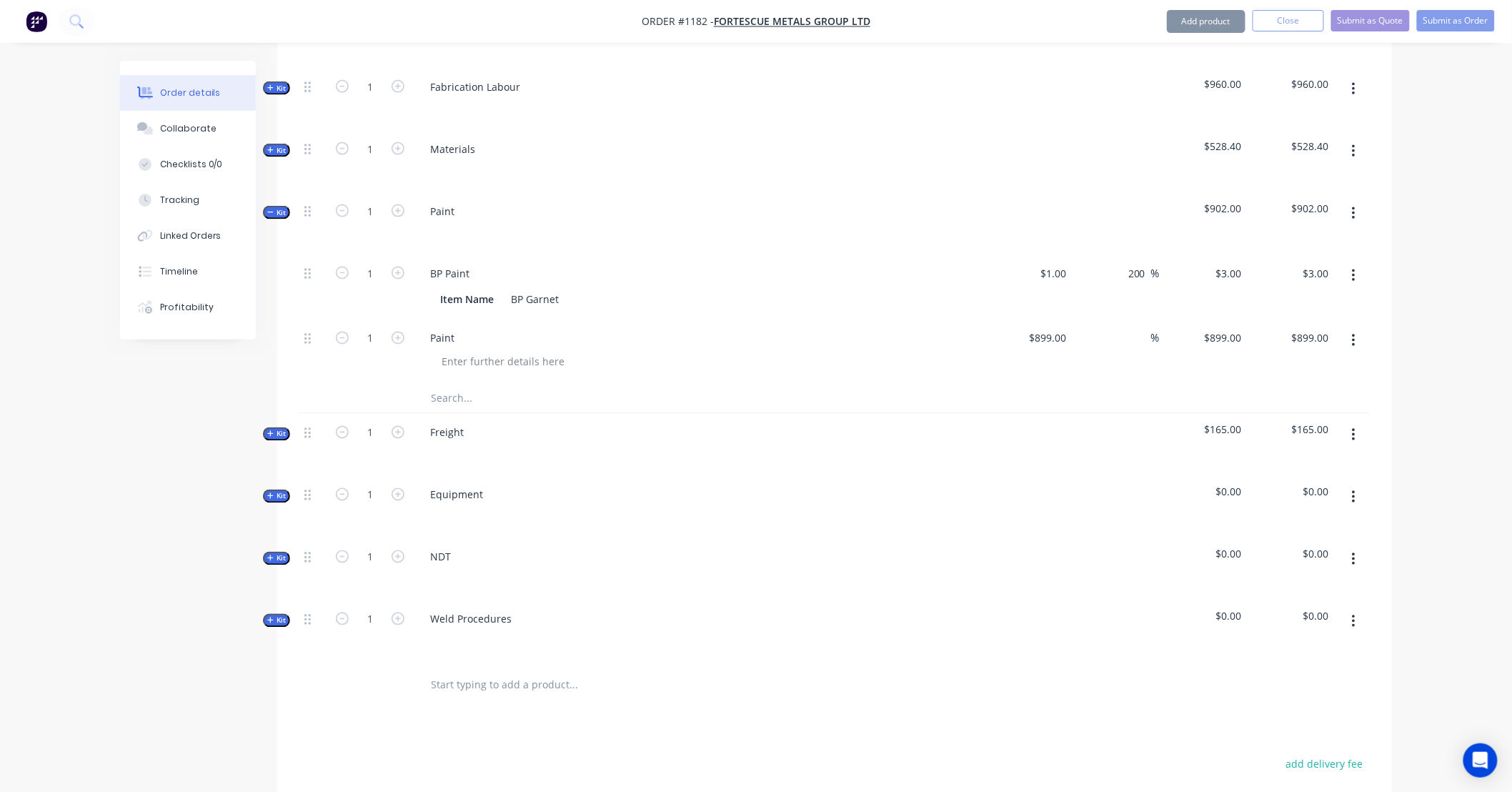
click at [1358, 263] on button "button" at bounding box center [1353, 276] width 34 height 25
click at [1347, 360] on div "Delete" at bounding box center [1301, 370] width 110 height 20
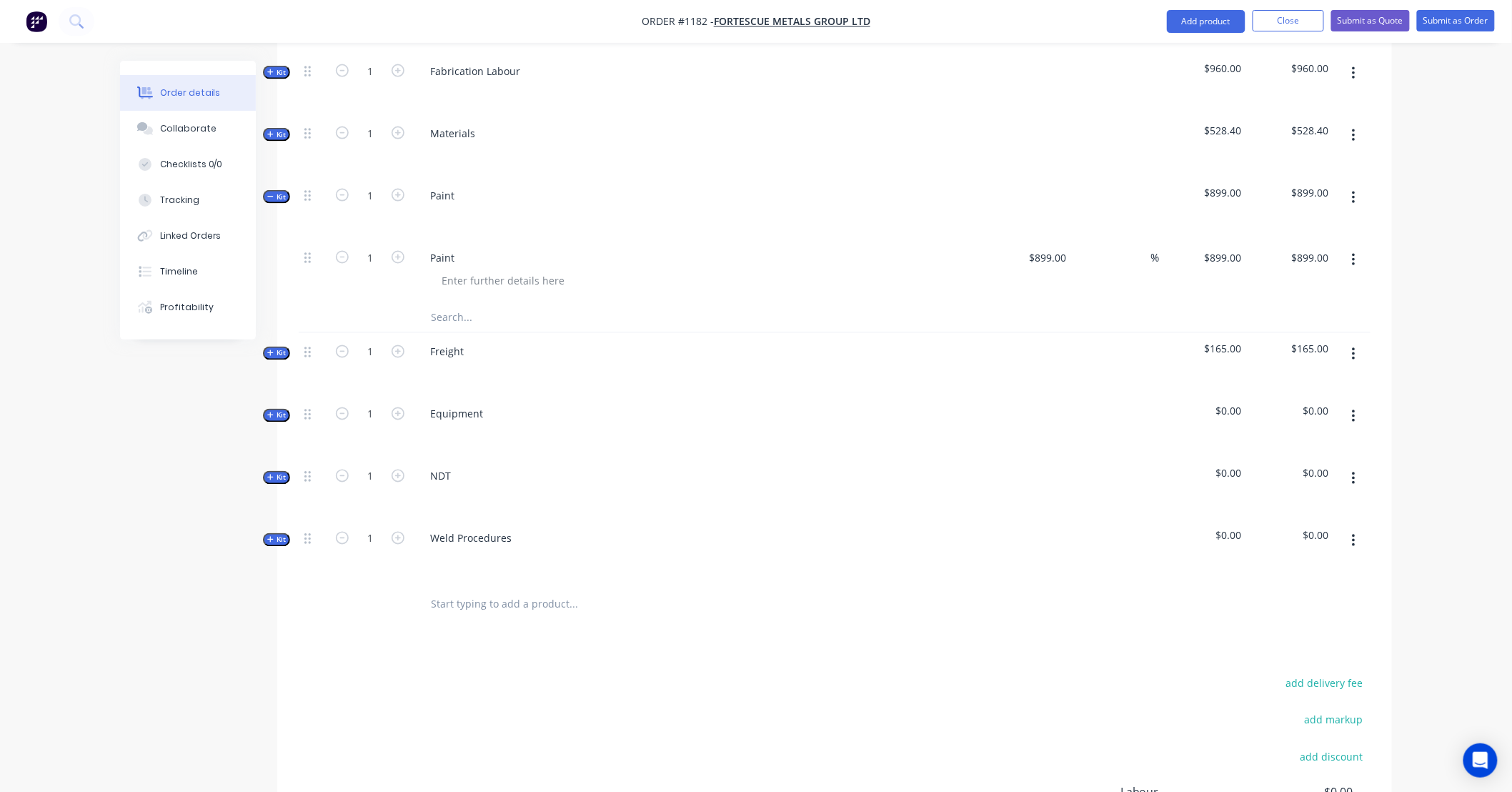
scroll to position [873, 0]
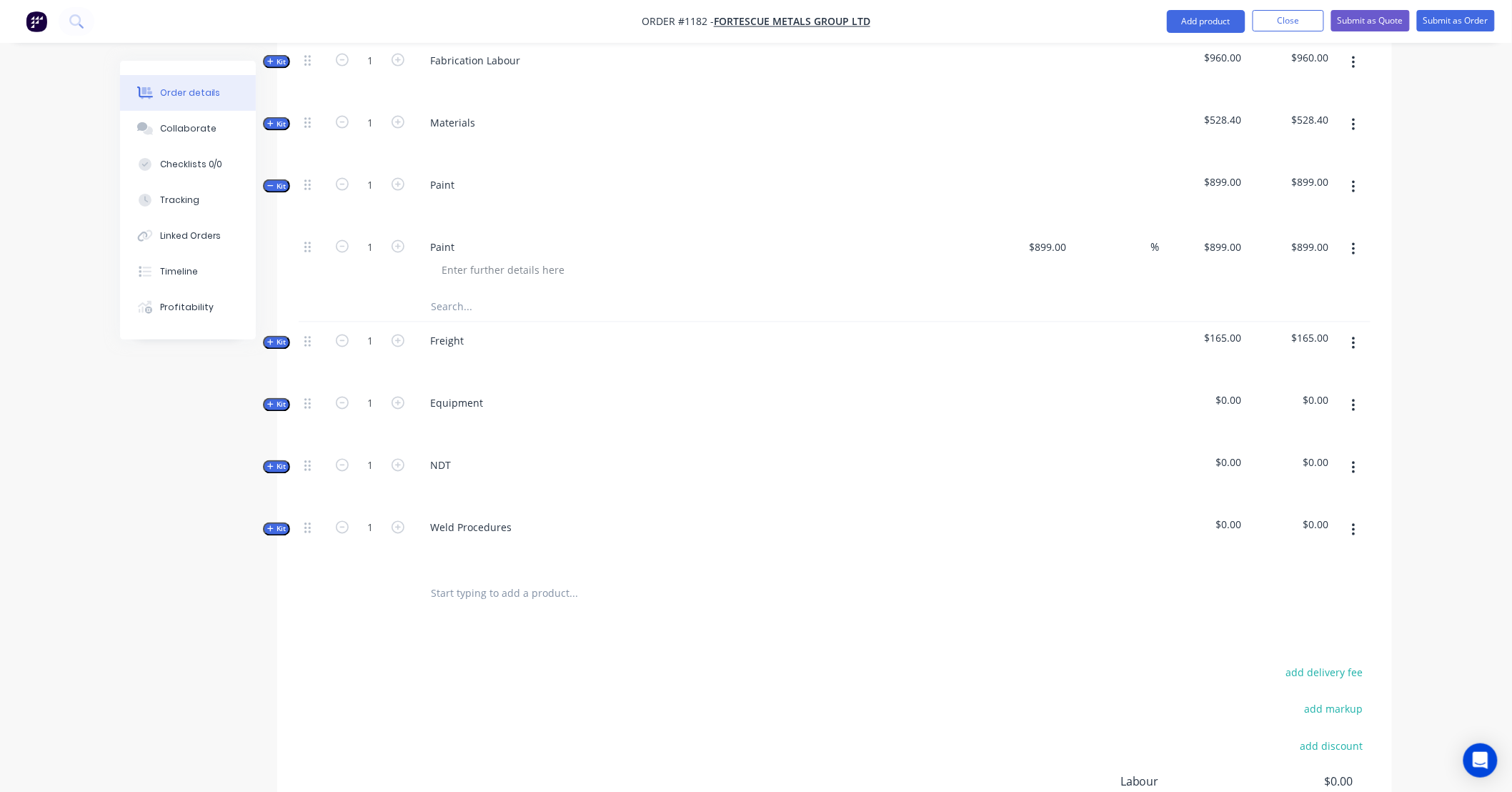
click at [1352, 398] on icon "button" at bounding box center [1354, 406] width 4 height 16
click at [1340, 518] on div "Delete" at bounding box center [1301, 528] width 110 height 20
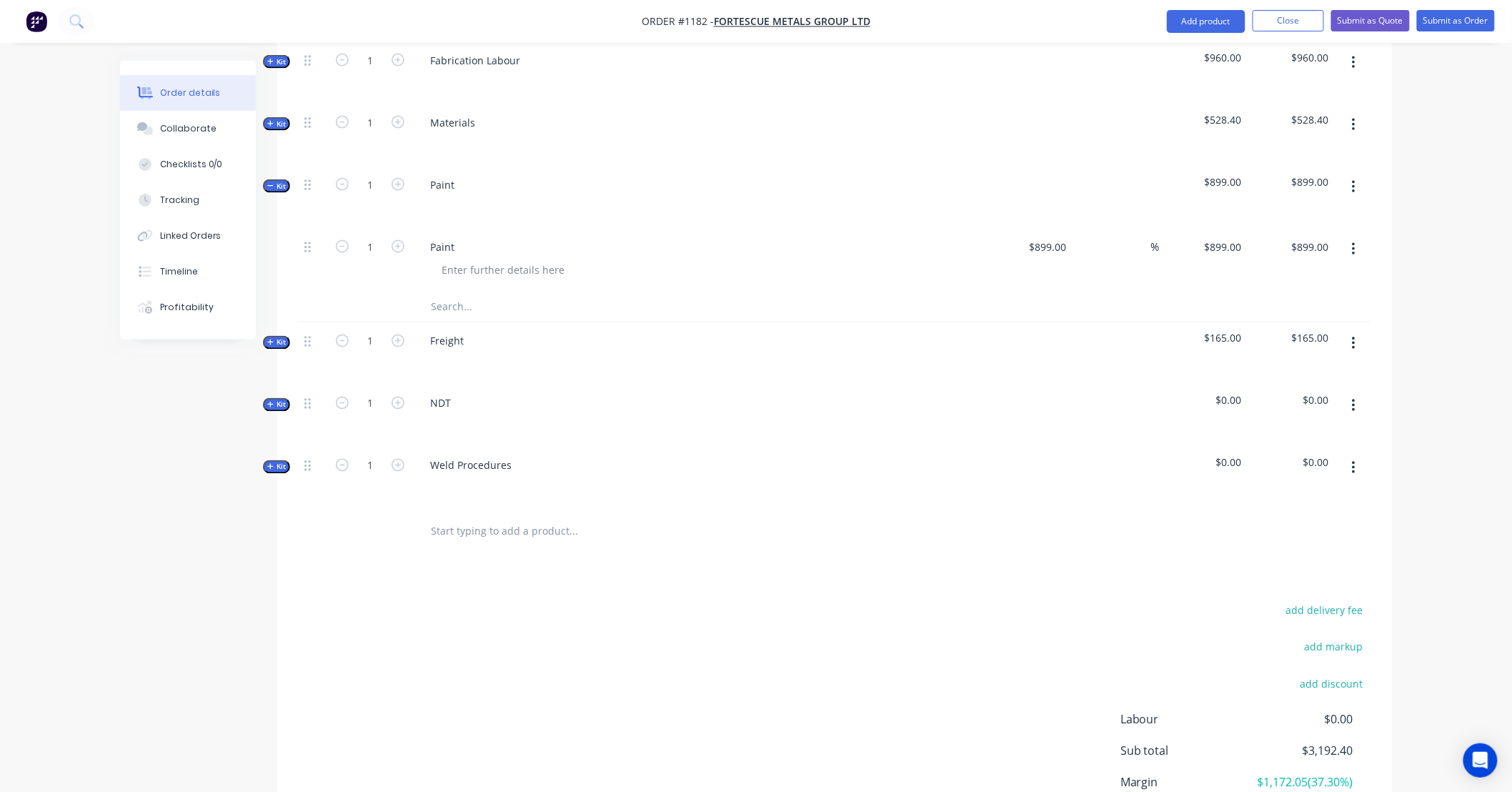
click at [276, 181] on span "Kit" at bounding box center [276, 185] width 18 height 11
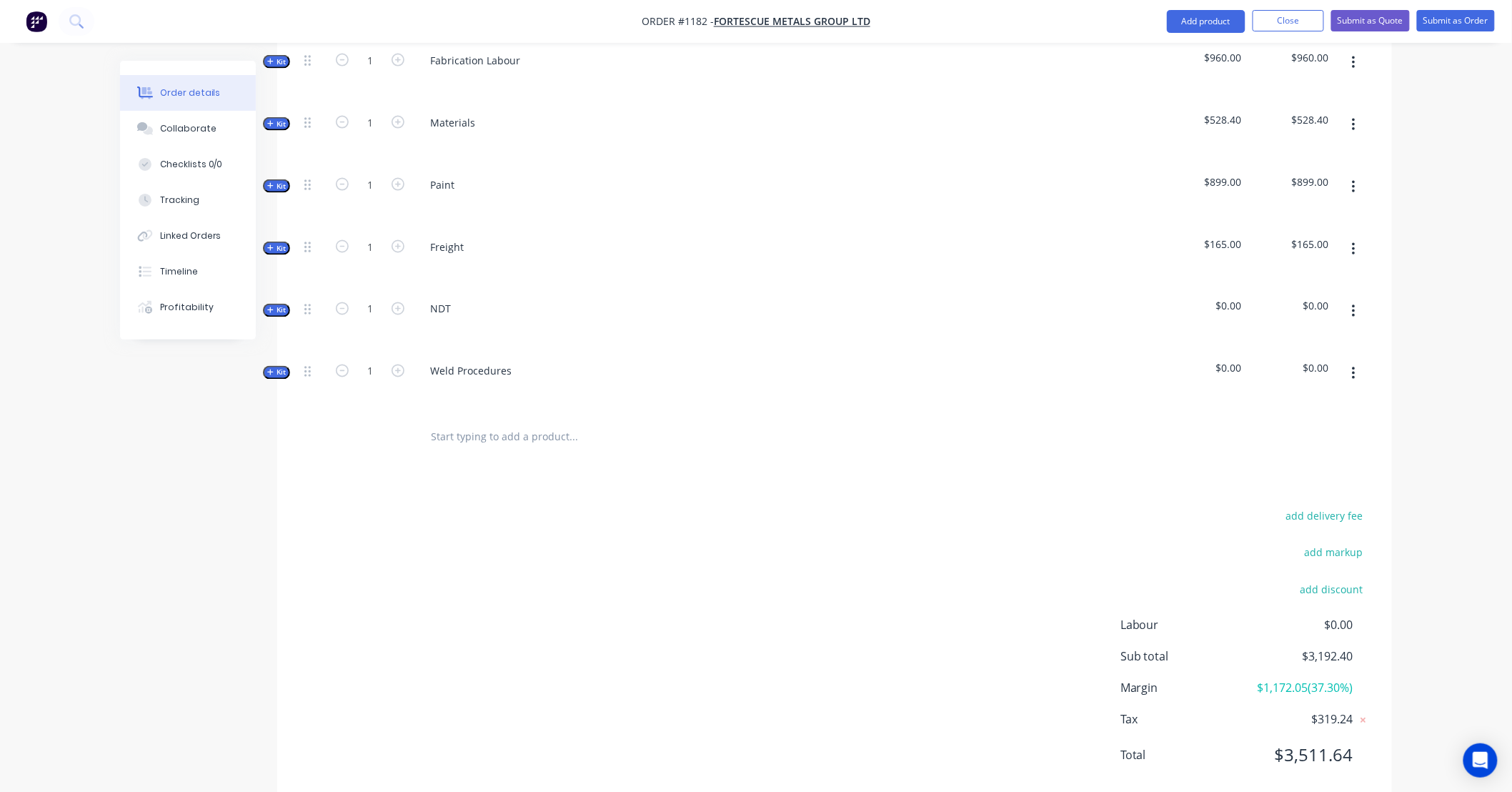
click at [278, 243] on span "Kit" at bounding box center [276, 248] width 18 height 11
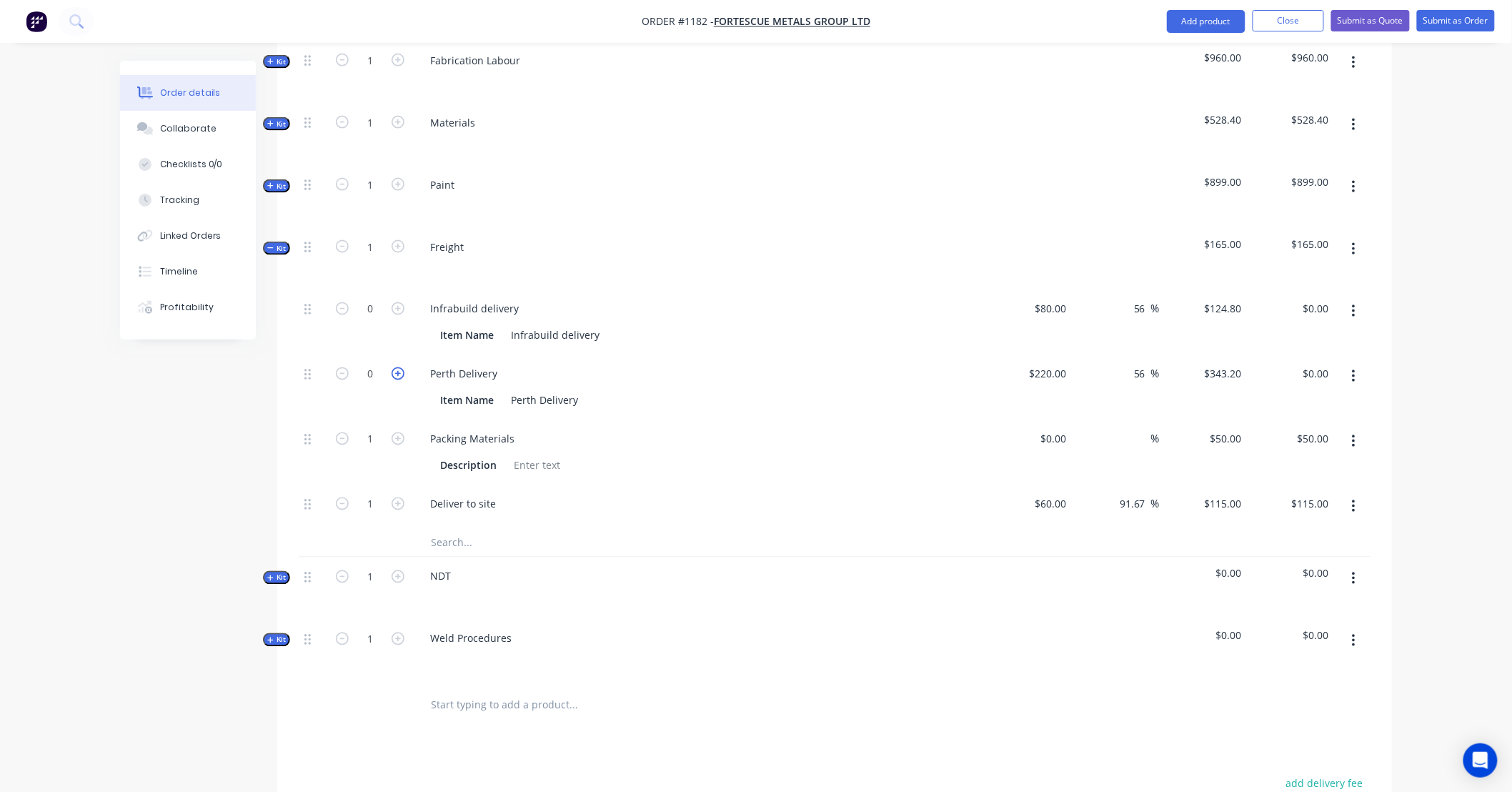
click at [396, 367] on icon "button" at bounding box center [397, 373] width 13 height 13
type input "1"
type input "$343.20"
click at [1358, 429] on button "button" at bounding box center [1353, 442] width 34 height 25
click at [1354, 526] on div "Delete" at bounding box center [1301, 536] width 110 height 20
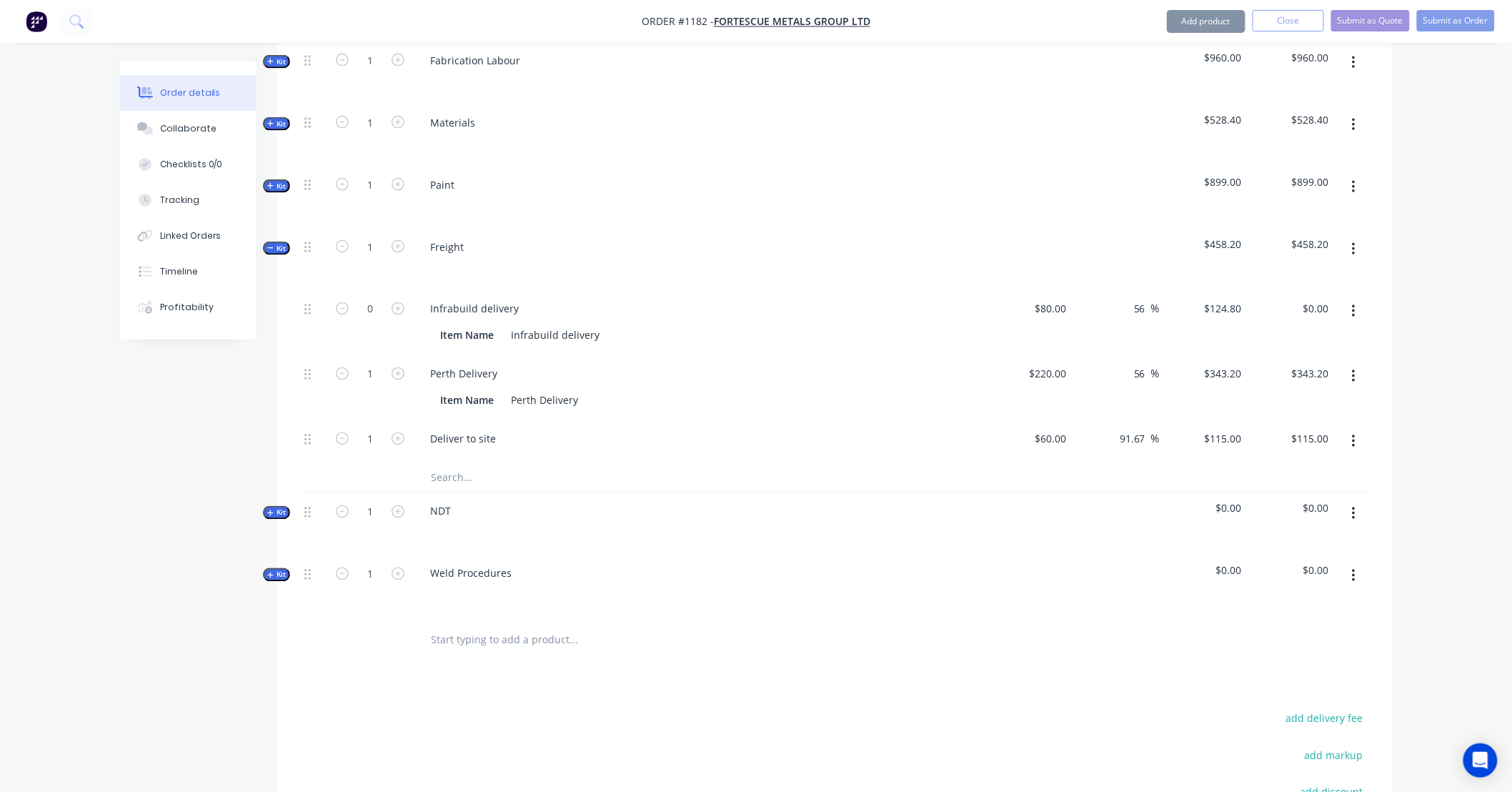
click at [1354, 434] on icon "button" at bounding box center [1354, 442] width 4 height 16
click at [1344, 526] on div "Delete" at bounding box center [1301, 536] width 110 height 20
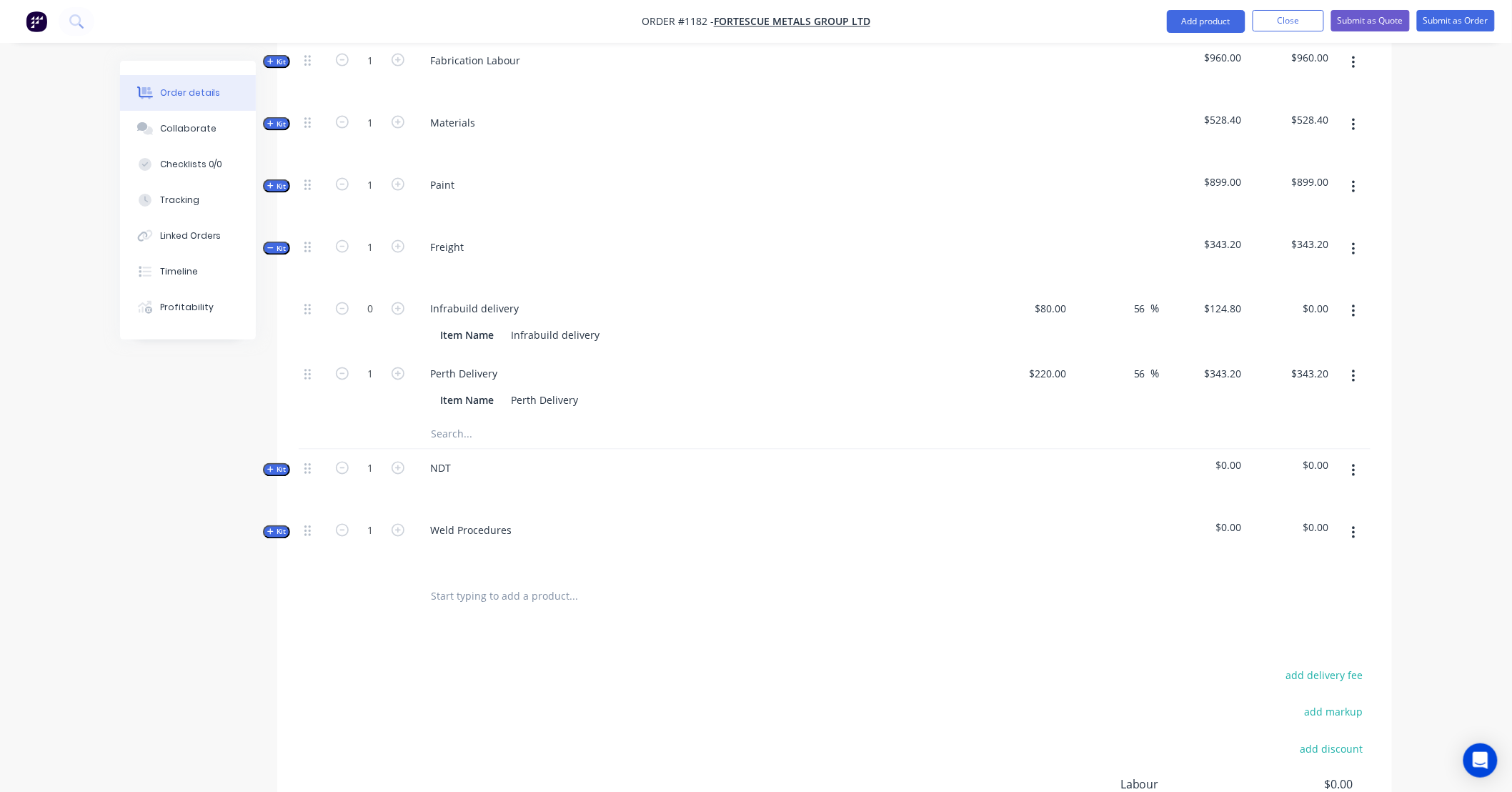
click at [1364, 299] on button "button" at bounding box center [1353, 312] width 34 height 25
click at [1333, 396] on div "Delete" at bounding box center [1301, 406] width 110 height 20
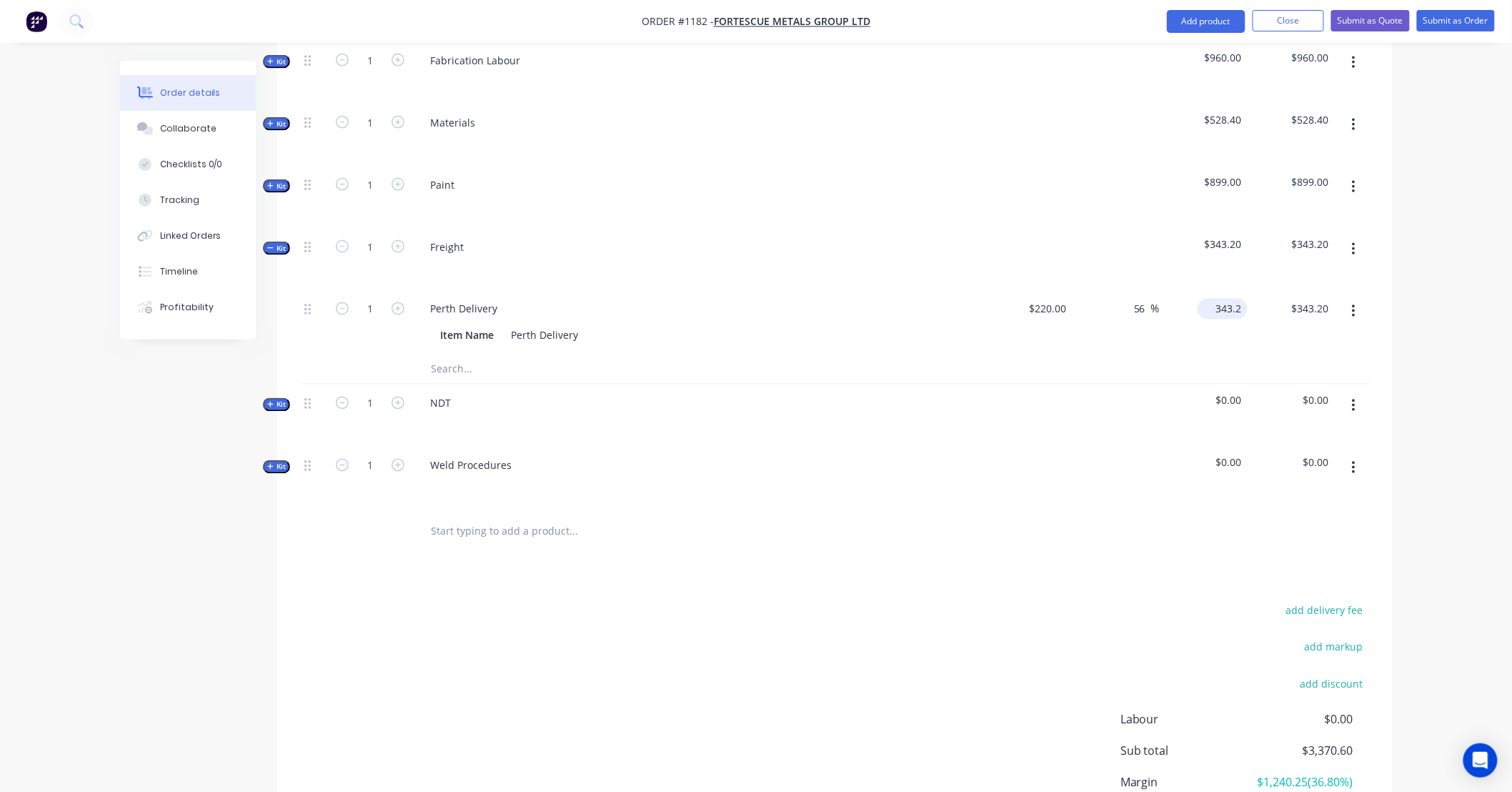
click at [1225, 299] on input "343.2" at bounding box center [1226, 309] width 45 height 20
type input "286"
type input "30"
type input "$286.00"
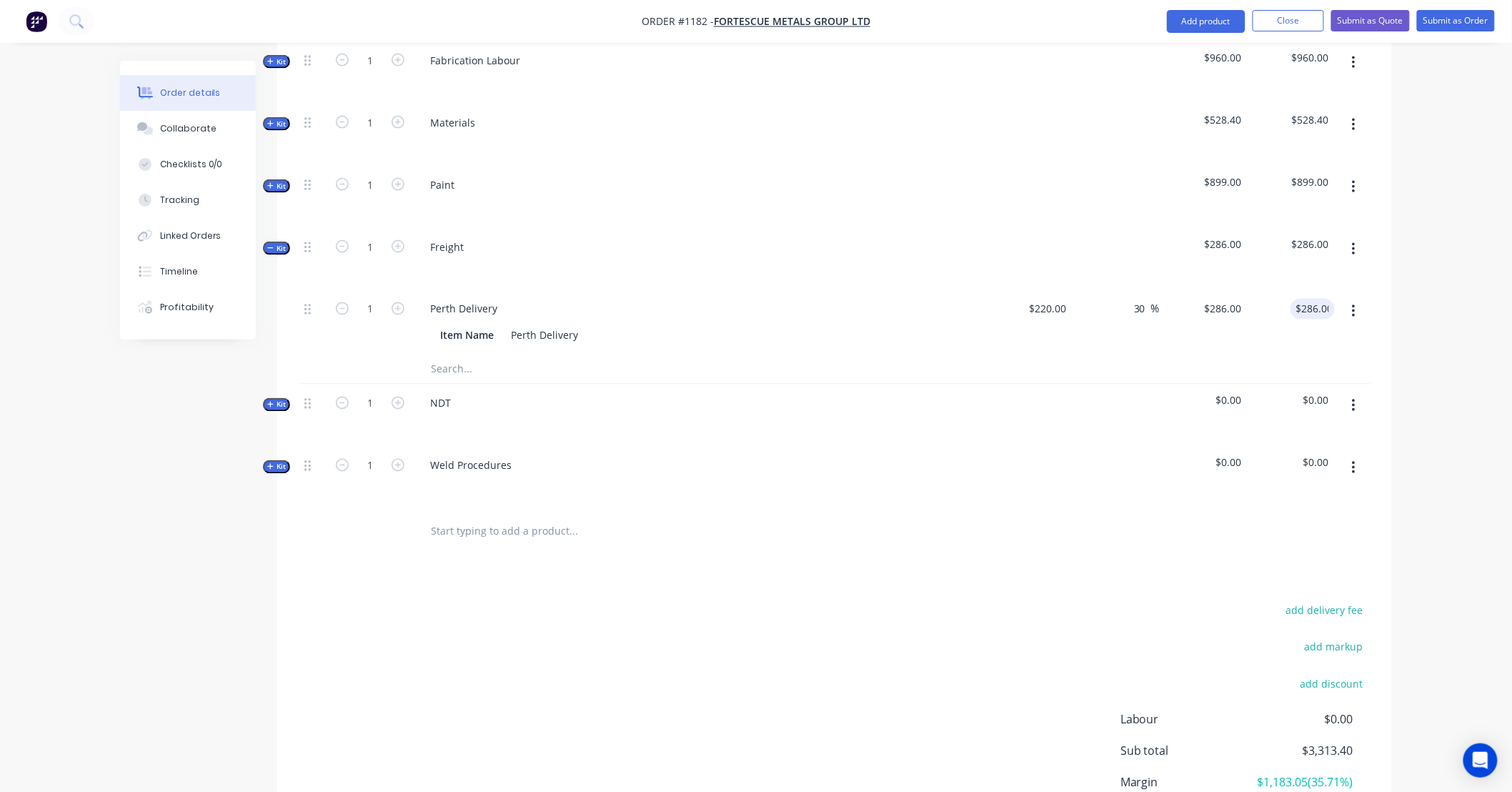
click at [1353, 399] on icon "button" at bounding box center [1353, 405] width 3 height 13
drag, startPoint x: 1355, startPoint y: 515, endPoint x: 1363, endPoint y: 415, distance: 100.3
click at [1355, 518] on div "Delete" at bounding box center [1301, 528] width 110 height 20
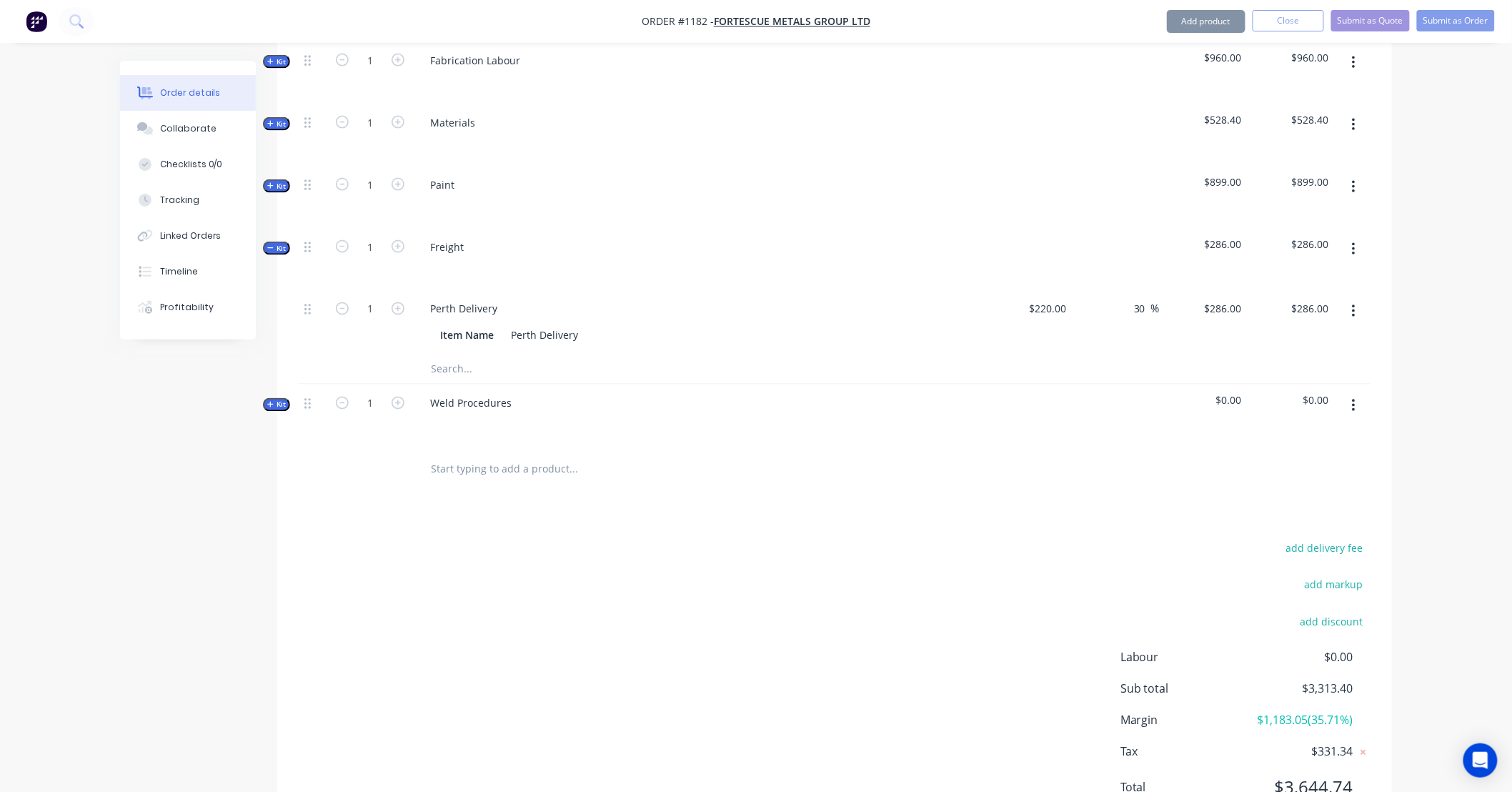
click at [1360, 393] on button "button" at bounding box center [1353, 406] width 34 height 25
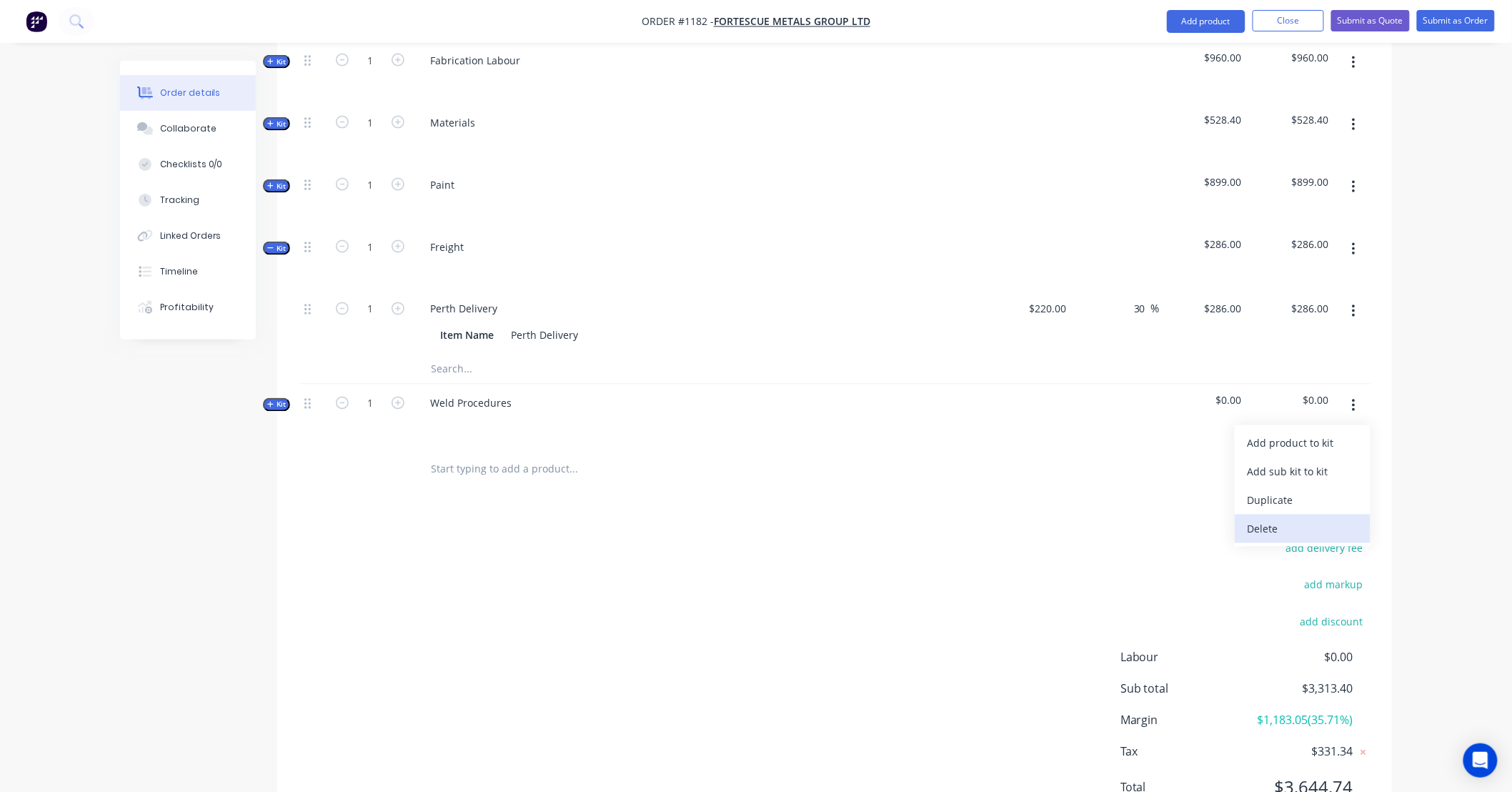
click at [1344, 518] on div "Delete" at bounding box center [1301, 528] width 110 height 20
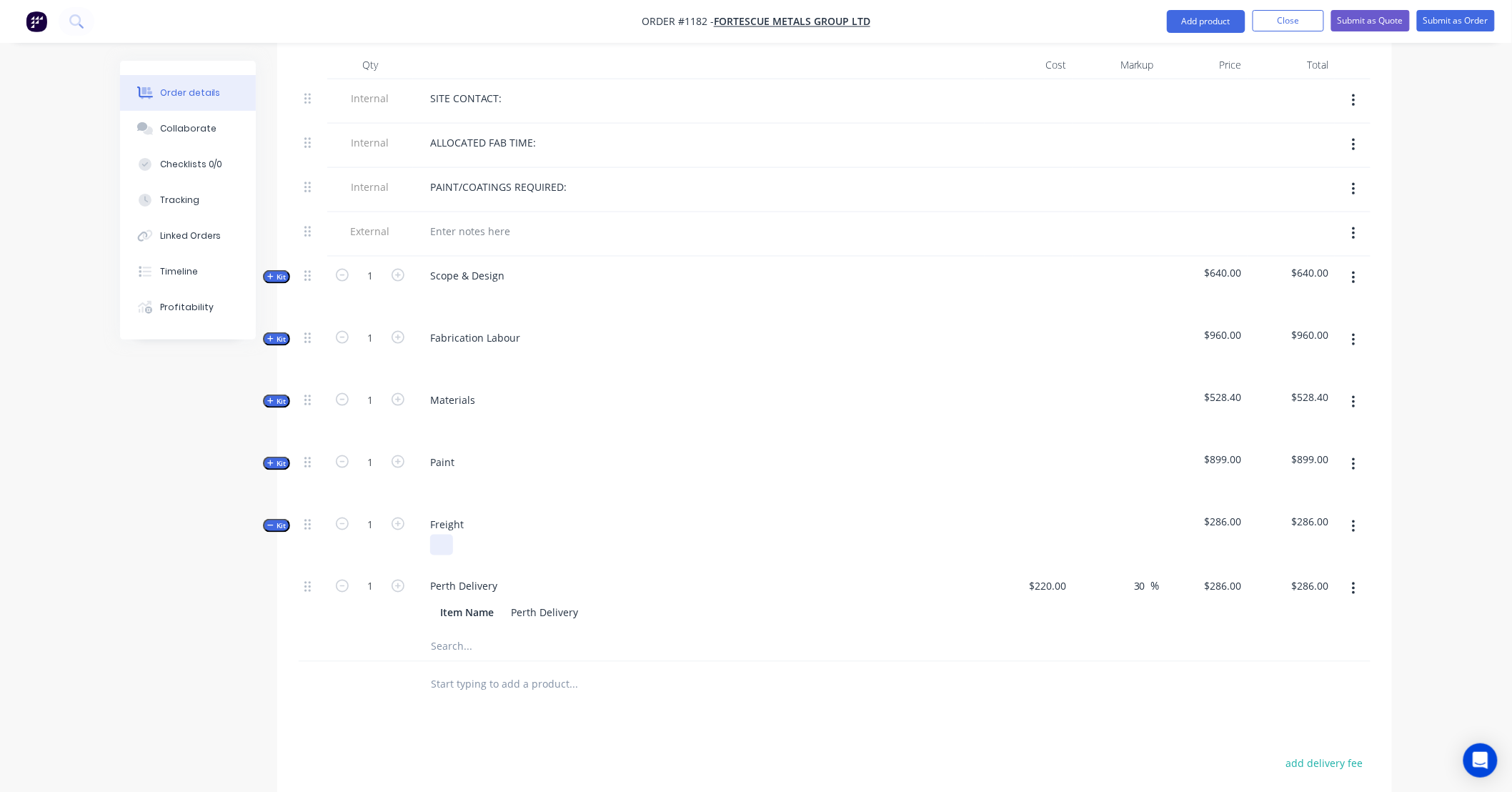
scroll to position [591, 0]
click at [263, 523] on button "Kit" at bounding box center [277, 530] width 27 height 14
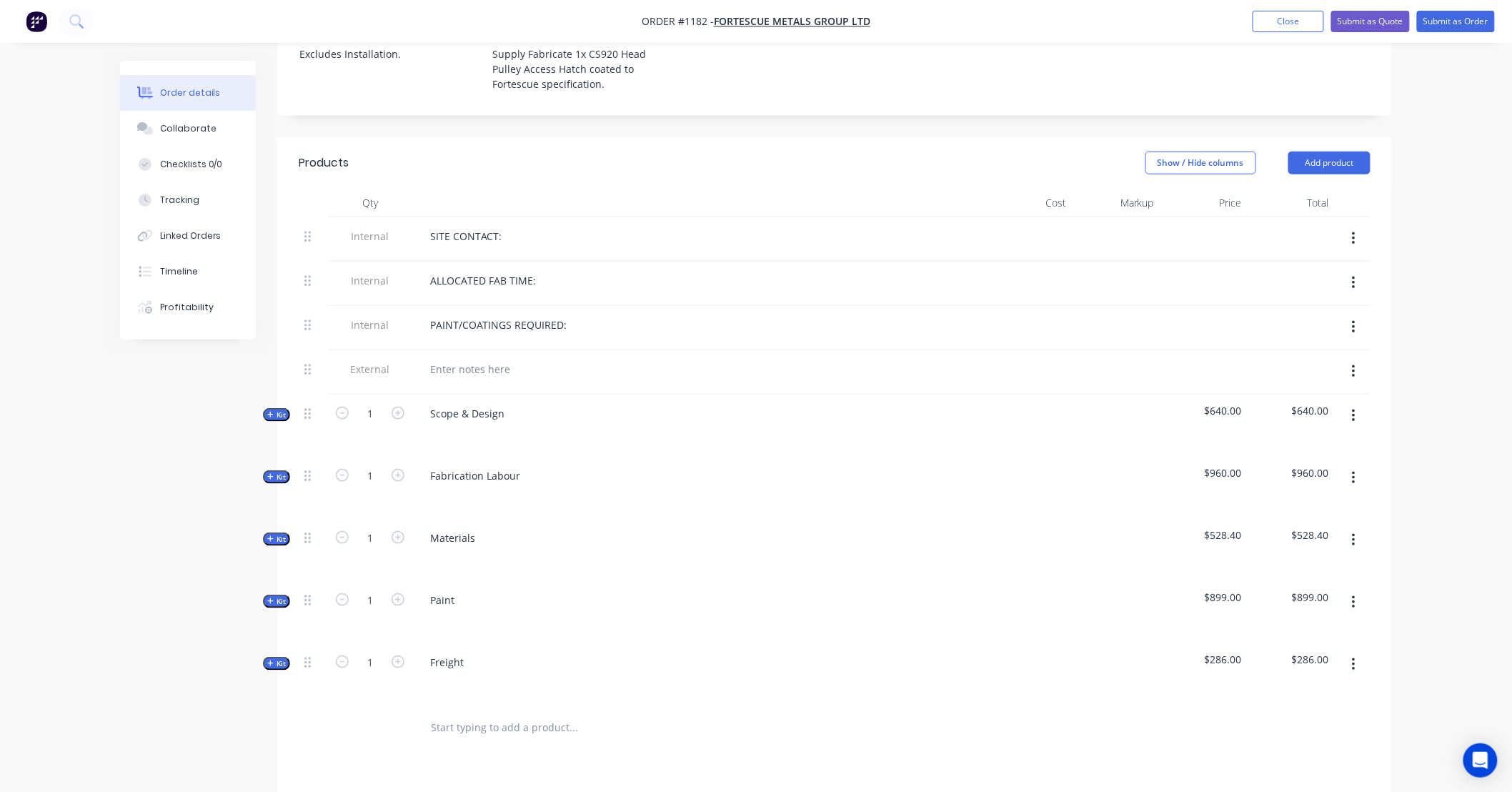
scroll to position [512, 0]
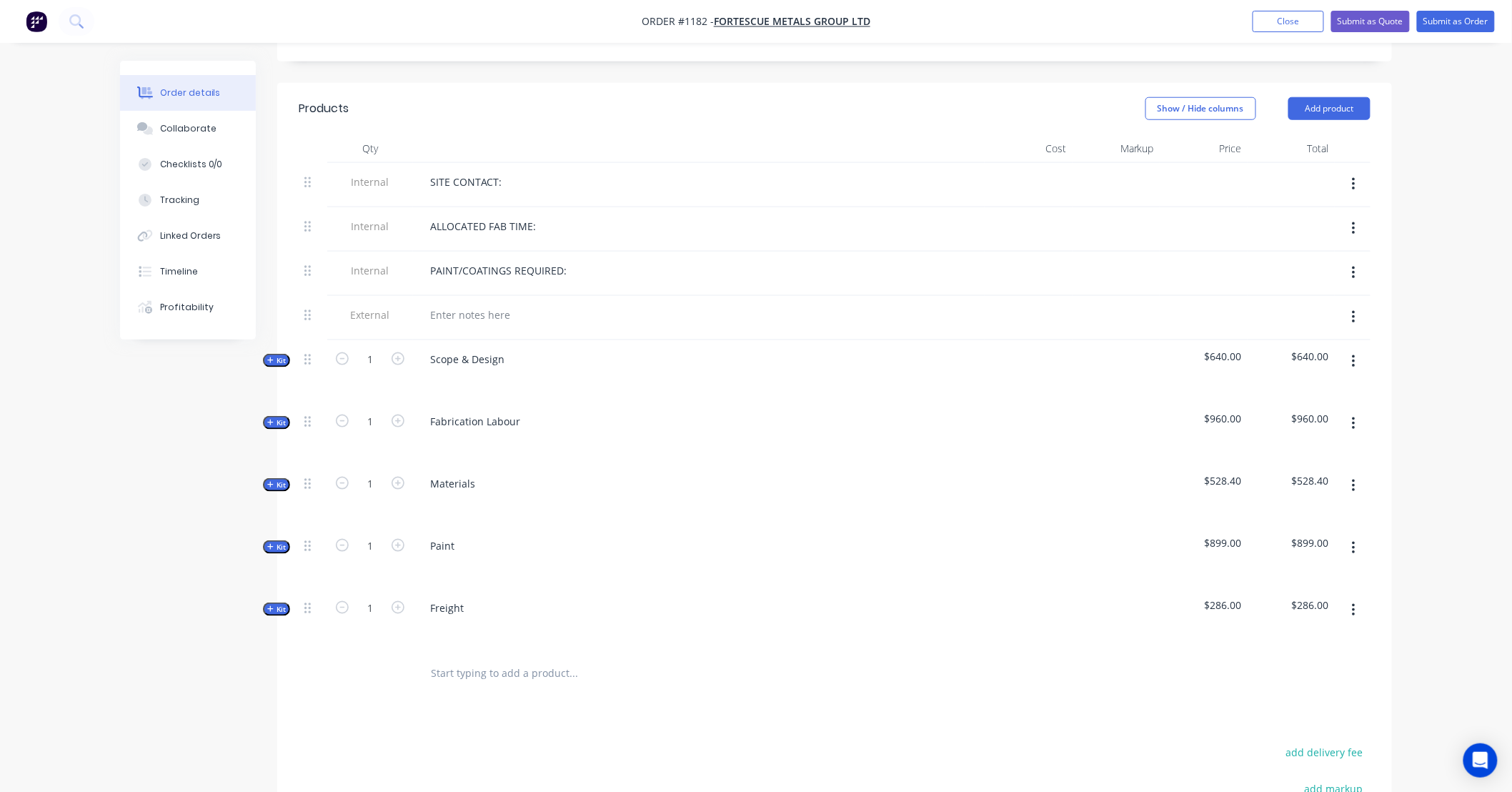
click at [282, 604] on span "Kit" at bounding box center [276, 609] width 18 height 11
type input "1.5"
type input "$429.00"
click at [1430, 620] on div "Order details Collaborate Checklists 0/0 Tracking Linked Orders Timeline Profit…" at bounding box center [756, 321] width 1512 height 1668
click at [379, 659] on input "1.5" at bounding box center [370, 670] width 37 height 21
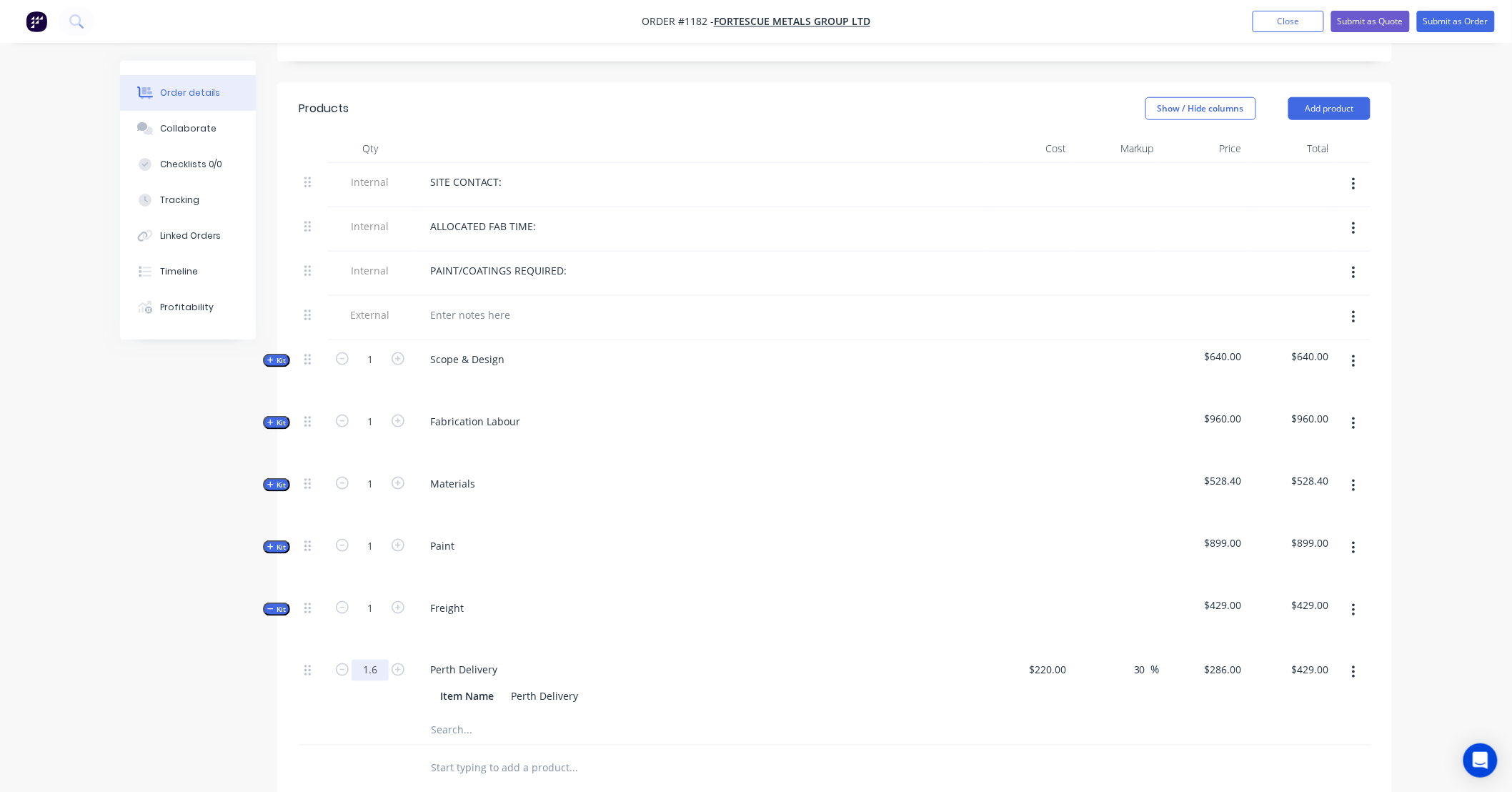
type input "1.6"
type input "$457.60"
click at [1486, 581] on div "Order details Collaborate Checklists 0/0 Tracking Linked Orders Timeline Profit…" at bounding box center [756, 321] width 1512 height 1668
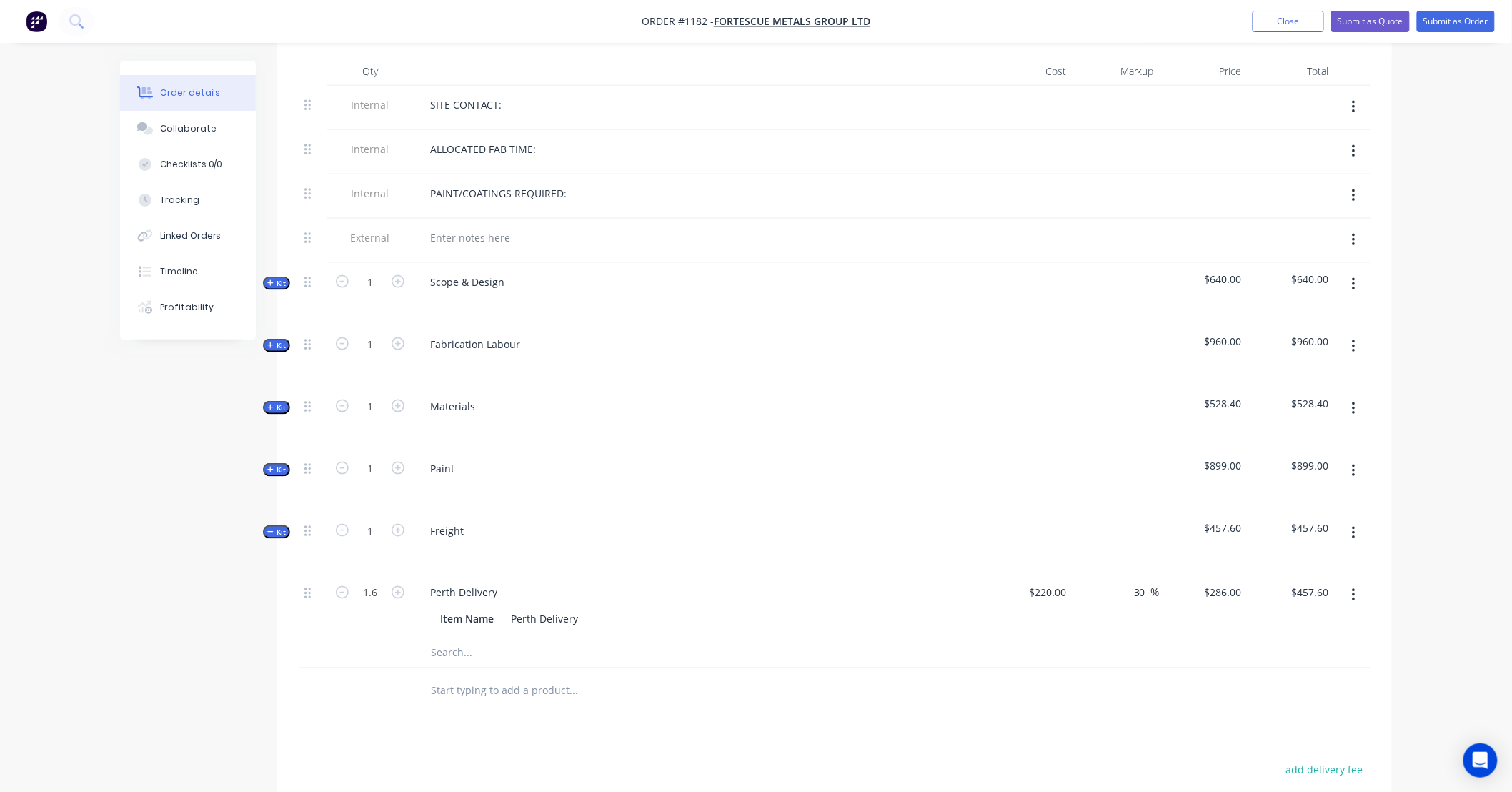
scroll to position [856, 0]
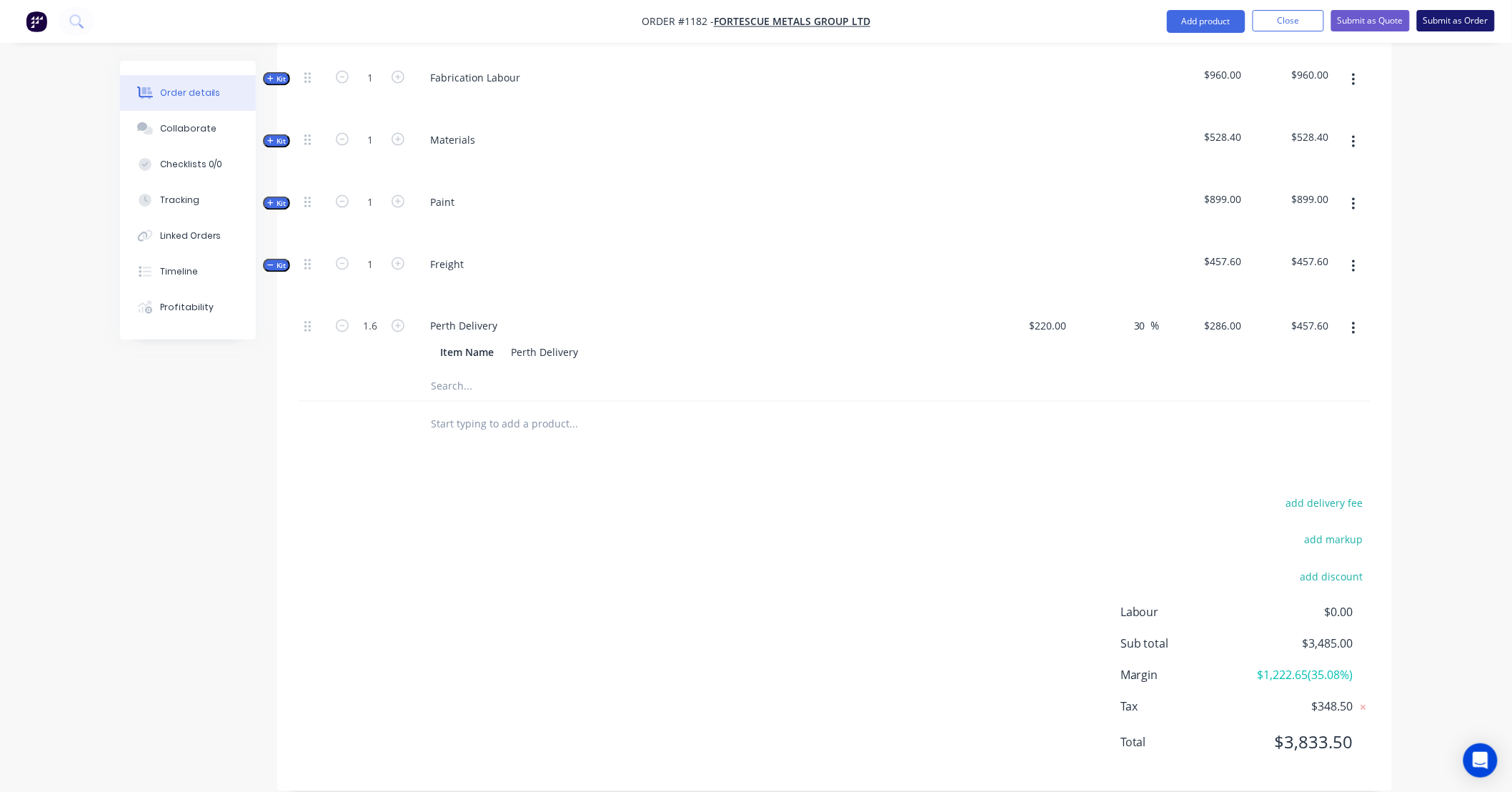
click at [1438, 16] on button "Submit as Order" at bounding box center [1456, 20] width 78 height 21
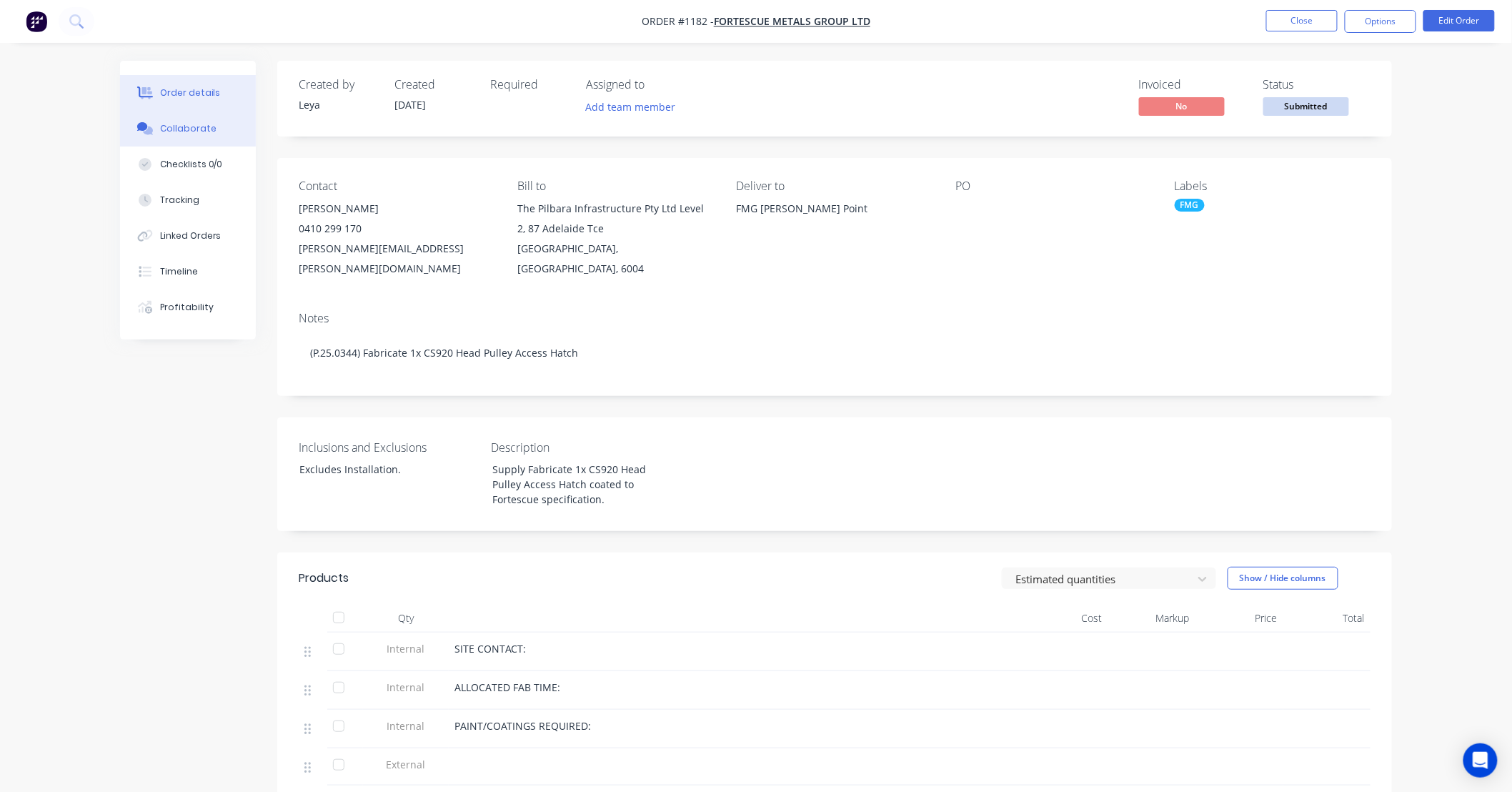
click at [193, 129] on div "Collaborate" at bounding box center [188, 128] width 56 height 13
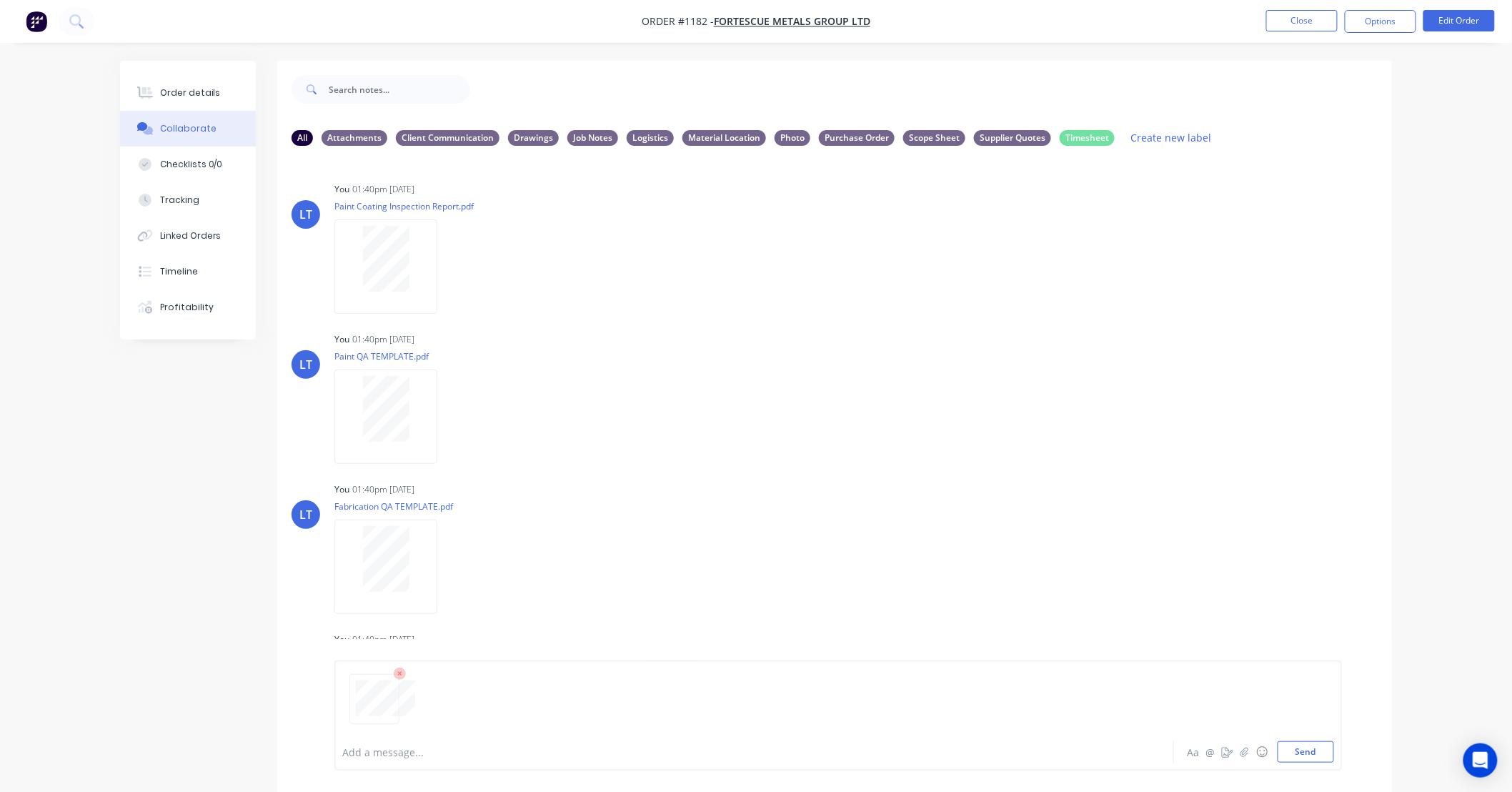
click at [1323, 762] on div "Add a message... Aa @ ☺ Send" at bounding box center [838, 714] width 1007 height 110
click at [1319, 756] on button "Send" at bounding box center [1305, 751] width 56 height 21
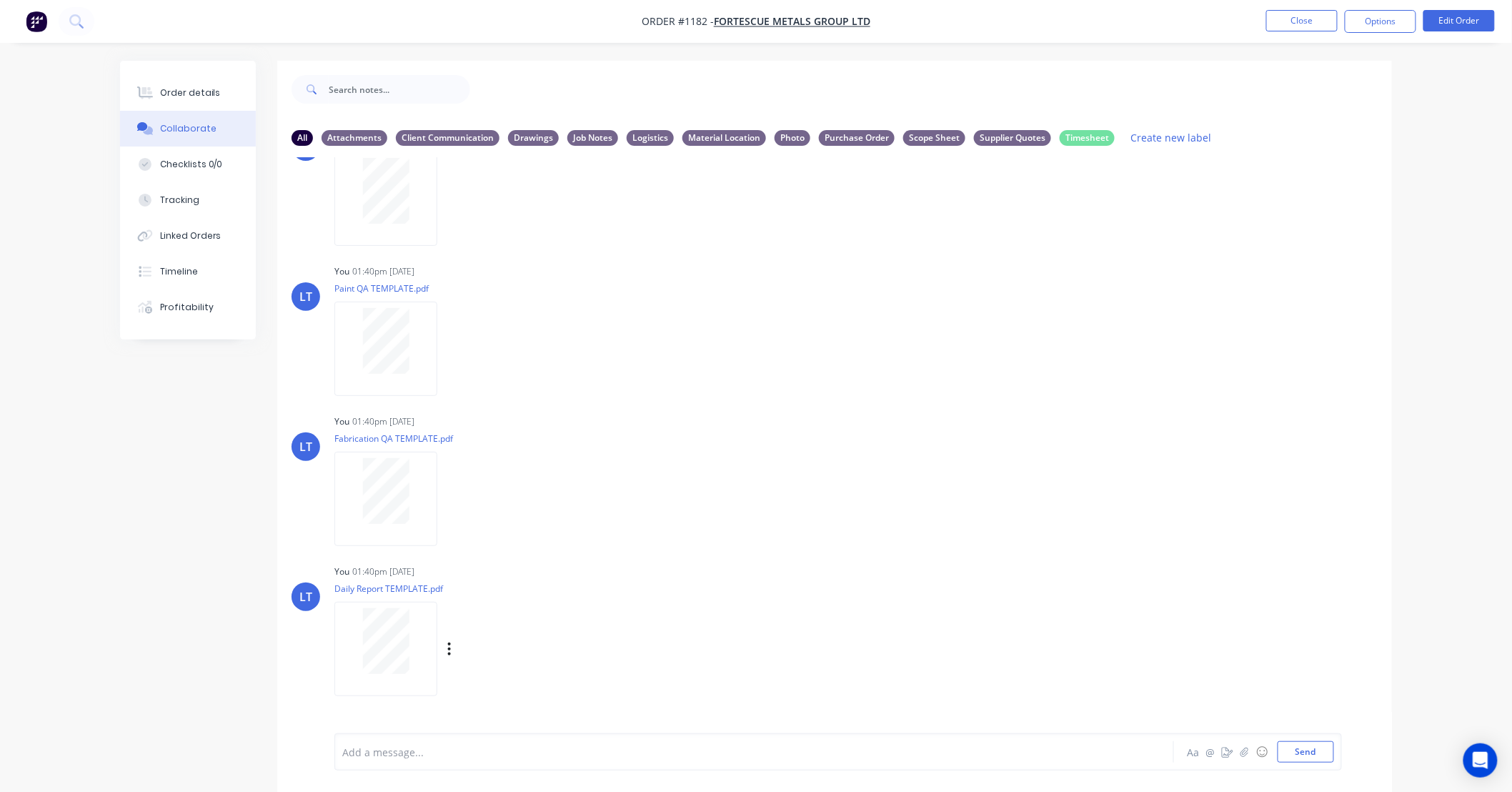
scroll to position [185, 0]
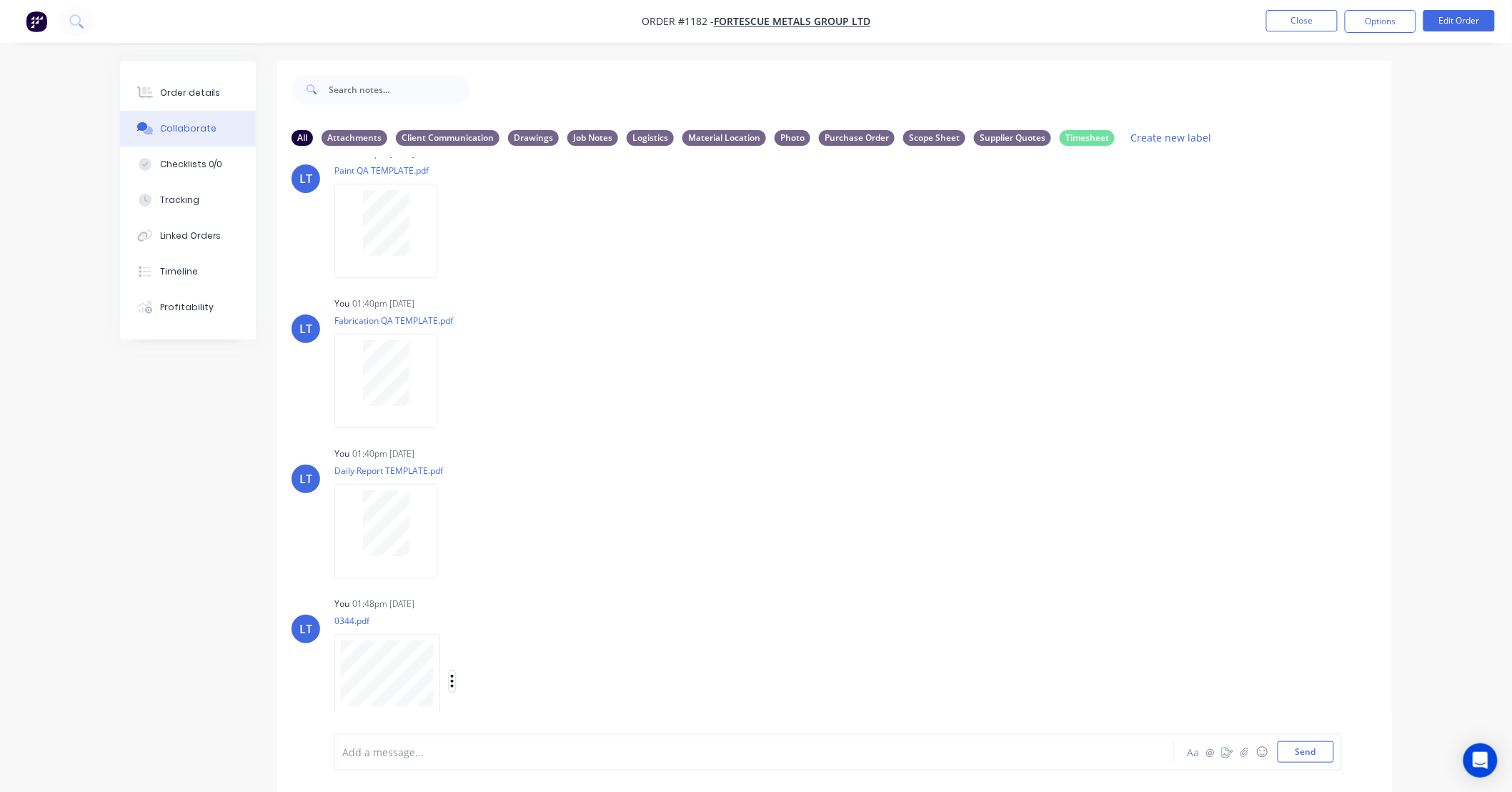
click at [453, 682] on icon "button" at bounding box center [452, 680] width 4 height 16
click at [481, 656] on button "Labels" at bounding box center [546, 650] width 161 height 32
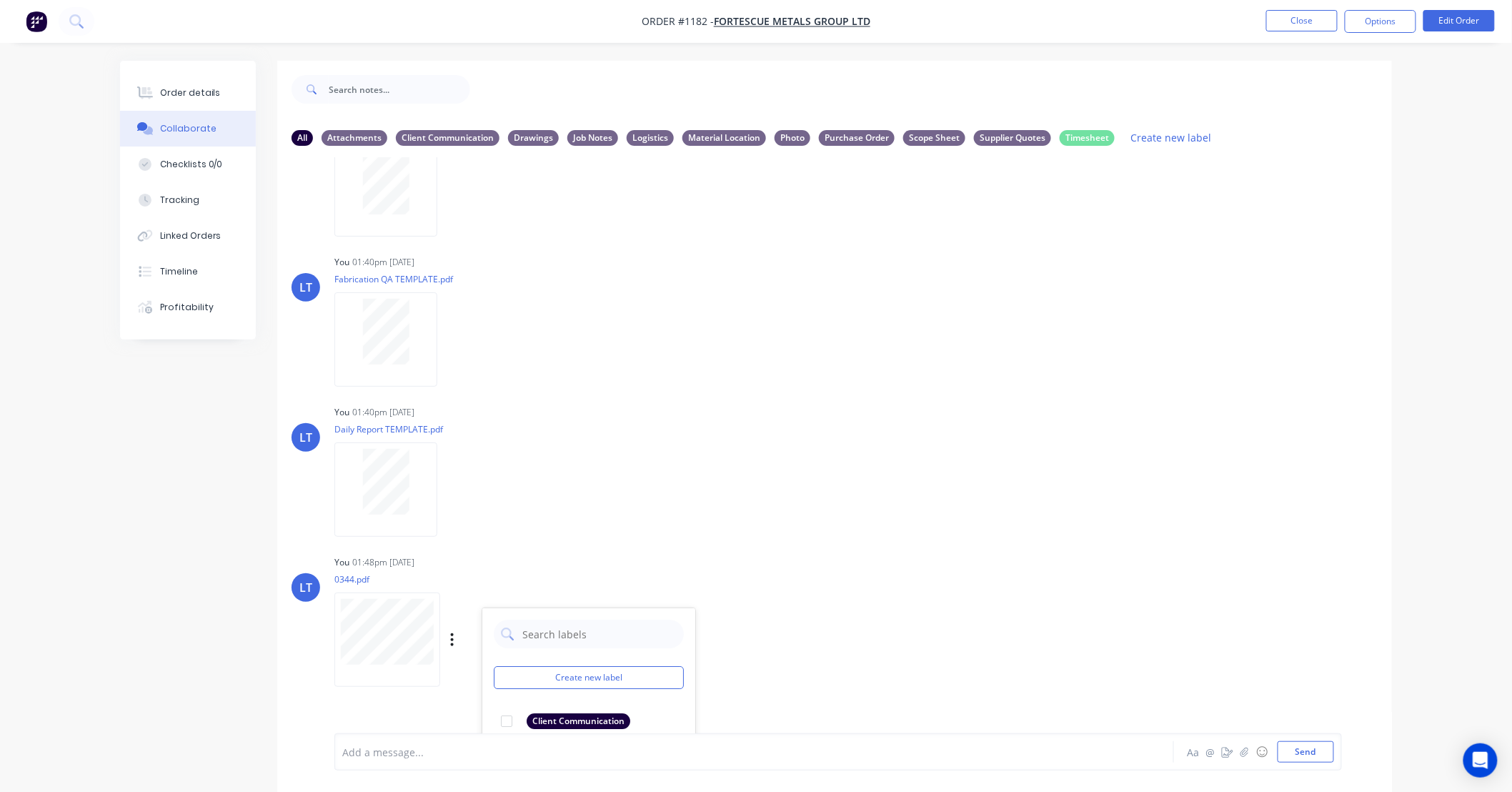
scroll to position [414, 0]
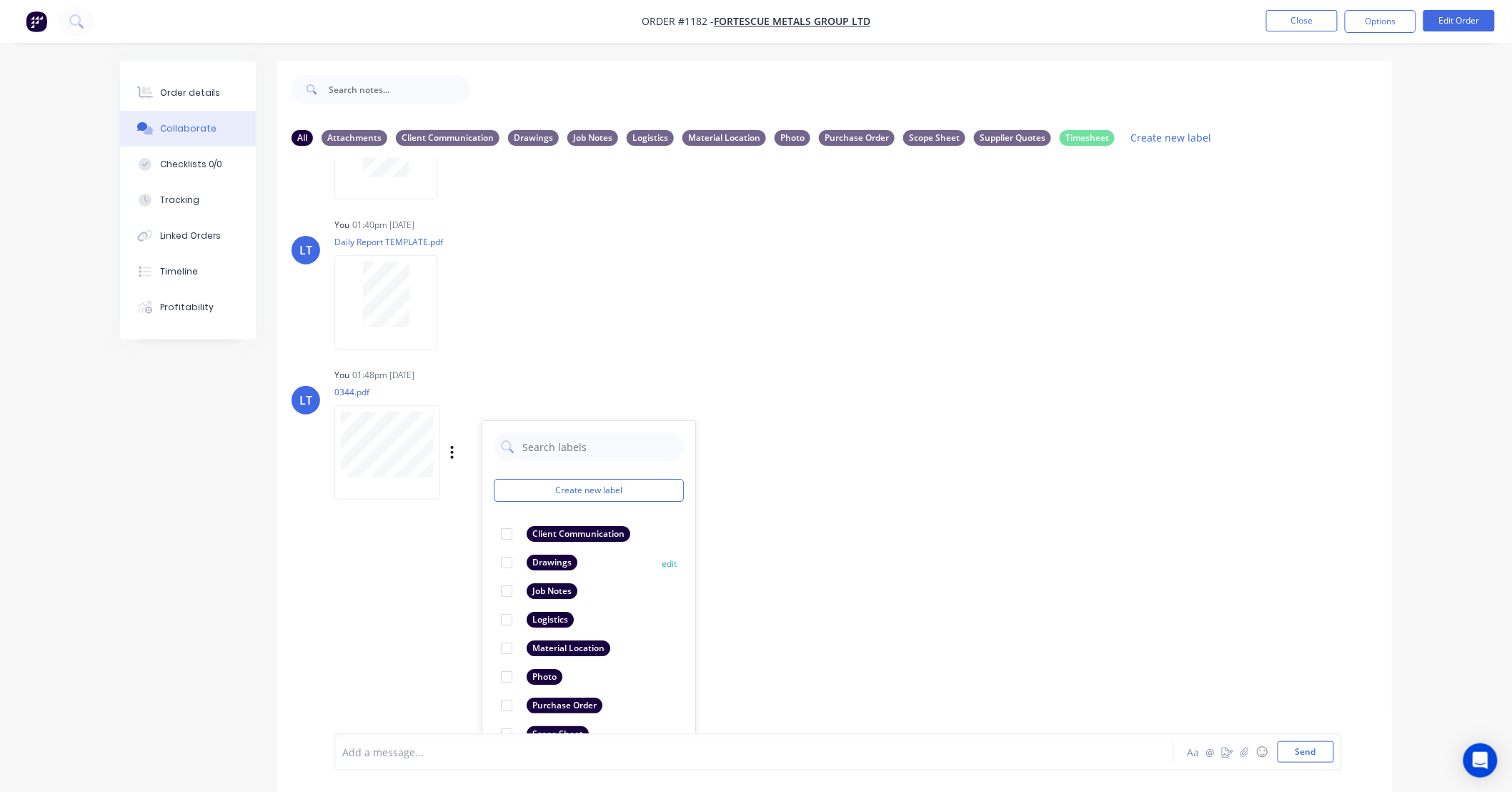
click at [508, 563] on div at bounding box center [506, 562] width 28 height 28
click at [1117, 372] on div "LT You 01:48pm 30/09/25 0344.pdf Labels Download Delete Create new label Drawin…" at bounding box center [835, 428] width 1114 height 128
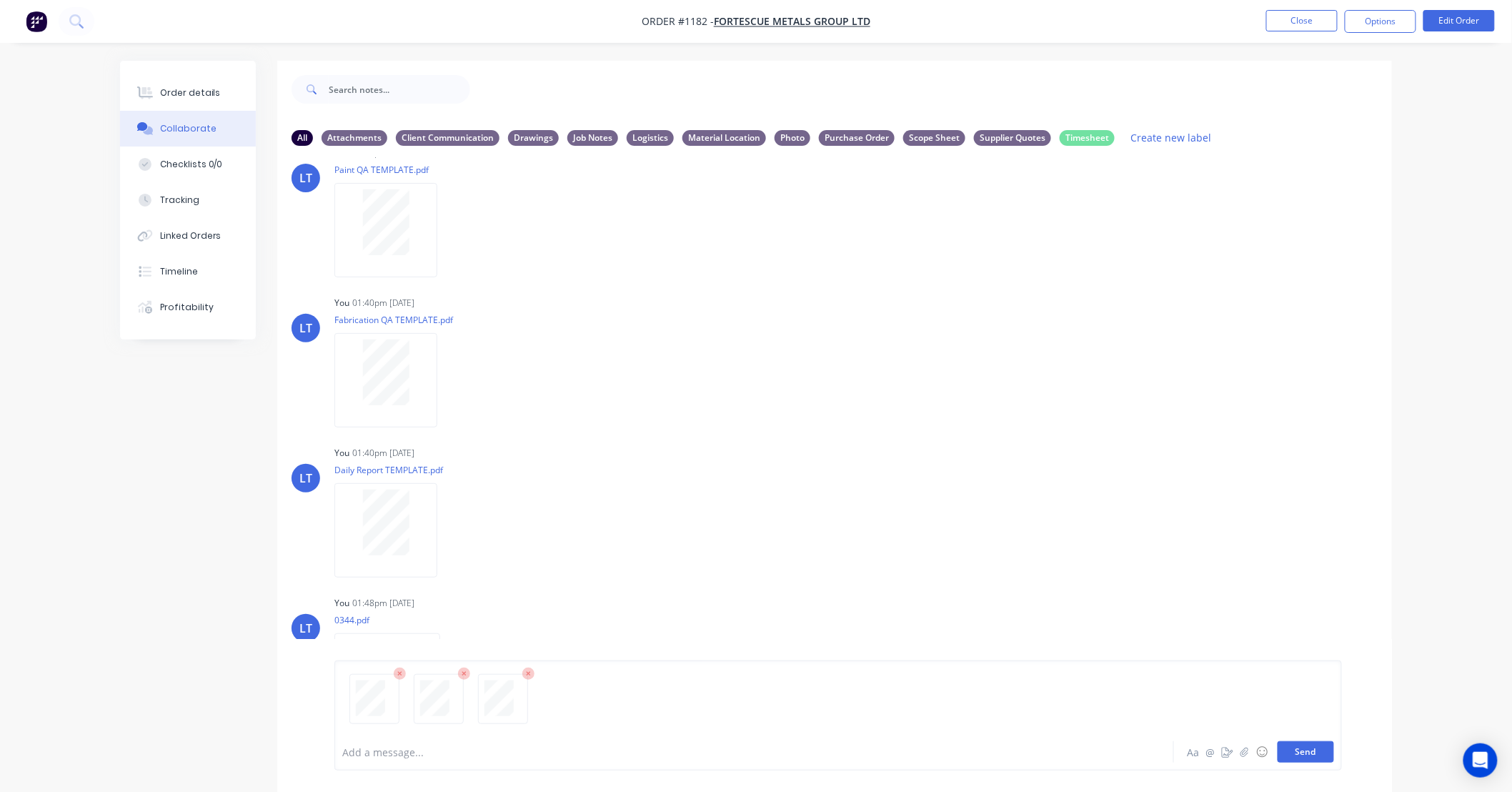
click at [1307, 756] on button "Send" at bounding box center [1305, 751] width 56 height 21
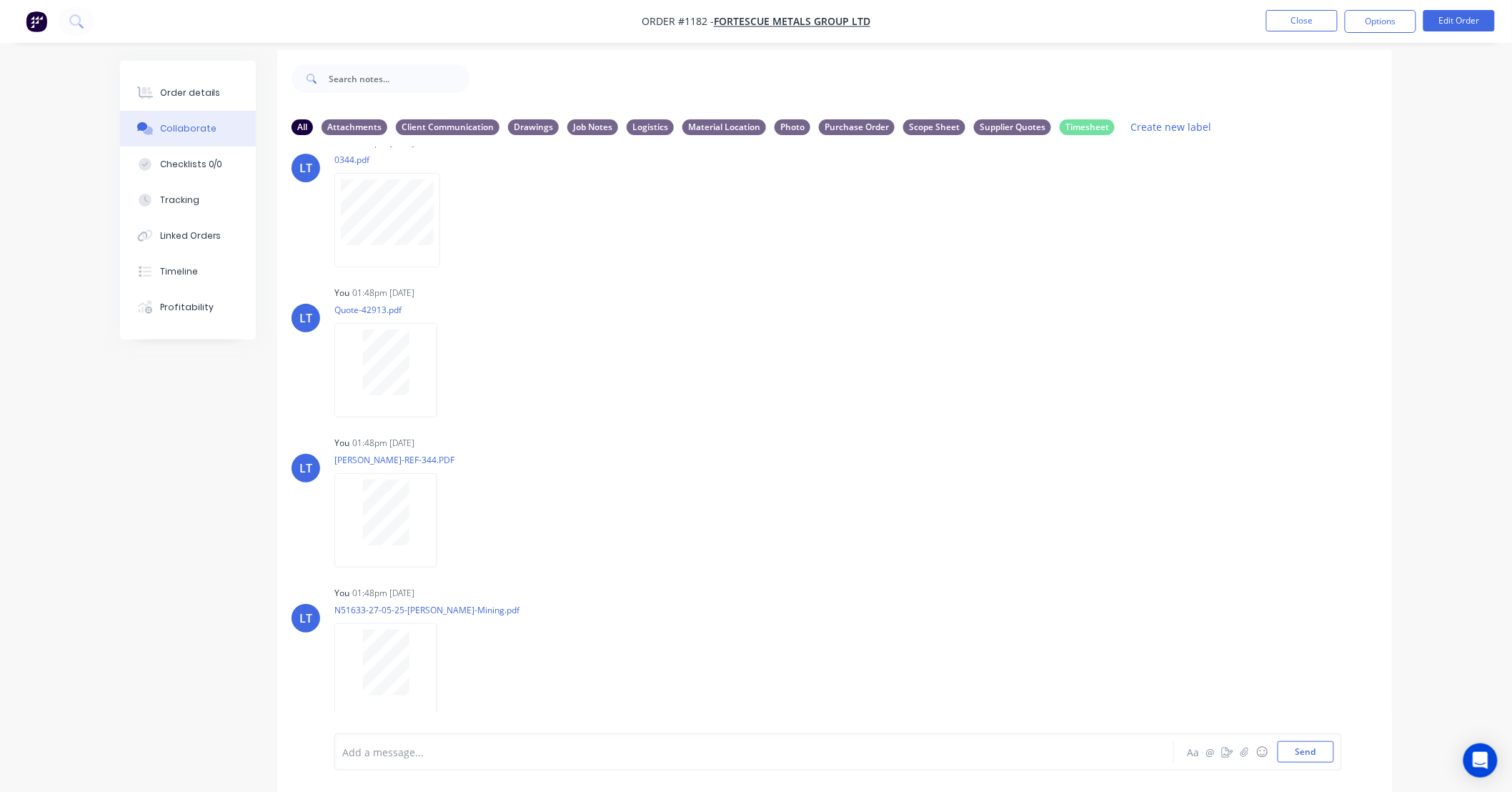
scroll to position [22, 0]
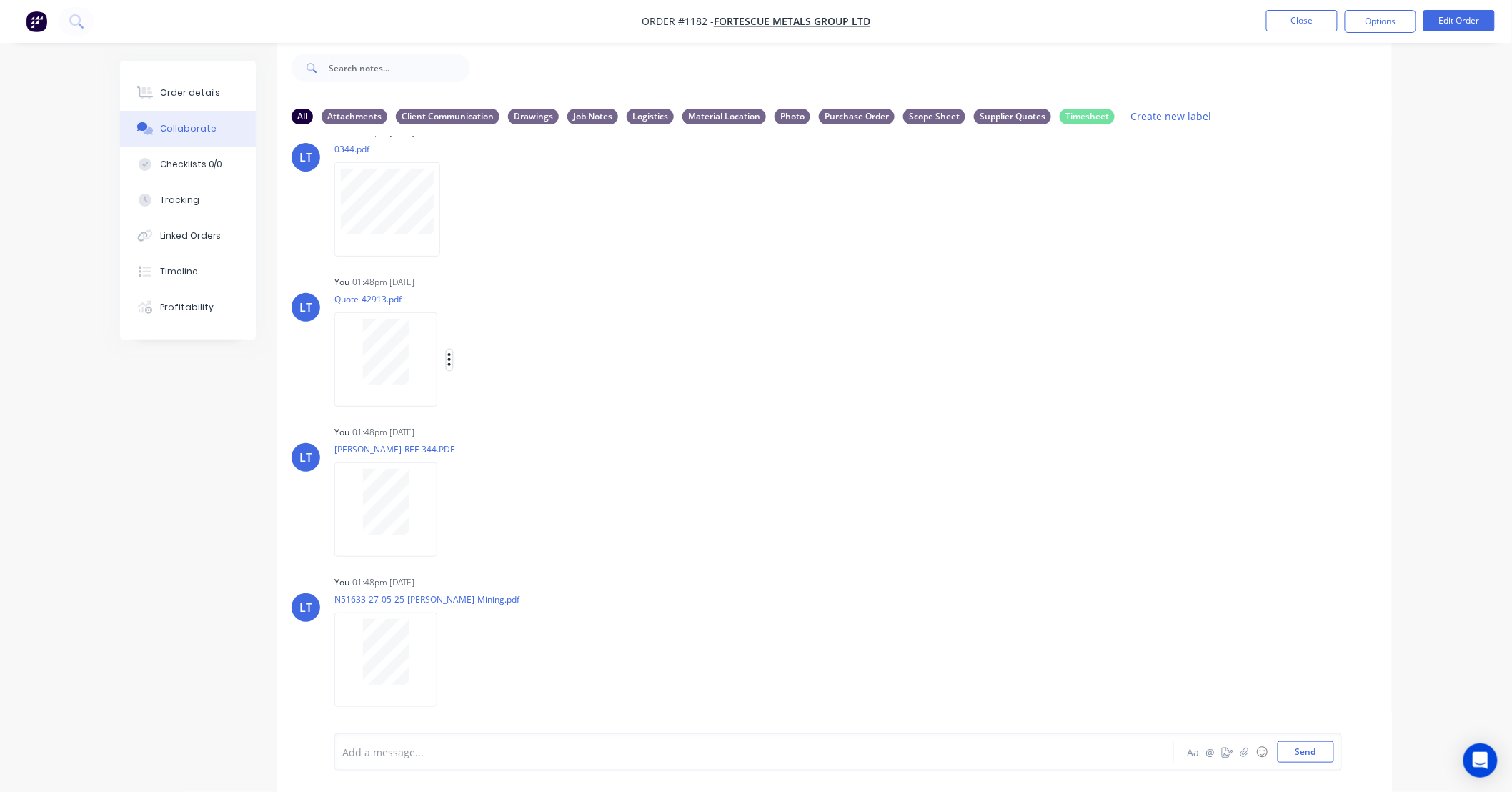
click at [447, 356] on icon "button" at bounding box center [449, 359] width 4 height 16
click at [479, 354] on button "Labels" at bounding box center [543, 365] width 161 height 32
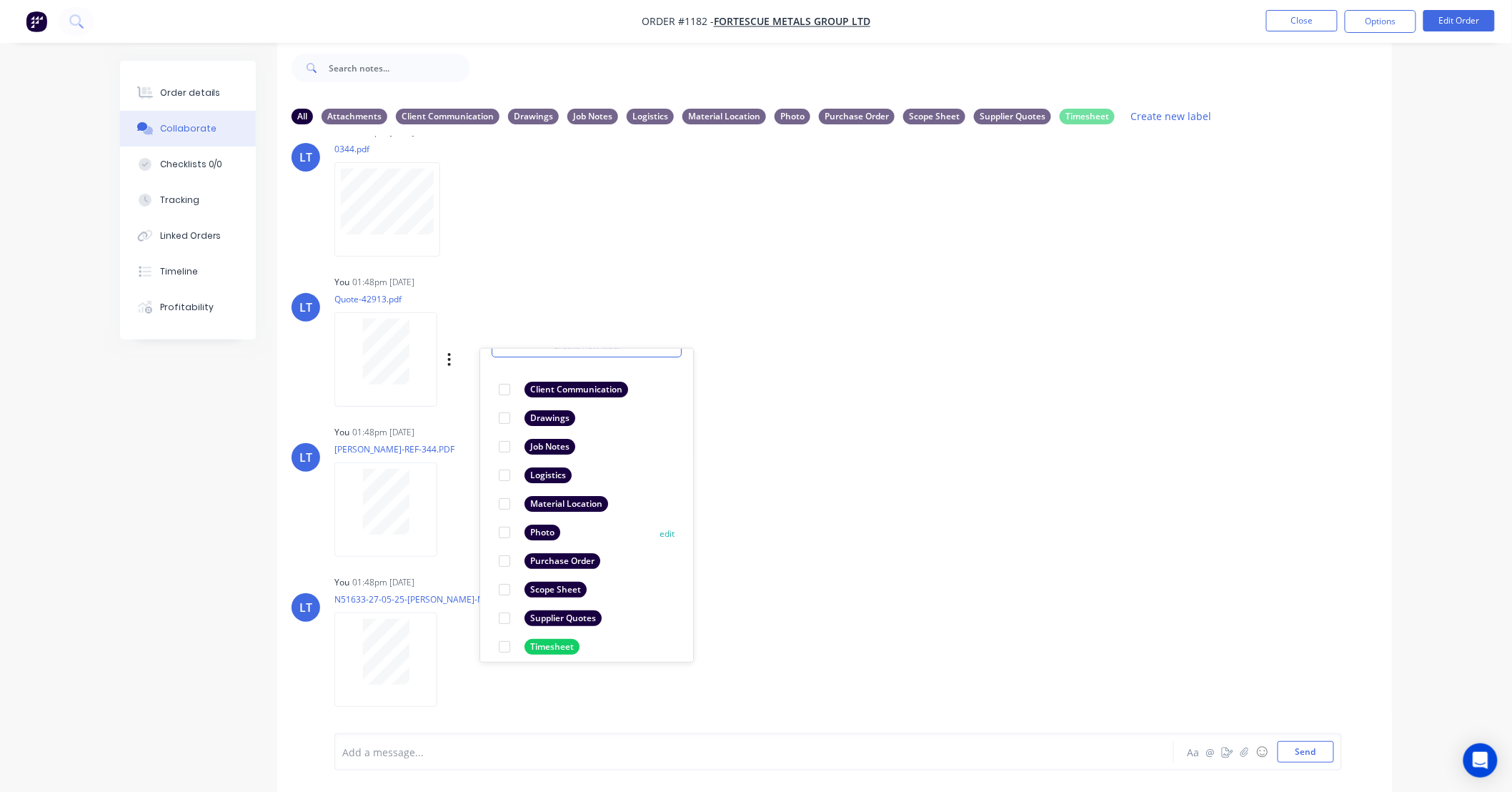
scroll to position [82, 0]
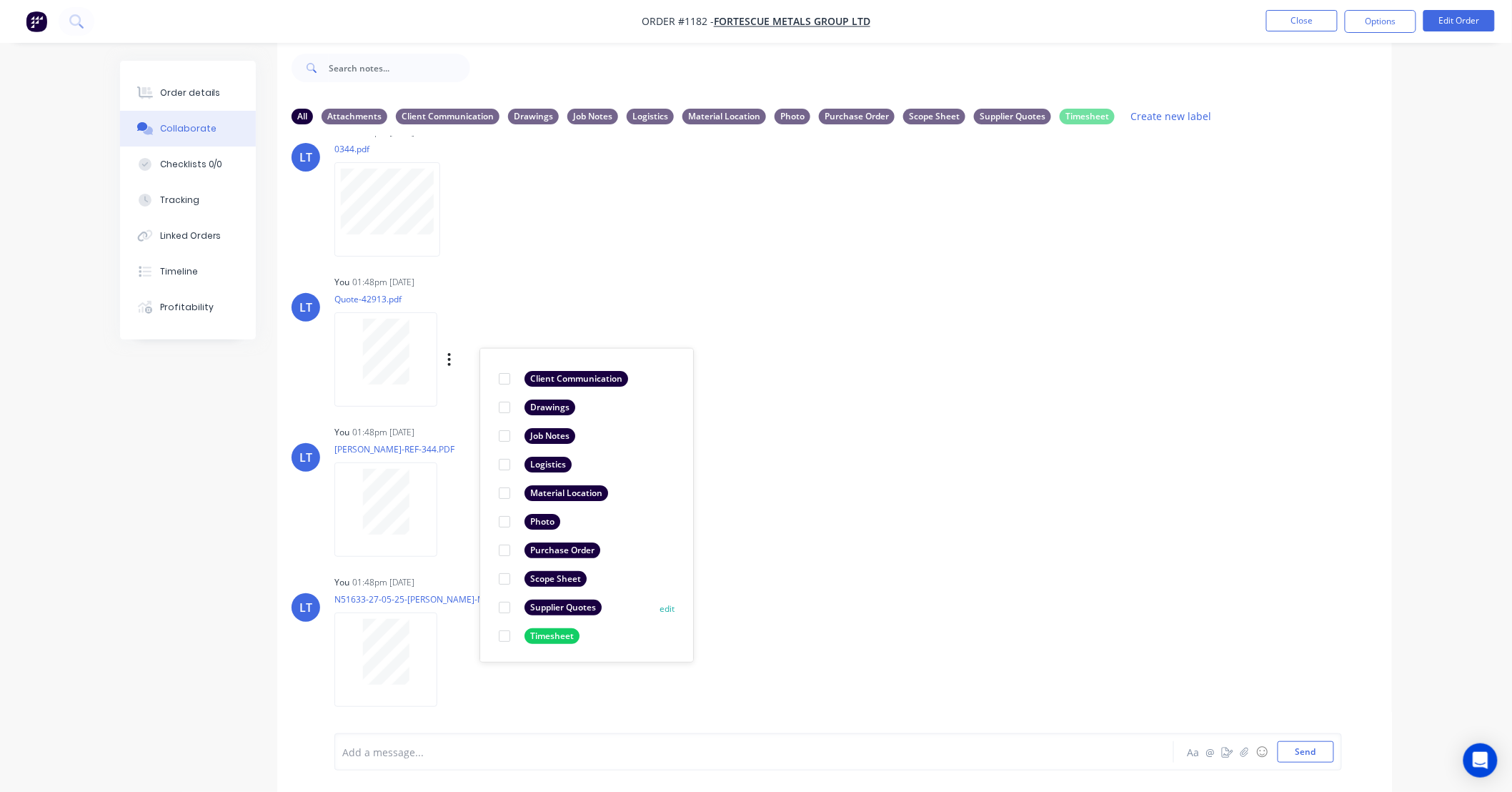
click at [509, 608] on div at bounding box center [504, 607] width 28 height 28
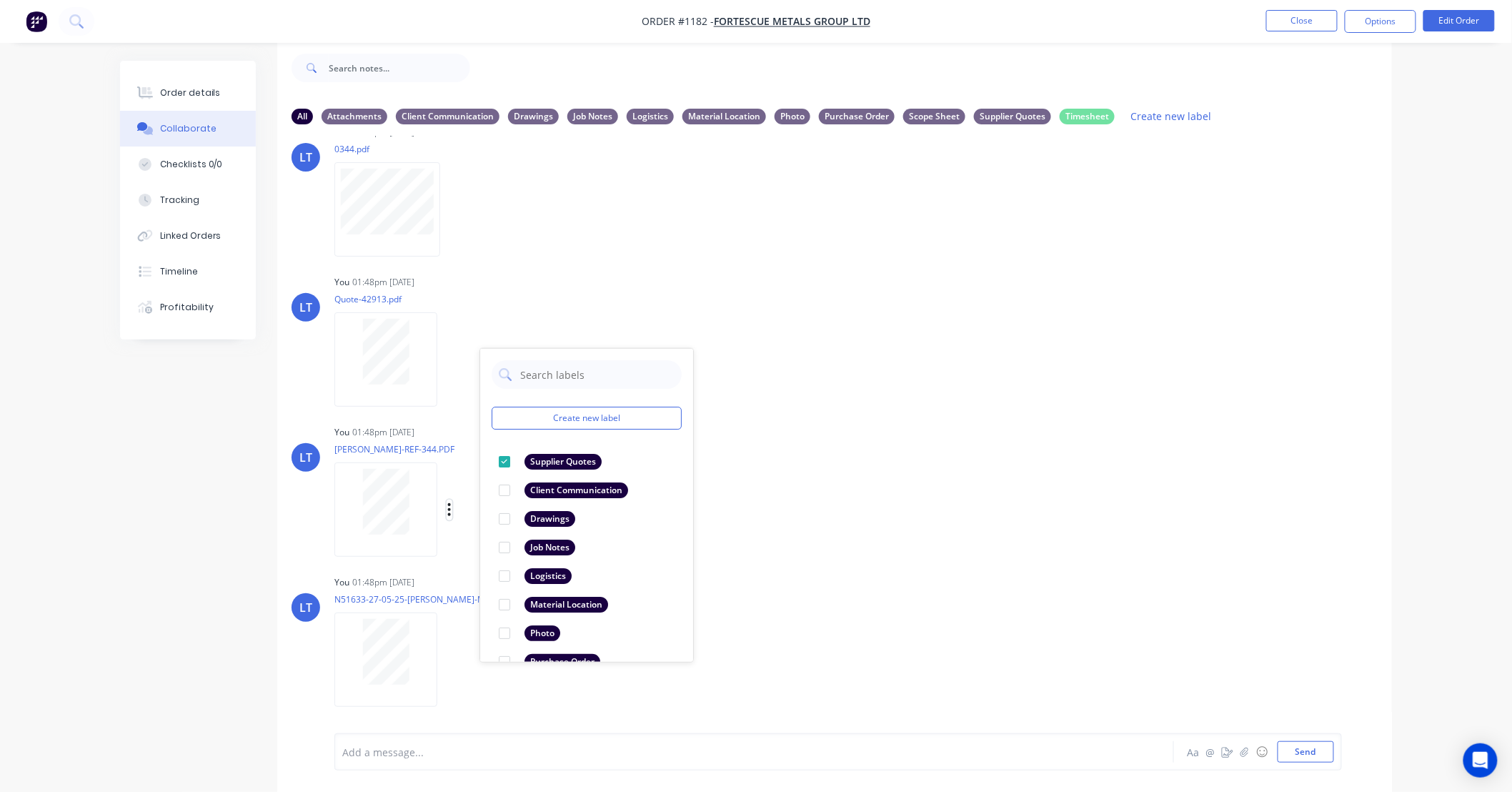
click at [450, 508] on icon "button" at bounding box center [449, 509] width 3 height 13
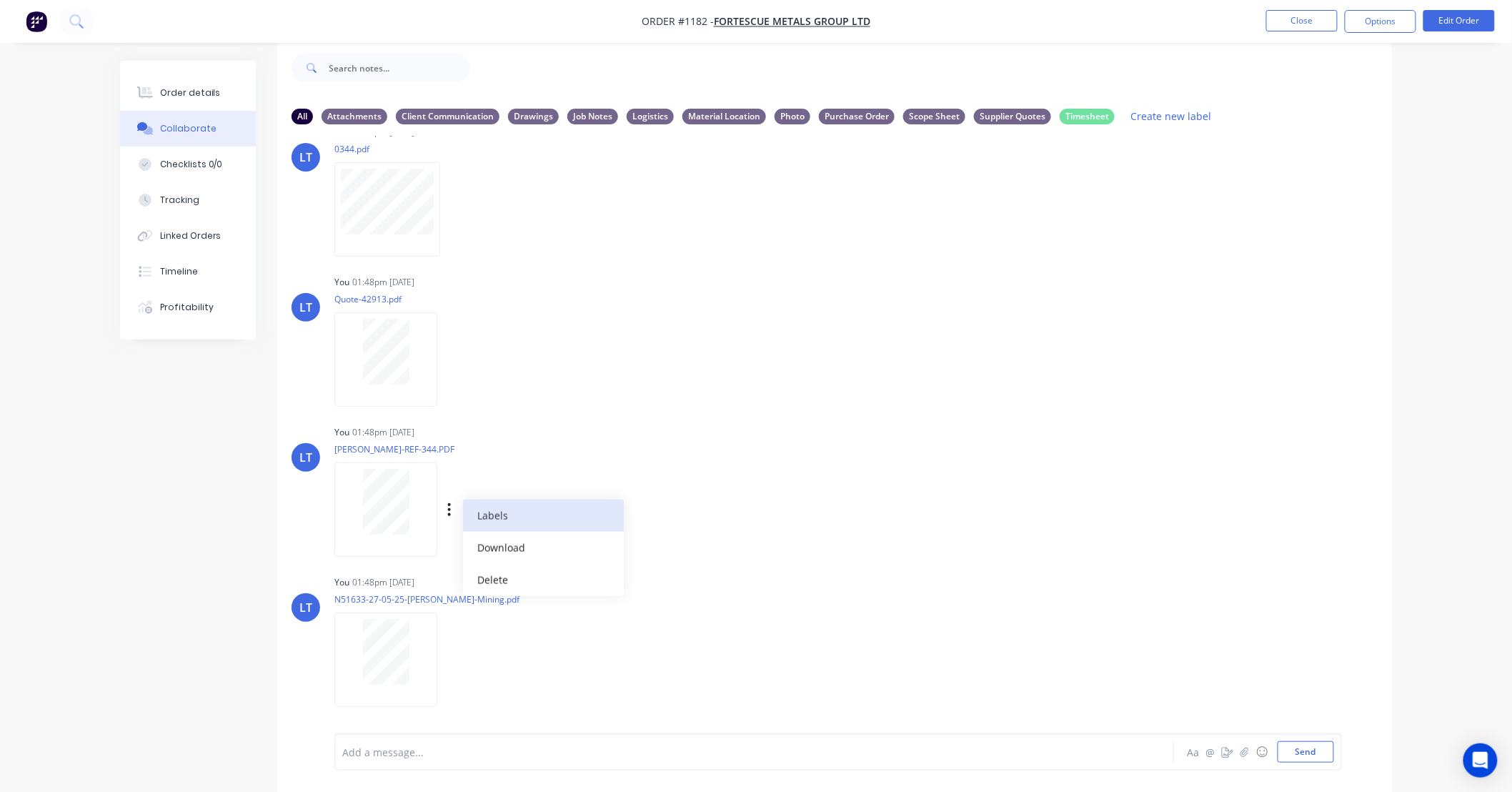
click at [488, 512] on button "Labels" at bounding box center [543, 515] width 161 height 32
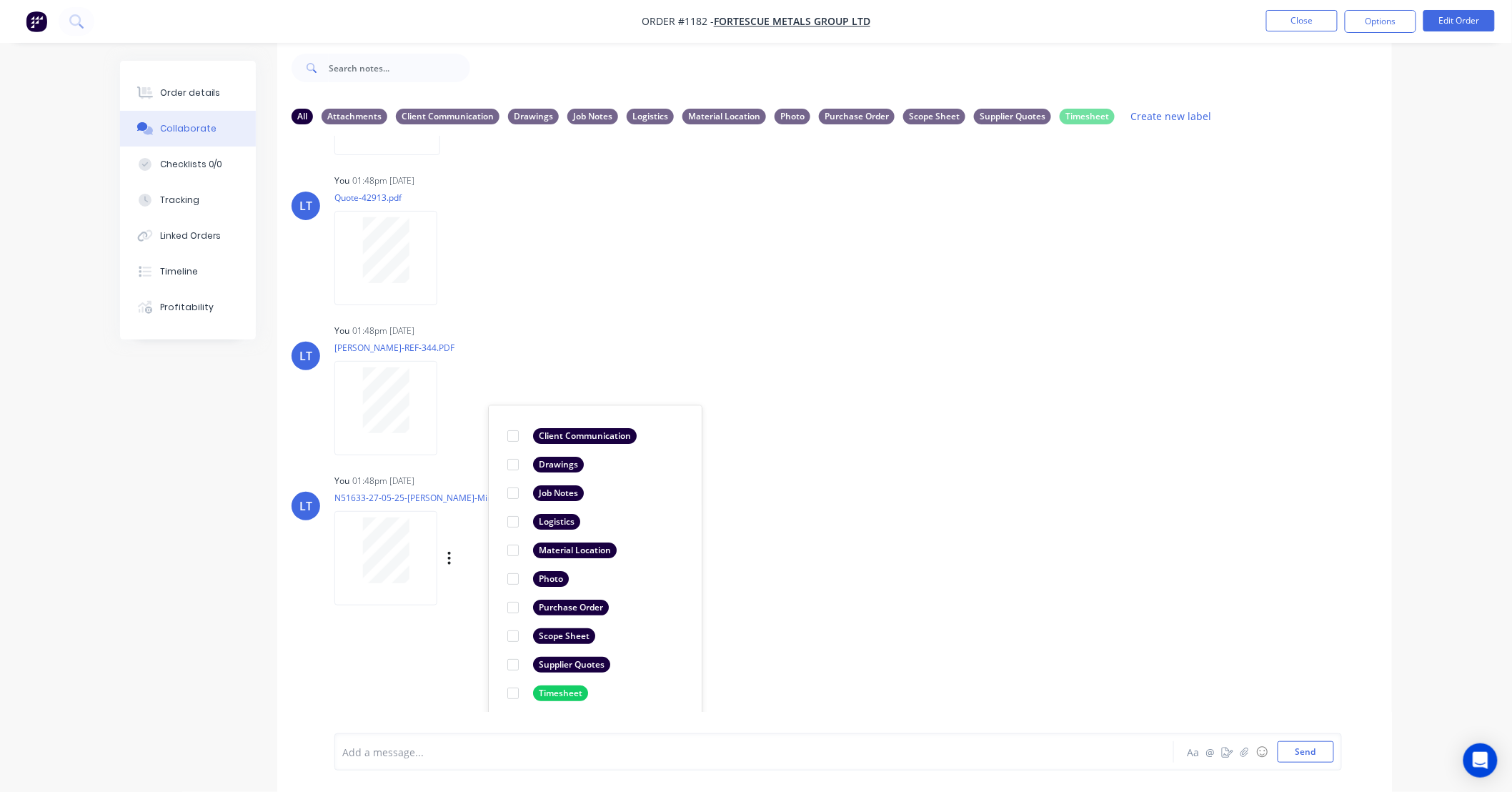
scroll to position [743, 0]
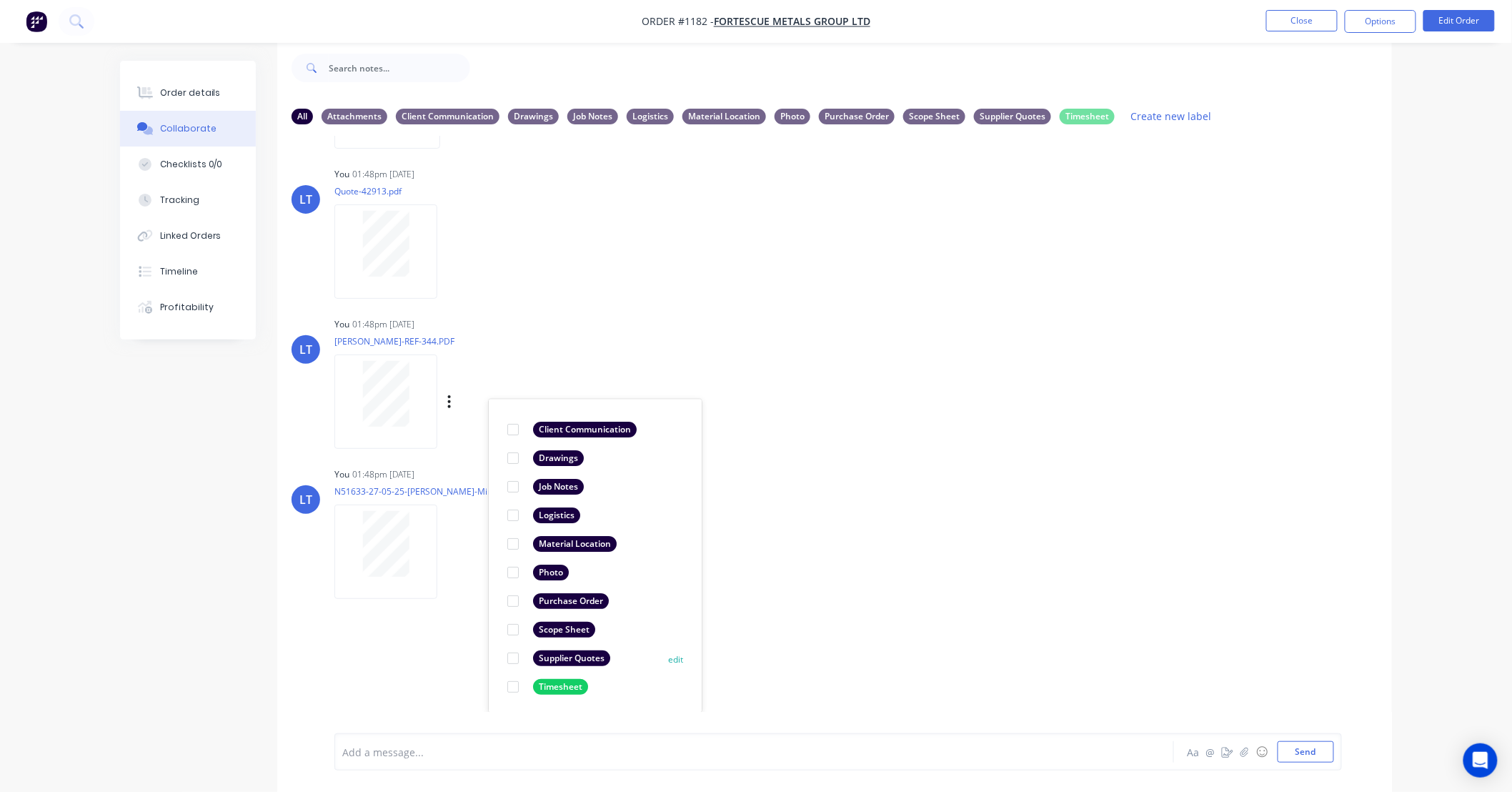
click at [515, 658] on div at bounding box center [512, 657] width 28 height 28
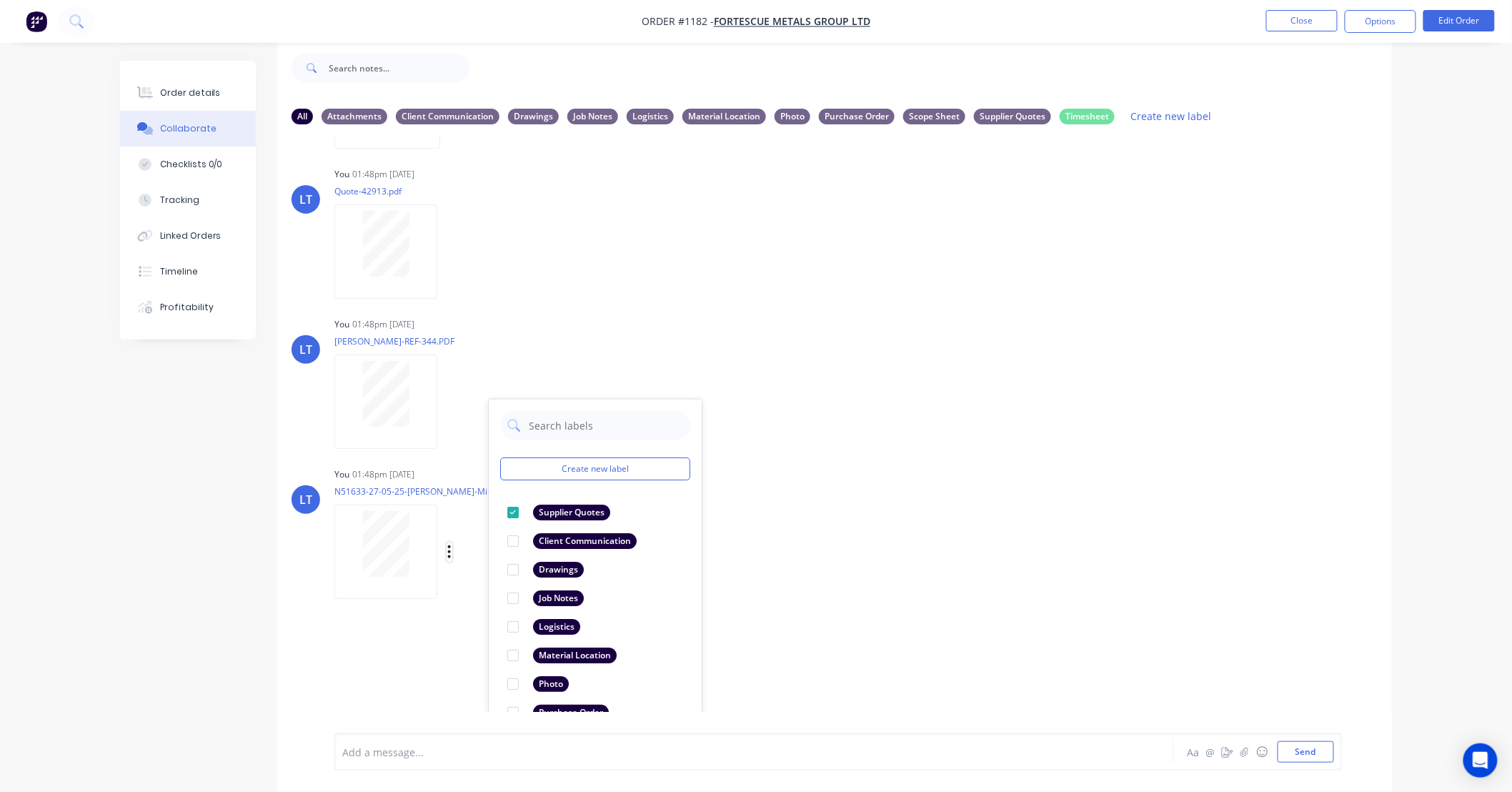
click at [450, 550] on icon "button" at bounding box center [449, 551] width 3 height 13
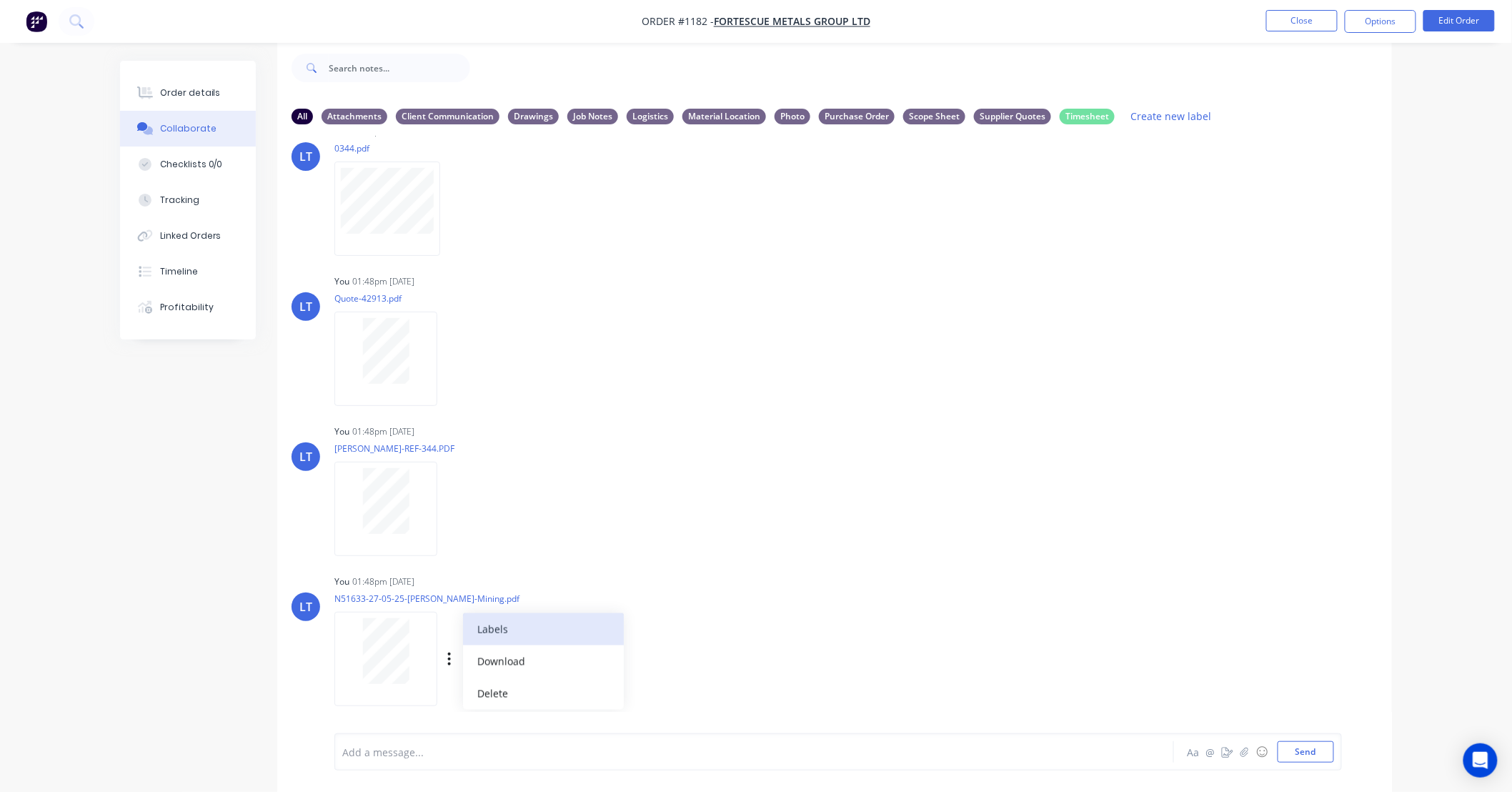
click at [511, 627] on button "Labels" at bounding box center [543, 629] width 161 height 32
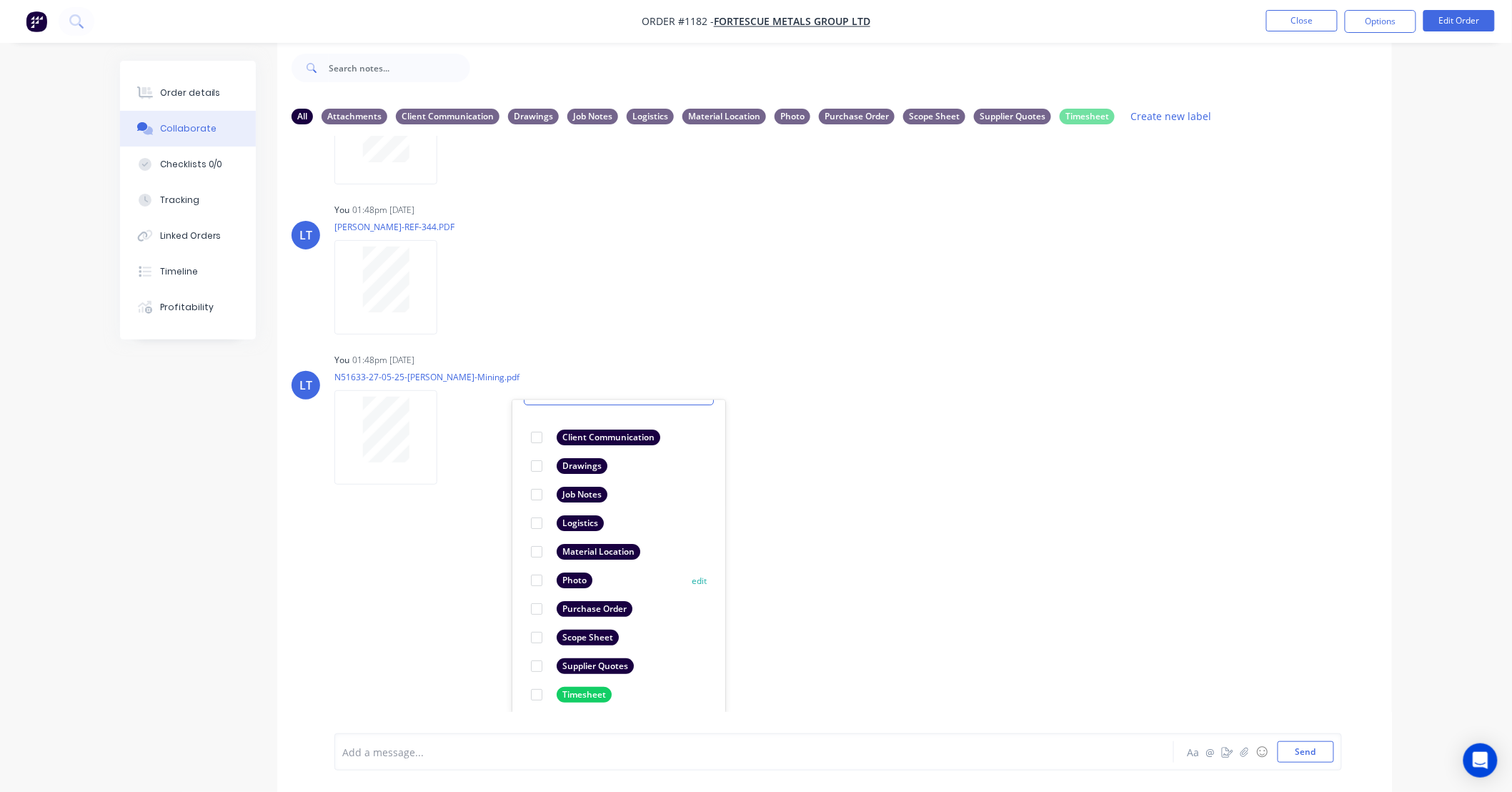
scroll to position [82, 0]
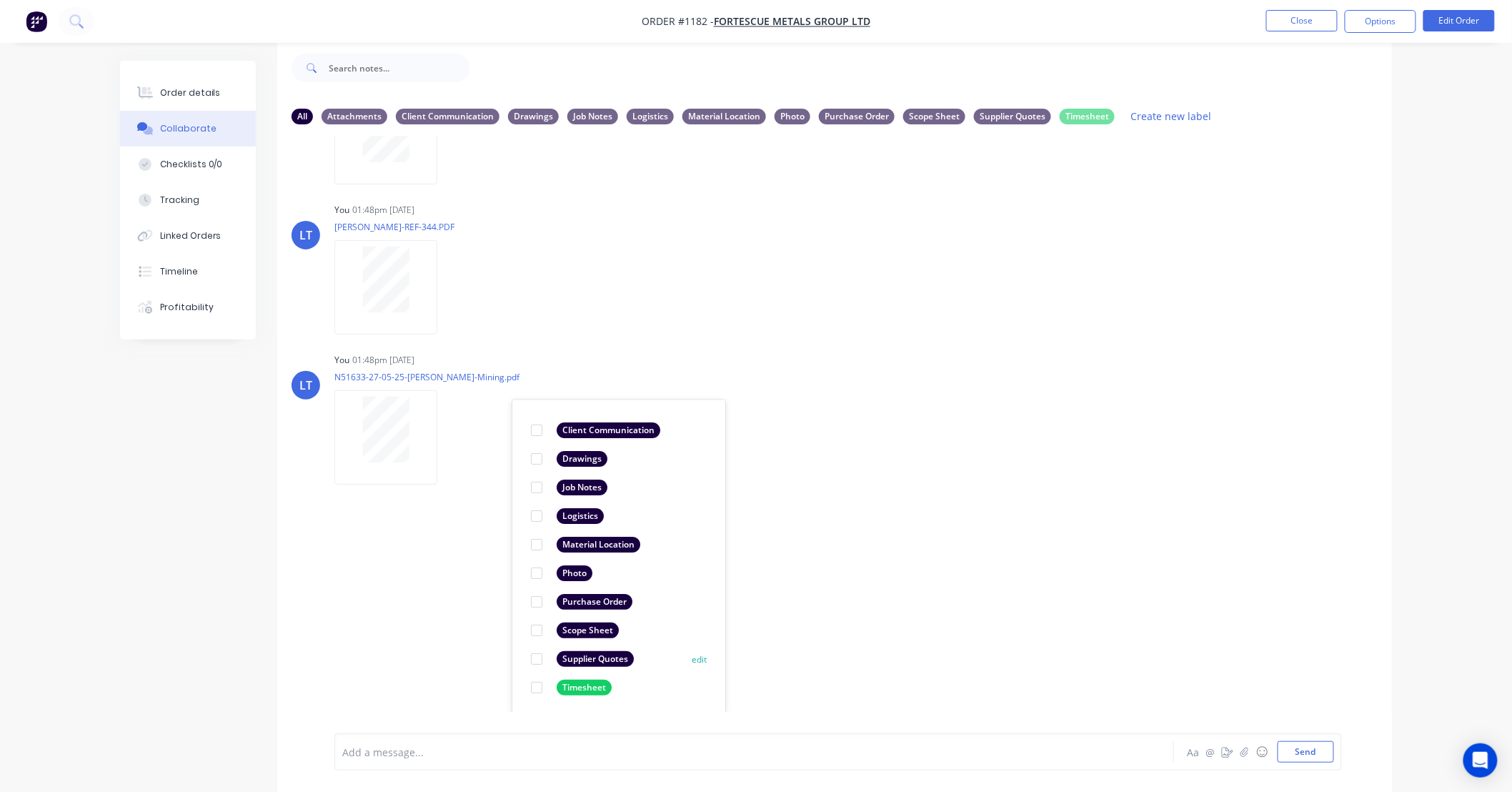
click at [538, 658] on div at bounding box center [536, 658] width 28 height 28
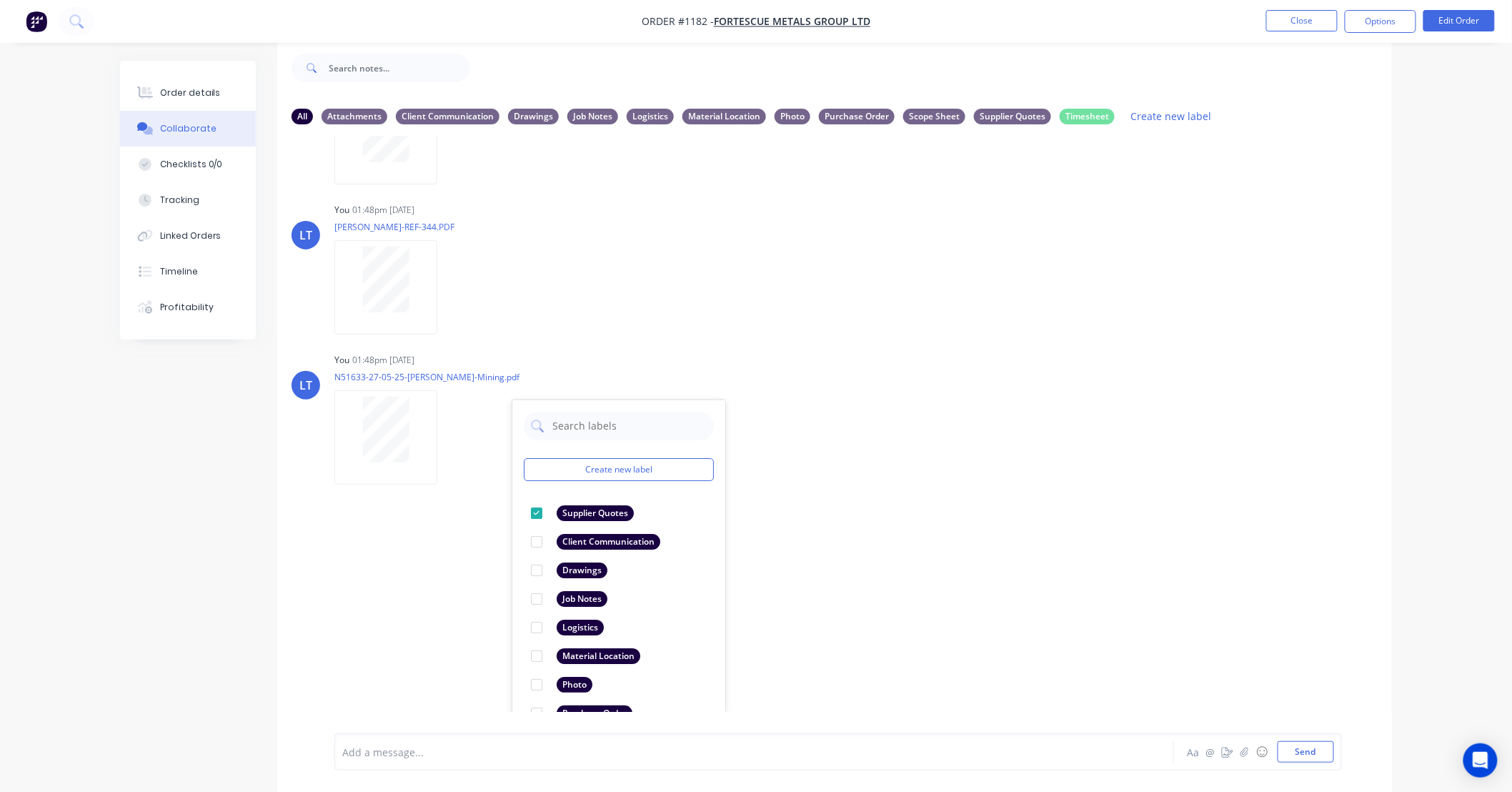
click at [1063, 610] on div "LT You 01:40pm 30/09/25 Paint Coating Inspection Report.pdf Labels Download Del…" at bounding box center [835, 423] width 1114 height 576
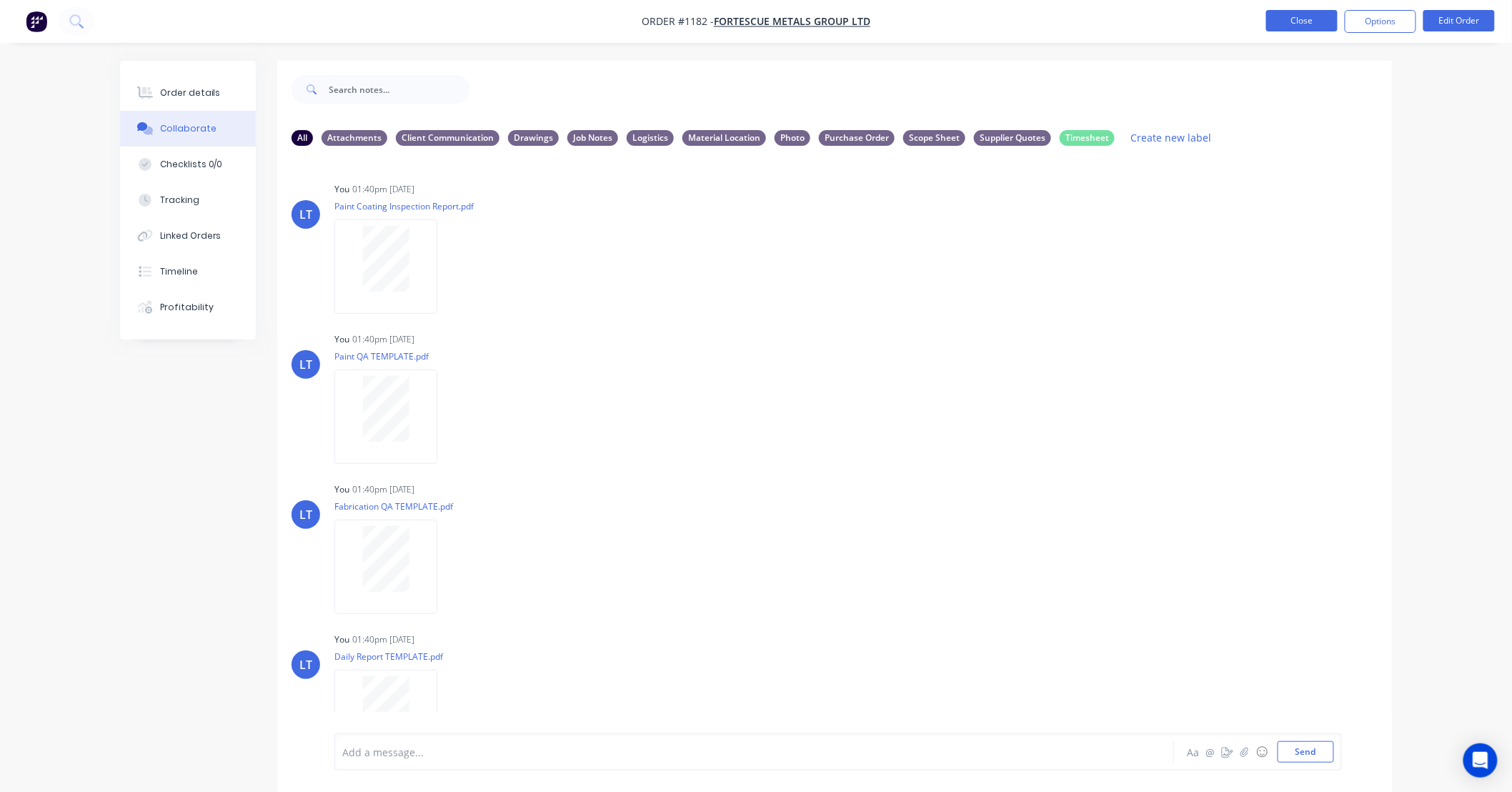
click at [1306, 25] on button "Close" at bounding box center [1301, 20] width 72 height 21
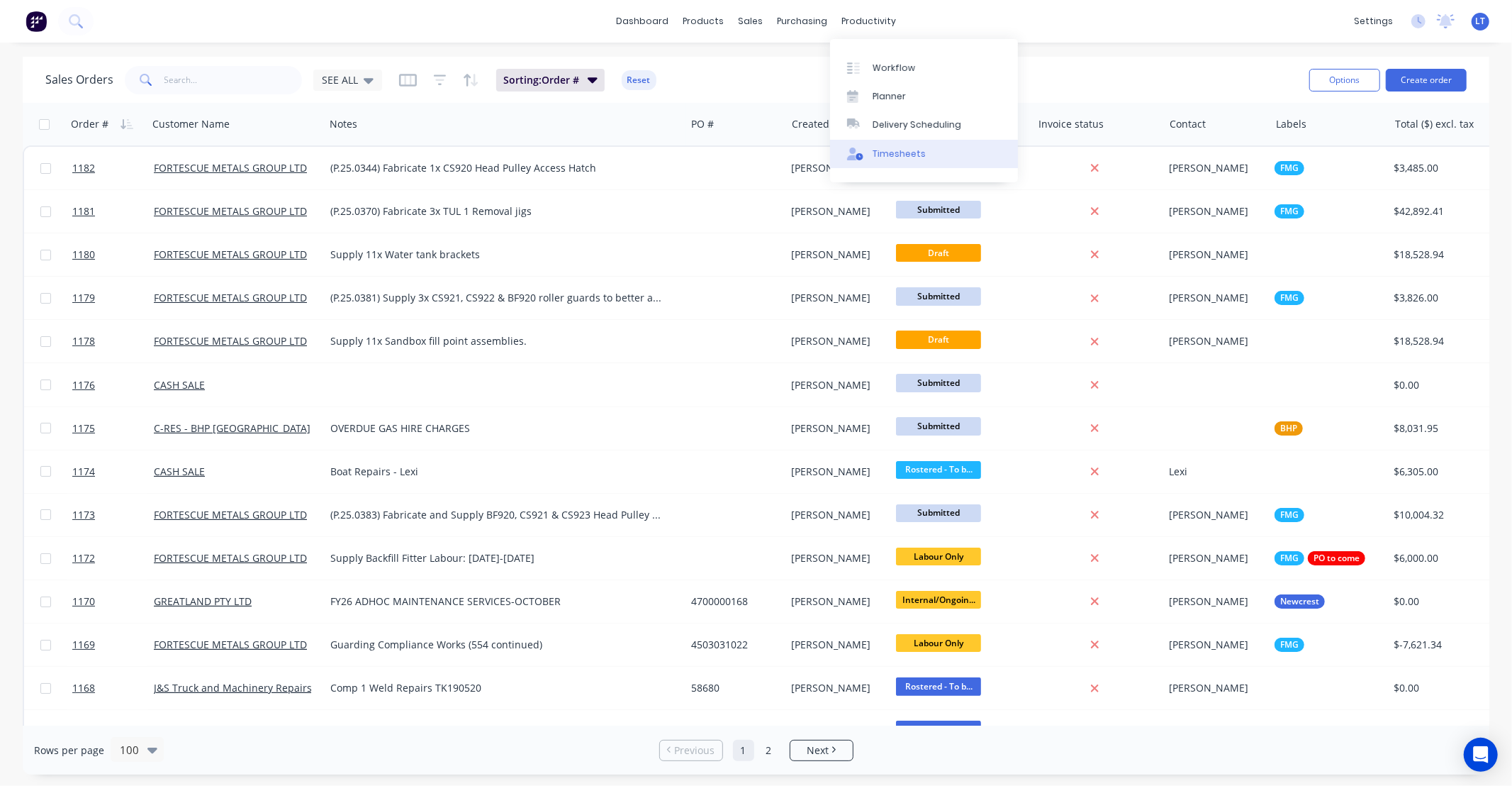
click at [899, 153] on div "Timesheets" at bounding box center [899, 153] width 53 height 13
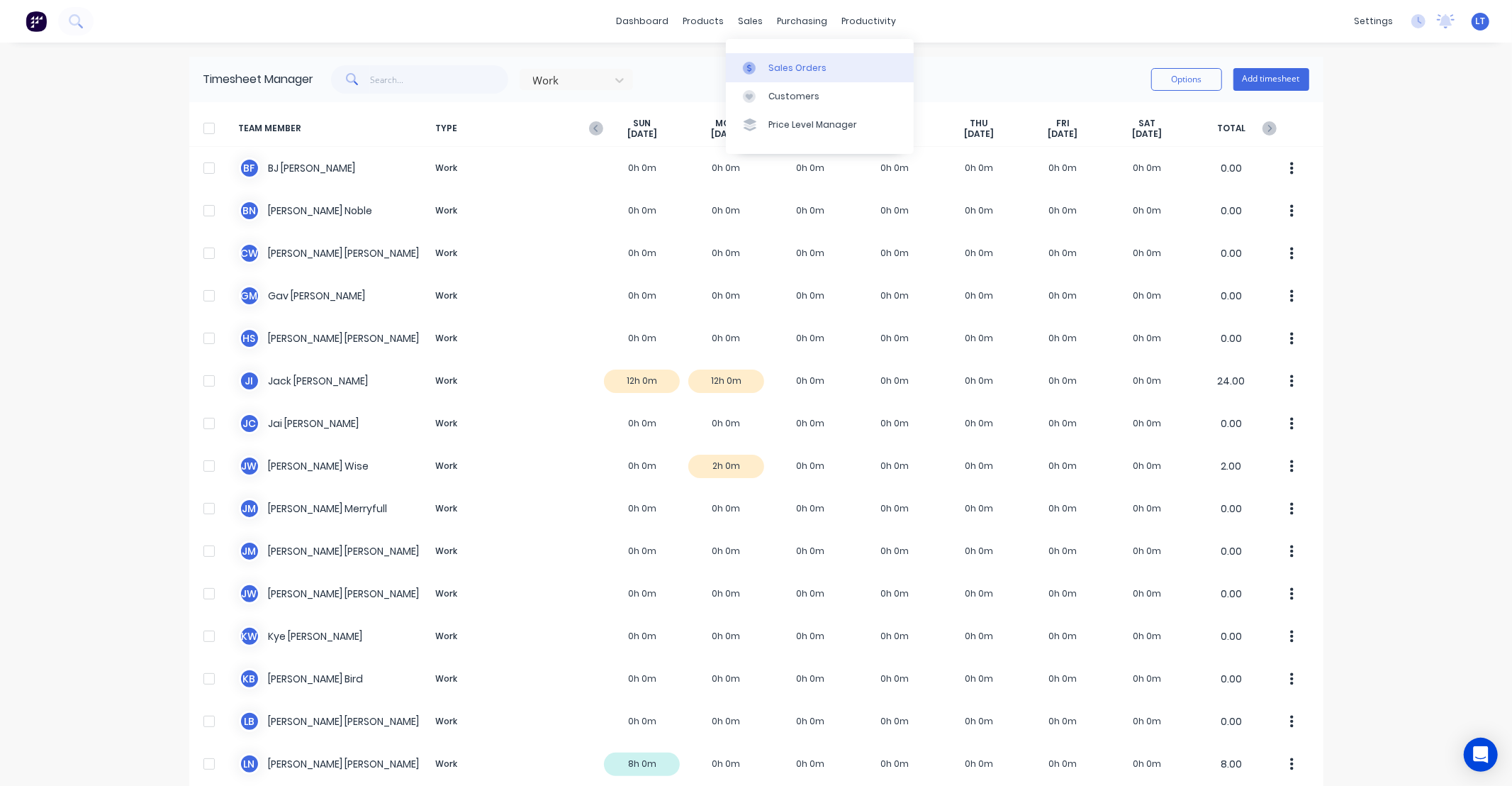
click at [764, 68] on link "Sales Orders" at bounding box center [820, 66] width 188 height 28
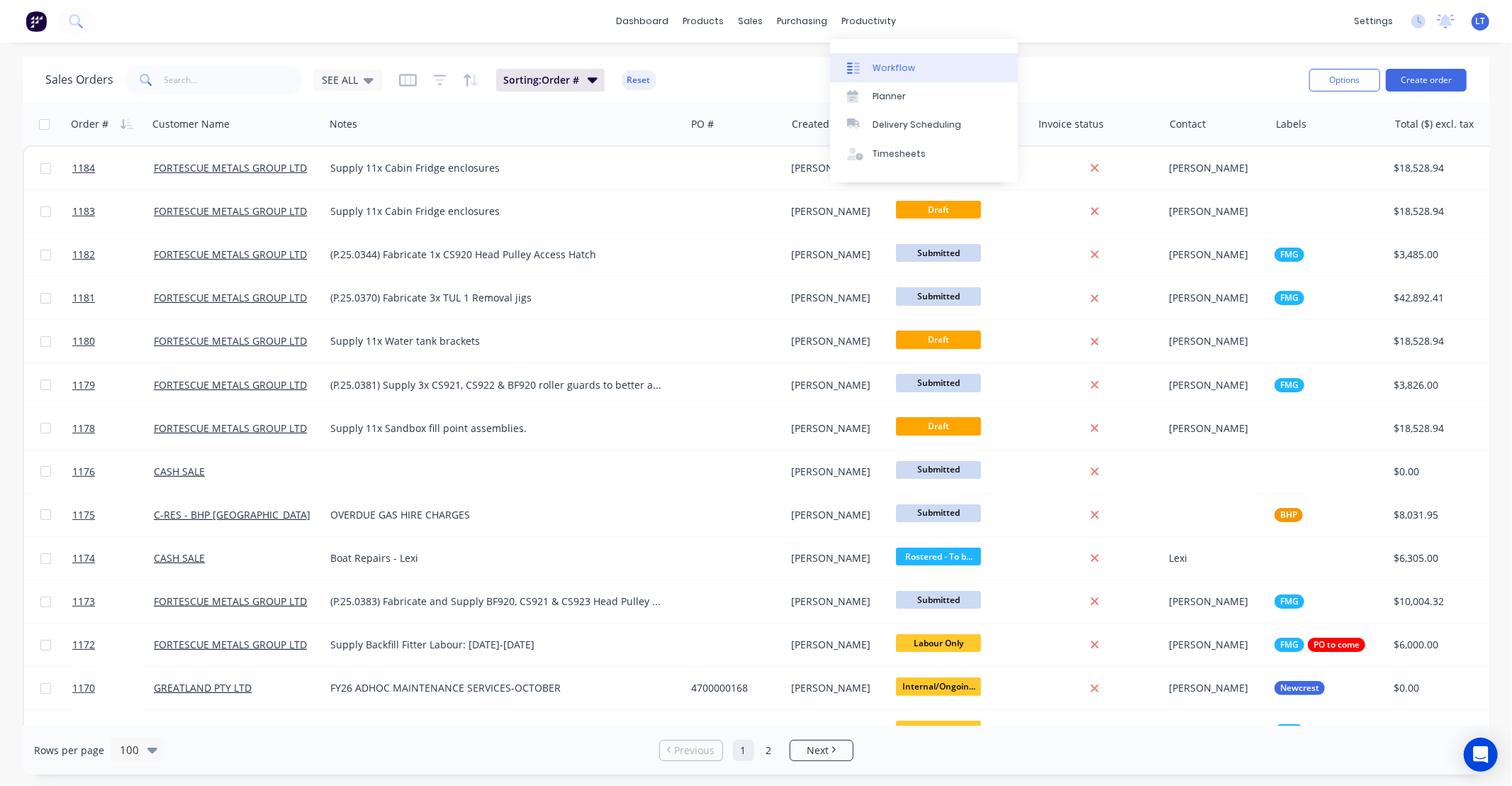
click at [911, 69] on link "Workflow" at bounding box center [924, 66] width 188 height 28
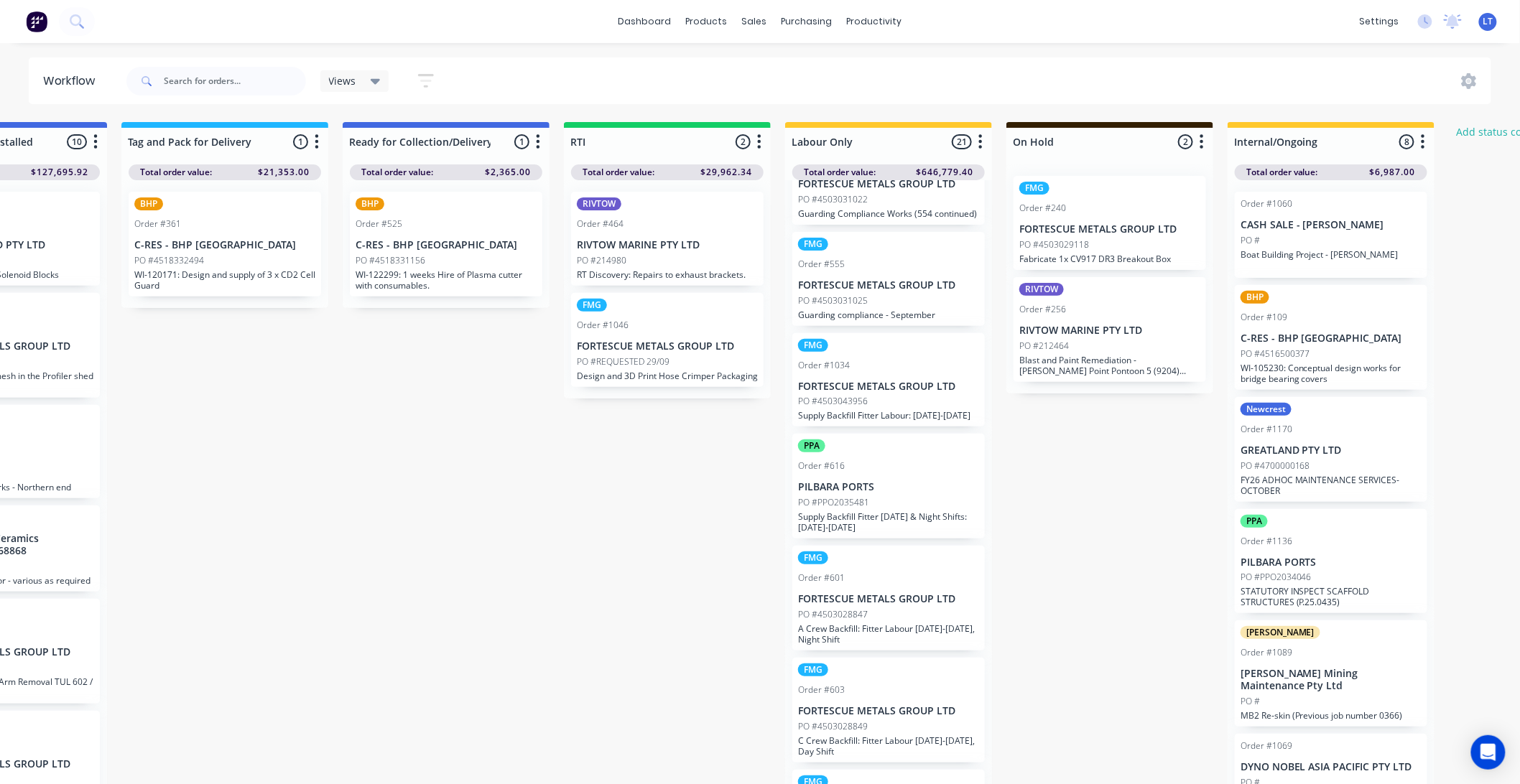
scroll to position [80, 0]
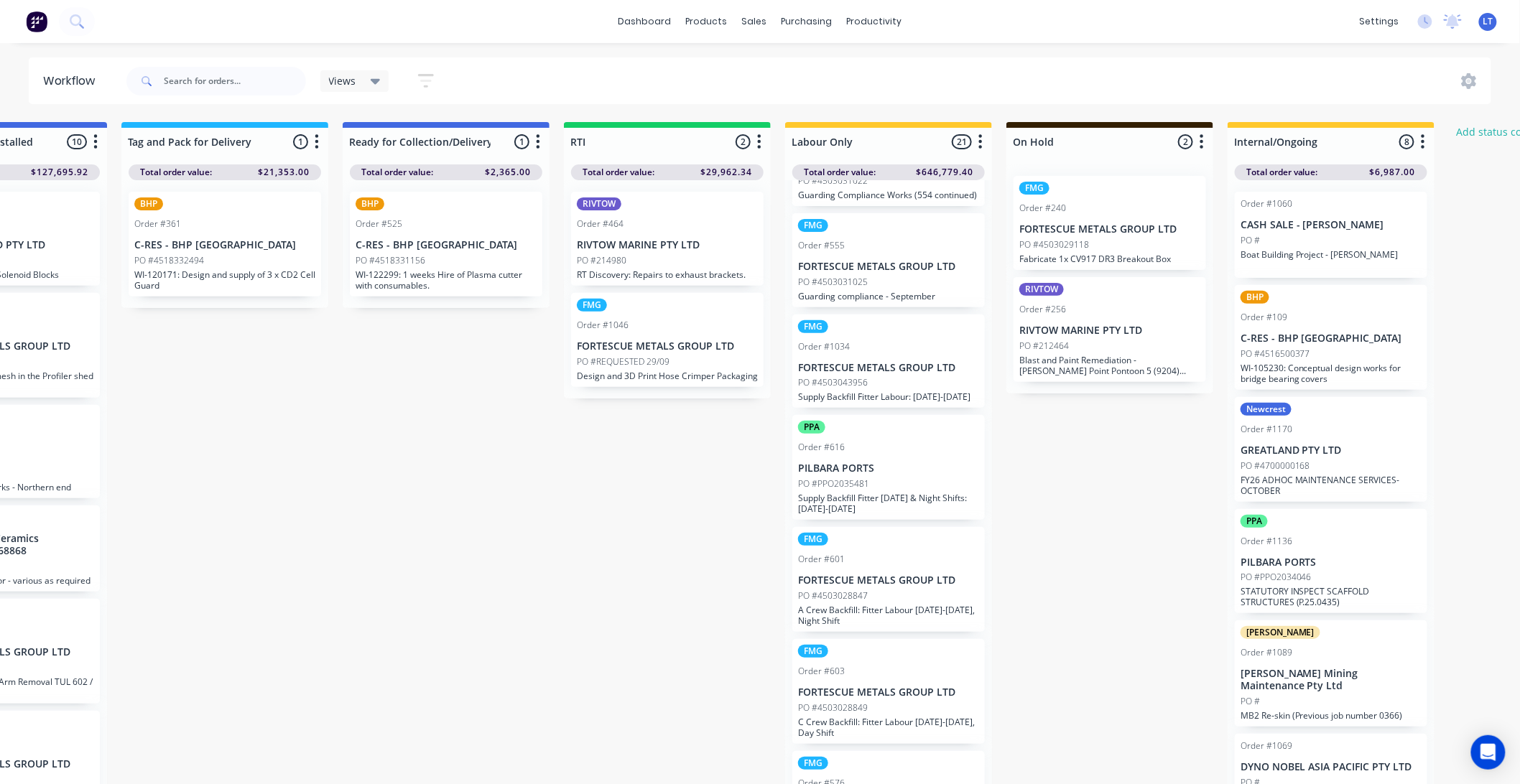
click at [900, 372] on p "FORTESCUE METALS GROUP LTD" at bounding box center [888, 368] width 180 height 13
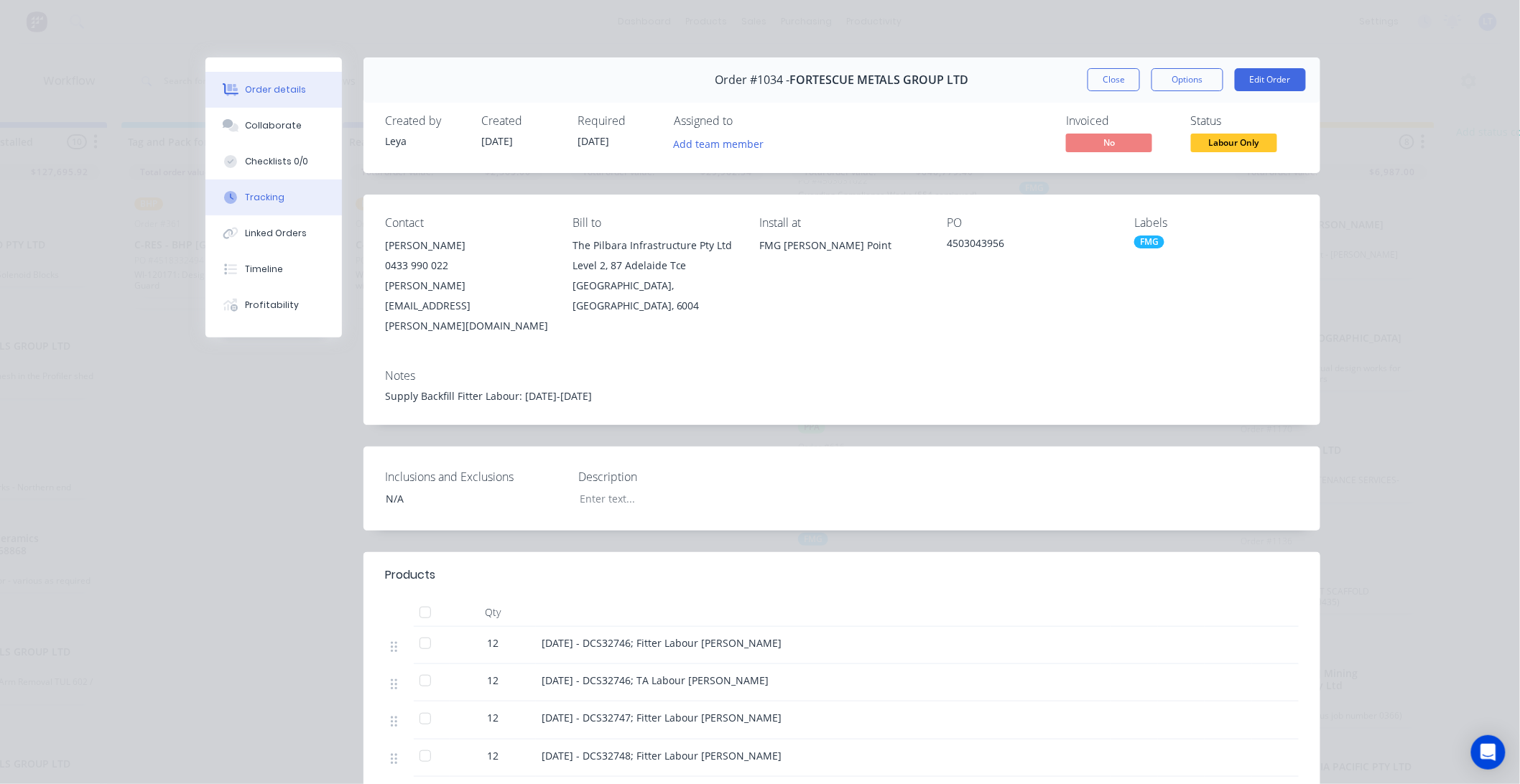
click at [282, 200] on button "Tracking" at bounding box center [274, 197] width 137 height 36
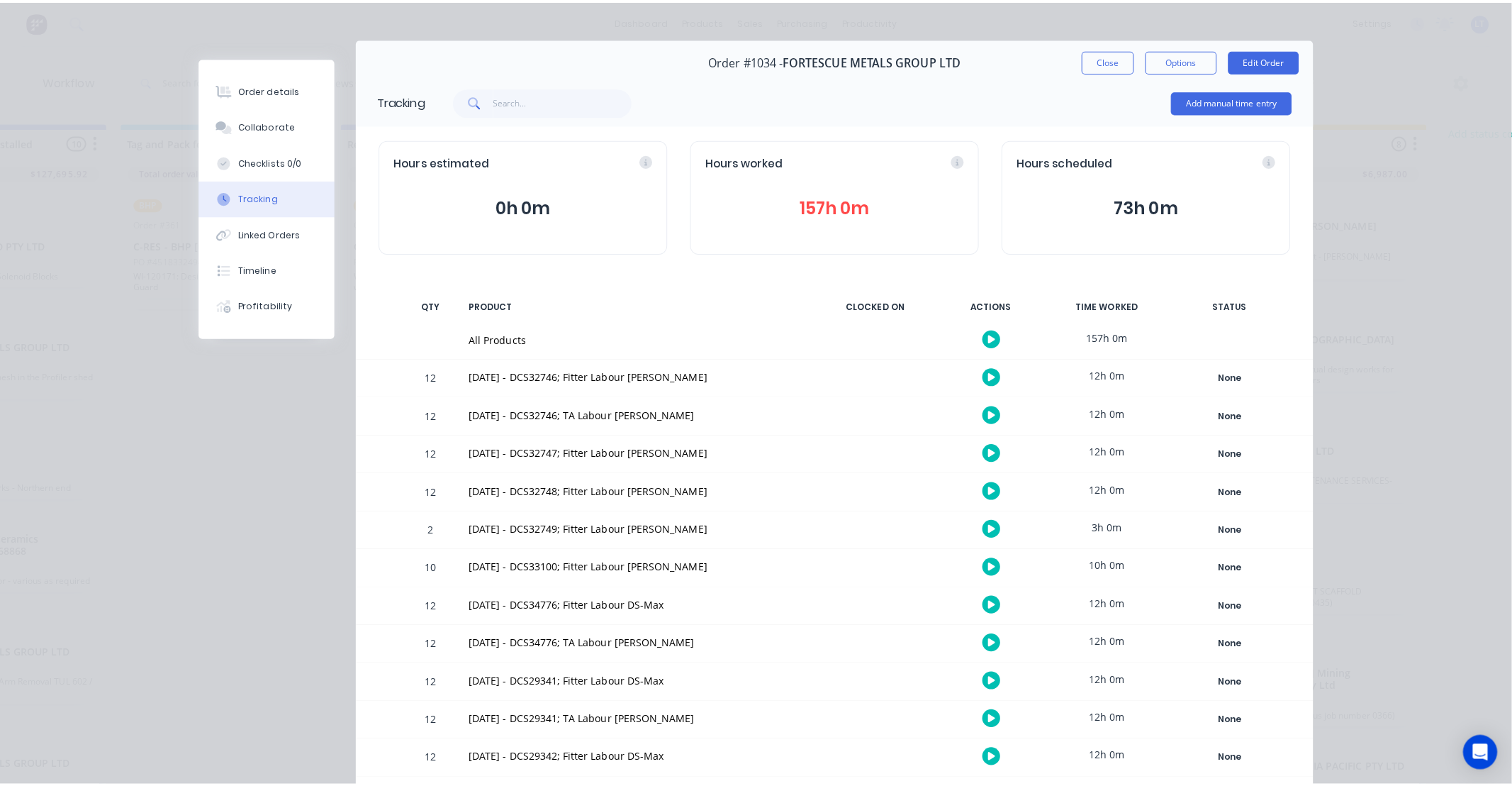
scroll to position [0, 0]
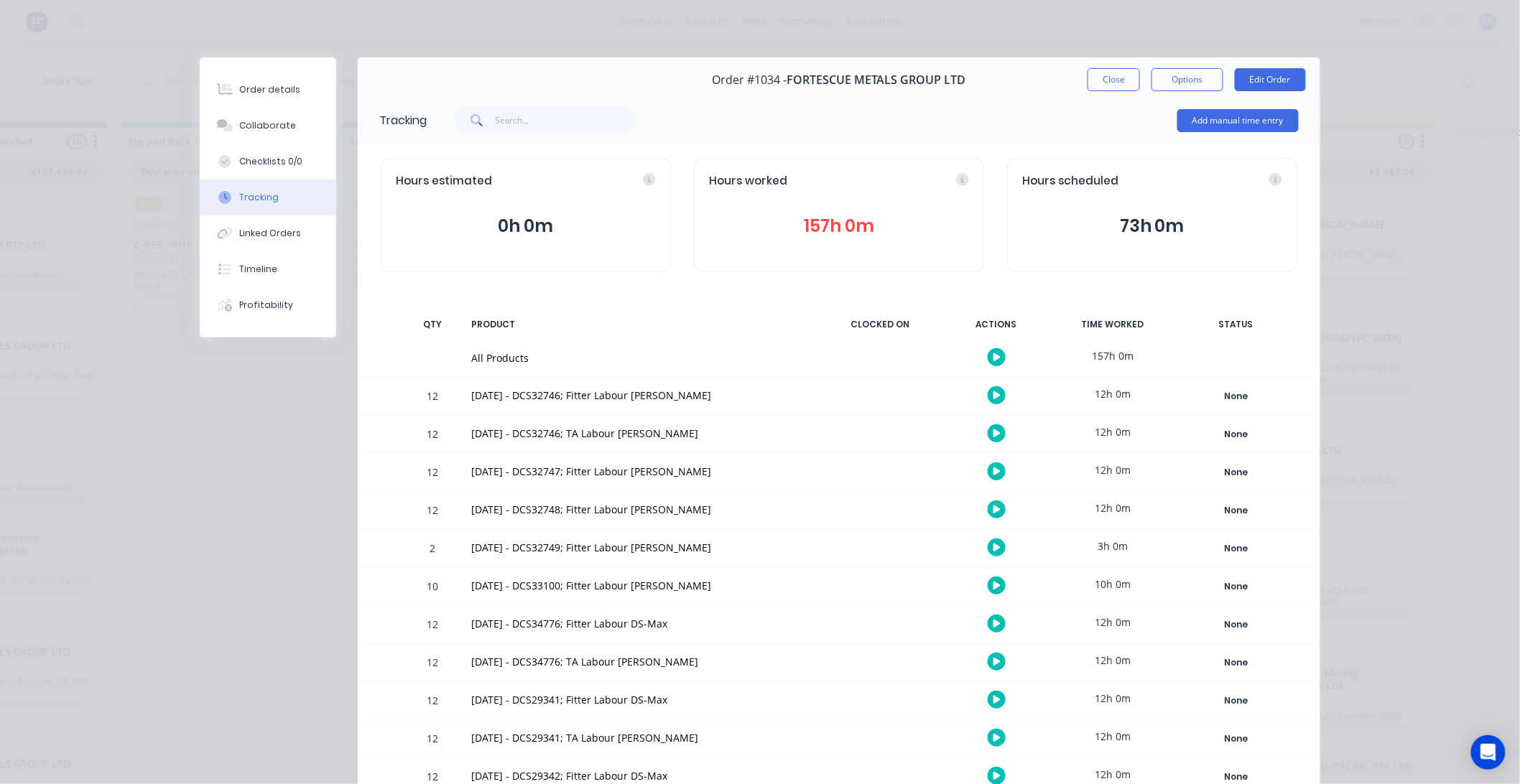
click at [907, 214] on button "157h 0m" at bounding box center [838, 226] width 260 height 27
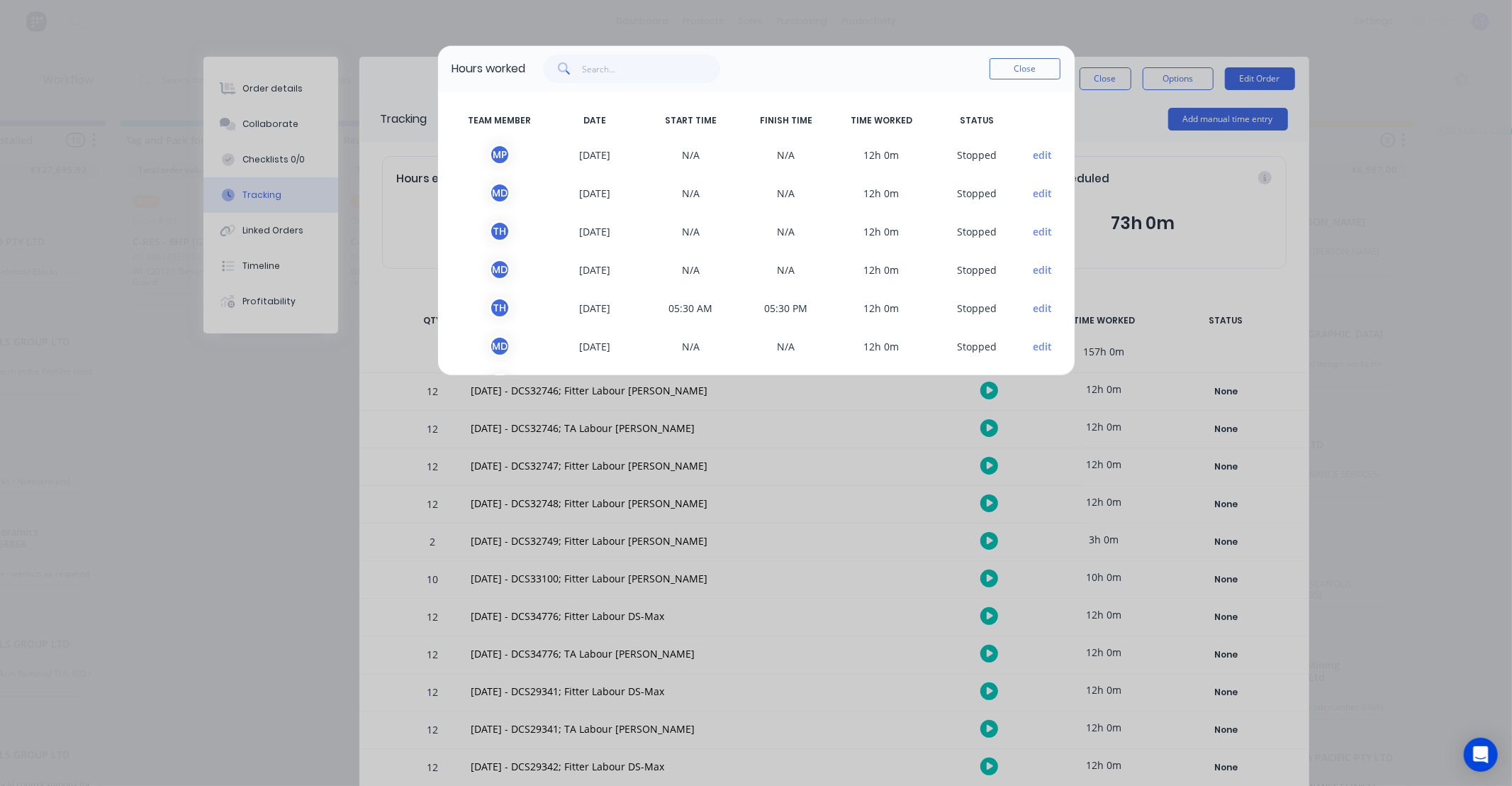
drag, startPoint x: 973, startPoint y: 144, endPoint x: 842, endPoint y: 130, distance: 131.7
click at [938, 144] on span "S topped" at bounding box center [977, 154] width 95 height 21
click at [664, 66] on input "text" at bounding box center [651, 68] width 139 height 28
drag, startPoint x: 665, startPoint y: 66, endPoint x: 691, endPoint y: 68, distance: 26.1
click at [665, 66] on input "text" at bounding box center [651, 68] width 139 height 28
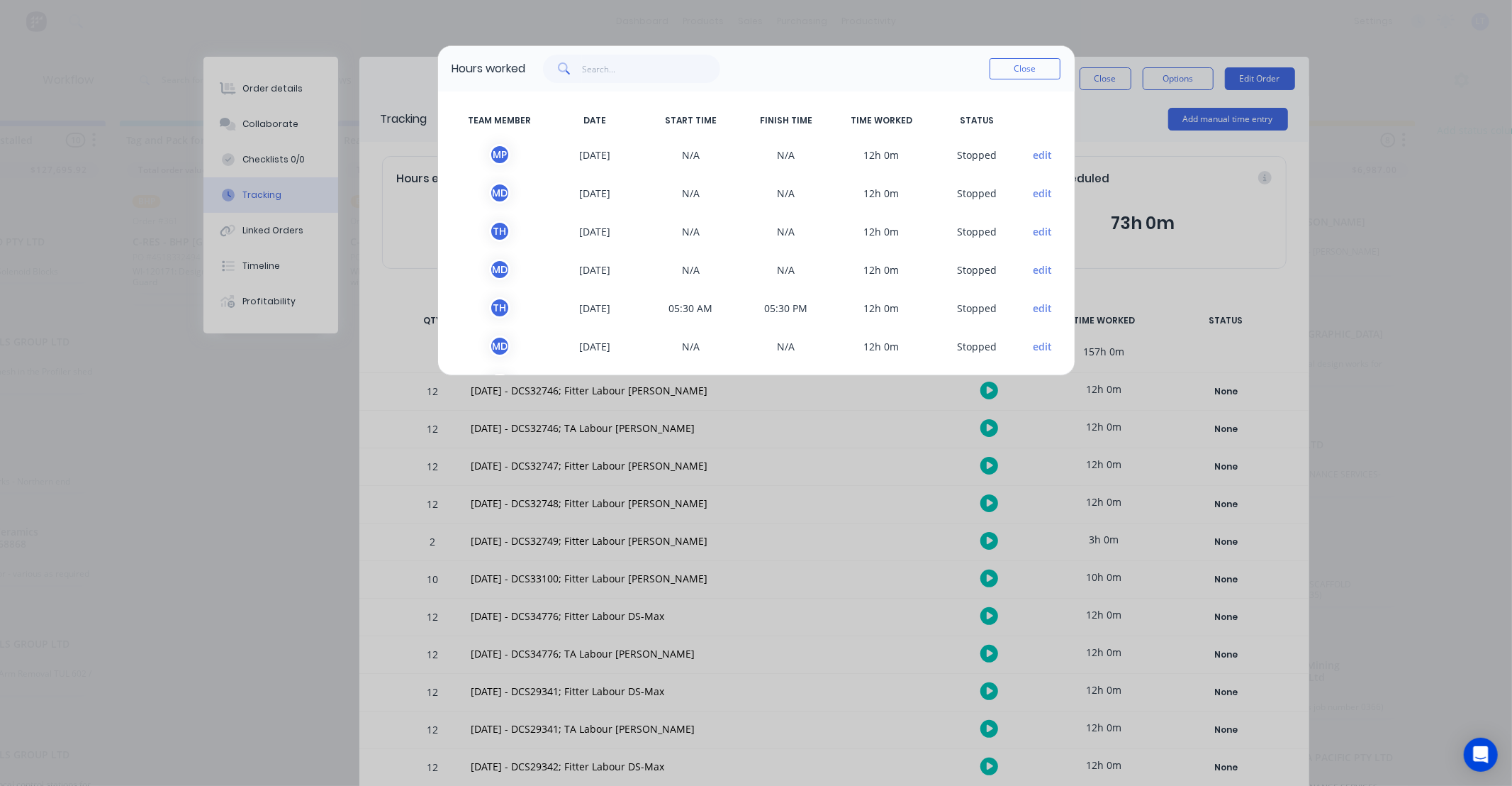
click at [823, 74] on div "Close" at bounding box center [793, 68] width 534 height 28
click at [998, 68] on button "Close" at bounding box center [1026, 68] width 71 height 21
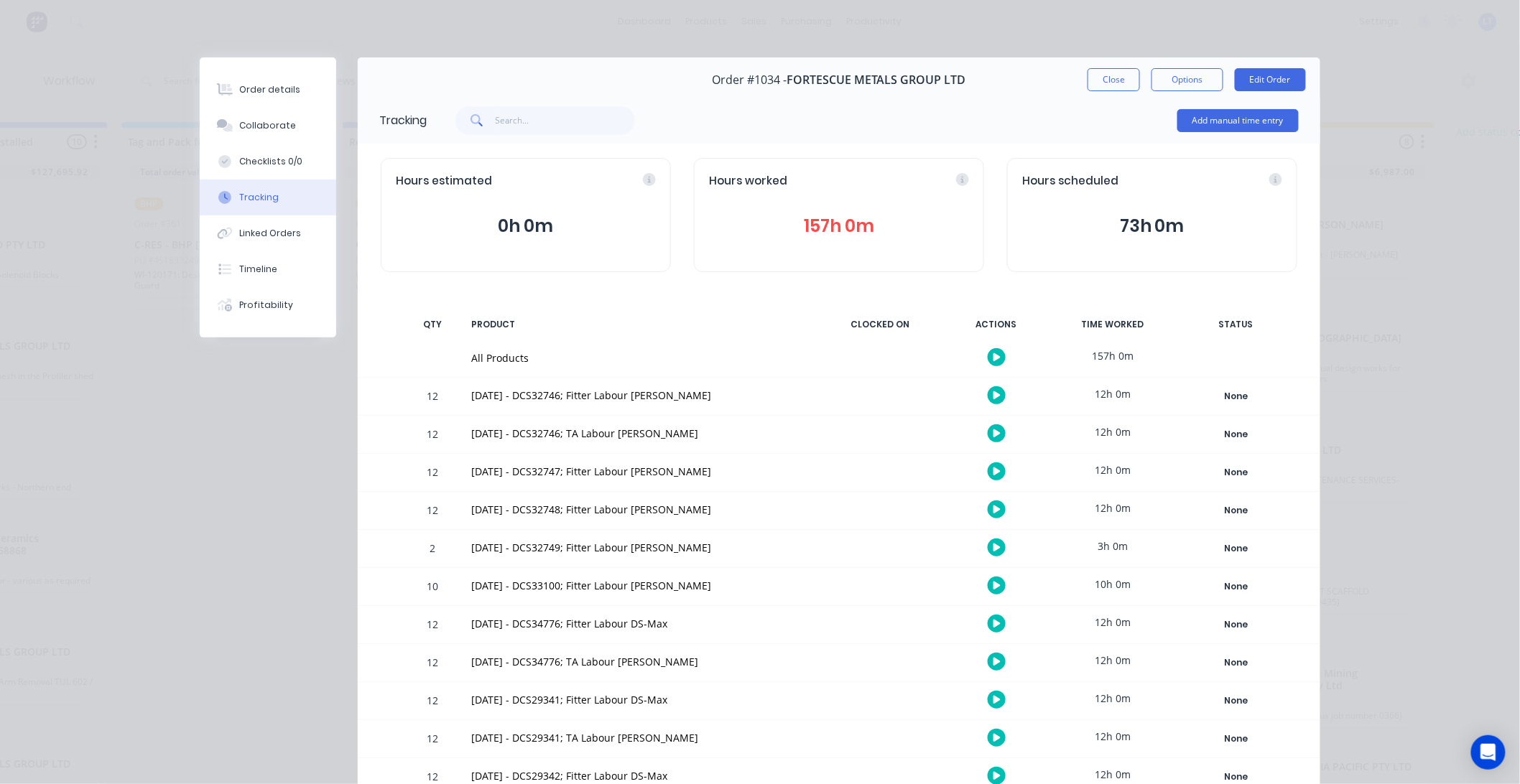
click at [961, 139] on div "Add manual time entry" at bounding box center [862, 121] width 872 height 43
click at [856, 135] on div "Add manual time entry" at bounding box center [862, 121] width 872 height 43
drag, startPoint x: 849, startPoint y: 135, endPoint x: 794, endPoint y: 135, distance: 55.0
click at [777, 134] on div "Add manual time entry" at bounding box center [862, 121] width 872 height 43
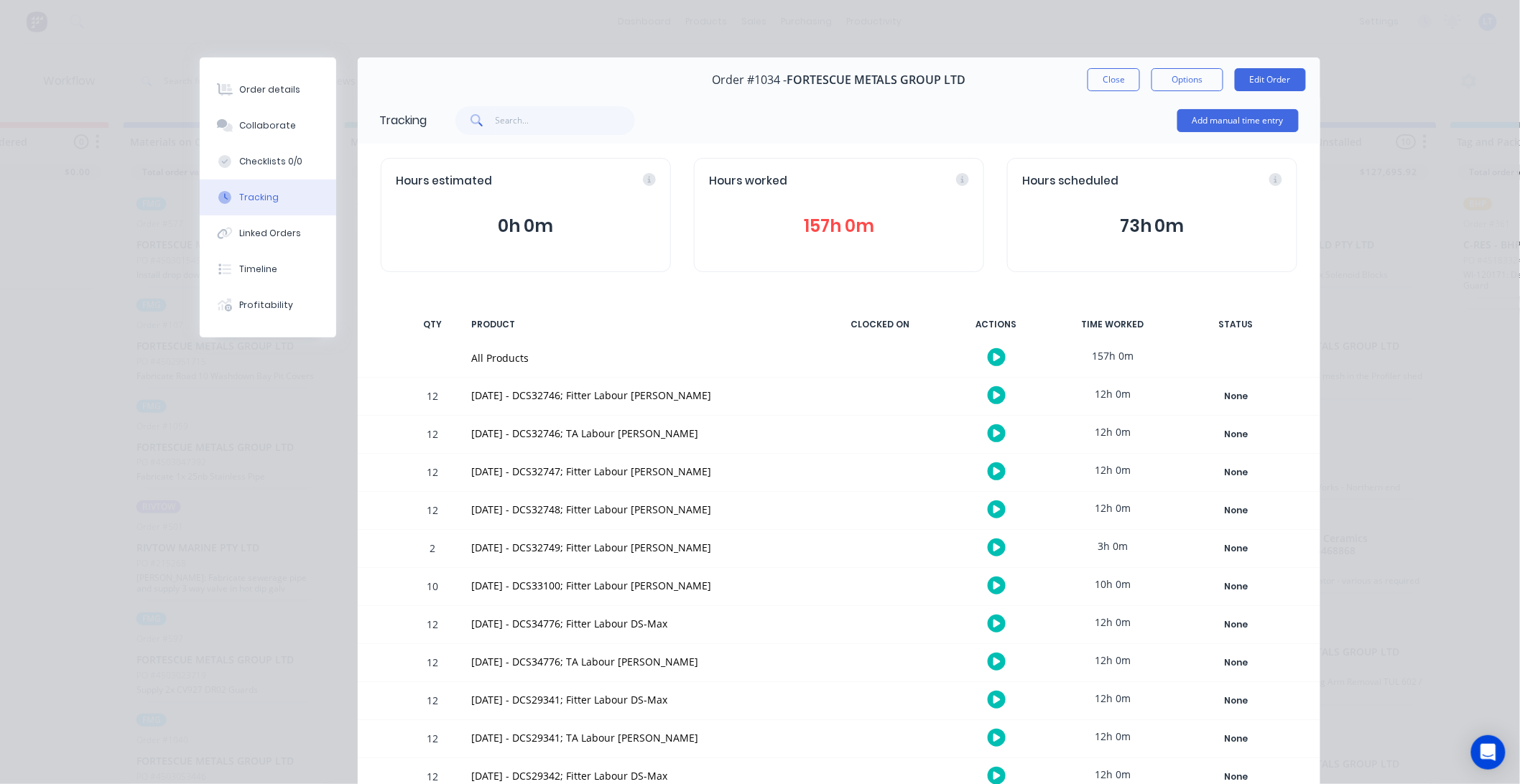
click at [780, 228] on button "157h 0m" at bounding box center [838, 226] width 260 height 27
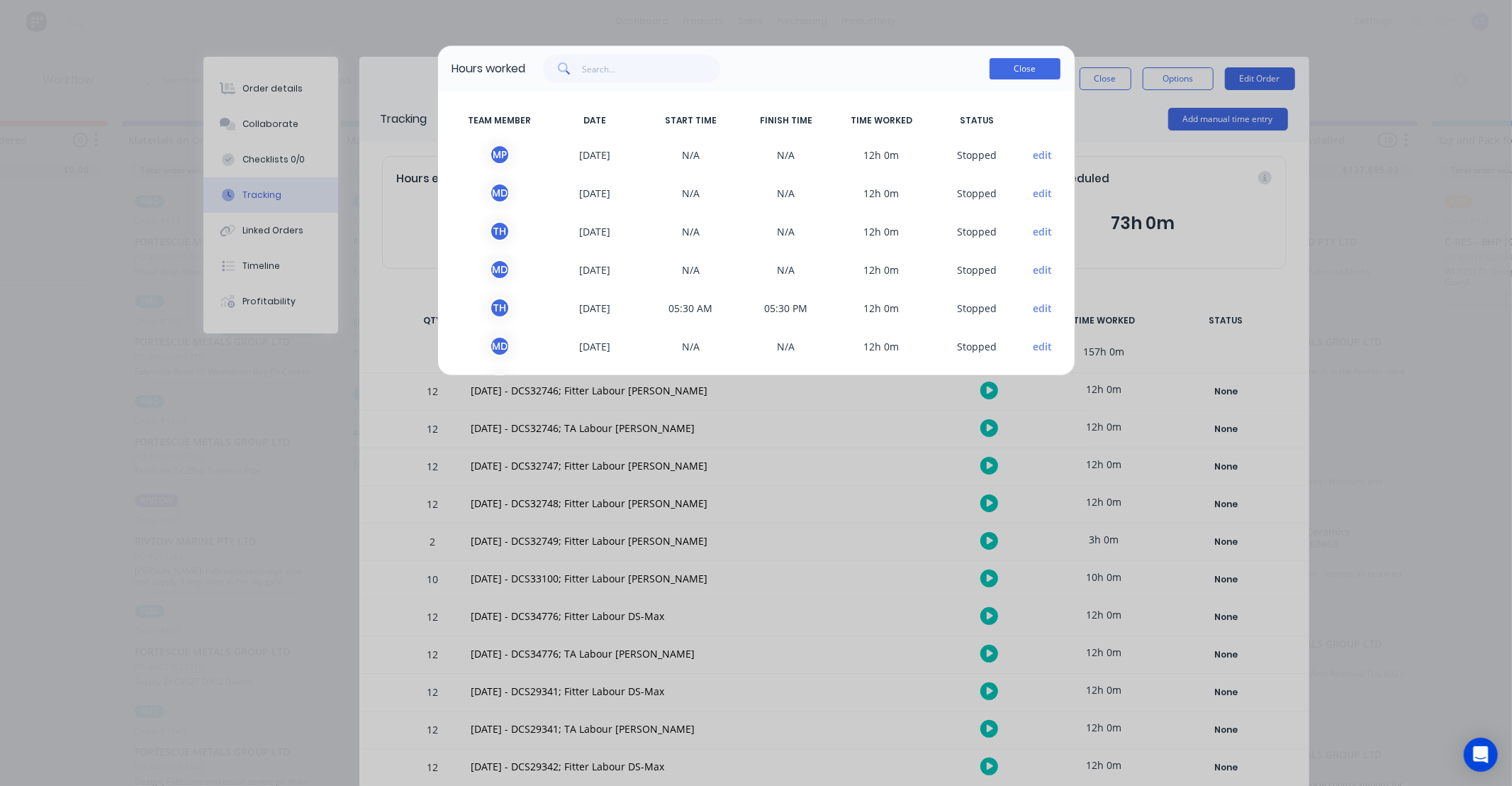
click at [1029, 74] on button "Close" at bounding box center [1026, 68] width 71 height 21
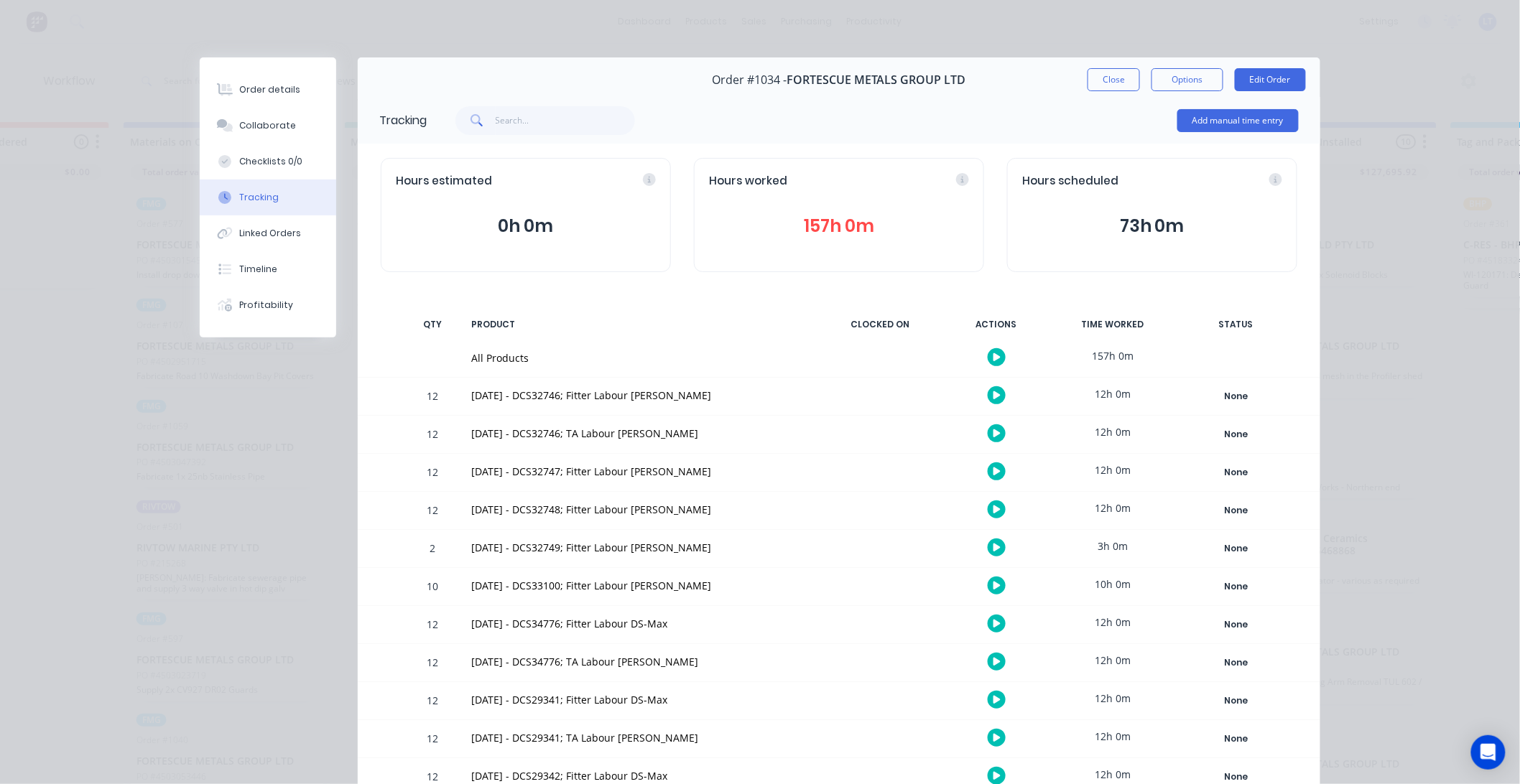
click at [831, 211] on div "Hours worked 157h 0m" at bounding box center [838, 215] width 290 height 114
click at [859, 217] on button "157h 0m" at bounding box center [838, 226] width 260 height 27
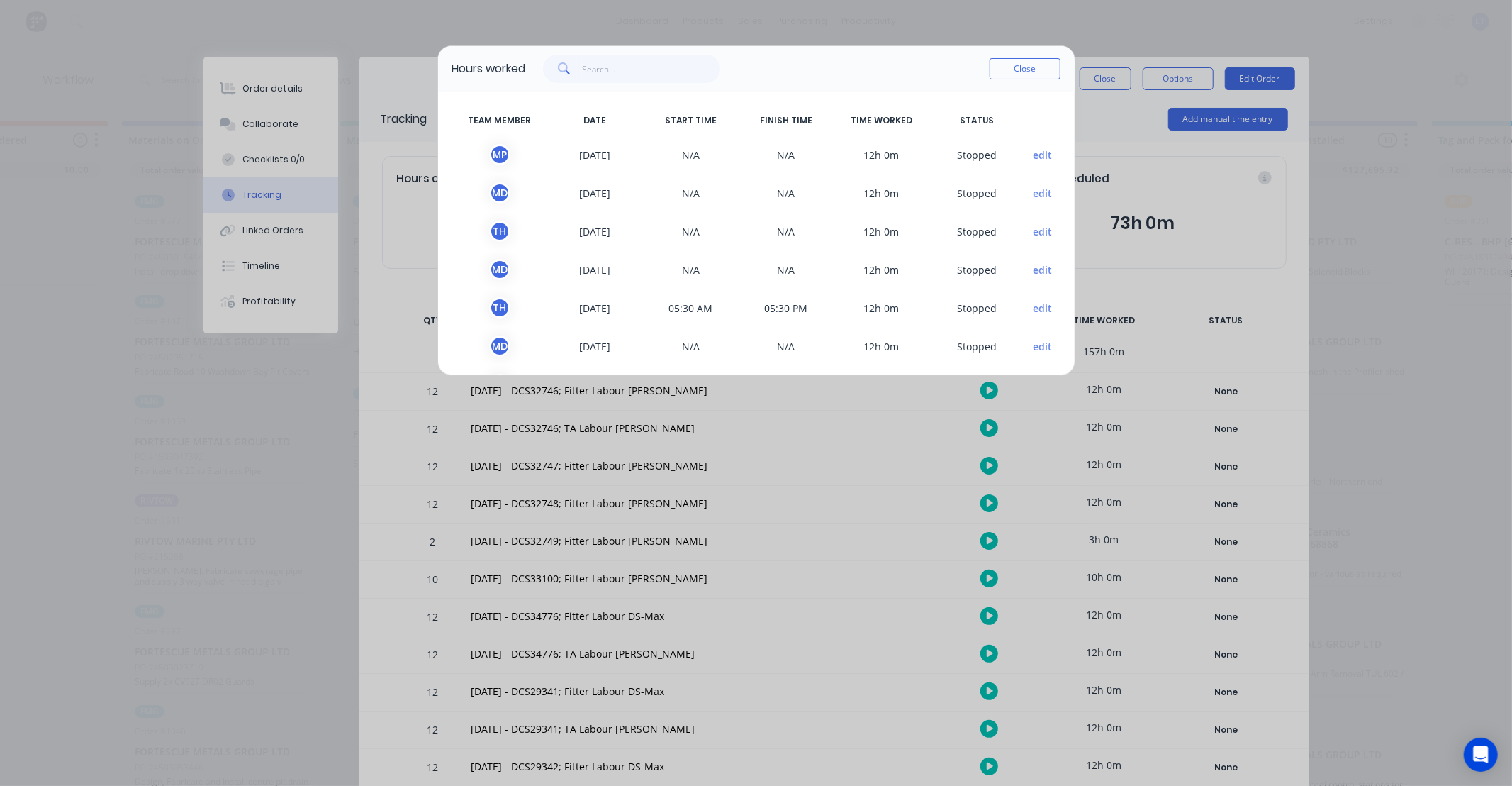
click at [1032, 310] on button "edit" at bounding box center [1042, 307] width 19 height 14
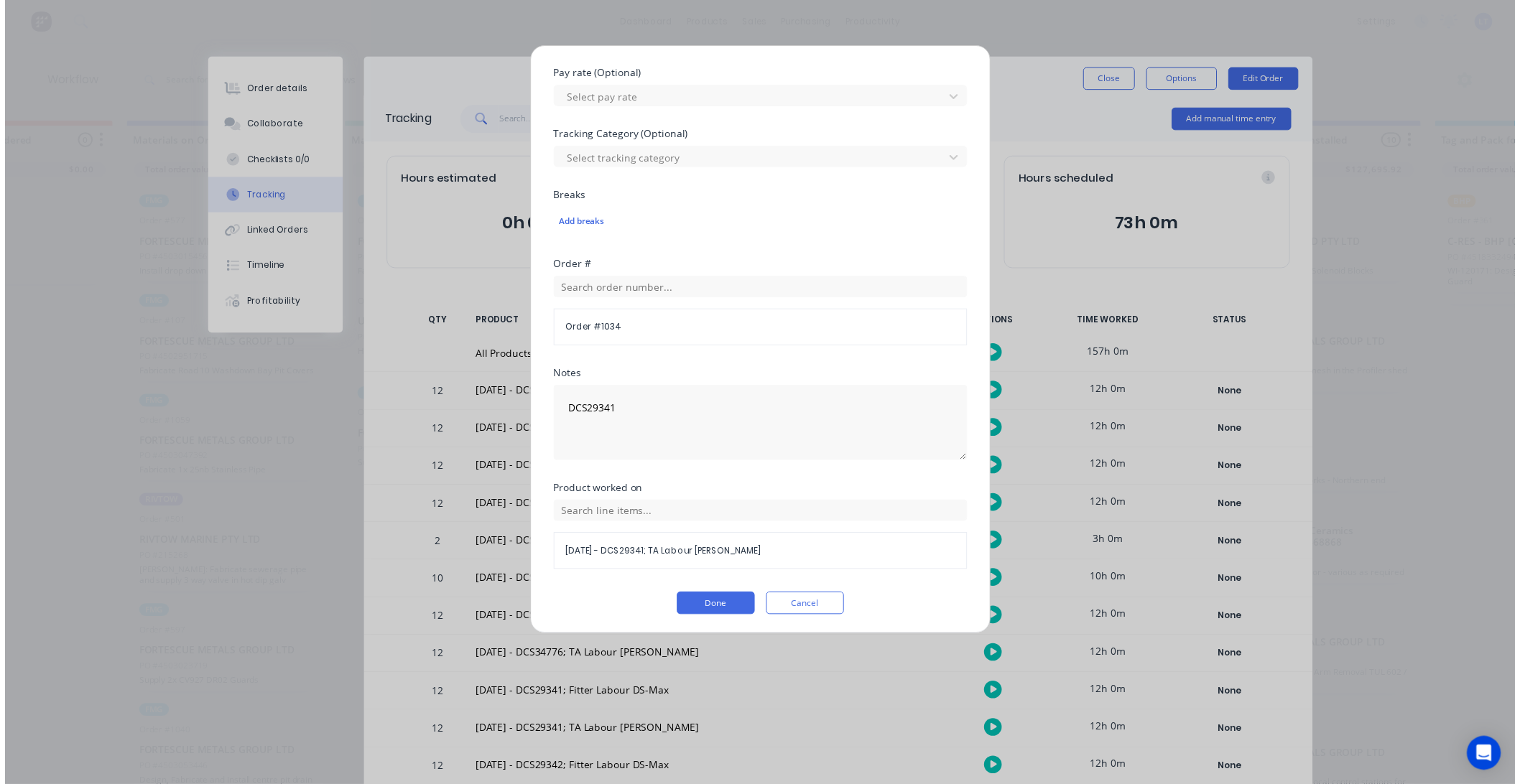
scroll to position [422, 0]
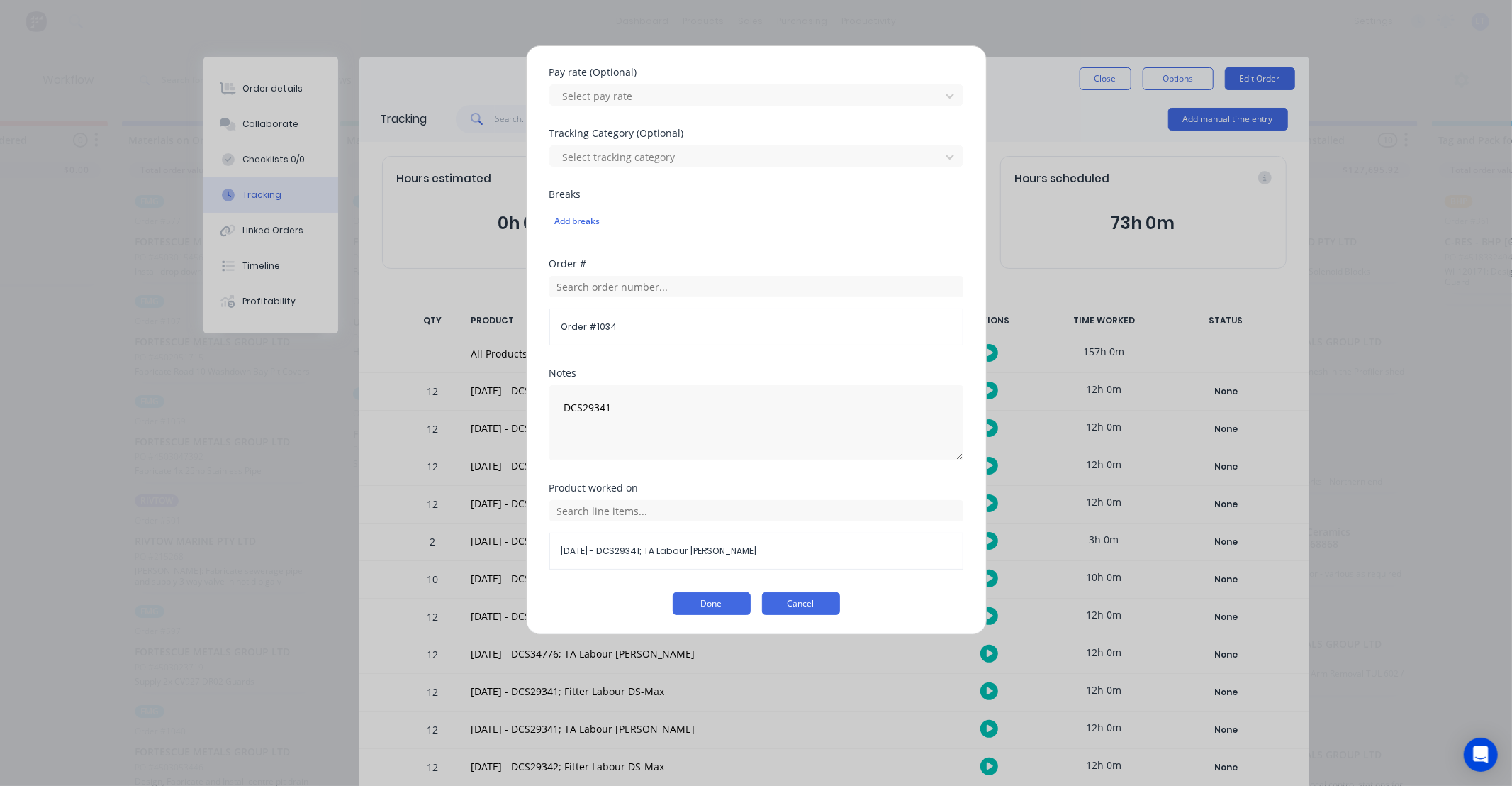
click at [811, 605] on button "Cancel" at bounding box center [800, 604] width 78 height 23
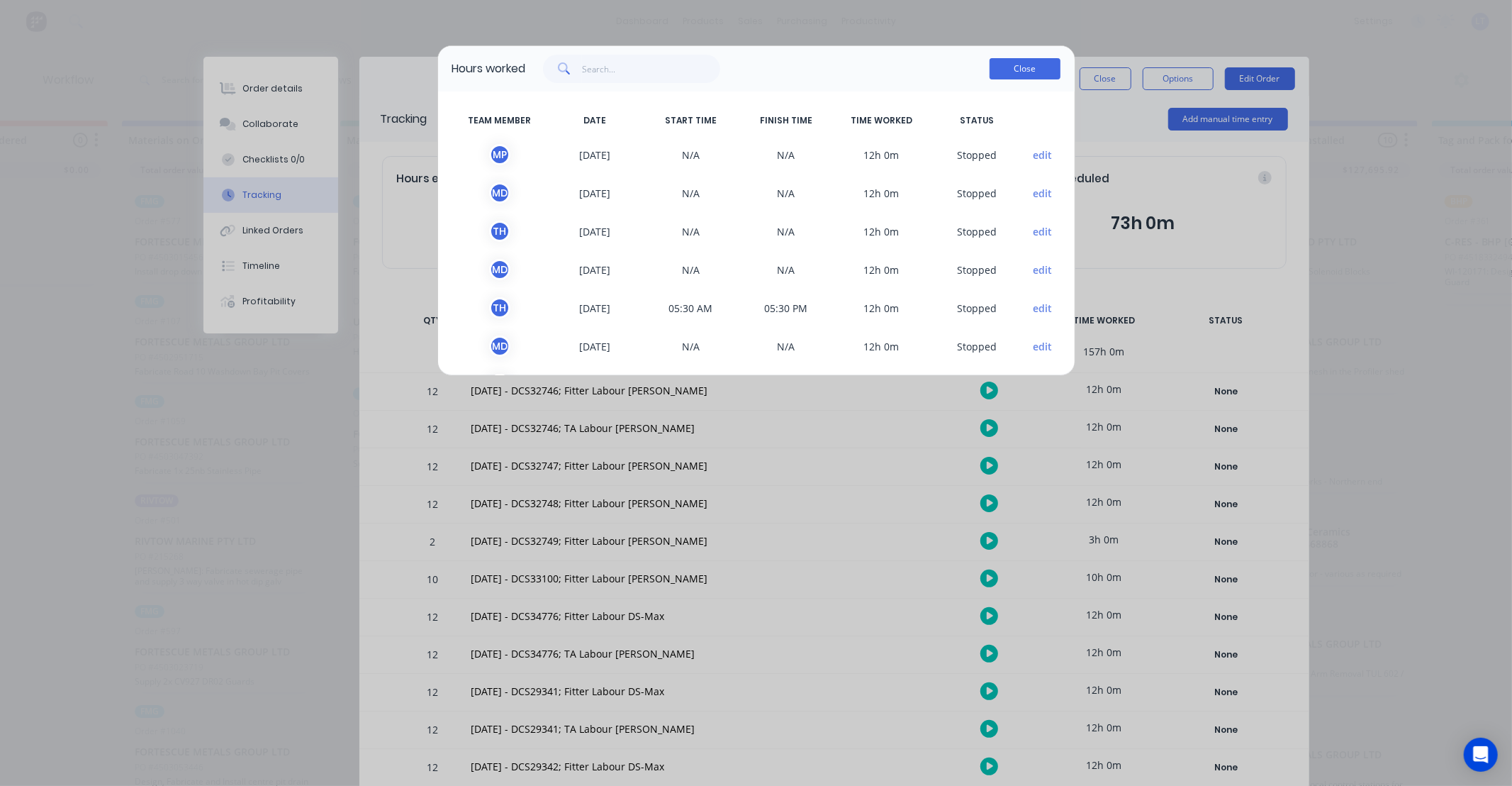
click at [1004, 74] on button "Close" at bounding box center [1026, 68] width 71 height 21
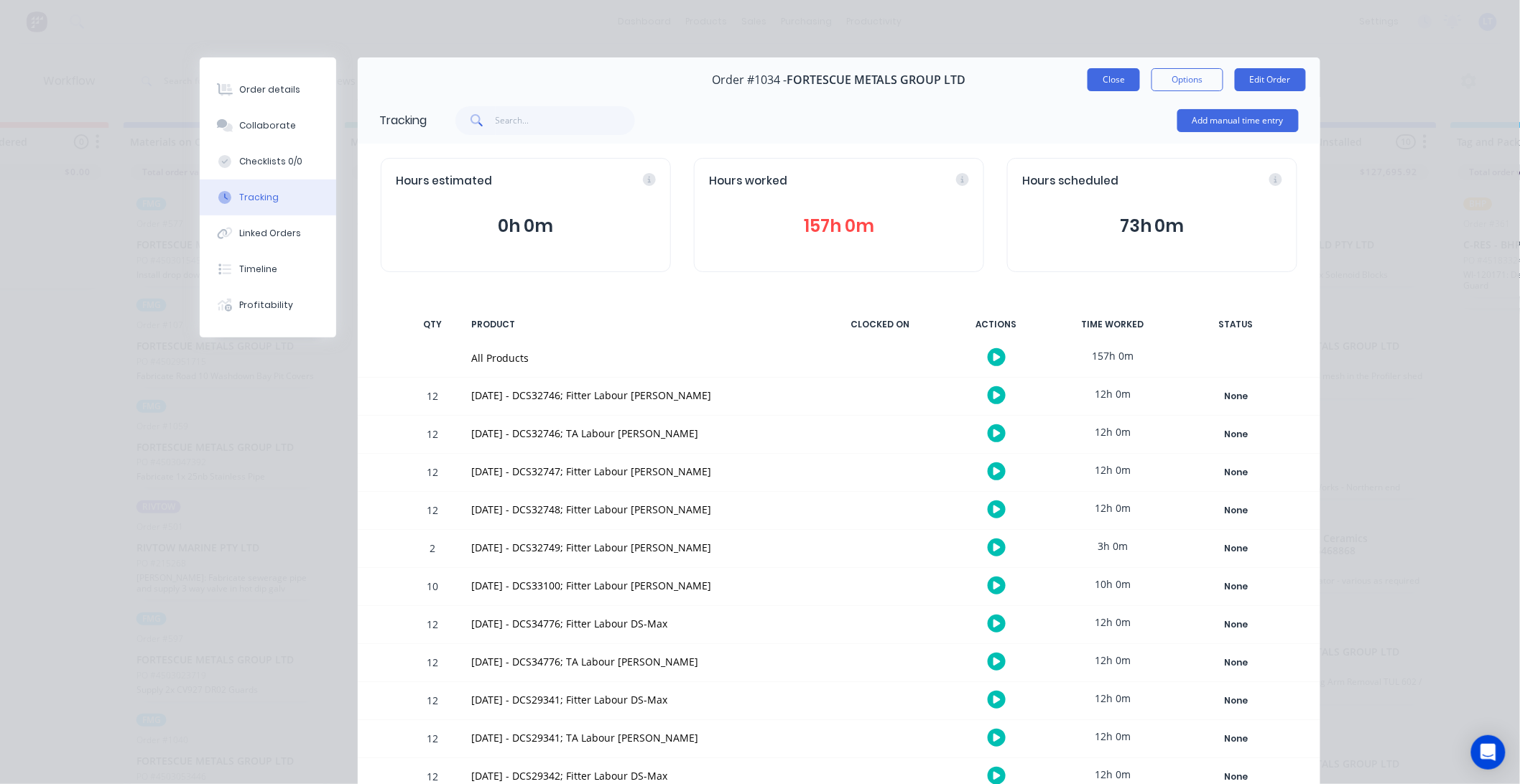
click at [1128, 87] on button "Close" at bounding box center [1113, 80] width 53 height 23
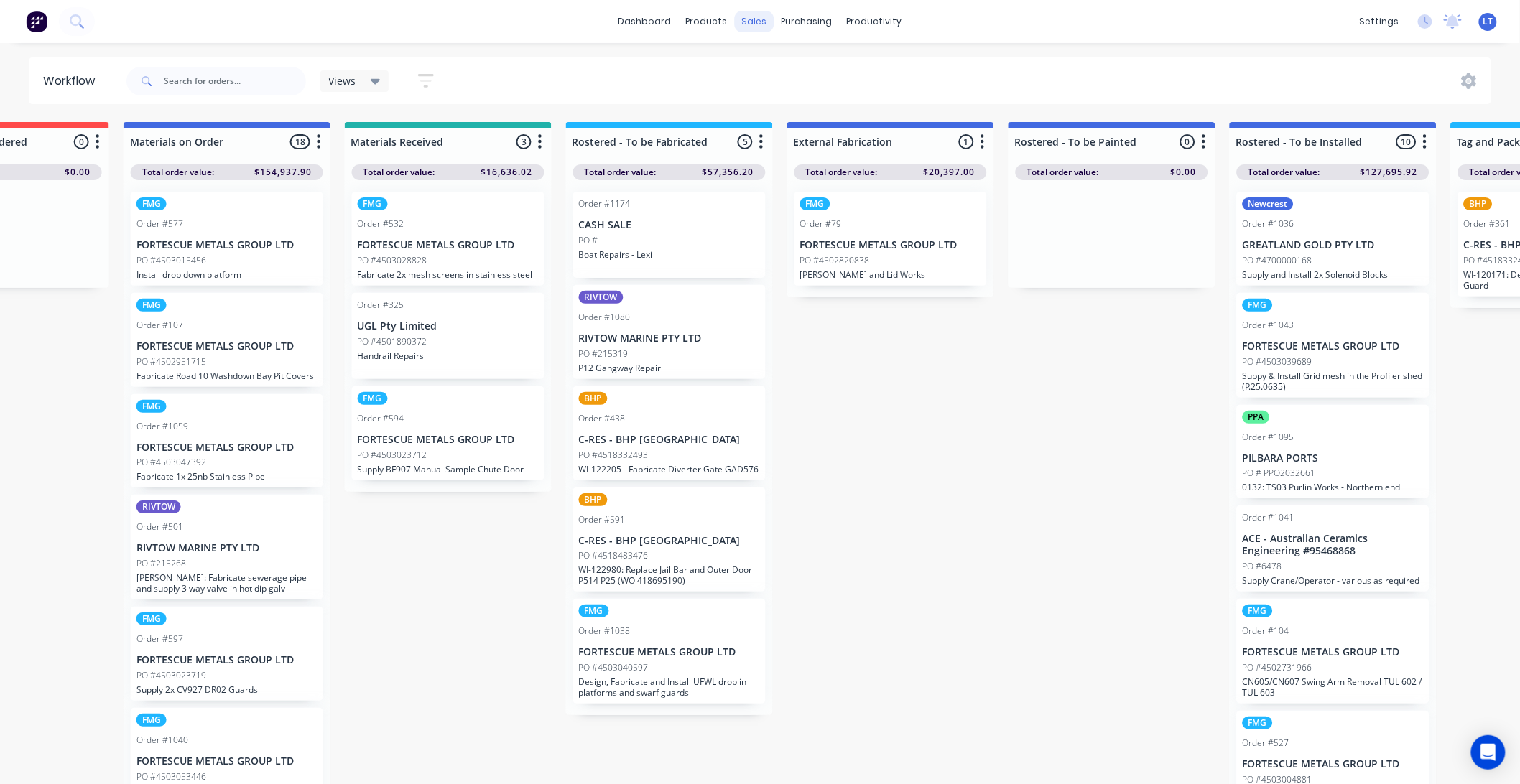
click at [748, 23] on div "sales" at bounding box center [754, 21] width 39 height 21
click at [772, 68] on div at bounding box center [763, 68] width 21 height 13
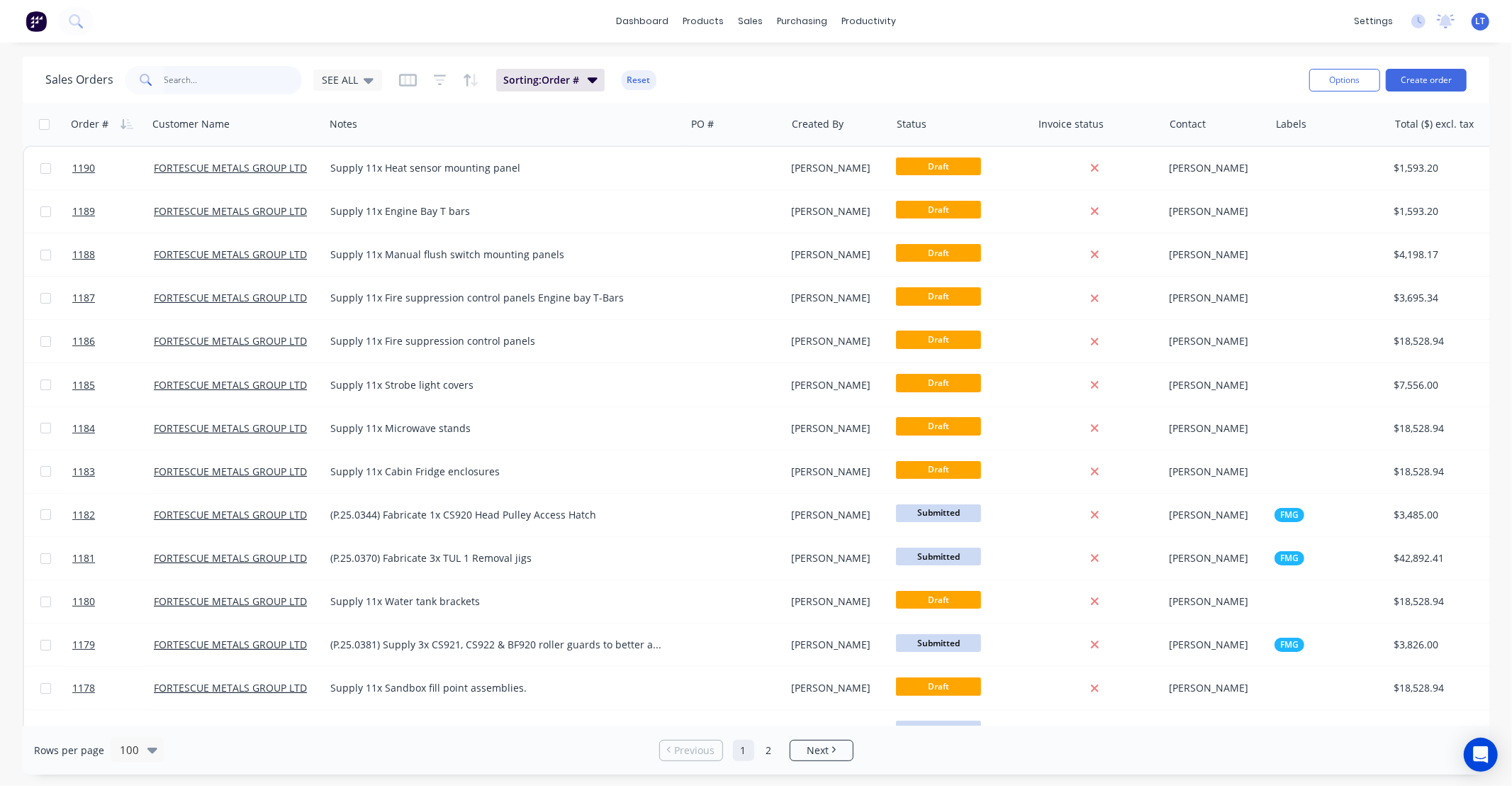
click at [214, 81] on input "text" at bounding box center [234, 79] width 139 height 28
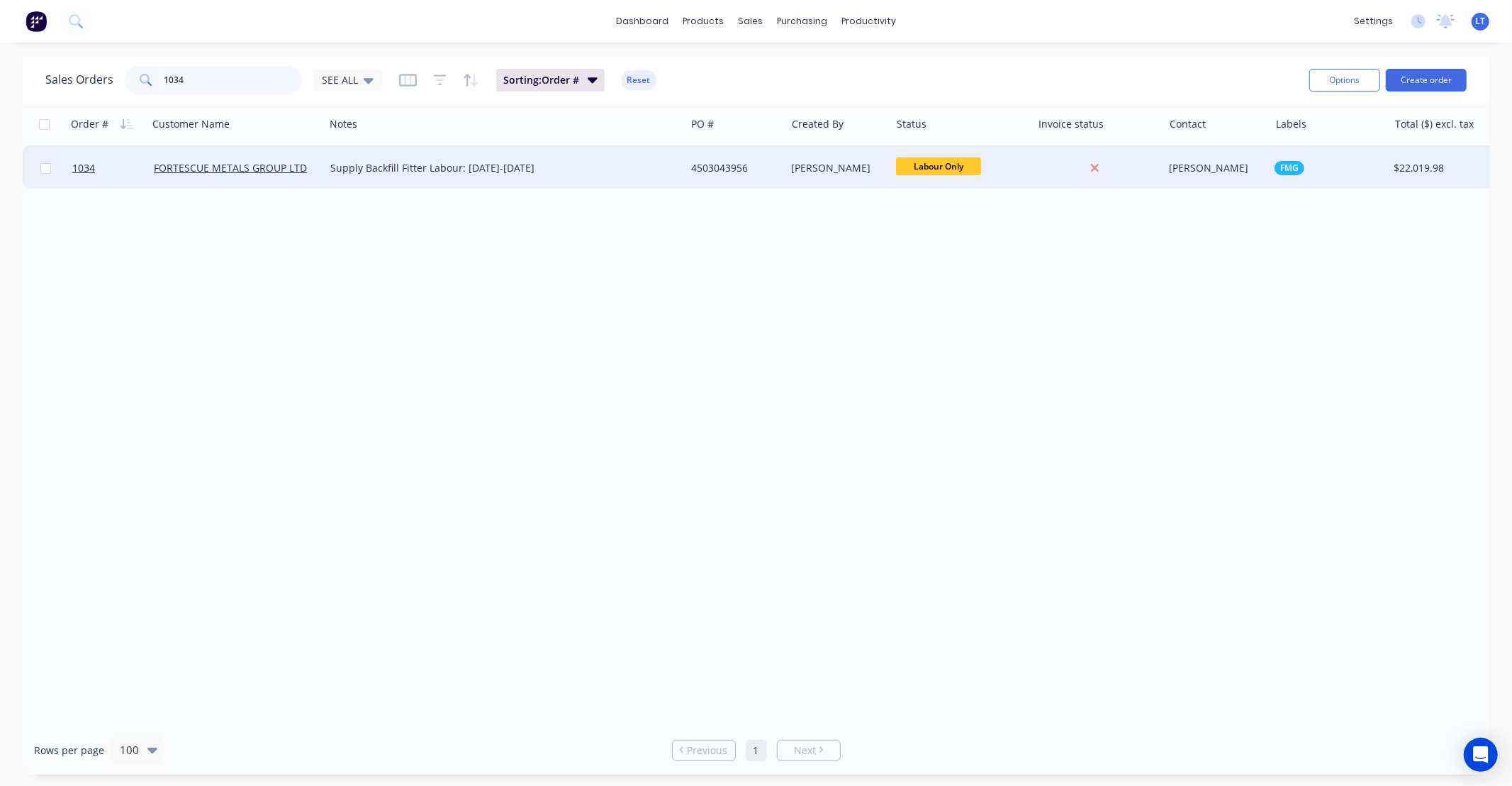
type input "1034"
click at [785, 158] on div "4503043956" at bounding box center [736, 168] width 101 height 42
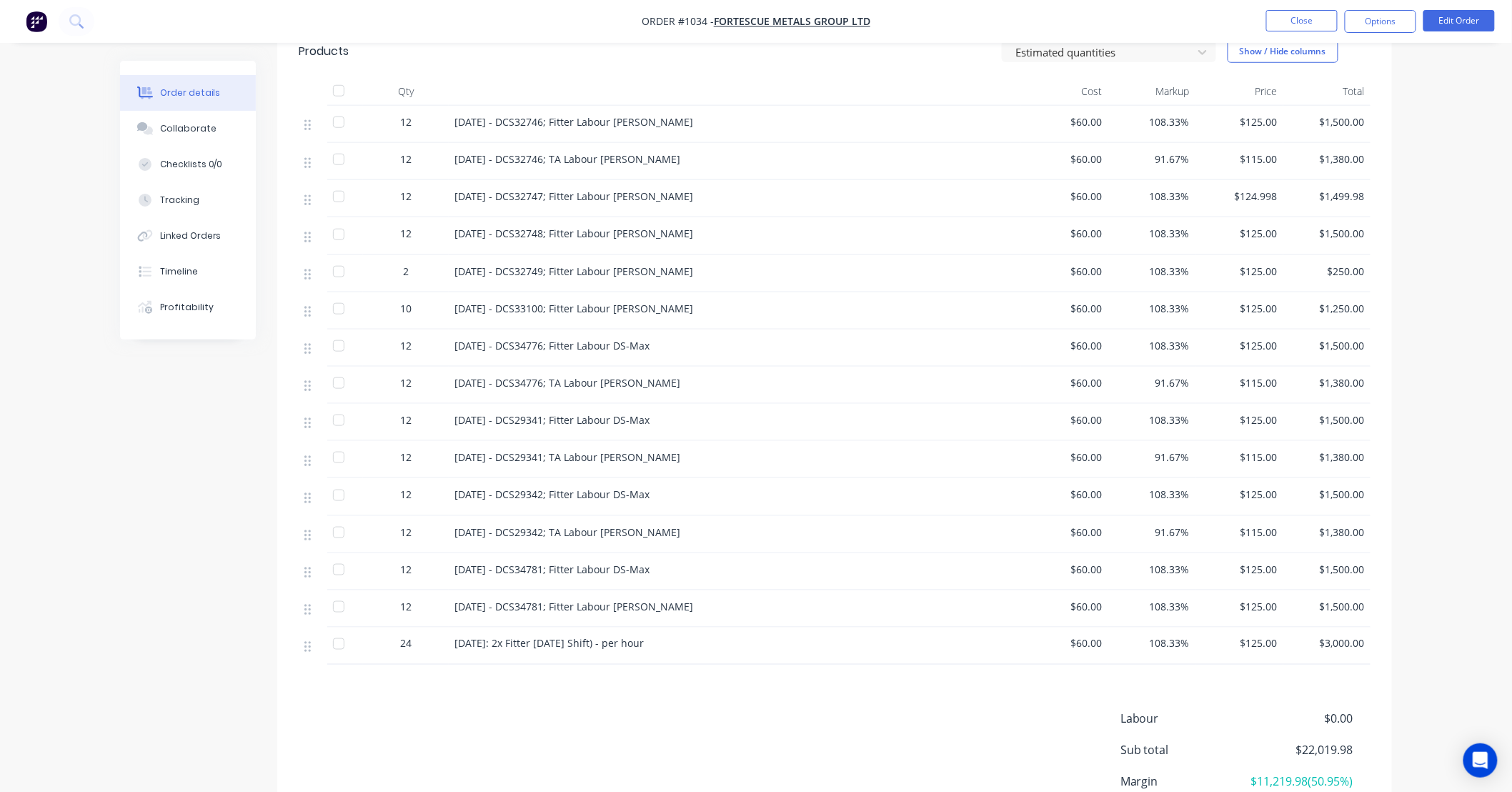
scroll to position [502, 0]
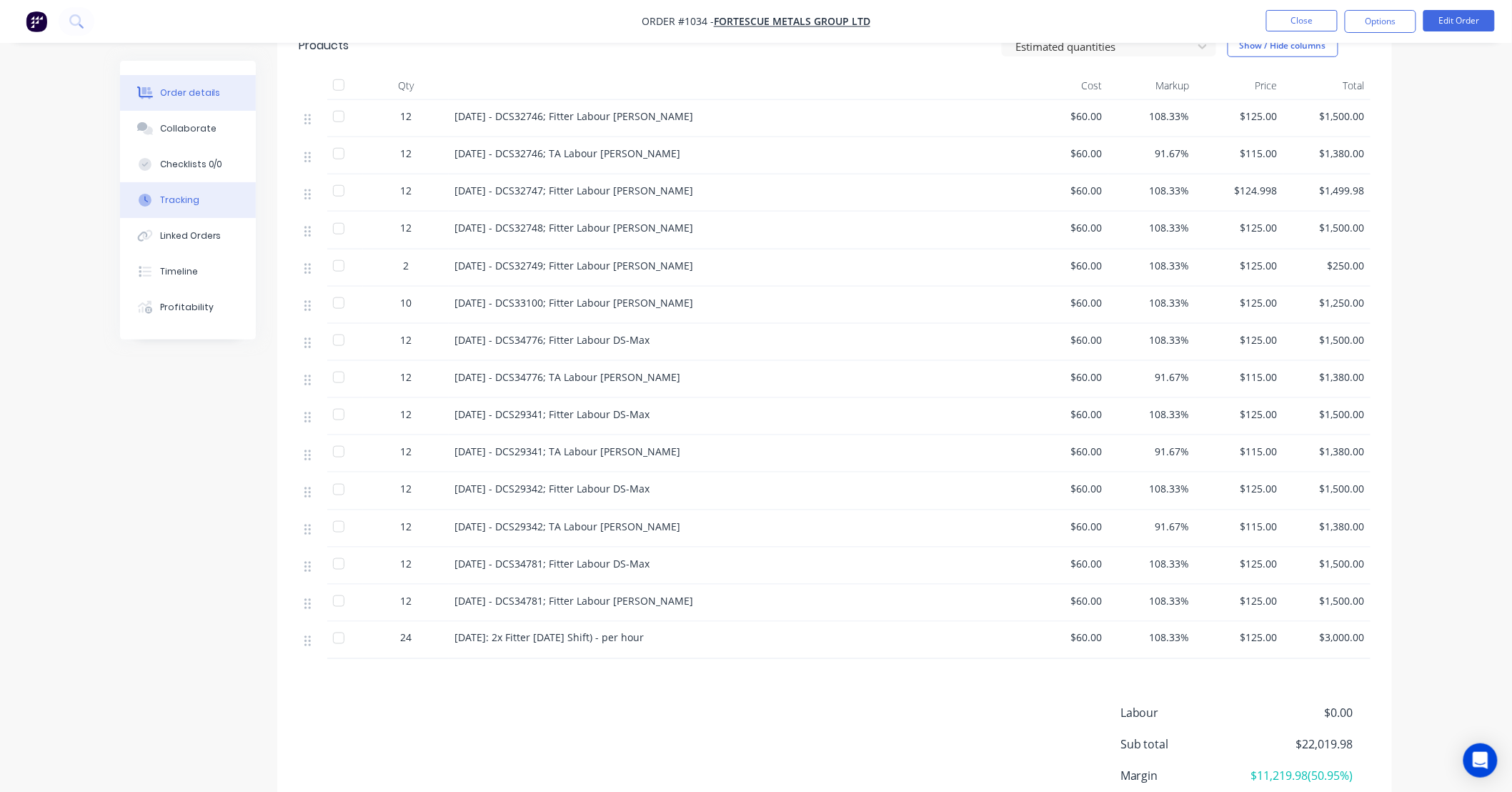
click at [183, 198] on div "Tracking" at bounding box center [180, 199] width 39 height 13
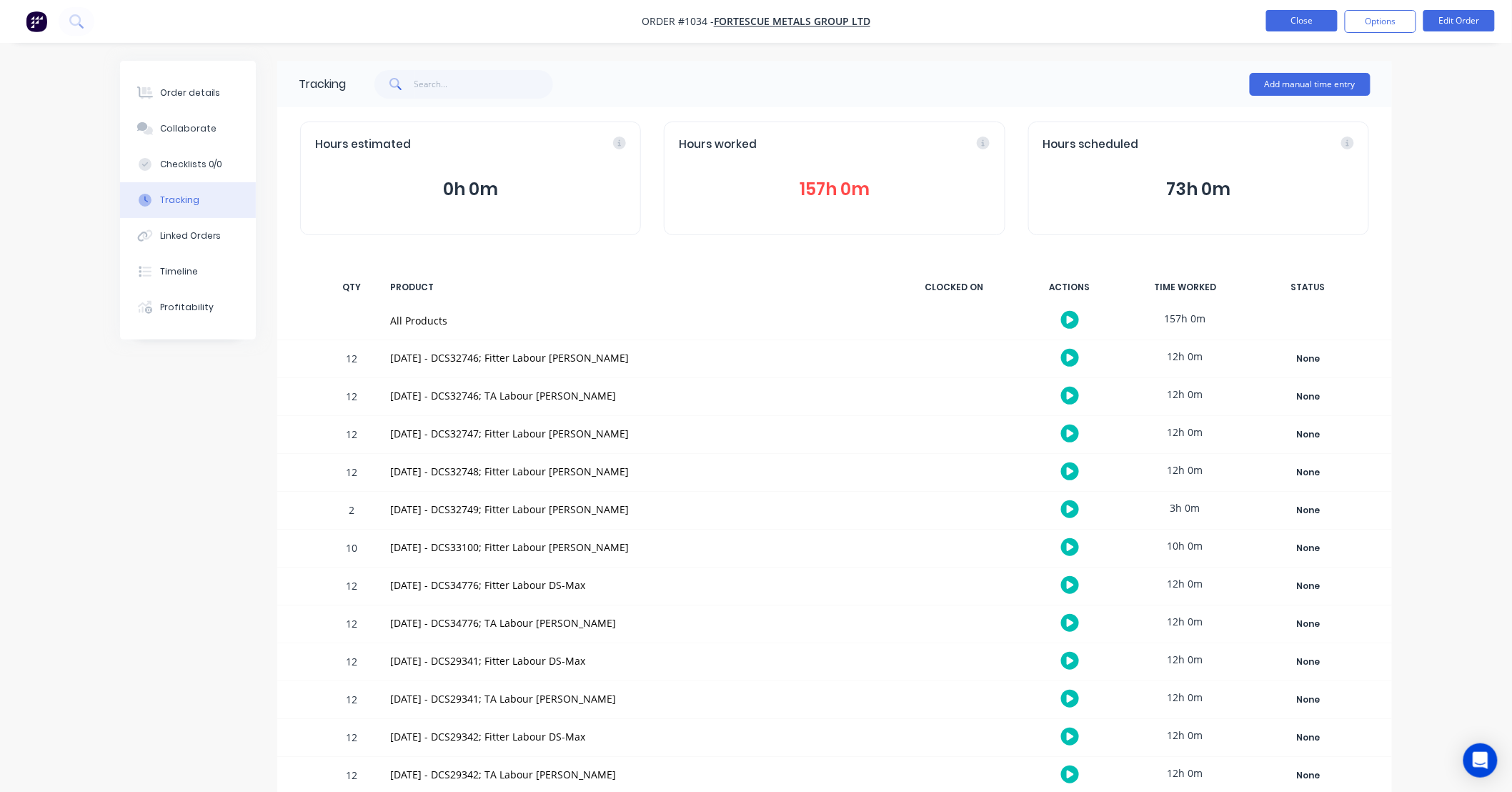
click at [1318, 22] on button "Close" at bounding box center [1301, 20] width 72 height 21
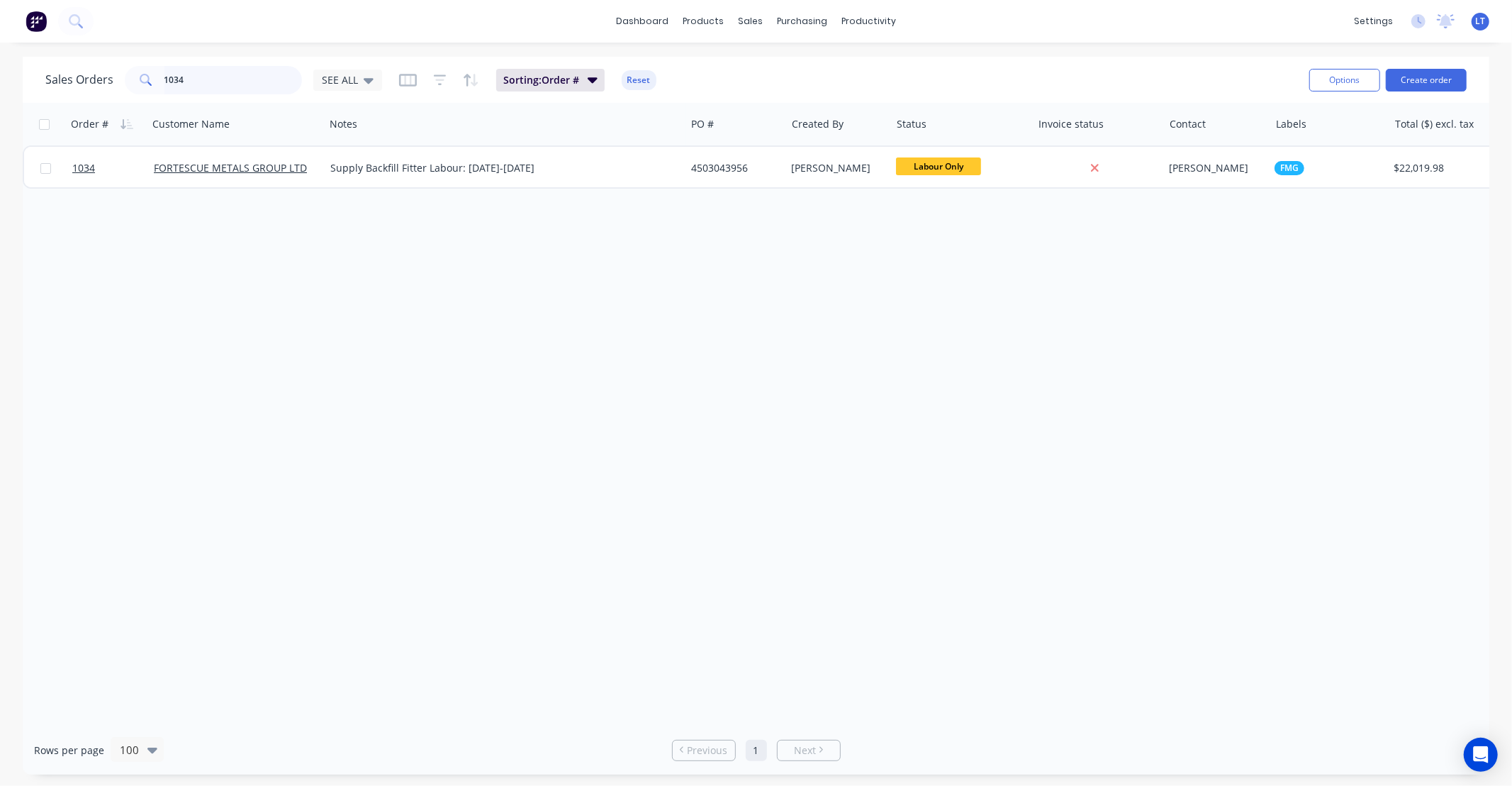
drag, startPoint x: 181, startPoint y: 82, endPoint x: 95, endPoint y: 83, distance: 86.0
click at [95, 83] on div "Sales Orders 1034 SEE ALL" at bounding box center [214, 79] width 337 height 28
type input "1090"
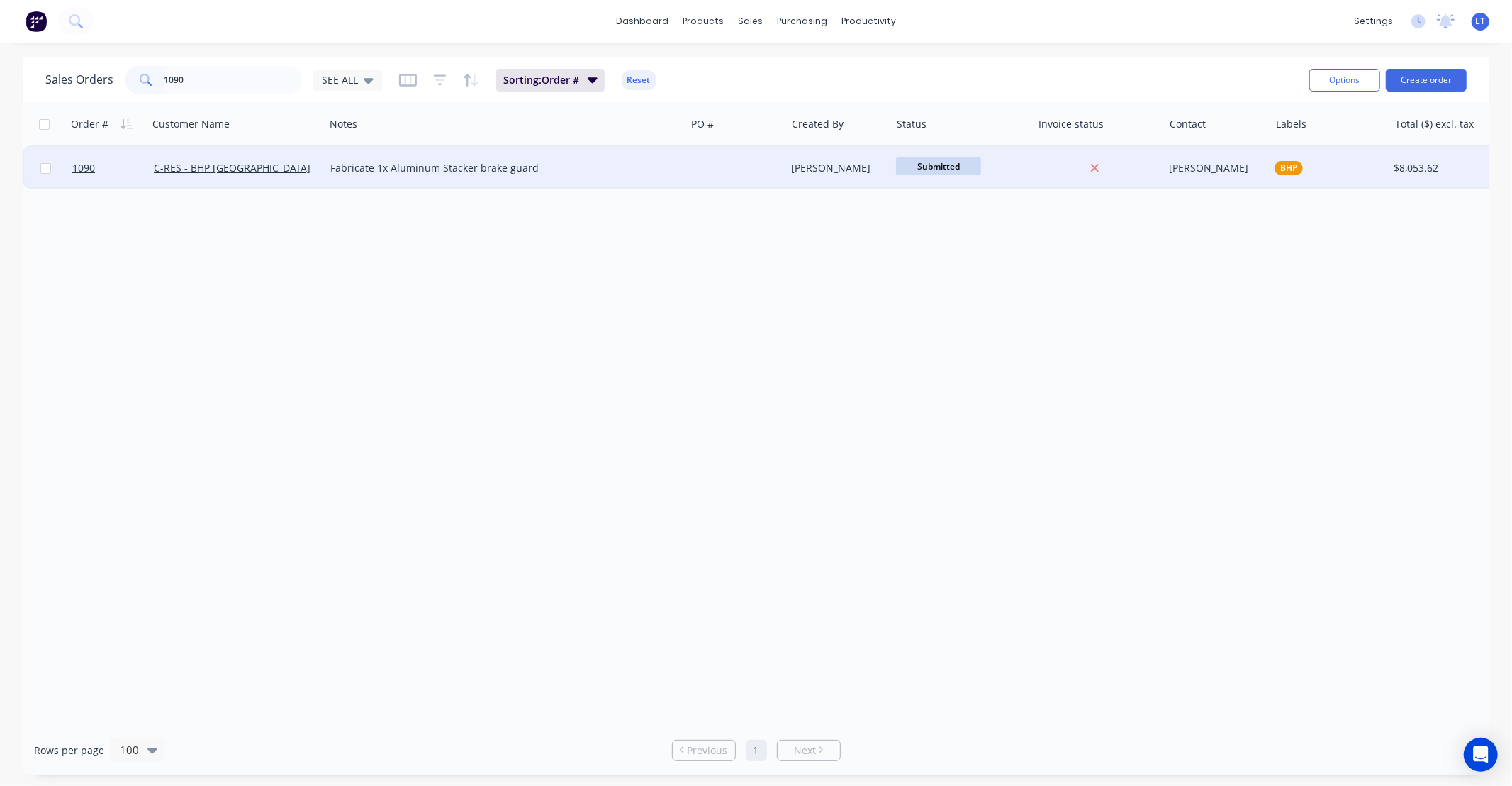
click at [839, 166] on div "Justin Warren" at bounding box center [836, 168] width 89 height 14
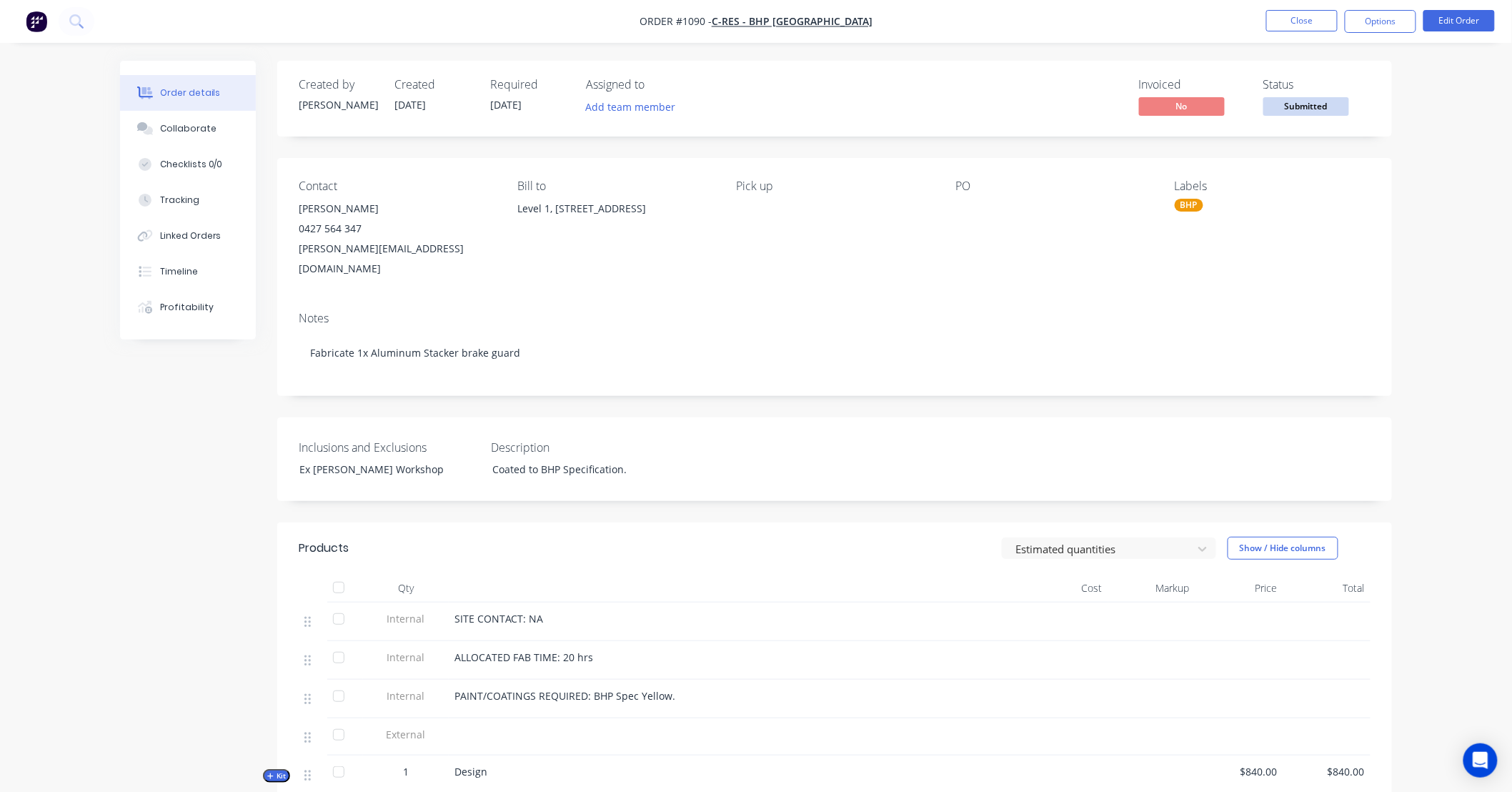
click at [1194, 205] on div "BHP" at bounding box center [1188, 205] width 28 height 13
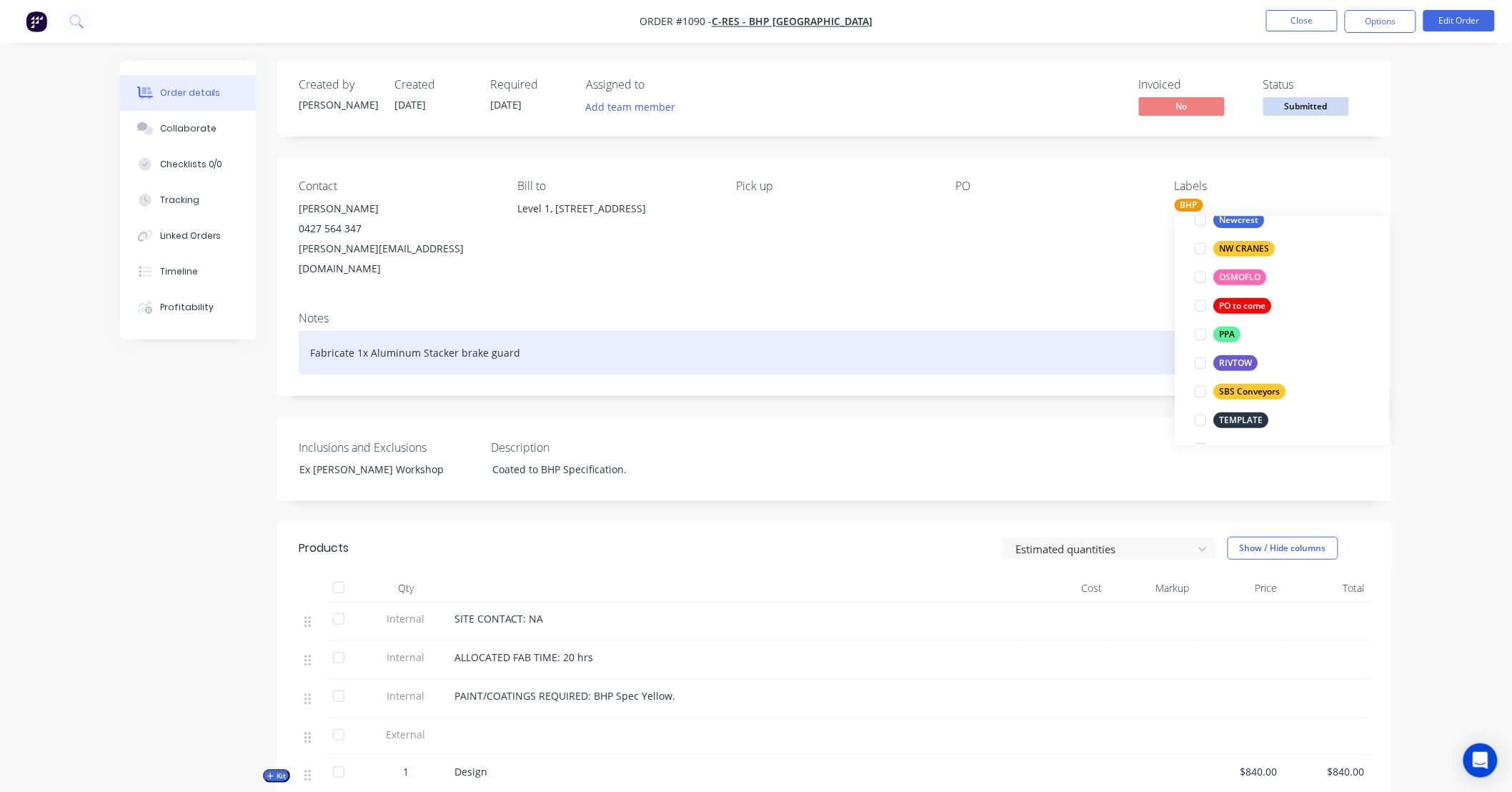
scroll to position [285, 0]
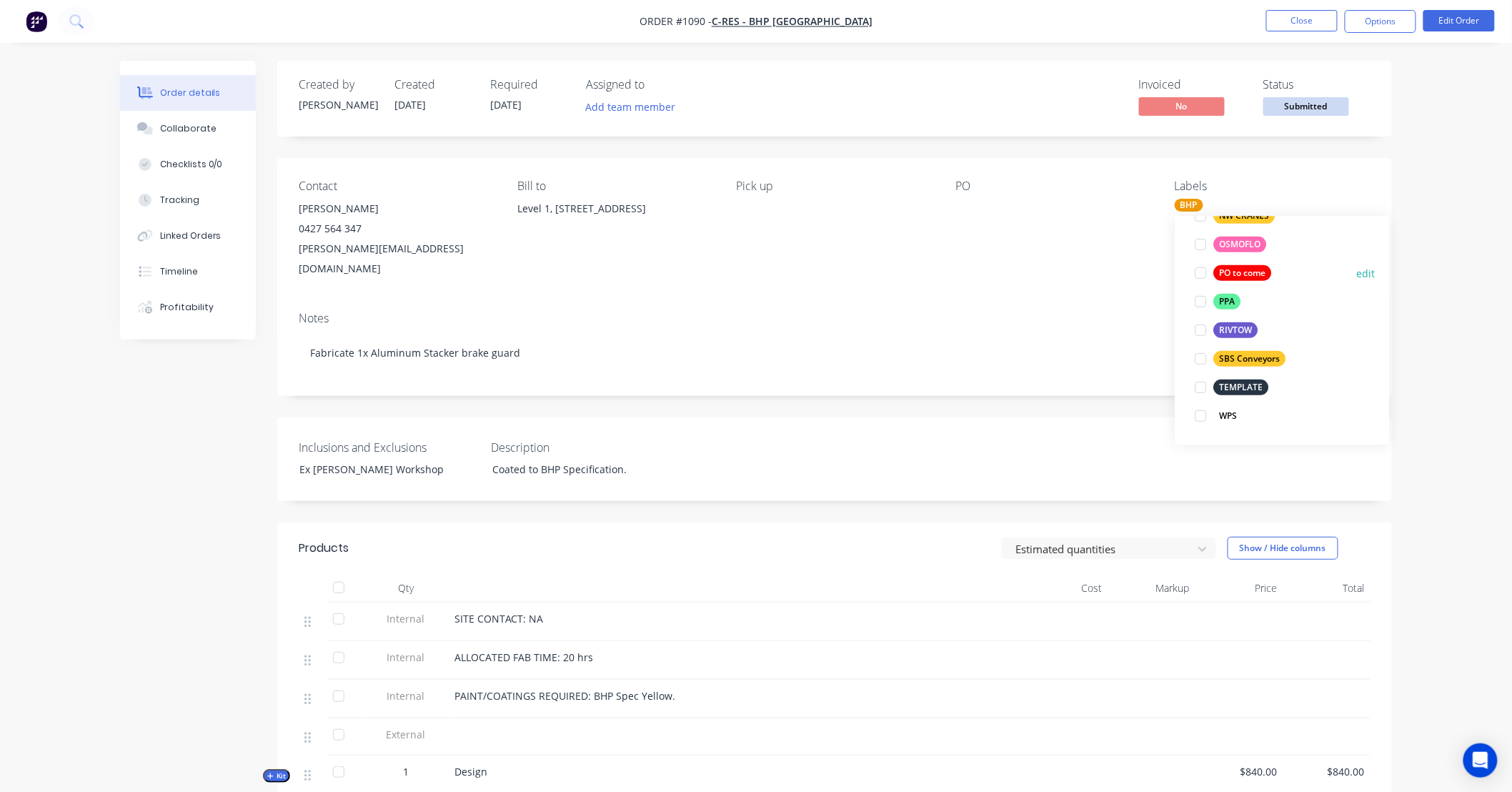
click at [1200, 274] on div at bounding box center [1200, 272] width 28 height 28
click at [1039, 382] on div "Created by Justin Created 24/09/25 Required 16/09/25 Assigned to Add team membe…" at bounding box center [835, 636] width 1114 height 1149
drag, startPoint x: 1039, startPoint y: 382, endPoint x: 973, endPoint y: 379, distance: 66.1
click at [973, 379] on div "Created by Justin Created 24/09/25 Required 16/09/25 Assigned to Add team membe…" at bounding box center [835, 636] width 1114 height 1149
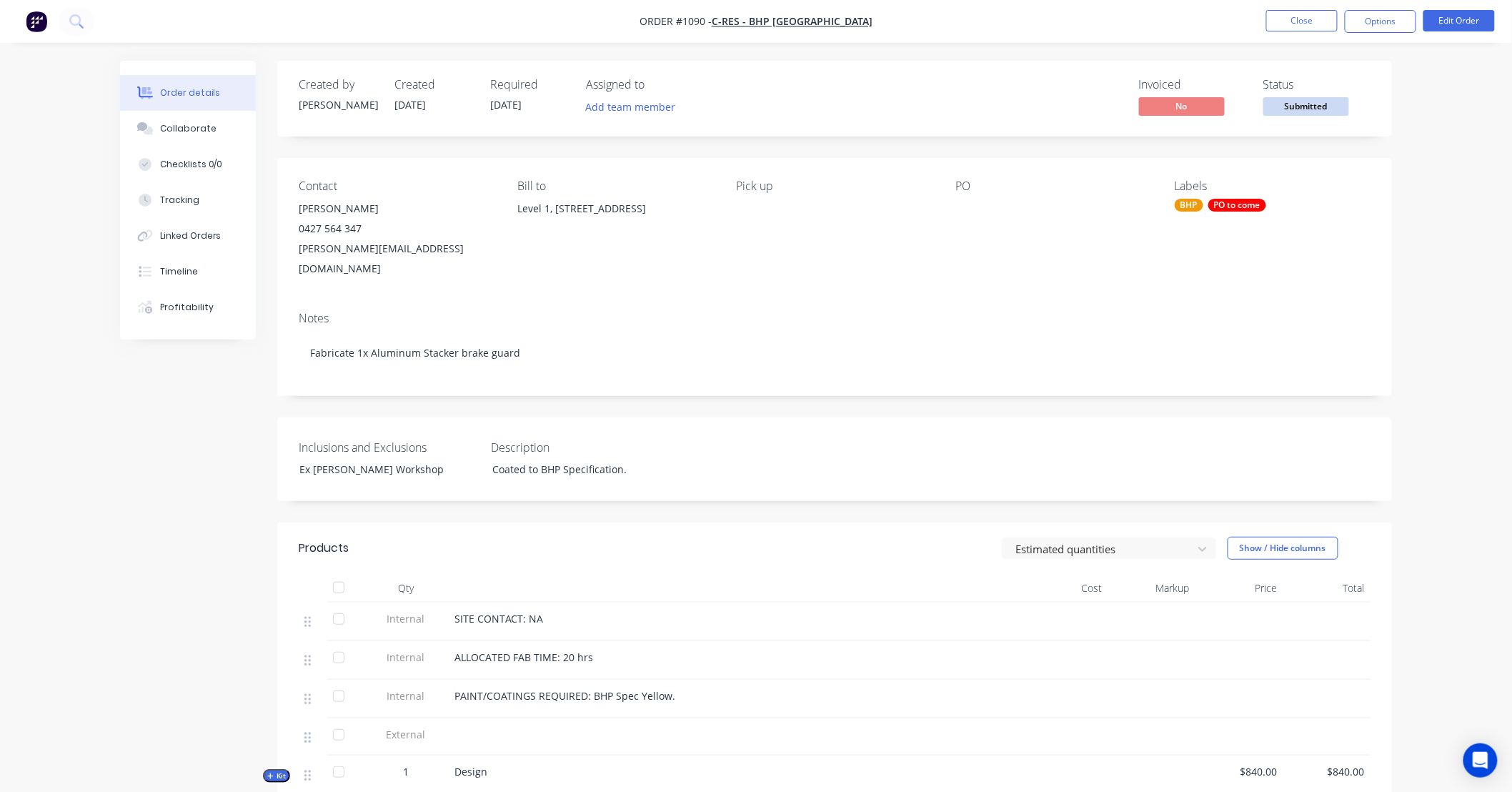
click at [948, 375] on div "Notes Fabricate 1x Aluminum Stacker brake guard" at bounding box center [835, 347] width 1114 height 96
click at [910, 378] on div "Created by Justin Created 24/09/25 Required 16/09/25 Assigned to Add team membe…" at bounding box center [835, 636] width 1114 height 1149
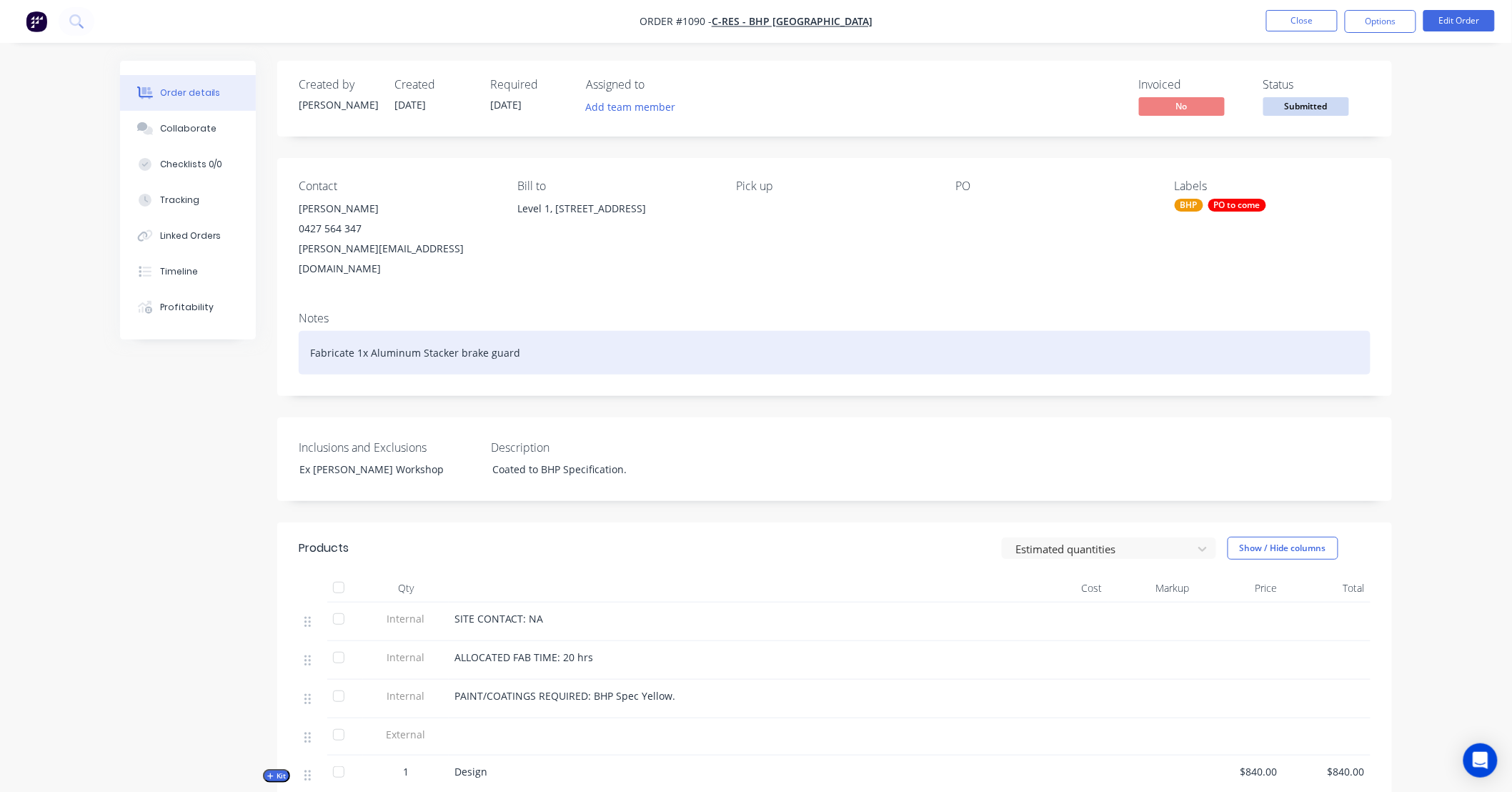
drag, startPoint x: 312, startPoint y: 334, endPoint x: 402, endPoint y: 279, distance: 105.5
click at [312, 333] on div "Fabricate 1x Aluminum Stacker brake guard" at bounding box center [835, 352] width 1071 height 44
click at [326, 331] on div "WI-Fabricate 1x Aluminum Stacker brake guard" at bounding box center [835, 352] width 1071 height 44
drag, startPoint x: 681, startPoint y: 362, endPoint x: 701, endPoint y: 334, distance: 34.4
click at [653, 367] on div "Notes WI-124384: Fabricate 1x Aluminium Stacker brake guard" at bounding box center [835, 347] width 1114 height 96
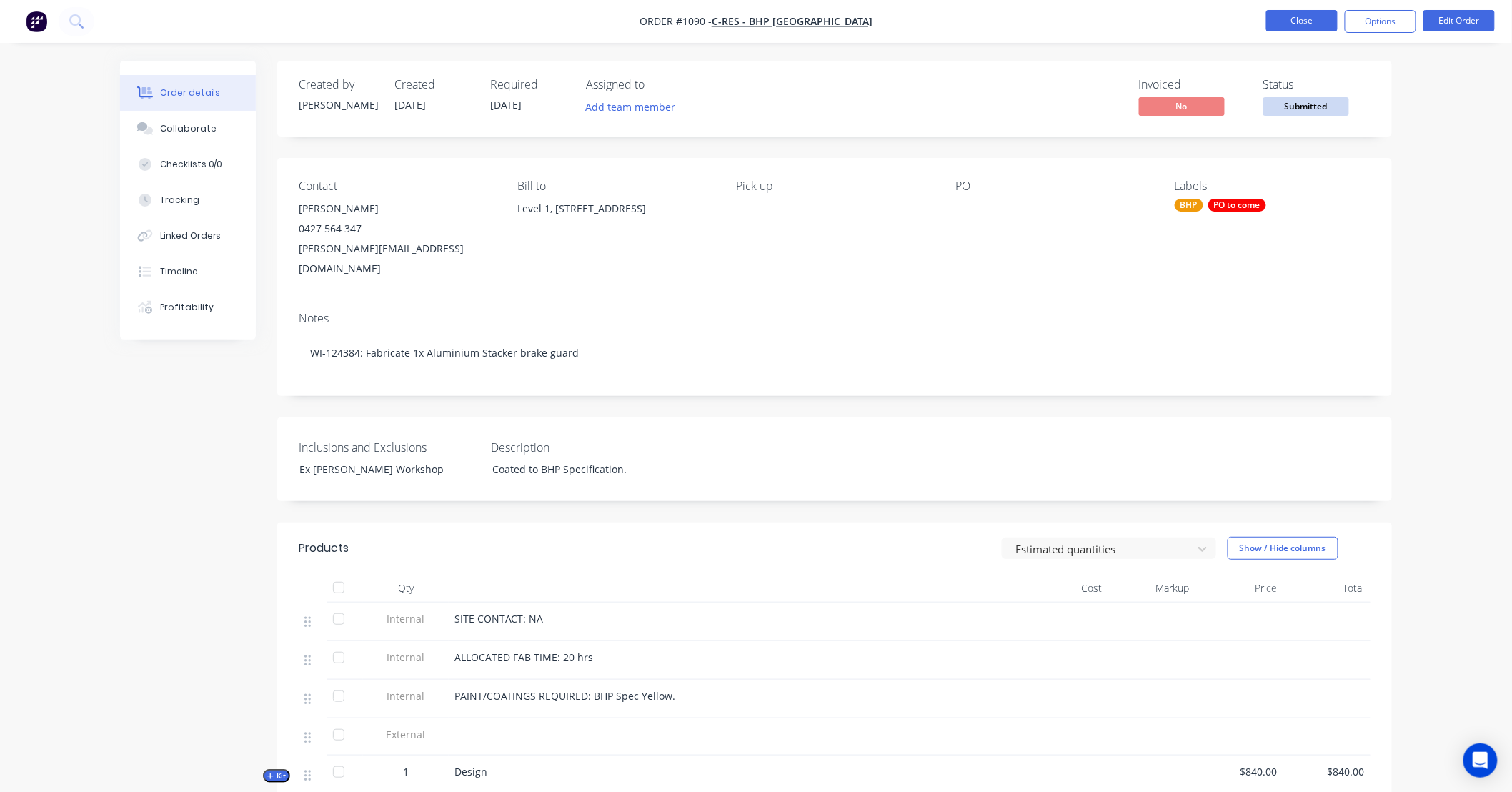
click at [1317, 21] on button "Close" at bounding box center [1301, 20] width 72 height 21
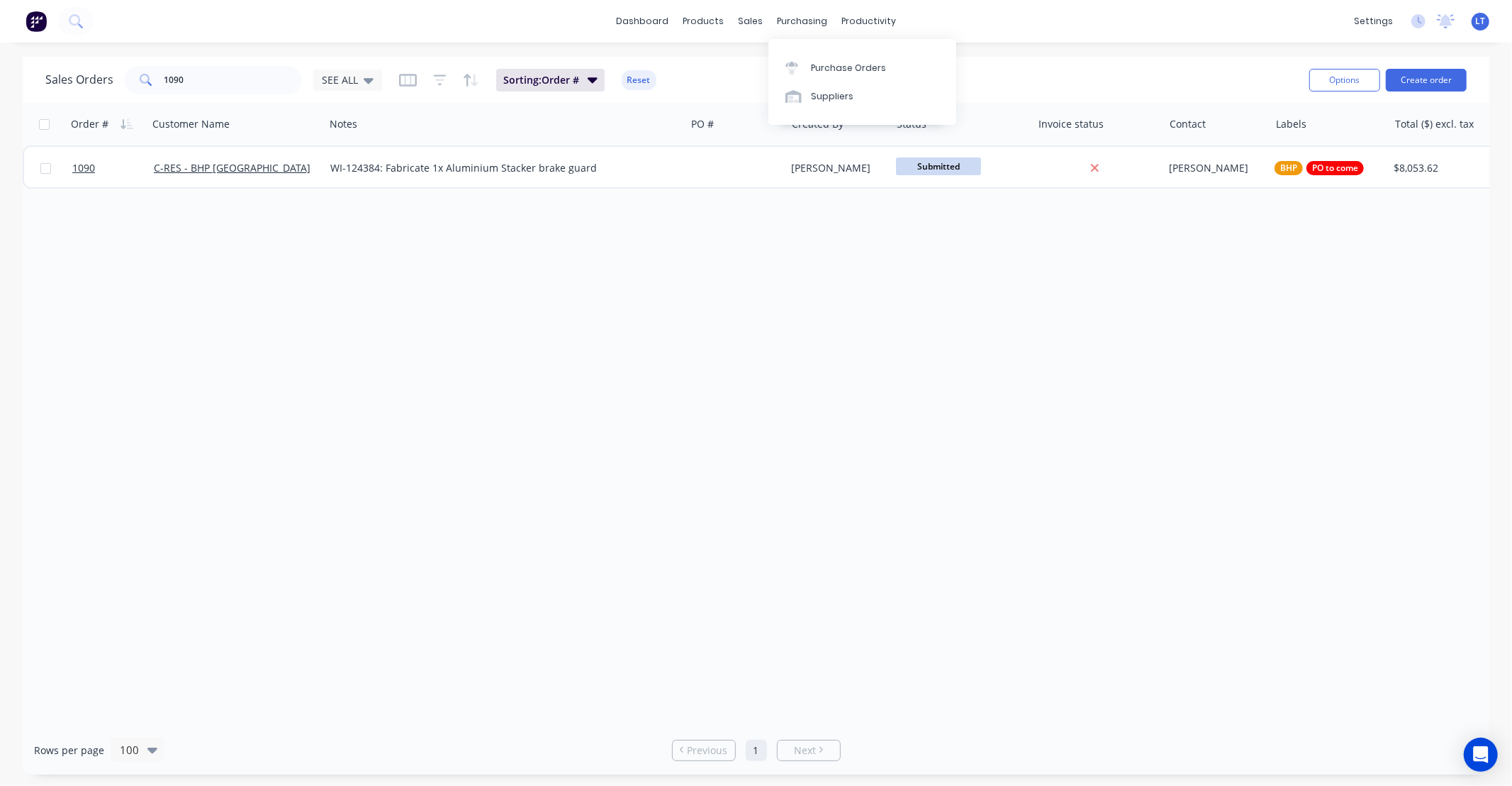
click at [929, 352] on div "Order # Customer Name Notes PO # Created By Status Invoice status Contact Label…" at bounding box center [756, 414] width 1467 height 622
drag, startPoint x: 929, startPoint y: 352, endPoint x: 830, endPoint y: 348, distance: 99.1
click at [830, 348] on div "Order # Customer Name Notes PO # Created By Status Invoice status Contact Label…" at bounding box center [756, 414] width 1467 height 622
drag, startPoint x: 746, startPoint y: 525, endPoint x: 820, endPoint y: 762, distance: 248.3
click at [746, 525] on div "Order # Customer Name Notes PO # Created By Status Invoice status Contact Label…" at bounding box center [756, 414] width 1467 height 622
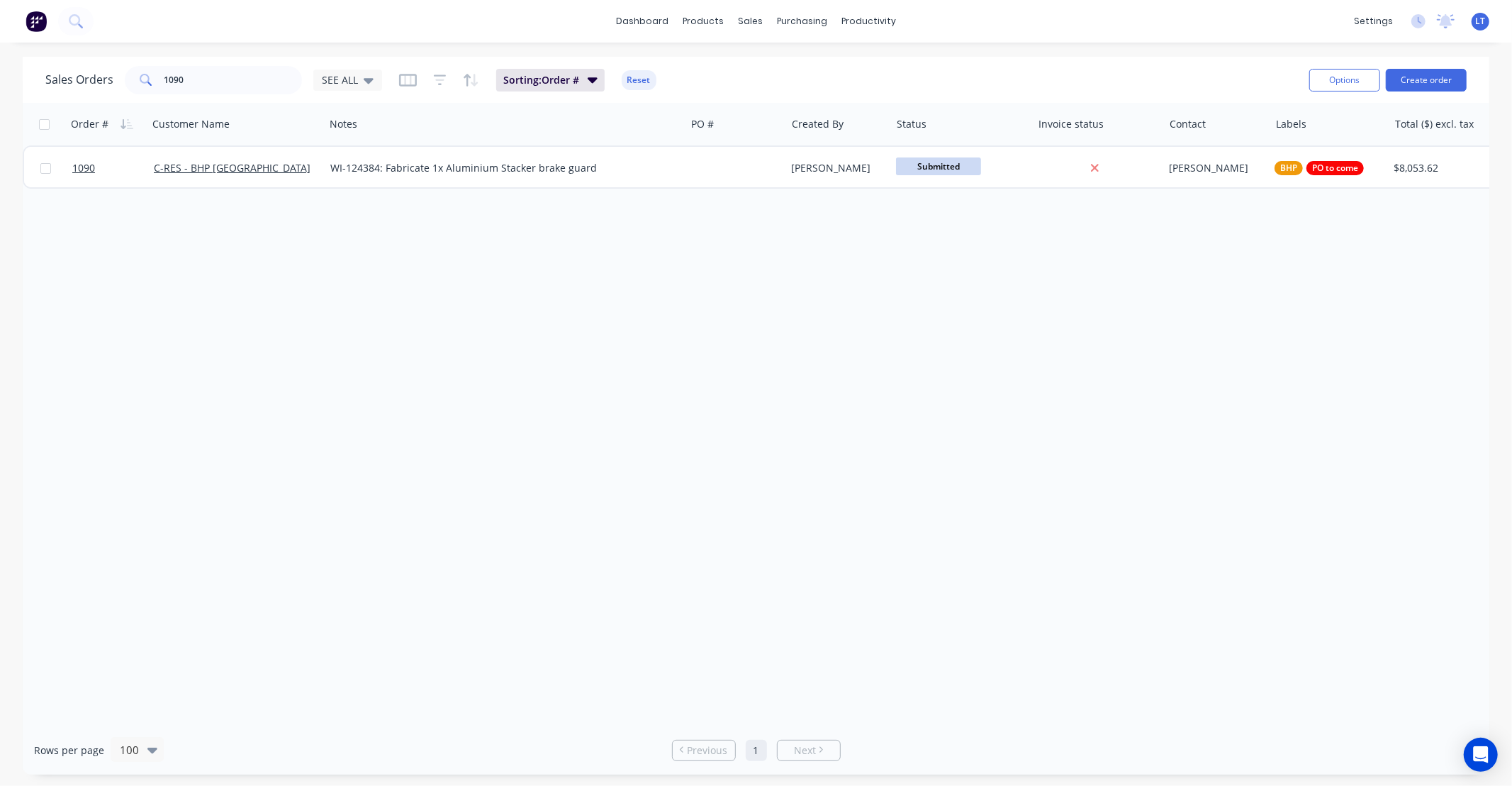
drag, startPoint x: 983, startPoint y: 327, endPoint x: 879, endPoint y: 345, distance: 105.5
click at [874, 327] on div "Order # Customer Name Notes PO # Created By Status Invoice status Contact Label…" at bounding box center [756, 414] width 1467 height 622
click at [903, 145] on link "Timesheets" at bounding box center [924, 153] width 188 height 28
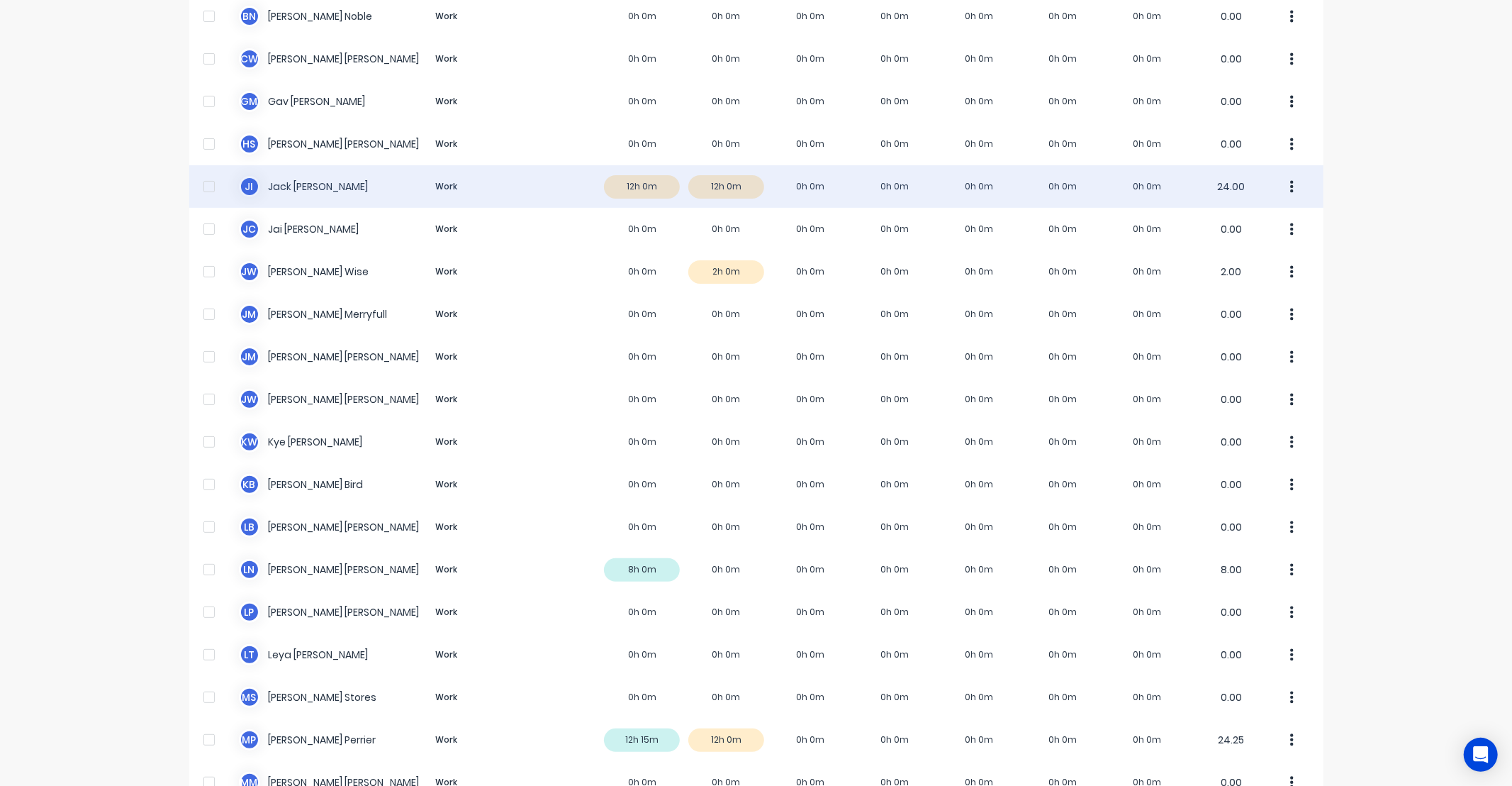
scroll to position [210, 0]
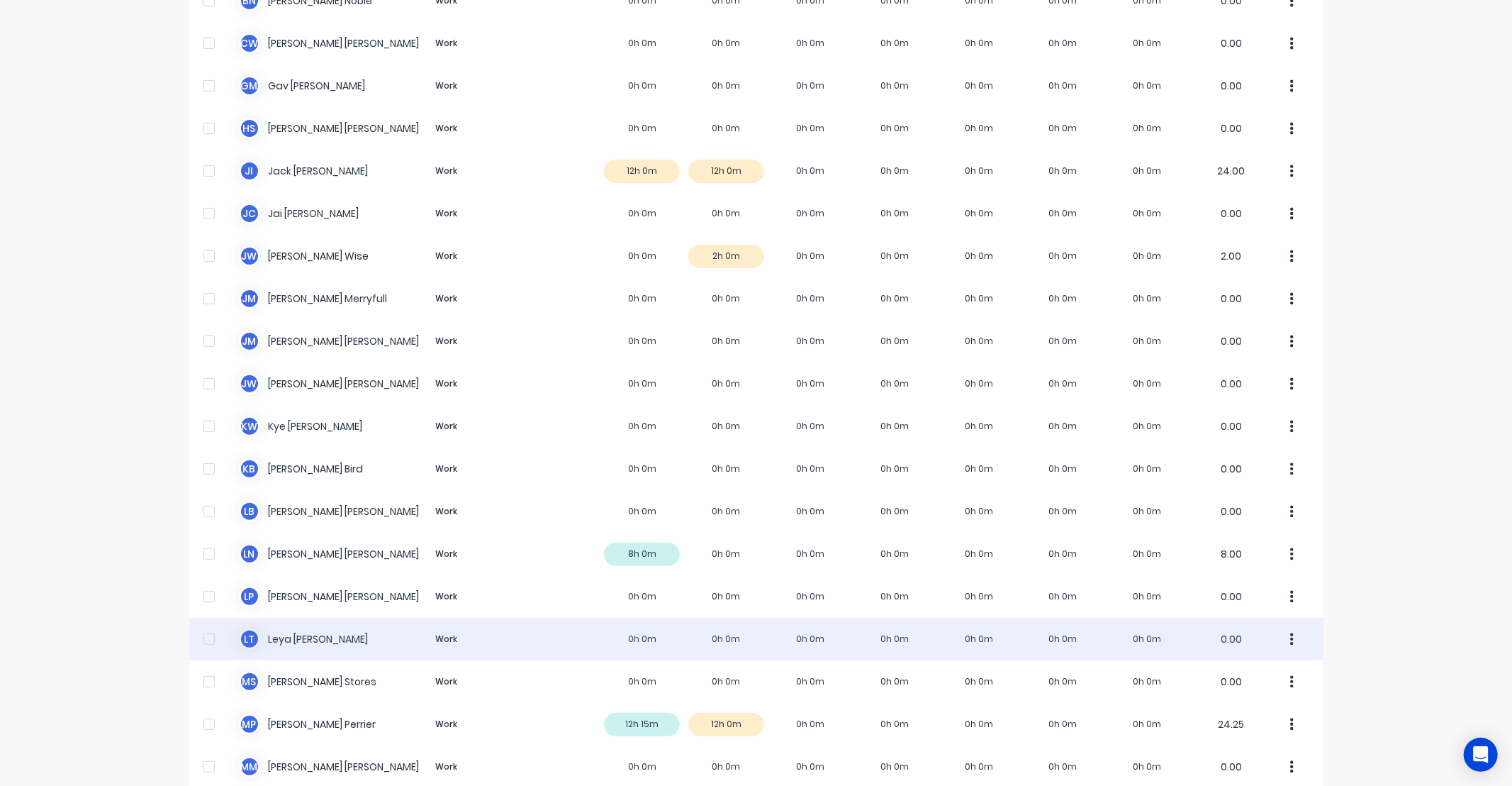
click at [1128, 638] on div "L T Leya Thompson Work 0h 0m 0h 0m 0h 0m 0h 0m 0h 0m 0h 0m 0h 0m 0.00" at bounding box center [757, 639] width 1134 height 42
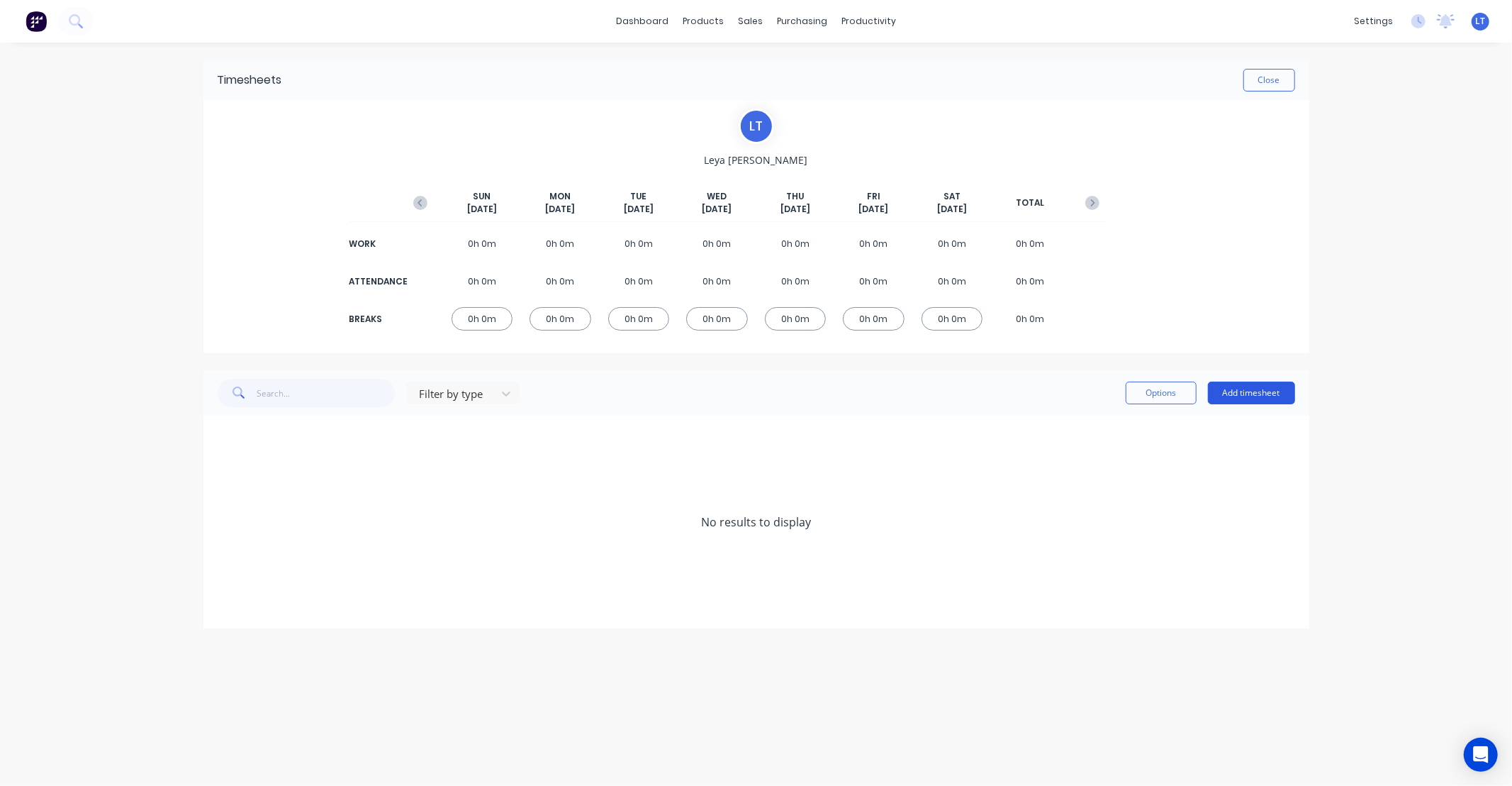
click at [1248, 401] on button "Add timesheet" at bounding box center [1251, 393] width 88 height 23
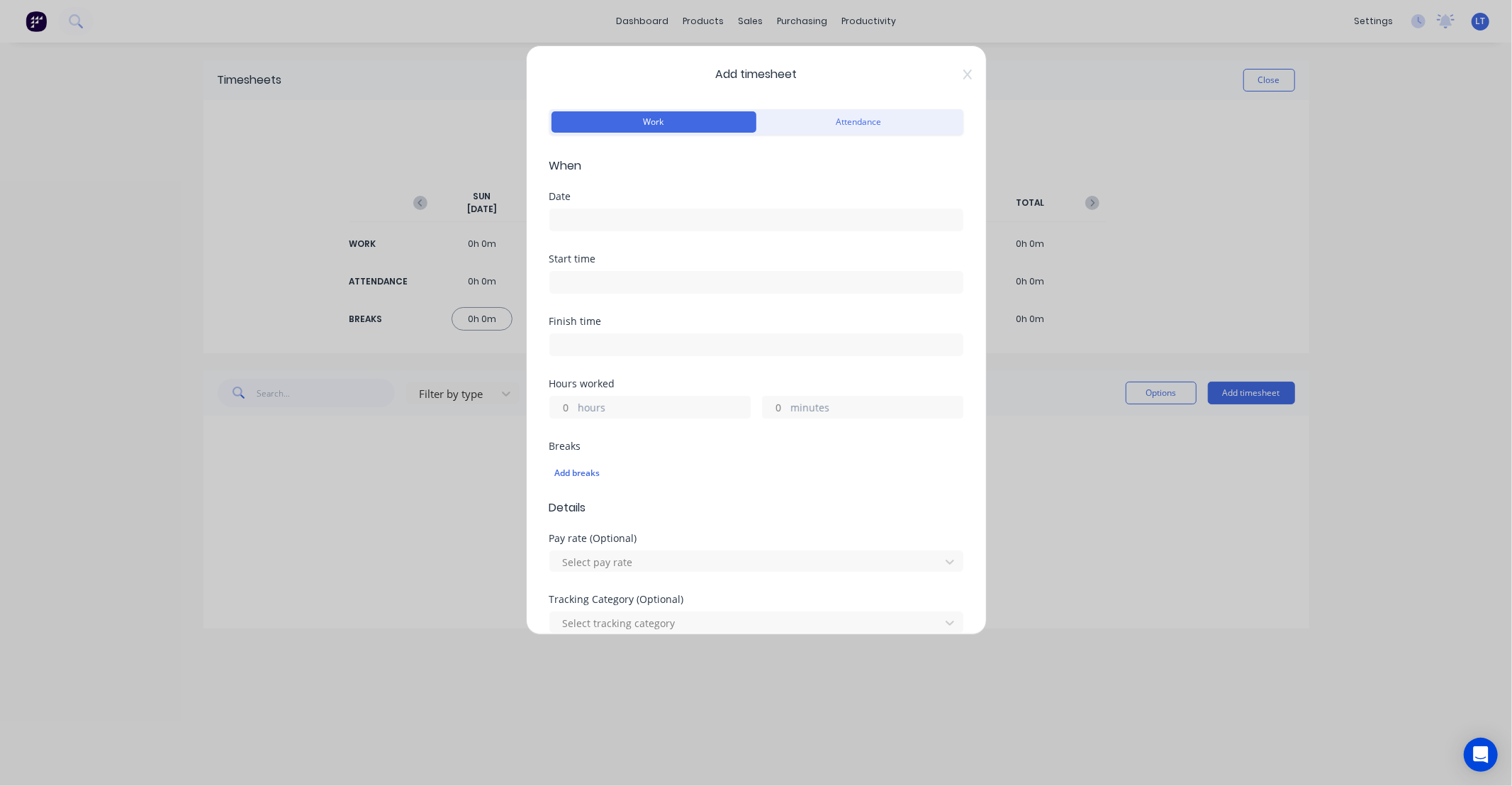
click at [618, 221] on input at bounding box center [756, 220] width 412 height 21
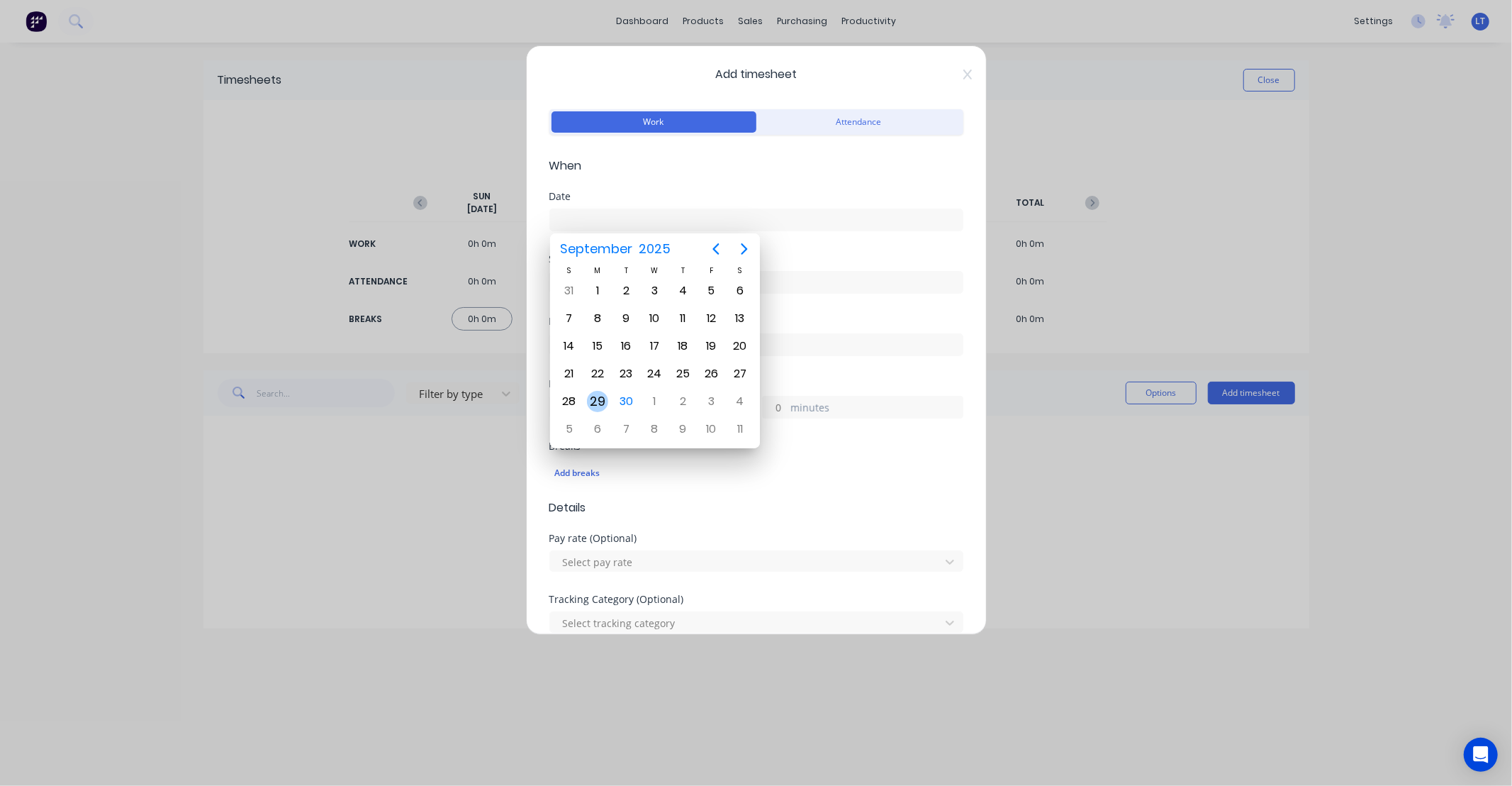
click at [594, 400] on div "29" at bounding box center [597, 402] width 21 height 21
type input "29/09/2025"
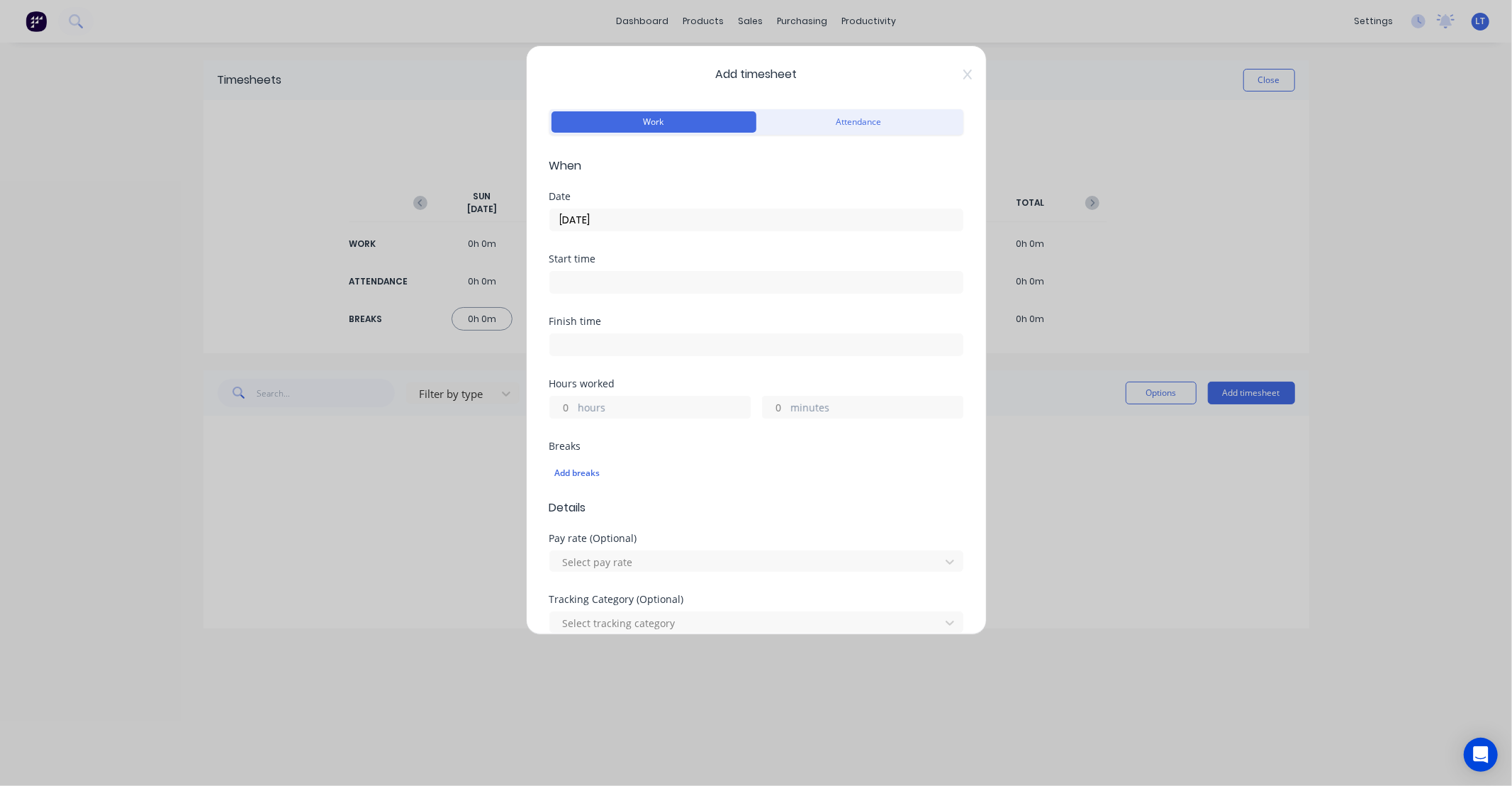
drag, startPoint x: 565, startPoint y: 409, endPoint x: 676, endPoint y: 317, distance: 144.2
click at [565, 409] on input "hours" at bounding box center [562, 406] width 25 height 21
type input "6"
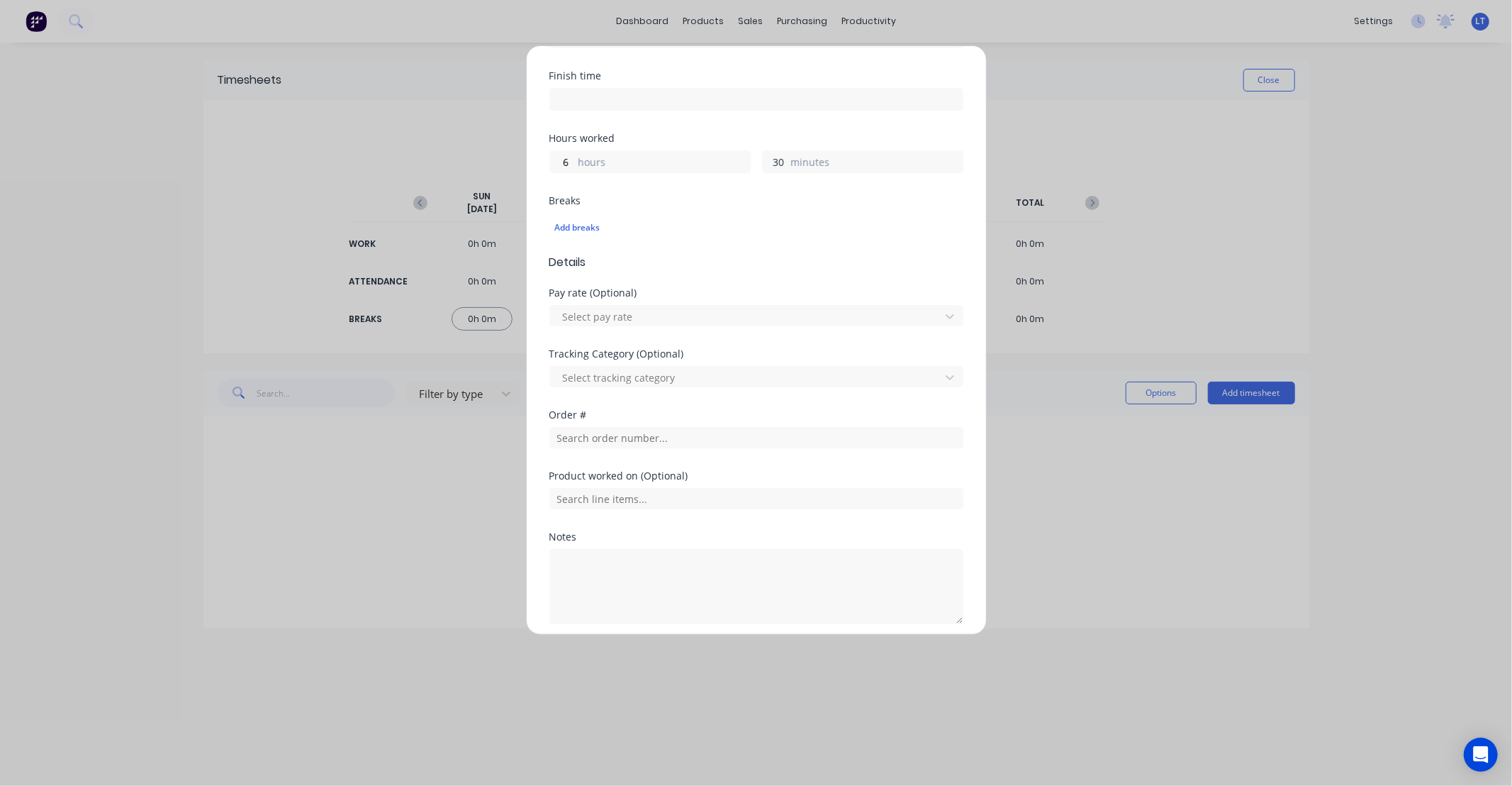
scroll to position [289, 0]
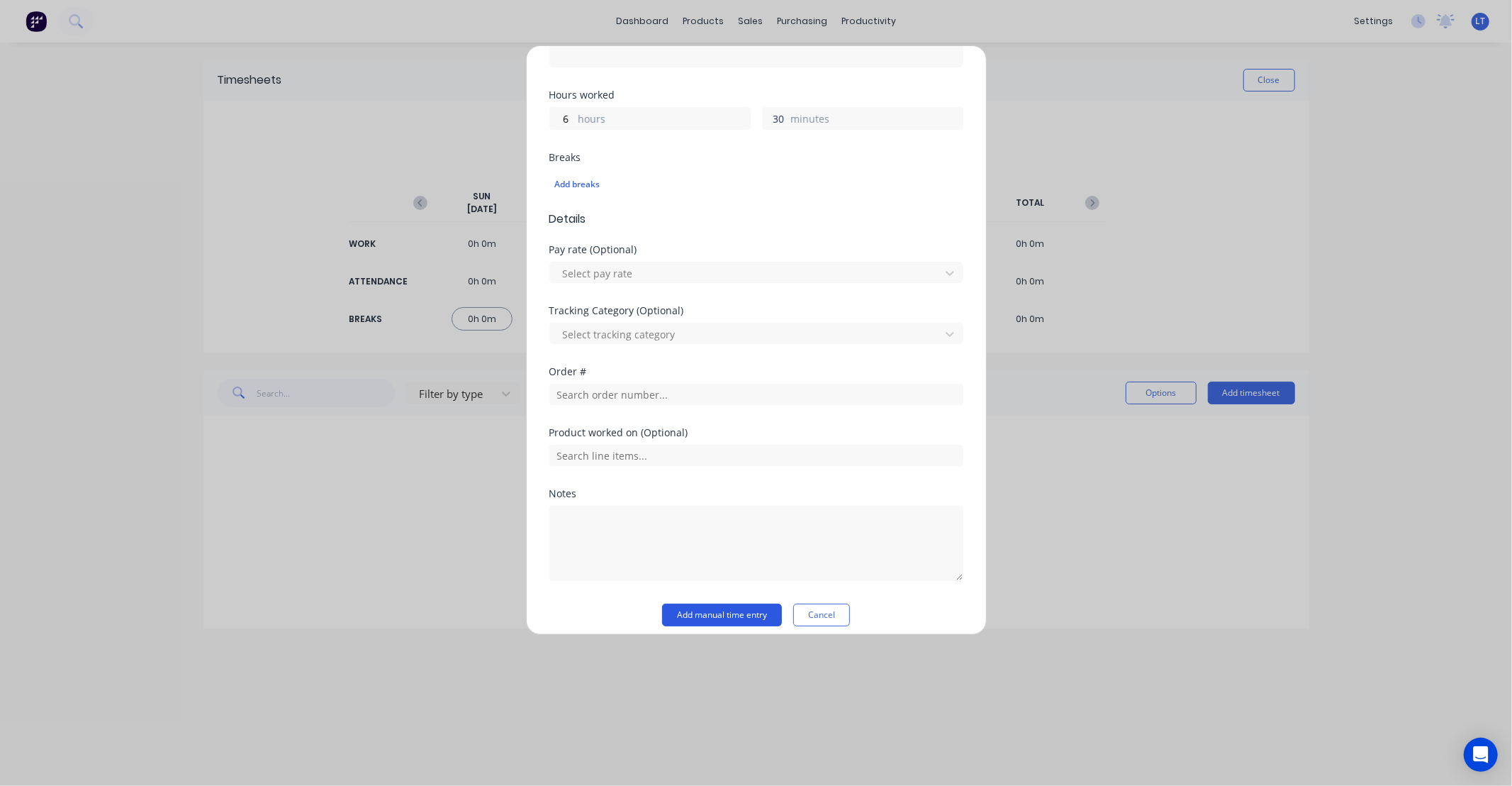
type input "30"
click at [721, 616] on button "Add manual time entry" at bounding box center [721, 615] width 119 height 23
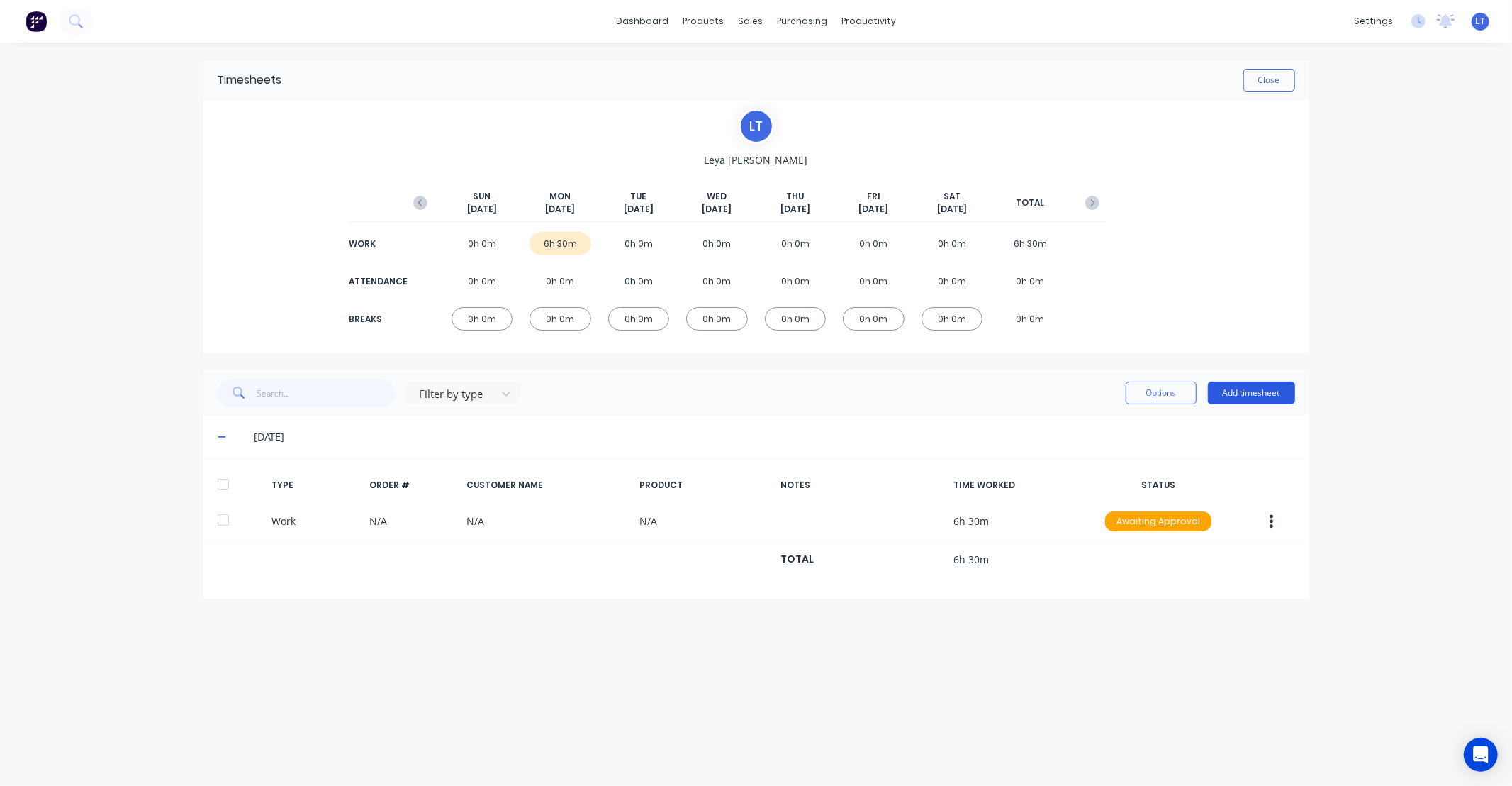
click at [1253, 398] on button "Add timesheet" at bounding box center [1251, 393] width 88 height 23
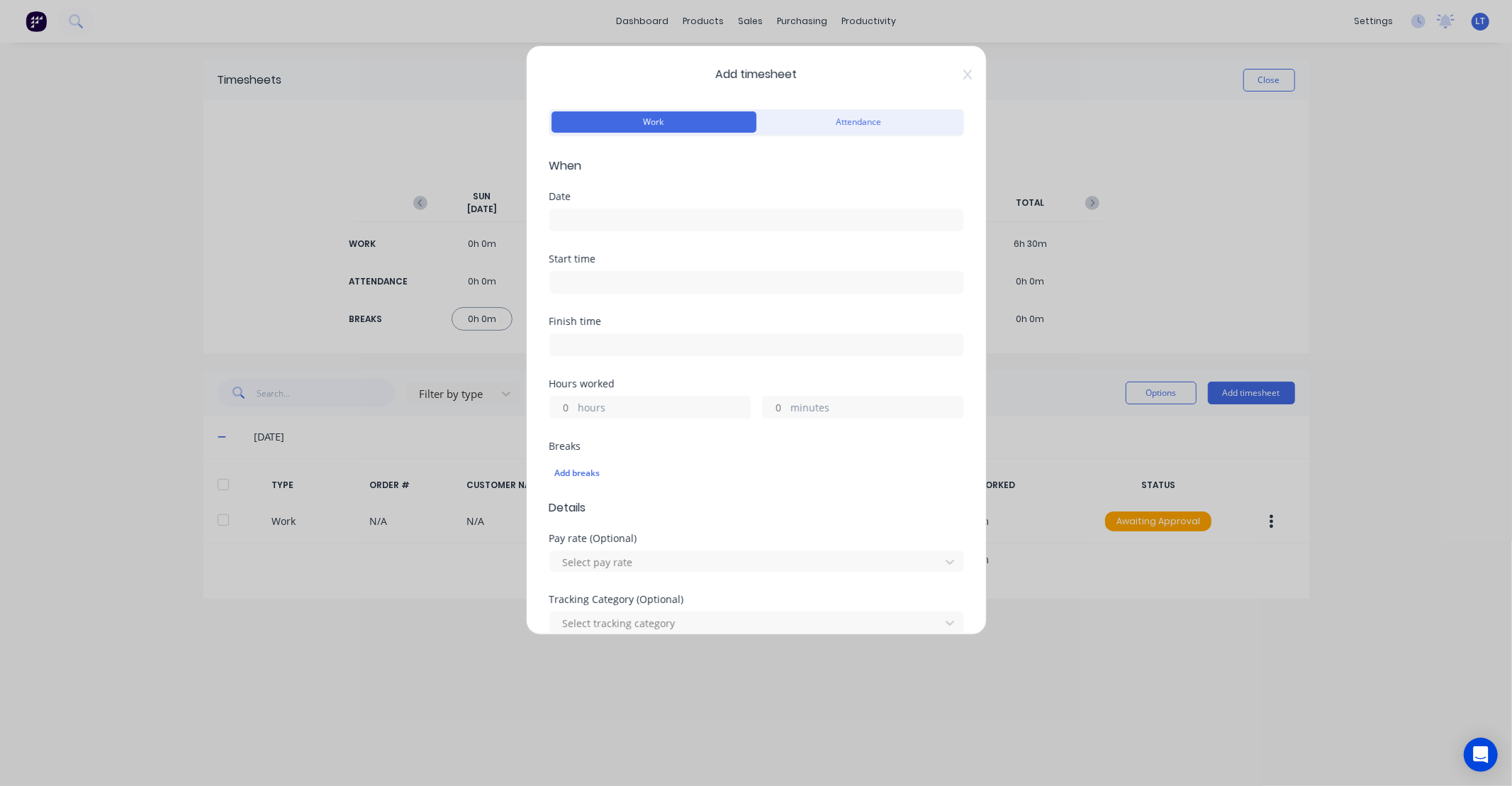
click at [605, 228] on input at bounding box center [756, 220] width 412 height 21
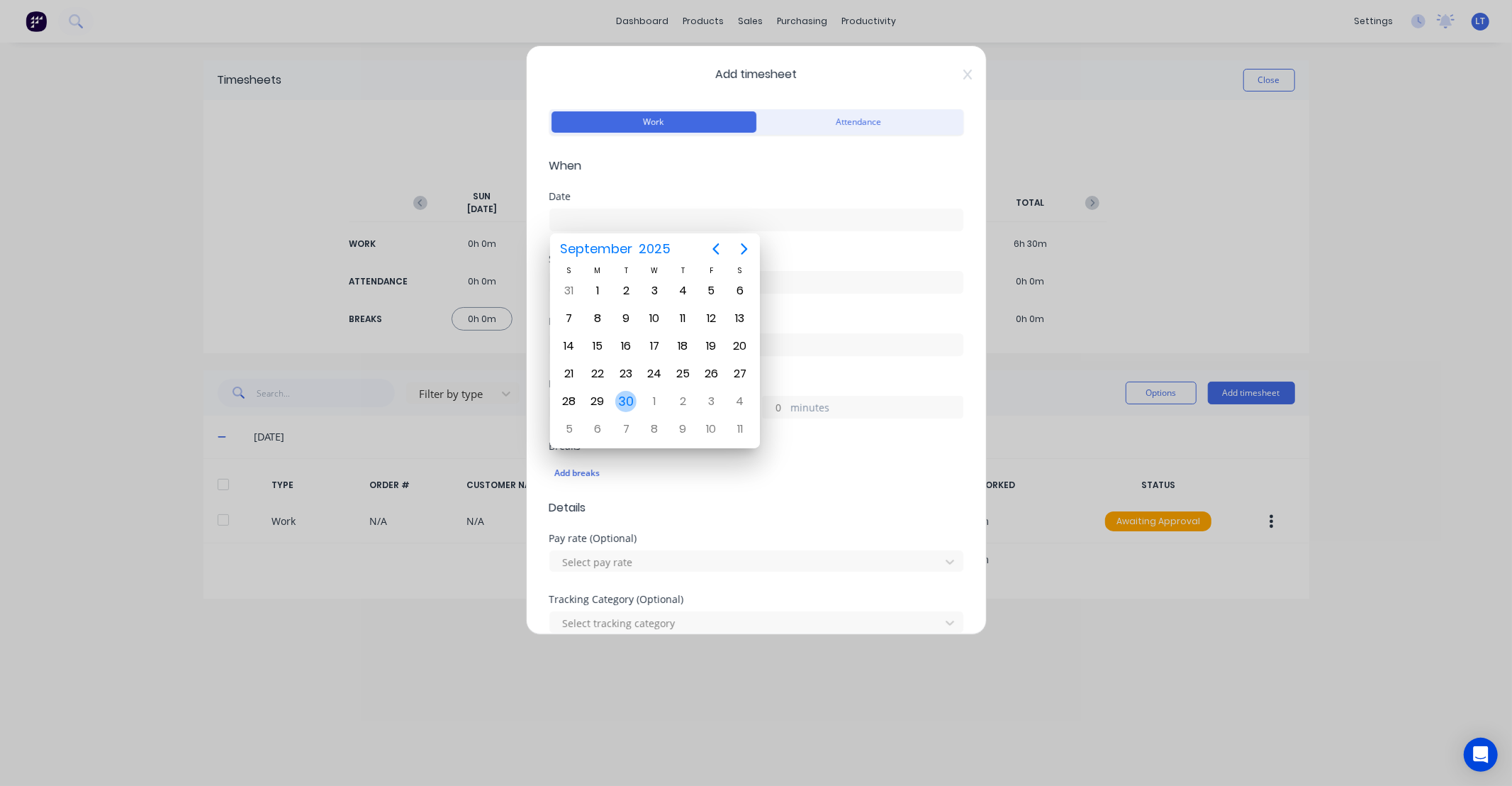
click at [627, 399] on div "30" at bounding box center [626, 402] width 21 height 21
type input "30/09/2025"
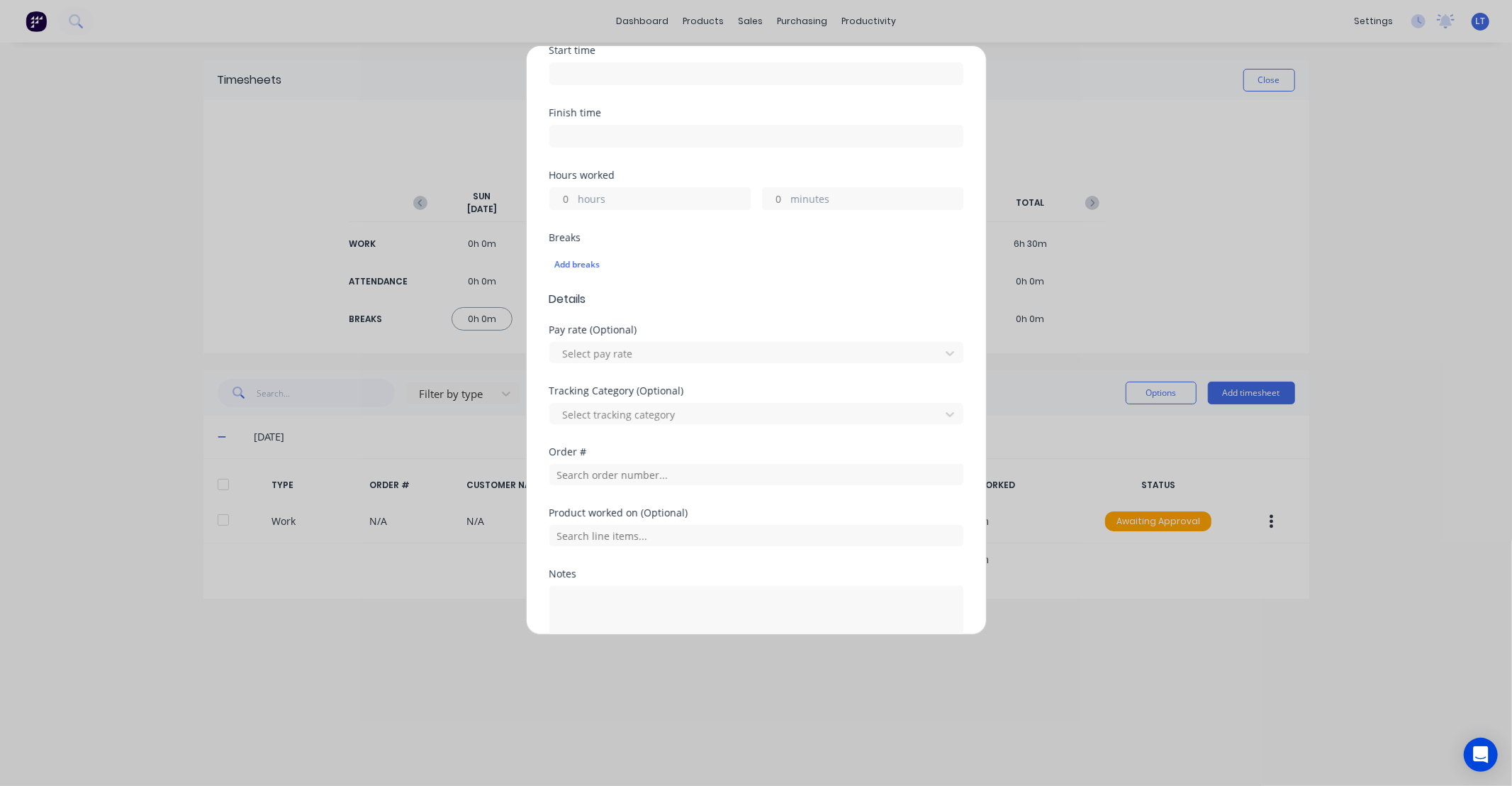
scroll to position [300, 0]
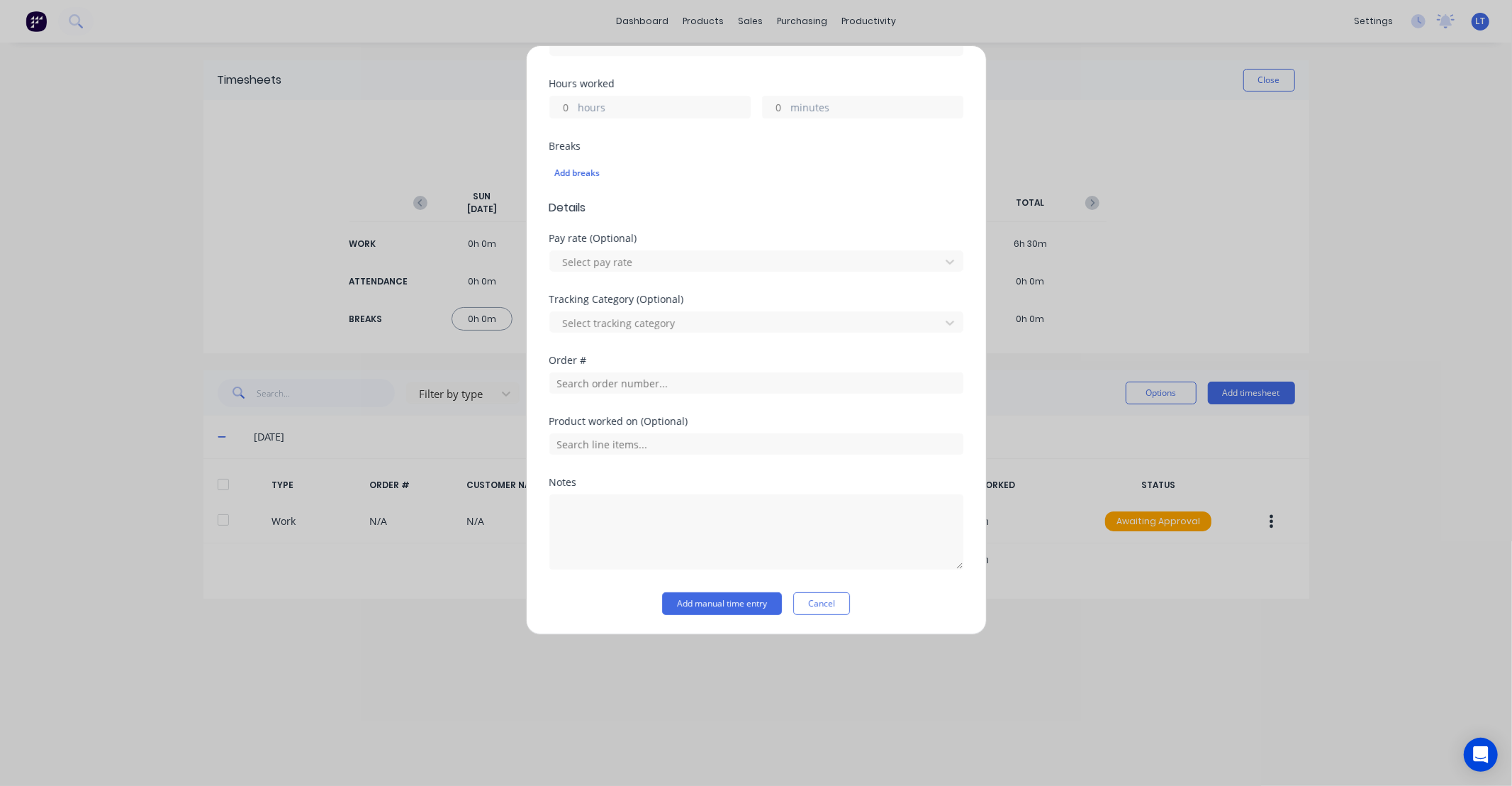
click at [568, 109] on input "hours" at bounding box center [562, 107] width 25 height 21
type input "8"
click at [744, 607] on button "Add manual time entry" at bounding box center [721, 604] width 119 height 23
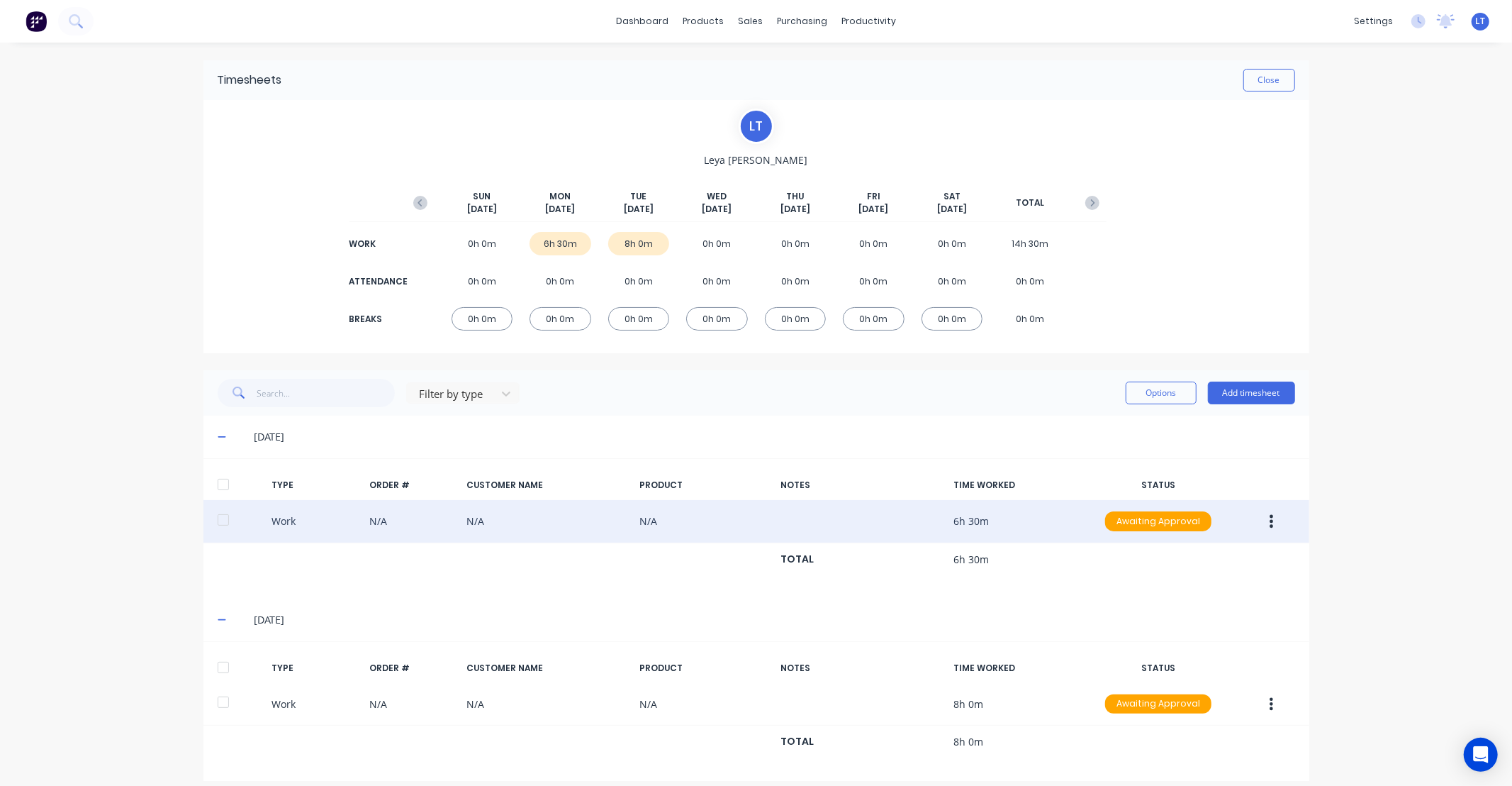
click at [1276, 522] on button "button" at bounding box center [1271, 521] width 34 height 25
click at [1255, 534] on div "Approve" at bounding box center [1221, 524] width 109 height 20
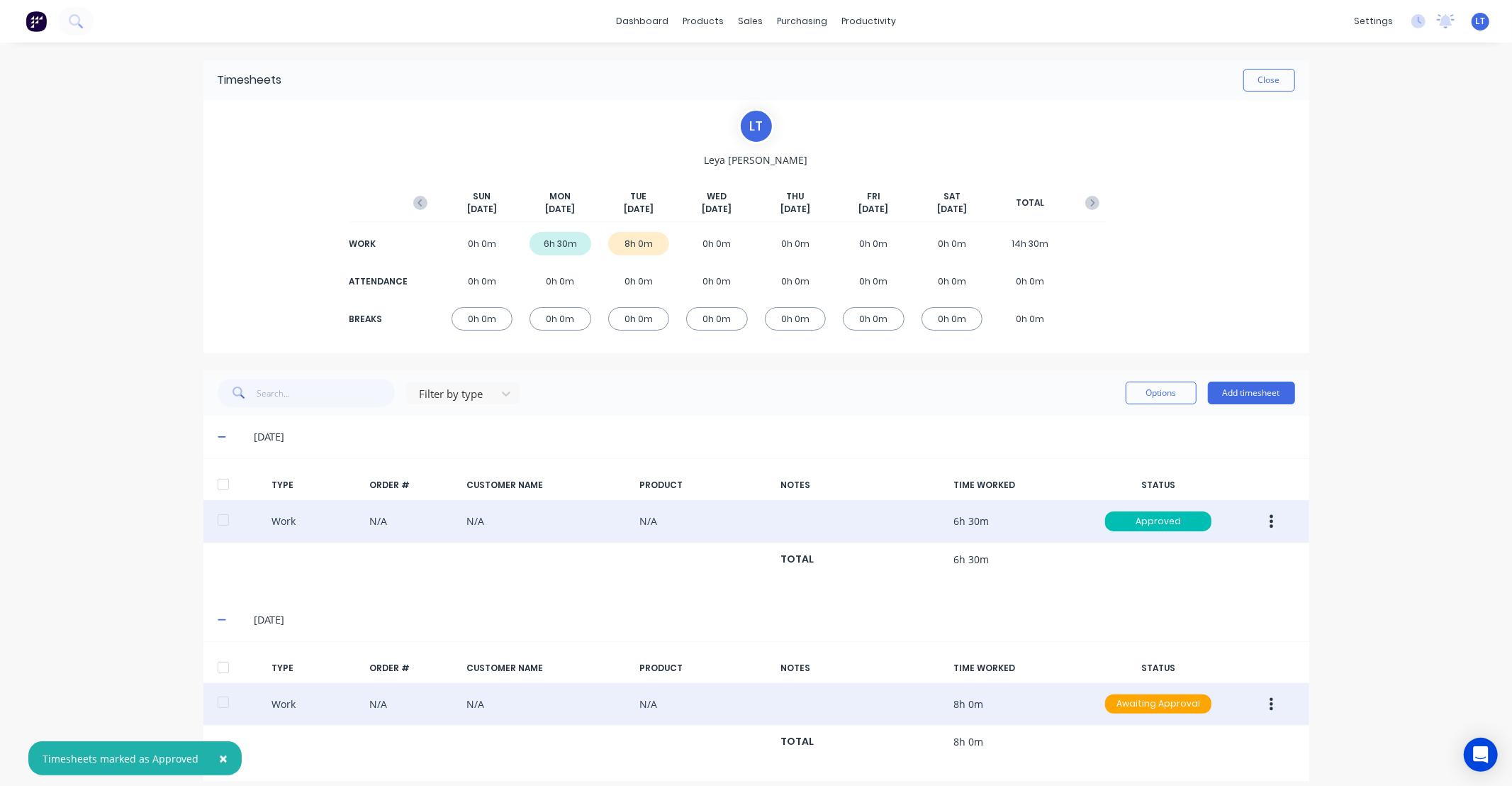
click at [1260, 707] on button "button" at bounding box center [1271, 704] width 34 height 25
click at [1253, 699] on div "Approve" at bounding box center [1221, 707] width 109 height 20
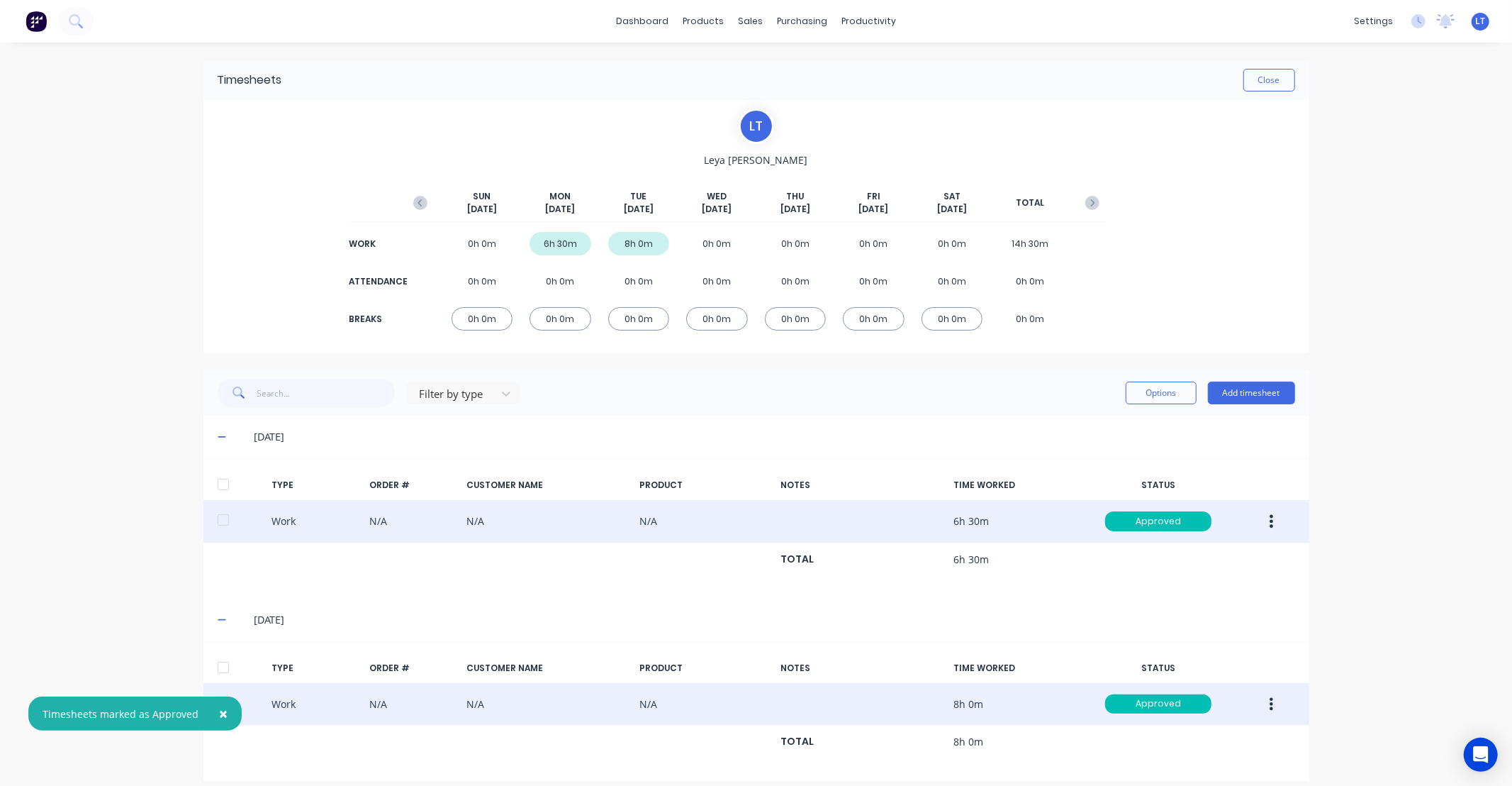
click at [1363, 582] on div "× Timesheets marked as Approved × Timesheets marked as Approved dashboard produ…" at bounding box center [756, 393] width 1512 height 786
drag, startPoint x: 1363, startPoint y: 582, endPoint x: 1315, endPoint y: 590, distance: 48.7
click at [1326, 628] on div "× Timesheets marked as Approved × Timesheets marked as Approved dashboard produ…" at bounding box center [756, 393] width 1512 height 786
click at [415, 197] on icon "button" at bounding box center [420, 202] width 14 height 14
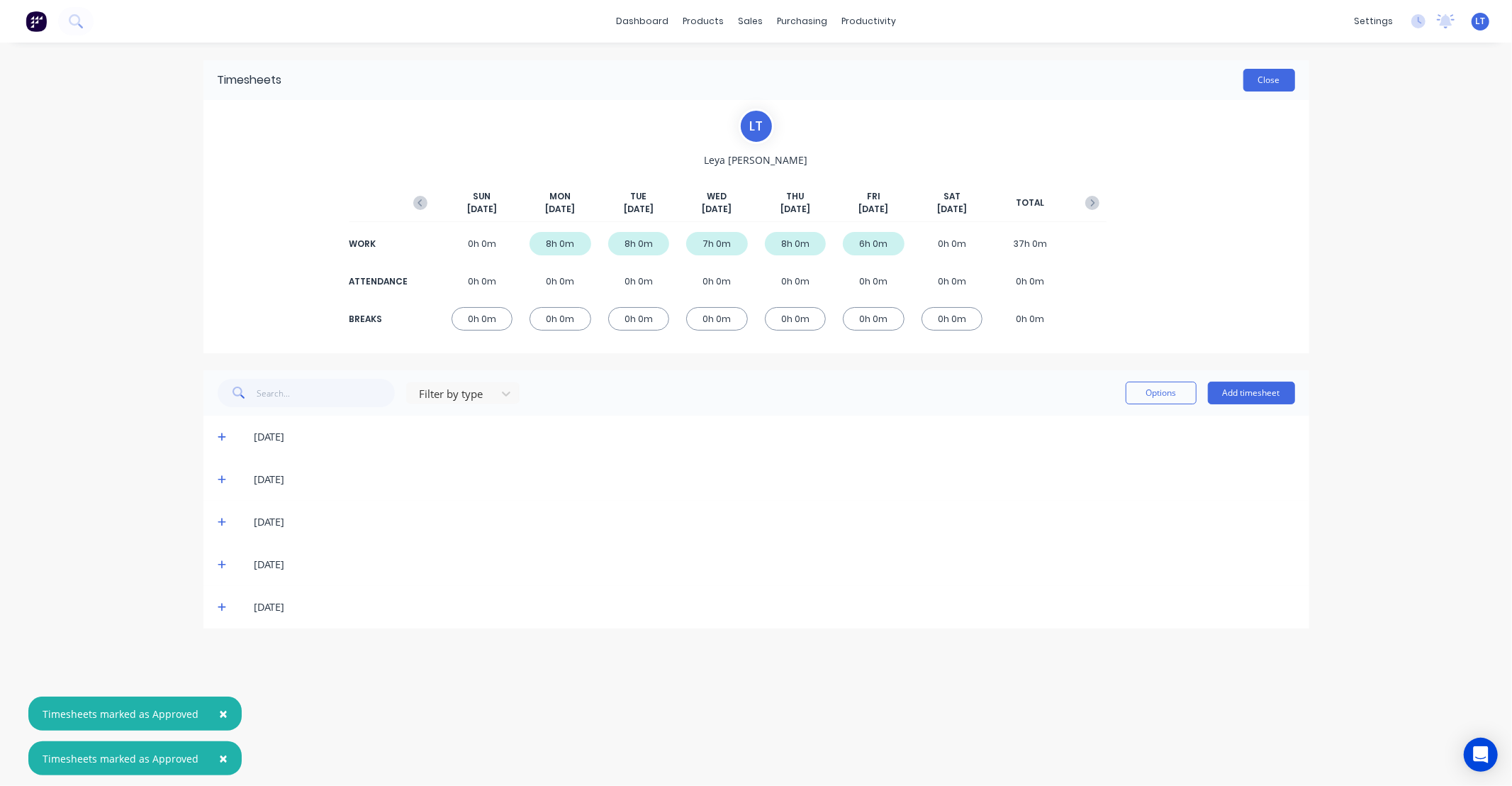
click at [1281, 82] on button "Close" at bounding box center [1269, 80] width 52 height 23
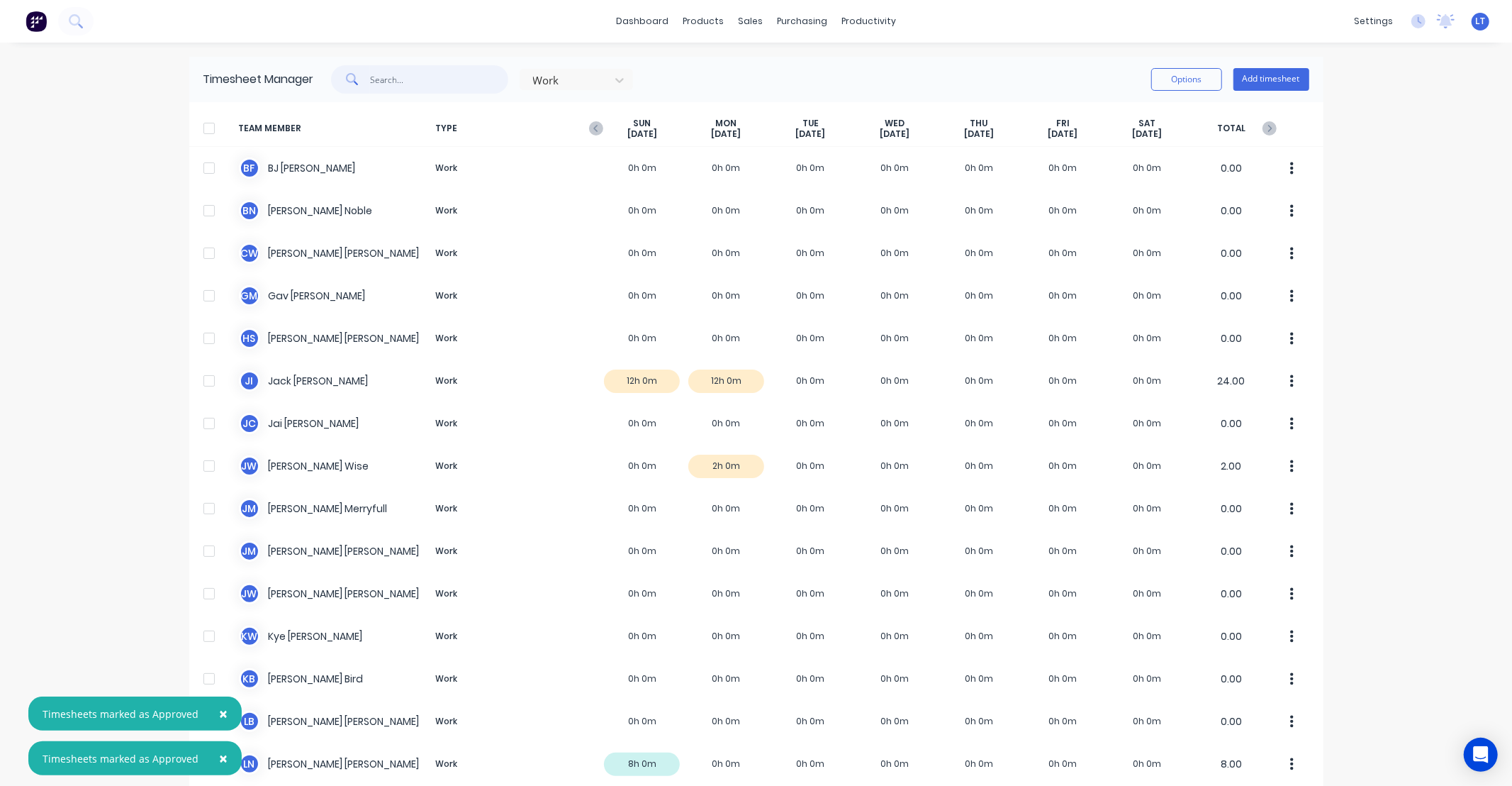
click at [377, 83] on input "text" at bounding box center [439, 79] width 139 height 28
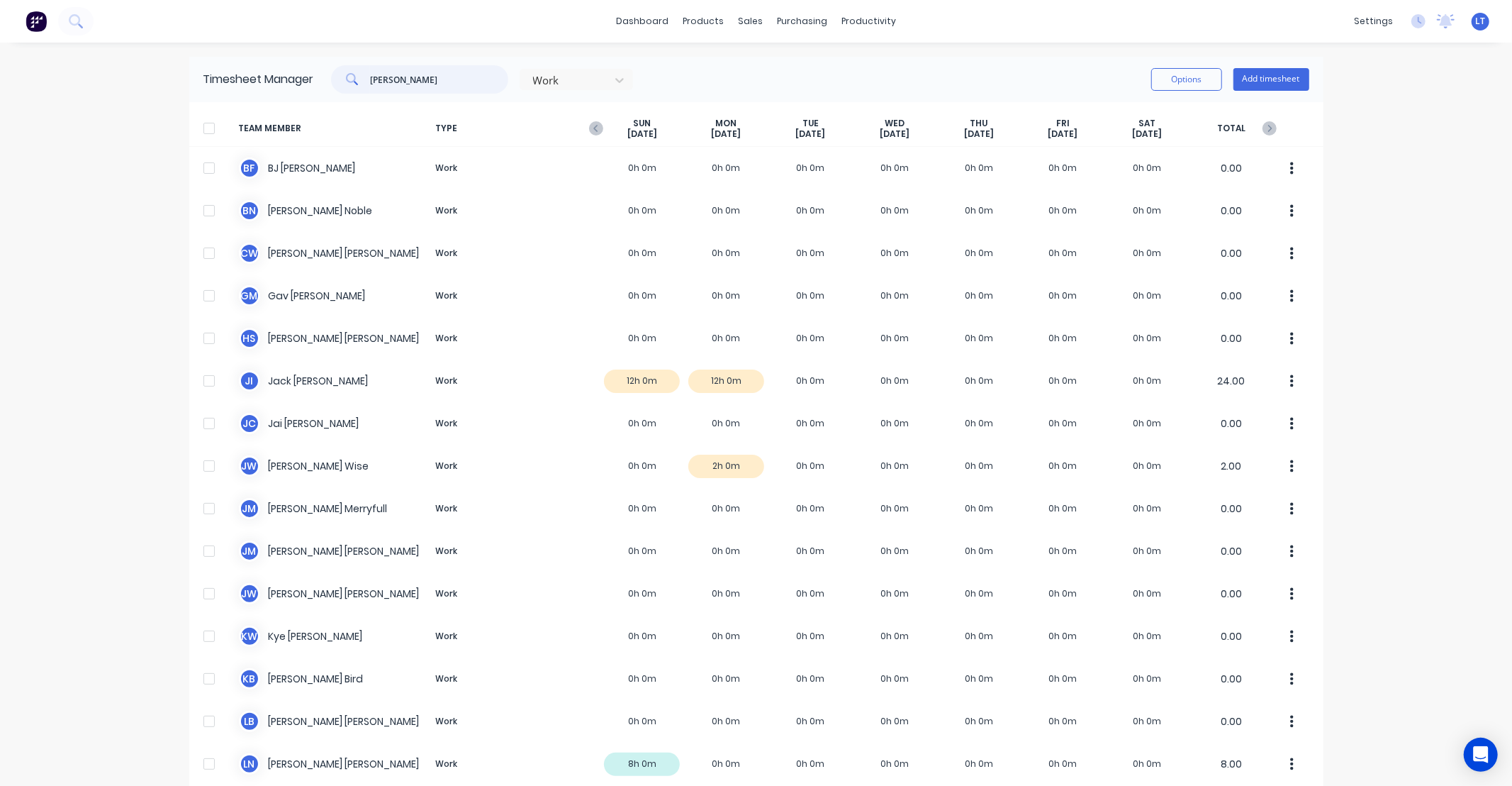
click at [456, 76] on input "sara" at bounding box center [439, 79] width 139 height 28
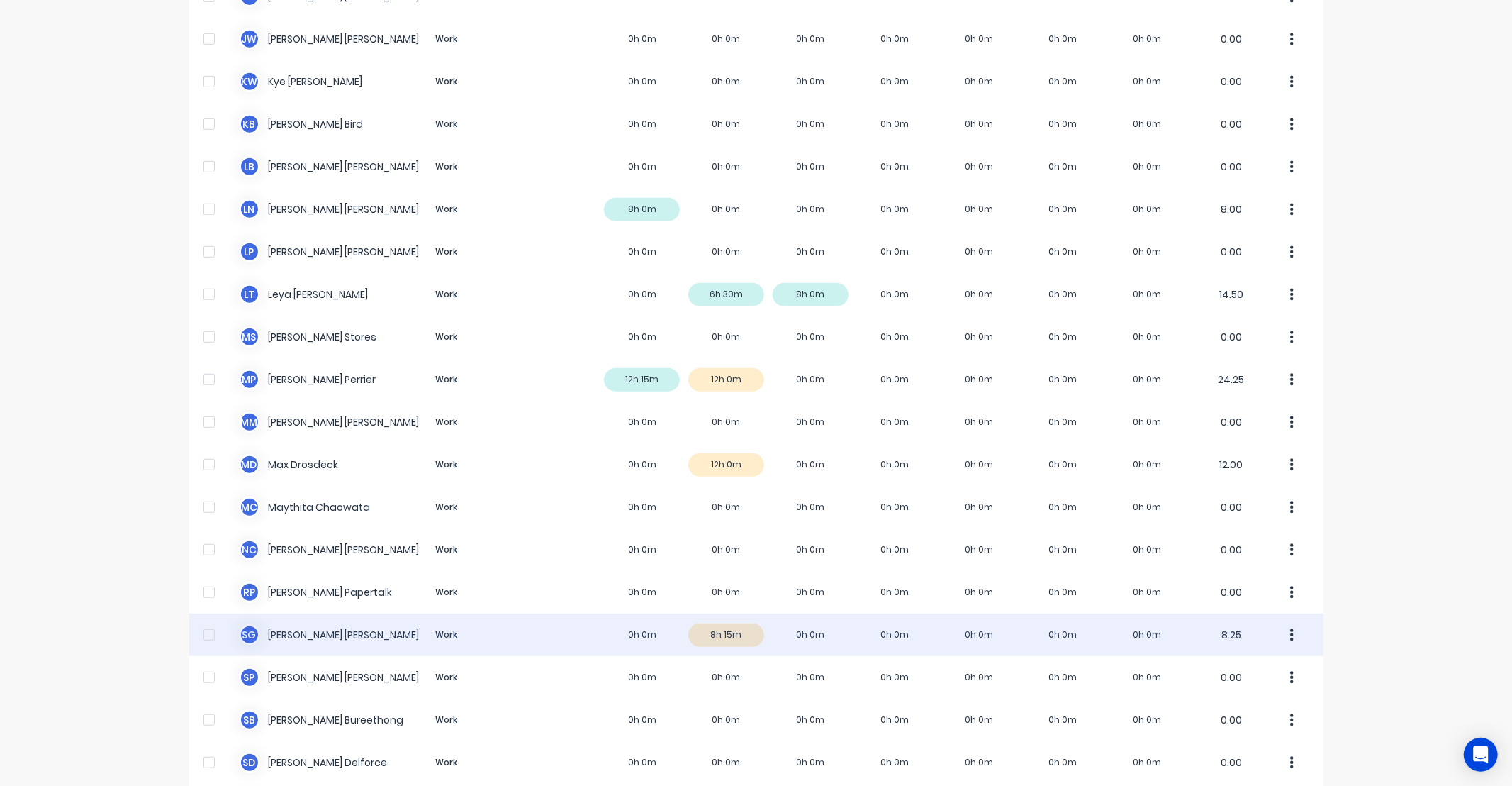
scroll to position [788, 0]
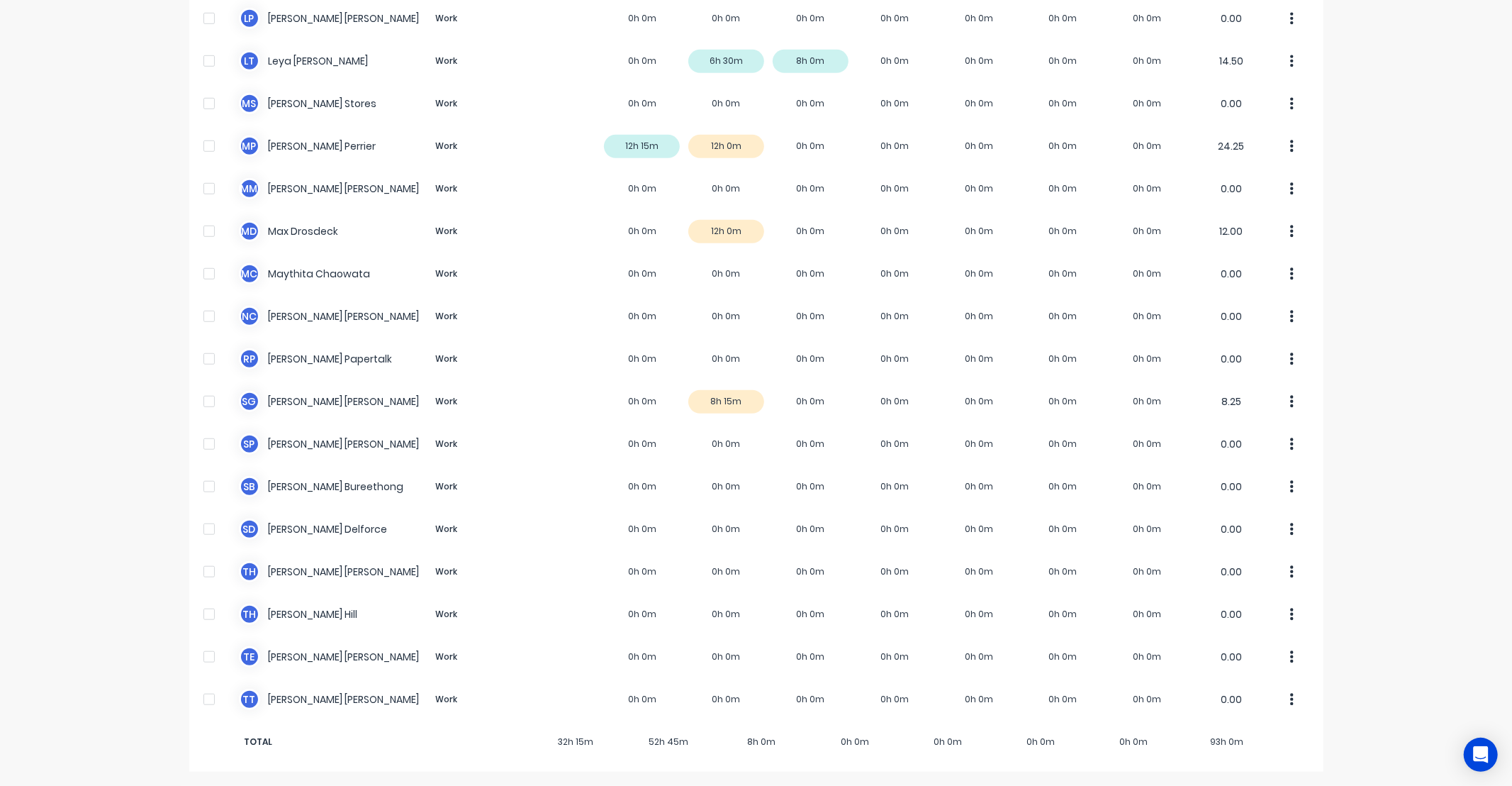
type input "sarah"
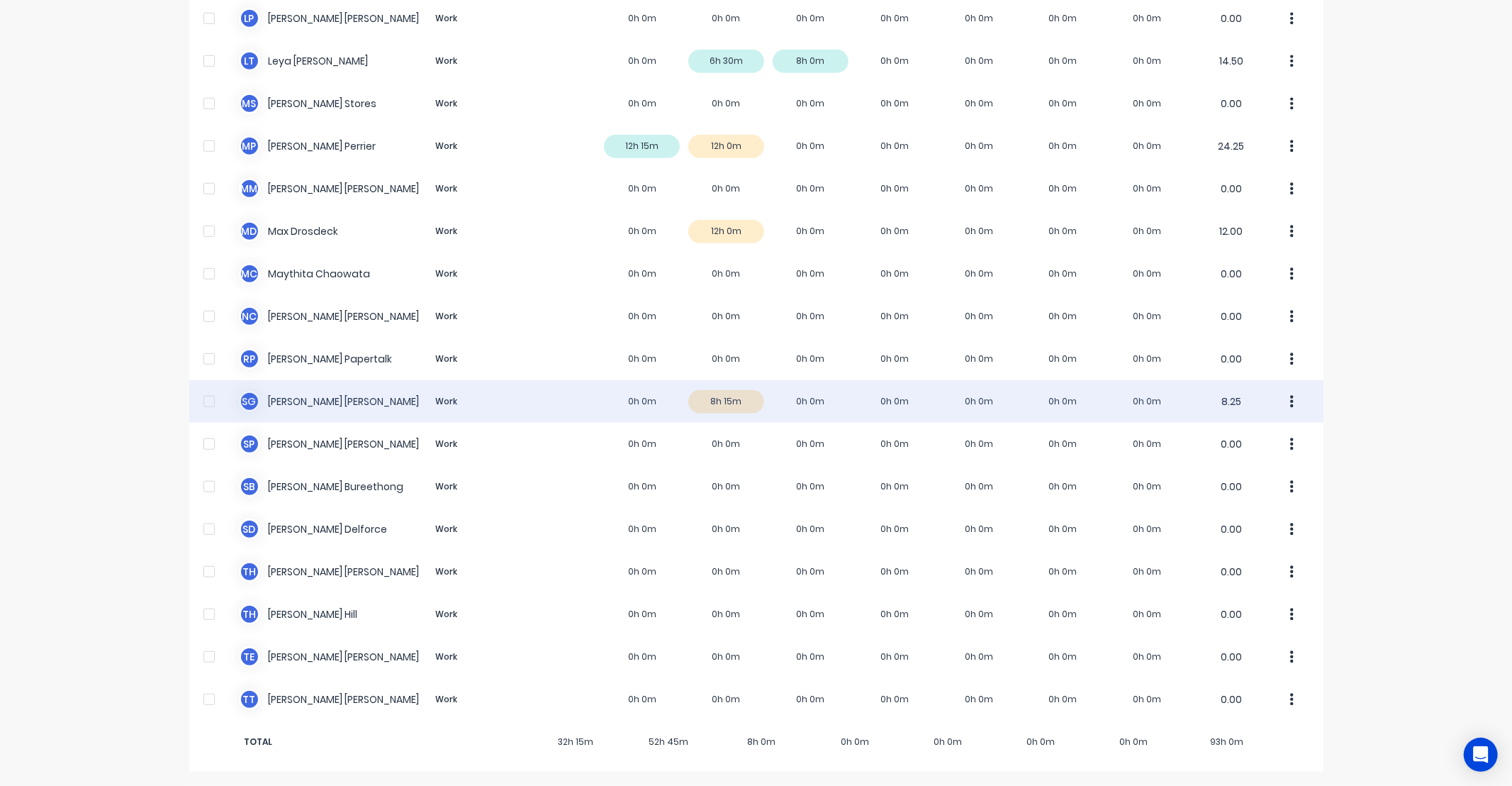
click at [1290, 405] on icon "button" at bounding box center [1292, 402] width 4 height 15
click at [1279, 447] on div "Approve" at bounding box center [1238, 440] width 109 height 20
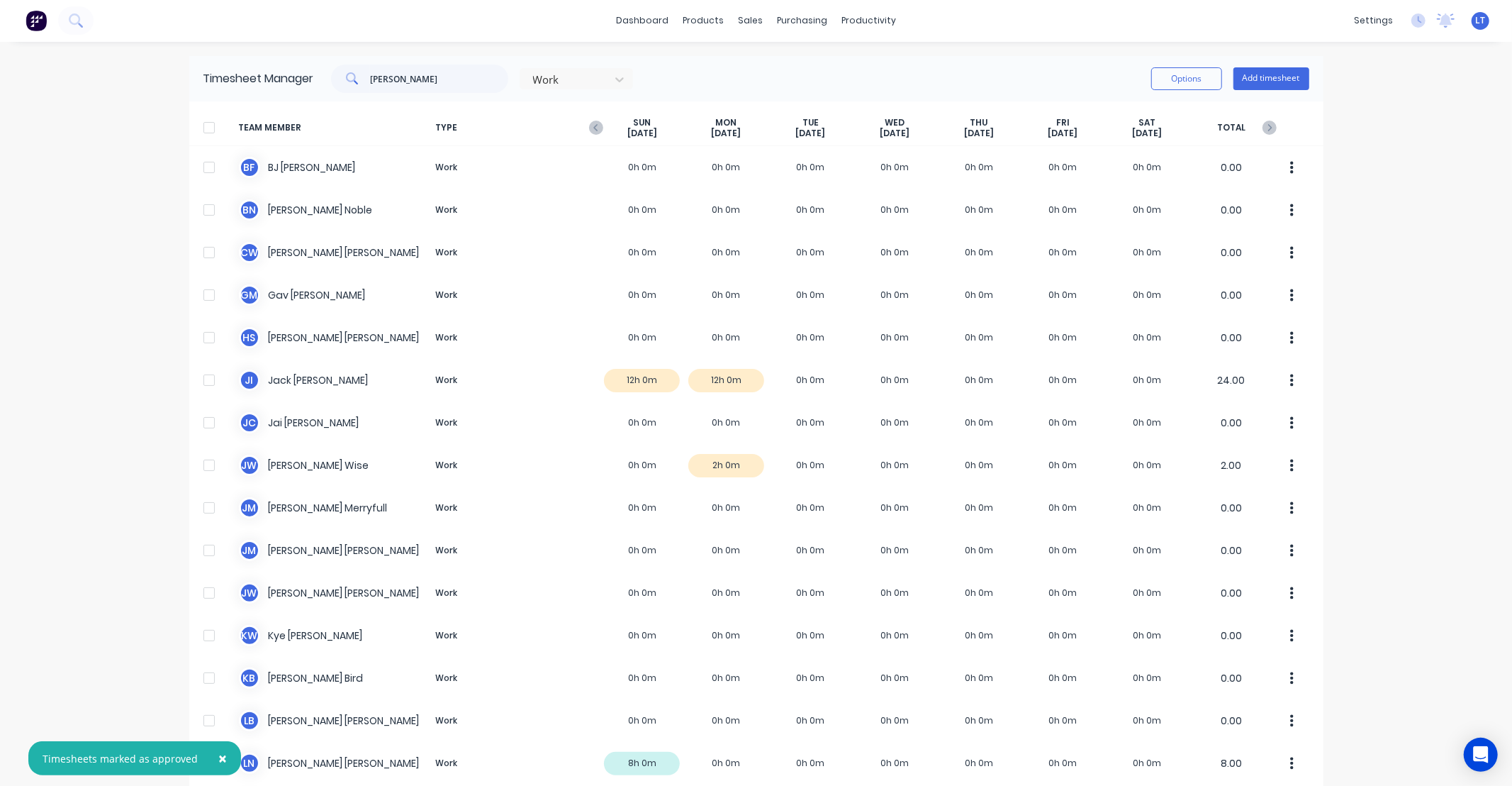
scroll to position [0, 0]
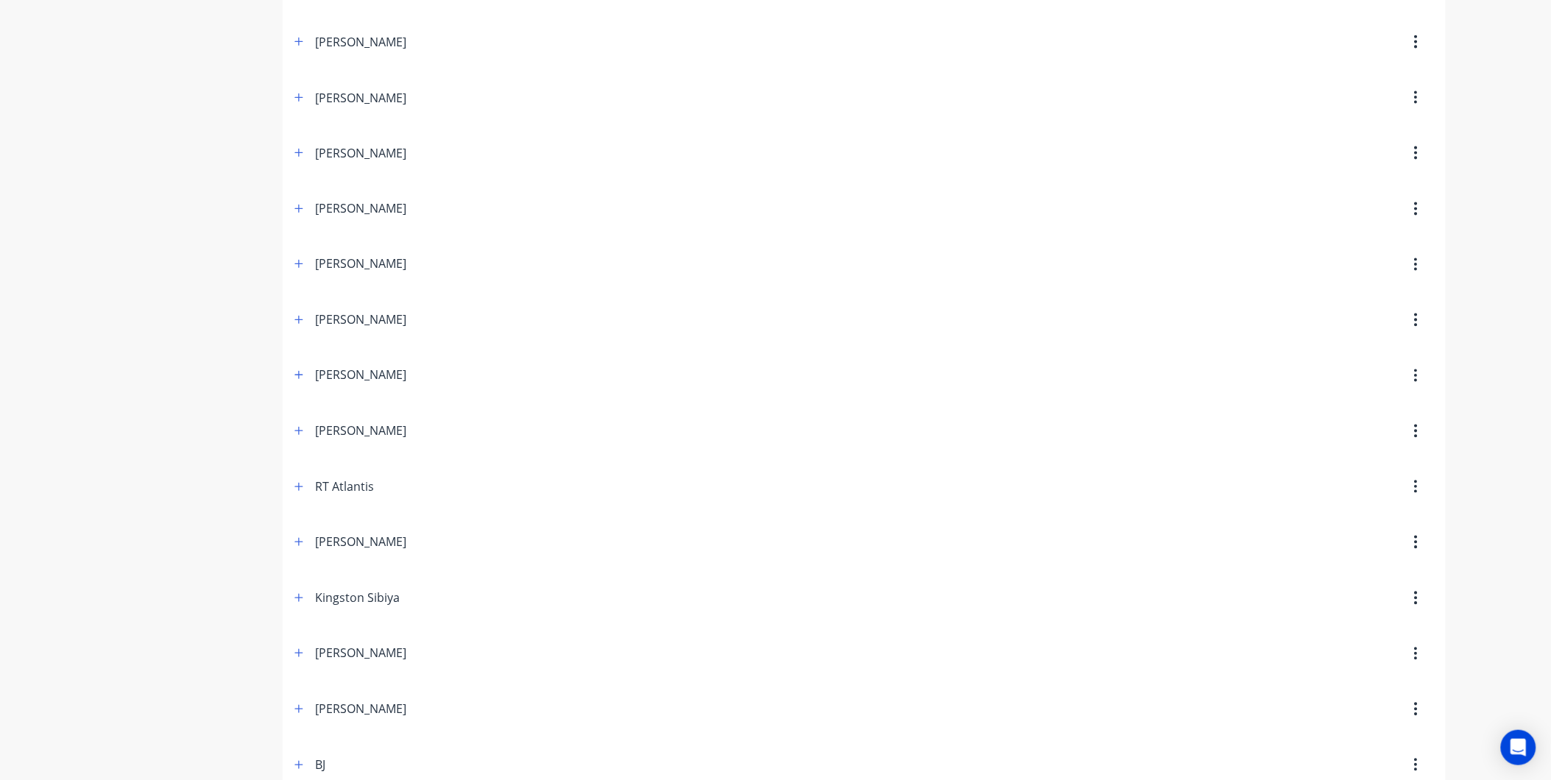
scroll to position [926, 0]
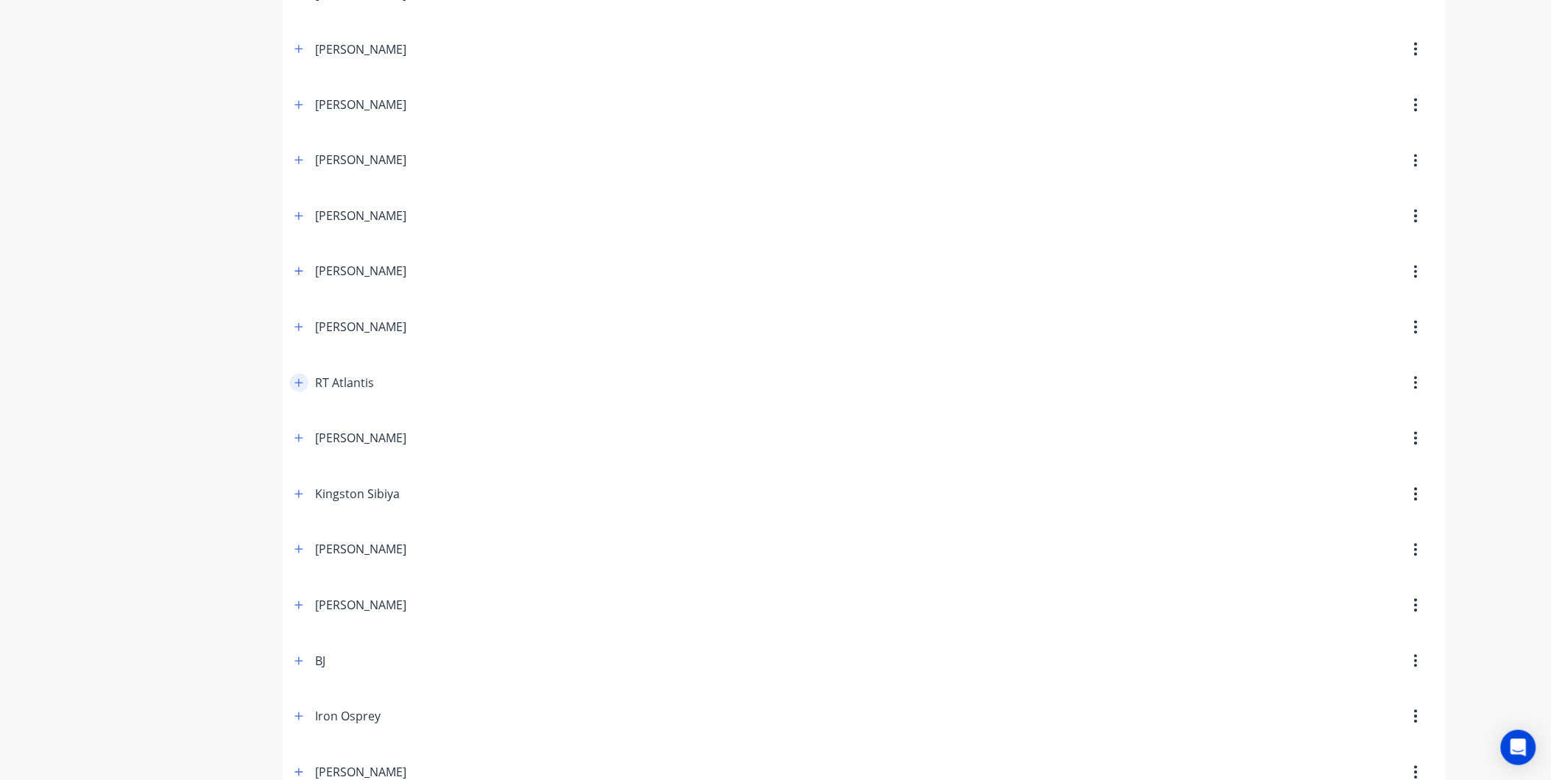
click at [300, 386] on icon "button" at bounding box center [298, 383] width 9 height 10
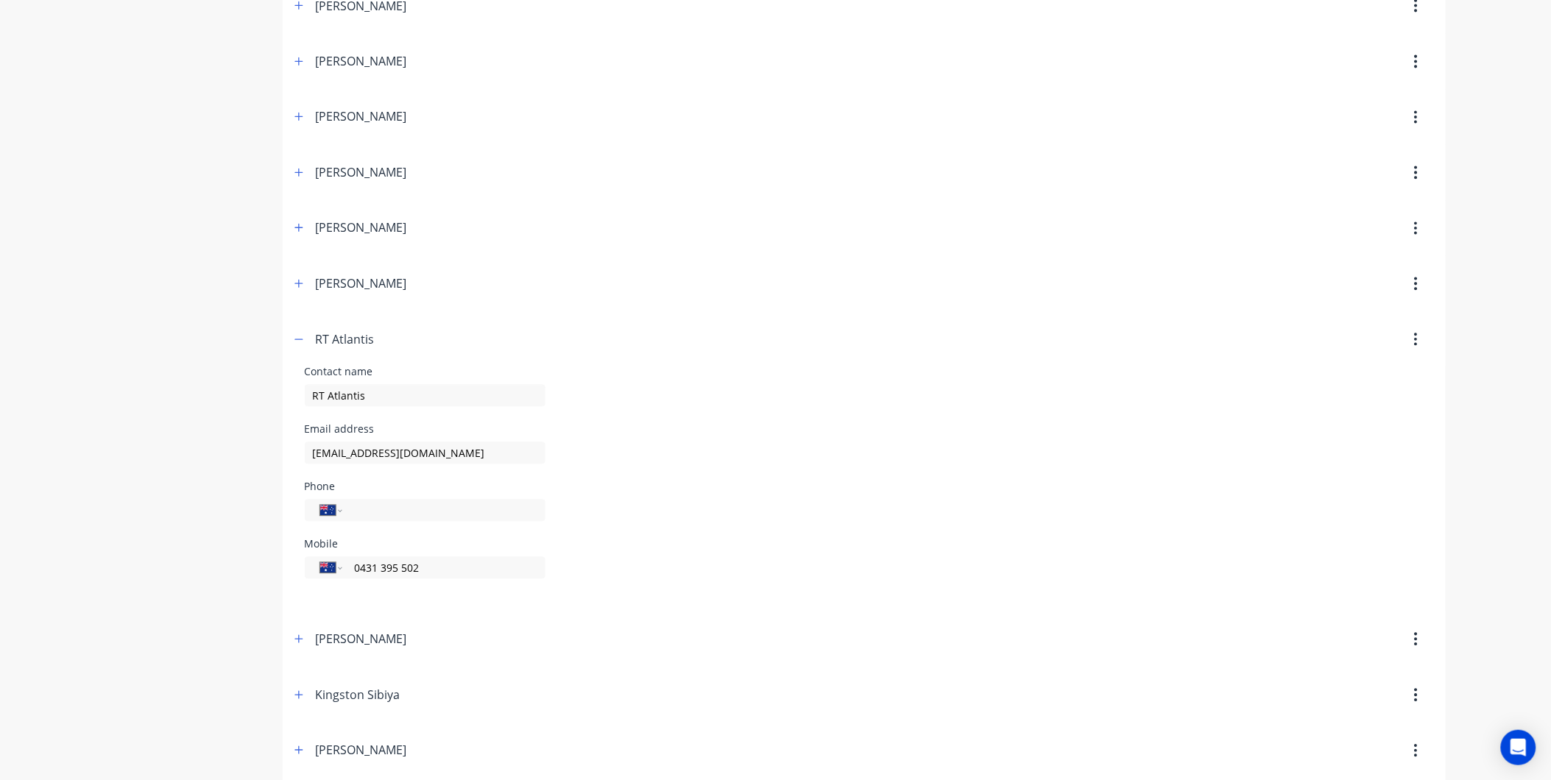
scroll to position [1008, 0]
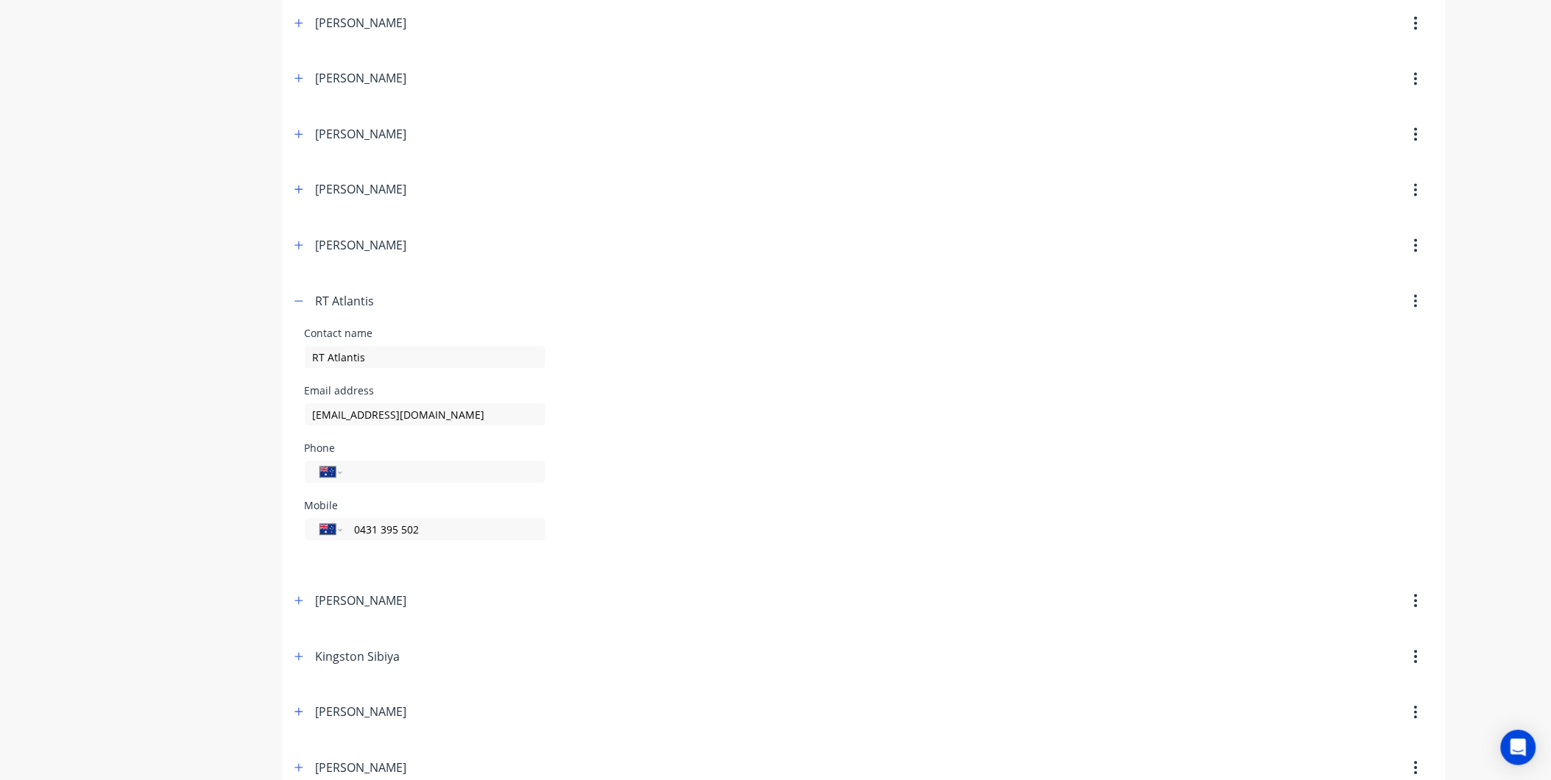
click at [1417, 305] on icon "button" at bounding box center [1416, 301] width 4 height 16
click at [1404, 348] on div "Delete" at bounding box center [1363, 339] width 113 height 21
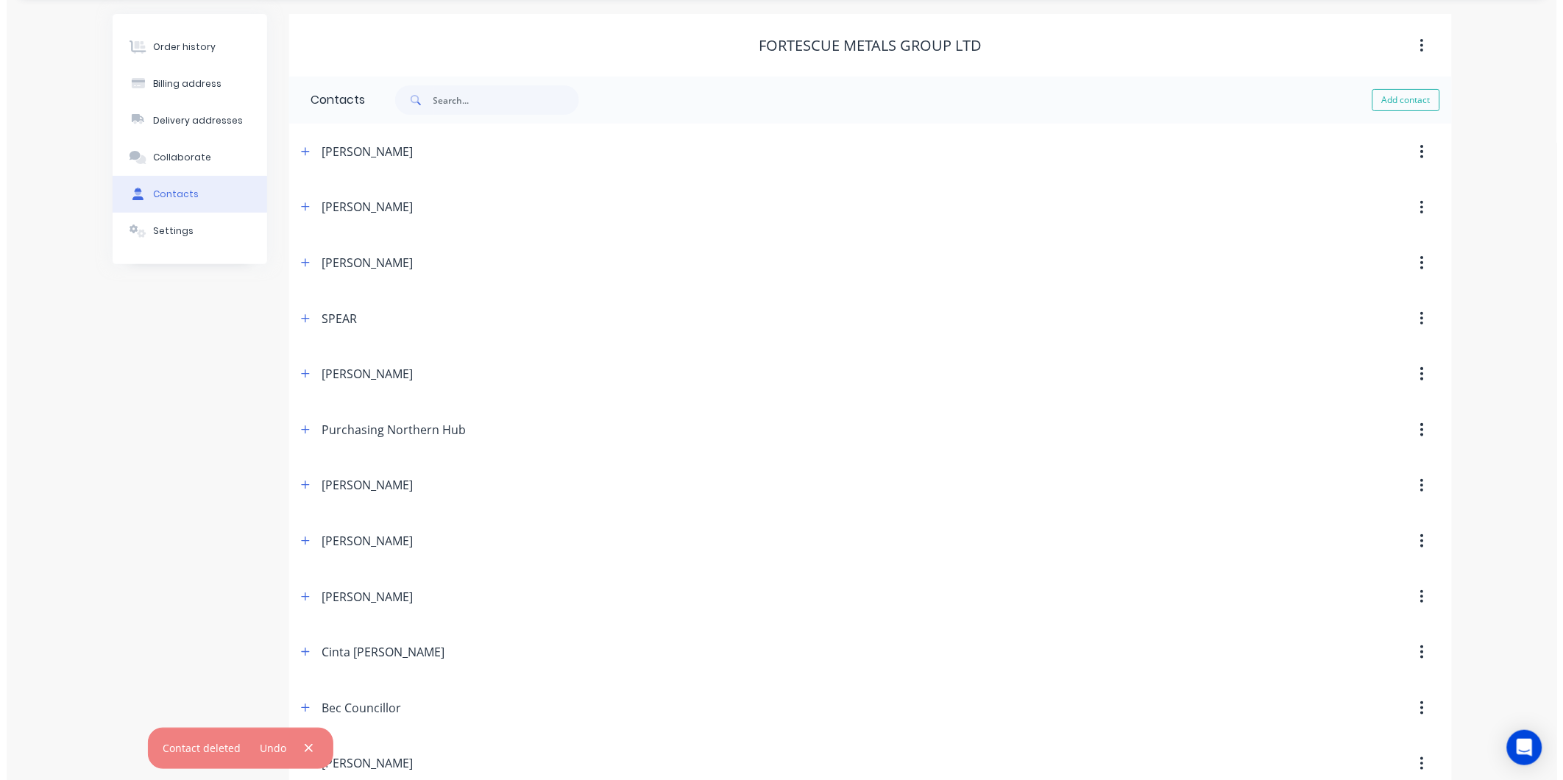
scroll to position [0, 0]
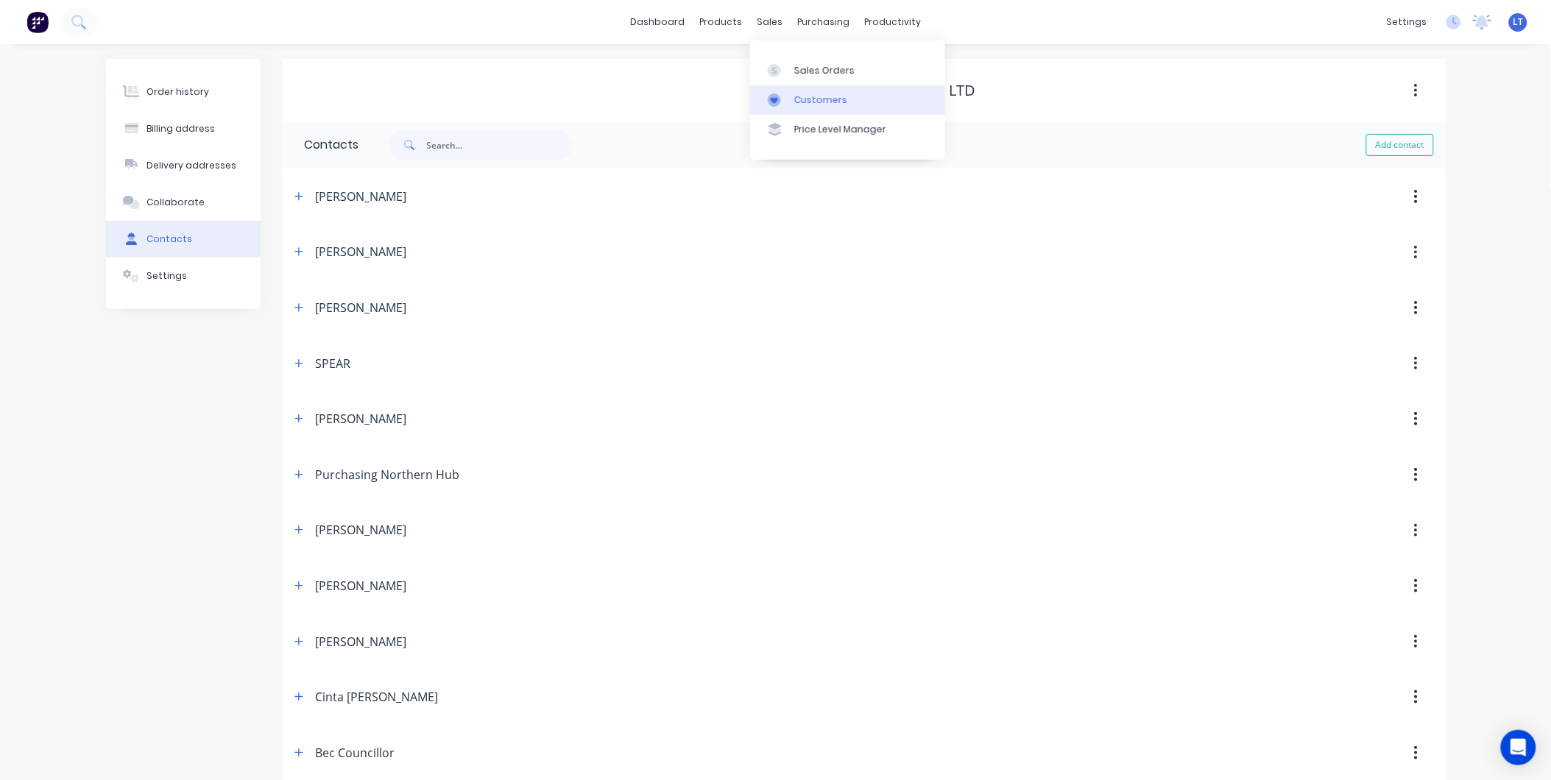
click at [813, 107] on link "Customers" at bounding box center [847, 99] width 195 height 29
